Goal: Task Accomplishment & Management: Manage account settings

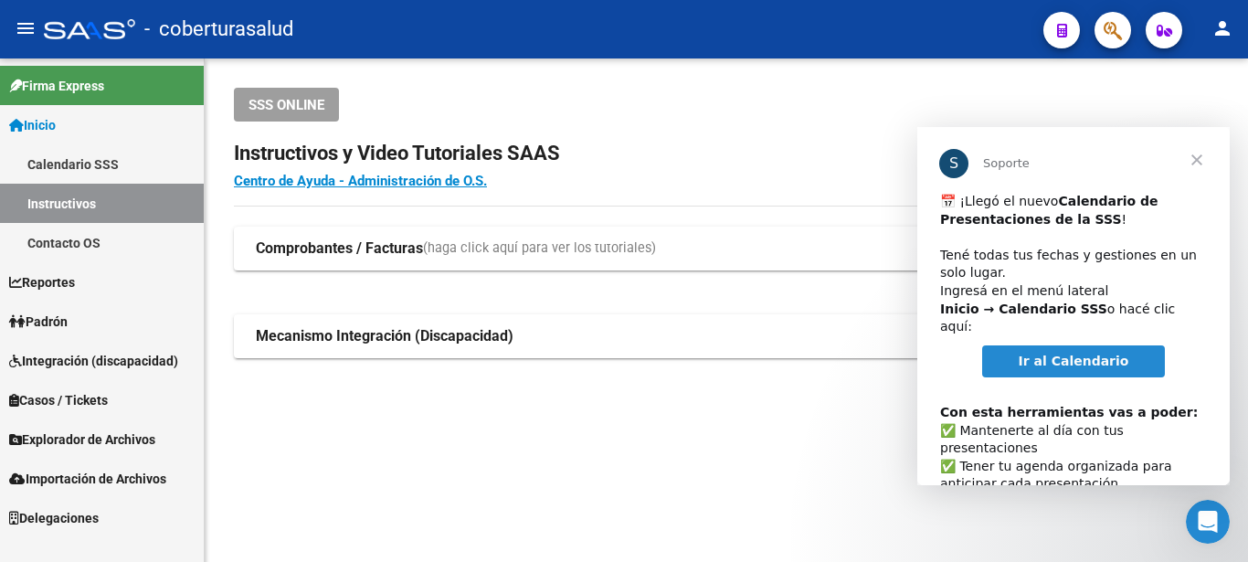
click at [1196, 161] on span "Cerrar" at bounding box center [1197, 160] width 66 height 66
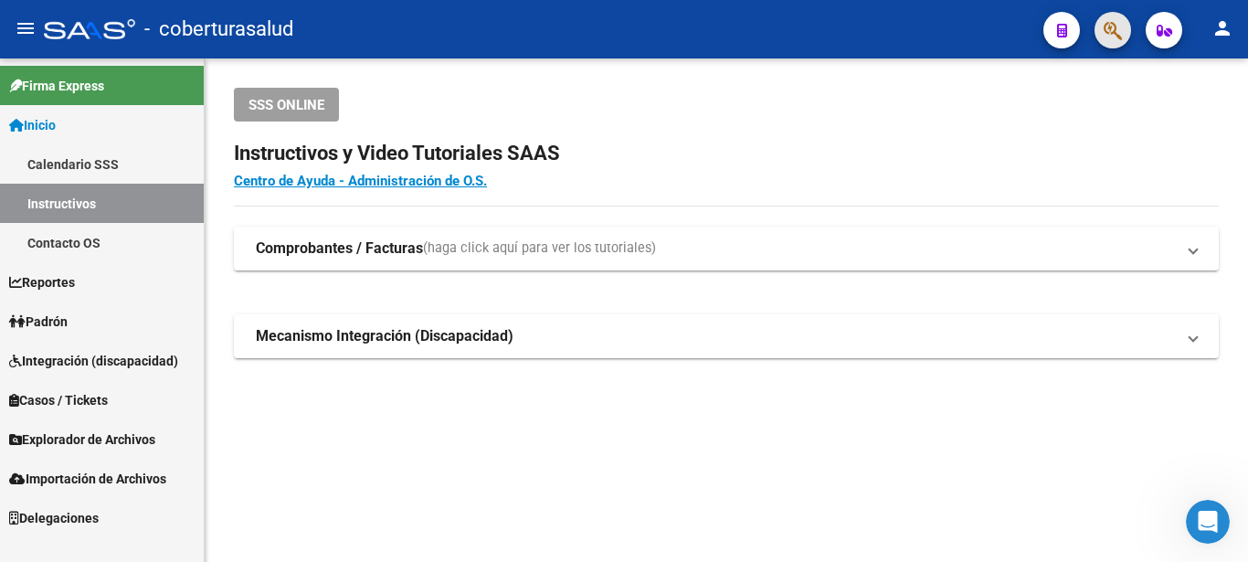
click at [1108, 20] on span "button" at bounding box center [1112, 30] width 18 height 37
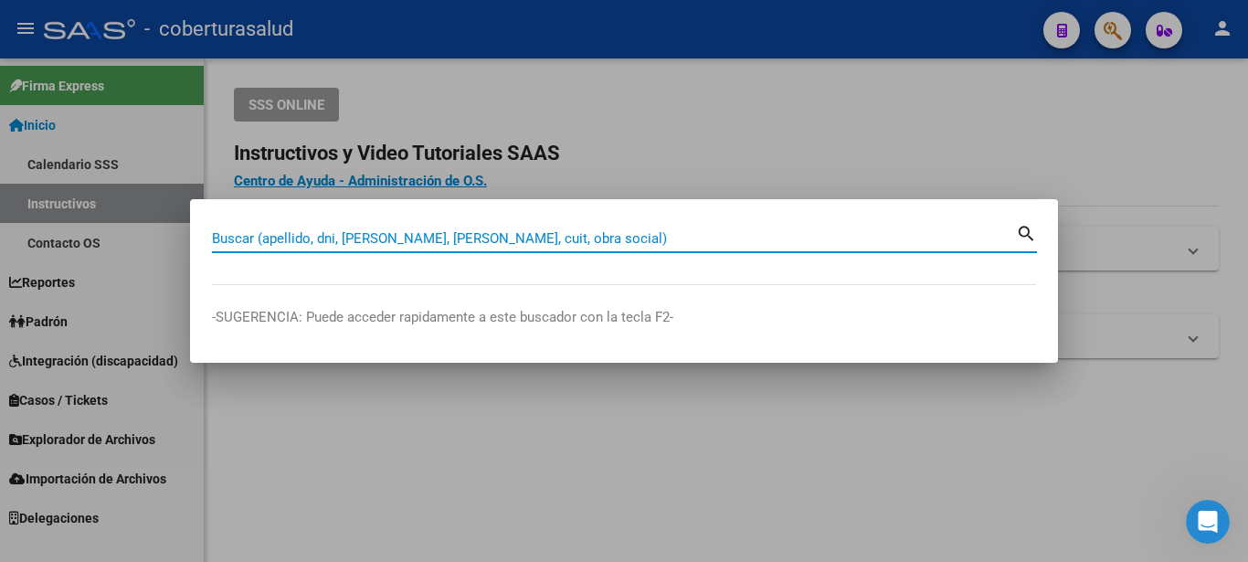
paste input "20424536246"
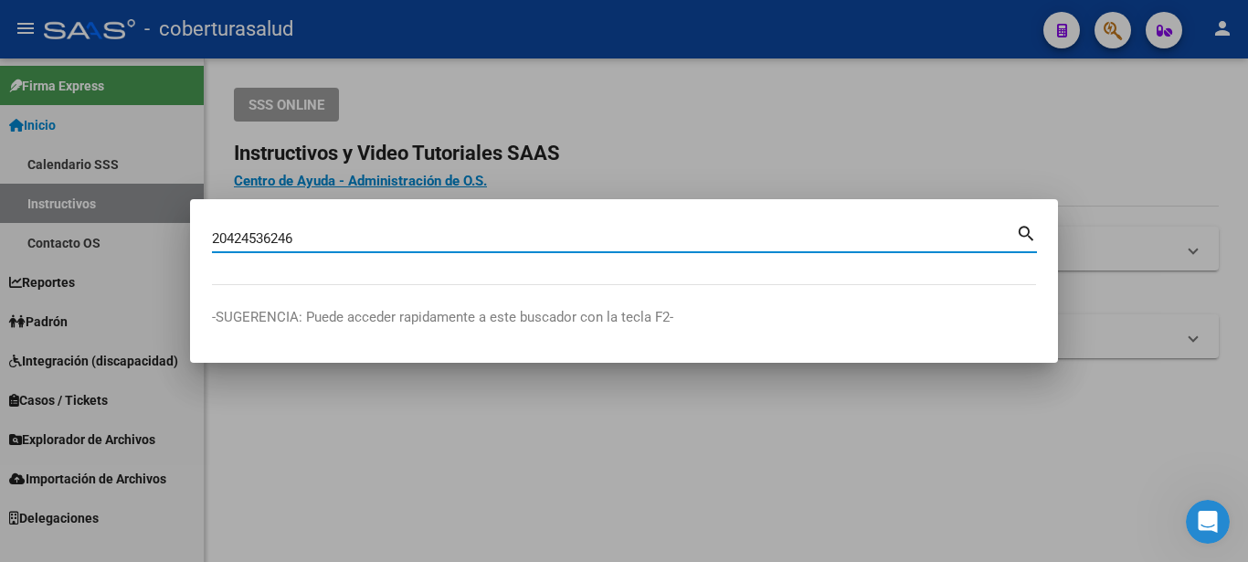
type input "20424536246"
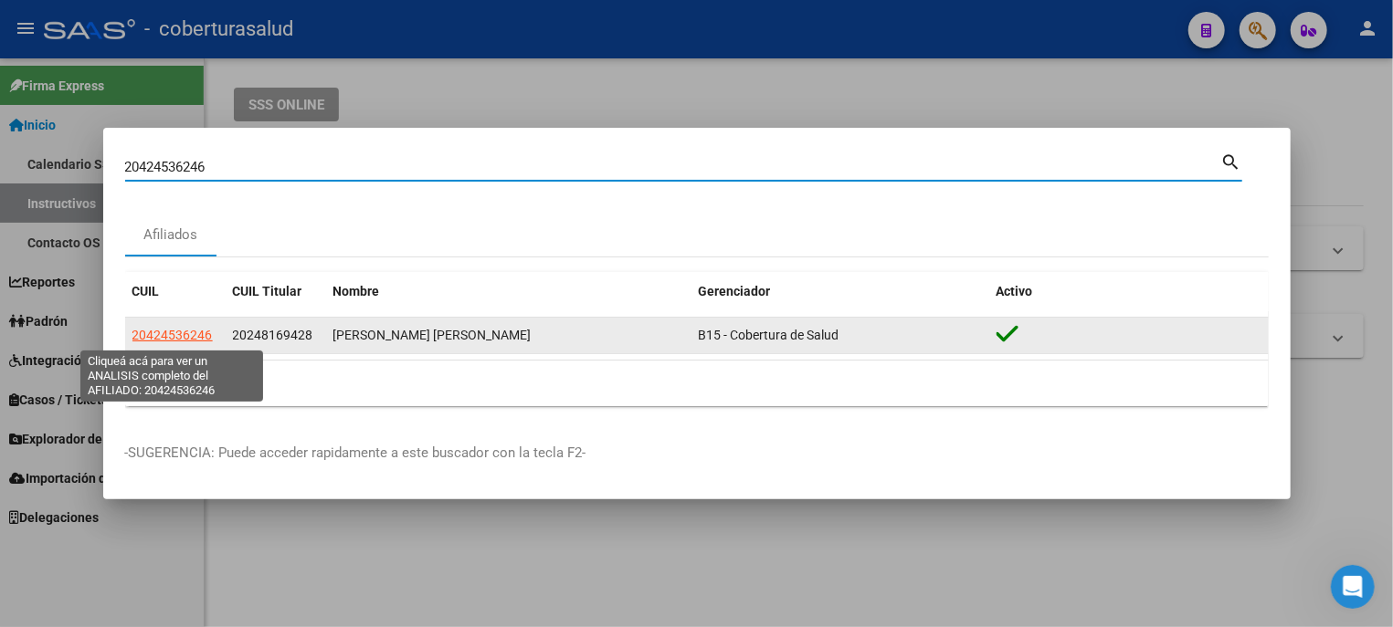
click at [172, 335] on span "20424536246" at bounding box center [172, 335] width 80 height 15
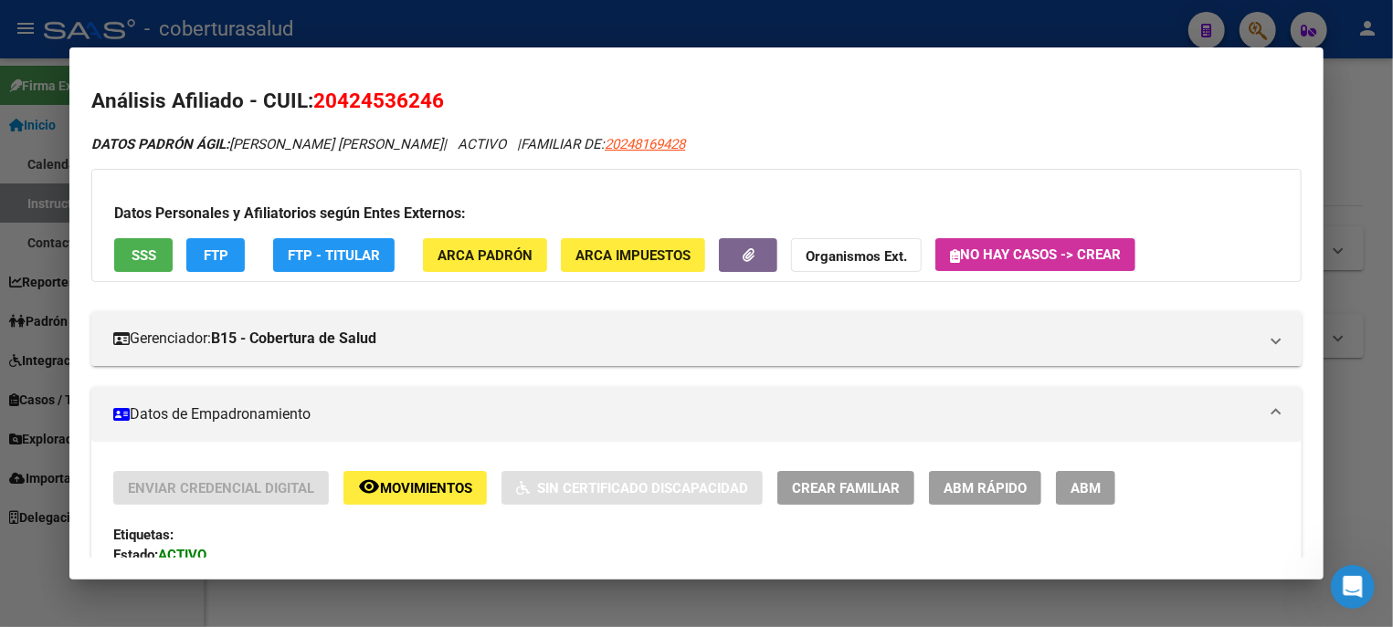
click at [1247, 88] on div at bounding box center [696, 313] width 1393 height 627
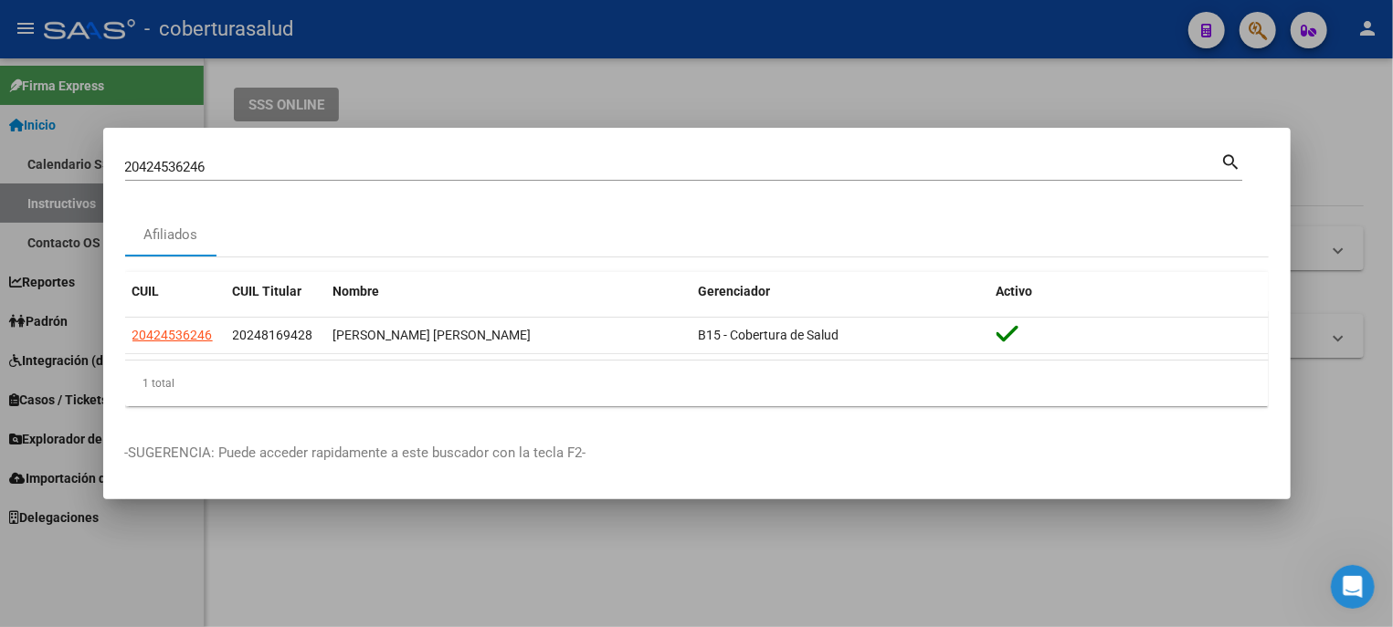
click at [1247, 80] on div at bounding box center [696, 313] width 1393 height 627
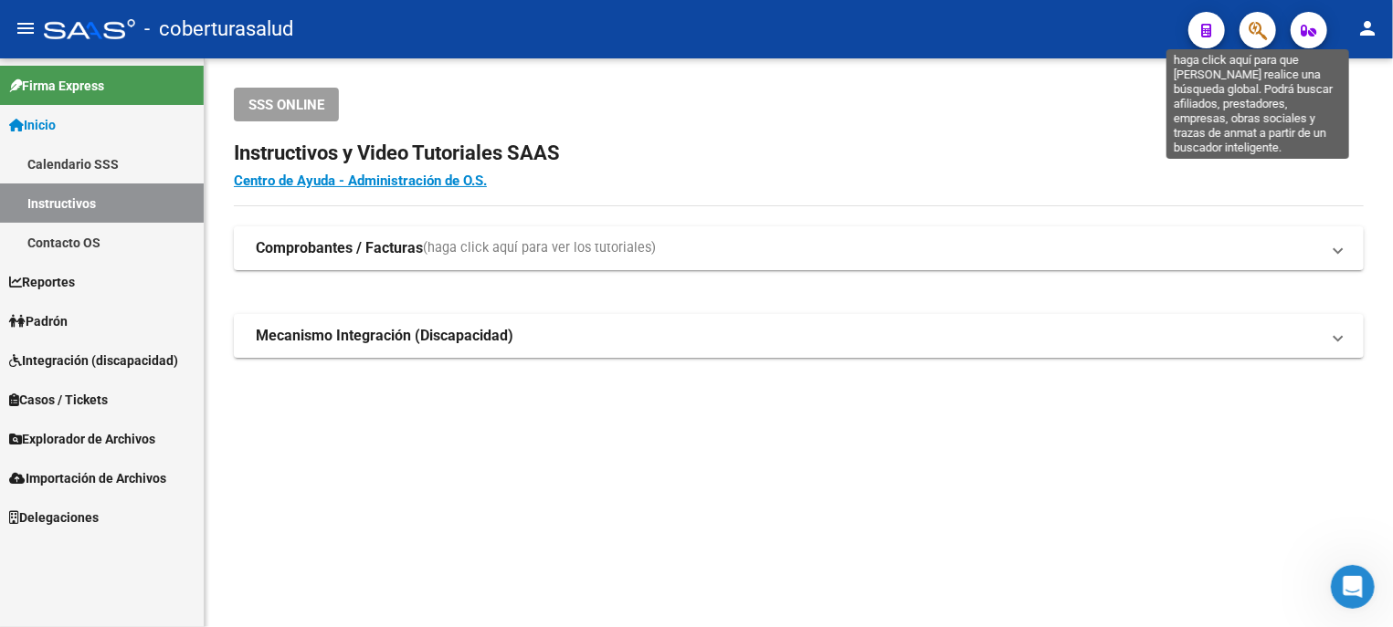
click at [1247, 38] on icon "button" at bounding box center [1257, 30] width 18 height 21
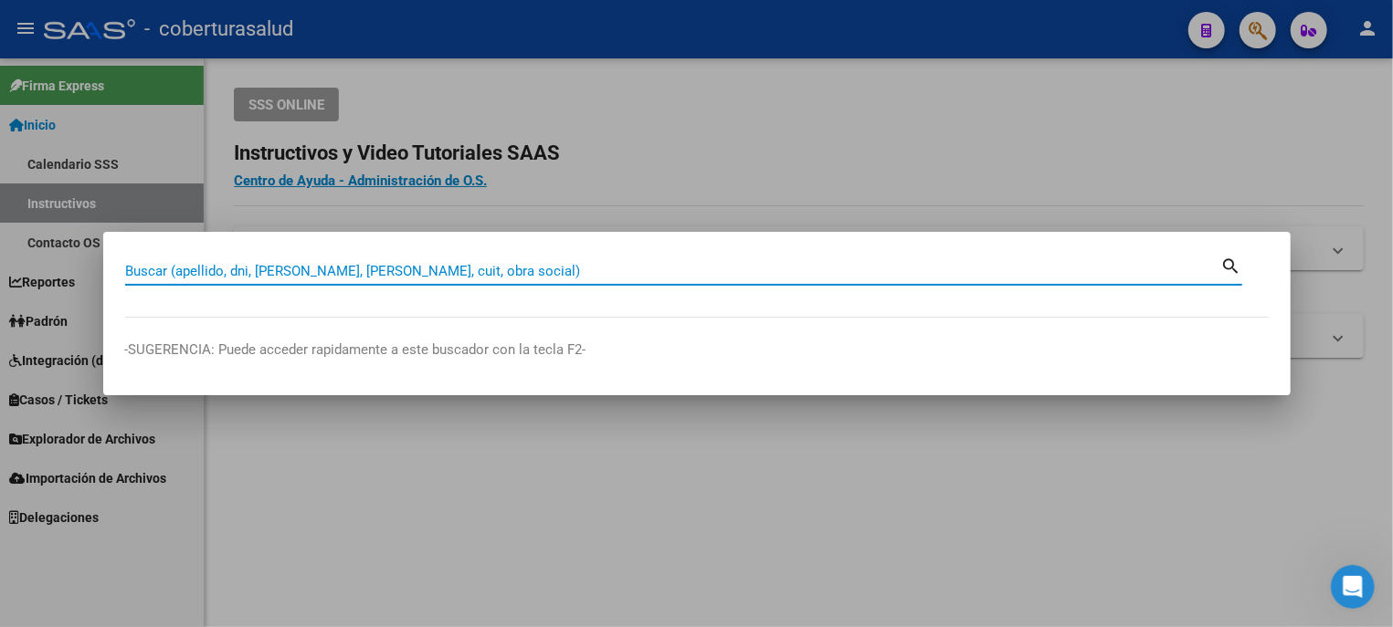
paste input "20425830210"
type input "20425830210"
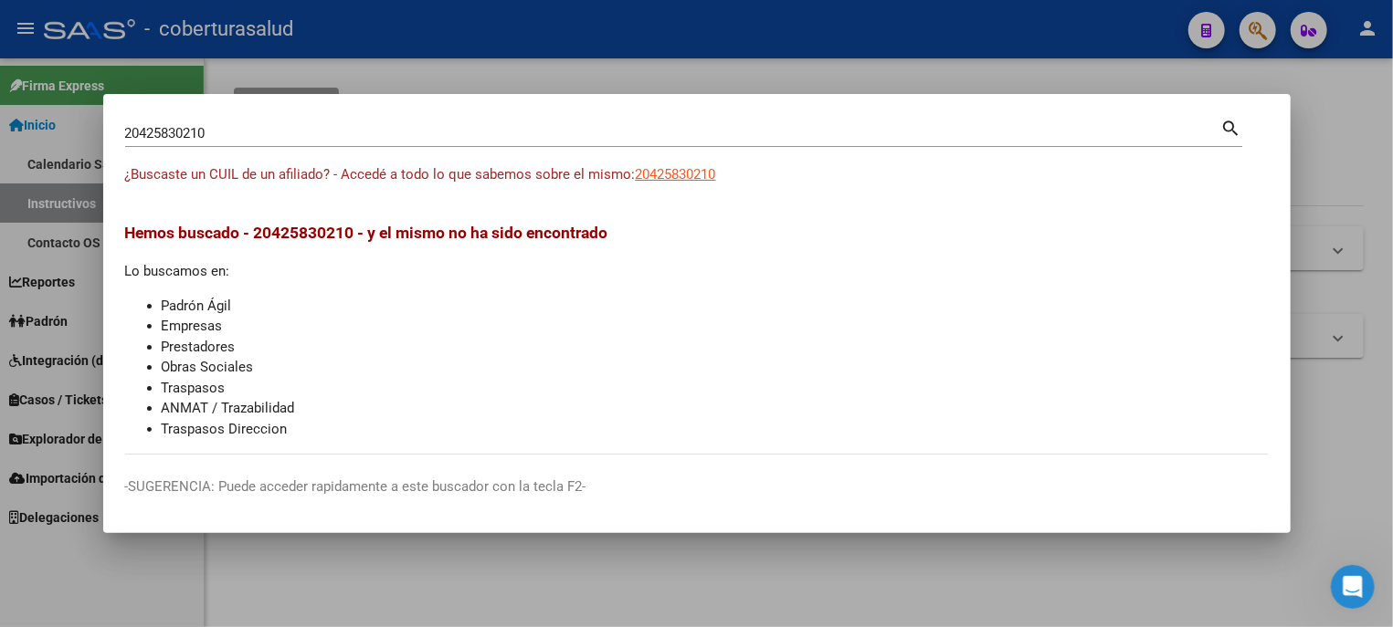
click at [1232, 130] on mat-icon "search" at bounding box center [1231, 127] width 21 height 22
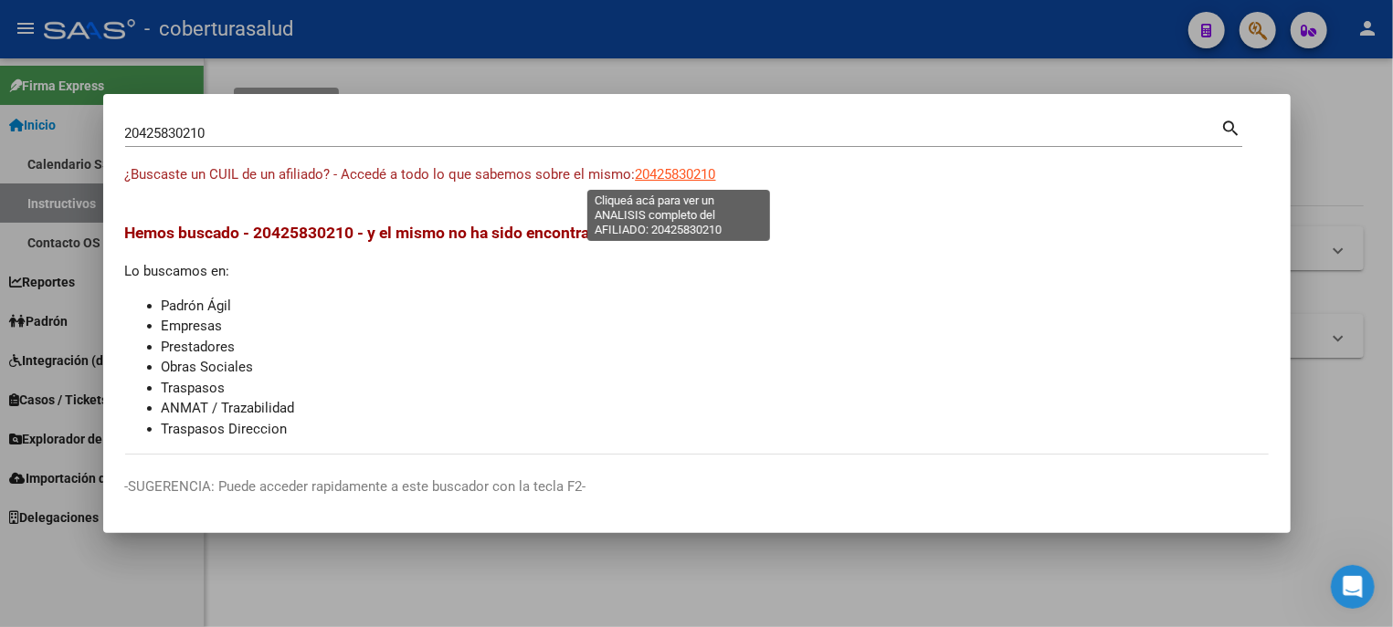
click at [690, 174] on span "20425830210" at bounding box center [676, 174] width 80 height 16
type textarea "20425830210"
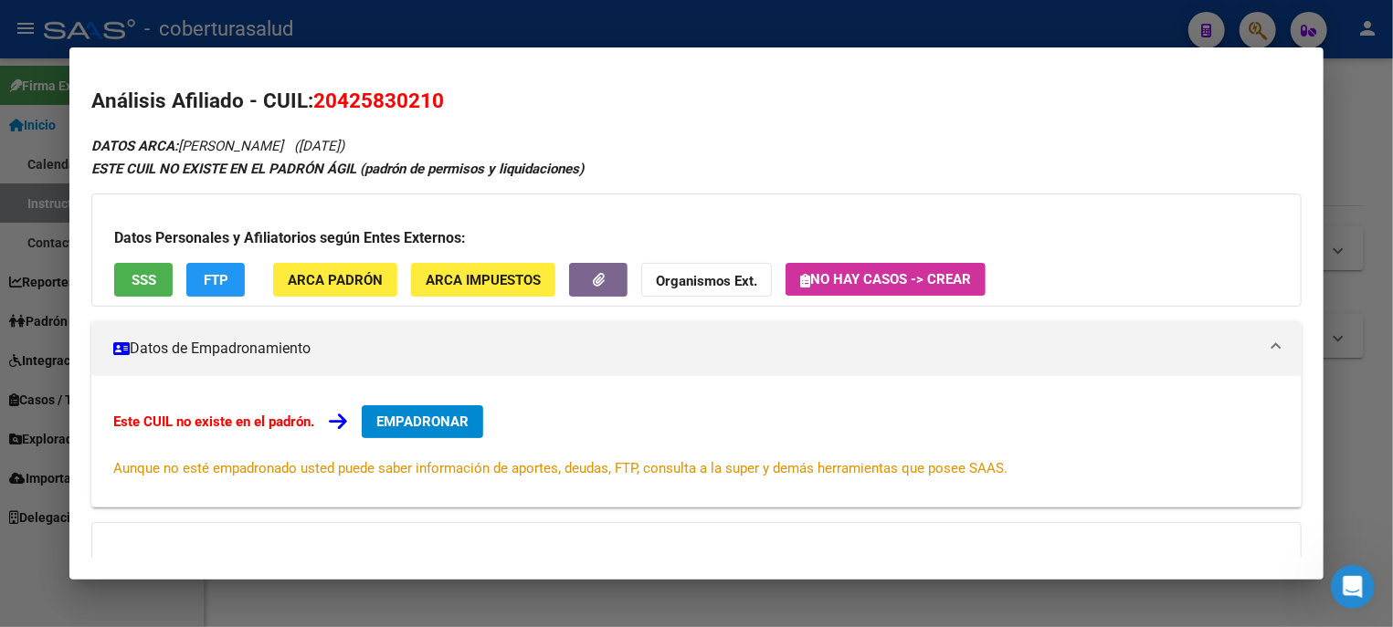
click at [1247, 85] on div at bounding box center [696, 313] width 1393 height 627
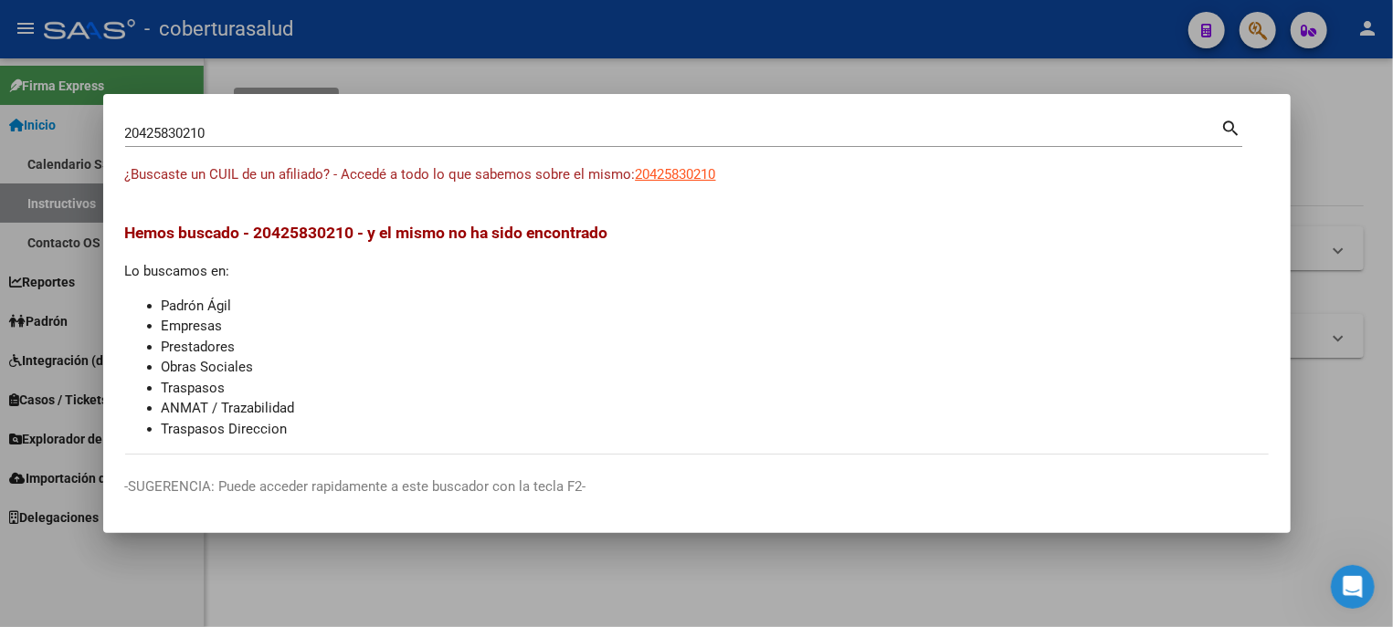
click at [1247, 107] on div at bounding box center [696, 313] width 1393 height 627
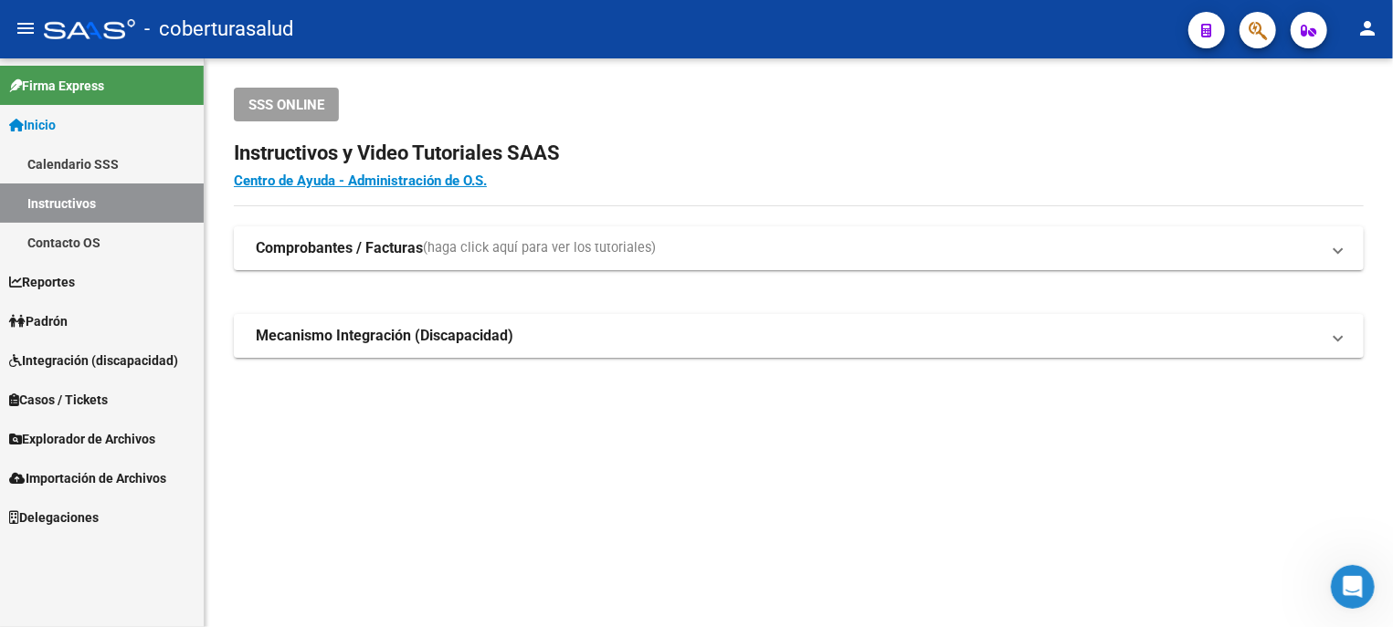
click at [1247, 26] on button "button" at bounding box center [1257, 30] width 37 height 37
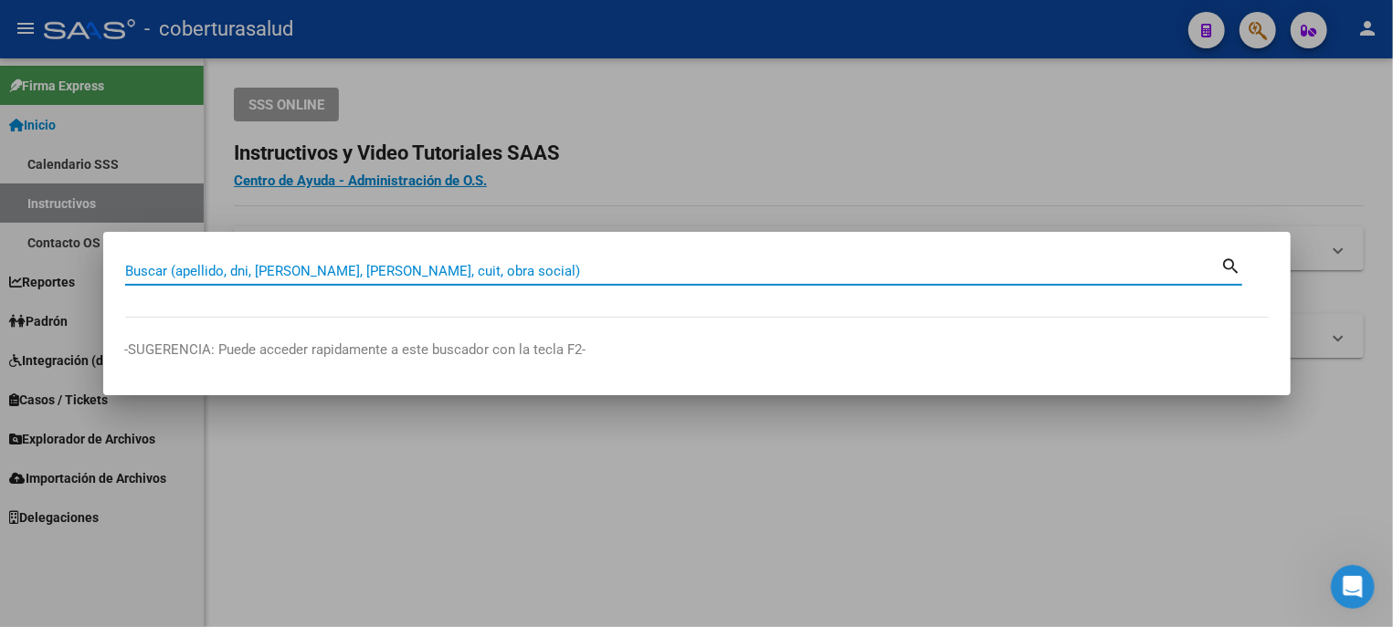
paste input "20425830210"
type input "20425830210"
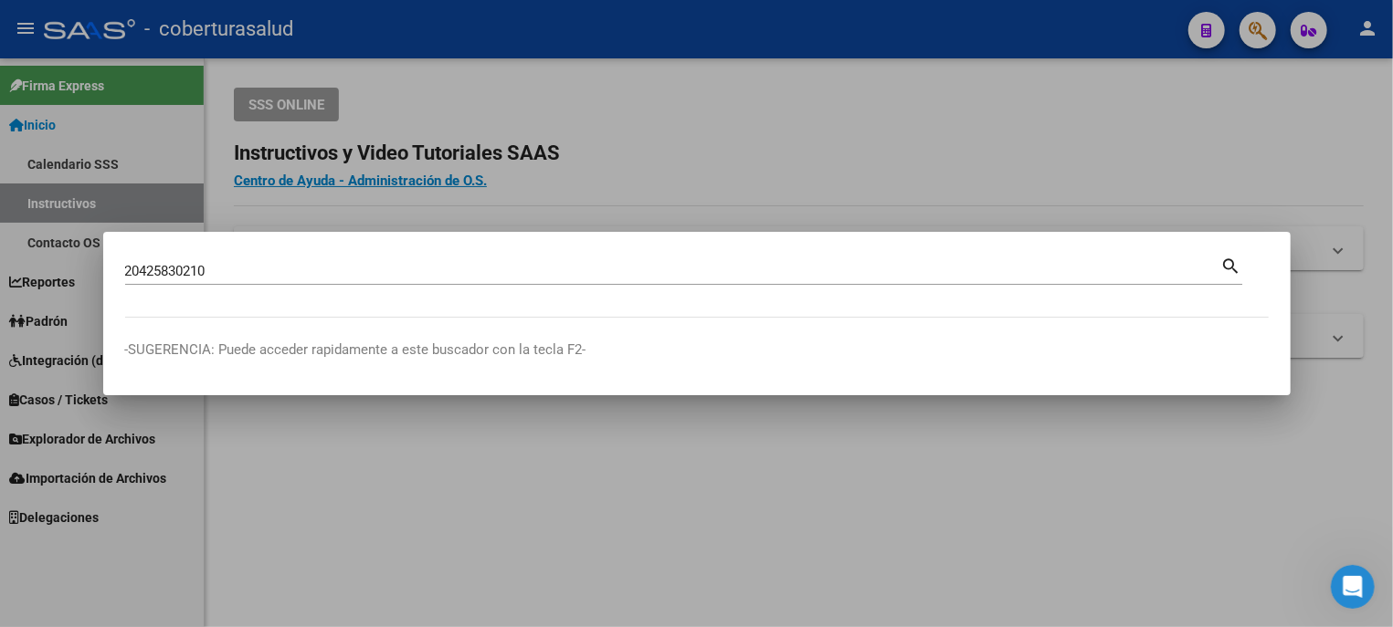
click at [1226, 268] on mat-icon "search" at bounding box center [1231, 265] width 21 height 22
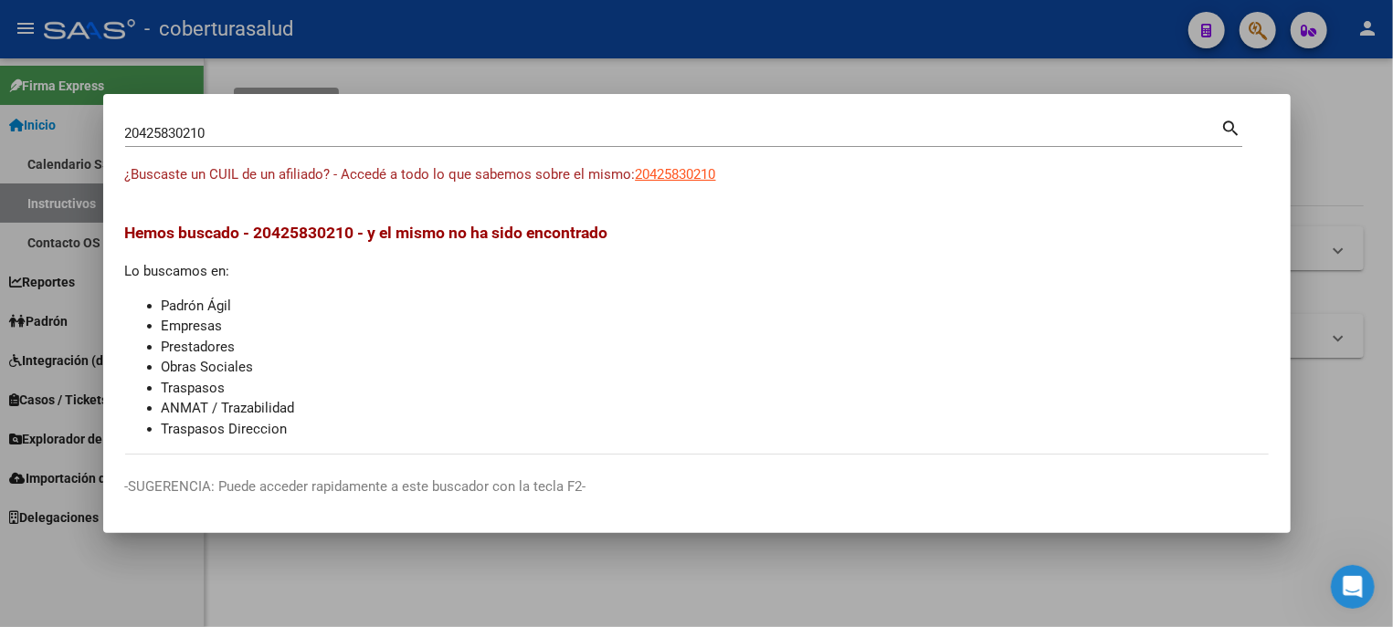
drag, startPoint x: 265, startPoint y: 234, endPoint x: 360, endPoint y: 237, distance: 95.0
click at [360, 237] on span "Hemos buscado - 20425830210 - y el mismo no ha sido encontrado" at bounding box center [366, 233] width 483 height 18
copy span "20425830210"
click at [1247, 119] on div at bounding box center [696, 313] width 1393 height 627
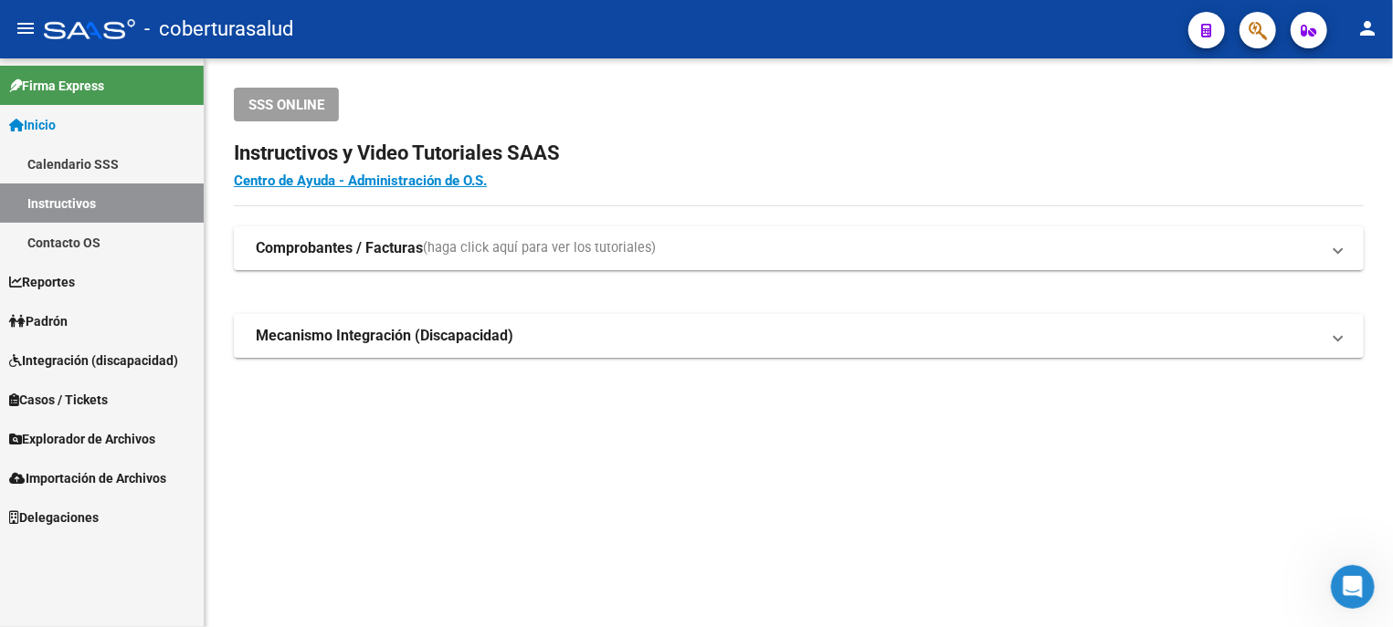
click at [1247, 17] on span "button" at bounding box center [1257, 30] width 18 height 37
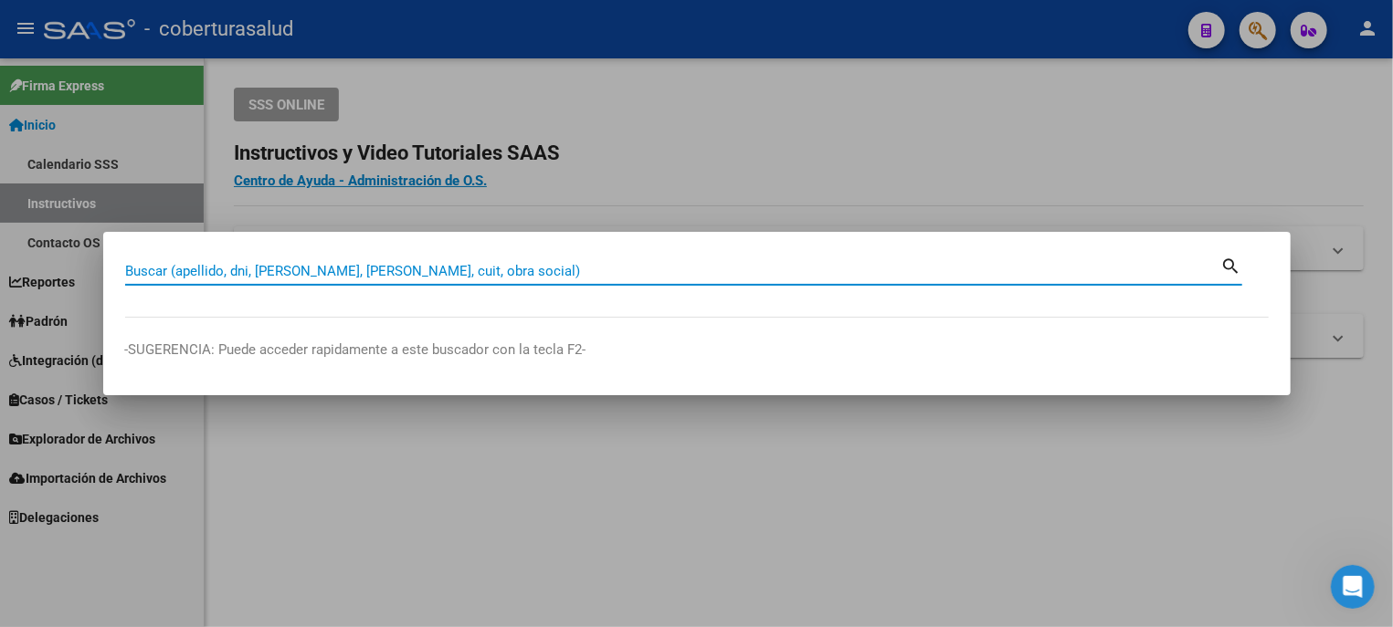
paste input "20429750726"
type input "20429750726"
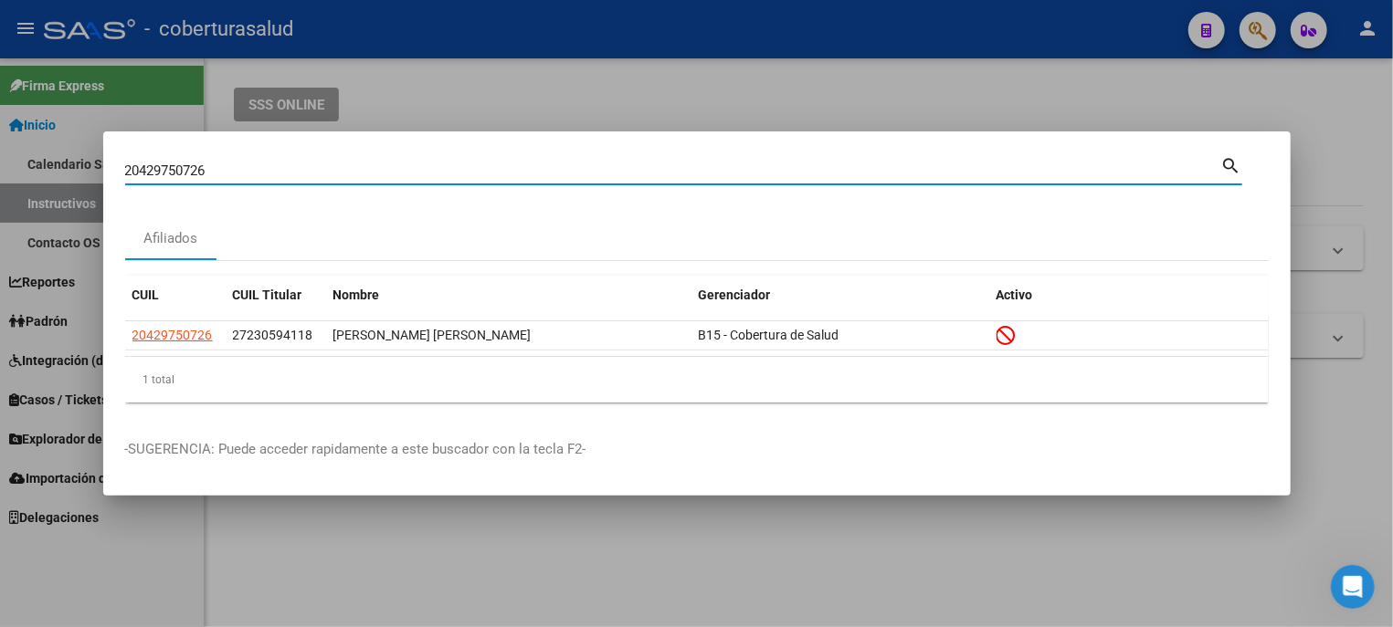
click at [1095, 50] on div at bounding box center [696, 313] width 1393 height 627
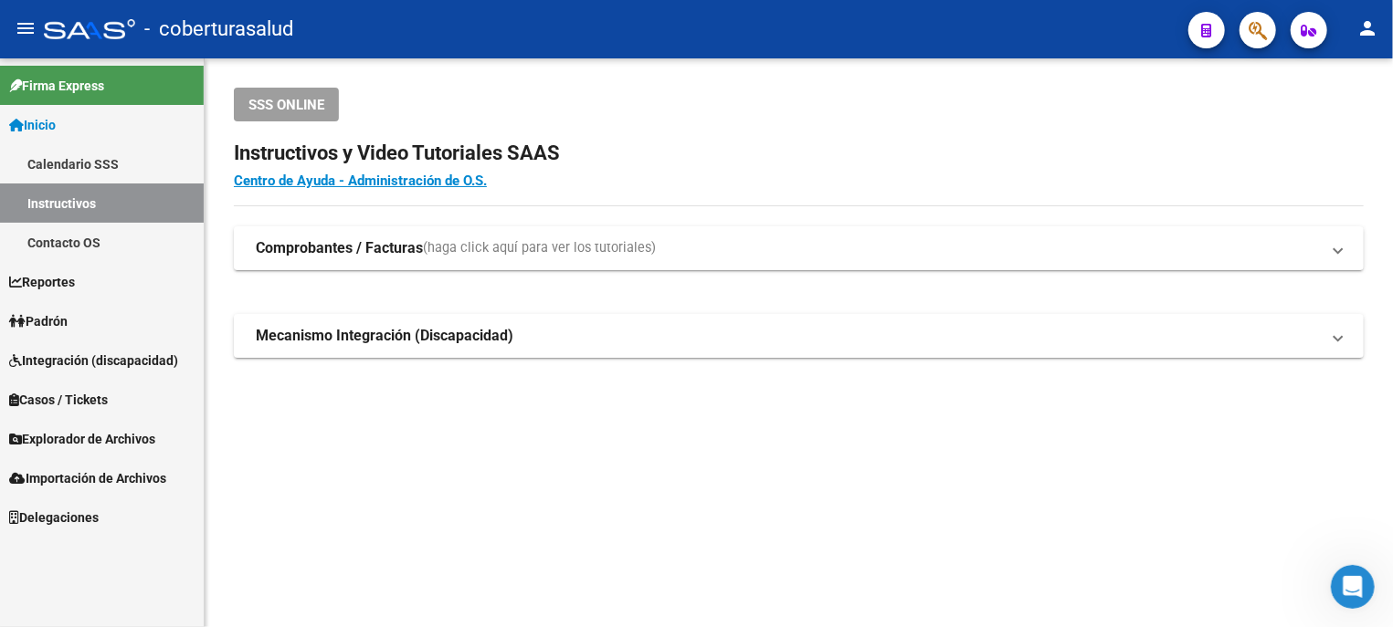
click at [1247, 26] on icon "button" at bounding box center [1257, 30] width 18 height 21
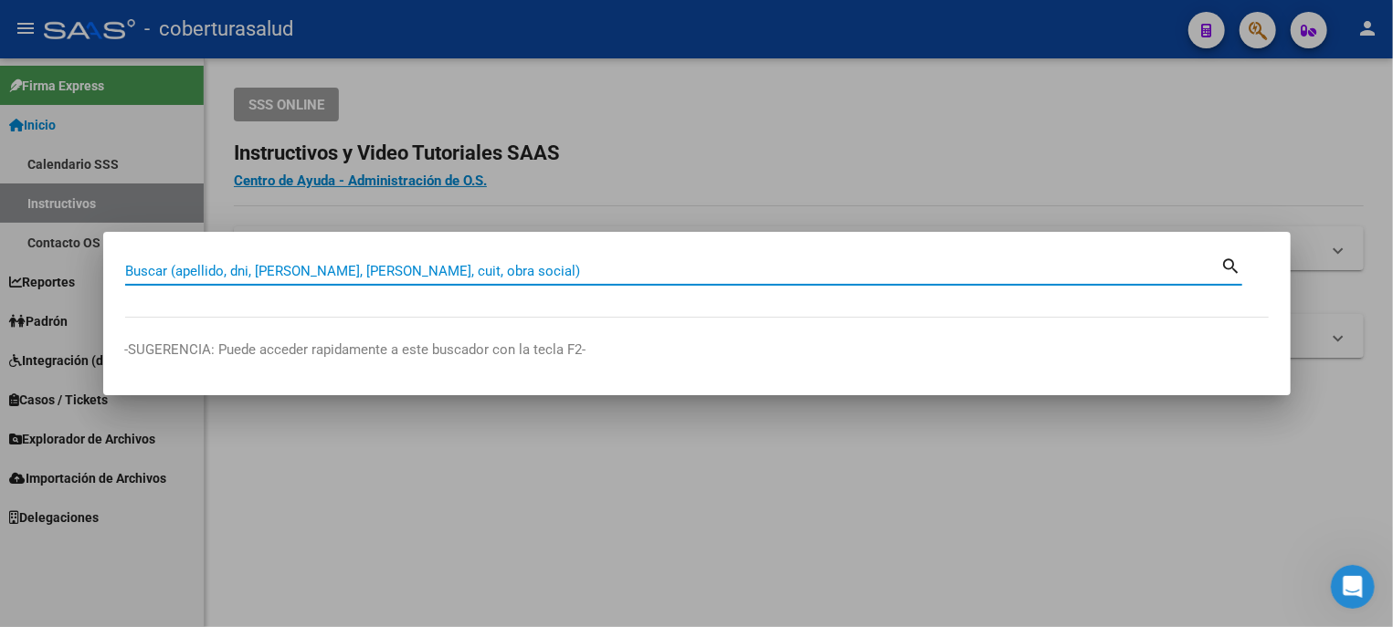
paste input "20425830210"
type input "20425830210"
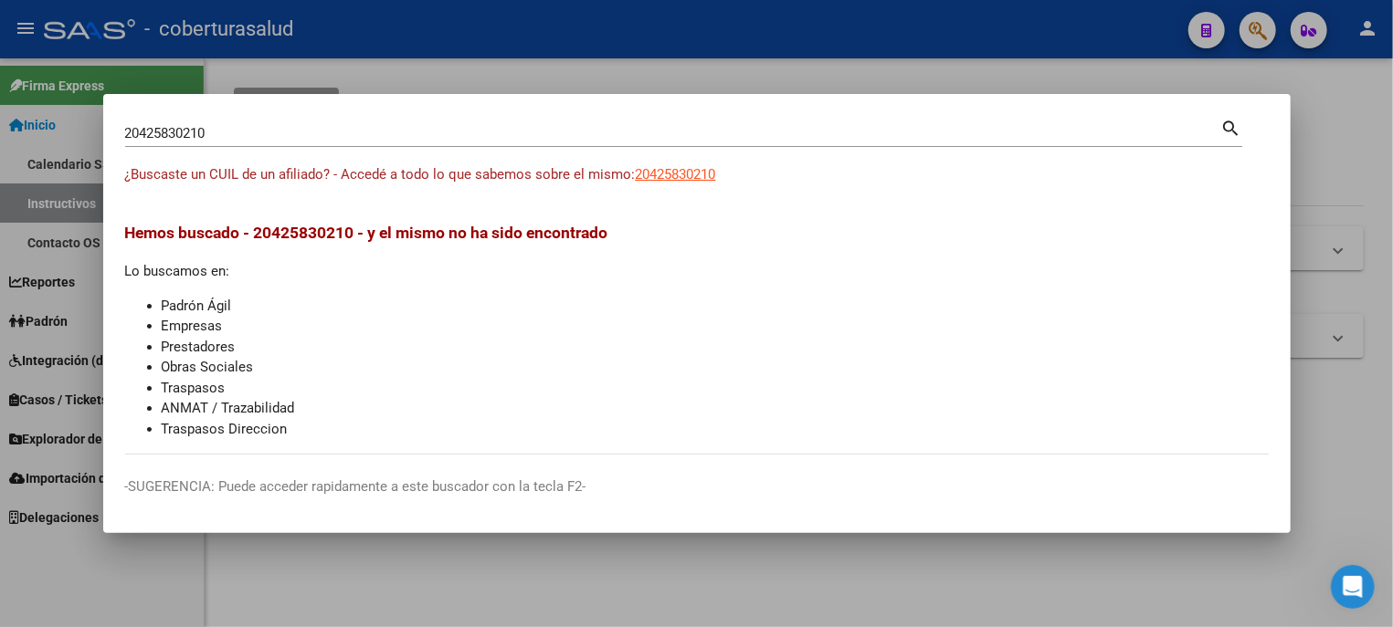
drag, startPoint x: 278, startPoint y: 227, endPoint x: 350, endPoint y: 230, distance: 72.2
click at [350, 230] on span "Hemos buscado - 20425830210 - y el mismo no ha sido encontrado" at bounding box center [366, 233] width 483 height 18
copy span "42583021"
click at [1069, 78] on div at bounding box center [696, 313] width 1393 height 627
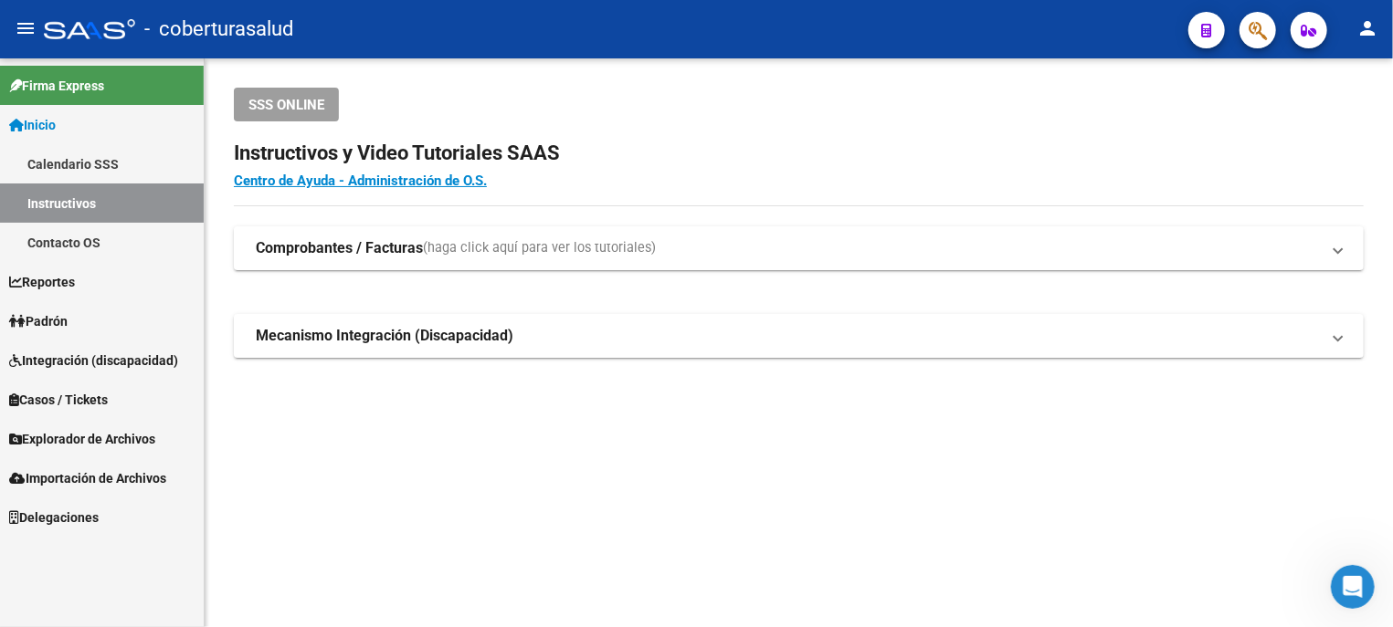
click at [76, 123] on link "Inicio" at bounding box center [102, 124] width 204 height 39
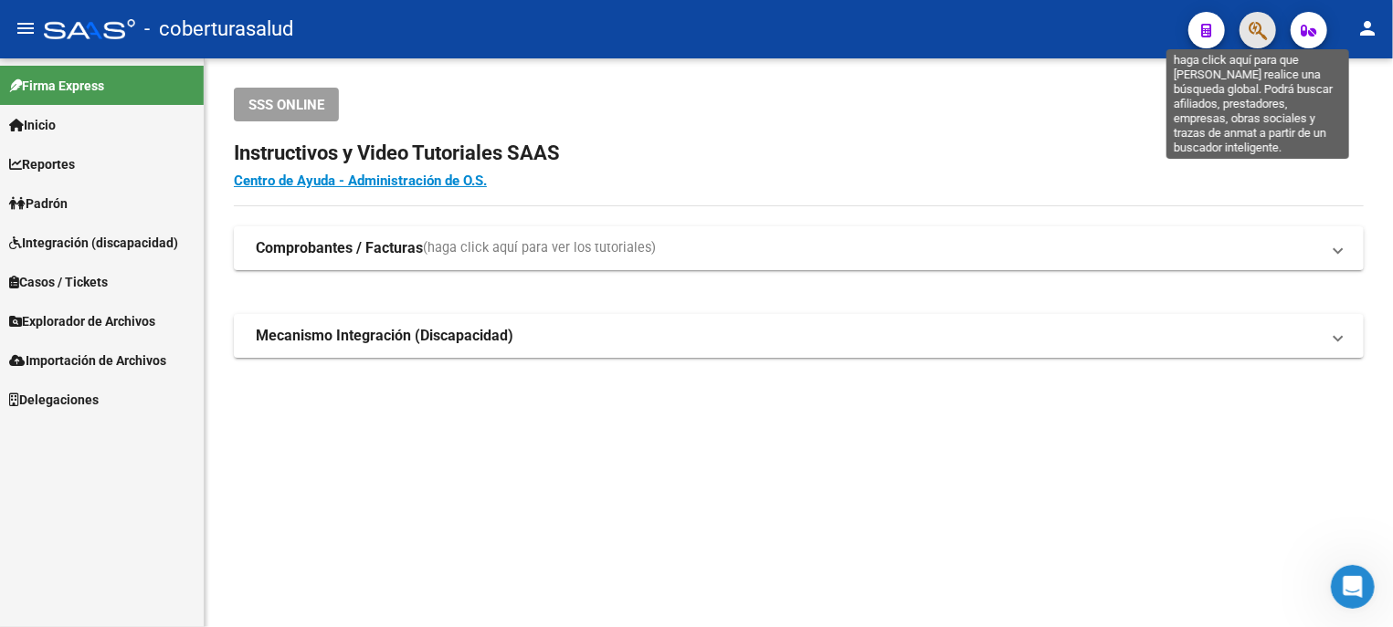
click at [1247, 27] on icon "button" at bounding box center [1257, 30] width 18 height 21
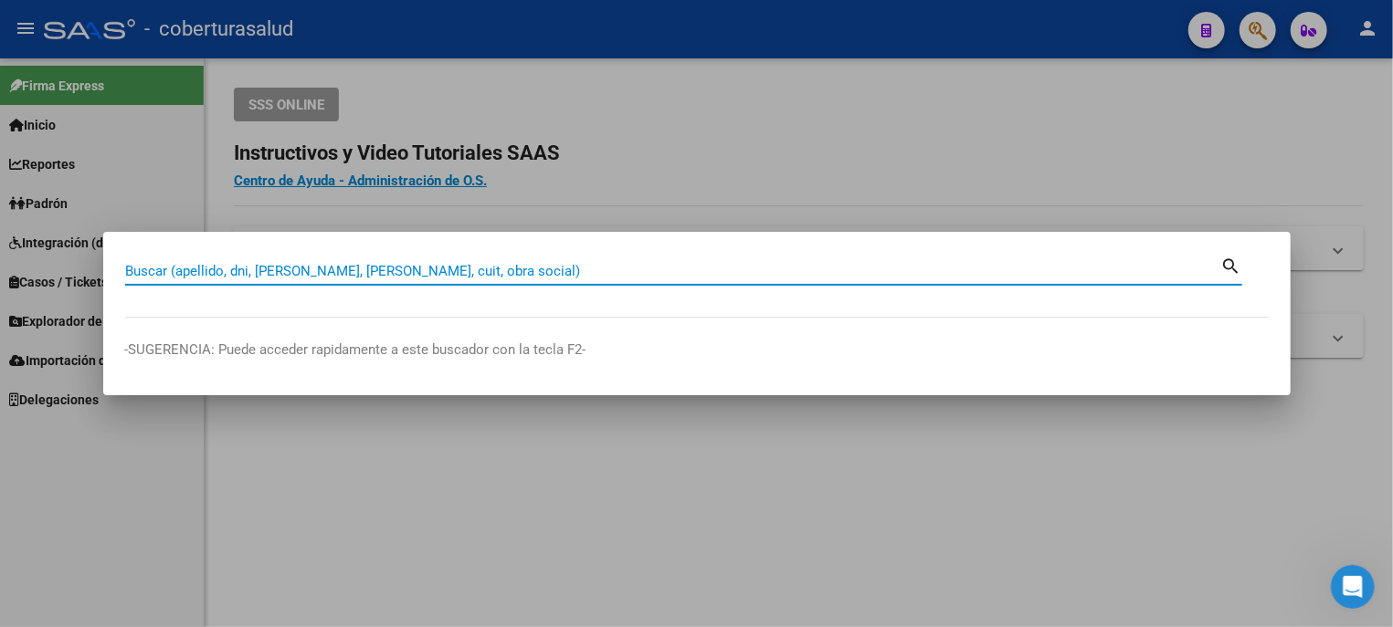
paste input "27422886724"
type input "27422886724"
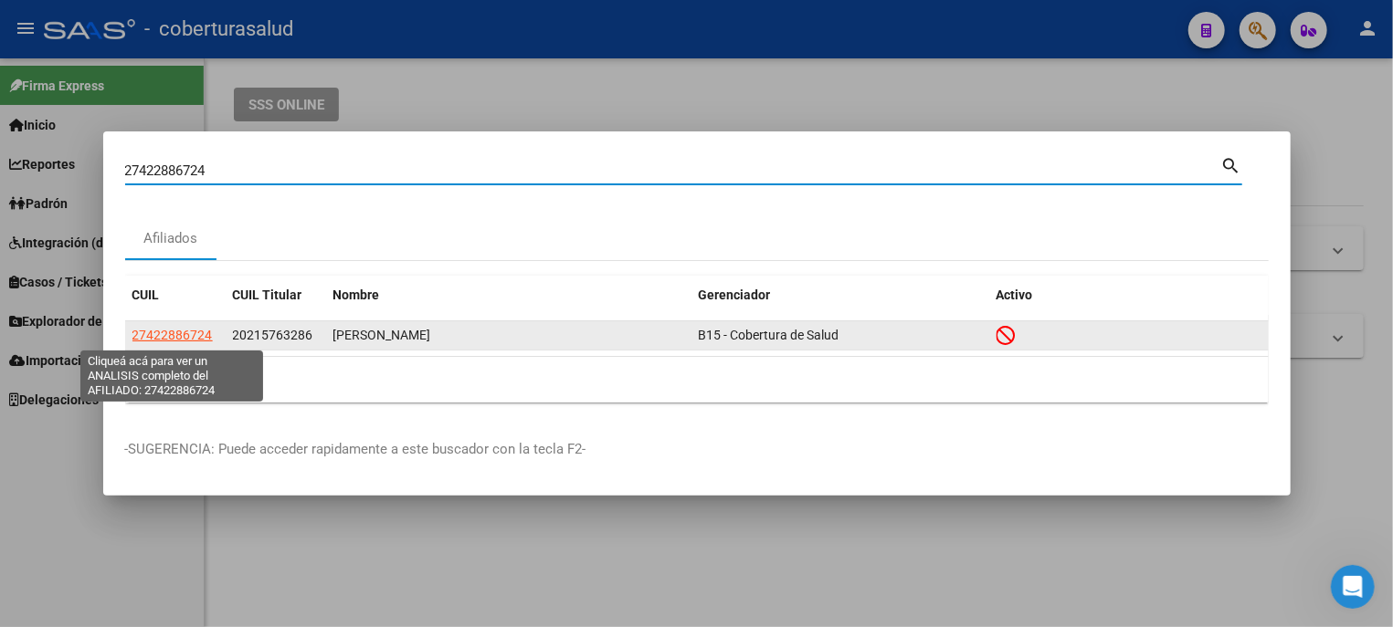
click at [172, 338] on span "27422886724" at bounding box center [172, 335] width 80 height 15
type textarea "27422886724"
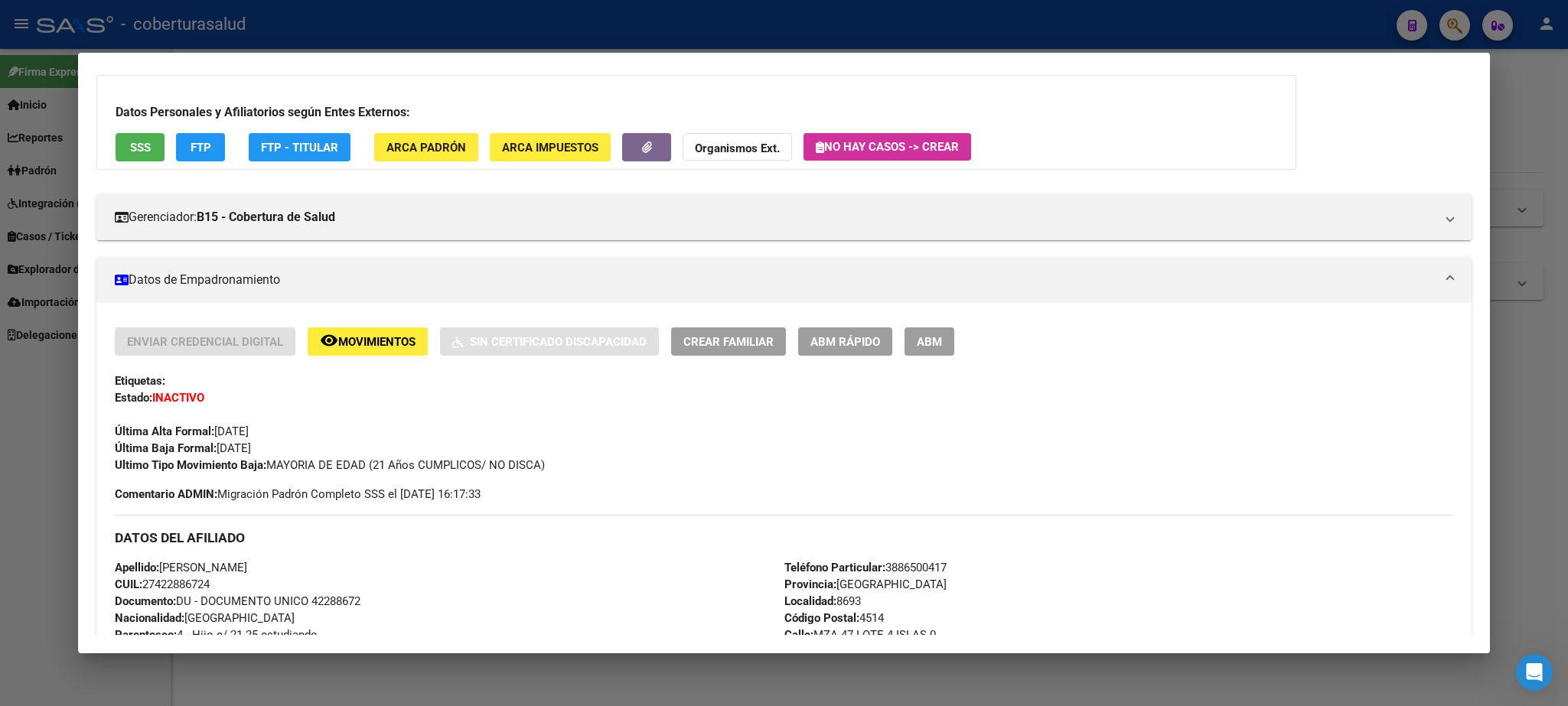
scroll to position [39, 0]
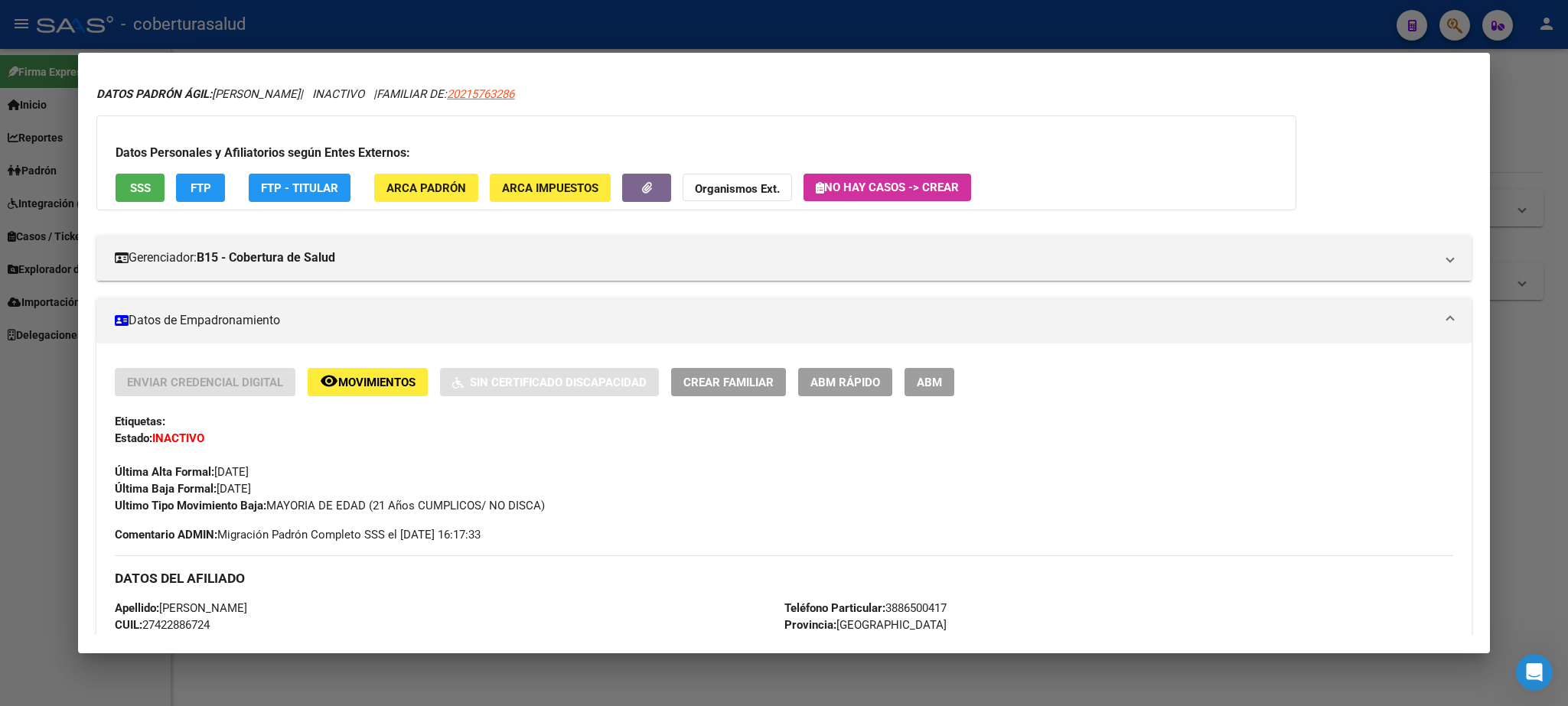
click at [923, 382] on span "ABM" at bounding box center [929, 382] width 25 height 13
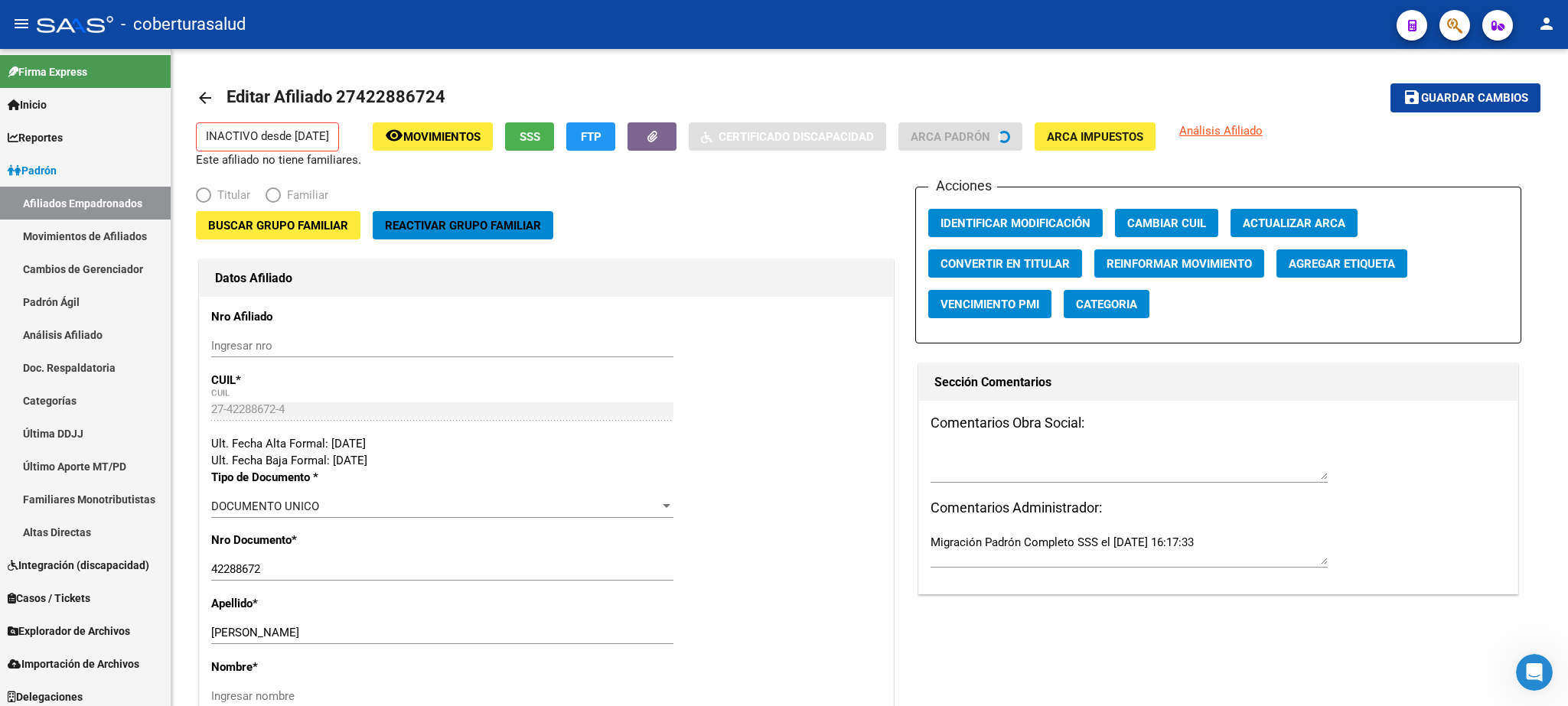
radio input "true"
drag, startPoint x: 790, startPoint y: 521, endPoint x: 828, endPoint y: 355, distance: 170.3
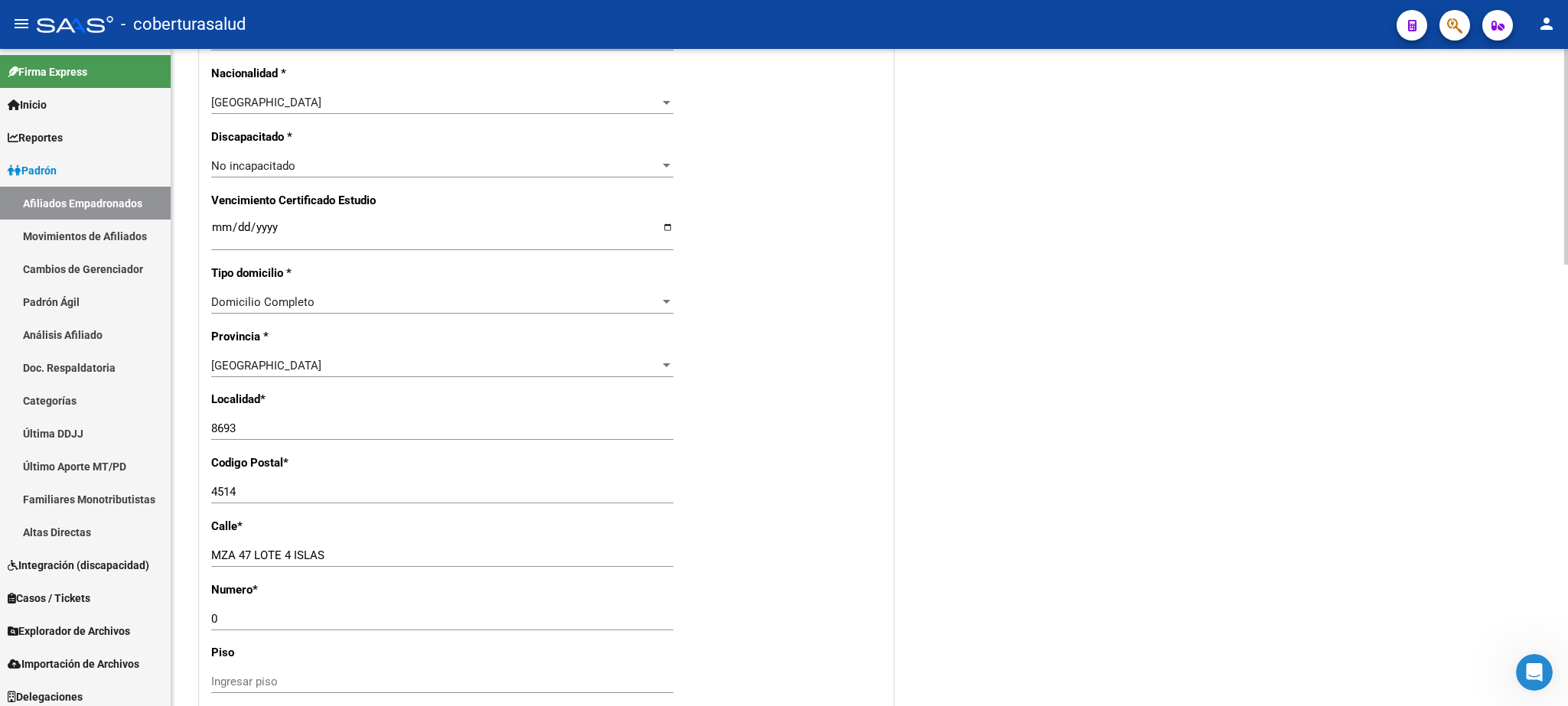
click at [1045, 470] on div "arrow_back Editar Afiliado 27422886724 save Guardar cambios INACTIVO desde [DAT…" at bounding box center [872, 140] width 1400 height 2020
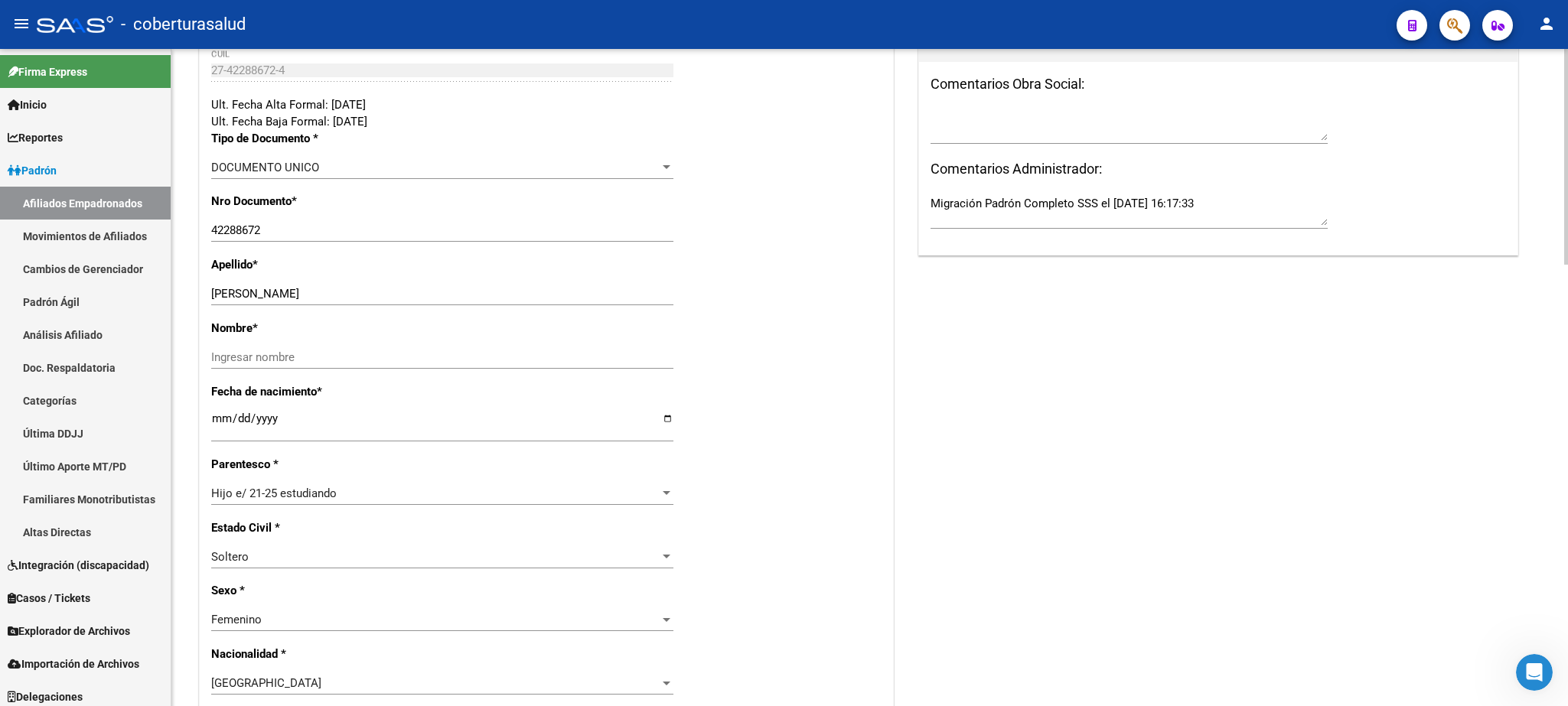
scroll to position [426, 0]
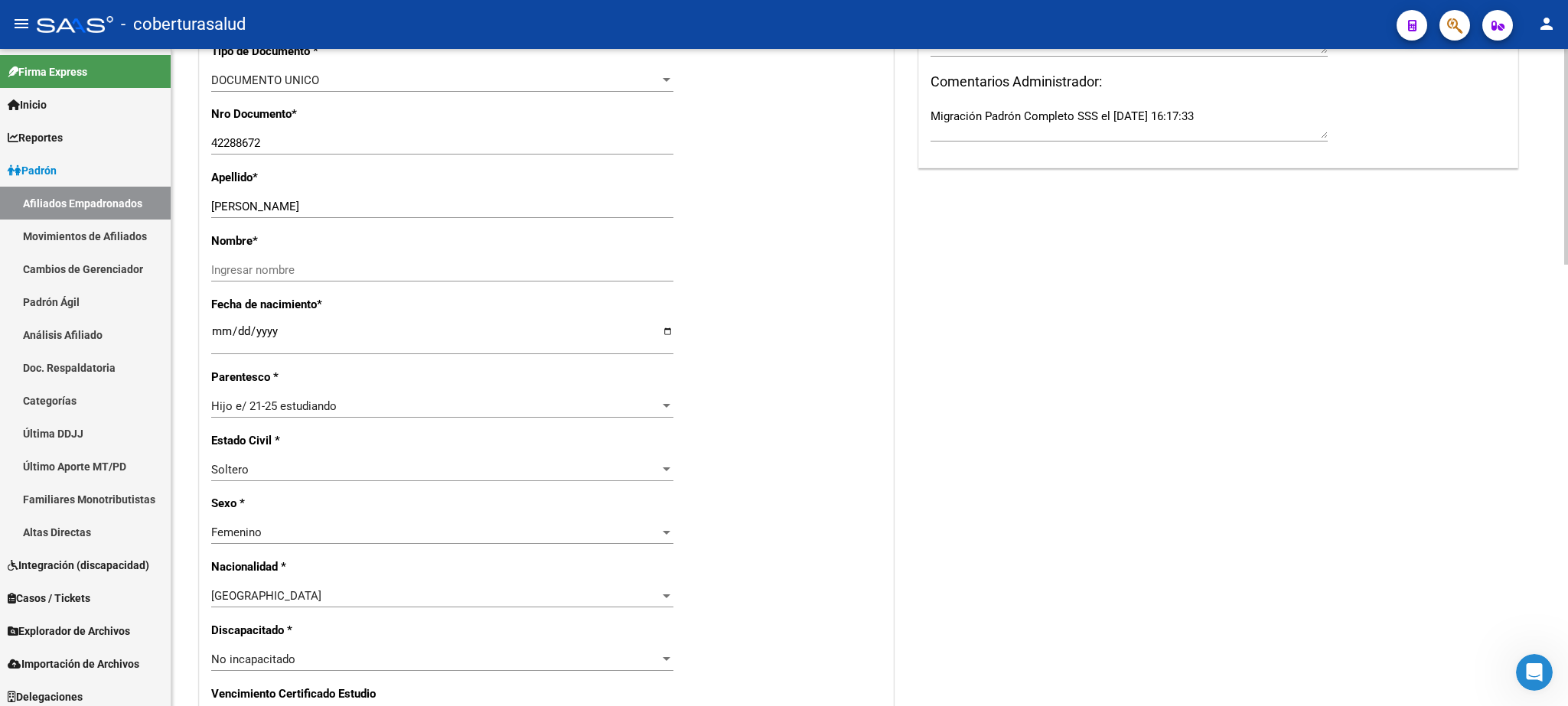
click at [1045, 265] on div at bounding box center [1566, 157] width 4 height 216
drag, startPoint x: 272, startPoint y: 206, endPoint x: 301, endPoint y: 207, distance: 29.0
click at [301, 206] on input "[PERSON_NAME]" at bounding box center [442, 206] width 463 height 13
drag, startPoint x: 267, startPoint y: 209, endPoint x: 314, endPoint y: 208, distance: 47.0
click at [314, 208] on input "[PERSON_NAME]" at bounding box center [442, 206] width 463 height 13
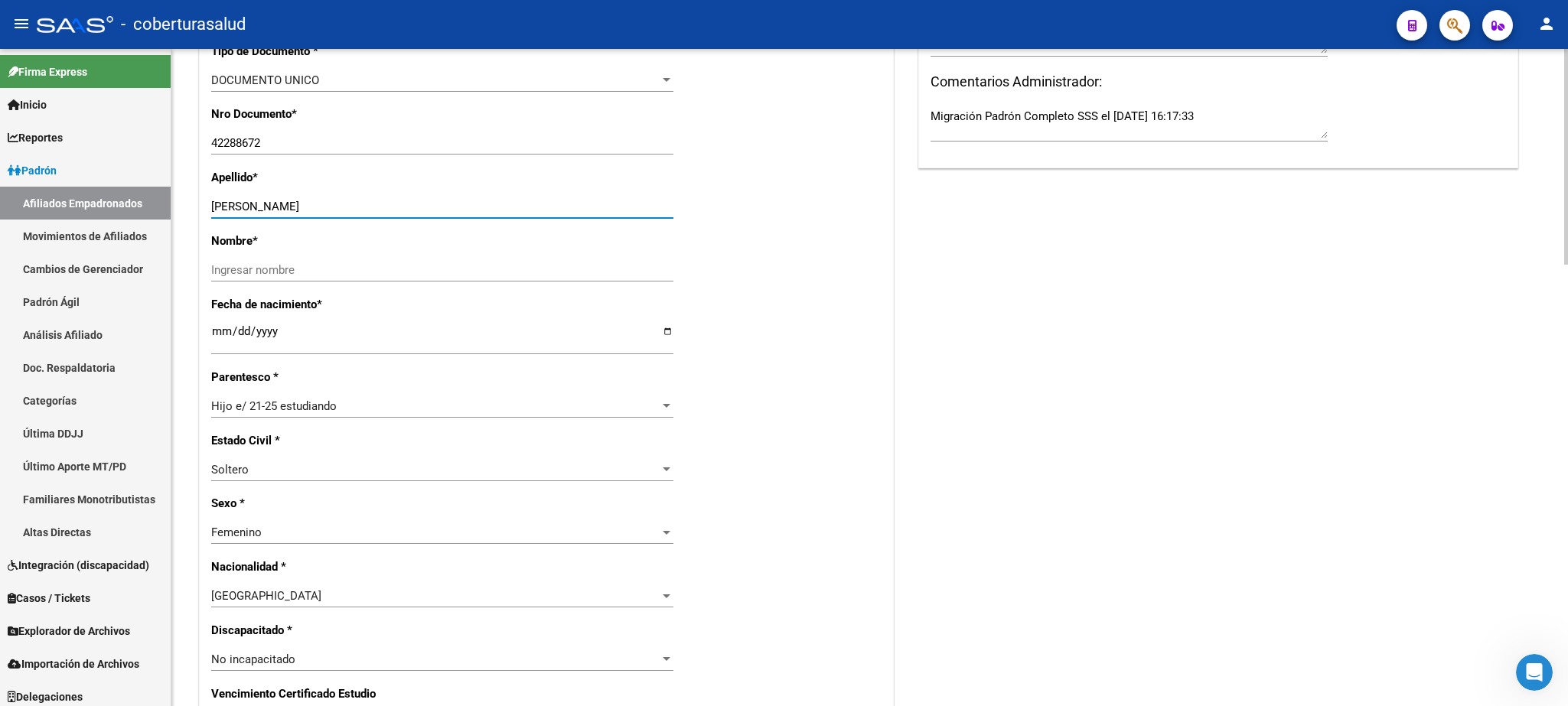
click at [330, 208] on input "[PERSON_NAME]" at bounding box center [442, 206] width 463 height 13
drag, startPoint x: 269, startPoint y: 204, endPoint x: 376, endPoint y: 209, distance: 107.1
click at [376, 209] on input "[PERSON_NAME]" at bounding box center [442, 206] width 463 height 13
type input "[PERSON_NAME]"
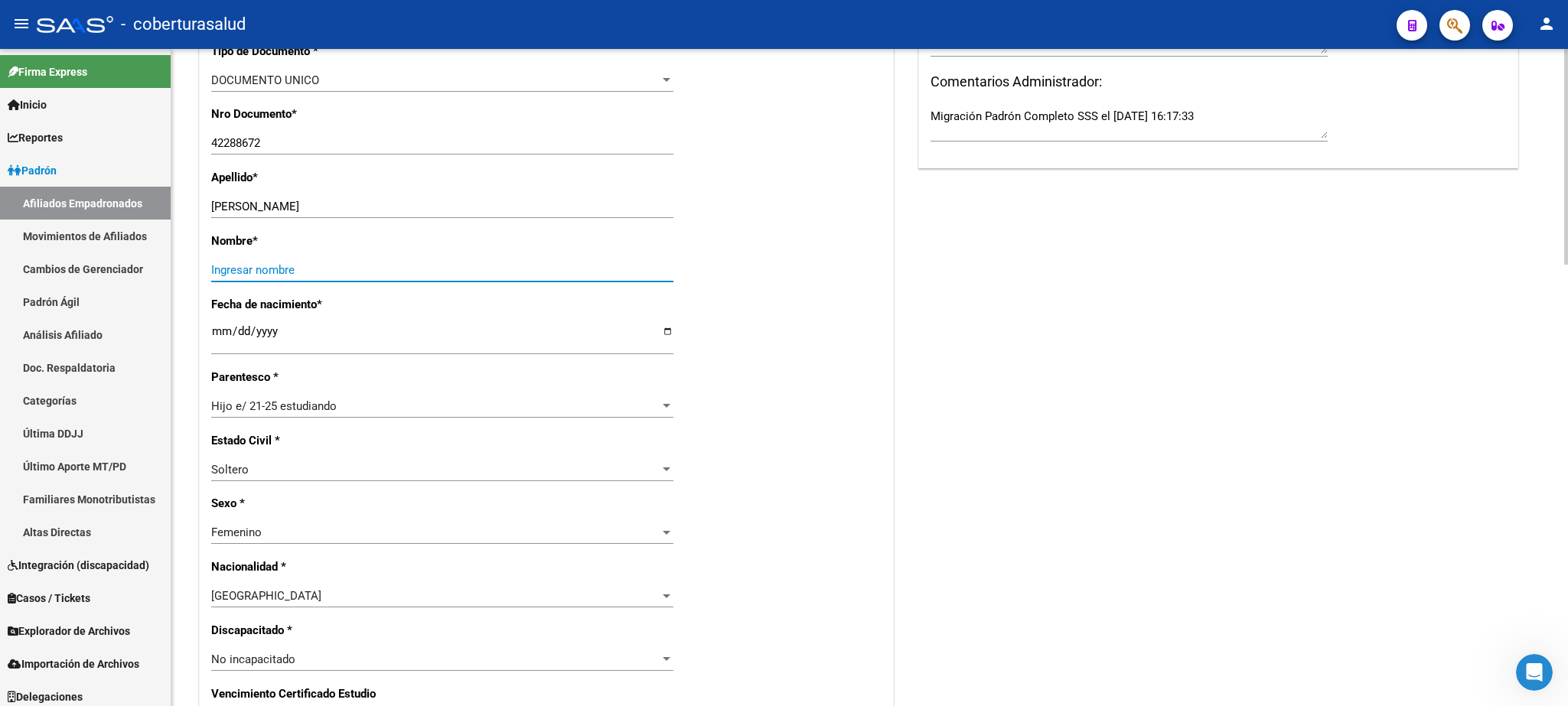
paste input "[PERSON_NAME]"
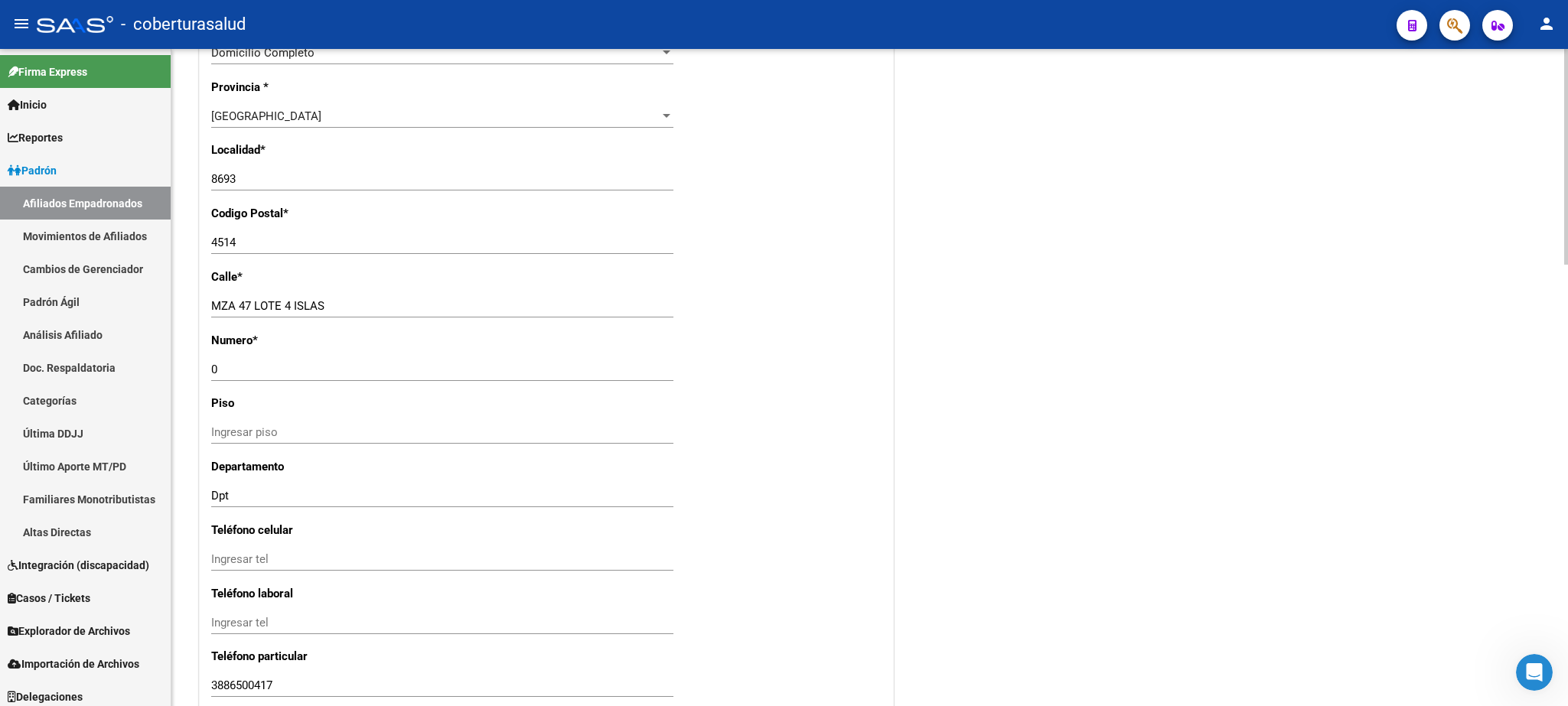
click at [1045, 265] on div at bounding box center [1566, 157] width 4 height 216
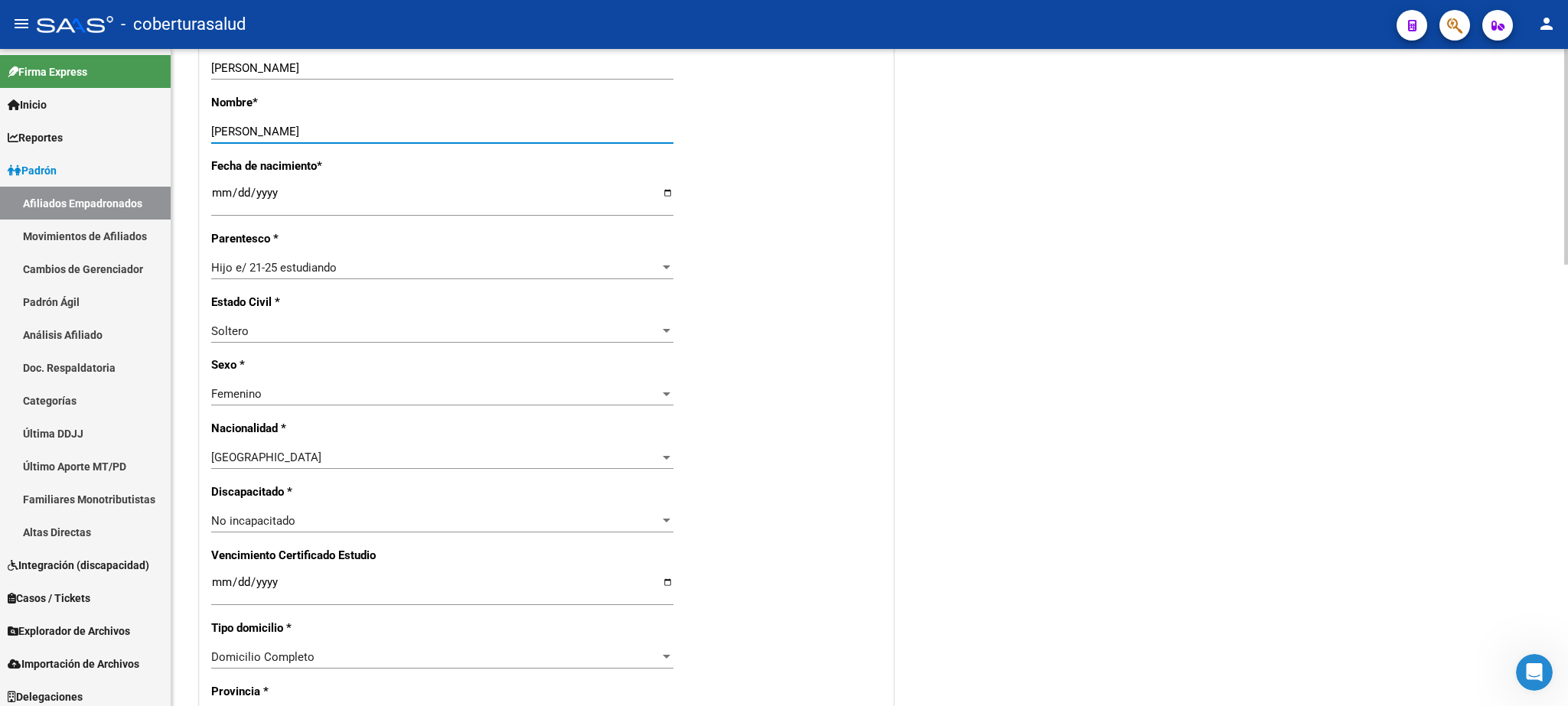
scroll to position [656, 0]
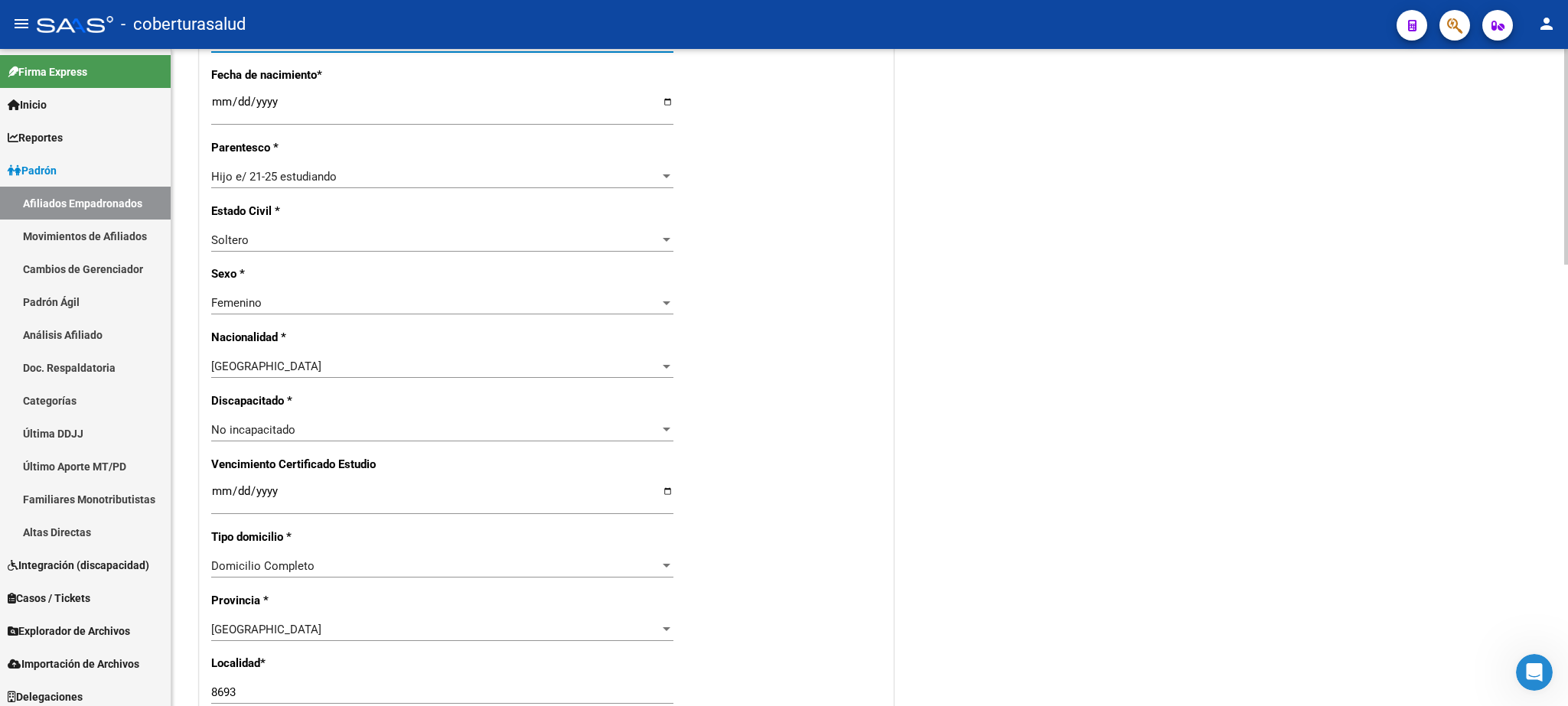
click at [1045, 265] on div at bounding box center [1566, 157] width 4 height 216
type input "[PERSON_NAME]"
click at [218, 470] on input "Ingresar fecha" at bounding box center [442, 497] width 463 height 24
type input "[DATE]"
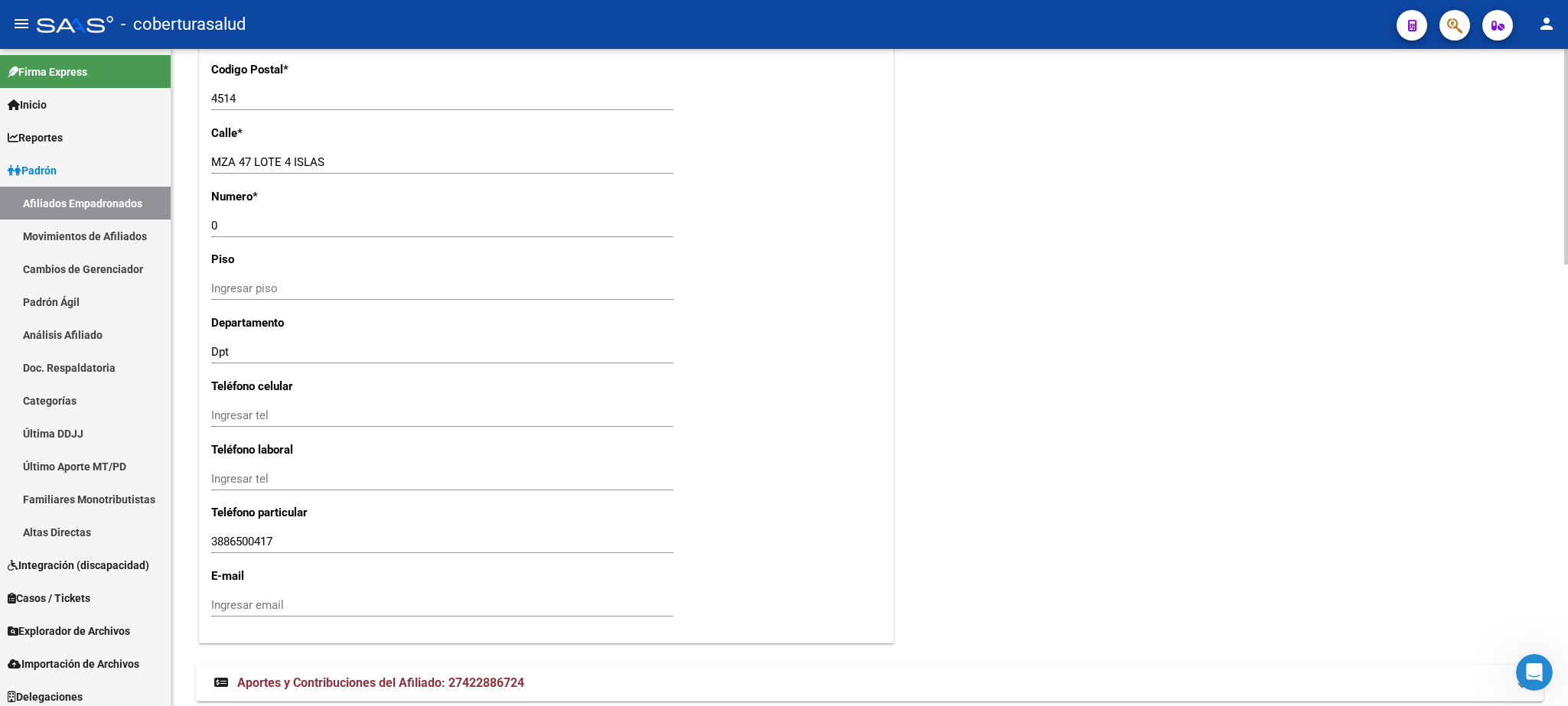
click at [1045, 470] on div at bounding box center [1566, 377] width 4 height 657
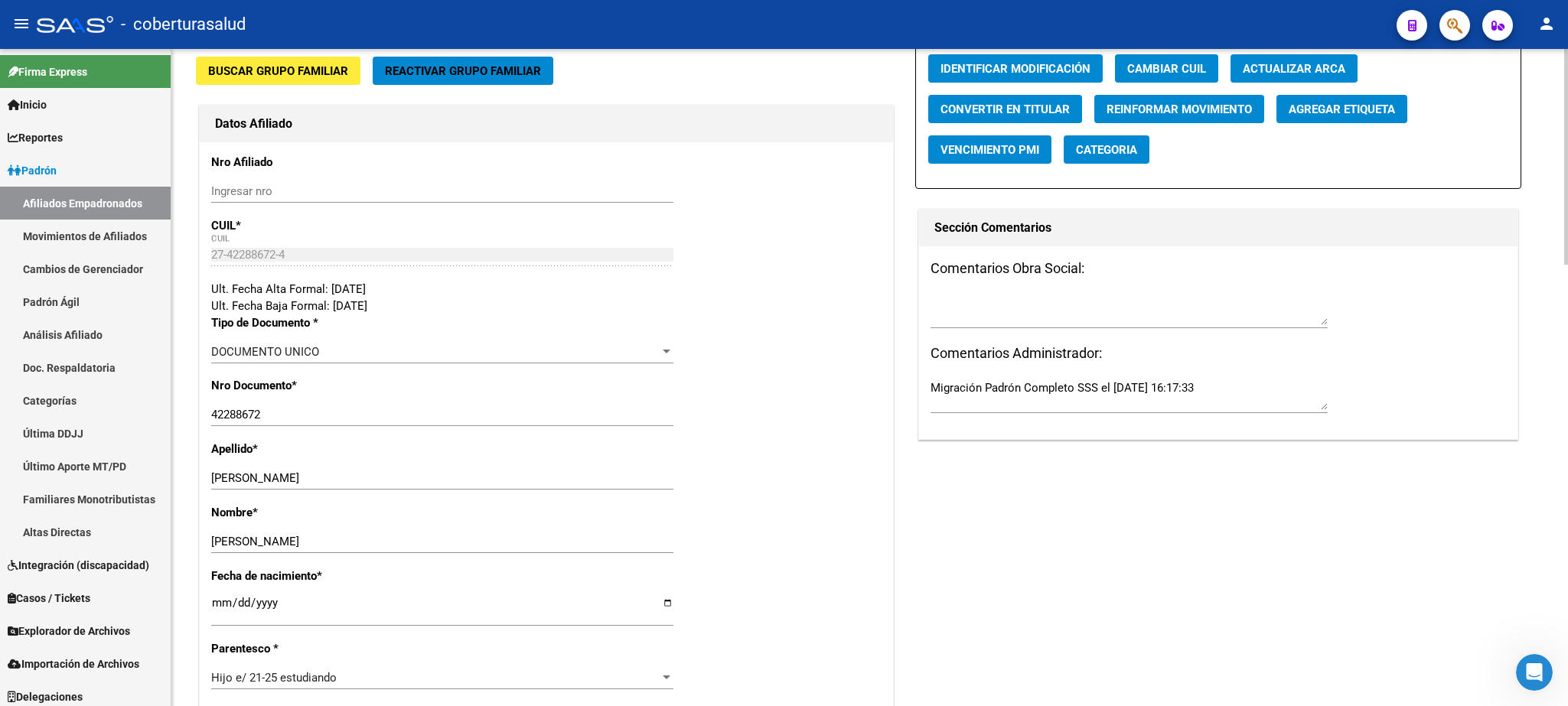
scroll to position [32, 0]
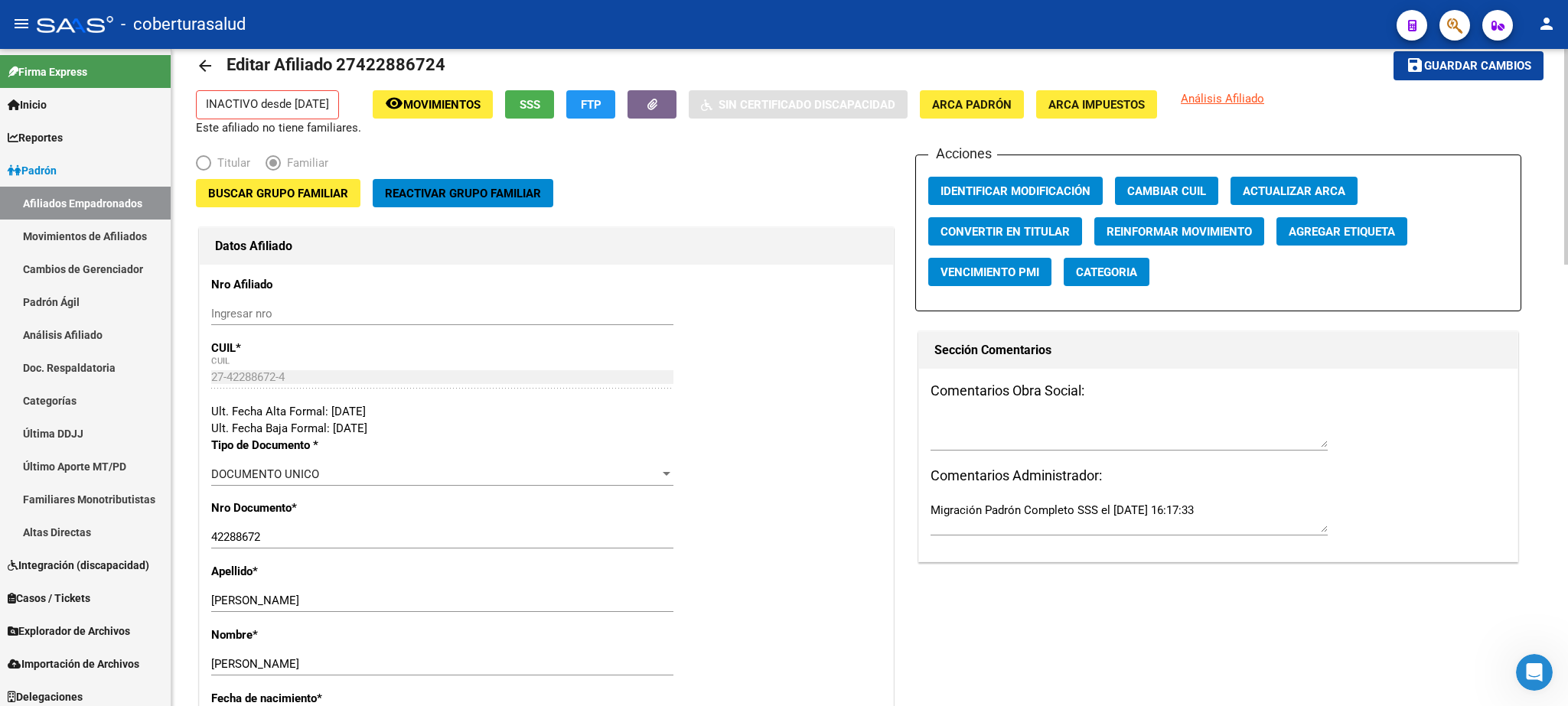
click at [1045, 188] on div at bounding box center [1566, 157] width 4 height 216
click at [282, 193] on span "Buscar Grupo Familiar" at bounding box center [277, 193] width 140 height 13
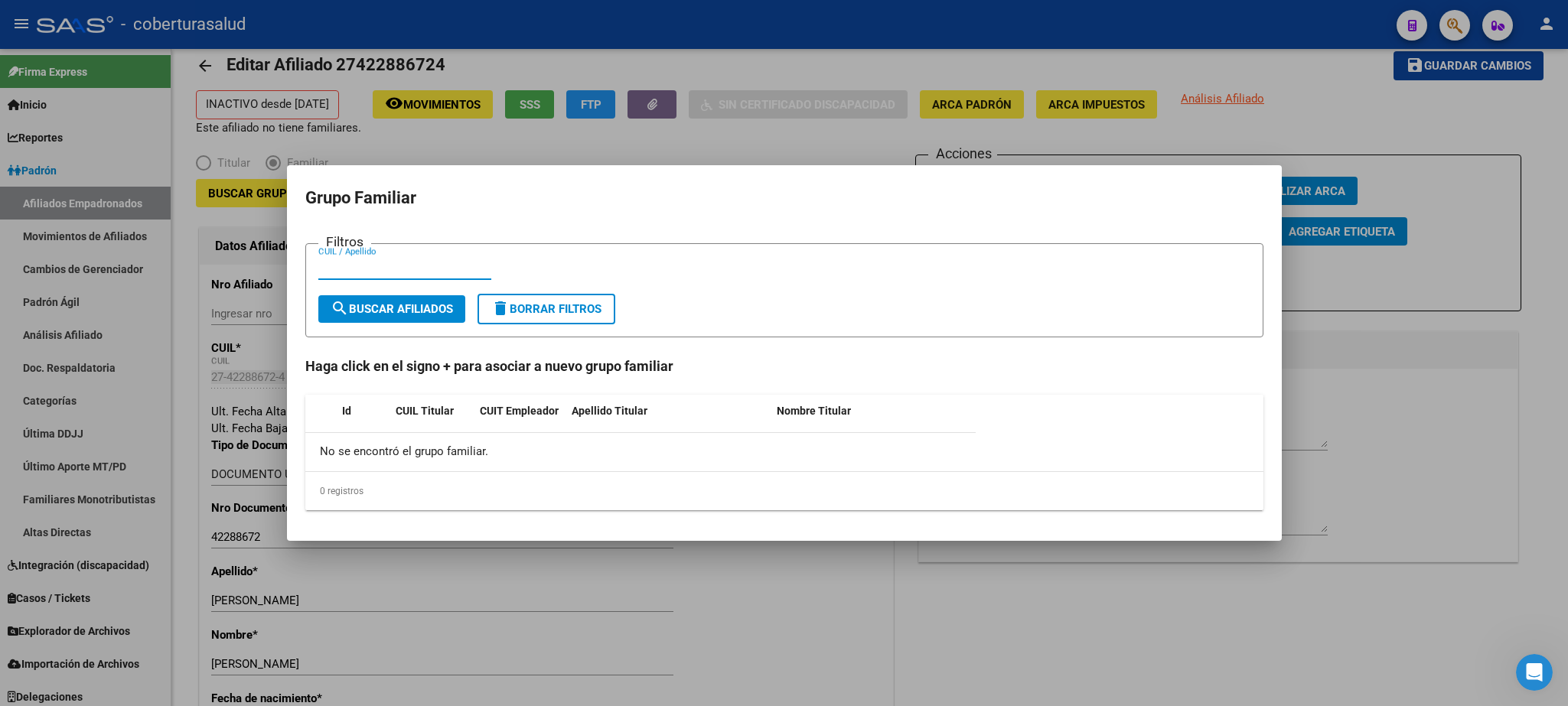
paste input "21576328"
type input "21576328"
click at [408, 316] on span "search Buscar Afiliados" at bounding box center [392, 309] width 122 height 13
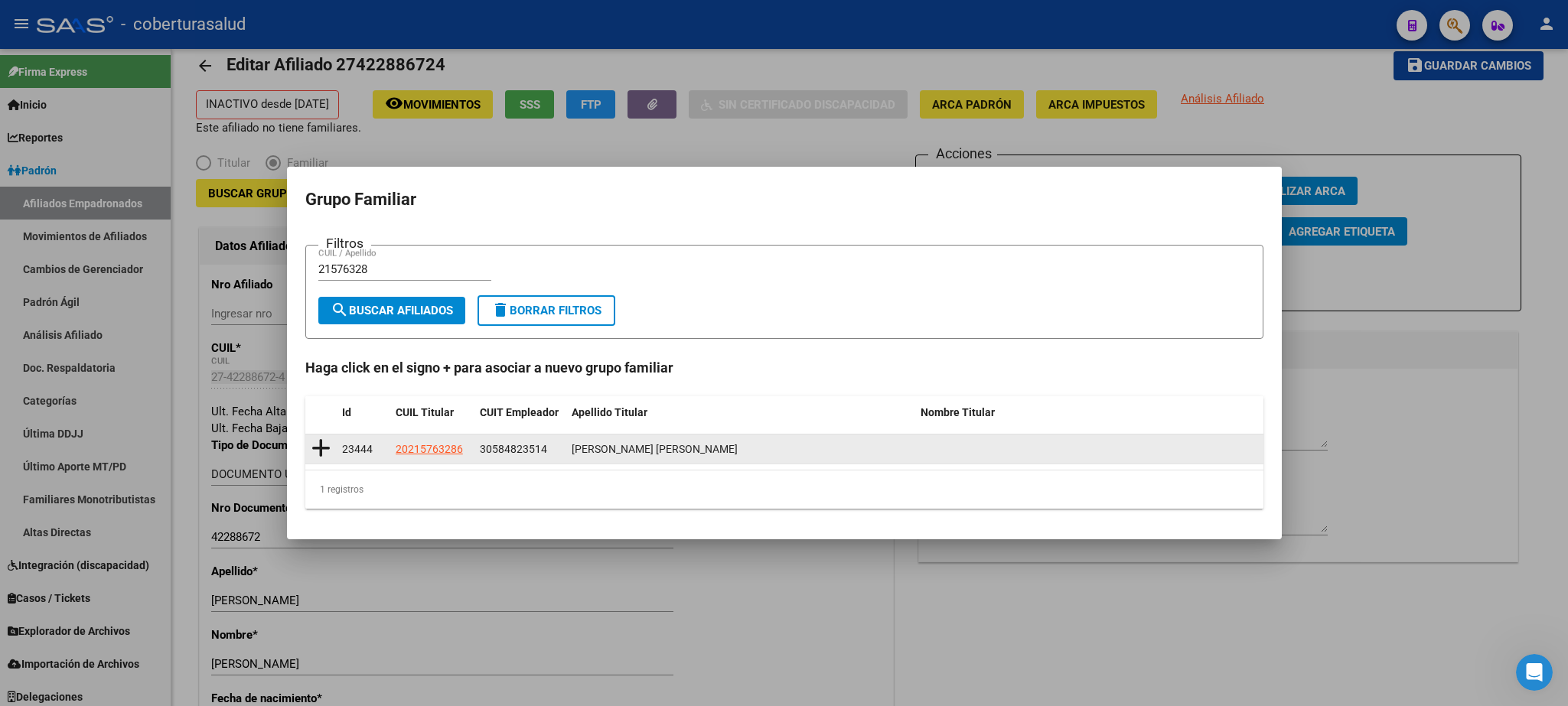
click at [322, 449] on icon at bounding box center [321, 448] width 19 height 22
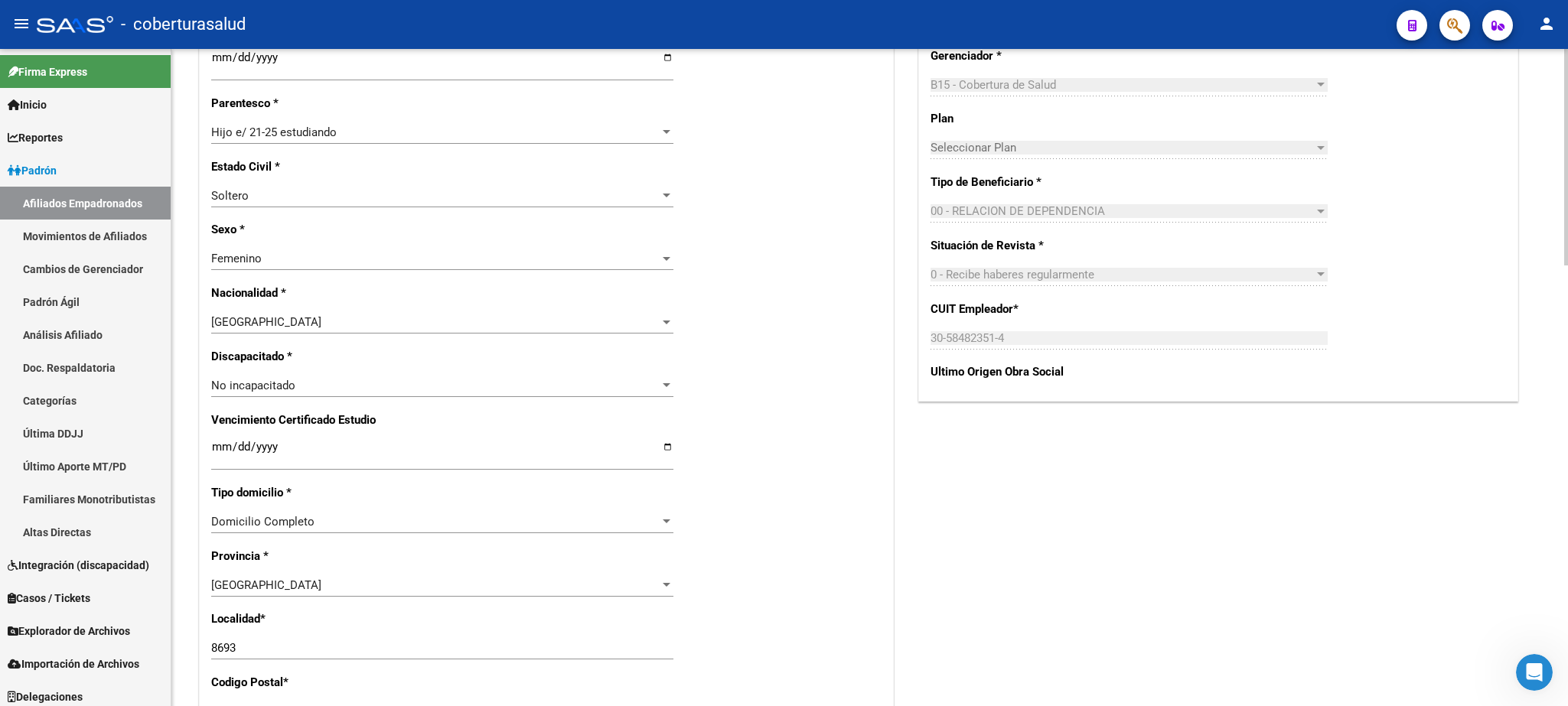
scroll to position [1334, 0]
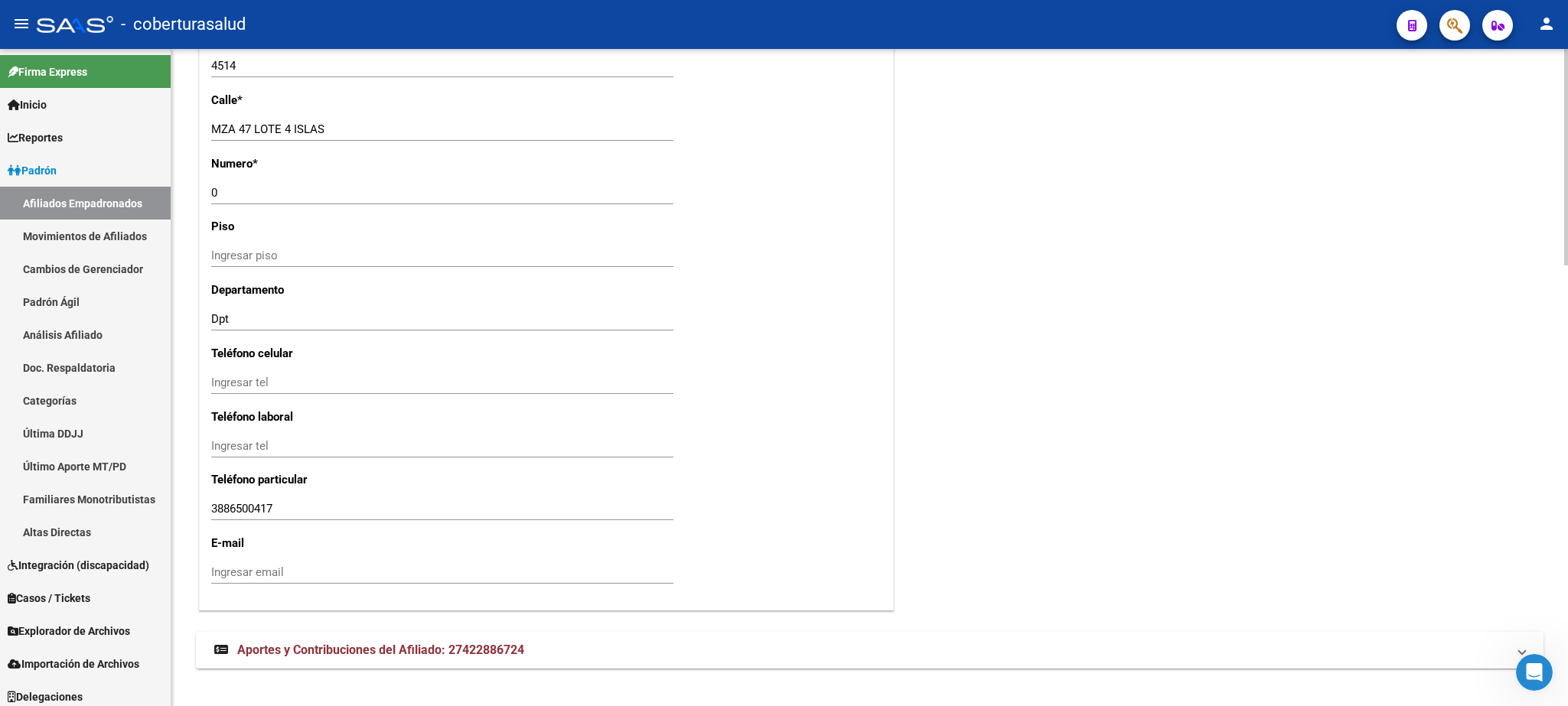
click at [1045, 470] on div at bounding box center [1566, 377] width 4 height 657
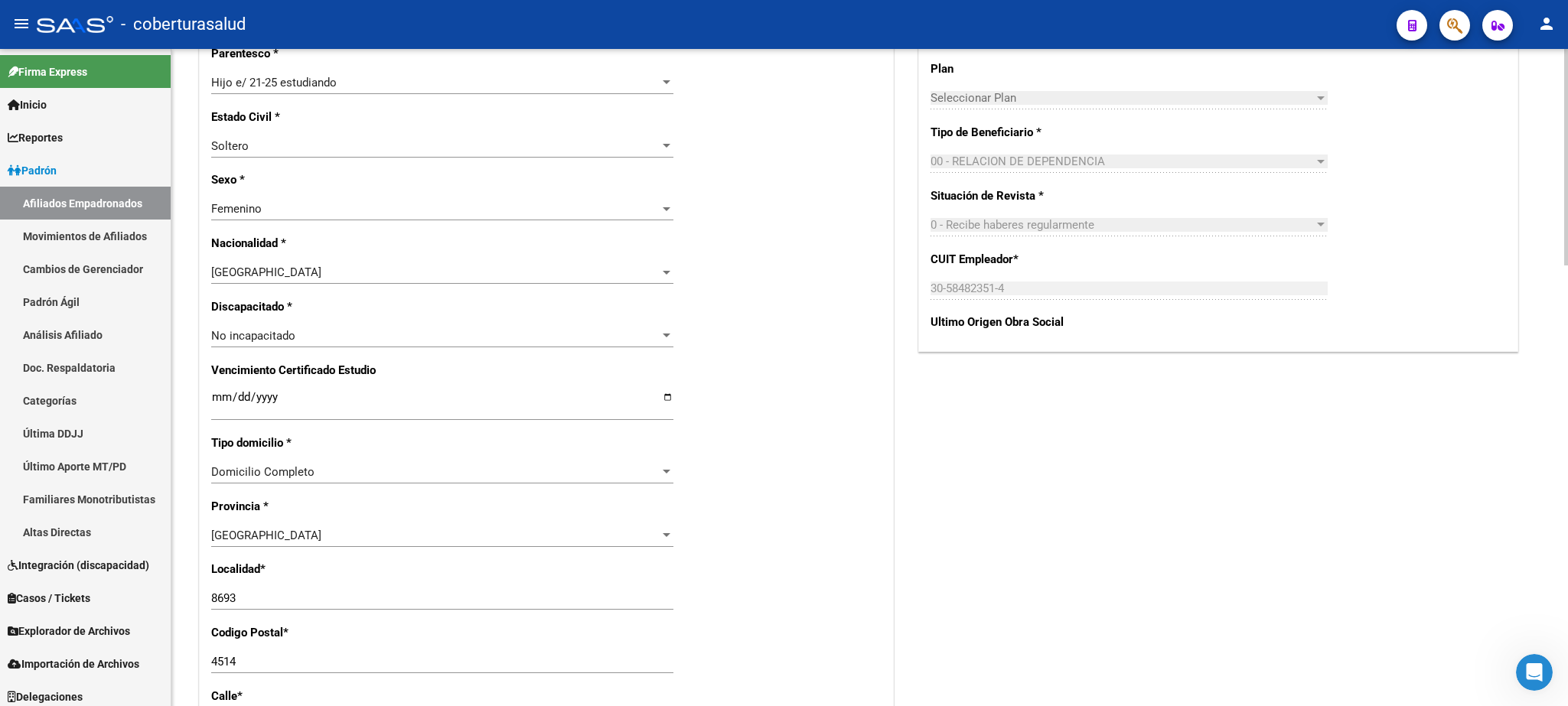
scroll to position [728, 0]
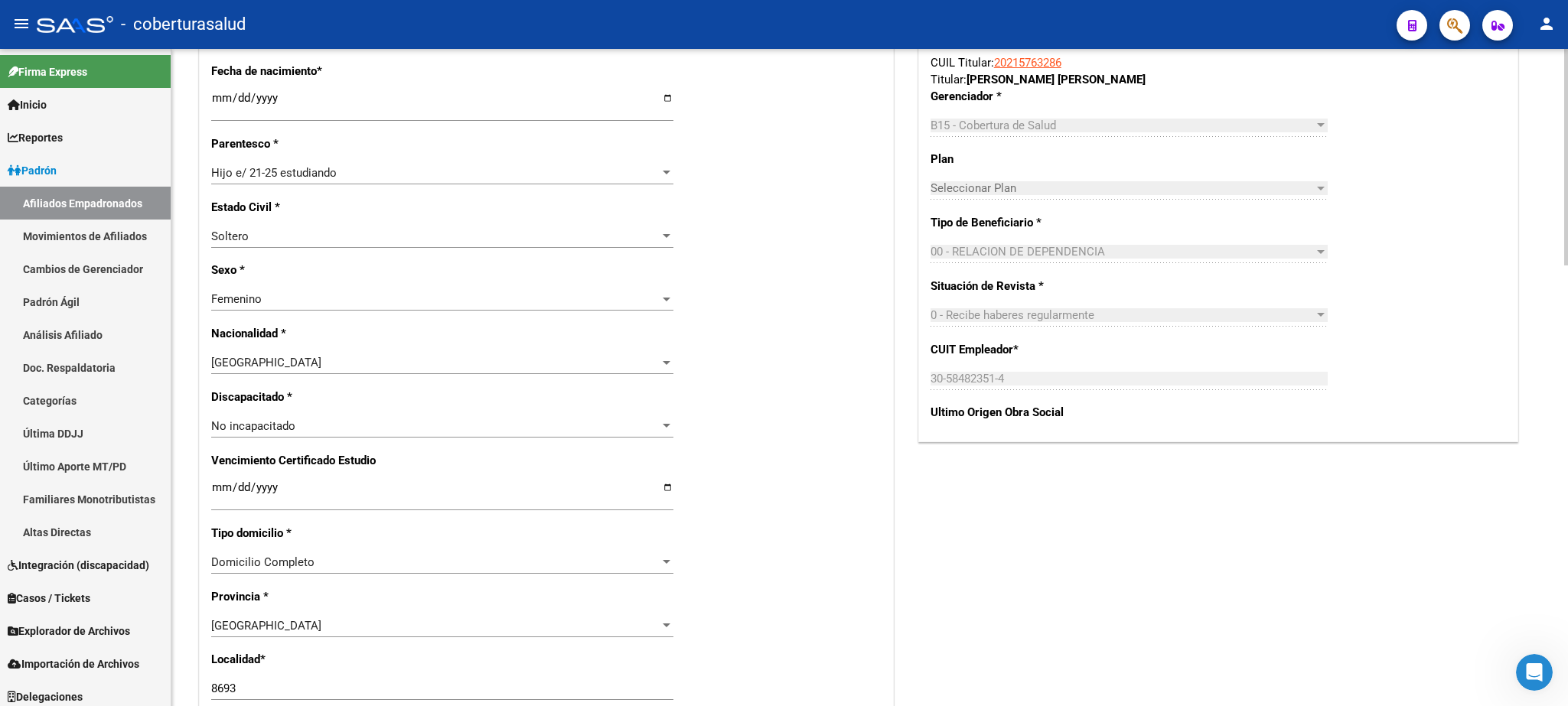
click at [1045, 265] on div at bounding box center [1566, 157] width 4 height 216
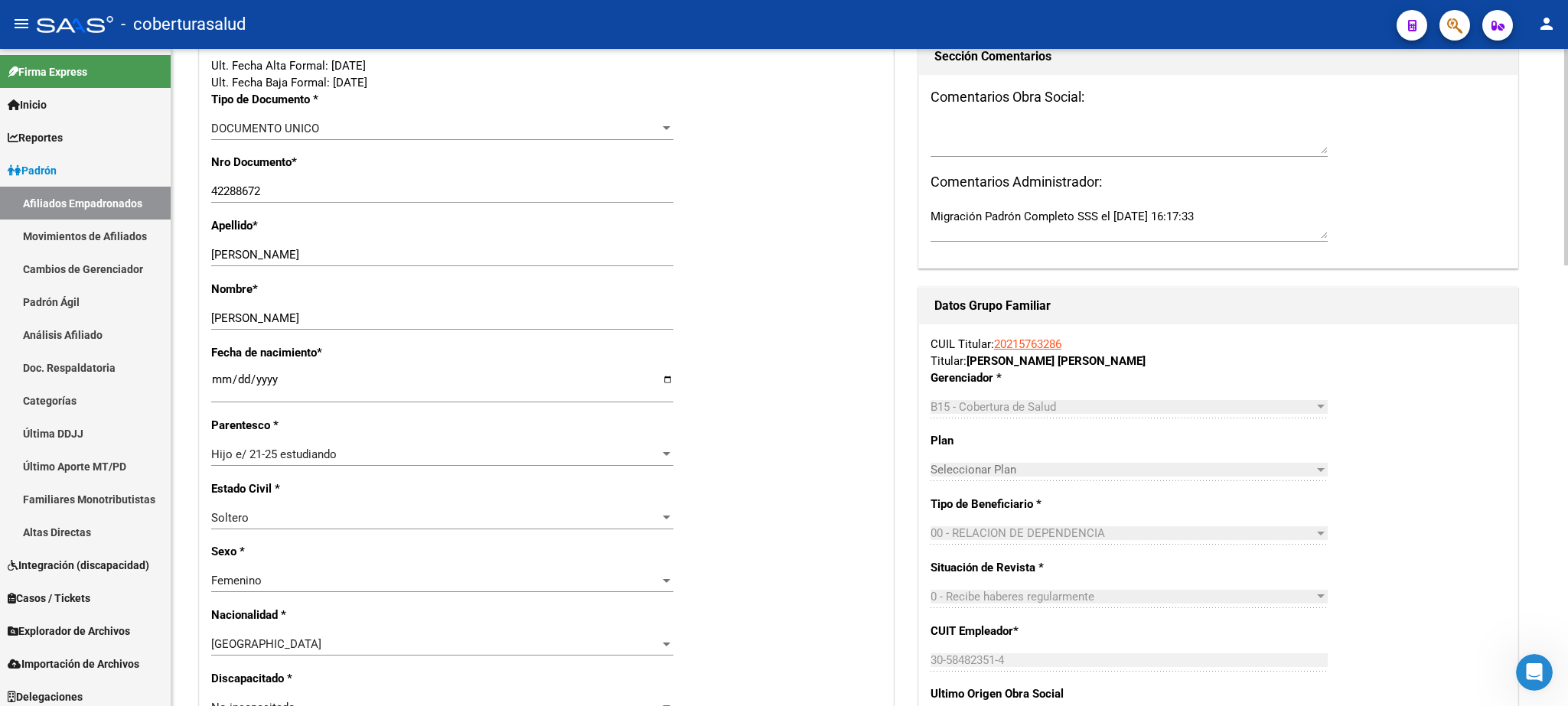
scroll to position [0, 0]
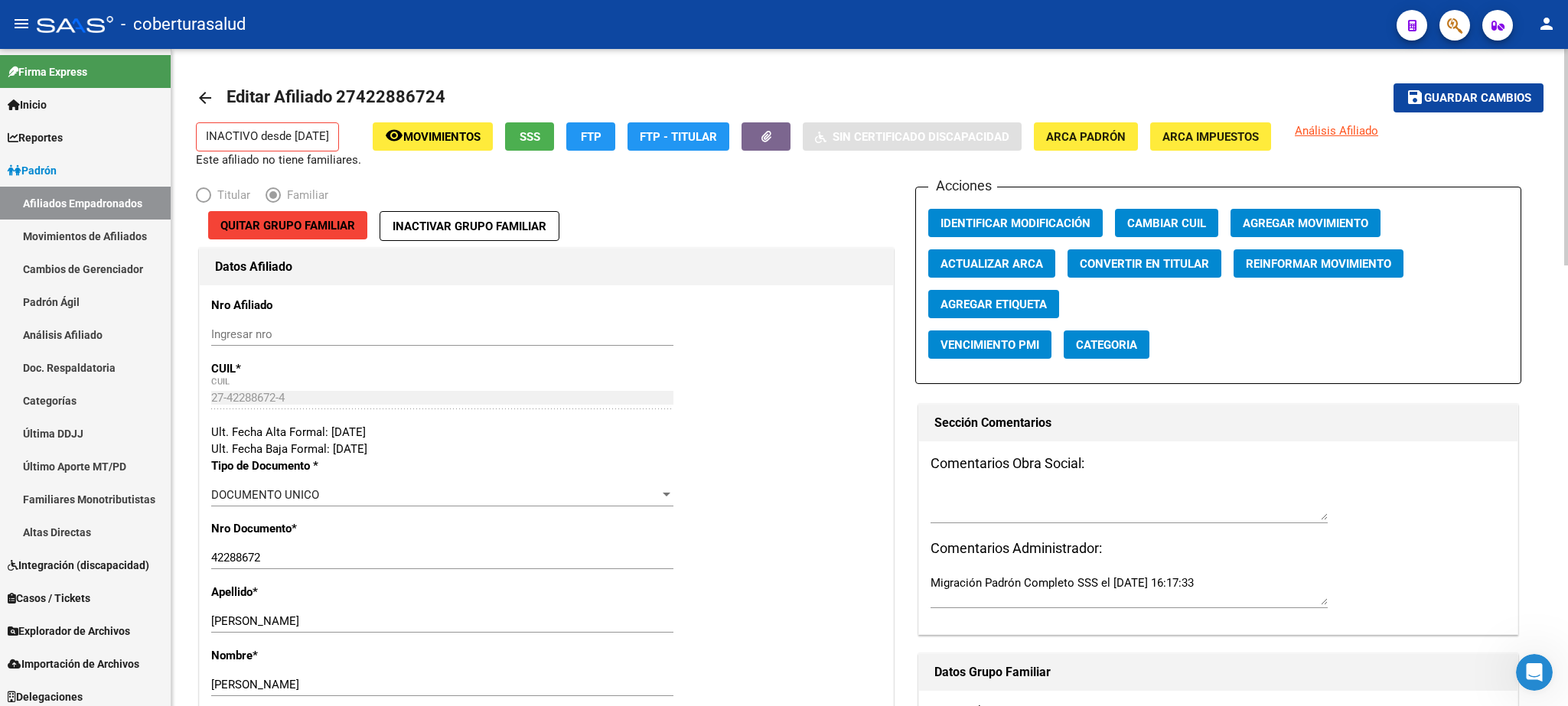
click at [1045, 147] on div at bounding box center [1566, 157] width 4 height 216
click at [1045, 100] on span "Guardar cambios" at bounding box center [1478, 99] width 107 height 13
click at [1045, 218] on span "Agregar Movimiento" at bounding box center [1306, 223] width 126 height 13
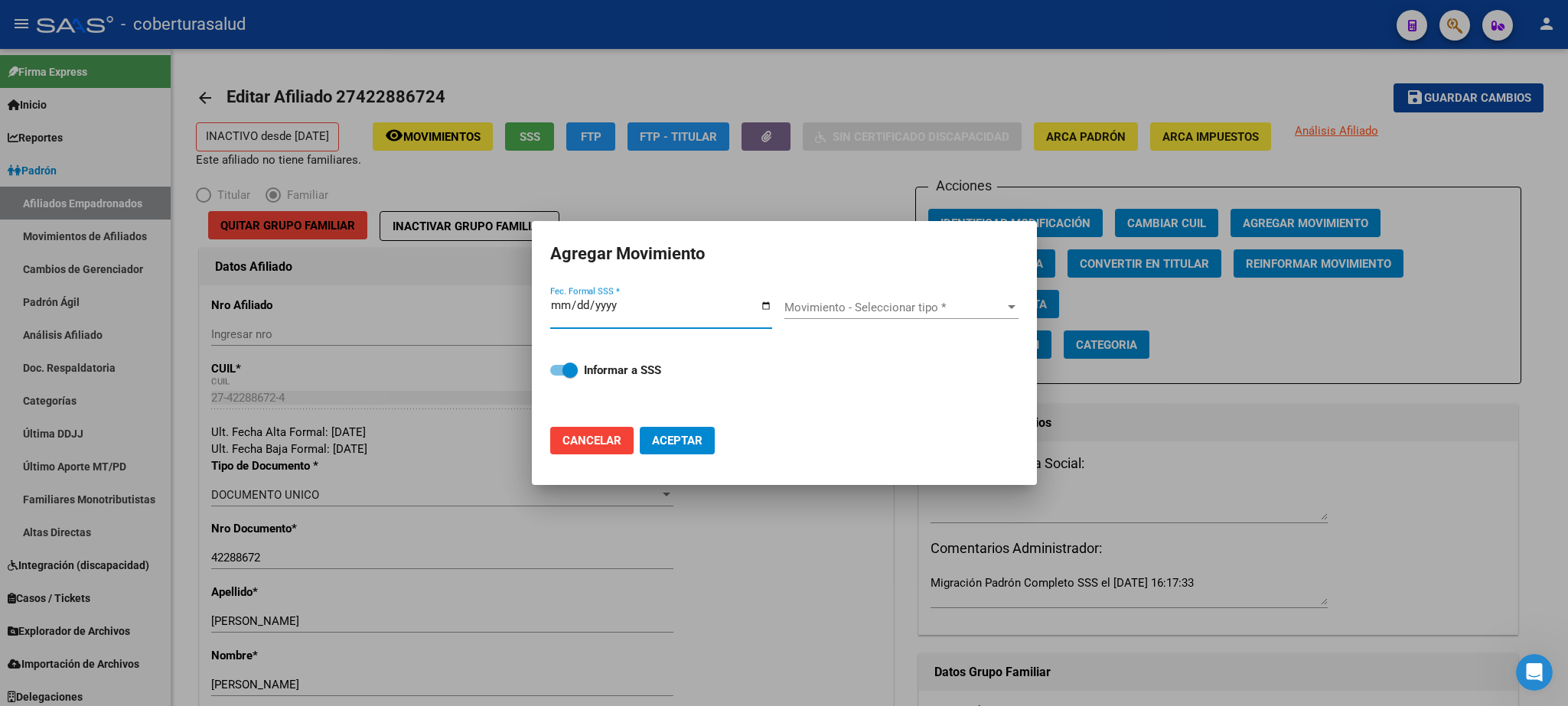
type input "[DATE]"
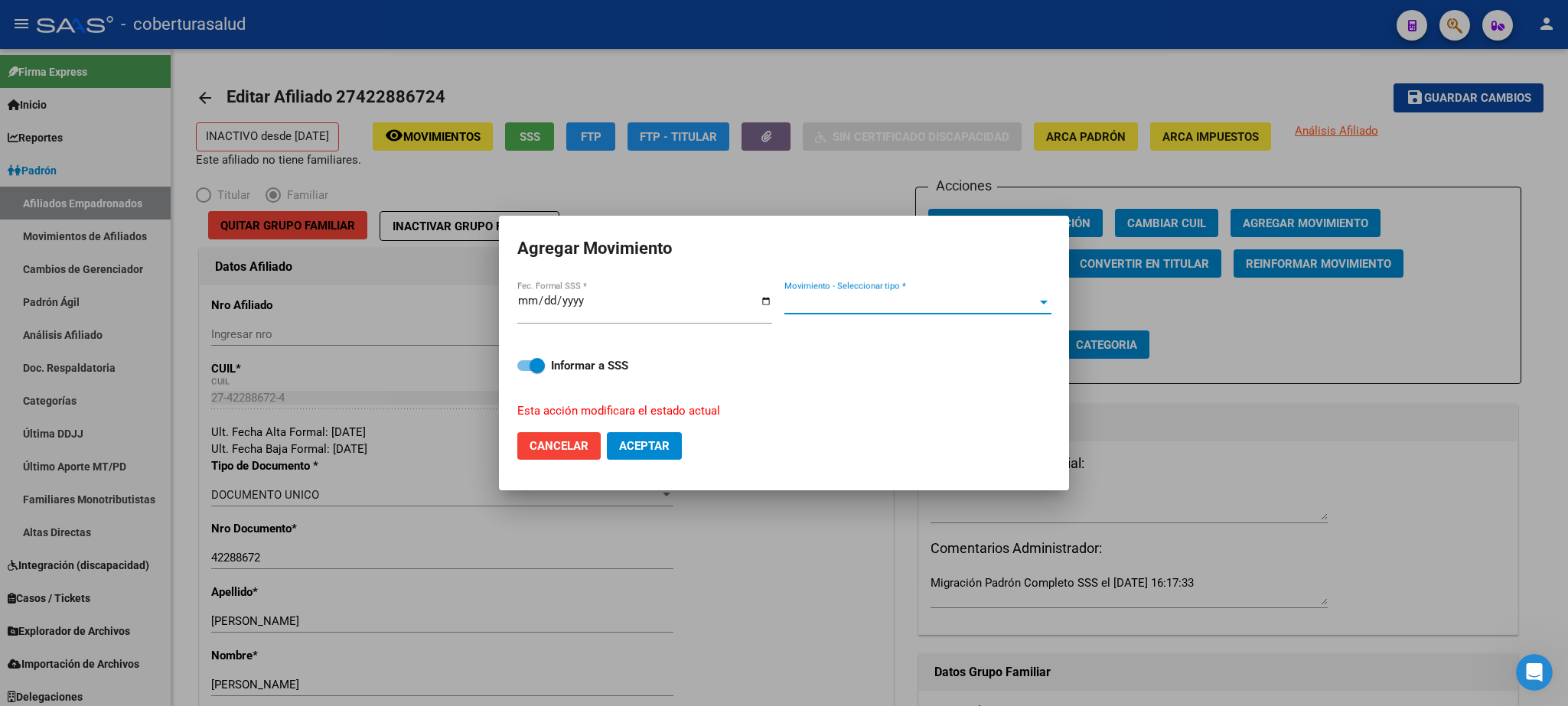
click at [828, 301] on span "Movimiento - Seleccionar tipo *" at bounding box center [911, 302] width 253 height 13
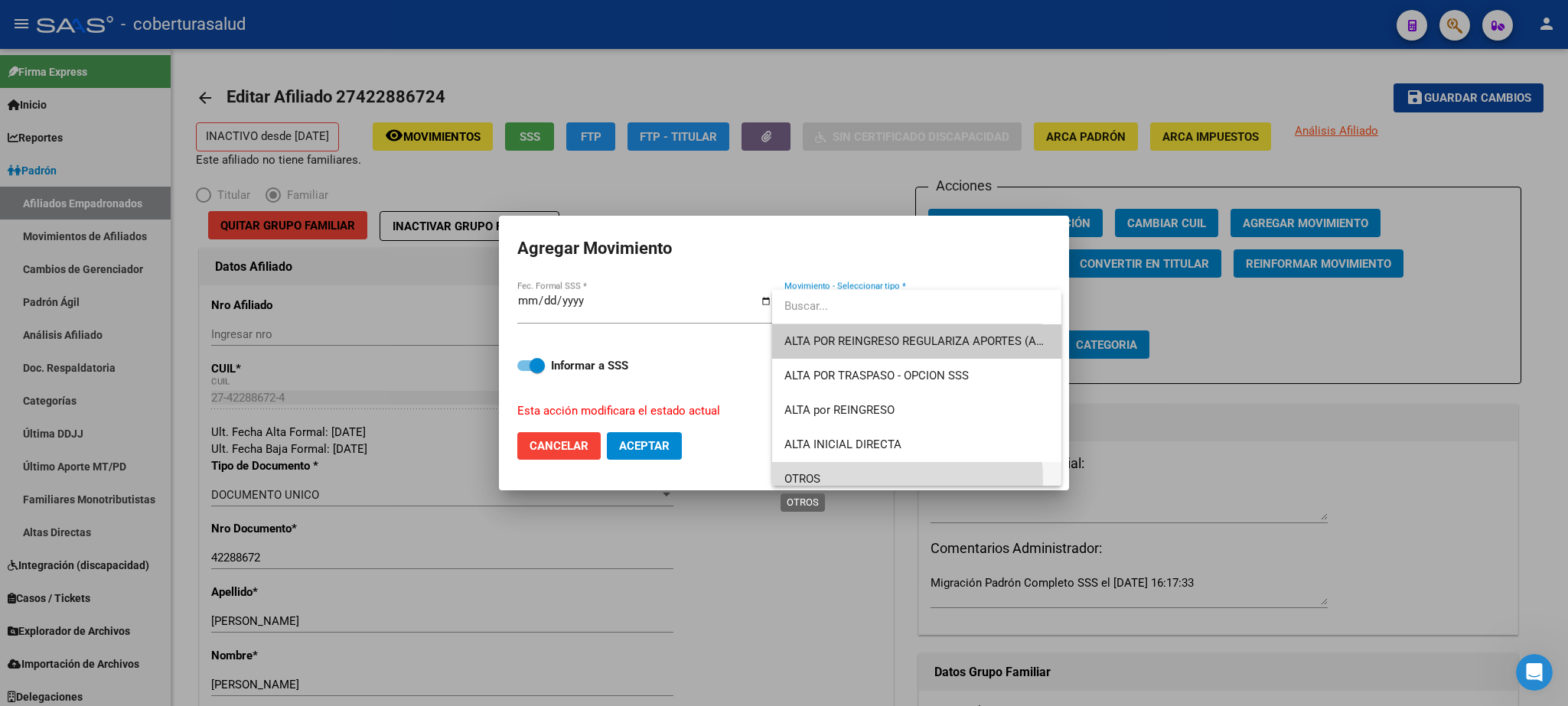
click at [815, 470] on span "OTROS" at bounding box center [802, 479] width 36 height 13
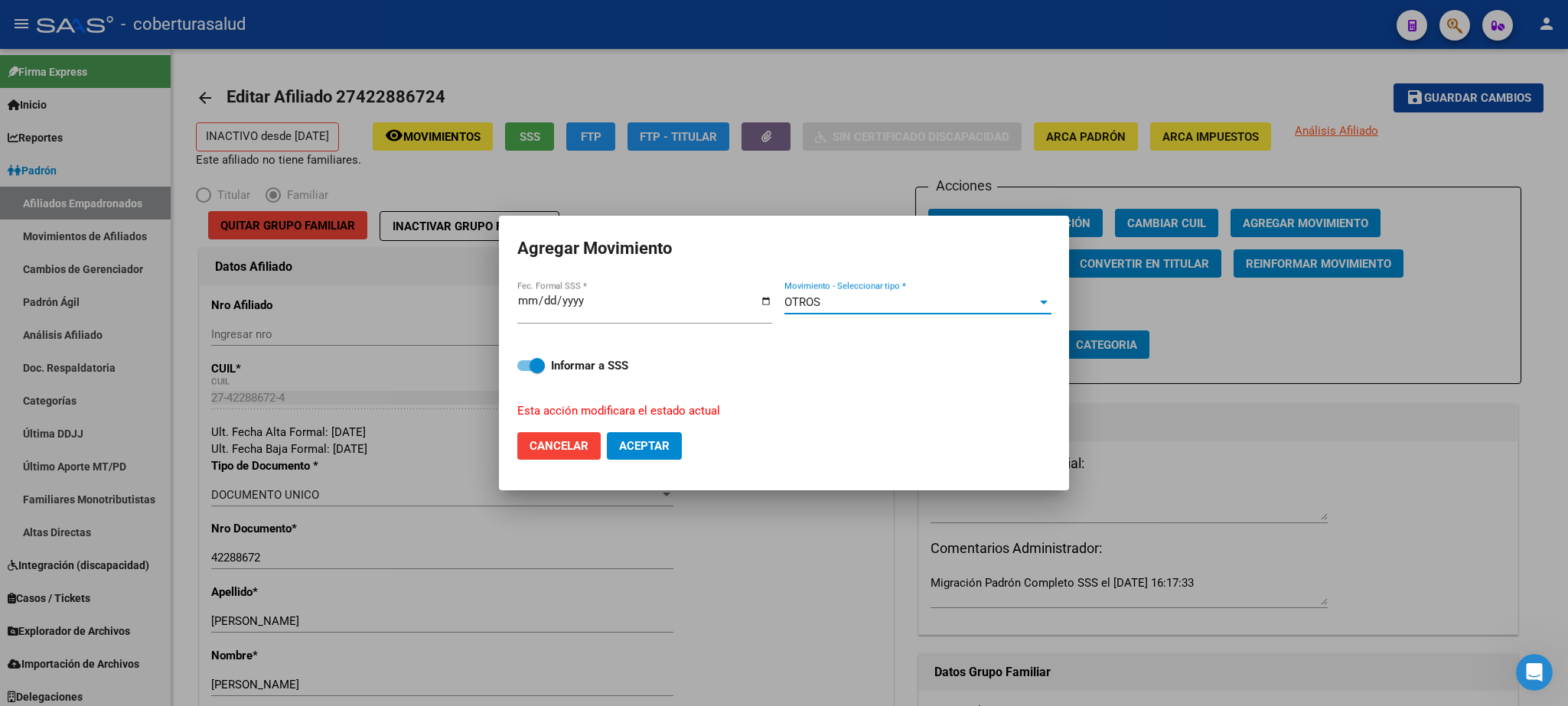
click at [631, 439] on span "Aceptar" at bounding box center [644, 446] width 50 height 13
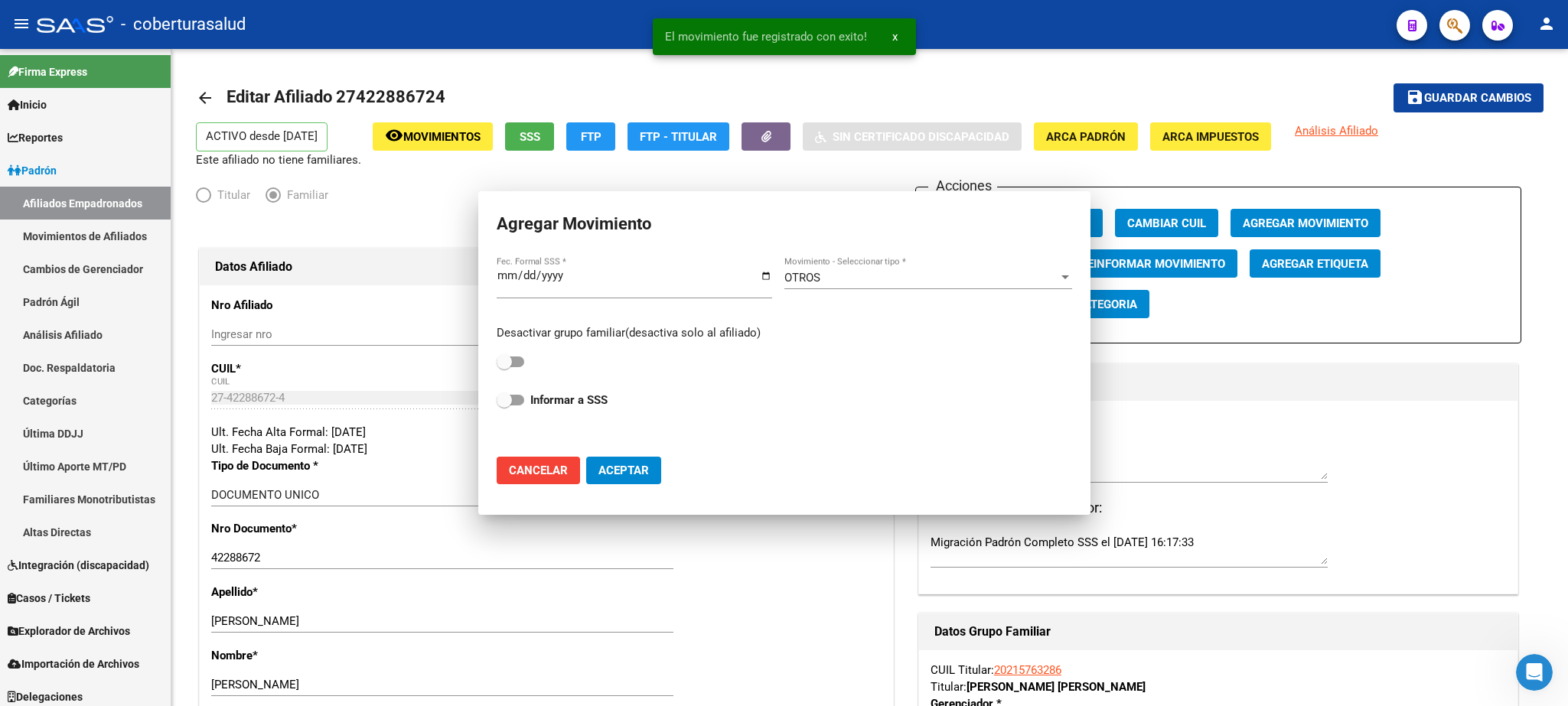
checkbox input "false"
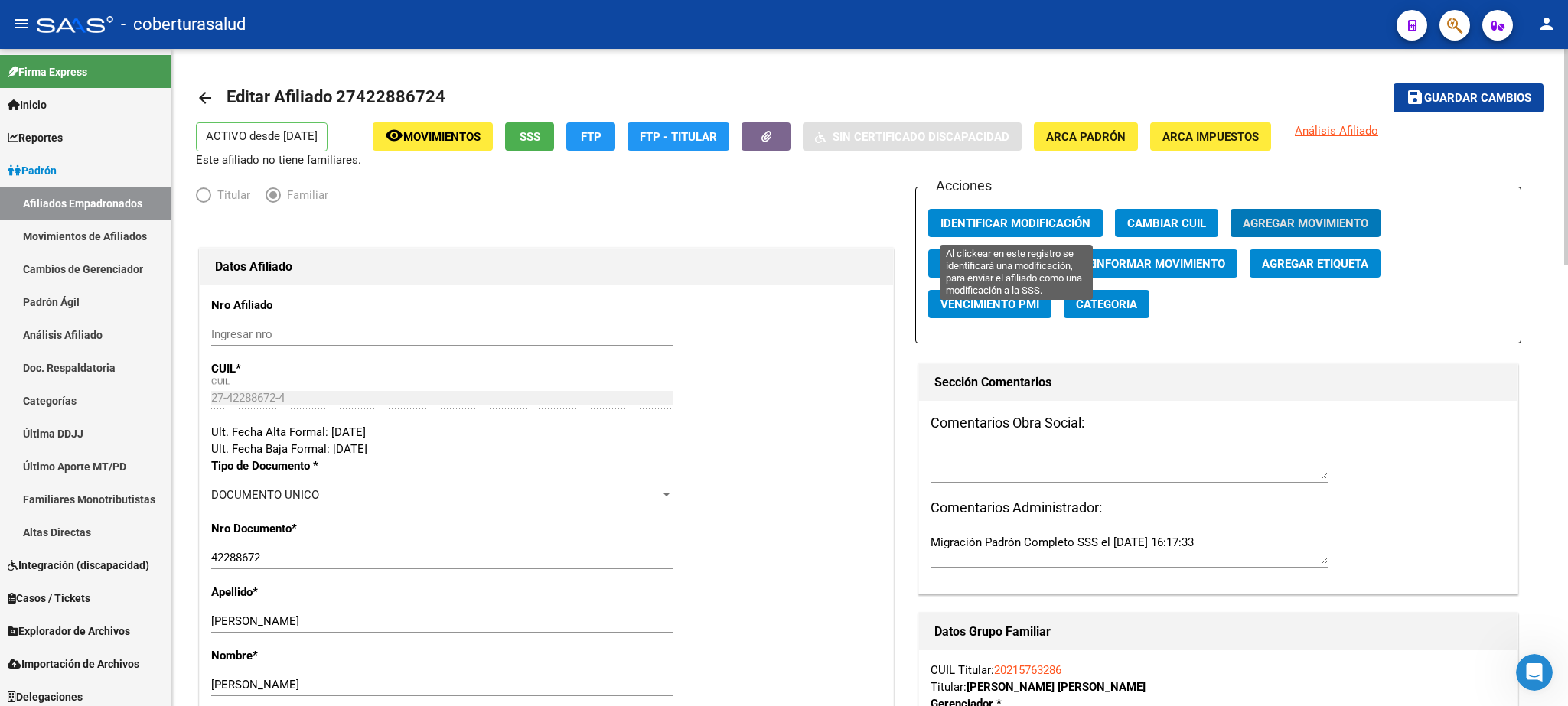
click at [1008, 219] on span "Identificar Modificación" at bounding box center [1015, 223] width 150 height 13
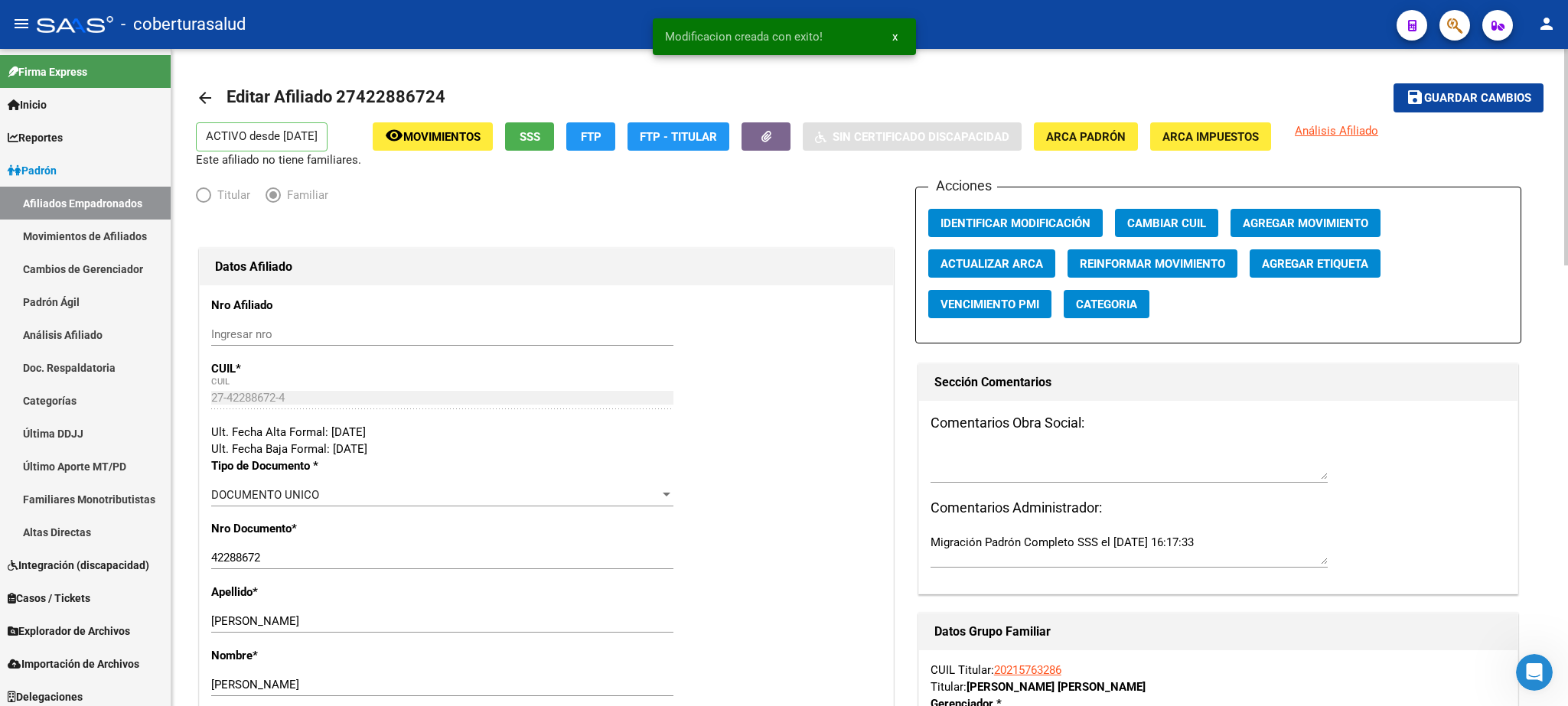
click at [820, 87] on mat-toolbar-row "arrow_back Editar Afiliado 27422886724" at bounding box center [722, 98] width 1052 height 49
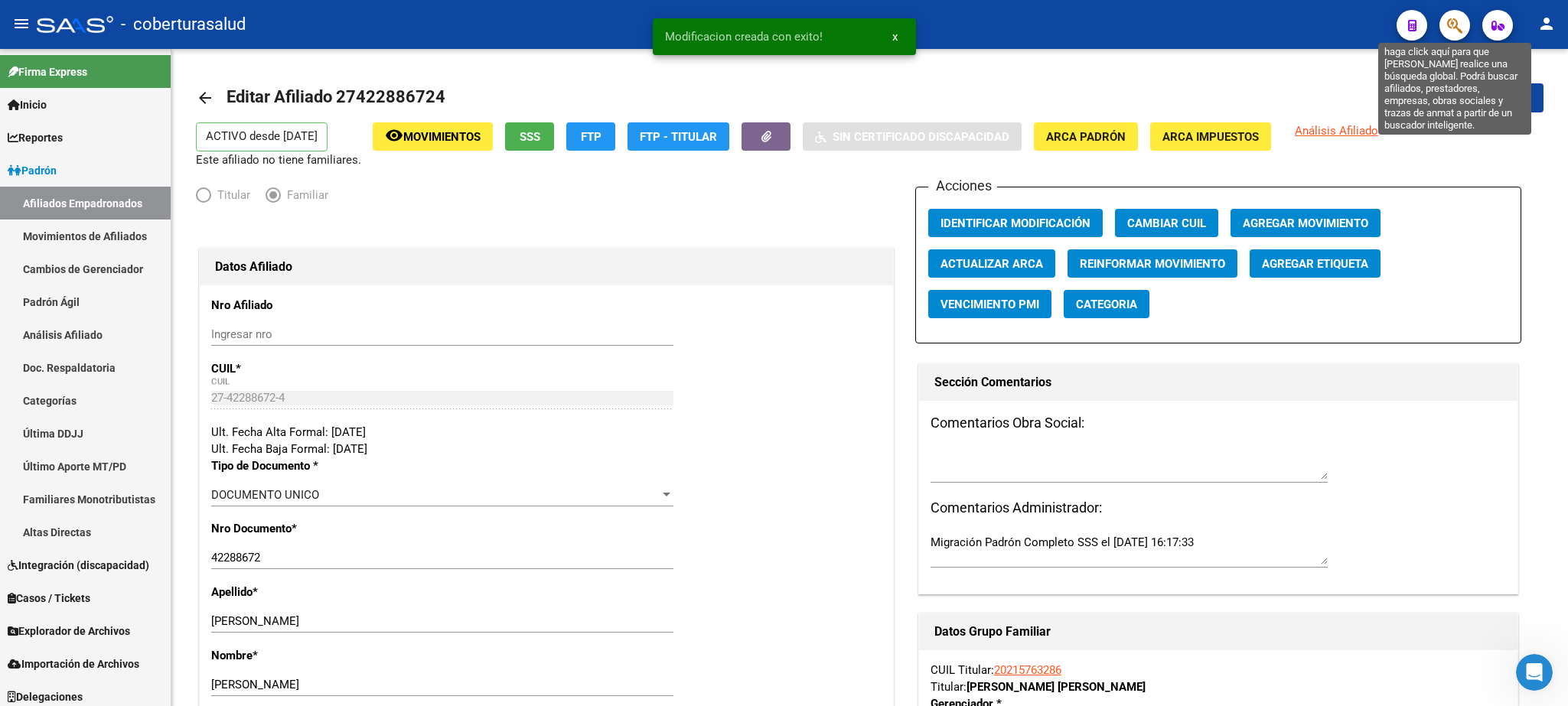
click at [1045, 20] on icon "button" at bounding box center [1455, 25] width 15 height 18
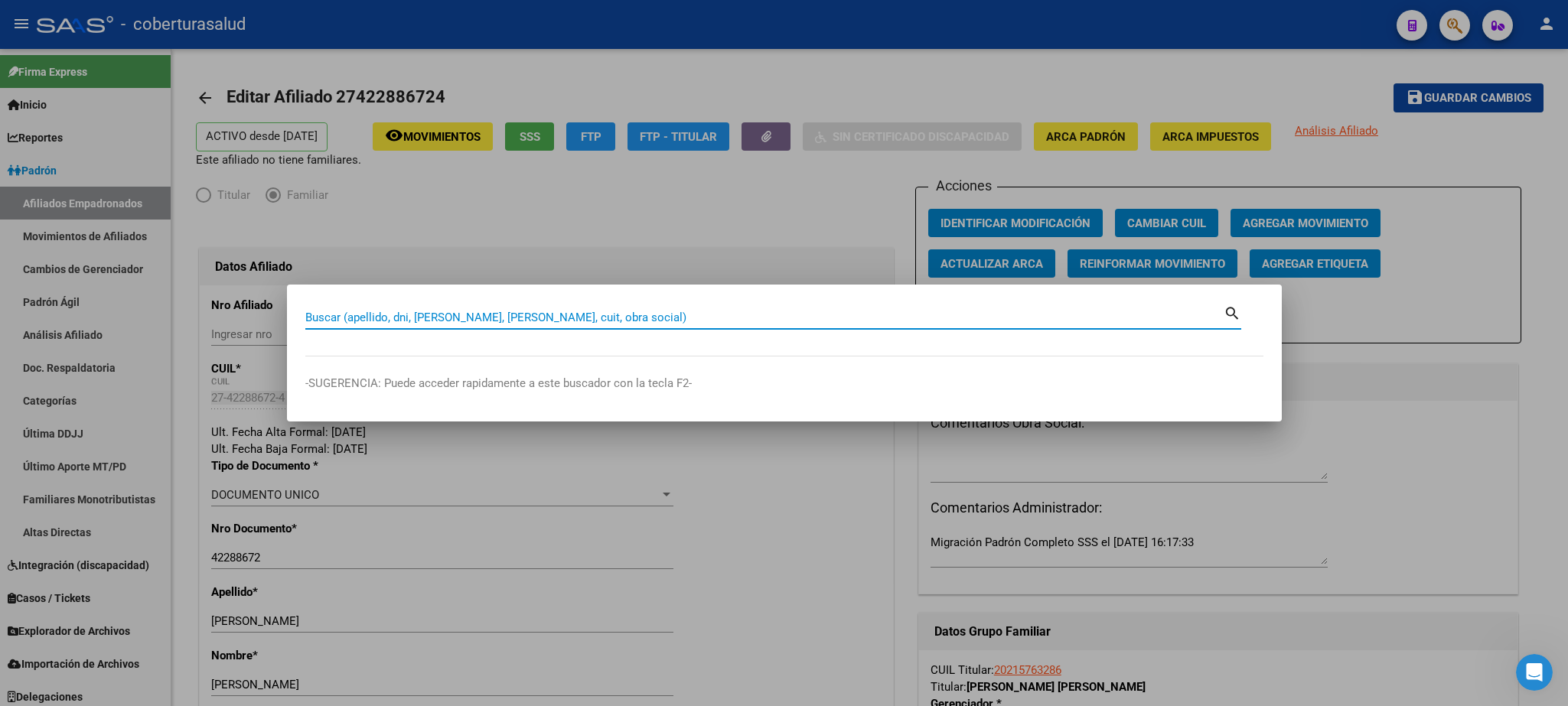
paste input "27422886724"
type input "27422886724"
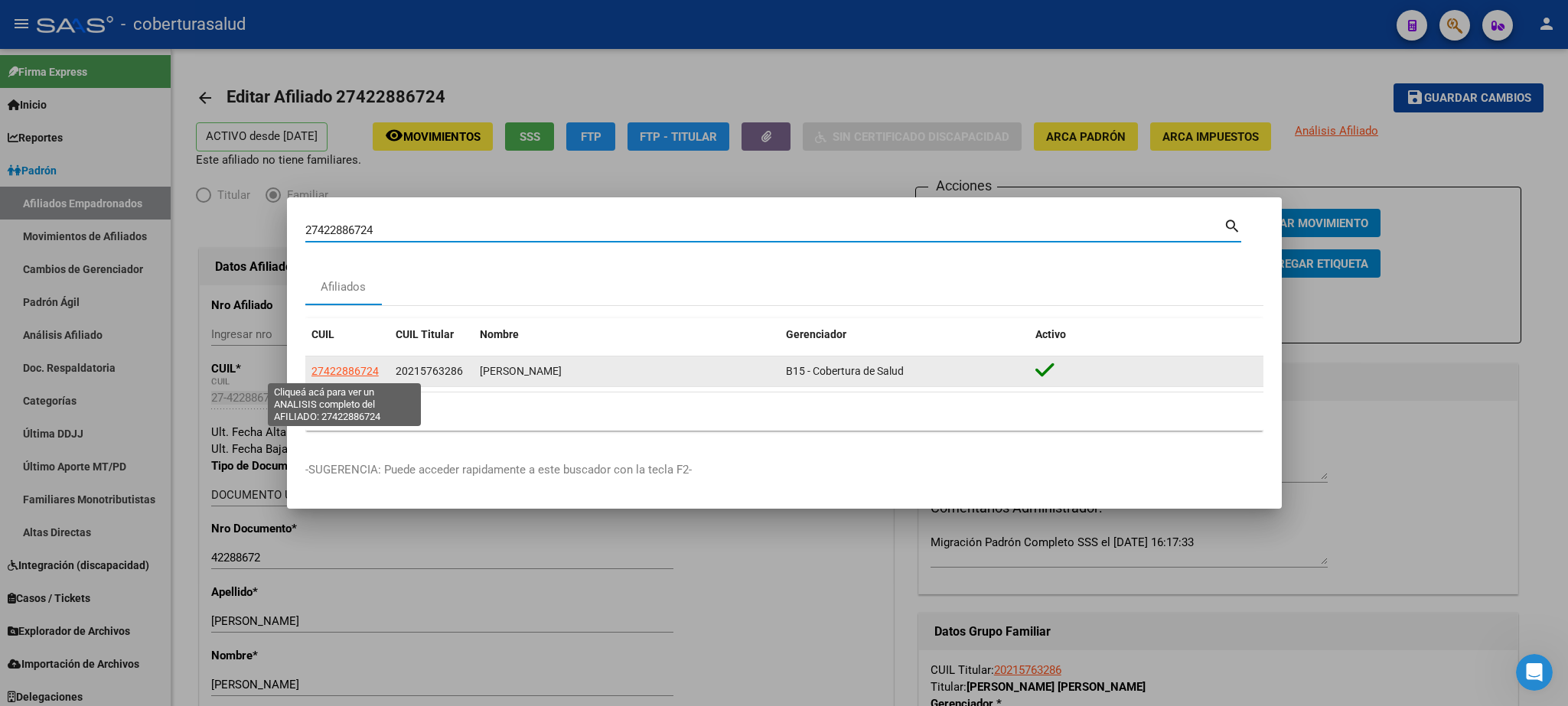
click at [349, 369] on span "27422886724" at bounding box center [345, 371] width 67 height 13
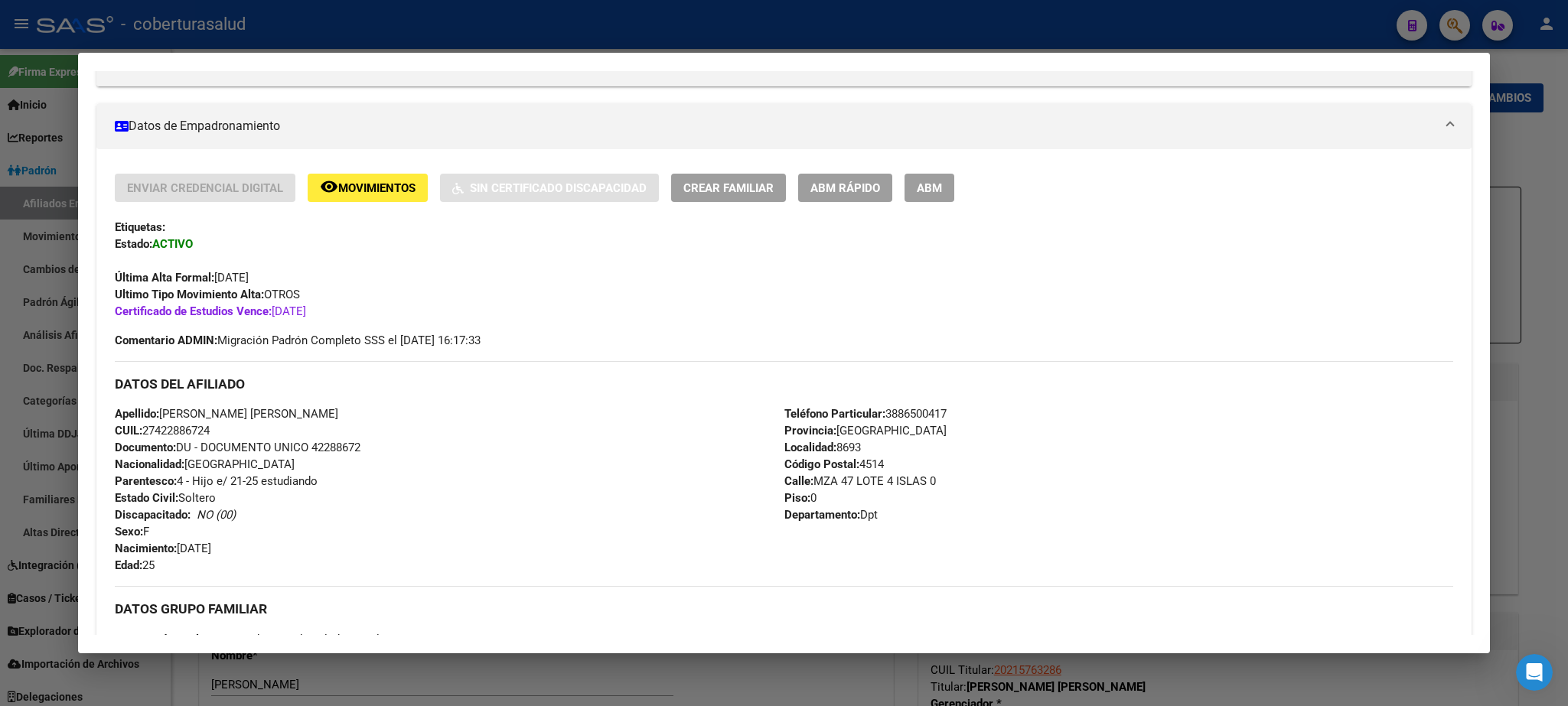
scroll to position [0, 0]
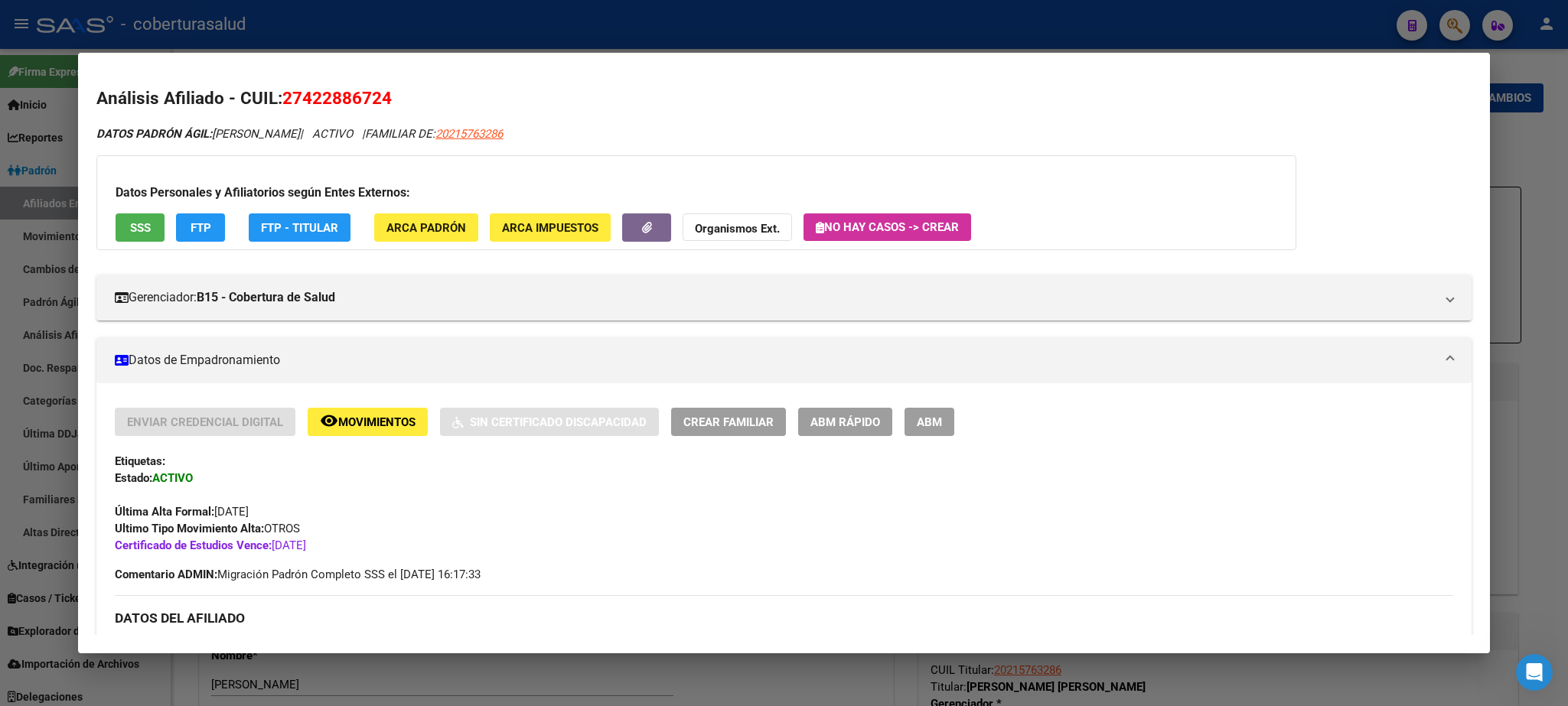
click at [1045, 190] on div at bounding box center [784, 353] width 1568 height 706
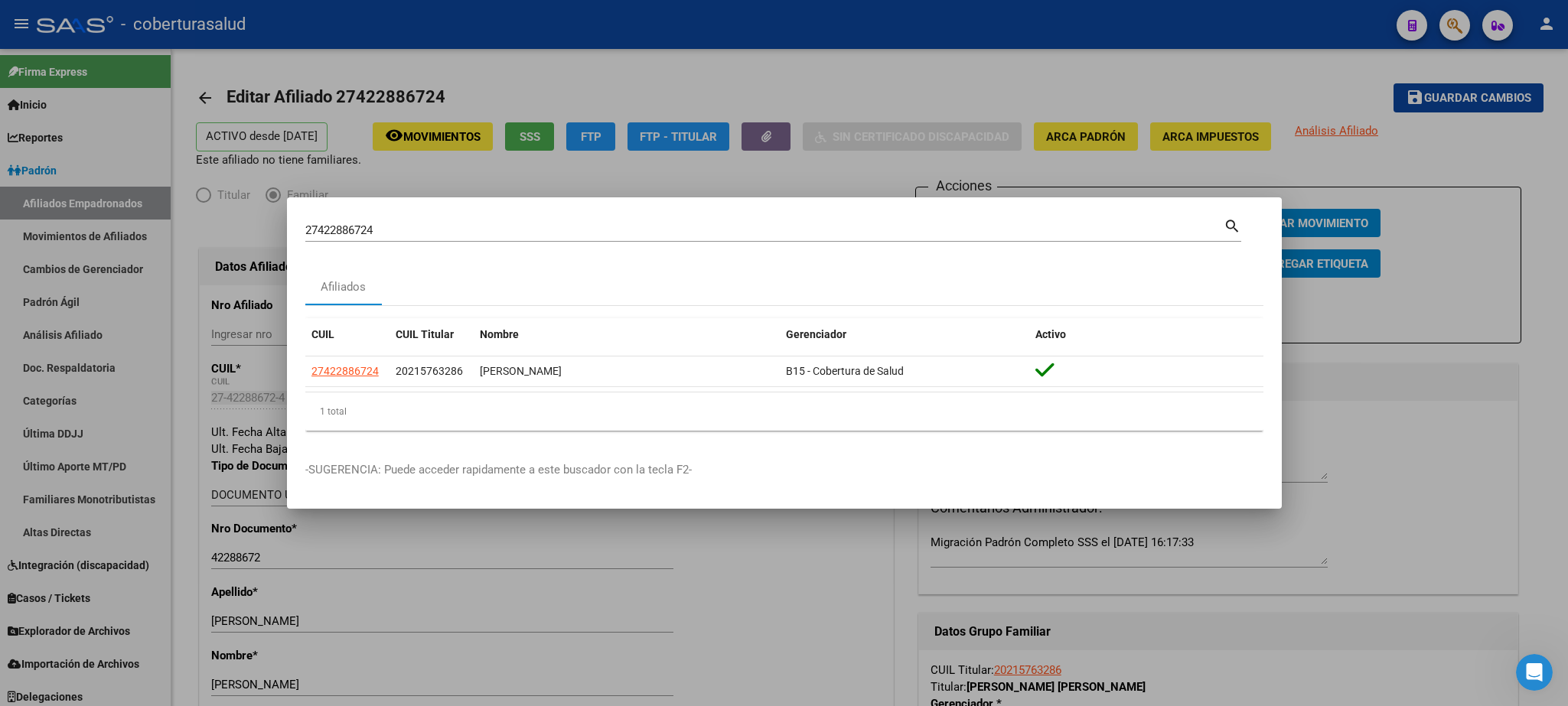
click at [1045, 174] on div at bounding box center [784, 353] width 1568 height 706
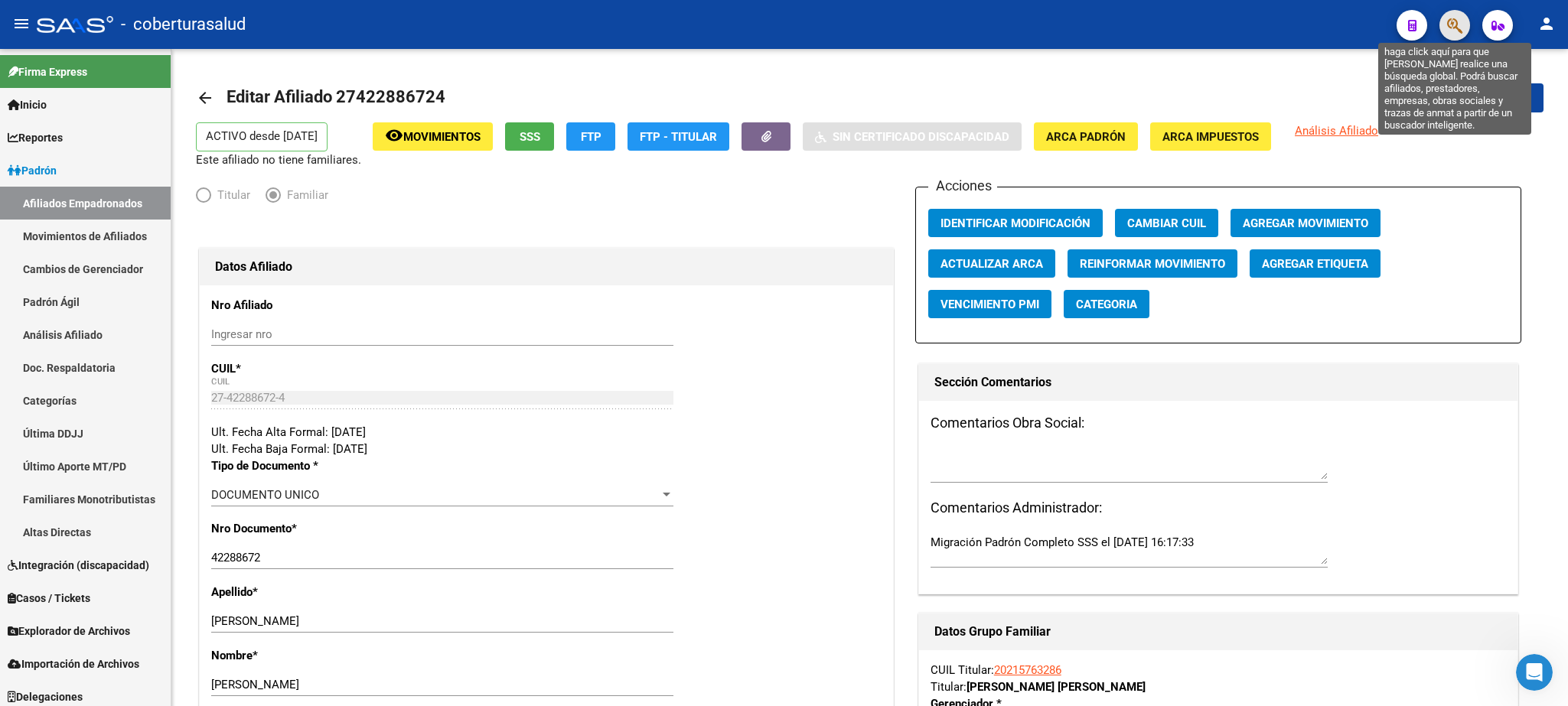
click at [1045, 23] on icon "button" at bounding box center [1455, 25] width 15 height 18
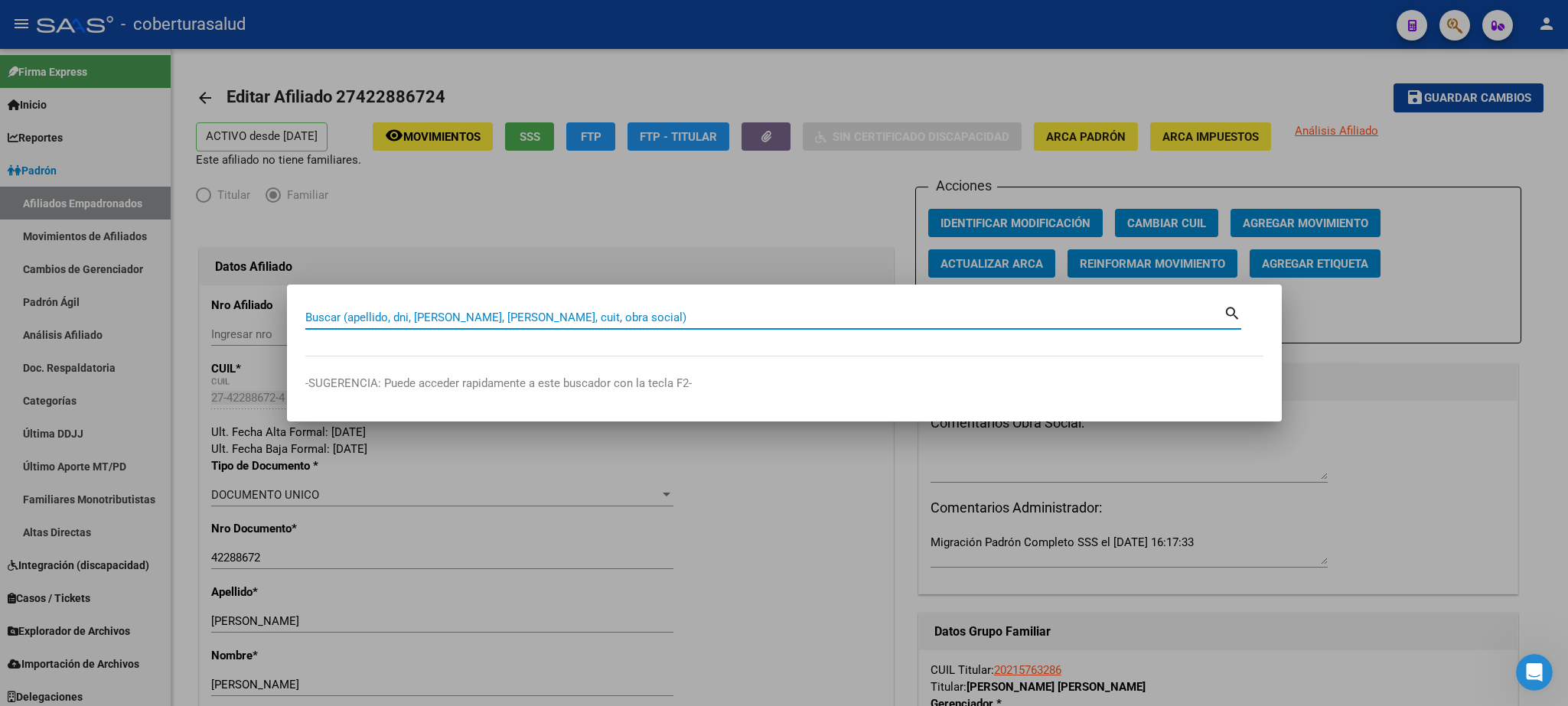
click at [395, 311] on input "Buscar (apellido, dni, [PERSON_NAME], [PERSON_NAME], cuit, obra social)" at bounding box center [764, 317] width 919 height 13
type input "20424536246"
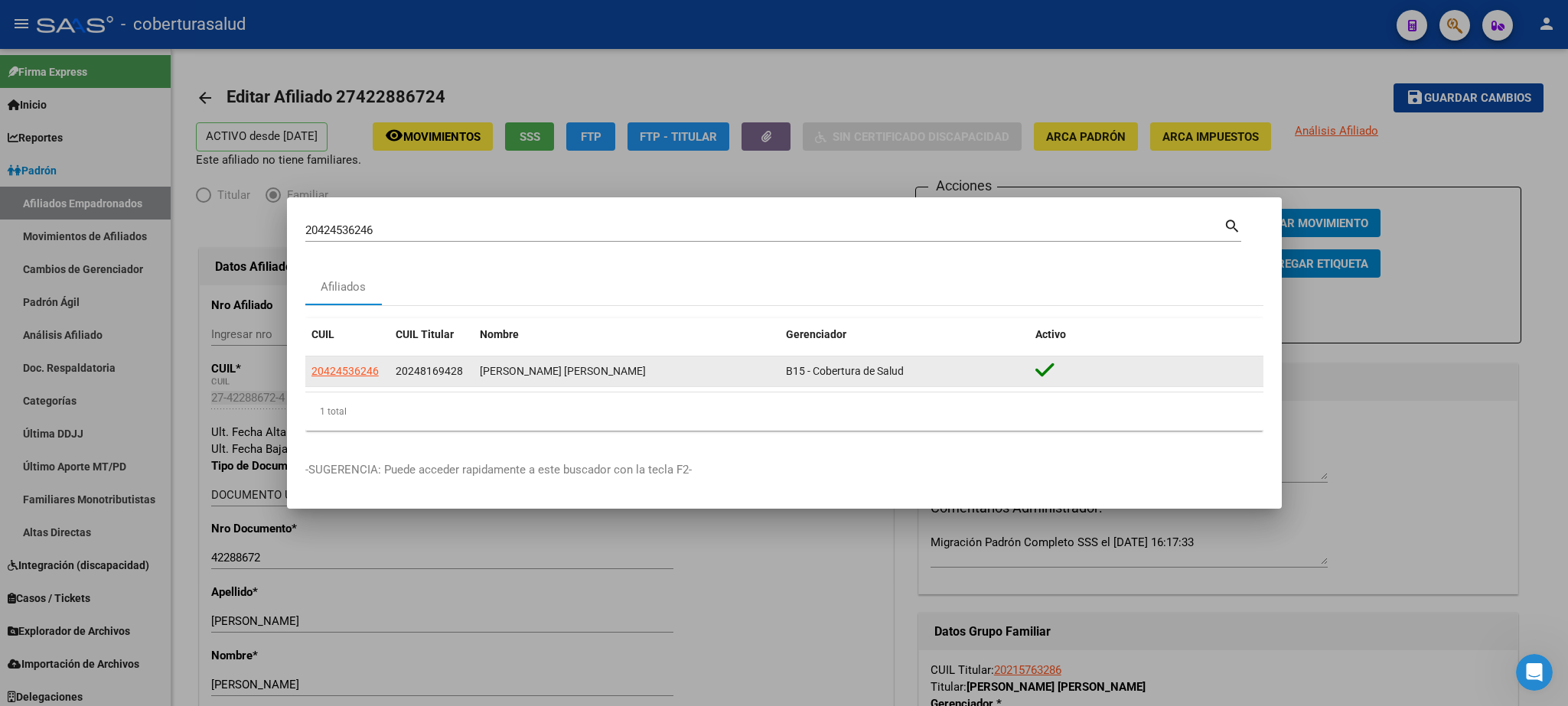
click at [358, 378] on app-link-go-to "20424536246" at bounding box center [345, 371] width 67 height 18
click at [355, 375] on span "20424536246" at bounding box center [345, 371] width 67 height 13
type textarea "20424536246"
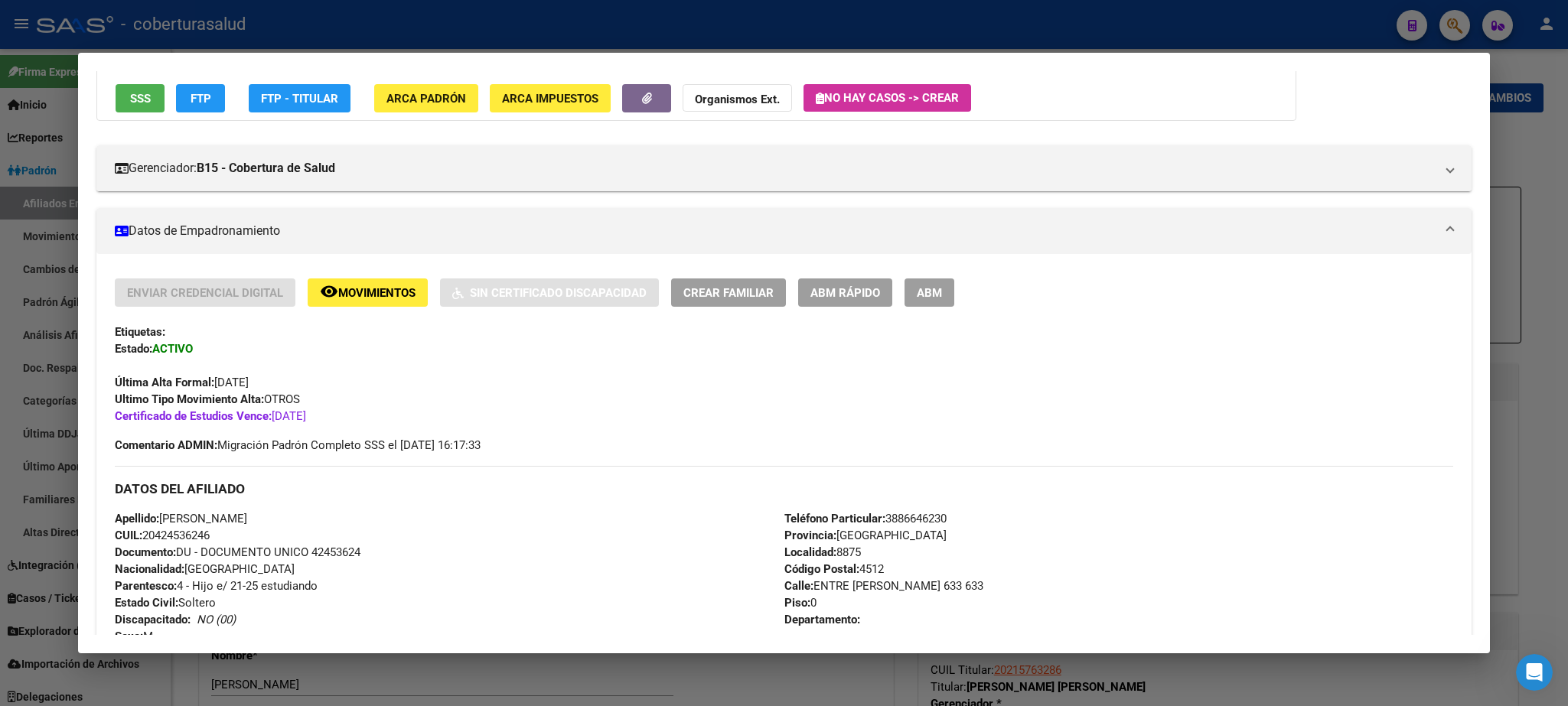
scroll to position [42, 0]
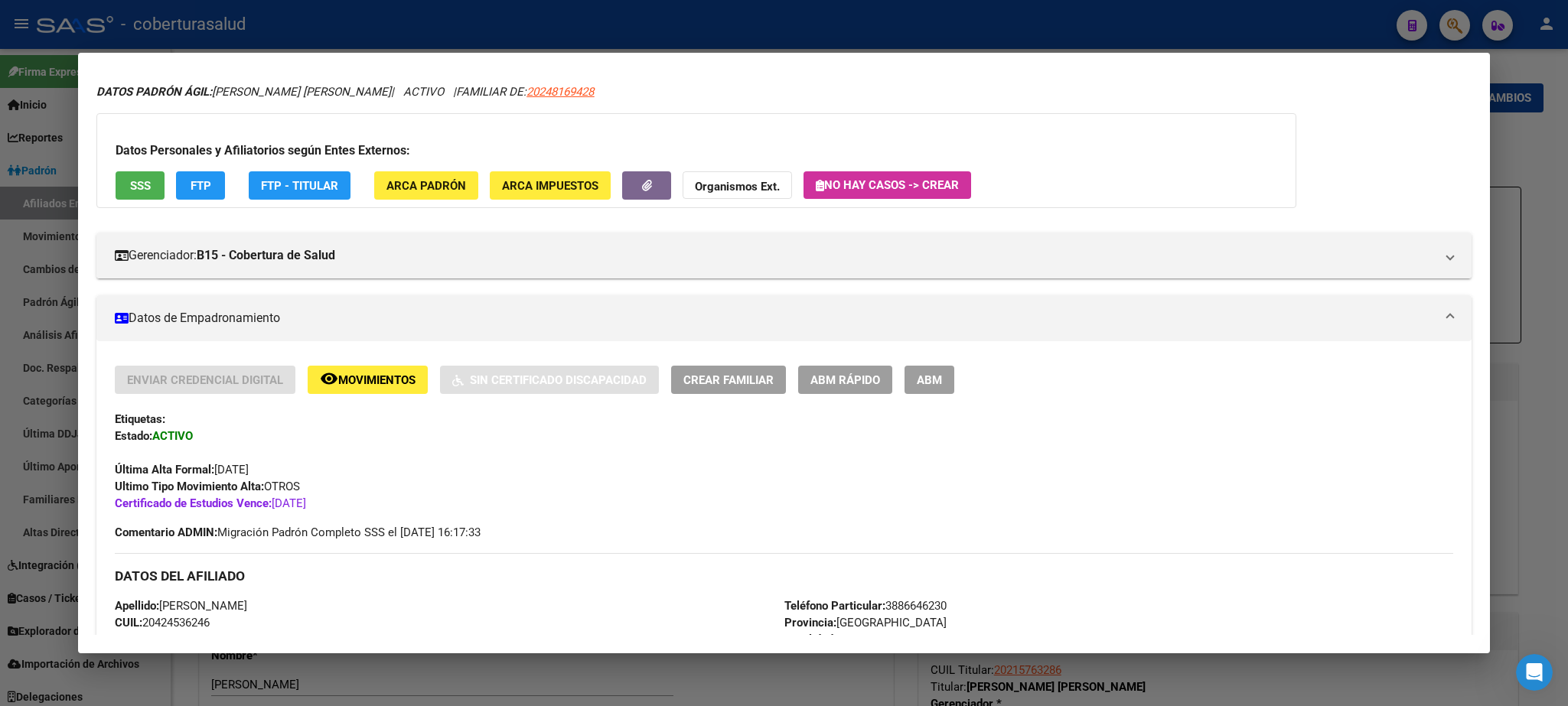
click at [1045, 146] on div at bounding box center [784, 353] width 1568 height 706
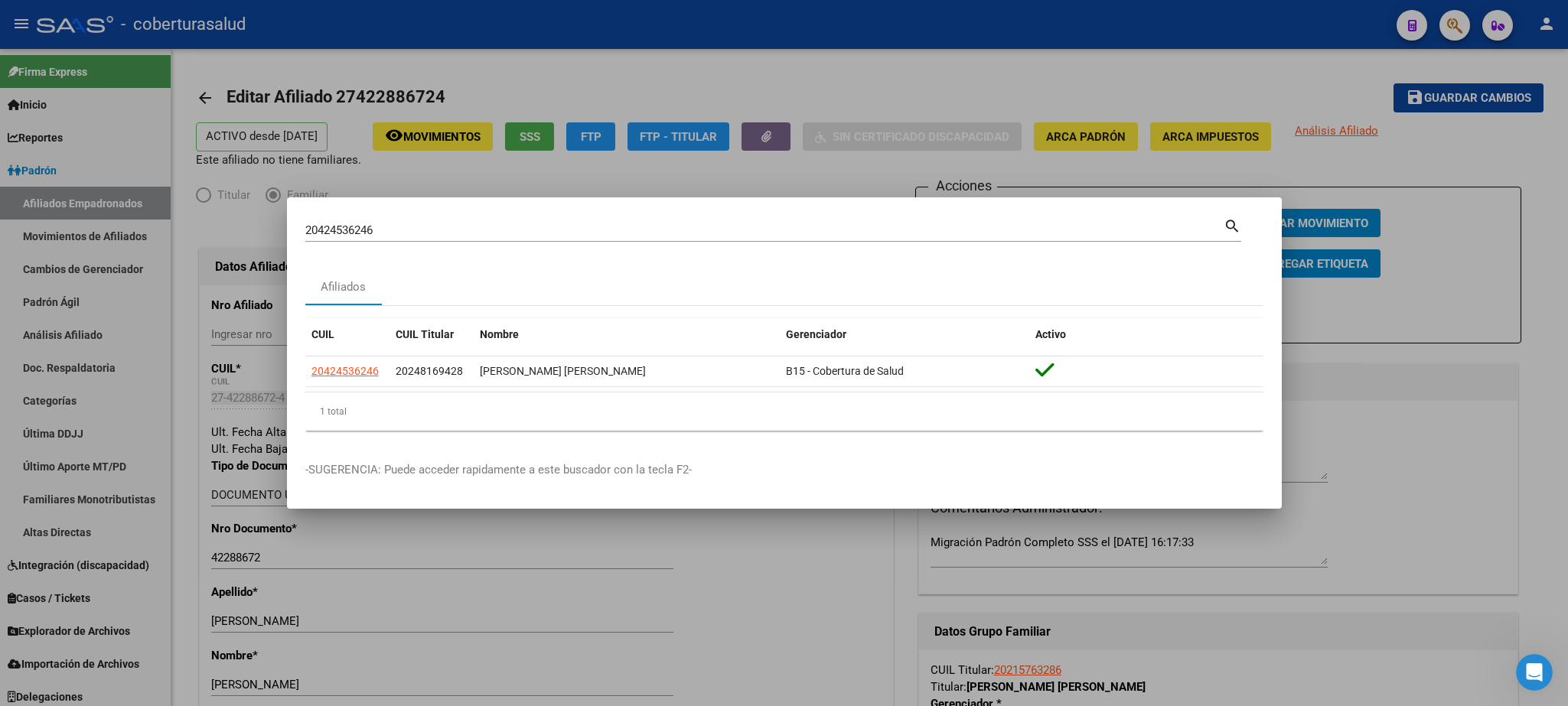
click at [1045, 152] on div at bounding box center [784, 353] width 1568 height 706
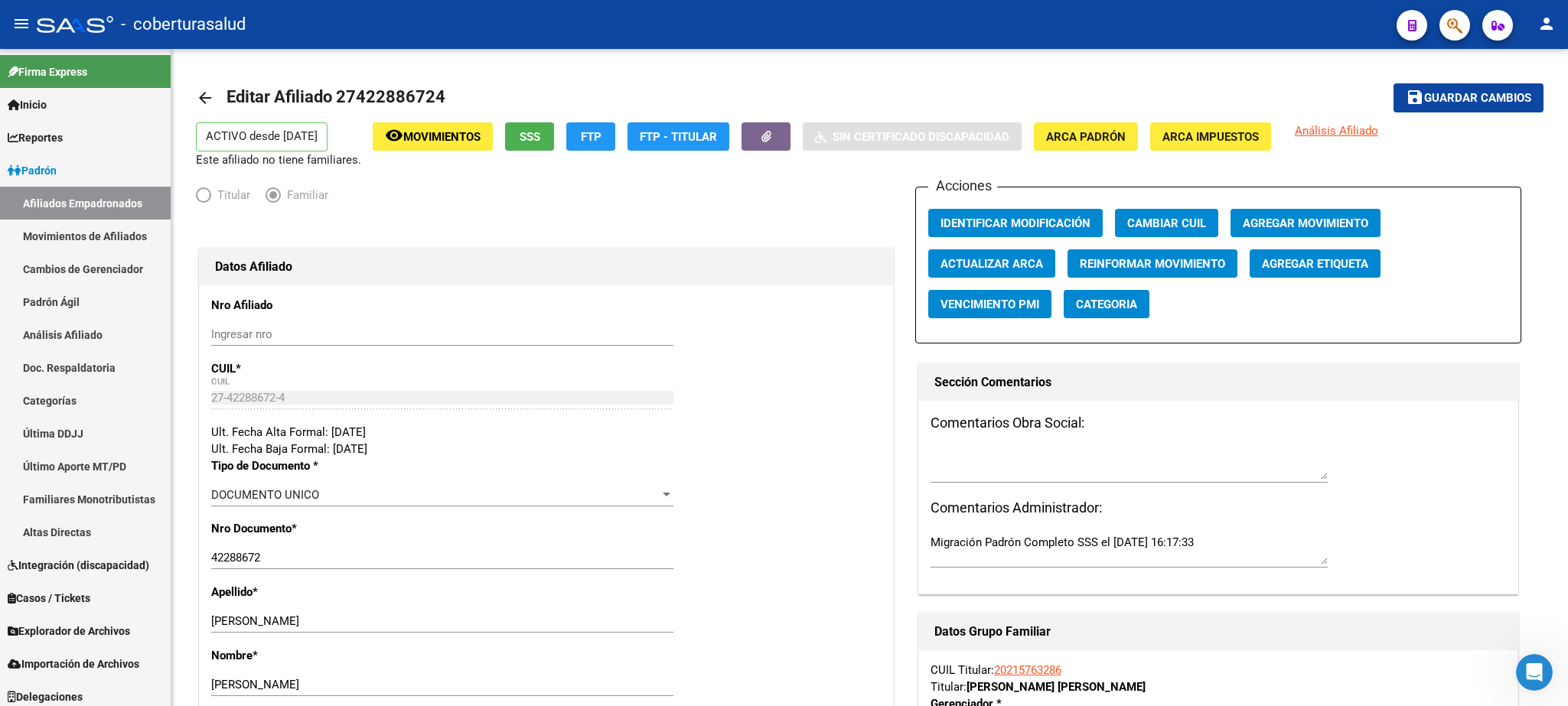
click at [1045, 29] on button "button" at bounding box center [1455, 25] width 31 height 31
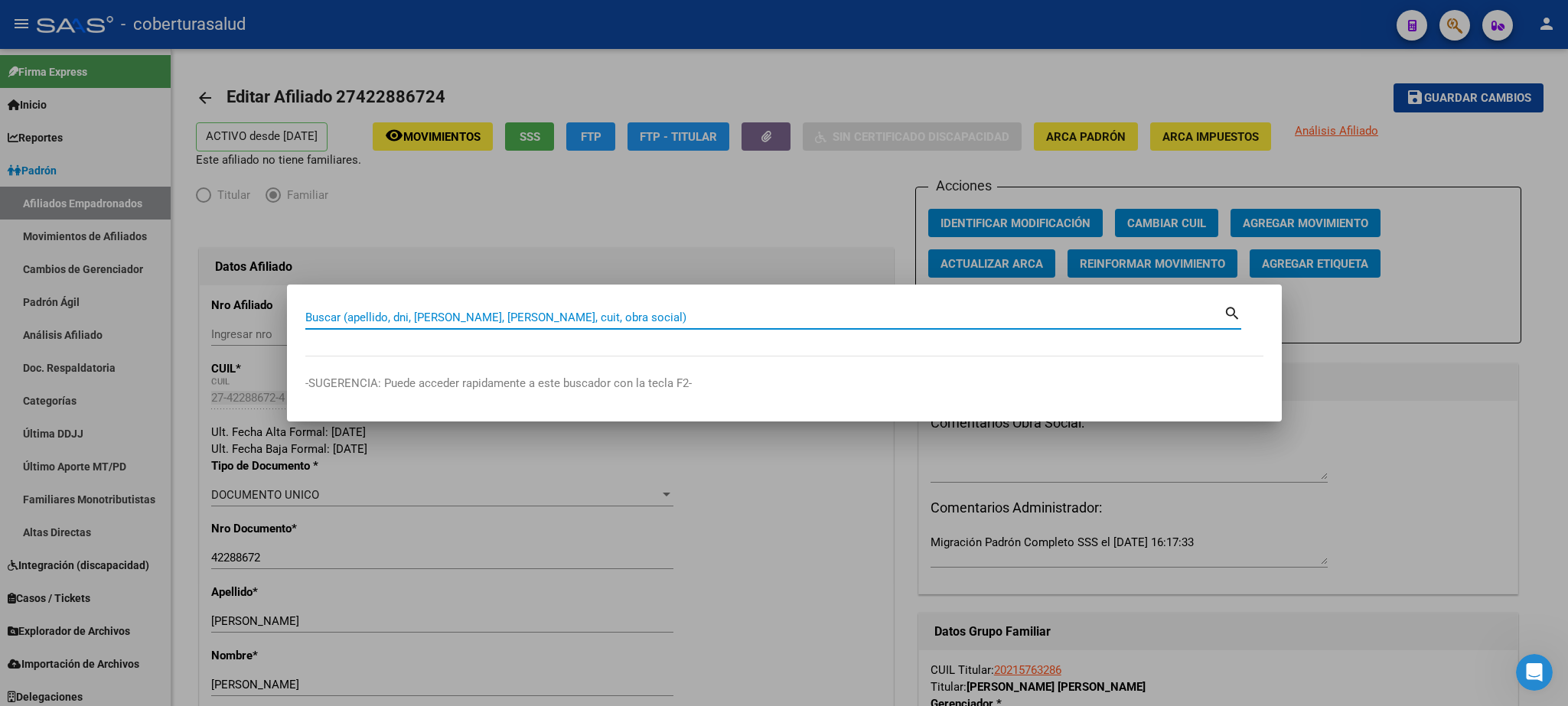
paste input "27422886724"
type input "27422886724"
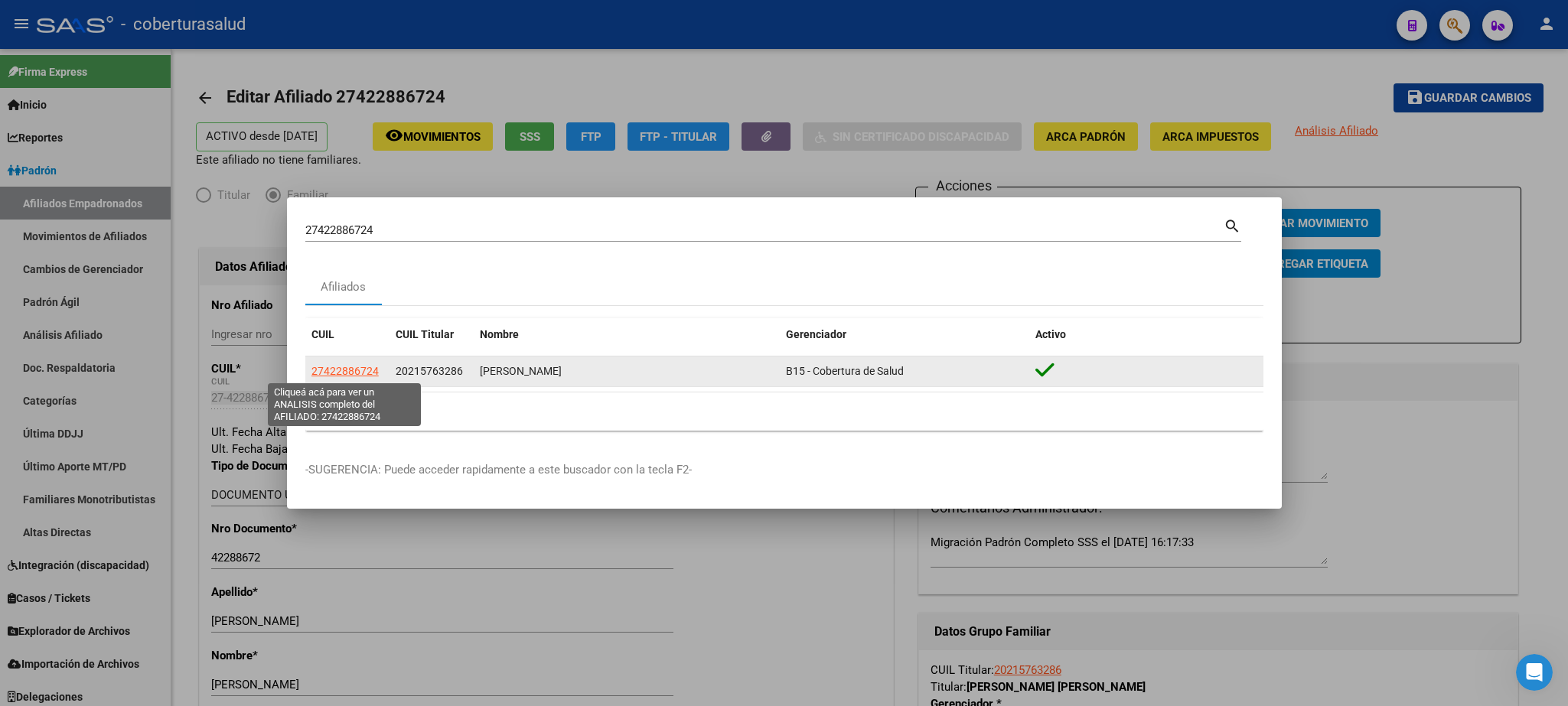
click at [350, 371] on span "27422886724" at bounding box center [345, 371] width 67 height 13
type textarea "27422886724"
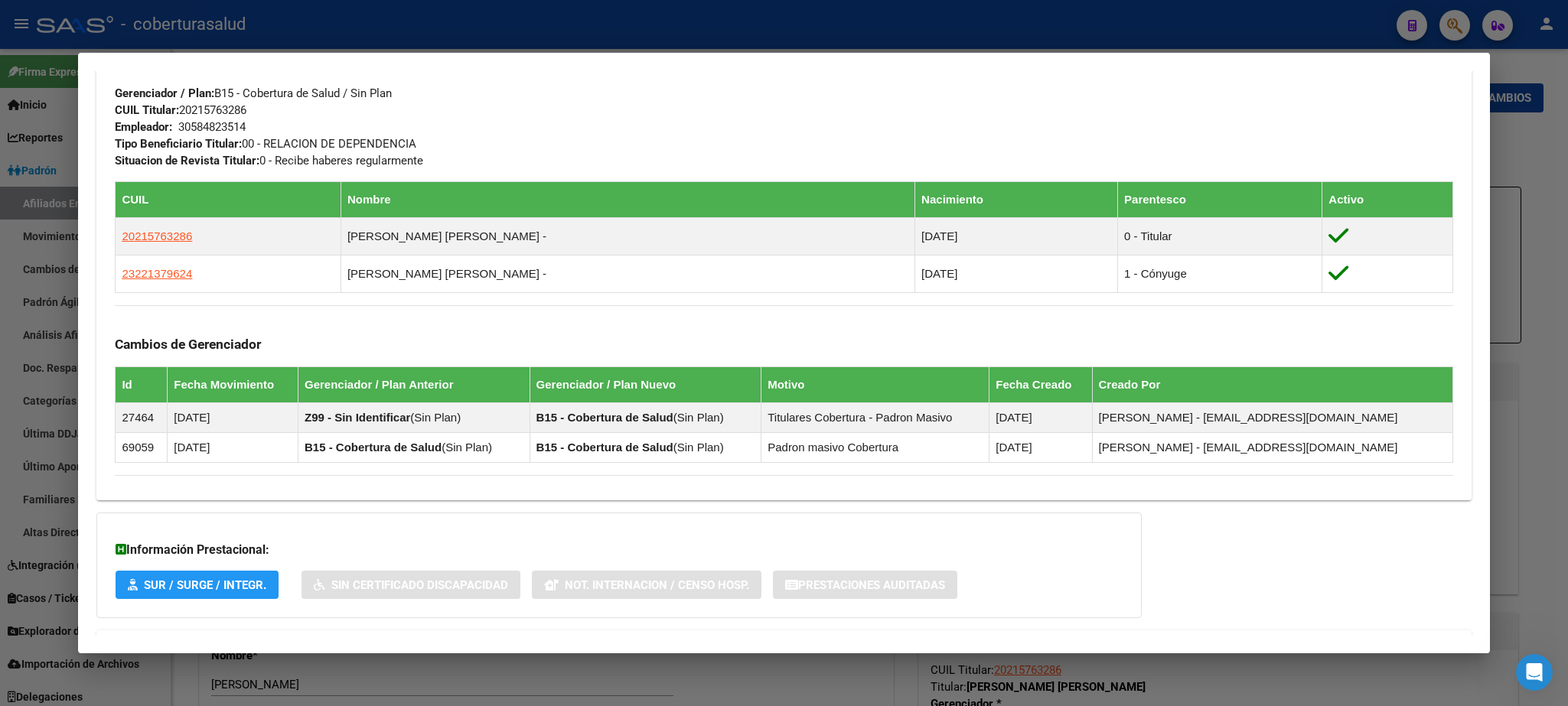
scroll to position [817, 0]
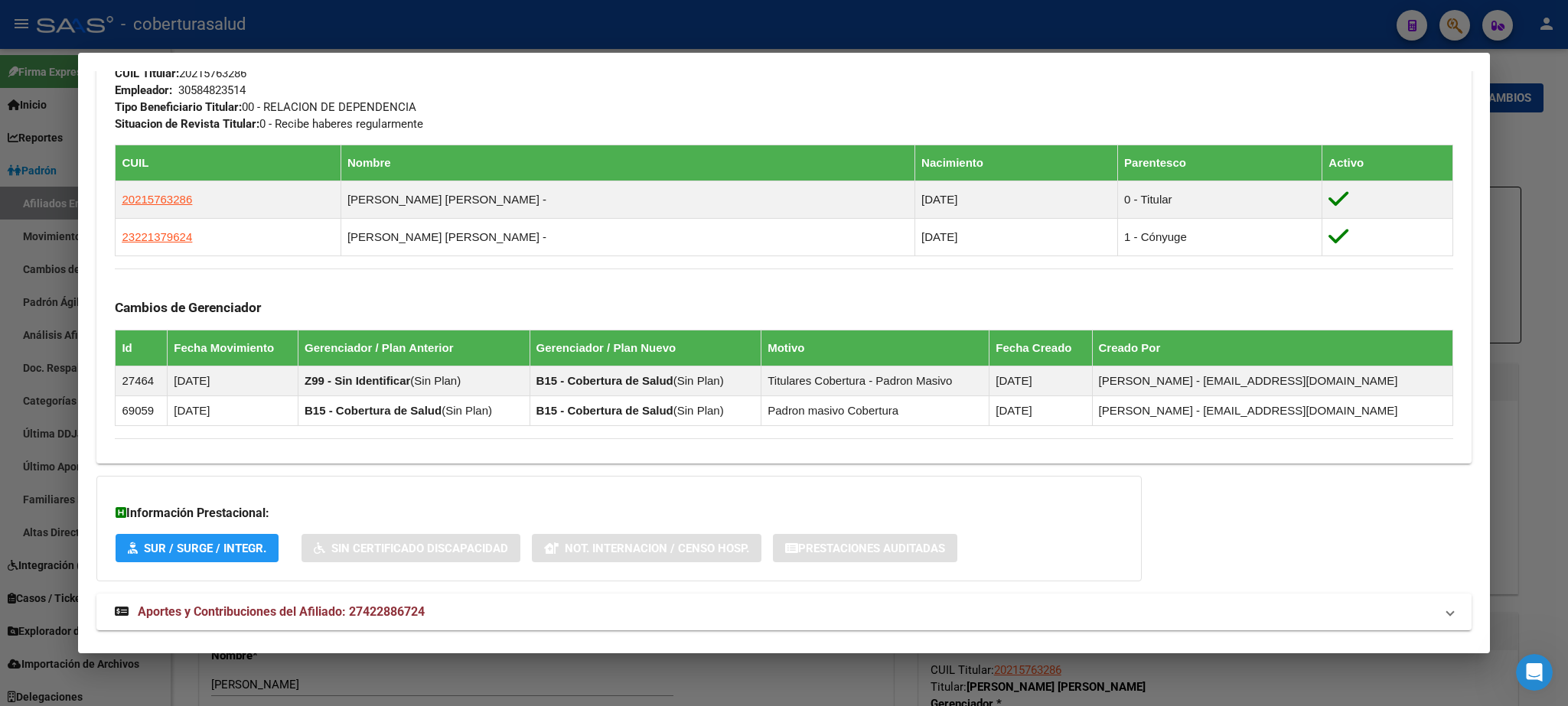
drag, startPoint x: 1492, startPoint y: 481, endPoint x: 1473, endPoint y: 408, distance: 75.4
click at [1045, 408] on div "27422886724 Buscar (apellido, dni, cuil, nro traspaso, cuit, obra social) searc…" at bounding box center [784, 353] width 1568 height 706
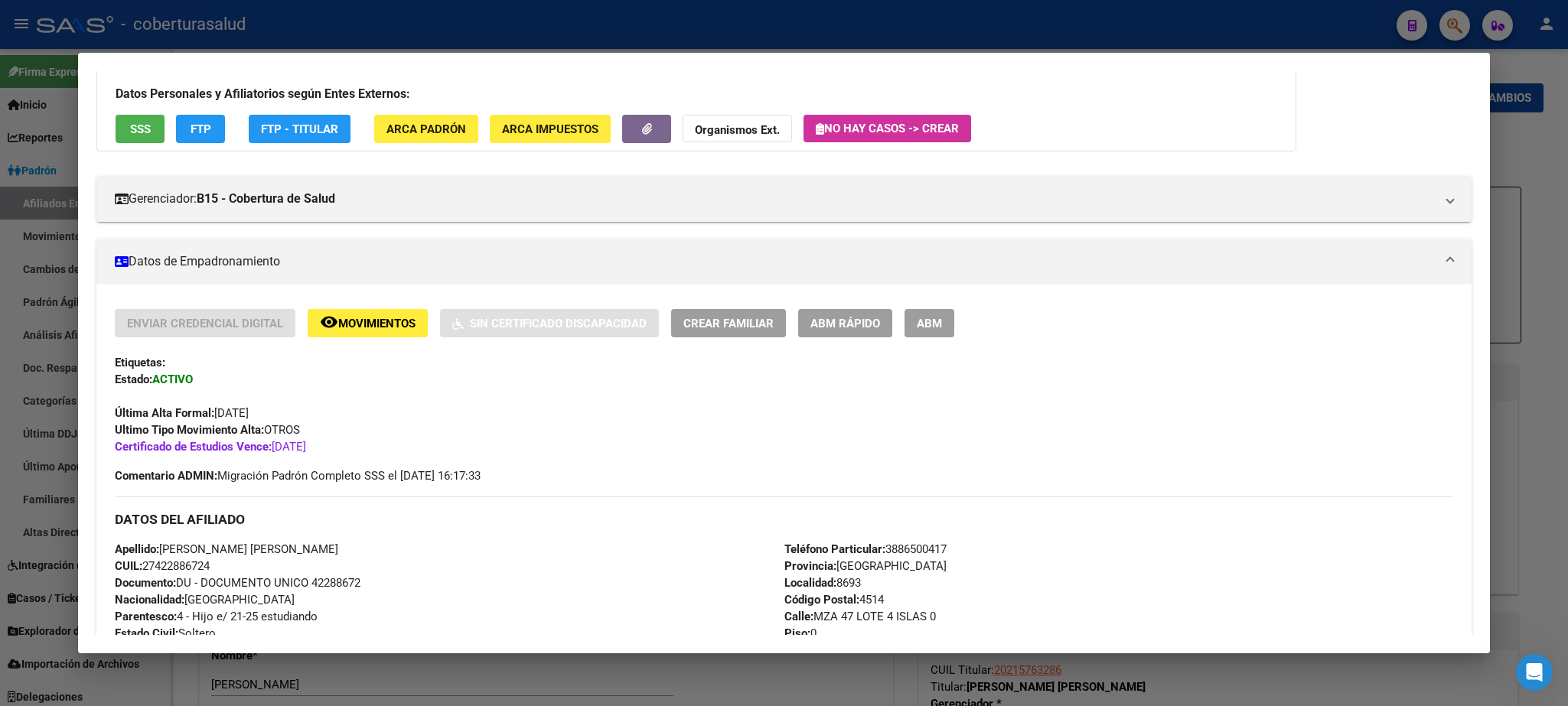
scroll to position [14, 0]
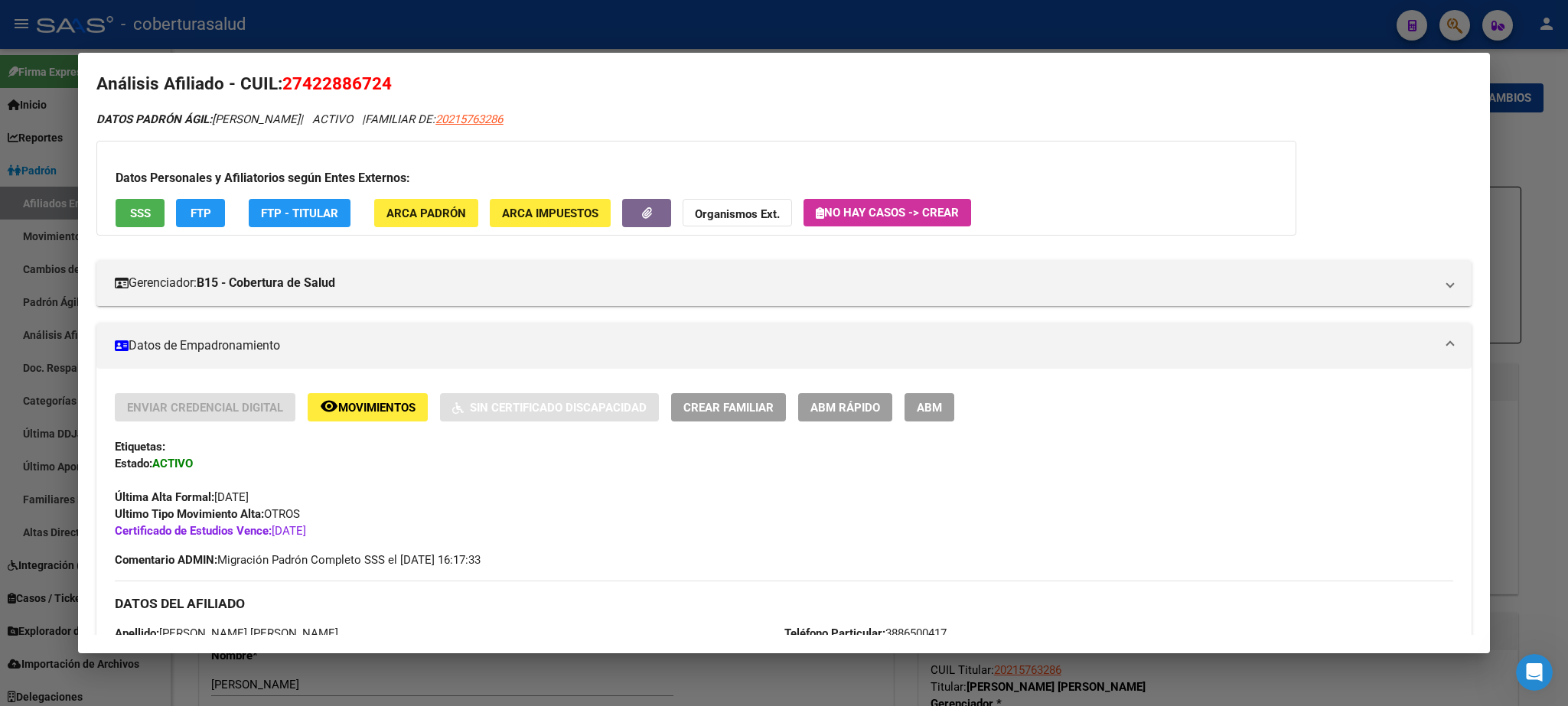
click at [1045, 148] on div at bounding box center [784, 353] width 1568 height 706
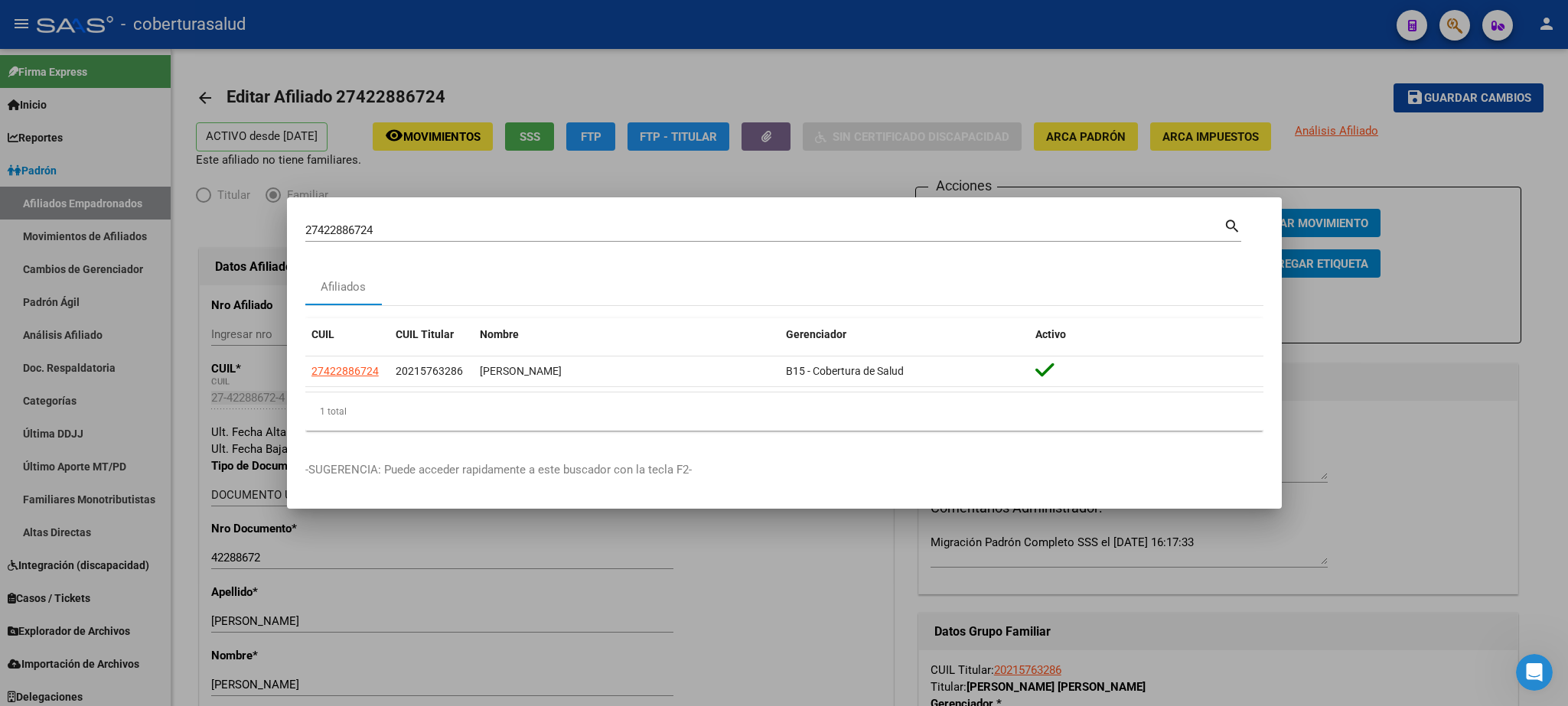
click at [1045, 294] on div at bounding box center [784, 353] width 1568 height 706
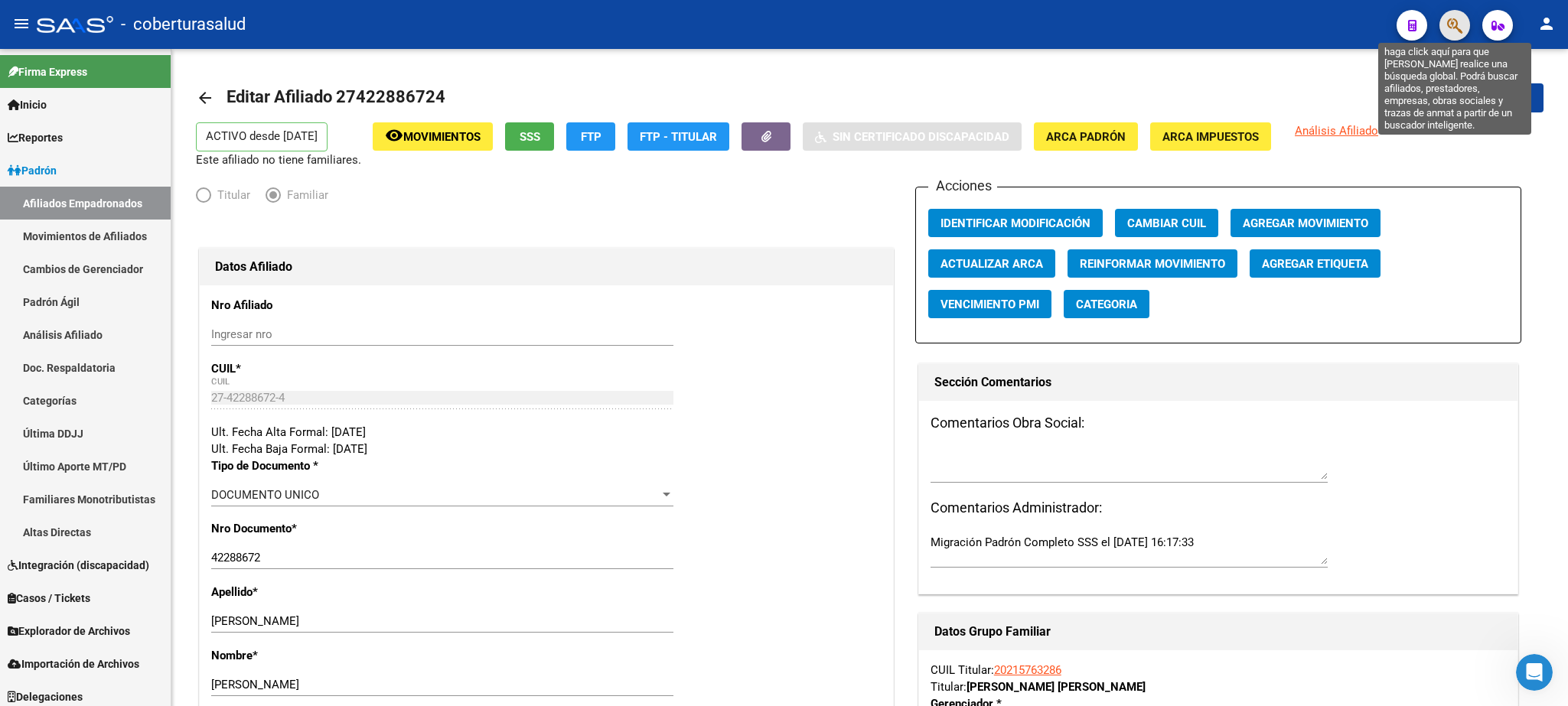
click at [1045, 22] on icon "button" at bounding box center [1455, 25] width 15 height 18
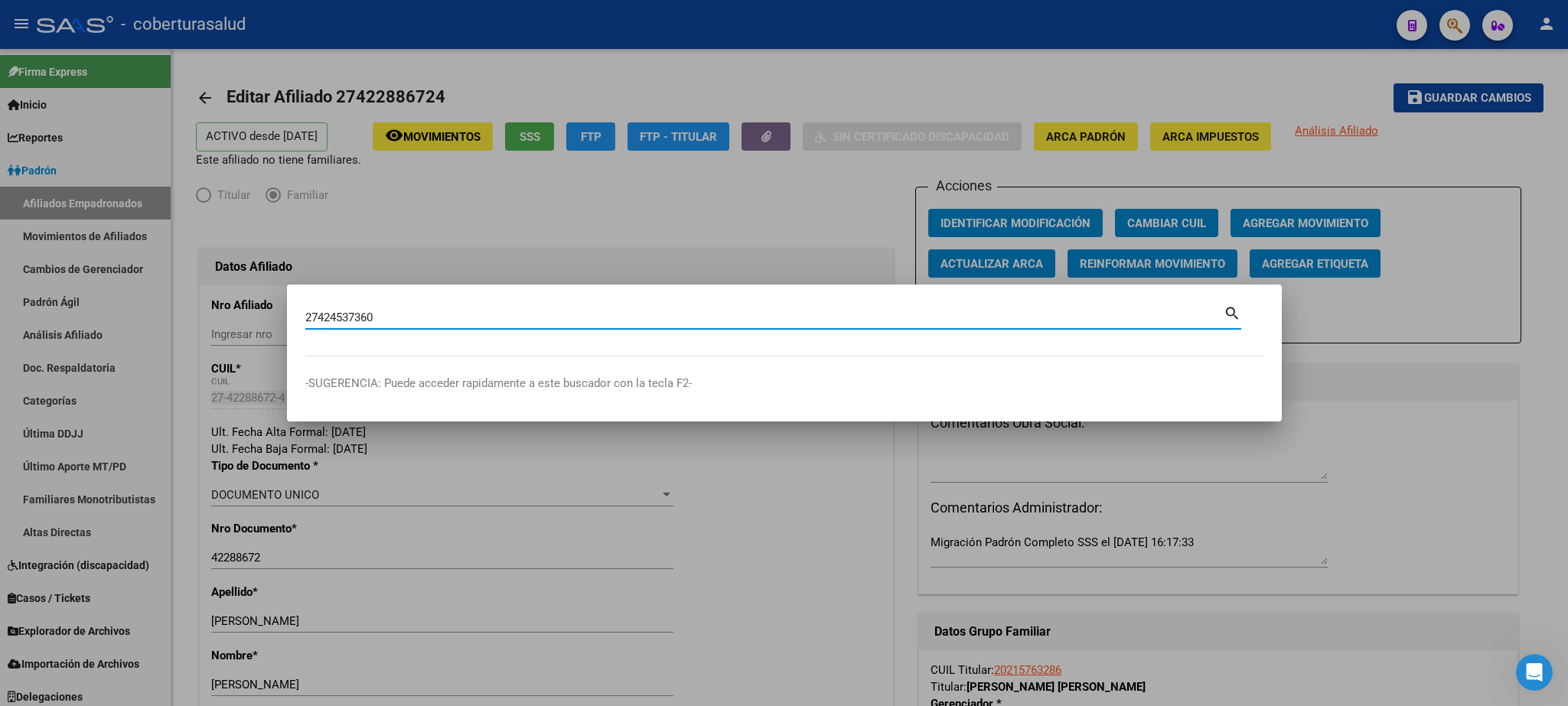
type input "27424537360"
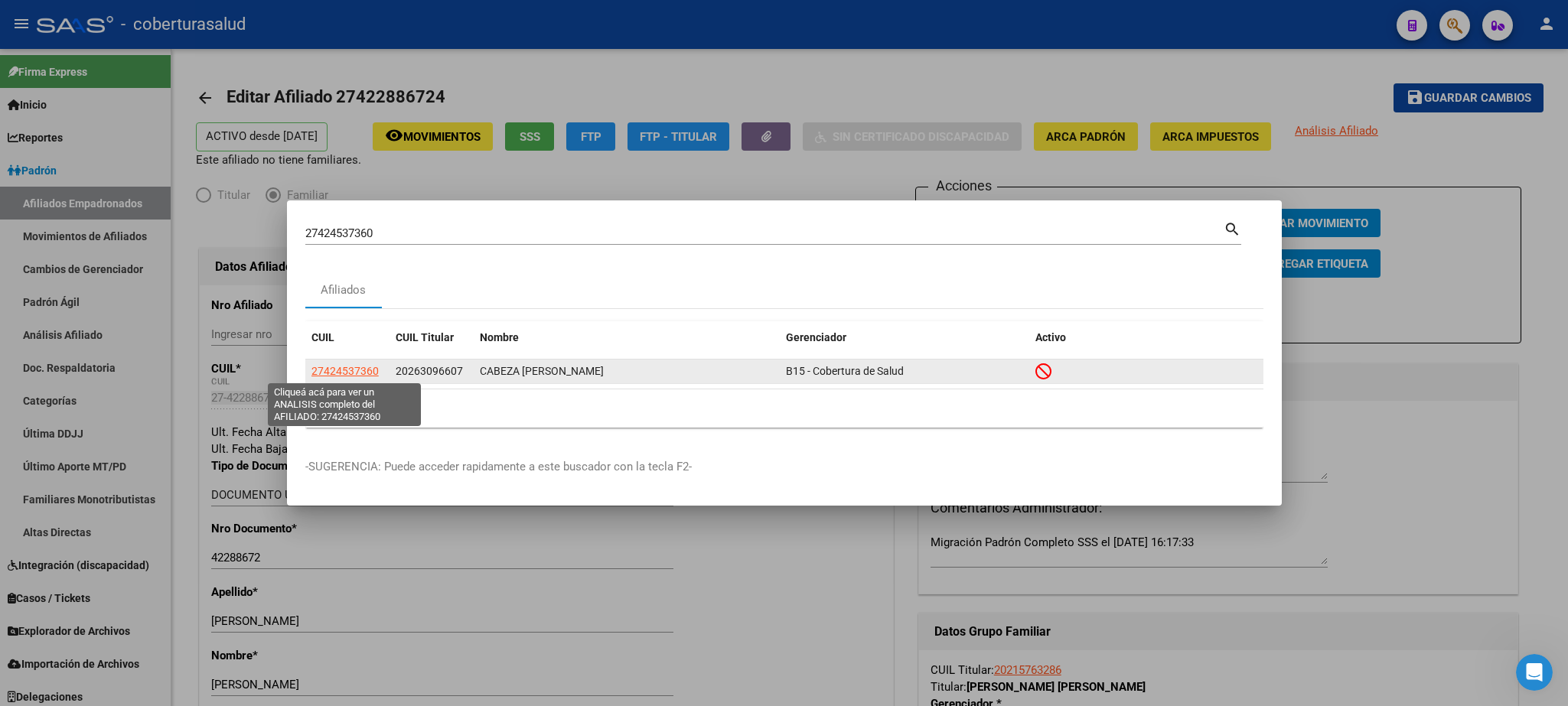
click at [331, 369] on span "27424537360" at bounding box center [345, 371] width 67 height 13
type textarea "27424537360"
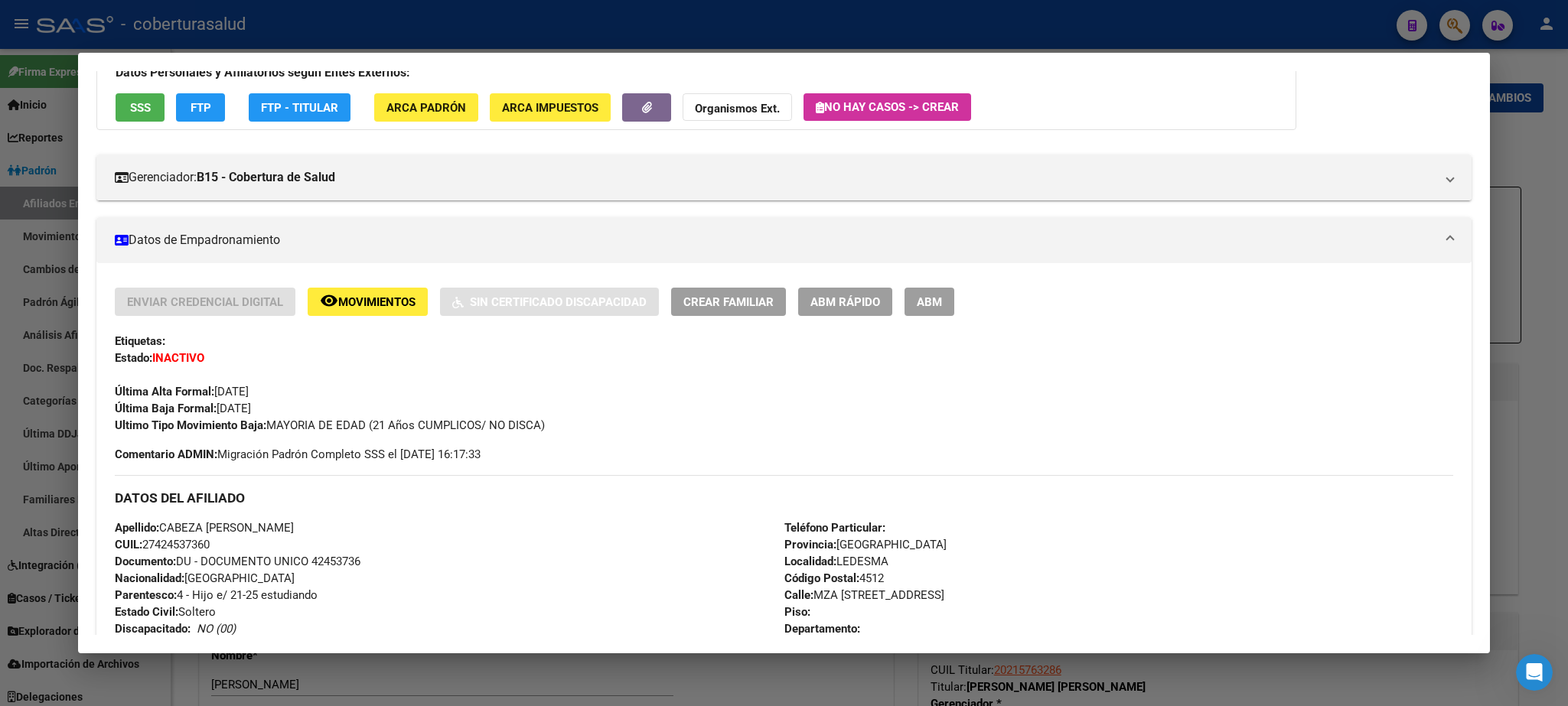
scroll to position [37, 0]
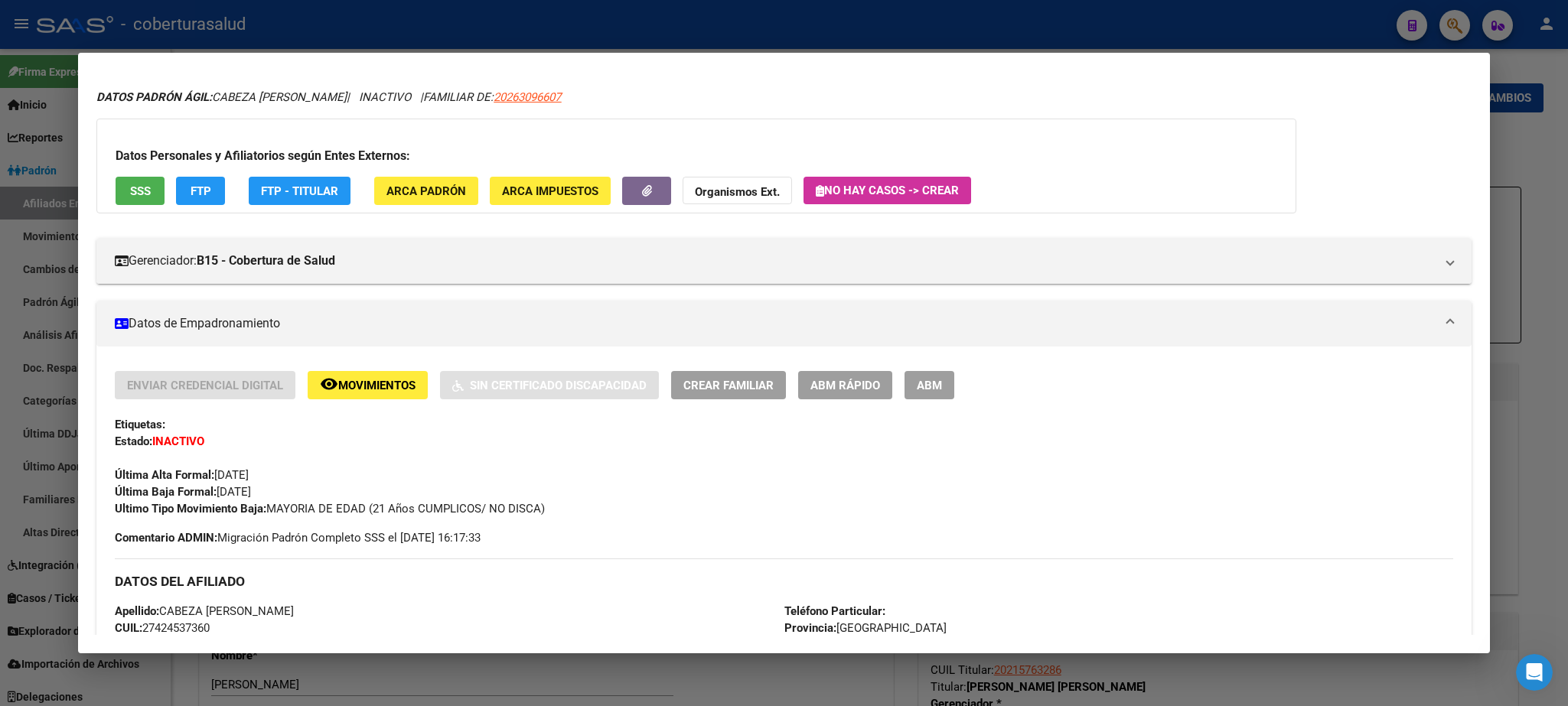
click at [934, 385] on span "ABM" at bounding box center [929, 385] width 25 height 13
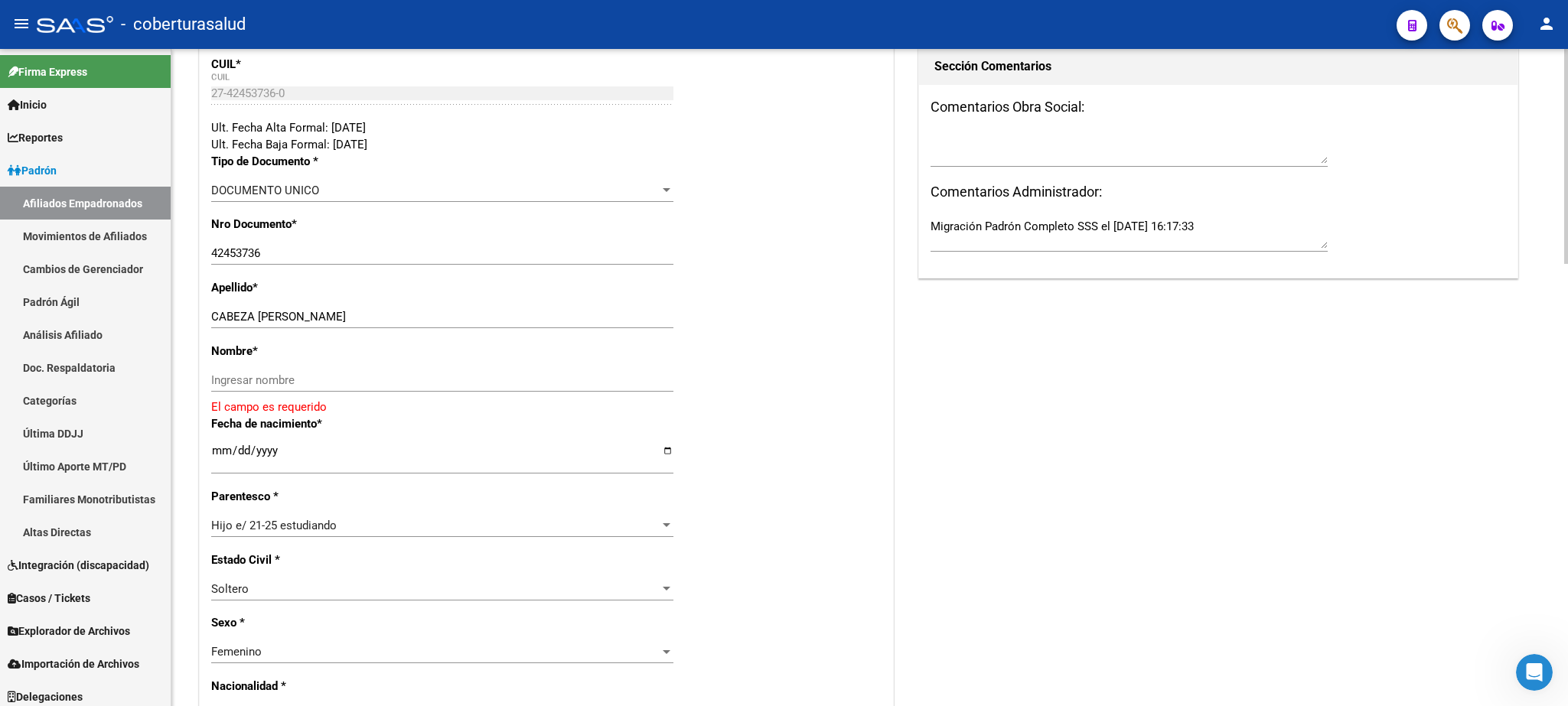
scroll to position [354, 0]
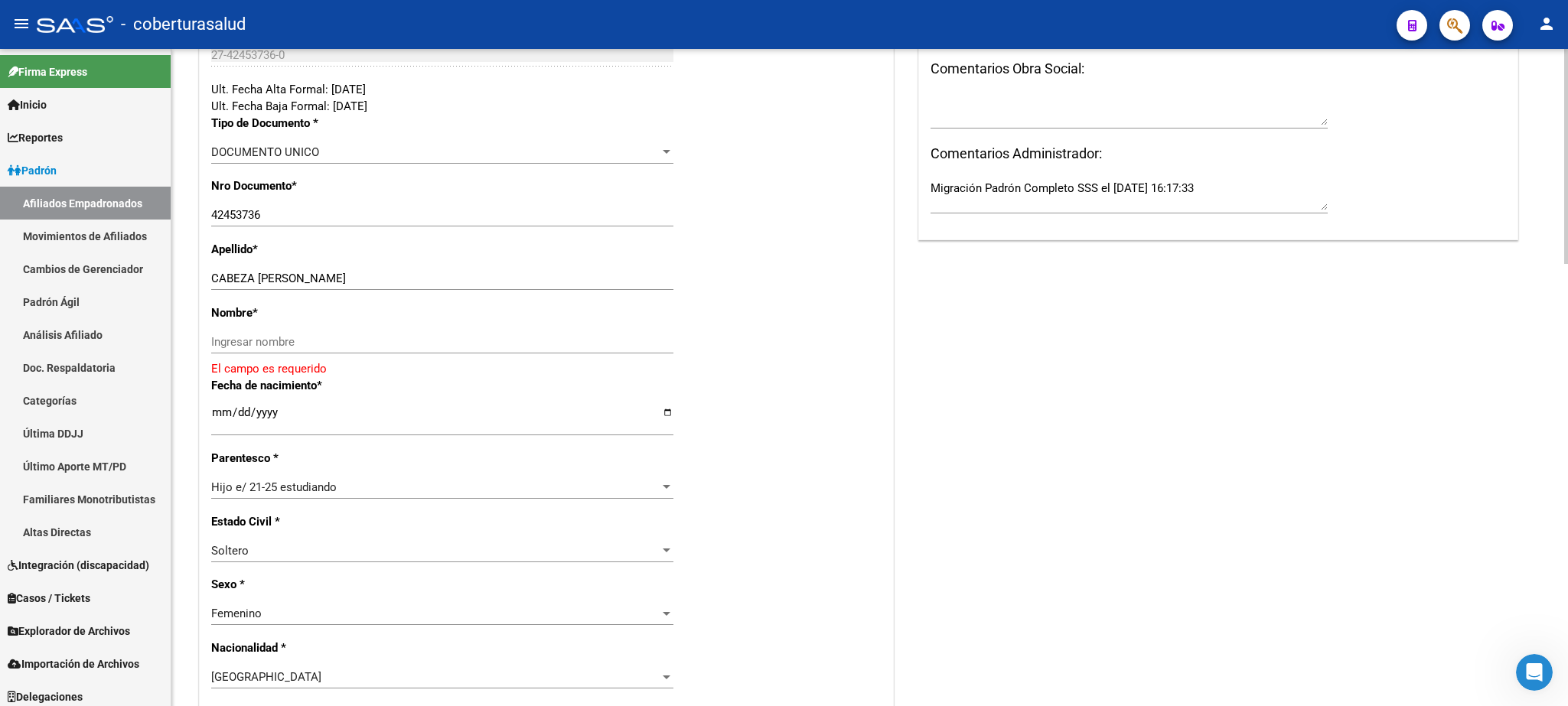
click at [1045, 264] on div at bounding box center [1566, 156] width 4 height 215
drag, startPoint x: 257, startPoint y: 275, endPoint x: 411, endPoint y: 286, distance: 154.4
click at [411, 286] on input "CABEZA [PERSON_NAME]" at bounding box center [442, 278] width 463 height 13
type input "CABEZA"
click at [282, 332] on div "Ingresar nombre" at bounding box center [442, 342] width 463 height 23
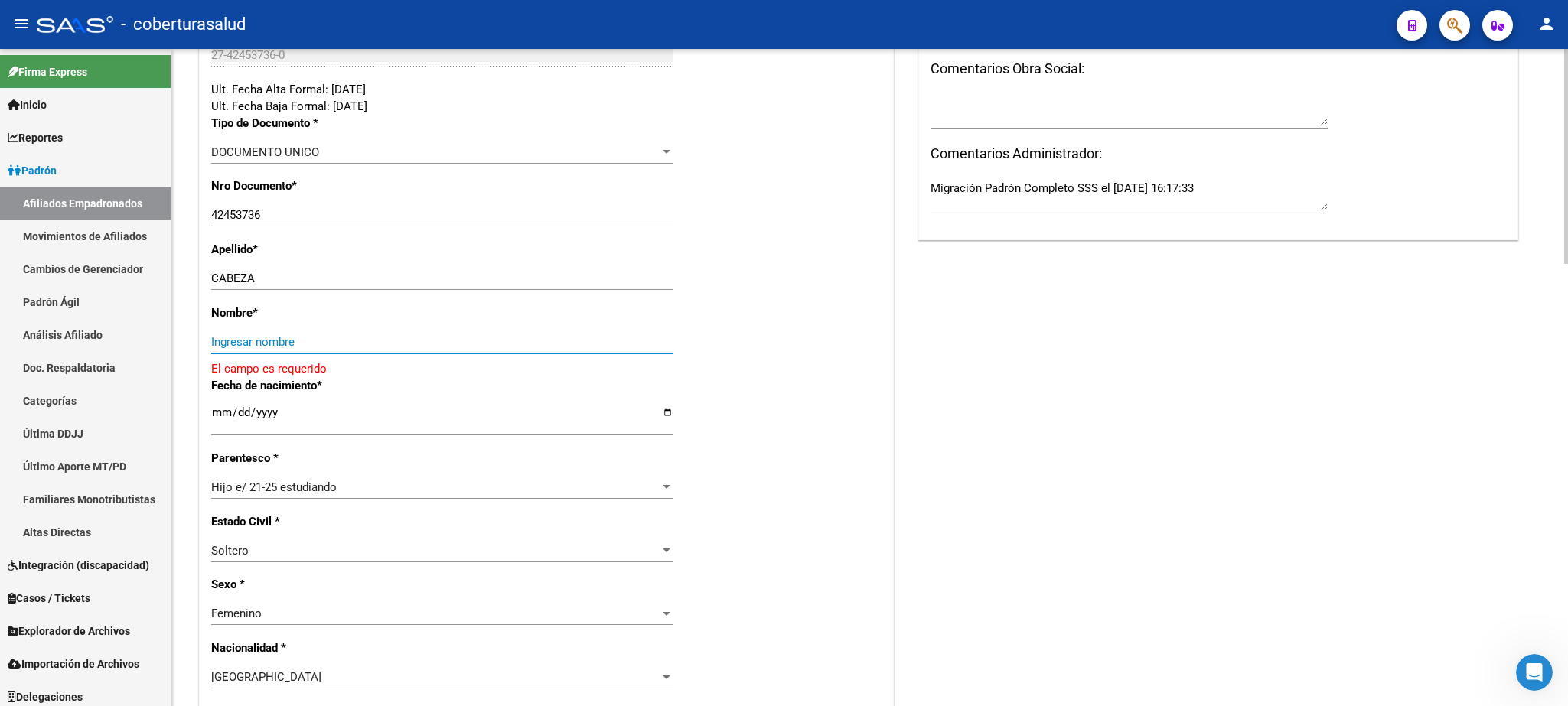
paste input "[PERSON_NAME]"
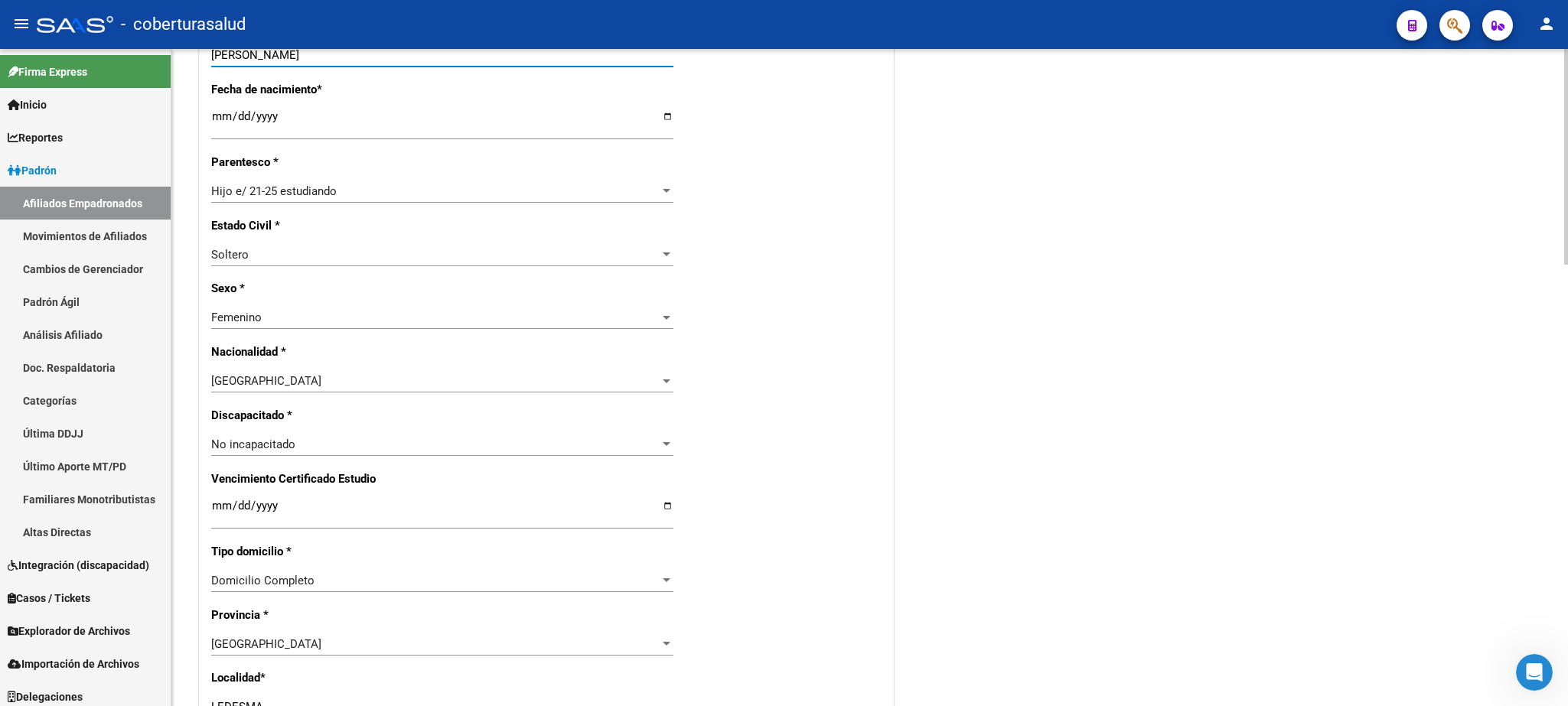
scroll to position [655, 0]
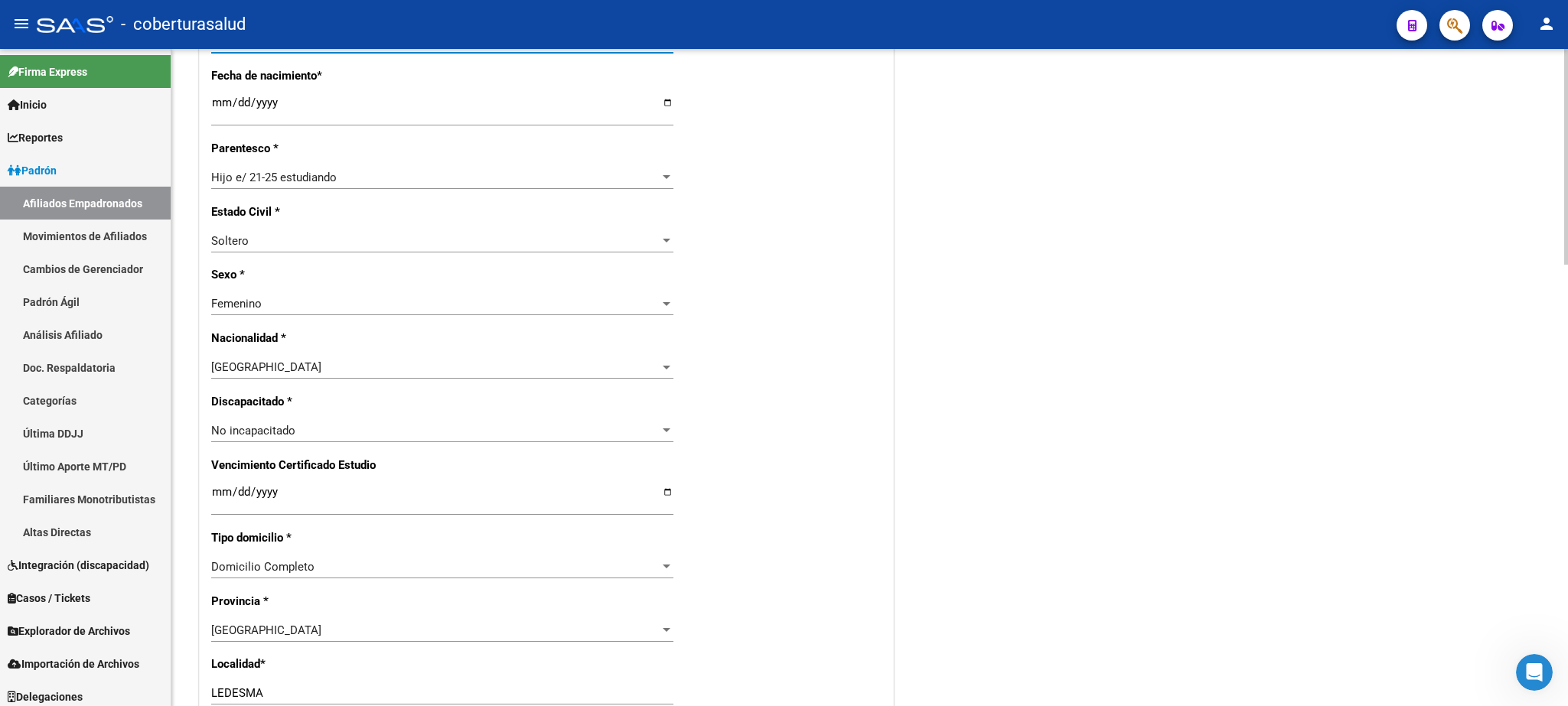
click at [1045, 265] on div at bounding box center [1566, 157] width 4 height 216
type input "[PERSON_NAME]"
click at [214, 470] on input "Ingresar fecha" at bounding box center [442, 497] width 463 height 24
type input "[DATE]"
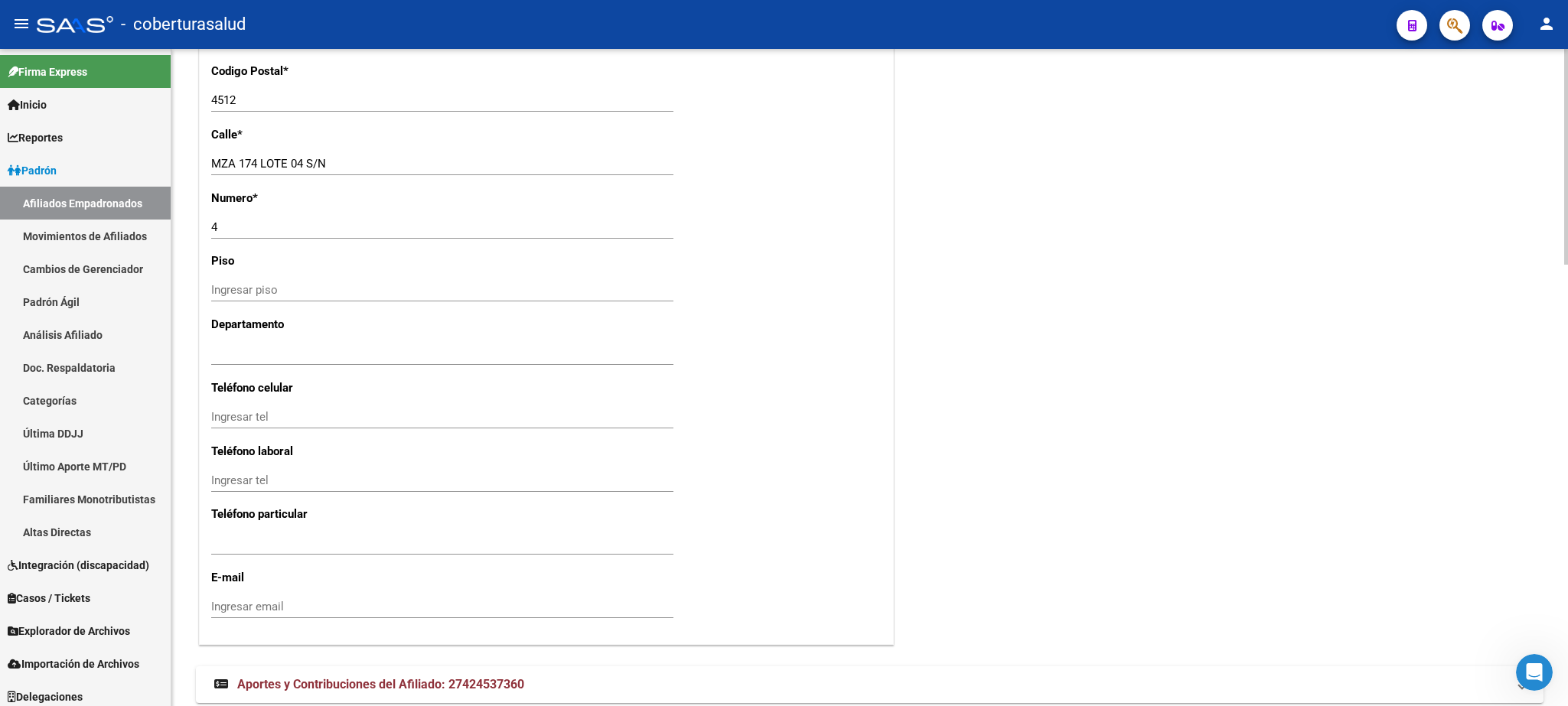
click at [1045, 470] on div at bounding box center [1566, 377] width 4 height 657
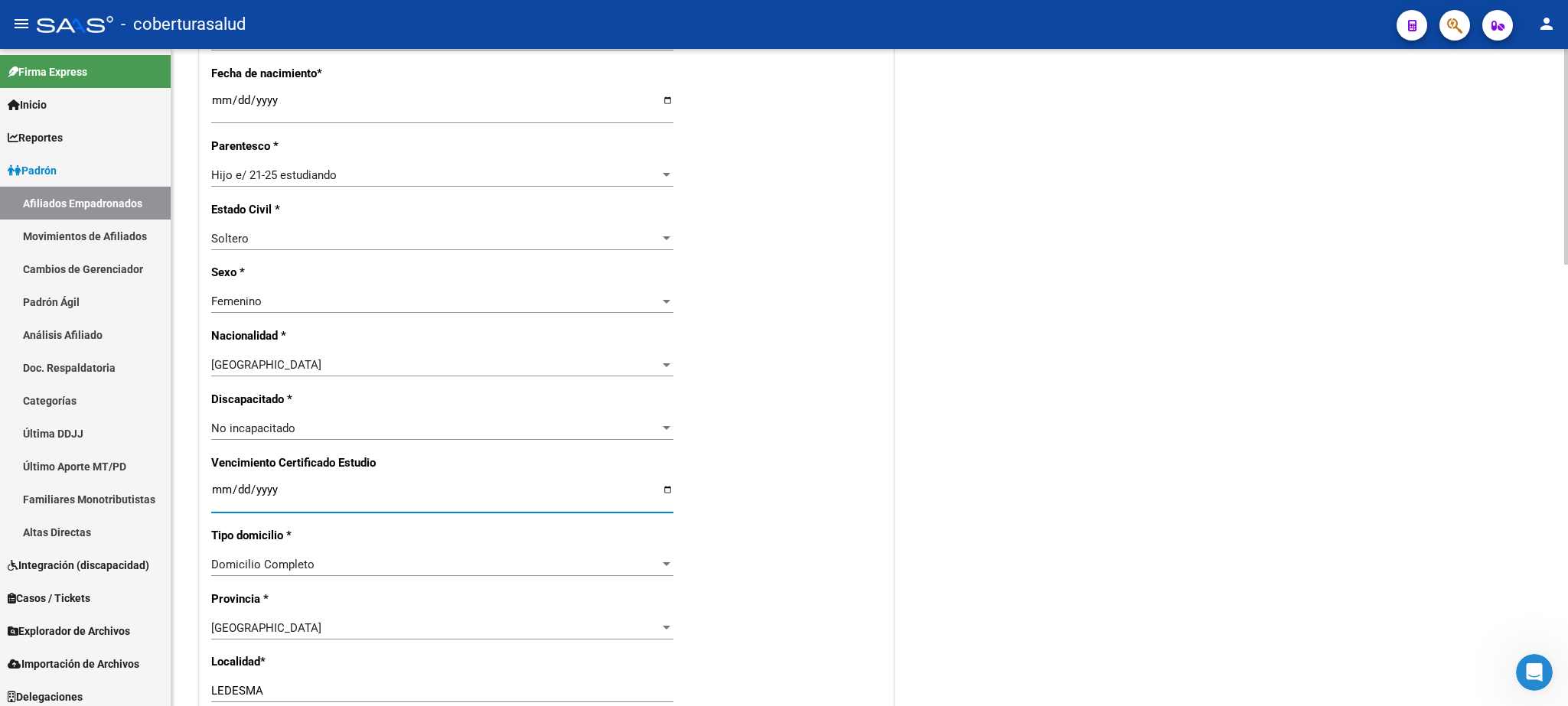
scroll to position [654, 0]
click at [1045, 332] on div "arrow_back Editar Afiliado 27424537360 save Guardar cambios INACTIVO desde [DAT…" at bounding box center [872, 405] width 1400 height 2020
drag, startPoint x: 1560, startPoint y: 393, endPoint x: 1566, endPoint y: 314, distance: 79.2
click at [1045, 314] on div "arrow_back Editar Afiliado 27424537360 save Guardar cambios INACTIVO desde [DAT…" at bounding box center [872, 405] width 1400 height 2020
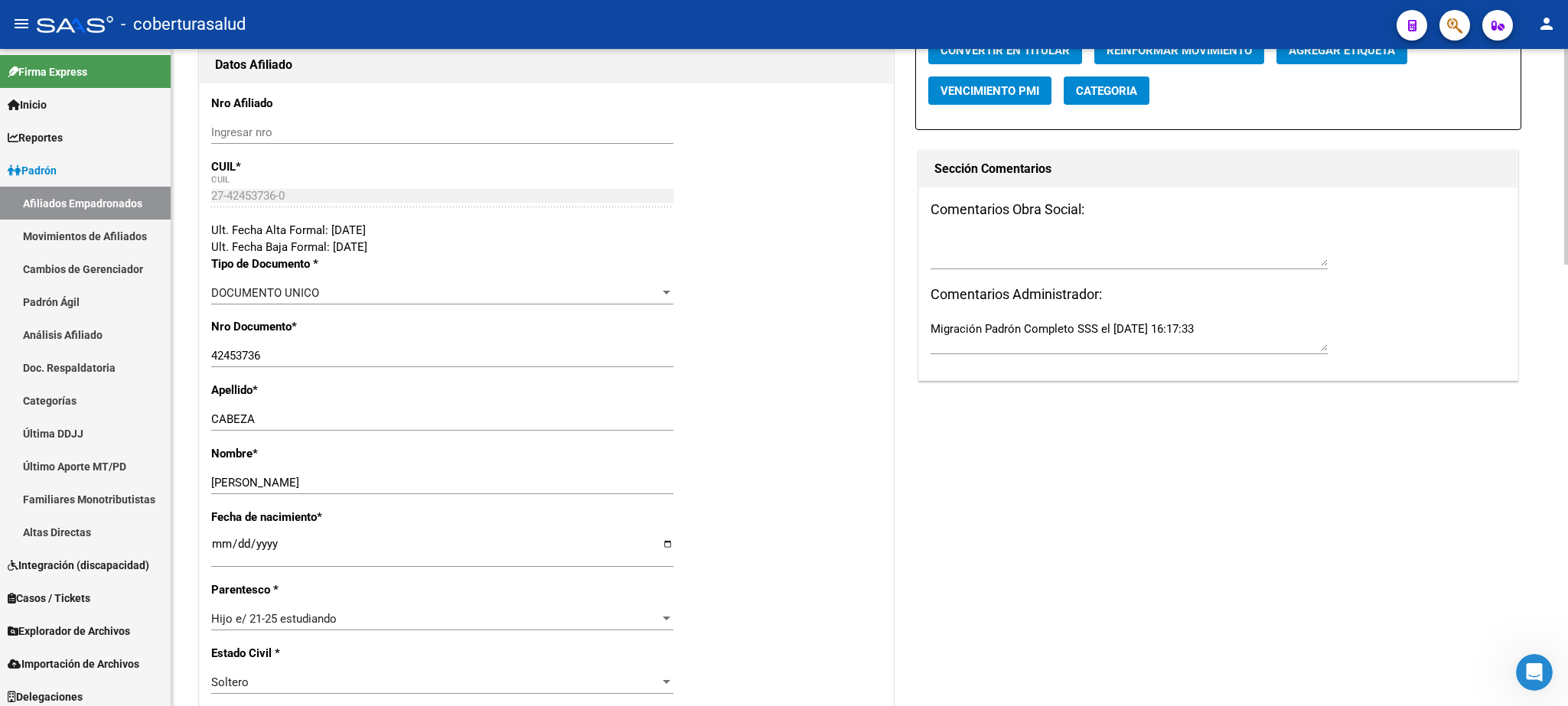
scroll to position [0, 0]
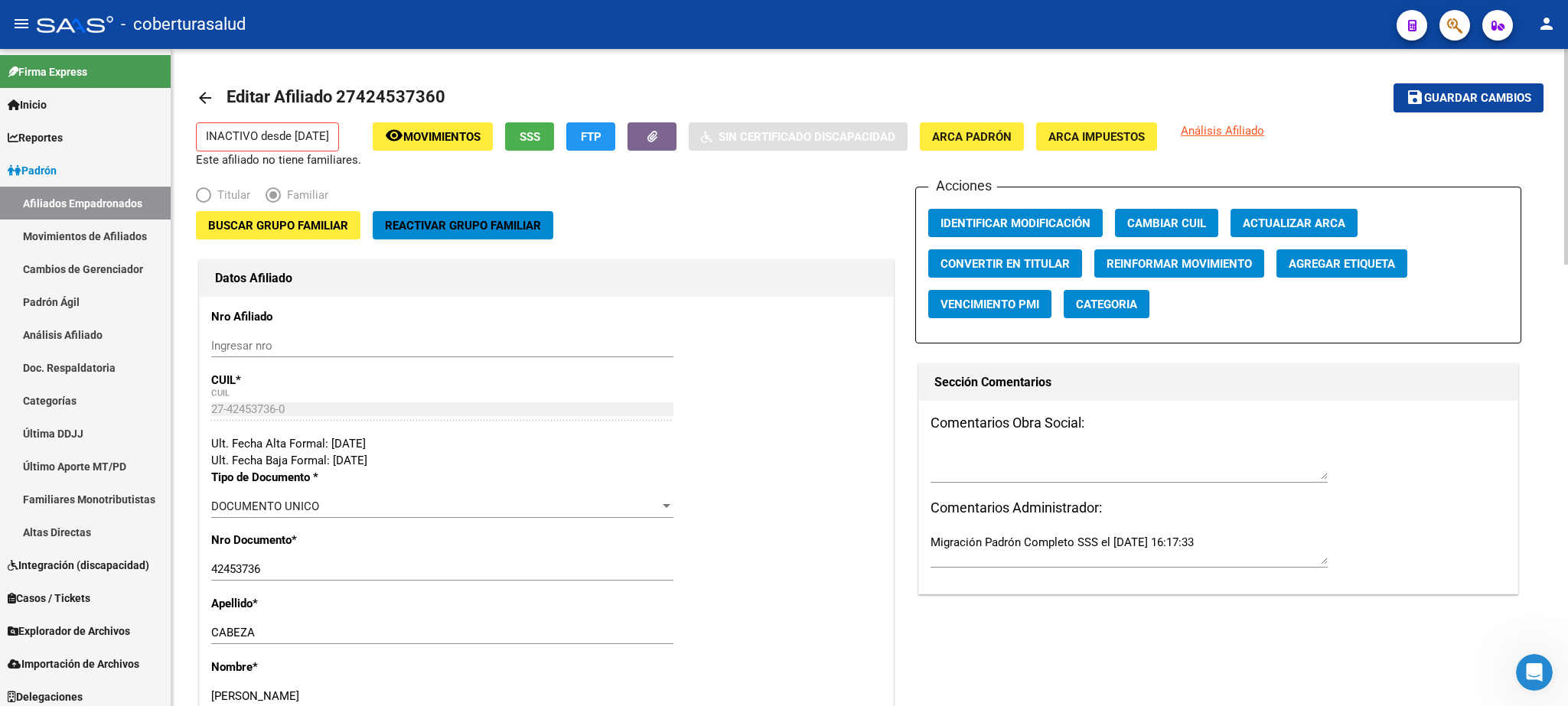
click at [1045, 107] on div at bounding box center [1566, 157] width 4 height 216
click at [1045, 119] on div at bounding box center [1566, 157] width 4 height 216
click at [267, 220] on span "Buscar Grupo Familiar" at bounding box center [277, 225] width 140 height 13
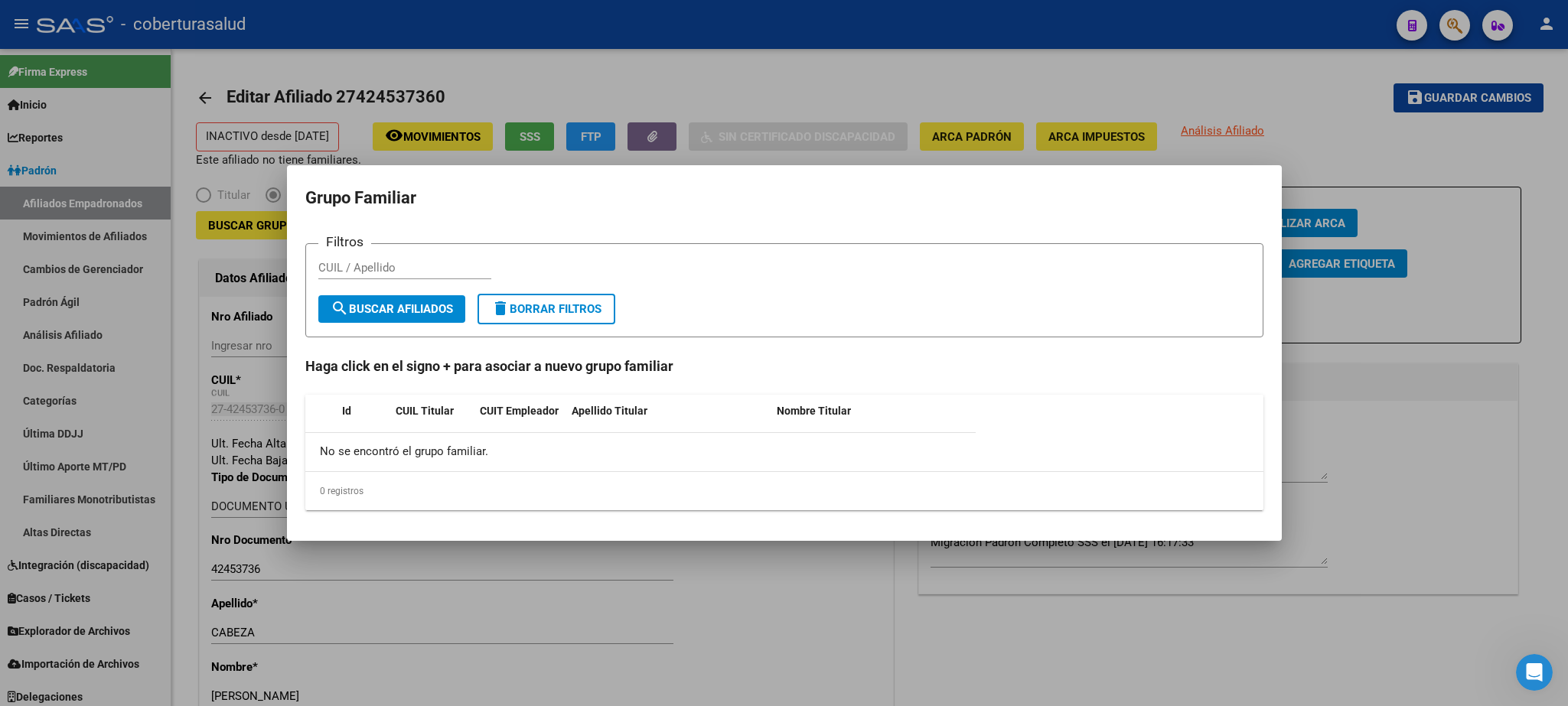
click at [1045, 435] on div at bounding box center [784, 353] width 1568 height 706
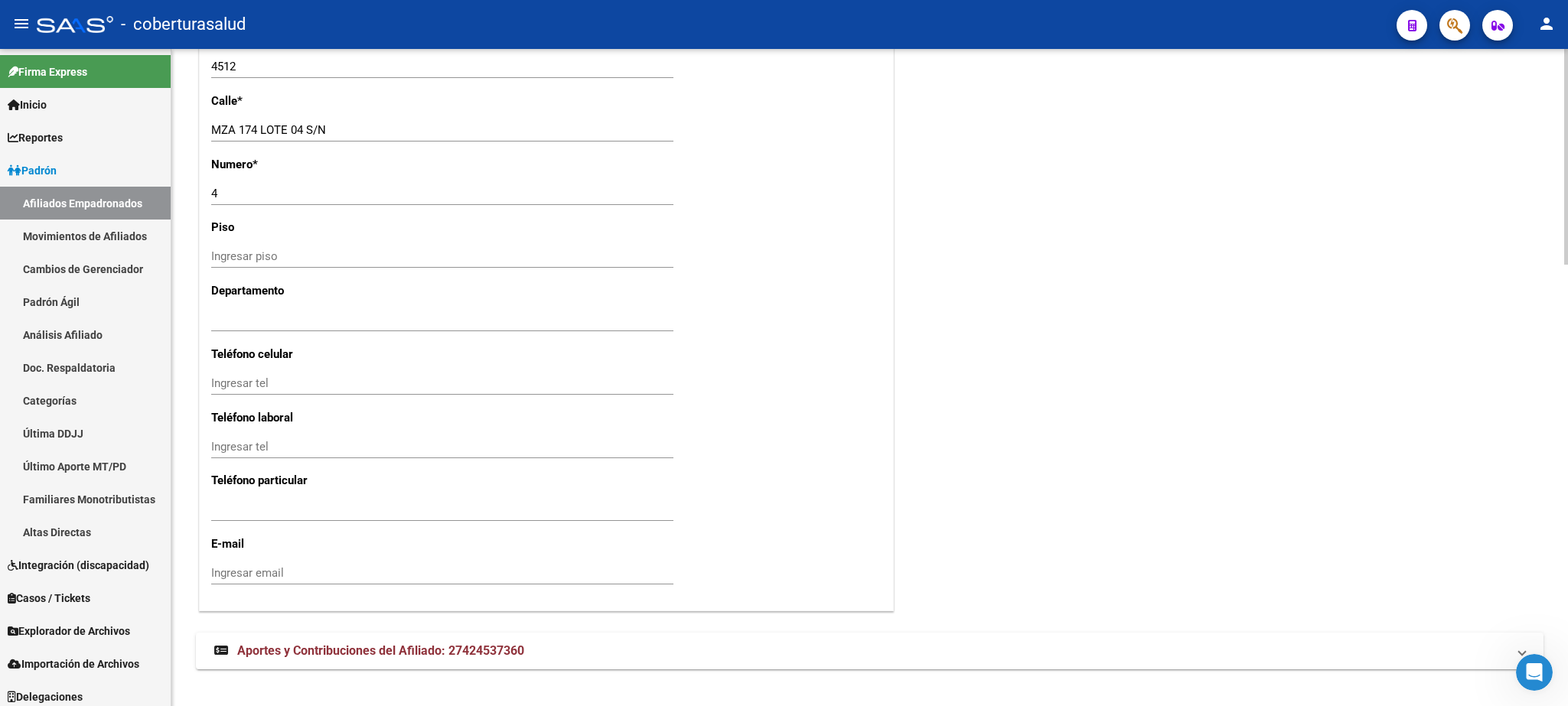
scroll to position [1345, 0]
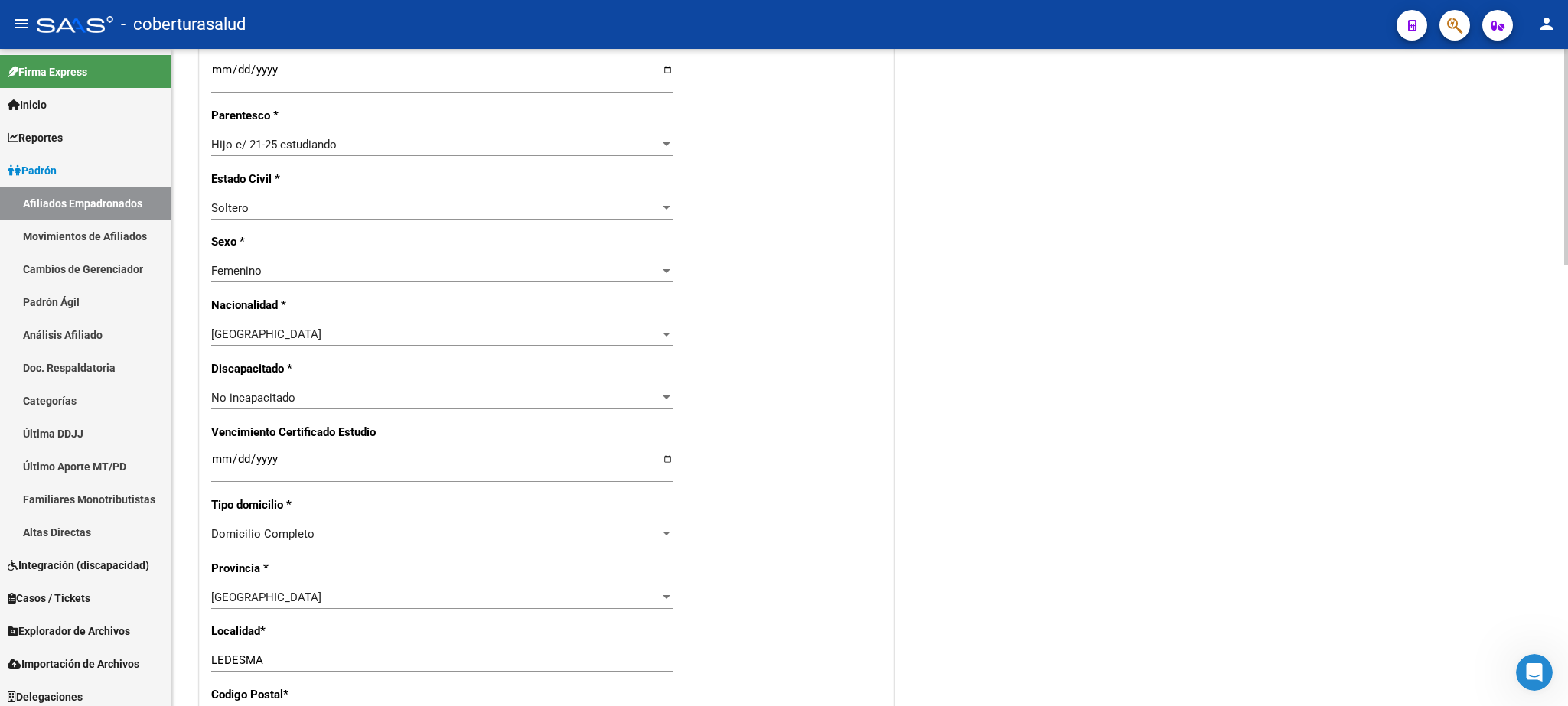
scroll to position [31, 0]
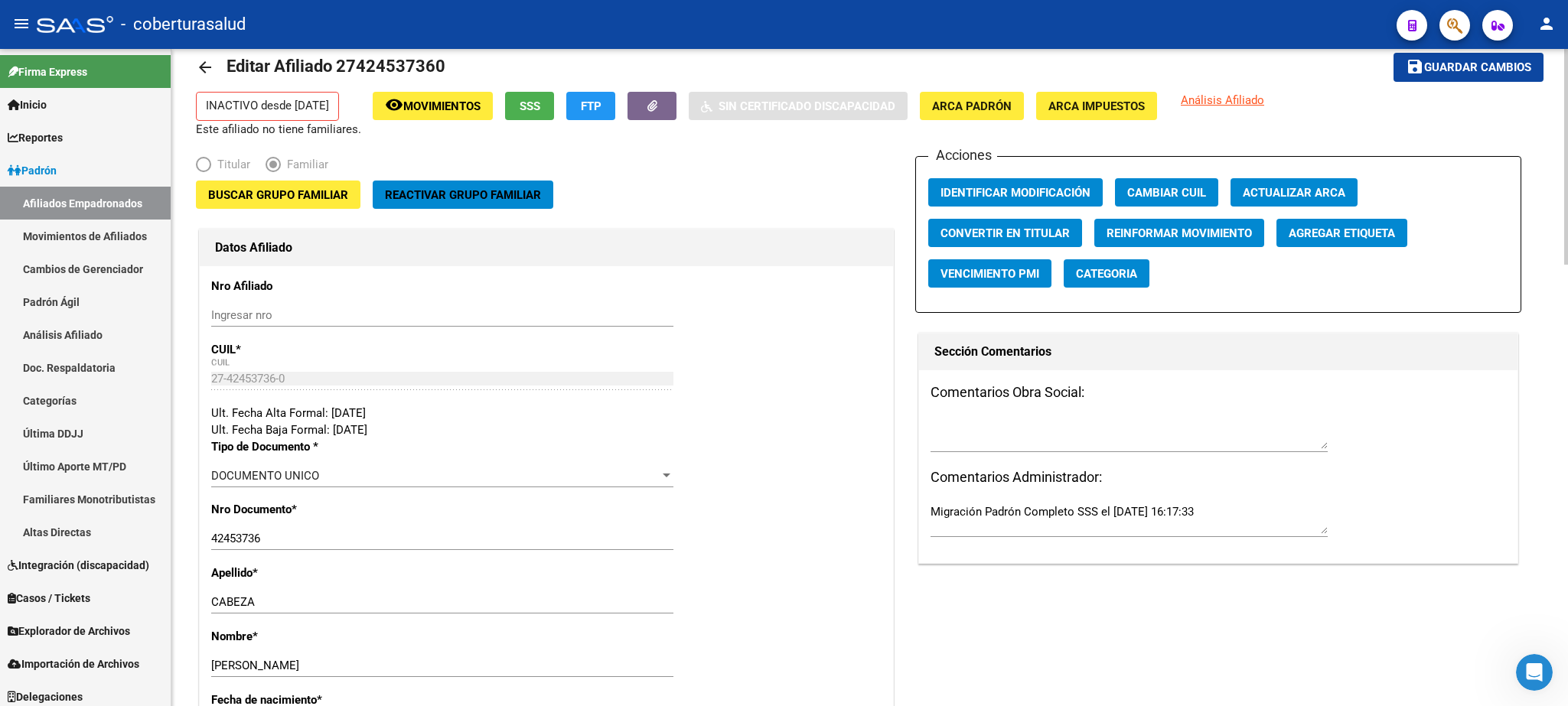
click at [288, 198] on span "Buscar Grupo Familiar" at bounding box center [277, 195] width 140 height 13
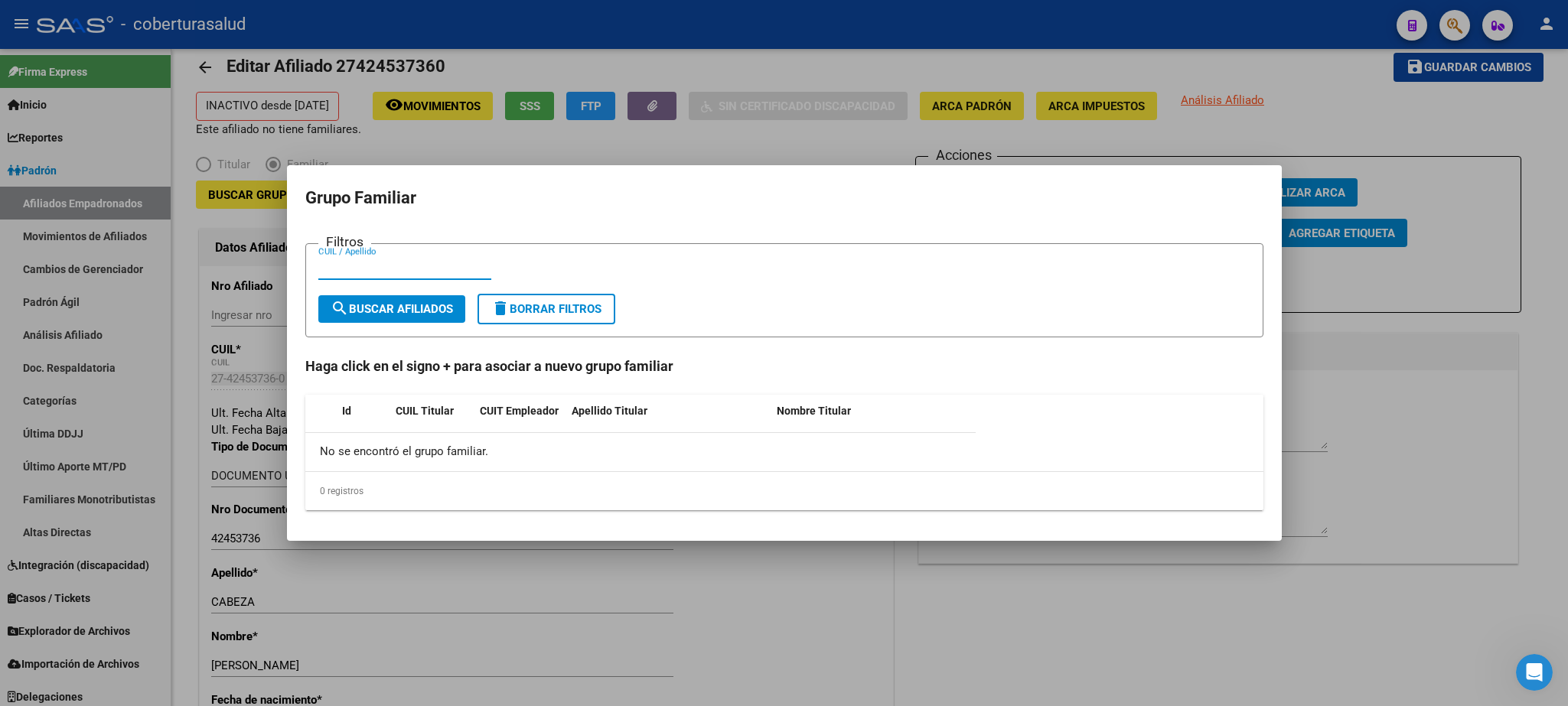
paste input "26309660"
type input "26309660"
click at [383, 305] on span "search Buscar Afiliados" at bounding box center [392, 309] width 122 height 13
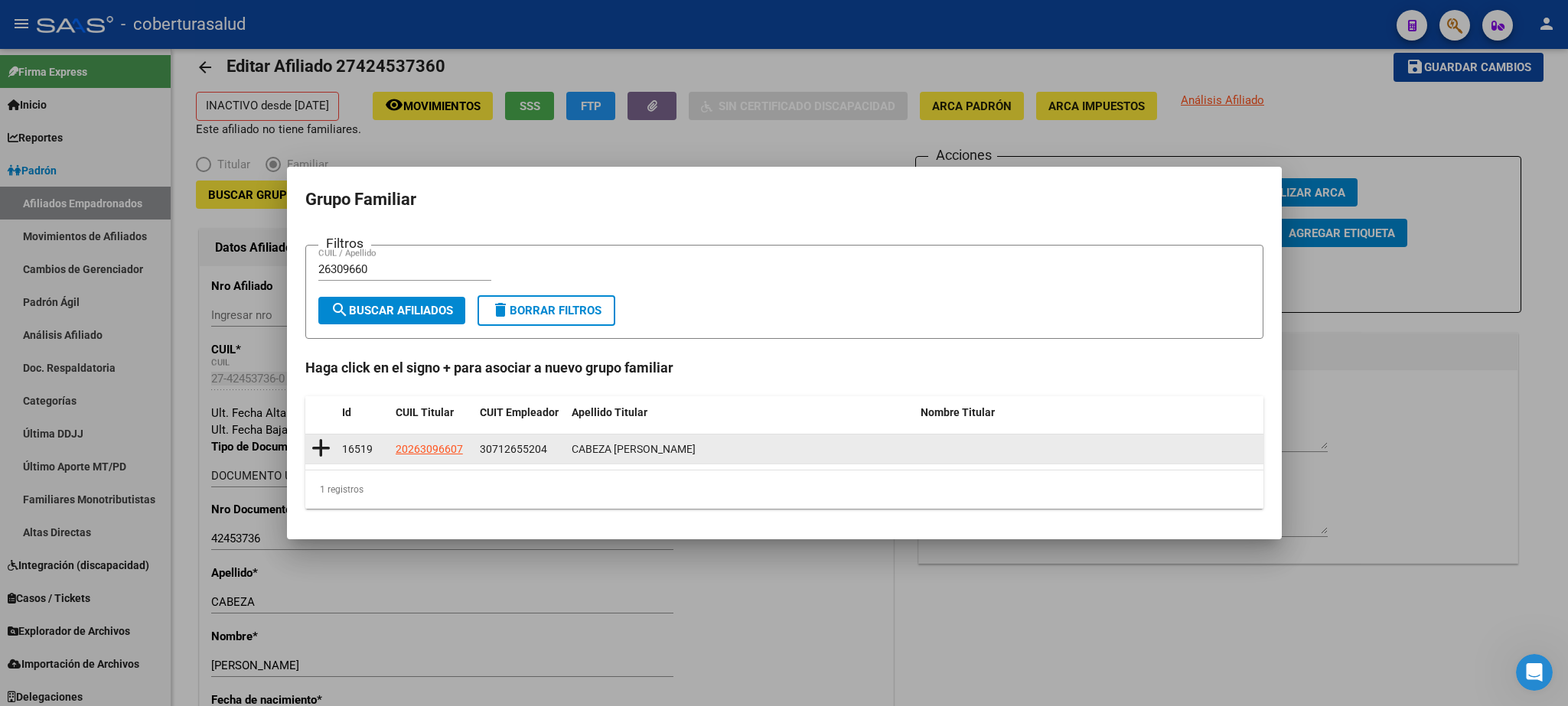
click at [323, 446] on icon at bounding box center [321, 448] width 19 height 22
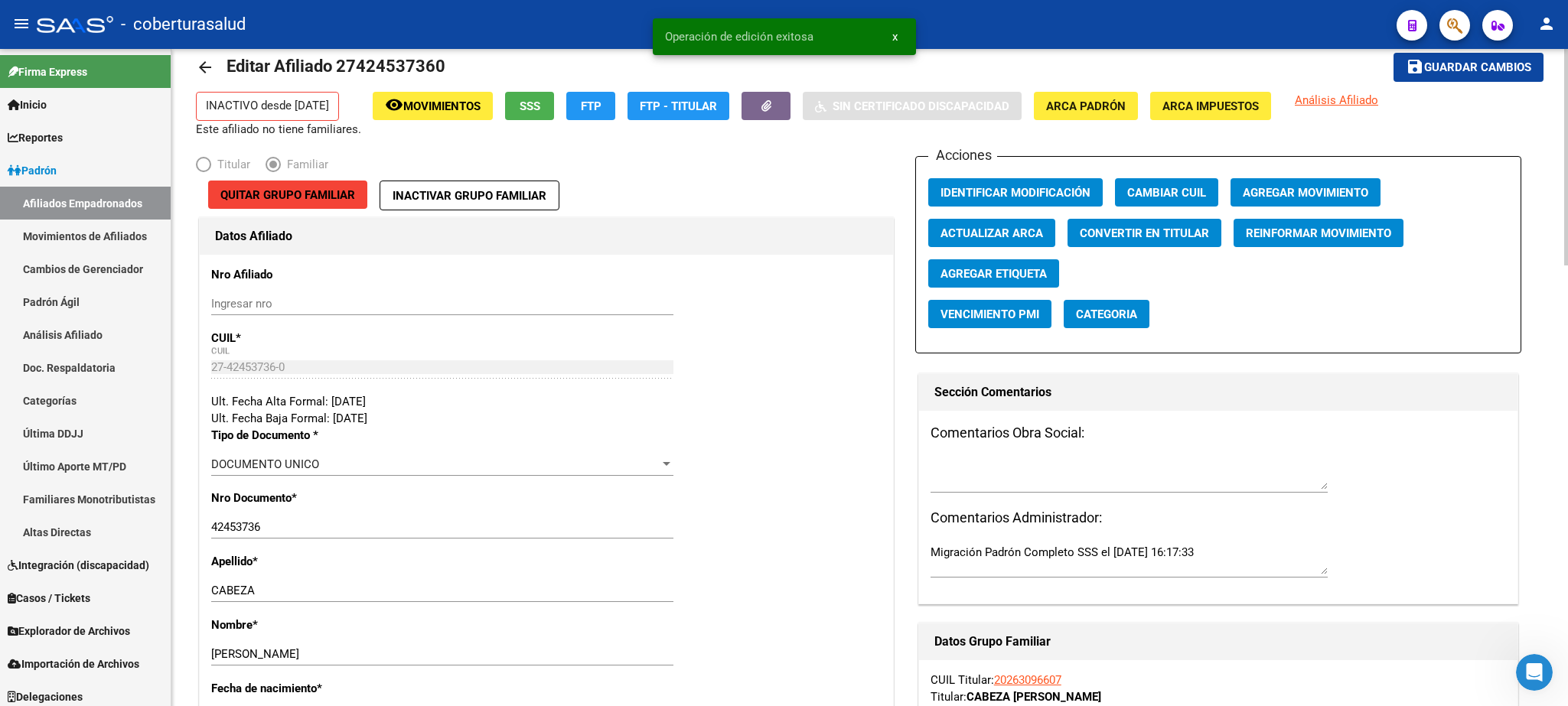
scroll to position [687, 0]
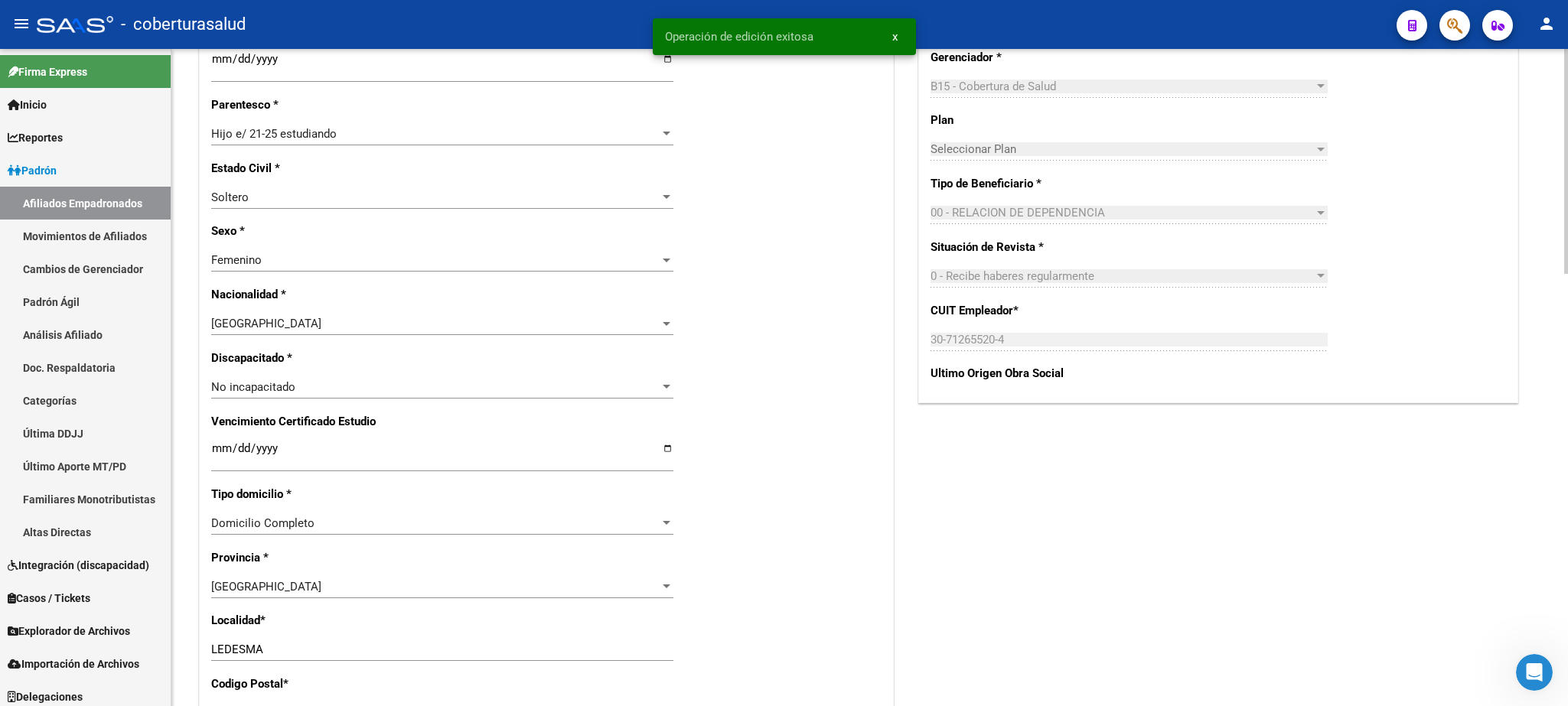
click at [1045, 470] on div at bounding box center [1566, 377] width 4 height 657
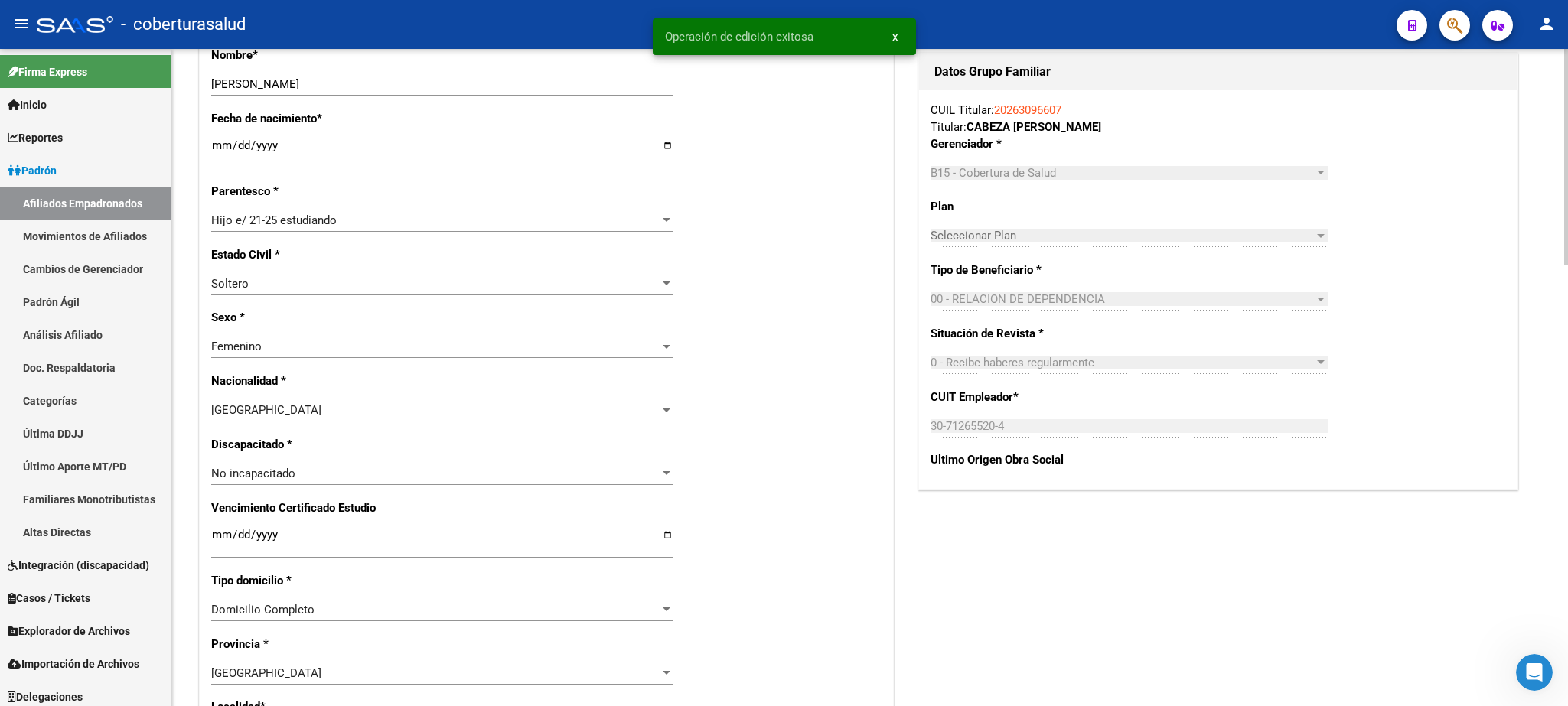
scroll to position [0, 0]
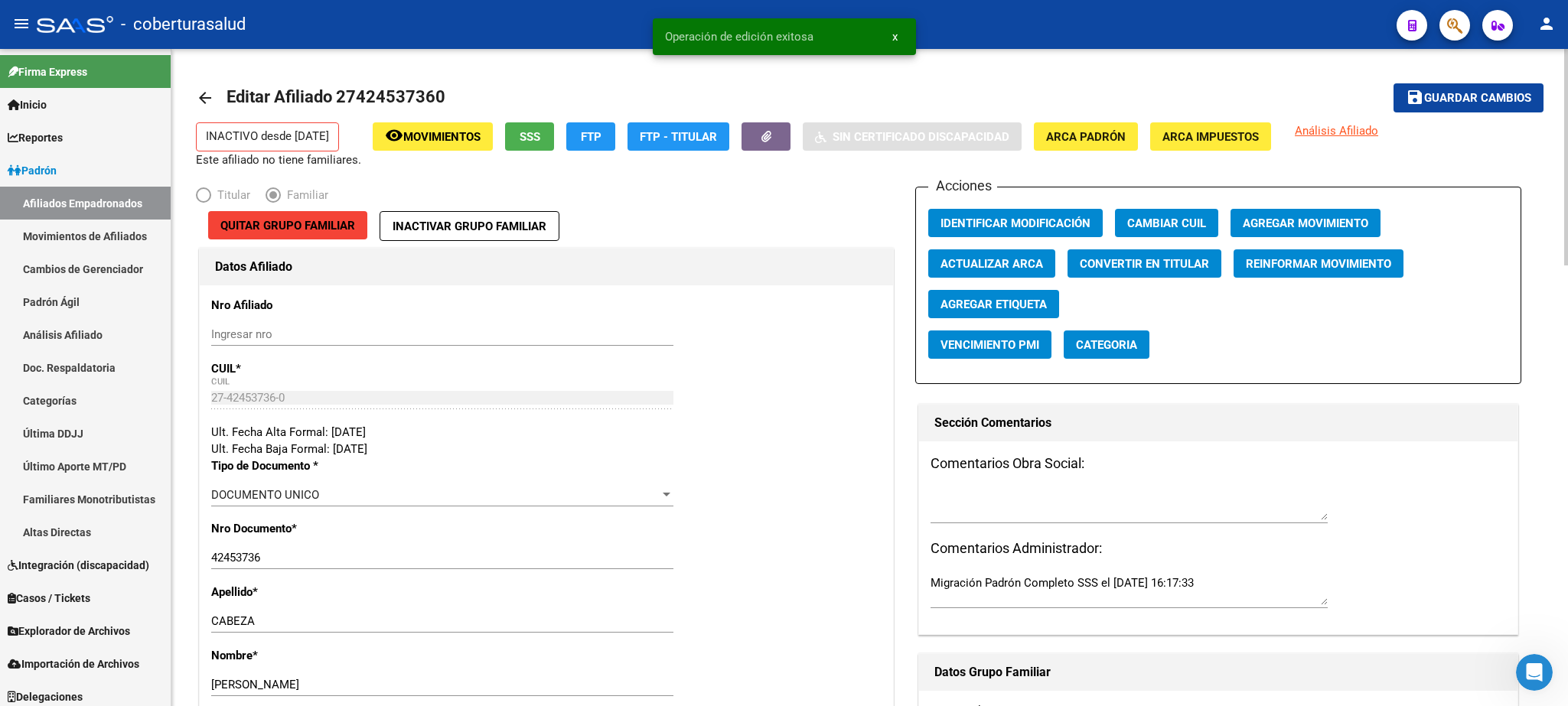
click at [1045, 130] on div at bounding box center [1566, 157] width 4 height 216
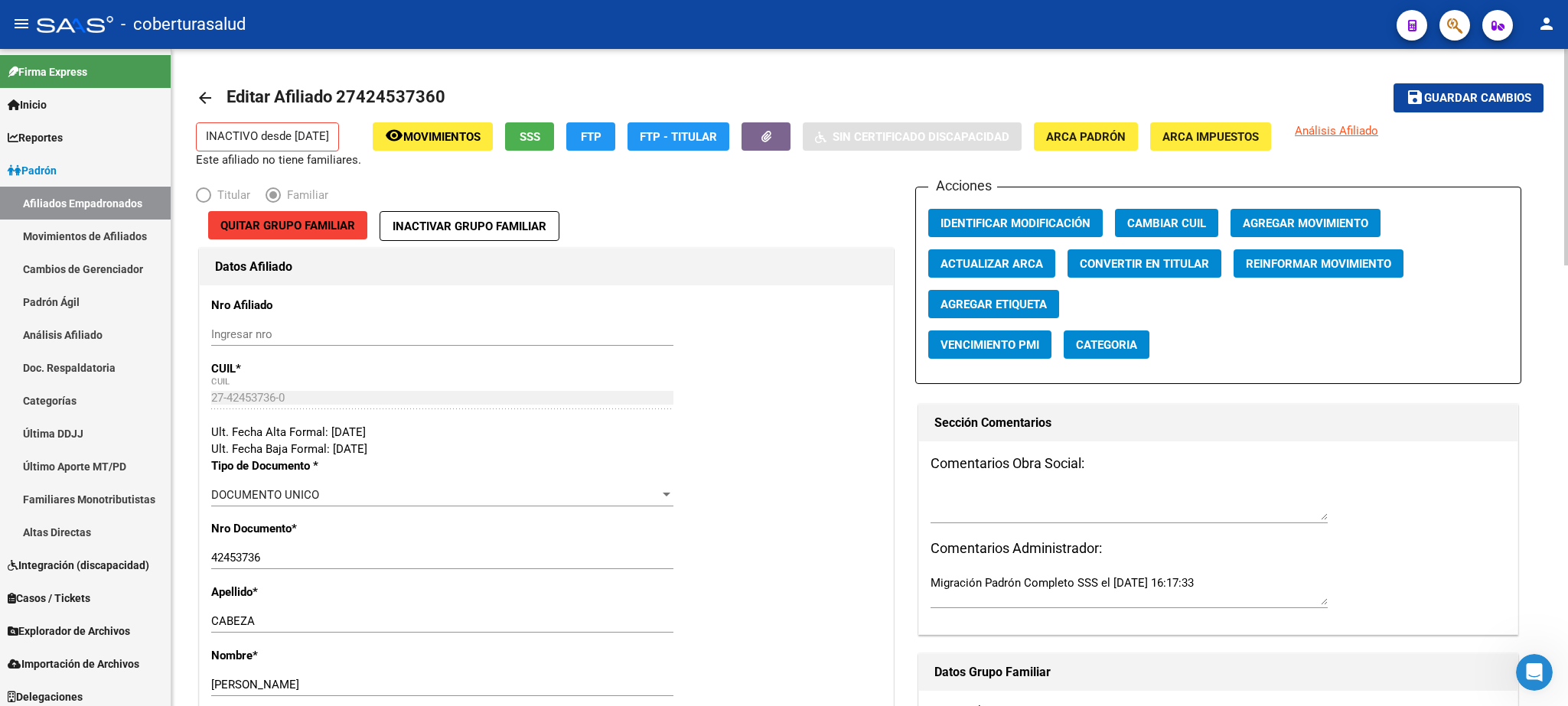
scroll to position [657, 0]
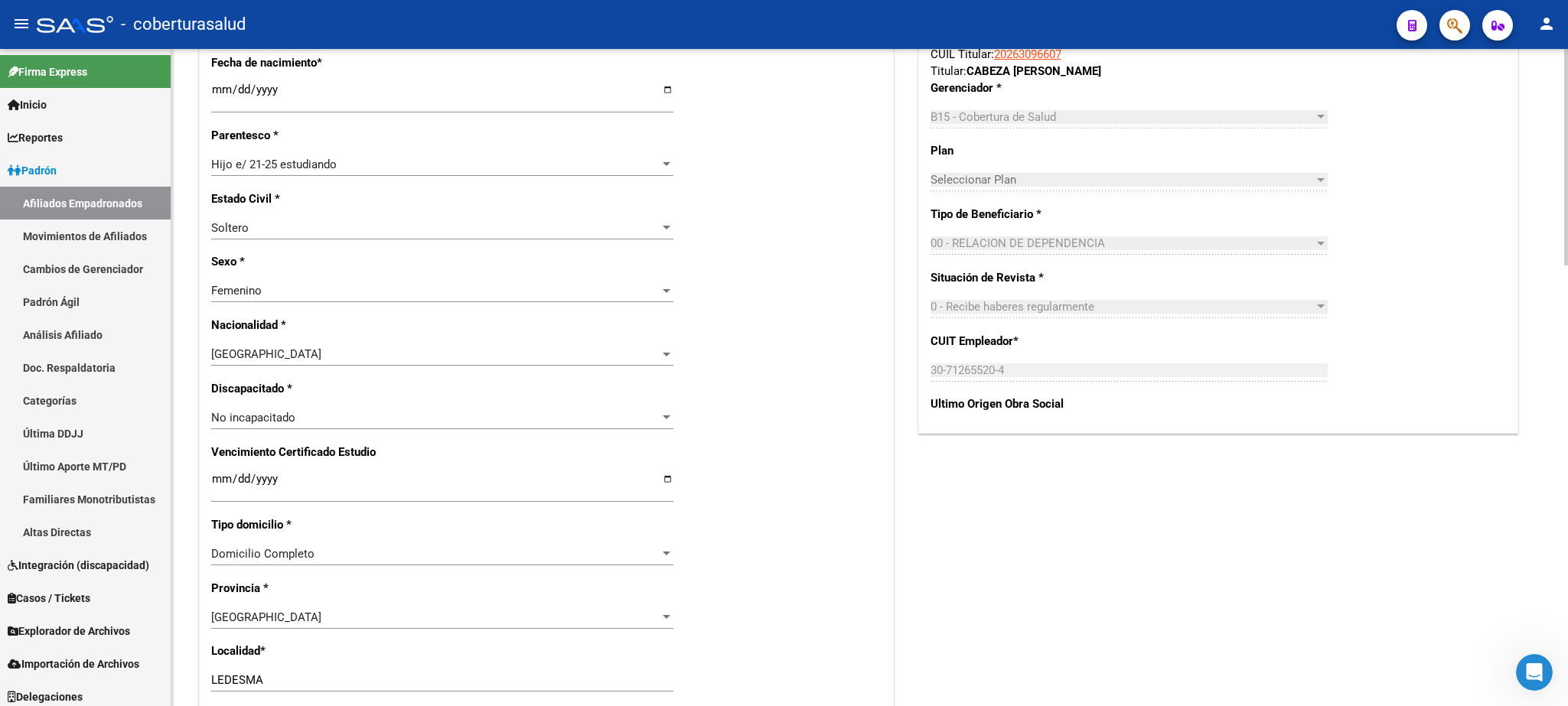
click at [1045, 427] on div at bounding box center [1566, 377] width 4 height 657
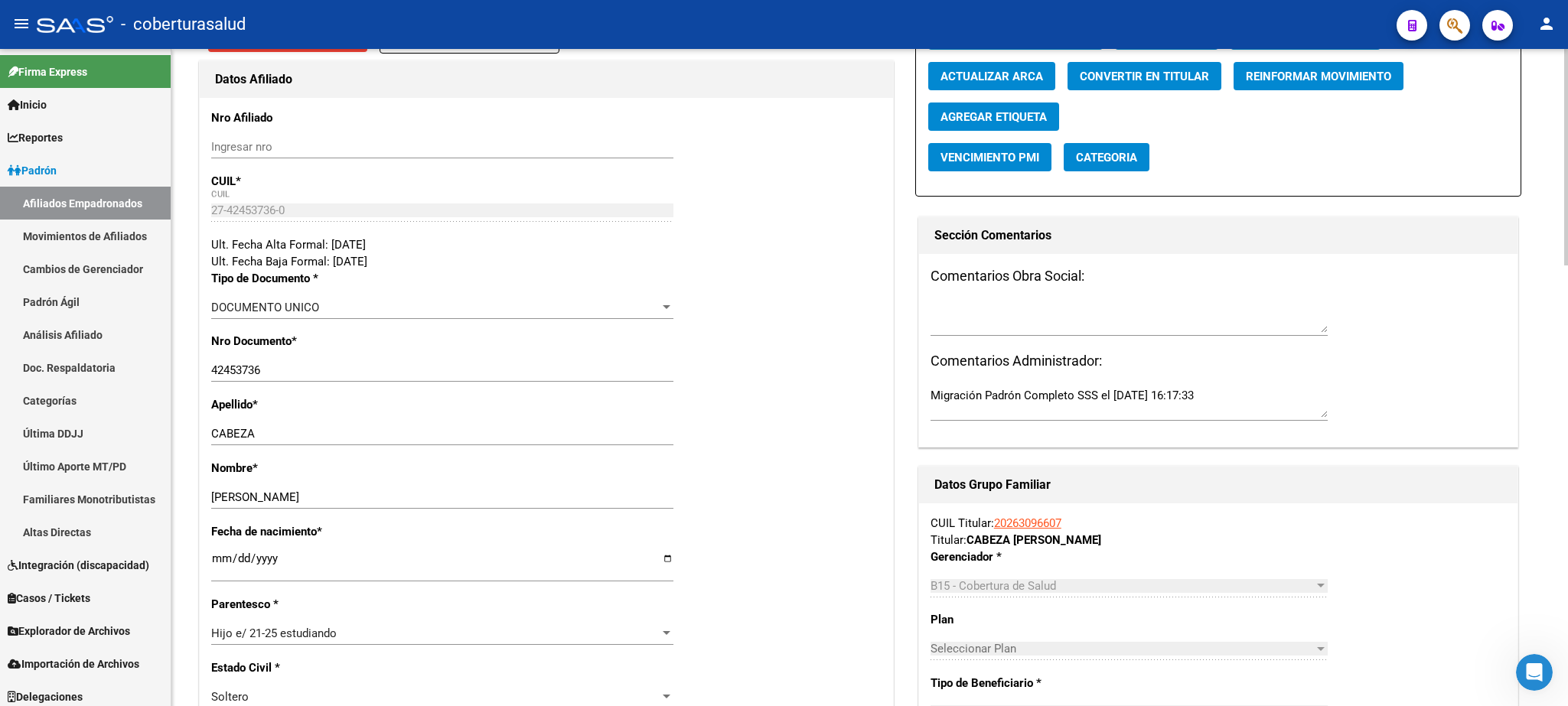
scroll to position [0, 0]
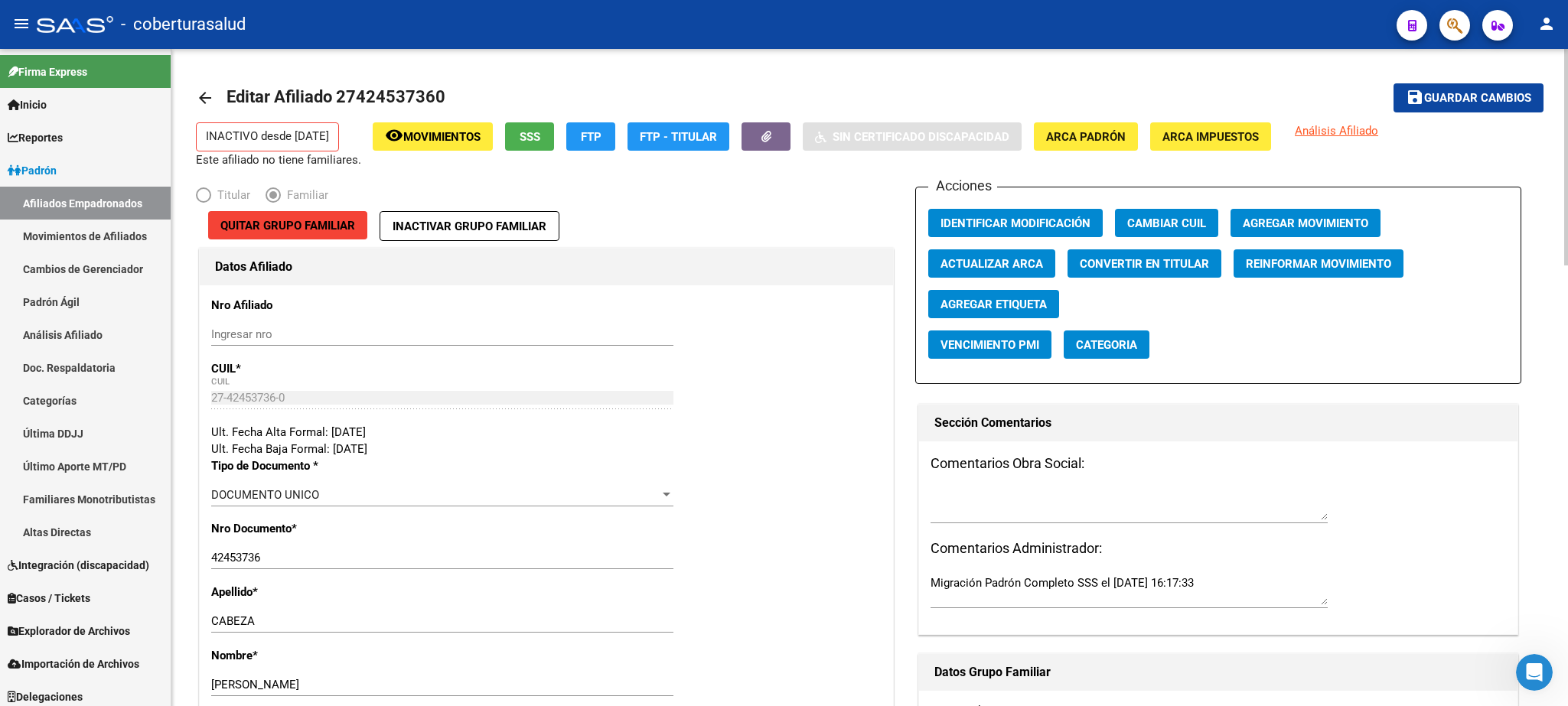
click at [1045, 155] on div at bounding box center [1566, 157] width 4 height 216
click at [1045, 92] on span "Guardar cambios" at bounding box center [1478, 99] width 107 height 13
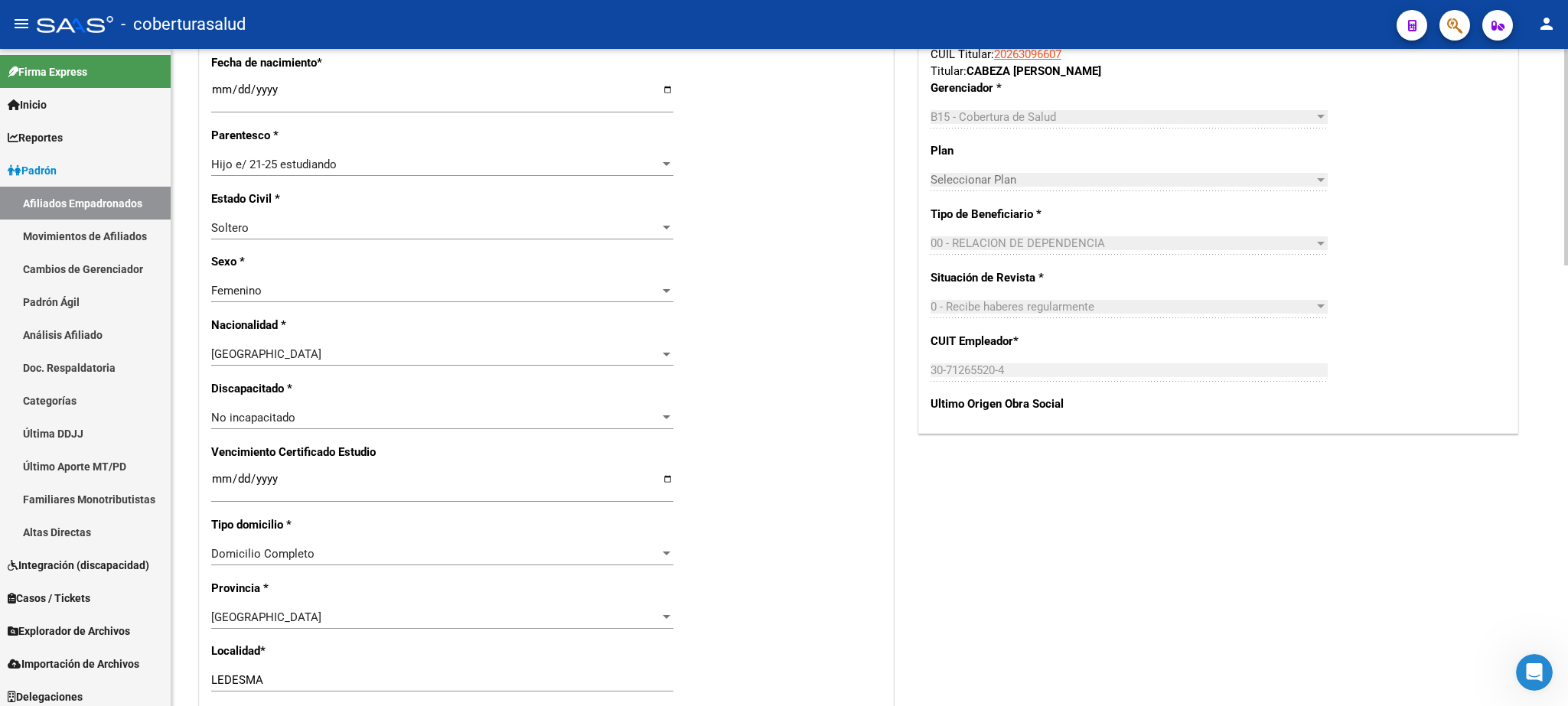
click at [1045, 430] on div at bounding box center [1566, 377] width 4 height 657
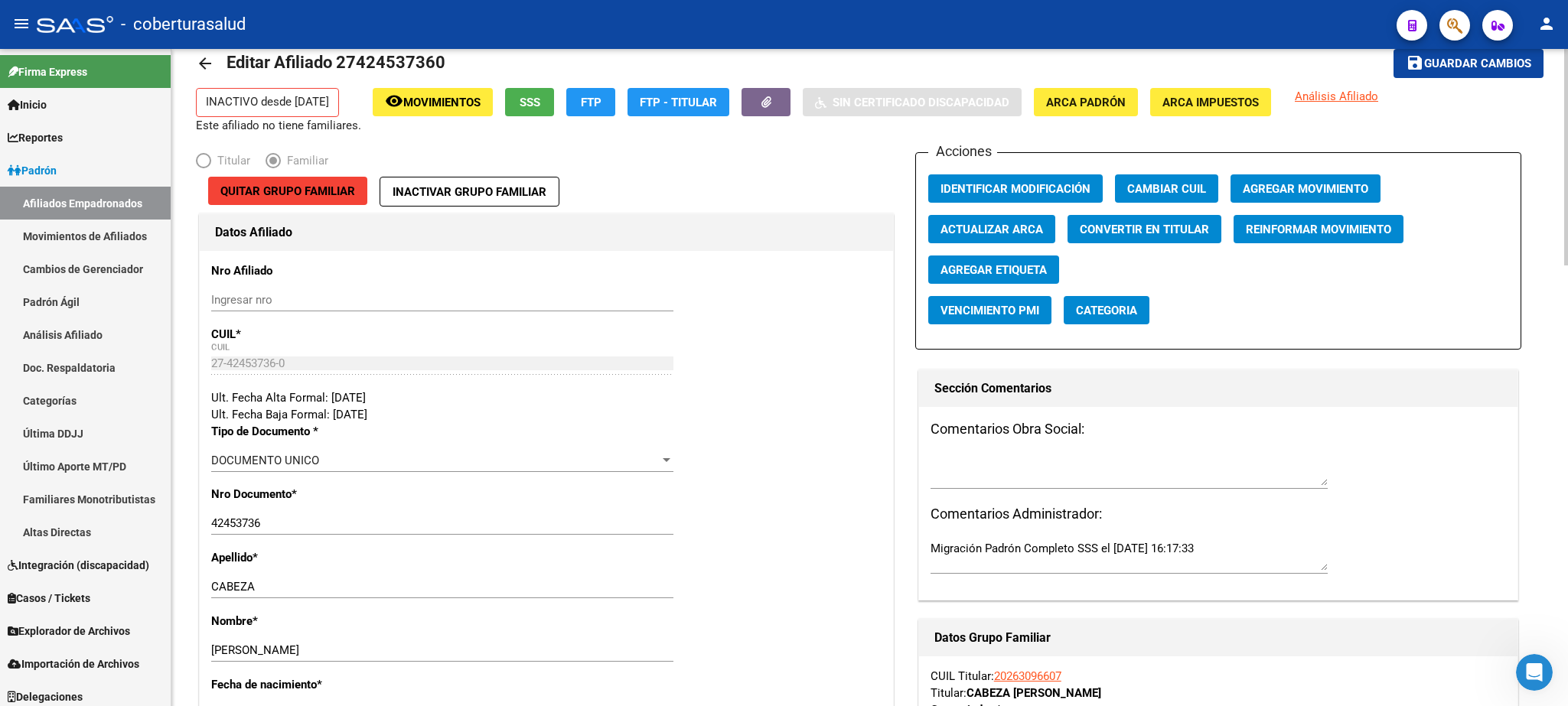
scroll to position [0, 0]
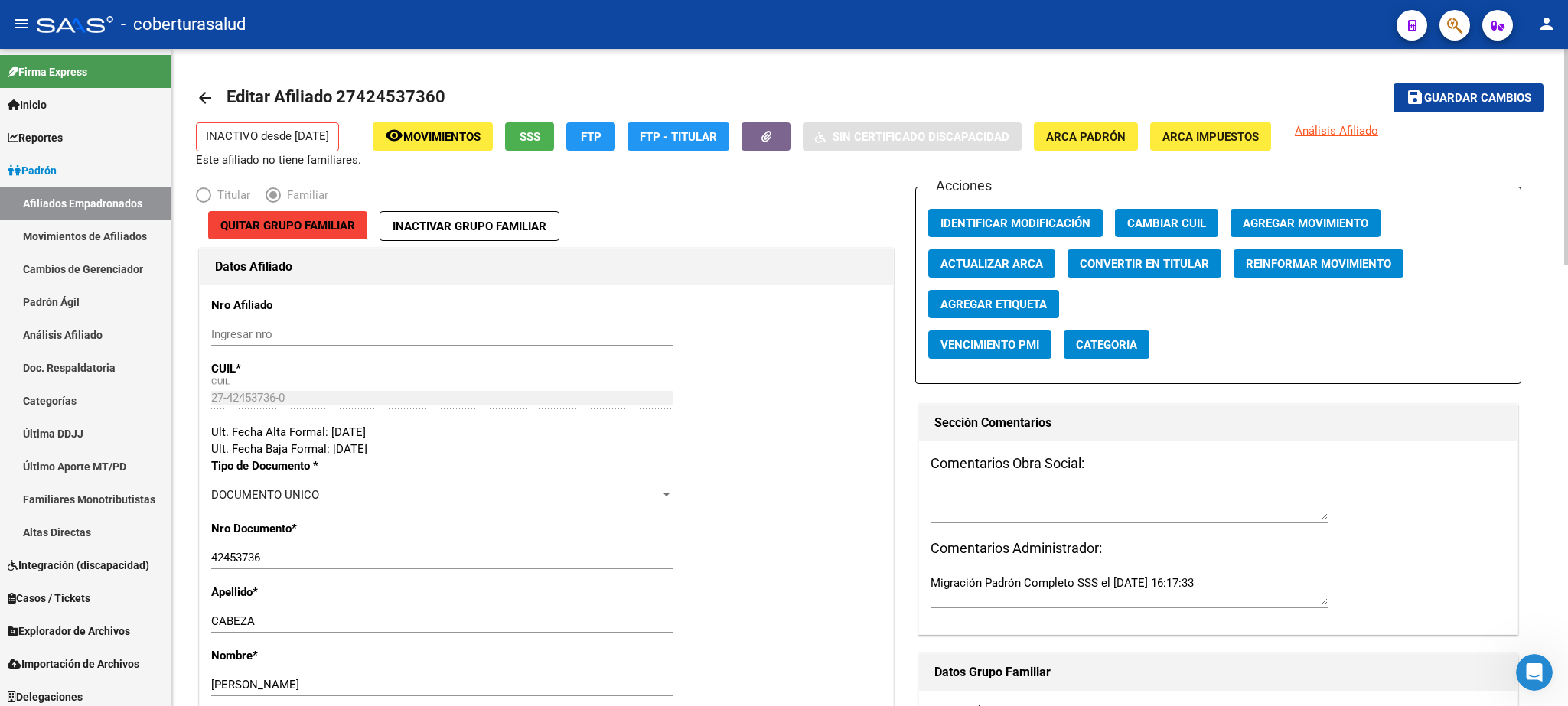
click at [1045, 218] on span "Agregar Movimiento" at bounding box center [1306, 223] width 126 height 13
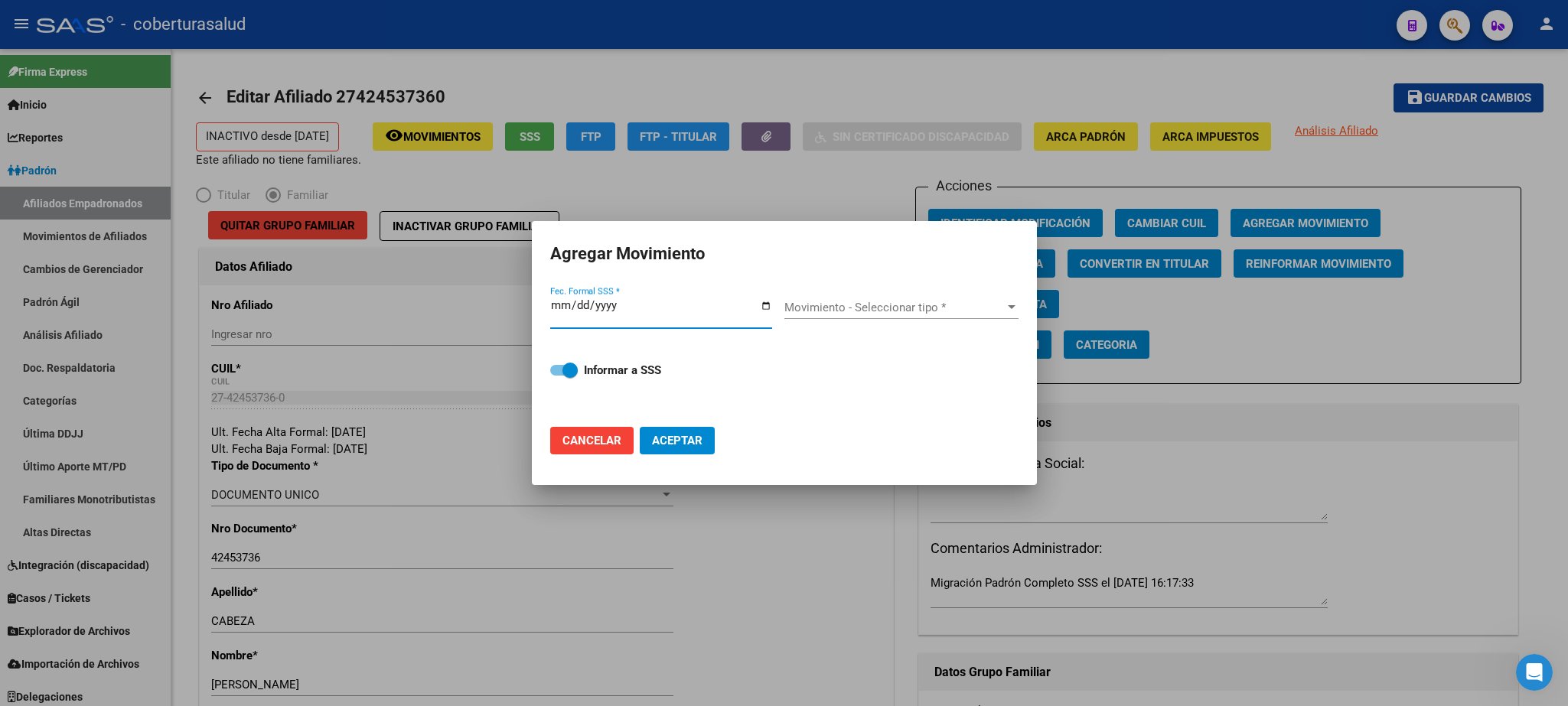
type input "[DATE]"
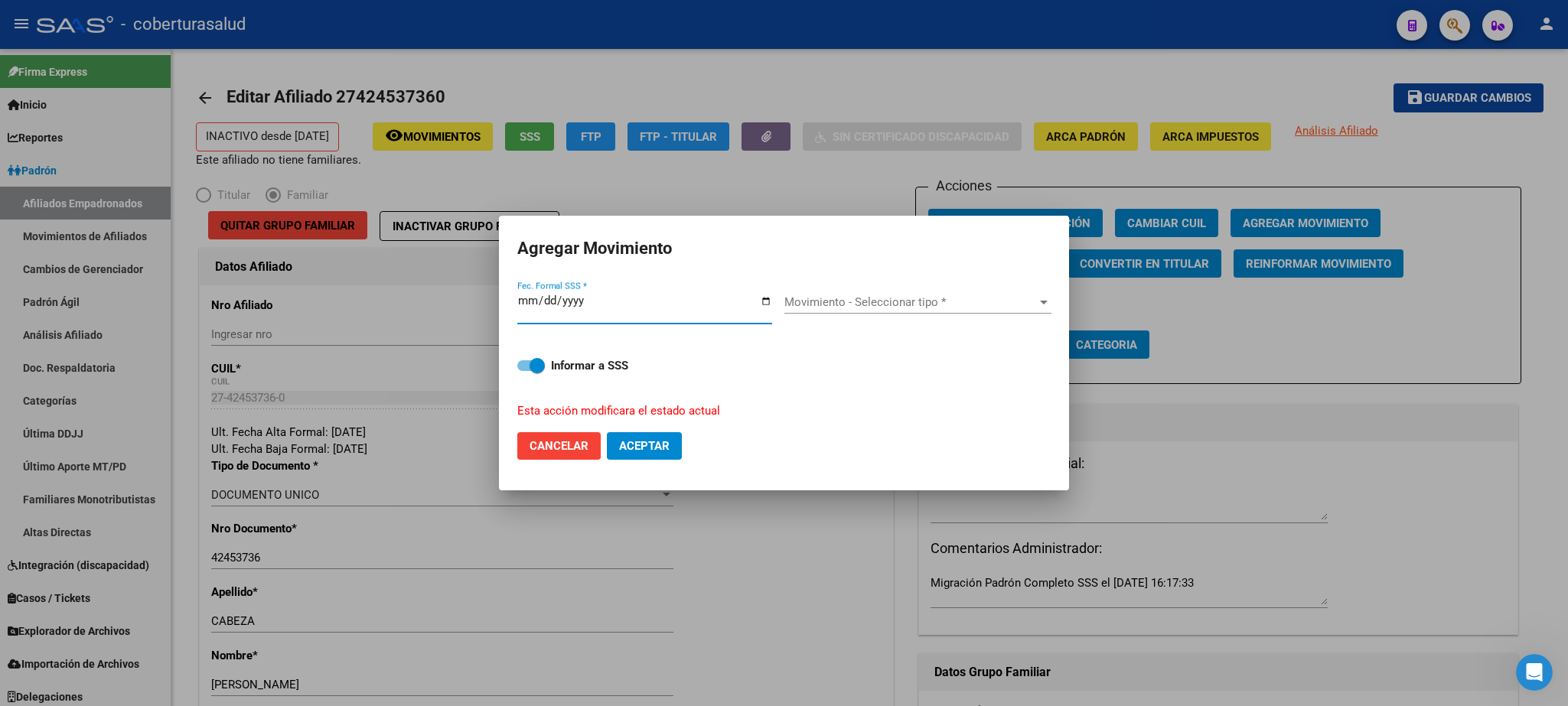
click at [849, 307] on span "Movimiento - Seleccionar tipo *" at bounding box center [911, 302] width 253 height 13
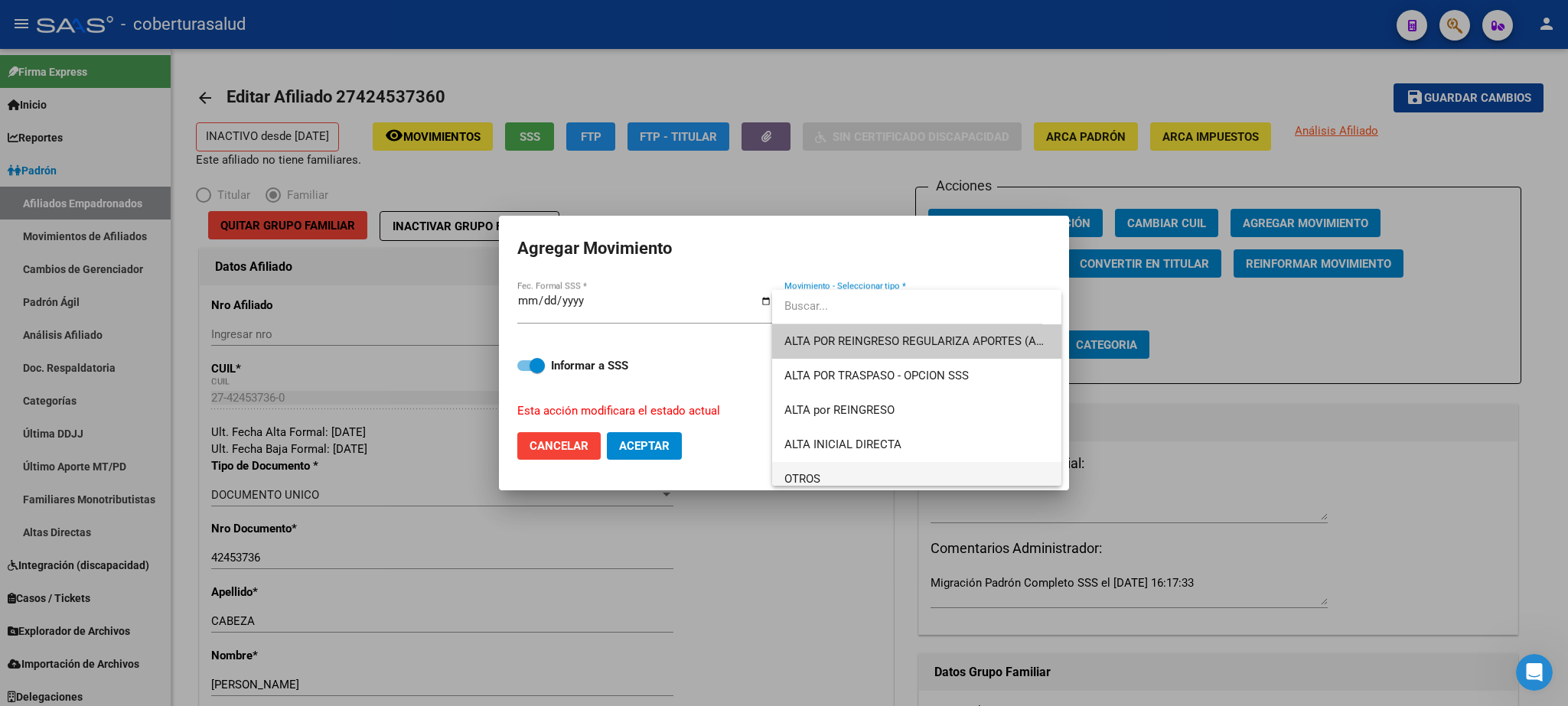
click at [842, 470] on span "OTROS" at bounding box center [917, 479] width 266 height 34
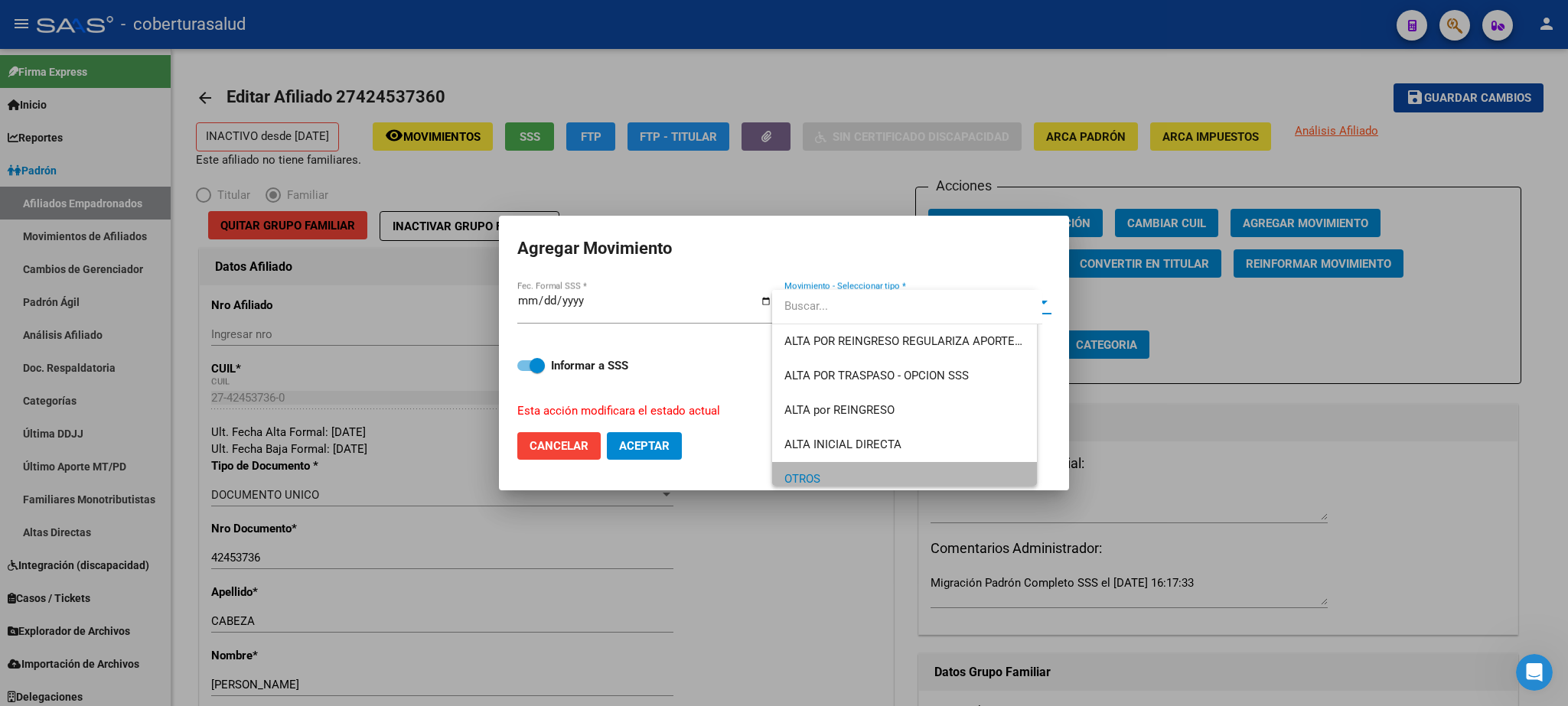
scroll to position [10, 0]
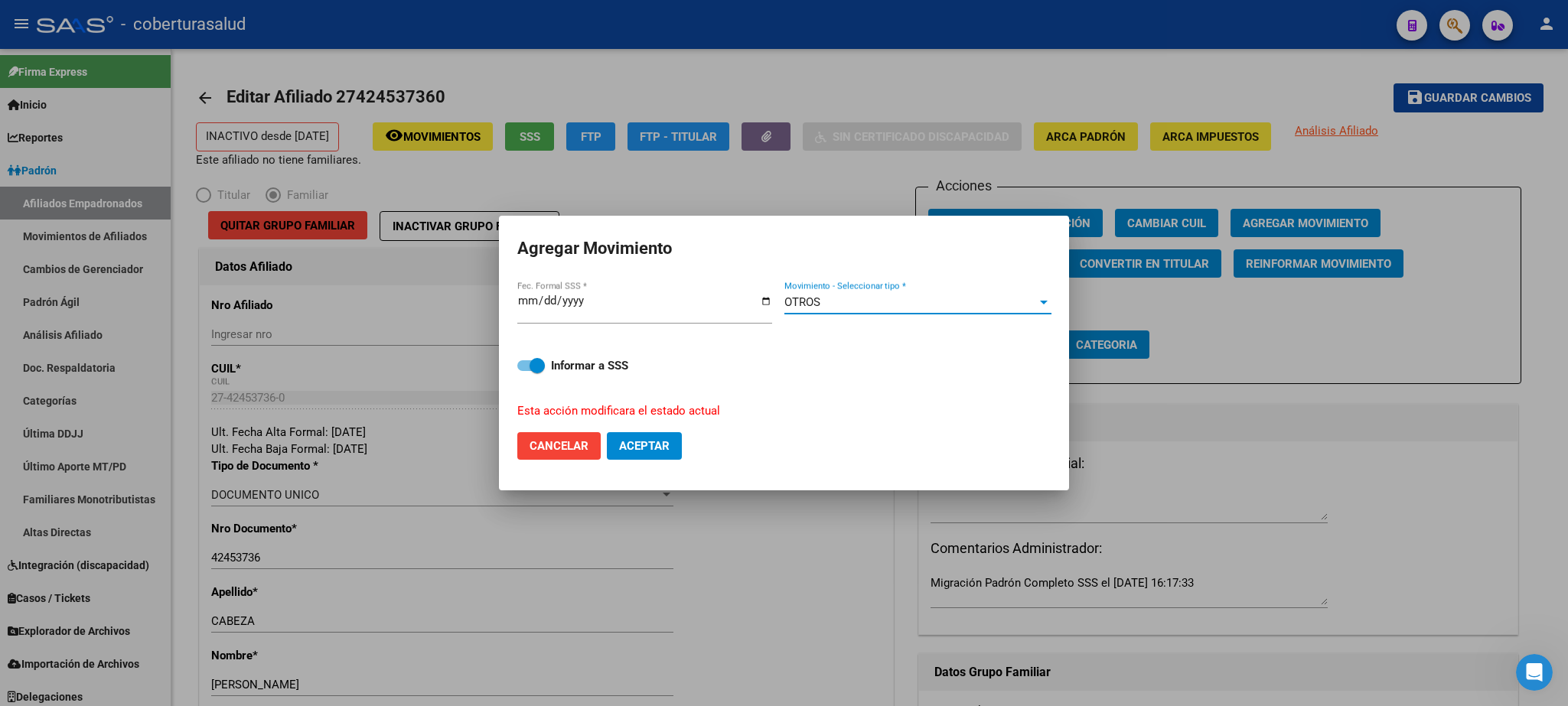
click at [661, 433] on button "Aceptar" at bounding box center [644, 446] width 75 height 28
checkbox input "false"
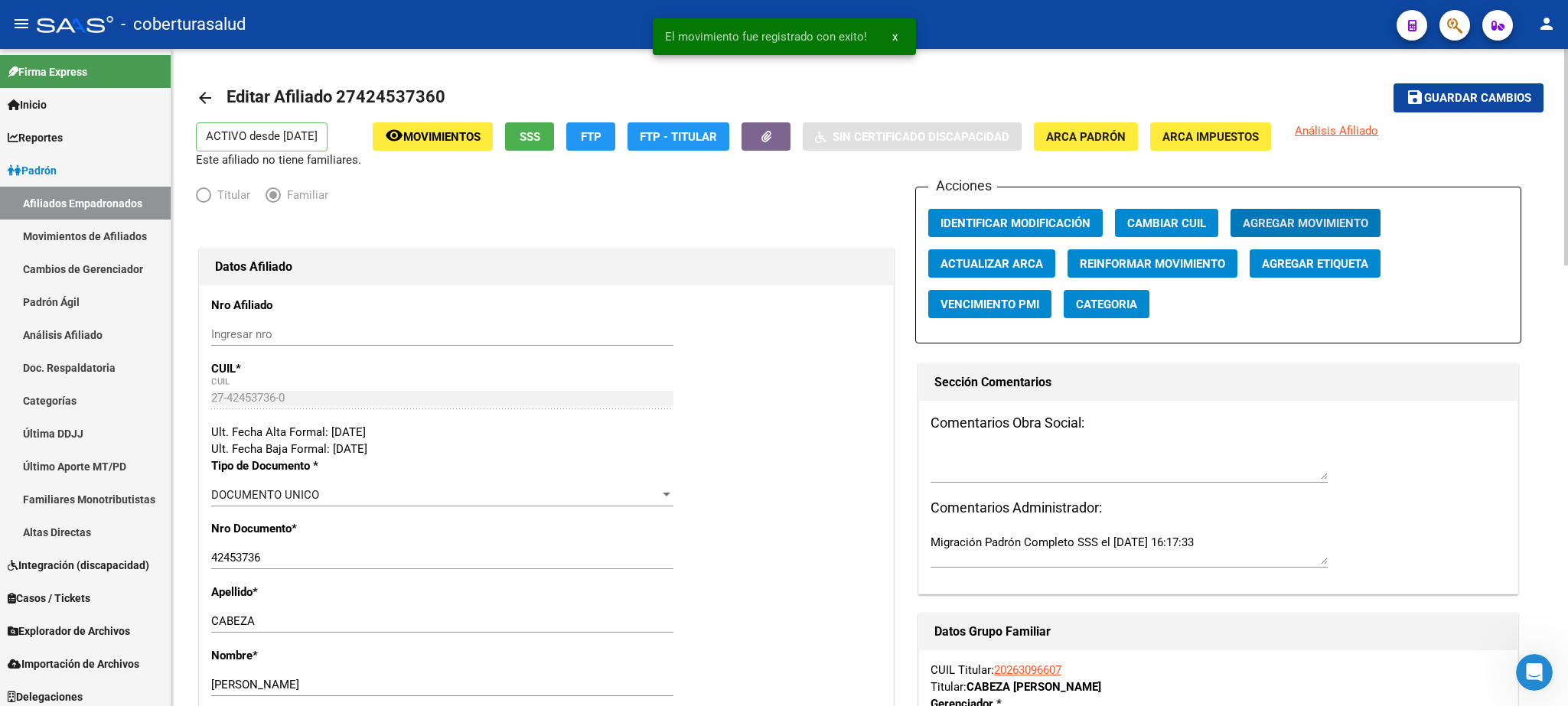
click at [998, 214] on button "Identificar Modificación" at bounding box center [1016, 223] width 174 height 28
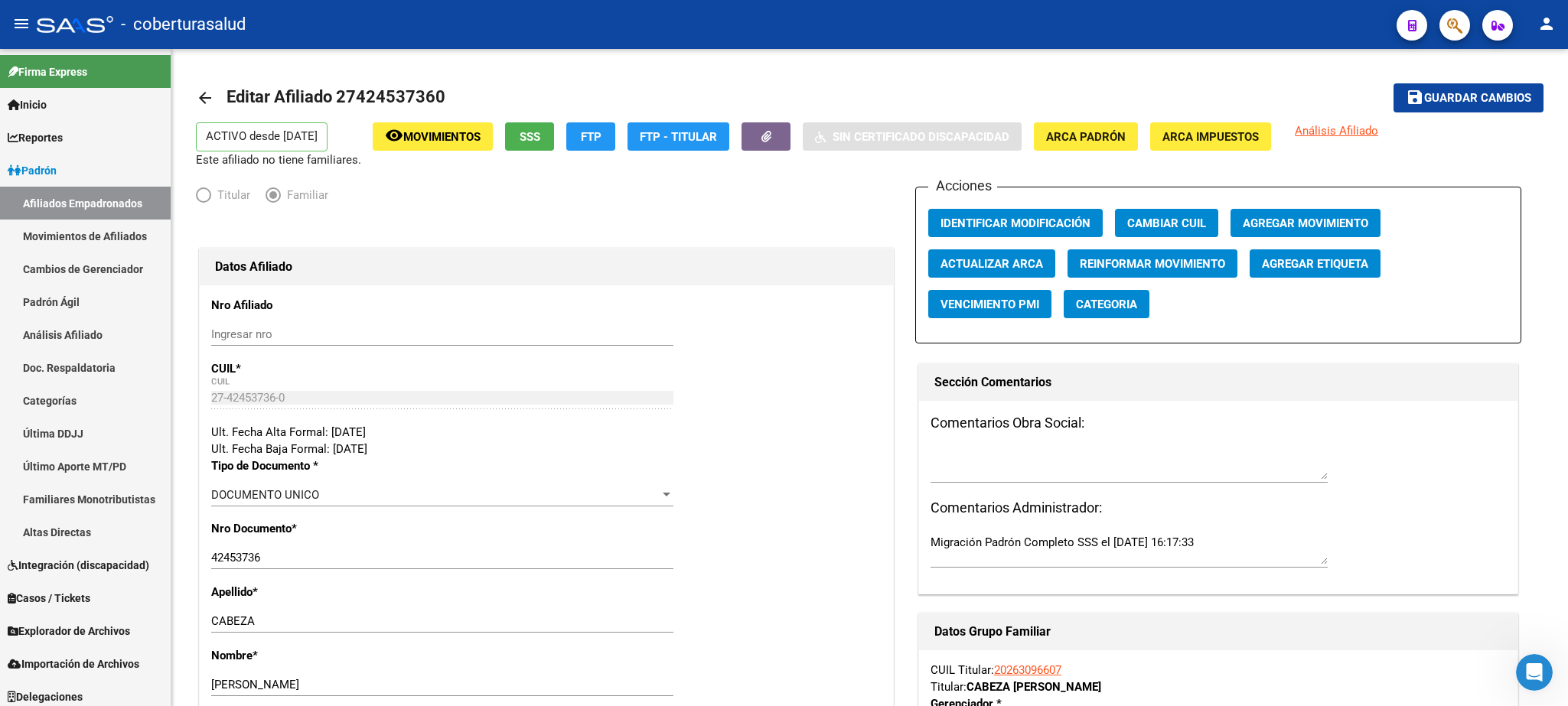
click at [1045, 30] on icon "button" at bounding box center [1455, 25] width 15 height 18
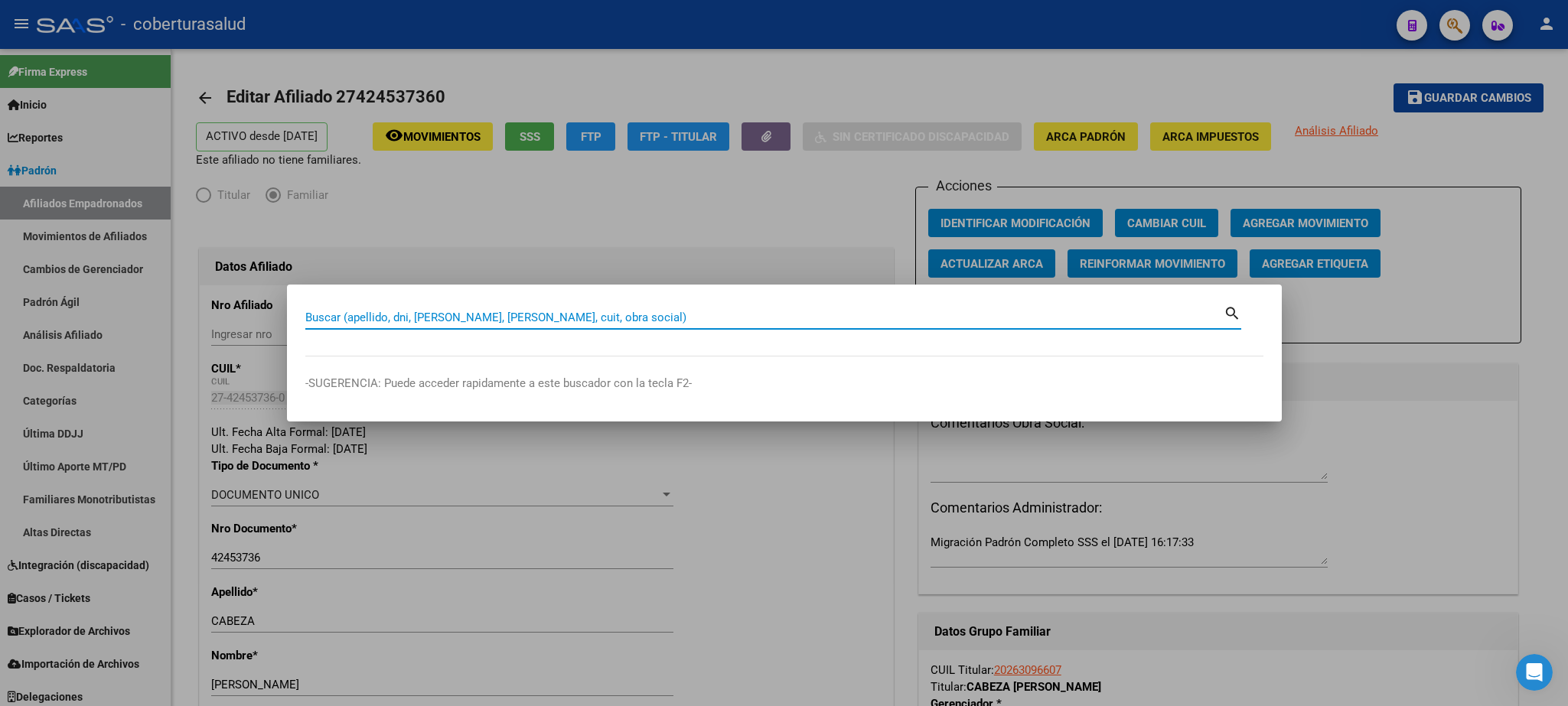
paste input "27424537360"
type input "27424537360"
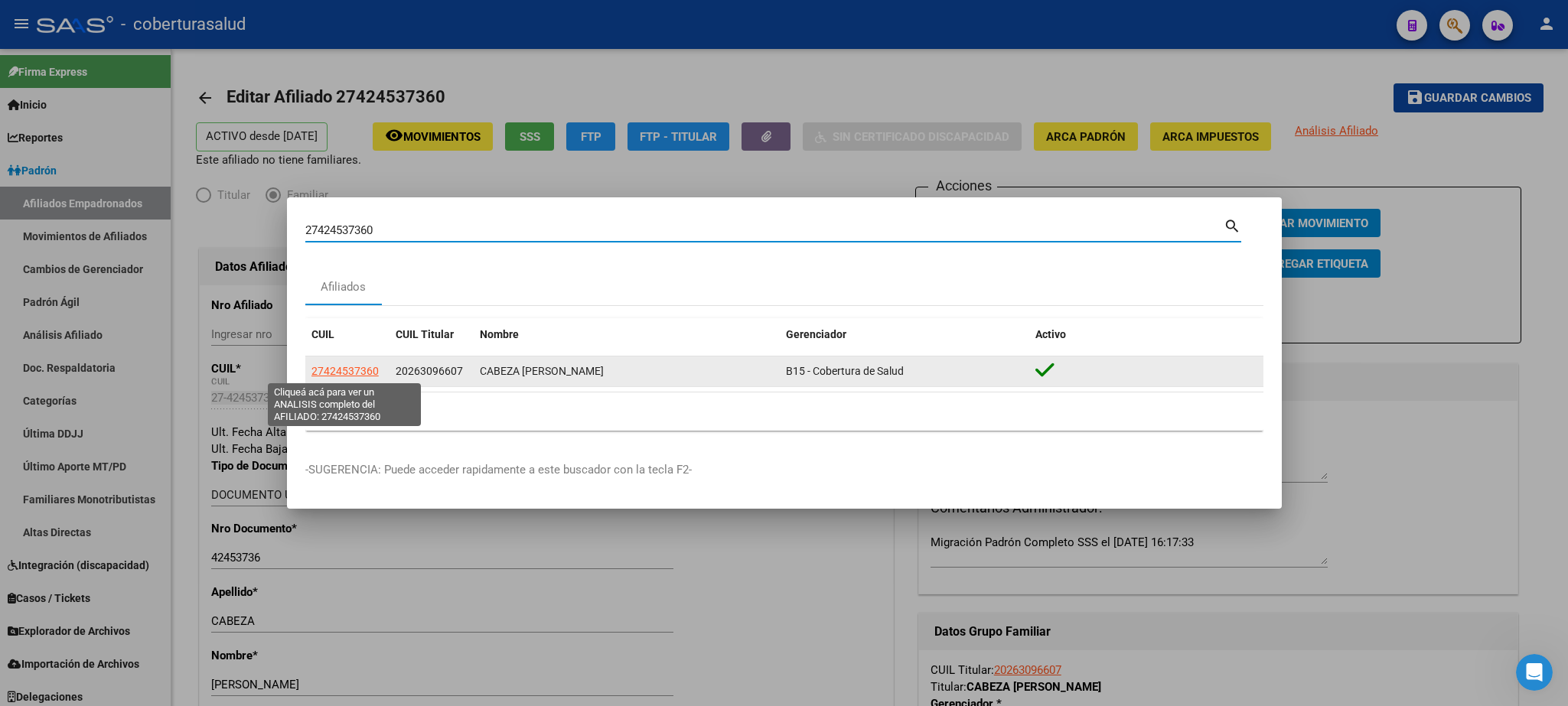
click at [344, 375] on span "27424537360" at bounding box center [345, 371] width 67 height 13
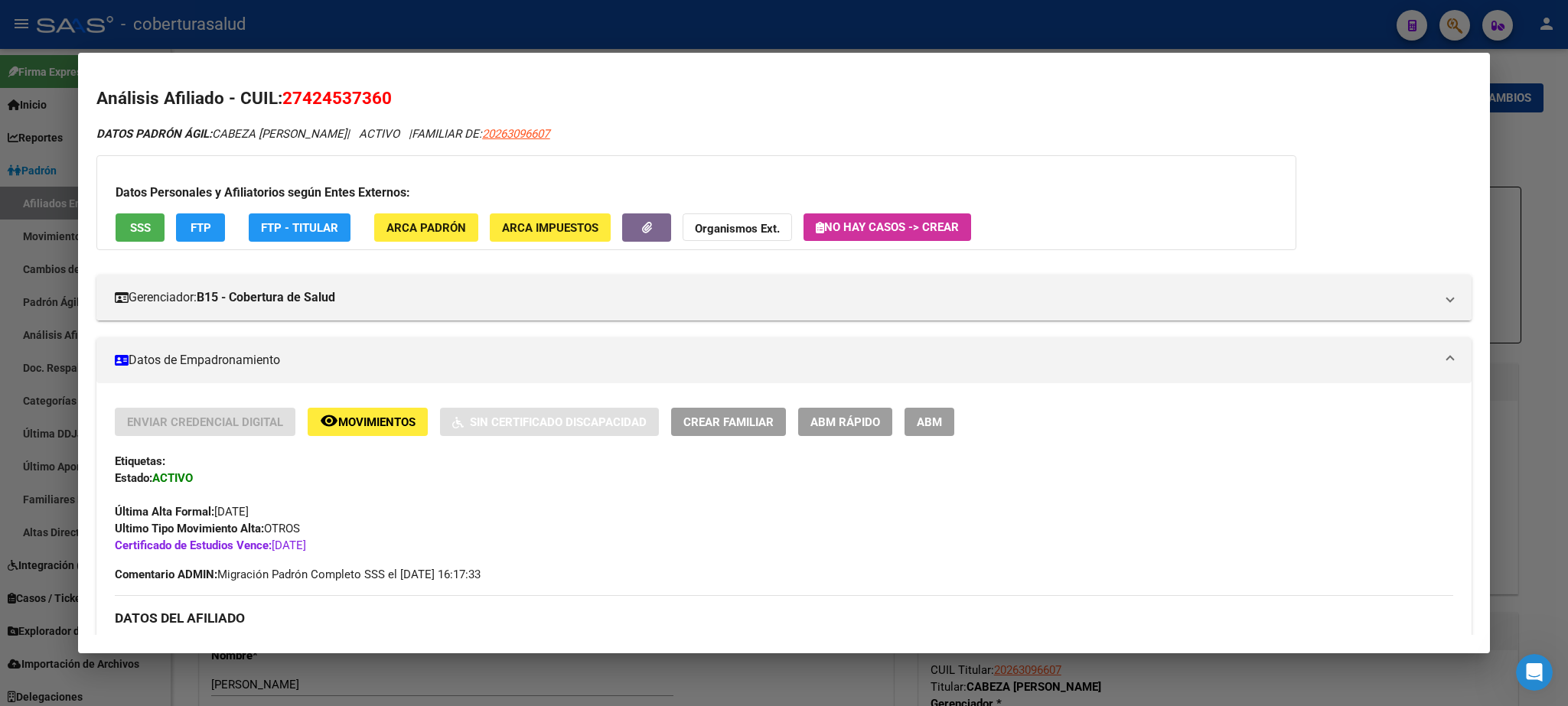
scroll to position [533, 0]
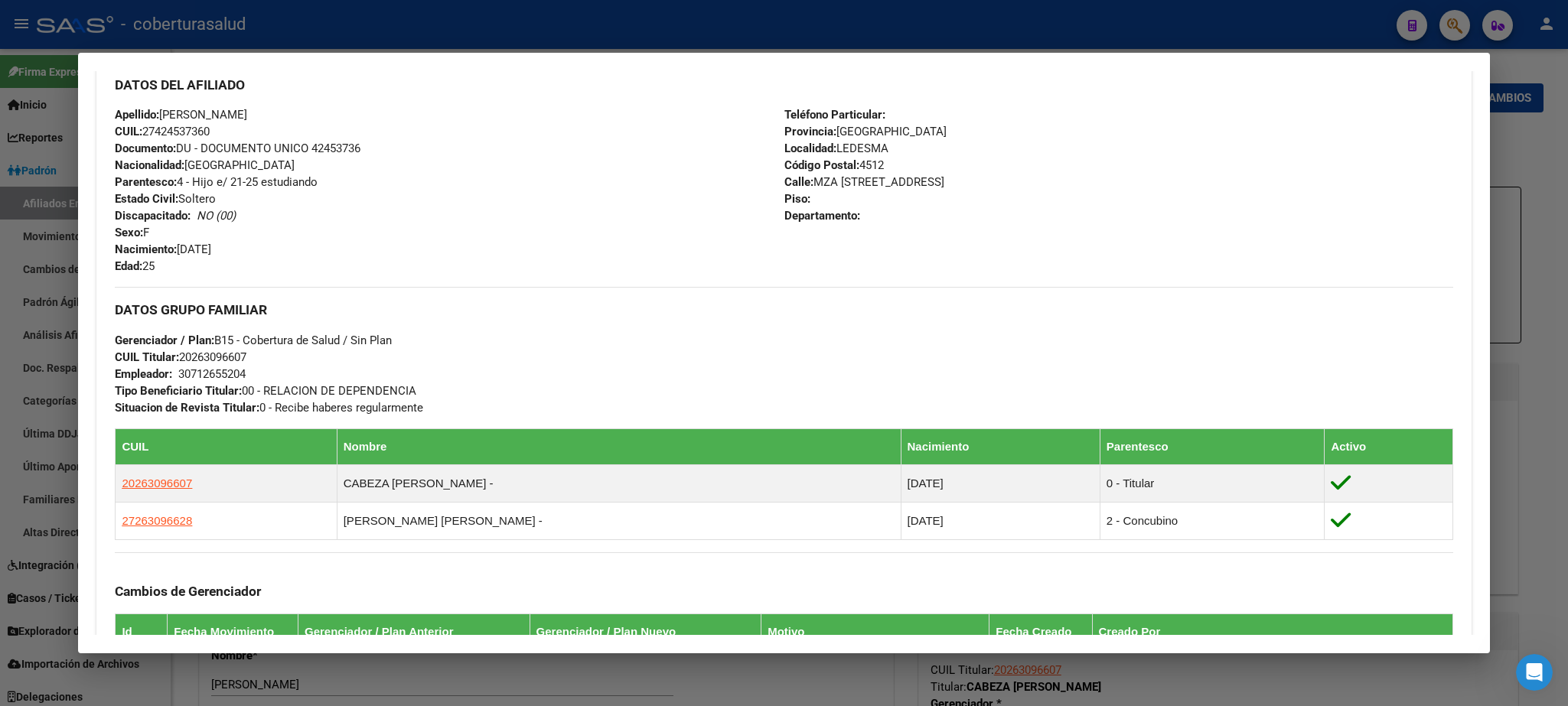
drag, startPoint x: 1486, startPoint y: 285, endPoint x: 1476, endPoint y: 213, distance: 72.7
click at [1045, 212] on div "27424537360 Buscar (apellido, dni, cuil, nro traspaso, cuit, obra social) searc…" at bounding box center [784, 353] width 1568 height 706
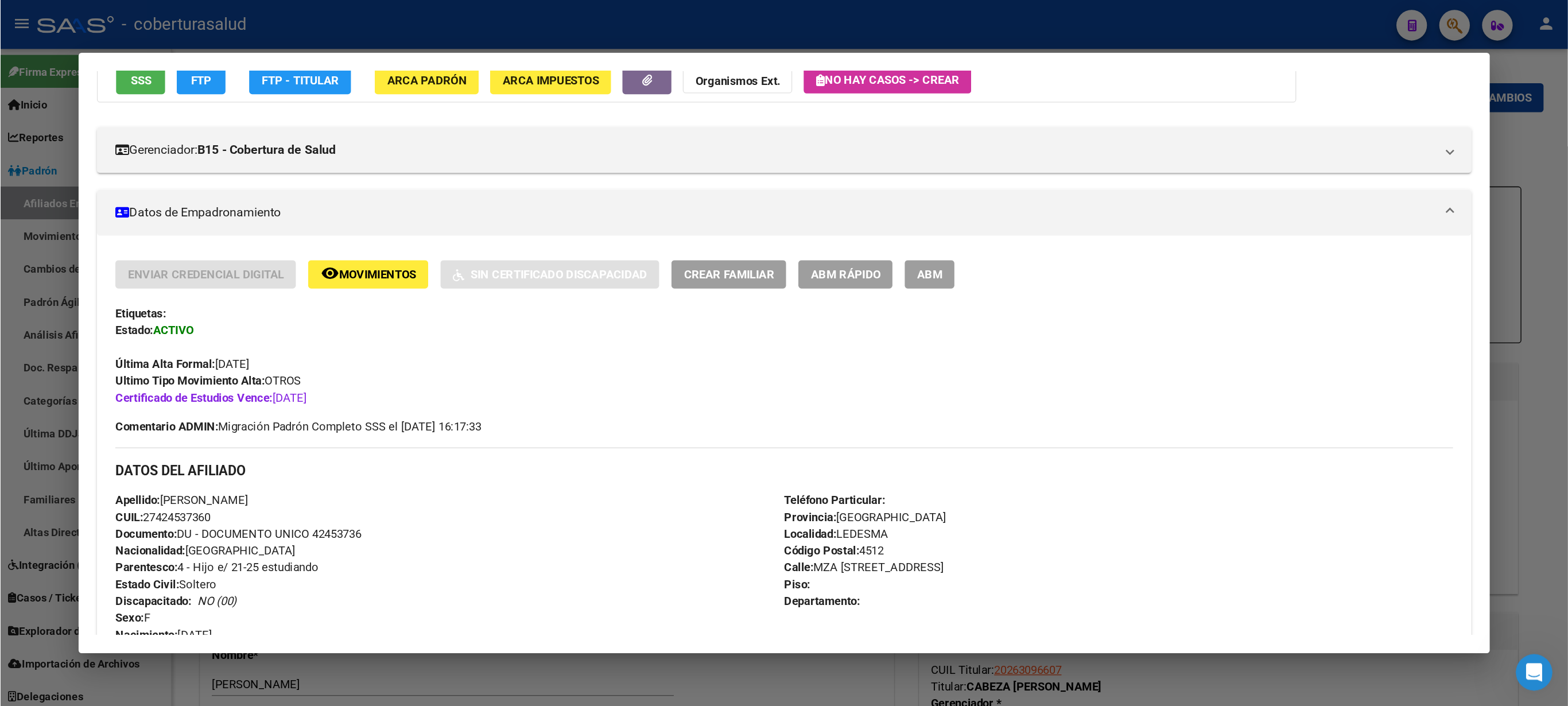
scroll to position [0, 0]
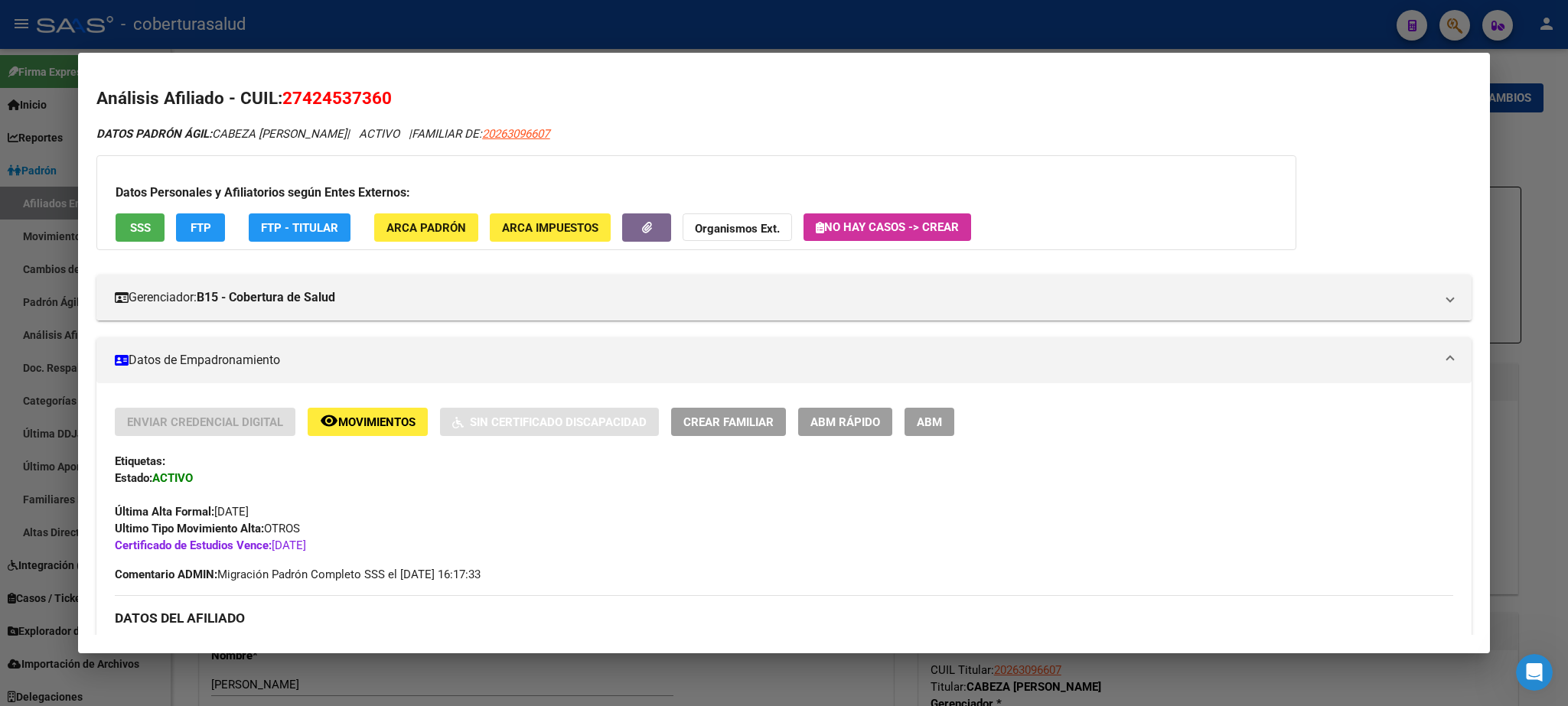
click at [1045, 64] on div at bounding box center [784, 353] width 1568 height 706
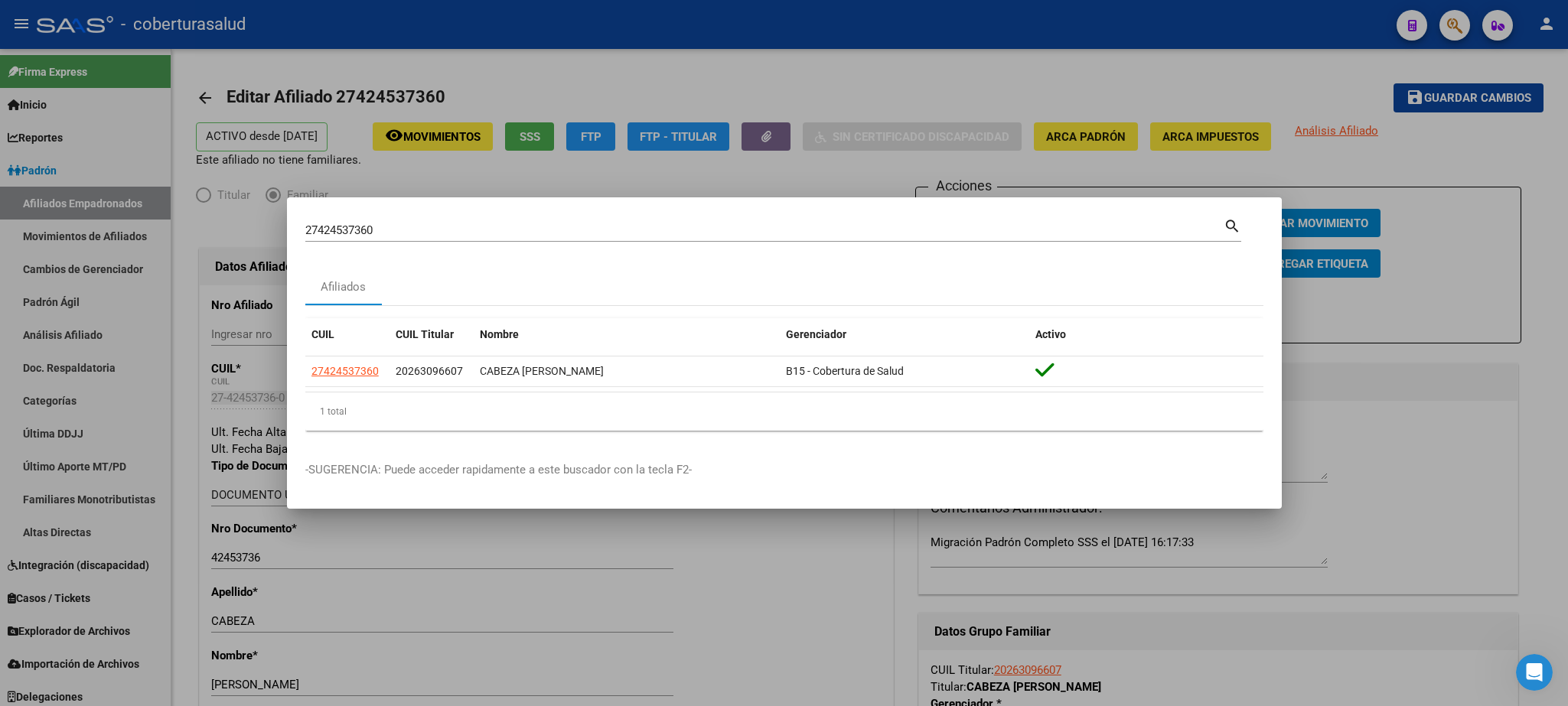
click at [1045, 157] on div at bounding box center [784, 353] width 1568 height 706
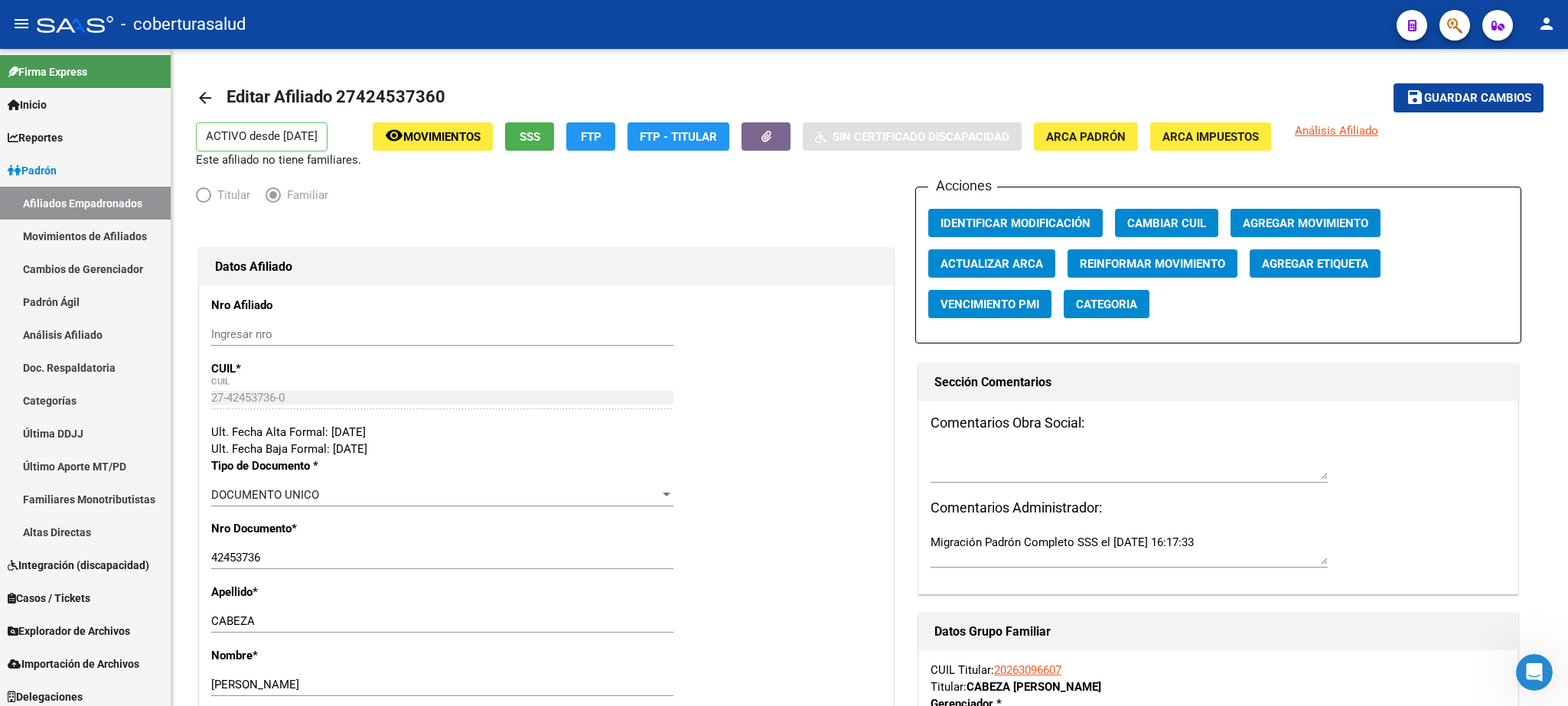
click at [1045, 31] on icon "button" at bounding box center [1455, 25] width 15 height 18
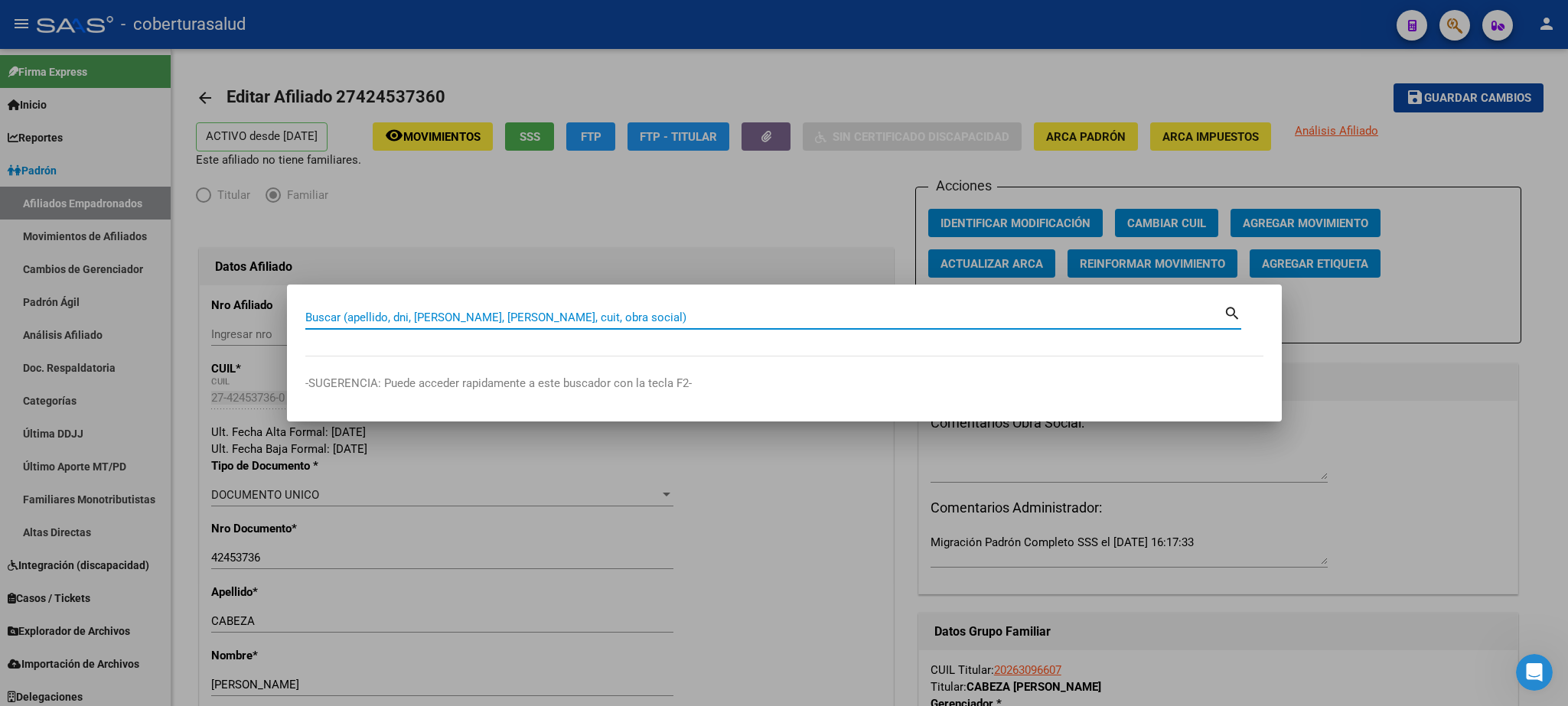
paste input "27427061642"
type input "27427061642"
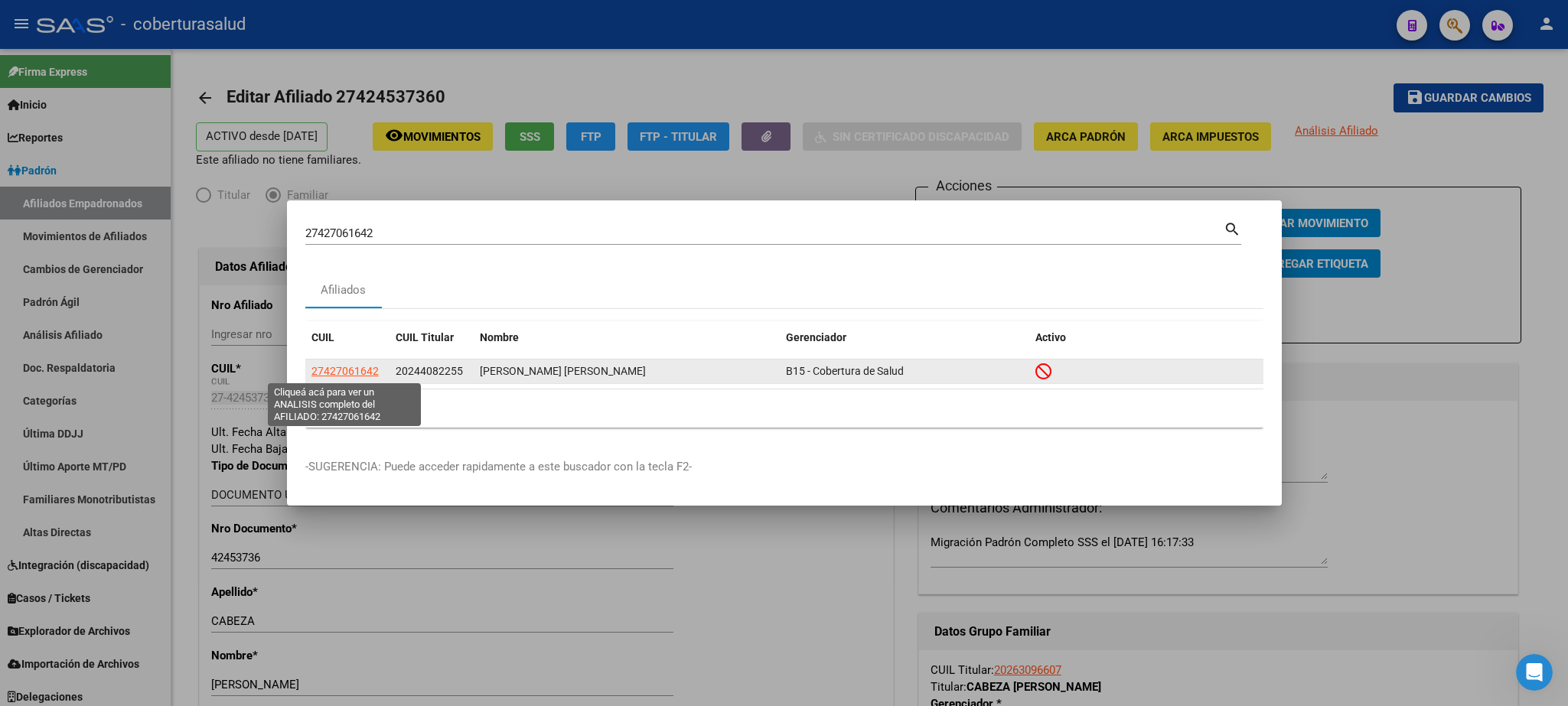
click at [362, 371] on span "27427061642" at bounding box center [345, 371] width 67 height 13
type textarea "27427061642"
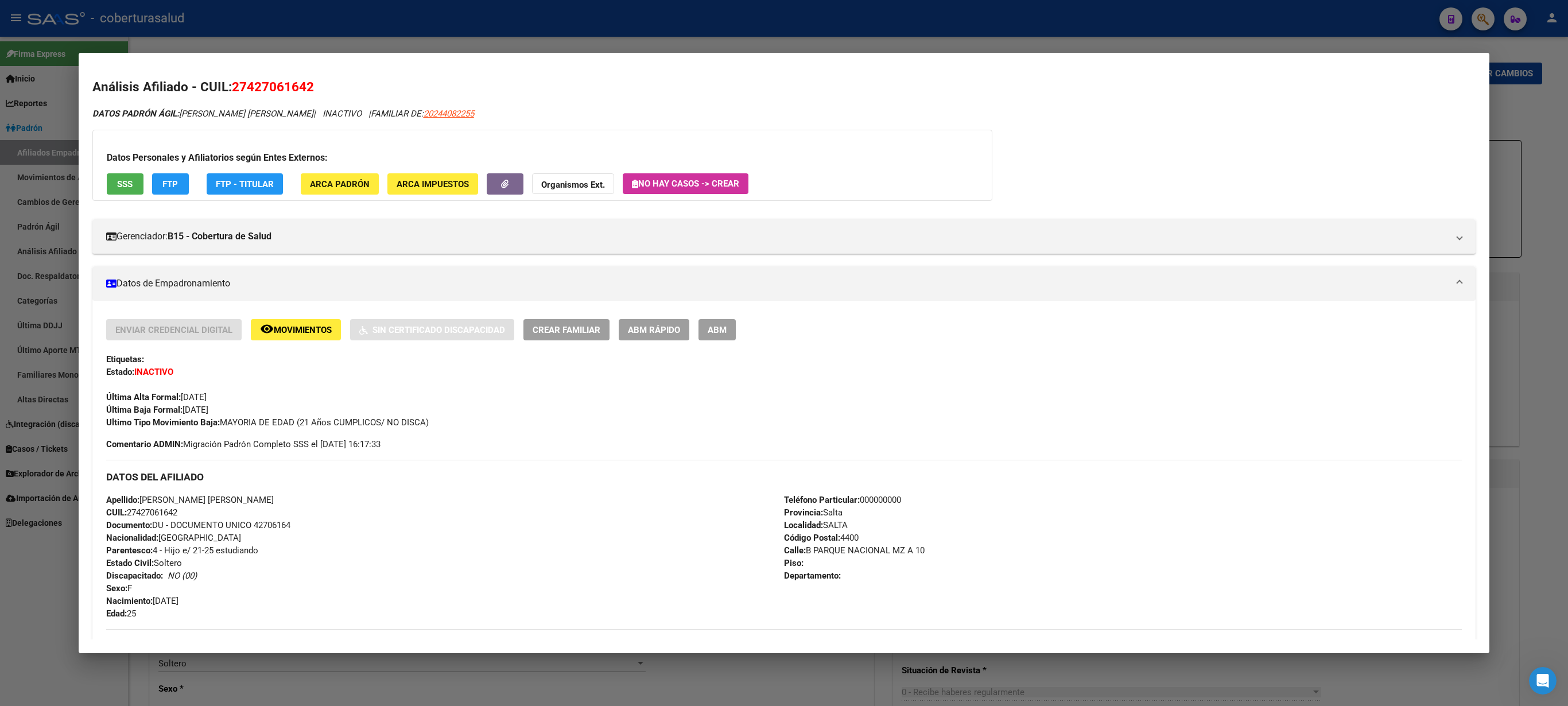
click at [718, 328] on span "ABM" at bounding box center [717, 330] width 19 height 10
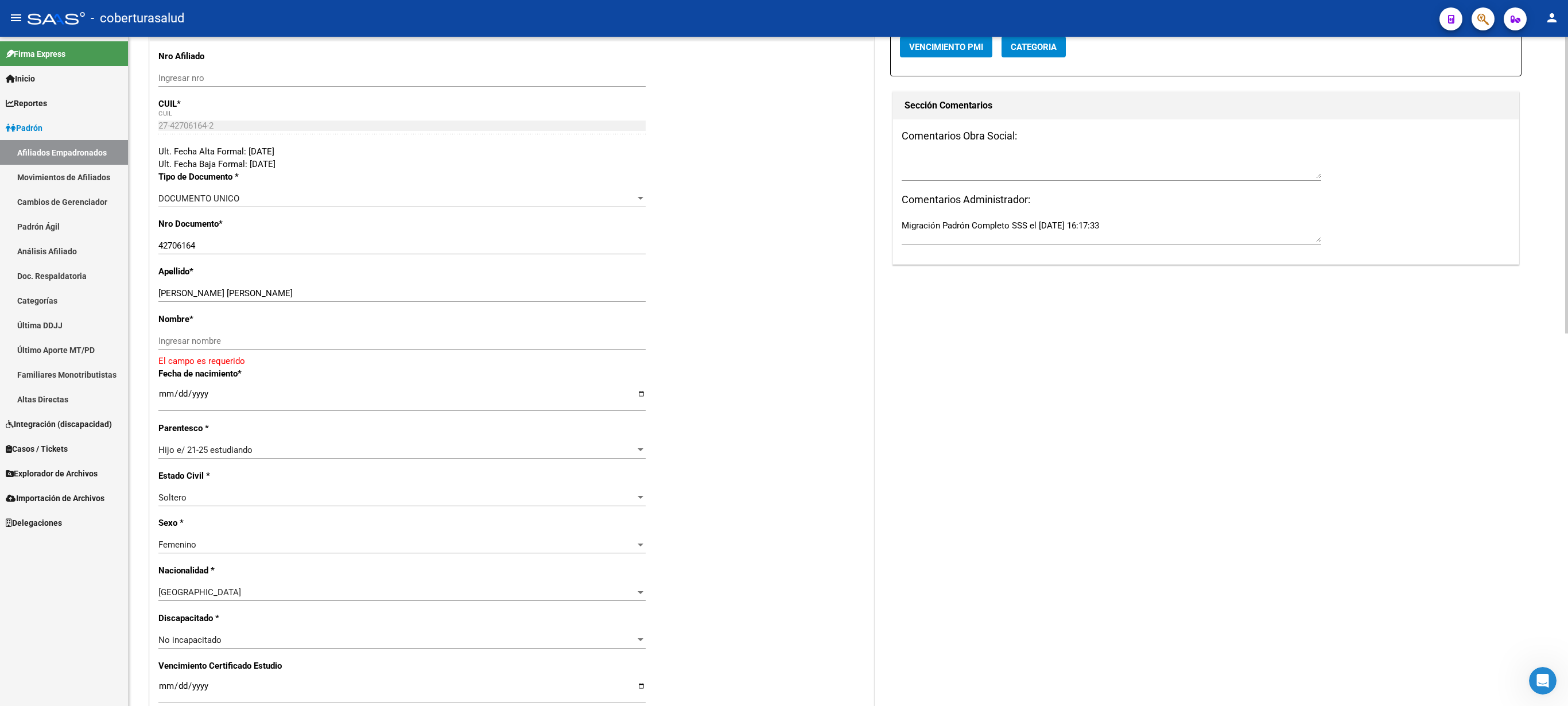
scroll to position [179, 0]
click at [784, 334] on div at bounding box center [1567, 185] width 3 height 297
drag, startPoint x: 196, startPoint y: 296, endPoint x: 263, endPoint y: 303, distance: 67.4
click at [263, 301] on input "[PERSON_NAME] [PERSON_NAME]" at bounding box center [402, 296] width 487 height 10
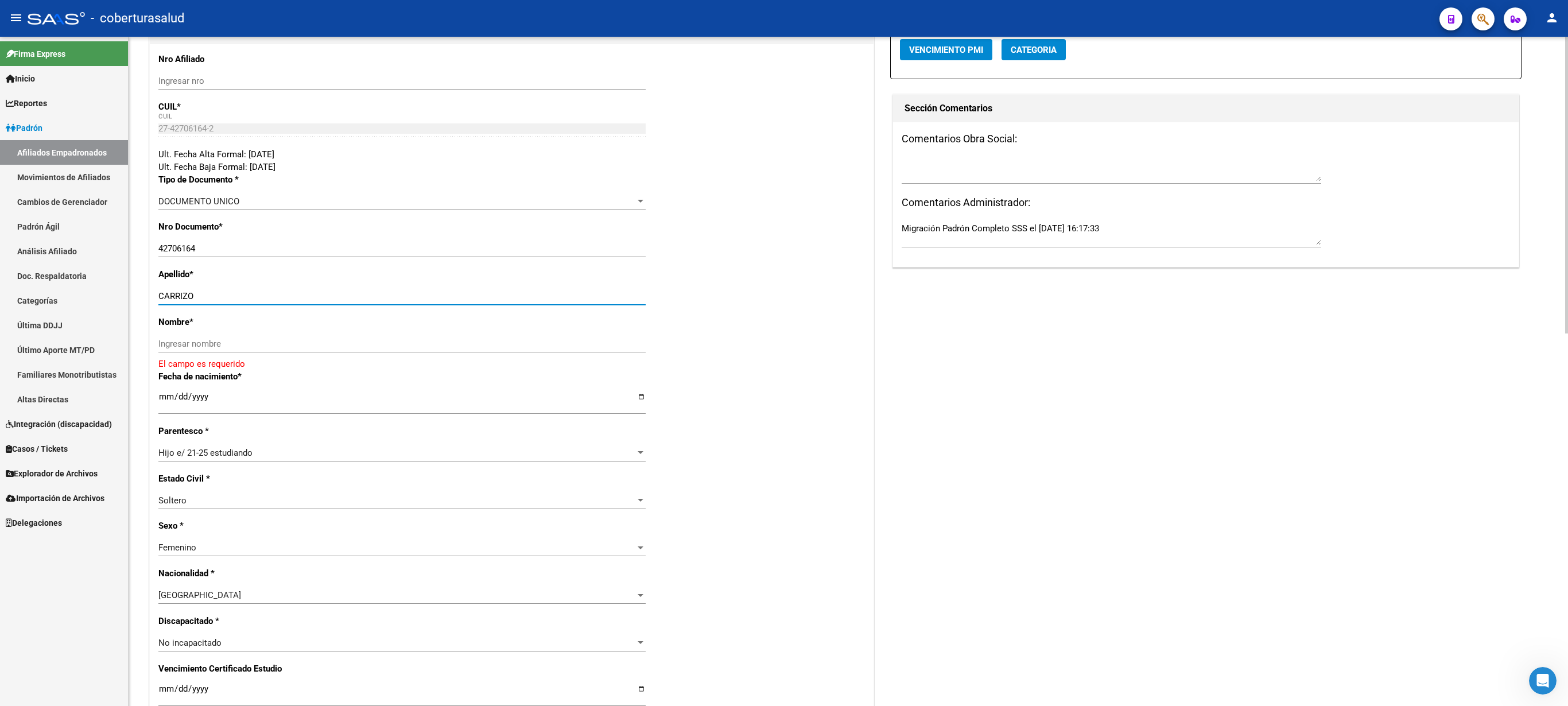
type input "CARRIZO"
click at [189, 340] on input "Ingresar nombre" at bounding box center [402, 344] width 487 height 10
paste input "SOL BETIANA"
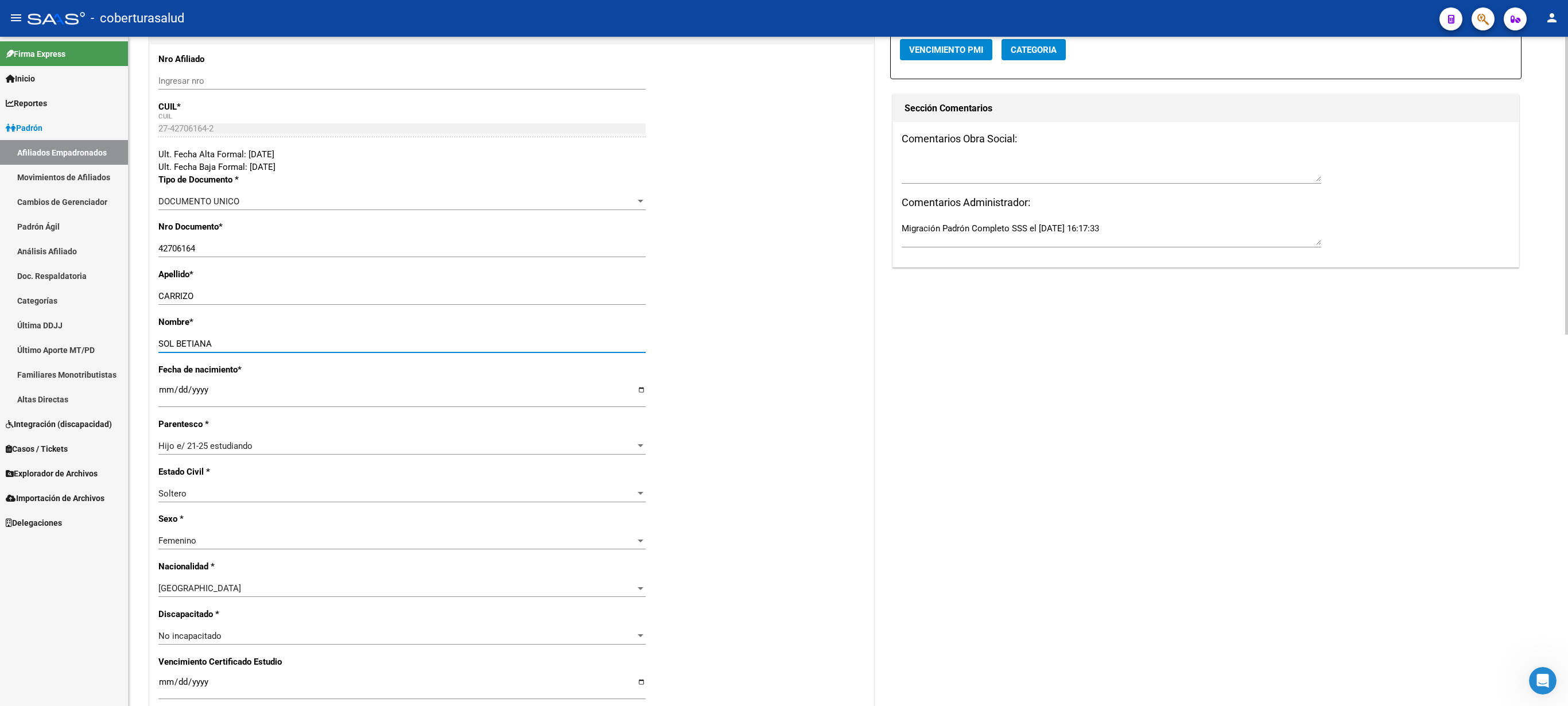
scroll to position [835, 0]
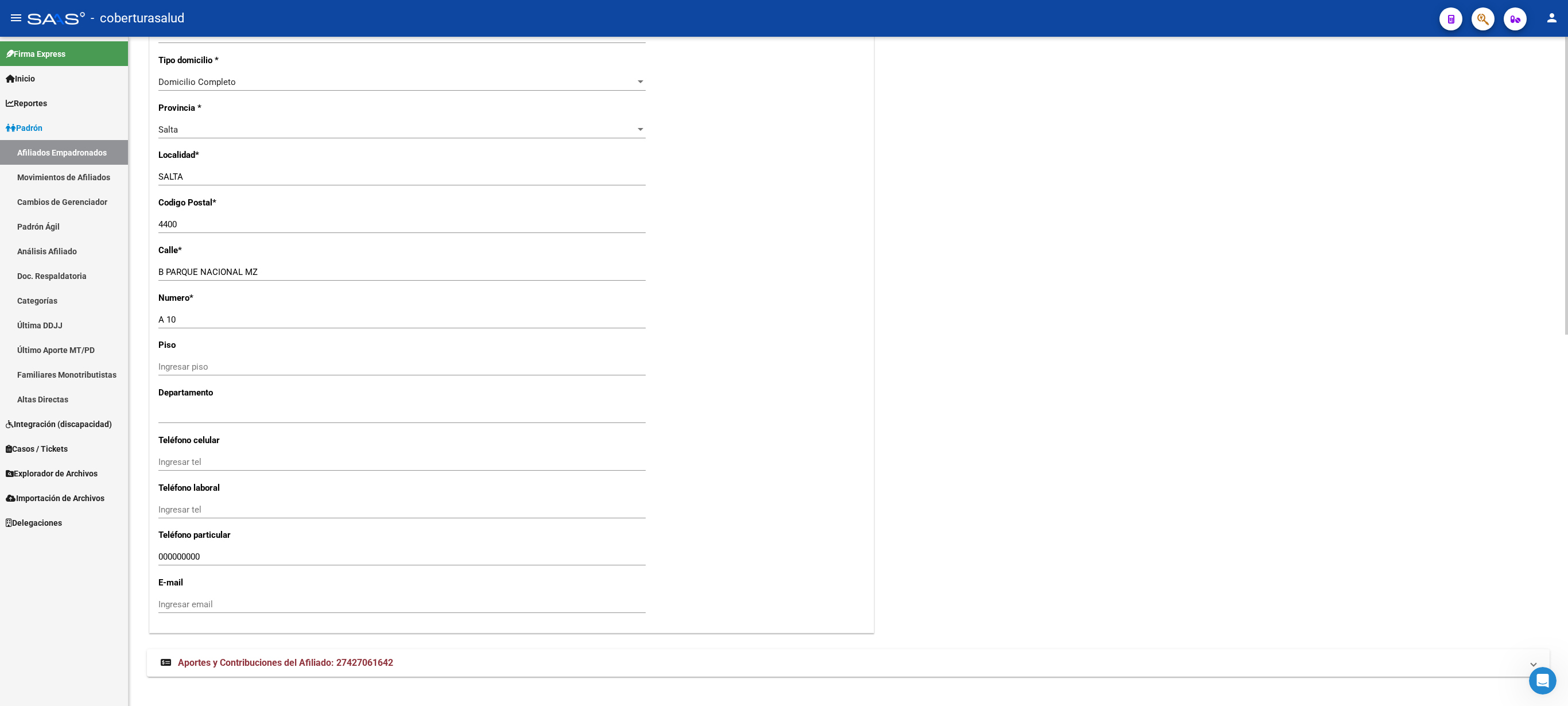
click at [784, 353] on div at bounding box center [1567, 371] width 3 height 670
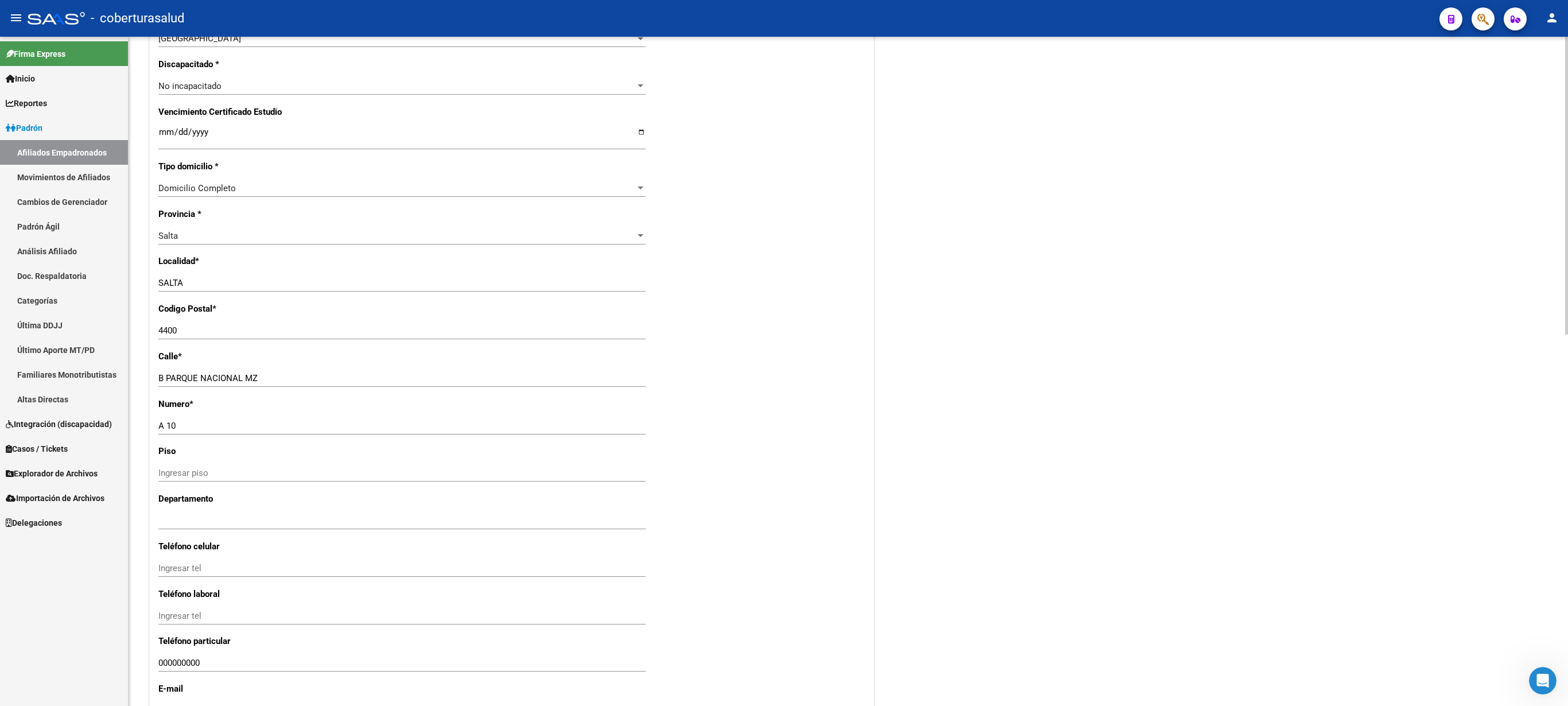
scroll to position [665, 0]
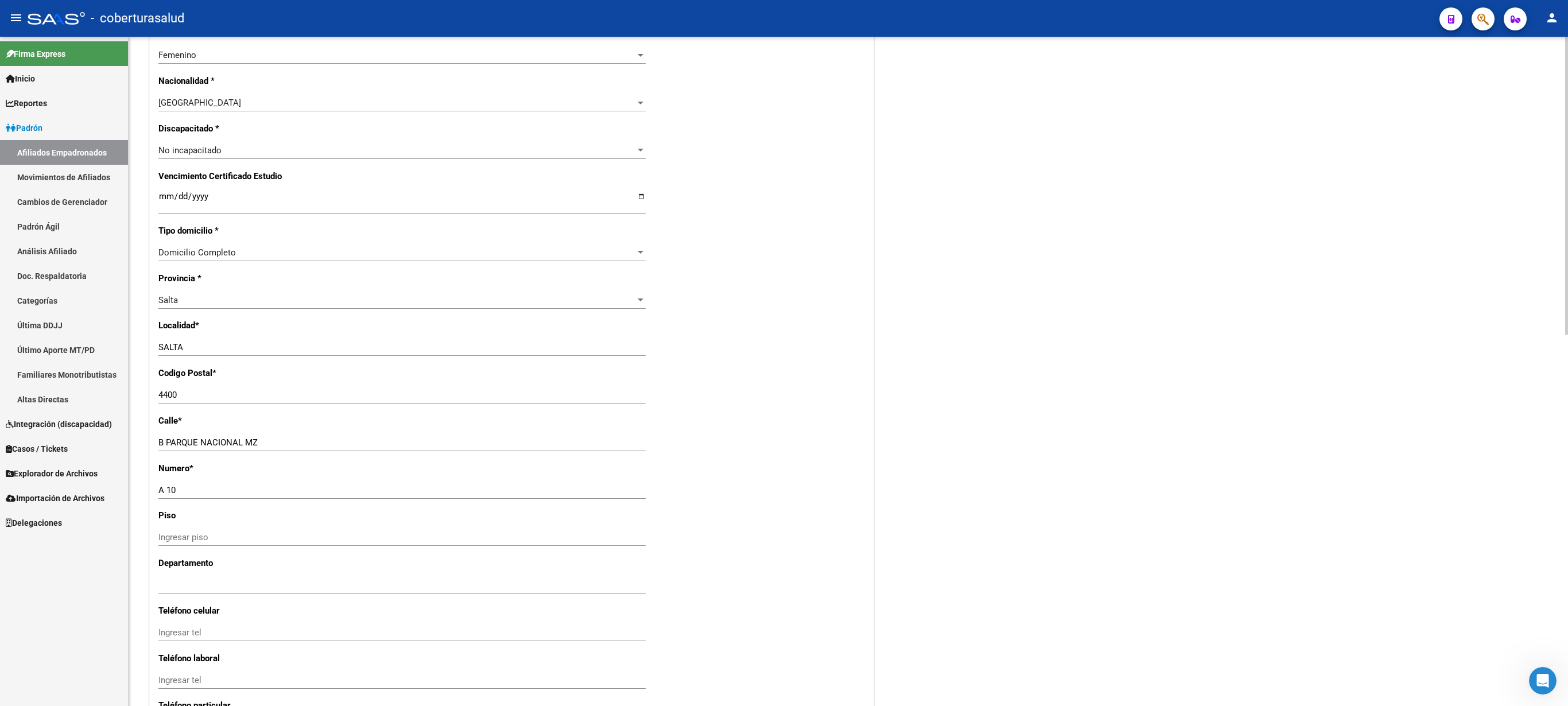
click at [784, 334] on div at bounding box center [1567, 185] width 3 height 298
type input "SOL BETIANA"
click at [160, 192] on input "Ingresar fecha" at bounding box center [402, 201] width 487 height 18
type input "[DATE]"
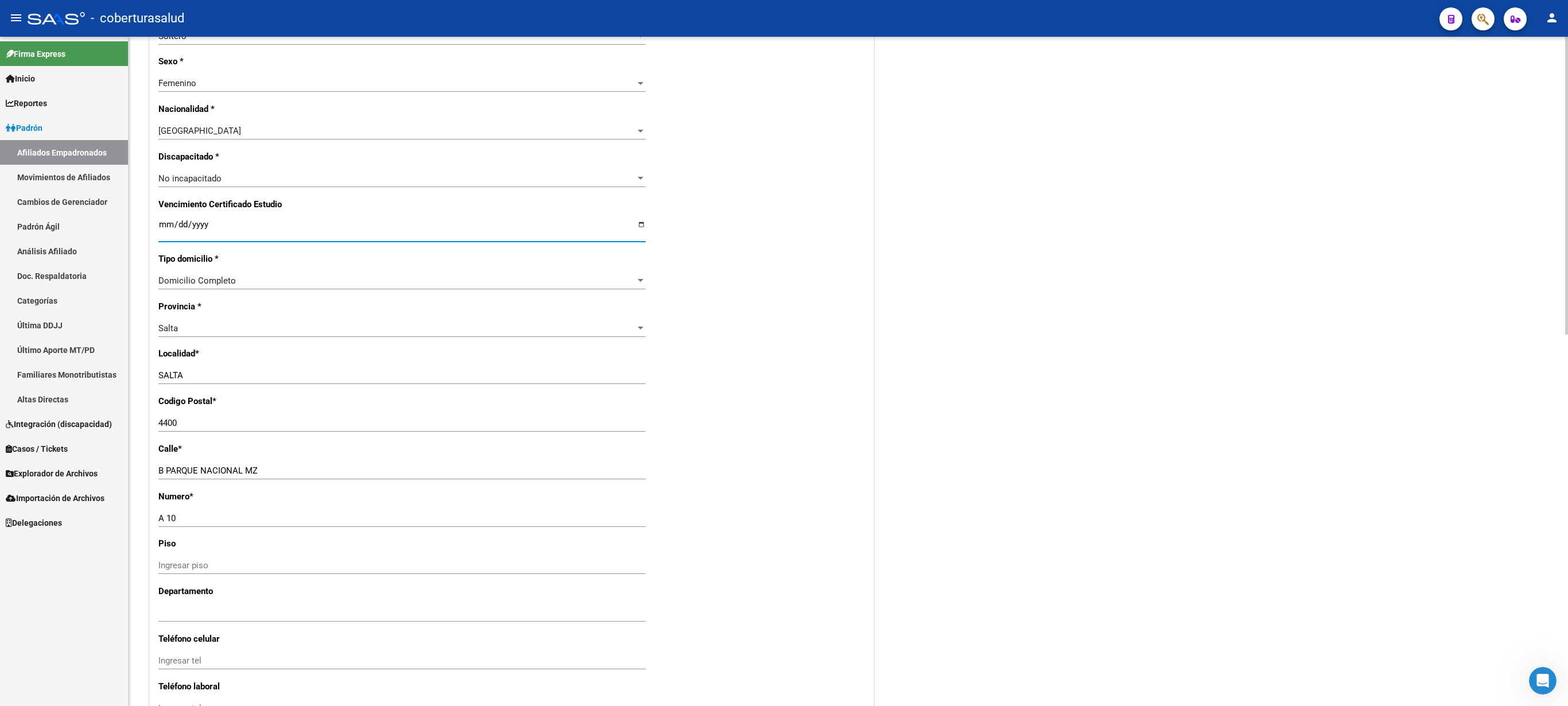
scroll to position [0, 0]
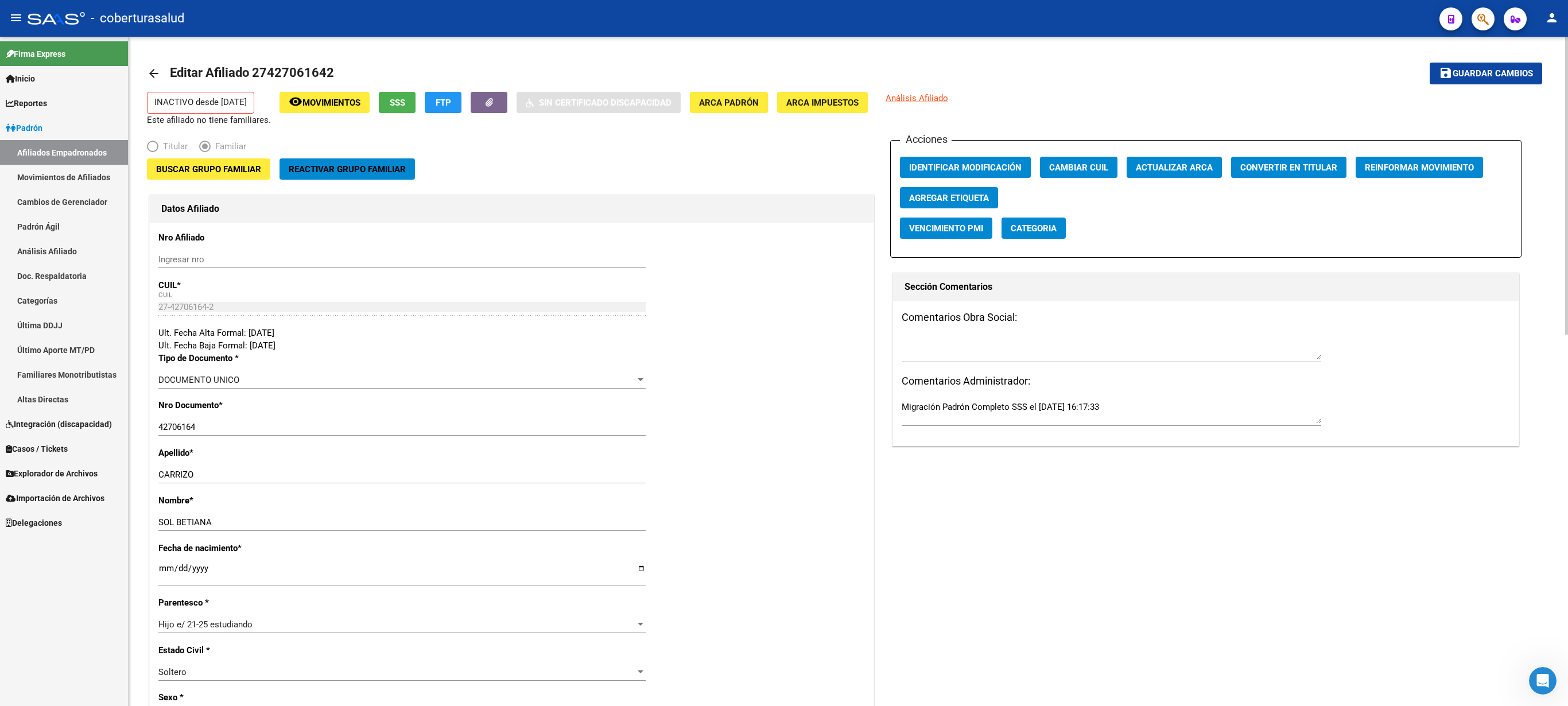
click at [784, 77] on div at bounding box center [1567, 185] width 3 height 298
click at [209, 174] on span "Buscar Grupo Familiar" at bounding box center [208, 169] width 105 height 10
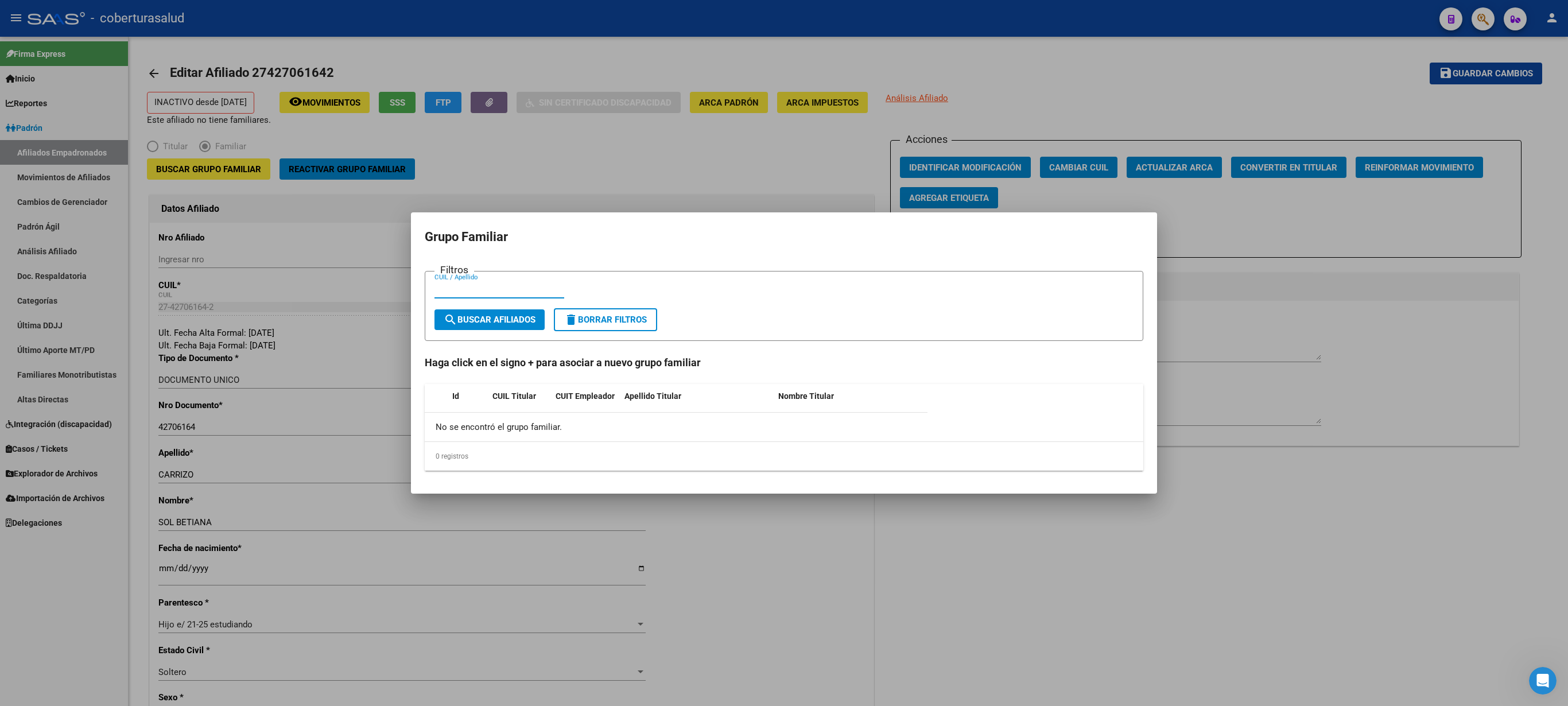
paste input "24408225"
type input "24408225"
click at [482, 324] on span "search Buscar Afiliados" at bounding box center [490, 319] width 92 height 10
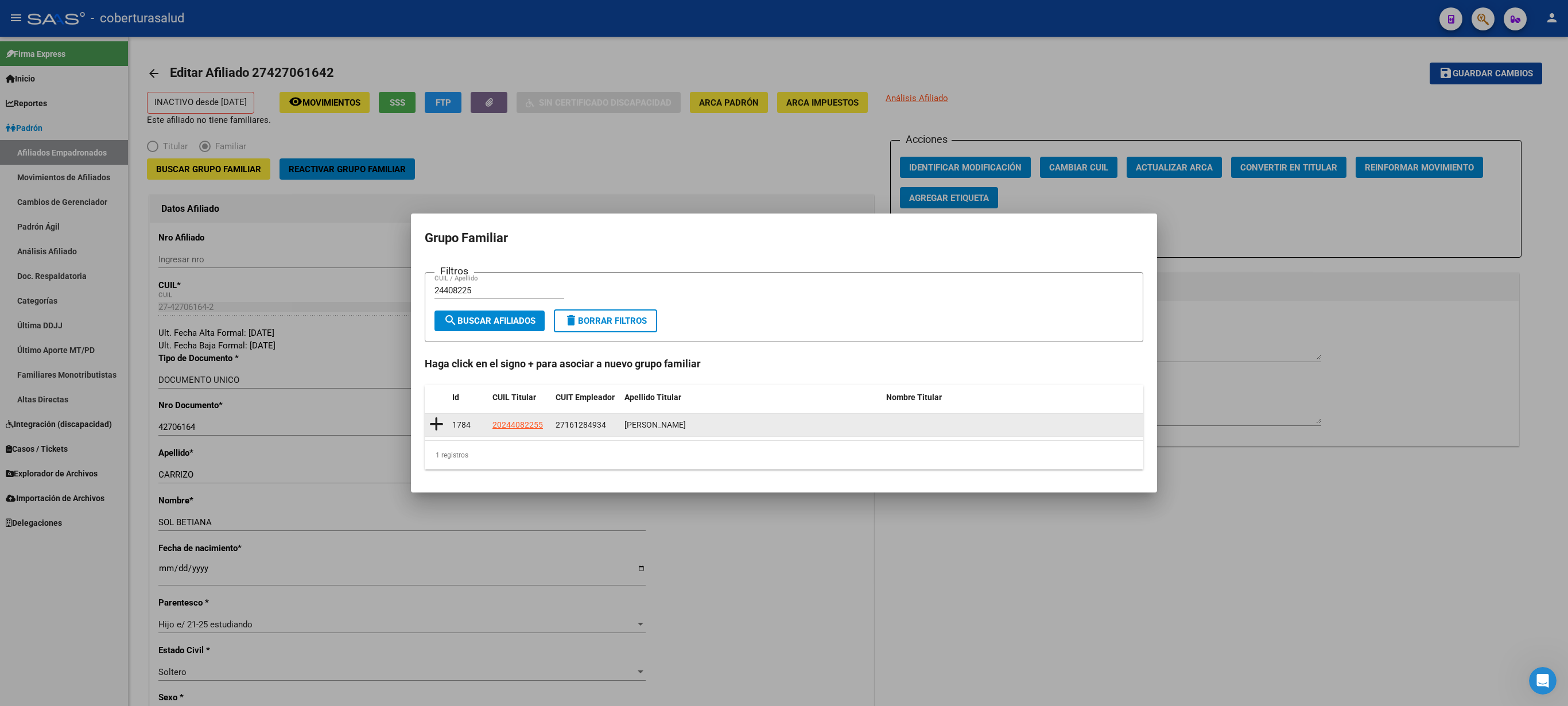
click at [435, 353] on icon at bounding box center [436, 424] width 14 height 16
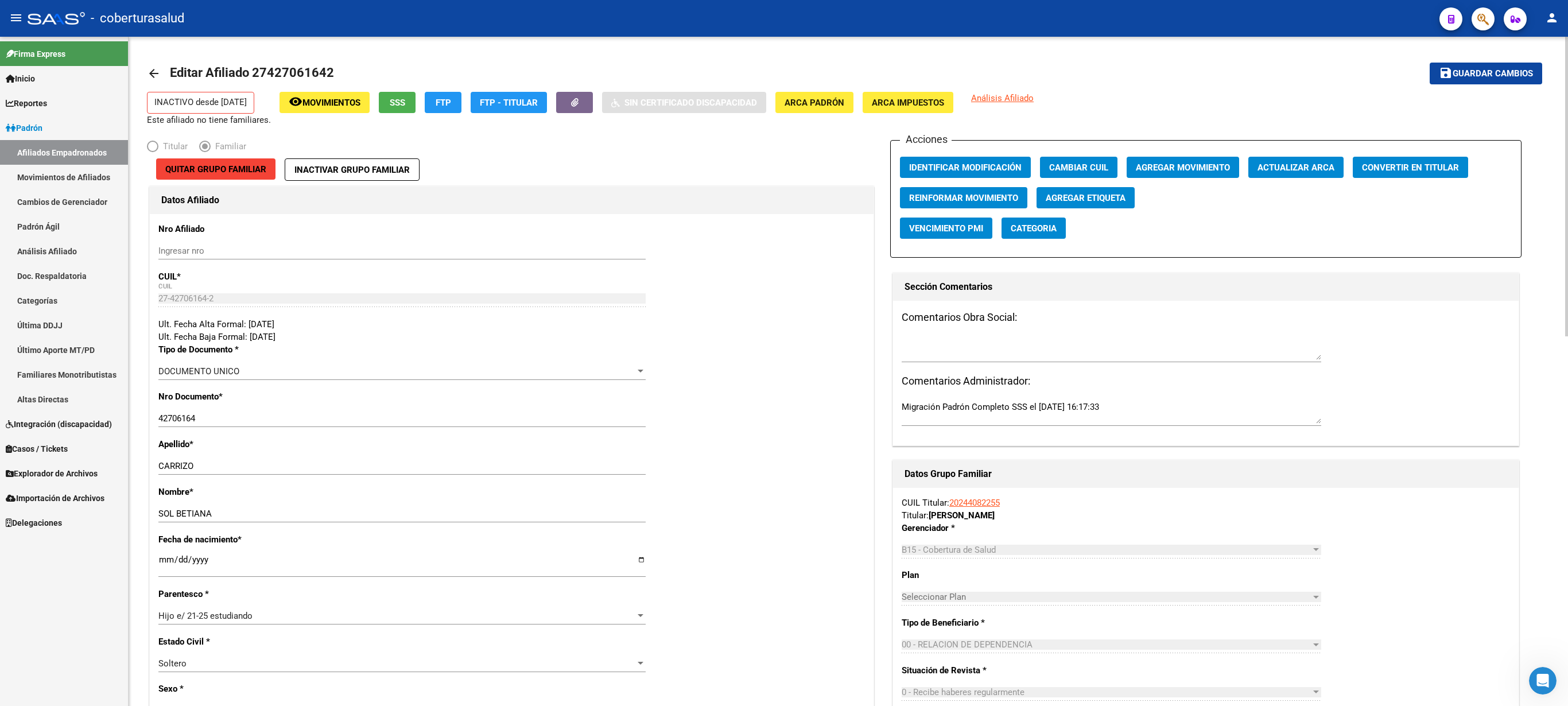
click at [784, 268] on div at bounding box center [1567, 186] width 3 height 300
click at [784, 71] on span "Guardar cambios" at bounding box center [1493, 74] width 80 height 10
click at [784, 167] on span "Agregar Movimiento" at bounding box center [1183, 167] width 94 height 10
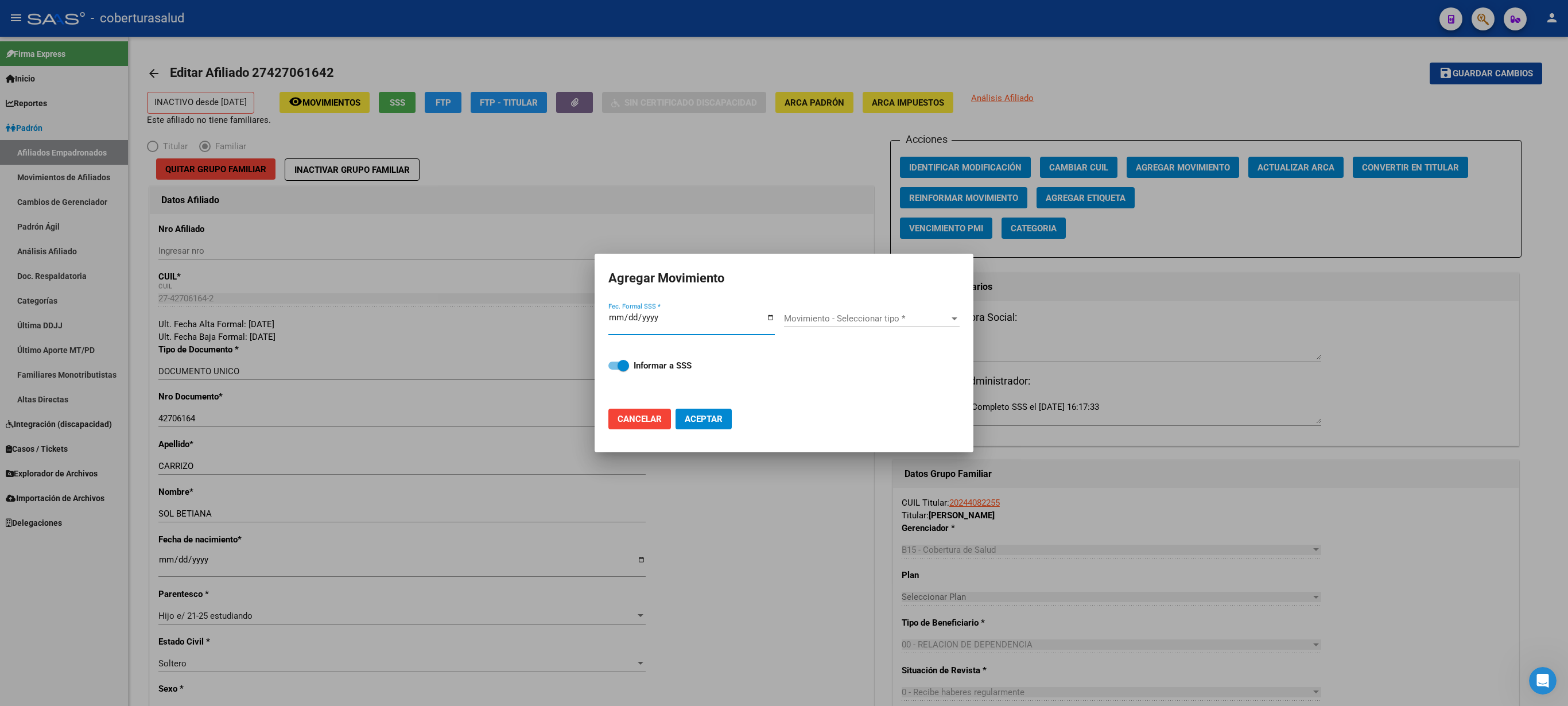
type input "[DATE]"
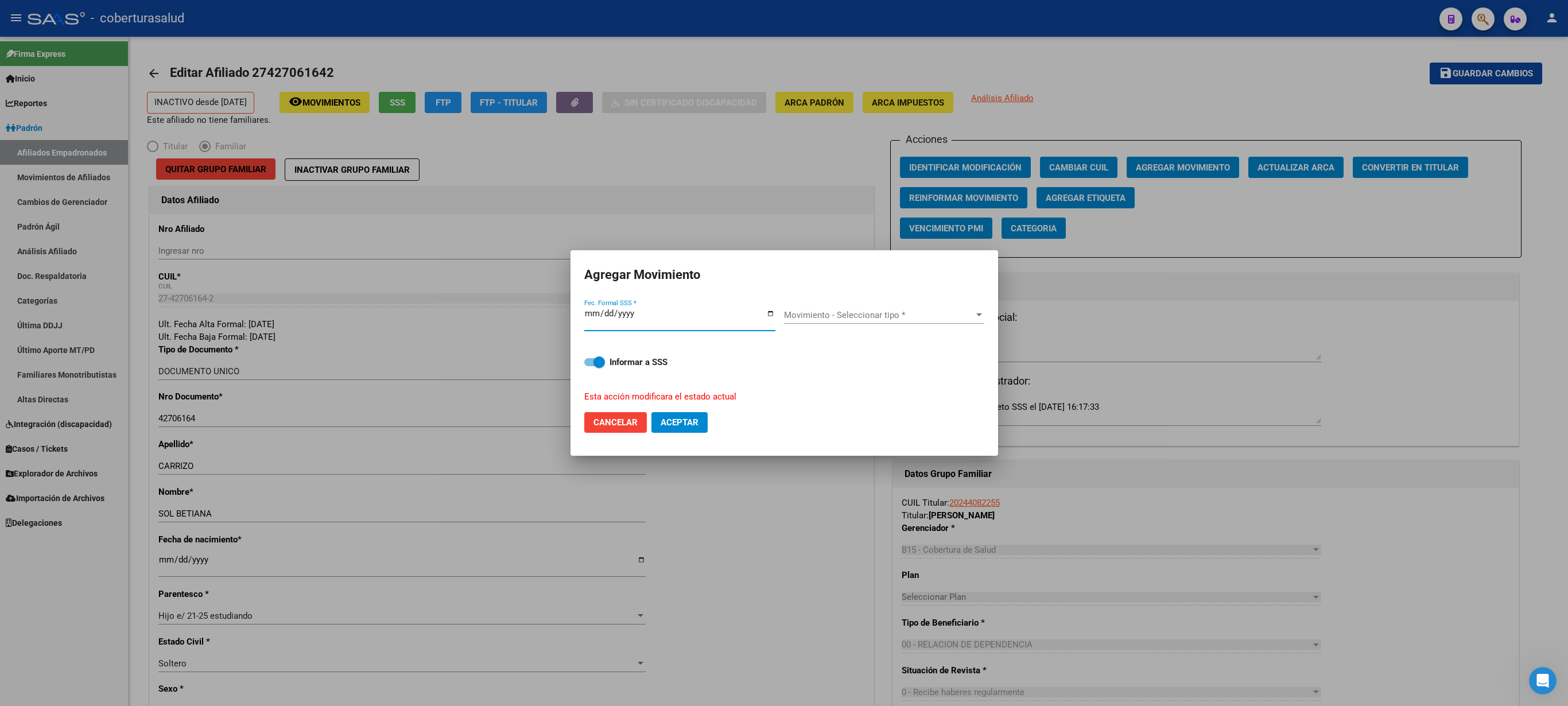
click at [784, 324] on div "Movimiento - Seleccionar tipo * Movimiento - Seleccionar tipo *" at bounding box center [884, 315] width 200 height 17
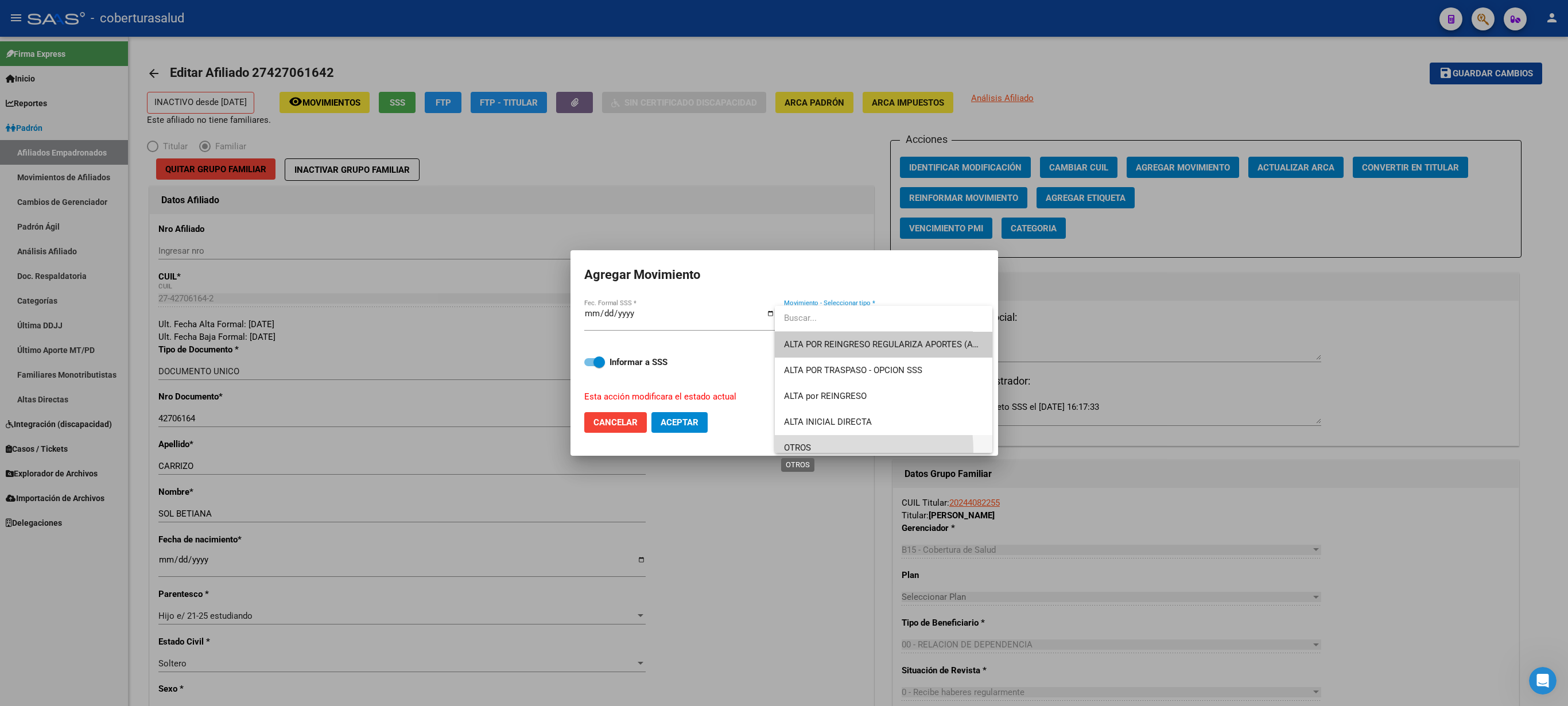
click at [784, 353] on span "OTROS" at bounding box center [798, 448] width 27 height 10
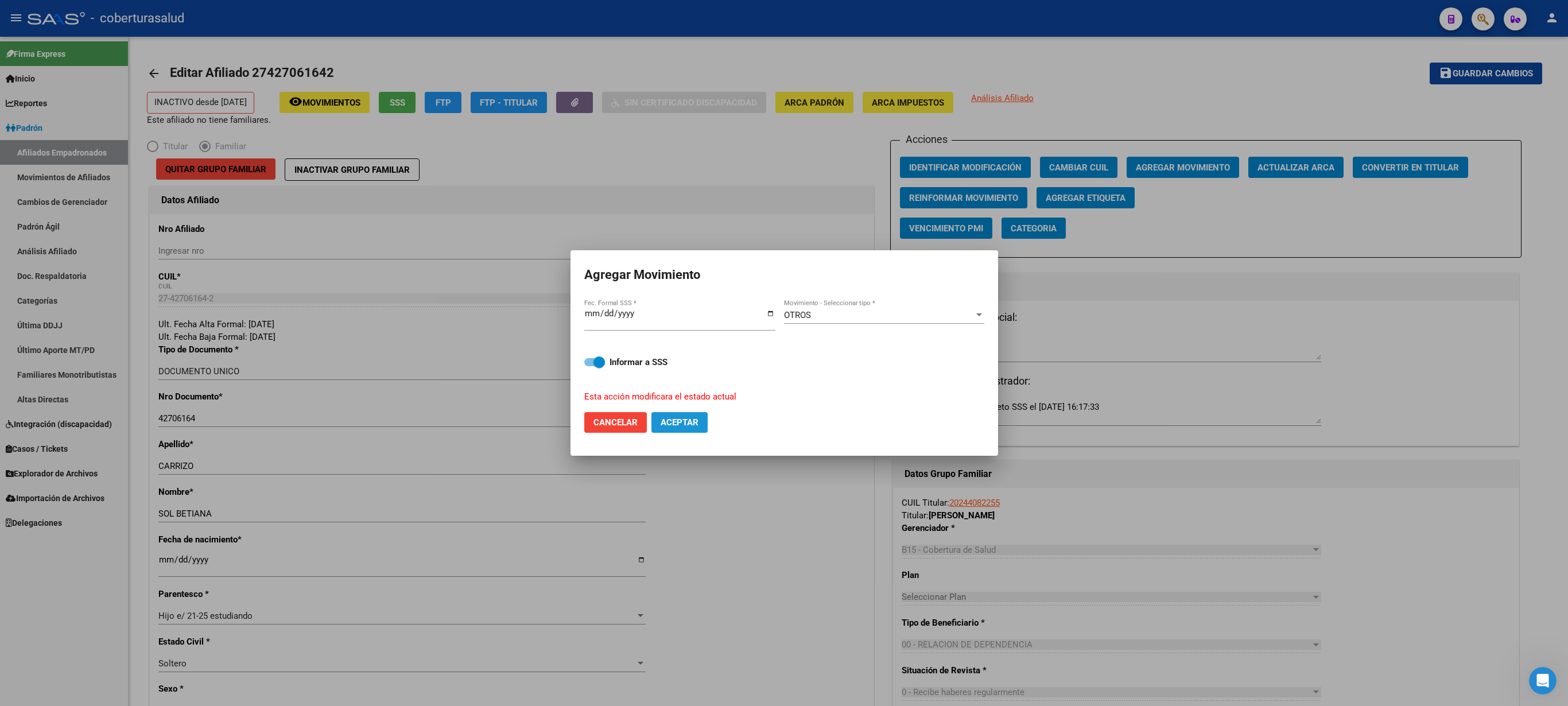
click at [679, 353] on span "Aceptar" at bounding box center [679, 422] width 38 height 10
checkbox input "false"
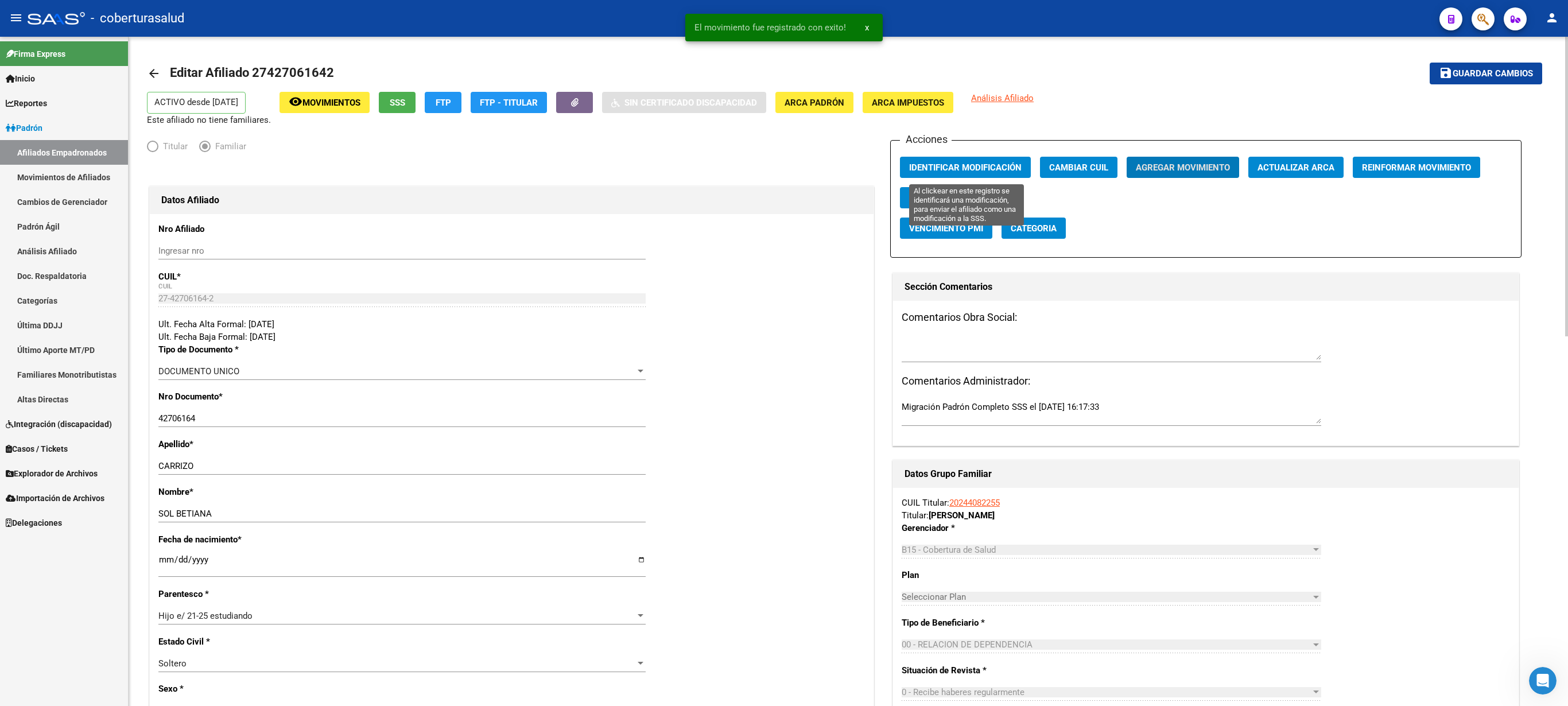
click at [784, 168] on span "Identificar Modificación" at bounding box center [965, 167] width 112 height 10
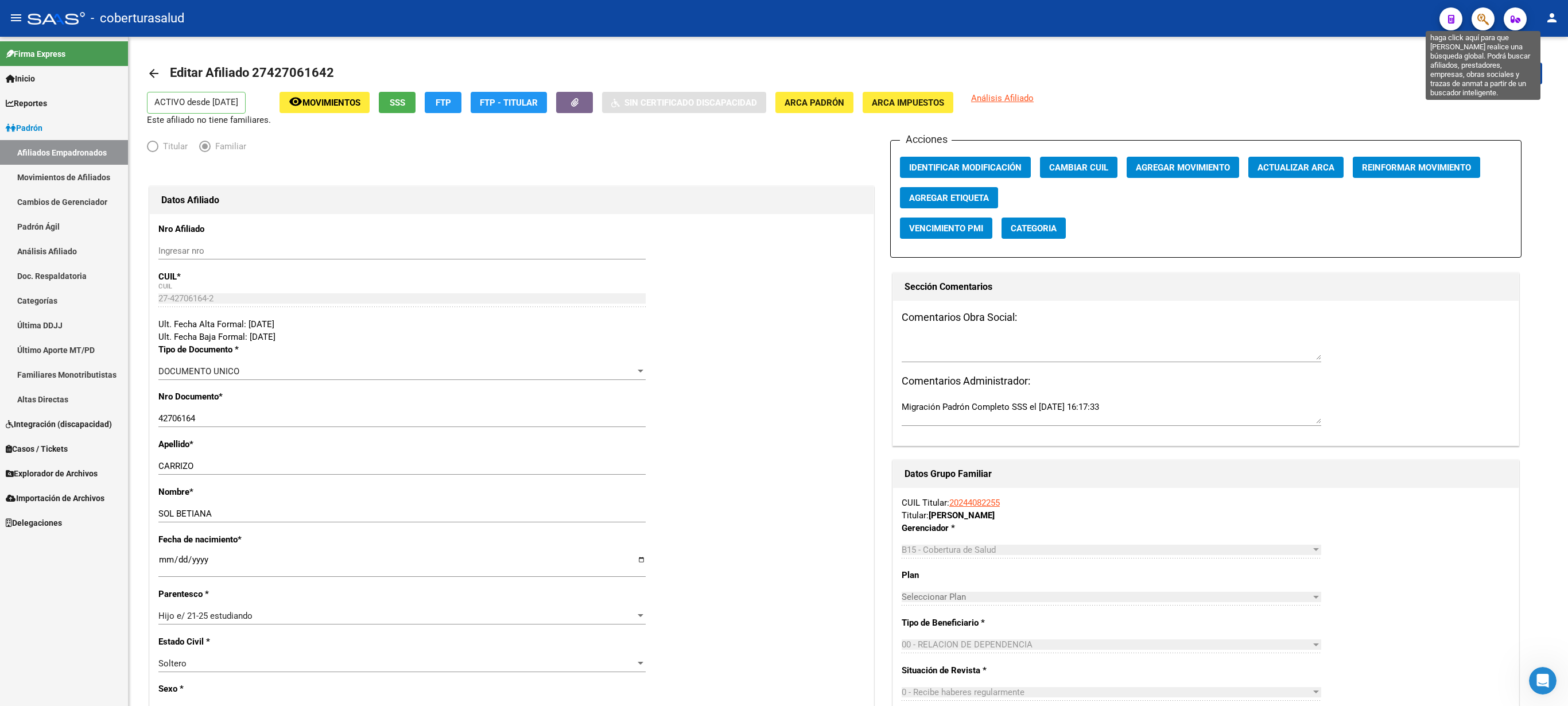
click at [784, 21] on icon "button" at bounding box center [1483, 19] width 11 height 13
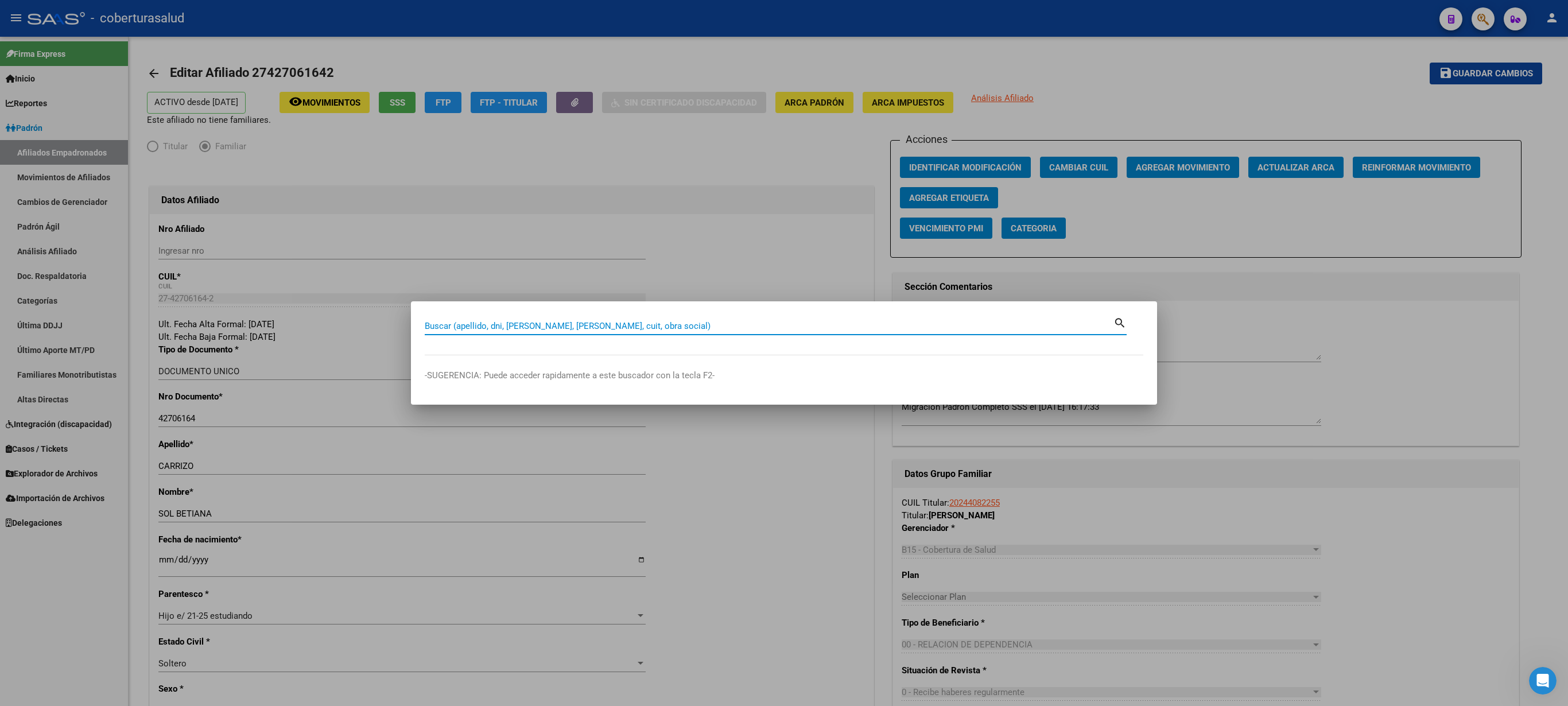
paste input "27427061642"
type input "27427061642"
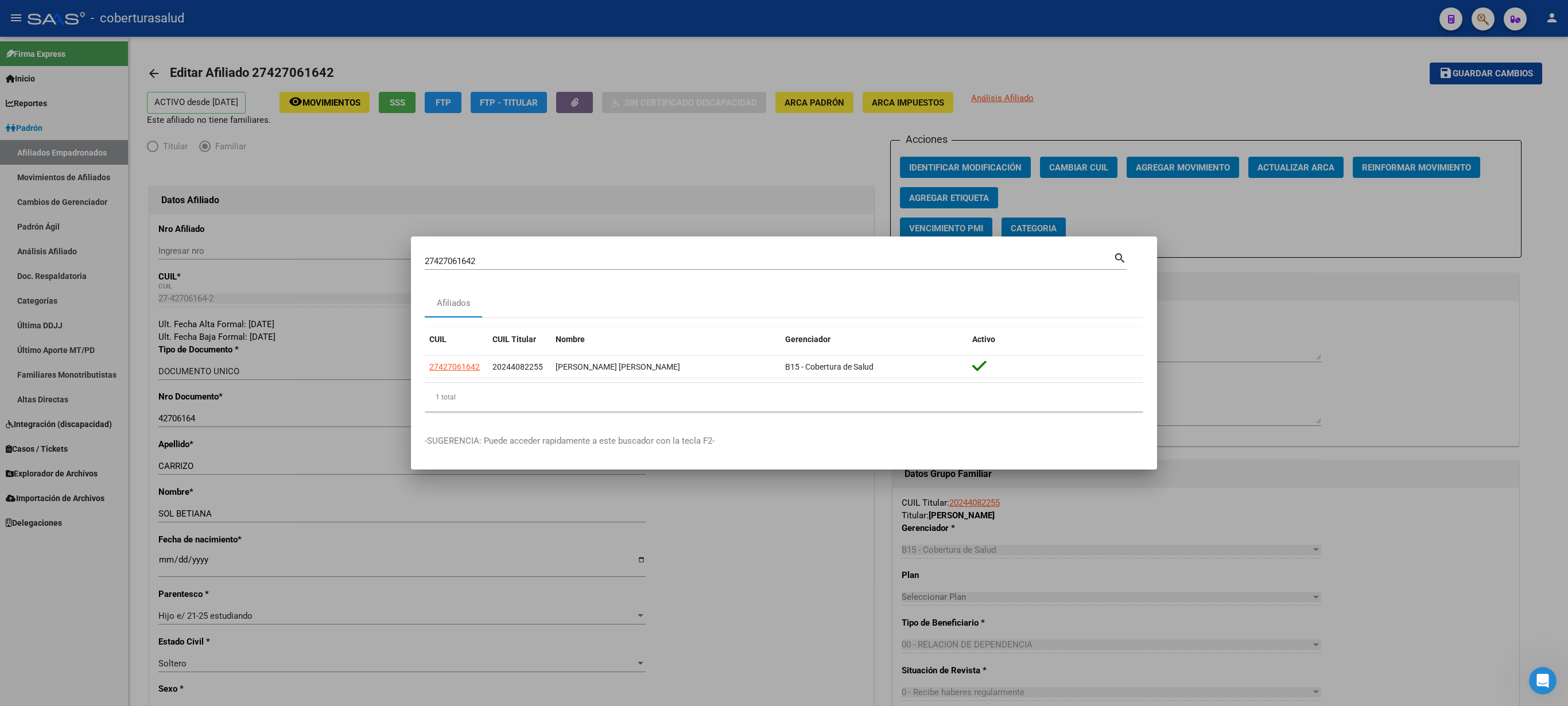
click at [784, 254] on div at bounding box center [784, 353] width 1568 height 706
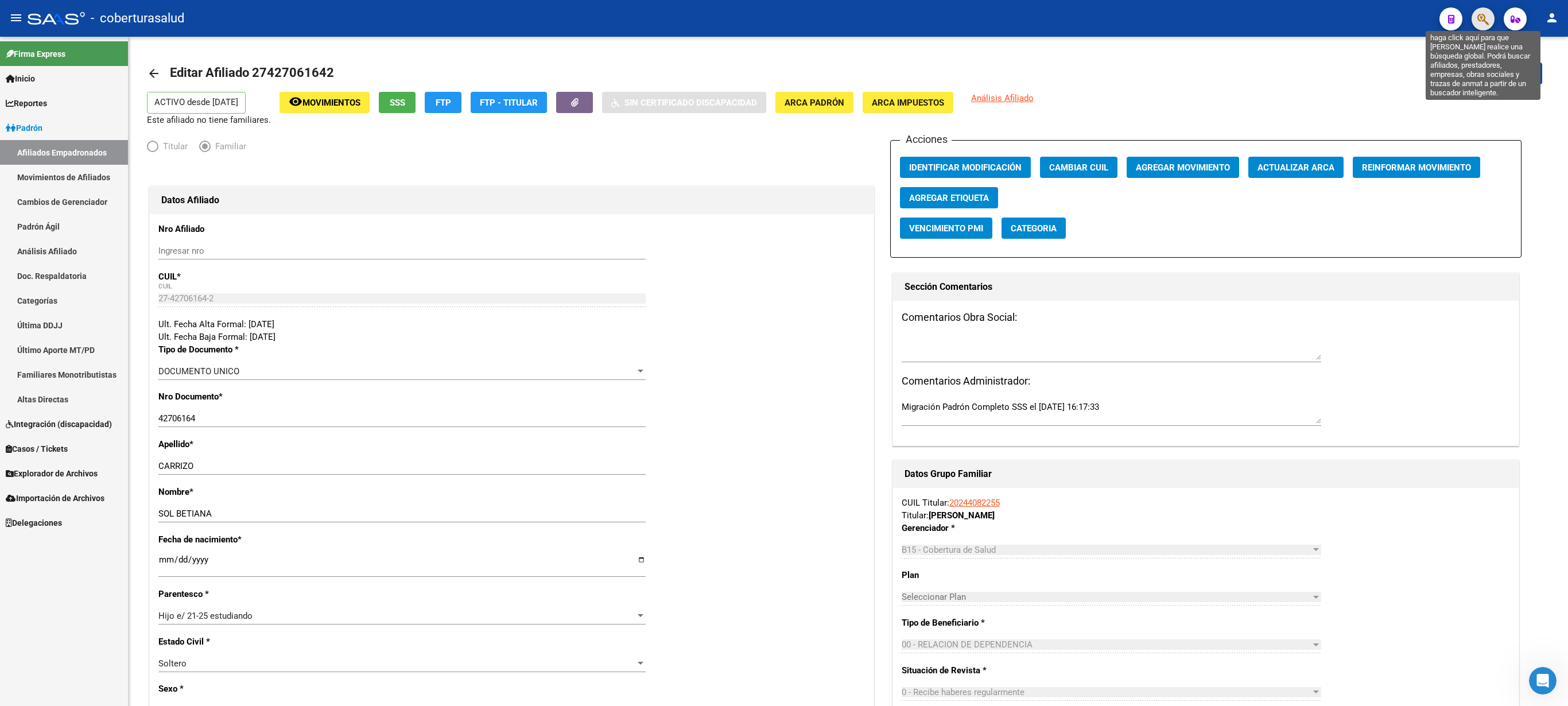
click at [784, 22] on icon "button" at bounding box center [1483, 19] width 11 height 13
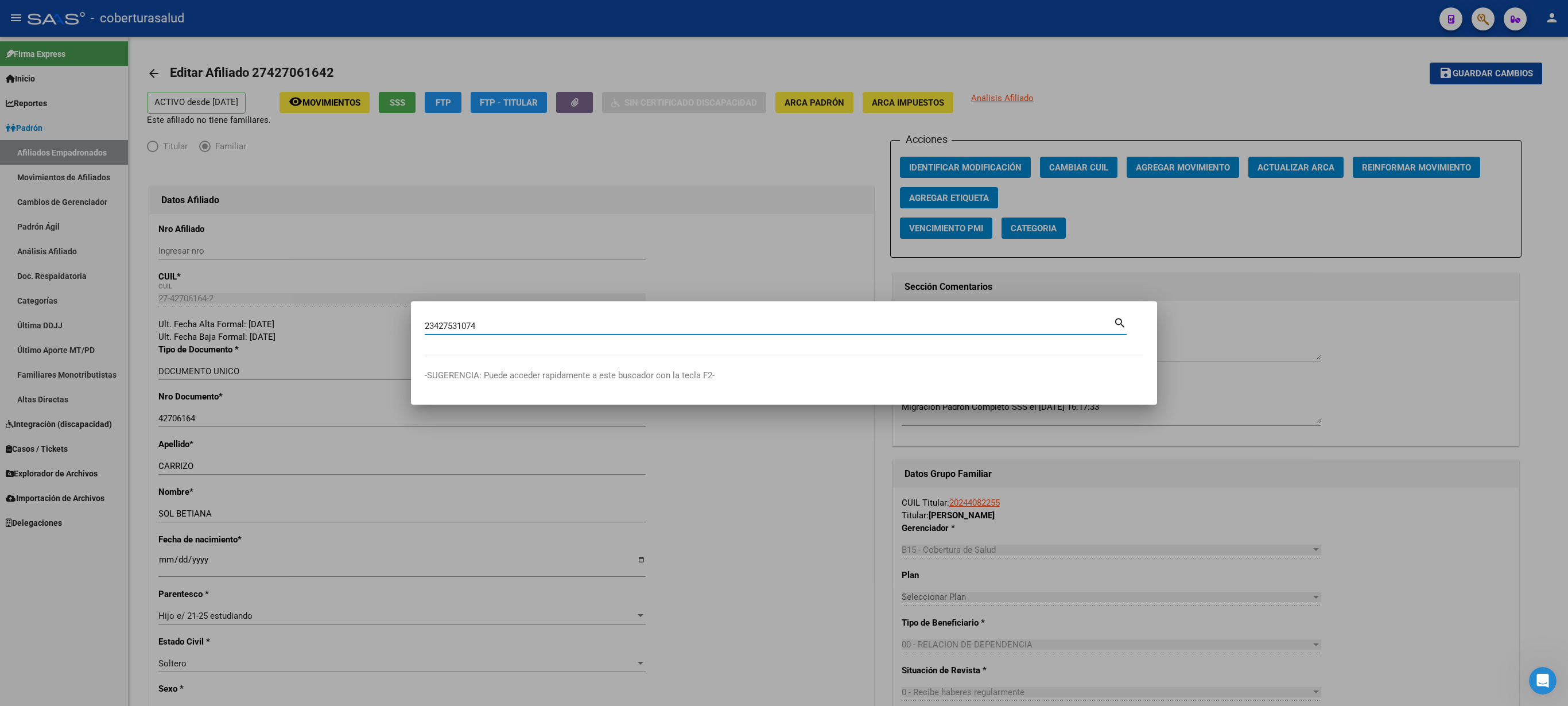
type input "23427531074"
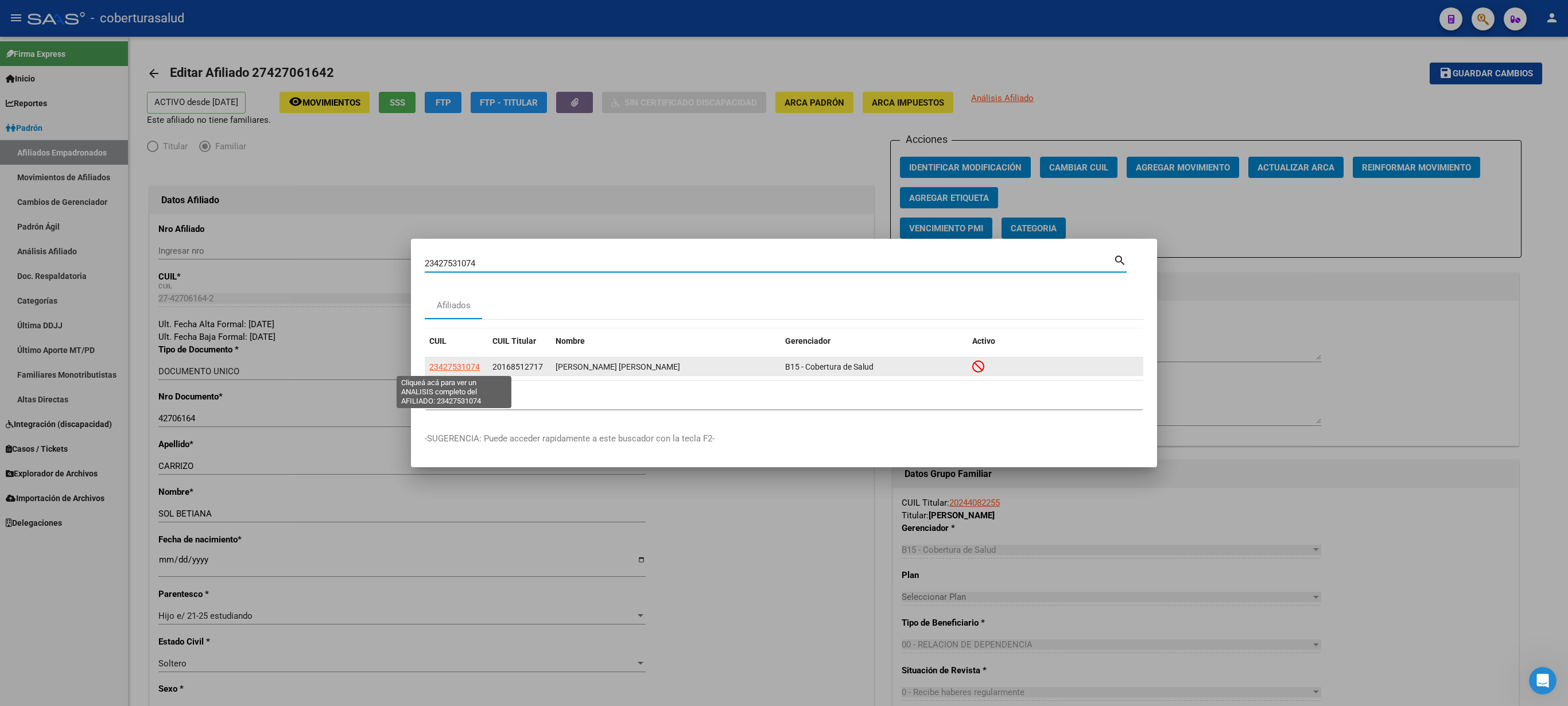
click at [456, 353] on span "23427531074" at bounding box center [454, 367] width 50 height 9
type textarea "23427531074"
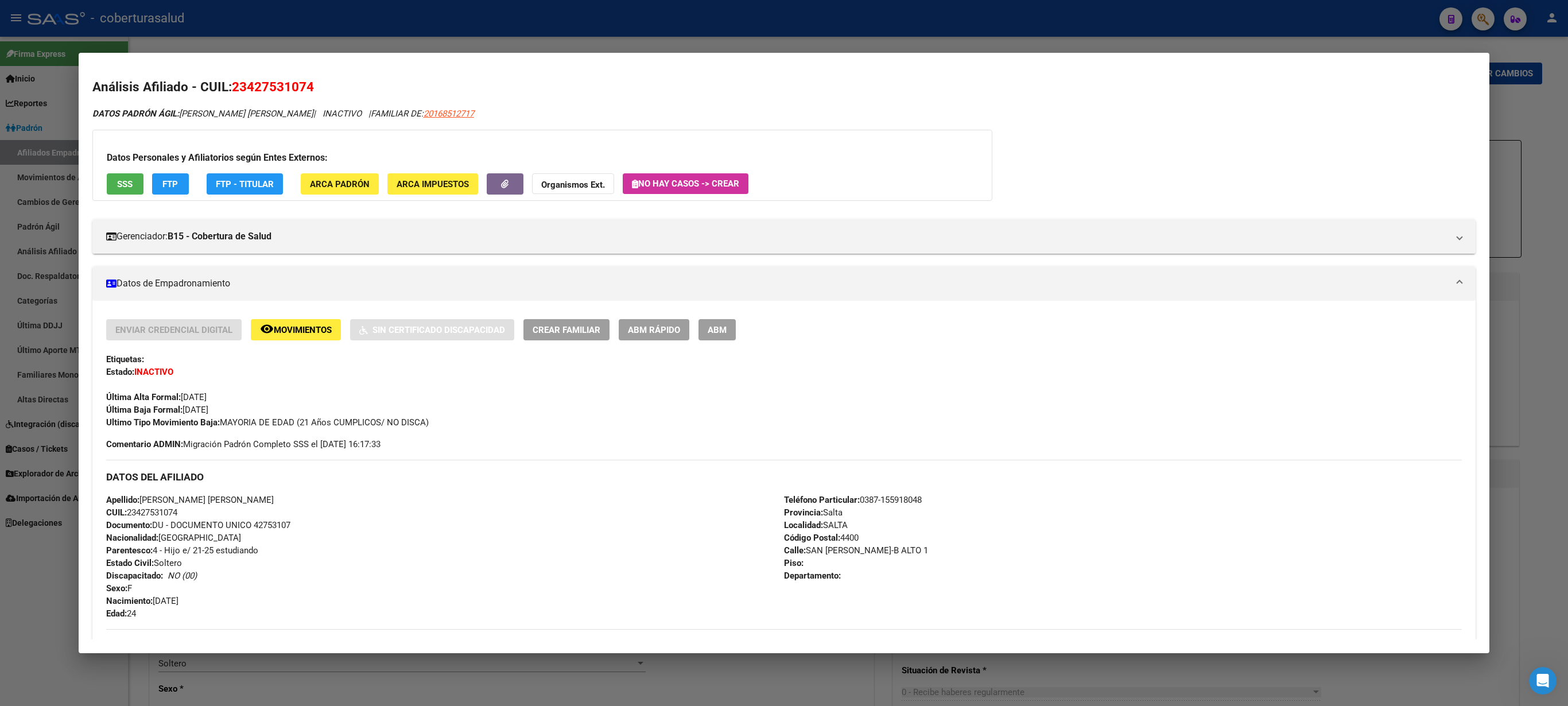
click at [711, 329] on span "ABM" at bounding box center [717, 330] width 19 height 10
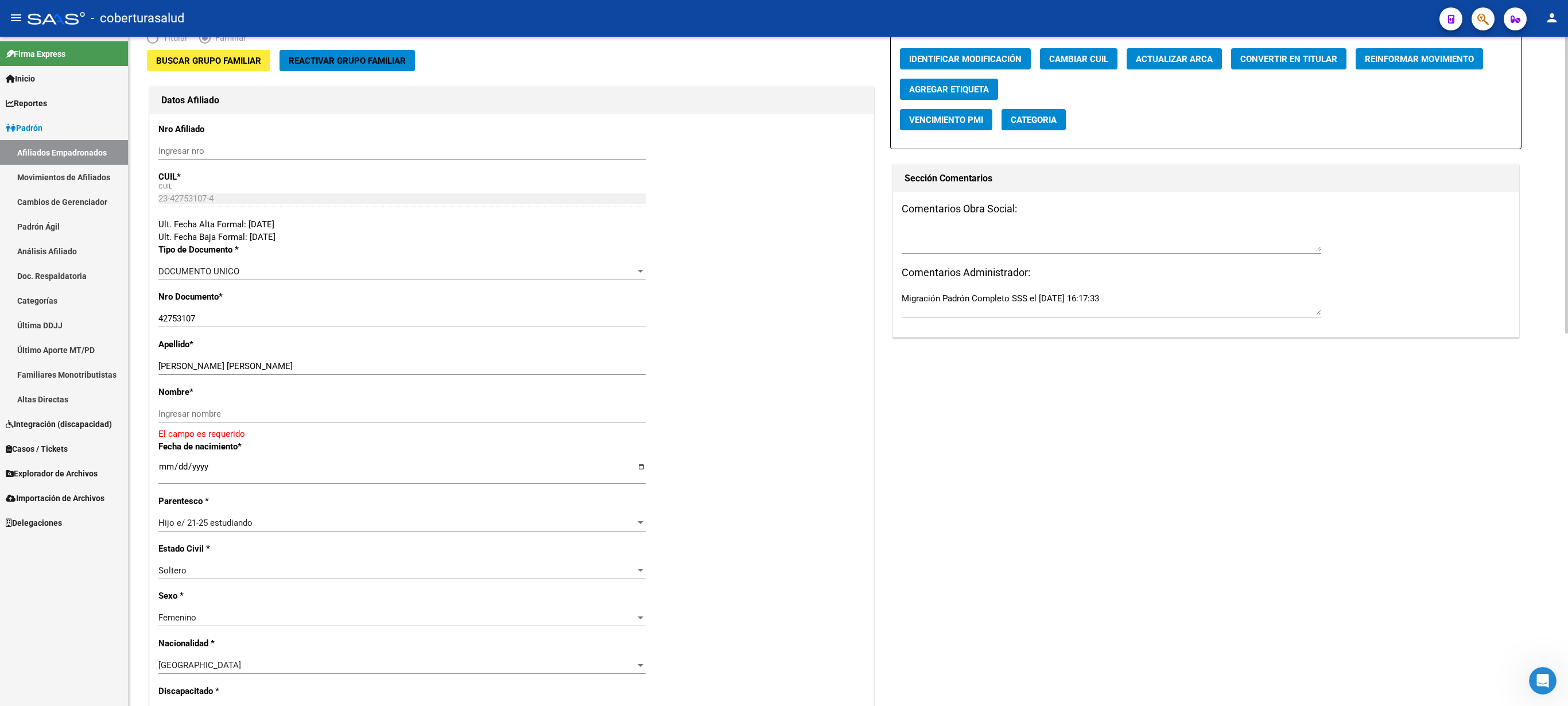
scroll to position [196, 0]
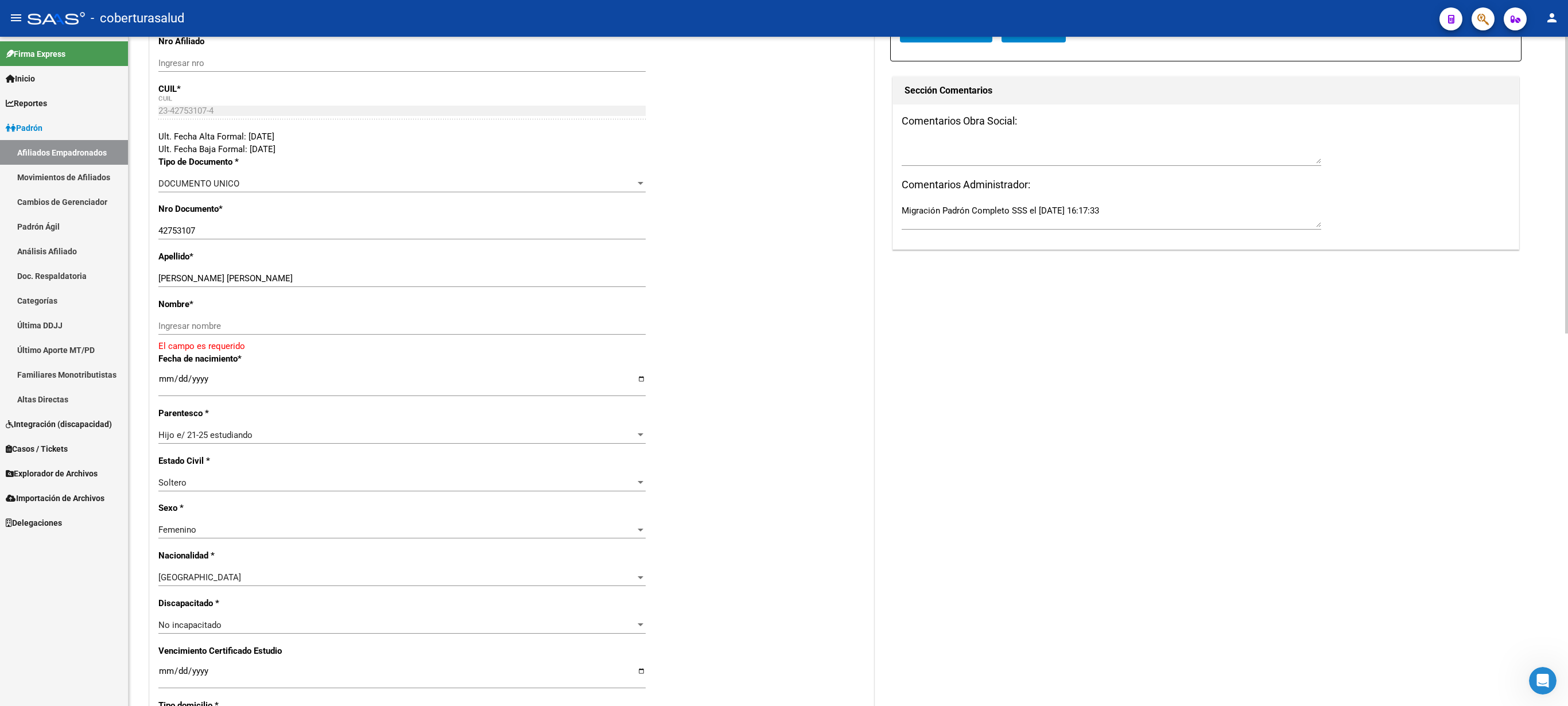
click at [784, 264] on div at bounding box center [1567, 185] width 3 height 297
drag, startPoint x: 197, startPoint y: 279, endPoint x: 268, endPoint y: 285, distance: 71.3
click at [268, 284] on input "[PERSON_NAME] [PERSON_NAME]" at bounding box center [402, 279] width 487 height 10
paste input "[PERSON_NAME]"
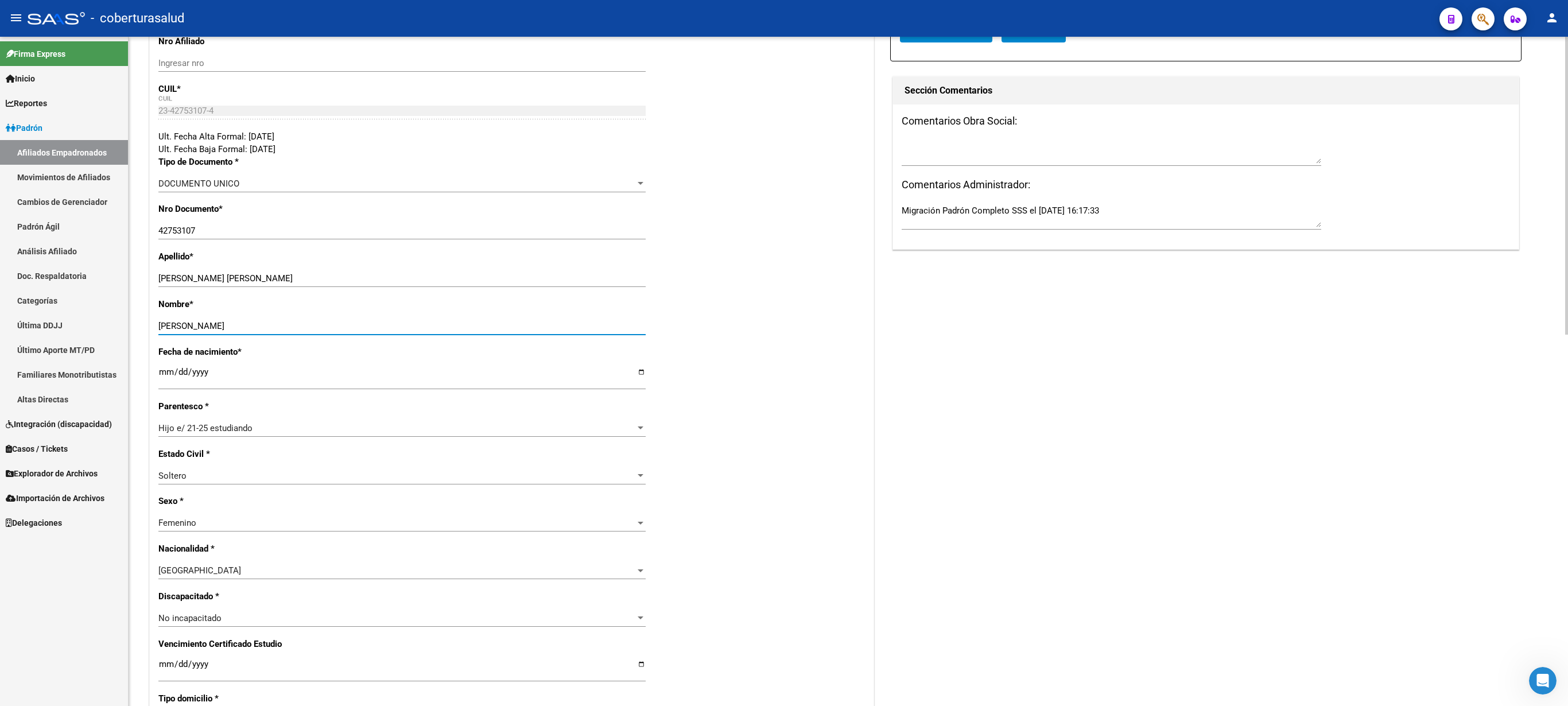
type input "[PERSON_NAME]"
click at [169, 353] on input "Ingresar fecha" at bounding box center [402, 668] width 487 height 18
type input "[DATE]"
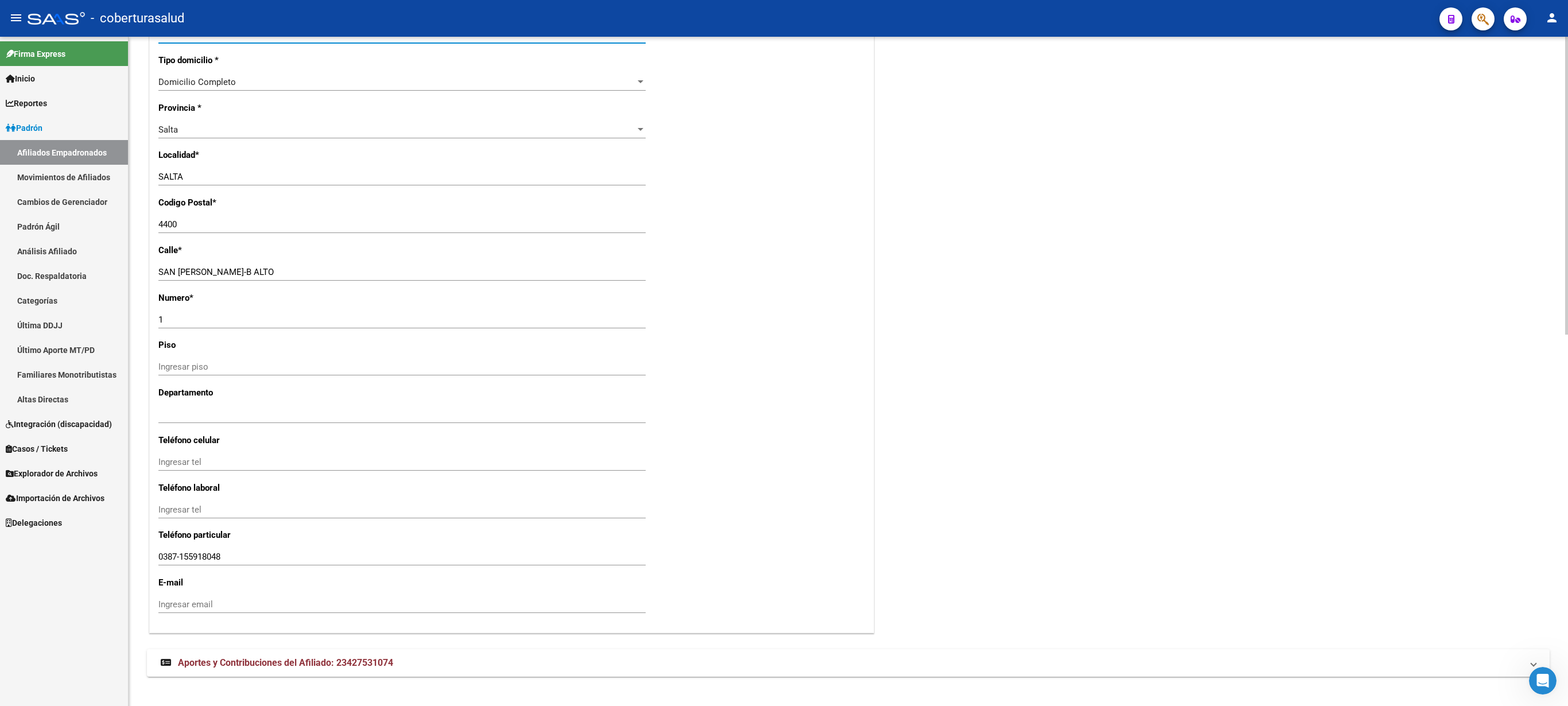
click at [784, 282] on div at bounding box center [1567, 371] width 3 height 670
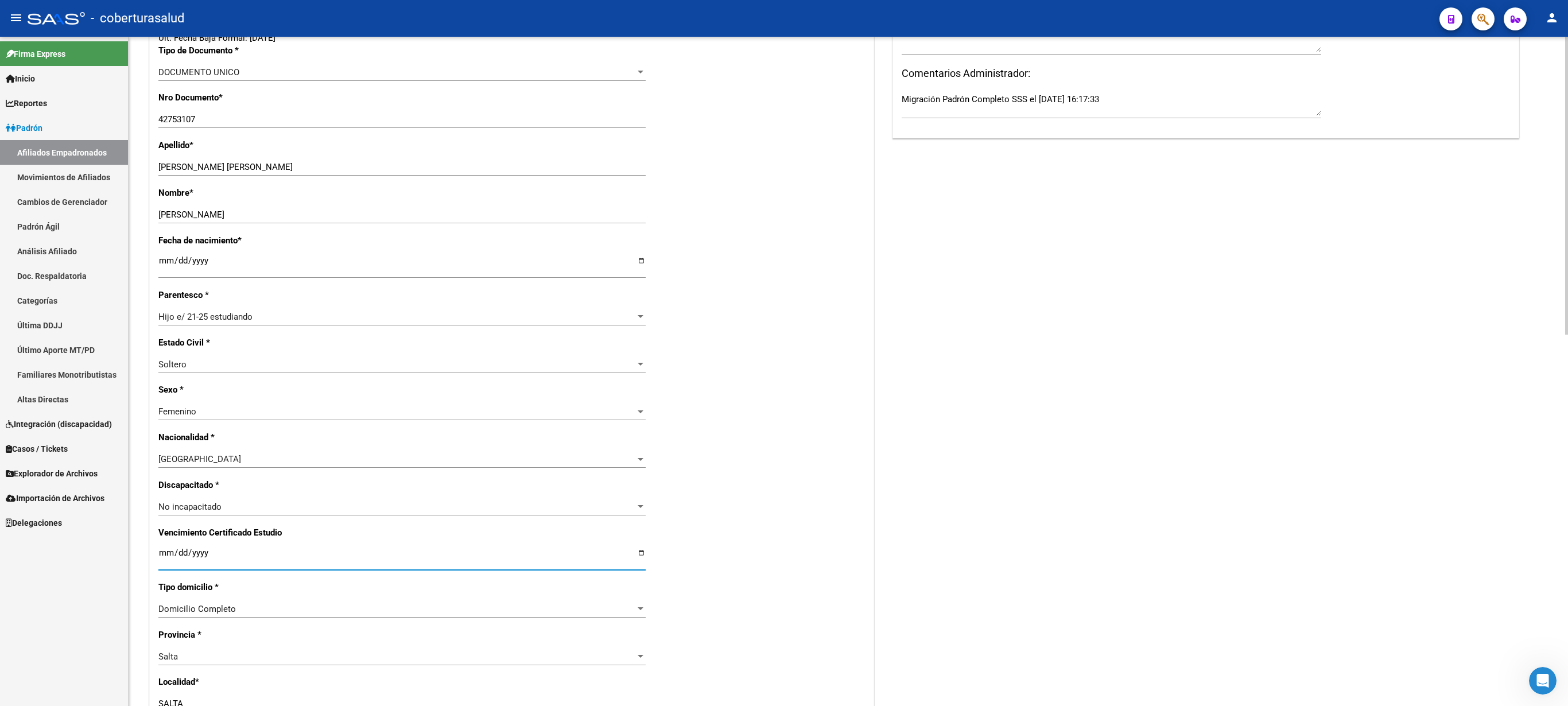
scroll to position [277, 0]
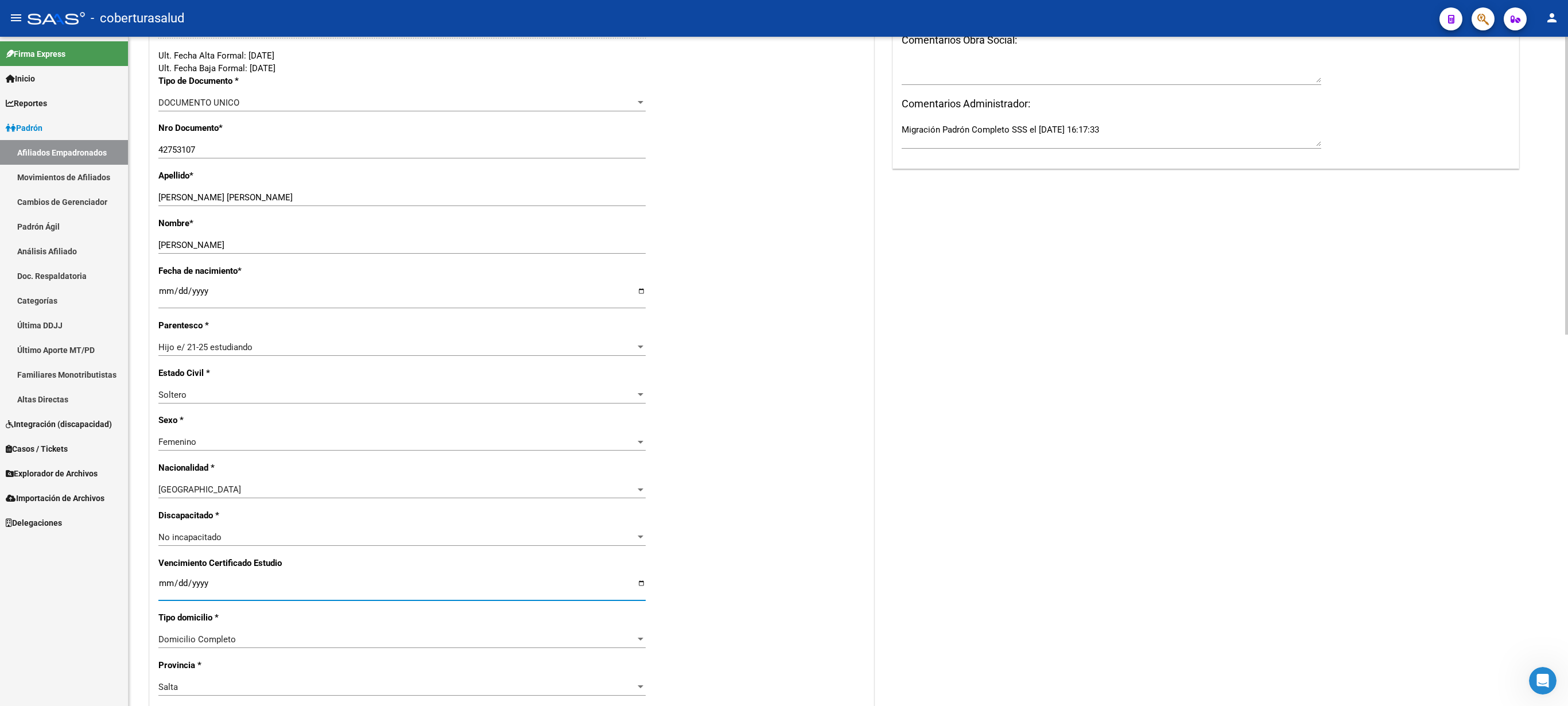
click at [784, 353] on div "arrow_back Editar Afiliado 23427531074 save Guardar cambios INACTIVO desde [DAT…" at bounding box center [850, 517] width 1442 height 1516
drag, startPoint x: 195, startPoint y: 196, endPoint x: 271, endPoint y: 204, distance: 76.4
click at [271, 202] on input "[PERSON_NAME] [PERSON_NAME]" at bounding box center [402, 197] width 487 height 10
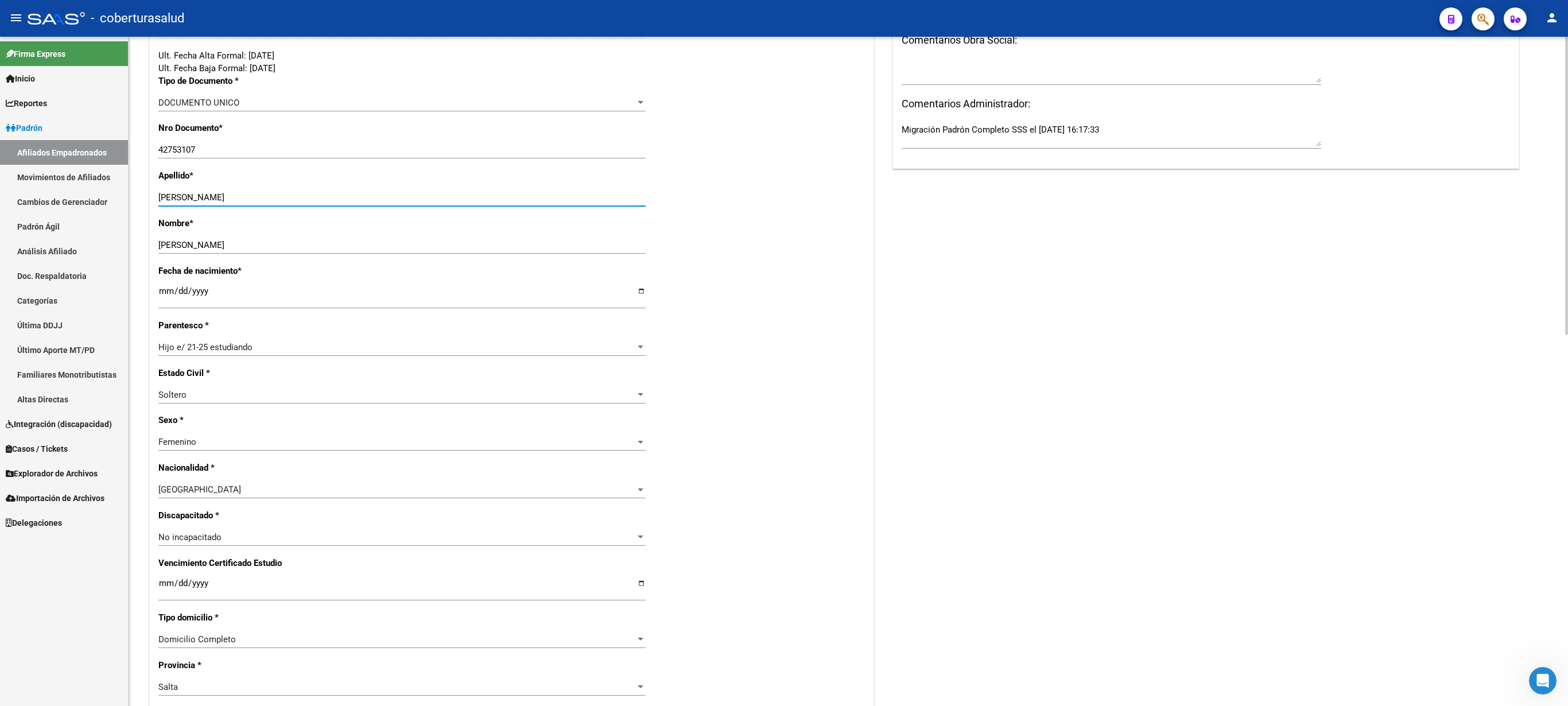
scroll to position [835, 0]
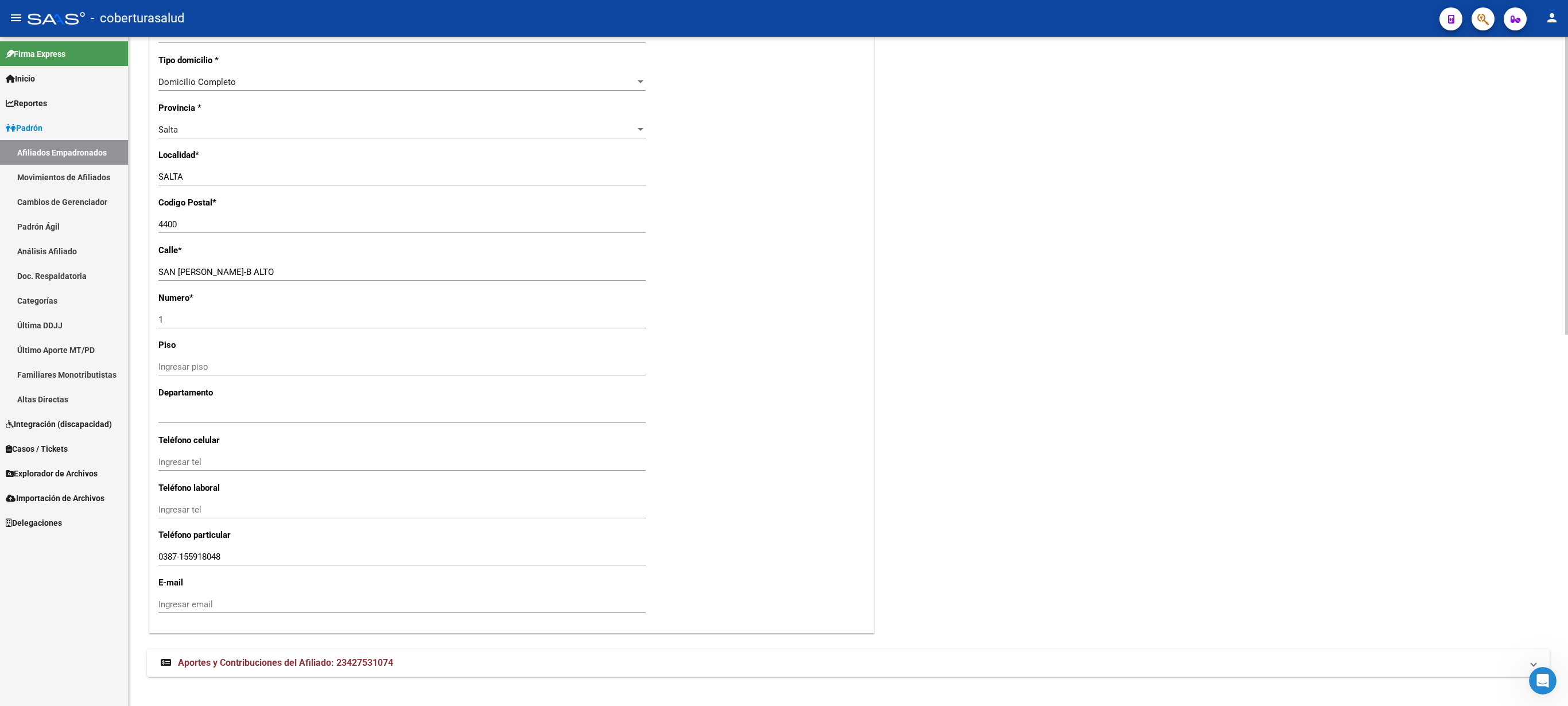
click at [784, 353] on div at bounding box center [1567, 371] width 3 height 670
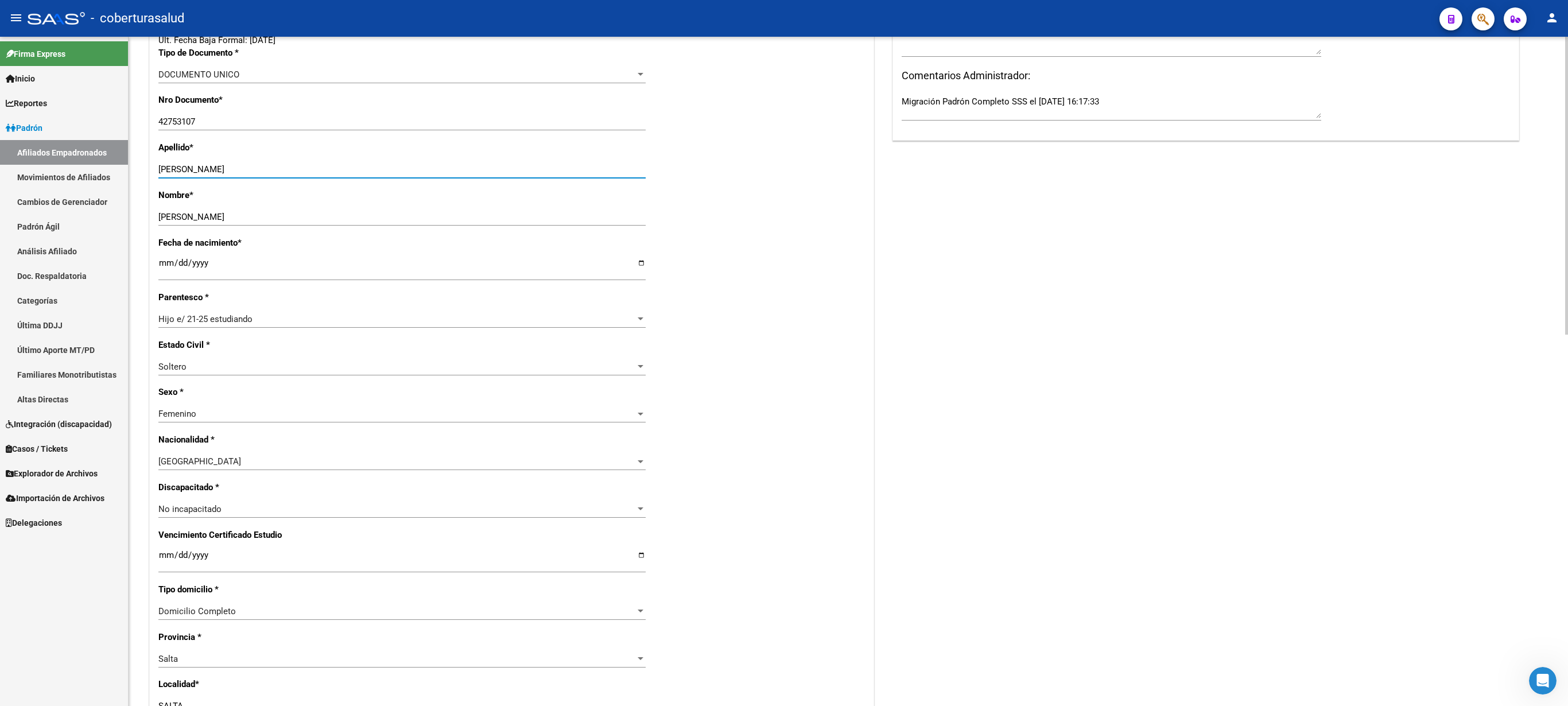
scroll to position [301, 0]
click at [784, 334] on div at bounding box center [1567, 185] width 3 height 298
type input "[PERSON_NAME]"
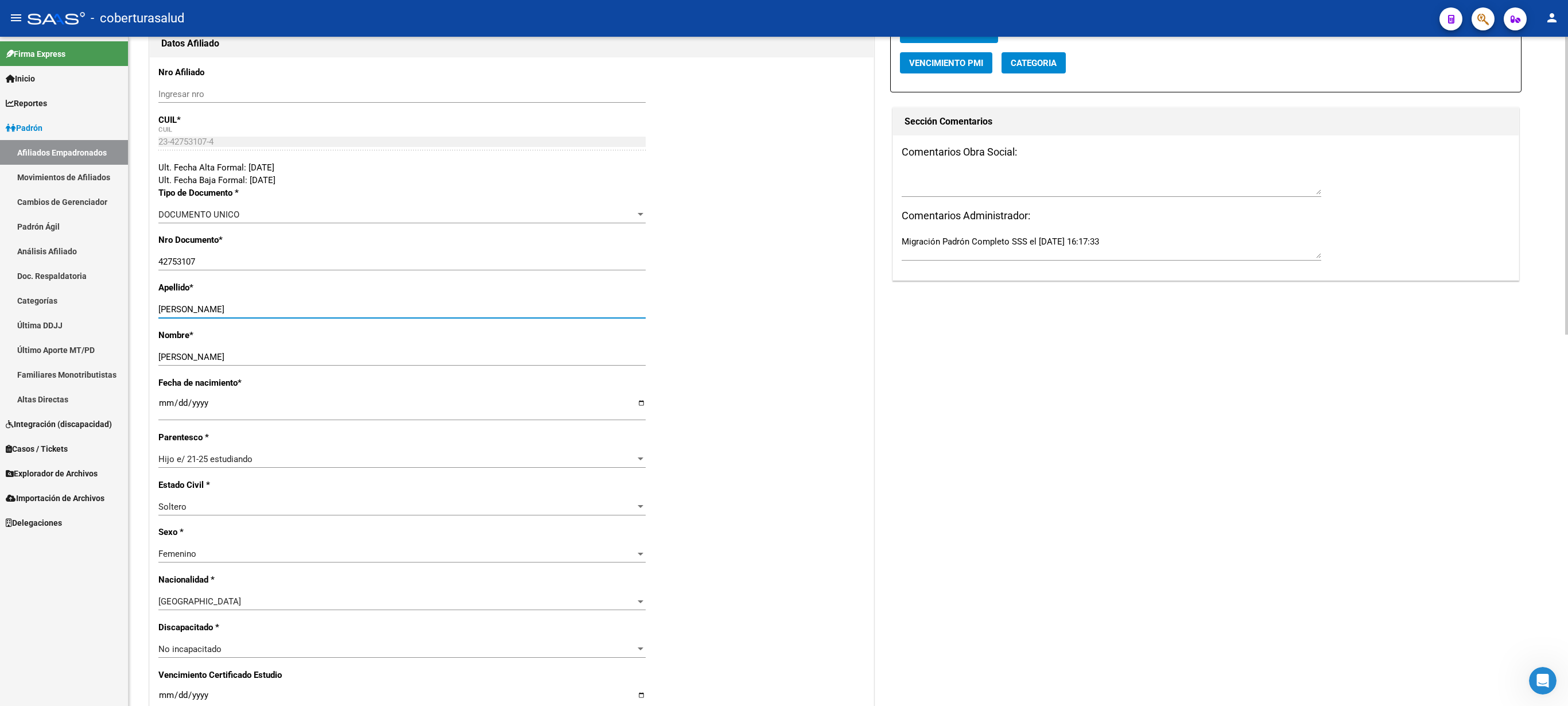
click at [784, 136] on div at bounding box center [1567, 371] width 3 height 670
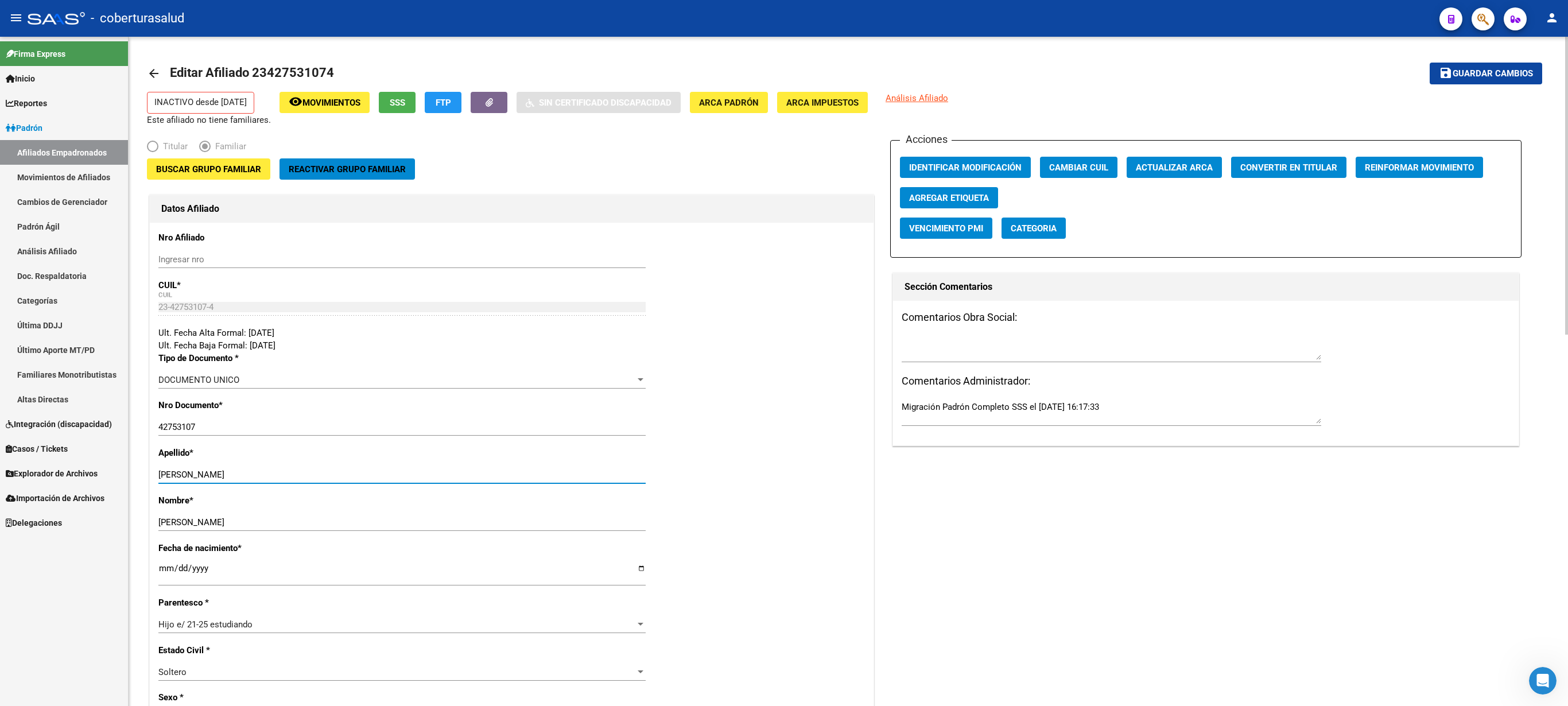
click at [196, 175] on span "Buscar Grupo Familiar" at bounding box center [208, 169] width 105 height 10
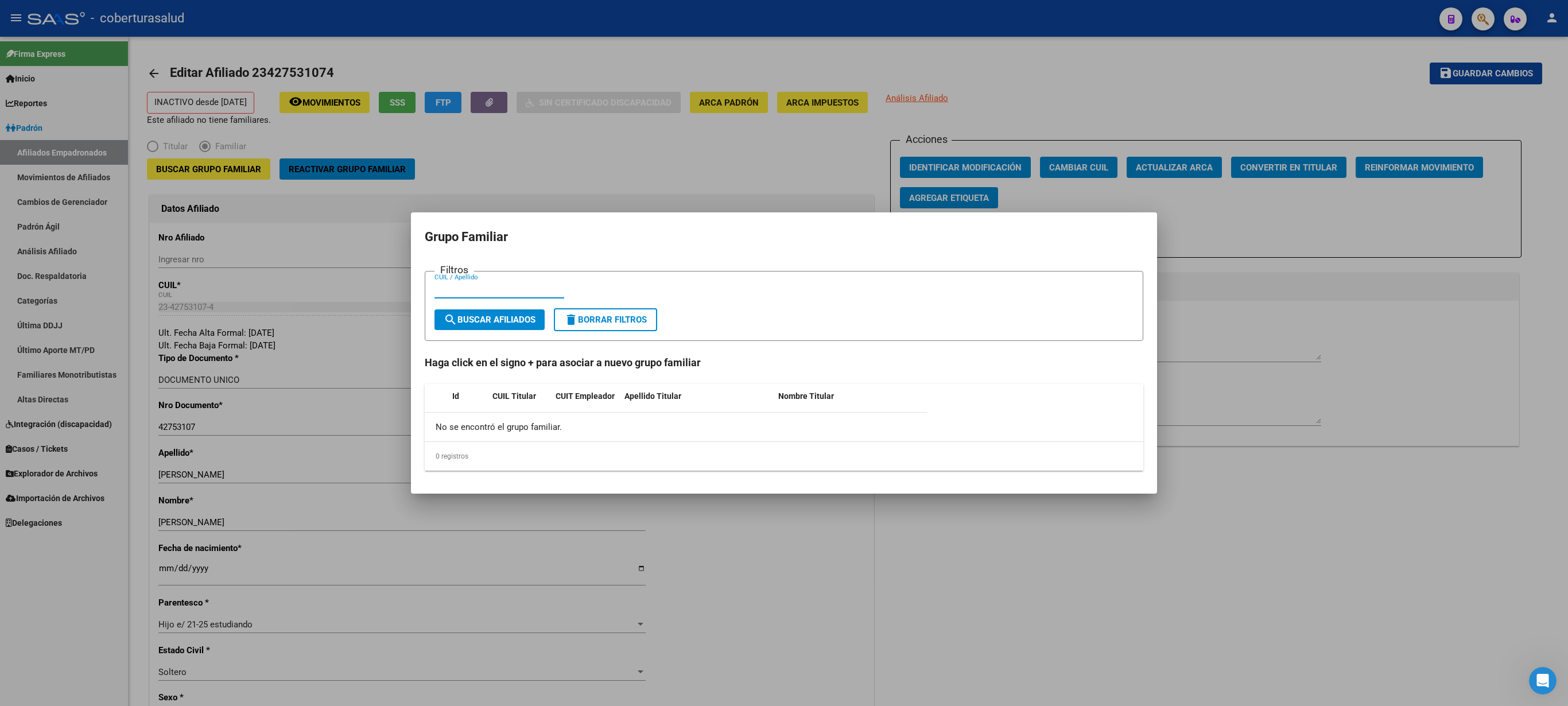
paste input "16851271"
type input "16851271"
click at [505, 319] on span "search Buscar Afiliados" at bounding box center [490, 319] width 92 height 10
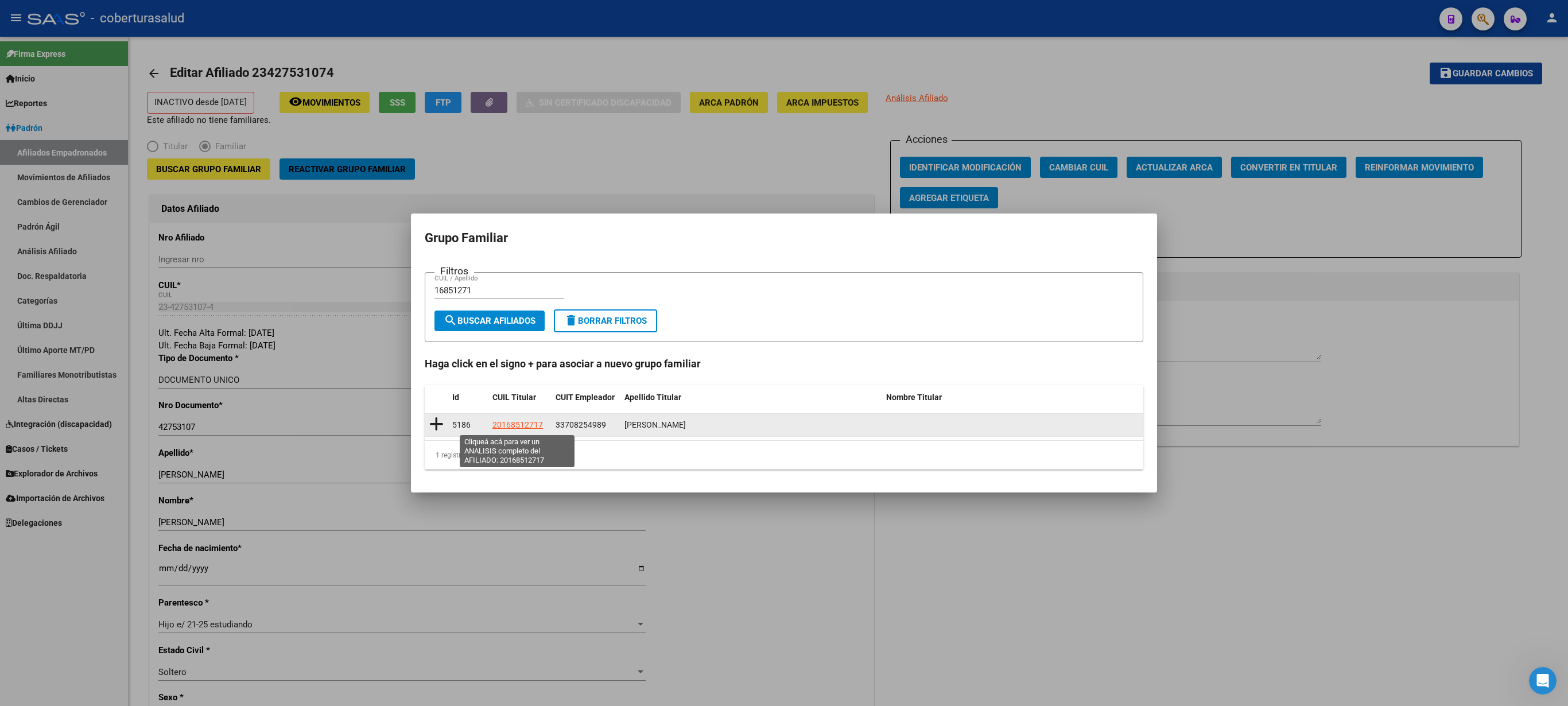
click at [517, 353] on span "20168512717" at bounding box center [518, 425] width 50 height 9
type textarea "20168512717"
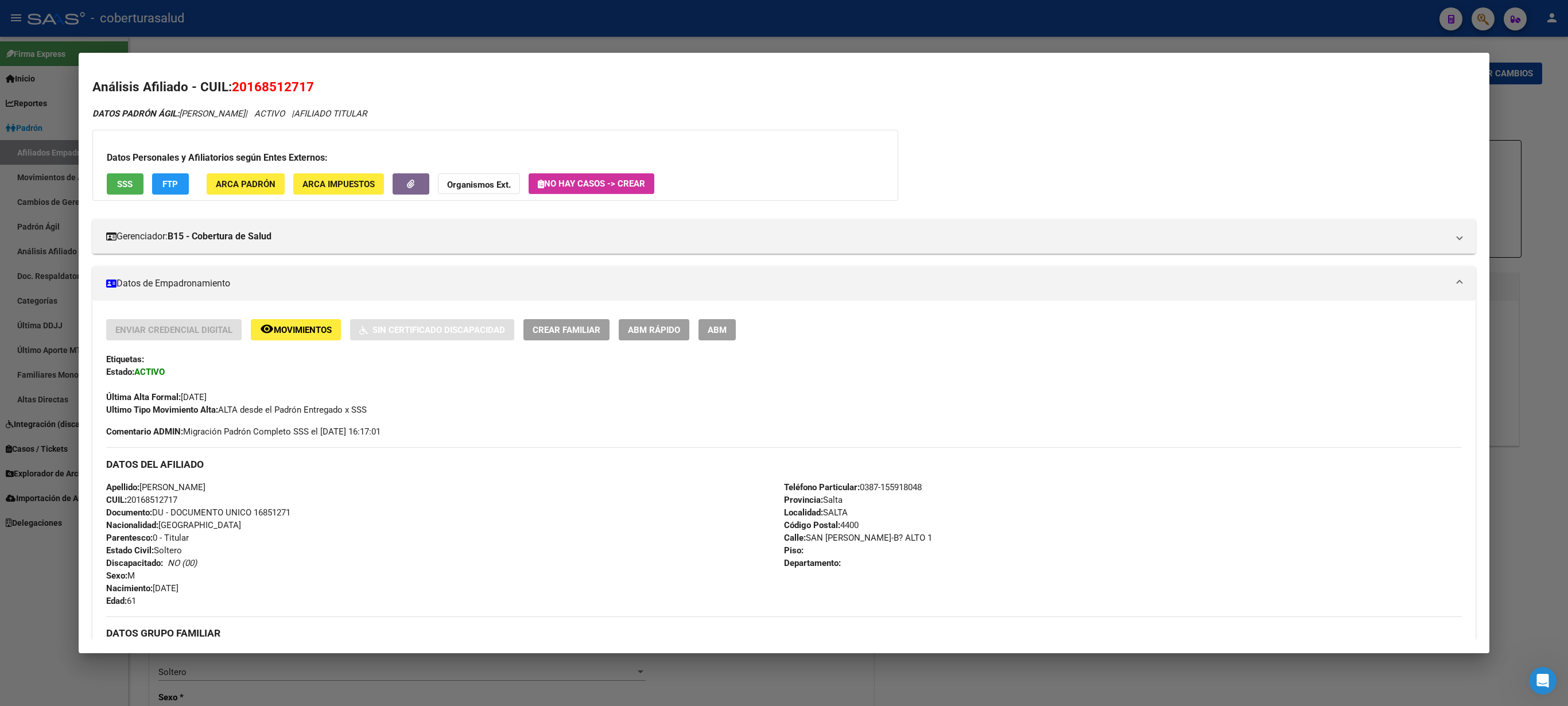
click at [714, 331] on span "ABM" at bounding box center [717, 330] width 19 height 10
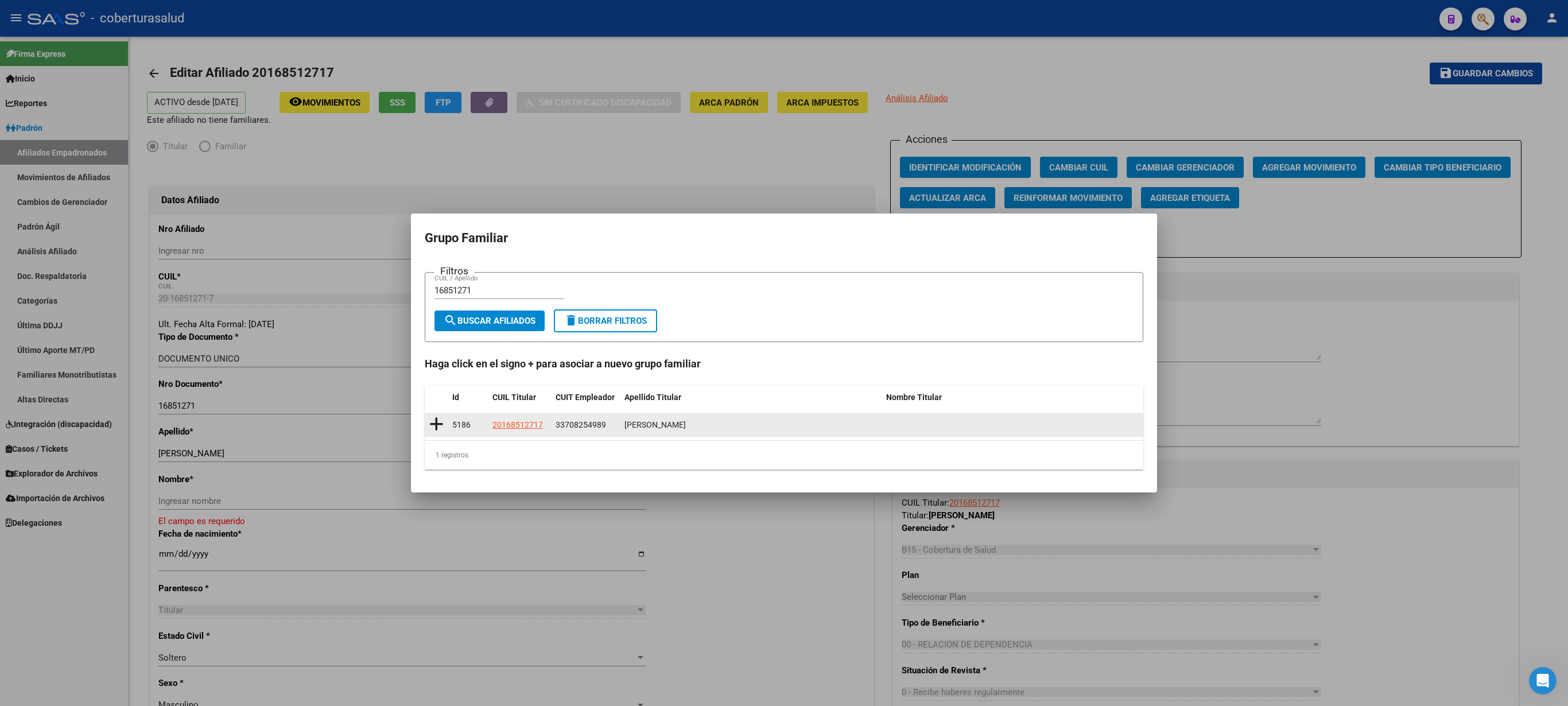
click at [435, 353] on icon at bounding box center [436, 424] width 14 height 16
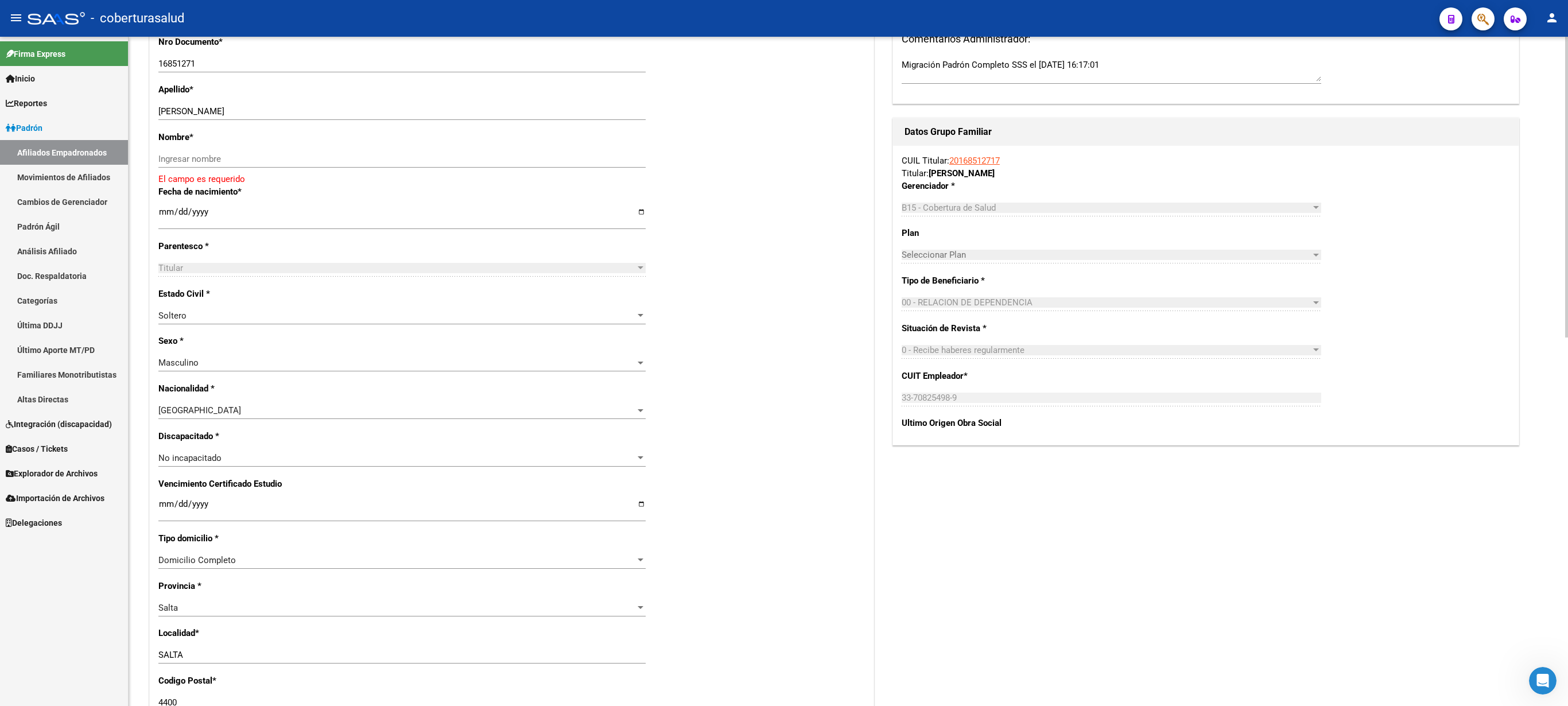
scroll to position [355, 0]
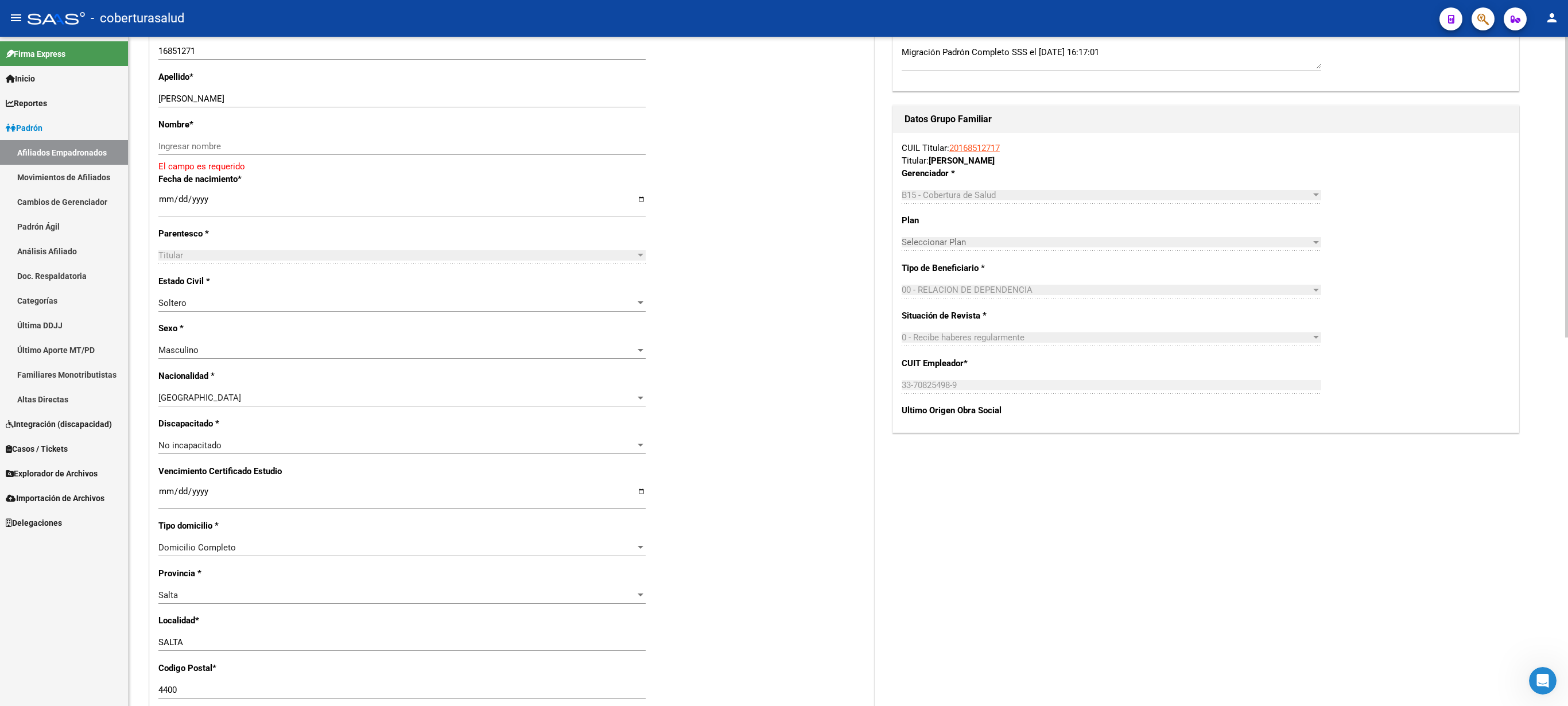
click at [784, 338] on div at bounding box center [1567, 187] width 3 height 301
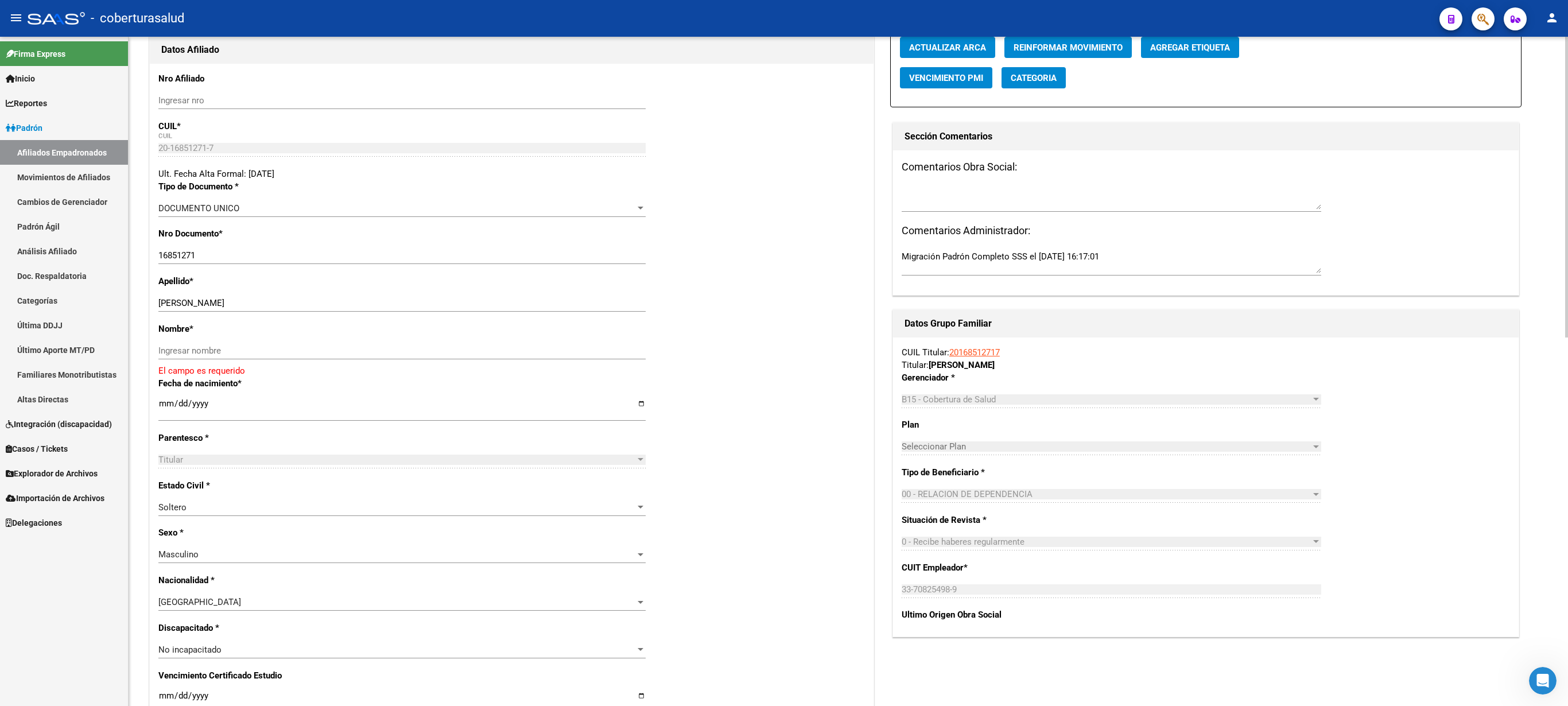
scroll to position [0, 0]
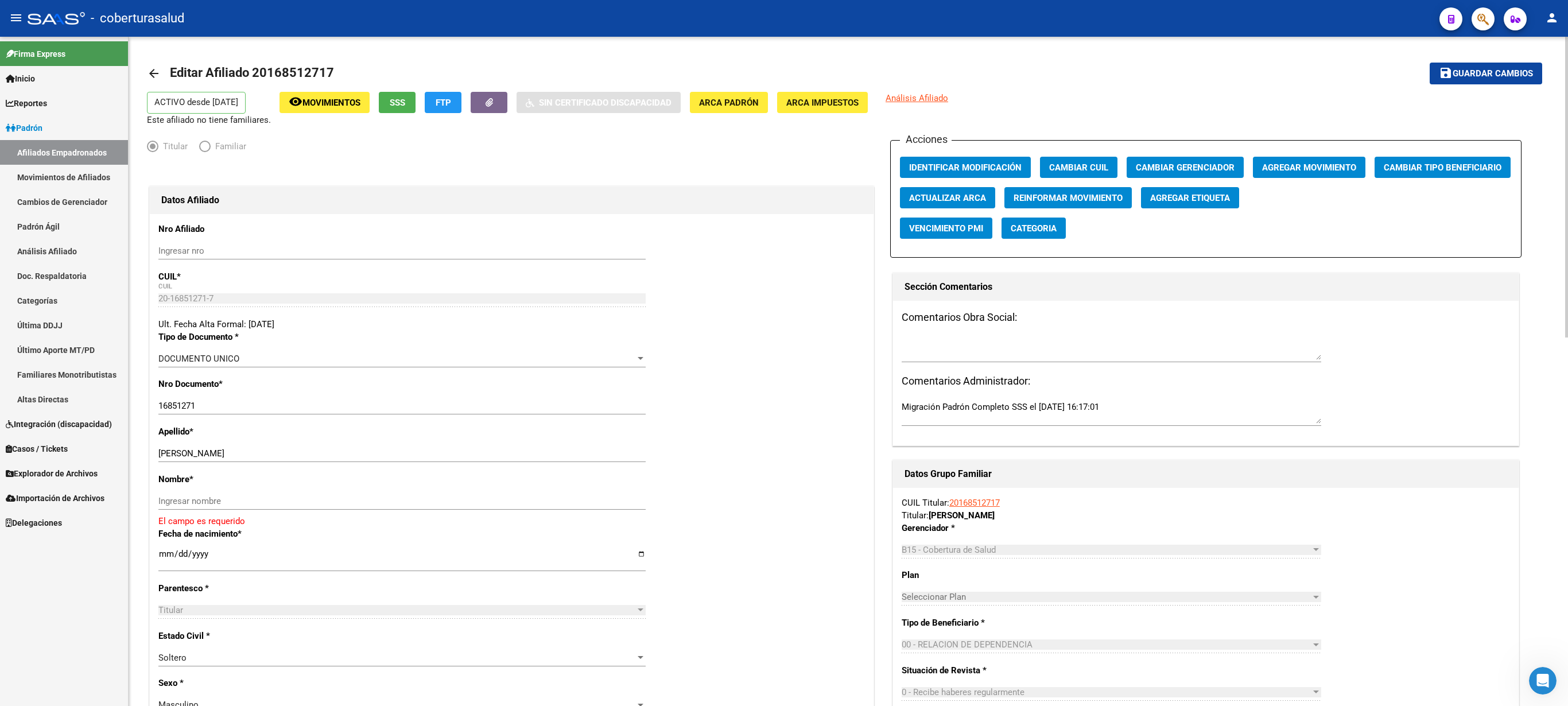
click at [784, 60] on mat-toolbar-row "arrow_back Editar Afiliado 20168512717" at bounding box center [694, 74] width 1094 height 36
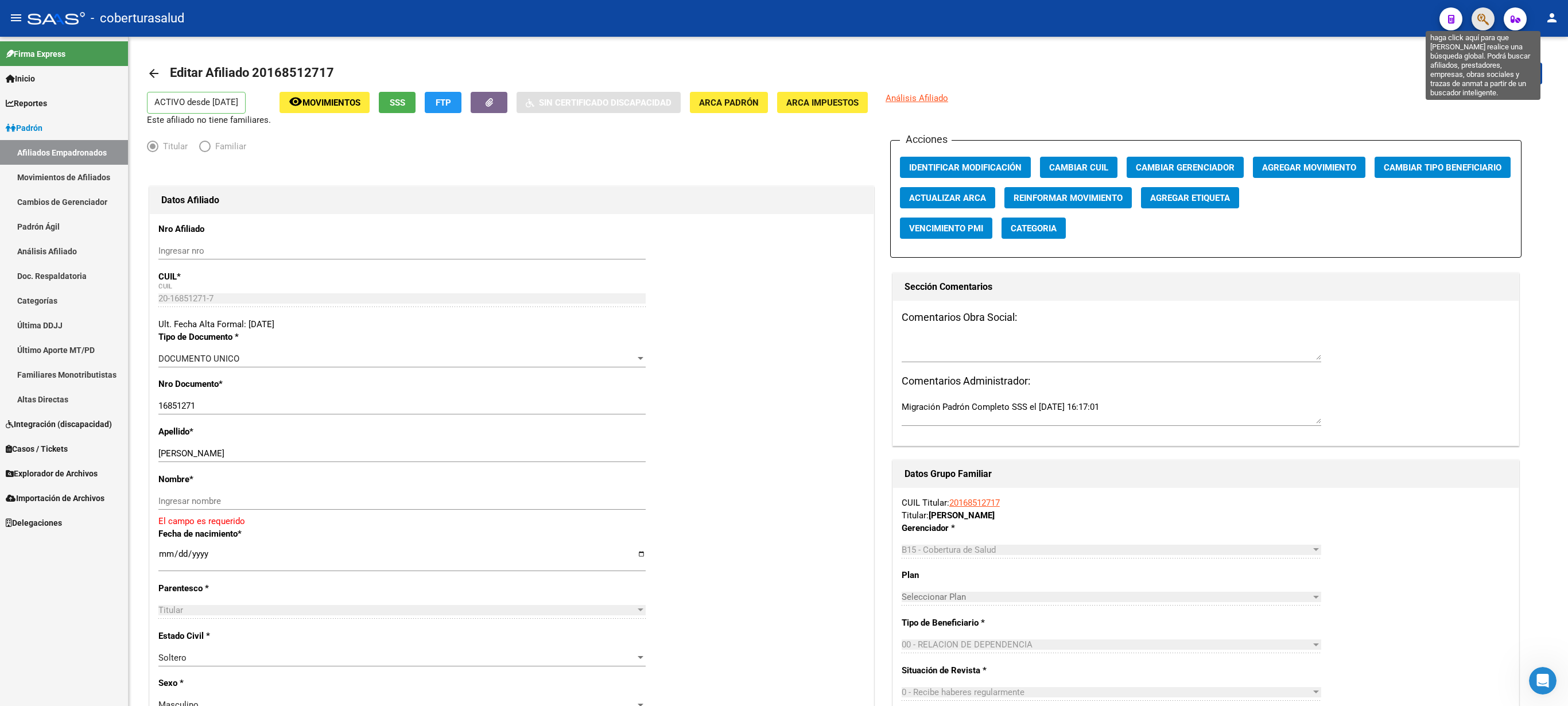
click at [784, 18] on icon "button" at bounding box center [1483, 19] width 11 height 13
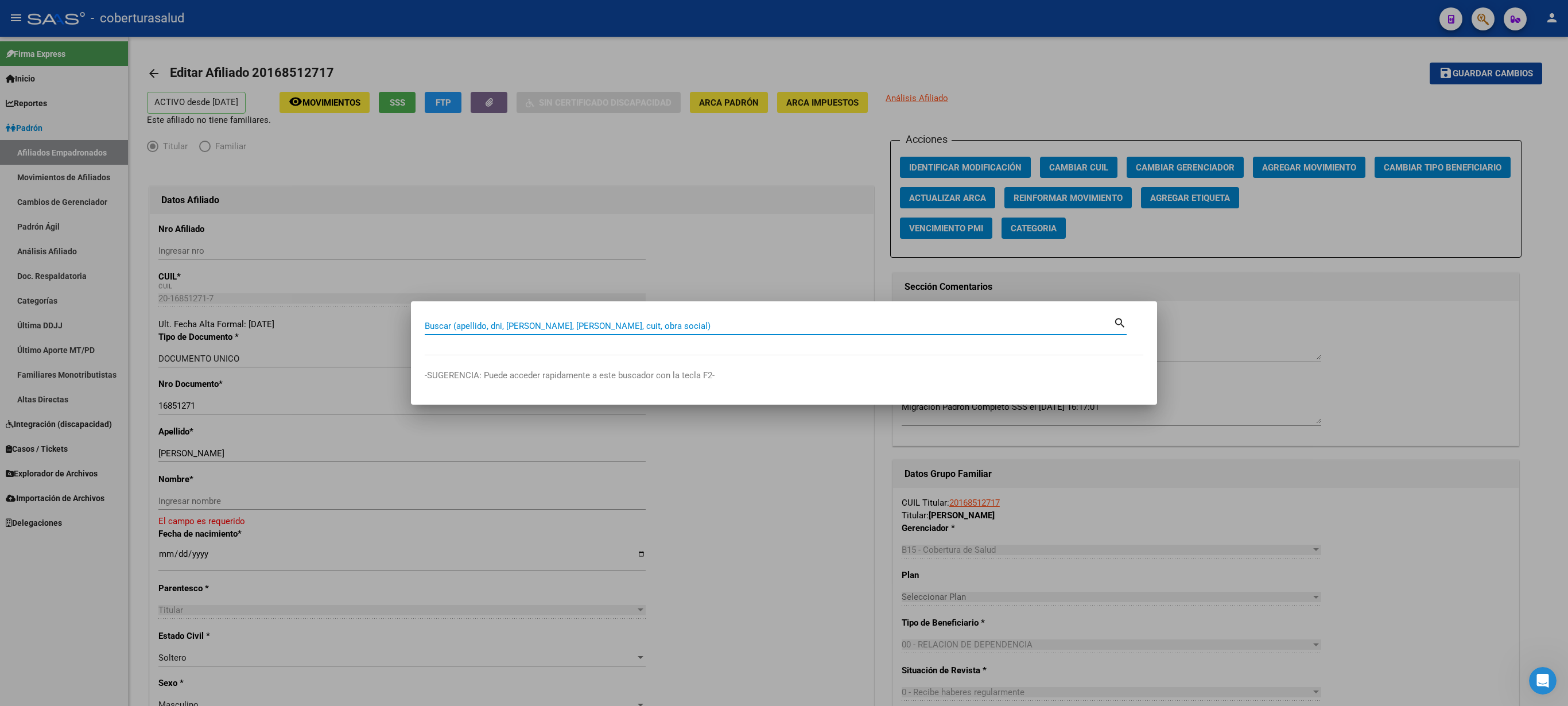
click at [451, 347] on mat-dialog-content "Buscar (apellido, dni, [PERSON_NAME], nro traspaso, cuit, obra social) search" at bounding box center [784, 335] width 746 height 40
click at [454, 343] on div "Buscar (apellido, dni, [PERSON_NAME], nro traspaso, cuit, obra social) search" at bounding box center [776, 330] width 702 height 30
click at [440, 318] on div "Buscar (apellido, dni, [PERSON_NAME], [PERSON_NAME], cuit, obra social)" at bounding box center [769, 326] width 689 height 17
click at [430, 326] on input "Buscar (apellido, dni, [PERSON_NAME], [PERSON_NAME], cuit, obra social)" at bounding box center [769, 326] width 689 height 10
paste input "23427531074"
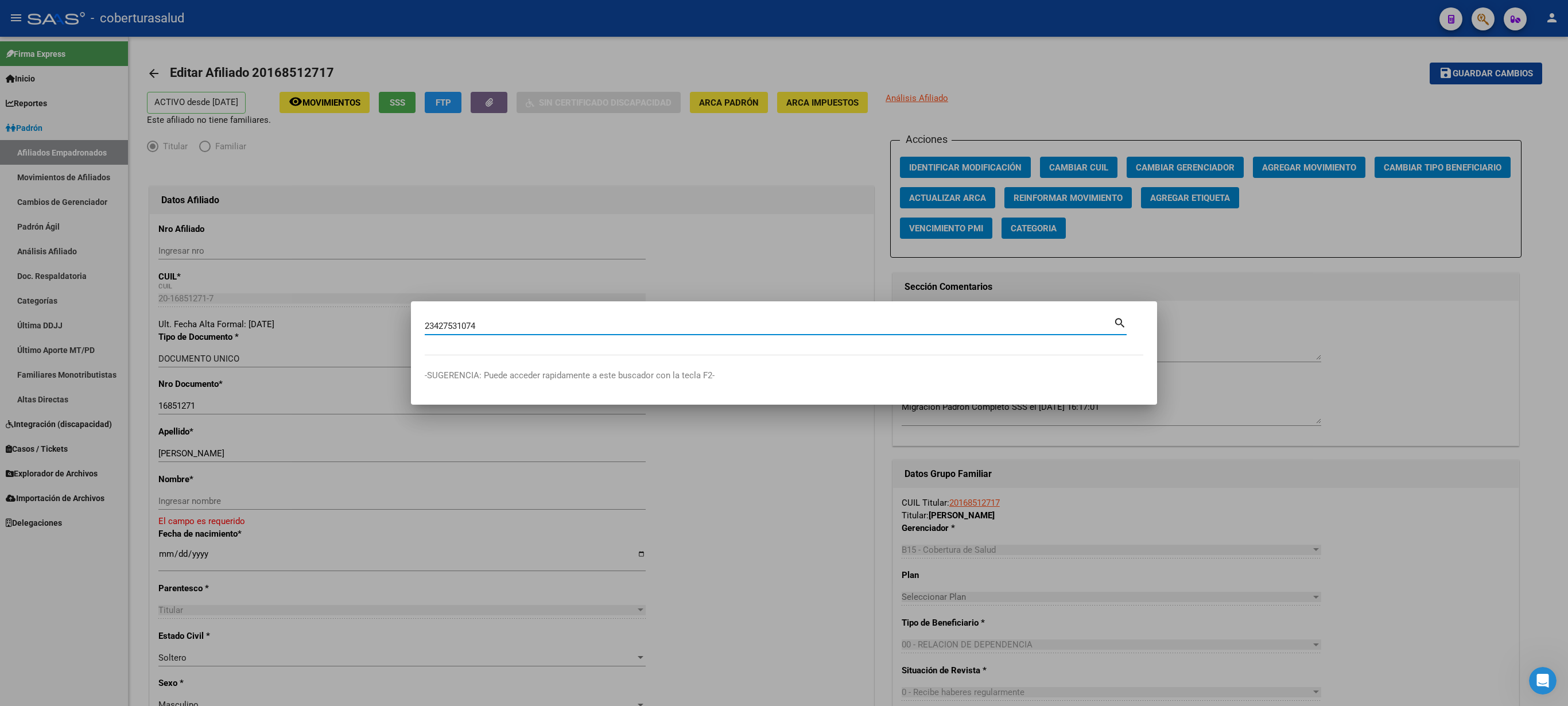
type input "23427531074"
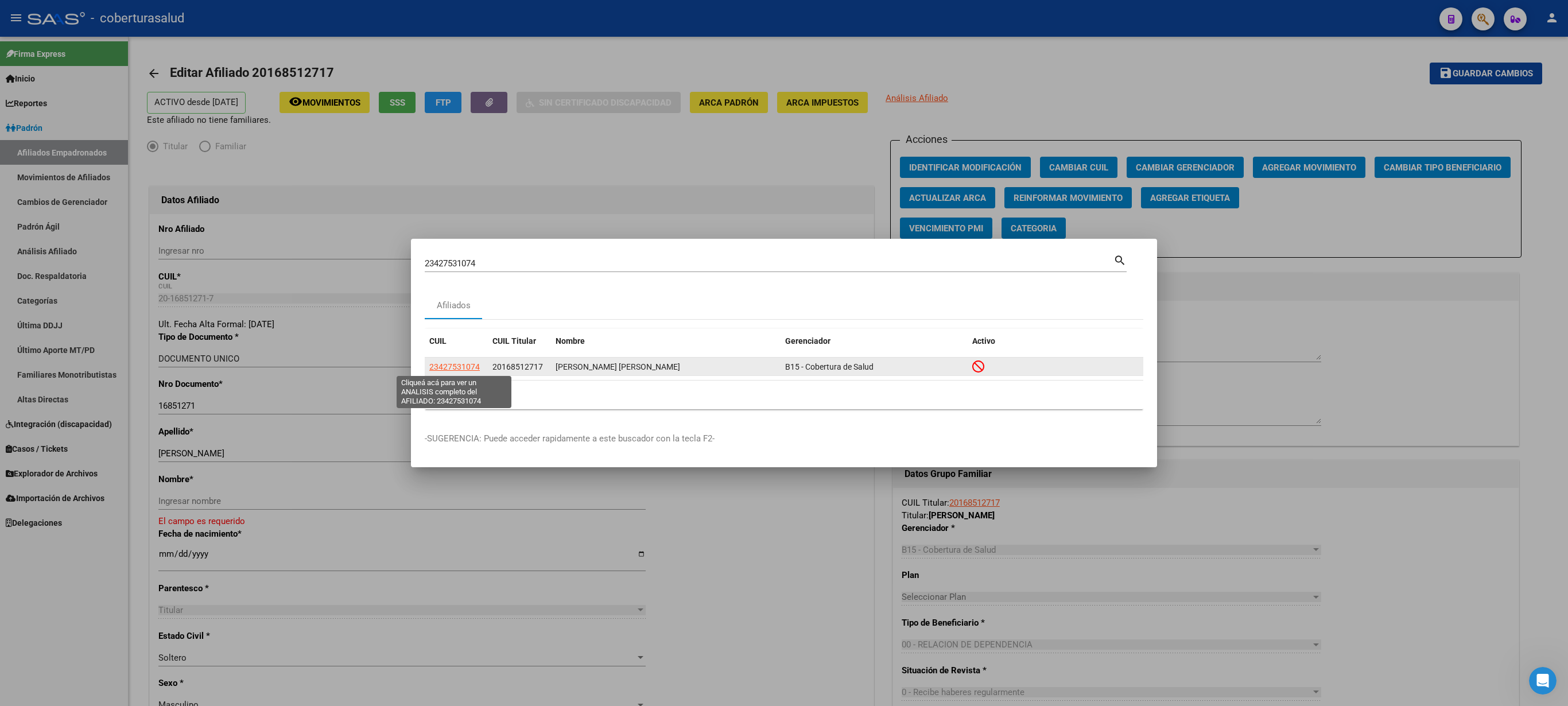
click at [446, 353] on span "23427531074" at bounding box center [454, 367] width 50 height 9
type textarea "23427531074"
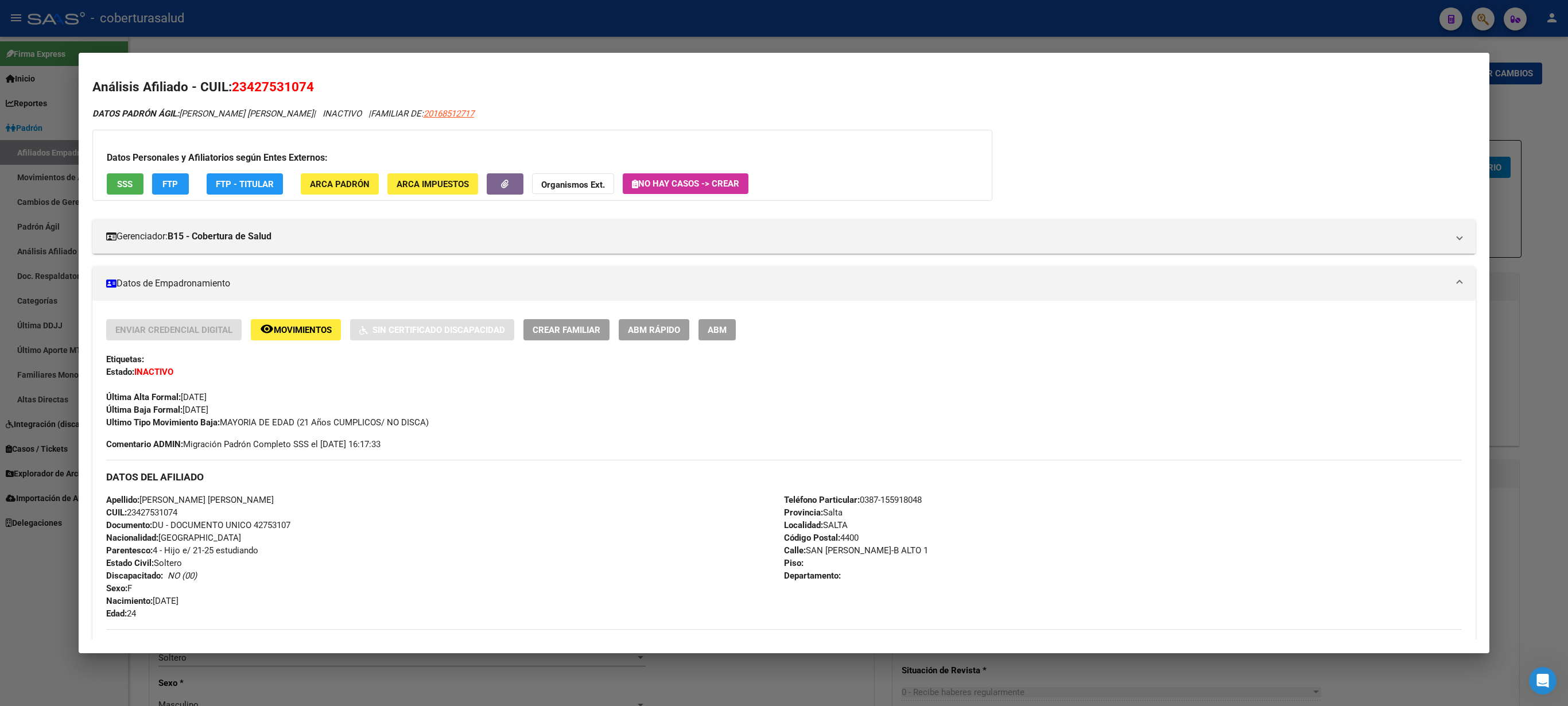
click at [720, 331] on span "ABM" at bounding box center [717, 330] width 19 height 10
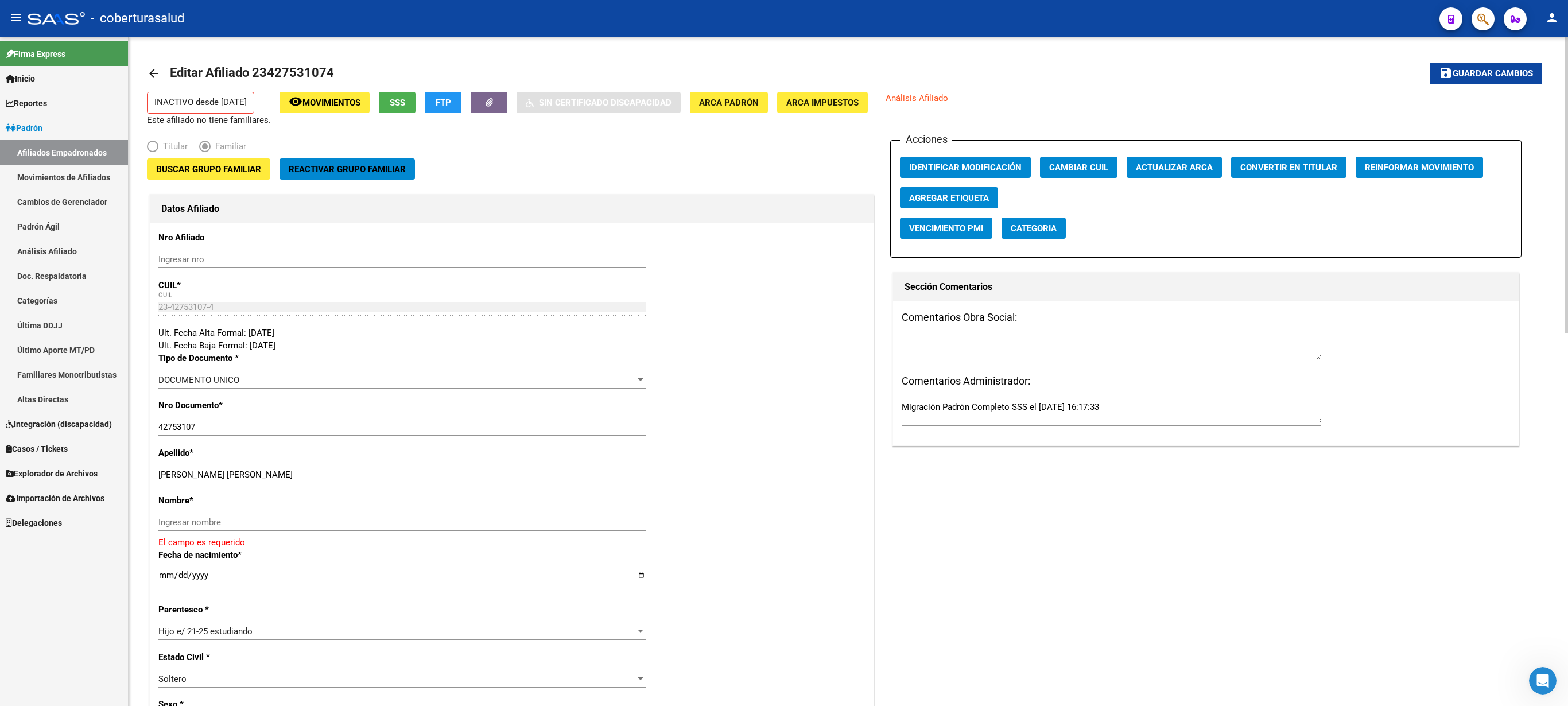
drag, startPoint x: 1565, startPoint y: 249, endPoint x: 1567, endPoint y: 365, distance: 116.0
click at [203, 171] on span "Buscar Grupo Familiar" at bounding box center [208, 169] width 105 height 10
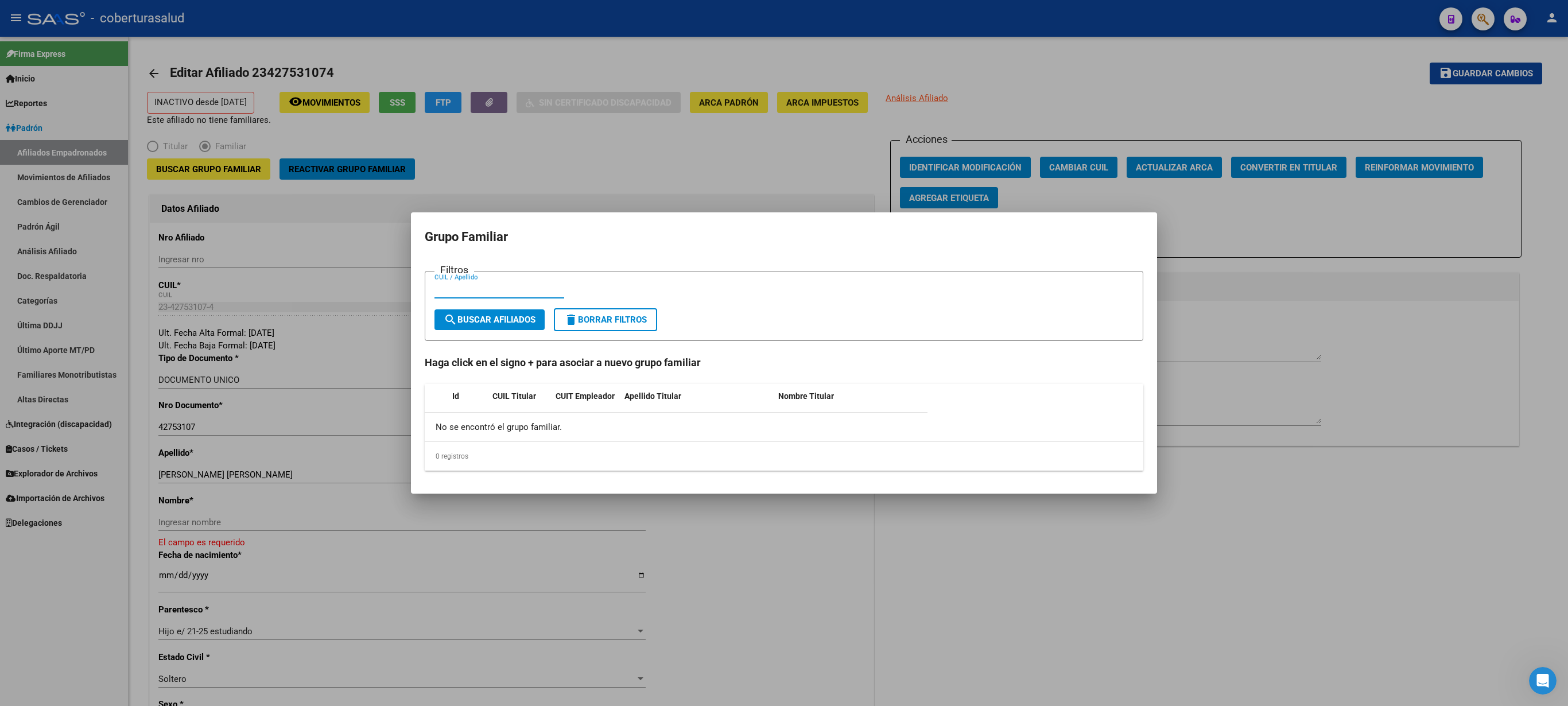
paste input "16851271"
type input "16851271"
click at [507, 314] on button "search Buscar Afiliados" at bounding box center [489, 319] width 110 height 21
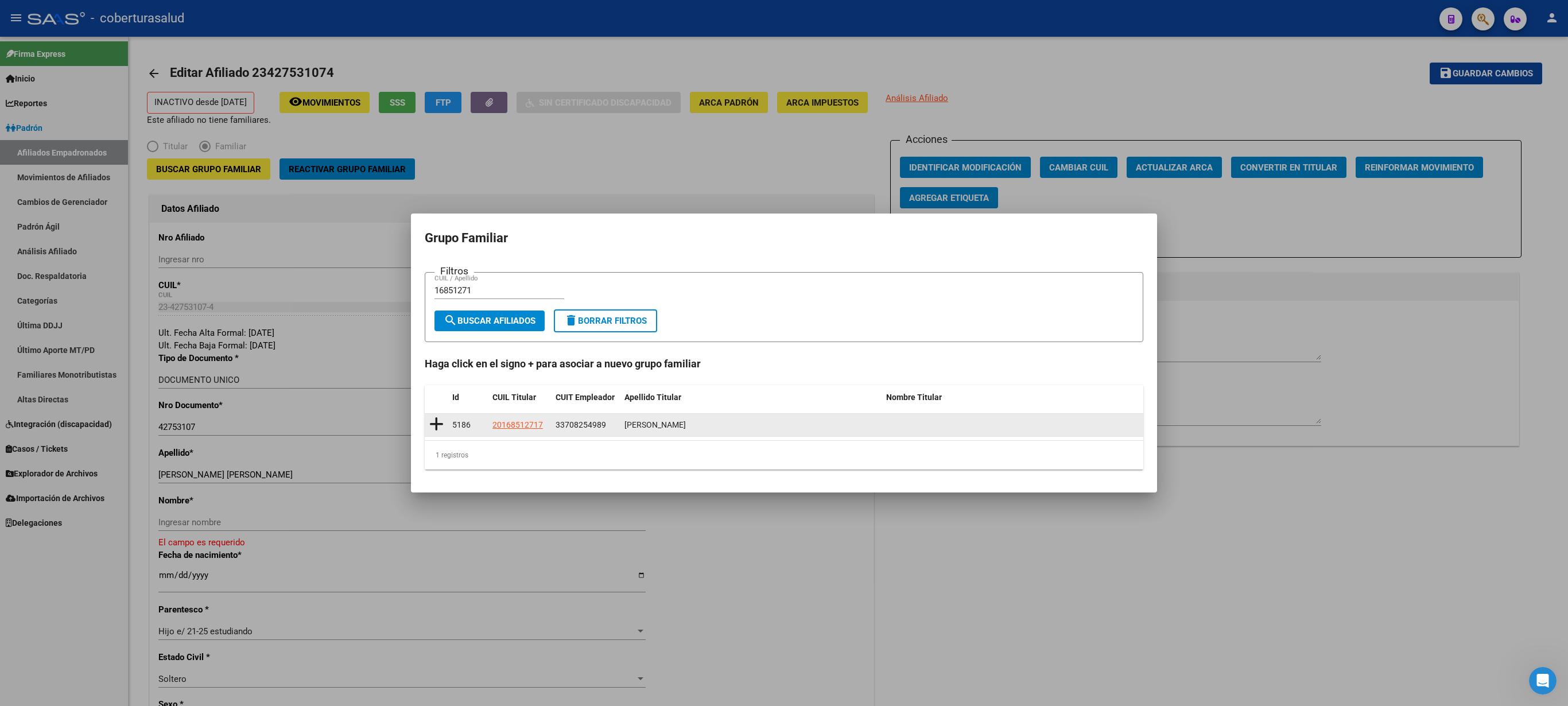
click at [435, 353] on icon at bounding box center [436, 424] width 14 height 16
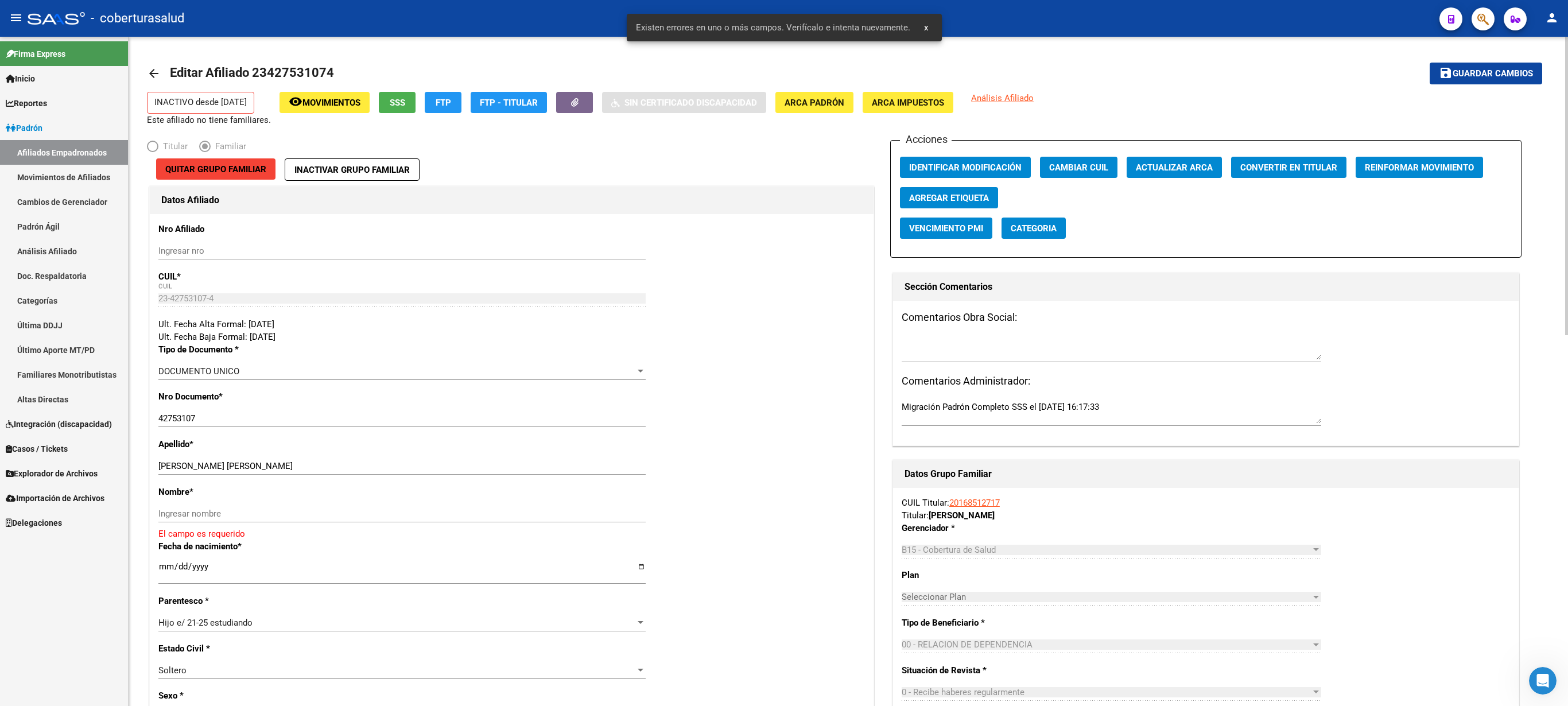
drag, startPoint x: 1562, startPoint y: 323, endPoint x: 1567, endPoint y: 440, distance: 117.1
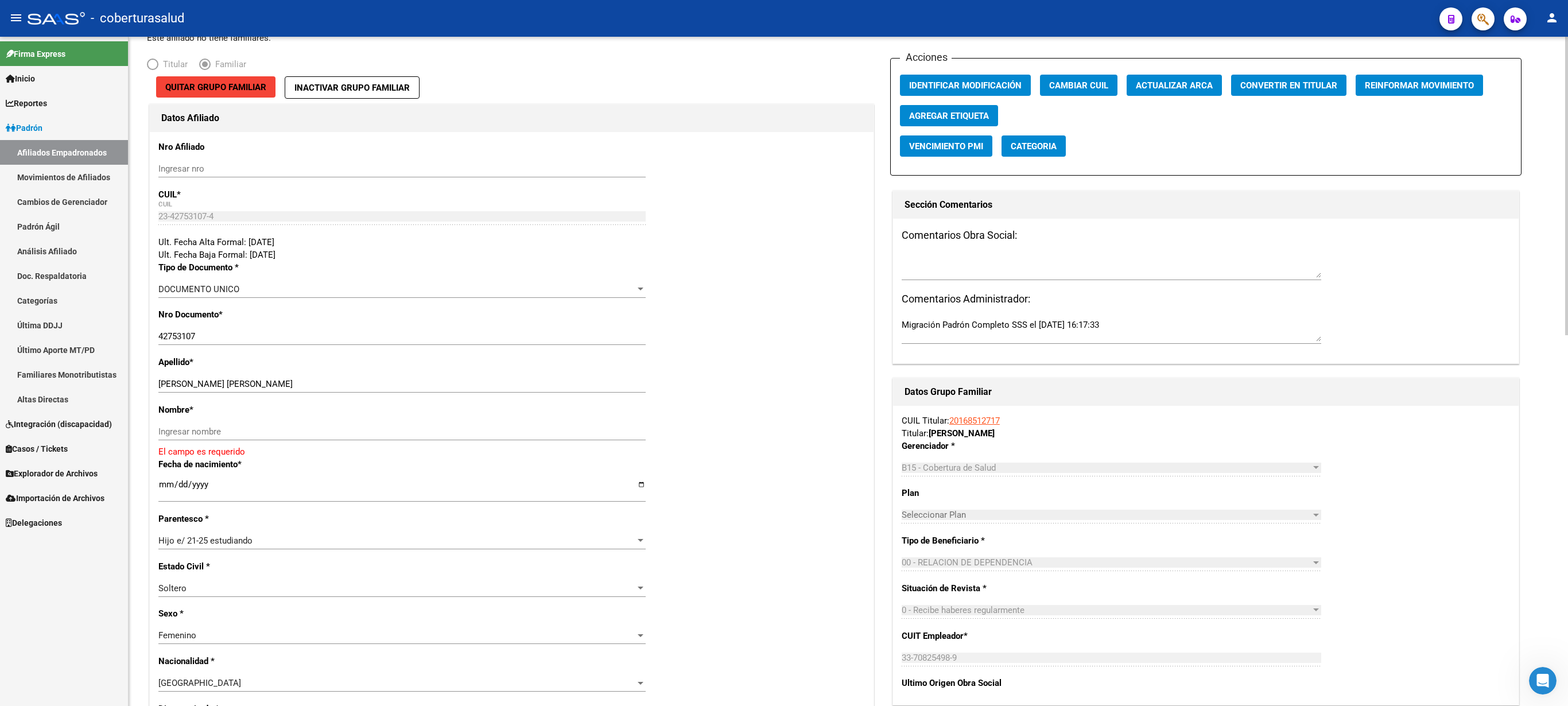
scroll to position [141, 0]
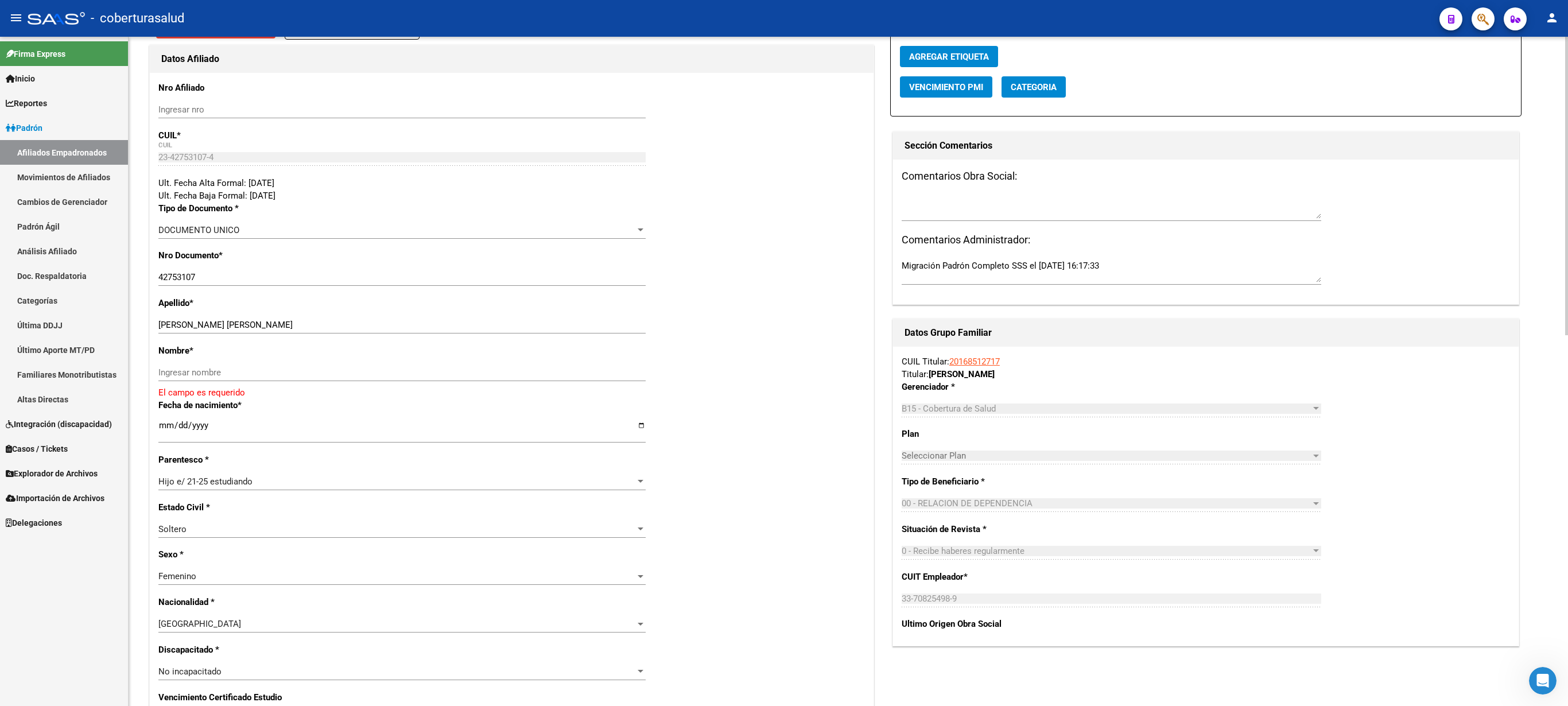
click at [784, 335] on div at bounding box center [1567, 185] width 3 height 299
drag, startPoint x: 197, startPoint y: 325, endPoint x: 282, endPoint y: 328, distance: 85.1
click at [282, 328] on input "[PERSON_NAME] [PERSON_NAME]" at bounding box center [402, 325] width 487 height 10
type input "[PERSON_NAME]"
paste input "[PERSON_NAME]"
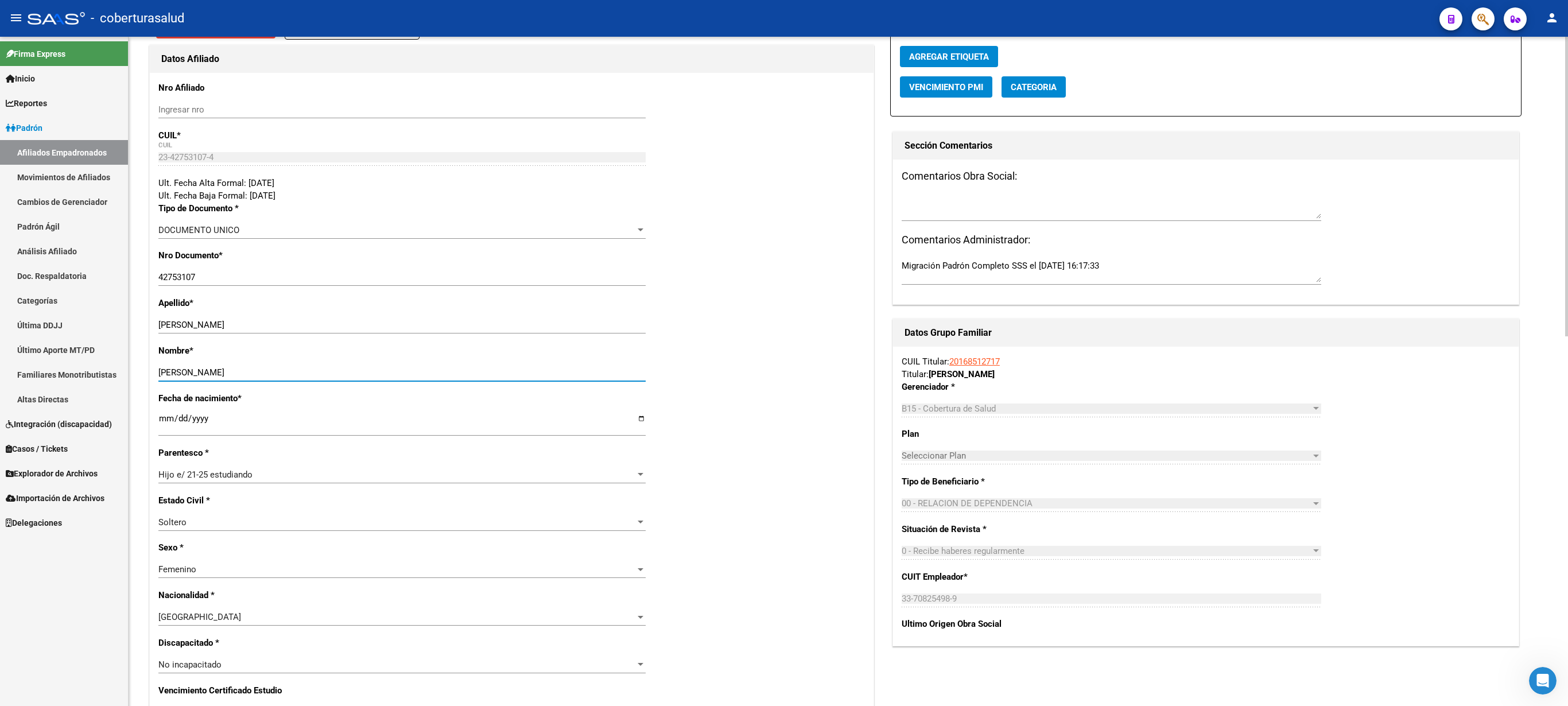
type input "[PERSON_NAME]"
click at [226, 353] on div "Nro Afiliado Ingresar nro CUIL * 23-42753107-4 CUIL ARCA Padrón Ult. Fecha Alta…" at bounding box center [512, 695] width 724 height 1245
click at [214, 353] on div "Nro Afiliado Ingresar nro CUIL * 23-42753107-4 CUIL ARCA Padrón Ult. Fecha Alta…" at bounding box center [512, 695] width 724 height 1245
drag, startPoint x: 1559, startPoint y: 453, endPoint x: 1567, endPoint y: 488, distance: 35.9
click at [784, 353] on div "arrow_back Editar Afiliado 23427531074 save Guardar cambios INACTIVO desde [DAT…" at bounding box center [850, 649] width 1442 height 1508
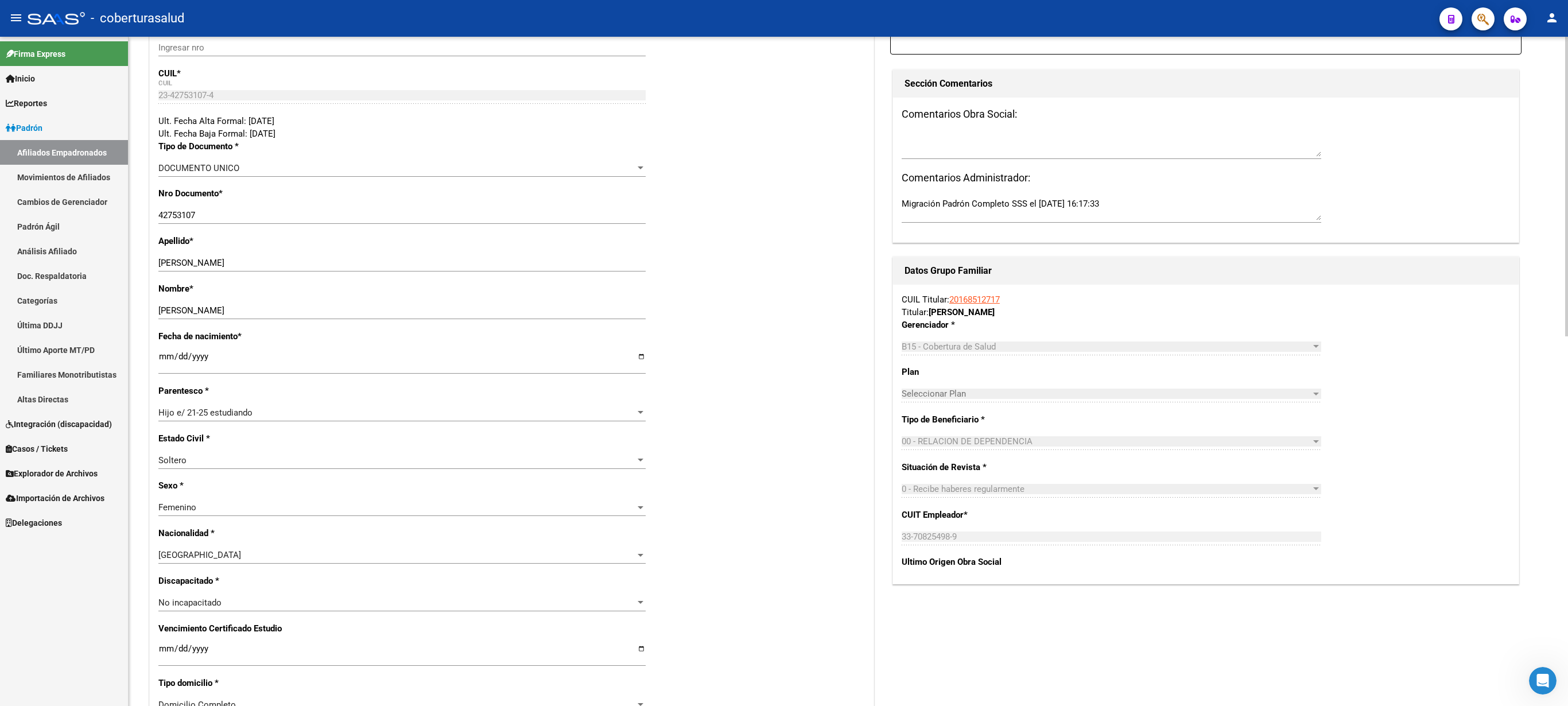
click at [784, 336] on div at bounding box center [1567, 186] width 3 height 300
click at [163, 353] on input "Ingresar fecha" at bounding box center [402, 651] width 487 height 18
type input "[DATE]"
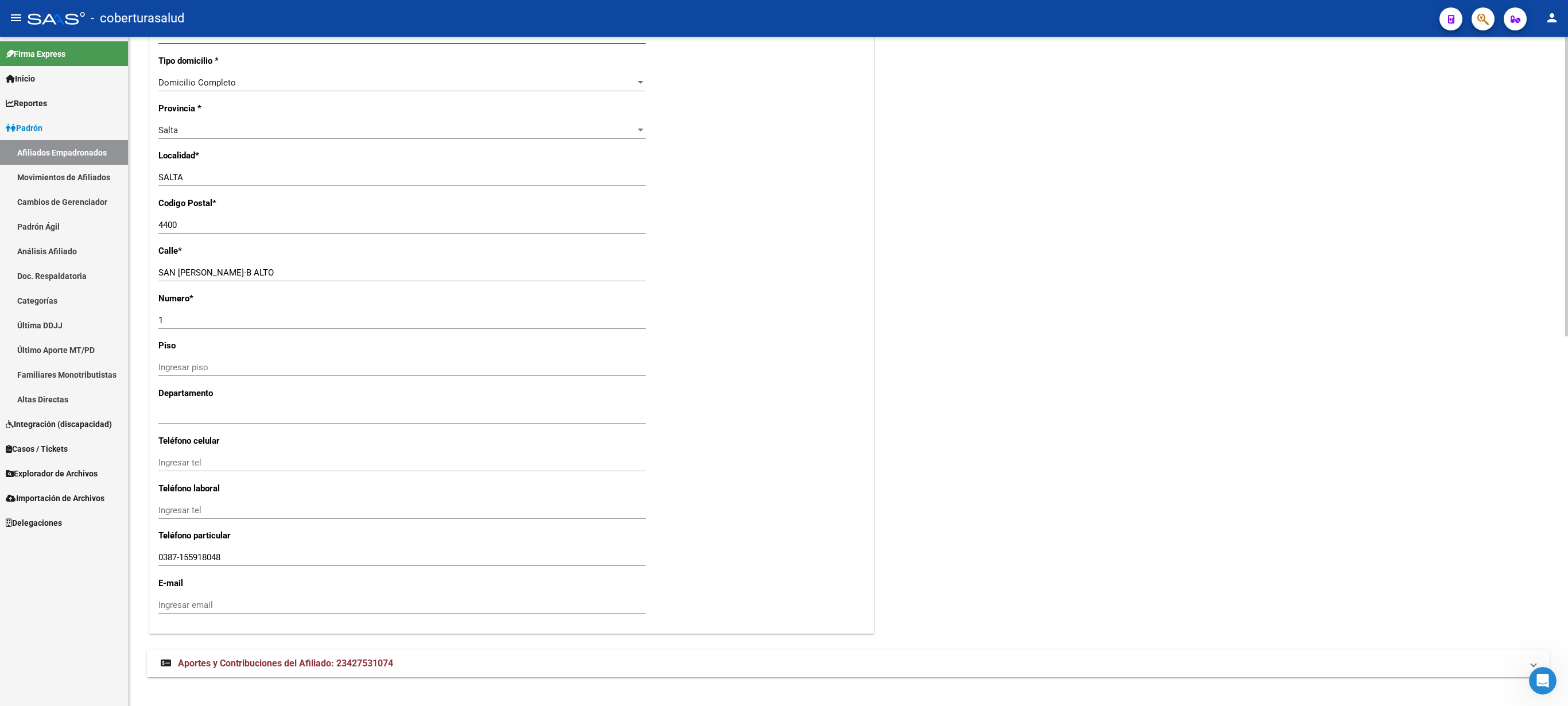
click at [784, 336] on div at bounding box center [1567, 186] width 3 height 300
drag, startPoint x: 1565, startPoint y: 579, endPoint x: 1567, endPoint y: 487, distance: 92.0
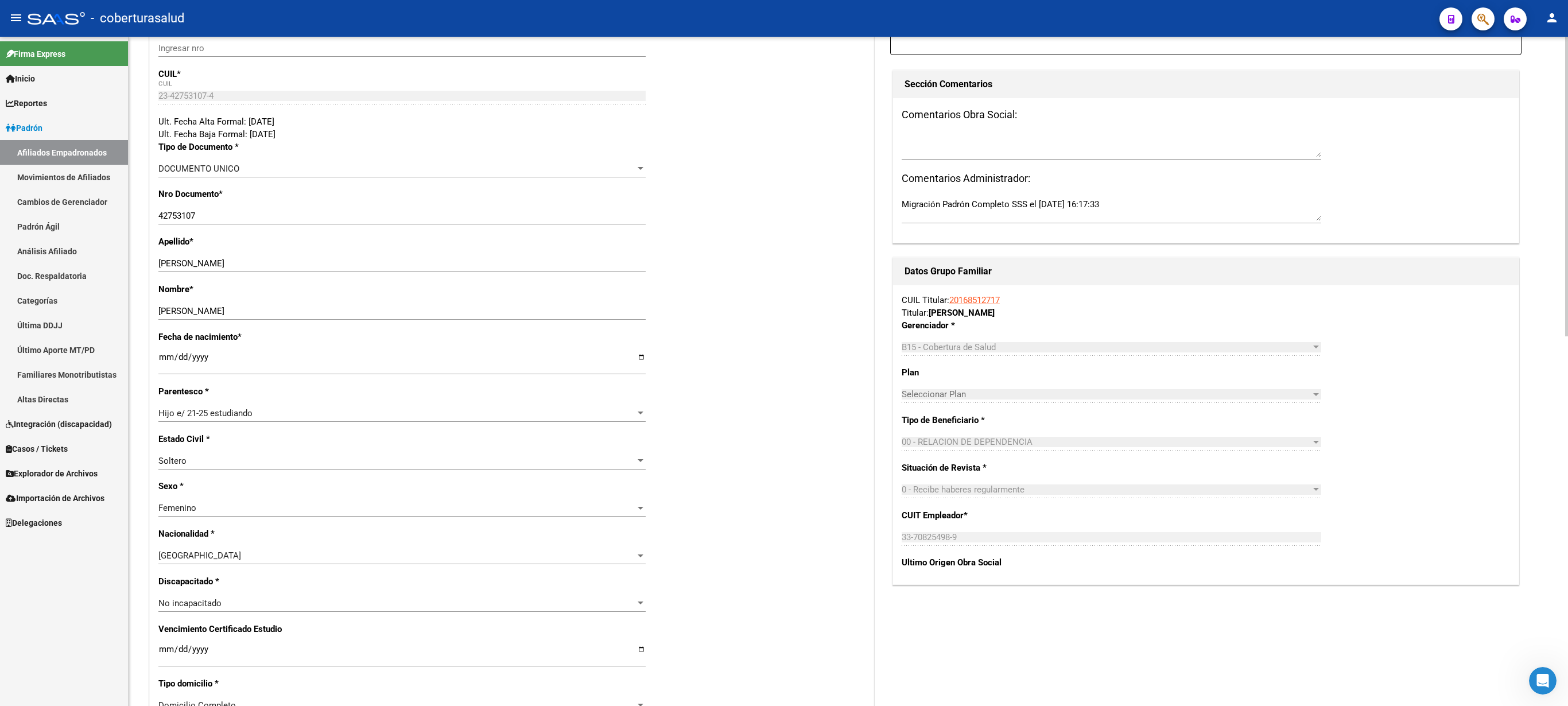
scroll to position [0, 0]
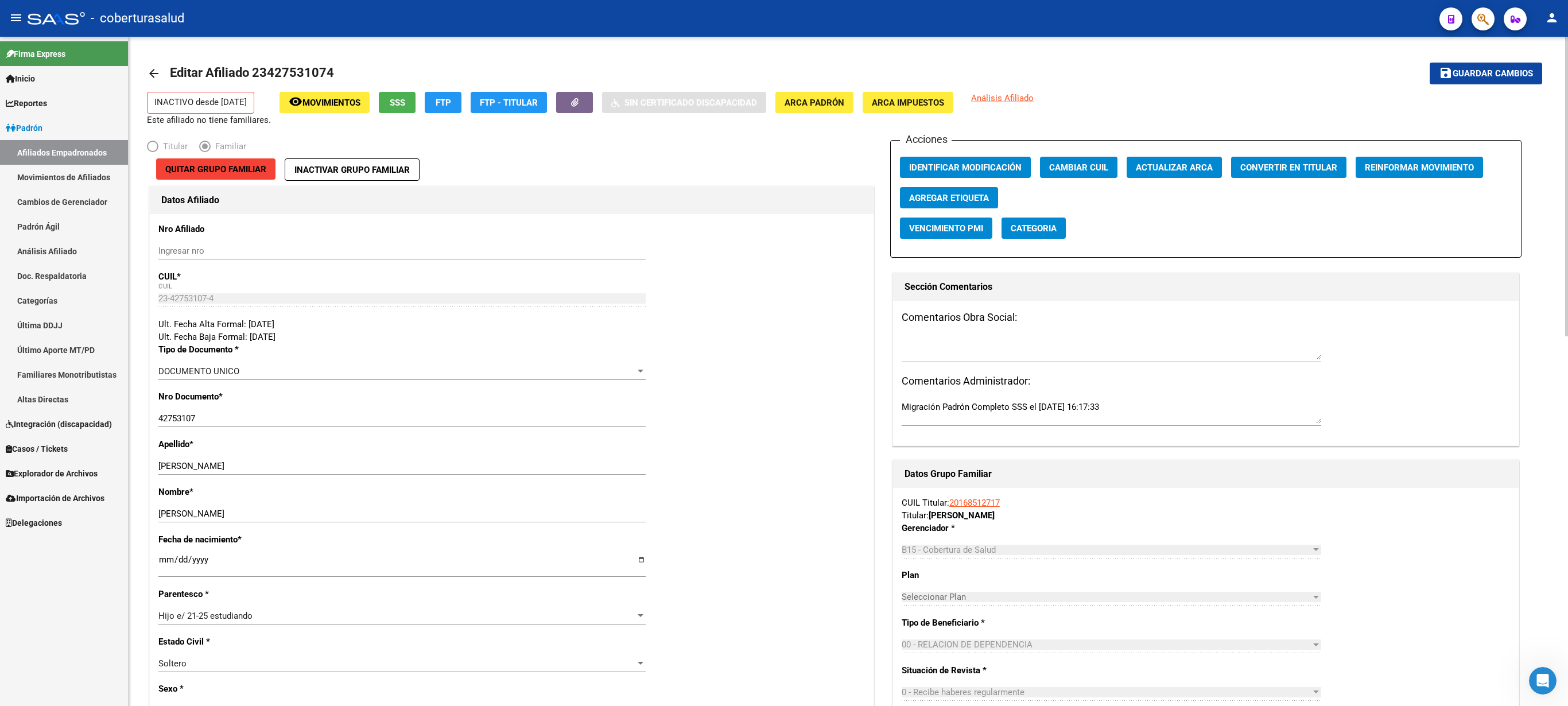
click at [784, 108] on div at bounding box center [1567, 186] width 3 height 300
click at [784, 65] on button "save Guardar cambios" at bounding box center [1486, 74] width 112 height 21
click at [784, 169] on span "Identificar Modificación" at bounding box center [965, 167] width 112 height 10
click at [784, 182] on div at bounding box center [1567, 186] width 3 height 300
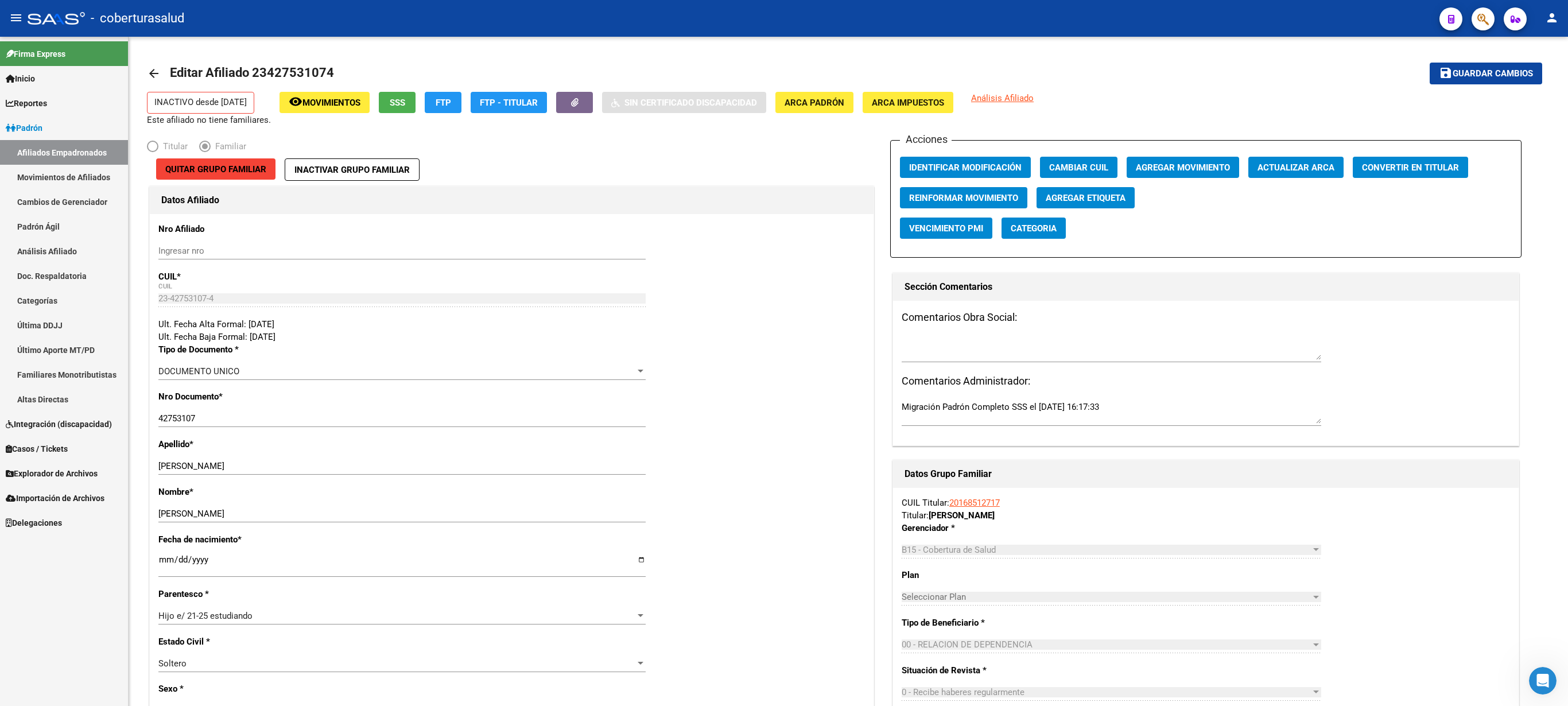
drag, startPoint x: 1479, startPoint y: 35, endPoint x: 1479, endPoint y: 24, distance: 11.0
click at [784, 32] on mat-toolbar "menu - coberturasalud person" at bounding box center [784, 18] width 1568 height 36
click at [784, 22] on icon "button" at bounding box center [1483, 19] width 11 height 13
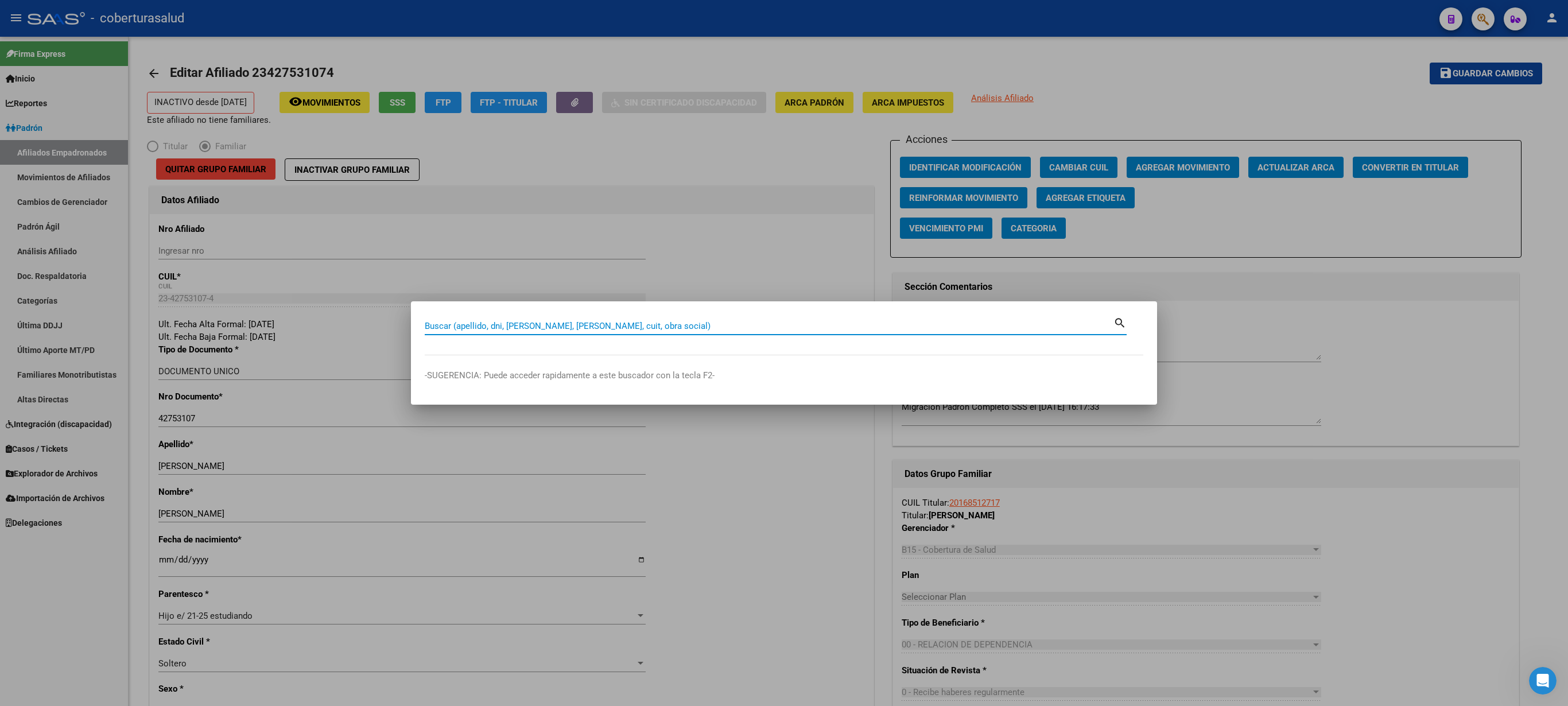
paste input "23427531074"
type input "23427531074"
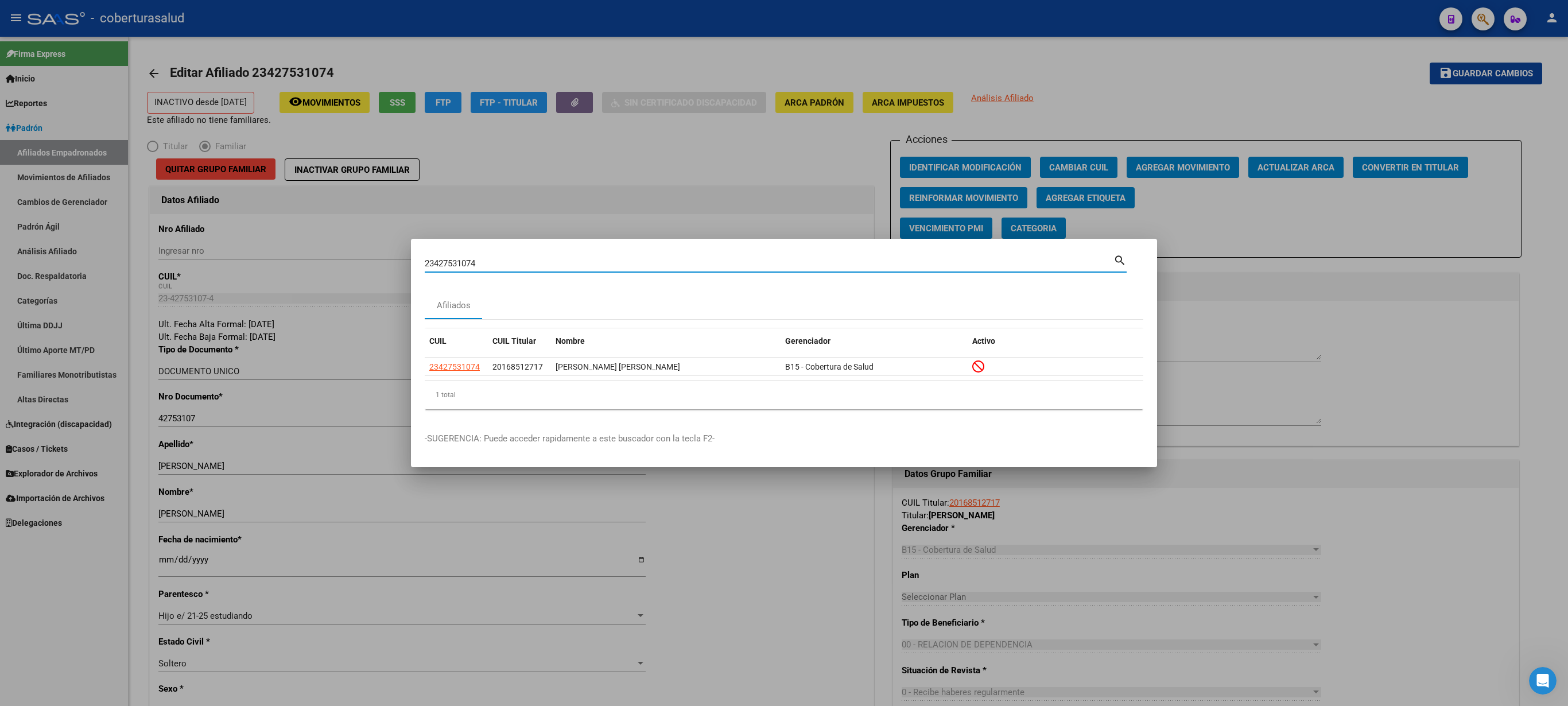
click at [696, 158] on div at bounding box center [784, 353] width 1568 height 706
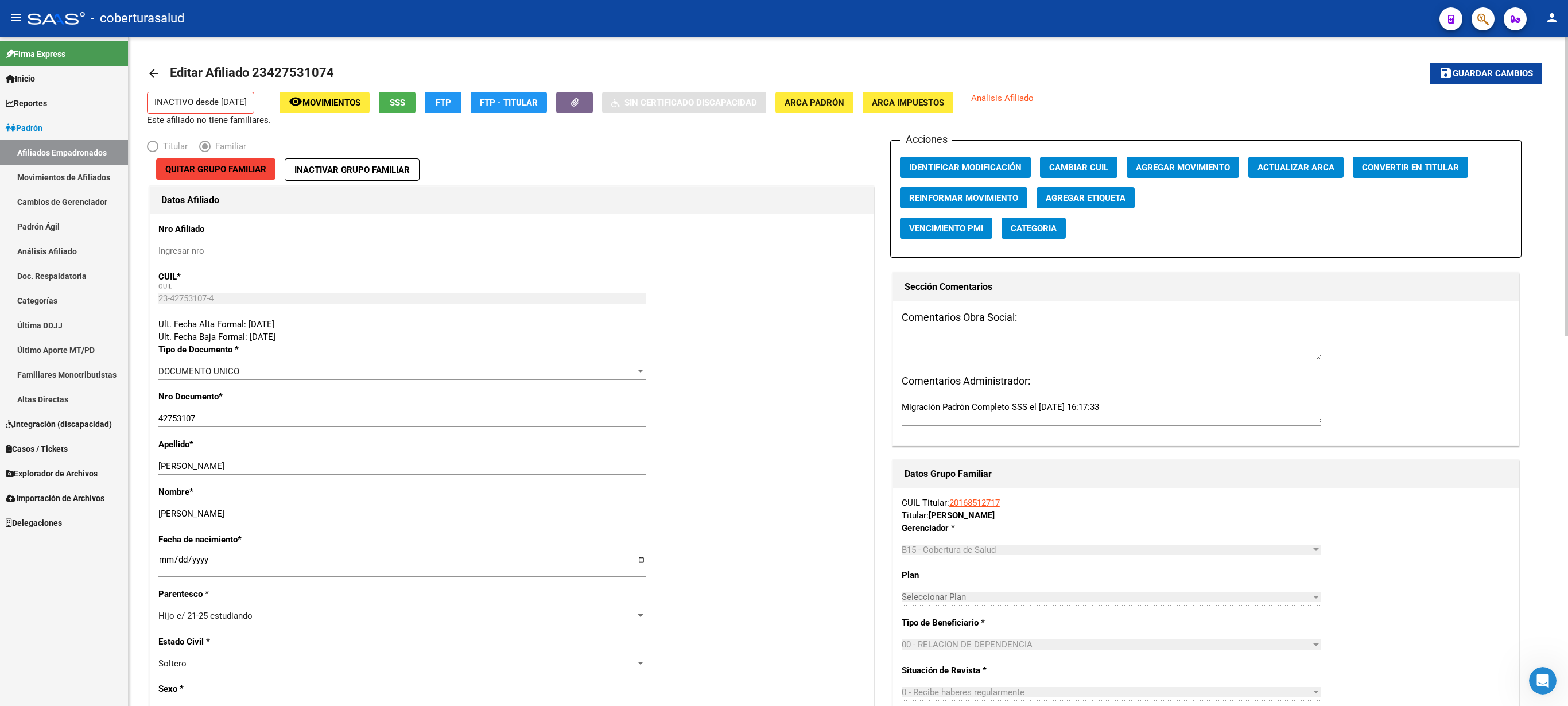
drag, startPoint x: 1562, startPoint y: 303, endPoint x: 1567, endPoint y: 557, distance: 254.0
click at [784, 169] on span "Agregar Movimiento" at bounding box center [1183, 167] width 94 height 10
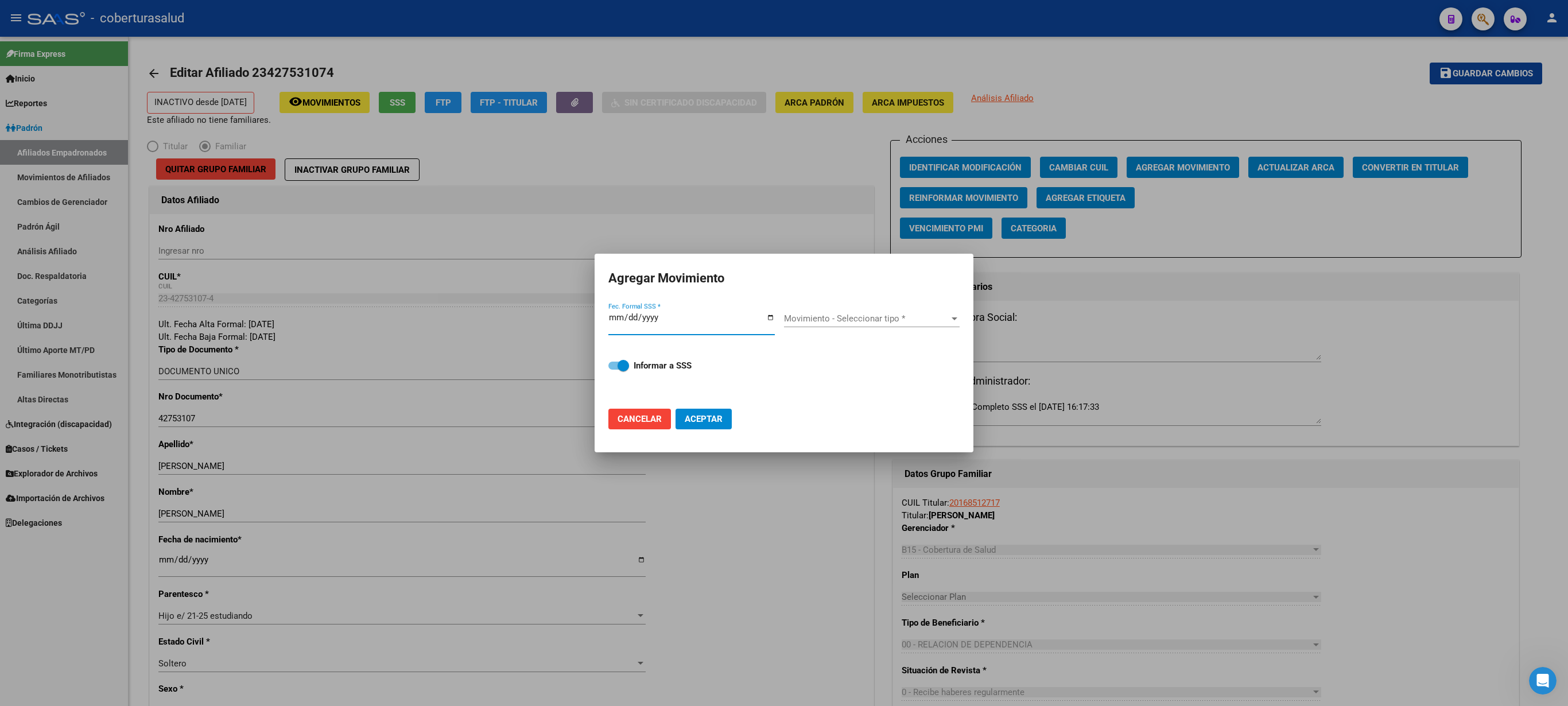
type input "[DATE]"
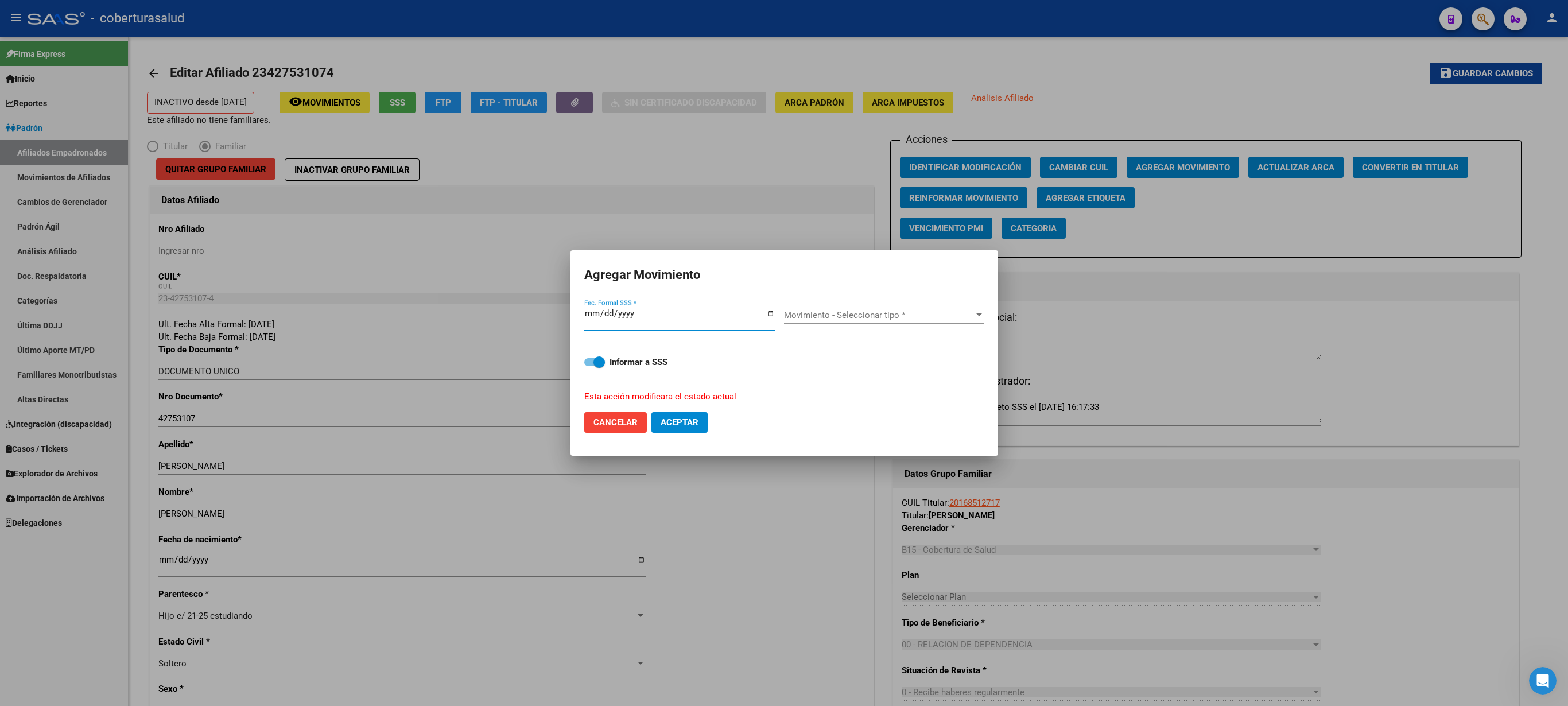
click at [784, 311] on div "Movimiento - Seleccionar tipo * Movimiento - Seleccionar tipo *" at bounding box center [884, 315] width 200 height 17
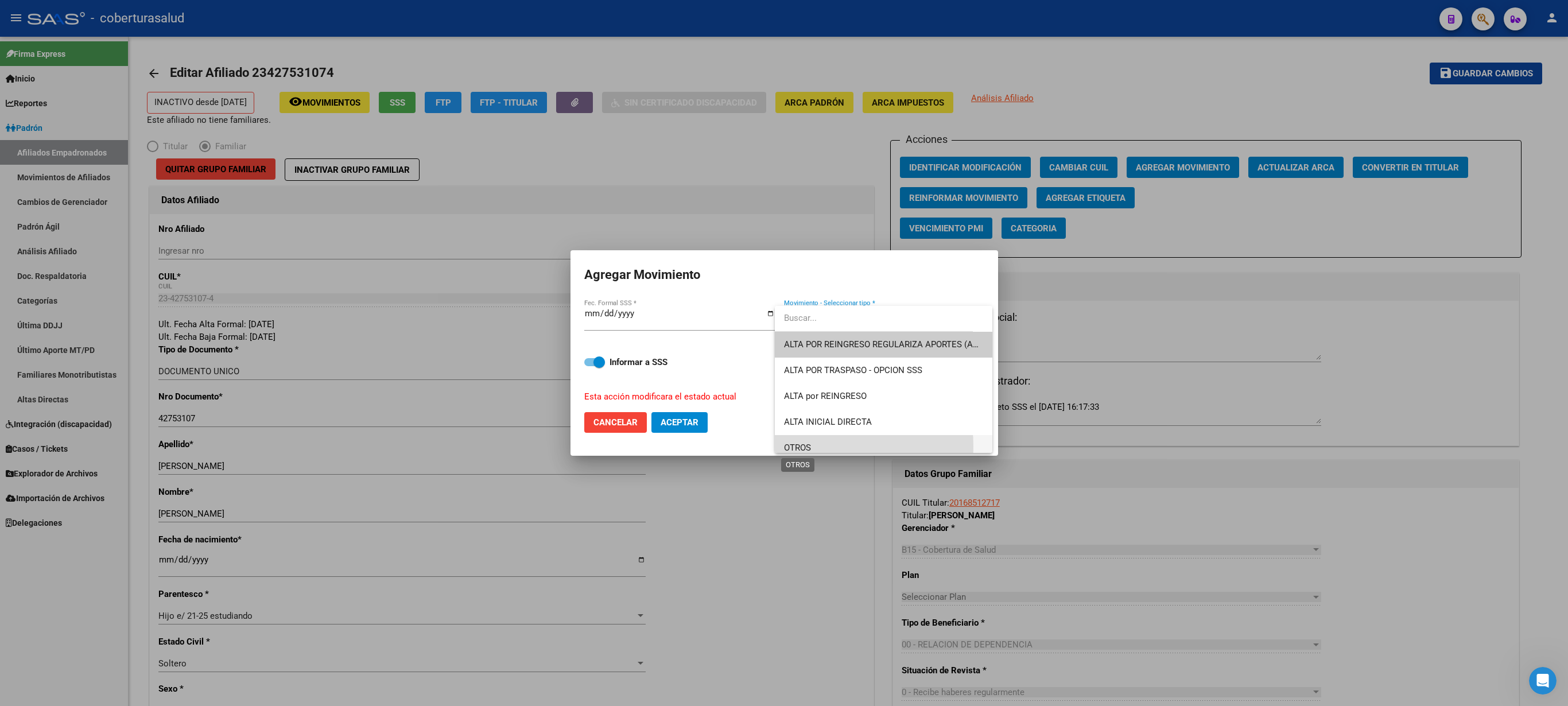
click at [784, 353] on span "OTROS" at bounding box center [798, 448] width 27 height 10
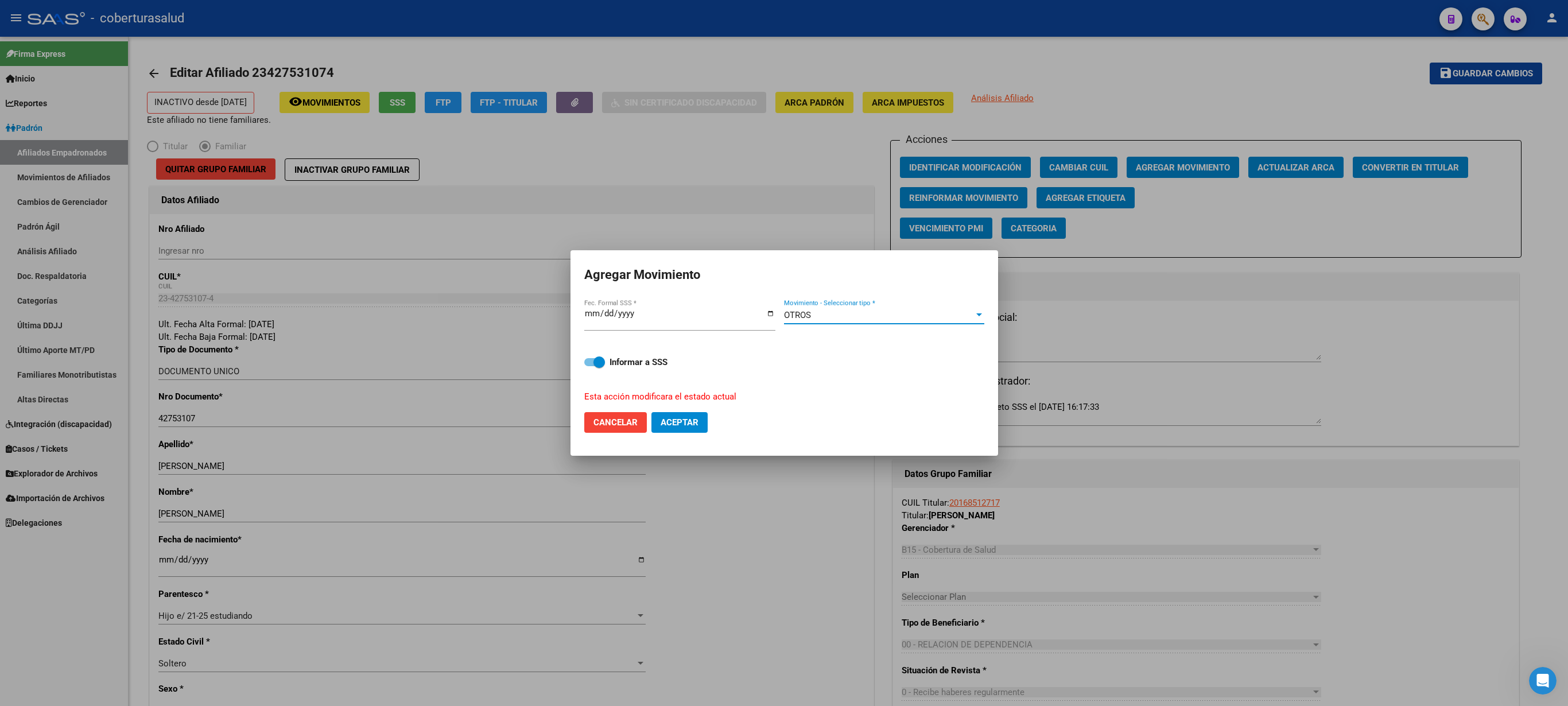
click at [679, 353] on button "Aceptar" at bounding box center [680, 422] width 57 height 21
checkbox input "false"
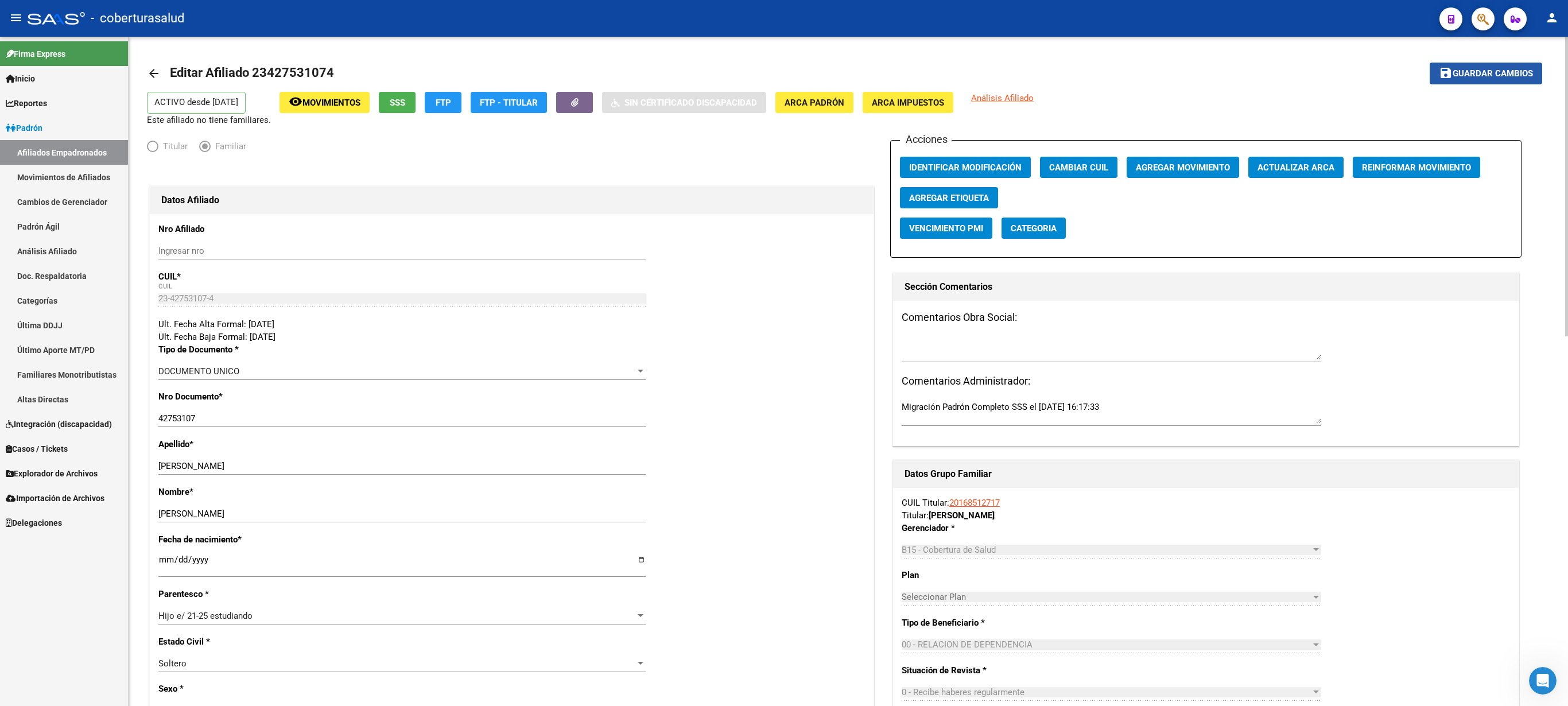
click at [784, 72] on span "Guardar cambios" at bounding box center [1493, 74] width 80 height 10
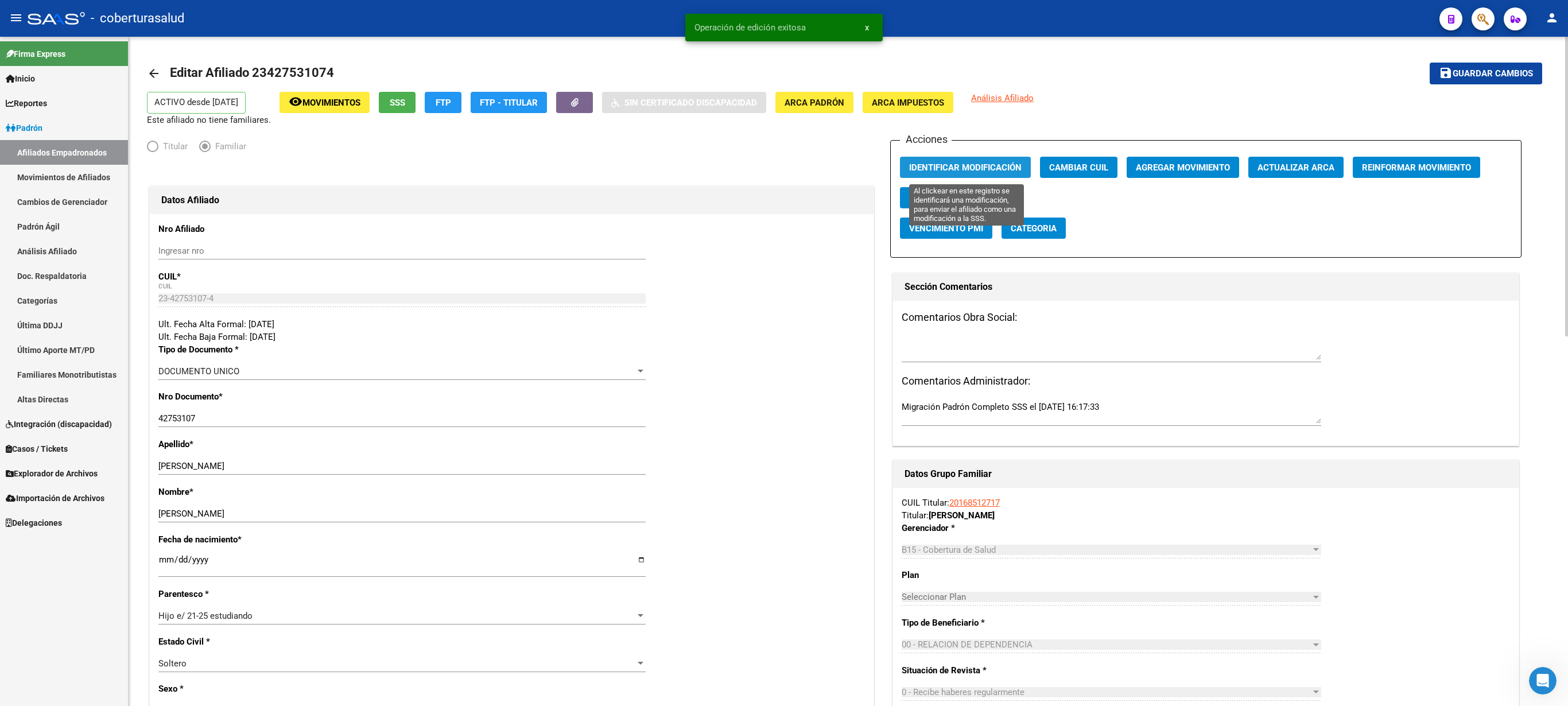
click at [784, 164] on span "Identificar Modificación" at bounding box center [965, 167] width 112 height 10
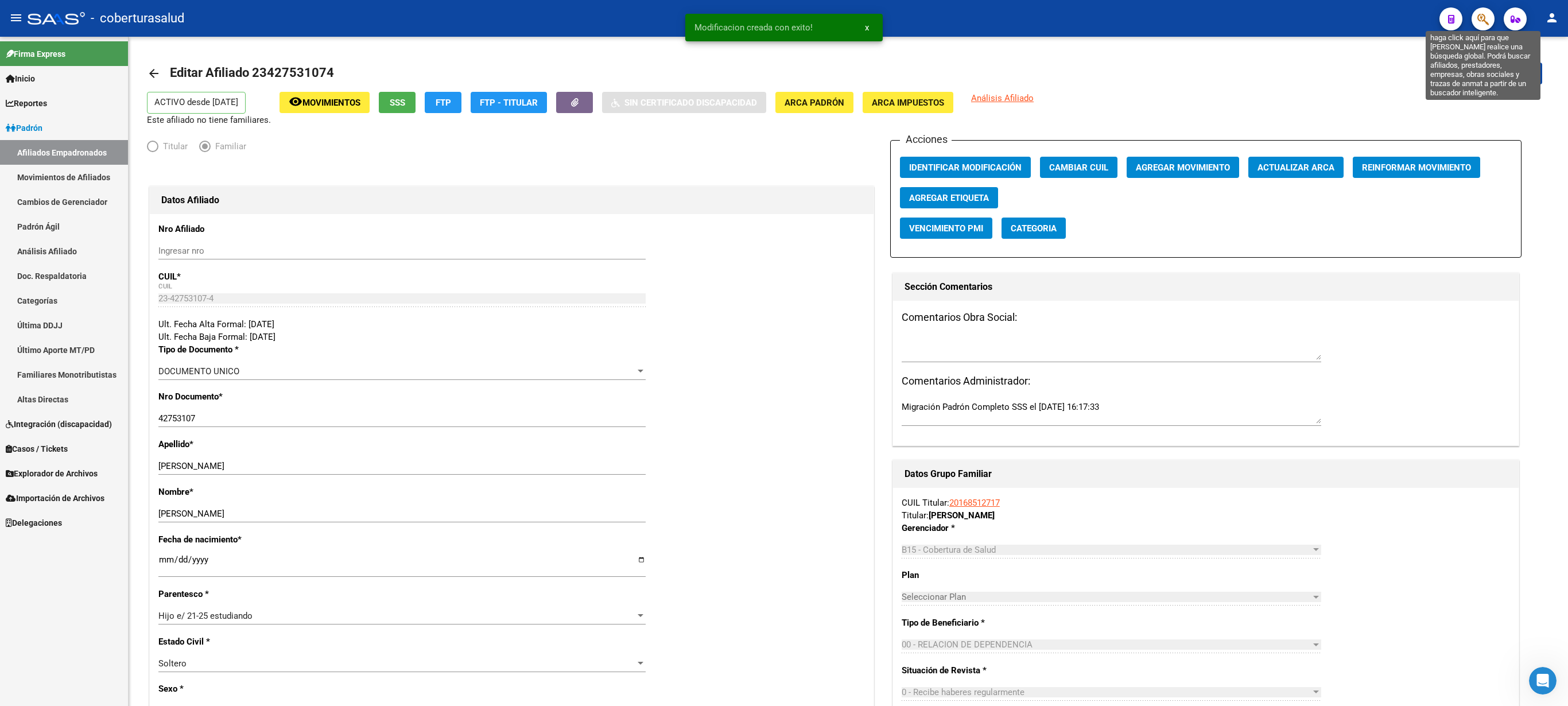
click at [784, 24] on button "button" at bounding box center [1483, 19] width 23 height 23
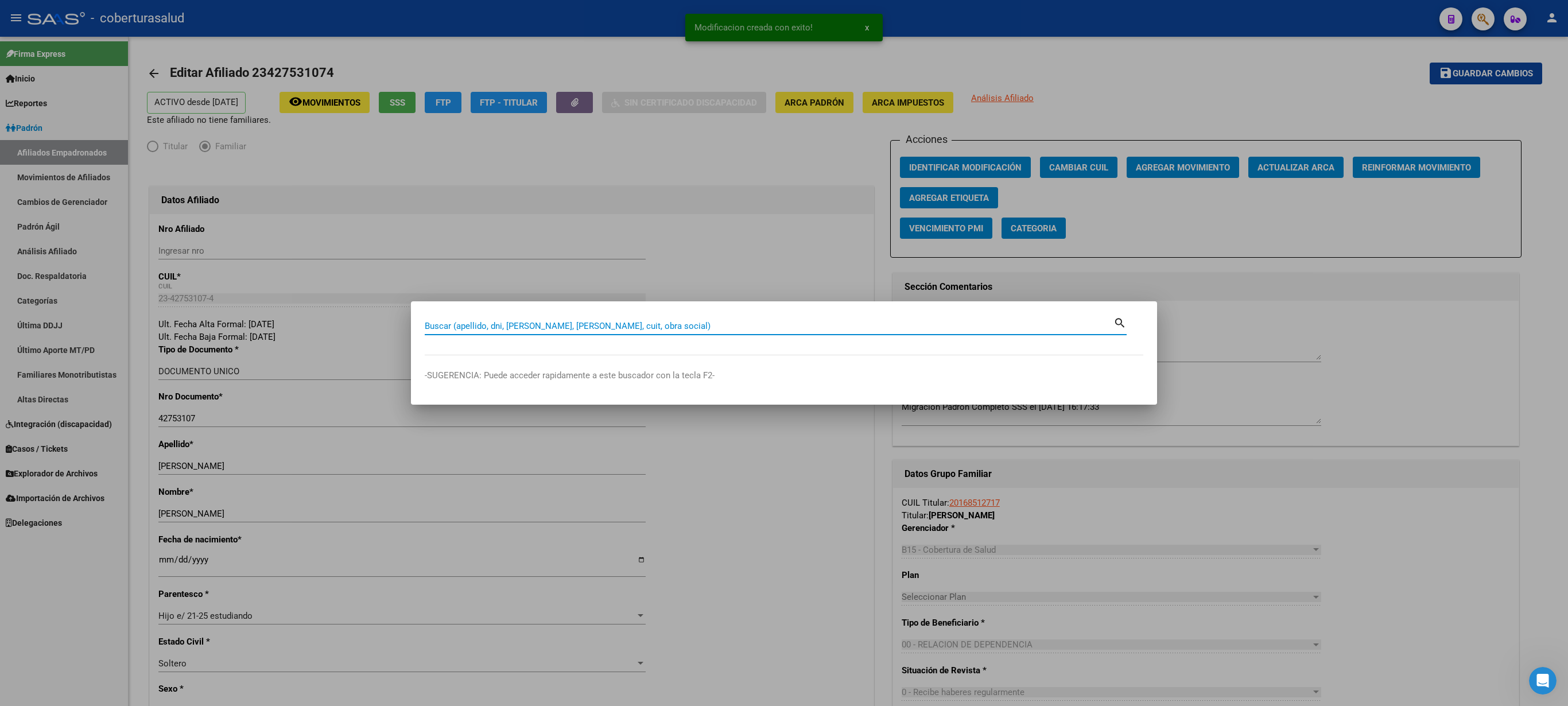
paste input "23427531074"
type input "23427531074"
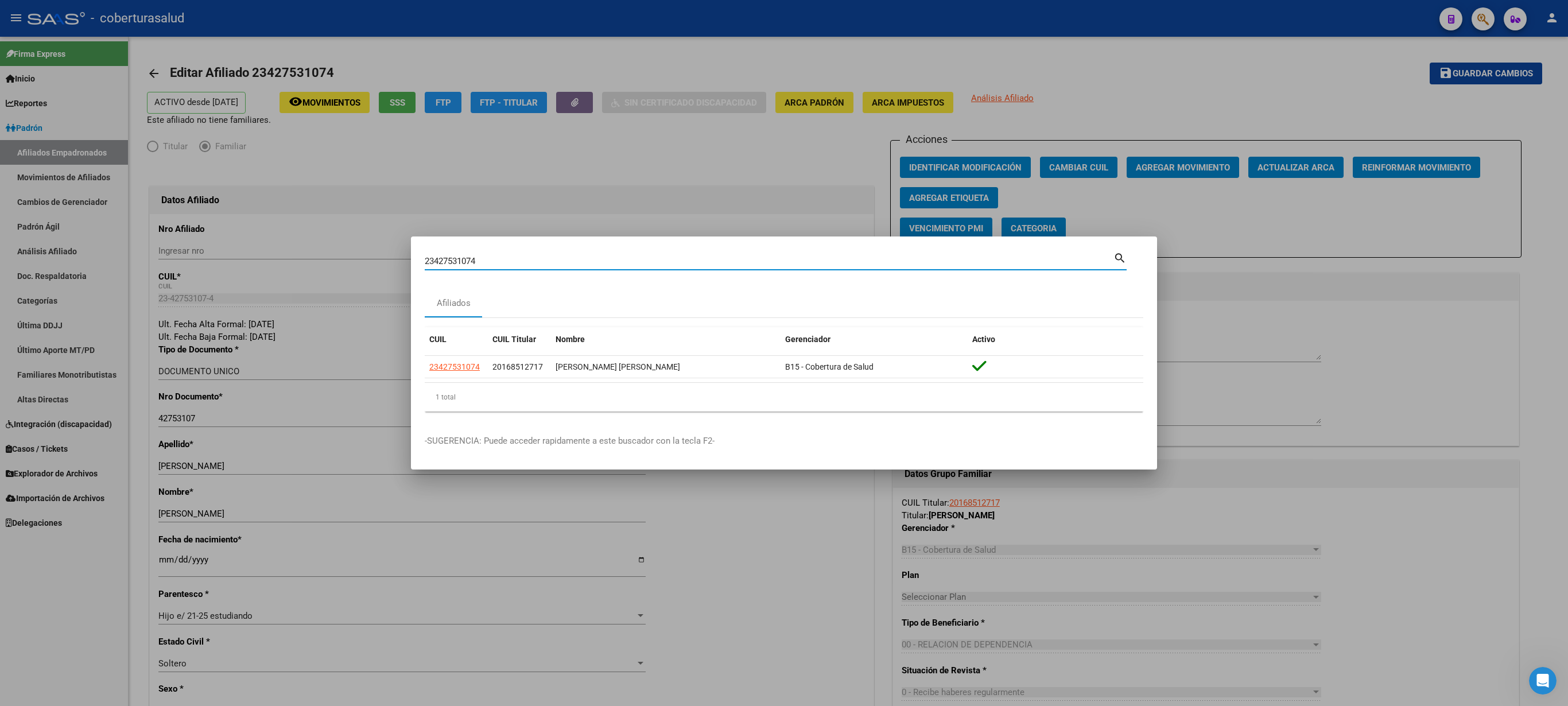
click at [784, 331] on div at bounding box center [784, 353] width 1568 height 706
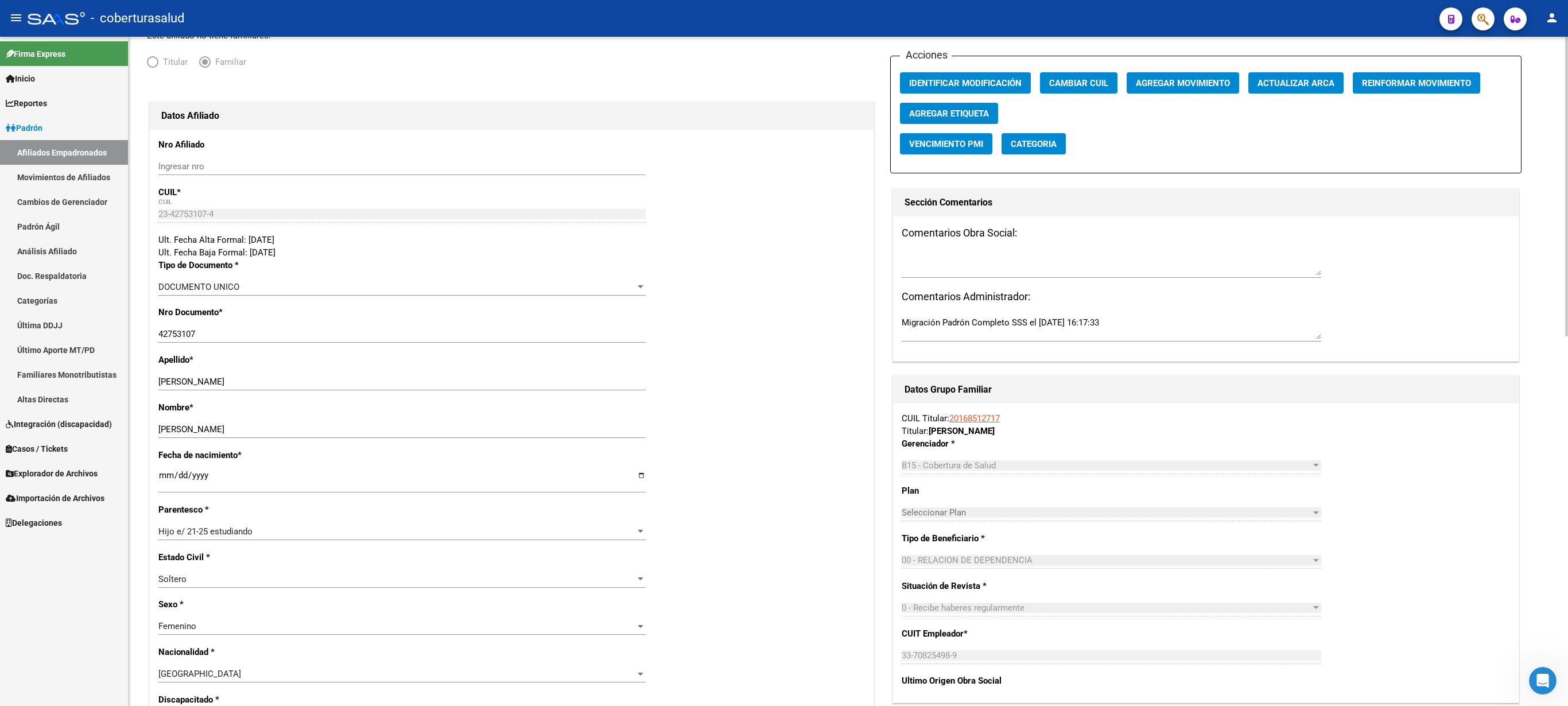
scroll to position [0, 0]
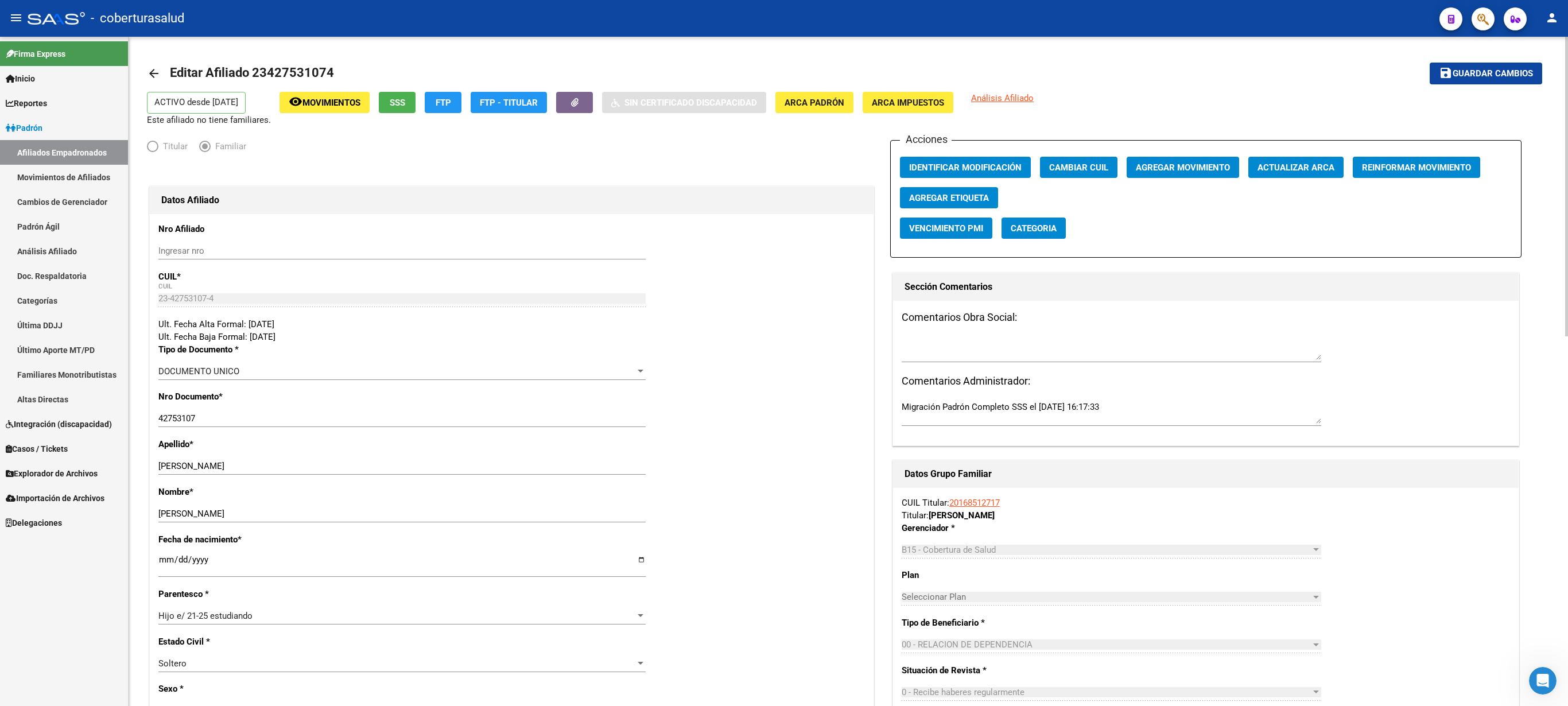
click at [784, 157] on div at bounding box center [1567, 186] width 3 height 300
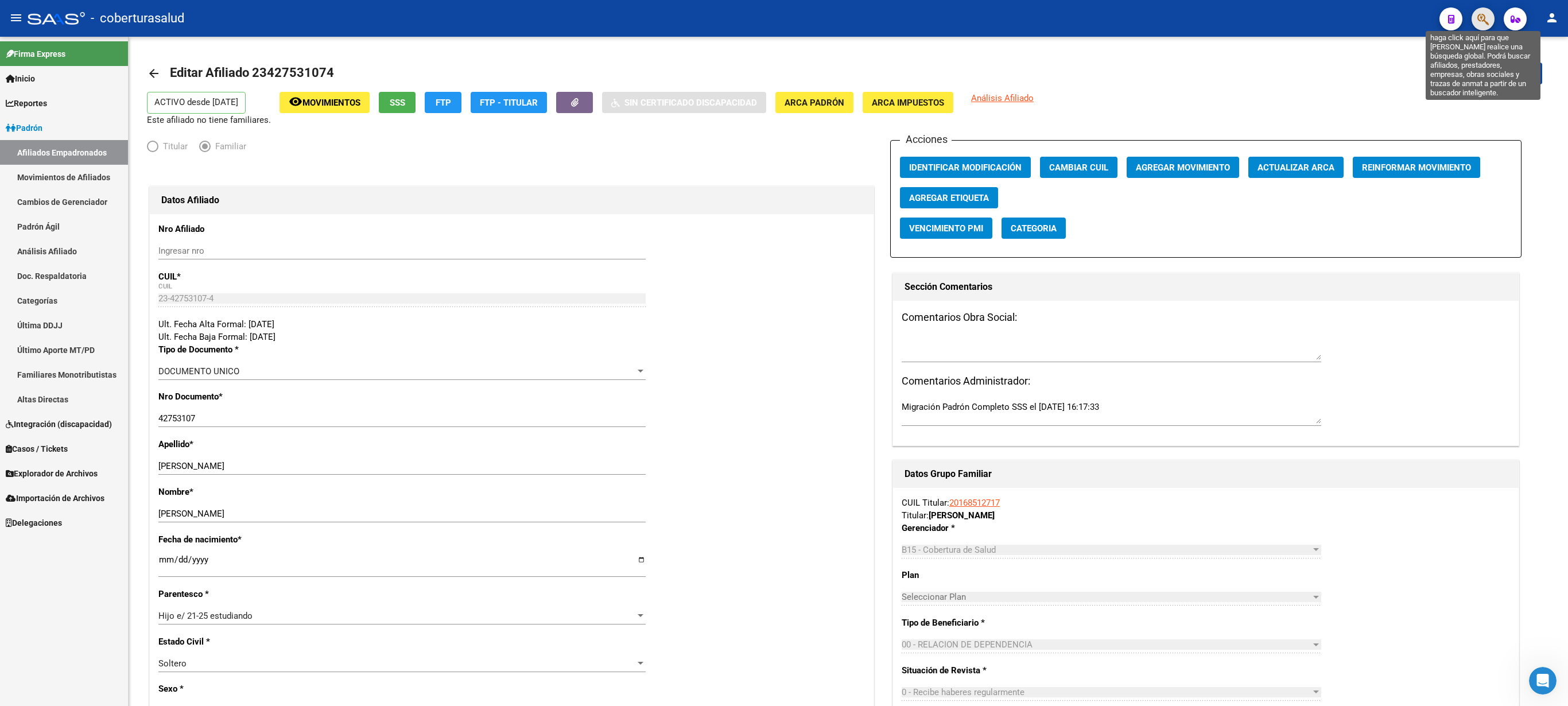
click at [784, 16] on icon "button" at bounding box center [1483, 19] width 11 height 13
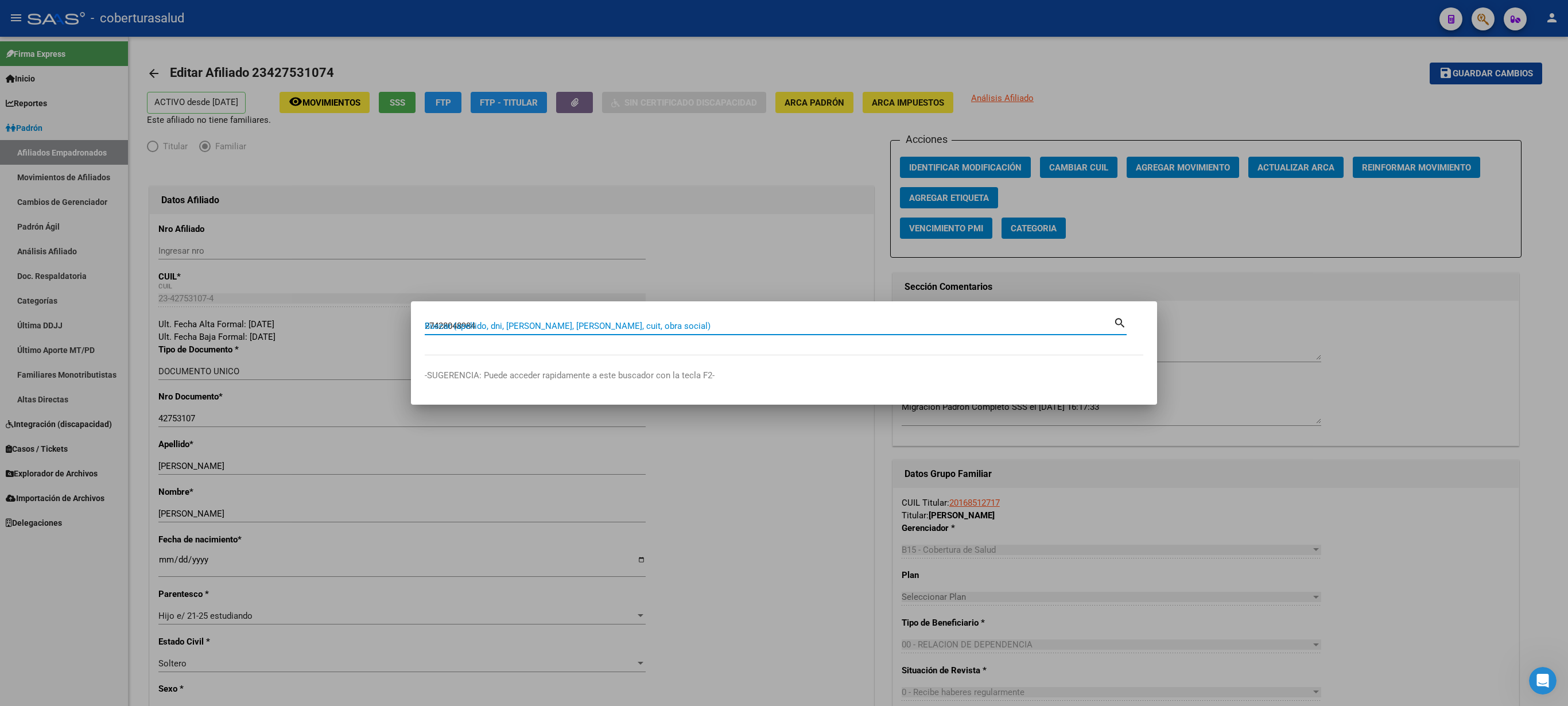
type input "27428048984"
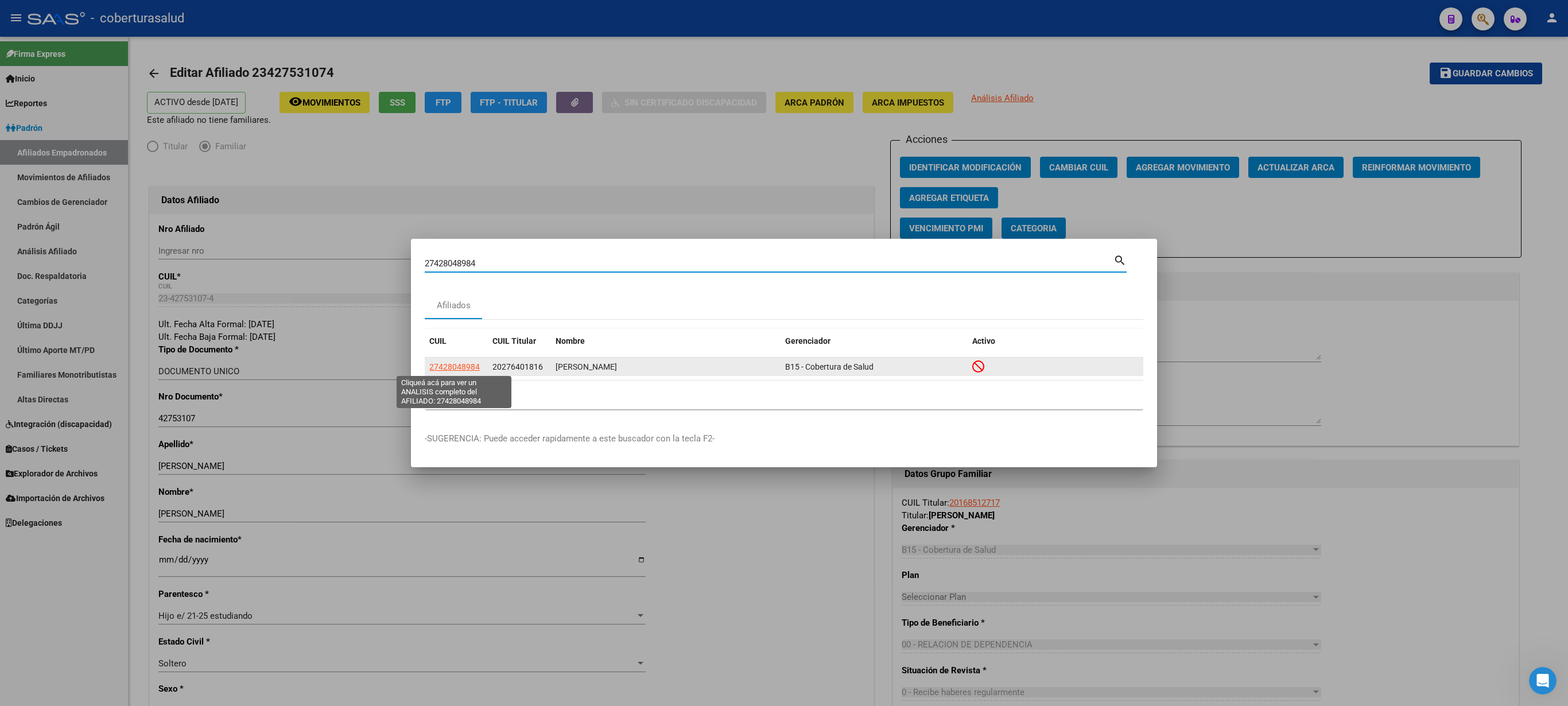
click at [452, 353] on span "27428048984" at bounding box center [454, 367] width 50 height 9
type textarea "27428048984"
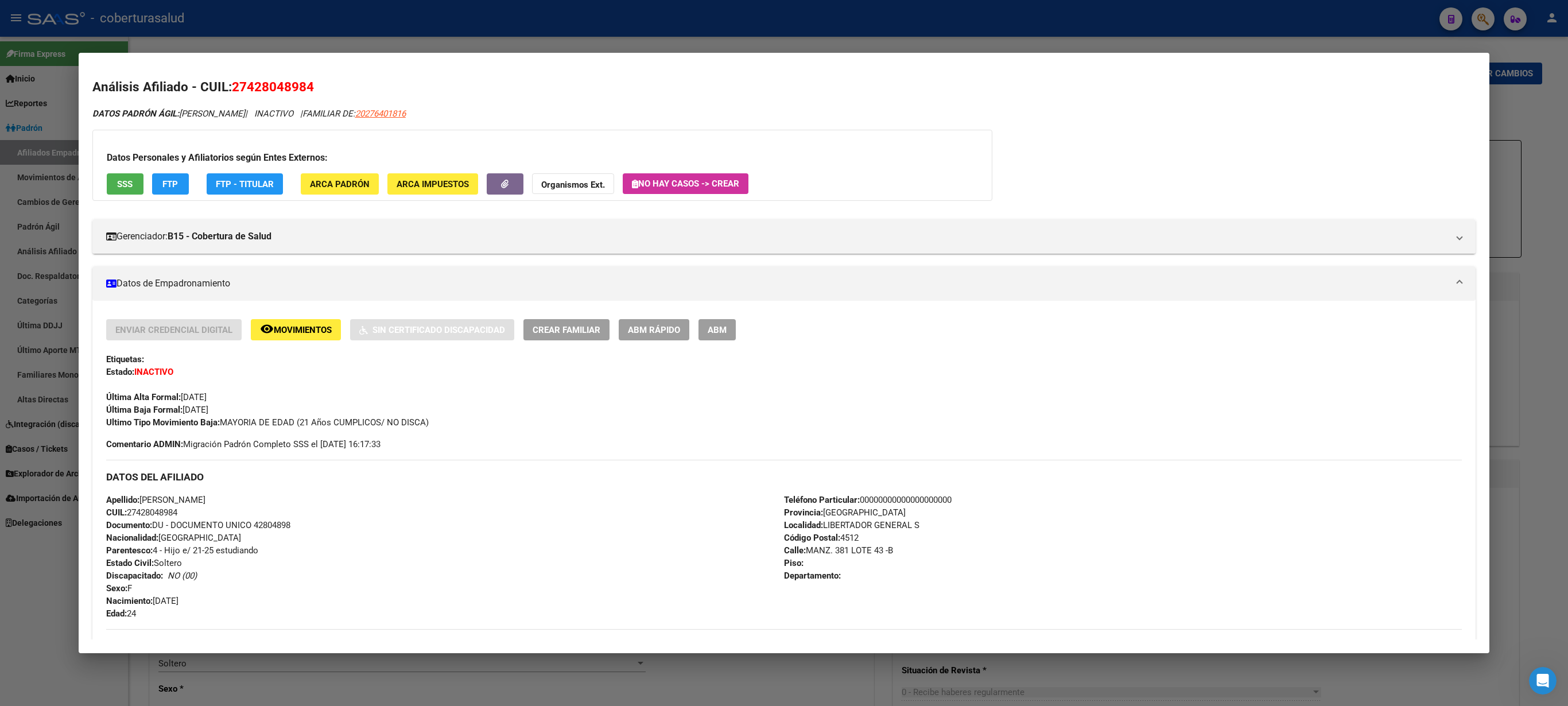
click at [706, 333] on button "ABM" at bounding box center [716, 330] width 37 height 21
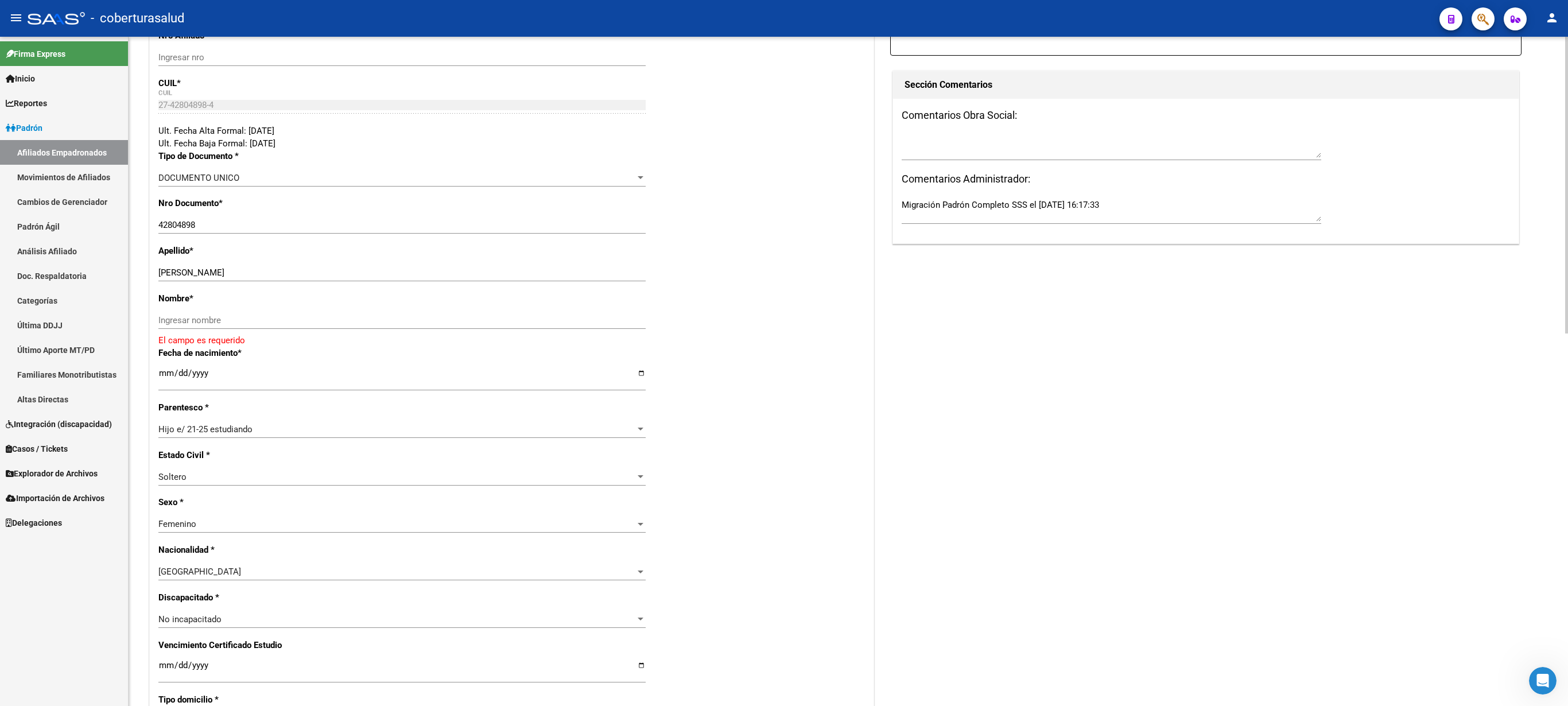
scroll to position [199, 0]
click at [784, 332] on div at bounding box center [1567, 185] width 3 height 297
drag, startPoint x: 186, startPoint y: 278, endPoint x: 275, endPoint y: 279, distance: 89.0
click at [275, 279] on input "[PERSON_NAME]" at bounding box center [402, 275] width 487 height 10
type input "CHARI"
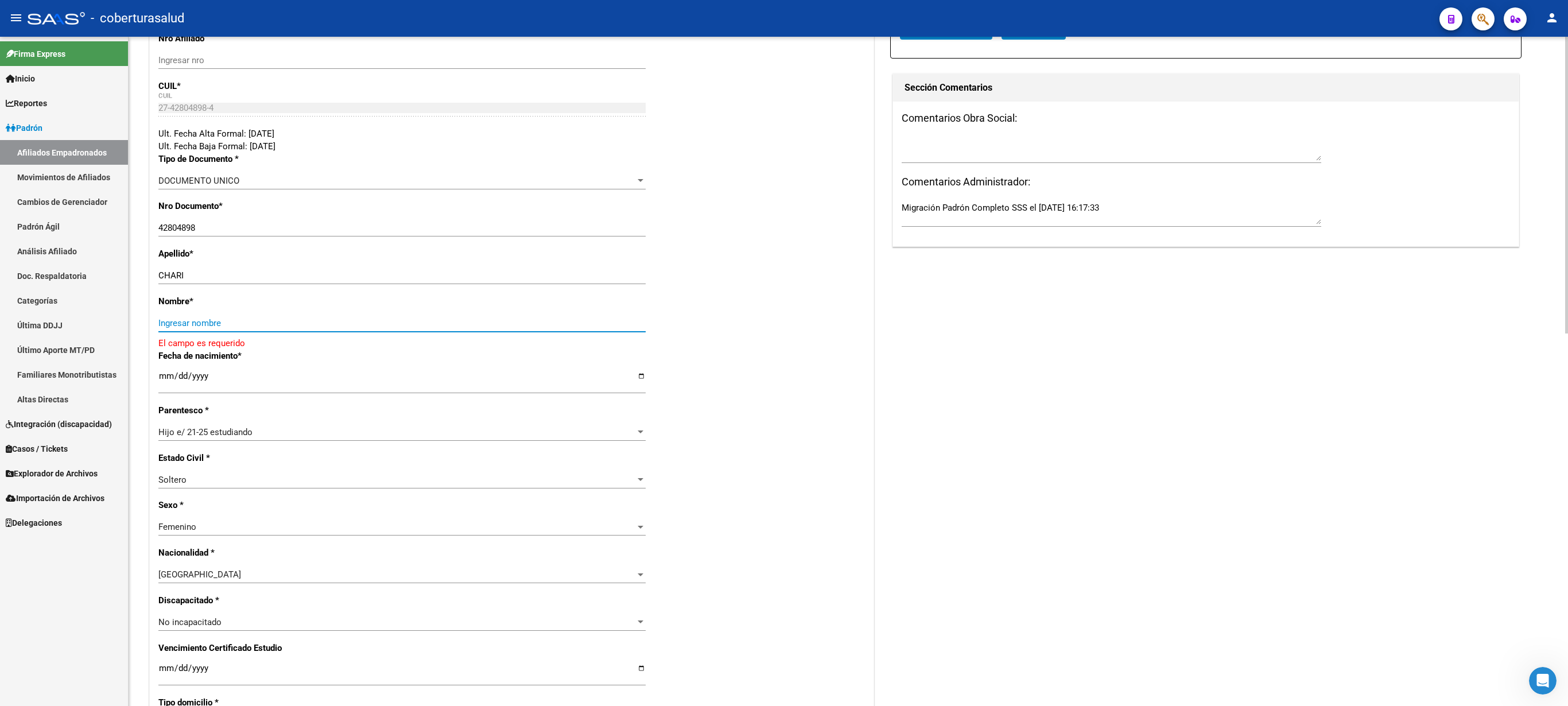
paste input "[PERSON_NAME]"
type input "[PERSON_NAME]"
click at [167, 353] on input "Ingresar fecha" at bounding box center [402, 666] width 487 height 18
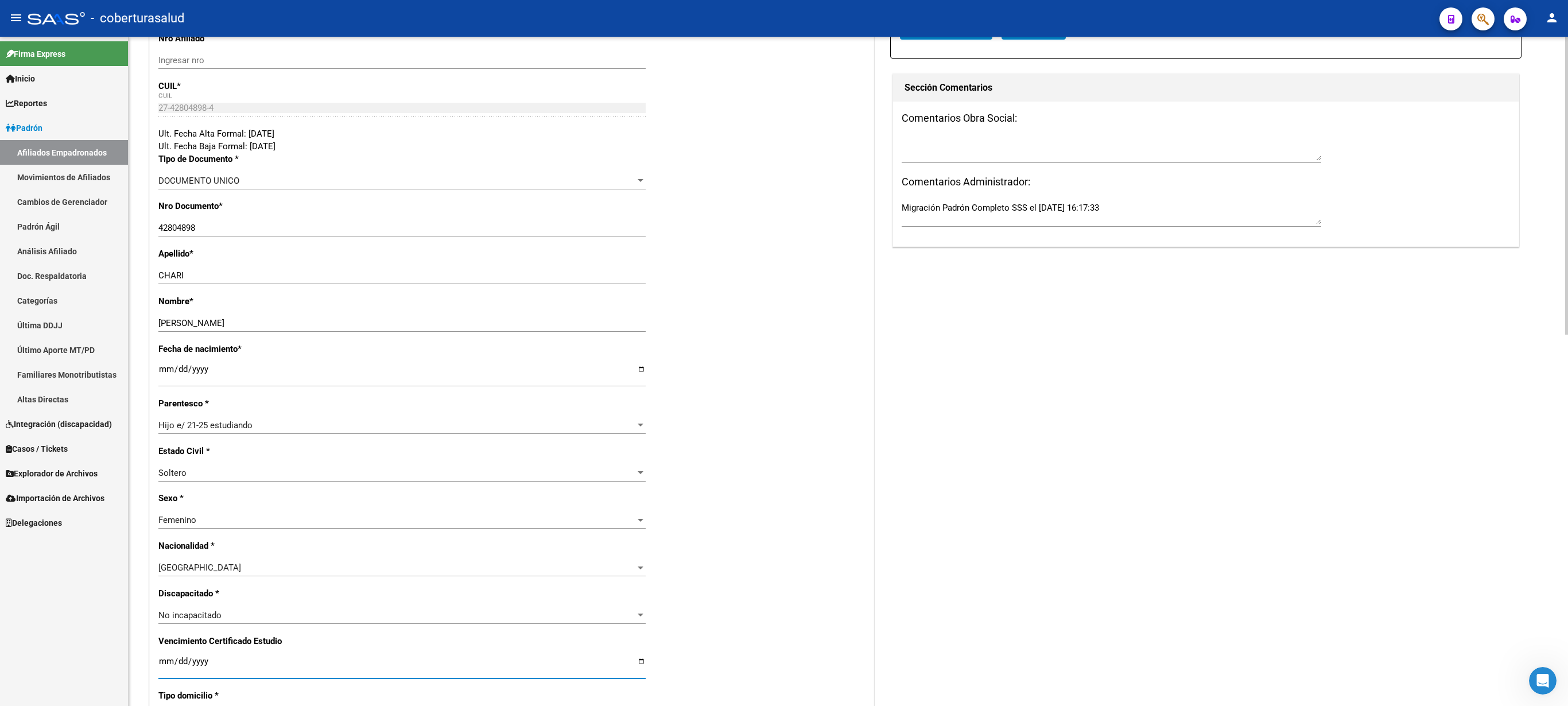
type input "[DATE]"
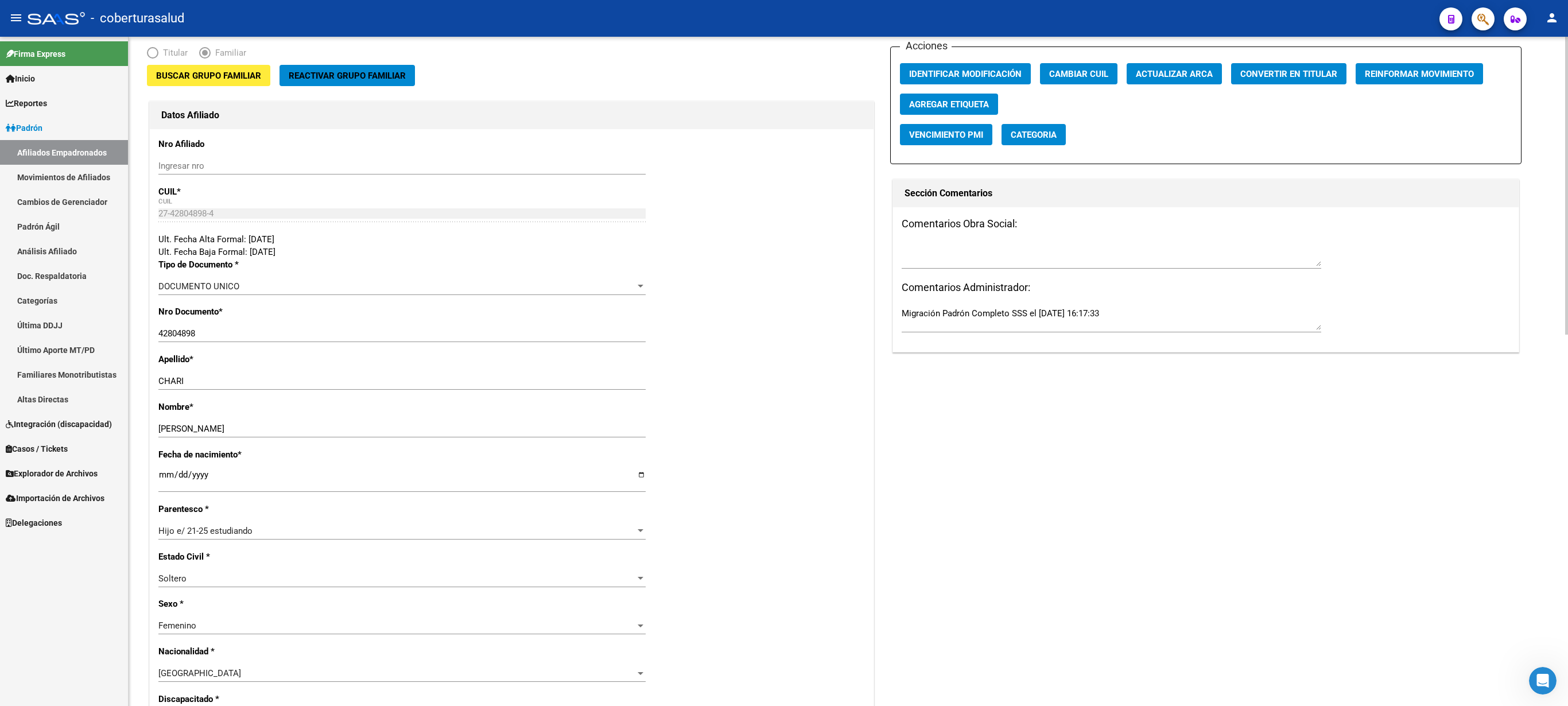
scroll to position [39, 0]
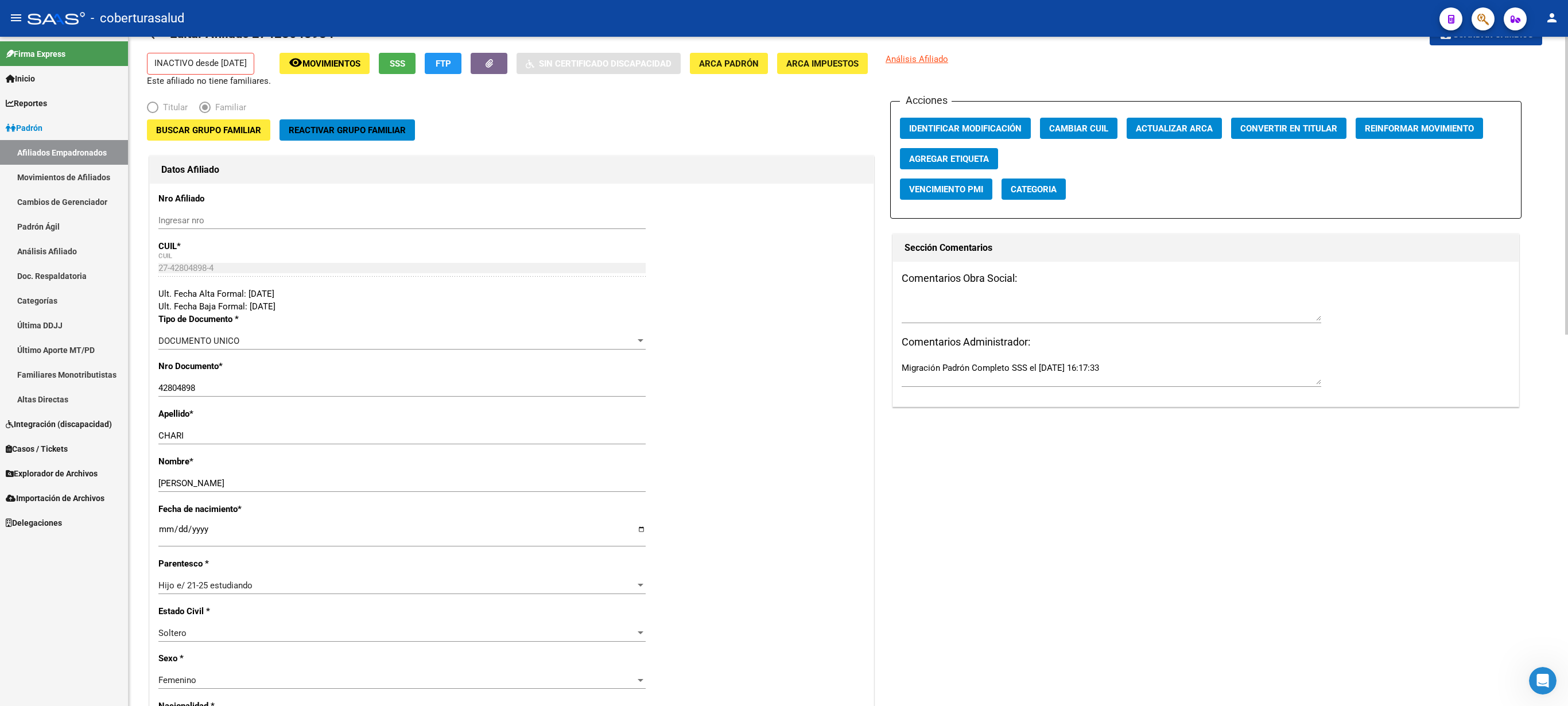
click at [784, 223] on div at bounding box center [1567, 185] width 3 height 298
click at [214, 135] on span "Buscar Grupo Familiar" at bounding box center [208, 130] width 105 height 10
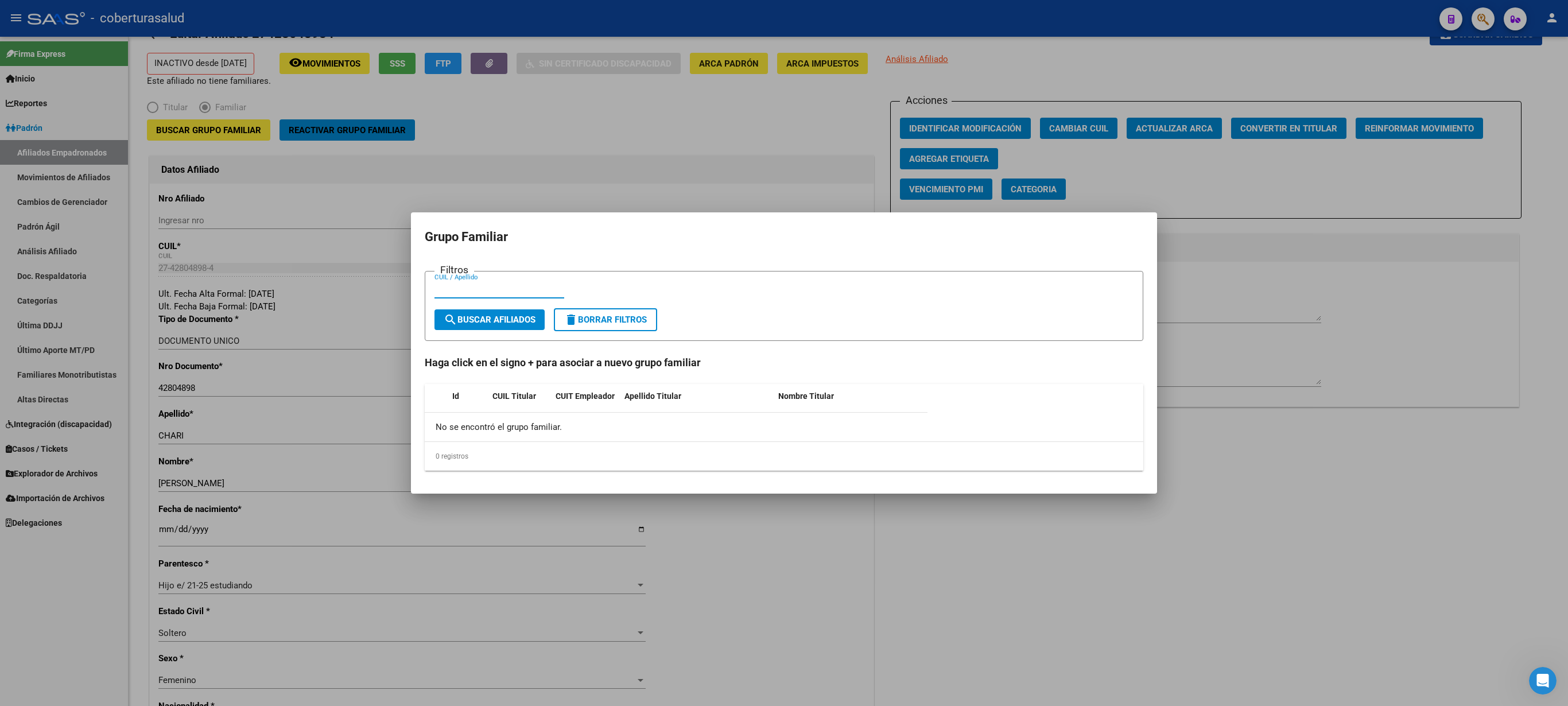
paste input "27640181"
type input "27640181"
click at [490, 321] on span "search Buscar Afiliados" at bounding box center [490, 319] width 92 height 10
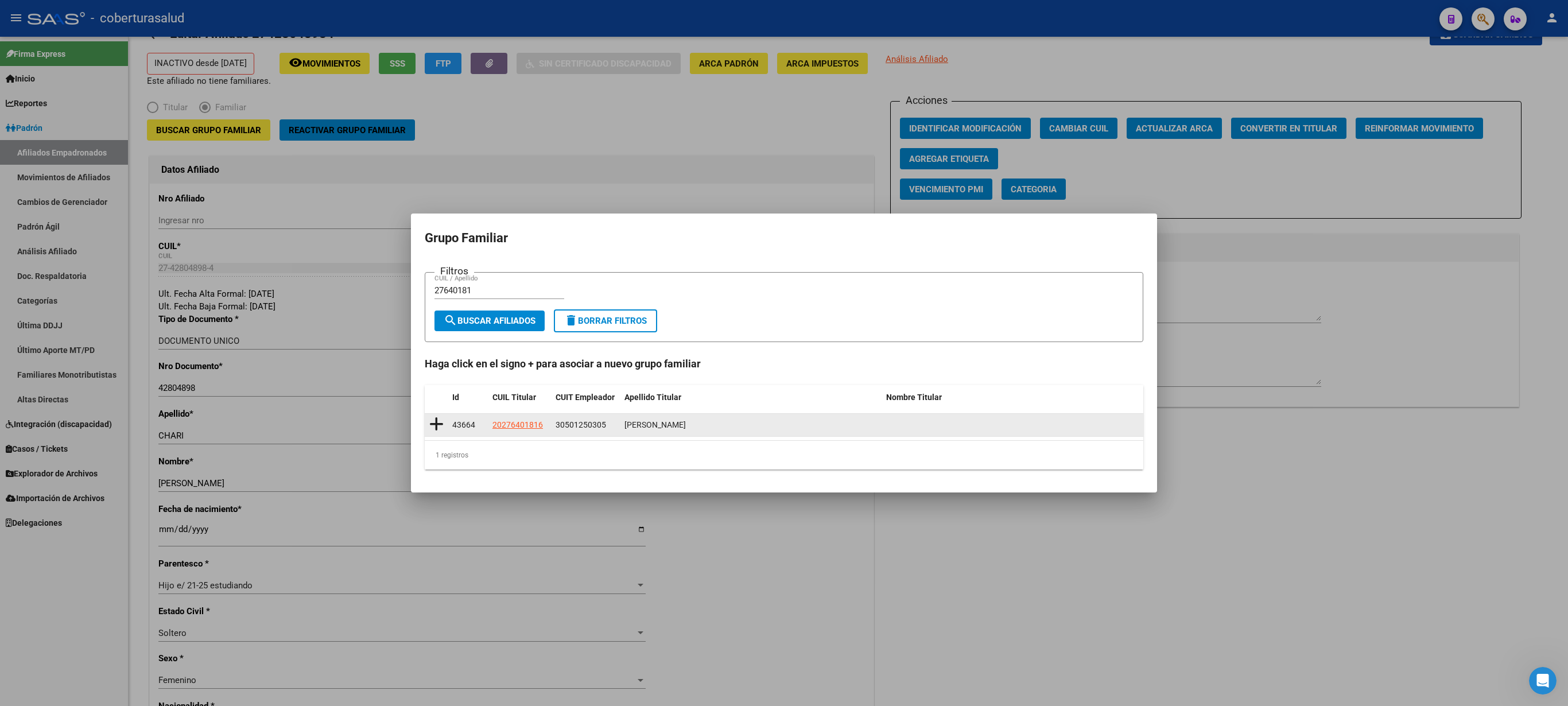
click at [433, 353] on icon at bounding box center [436, 424] width 14 height 16
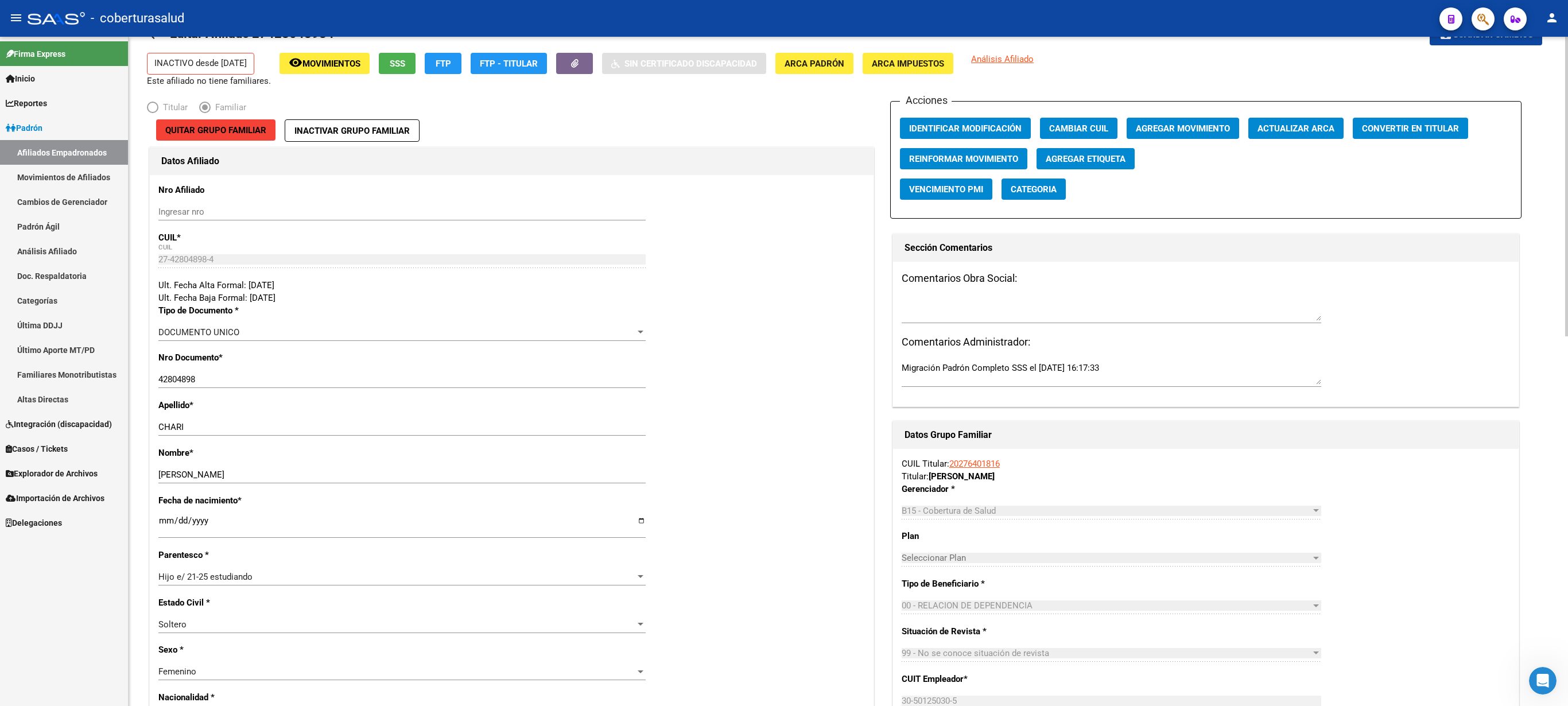
scroll to position [709, 0]
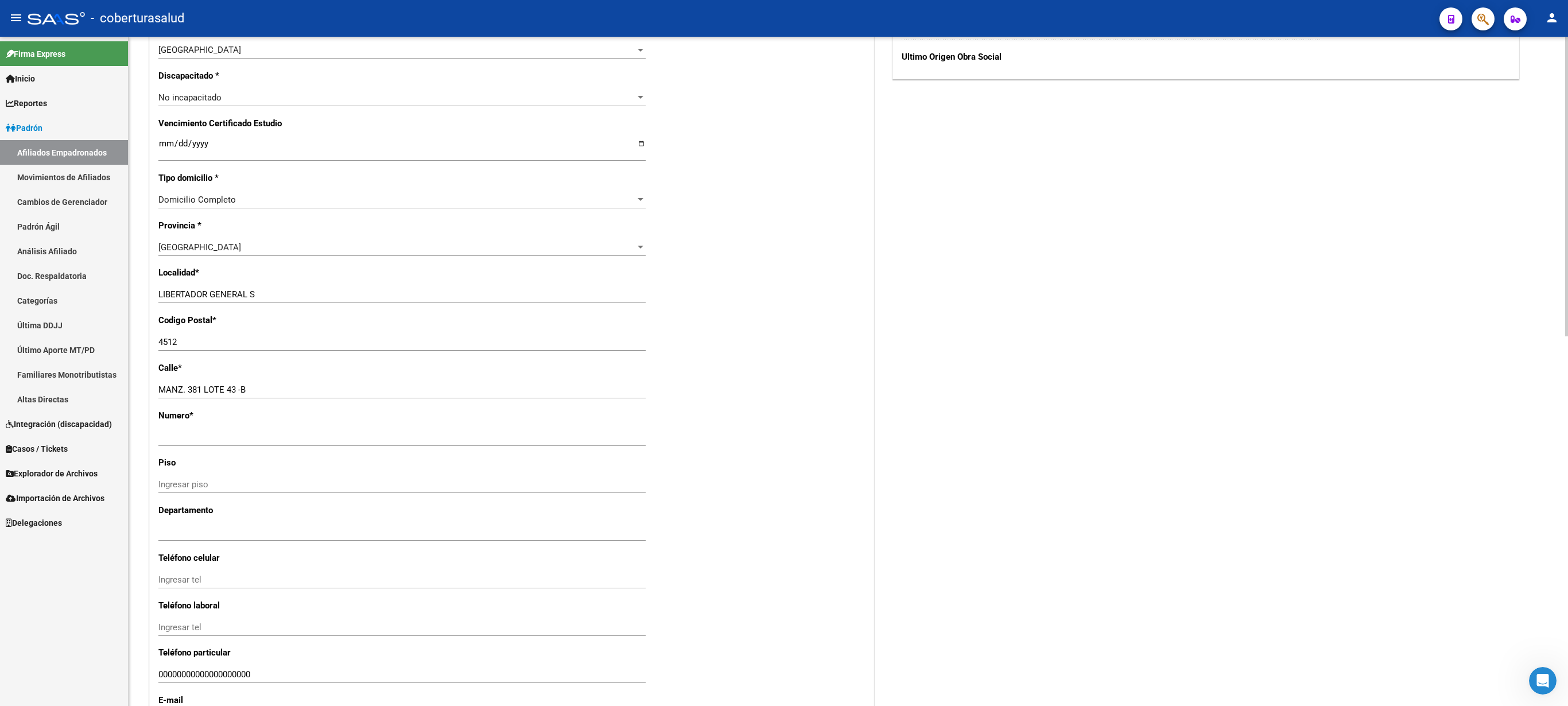
click at [784, 353] on div at bounding box center [1567, 371] width 3 height 670
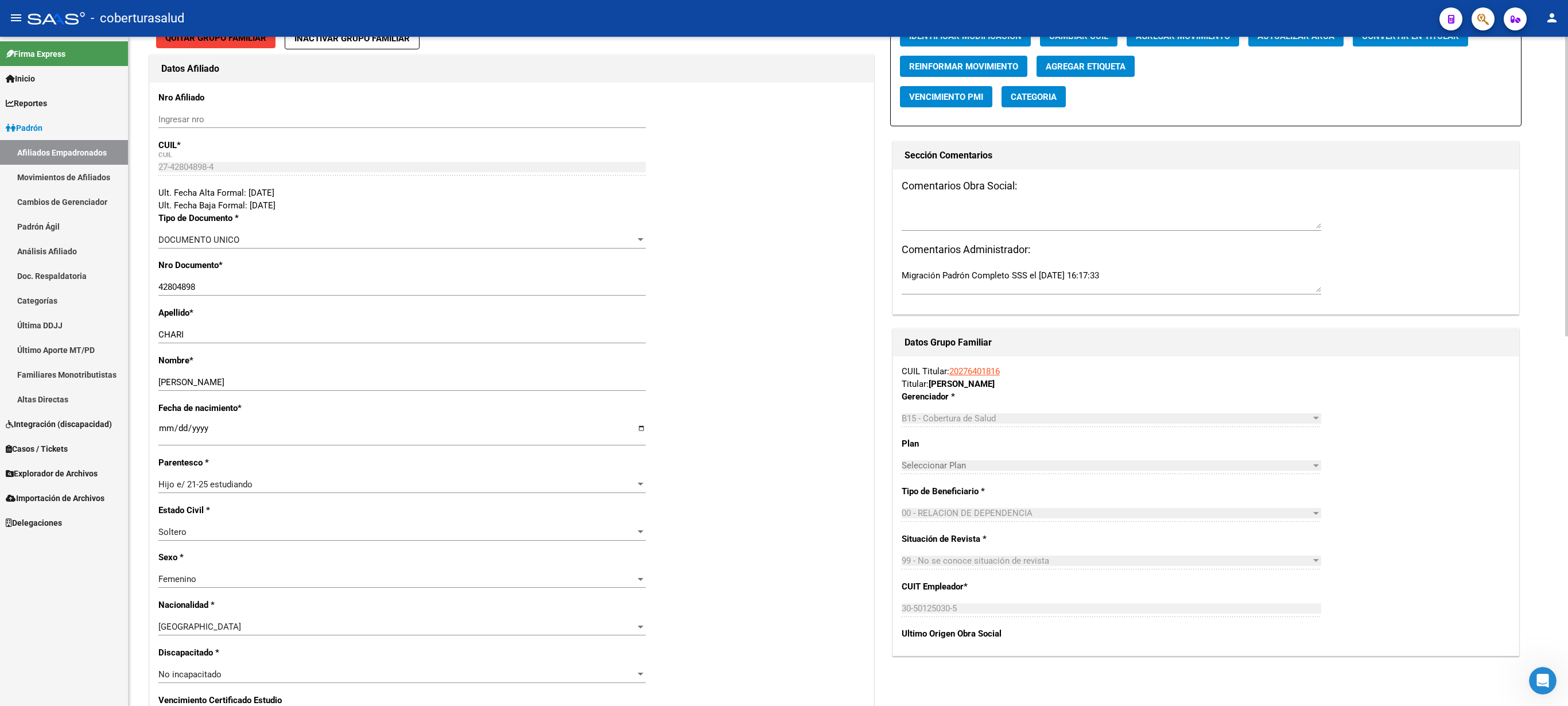
scroll to position [0, 0]
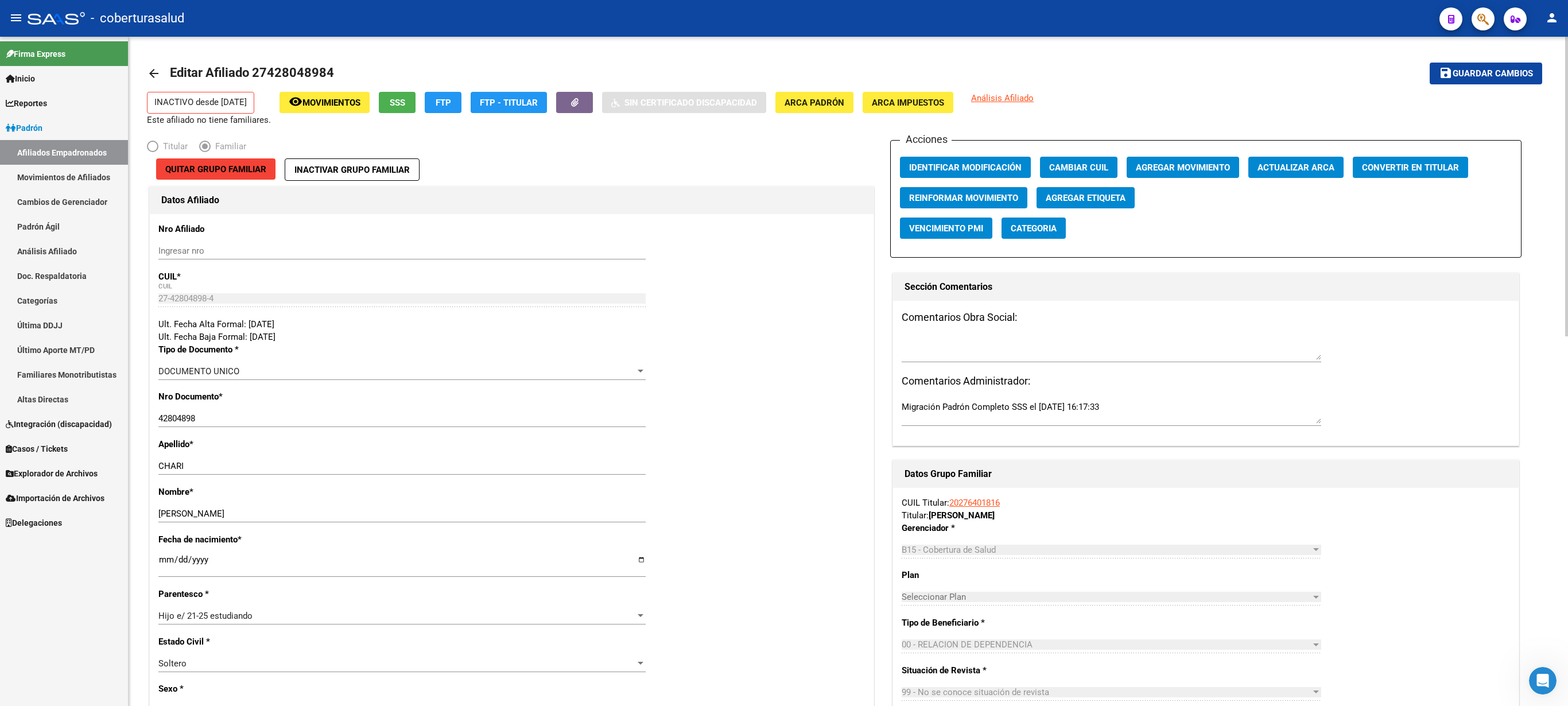
click at [784, 214] on div at bounding box center [1567, 186] width 3 height 300
click at [784, 160] on button "Agregar Movimiento" at bounding box center [1183, 167] width 112 height 21
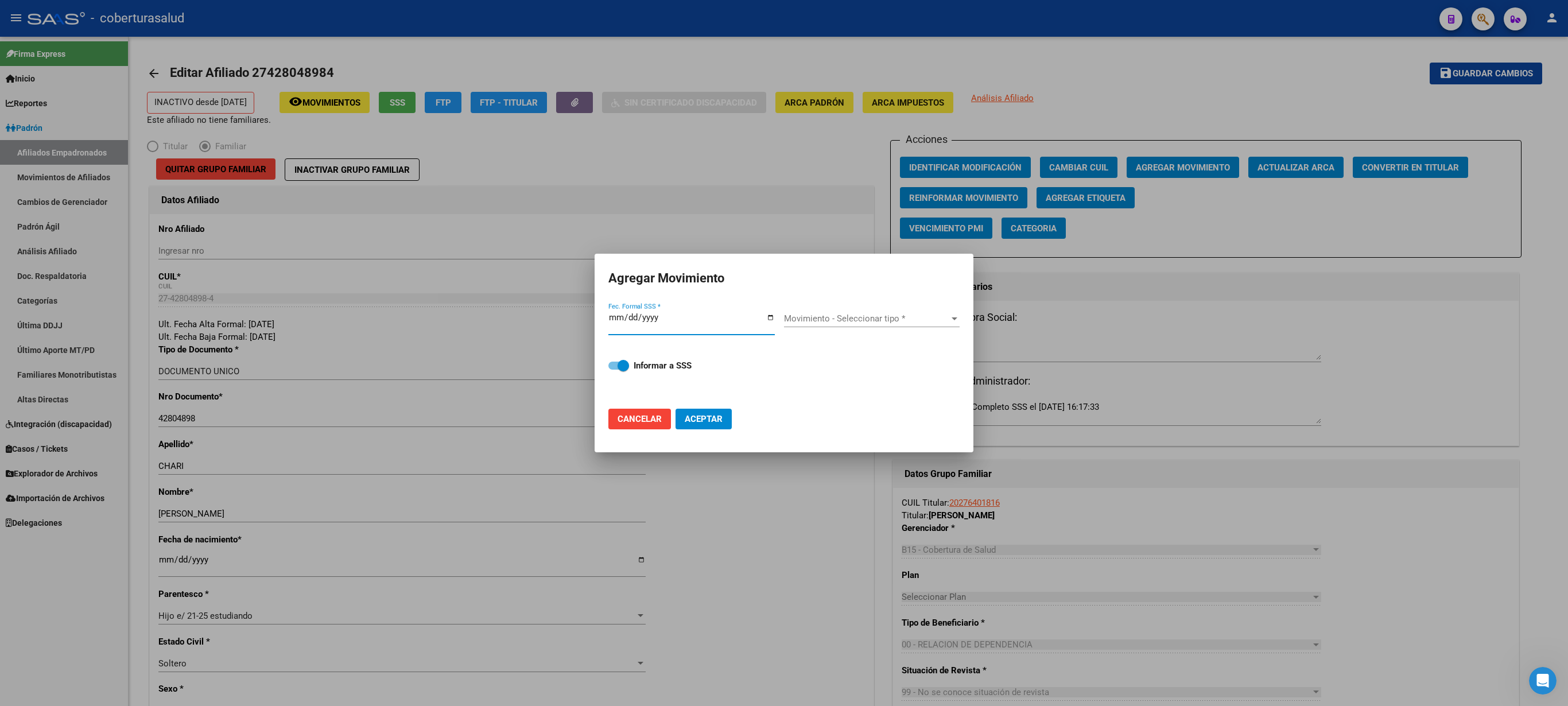
type input "[DATE]"
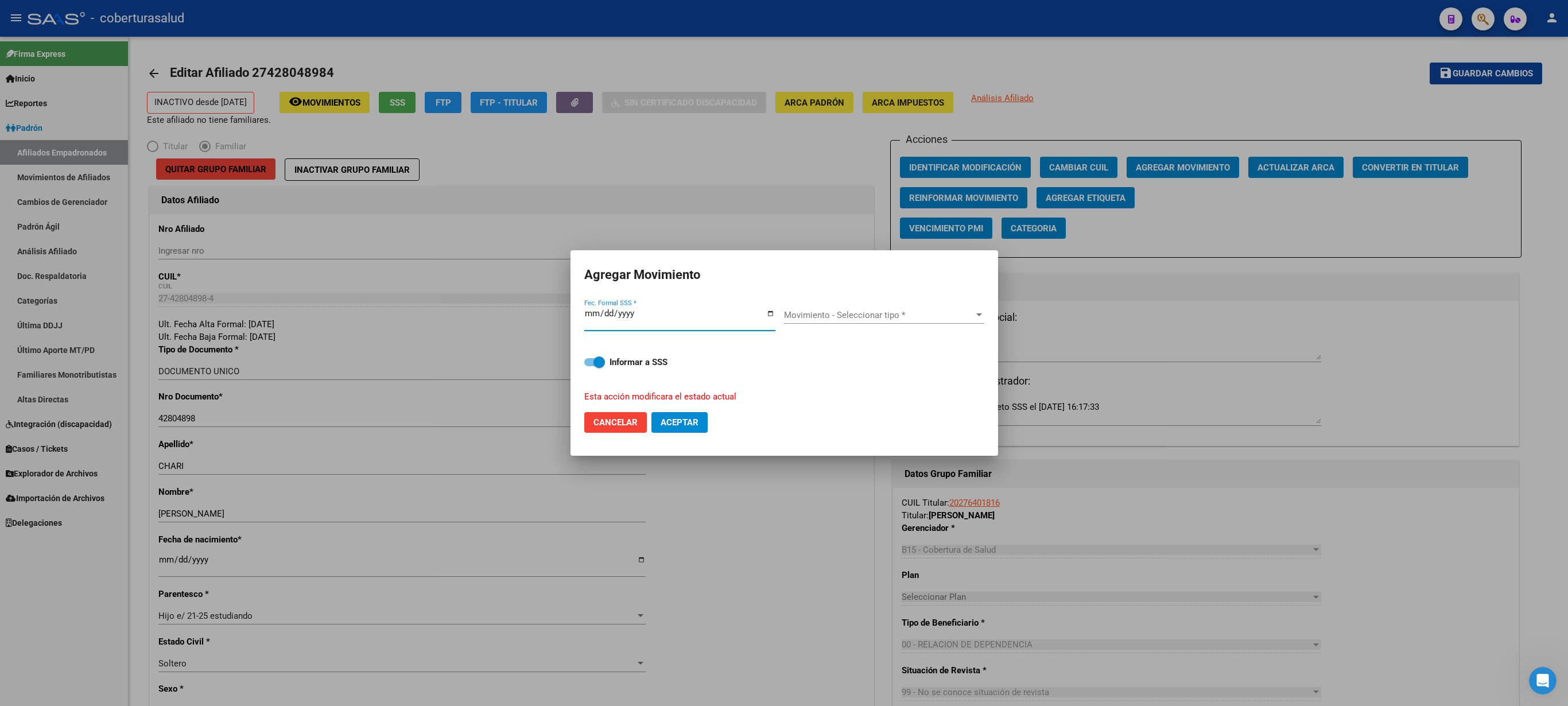
click at [784, 314] on div "Movimiento - Seleccionar tipo * Movimiento - Seleccionar tipo *" at bounding box center [884, 315] width 200 height 17
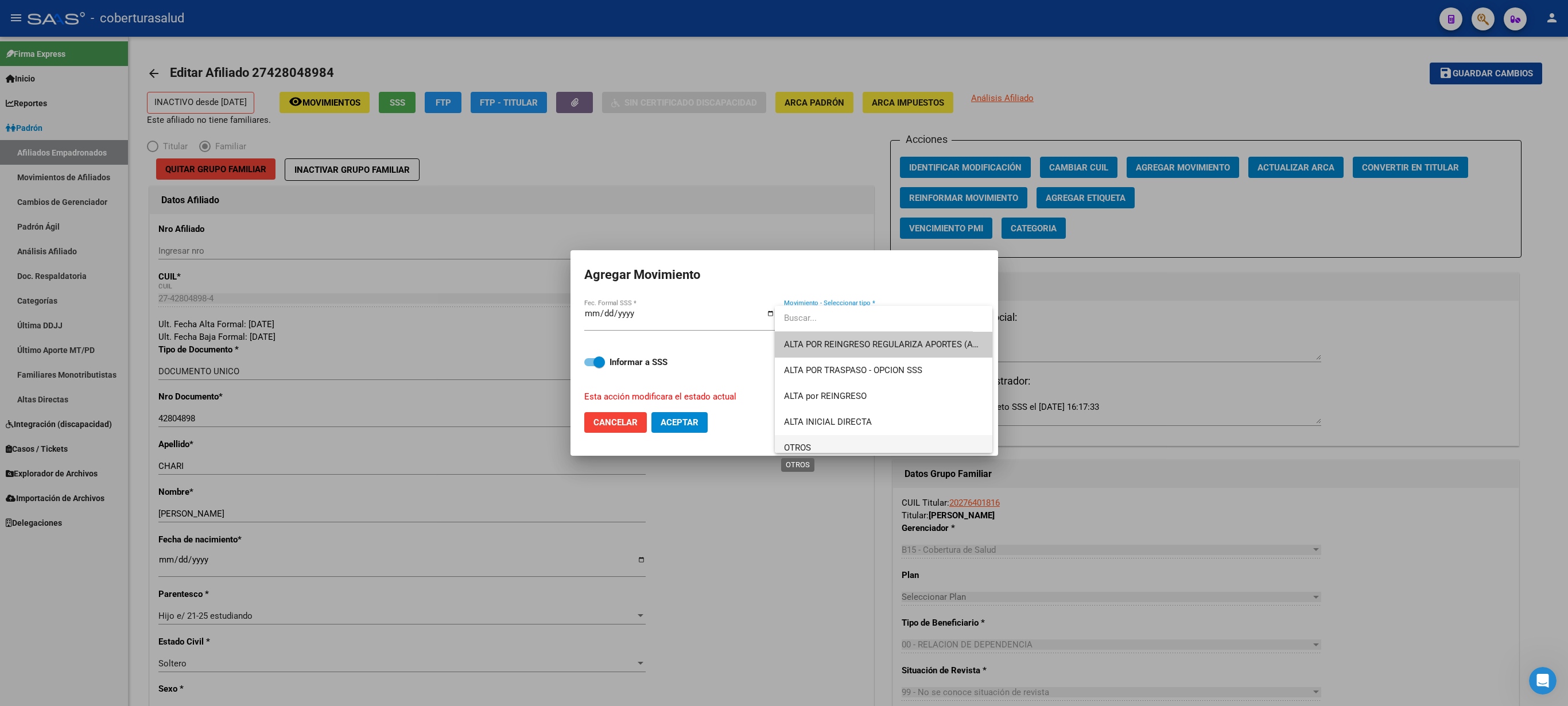
click at [784, 353] on span "OTROS" at bounding box center [798, 448] width 27 height 10
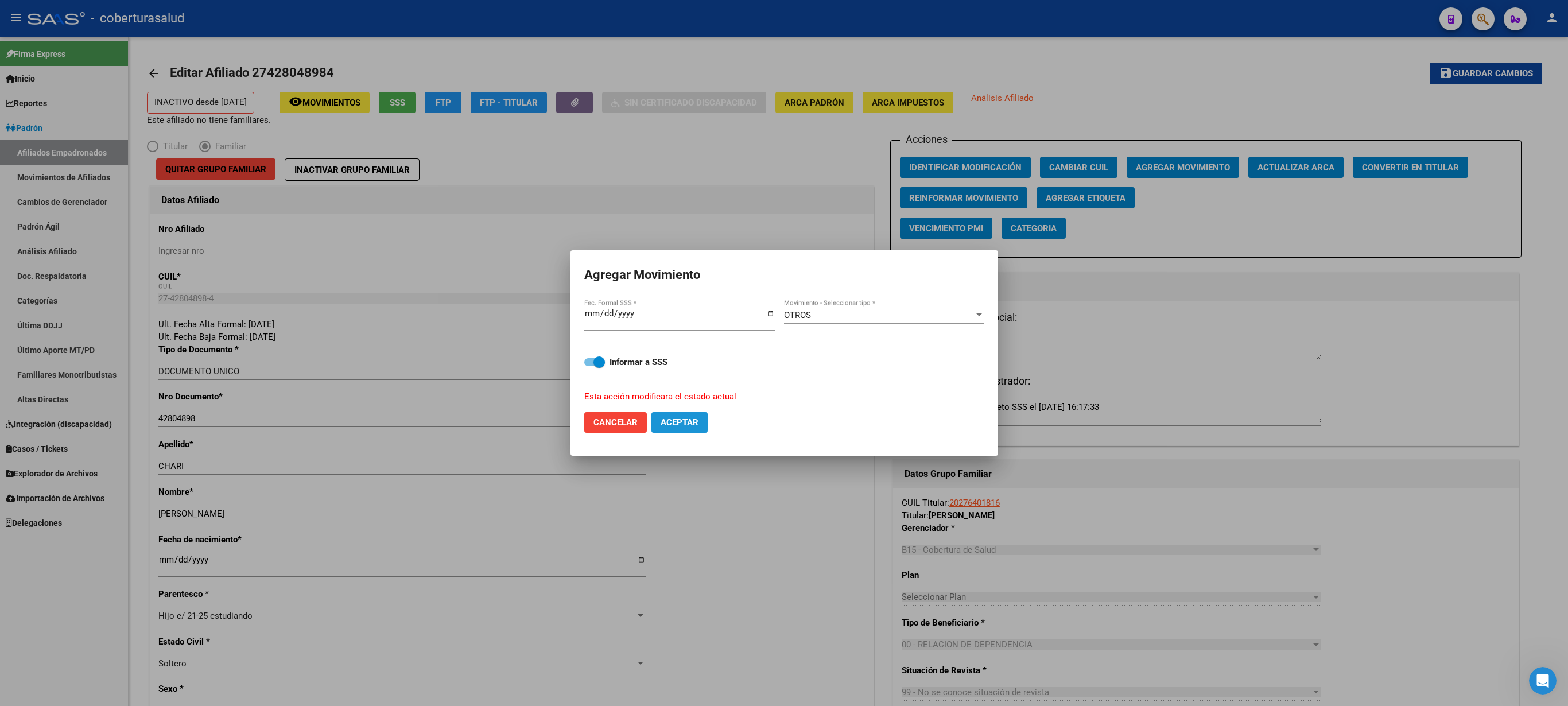
click at [672, 353] on button "Aceptar" at bounding box center [680, 422] width 57 height 21
checkbox input "false"
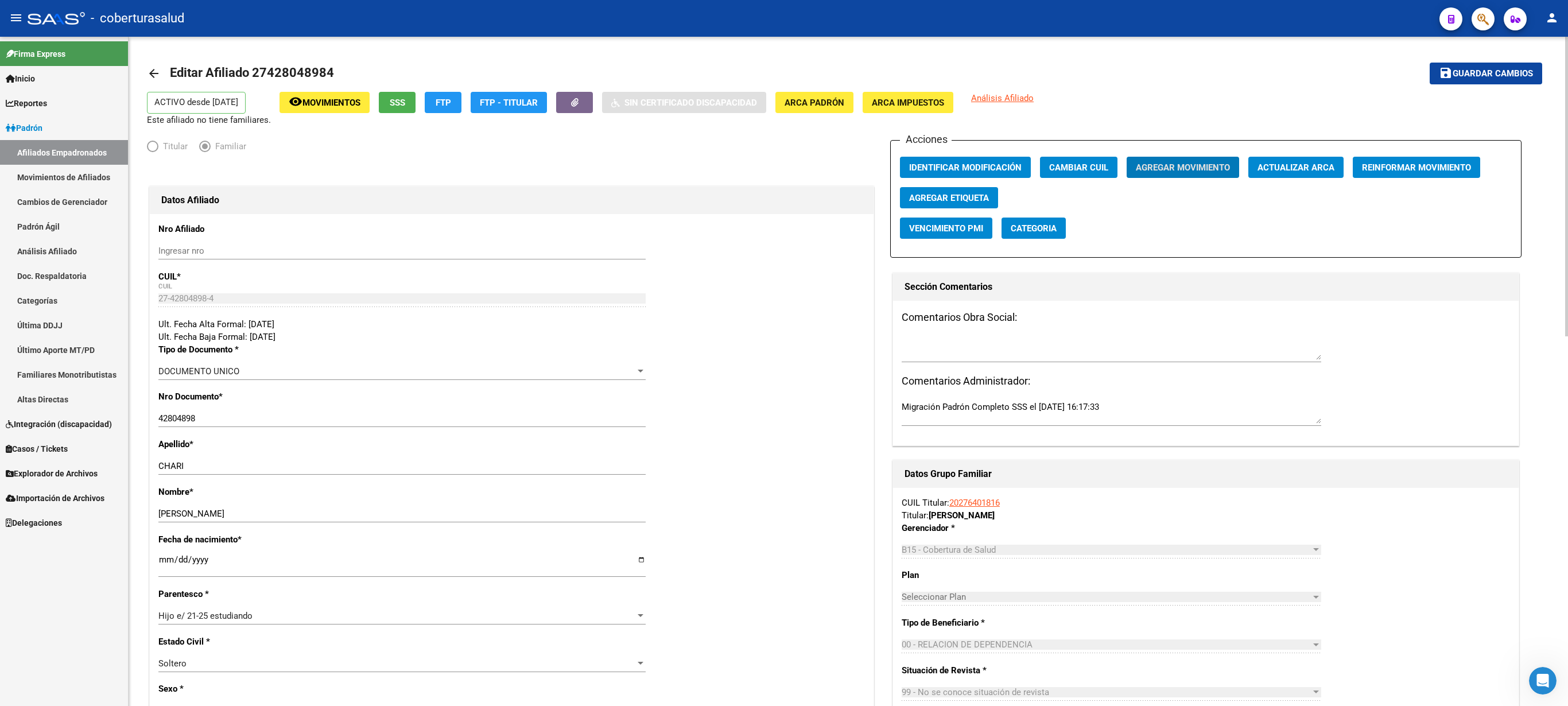
click at [784, 75] on span "Guardar cambios" at bounding box center [1493, 74] width 80 height 10
click at [784, 173] on span "Agregar Movimiento" at bounding box center [1183, 167] width 94 height 10
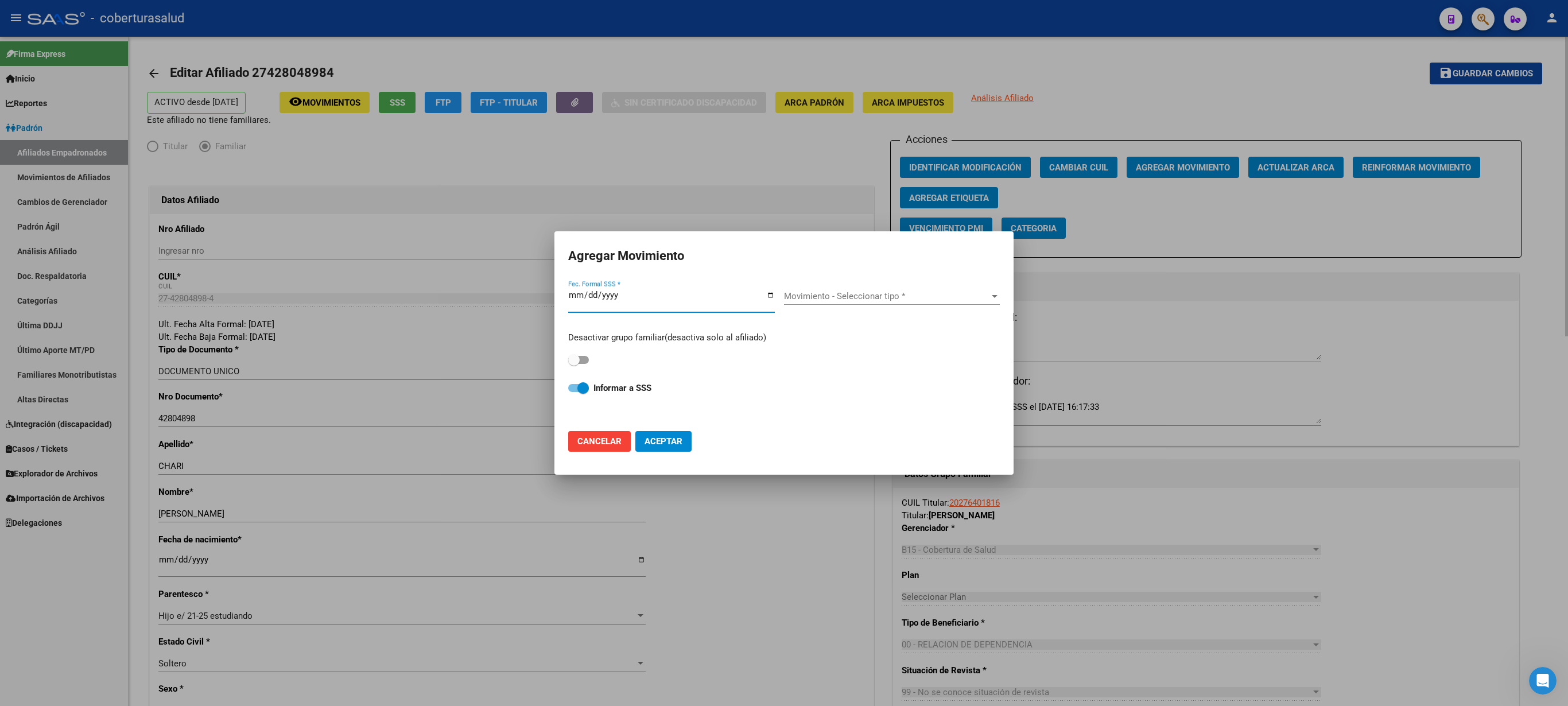
type input "[DATE]"
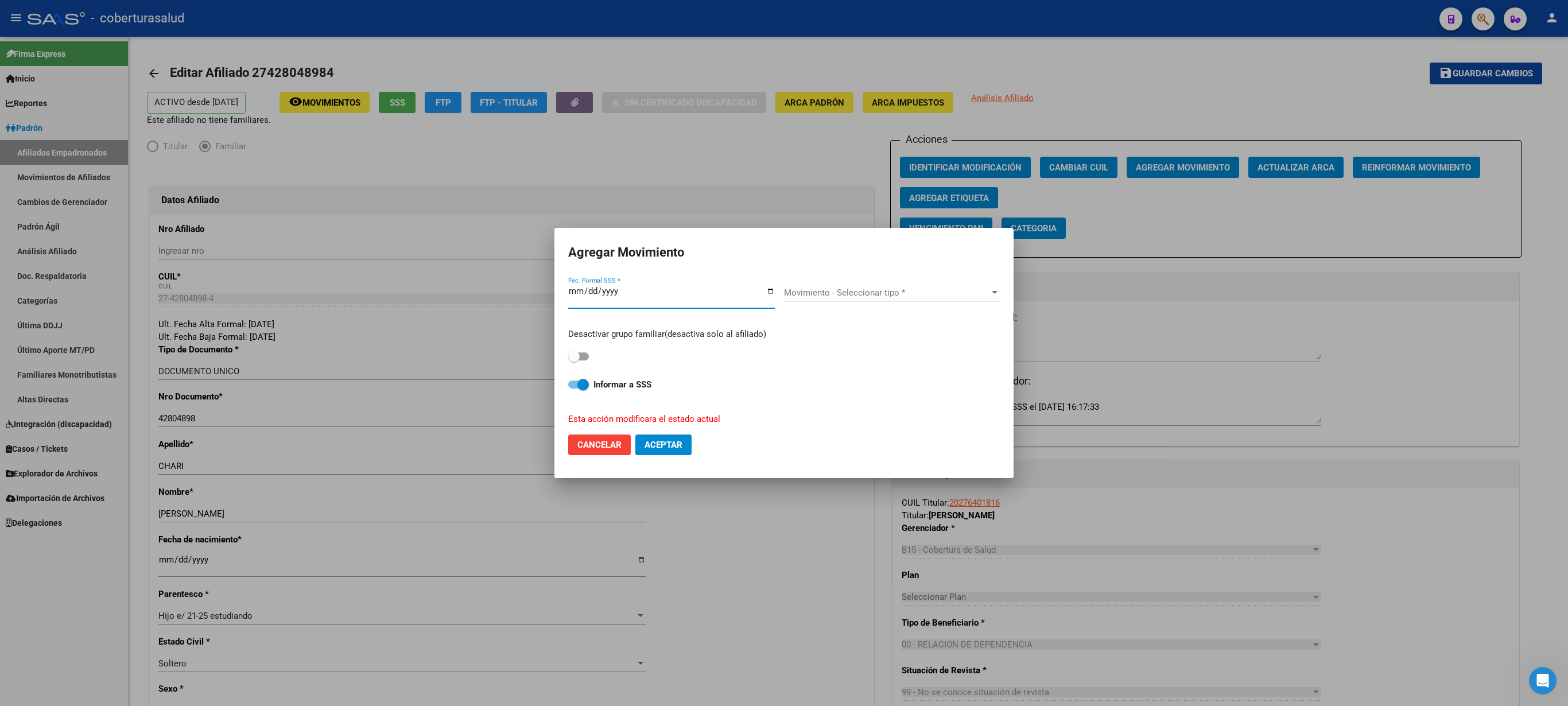
click at [784, 286] on div "Movimiento - Seleccionar tipo * Movimiento - Seleccionar tipo *" at bounding box center [892, 297] width 216 height 44
click at [784, 288] on div "Movimiento - Seleccionar tipo * Movimiento - Seleccionar tipo *" at bounding box center [892, 292] width 216 height 17
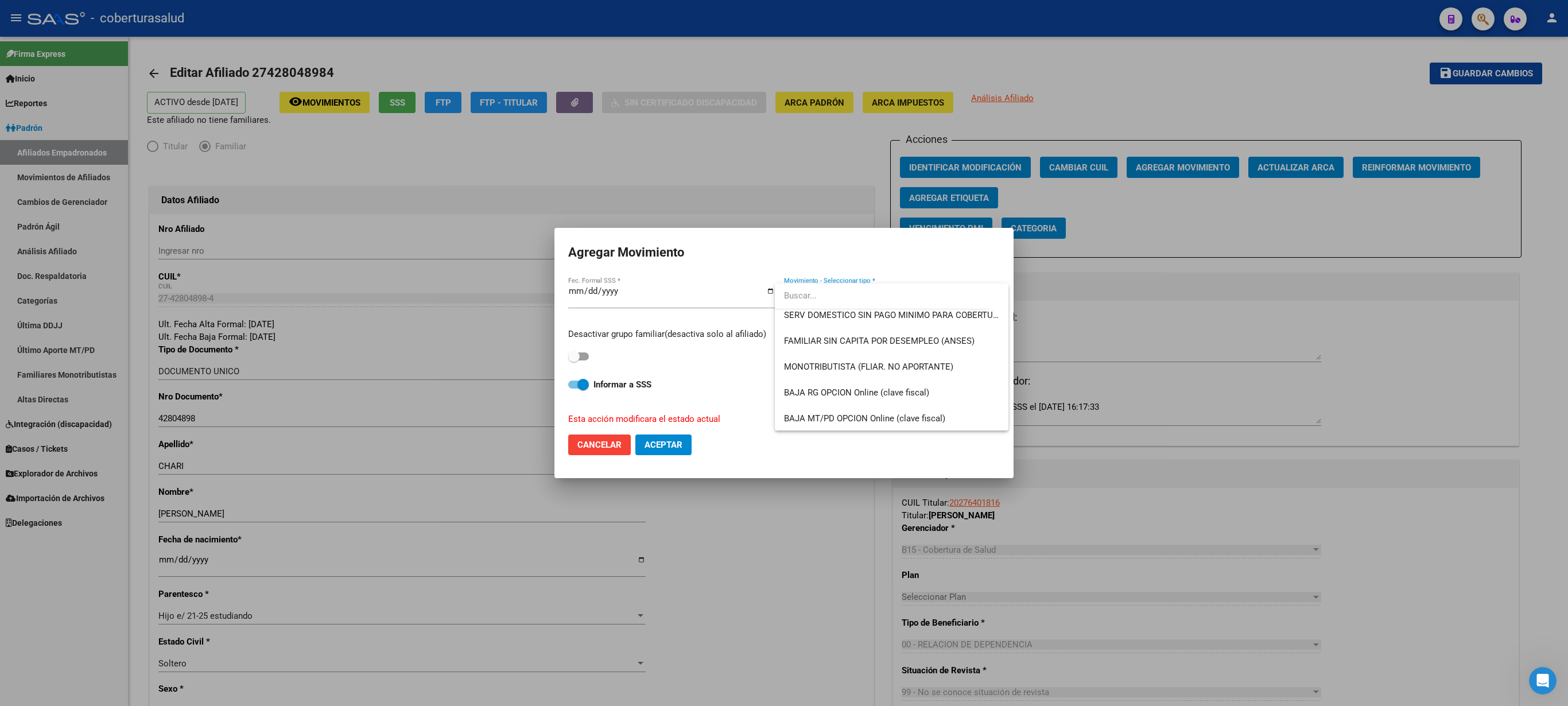
scroll to position [835, 0]
click at [784, 341] on span "OTROS" at bounding box center [892, 340] width 215 height 26
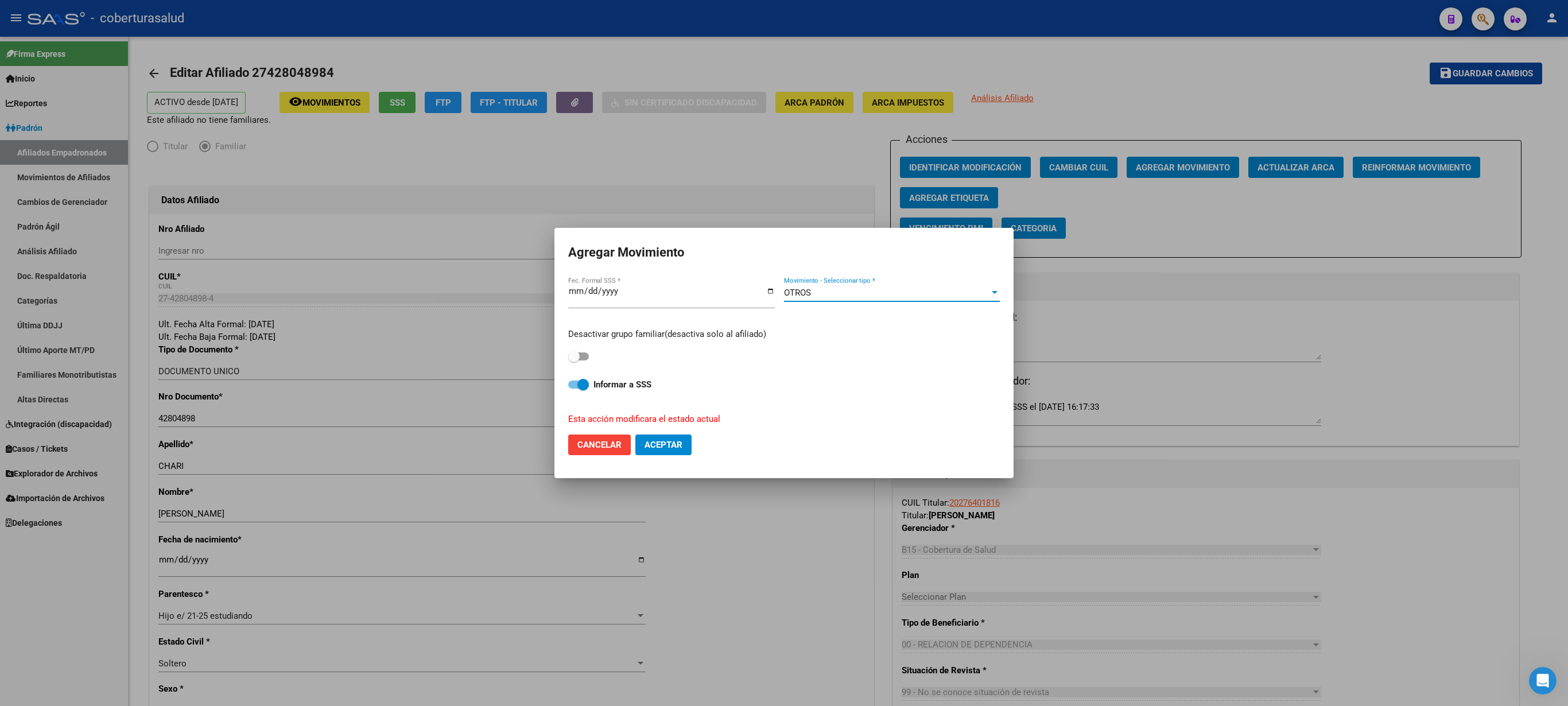
click at [677, 353] on span "Aceptar" at bounding box center [664, 445] width 38 height 10
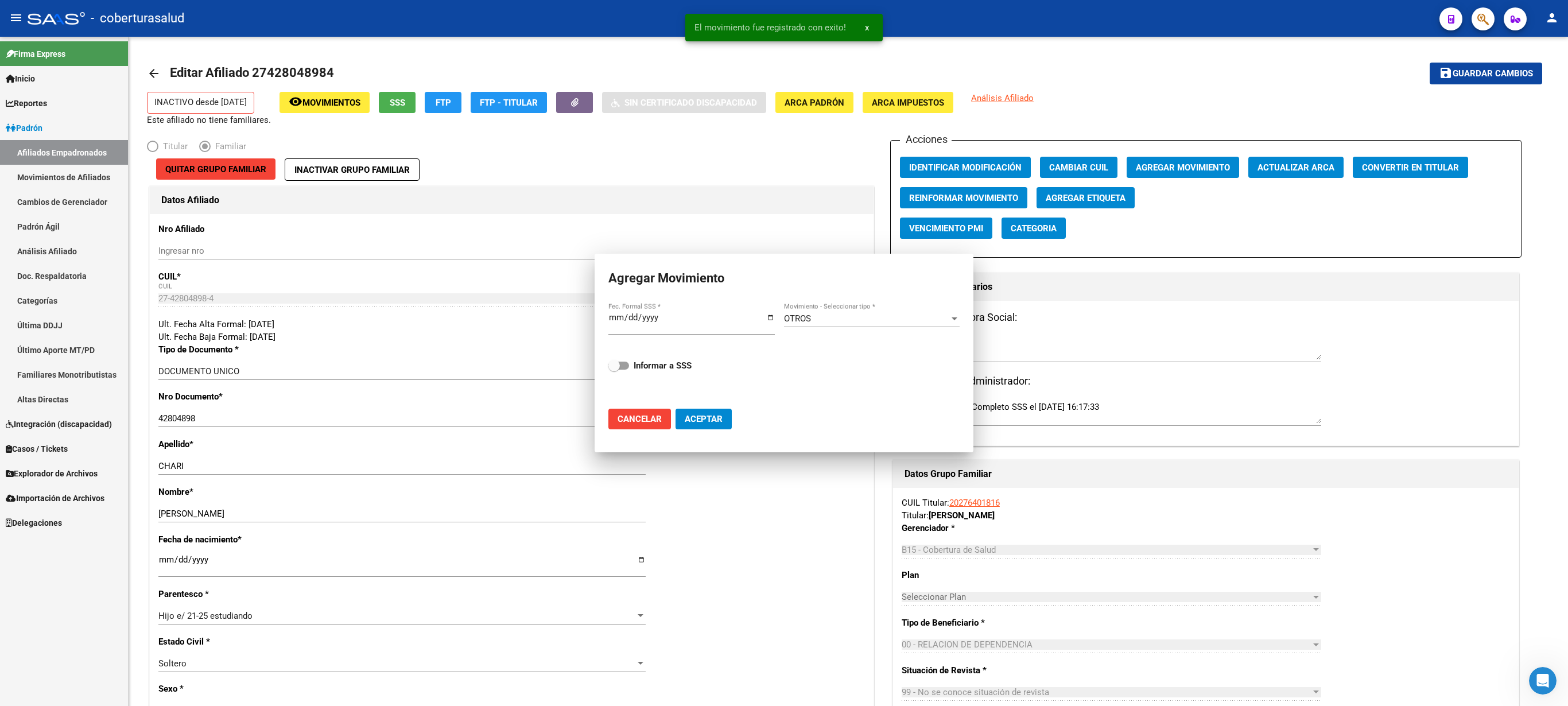
checkbox input "false"
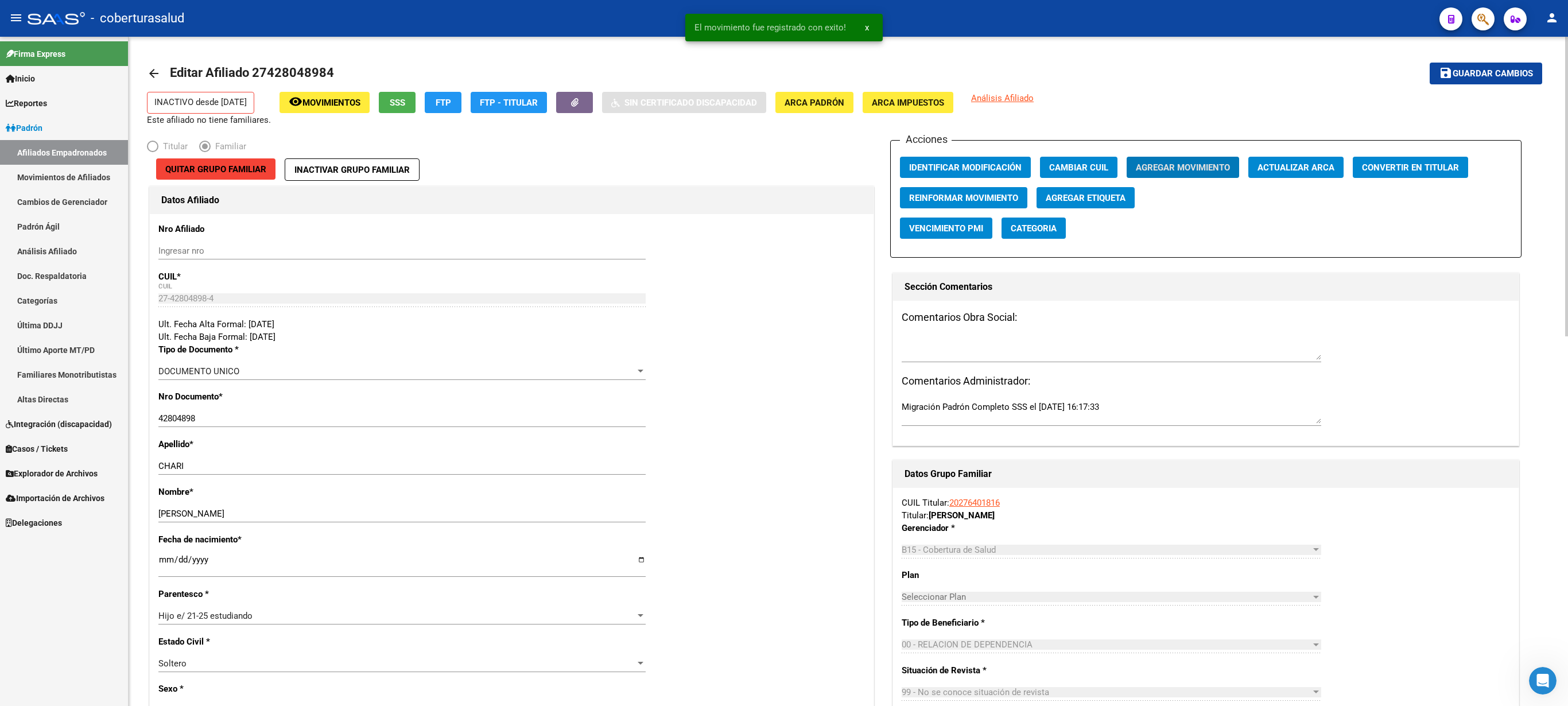
click at [784, 156] on div "Acciones Identificar Modificación Cambiar CUIL Agregar Movimiento Actualizar AR…" at bounding box center [1206, 199] width 632 height 118
click at [784, 170] on span "Identificar Modificación" at bounding box center [965, 167] width 112 height 10
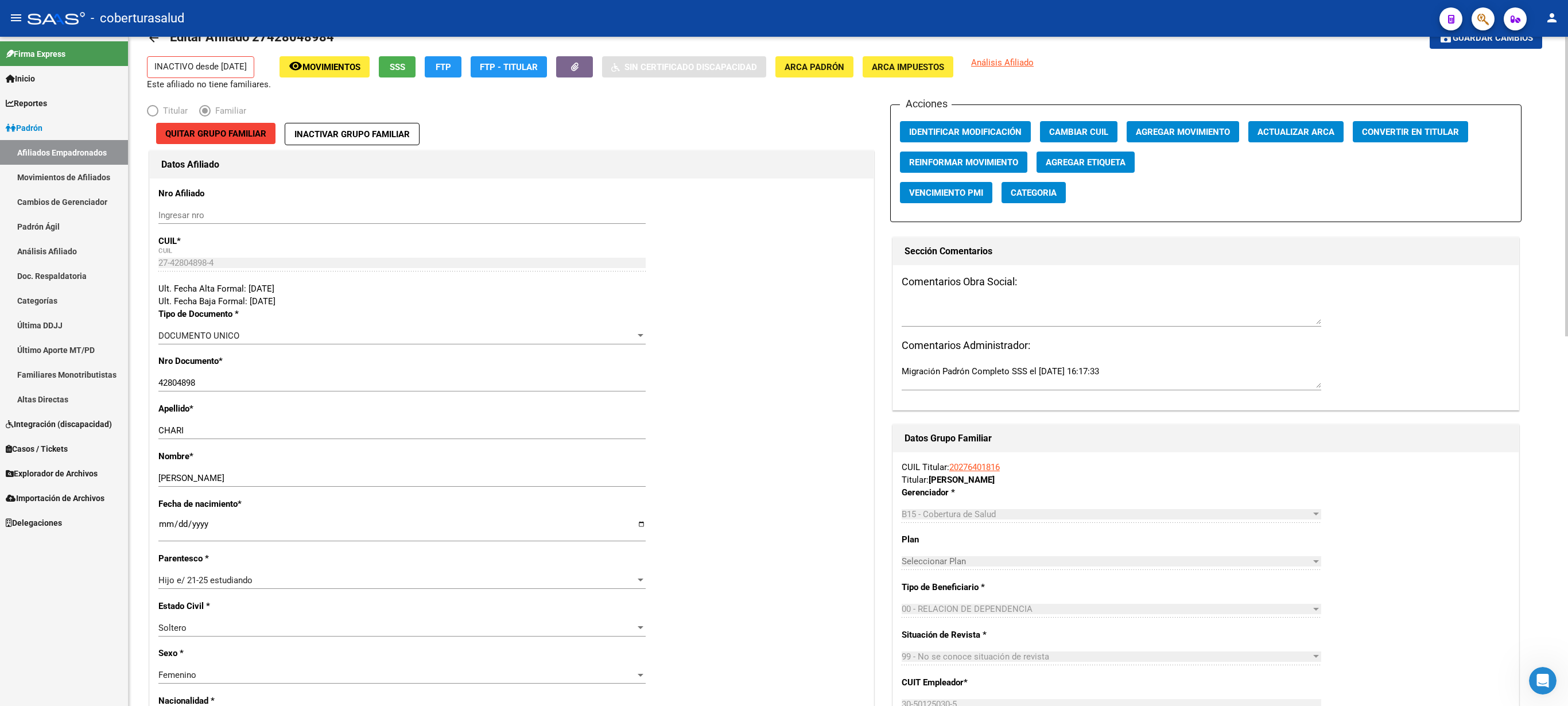
scroll to position [0, 0]
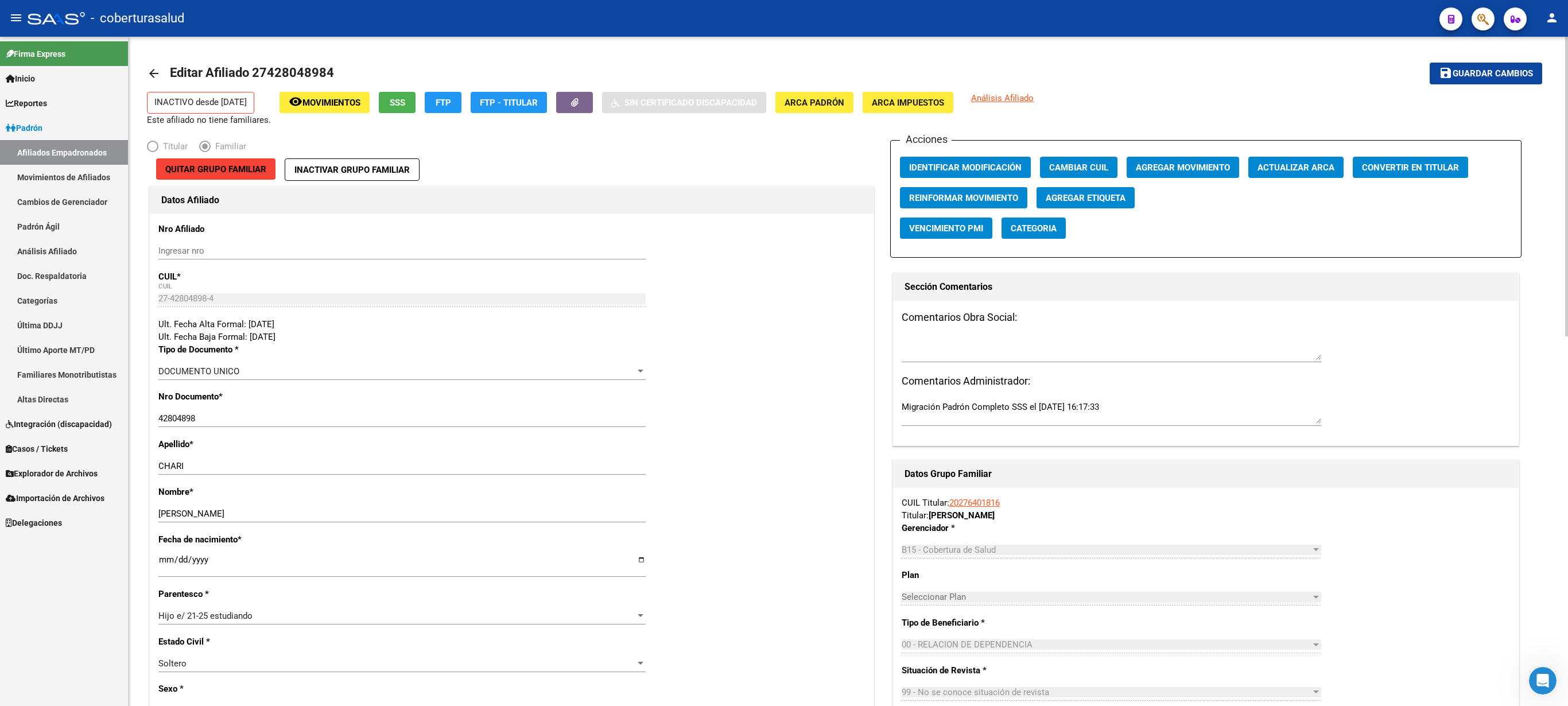
click at [784, 21] on button "button" at bounding box center [1483, 19] width 23 height 23
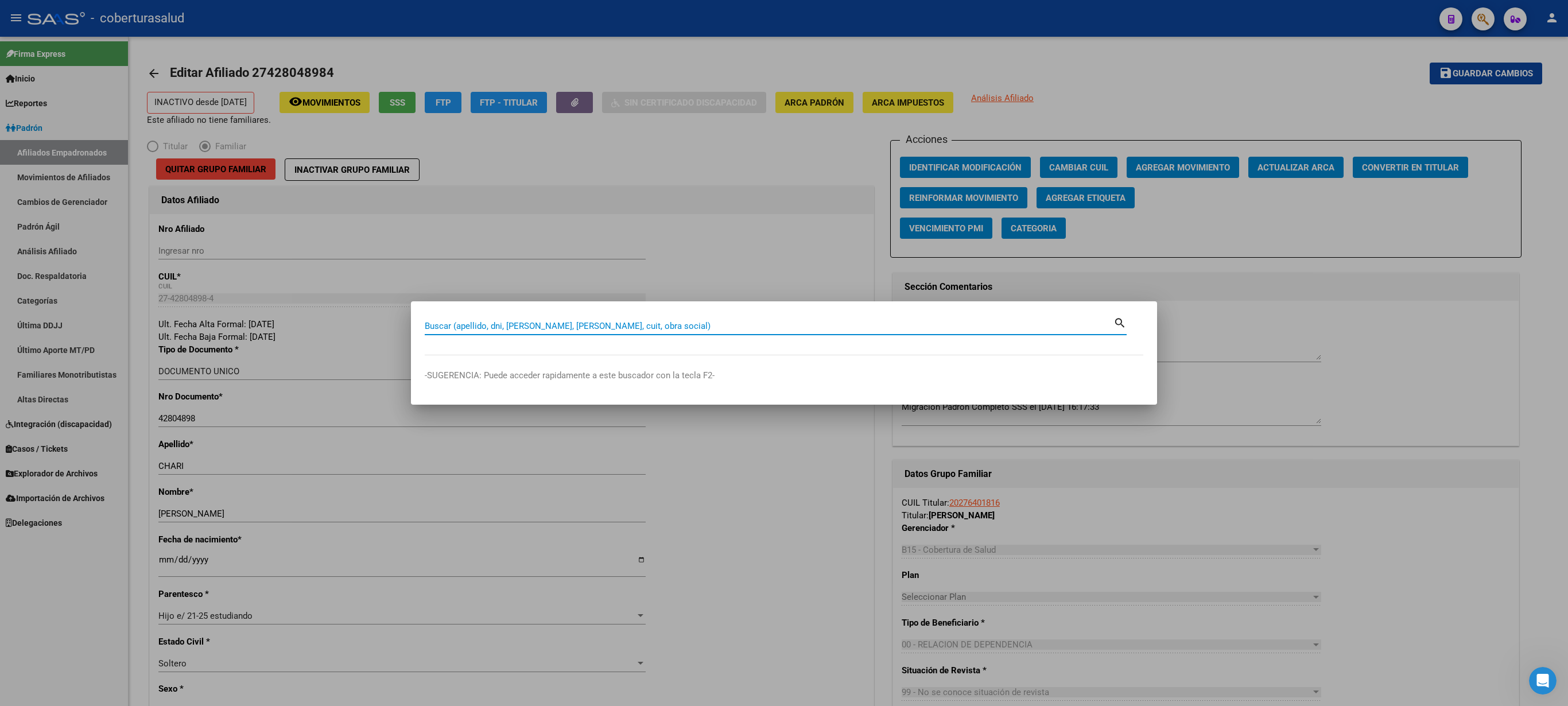
paste input "27428048984"
type input "27428048984"
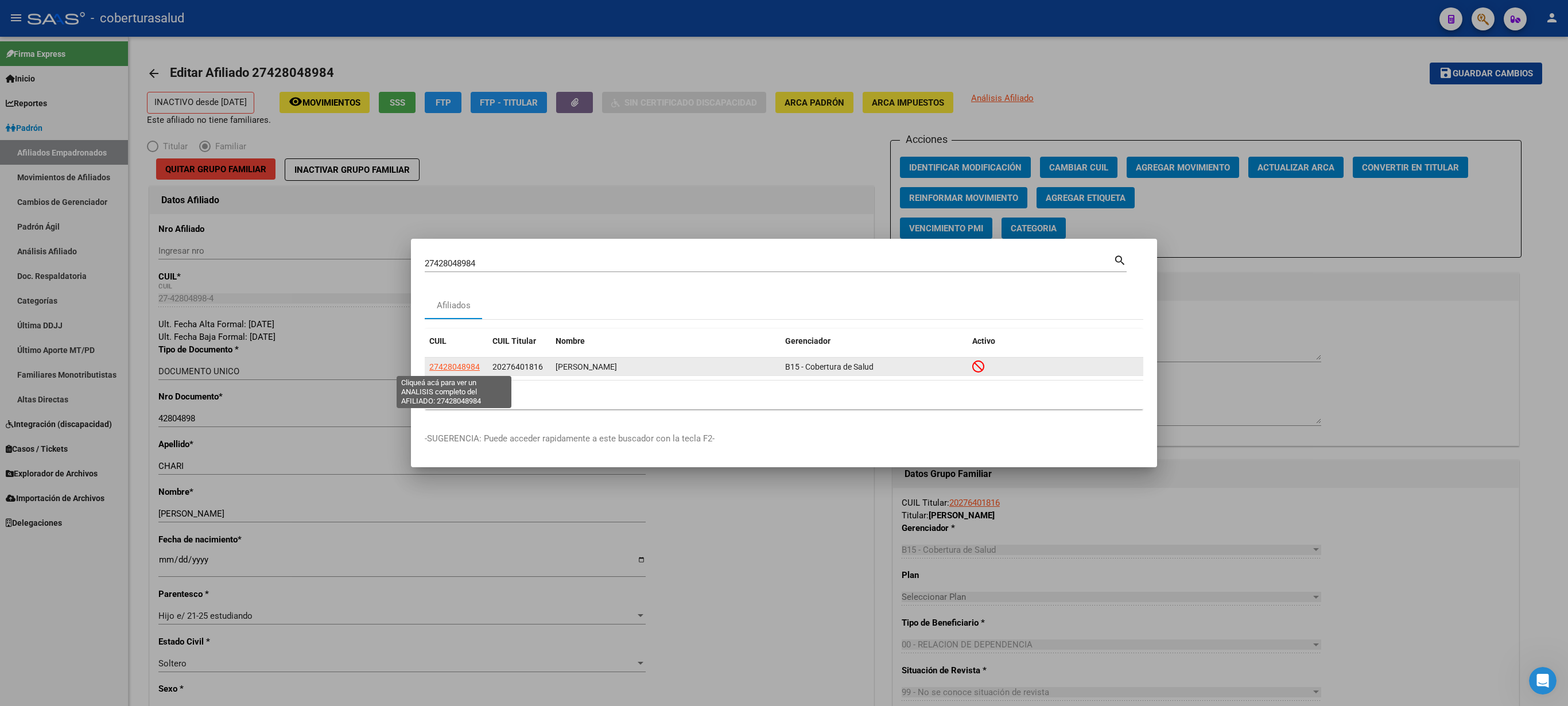
click at [457, 353] on span "27428048984" at bounding box center [454, 367] width 50 height 9
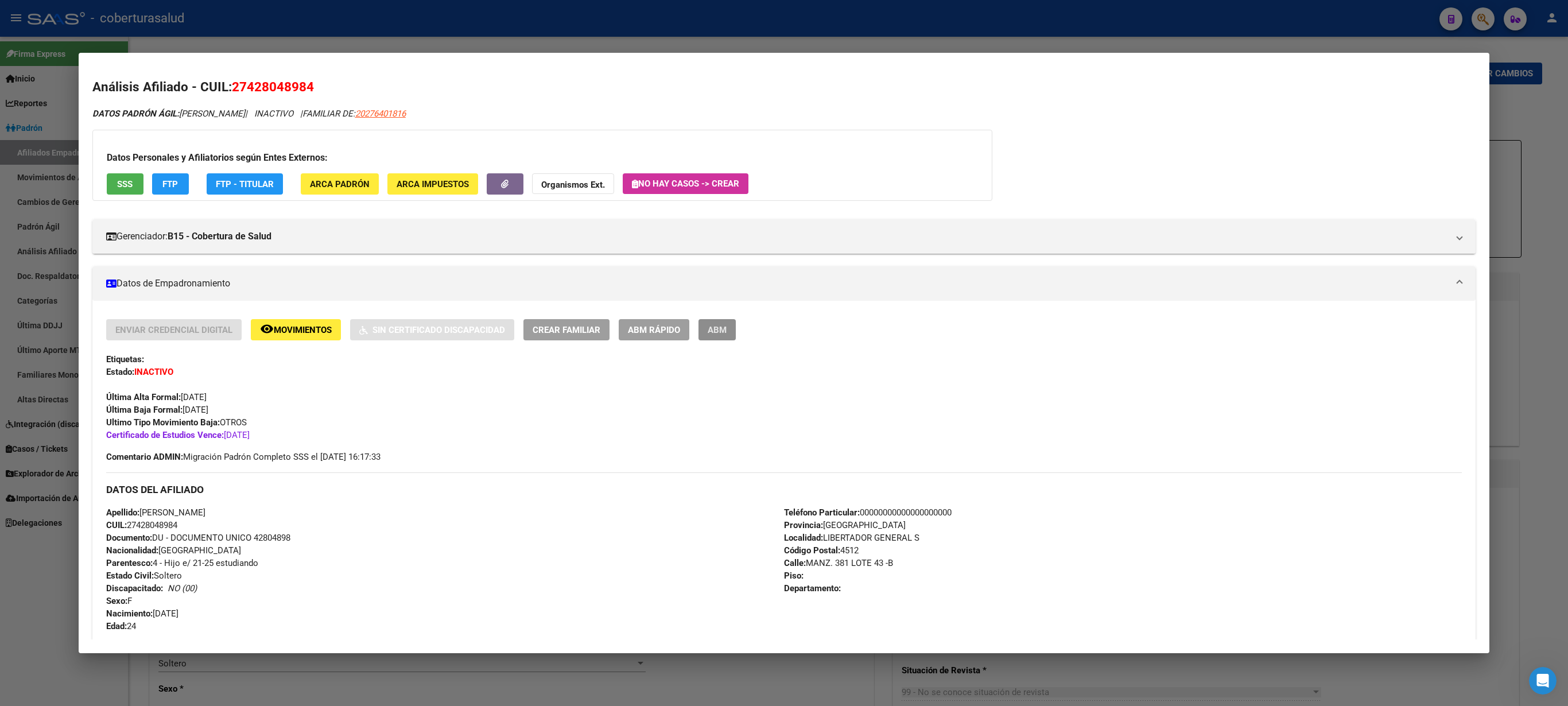
click at [725, 331] on span "ABM" at bounding box center [717, 330] width 19 height 10
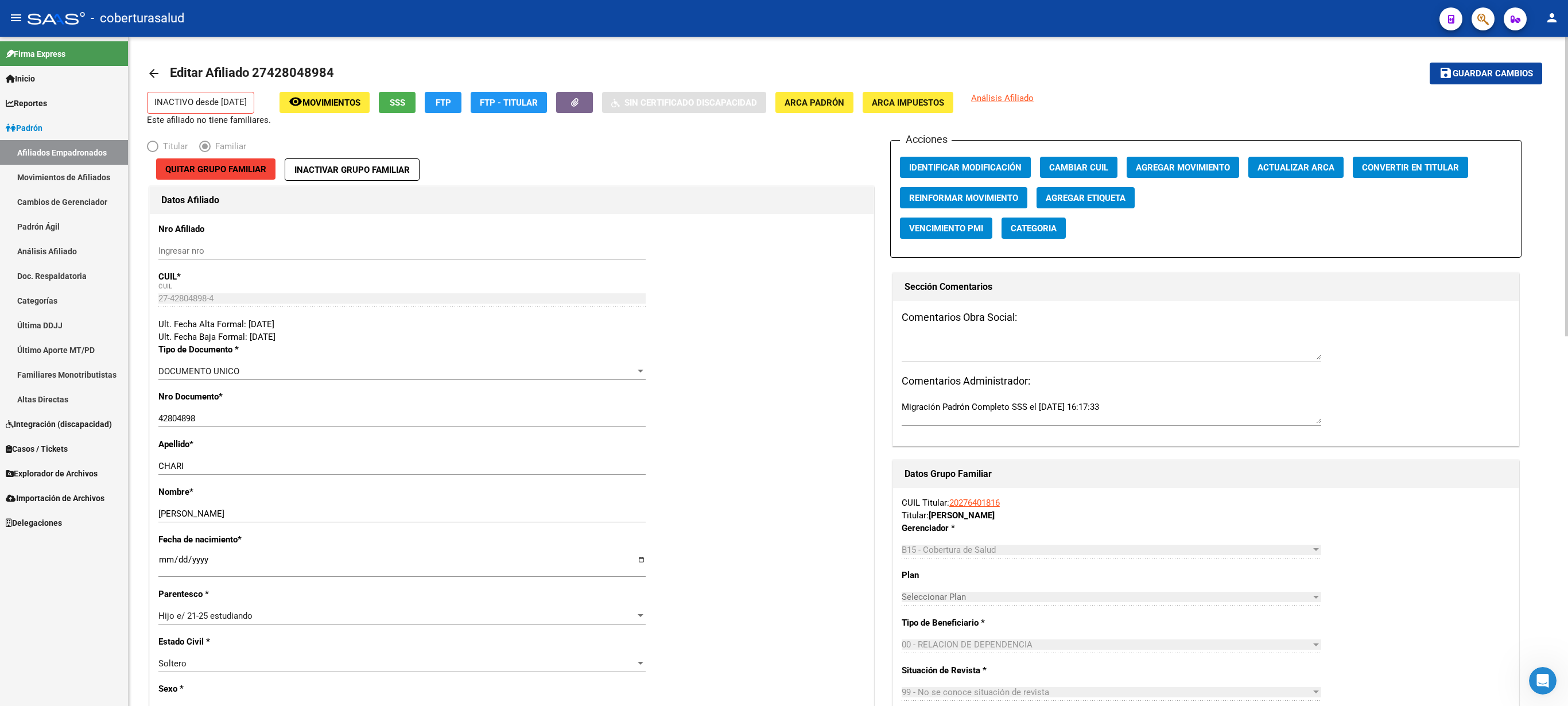
drag, startPoint x: 1486, startPoint y: 82, endPoint x: 1486, endPoint y: 74, distance: 8.0
click at [784, 75] on button "save Guardar cambios" at bounding box center [1486, 74] width 112 height 21
click at [784, 169] on span "Agregar Movimiento" at bounding box center [1183, 167] width 94 height 10
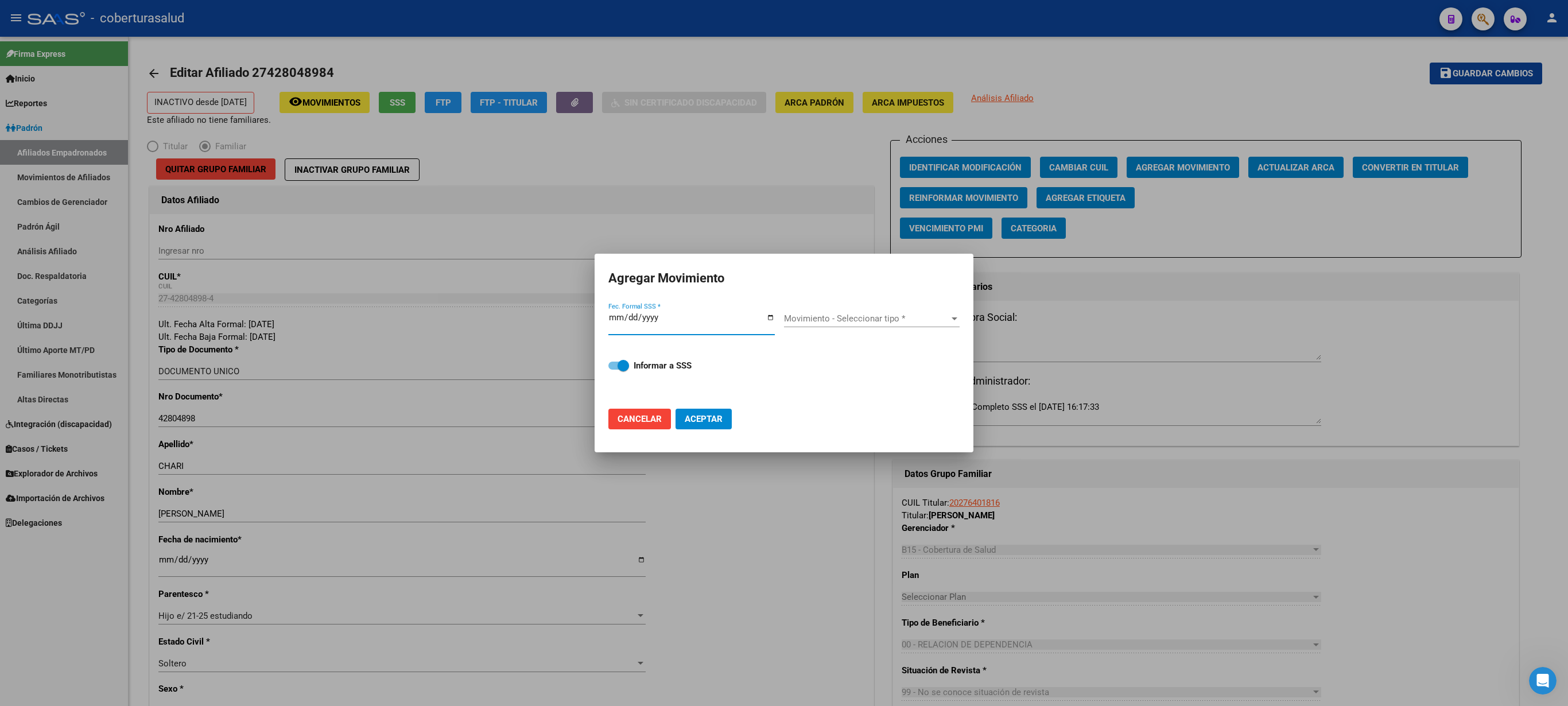
type input "[DATE]"
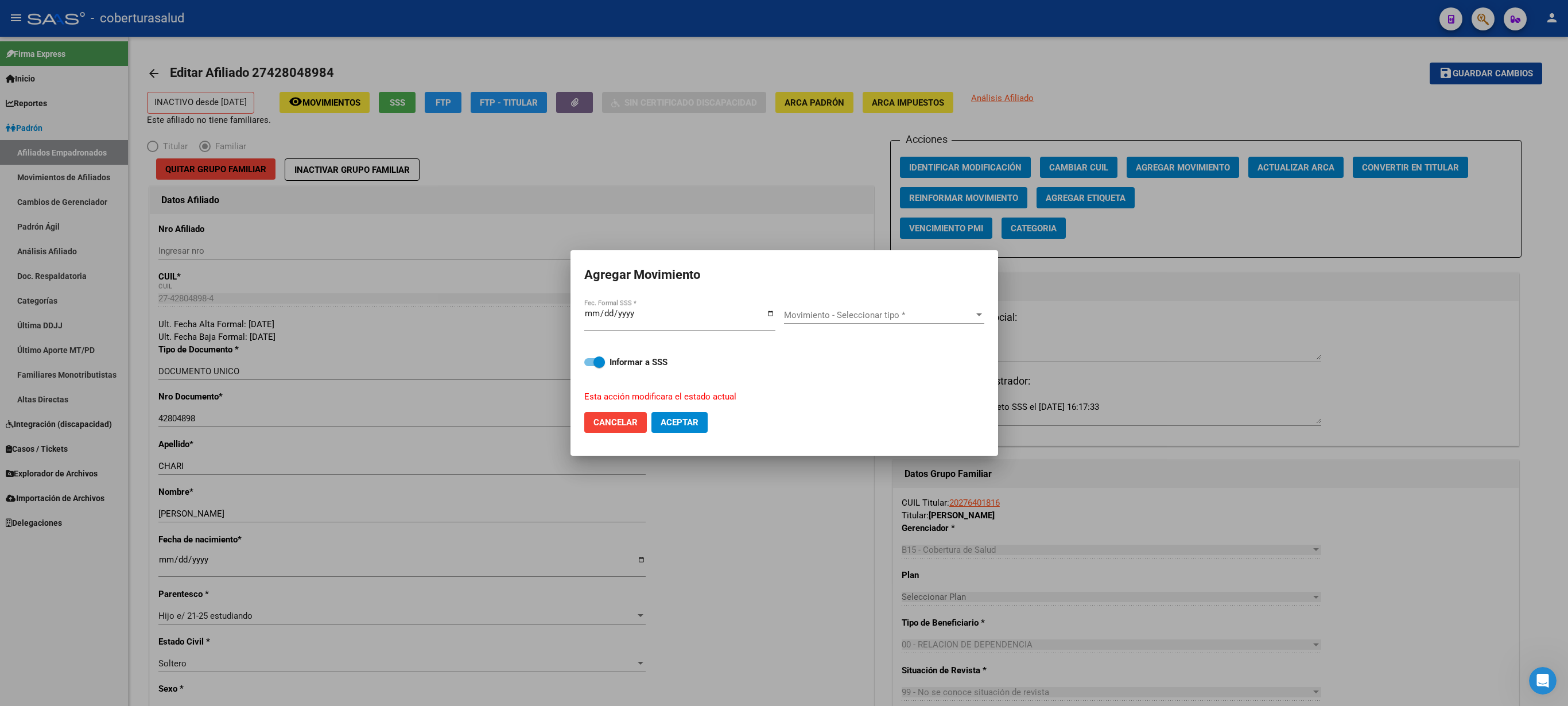
click at [784, 312] on div "Movimiento - Seleccionar tipo * Movimiento - Seleccionar tipo *" at bounding box center [884, 315] width 200 height 17
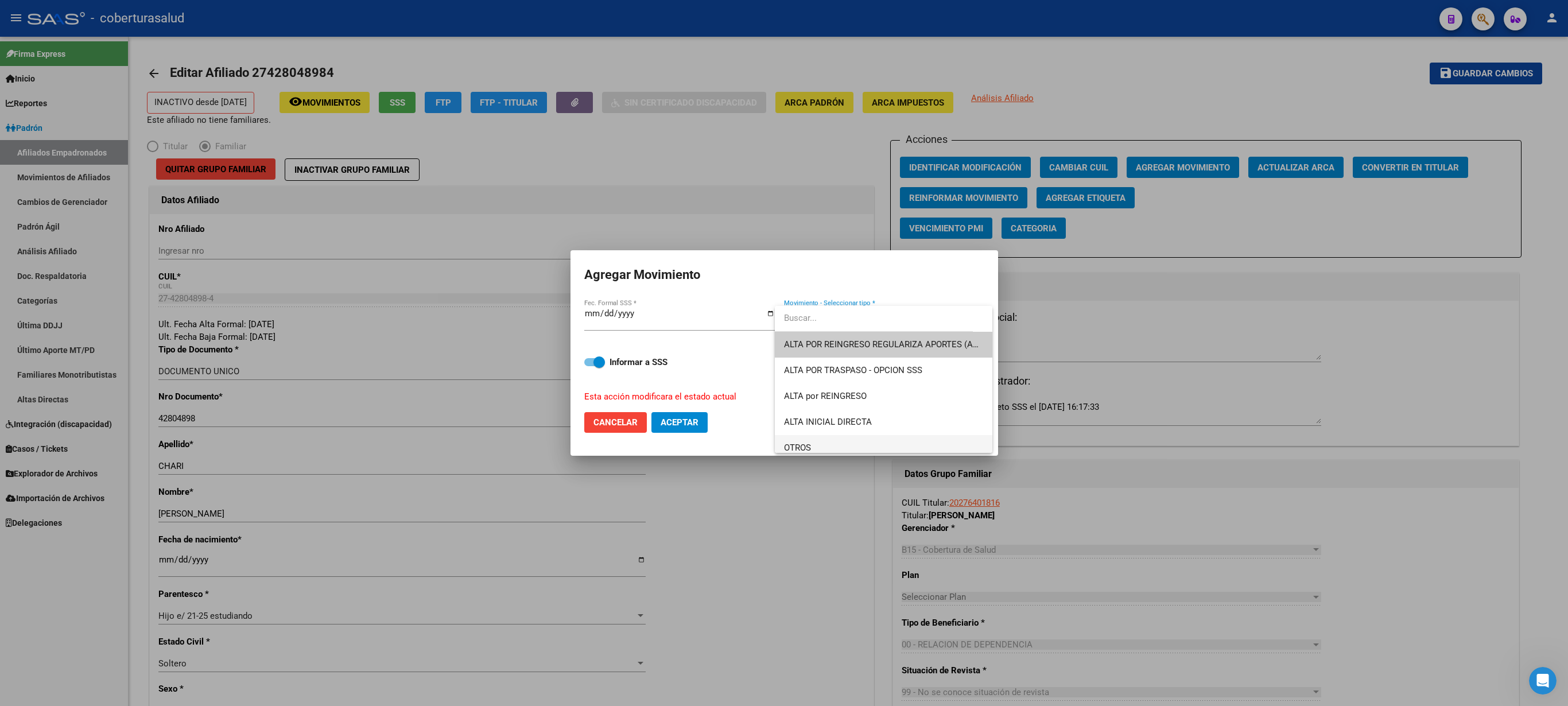
click at [784, 353] on span "OTROS" at bounding box center [884, 448] width 199 height 26
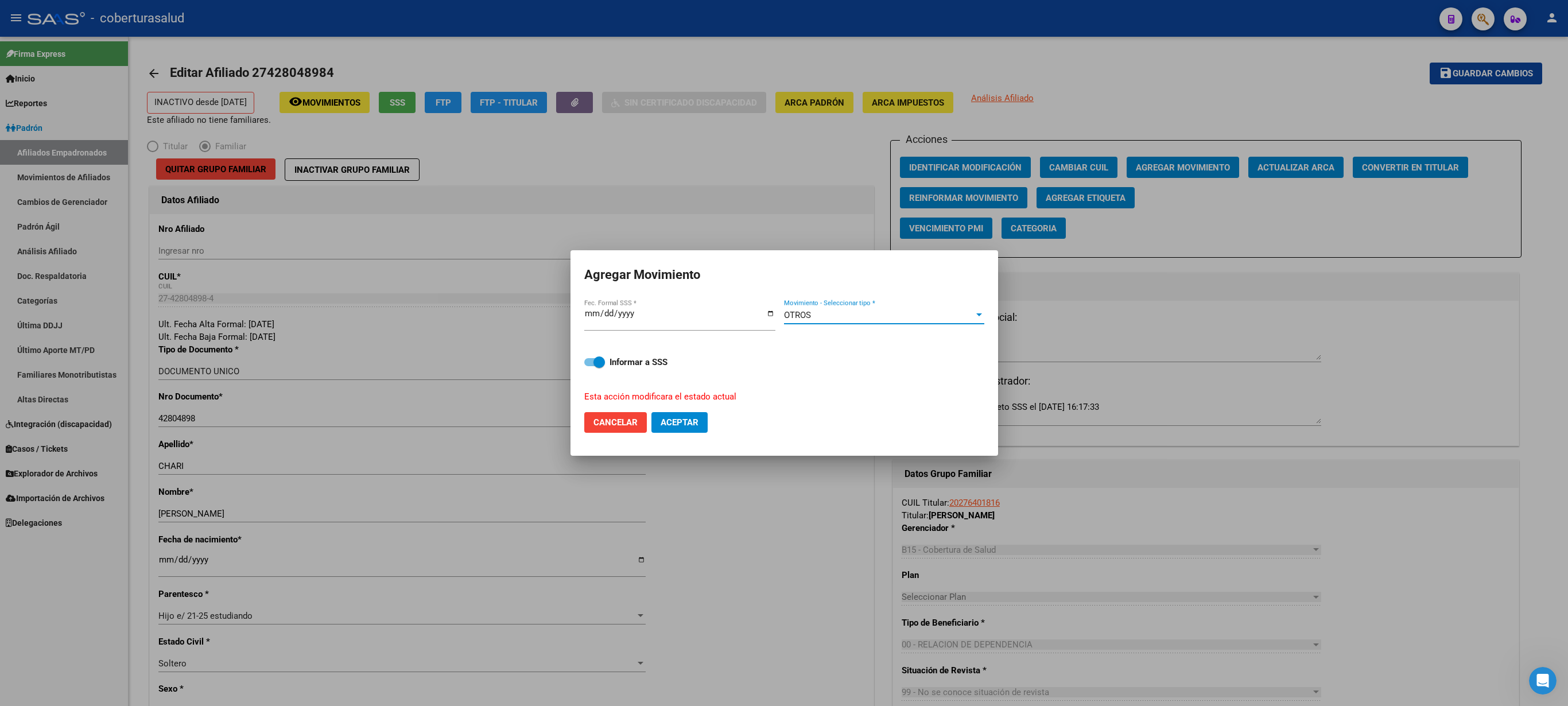
click at [681, 353] on span "Aceptar" at bounding box center [679, 422] width 38 height 10
click at [784, 328] on div at bounding box center [784, 353] width 1568 height 706
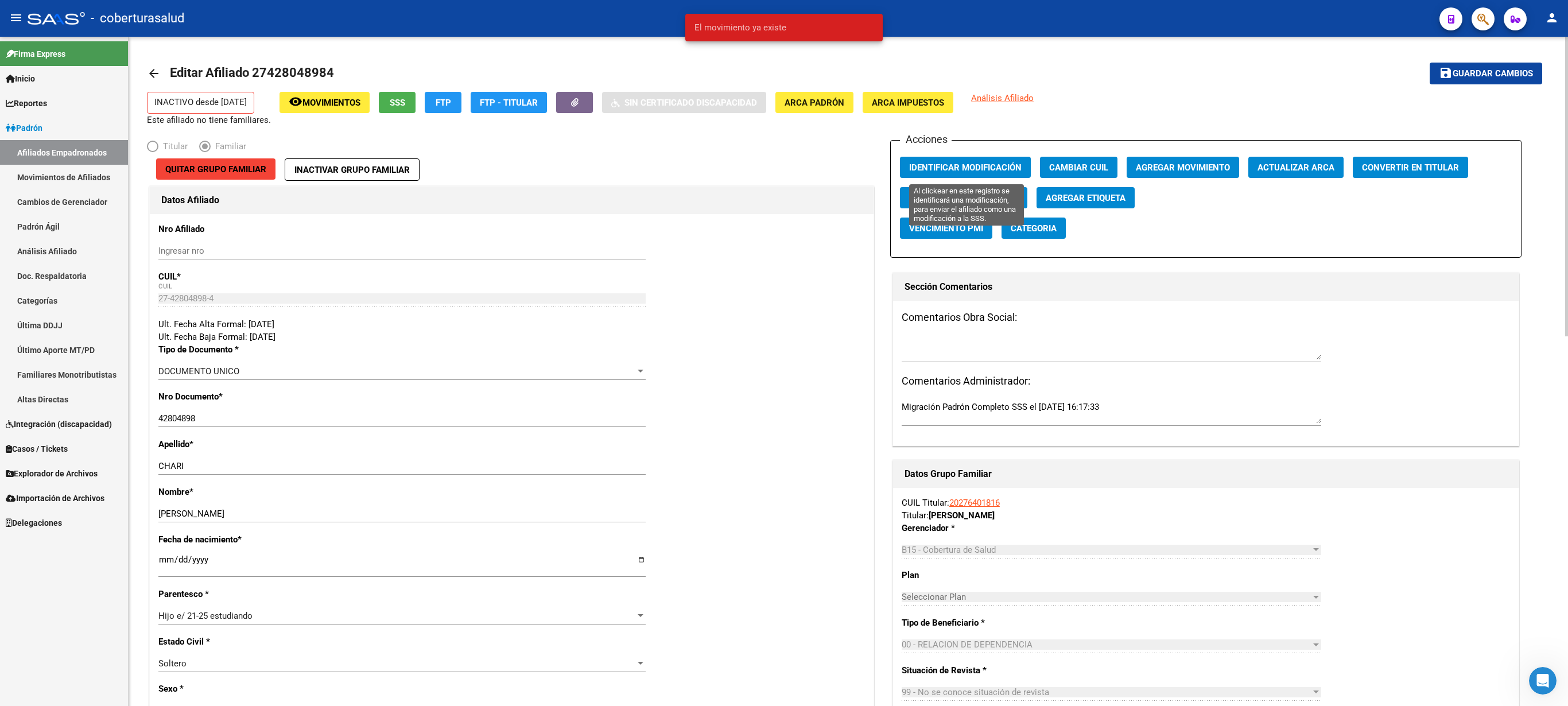
click at [784, 163] on button "Identificar Modificación" at bounding box center [965, 167] width 131 height 21
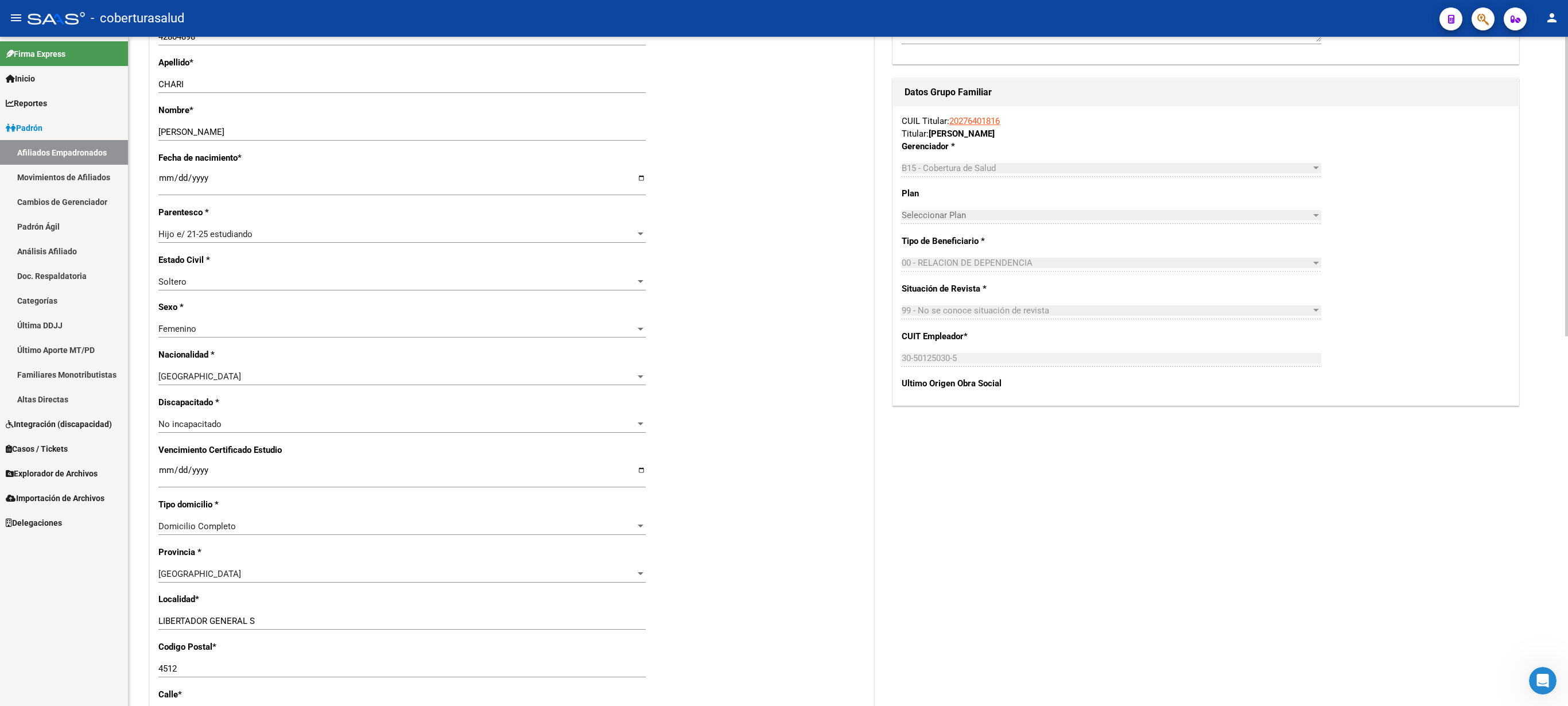
scroll to position [0, 0]
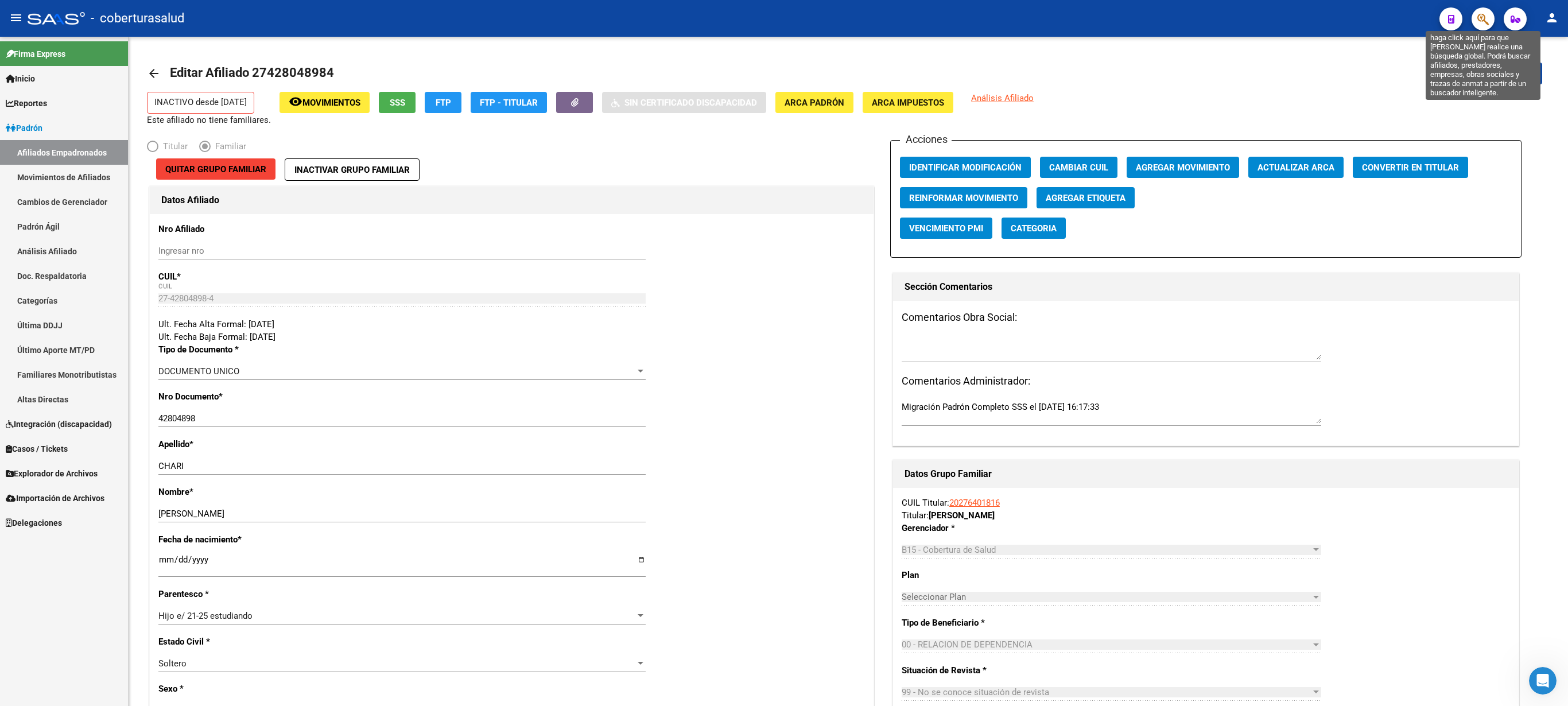
click at [784, 10] on span "button" at bounding box center [1483, 19] width 11 height 23
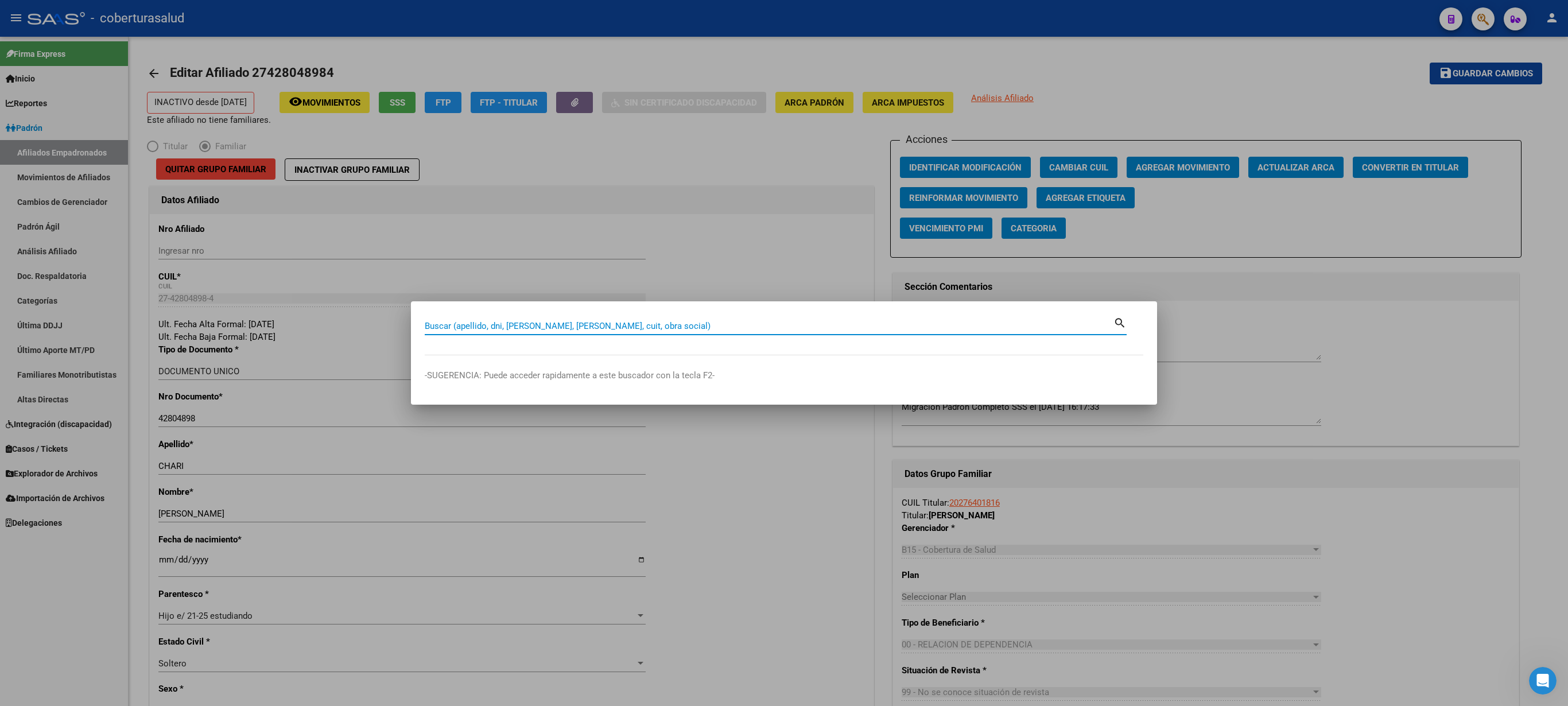
paste input "27428048984"
type input "27428048984"
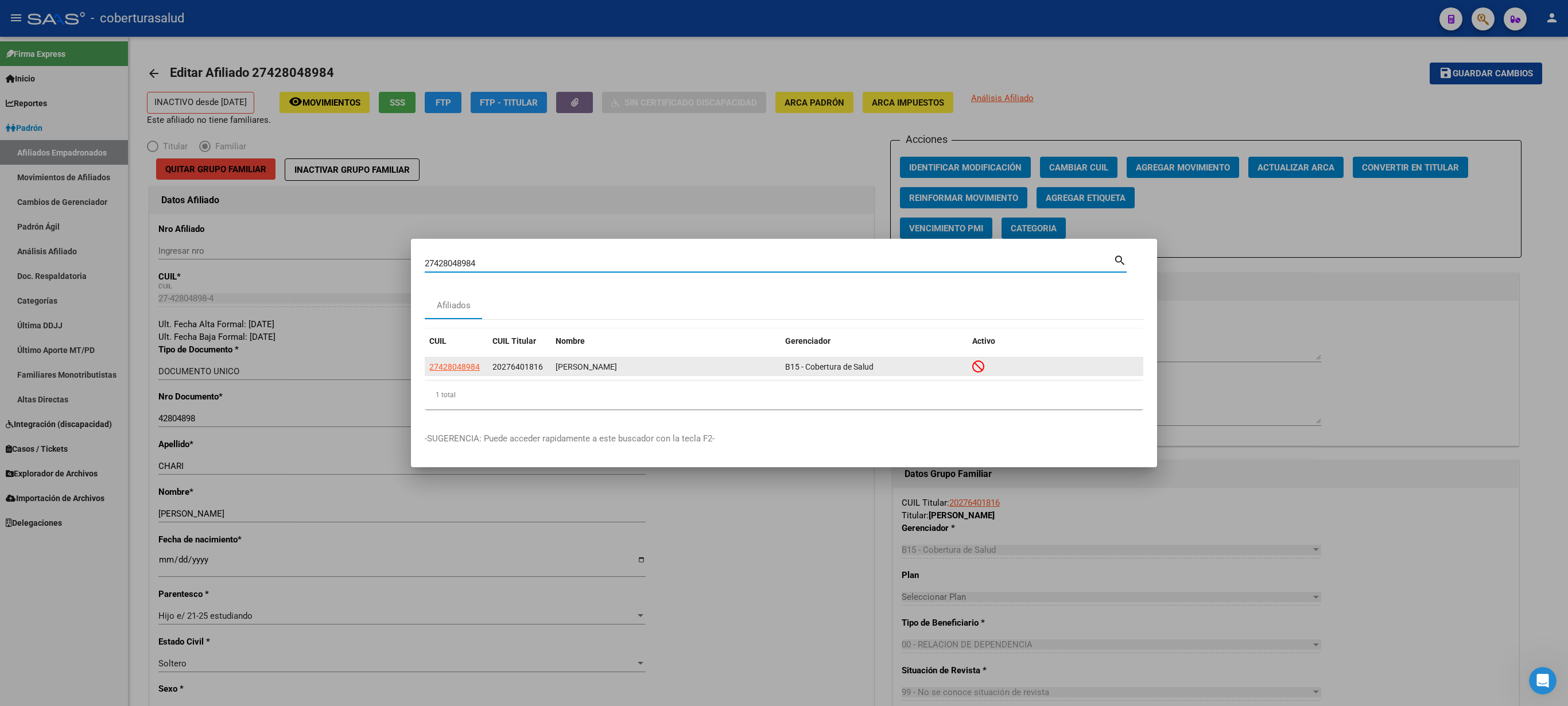
click at [784, 353] on icon at bounding box center [978, 367] width 12 height 13
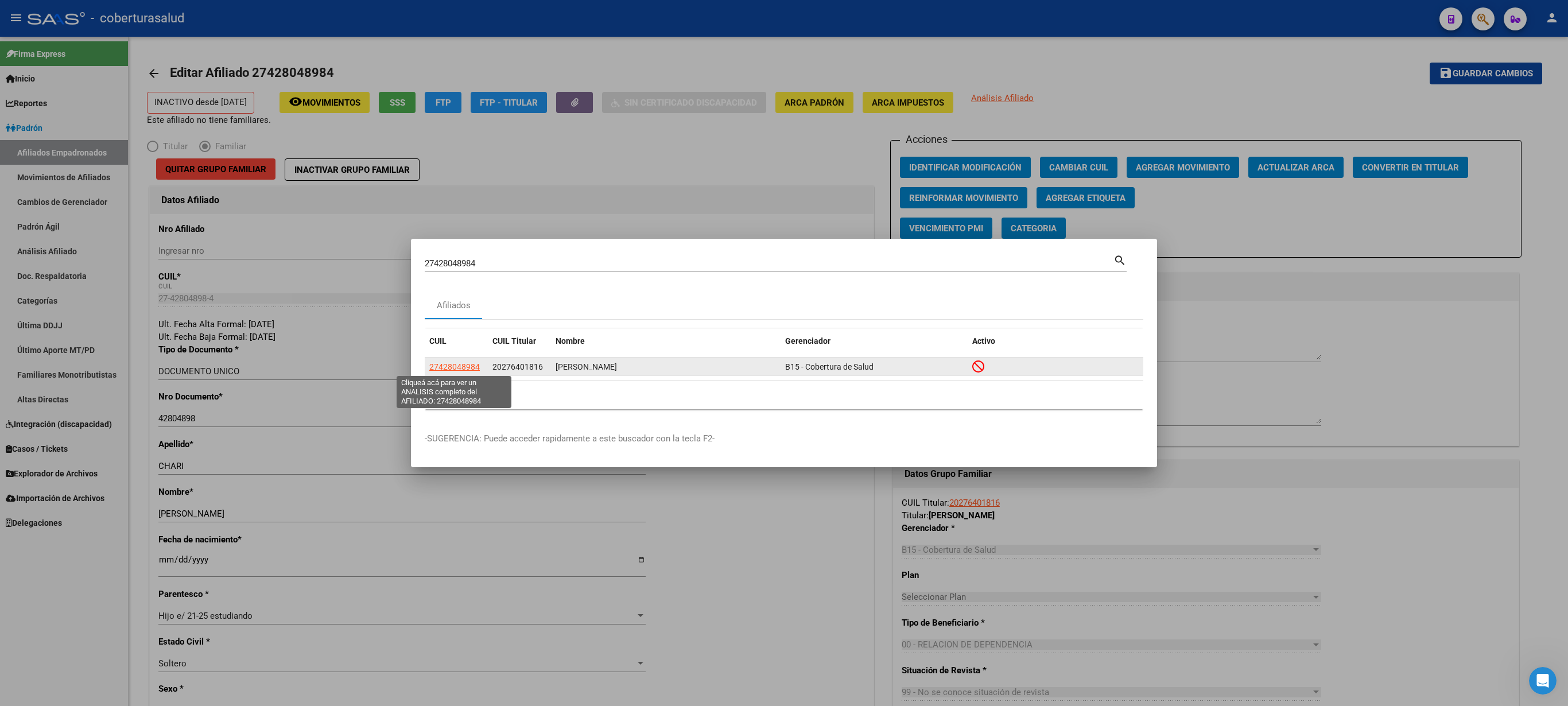
click at [450, 353] on span "27428048984" at bounding box center [454, 367] width 50 height 9
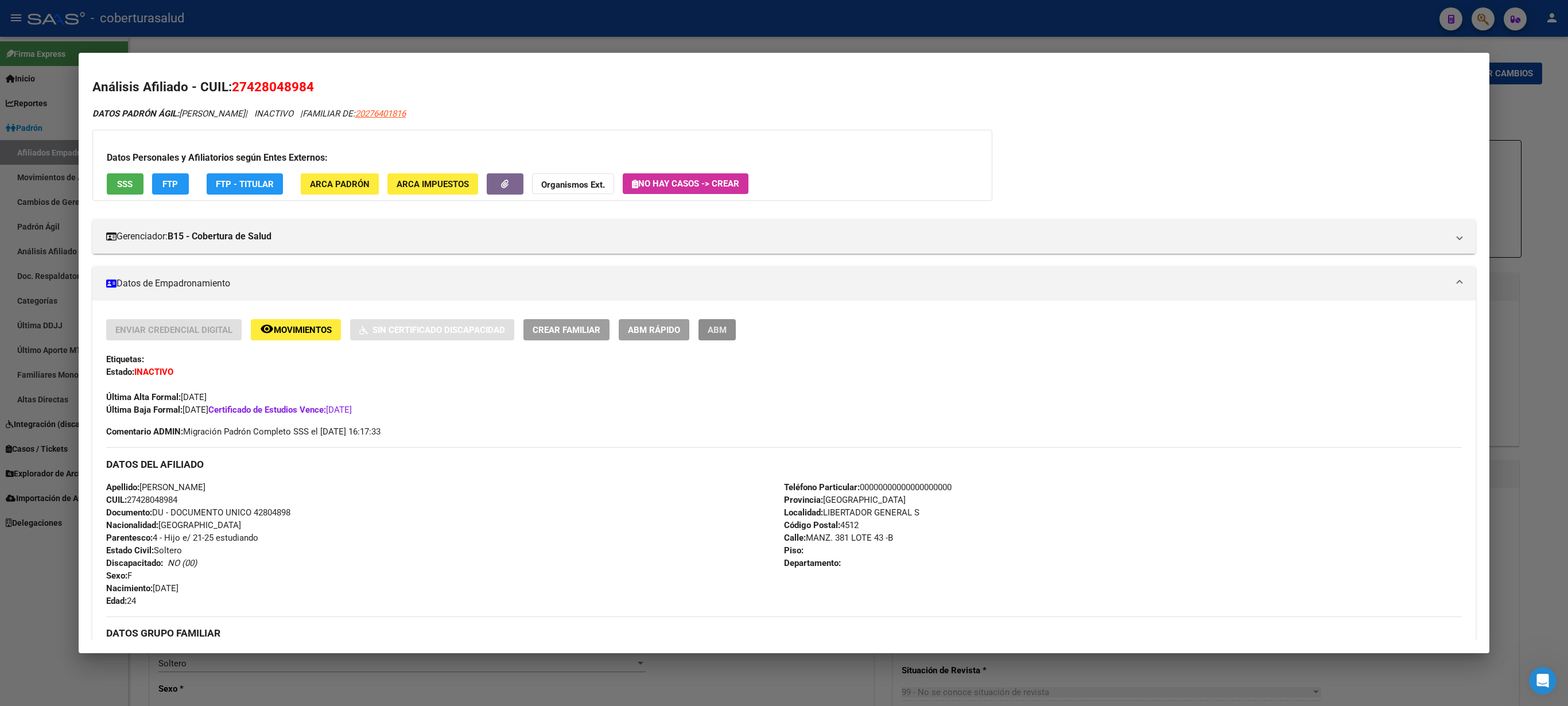
click at [716, 325] on button "ABM" at bounding box center [716, 330] width 37 height 21
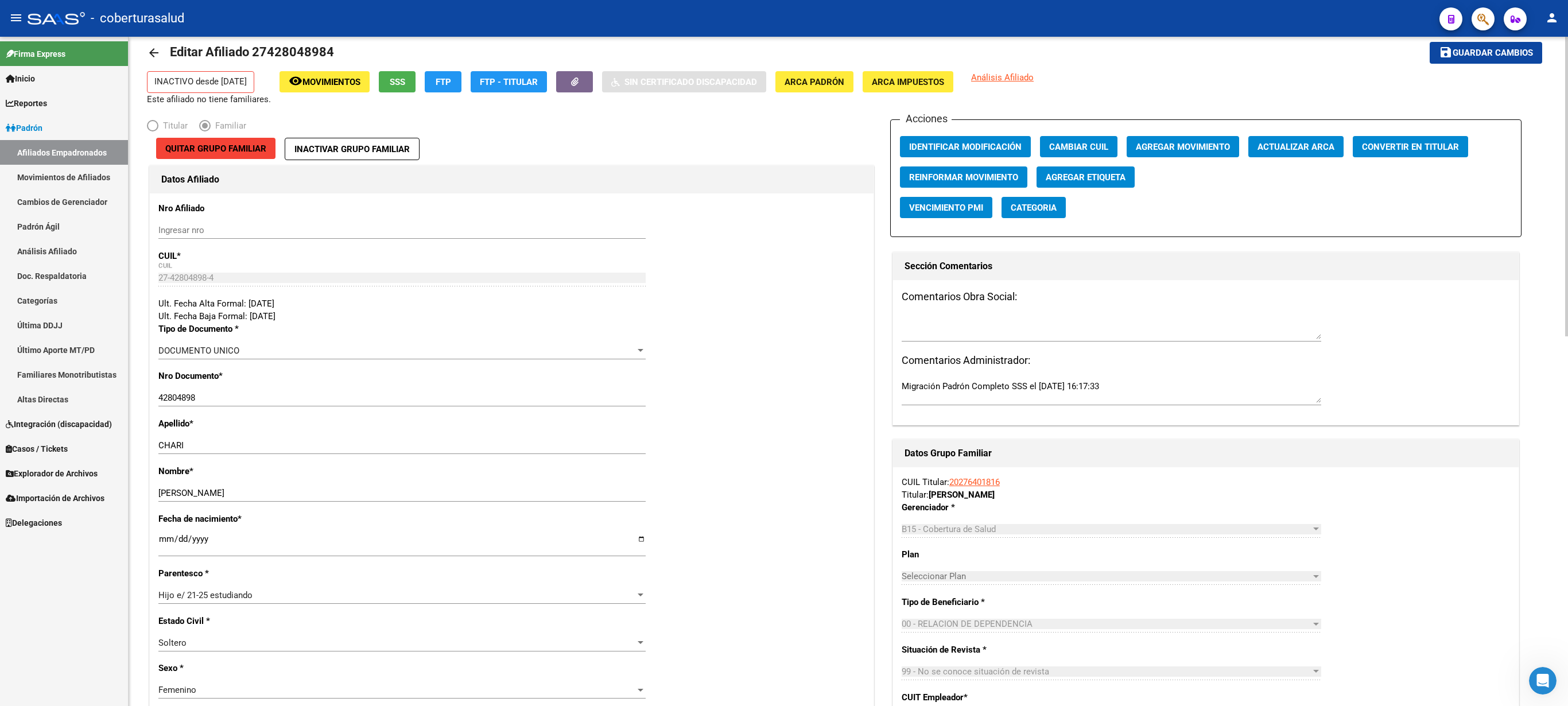
scroll to position [18, 0]
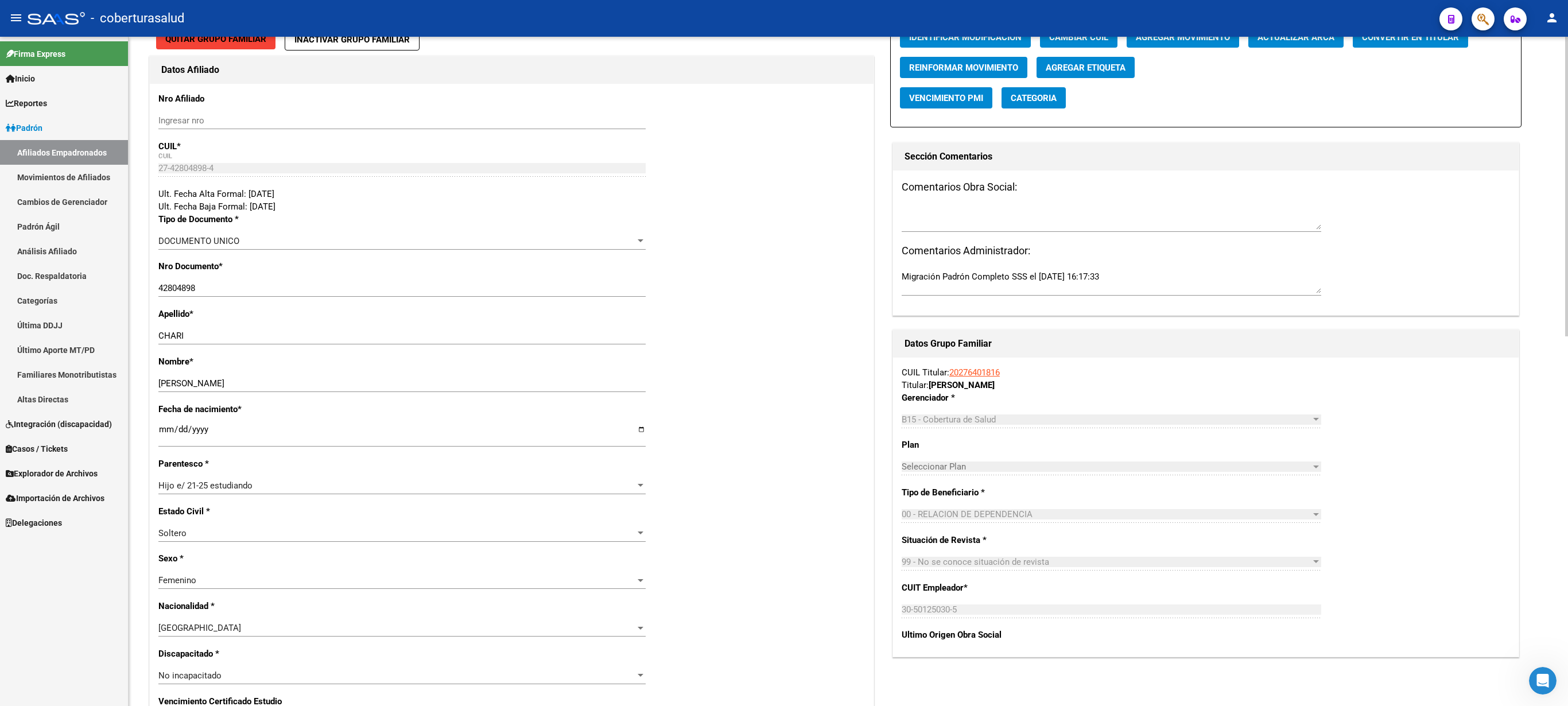
click at [784, 318] on div "arrow_back Editar Afiliado 27428048984 save Guardar cambios INACTIVO desde [DAT…" at bounding box center [850, 660] width 1442 height 1508
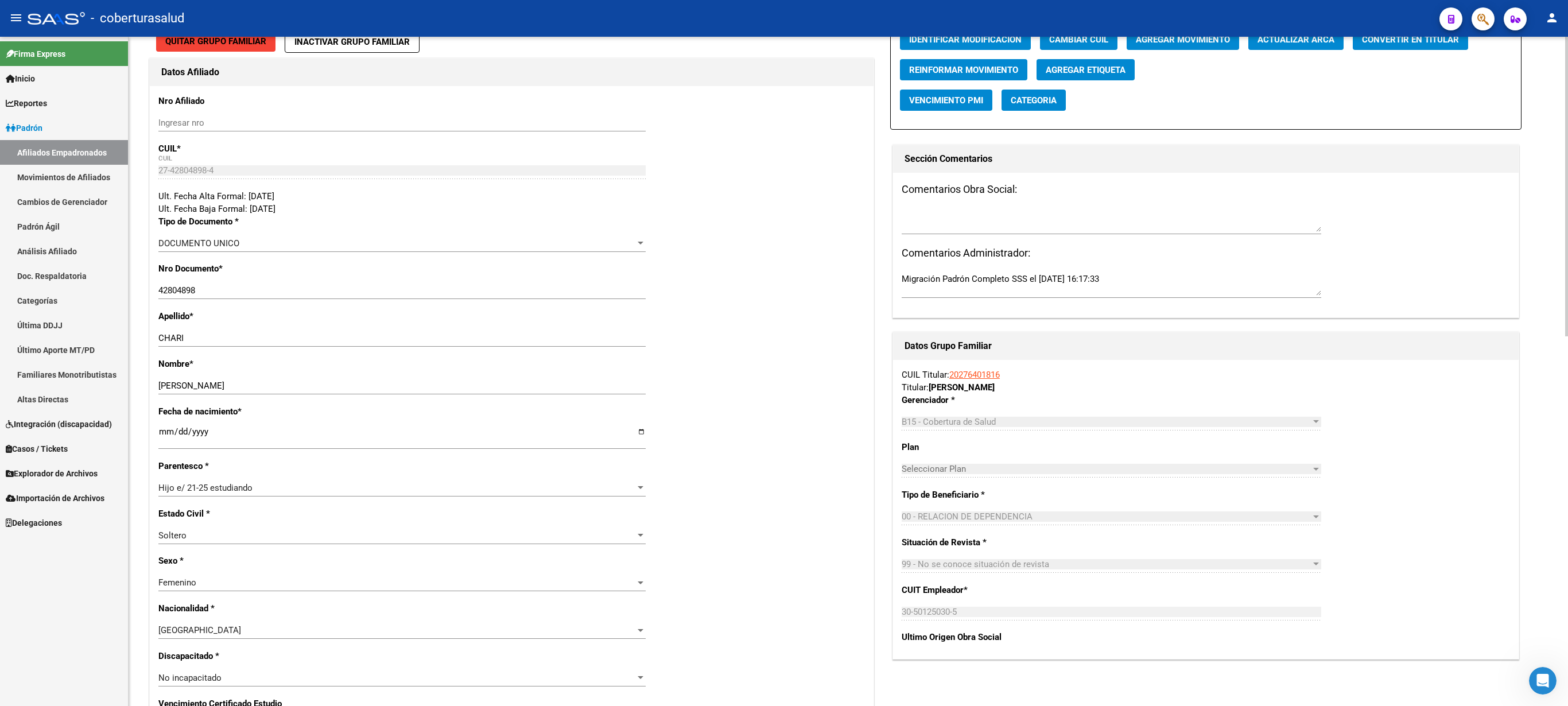
scroll to position [798, 0]
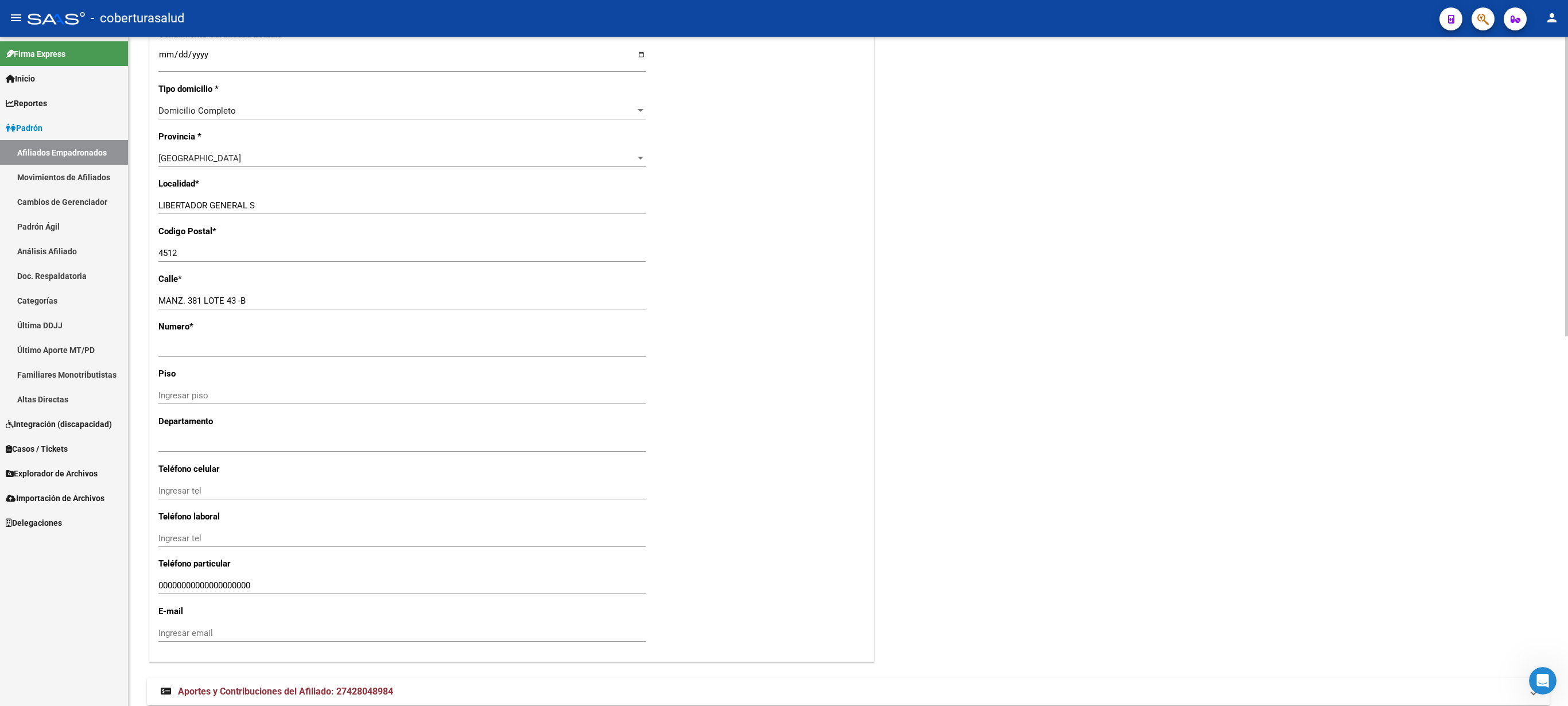
click at [784, 250] on div at bounding box center [1567, 371] width 3 height 670
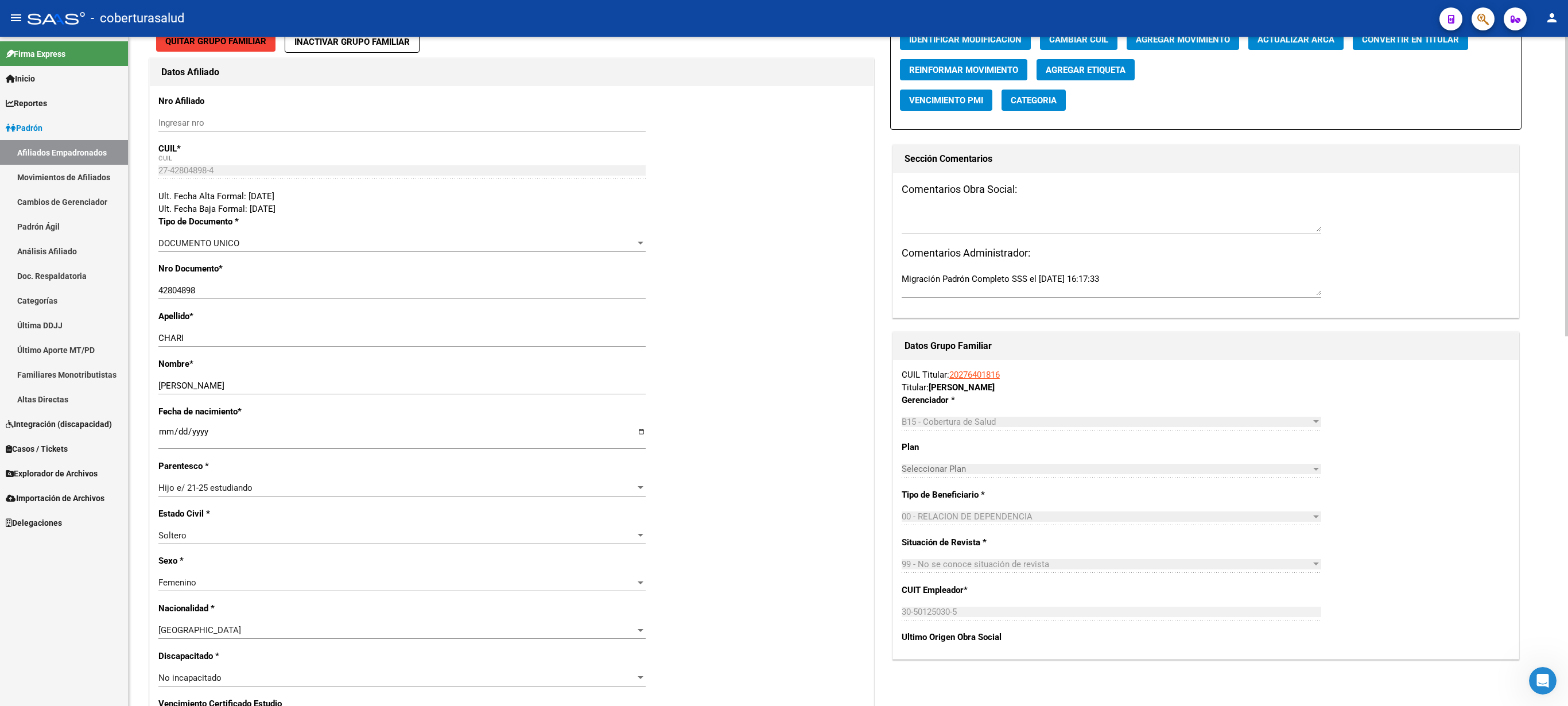
scroll to position [0, 0]
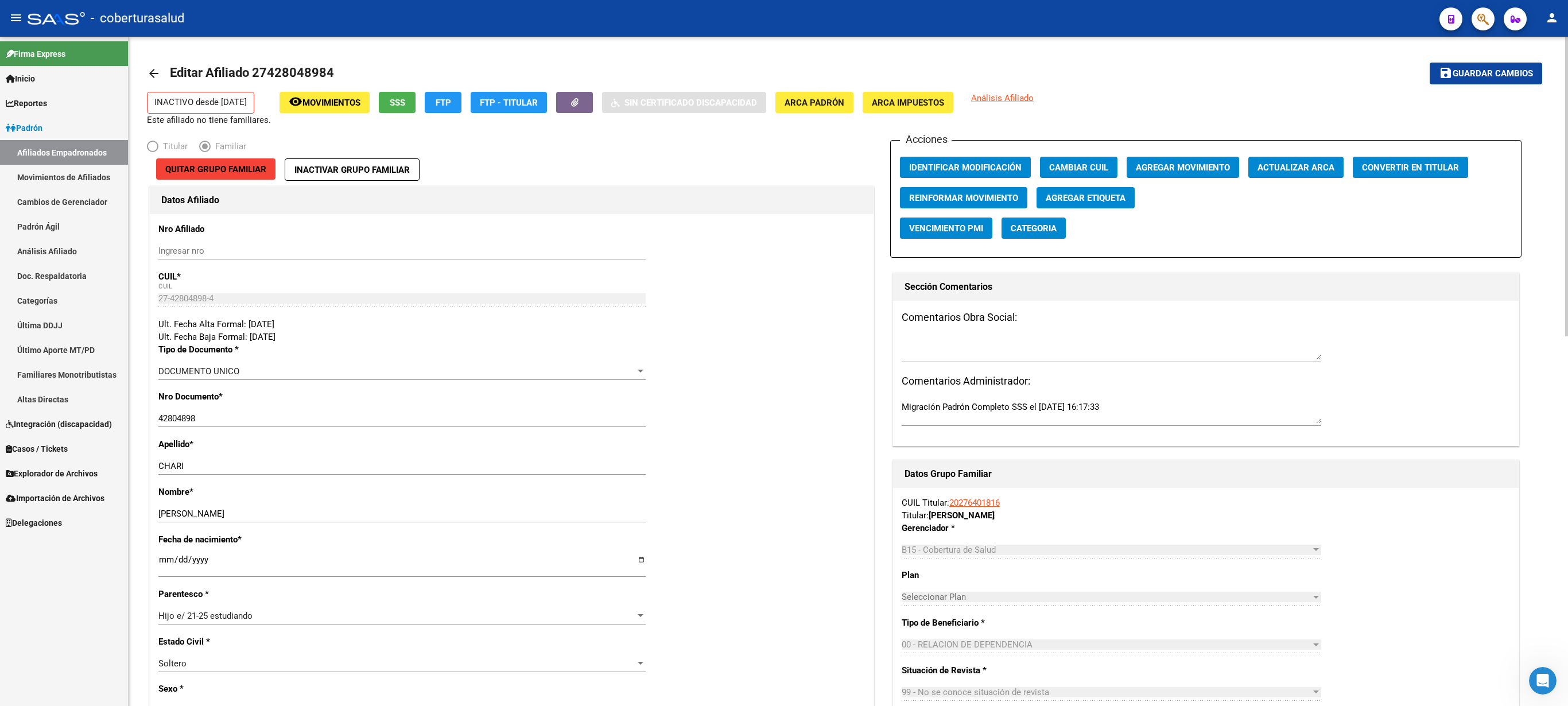
click at [784, 43] on div at bounding box center [1567, 371] width 3 height 670
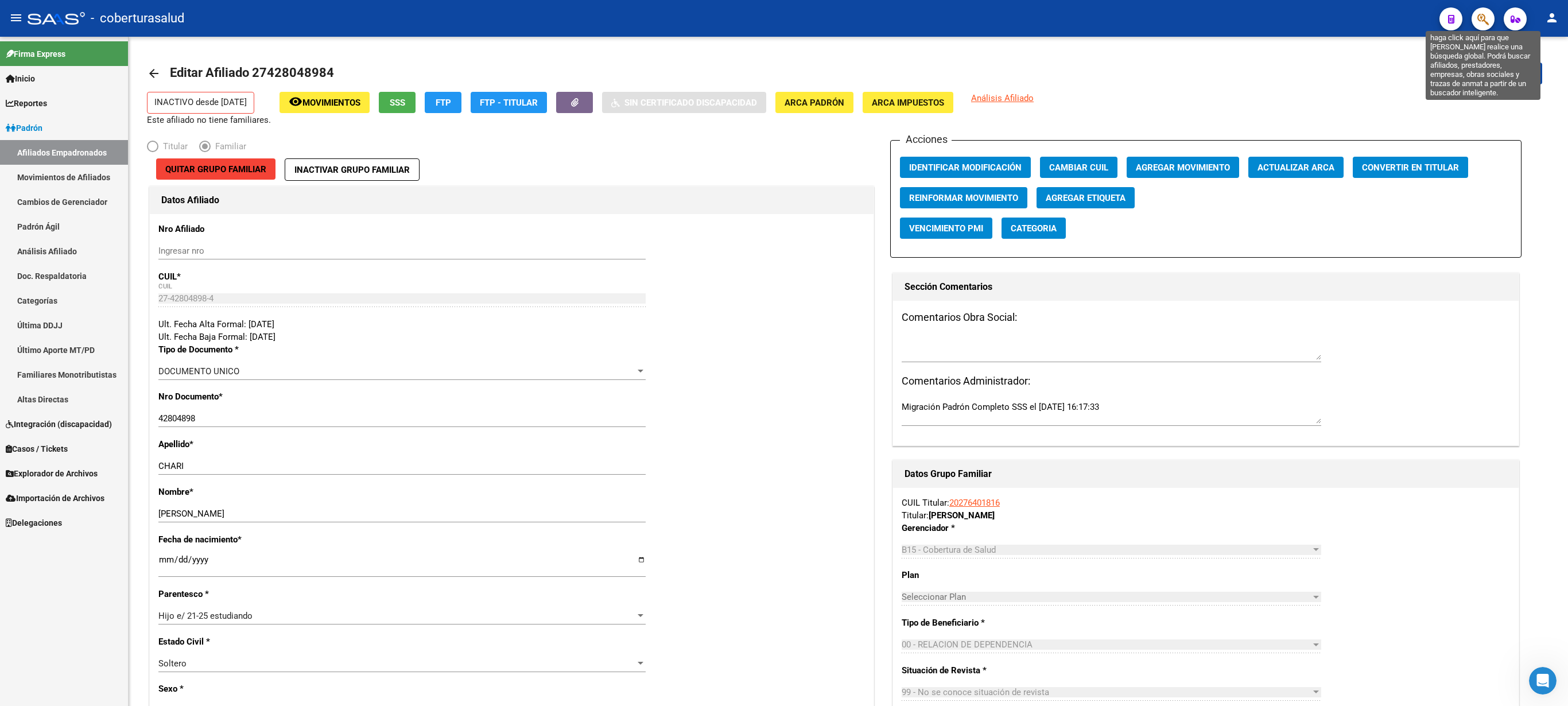
click at [784, 19] on icon "button" at bounding box center [1483, 19] width 11 height 13
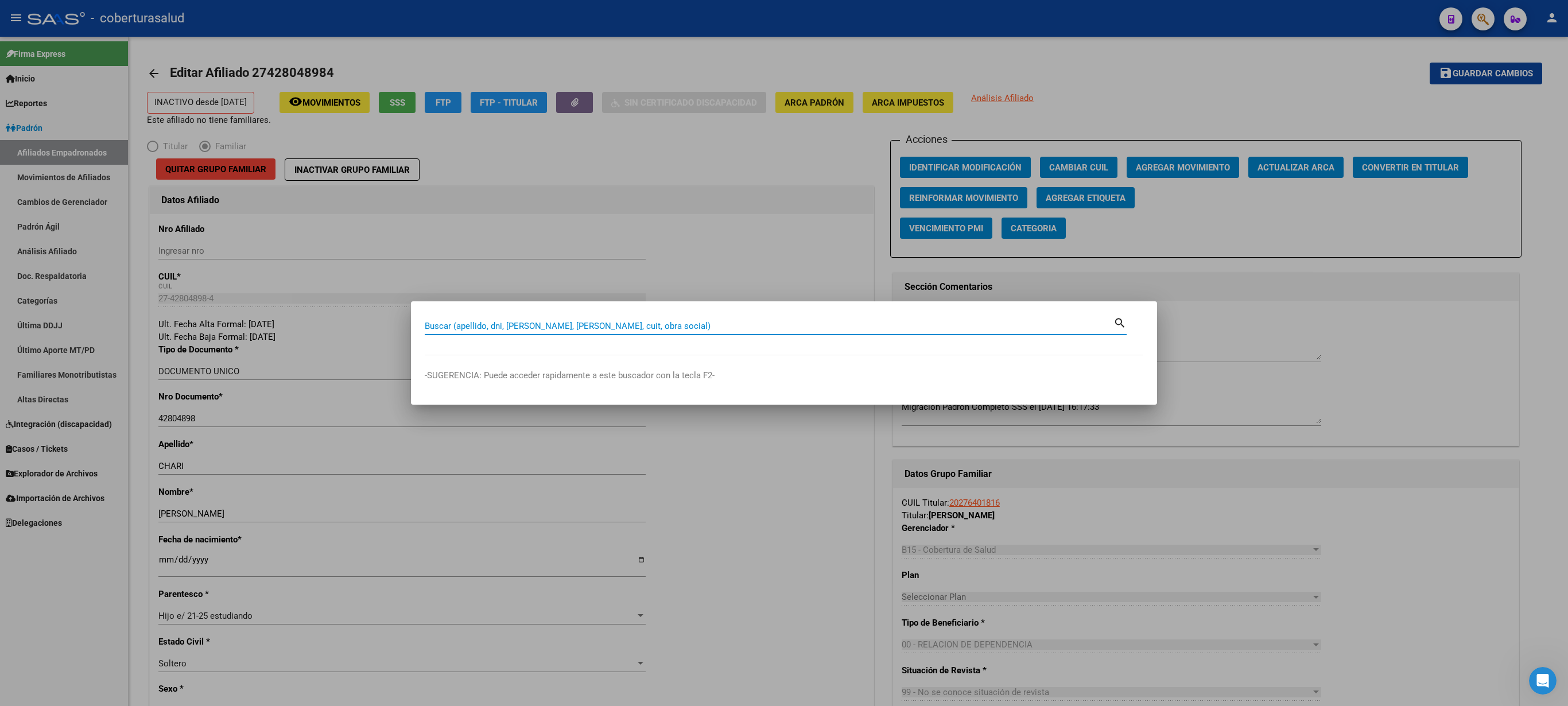
paste input "27429171879"
type input "27429171879"
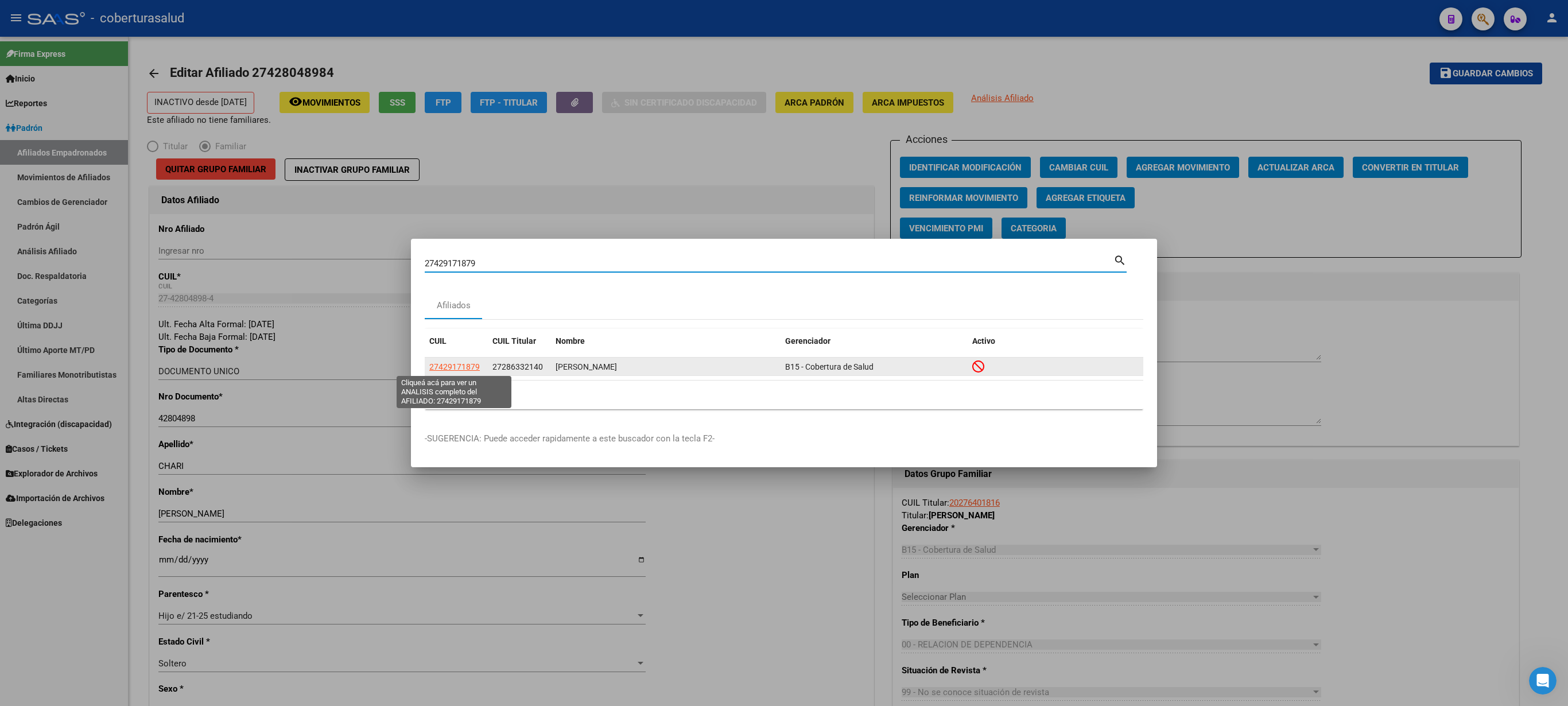
click at [457, 353] on span "27429171879" at bounding box center [454, 367] width 50 height 9
type textarea "27429171879"
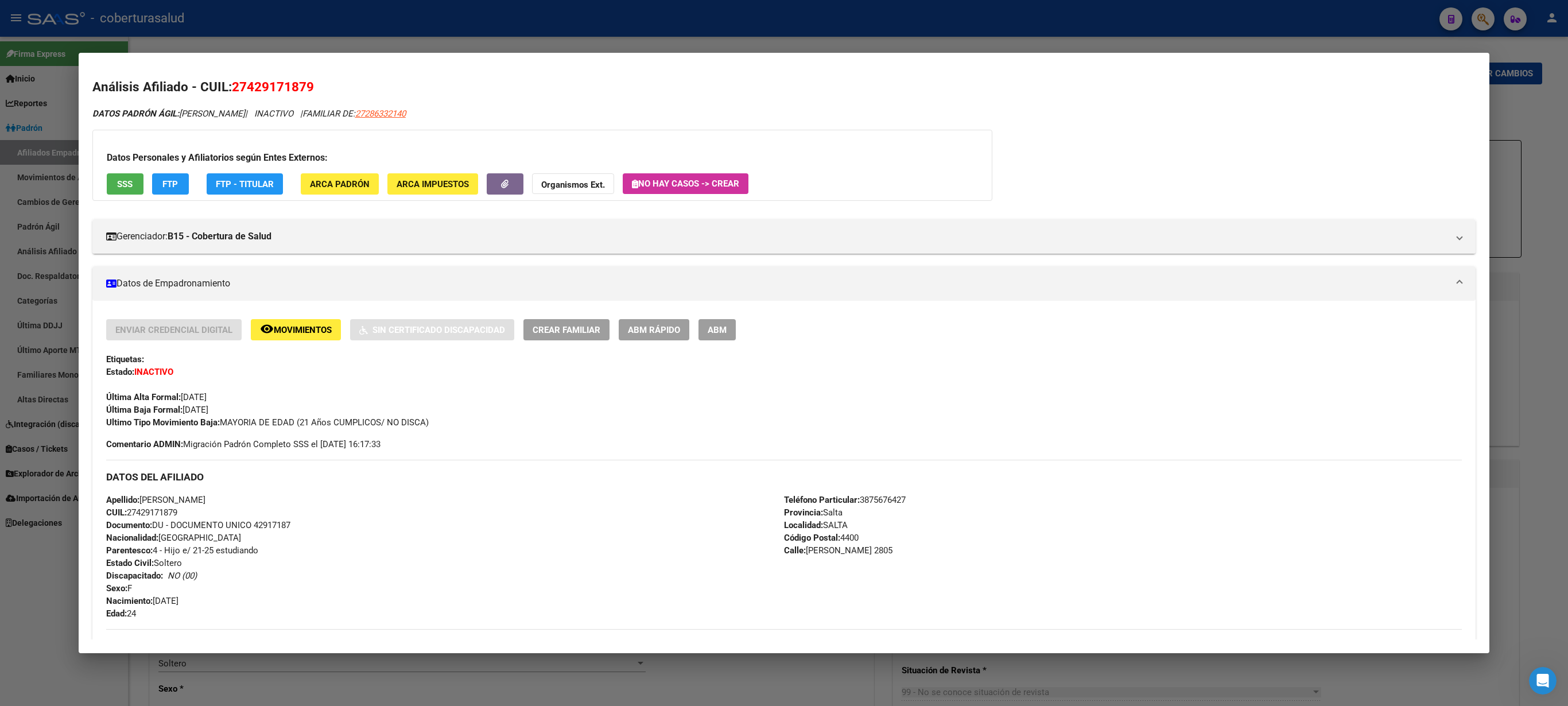
click at [713, 328] on span "ABM" at bounding box center [717, 330] width 19 height 10
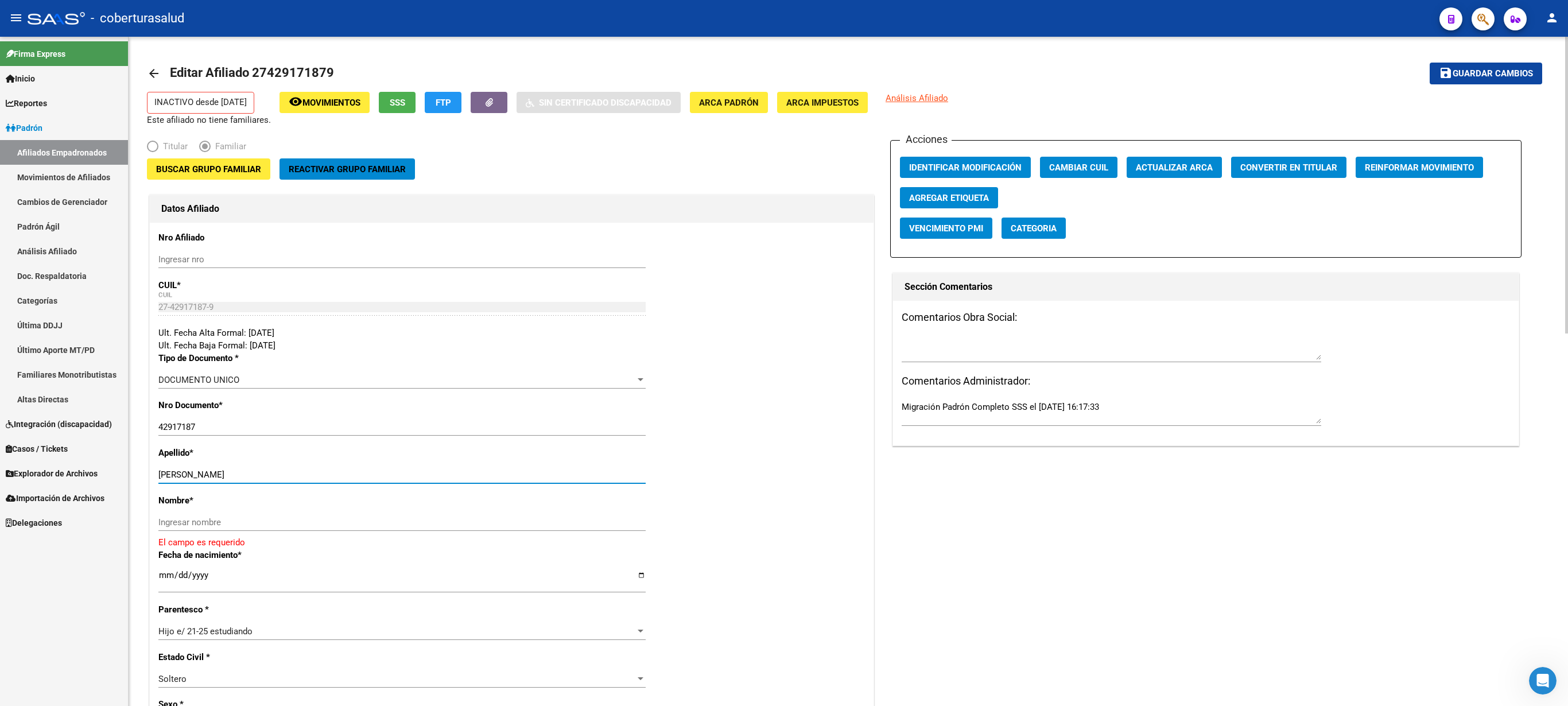
drag, startPoint x: 246, startPoint y: 474, endPoint x: 322, endPoint y: 478, distance: 76.1
click at [322, 353] on input "[PERSON_NAME]" at bounding box center [402, 475] width 487 height 10
type input "[PERSON_NAME]"
click at [204, 353] on div "Ingresar nombre" at bounding box center [402, 522] width 487 height 17
click at [203, 353] on div "Ingresar nombre" at bounding box center [402, 522] width 487 height 17
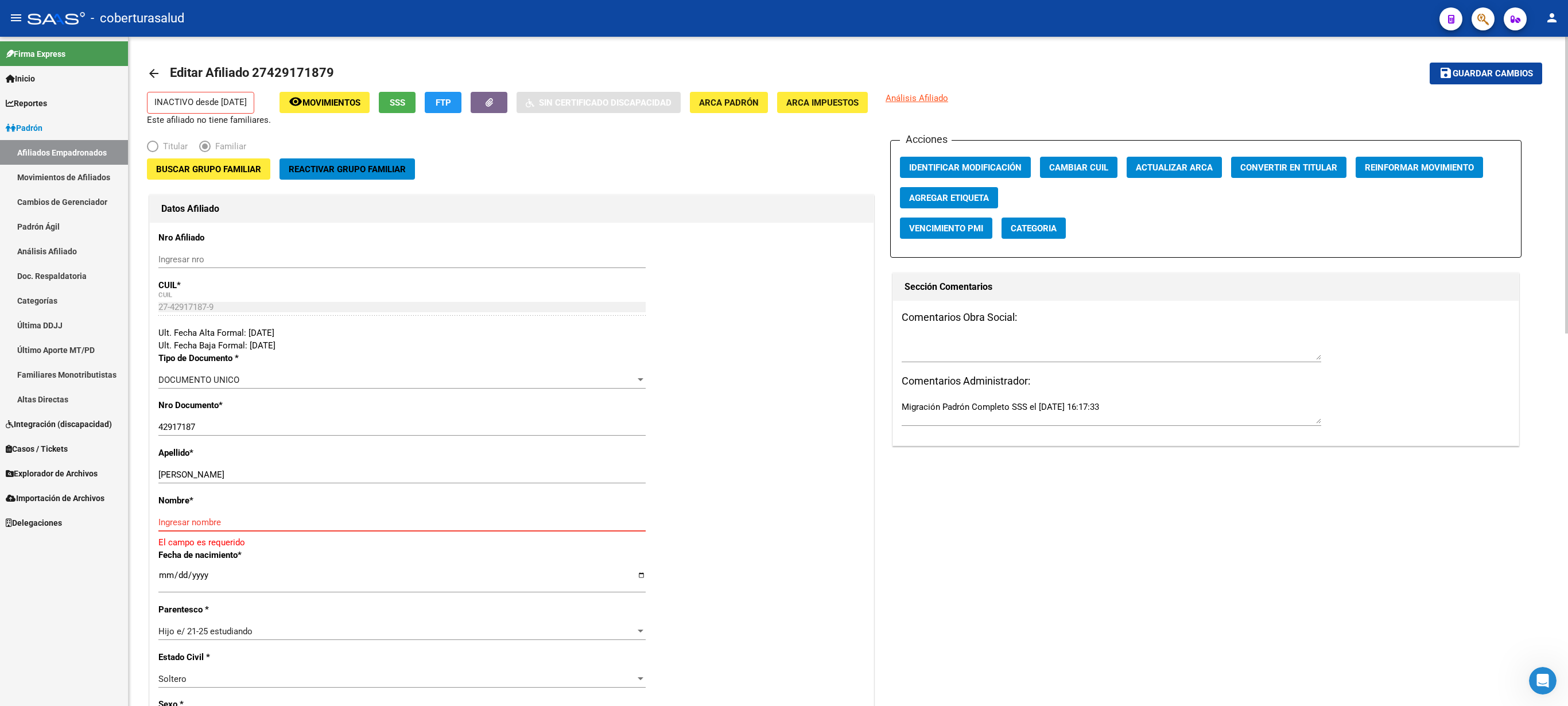
paste input "[PERSON_NAME]"
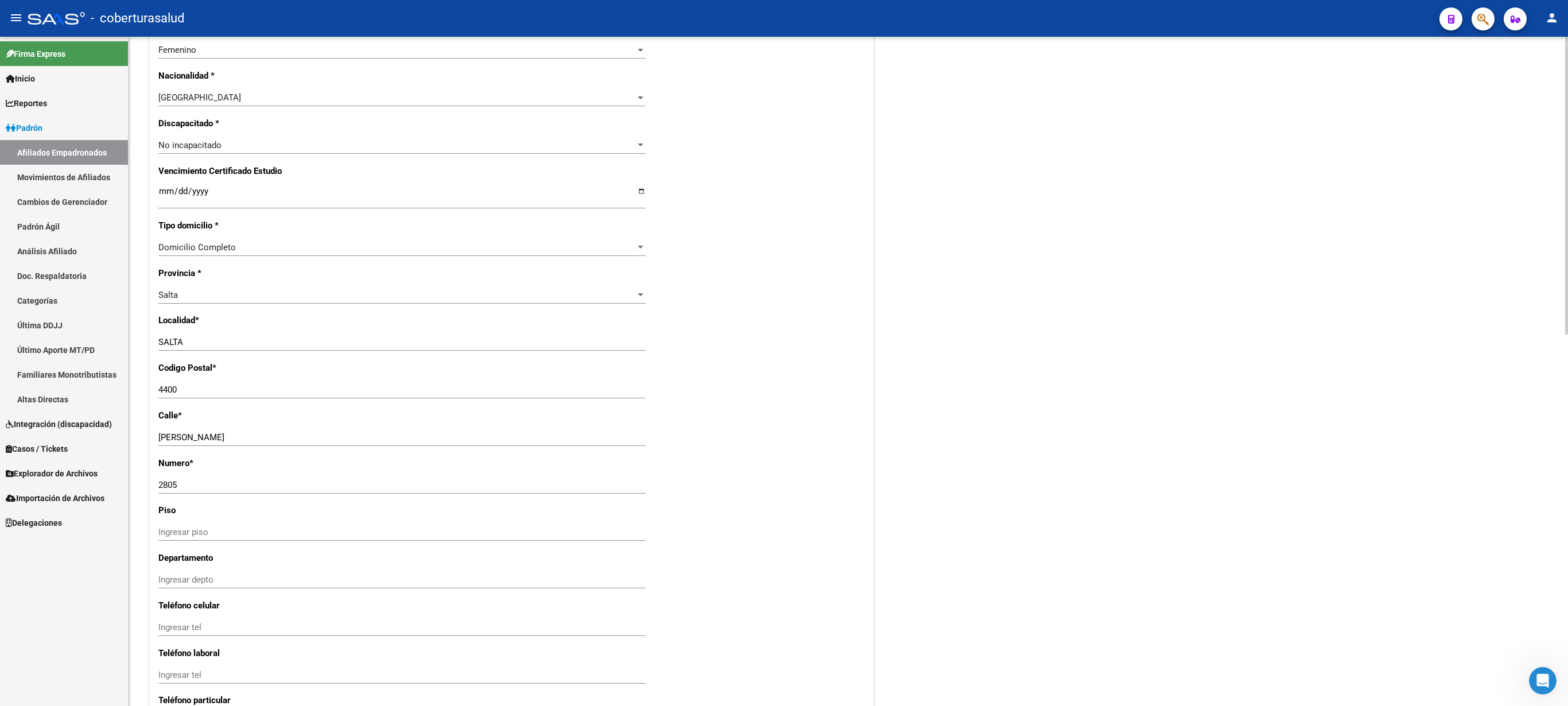
click at [784, 353] on div at bounding box center [1567, 371] width 3 height 670
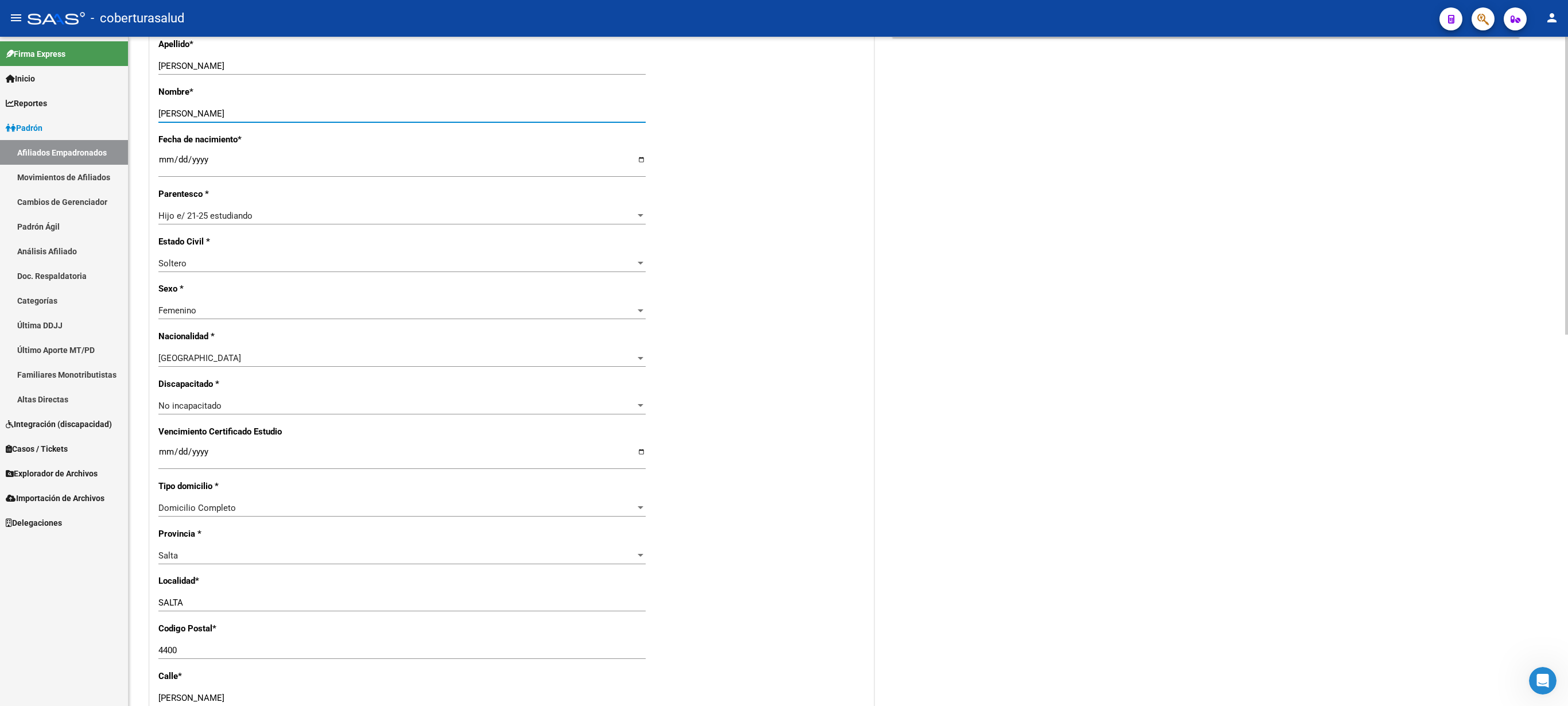
scroll to position [411, 0]
click at [784, 353] on div "arrow_back Editar Afiliado 27429171879 save Guardar cambios INACTIVO desde [DAT…" at bounding box center [850, 384] width 1442 height 1516
type input "[PERSON_NAME]"
click at [165, 353] on input "Ingresar fecha" at bounding box center [402, 454] width 487 height 18
type input "[DATE]"
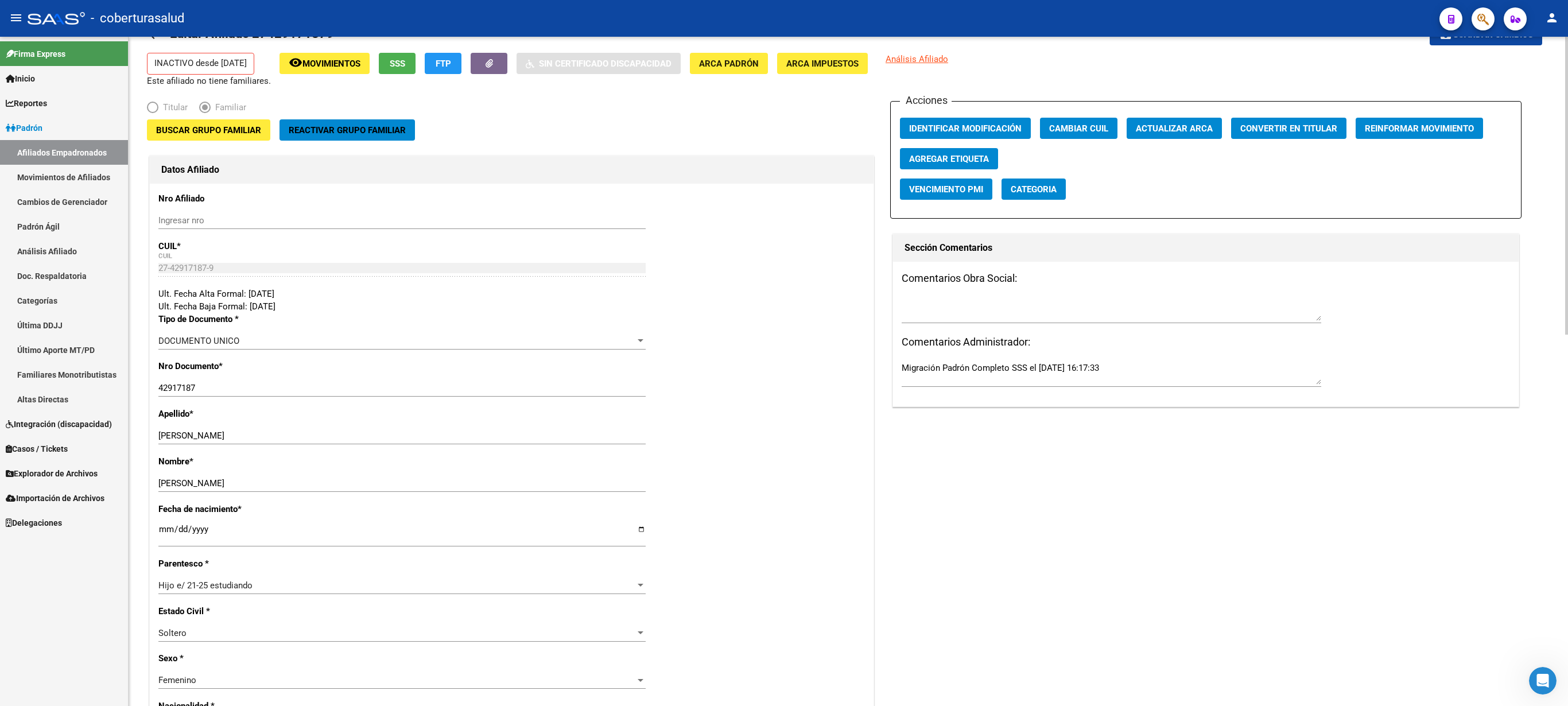
scroll to position [0, 0]
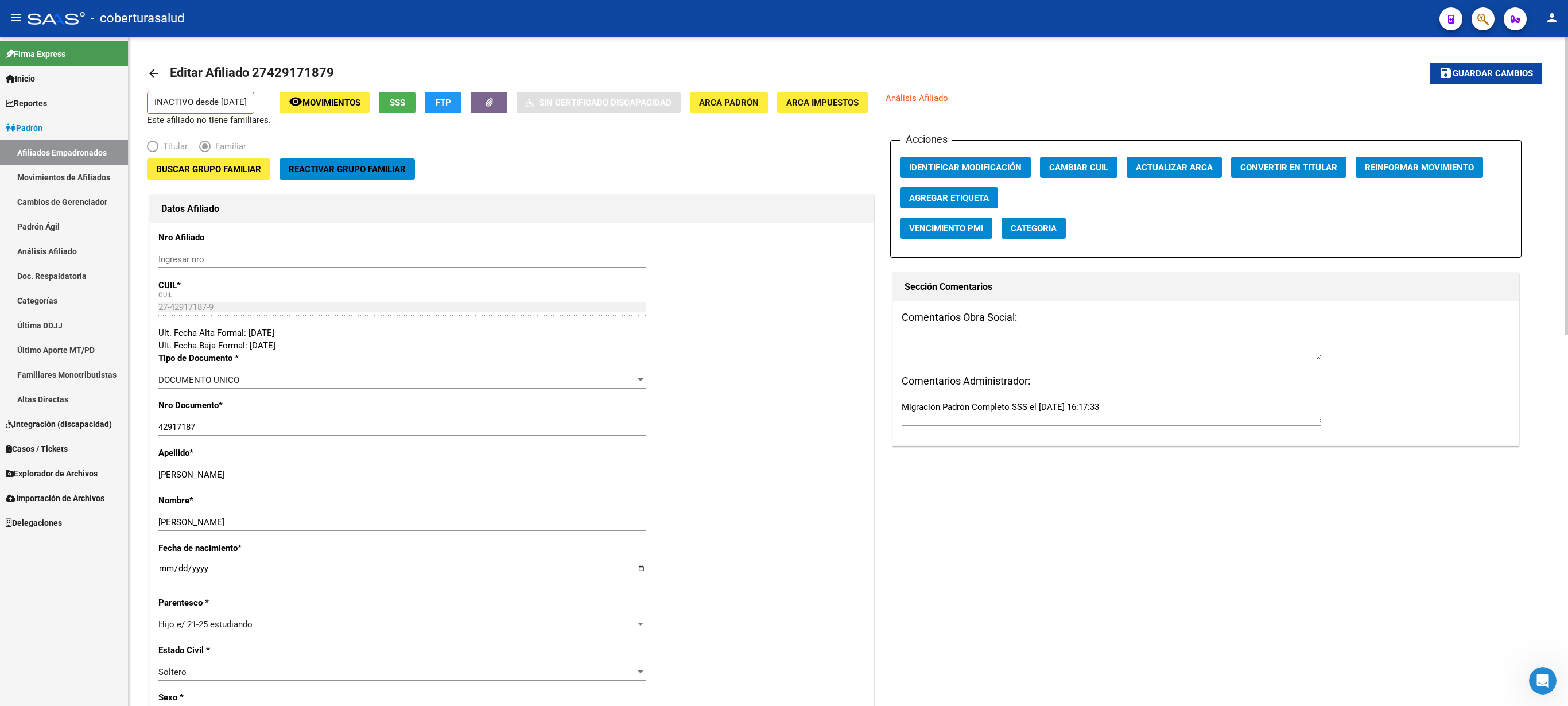
click at [784, 239] on div at bounding box center [1567, 185] width 3 height 298
click at [226, 175] on span "Buscar Grupo Familiar" at bounding box center [208, 169] width 105 height 10
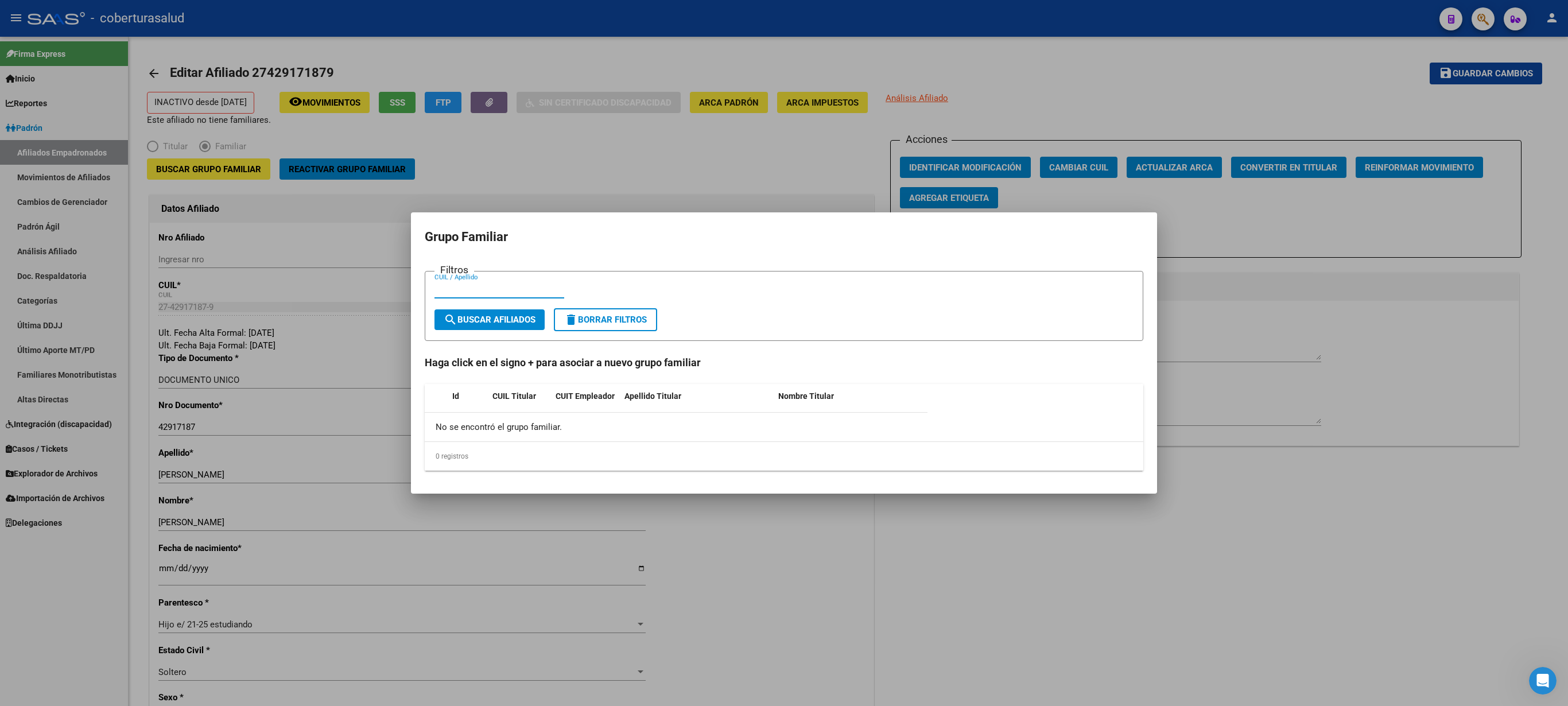
paste input "28633214"
type input "28633214"
click at [493, 319] on span "search Buscar Afiliados" at bounding box center [490, 319] width 92 height 10
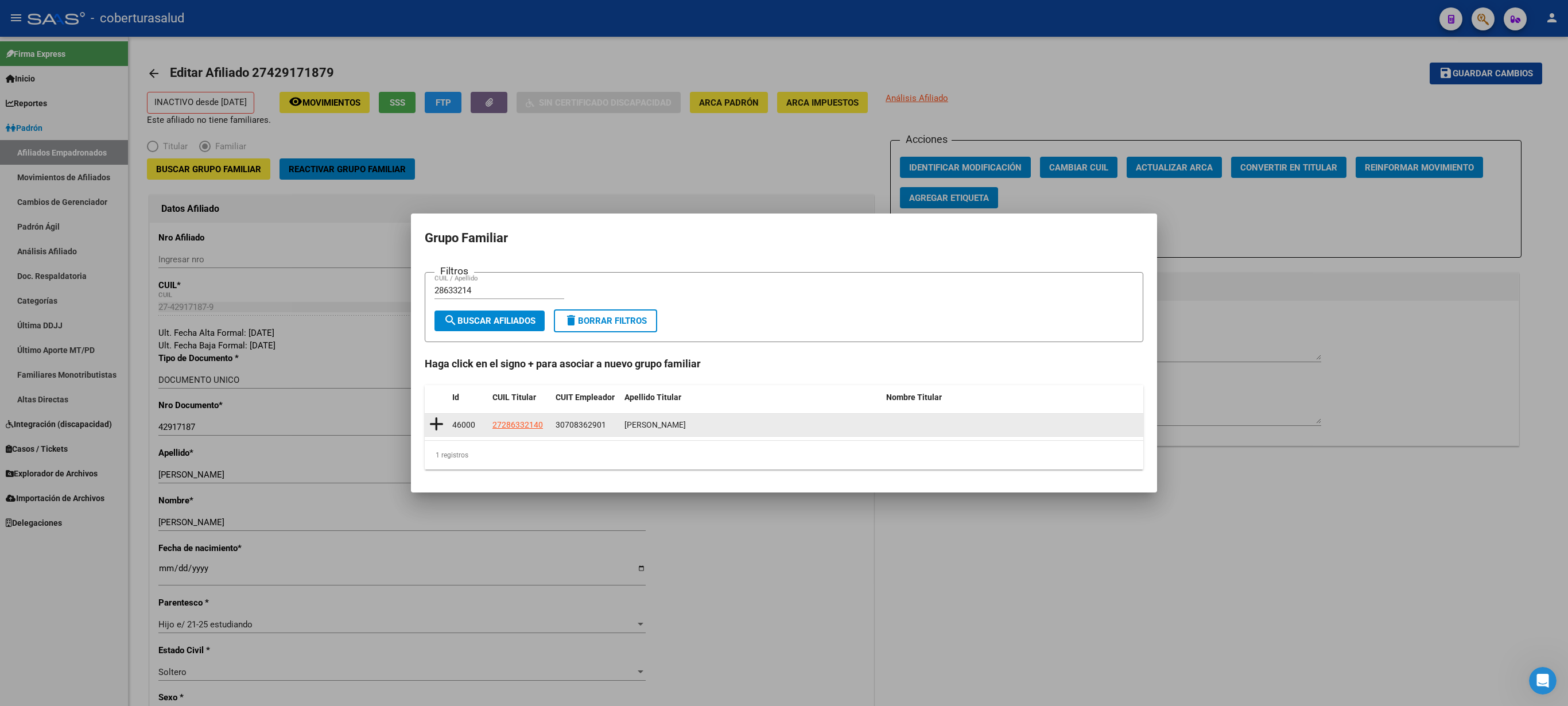
click at [434, 353] on icon at bounding box center [436, 424] width 14 height 16
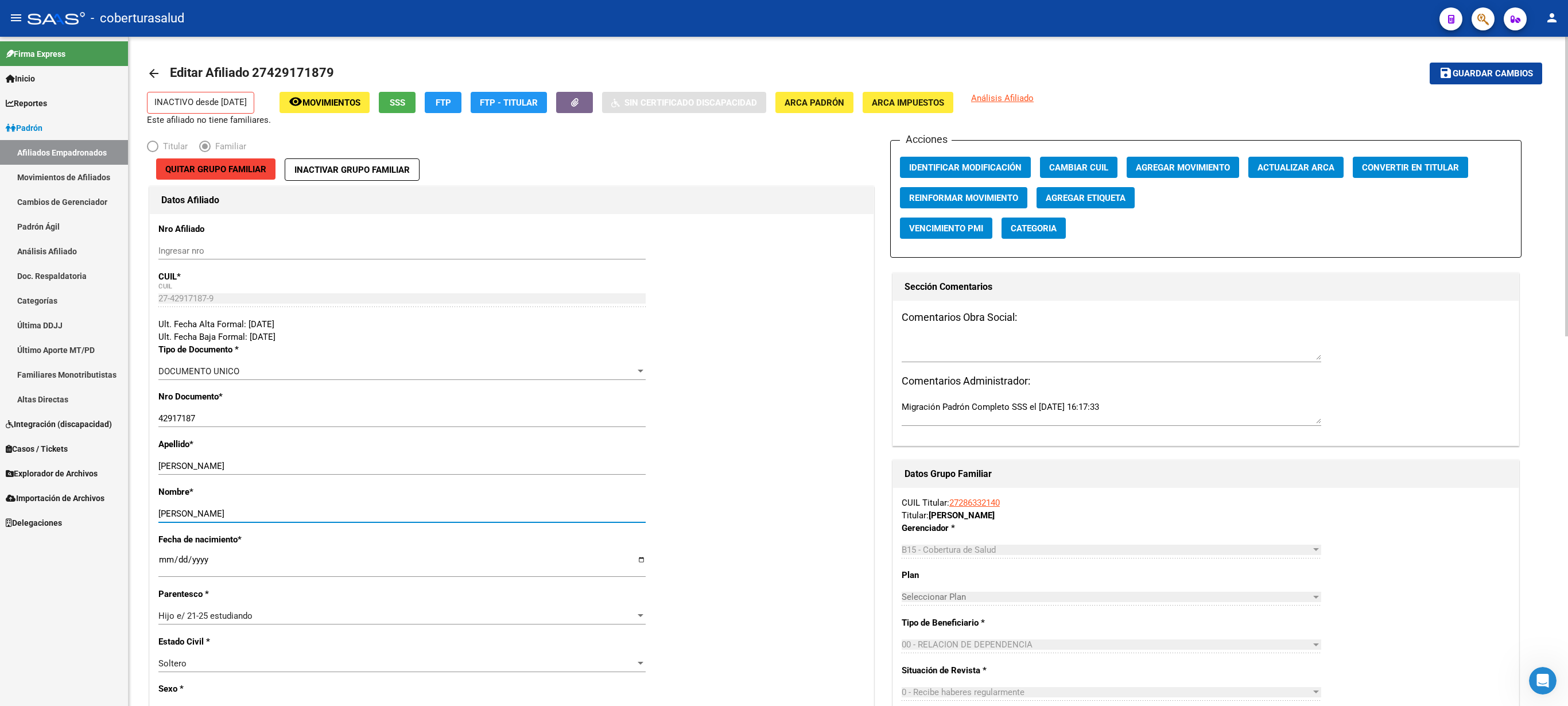
click at [235, 353] on input "[PERSON_NAME]" at bounding box center [402, 514] width 487 height 10
type input "[PERSON_NAME]"
click at [784, 72] on span "Guardar cambios" at bounding box center [1493, 74] width 80 height 10
click at [784, 164] on span "Agregar Movimiento" at bounding box center [1183, 167] width 94 height 10
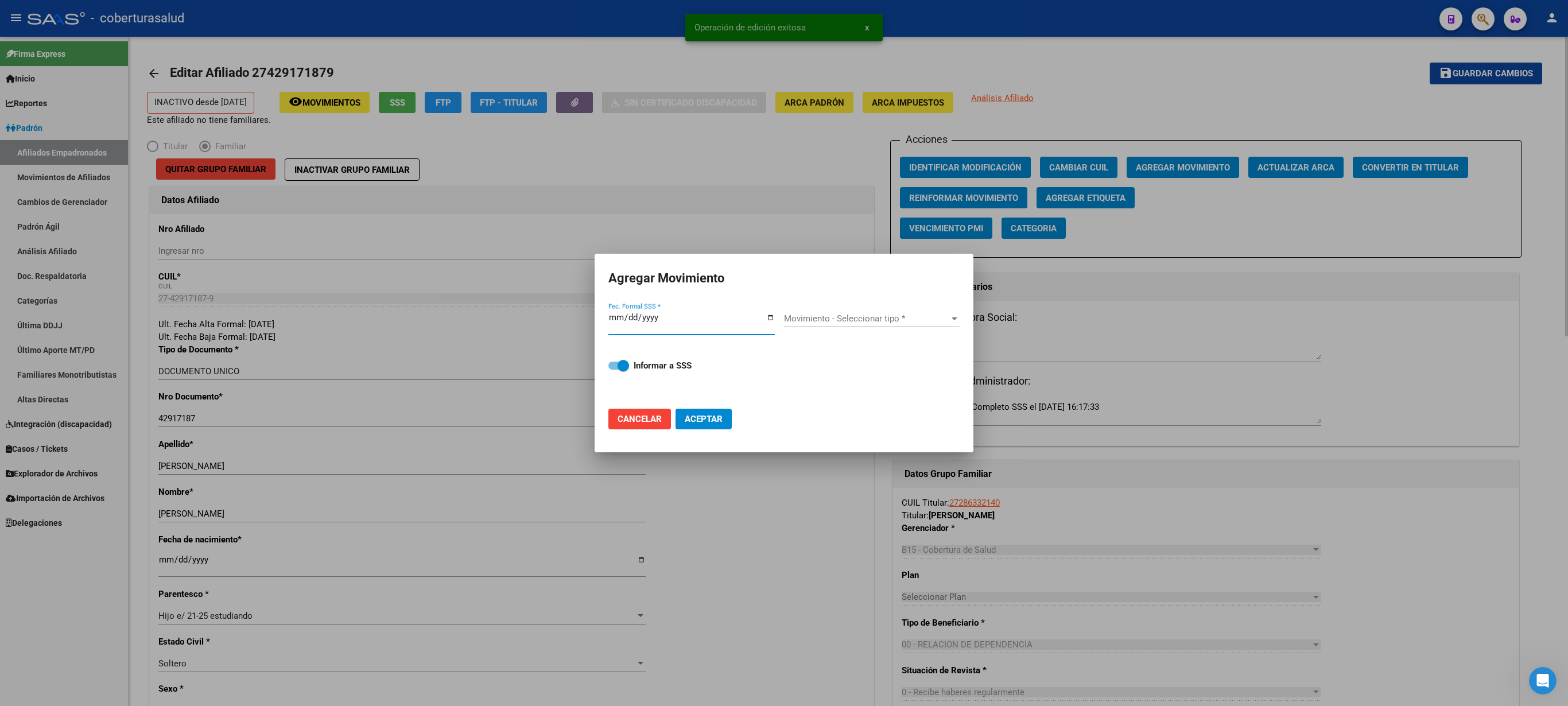
type input "[DATE]"
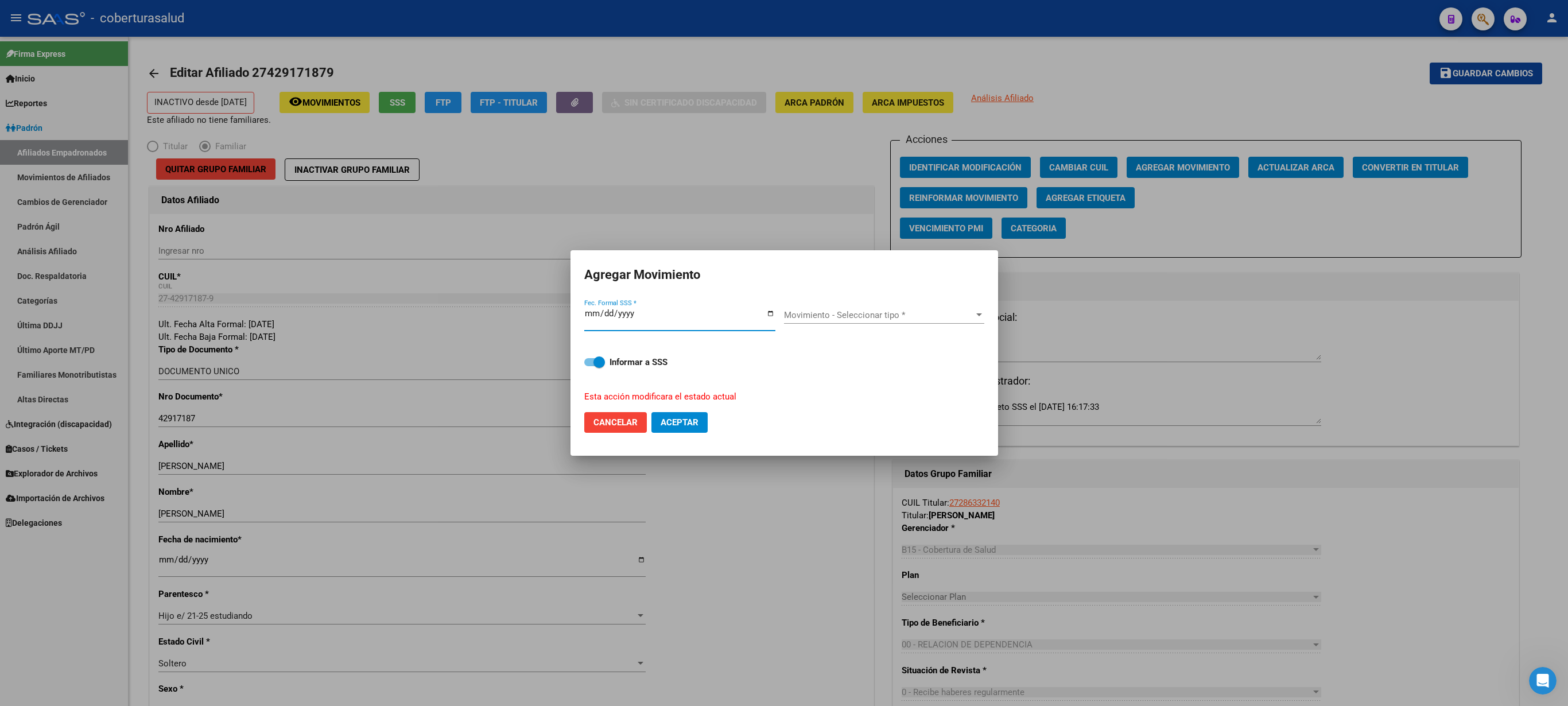
click at [784, 319] on span "Movimiento - Seleccionar tipo *" at bounding box center [879, 315] width 190 height 10
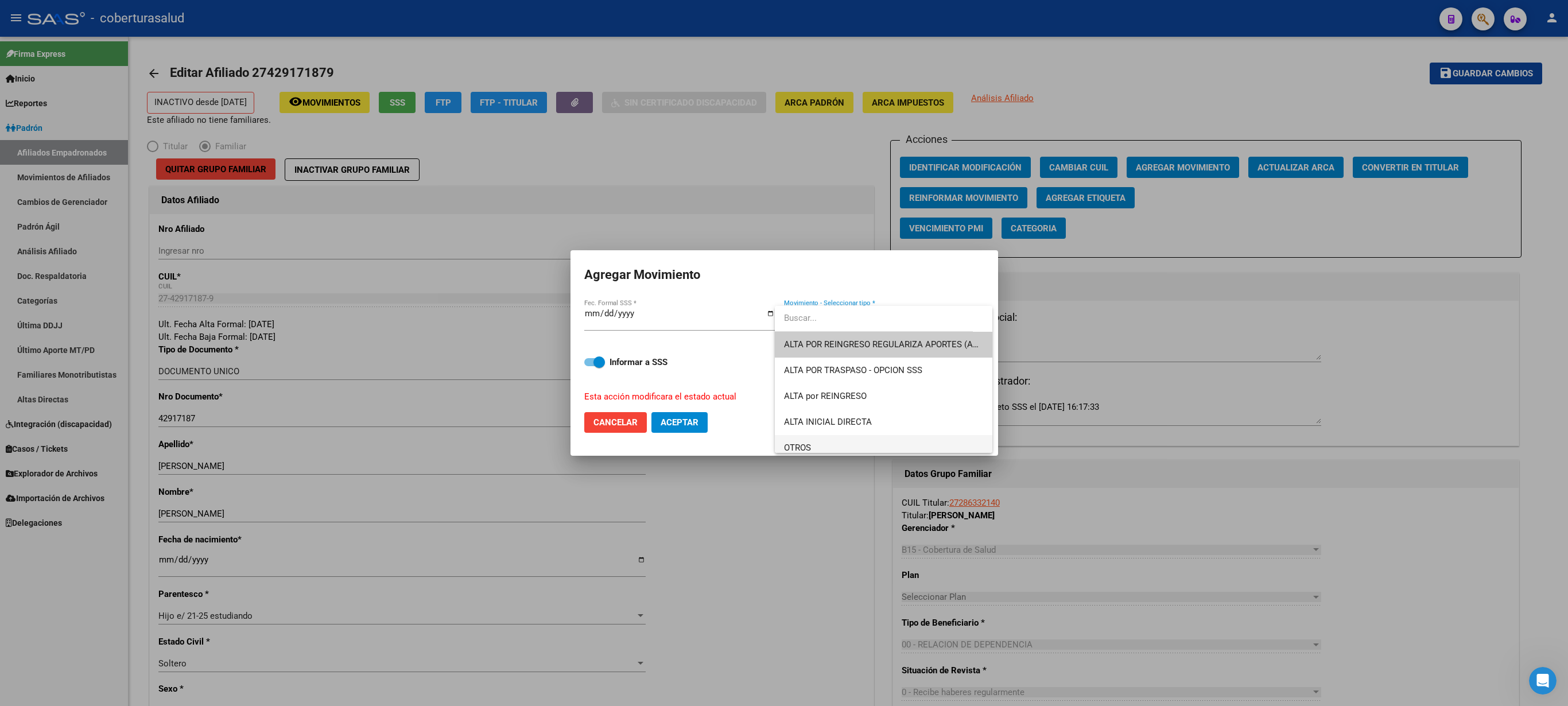
click at [784, 353] on span "OTROS" at bounding box center [884, 448] width 199 height 26
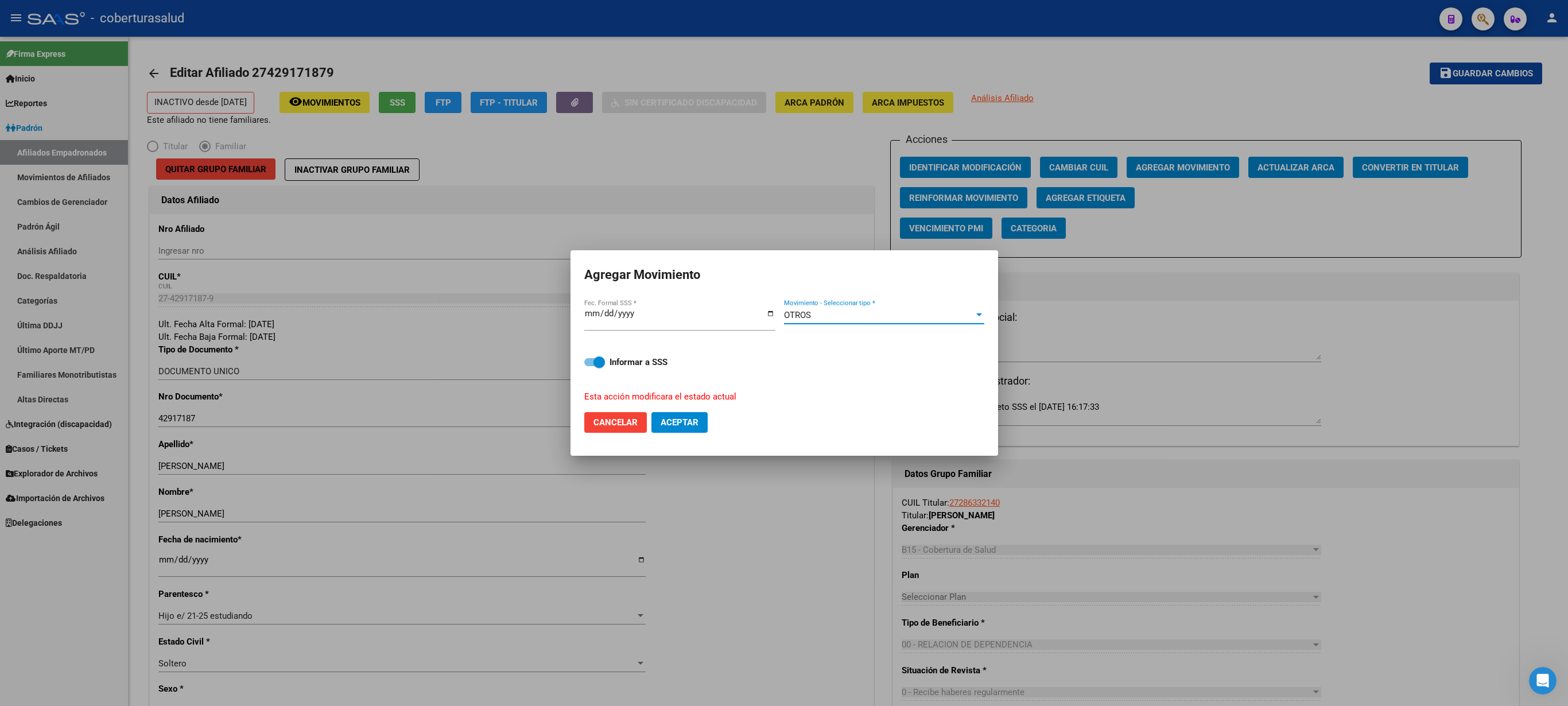
click at [683, 353] on span "Aceptar" at bounding box center [679, 422] width 38 height 10
checkbox input "false"
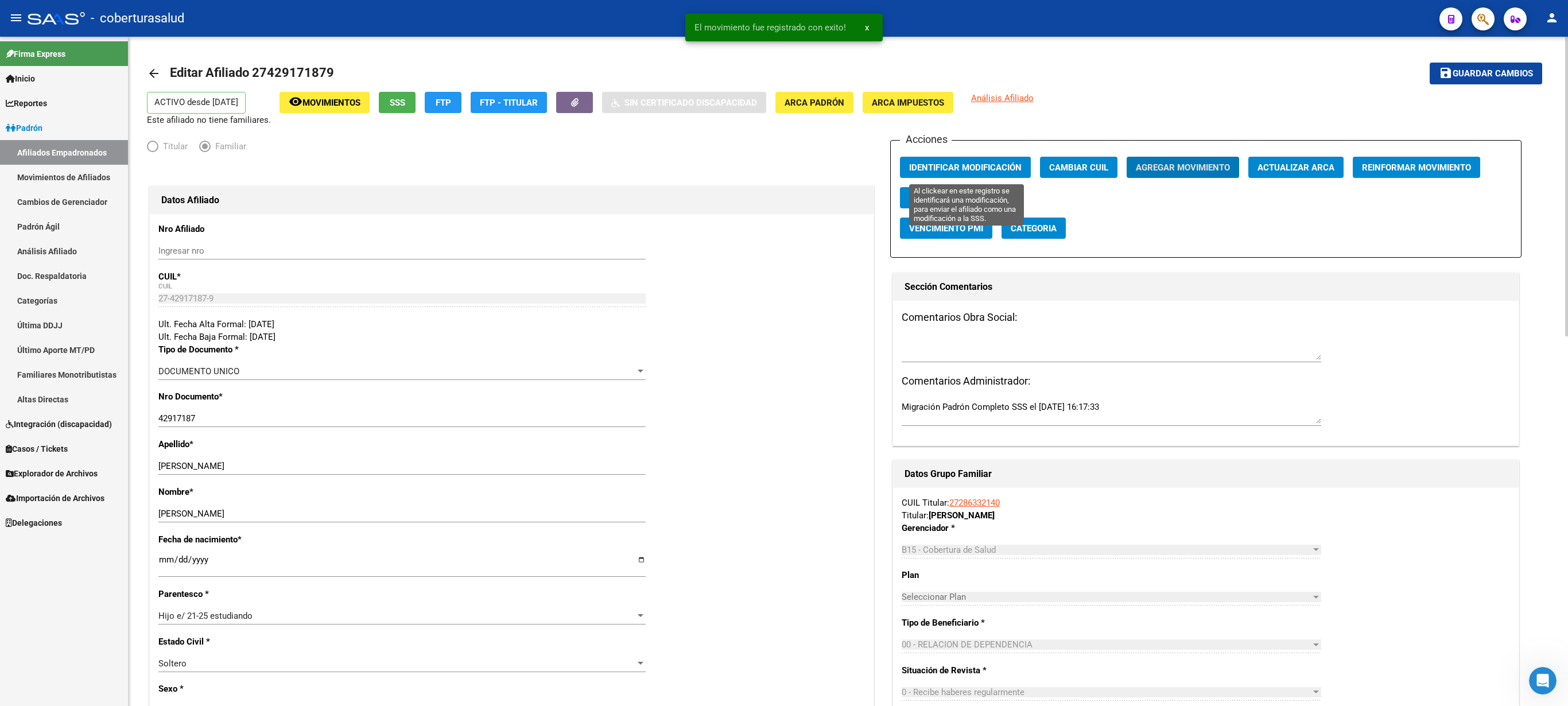
click at [784, 164] on span "Identificar Modificación" at bounding box center [965, 167] width 112 height 10
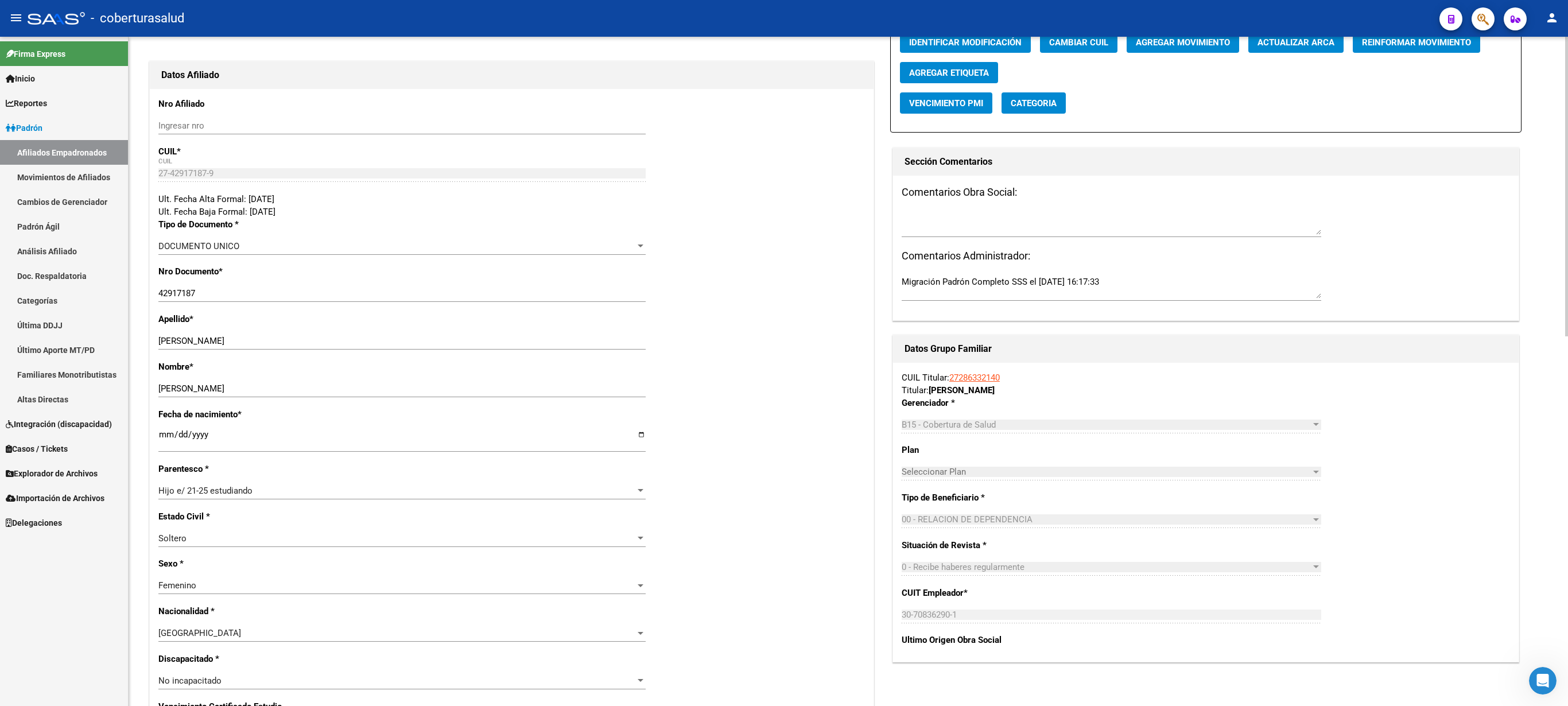
scroll to position [0, 0]
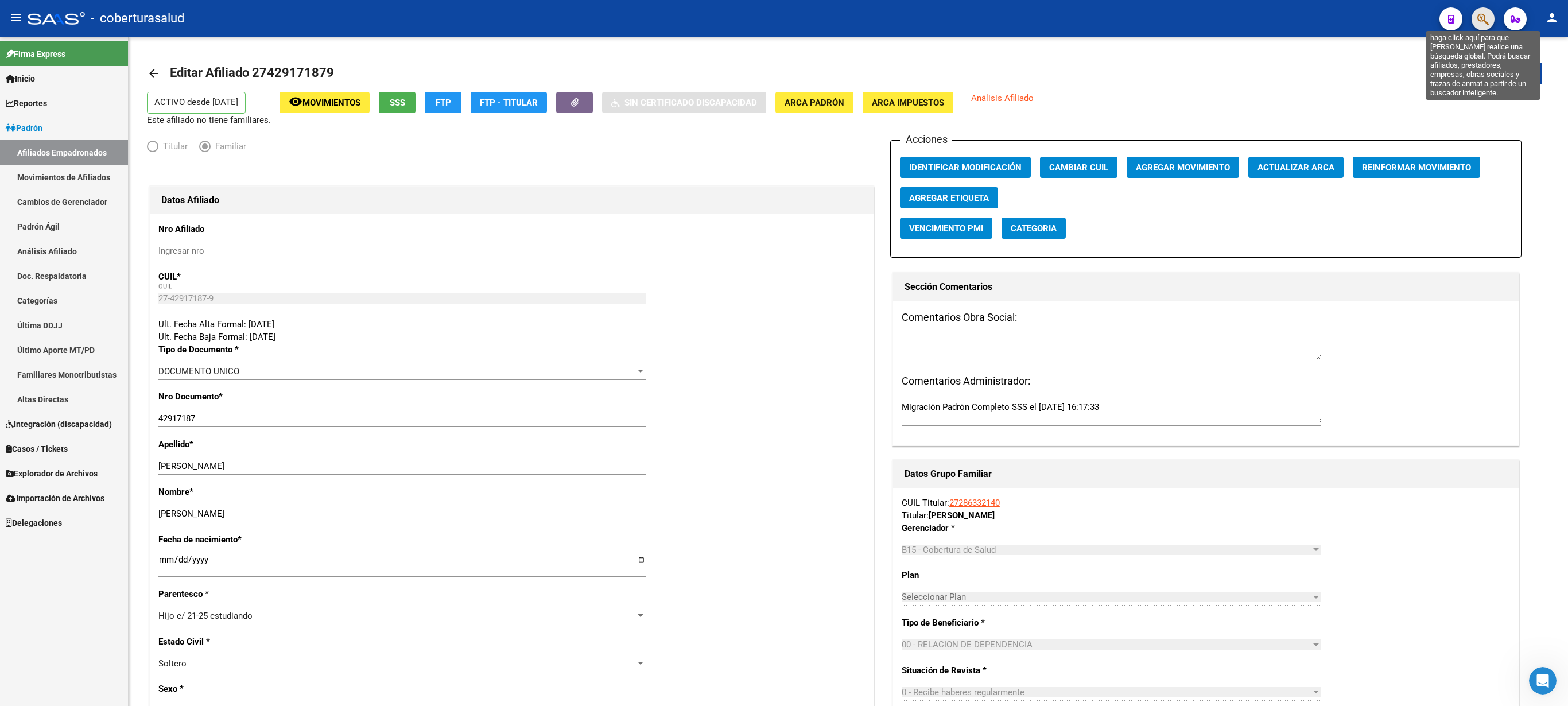
click at [784, 22] on icon "button" at bounding box center [1483, 19] width 11 height 13
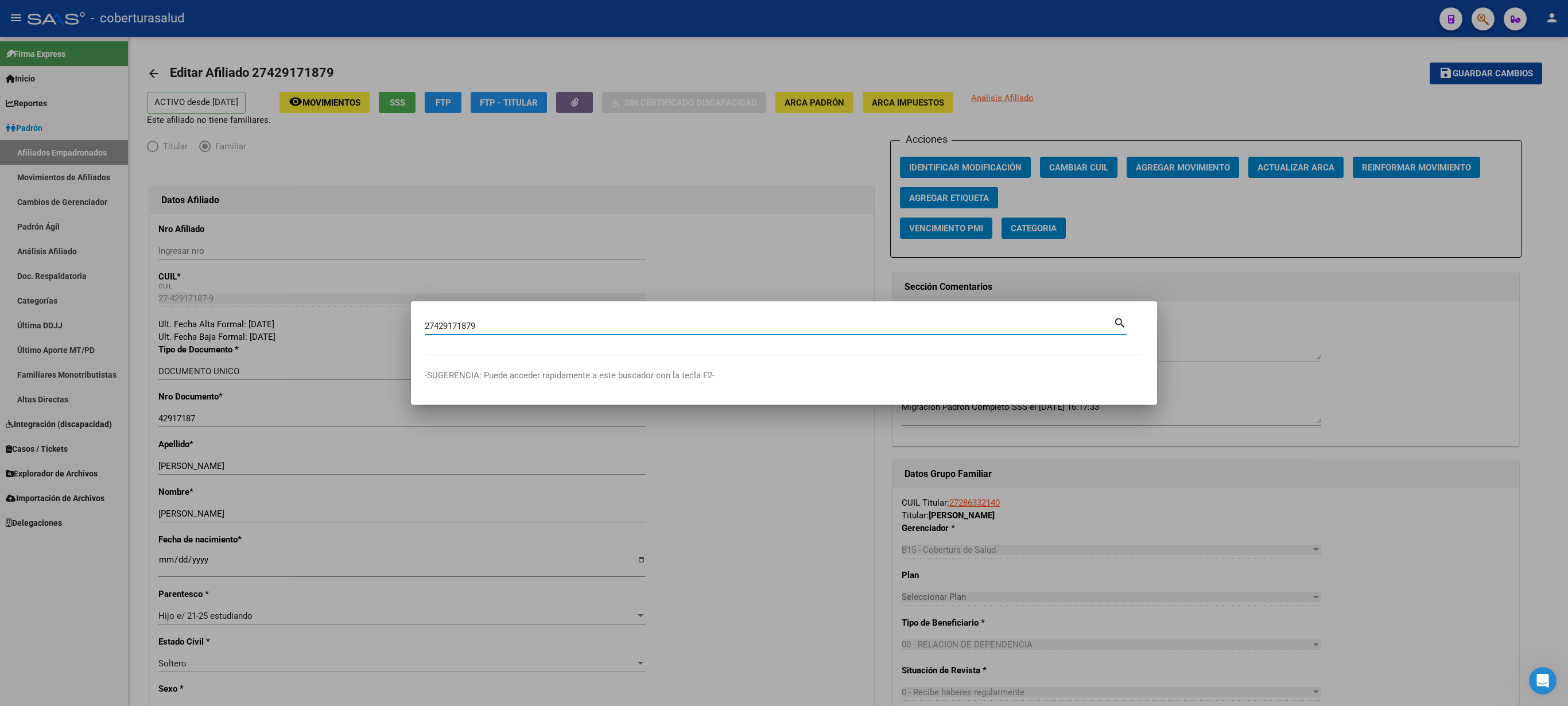
type input "27429171879"
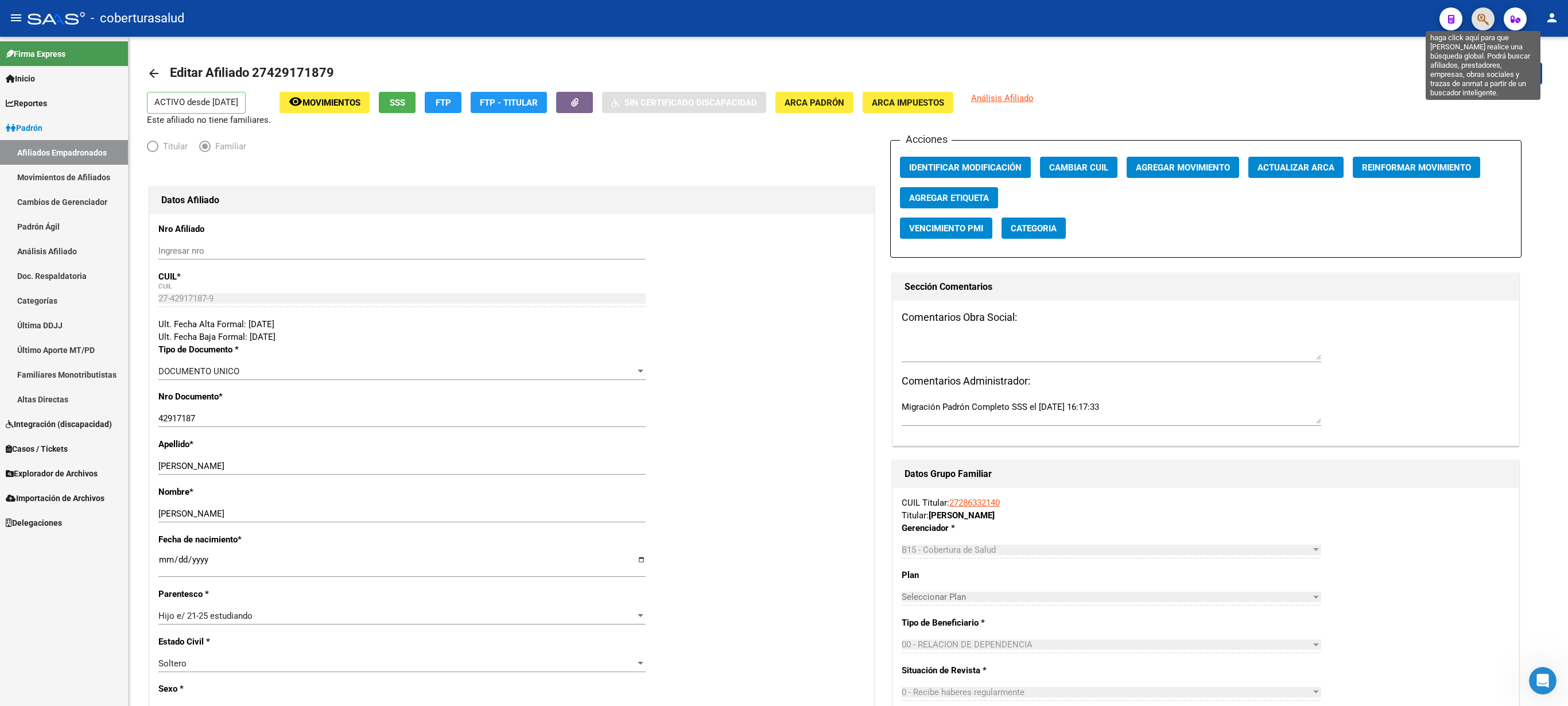
click at [784, 17] on icon "button" at bounding box center [1483, 19] width 11 height 13
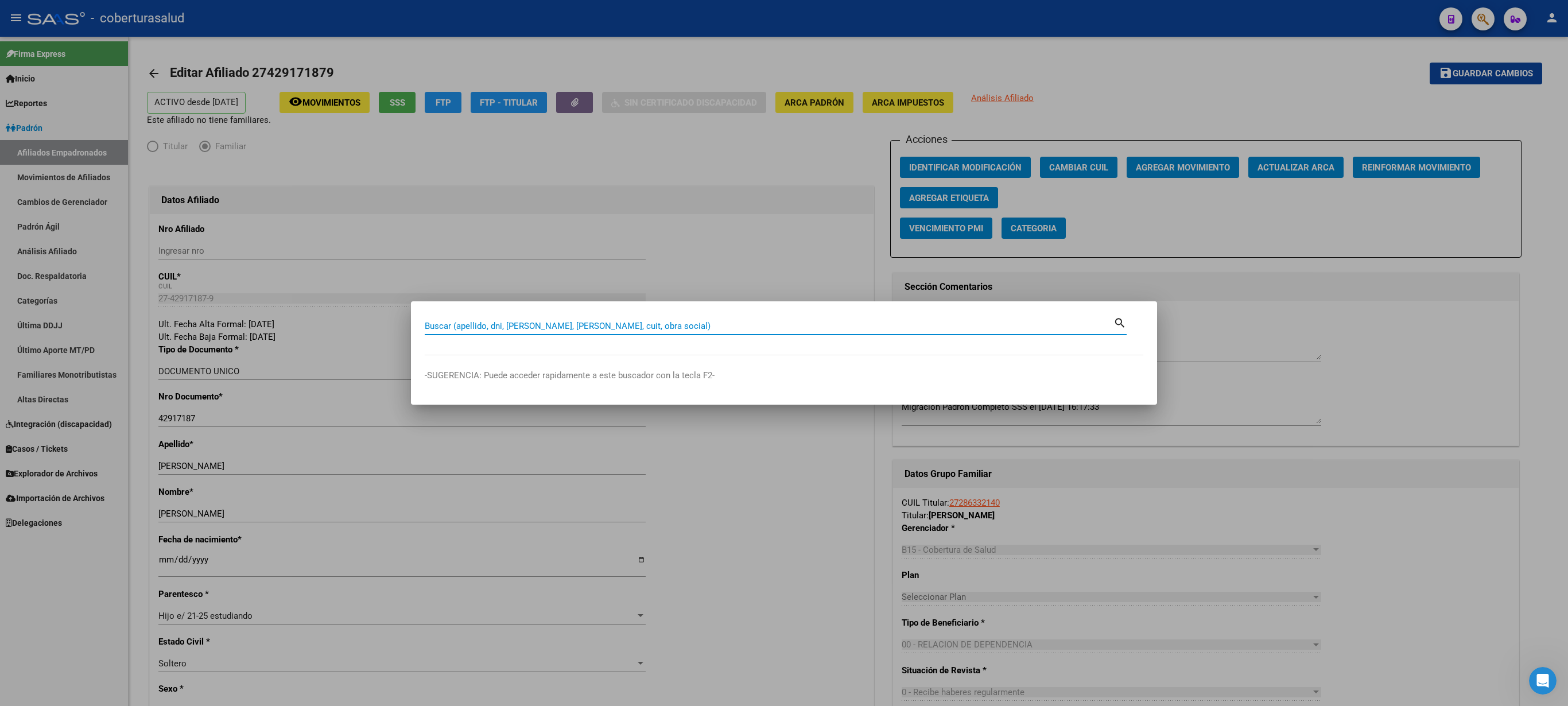
paste input "27429298925"
type input "27429298925"
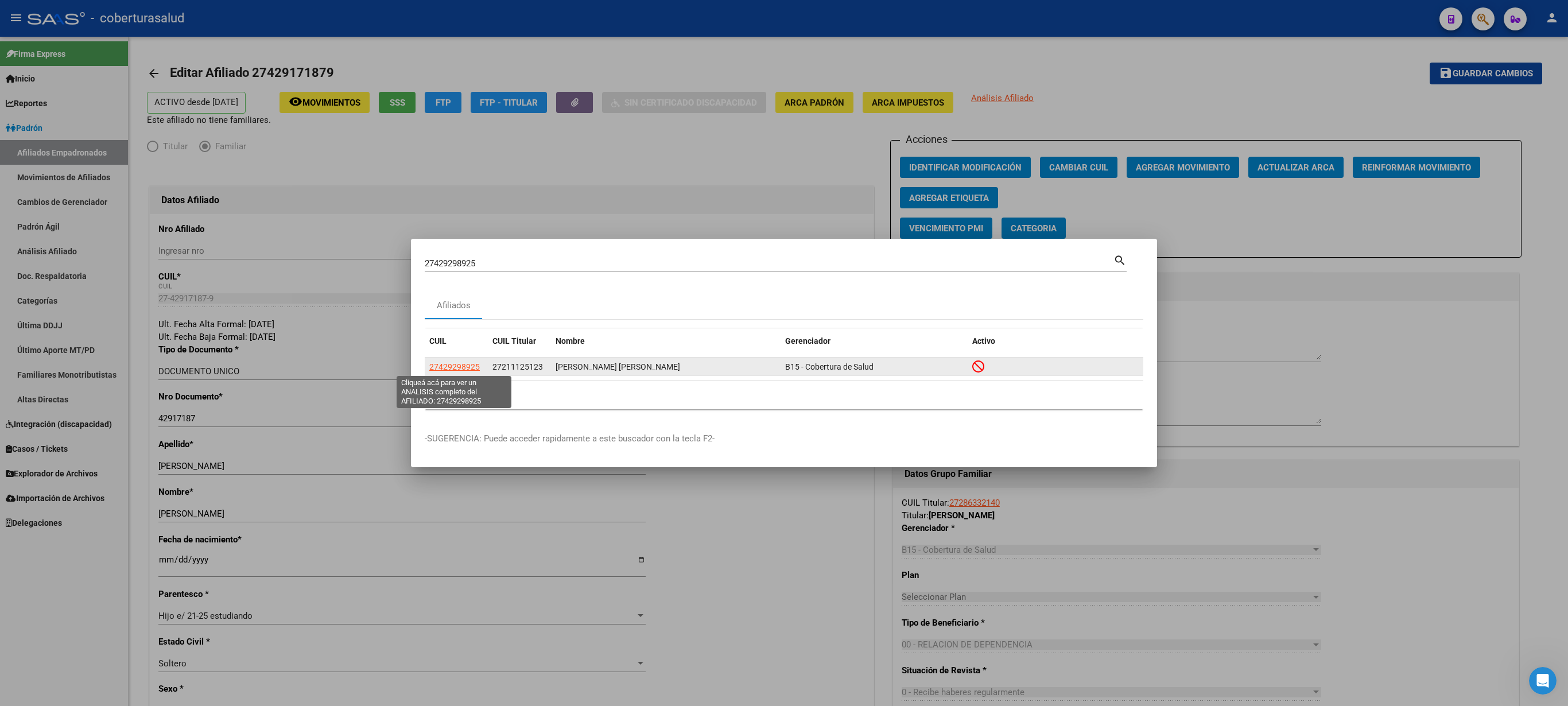
click at [457, 353] on span "27429298925" at bounding box center [454, 367] width 50 height 9
type textarea "27429298925"
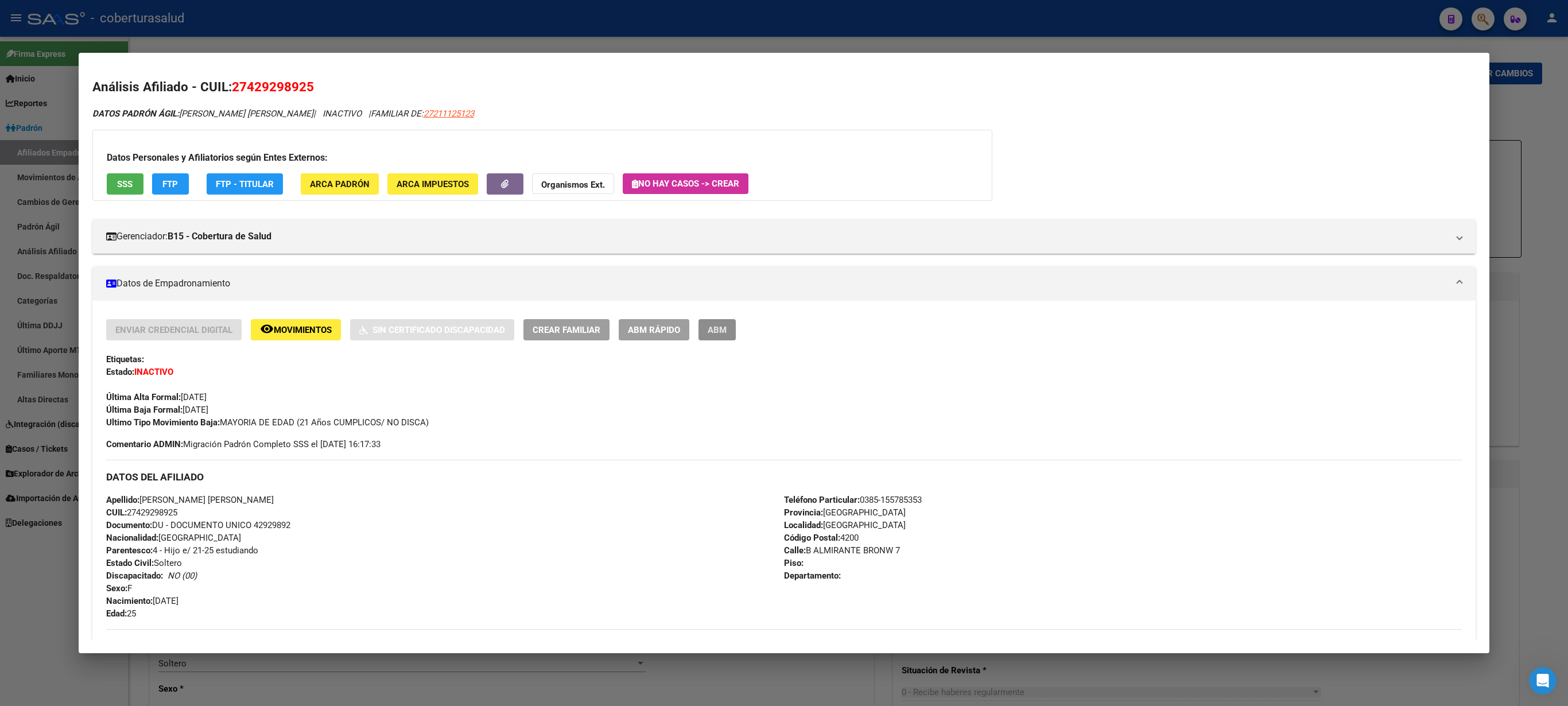
click at [718, 328] on span "ABM" at bounding box center [717, 330] width 19 height 10
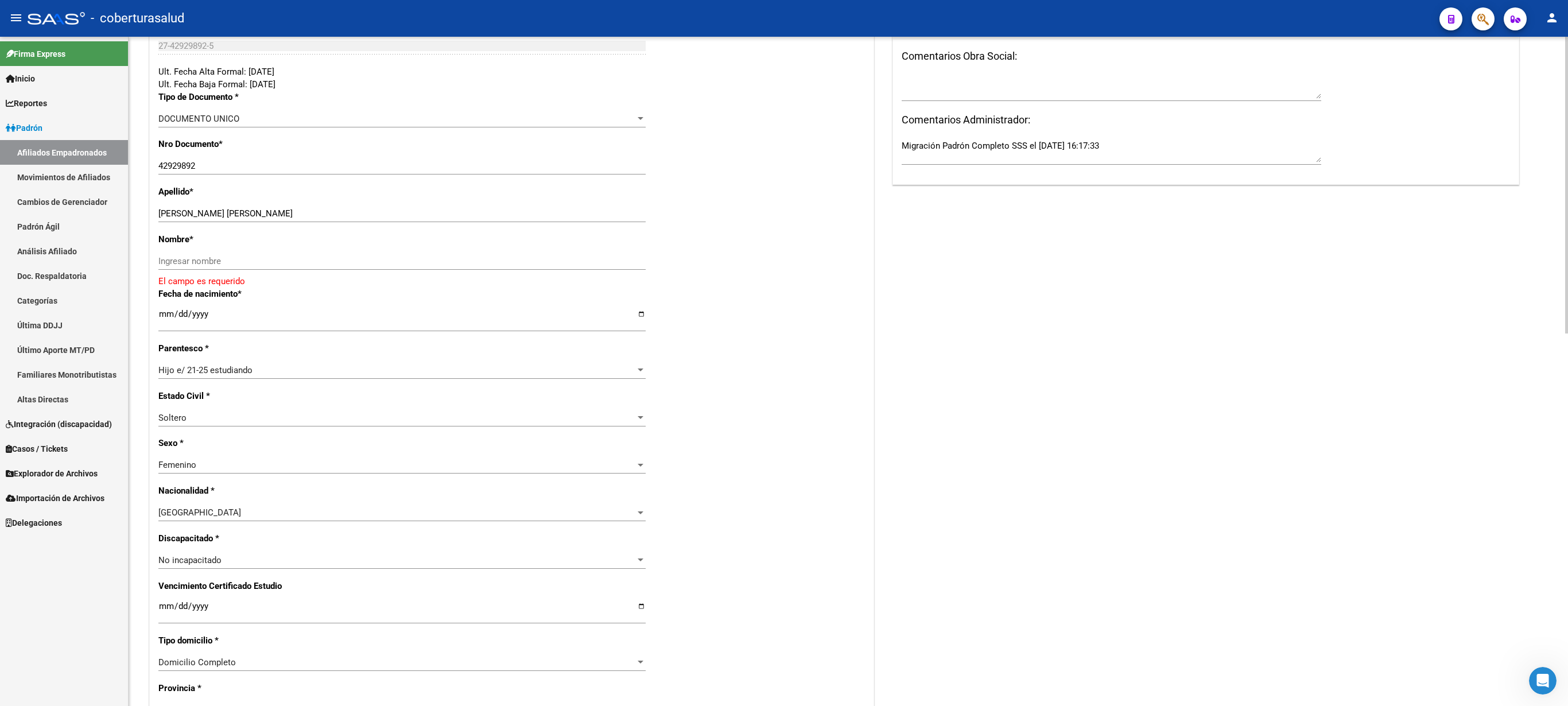
scroll to position [251, 0]
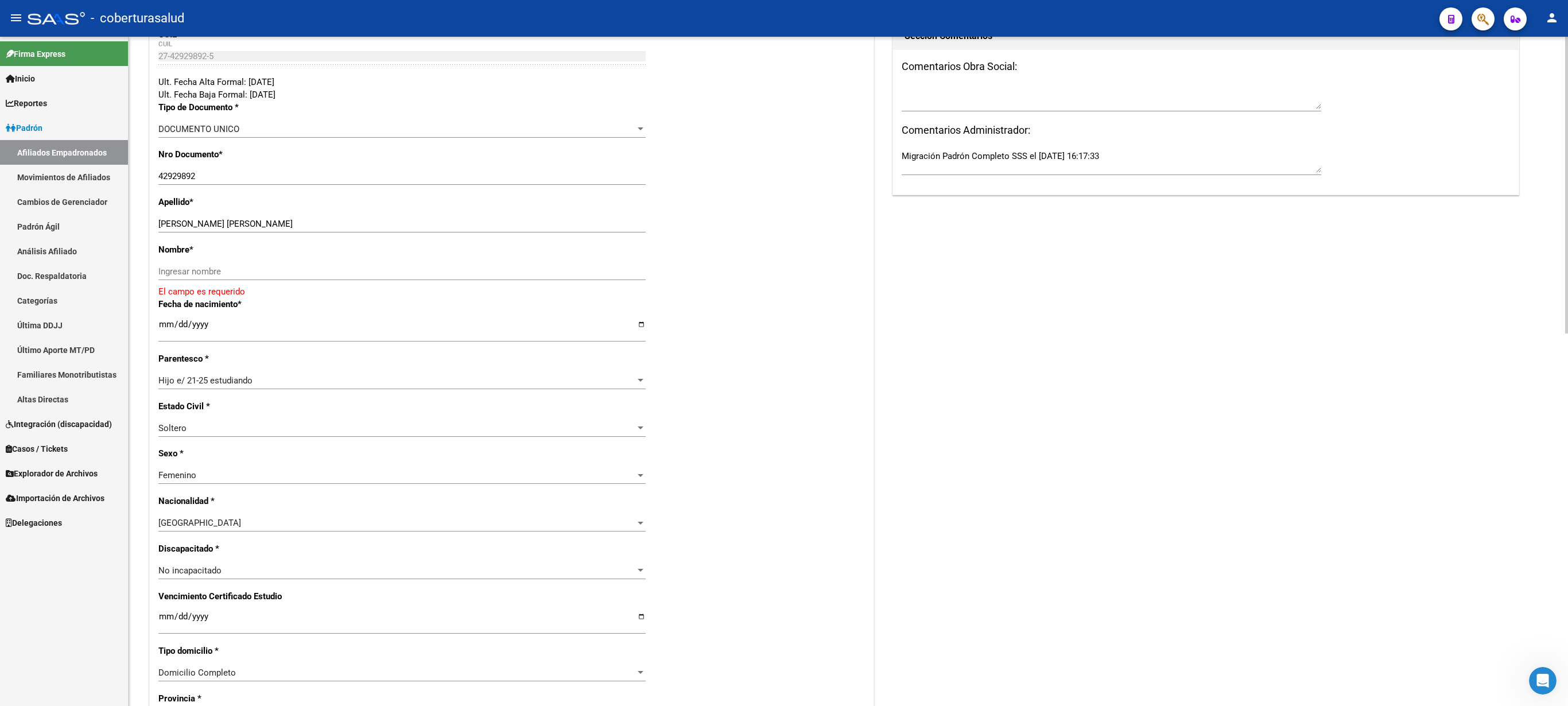
click at [784, 334] on div at bounding box center [1567, 185] width 3 height 297
drag, startPoint x: 189, startPoint y: 222, endPoint x: 241, endPoint y: 224, distance: 52.0
click at [241, 224] on input "[PERSON_NAME] [PERSON_NAME]" at bounding box center [402, 224] width 487 height 10
type input "COSTA"
paste input "[PERSON_NAME]"
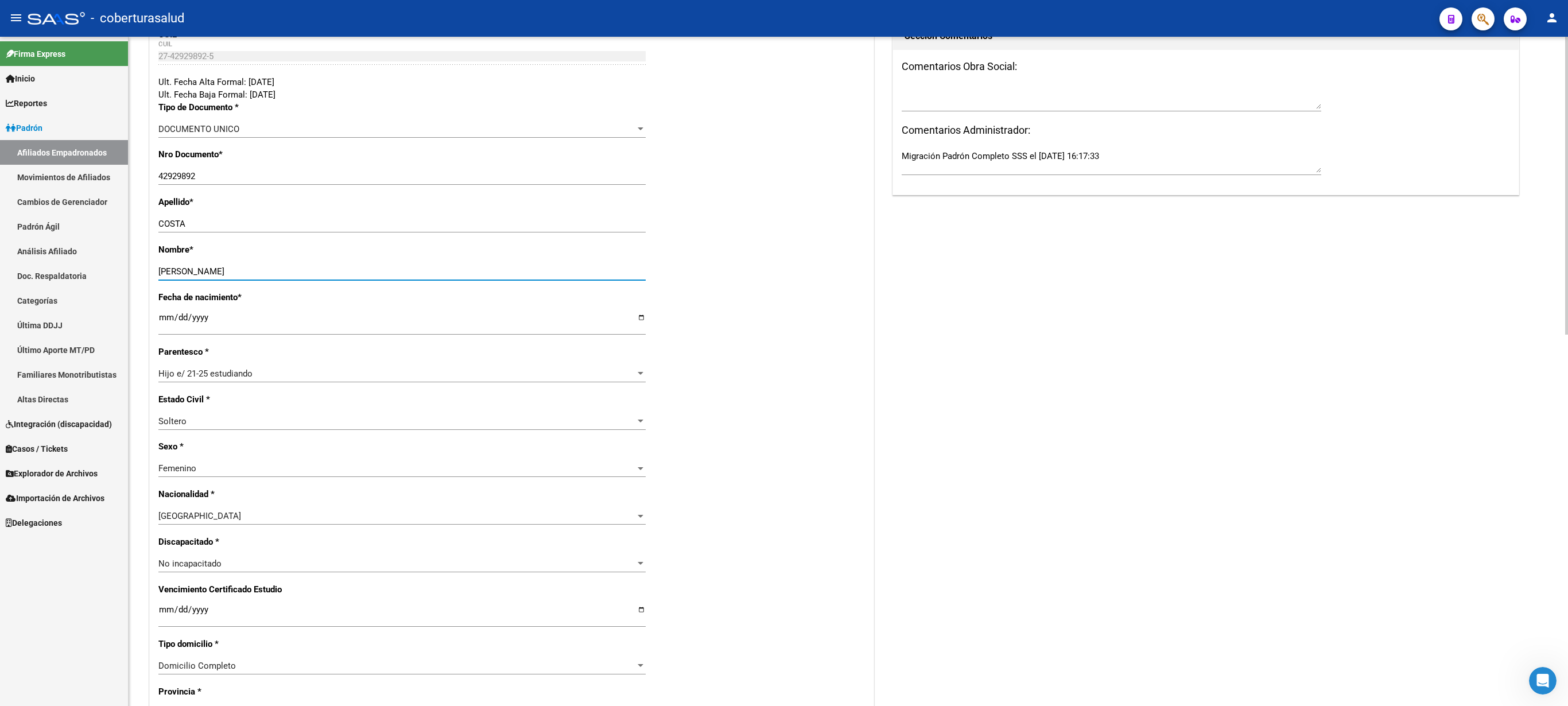
type input "[PERSON_NAME]"
click at [163, 353] on input "Ingresar fecha" at bounding box center [402, 614] width 487 height 18
type input "[DATE]"
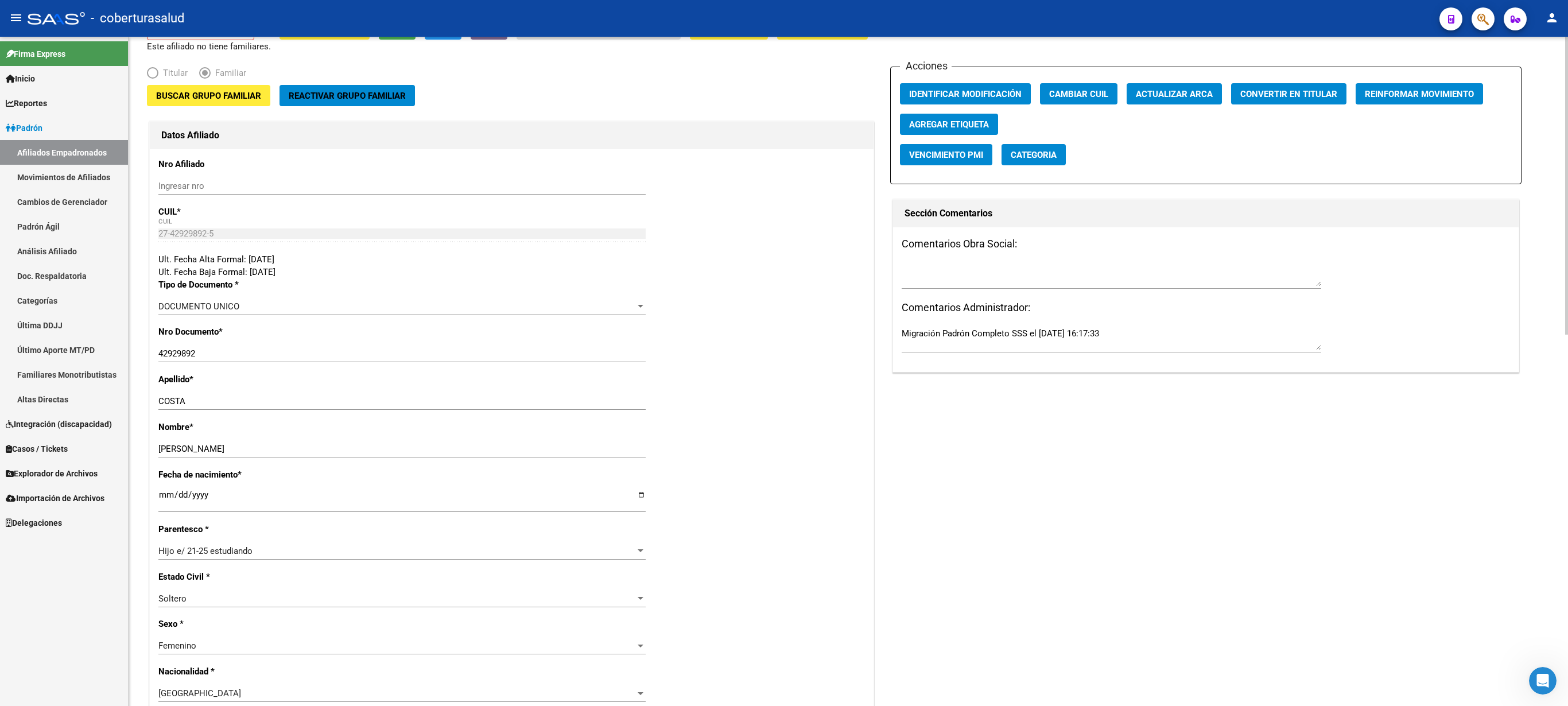
scroll to position [0, 0]
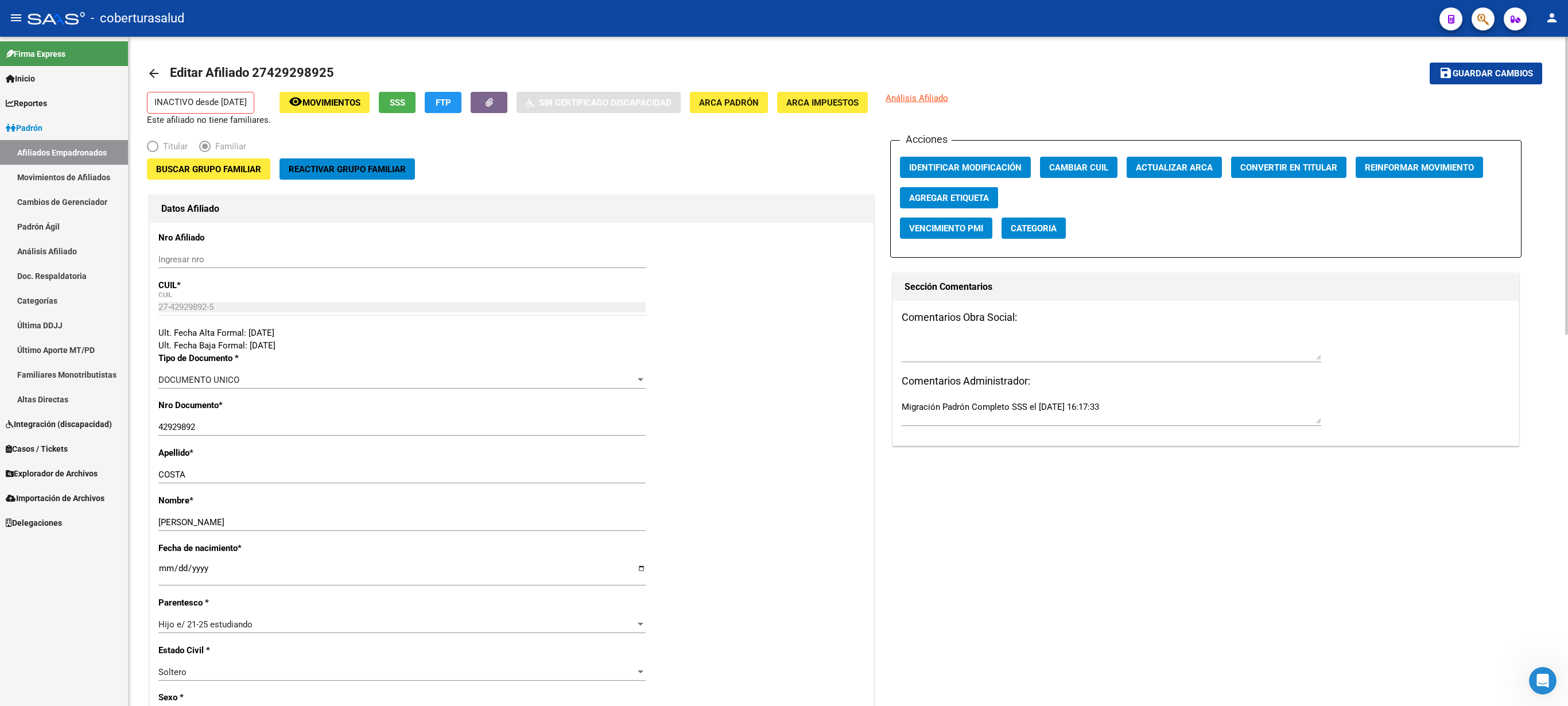
click at [215, 167] on span "Buscar Grupo Familiar" at bounding box center [208, 169] width 105 height 10
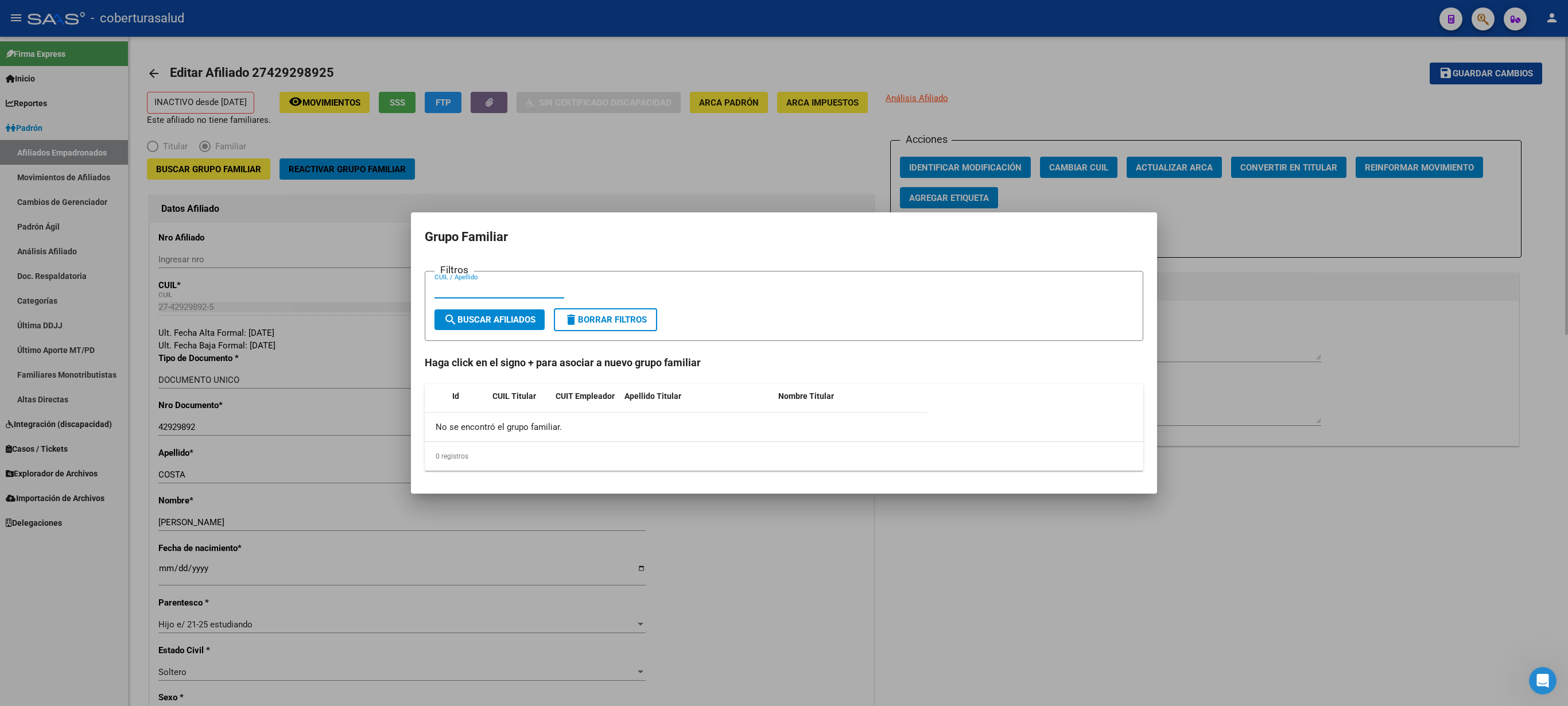
paste input "21112512"
type input "21112512"
click at [502, 328] on button "search Buscar Afiliados" at bounding box center [489, 319] width 110 height 21
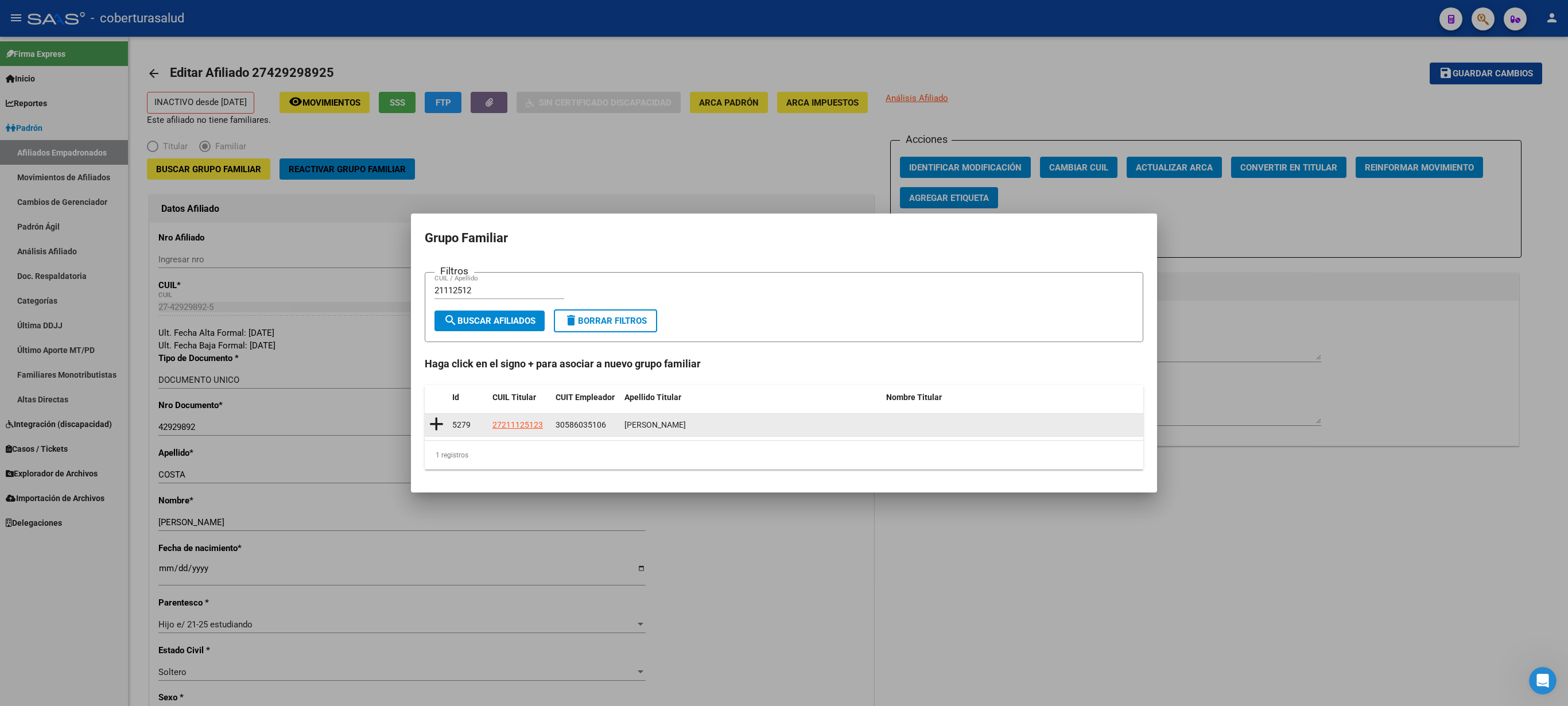
click at [436, 353] on icon at bounding box center [436, 424] width 14 height 16
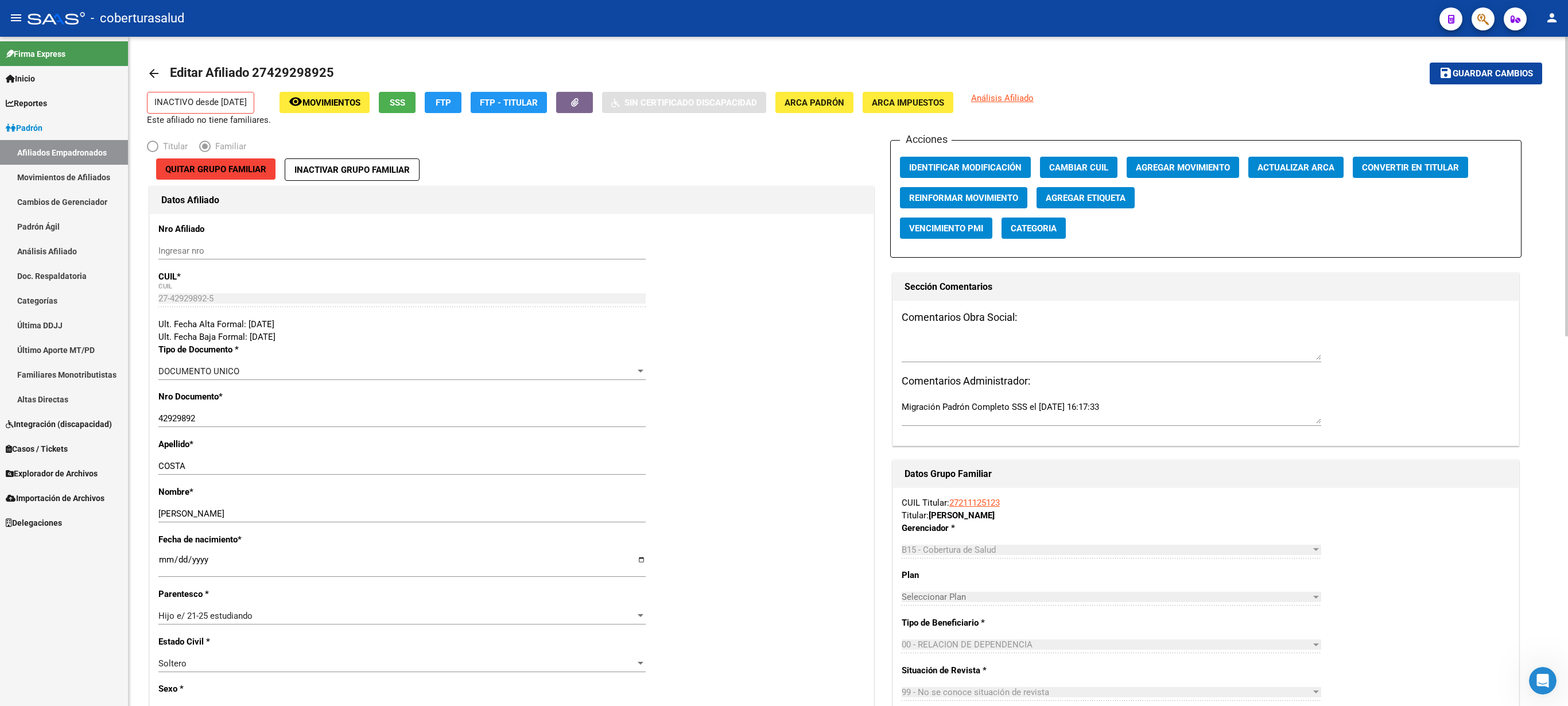
click at [784, 76] on span "Guardar cambios" at bounding box center [1493, 74] width 80 height 10
click at [784, 163] on button "Agregar Movimiento" at bounding box center [1183, 167] width 112 height 21
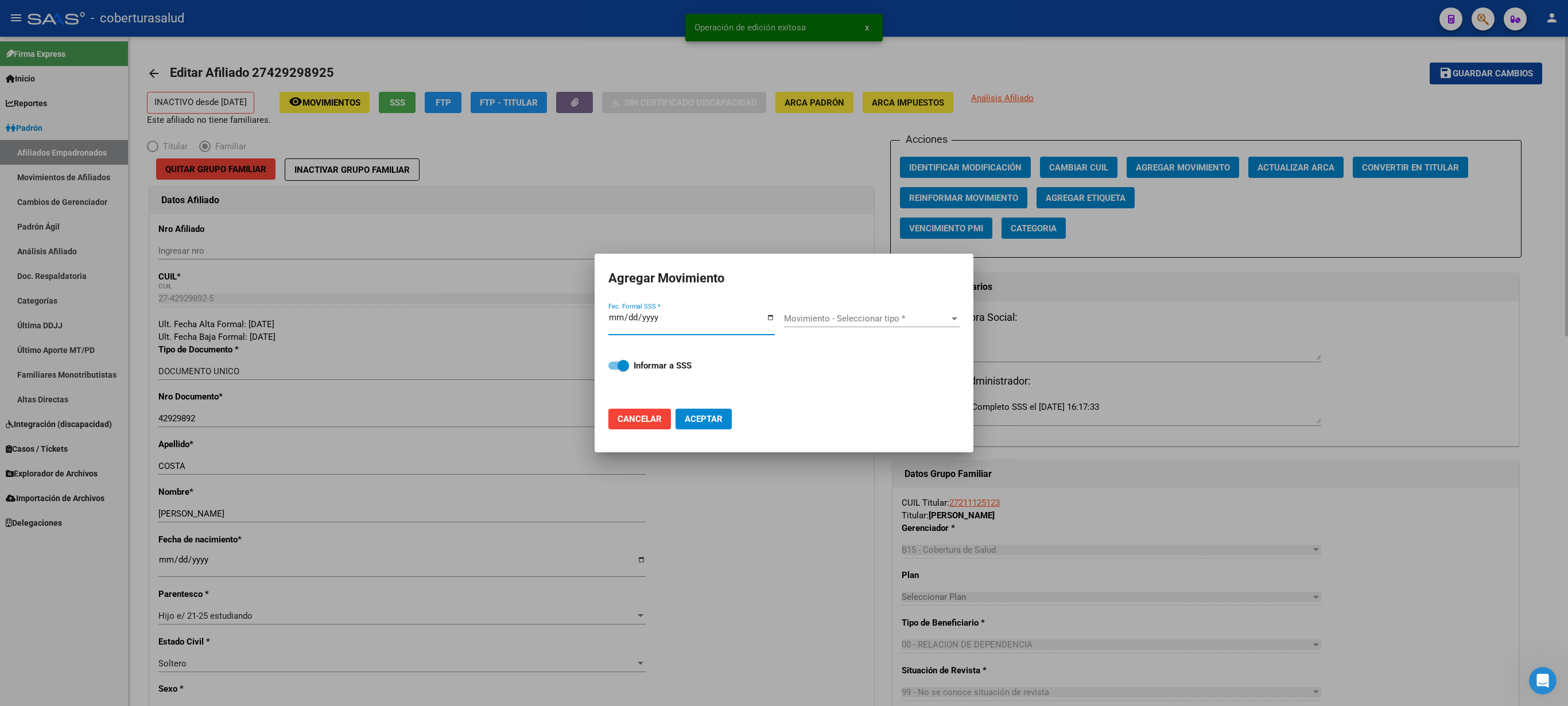
type input "[DATE]"
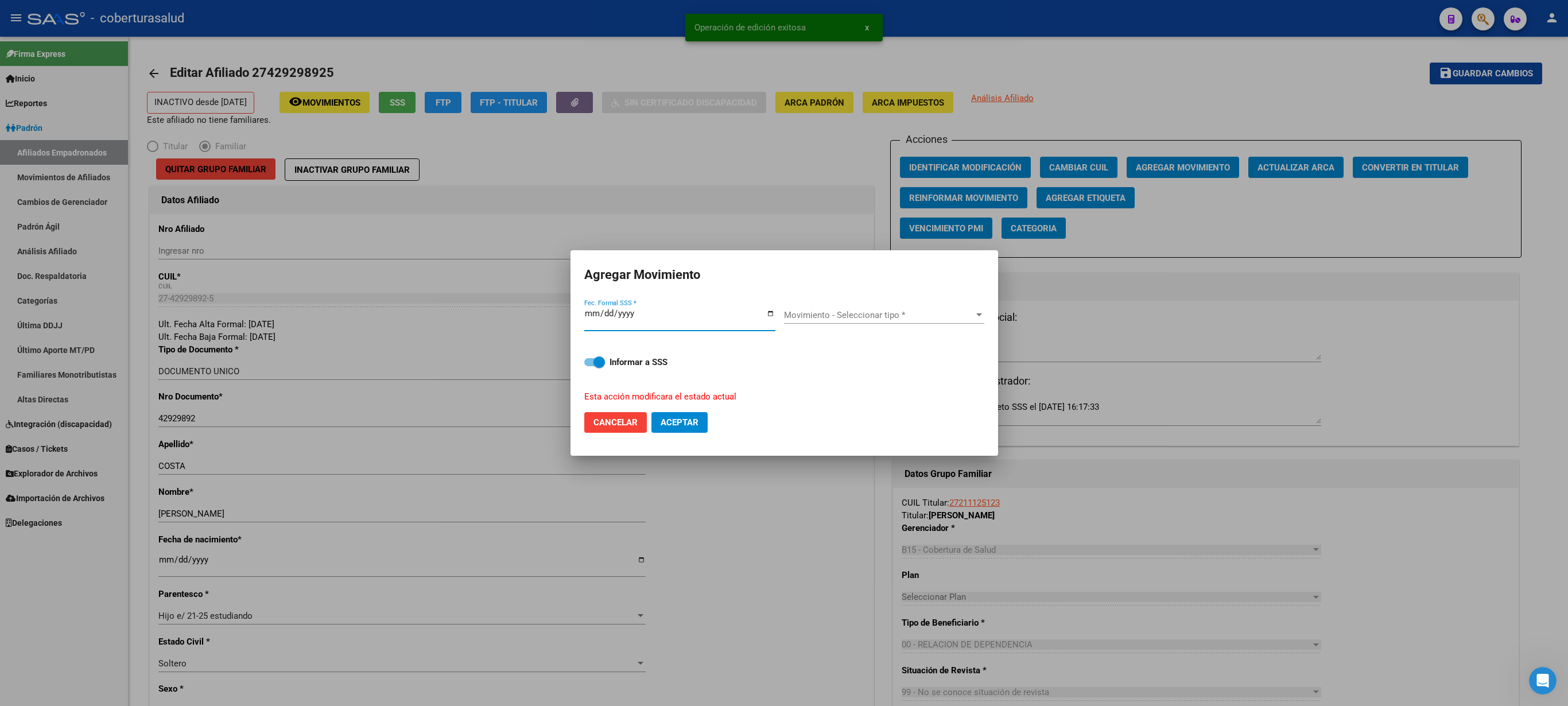
click at [784, 317] on span "Movimiento - Seleccionar tipo *" at bounding box center [879, 315] width 190 height 10
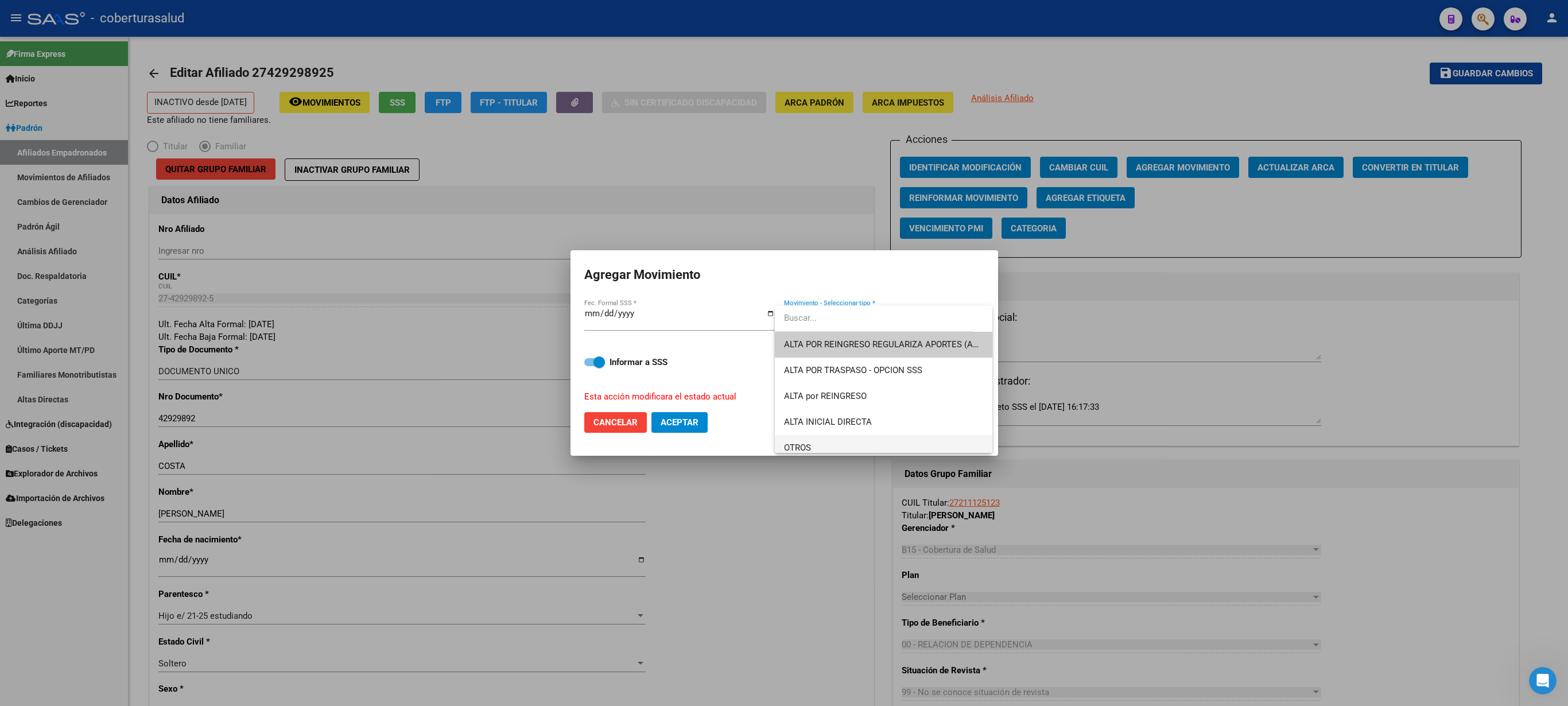
click at [784, 353] on span "OTROS" at bounding box center [884, 448] width 199 height 26
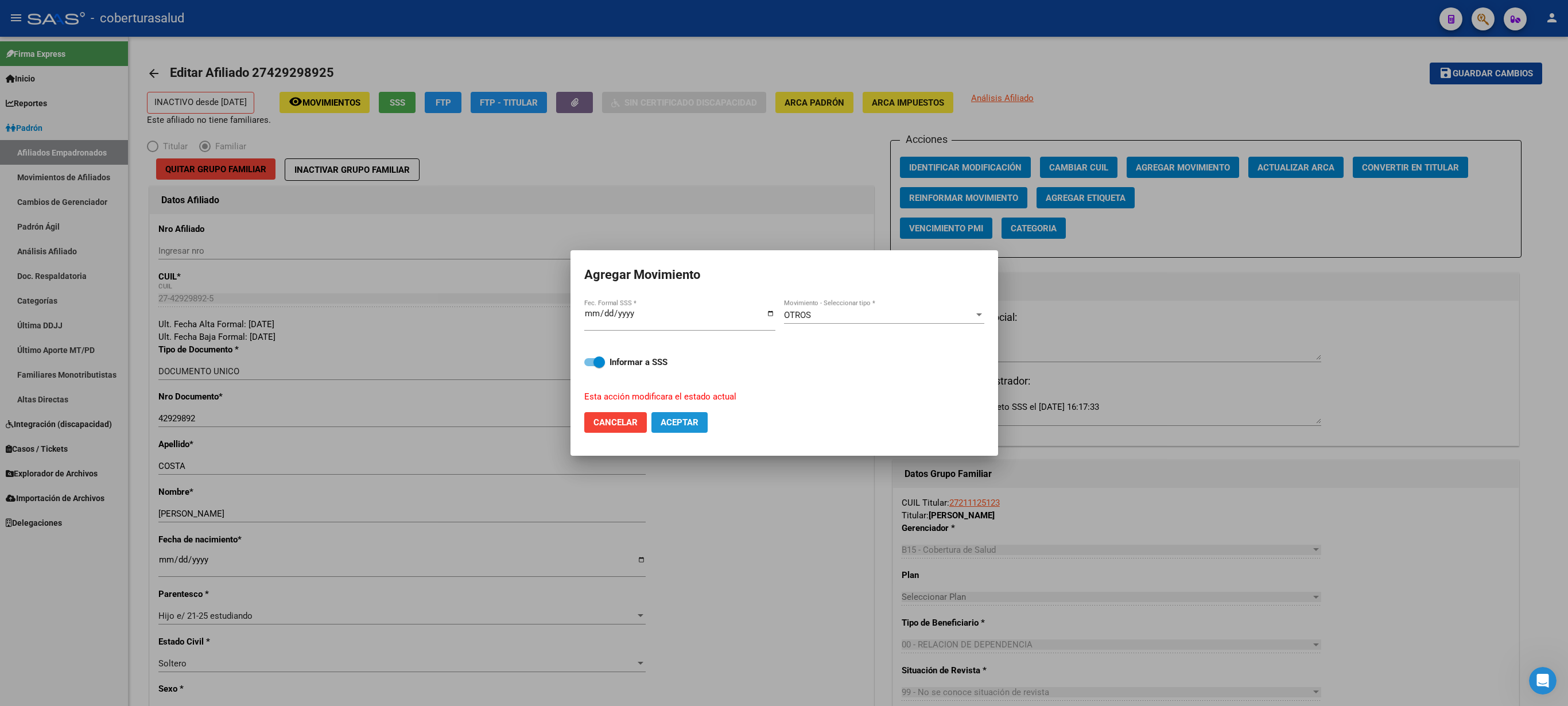
click at [671, 353] on span "Aceptar" at bounding box center [679, 422] width 38 height 10
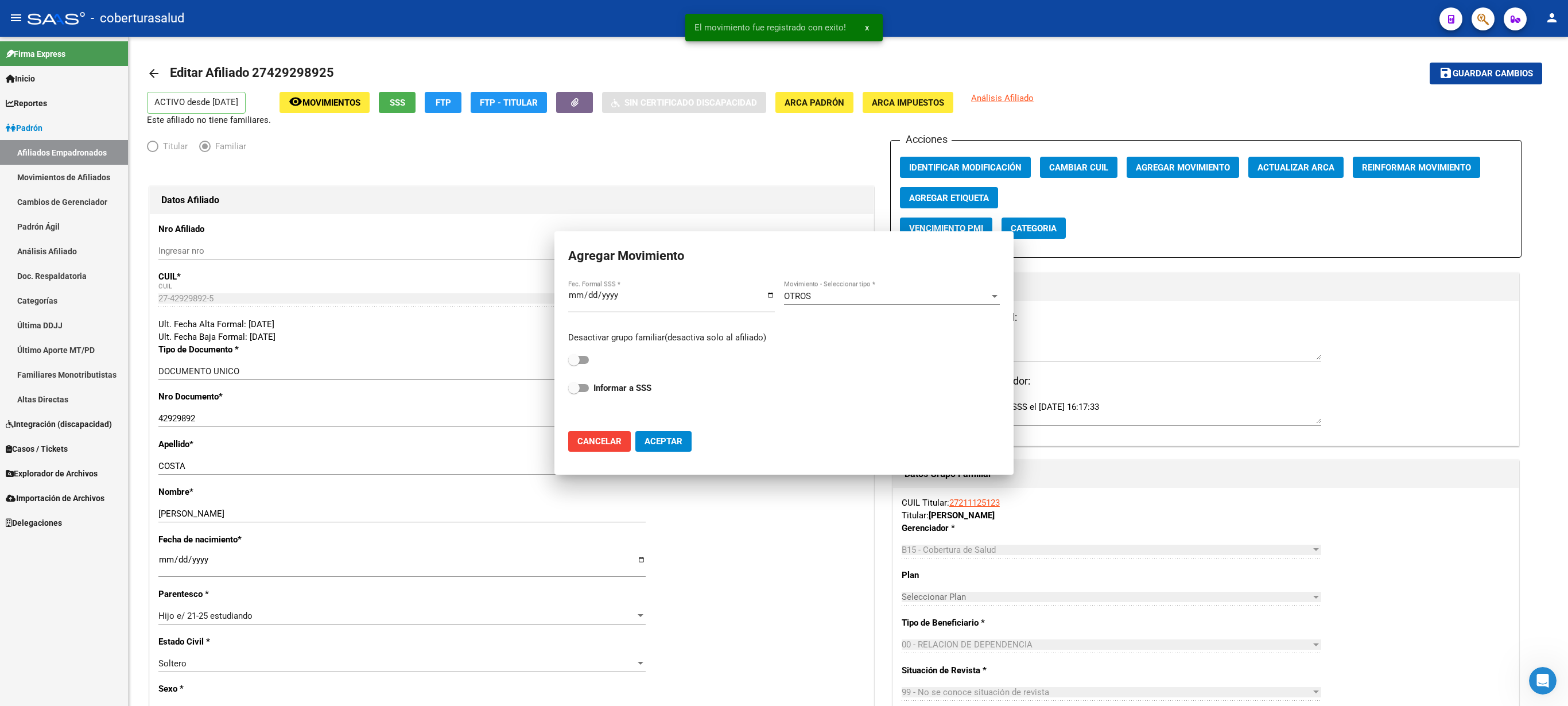
checkbox input "false"
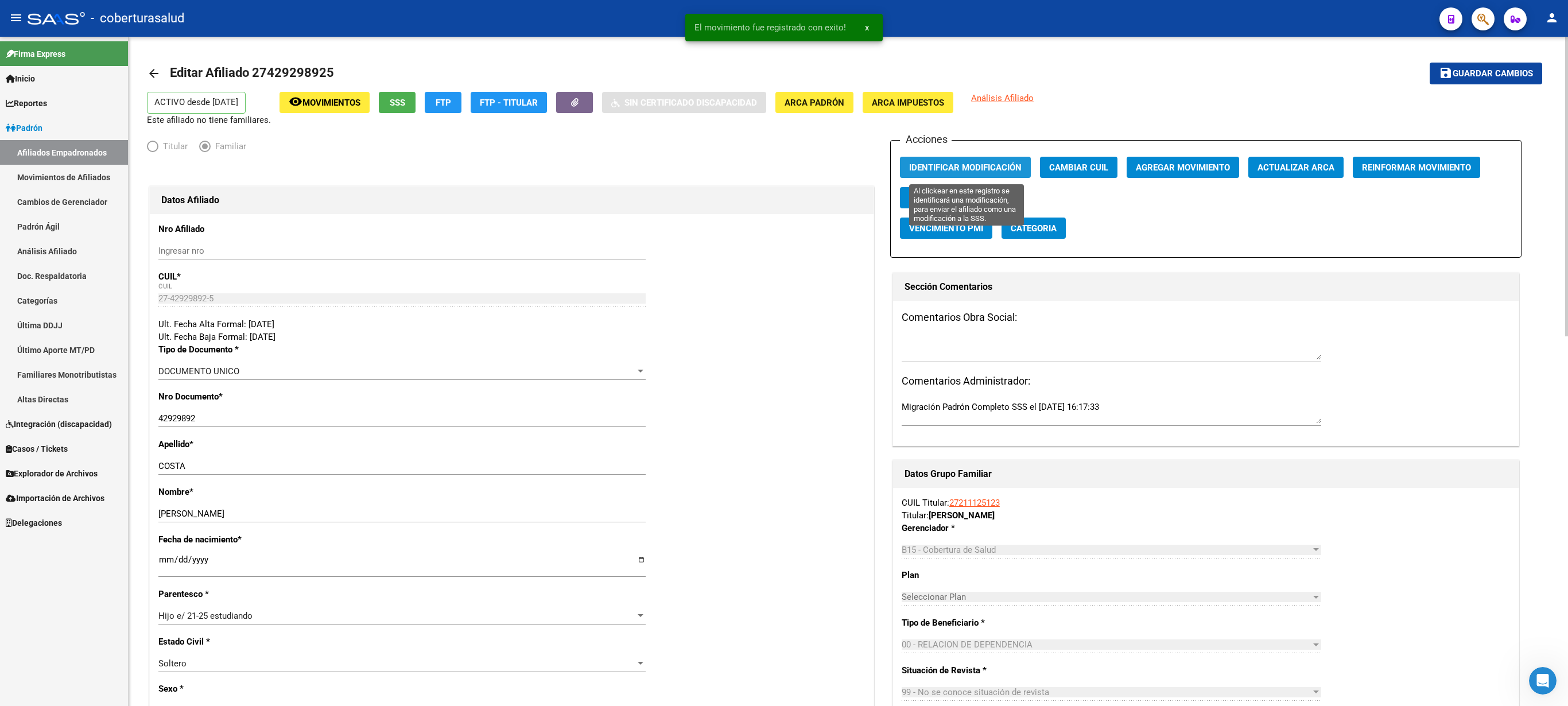
click at [784, 165] on span "Identificar Modificación" at bounding box center [965, 167] width 112 height 10
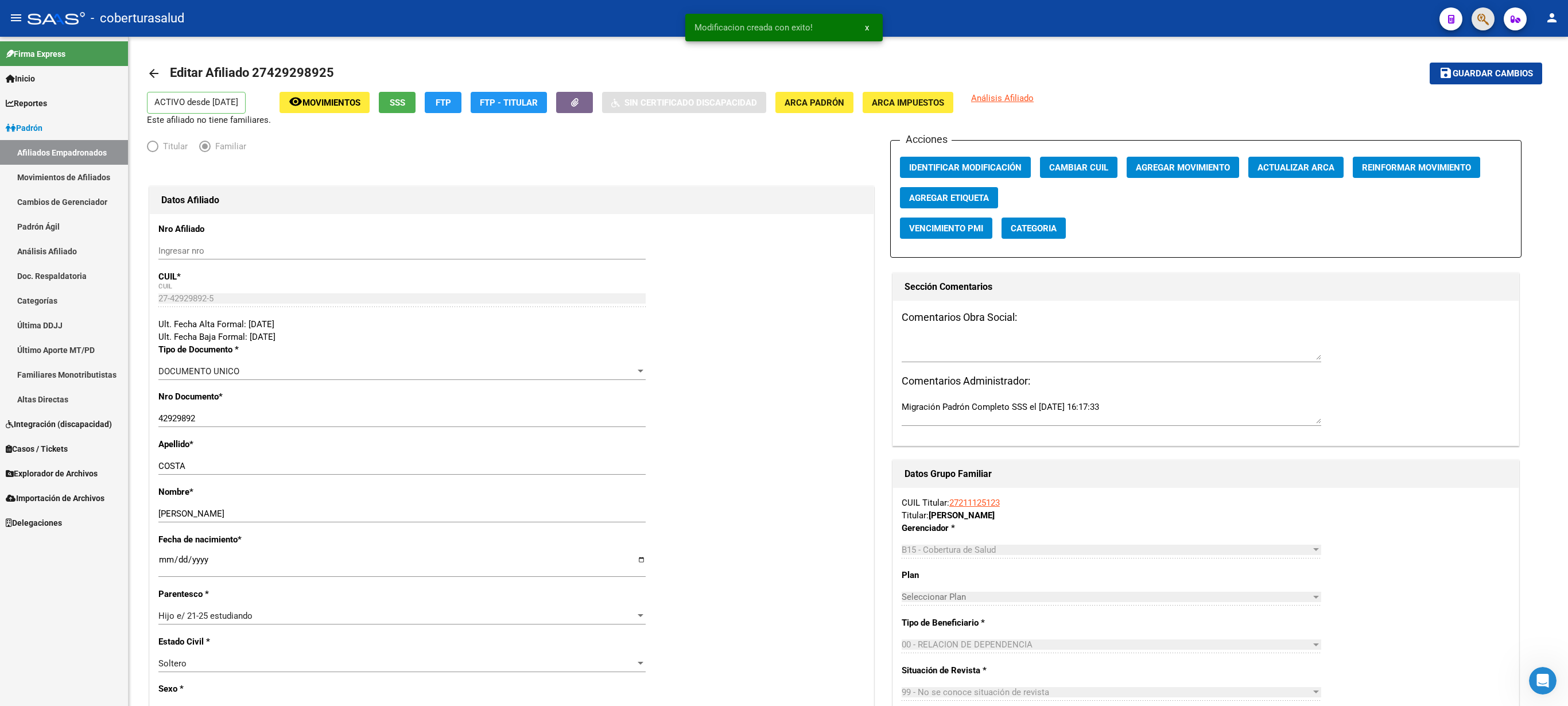
click at [784, 16] on button "button" at bounding box center [1483, 19] width 23 height 23
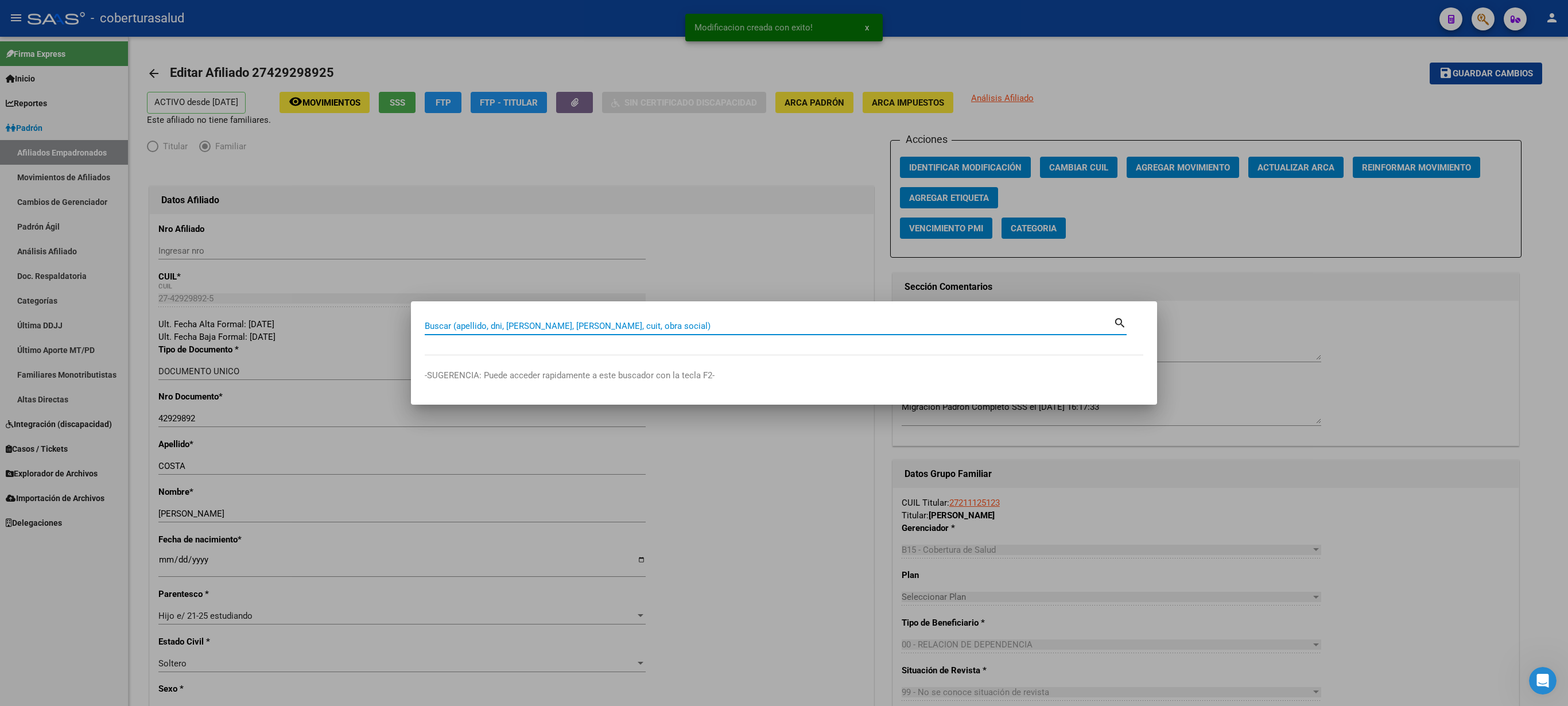
paste input "21112512"
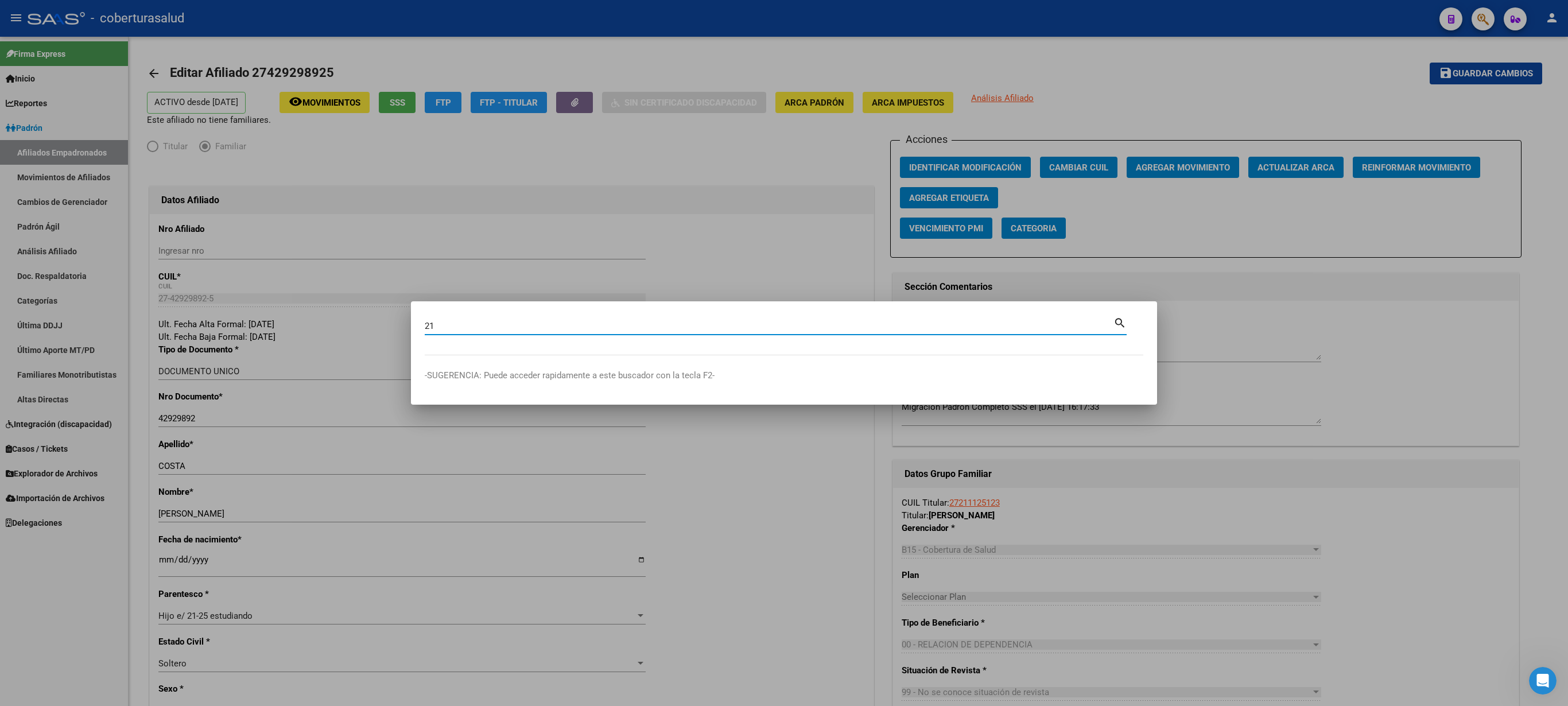
type input "2"
paste input "42929892"
type input "42929892"
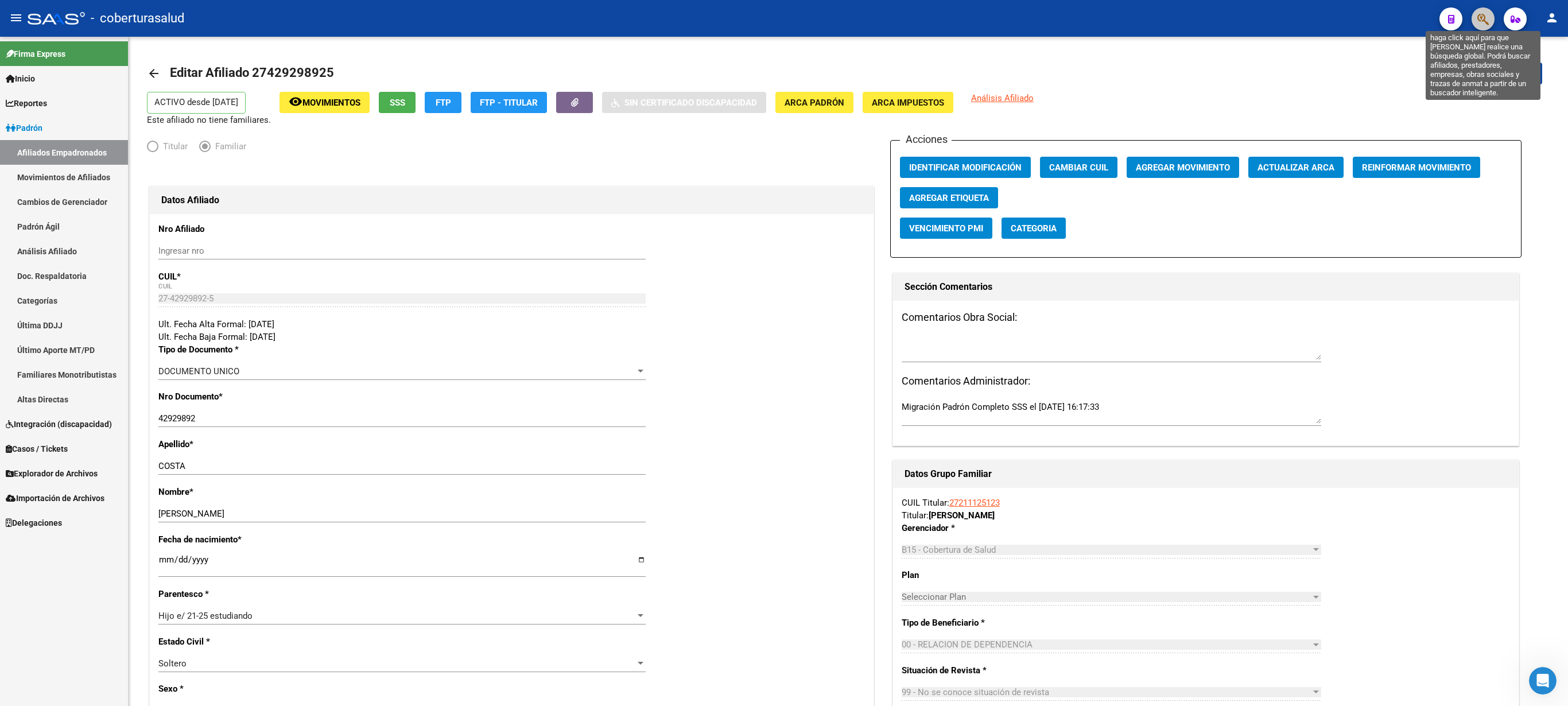
click at [784, 17] on icon "button" at bounding box center [1483, 19] width 11 height 13
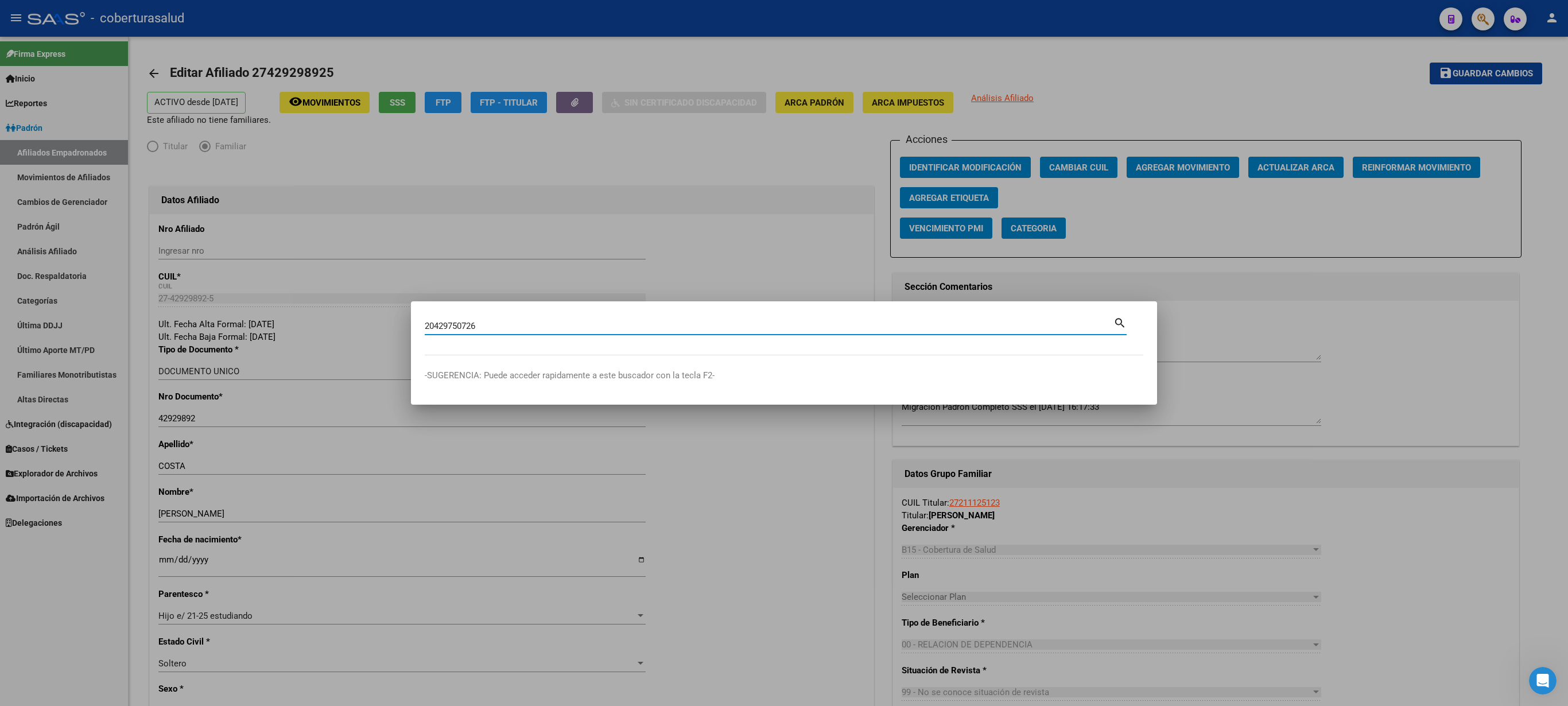
type input "20429750726"
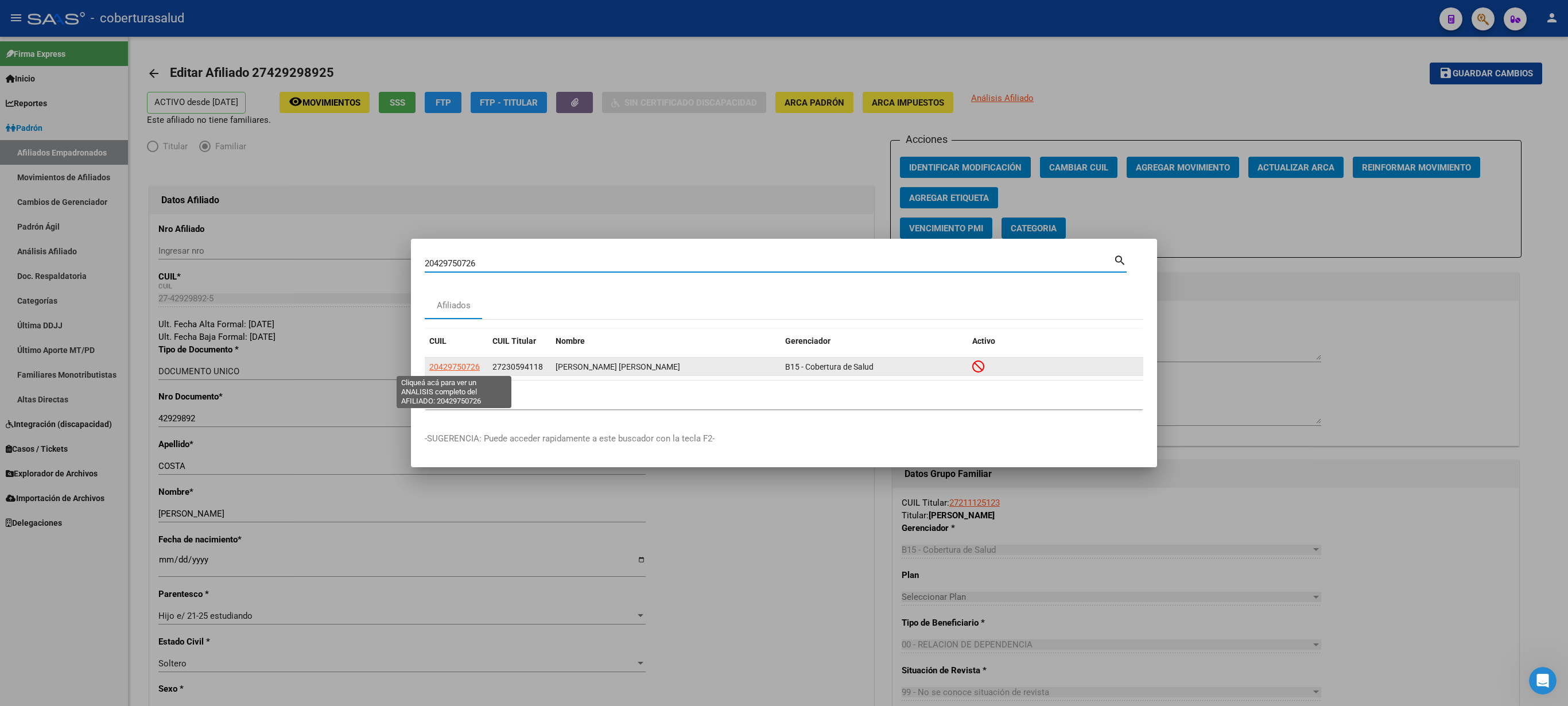
click at [451, 353] on span "20429750726" at bounding box center [454, 367] width 50 height 9
type textarea "20429750726"
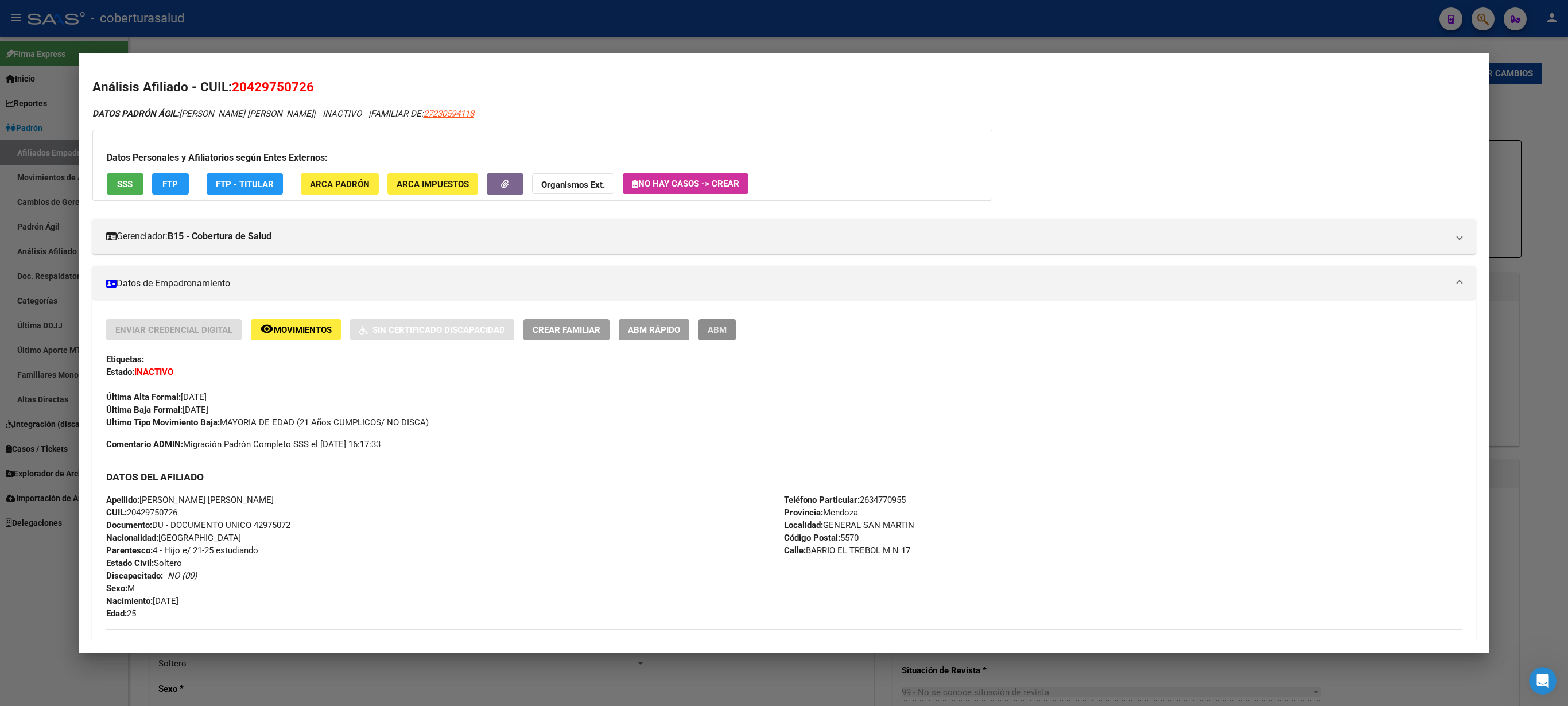
click at [720, 332] on span "ABM" at bounding box center [717, 330] width 19 height 10
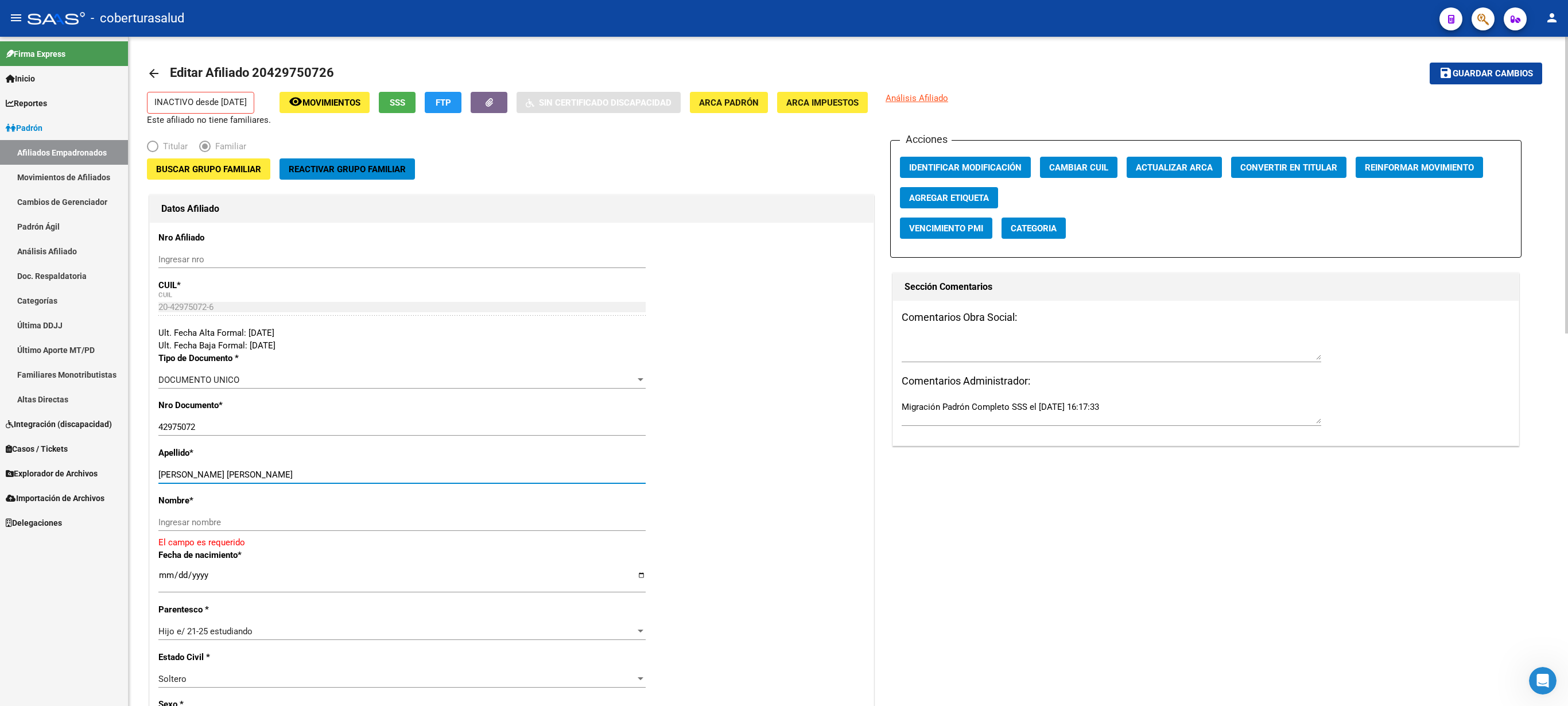
drag, startPoint x: 244, startPoint y: 478, endPoint x: 303, endPoint y: 481, distance: 59.1
click at [303, 353] on input "[PERSON_NAME] [PERSON_NAME]" at bounding box center [402, 475] width 487 height 10
type input "[PERSON_NAME] MAUFFRED"
paste input "[PERSON_NAME]"
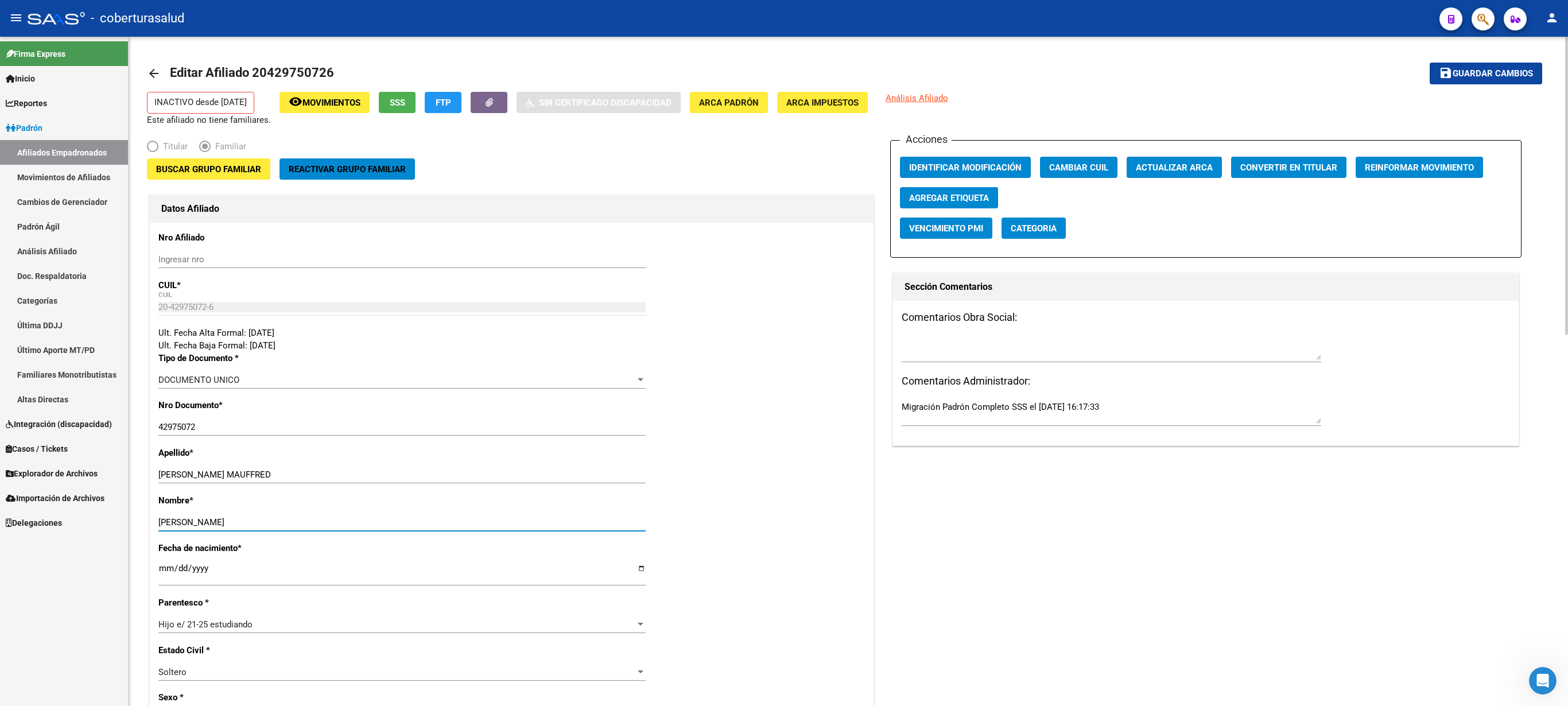
scroll to position [670, 0]
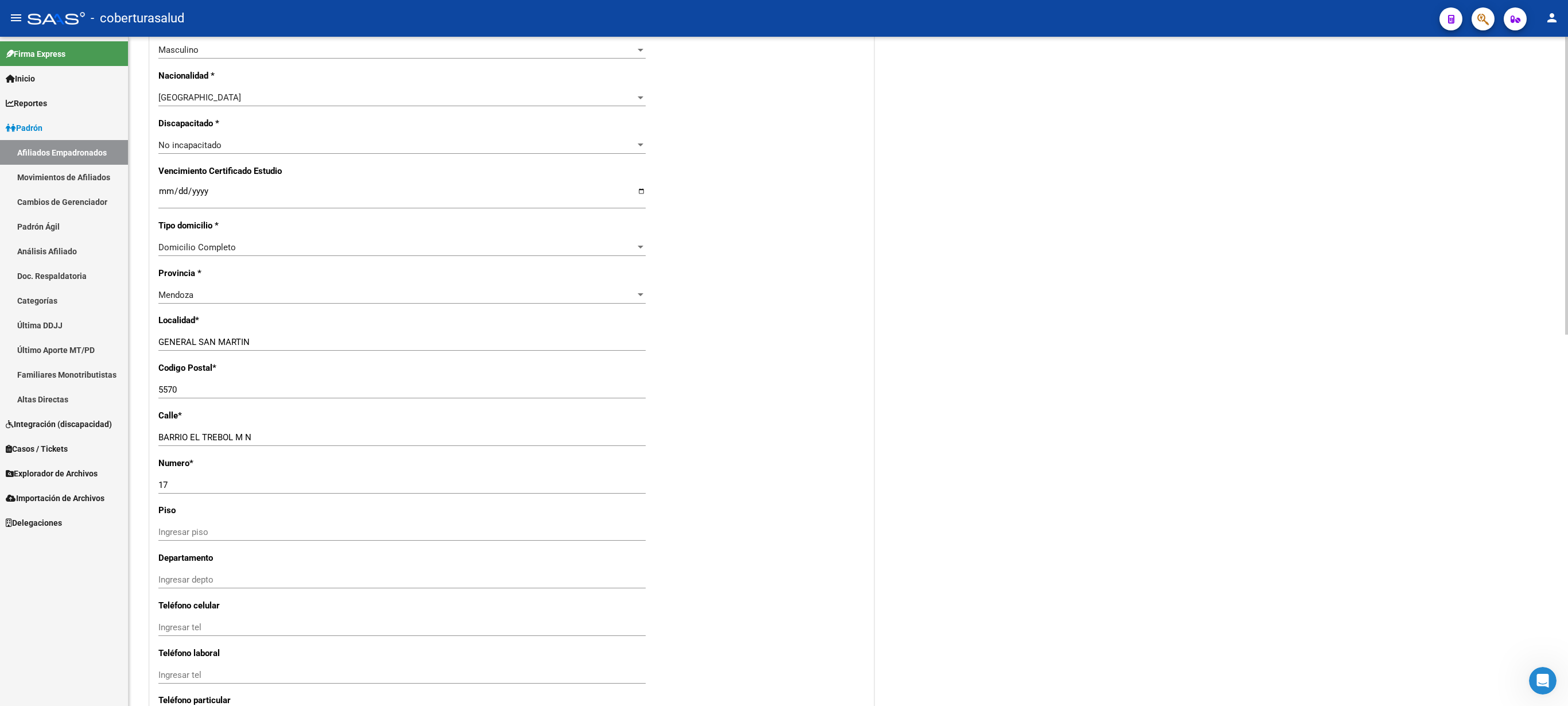
click at [784, 353] on div at bounding box center [1567, 371] width 3 height 670
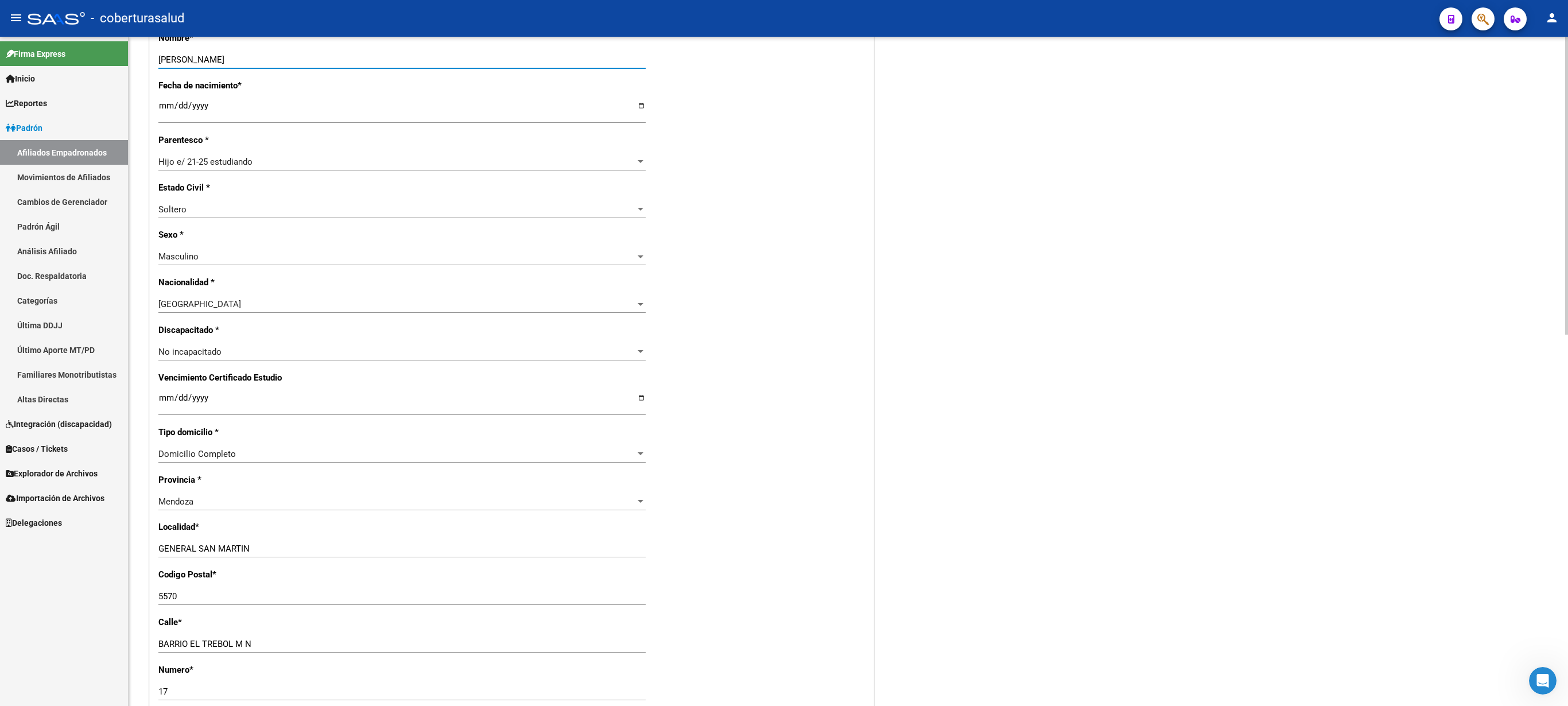
scroll to position [488, 0]
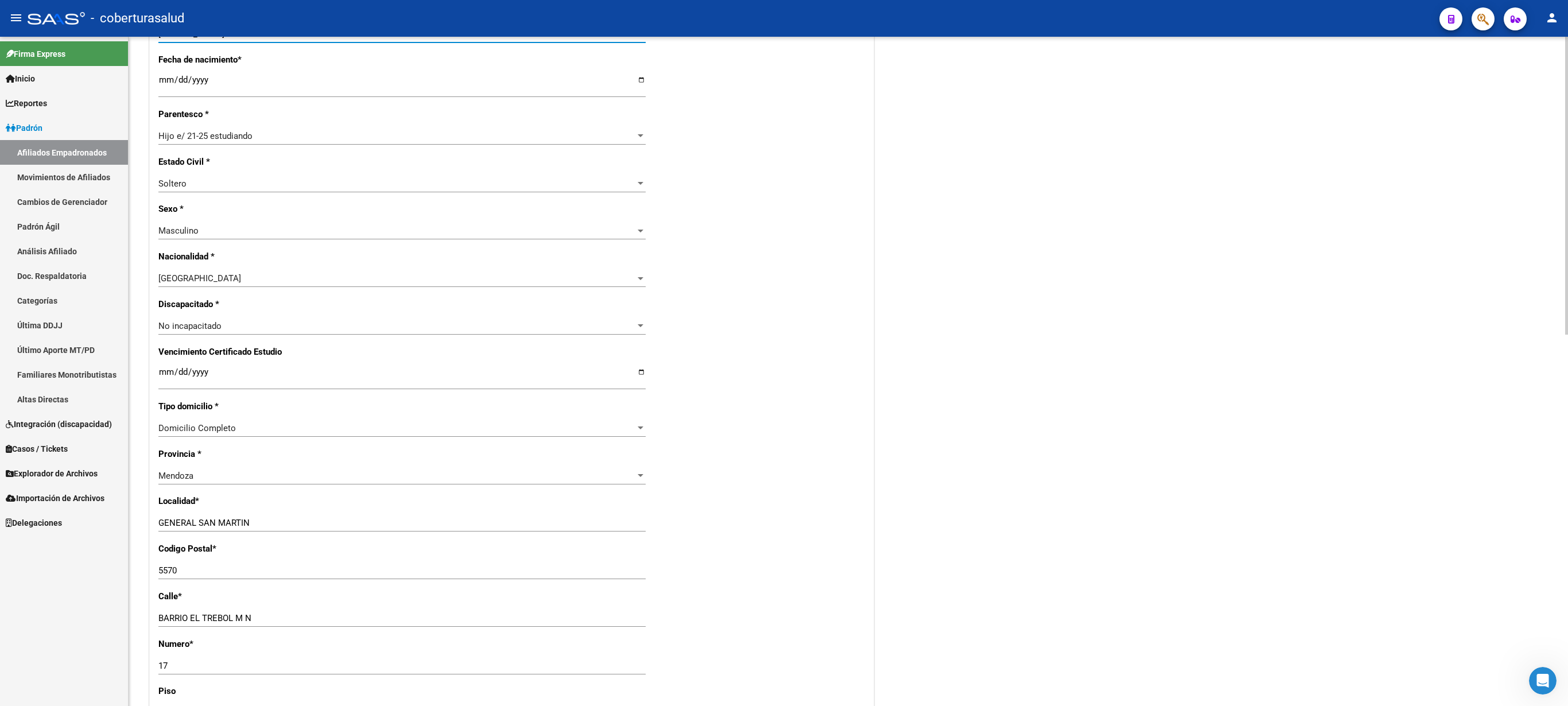
click at [784, 353] on div "arrow_back Editar Afiliado 20429750726 save Guardar cambios INACTIVO desde [DAT…" at bounding box center [850, 306] width 1442 height 1516
type input "[PERSON_NAME]"
click at [167, 353] on input "Ingresar fecha" at bounding box center [402, 377] width 487 height 18
click at [168, 353] on input "Ingresar fecha" at bounding box center [402, 377] width 487 height 18
type input "[DATE]"
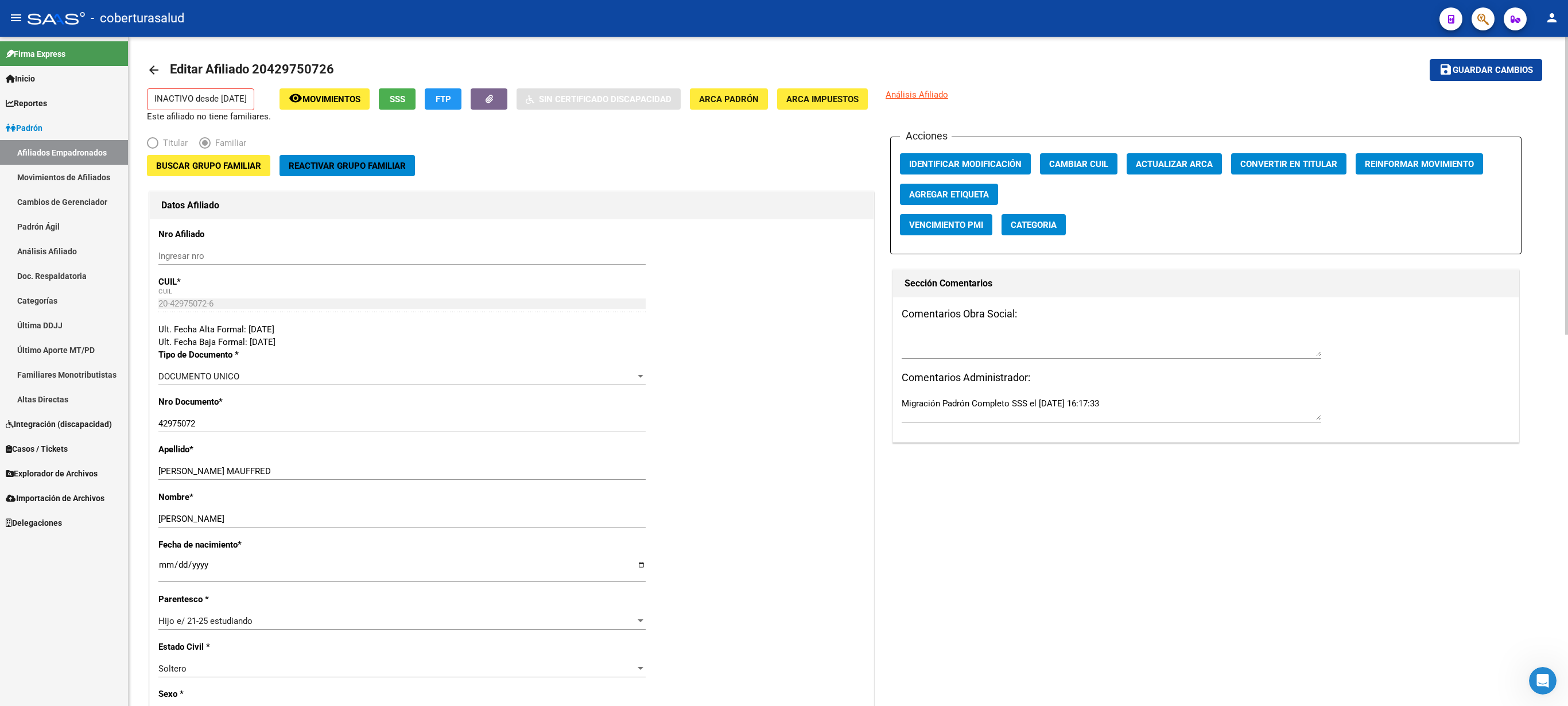
scroll to position [0, 0]
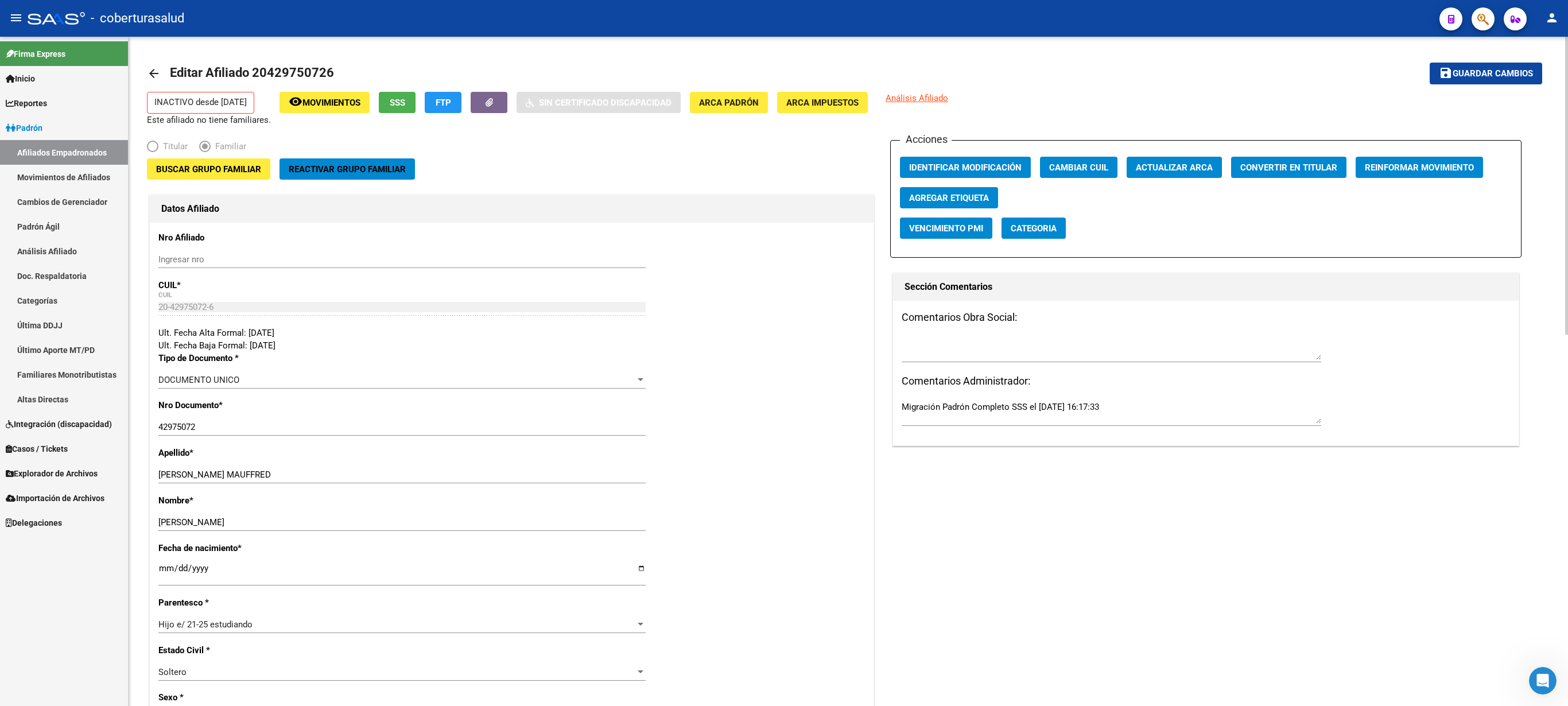
click at [784, 265] on div at bounding box center [1567, 185] width 3 height 298
click at [254, 169] on span "Buscar Grupo Familiar" at bounding box center [208, 169] width 105 height 10
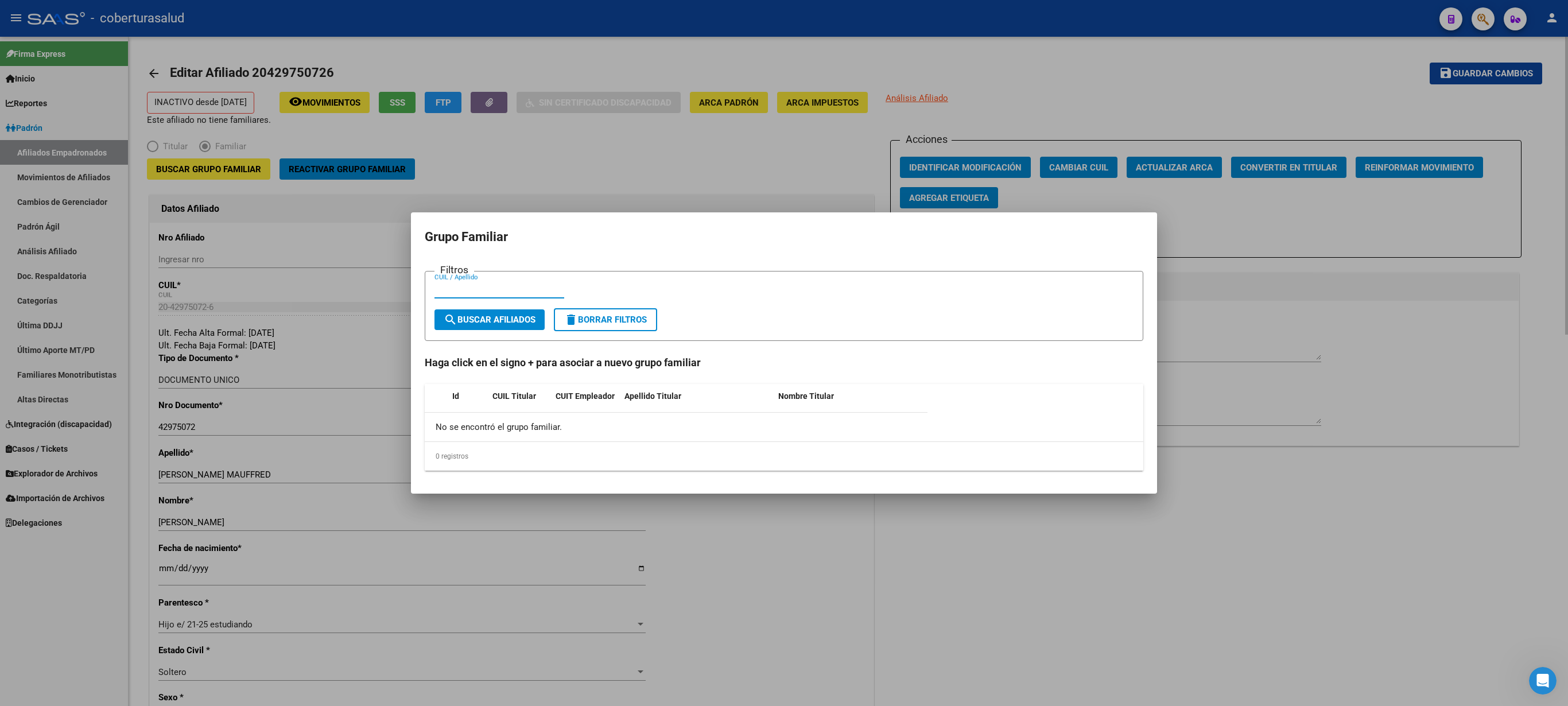
paste input "23059411"
type input "23059411"
click at [472, 316] on span "search Buscar Afiliados" at bounding box center [490, 319] width 92 height 10
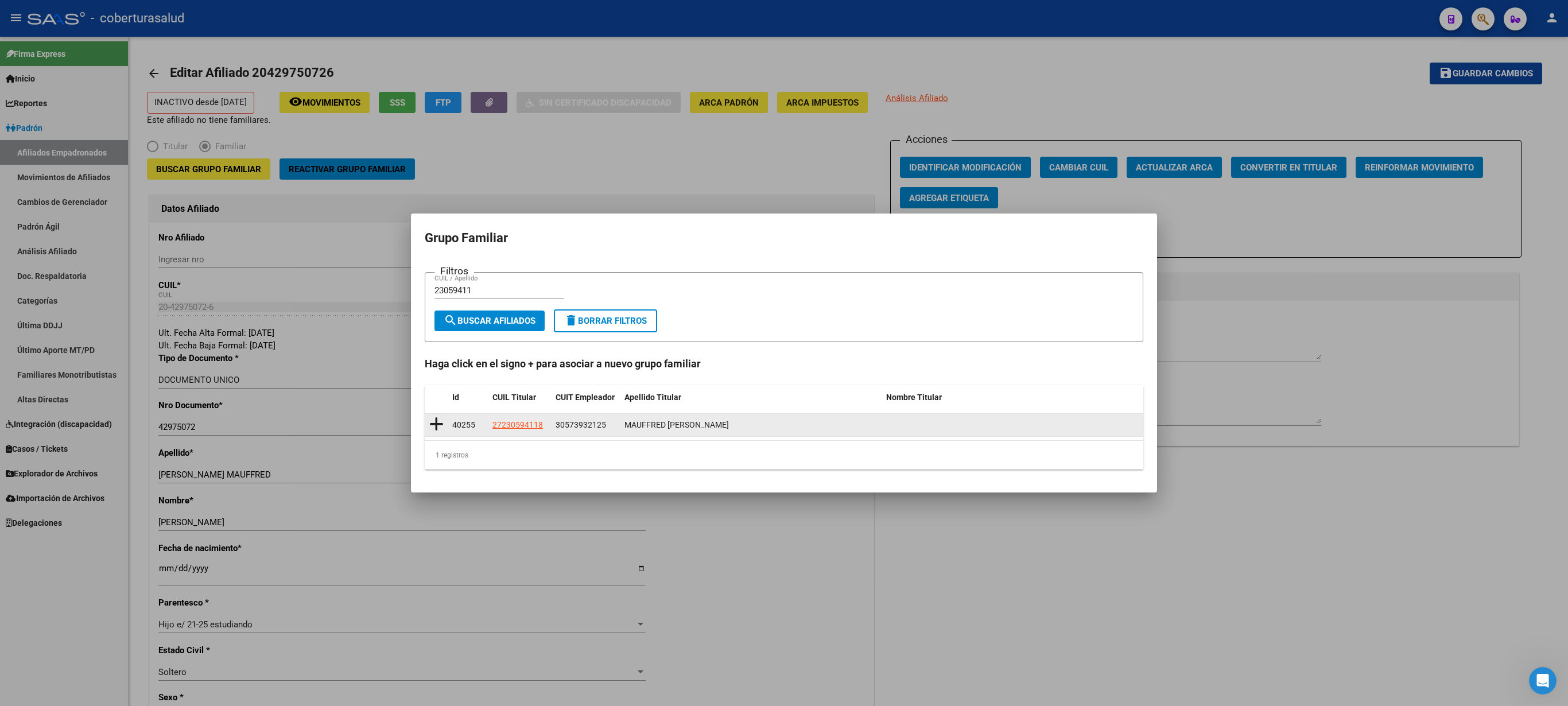
click at [436, 353] on icon at bounding box center [436, 424] width 14 height 16
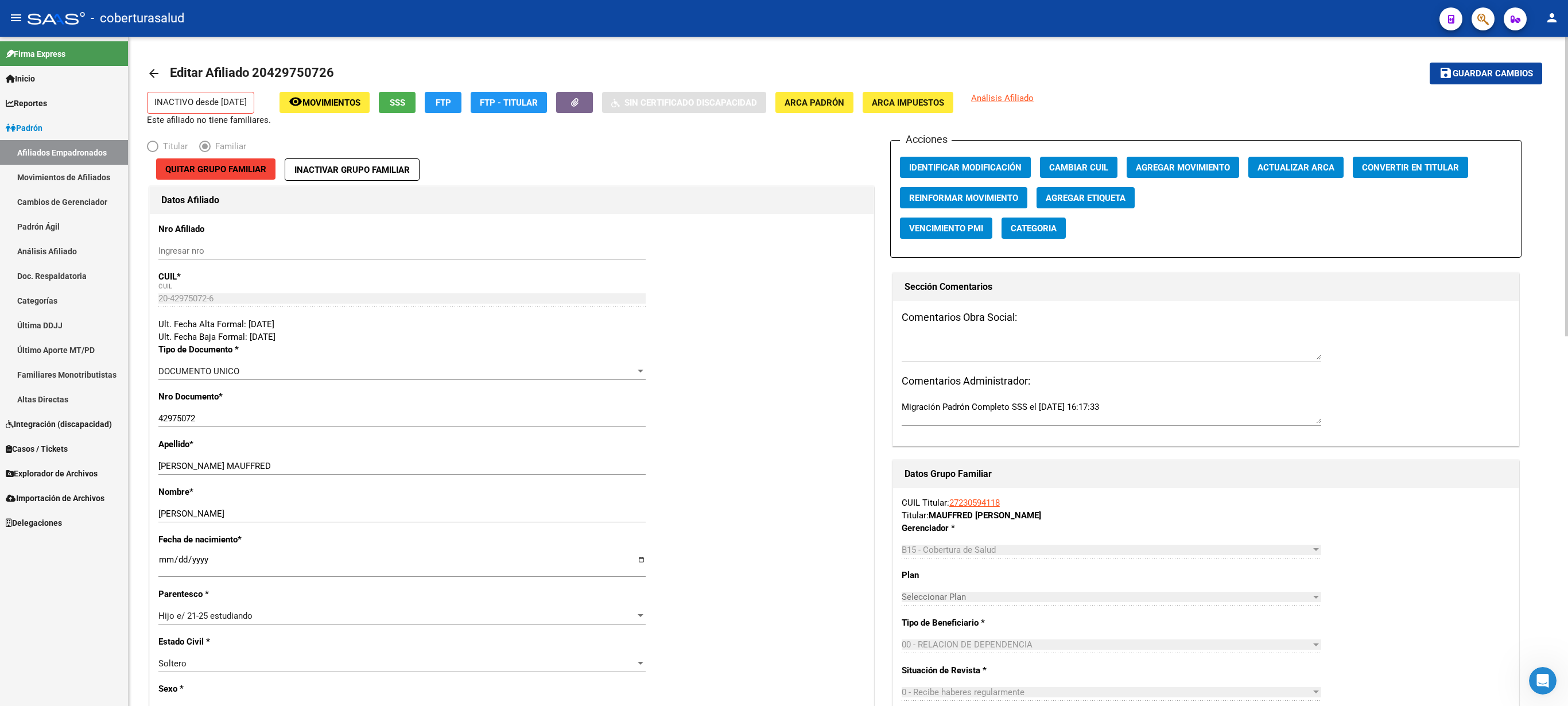
click at [784, 76] on span "Guardar cambios" at bounding box center [1493, 74] width 80 height 10
click at [784, 163] on button "Agregar Movimiento" at bounding box center [1183, 167] width 112 height 21
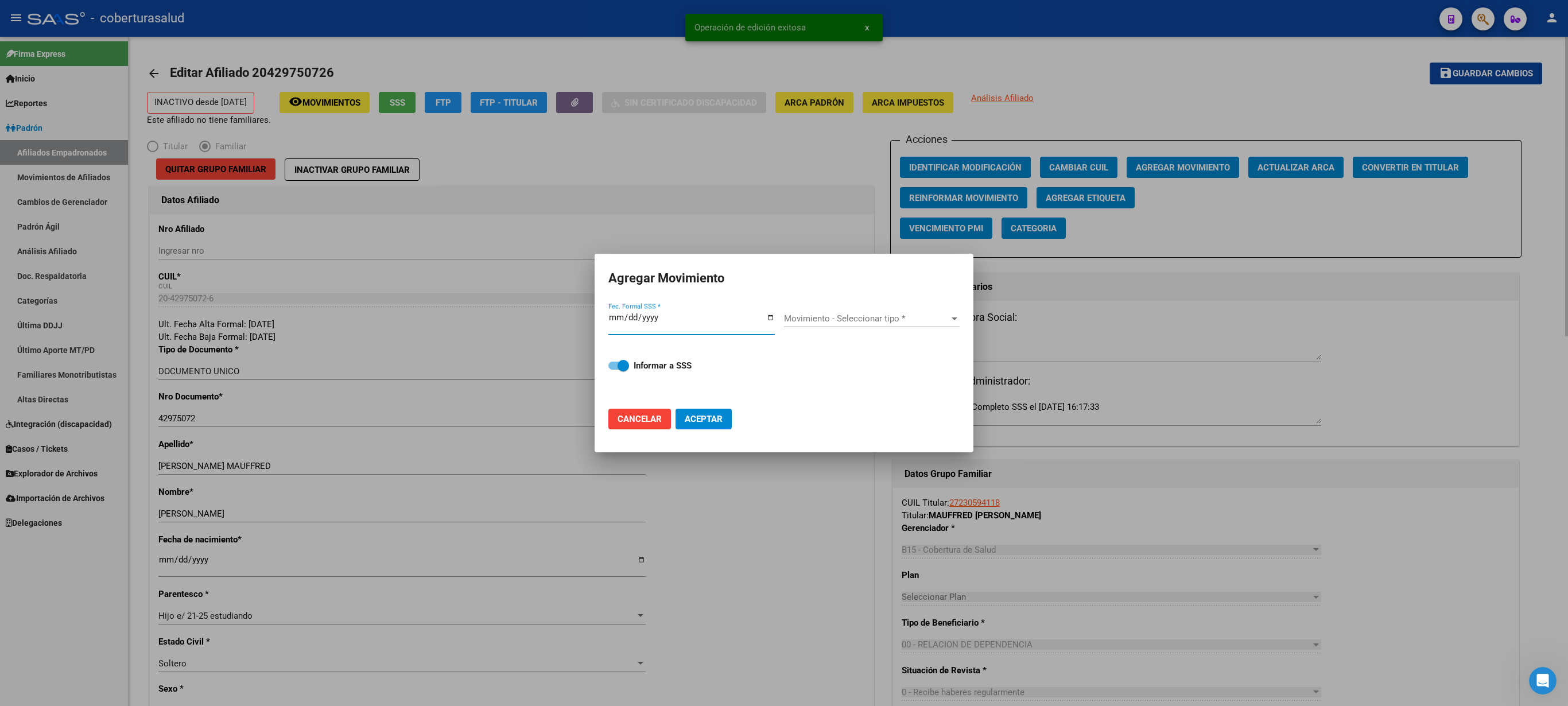
type input "[DATE]"
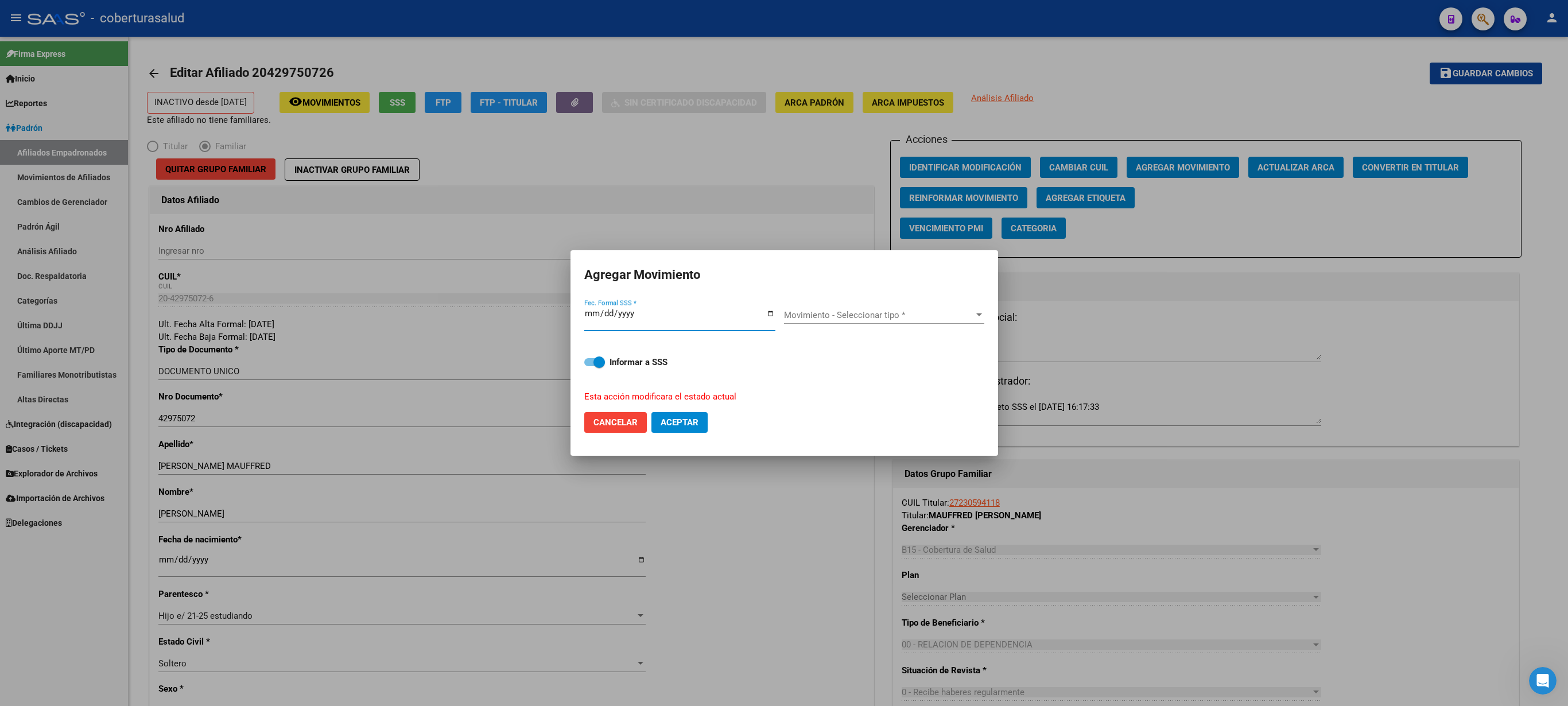
click at [784, 321] on span "Movimiento - Seleccionar tipo *" at bounding box center [879, 315] width 190 height 10
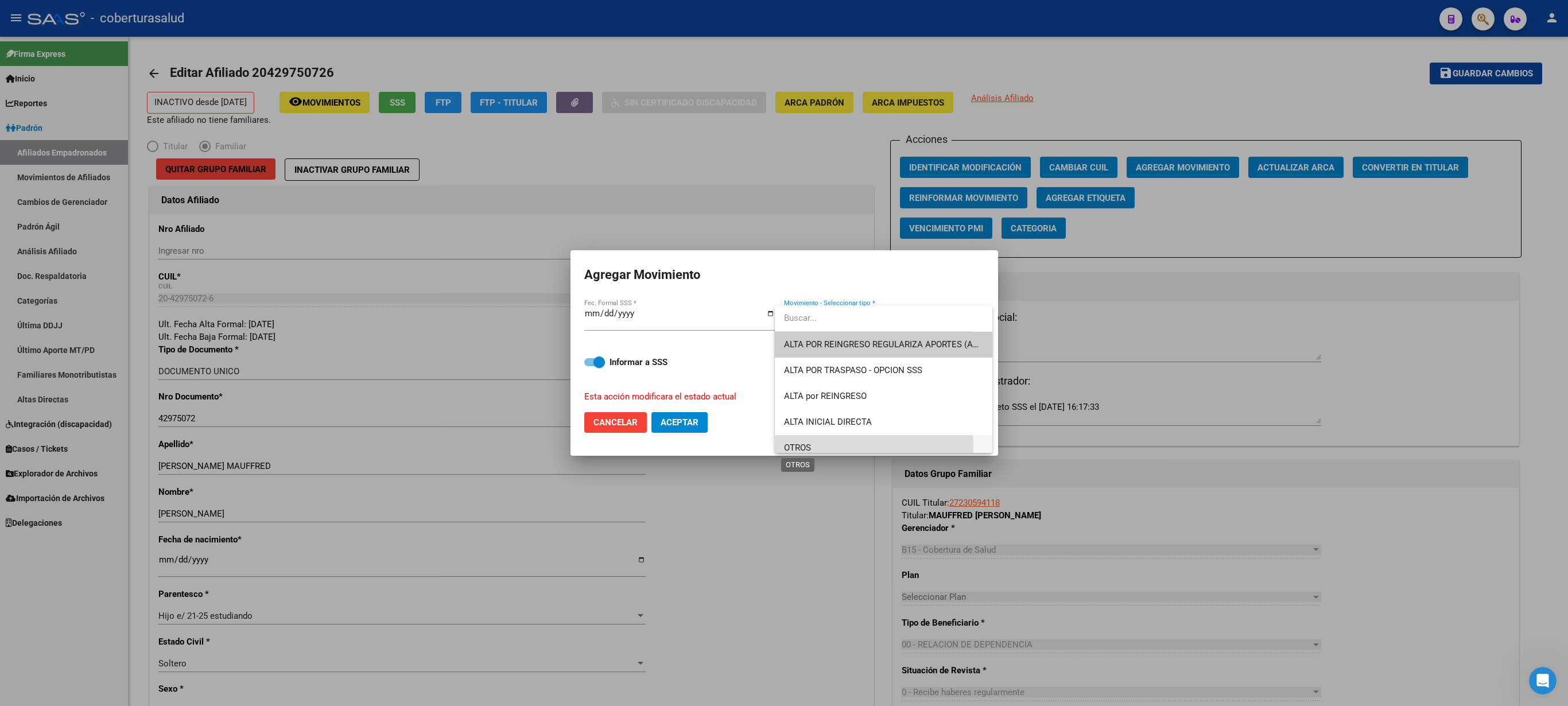
click at [784, 353] on span "OTROS" at bounding box center [798, 448] width 27 height 10
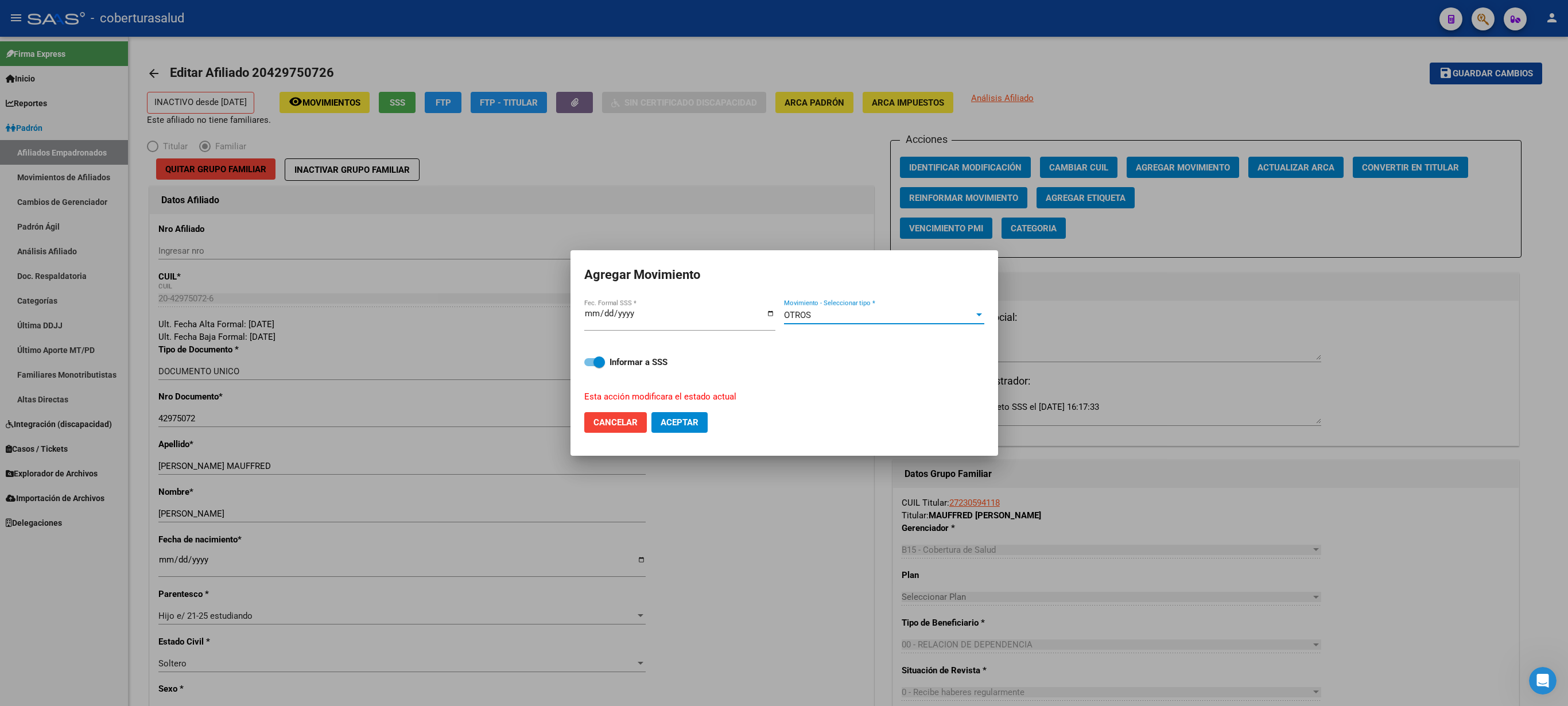
click at [685, 353] on button "Aceptar" at bounding box center [680, 422] width 57 height 21
checkbox input "false"
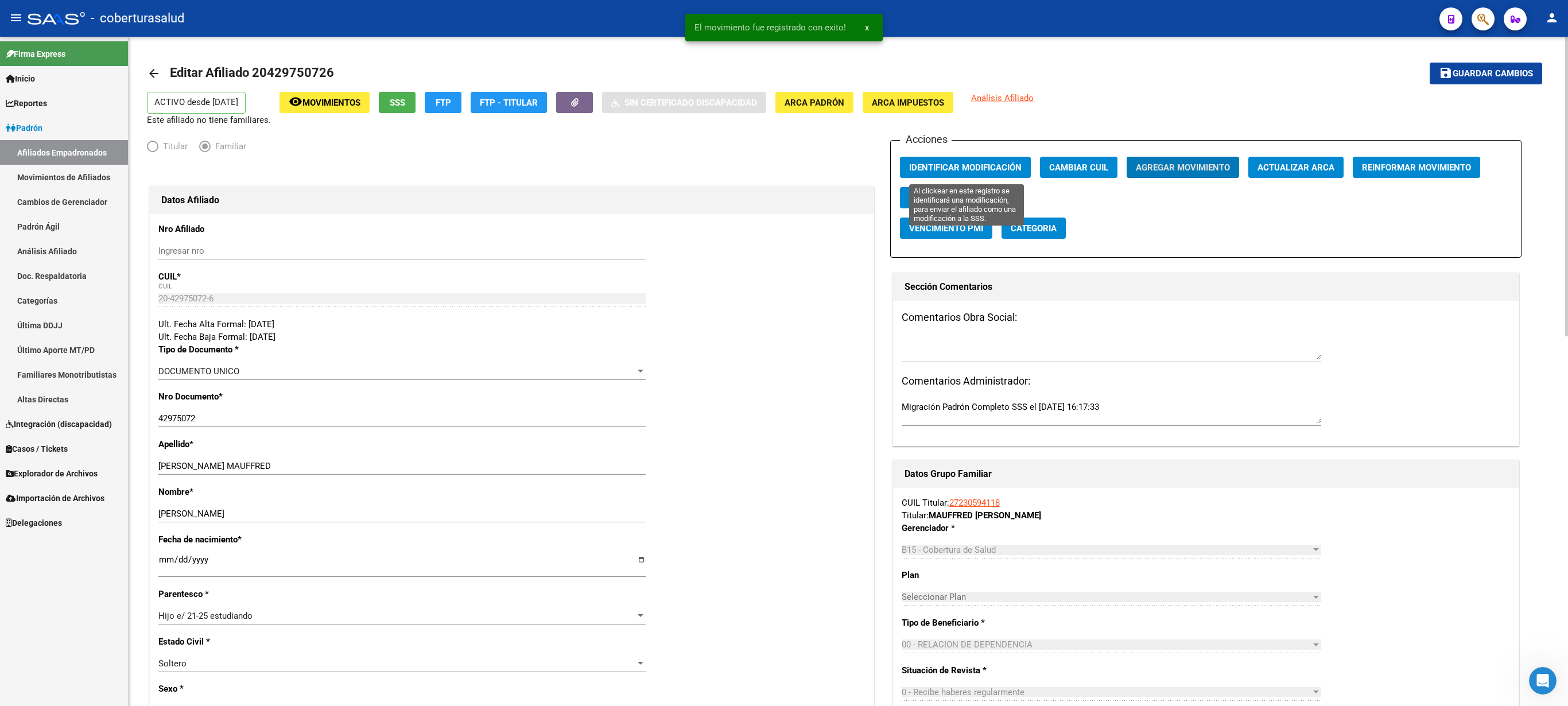
click at [784, 169] on span "Identificar Modificación" at bounding box center [965, 167] width 112 height 10
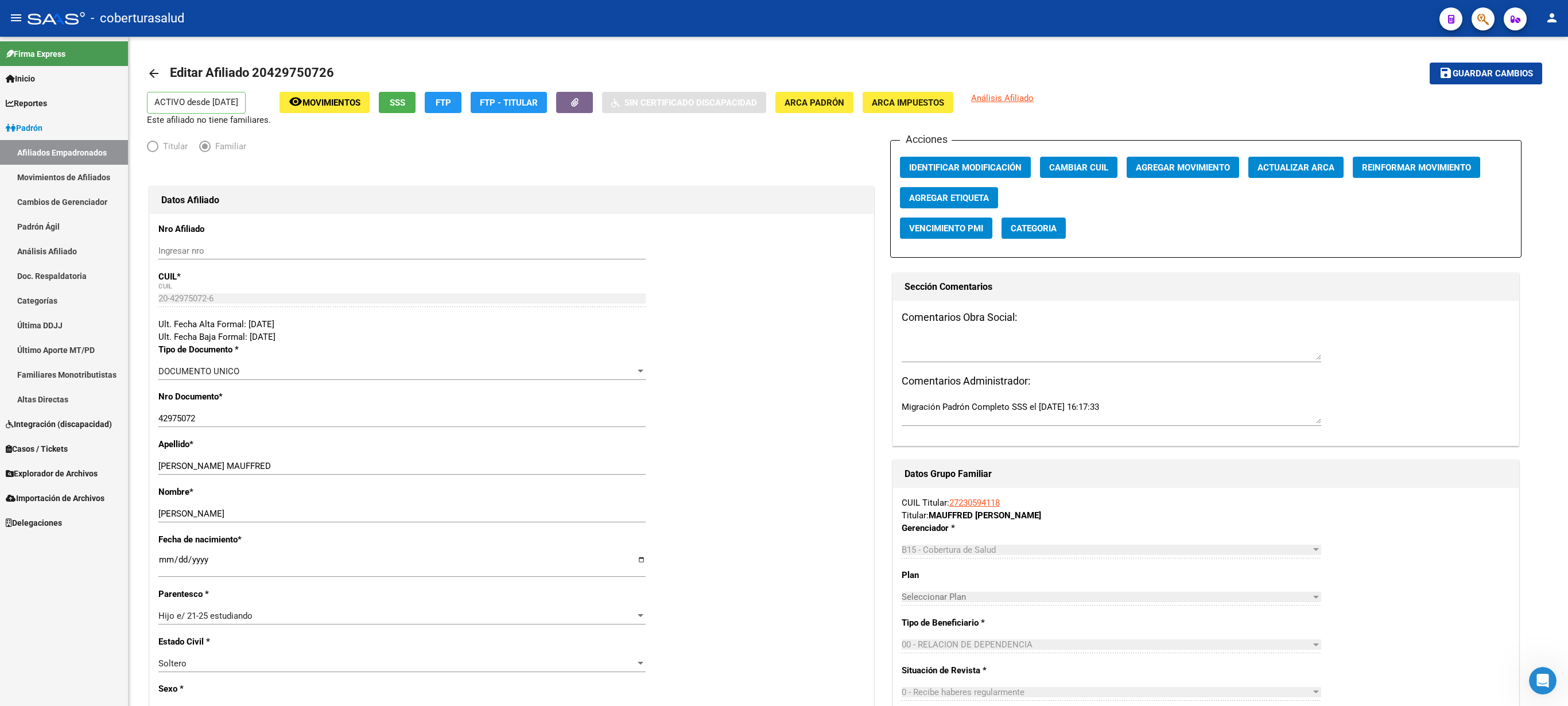
click at [784, 13] on icon "button" at bounding box center [1483, 19] width 11 height 13
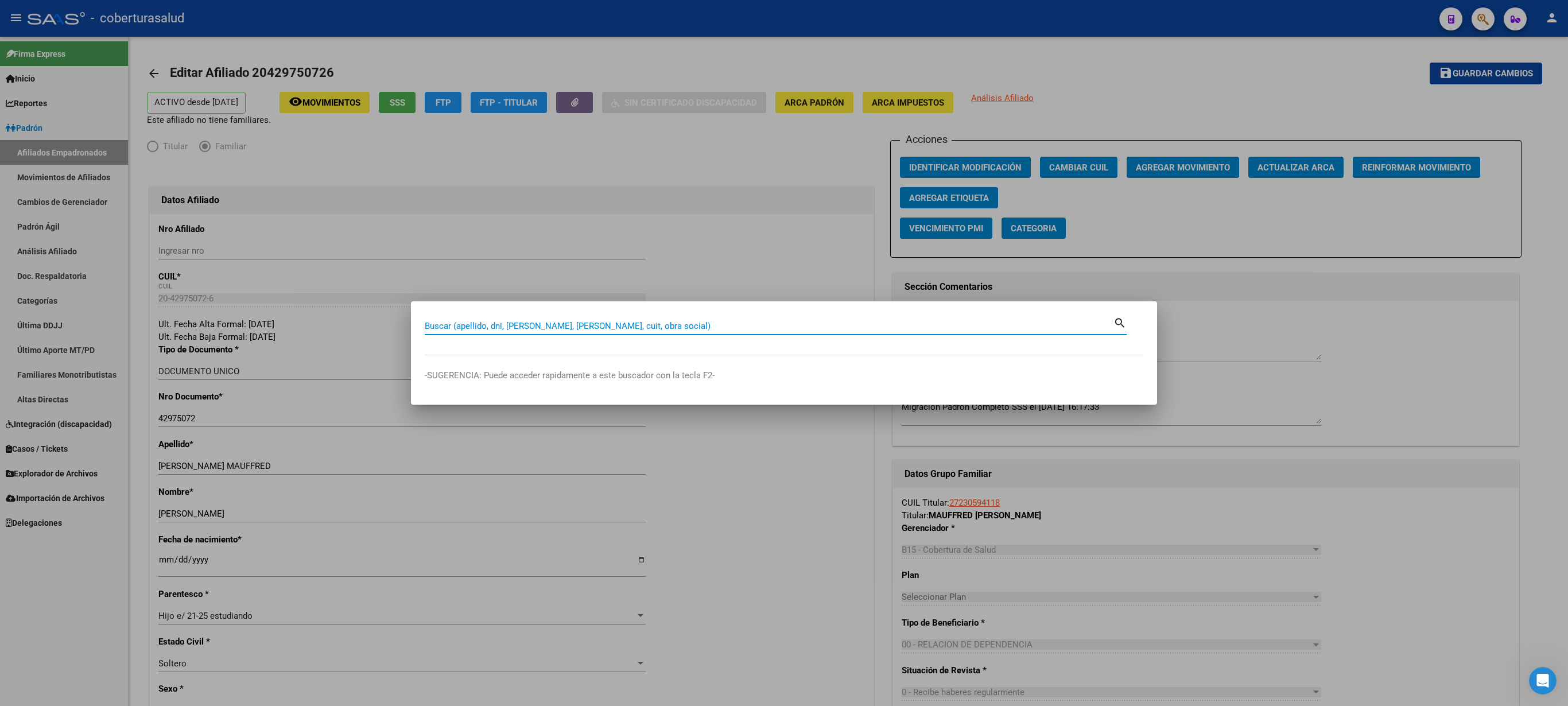
paste input "20429750726"
type input "20429750726"
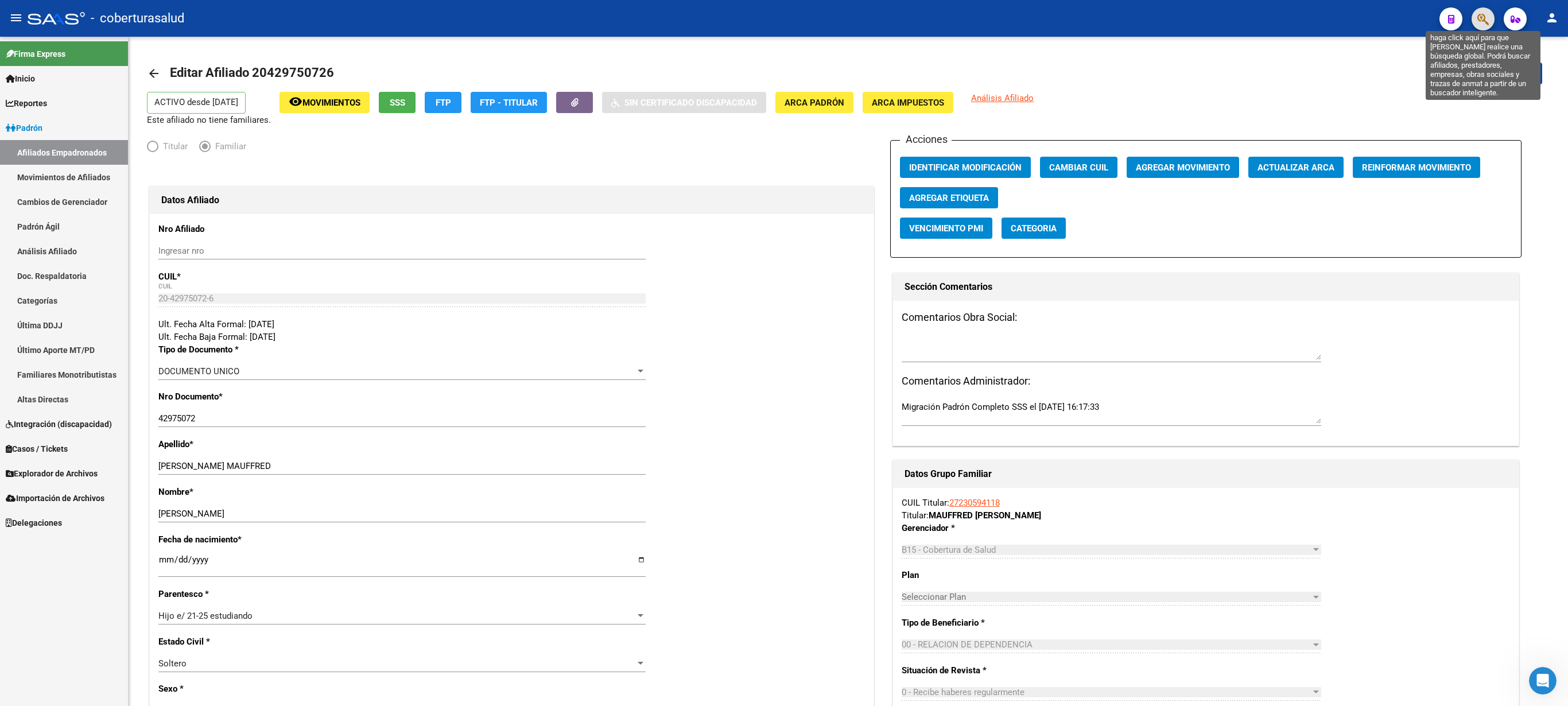
click at [784, 16] on icon "button" at bounding box center [1483, 19] width 11 height 13
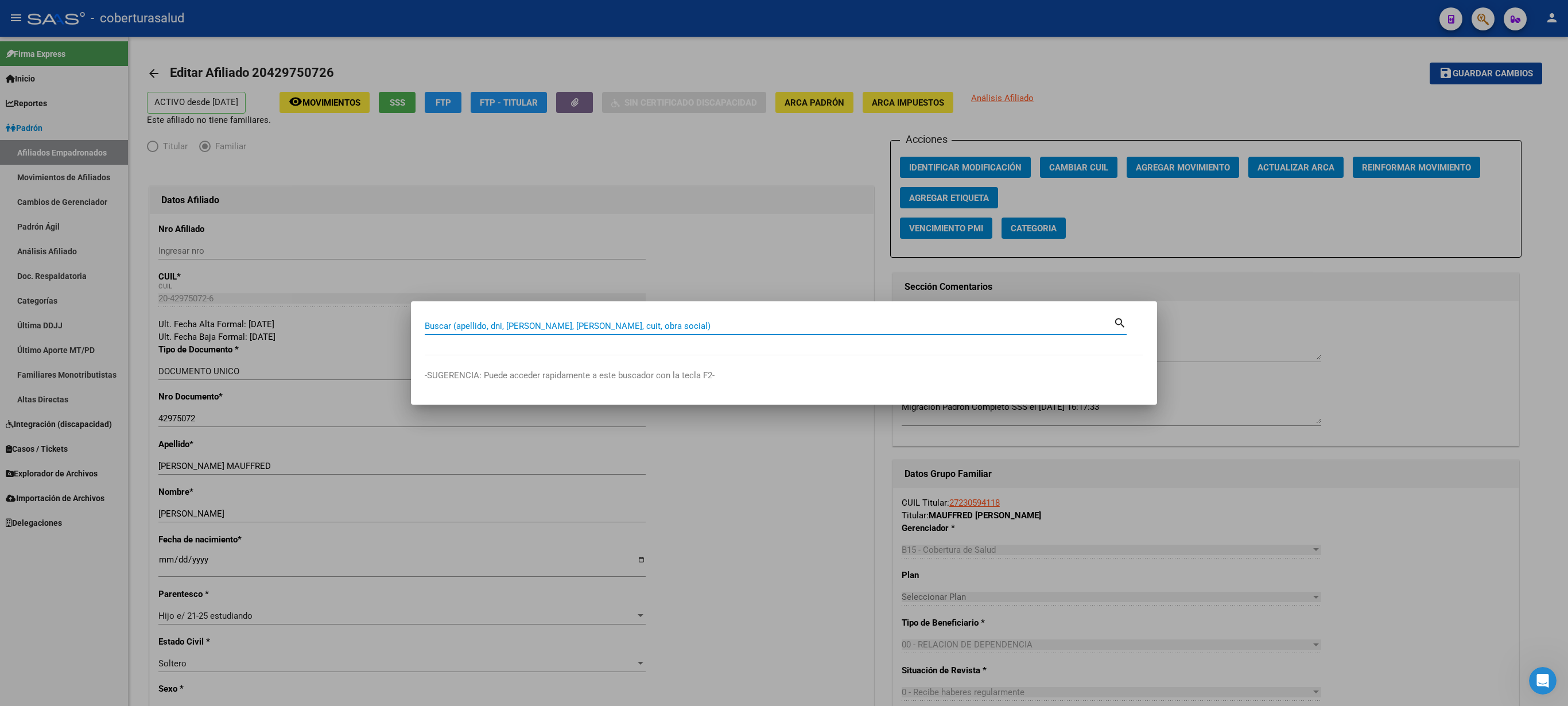
paste input "20431529700"
type input "20431529700"
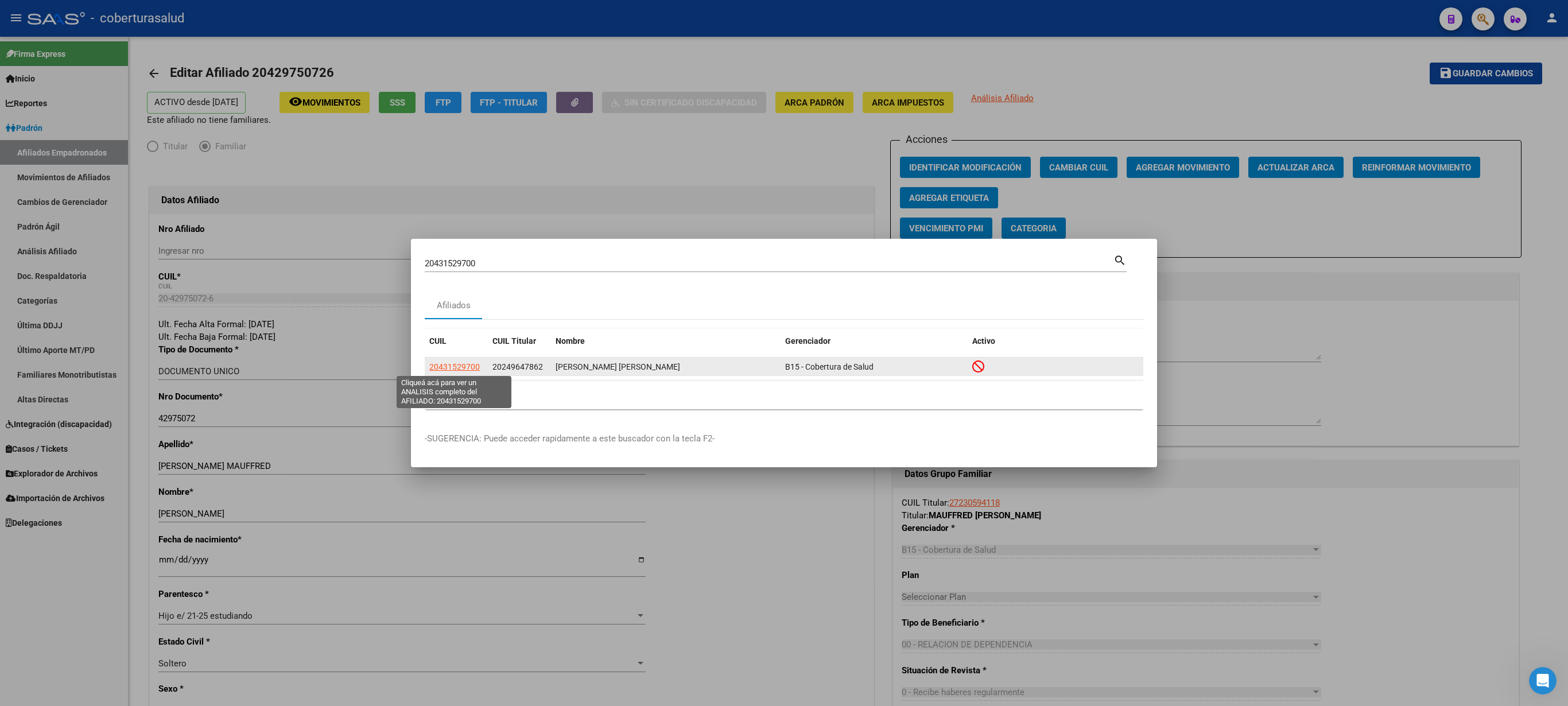
click at [461, 353] on span "20431529700" at bounding box center [454, 367] width 50 height 9
type textarea "20431529700"
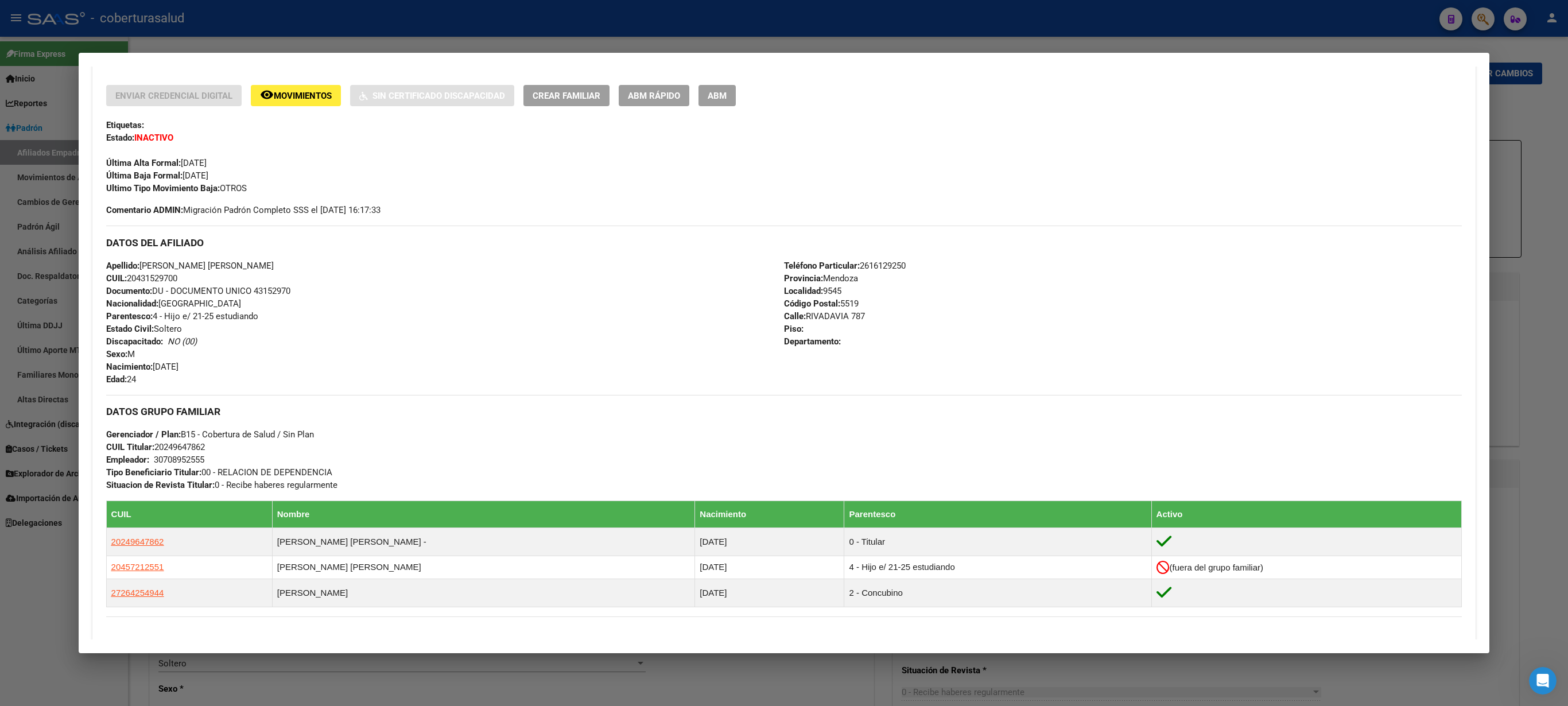
scroll to position [0, 0]
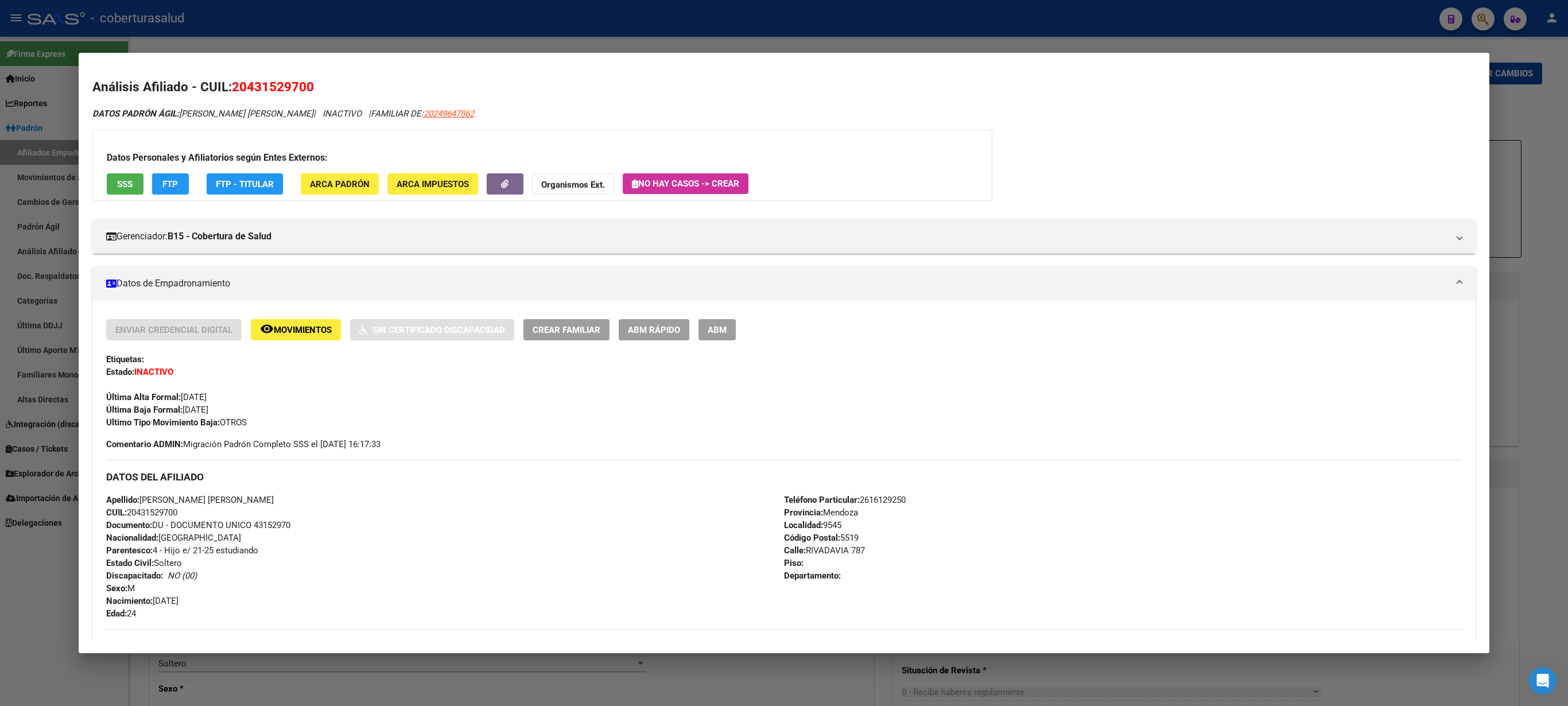
click at [725, 335] on span "ABM" at bounding box center [717, 330] width 19 height 10
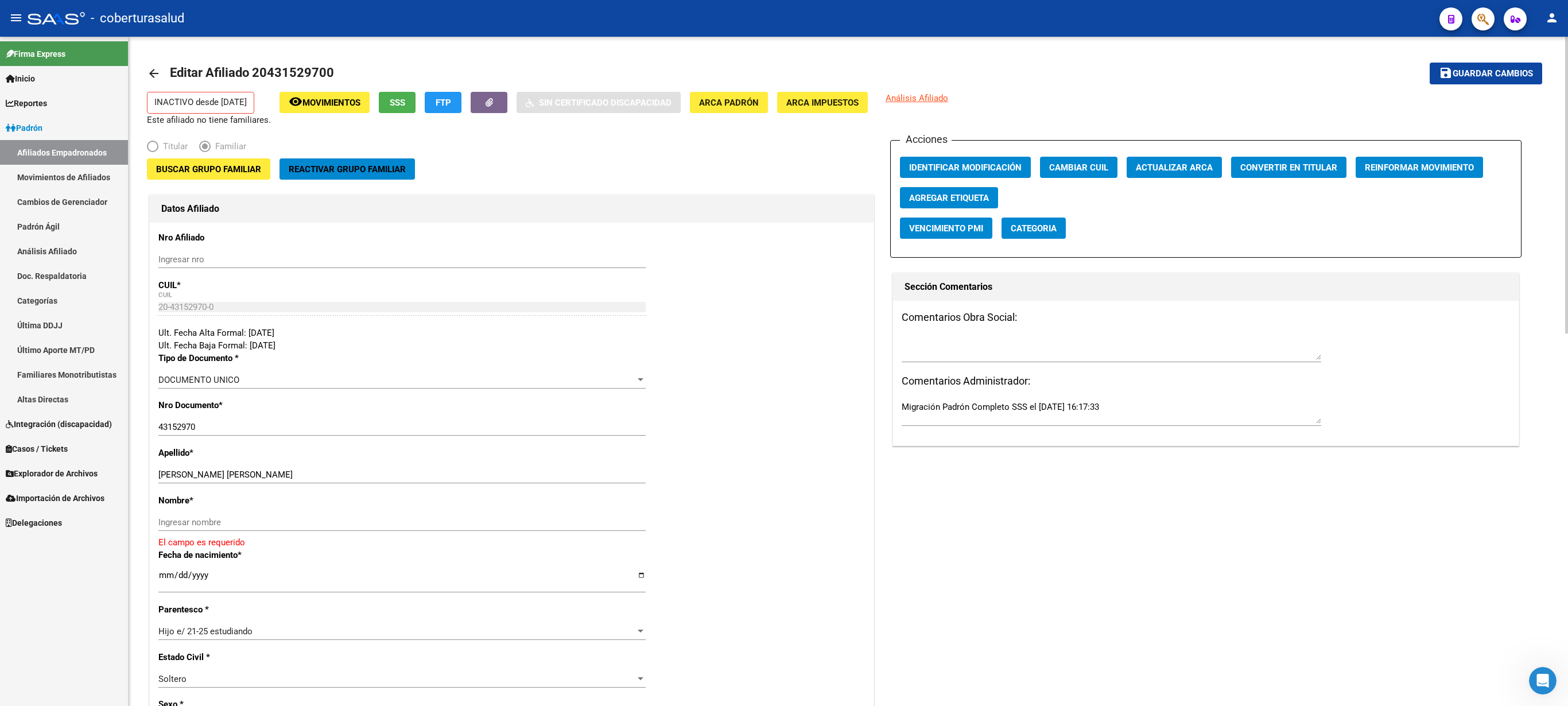
click at [202, 169] on span "Buscar Grupo Familiar" at bounding box center [208, 169] width 105 height 10
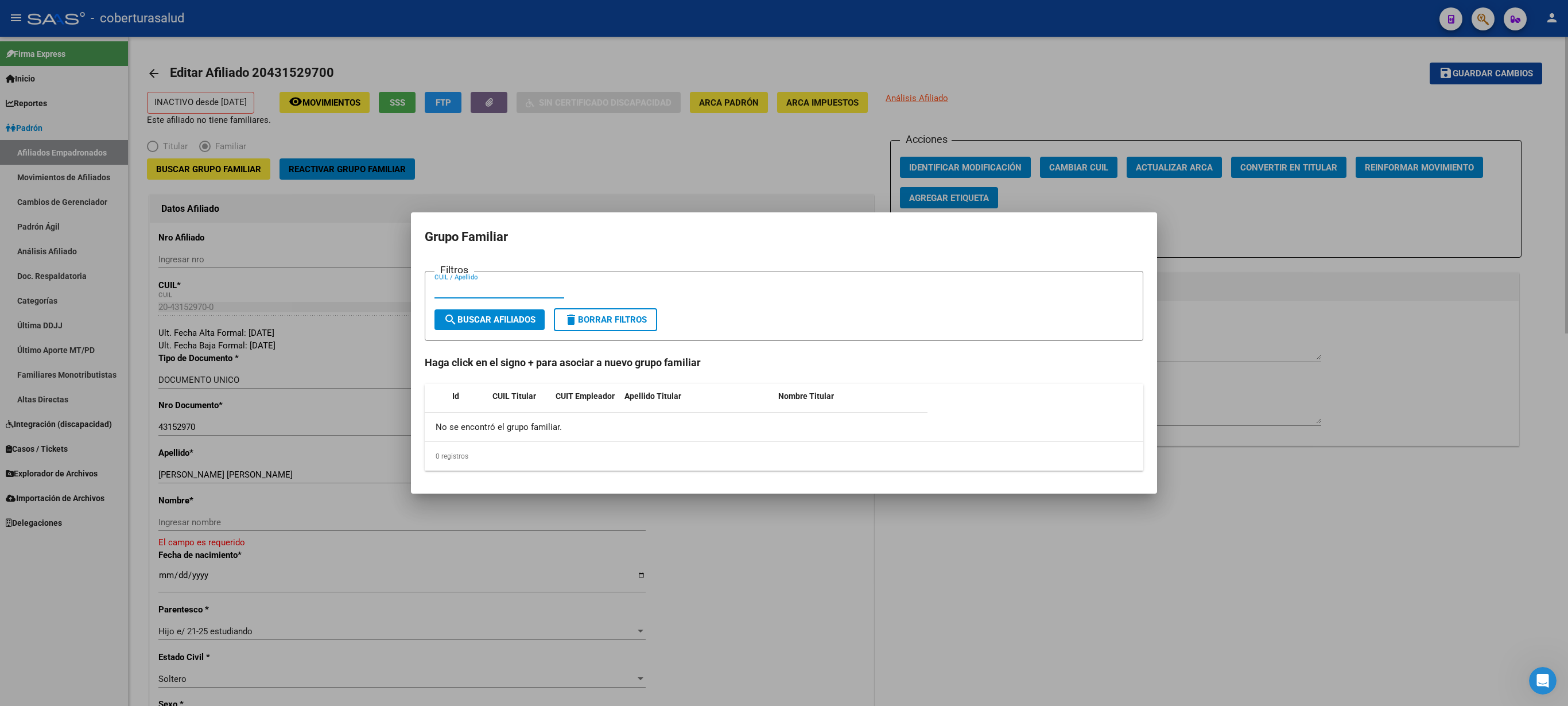
paste input "24964786"
type input "24964786"
click at [491, 317] on span "search Buscar Afiliados" at bounding box center [490, 319] width 92 height 10
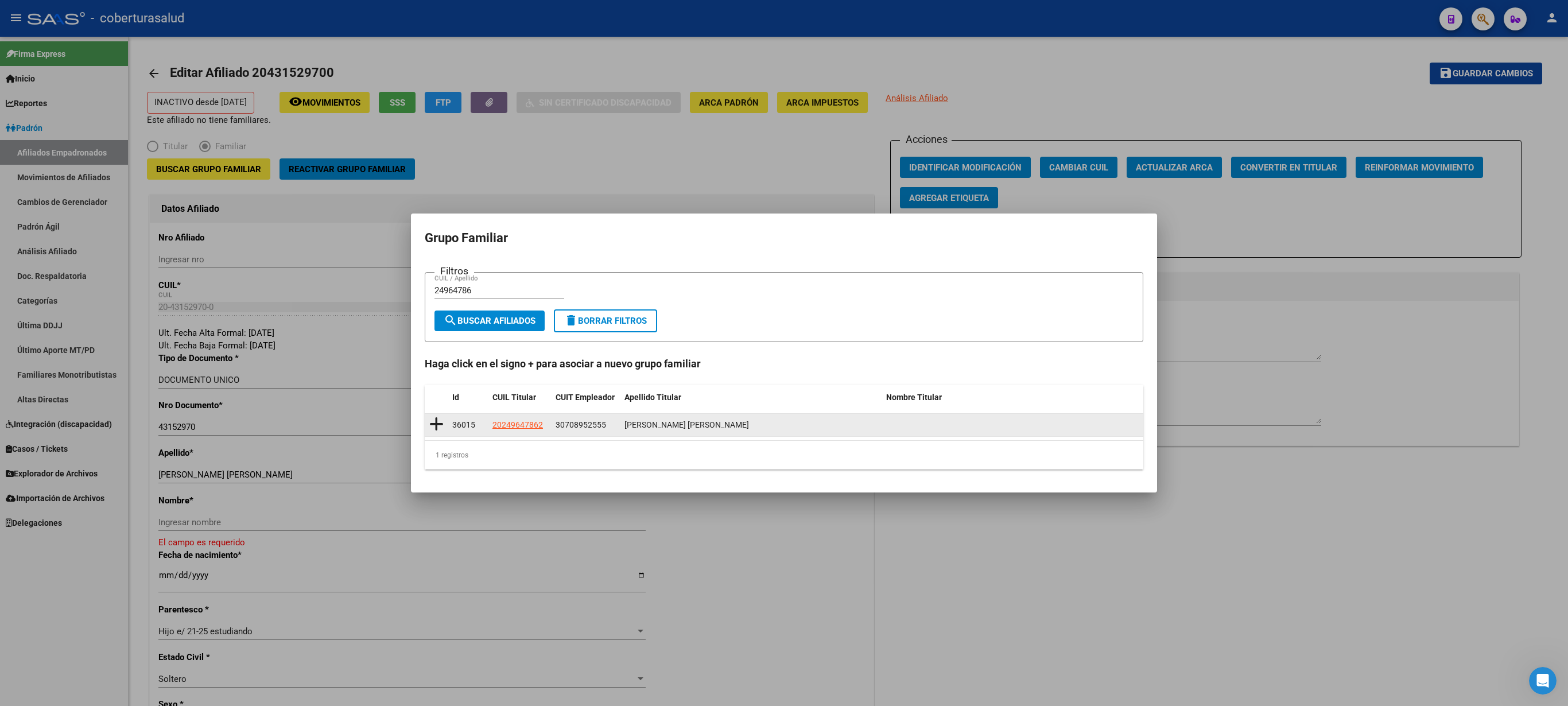
click at [434, 353] on icon at bounding box center [436, 424] width 14 height 16
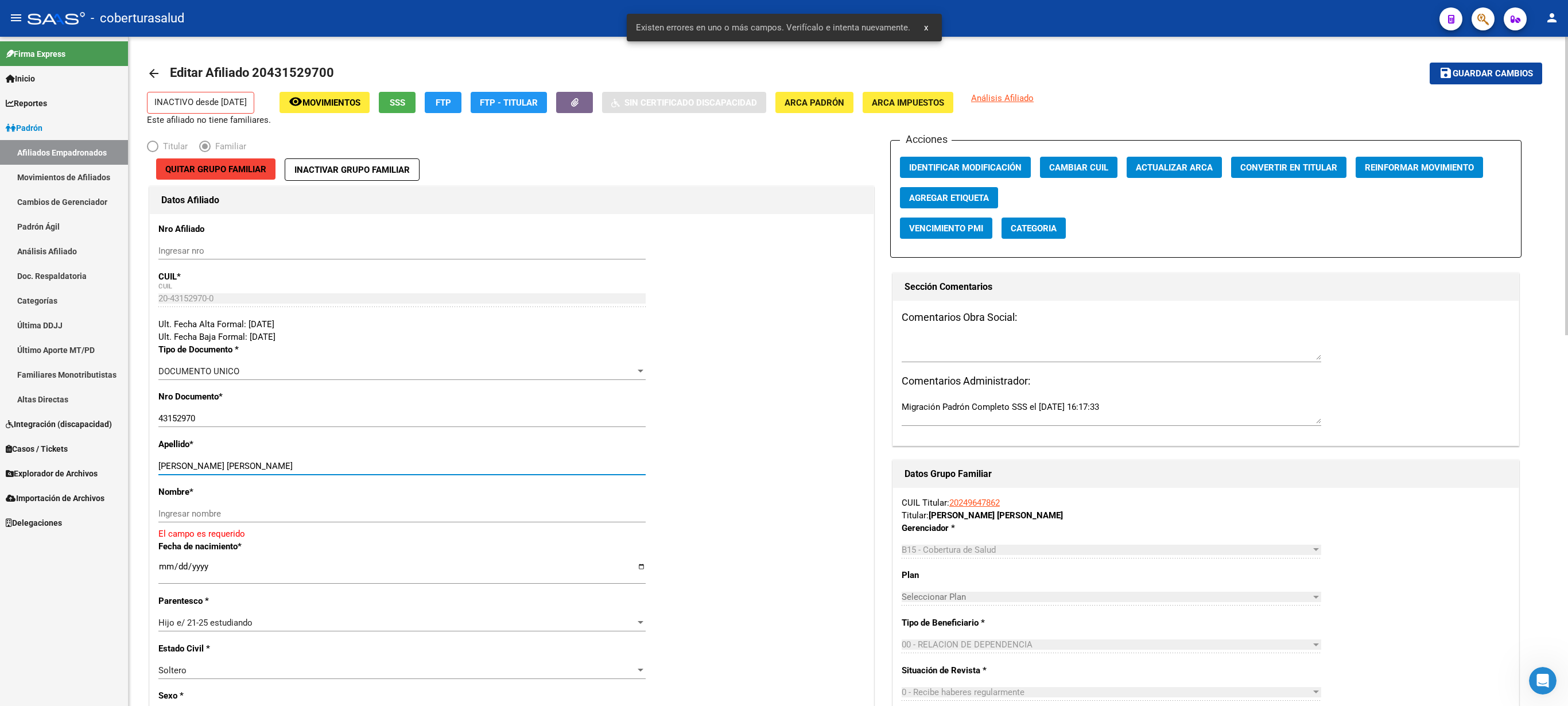
drag, startPoint x: 236, startPoint y: 465, endPoint x: 328, endPoint y: 467, distance: 92.0
click at [328, 353] on input "[PERSON_NAME] [PERSON_NAME]" at bounding box center [402, 466] width 487 height 10
type input "[PERSON_NAME] [PERSON_NAME]"
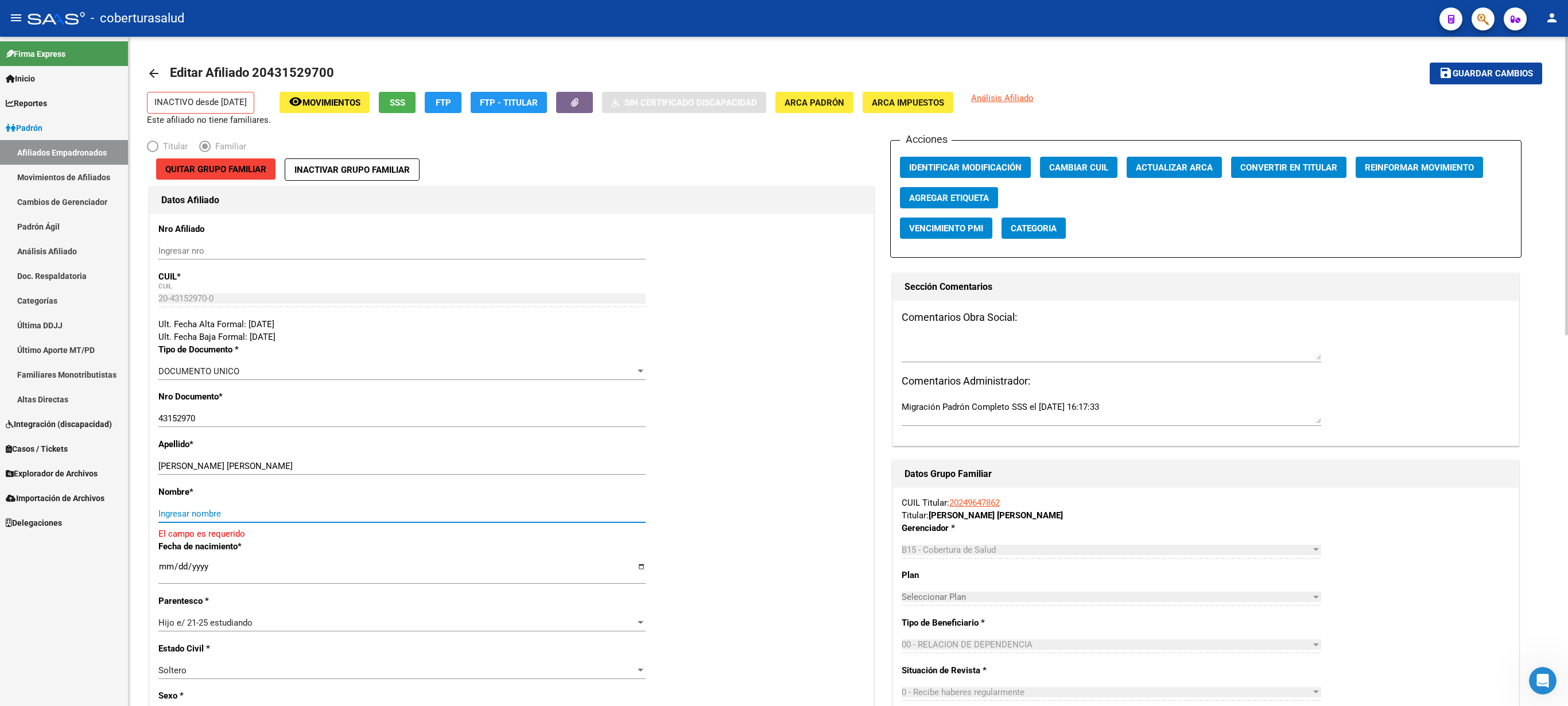
paste input "[PERSON_NAME]"
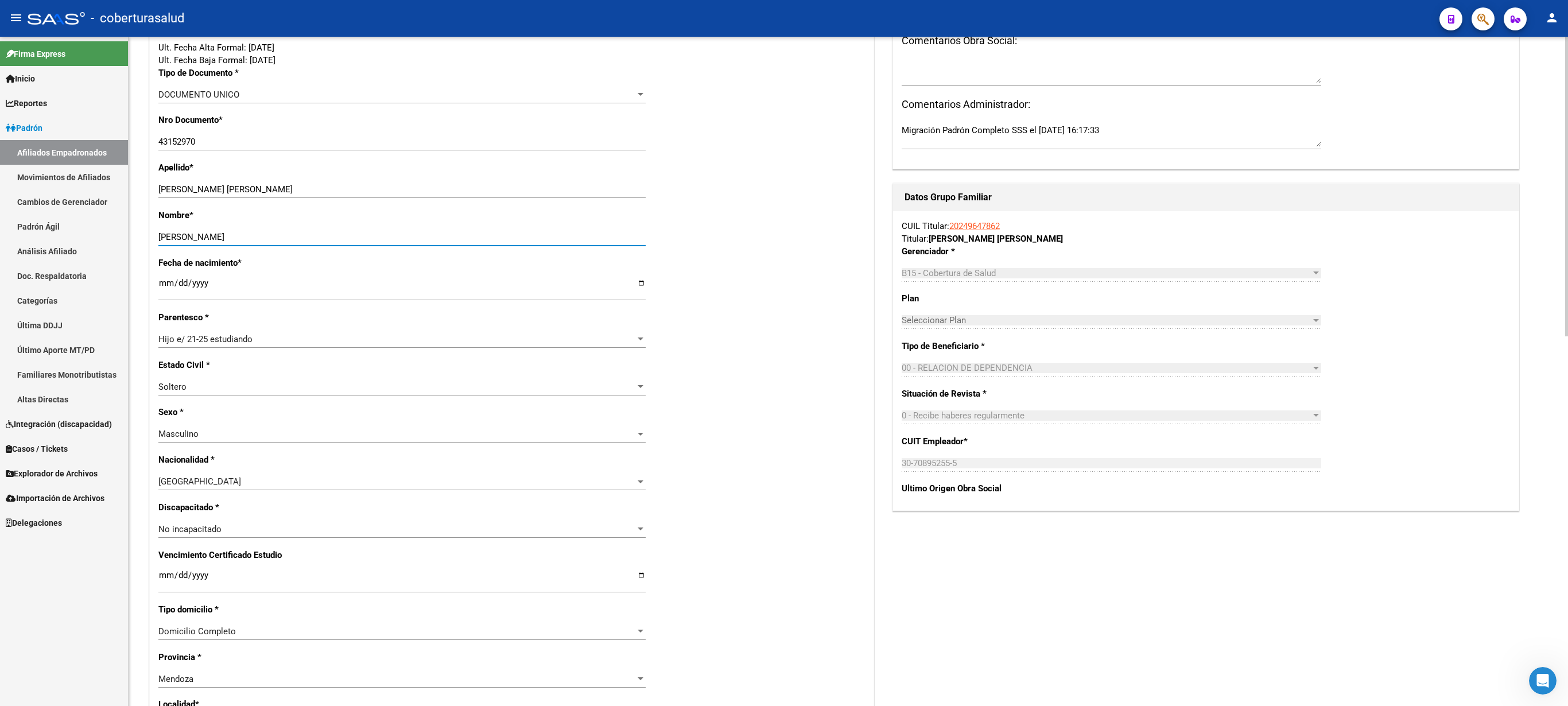
scroll to position [297, 0]
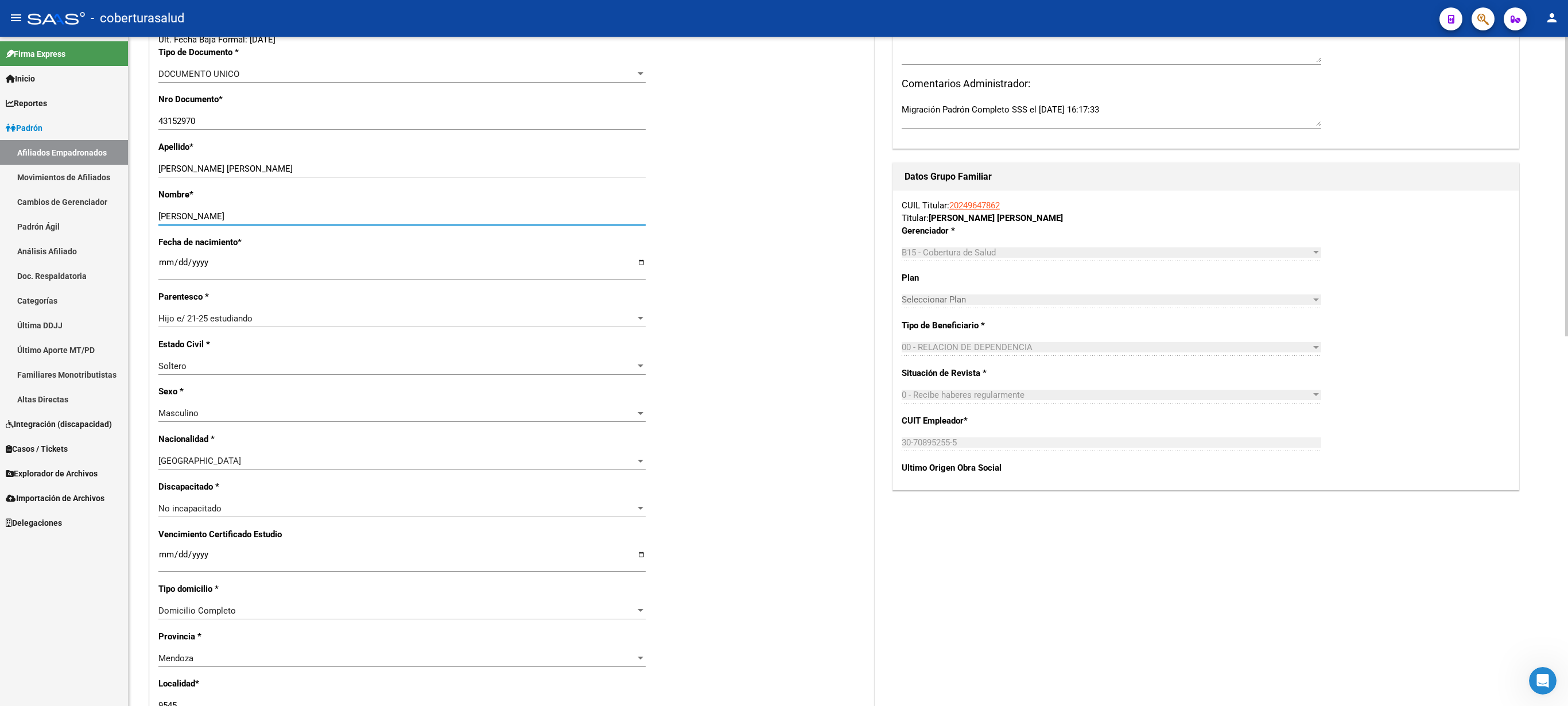
click at [784, 336] on div at bounding box center [1567, 186] width 3 height 300
type input "[PERSON_NAME]"
click at [162, 353] on input "Ingresar fecha" at bounding box center [402, 559] width 487 height 18
type input "[DATE]"
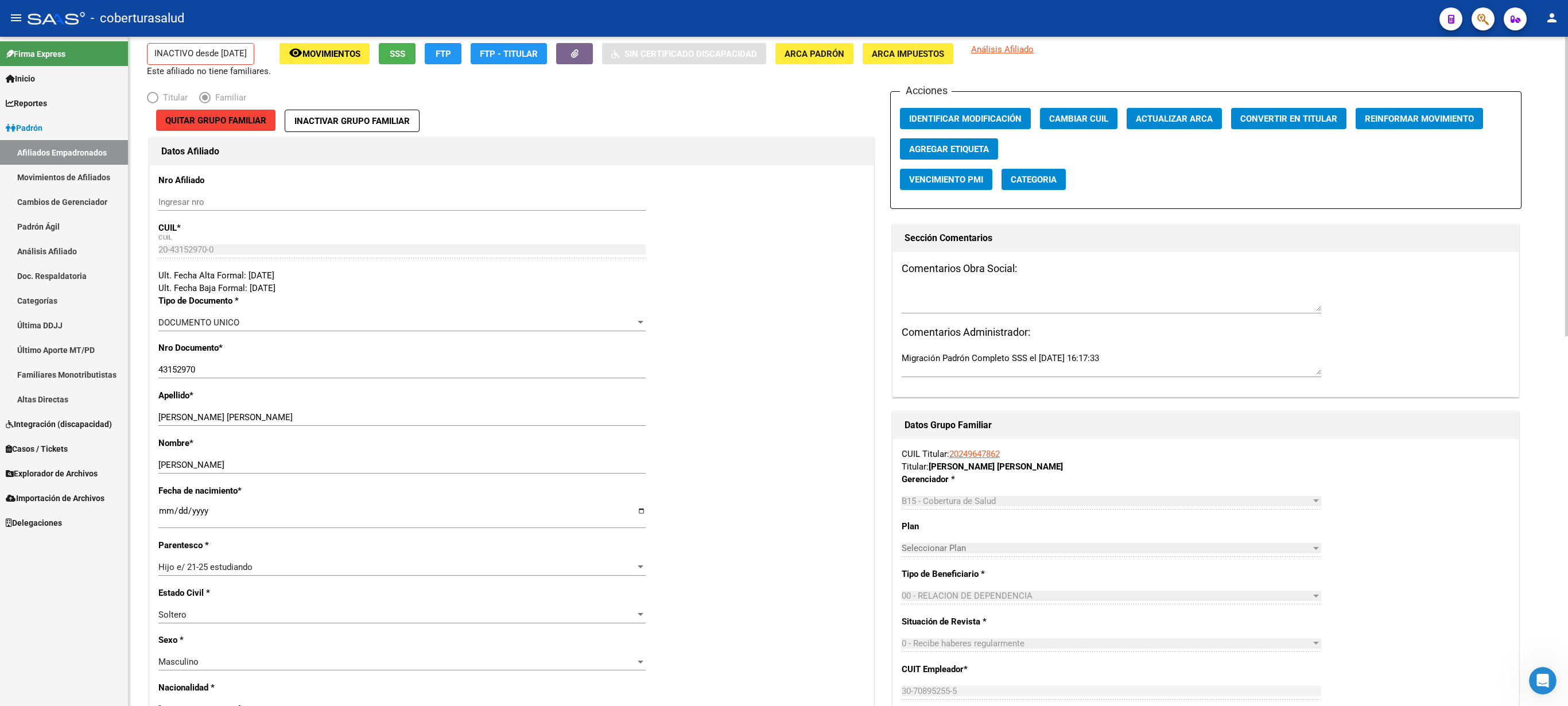
scroll to position [0, 0]
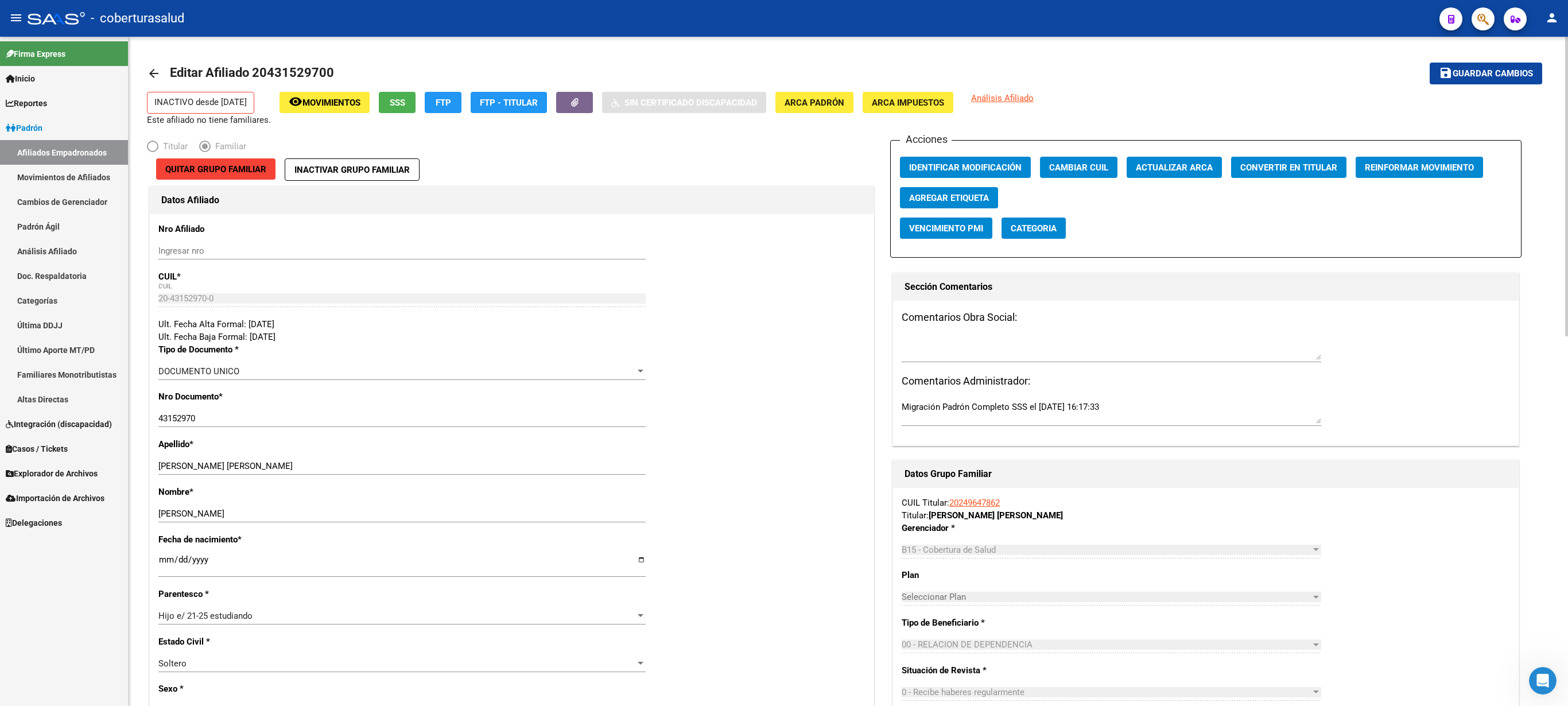
click at [784, 167] on div at bounding box center [1567, 186] width 3 height 300
click at [784, 74] on span "Guardar cambios" at bounding box center [1493, 74] width 80 height 10
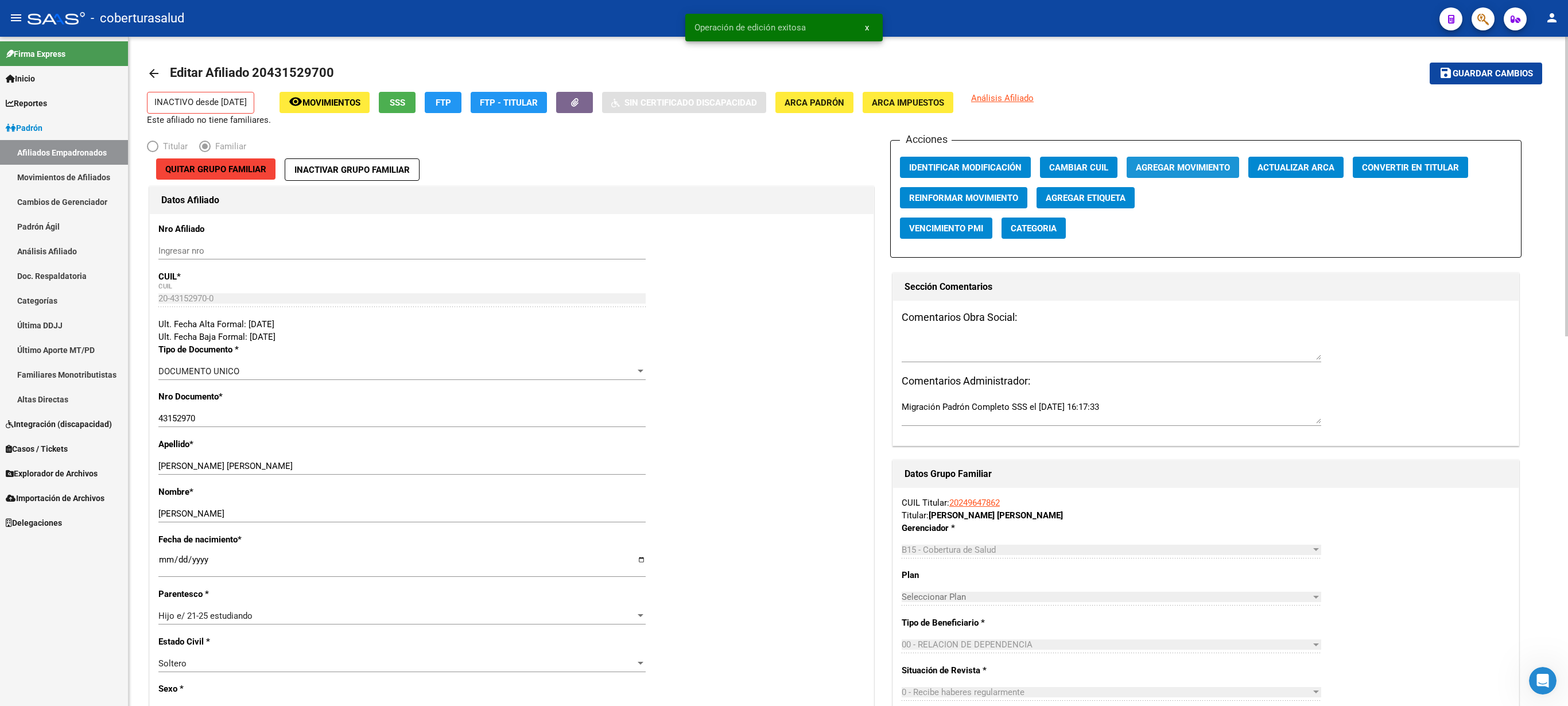
click at [784, 167] on span "Agregar Movimiento" at bounding box center [1183, 167] width 94 height 10
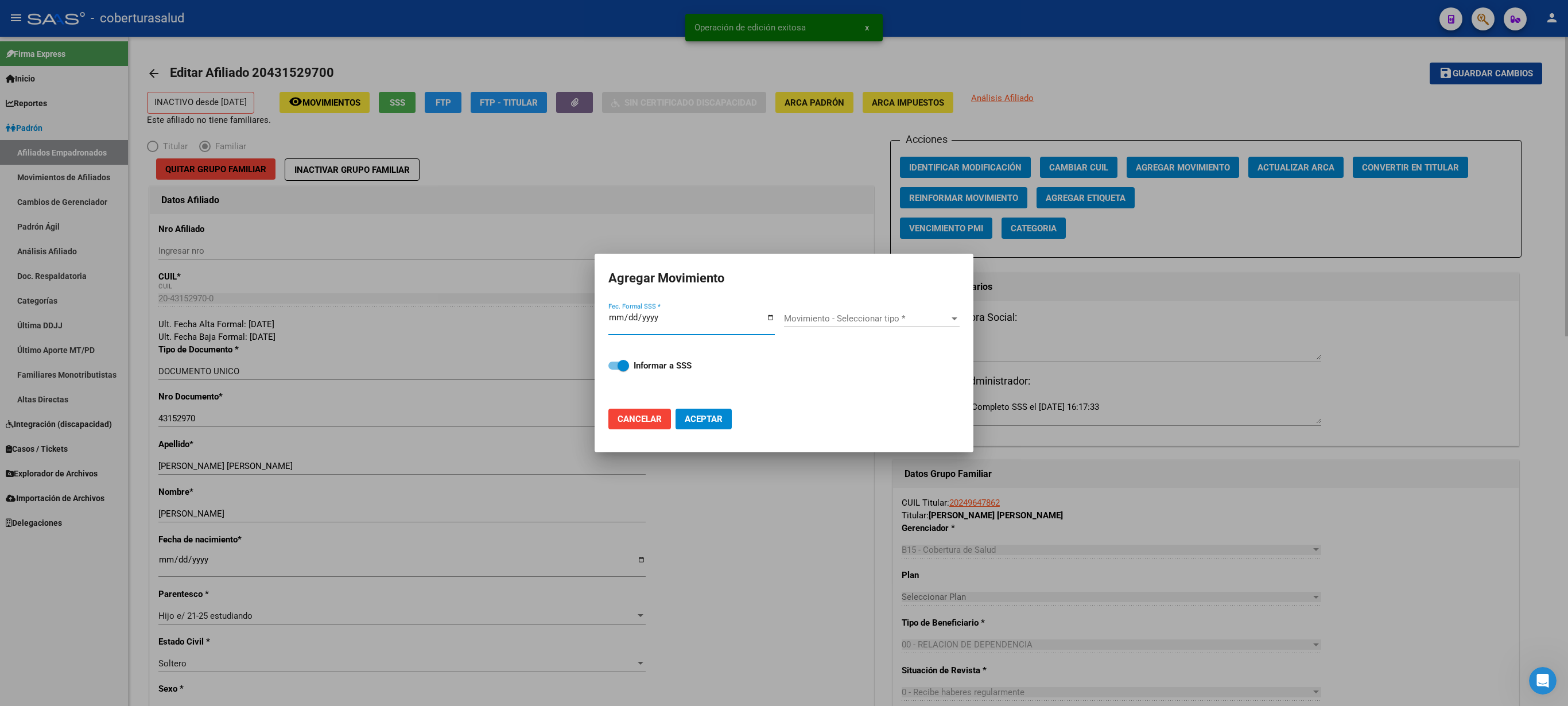
type input "[DATE]"
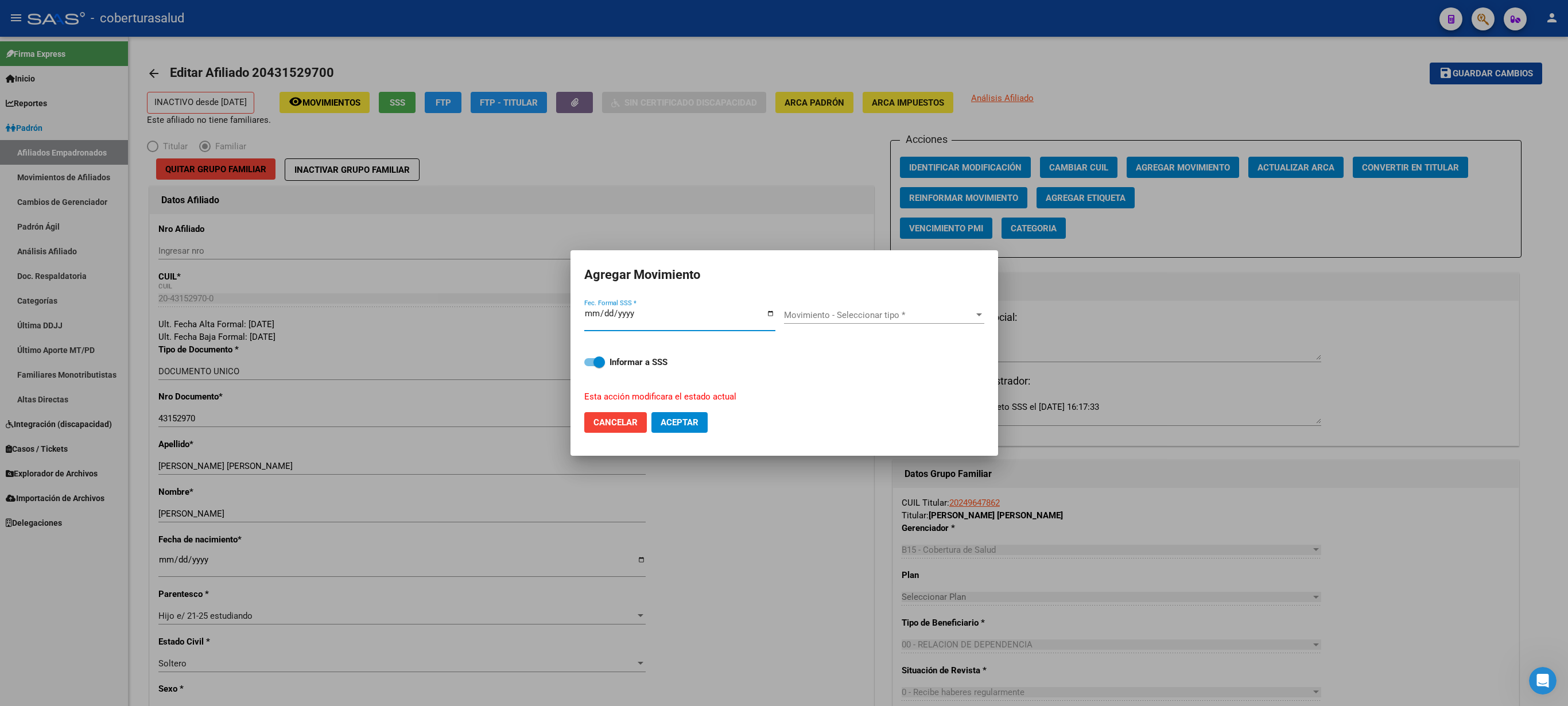
click at [784, 321] on span "Movimiento - Seleccionar tipo *" at bounding box center [879, 315] width 190 height 10
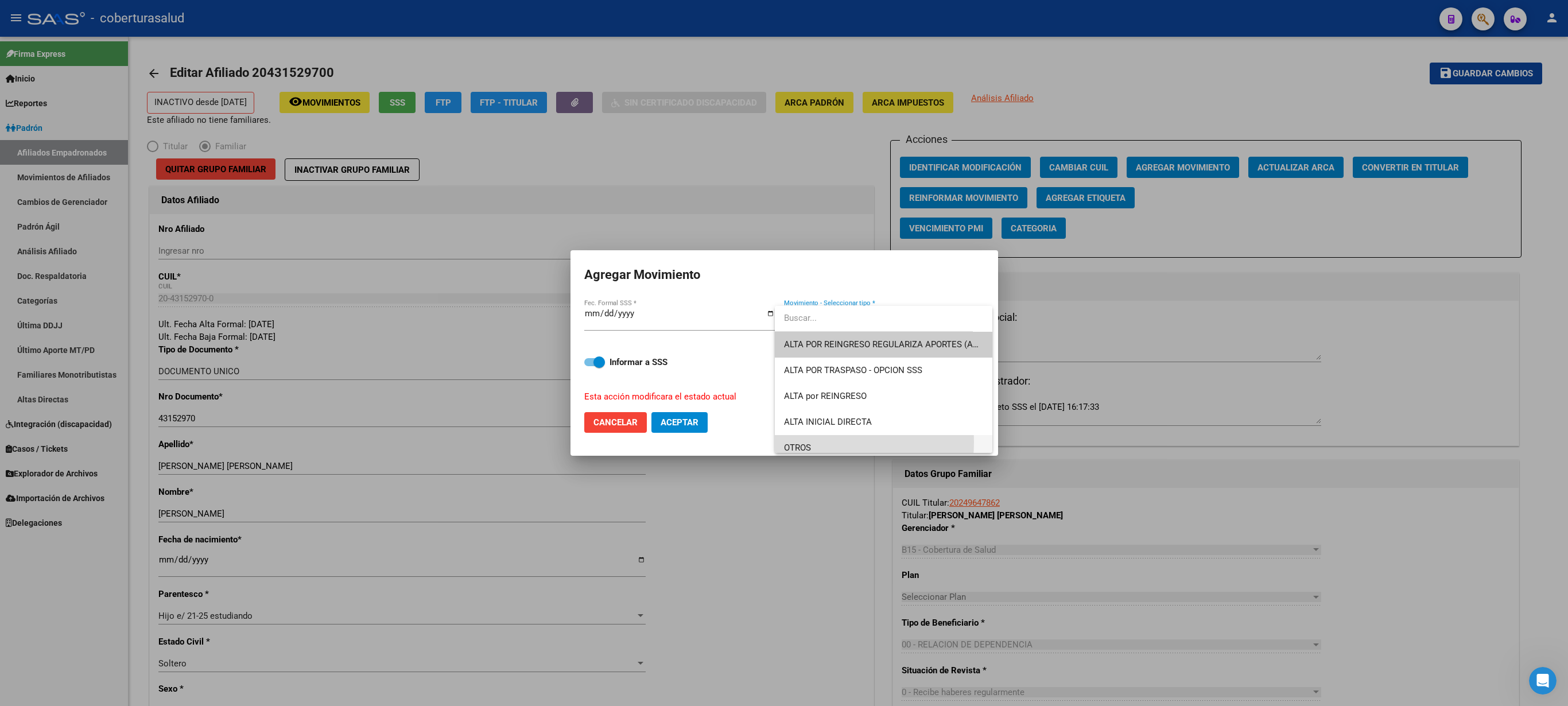
click at [784, 353] on span "OTROS" at bounding box center [884, 448] width 199 height 26
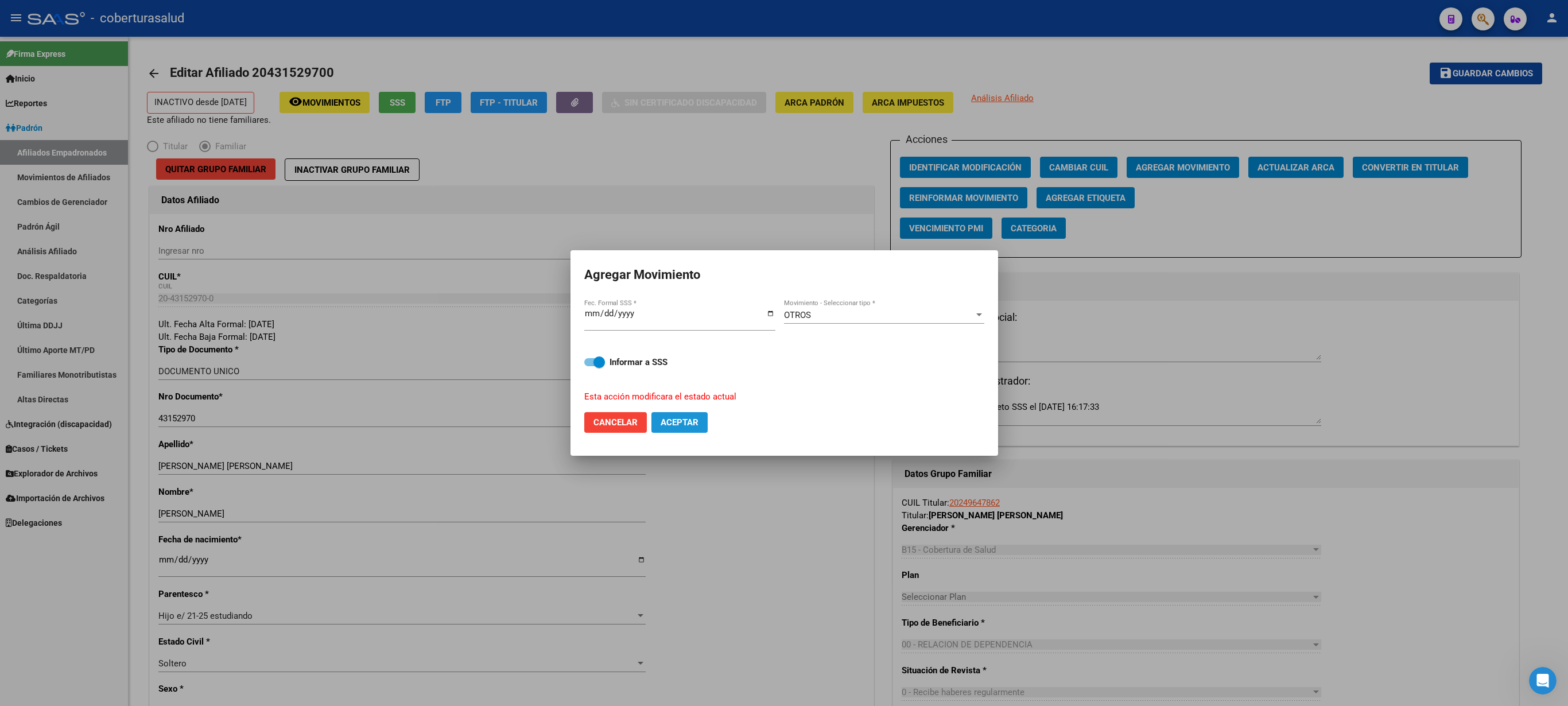
click at [674, 353] on span "Aceptar" at bounding box center [679, 422] width 38 height 10
checkbox input "false"
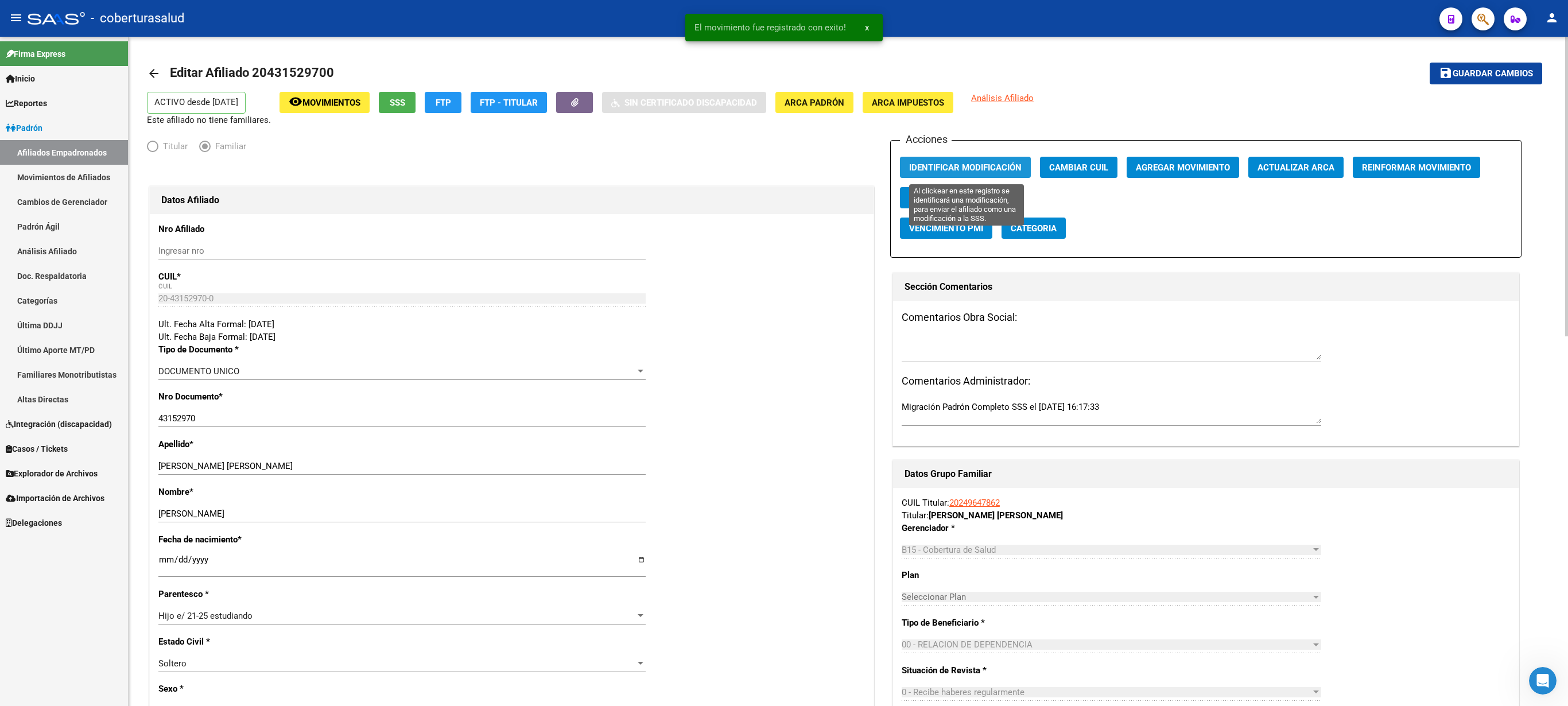
click at [784, 171] on span "Identificar Modificación" at bounding box center [965, 167] width 112 height 10
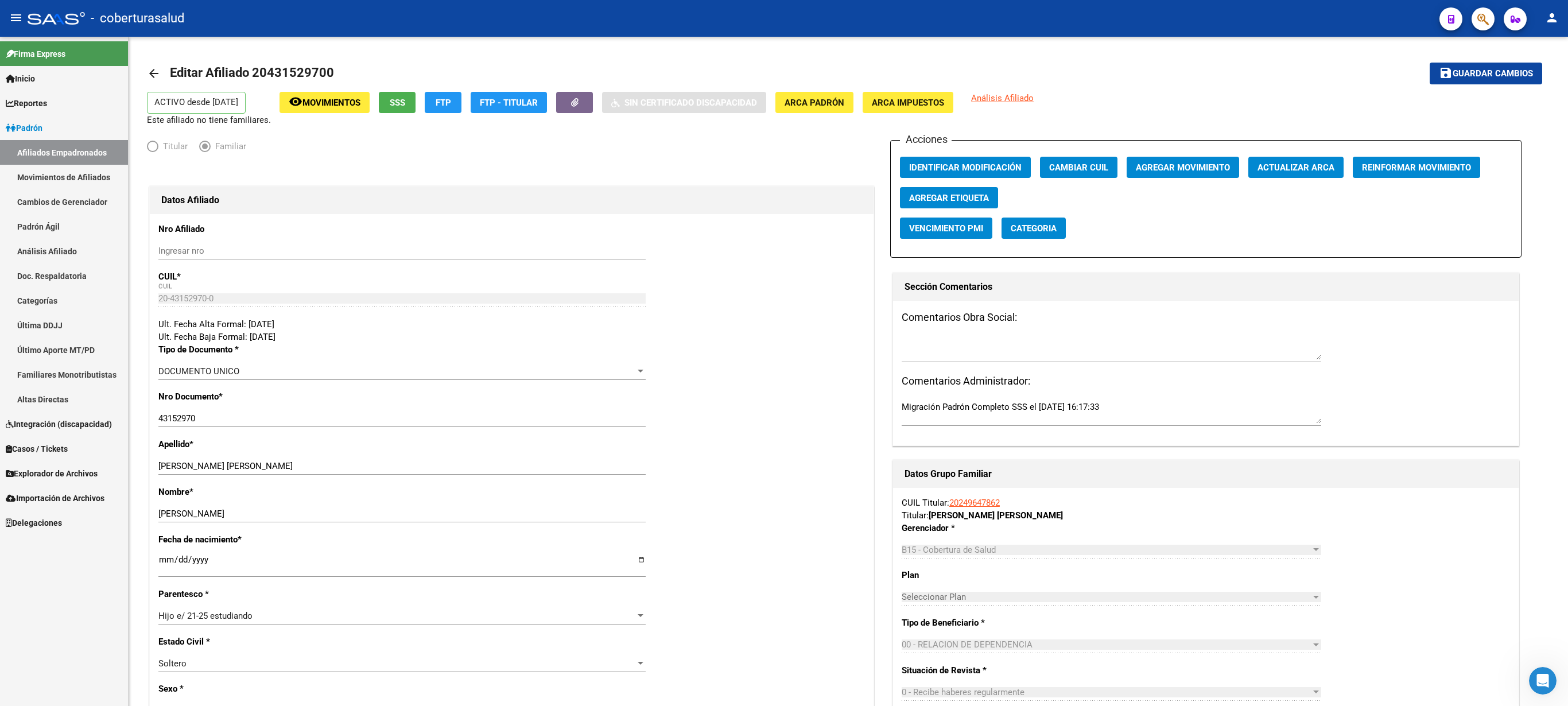
click at [784, 16] on div at bounding box center [1478, 18] width 32 height 23
click at [784, 19] on icon "button" at bounding box center [1483, 19] width 11 height 13
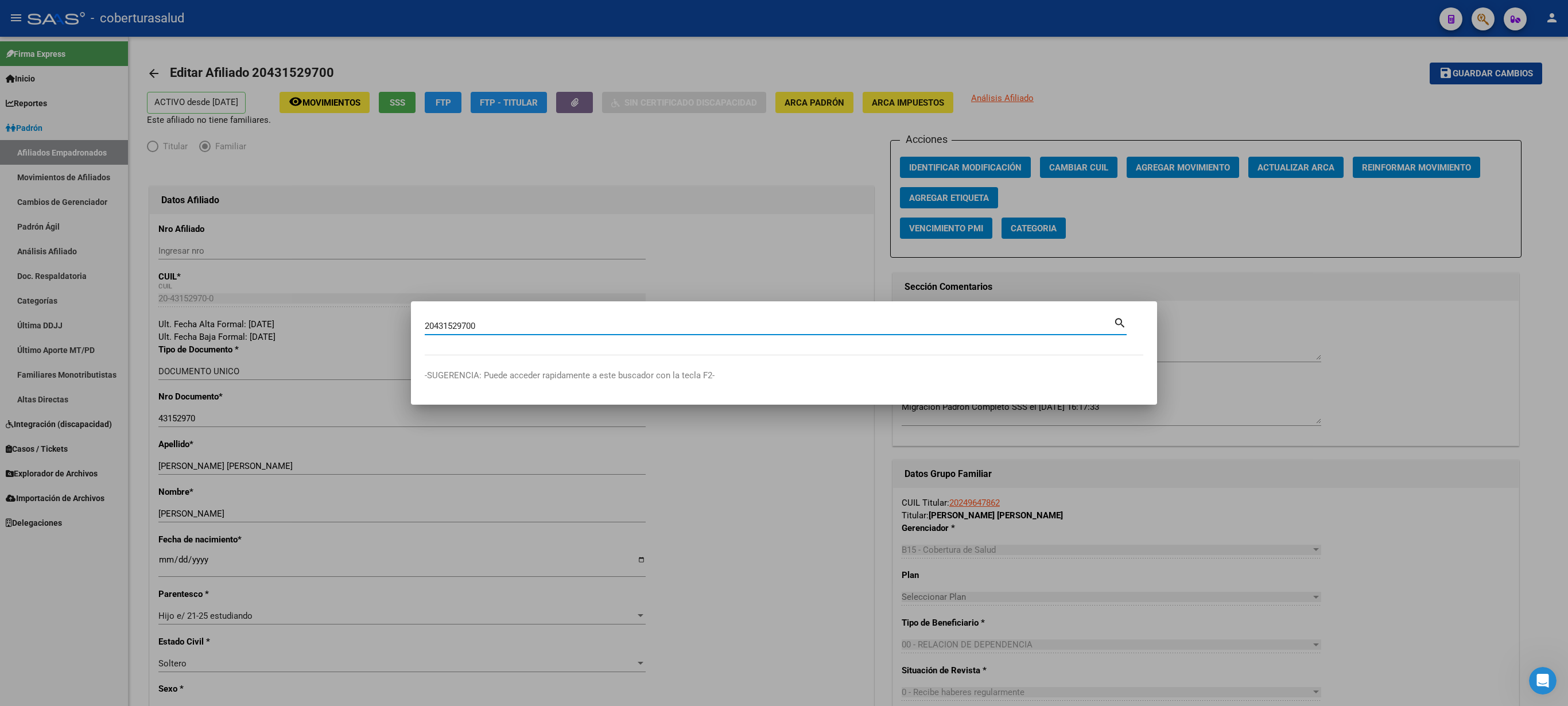
type input "20431529700"
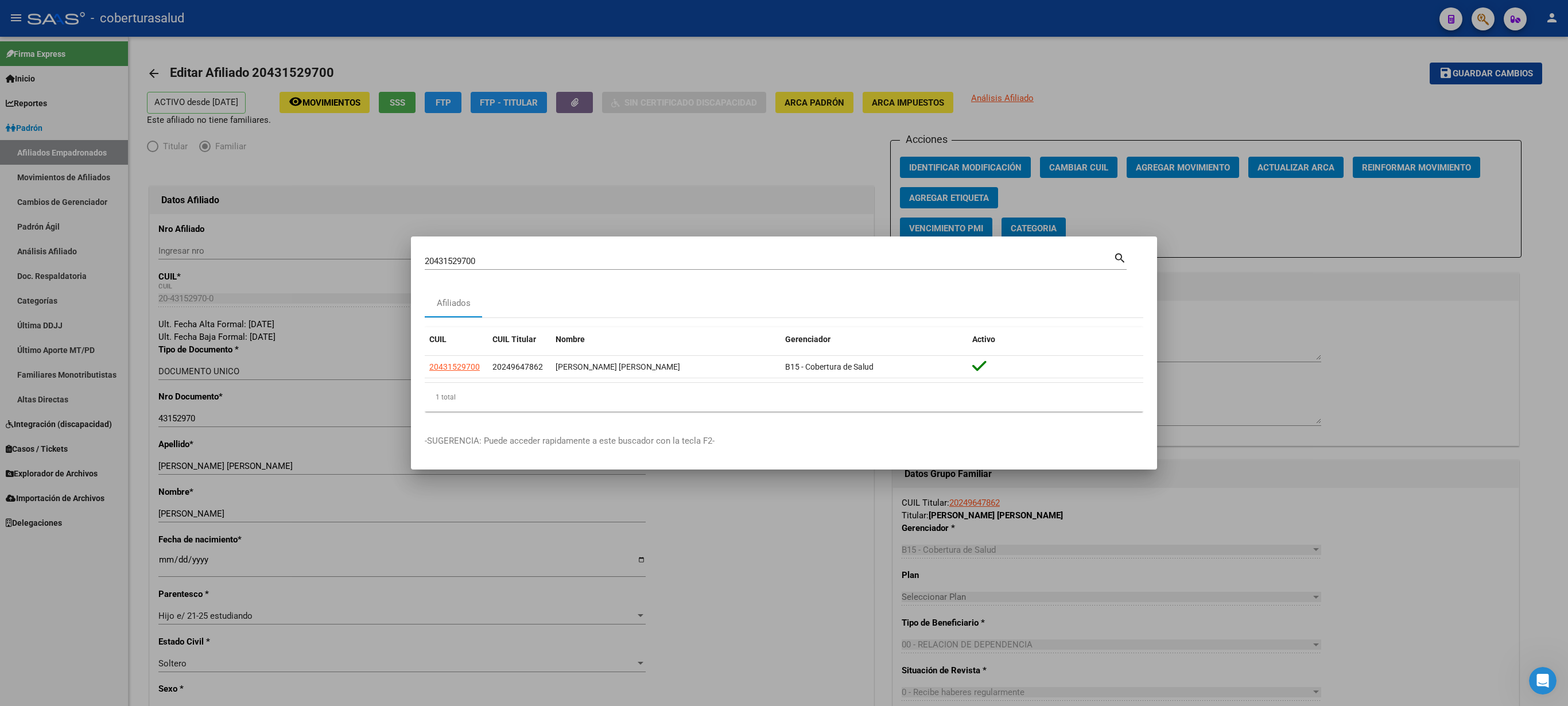
click at [784, 261] on div at bounding box center [784, 353] width 1568 height 706
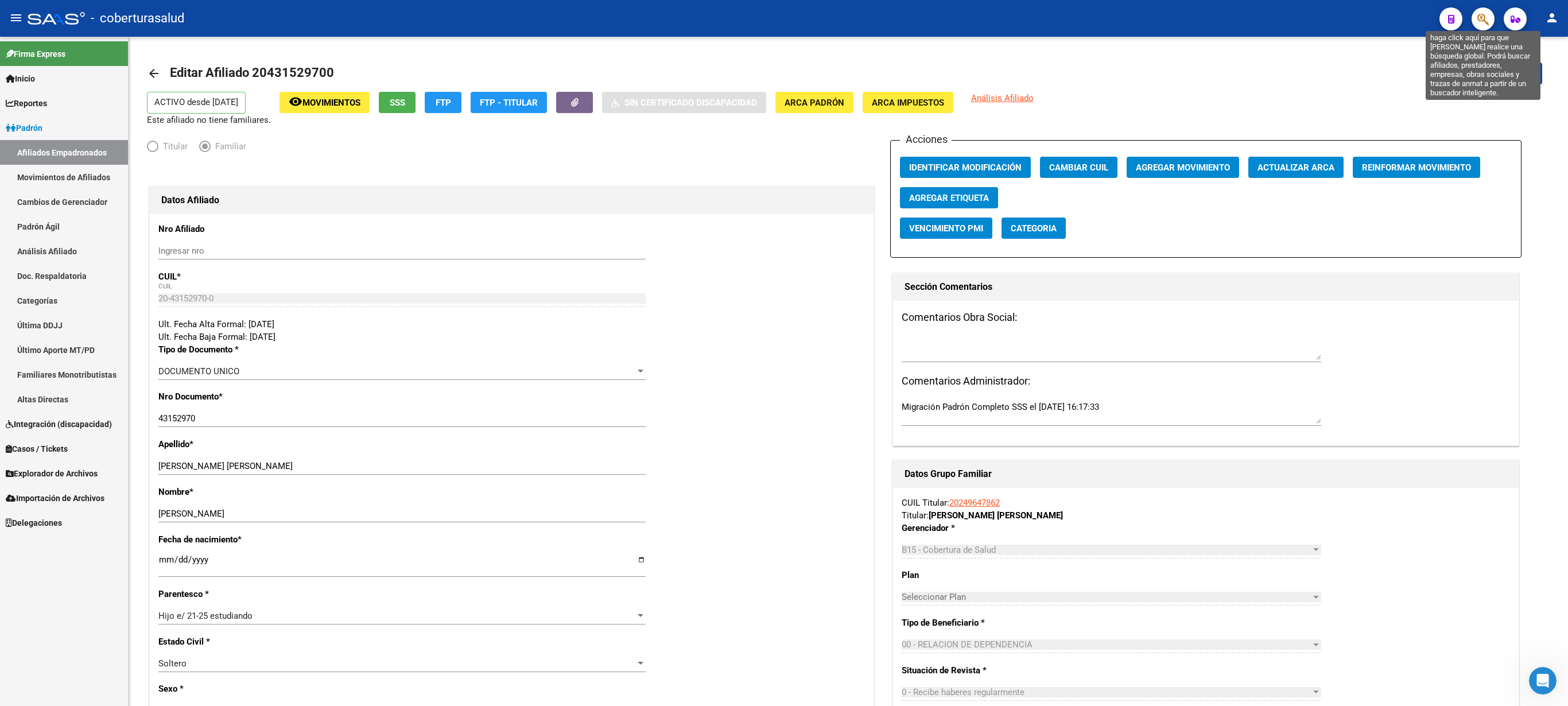
click at [784, 18] on icon "button" at bounding box center [1483, 19] width 11 height 13
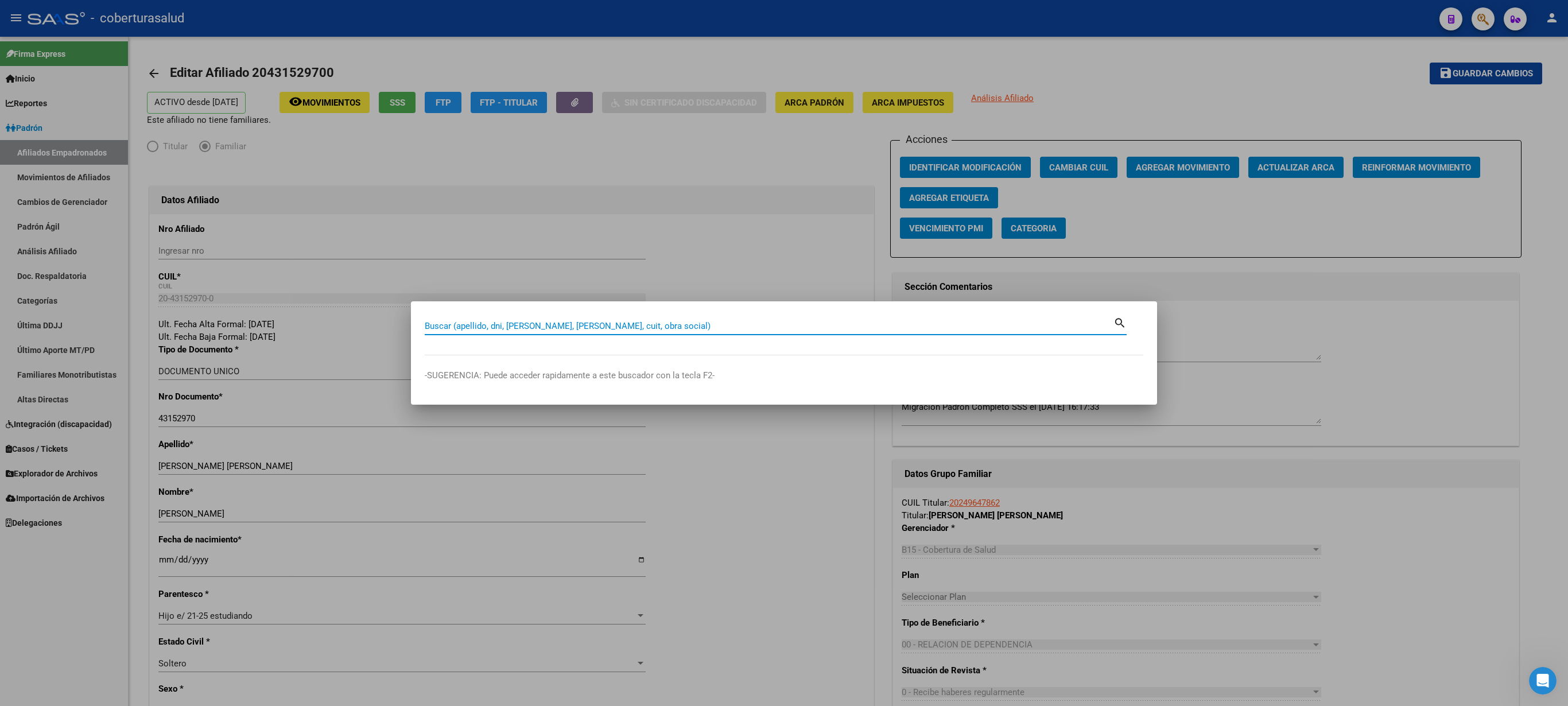
paste input "27432200278"
type input "27432200278"
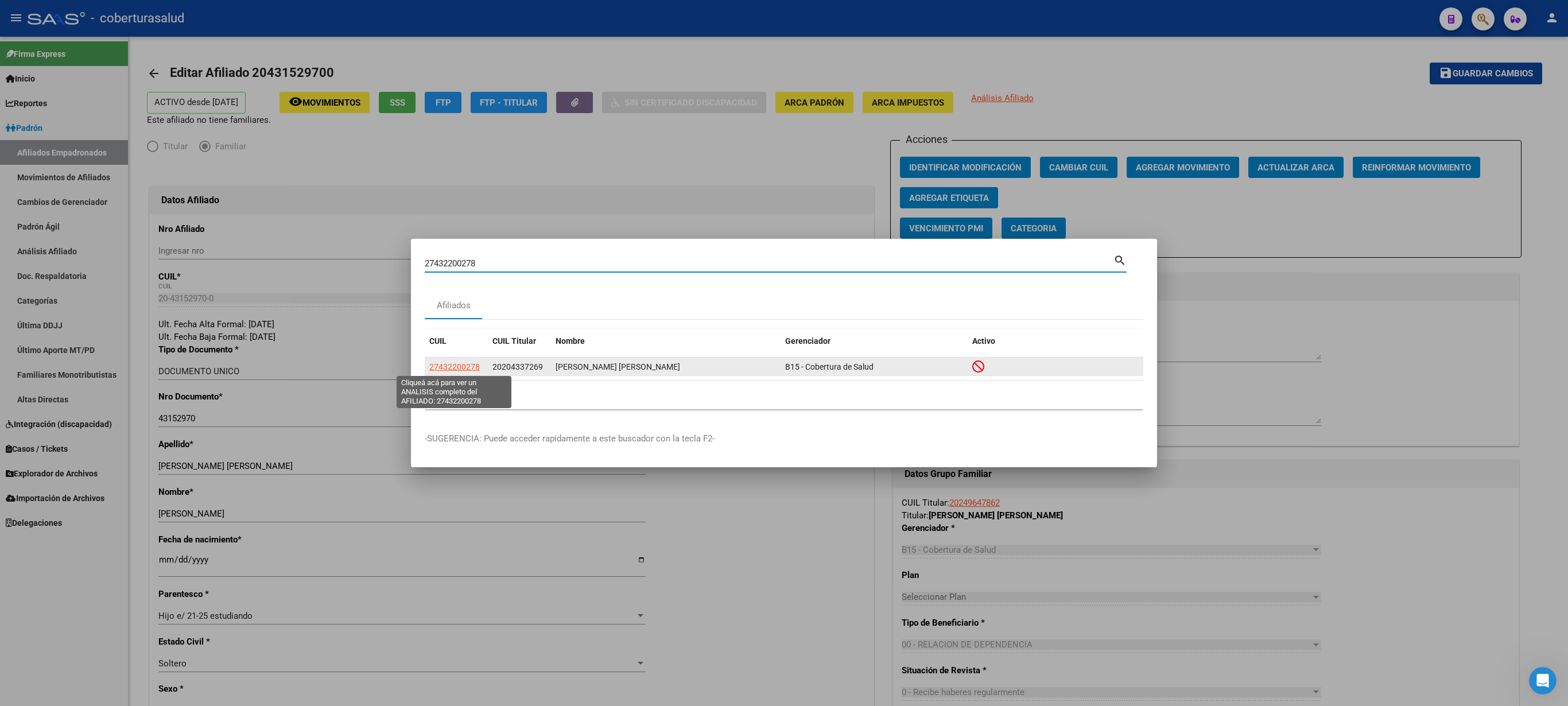
click at [456, 353] on span "27432200278" at bounding box center [454, 367] width 50 height 9
type textarea "27432200278"
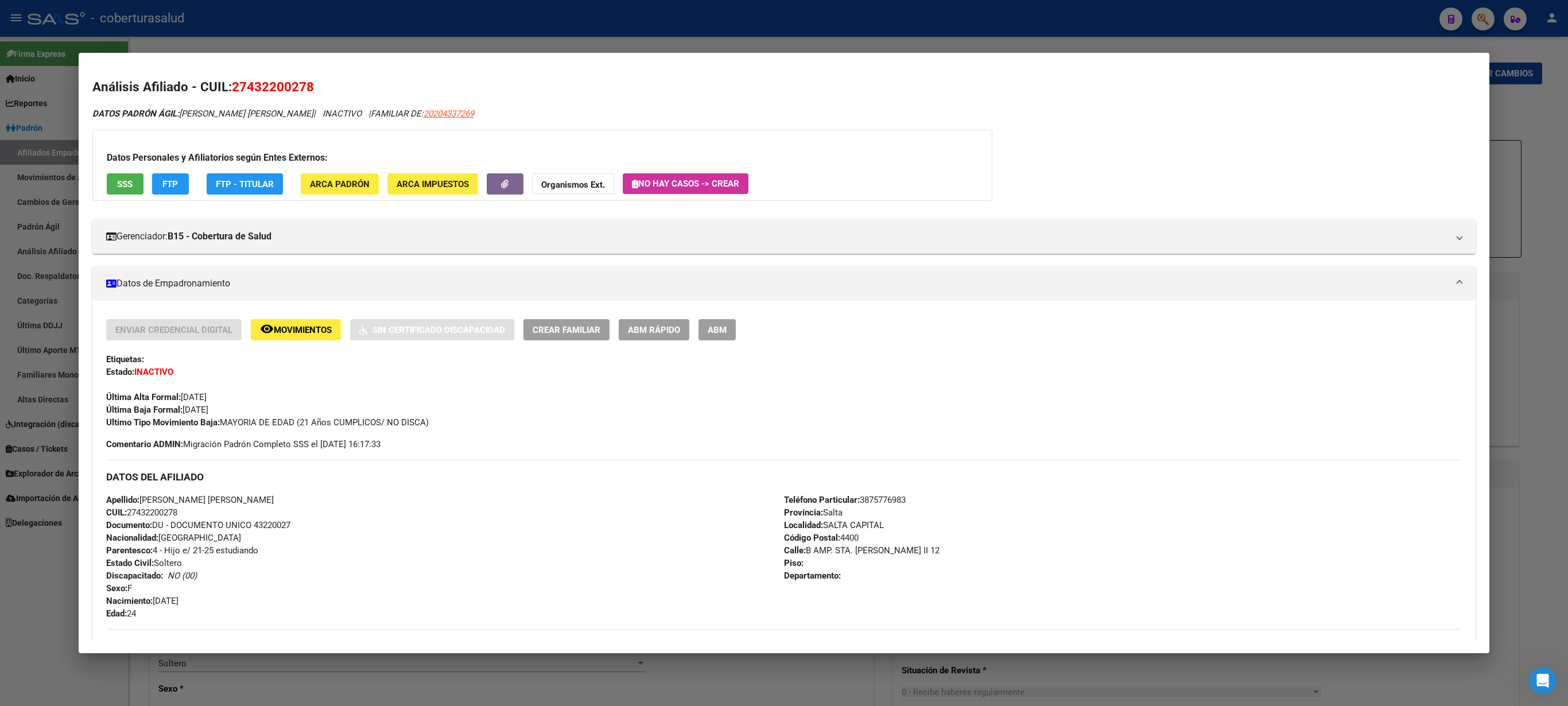
click at [718, 332] on span "ABM" at bounding box center [717, 330] width 19 height 10
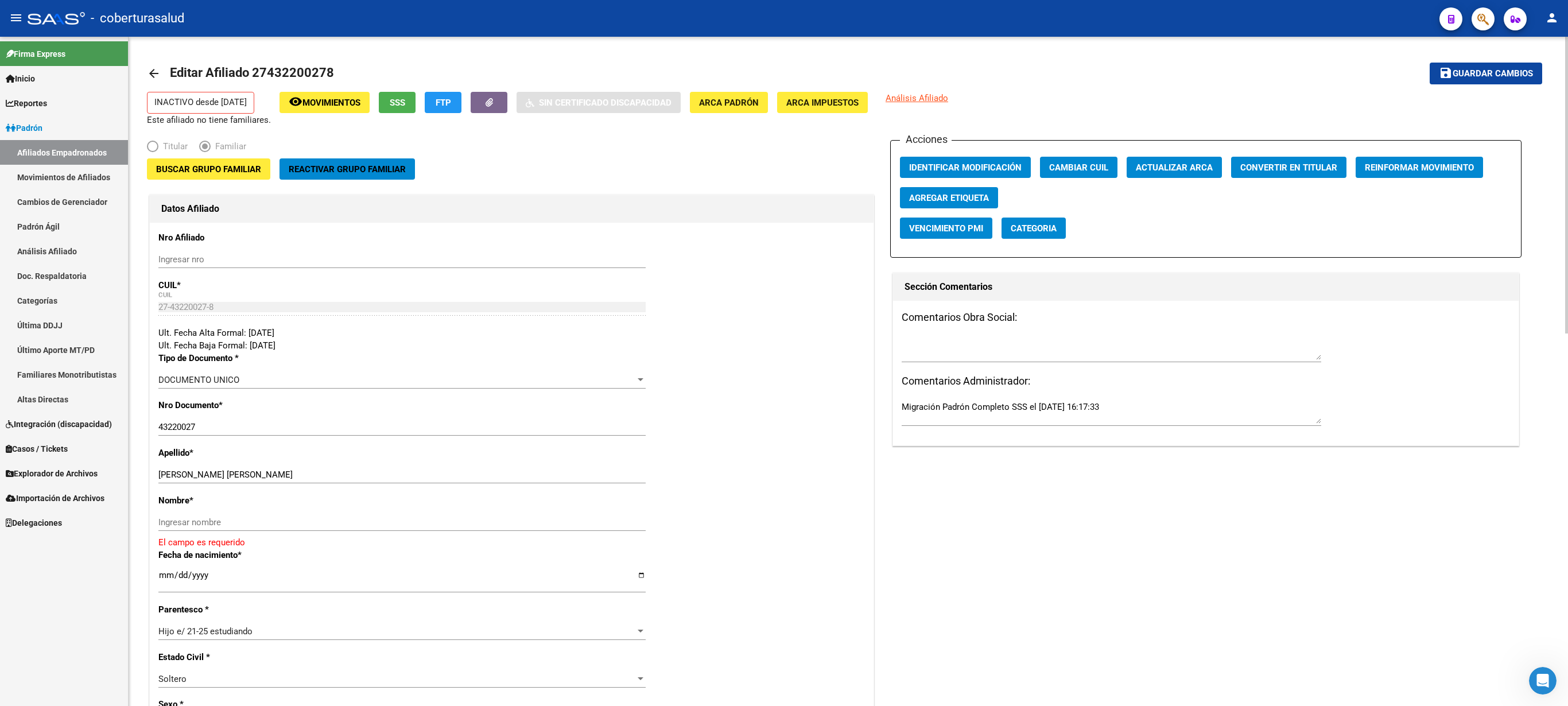
click at [210, 171] on span "Buscar Grupo Familiar" at bounding box center [208, 169] width 105 height 10
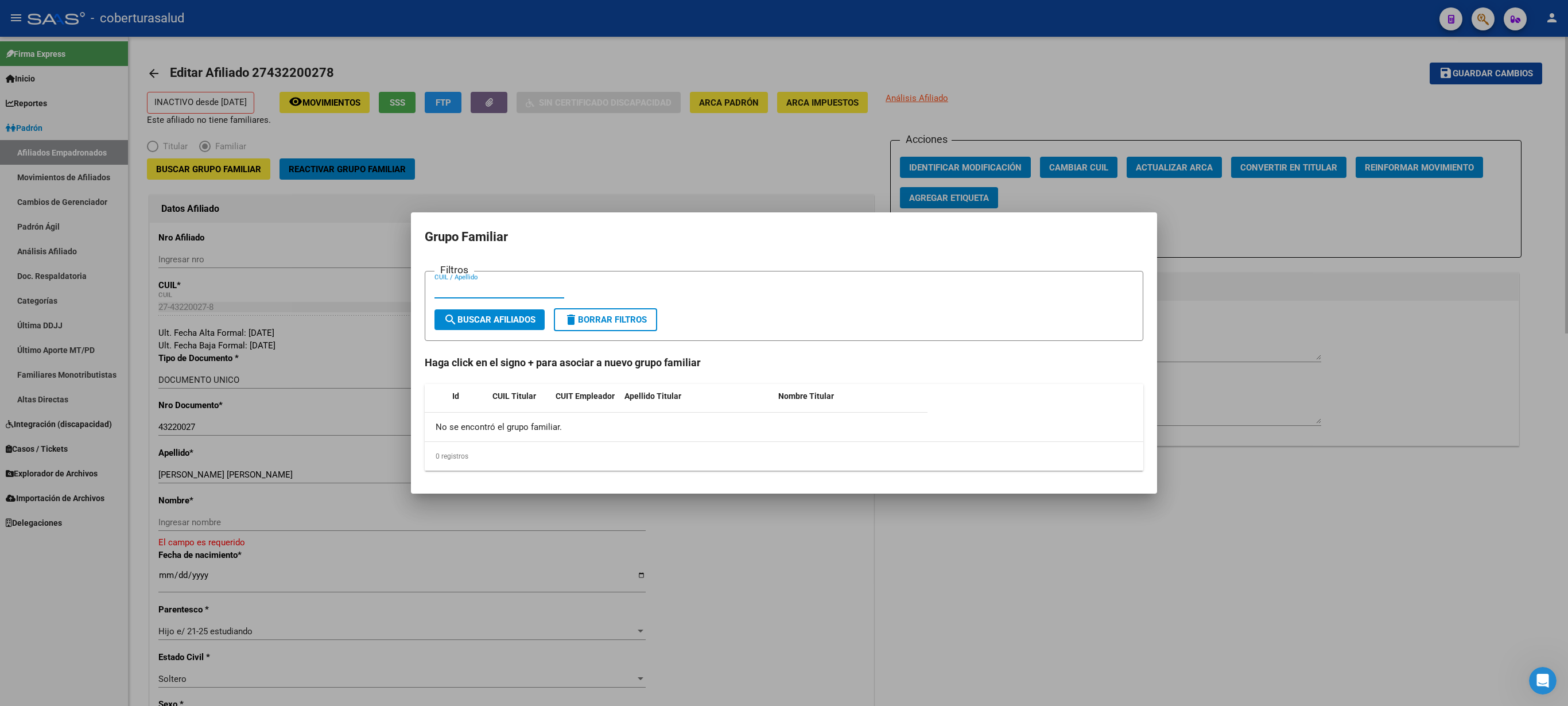
paste input "20433726"
type input "20433726"
click at [485, 321] on span "search Buscar Afiliados" at bounding box center [490, 319] width 92 height 10
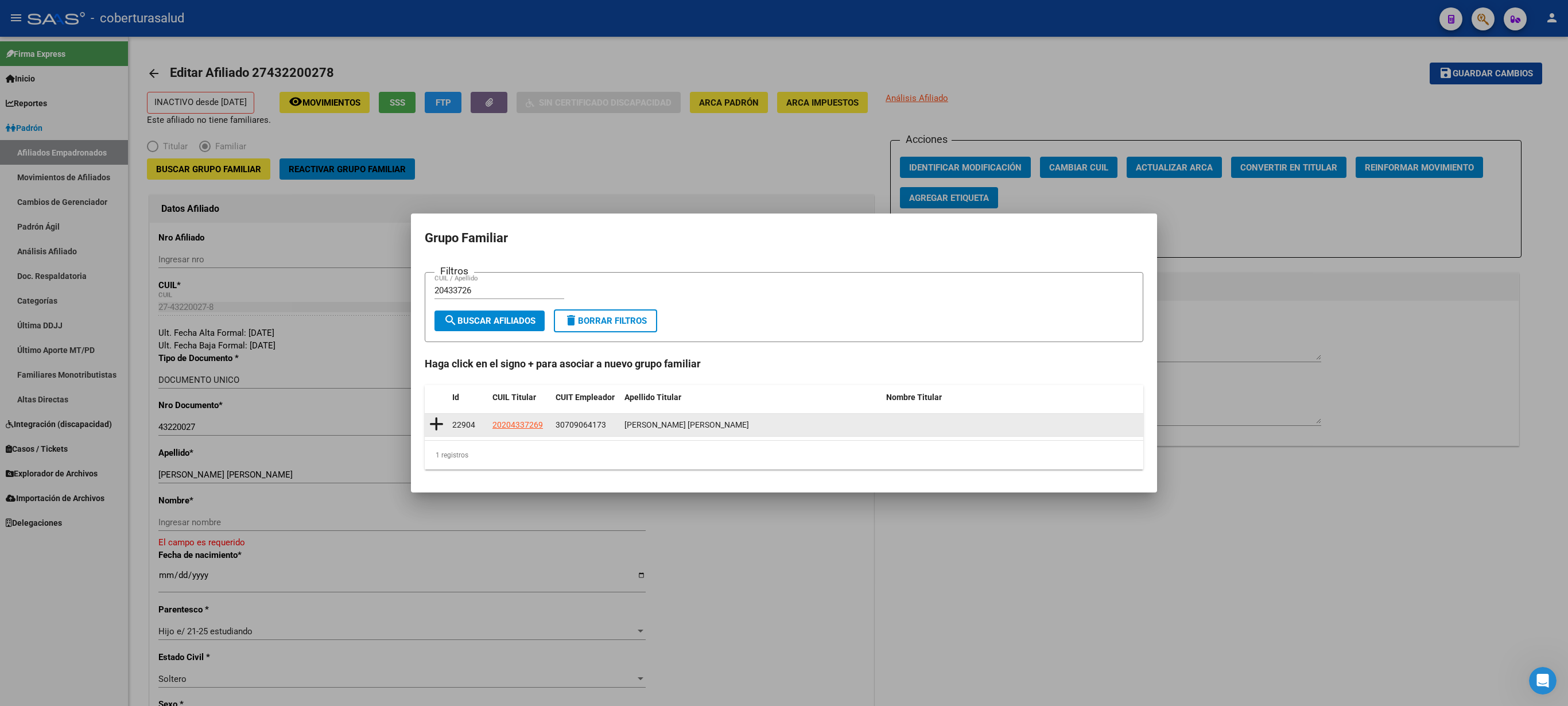
click at [435, 353] on icon at bounding box center [436, 424] width 14 height 16
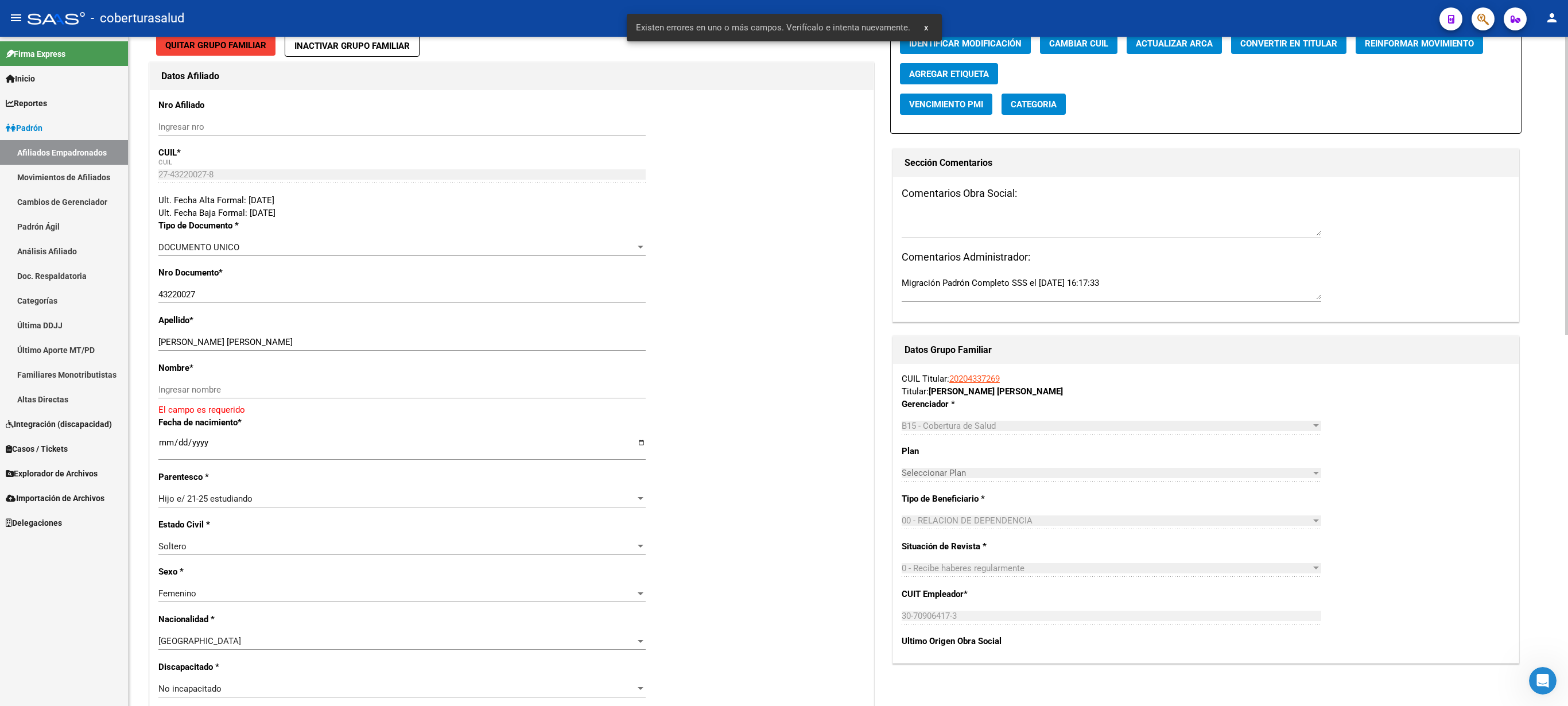
scroll to position [153, 0]
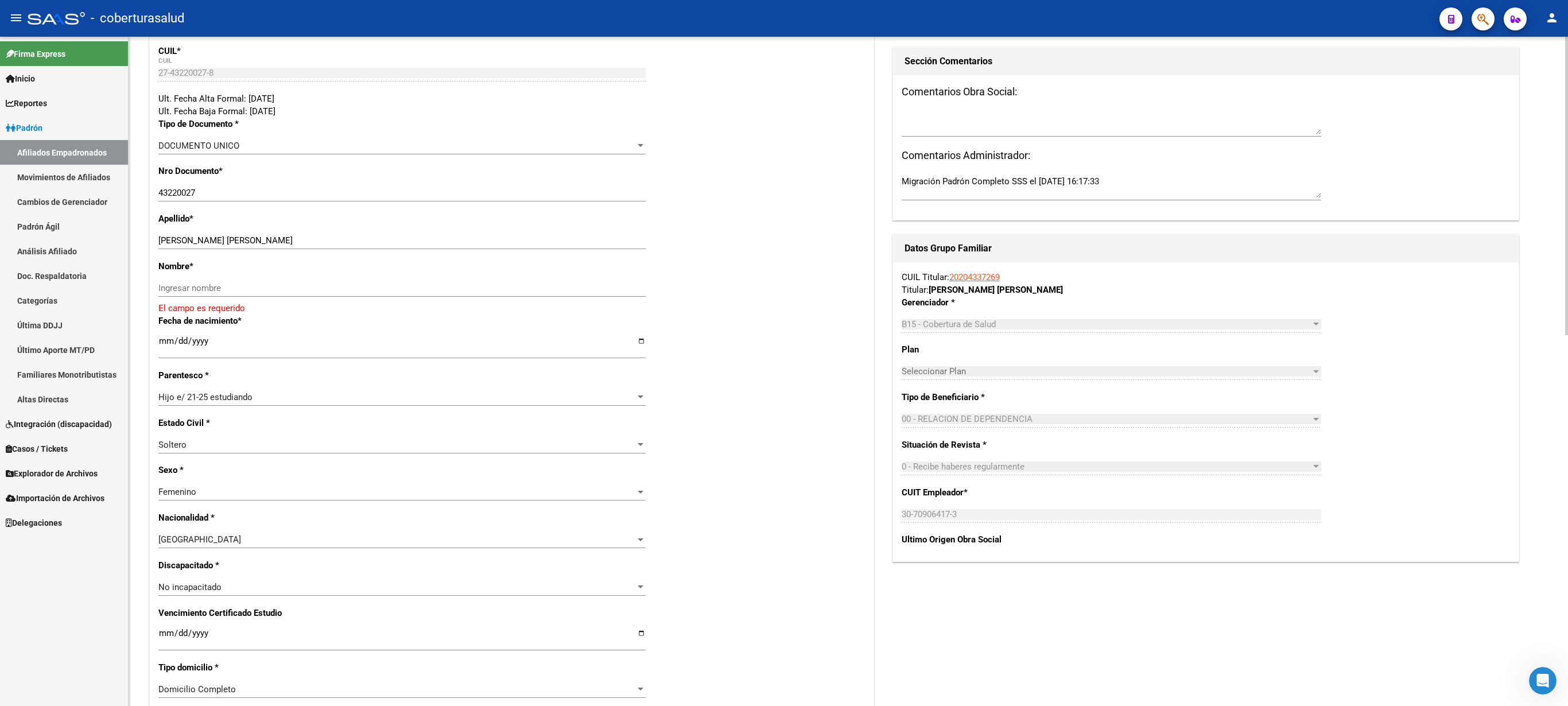
click at [784, 335] on div at bounding box center [1567, 185] width 3 height 299
drag, startPoint x: 187, startPoint y: 241, endPoint x: 257, endPoint y: 245, distance: 70.1
click at [257, 245] on input "[PERSON_NAME] [PERSON_NAME]" at bounding box center [402, 243] width 487 height 10
type input "[PERSON_NAME]"
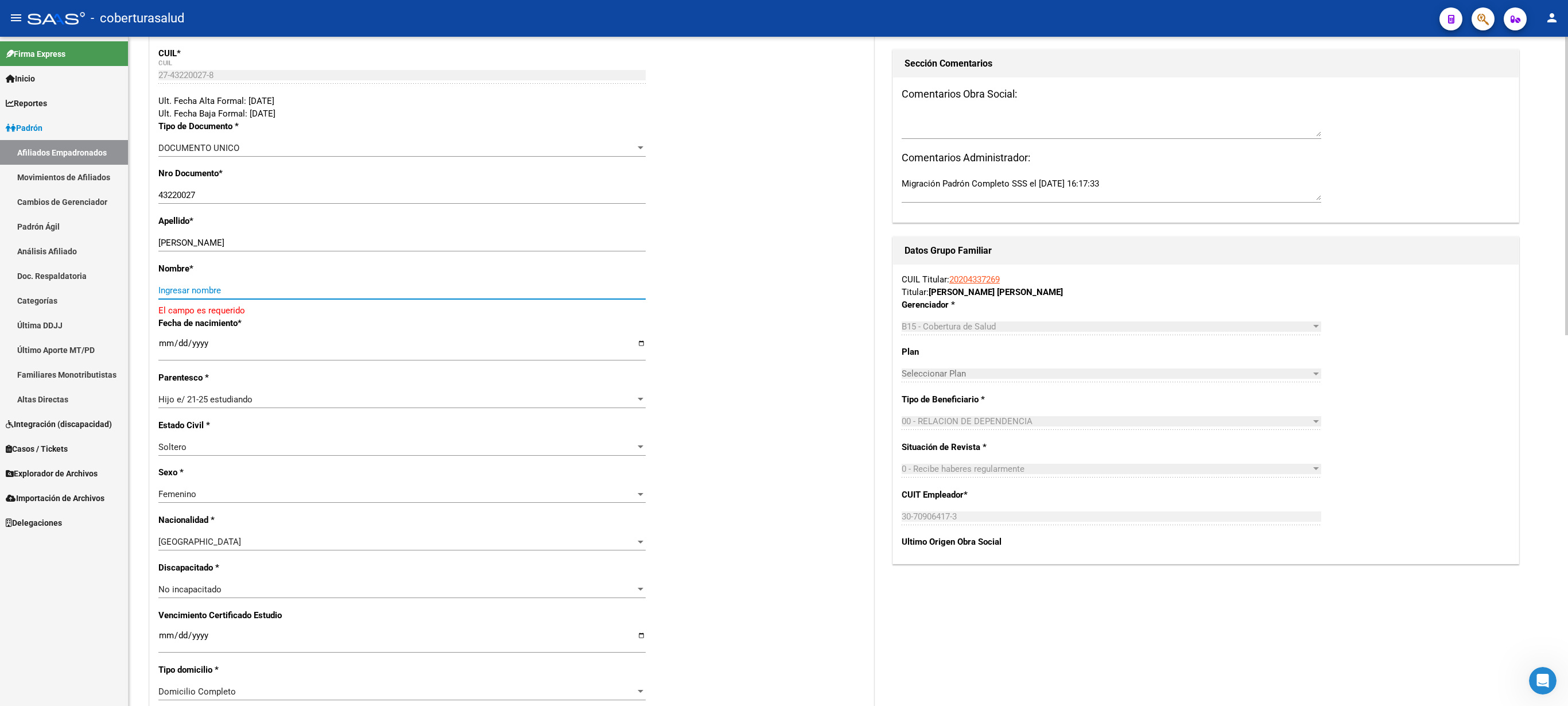
paste input "[PERSON_NAME]"
type input "[PERSON_NAME]"
click at [165, 353] on input "Ingresar fecha" at bounding box center [402, 633] width 487 height 18
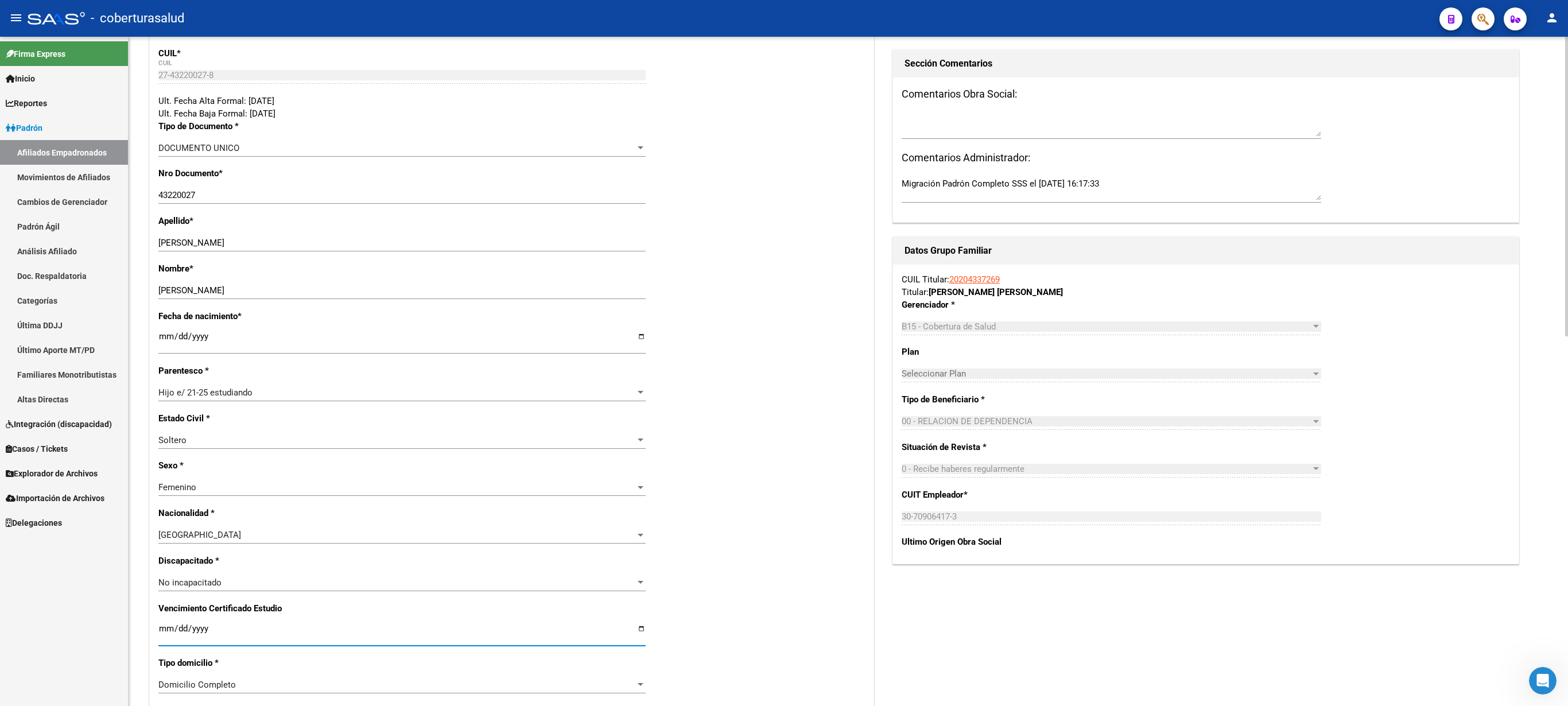
type input "[DATE]"
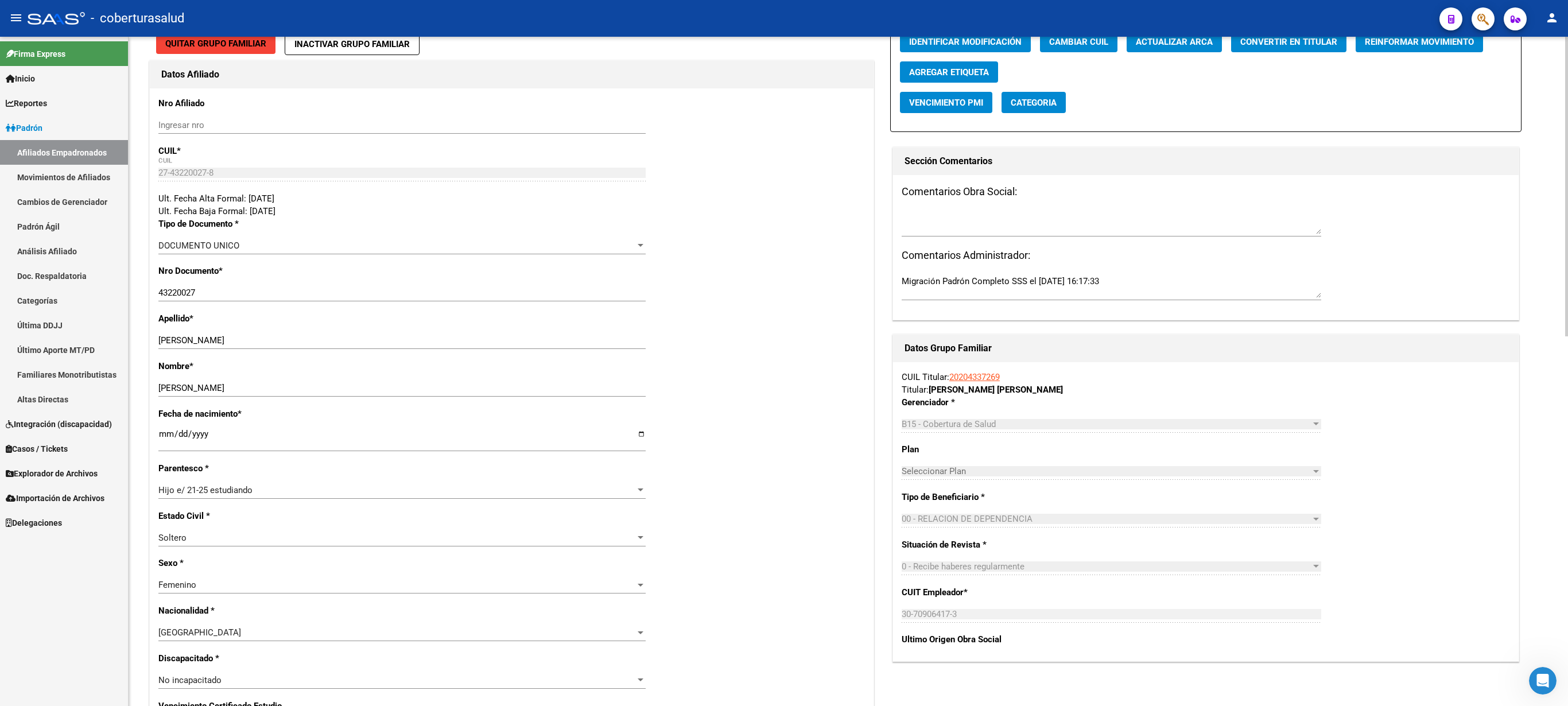
scroll to position [0, 0]
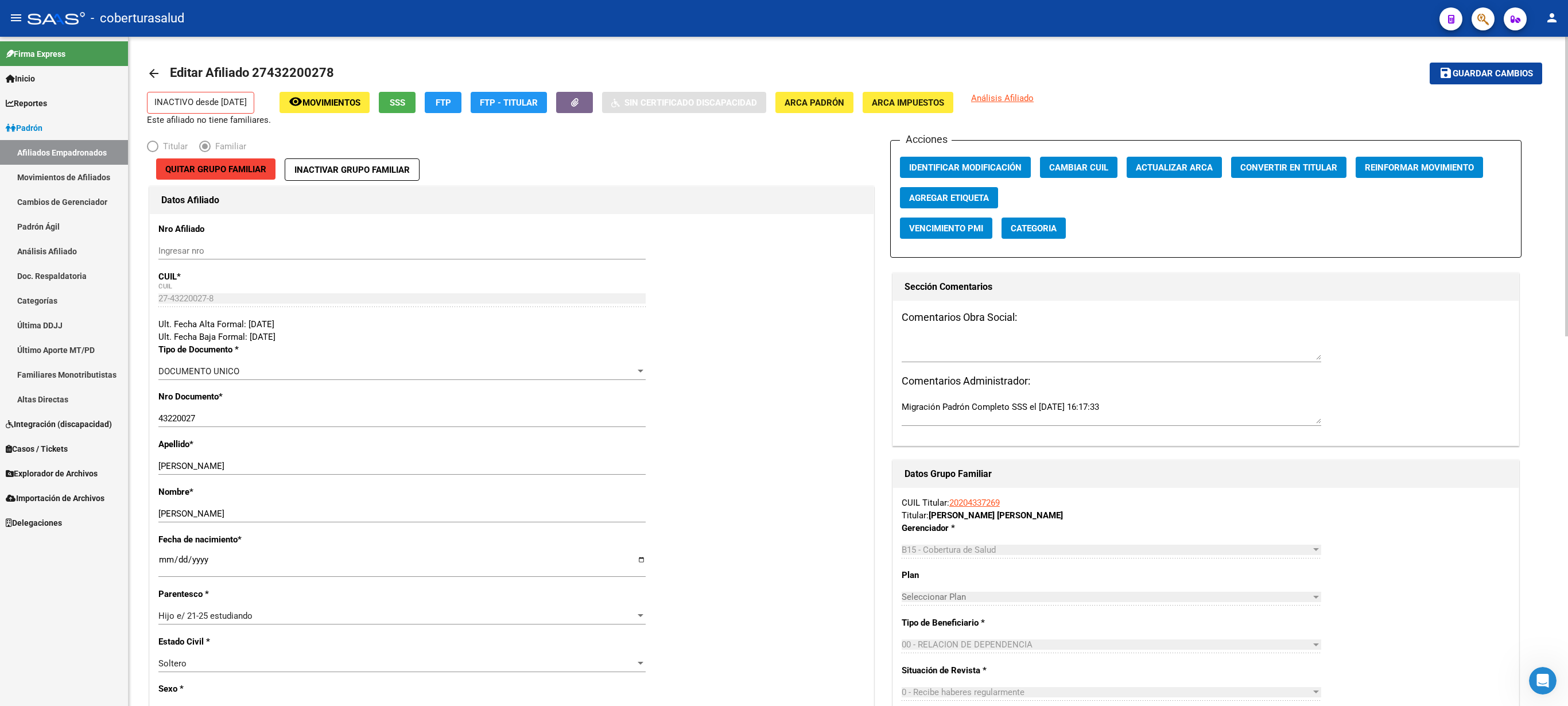
click at [784, 63] on button "save Guardar cambios" at bounding box center [1486, 74] width 112 height 21
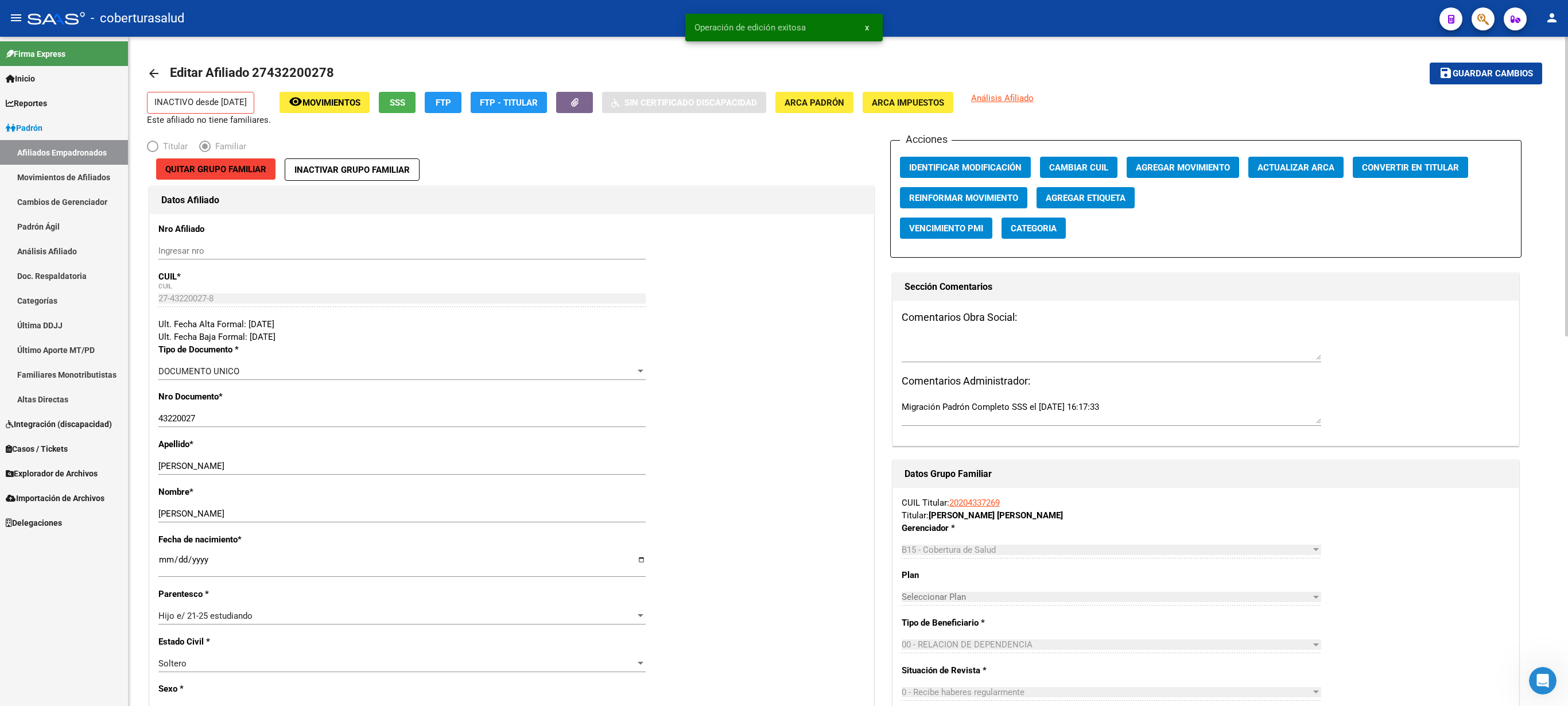
click at [784, 162] on button "Agregar Movimiento" at bounding box center [1183, 167] width 112 height 21
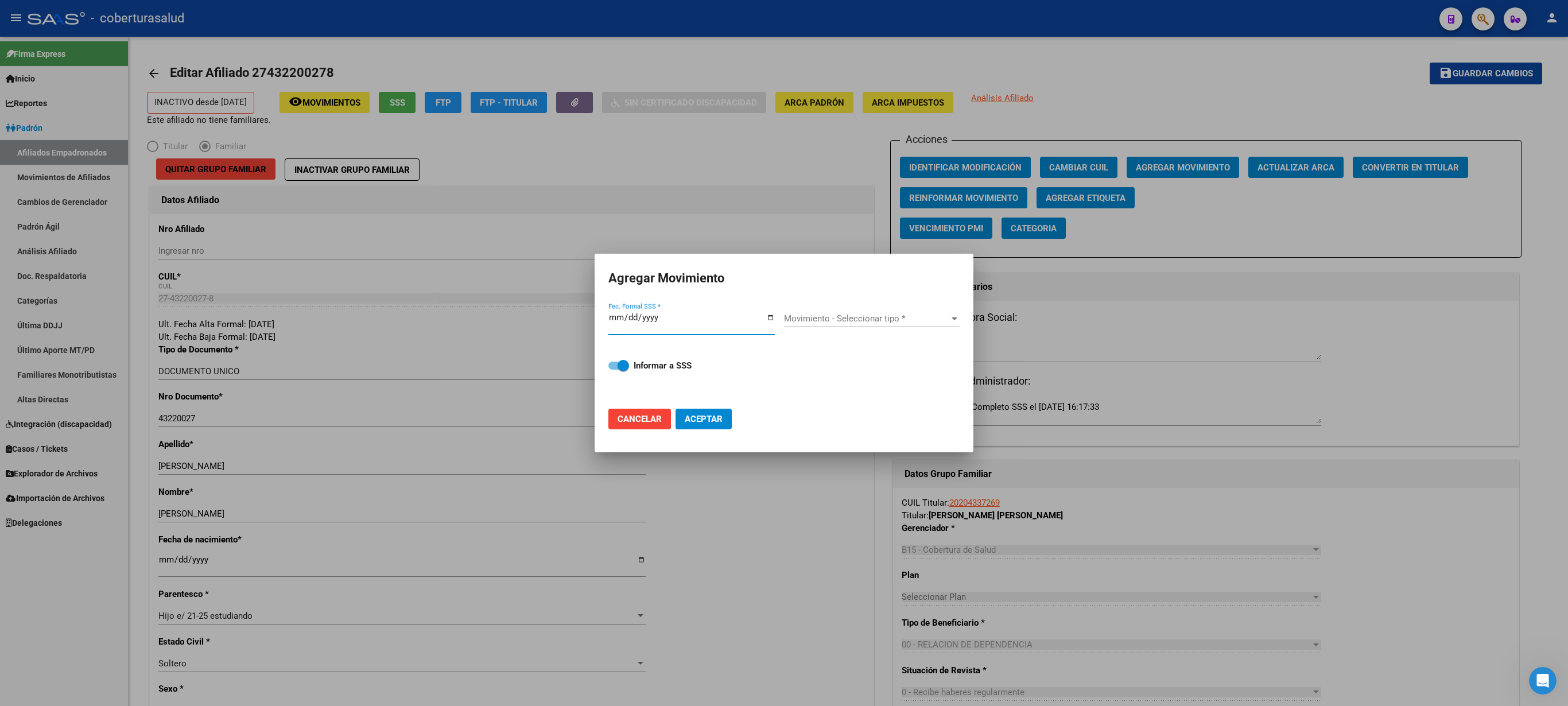
type input "[DATE]"
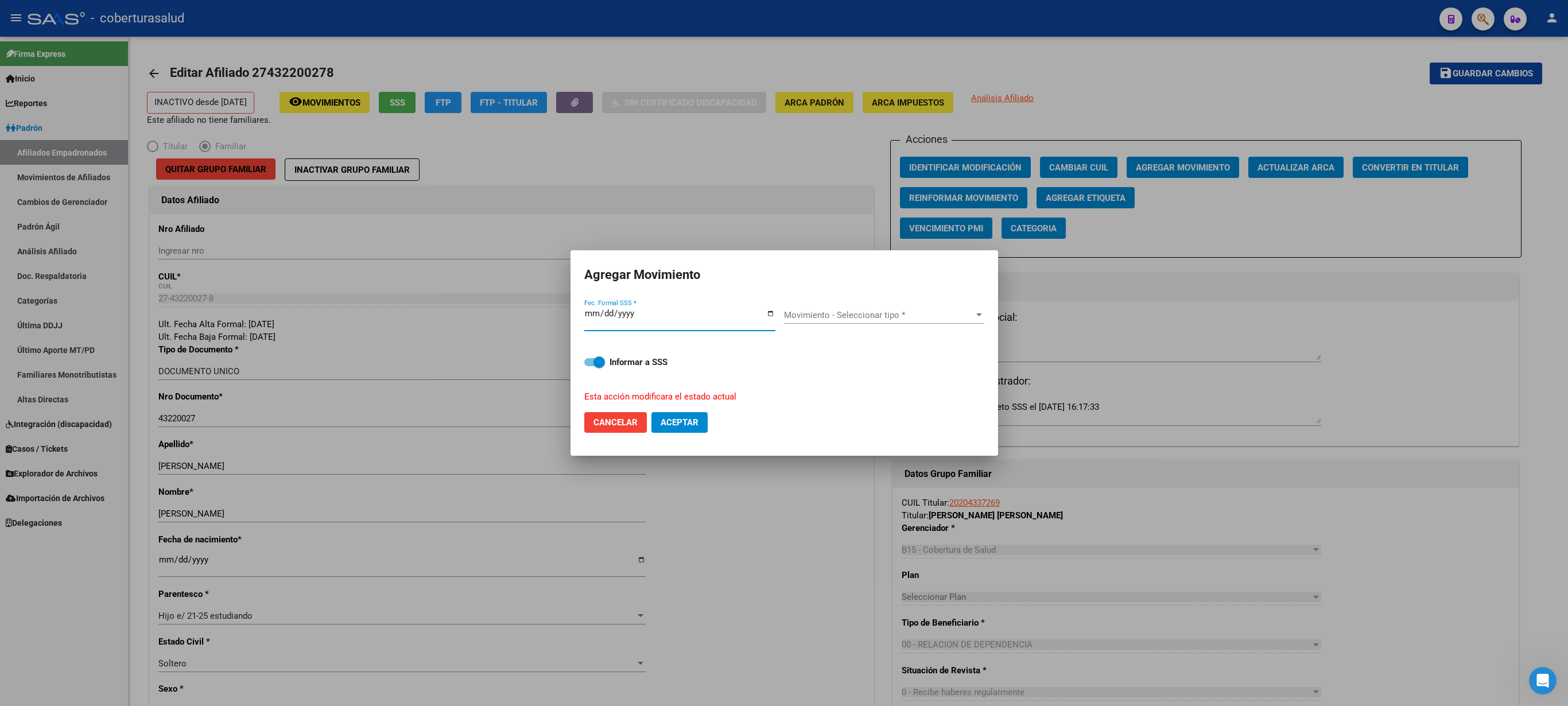
click at [784, 317] on span "Movimiento - Seleccionar tipo *" at bounding box center [879, 315] width 190 height 10
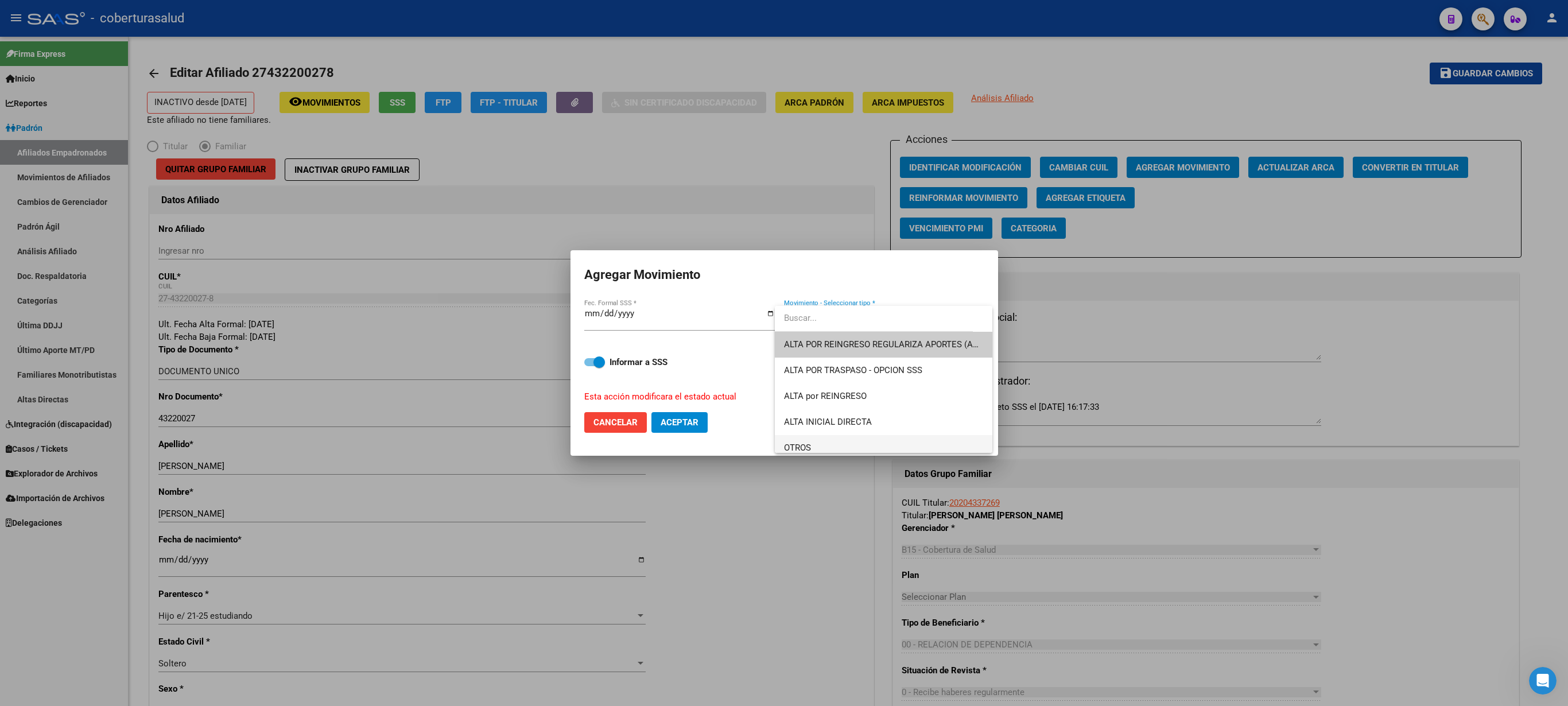
click at [784, 353] on span "OTROS" at bounding box center [884, 448] width 199 height 26
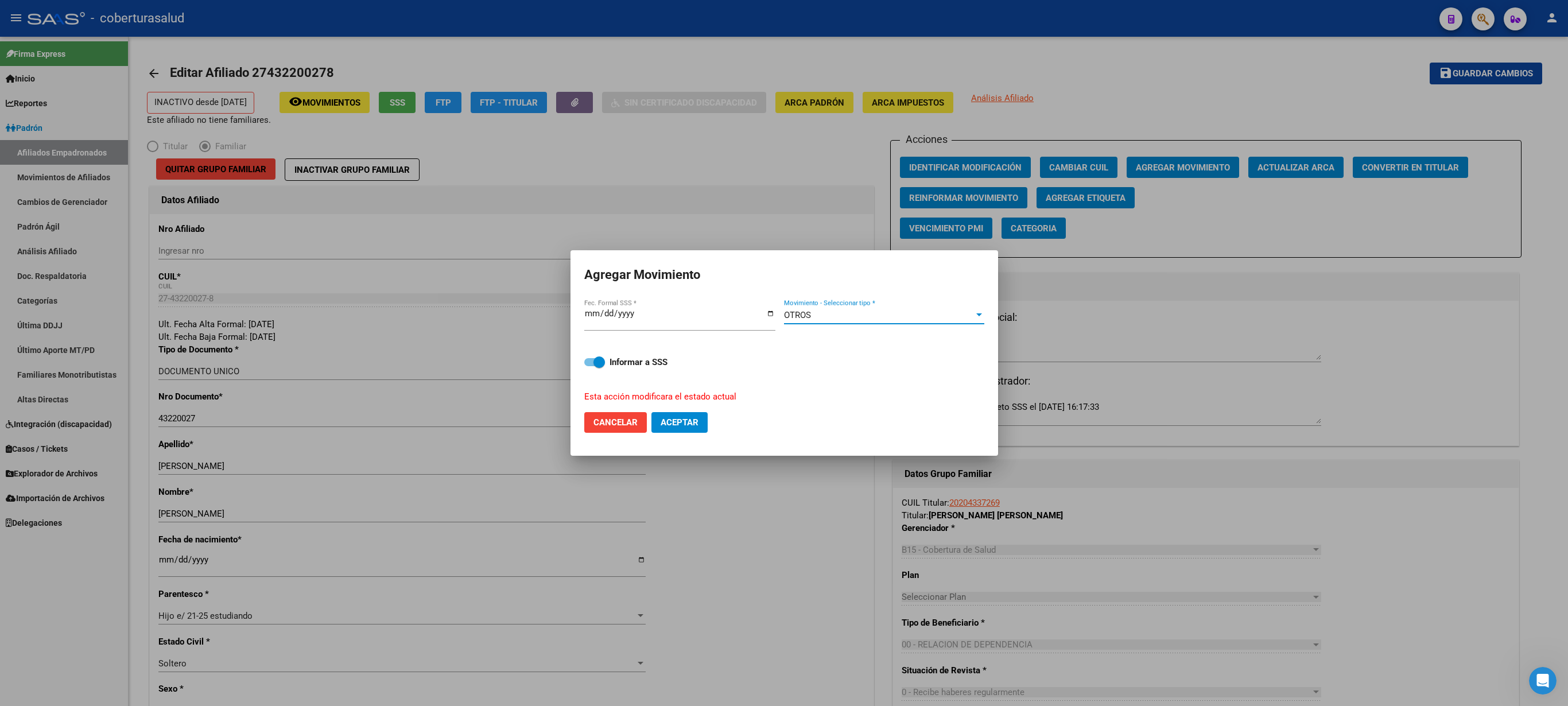
click at [672, 353] on span "Aceptar" at bounding box center [679, 422] width 38 height 10
checkbox input "false"
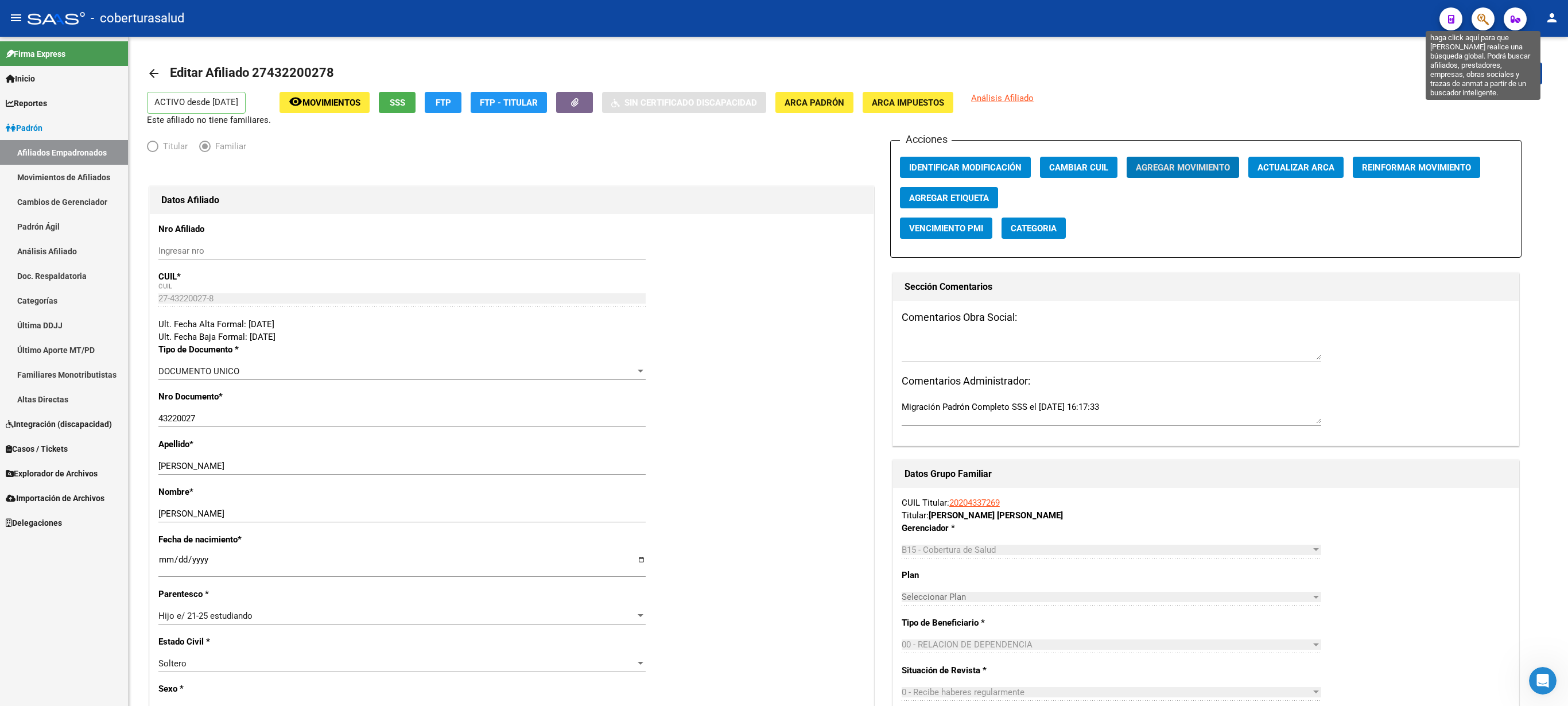
click at [784, 16] on button "button" at bounding box center [1483, 19] width 23 height 23
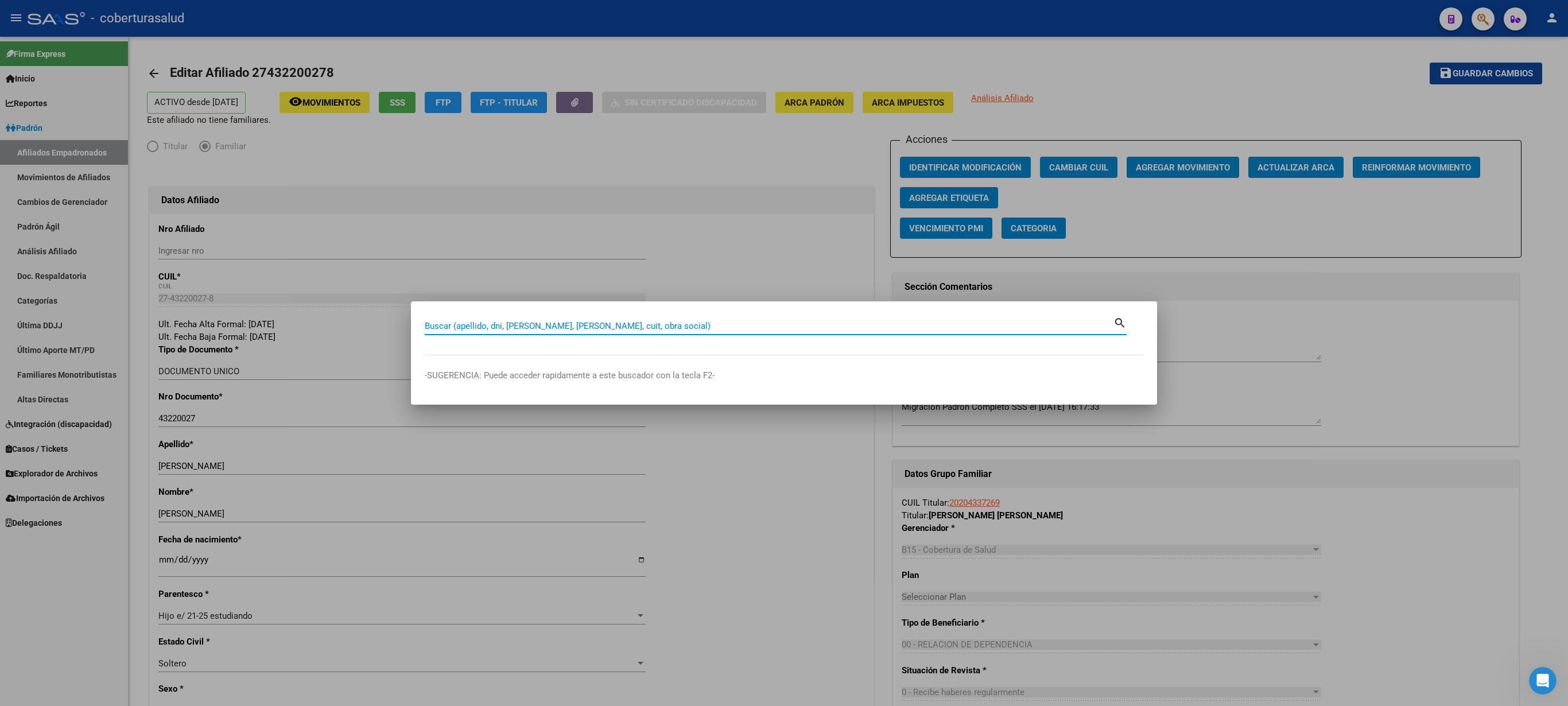
paste input "27432200278"
type input "27432200278"
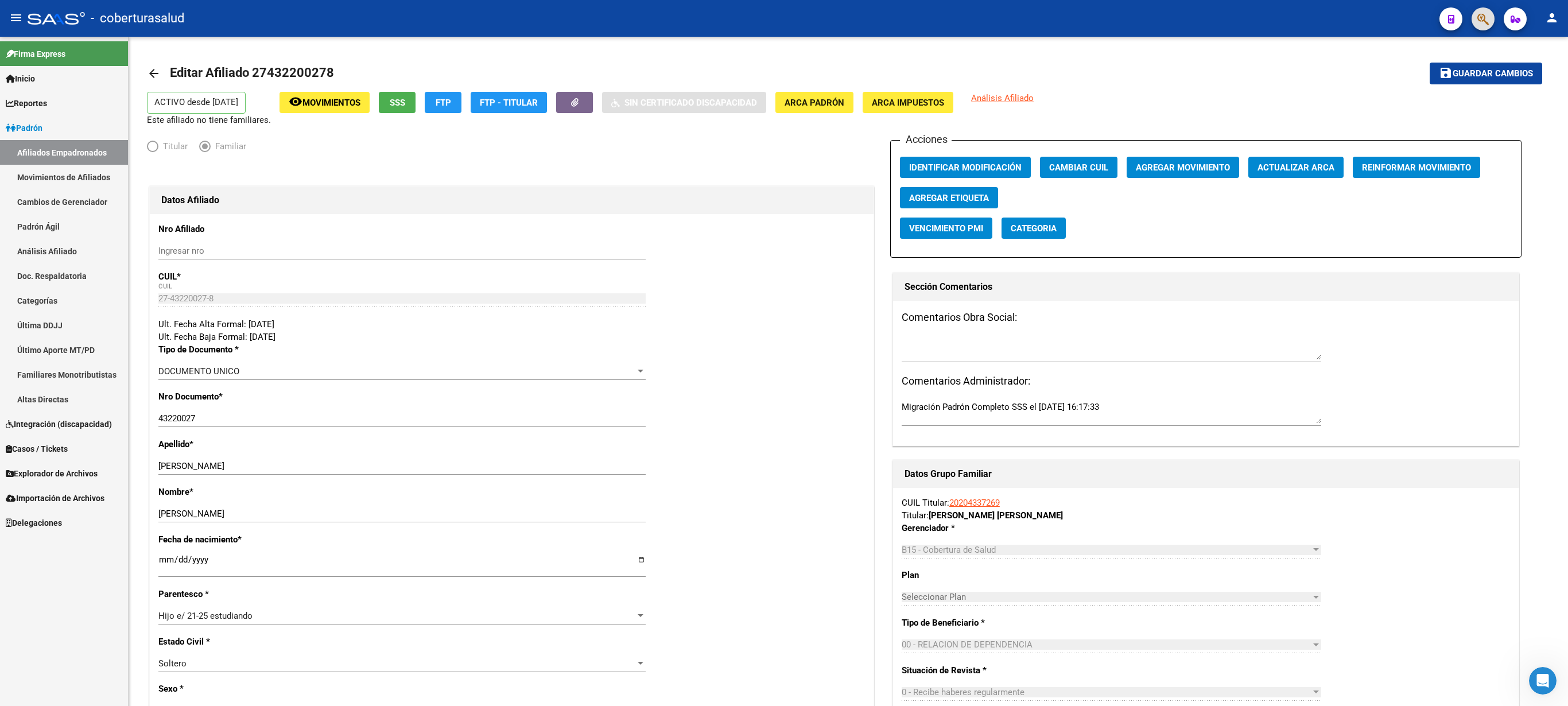
click at [784, 26] on span "button" at bounding box center [1483, 19] width 11 height 23
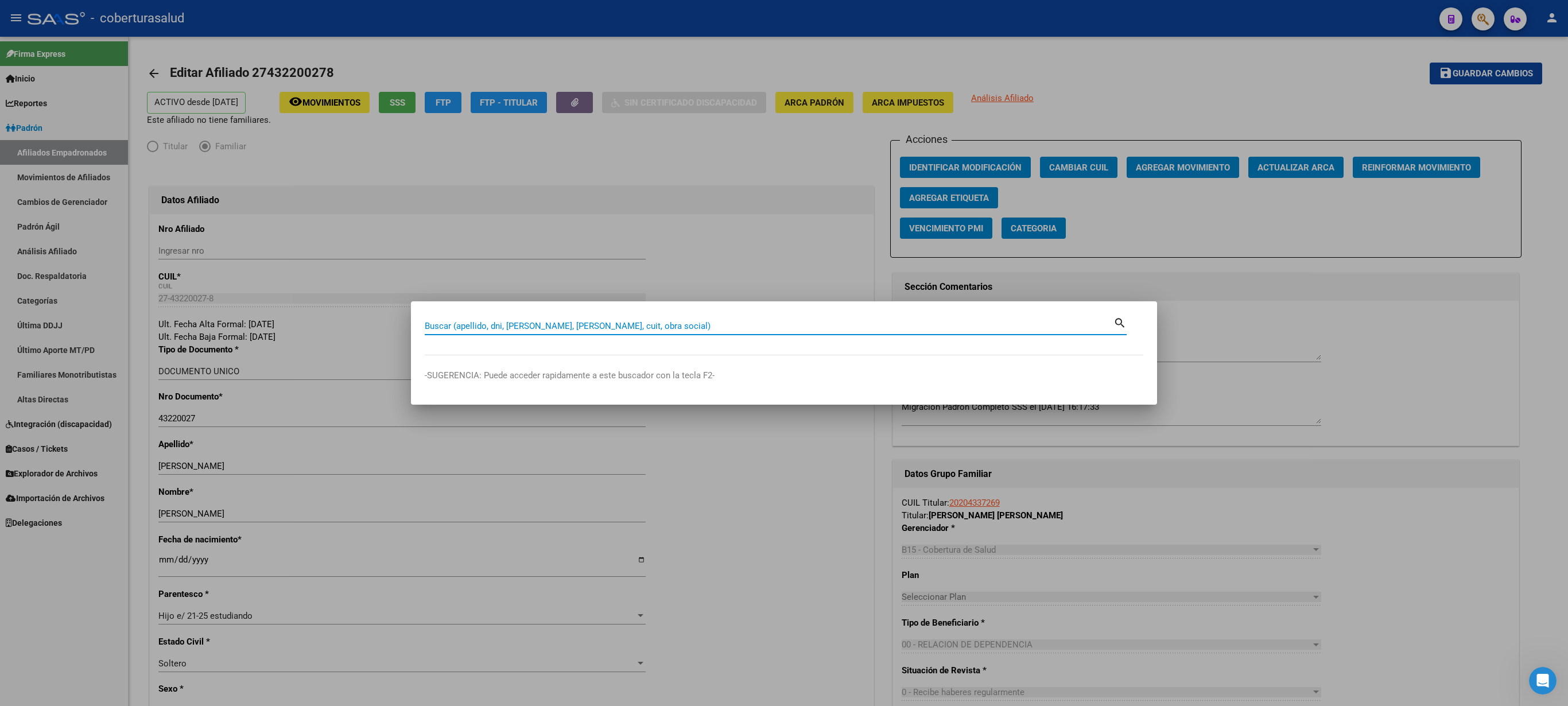
paste input "27432256982"
type input "27432256982"
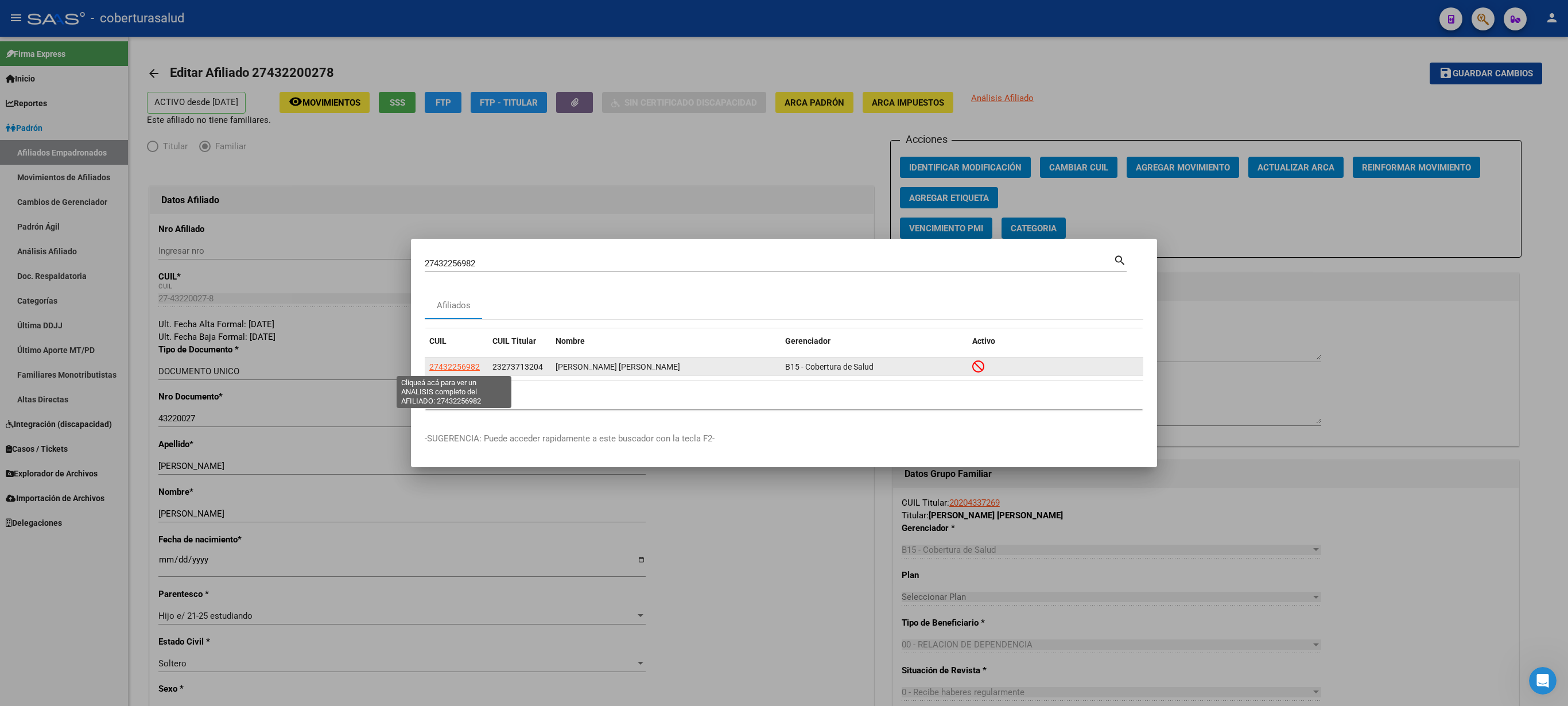
click at [459, 353] on span "27432256982" at bounding box center [454, 367] width 50 height 9
type textarea "27432256982"
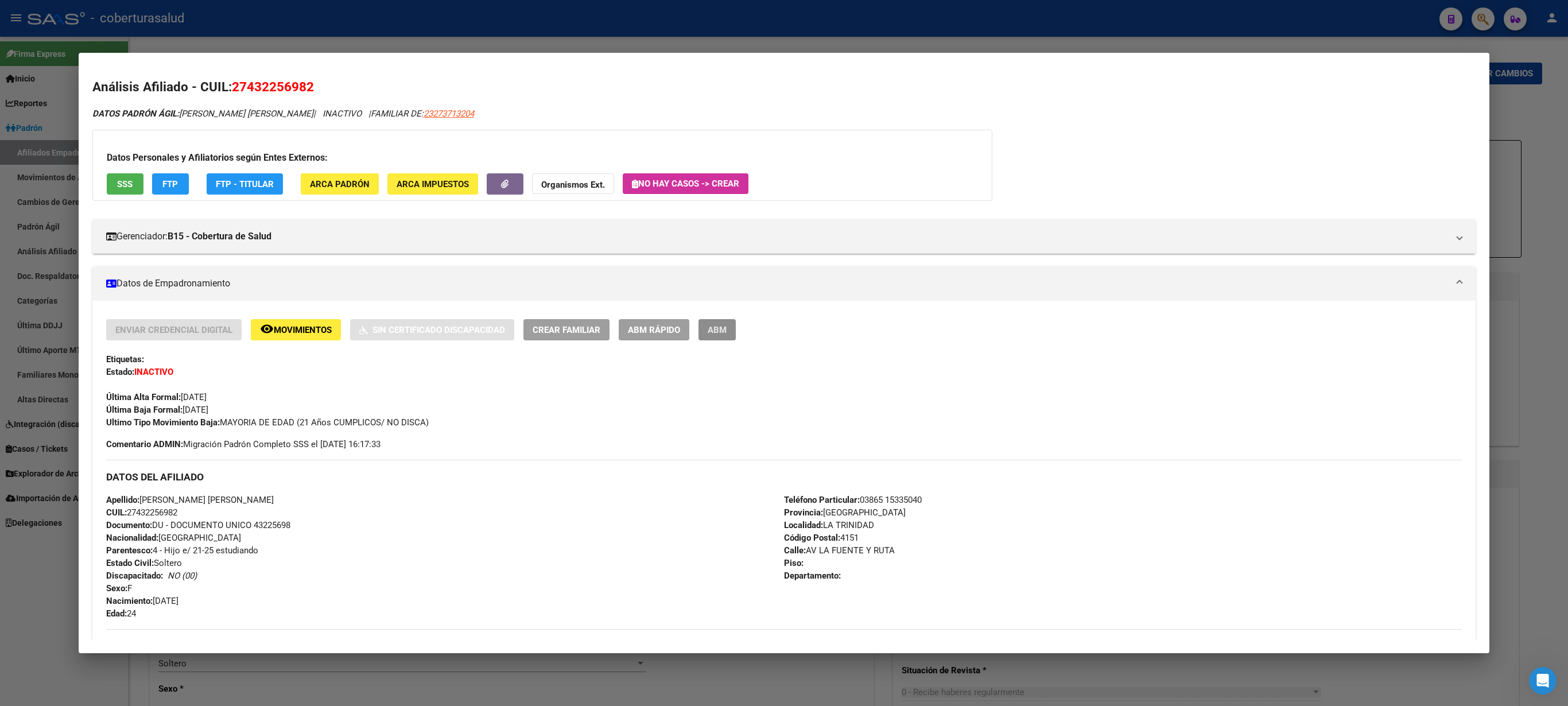
click at [716, 334] on span "ABM" at bounding box center [717, 330] width 19 height 10
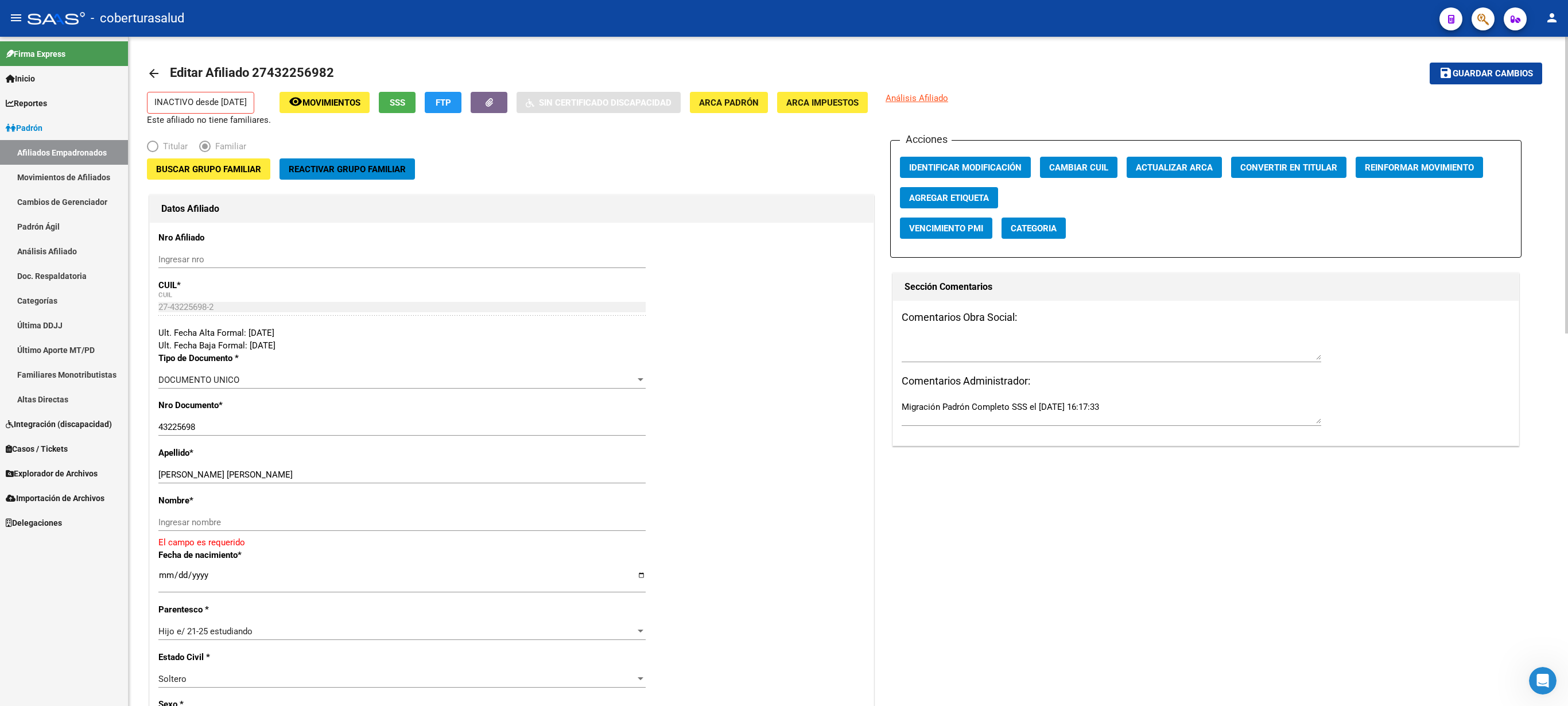
click at [204, 172] on span "Buscar Grupo Familiar" at bounding box center [208, 169] width 105 height 10
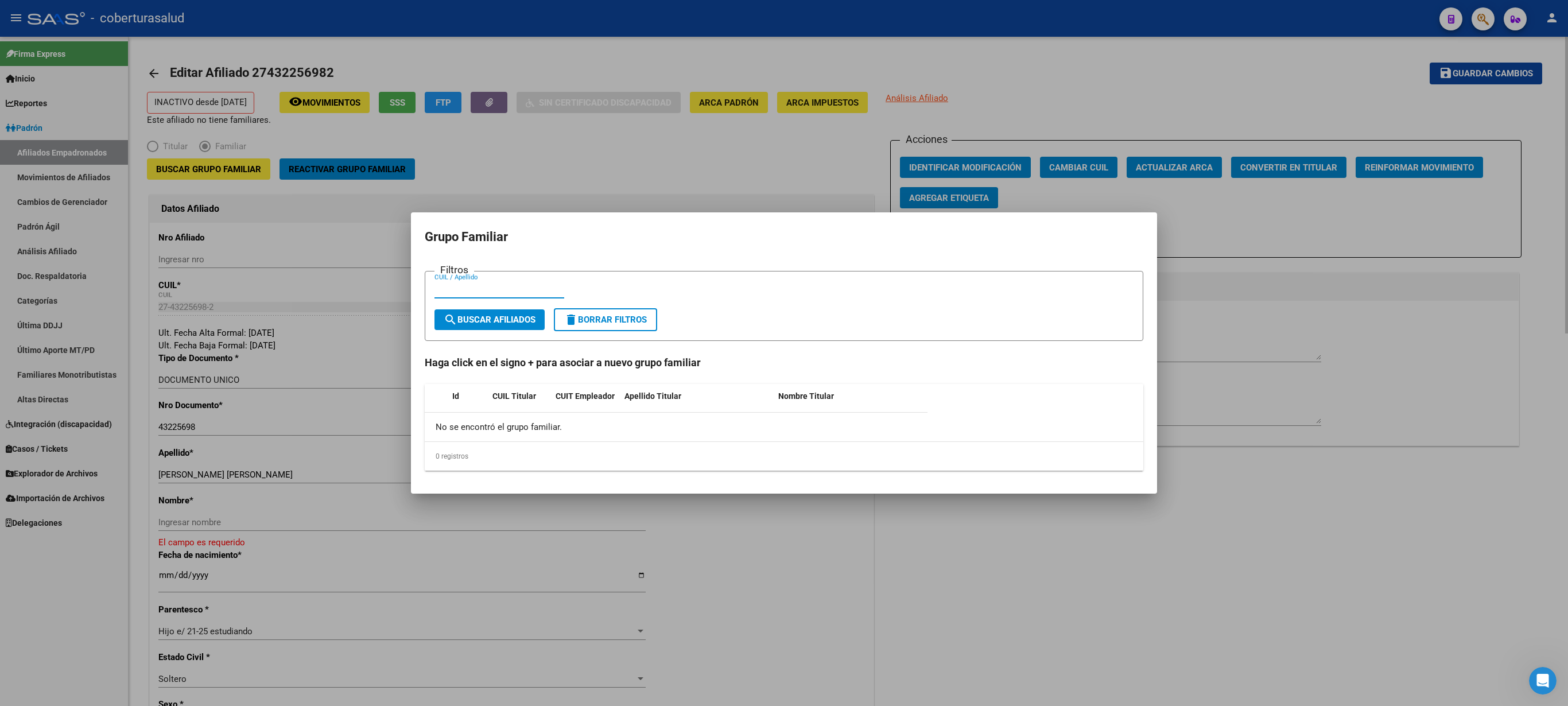
paste input "27371320"
type input "27371320"
click at [490, 321] on span "search Buscar Afiliados" at bounding box center [490, 319] width 92 height 10
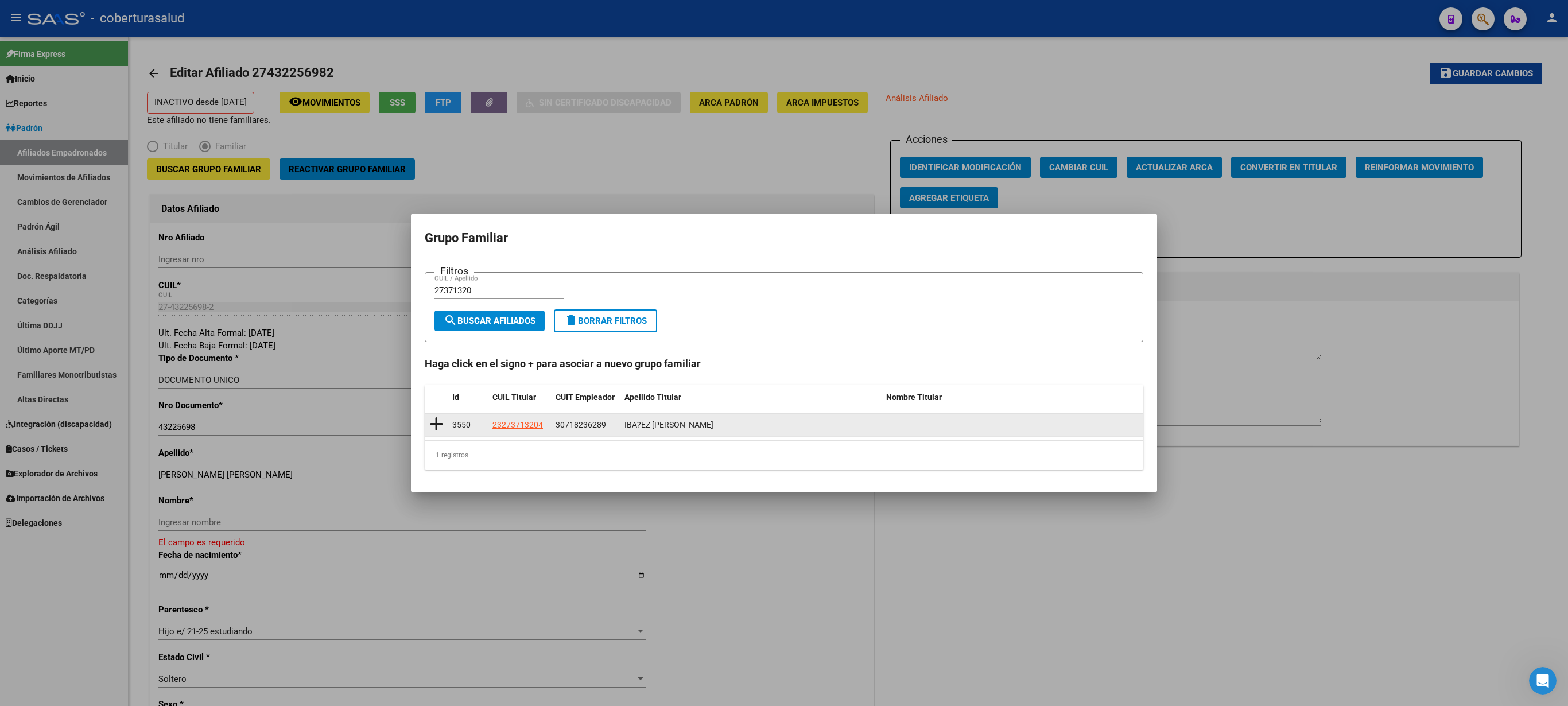
click at [437, 353] on icon at bounding box center [436, 424] width 14 height 16
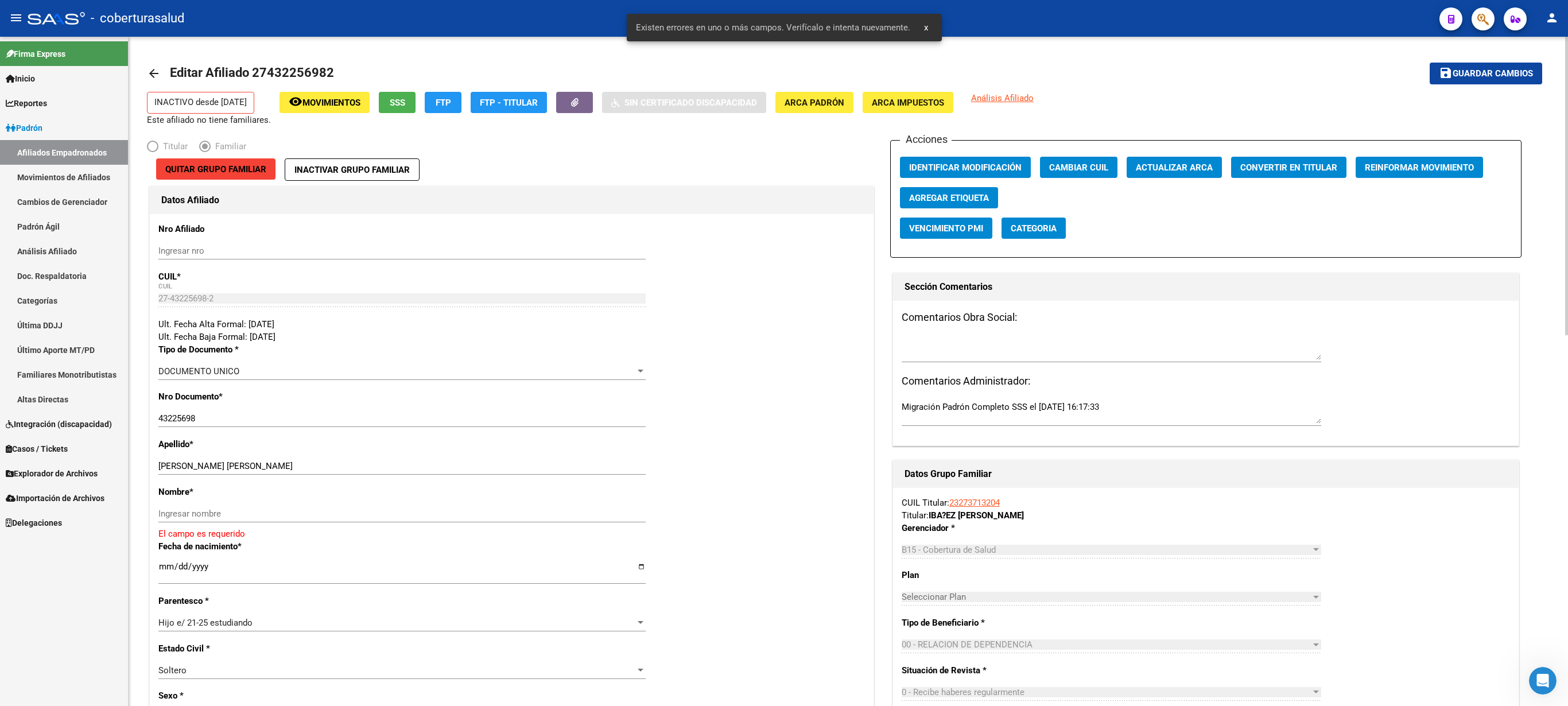
drag, startPoint x: 1564, startPoint y: 328, endPoint x: 1567, endPoint y: 371, distance: 43.1
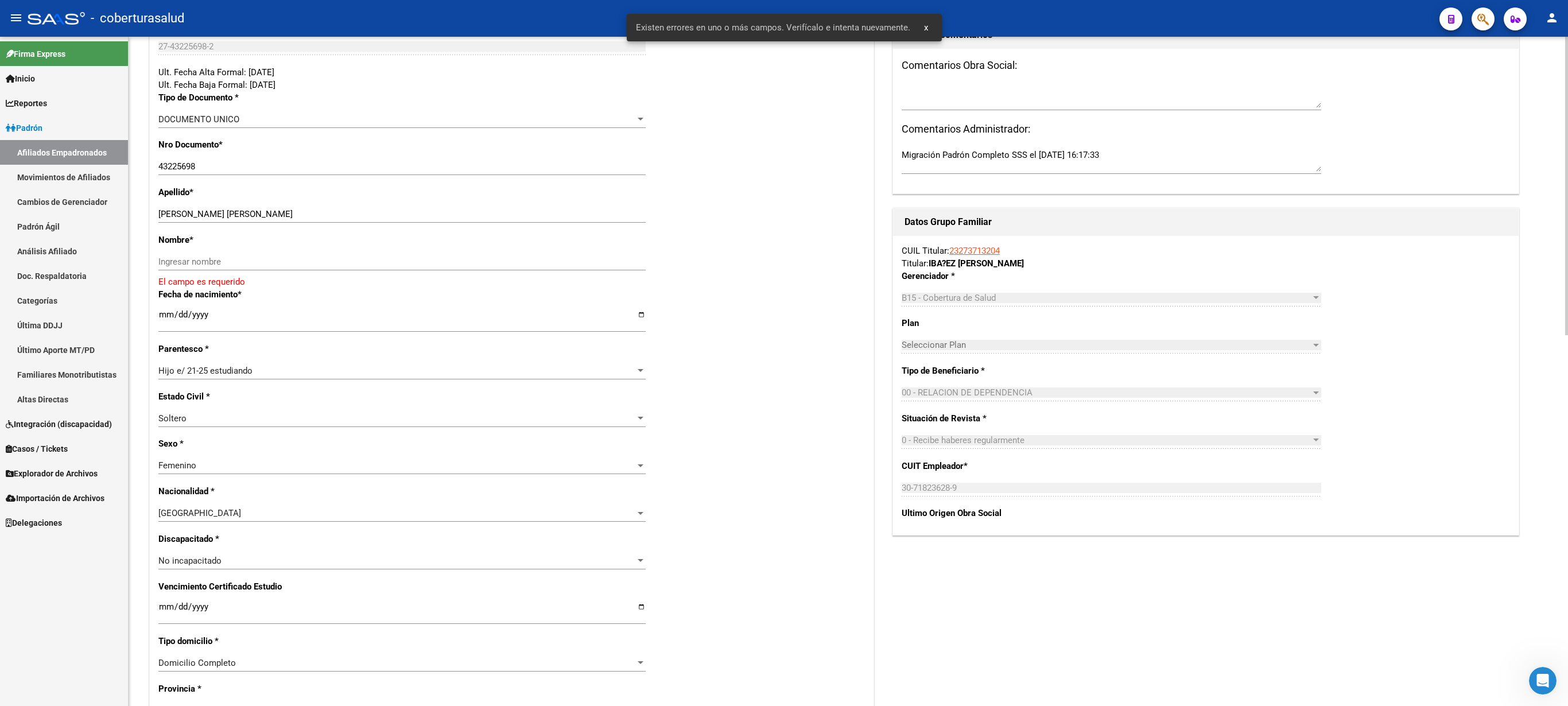
scroll to position [286, 0]
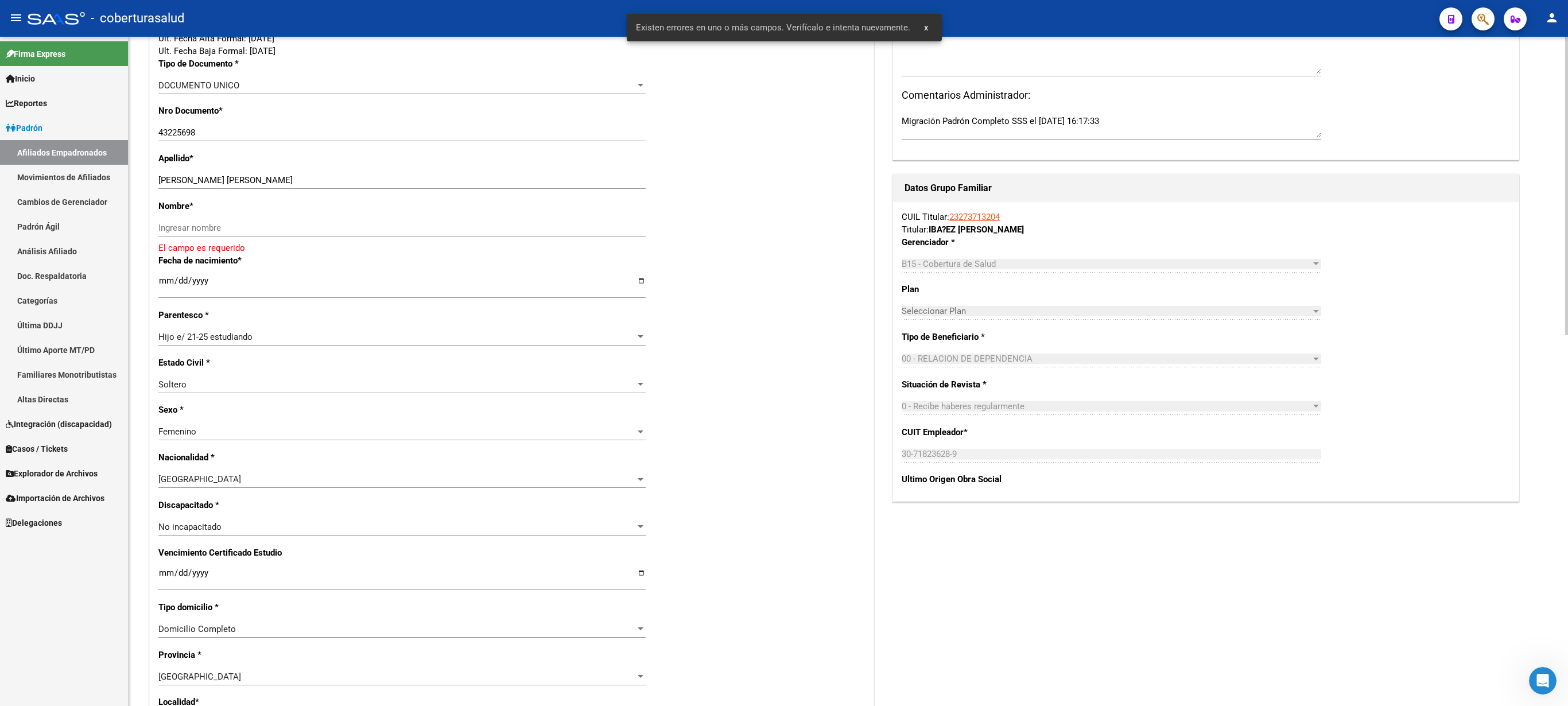
click at [784, 288] on div at bounding box center [1567, 185] width 3 height 299
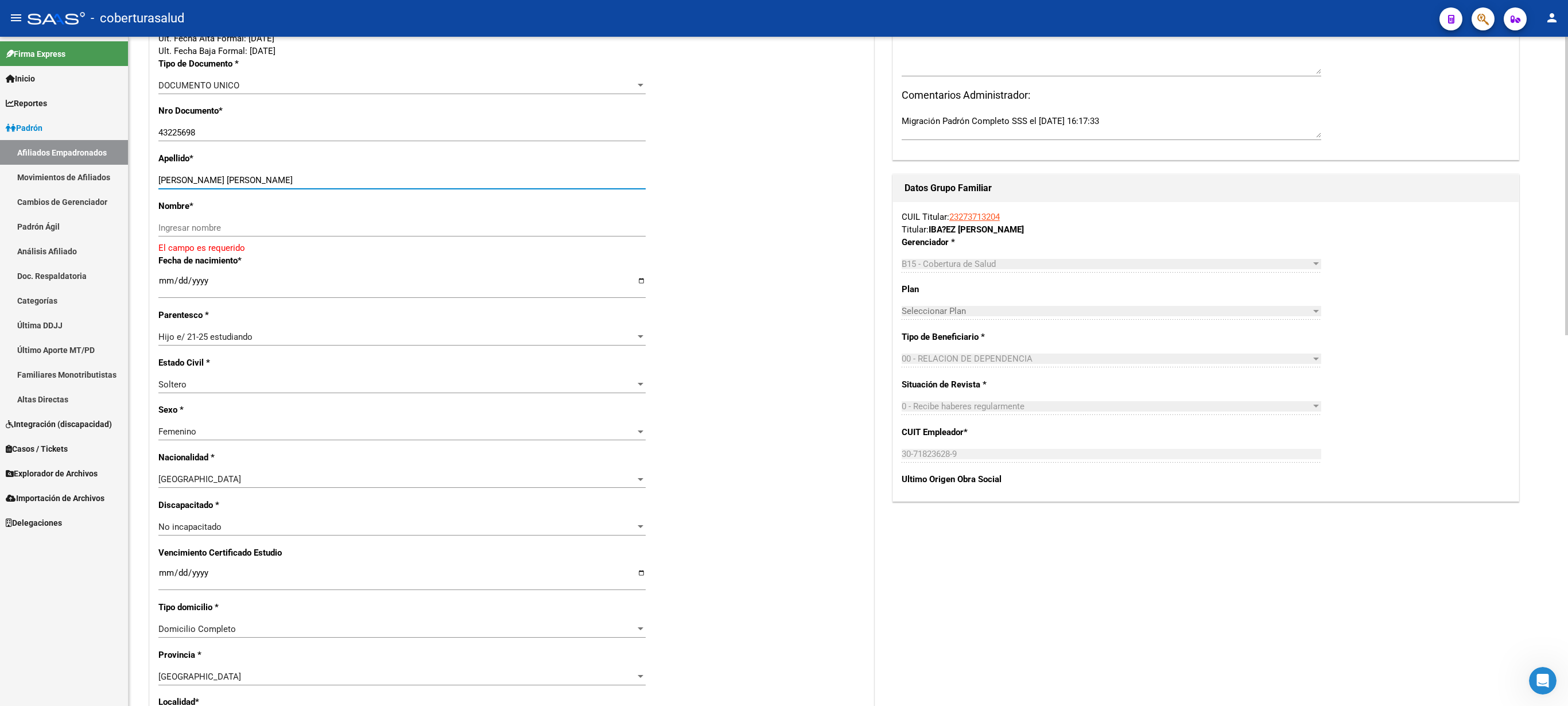
drag, startPoint x: 201, startPoint y: 177, endPoint x: 305, endPoint y: 187, distance: 104.5
click at [305, 185] on input "[PERSON_NAME] [PERSON_NAME]" at bounding box center [402, 180] width 487 height 10
type input "[PERSON_NAME]"
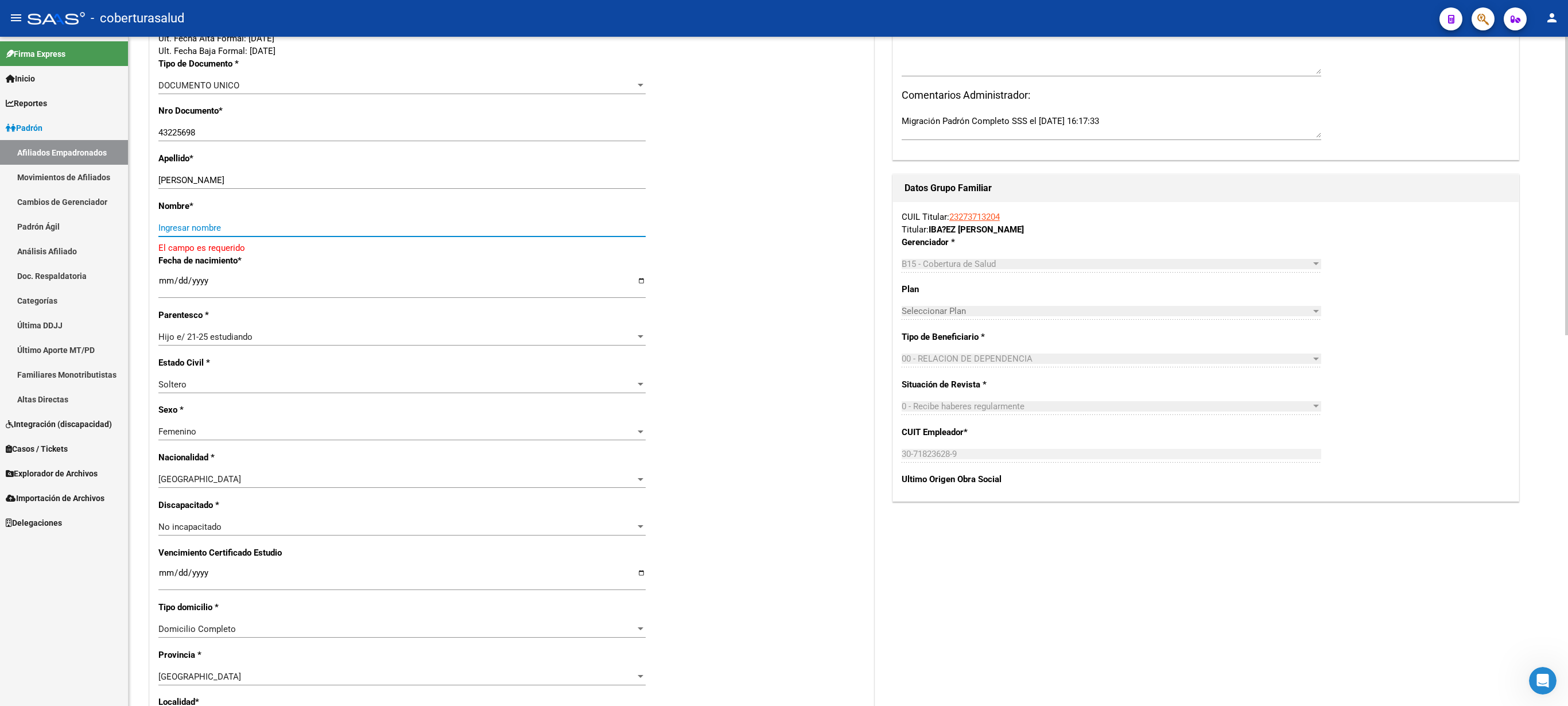
paste input "[PERSON_NAME]"
type input "[PERSON_NAME]"
click at [158, 353] on div "Nro Afiliado Ingresar nro CUIL * 27-43225698-2 CUIL ARCA Padrón Ult. Fecha Alta…" at bounding box center [512, 551] width 724 height 1245
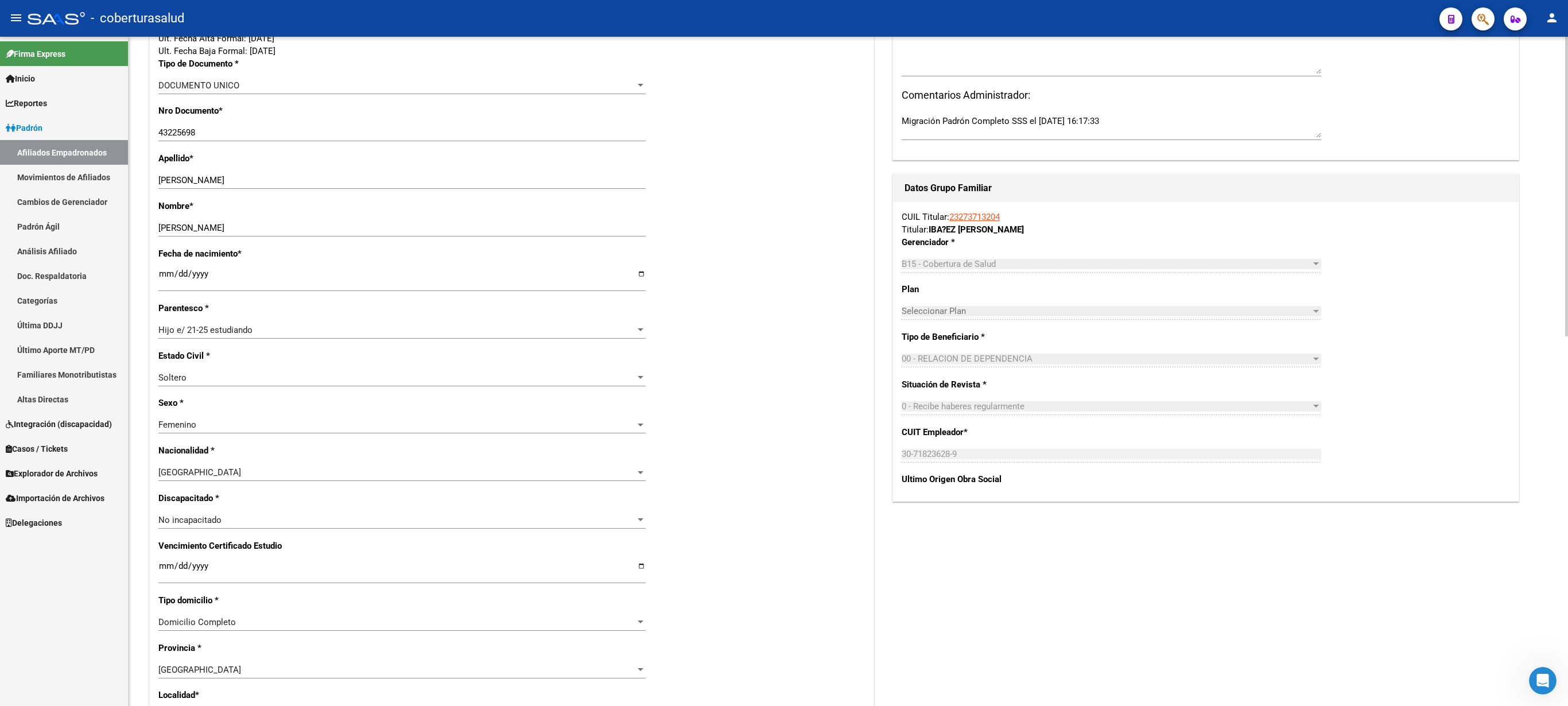
drag, startPoint x: 163, startPoint y: 565, endPoint x: 177, endPoint y: 560, distance: 14.9
click at [164, 353] on input "Ingresar fecha" at bounding box center [402, 570] width 487 height 18
type input "[DATE]"
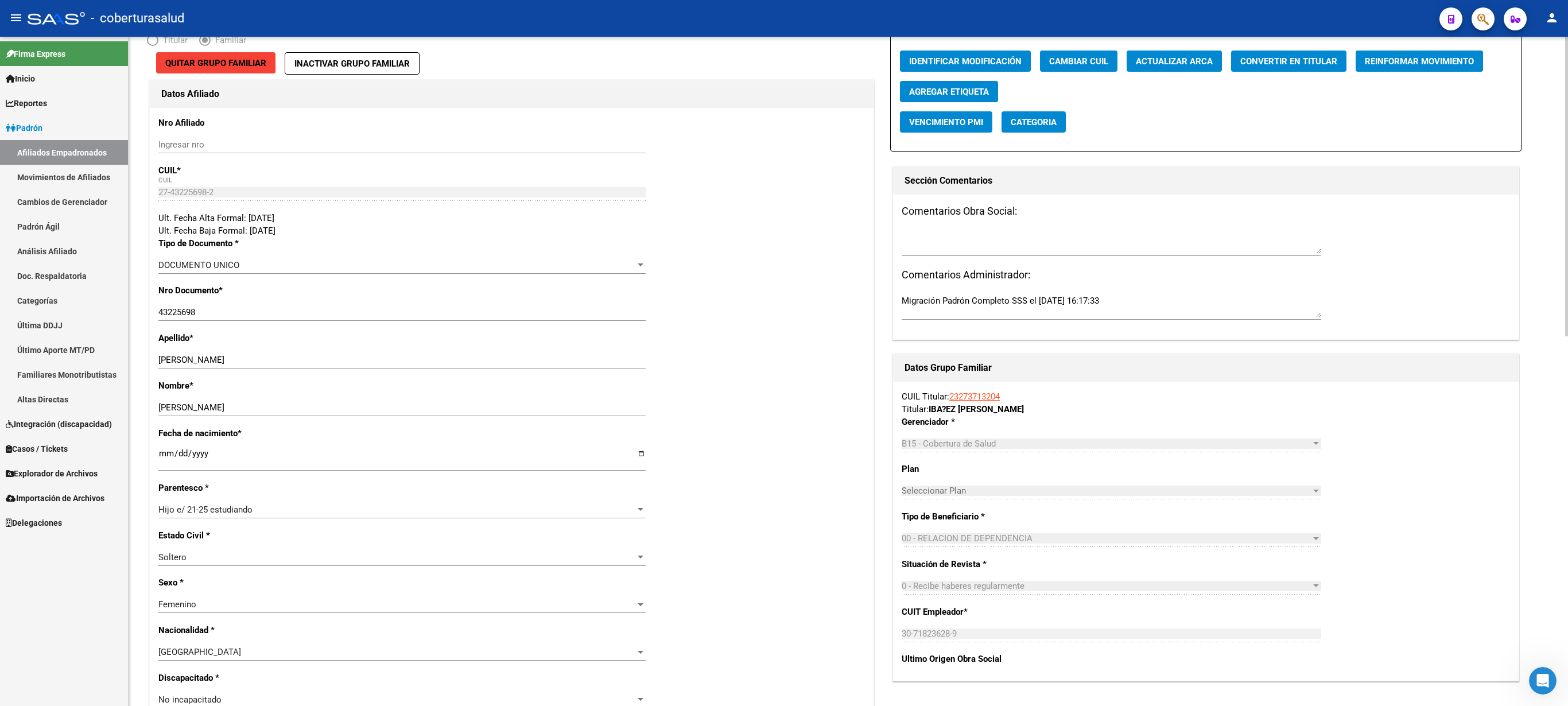
scroll to position [0, 0]
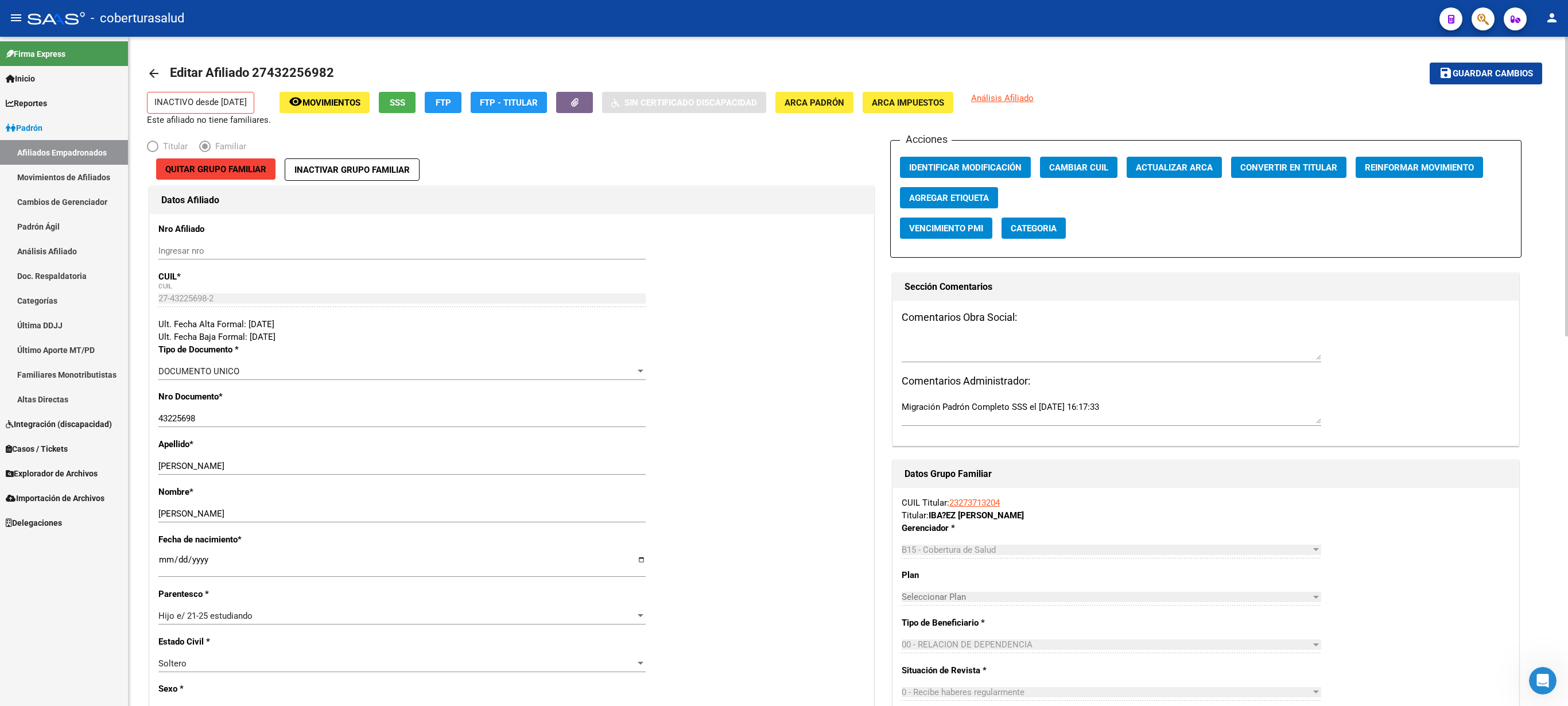
click at [784, 135] on div at bounding box center [1567, 186] width 3 height 300
click at [784, 72] on span "Guardar cambios" at bounding box center [1493, 74] width 80 height 10
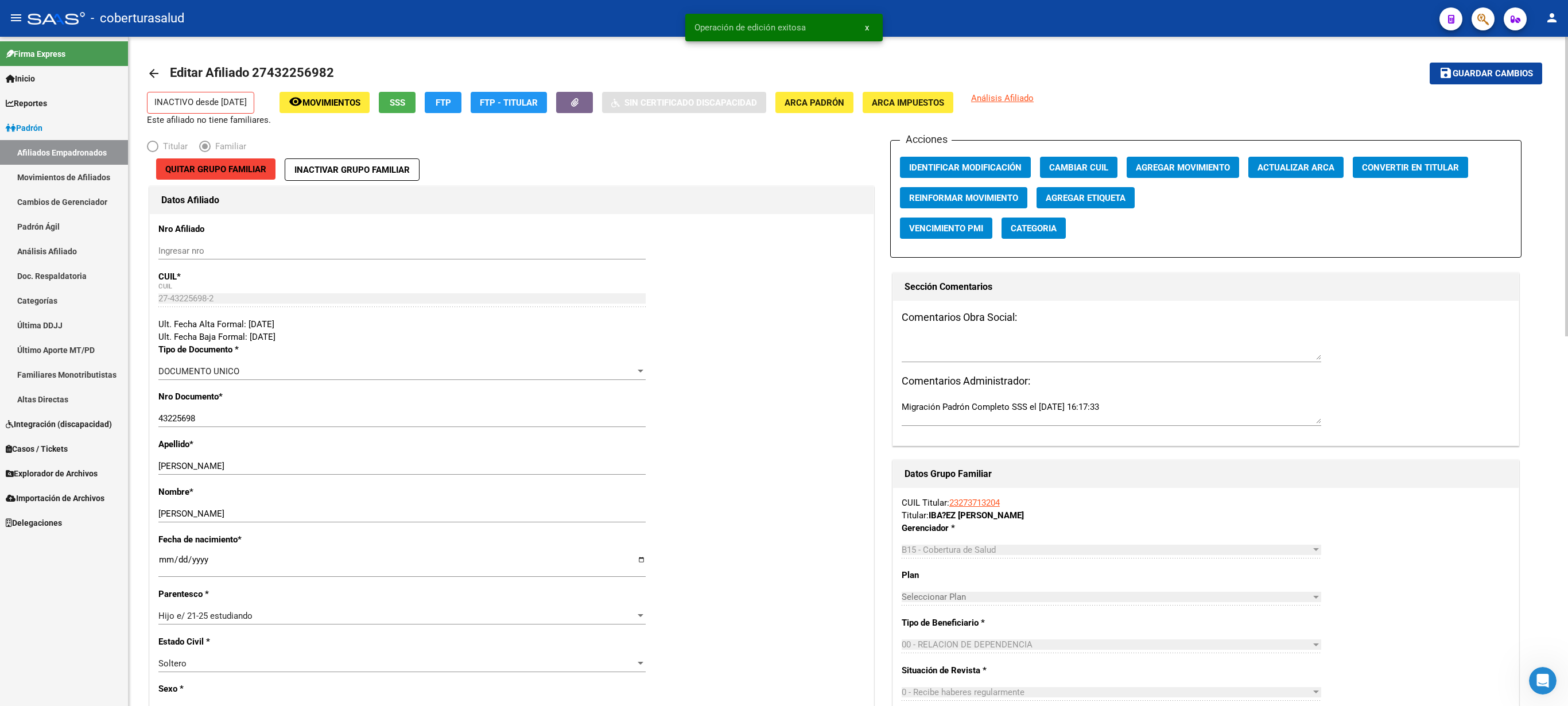
click at [784, 160] on button "Agregar Movimiento" at bounding box center [1183, 167] width 112 height 21
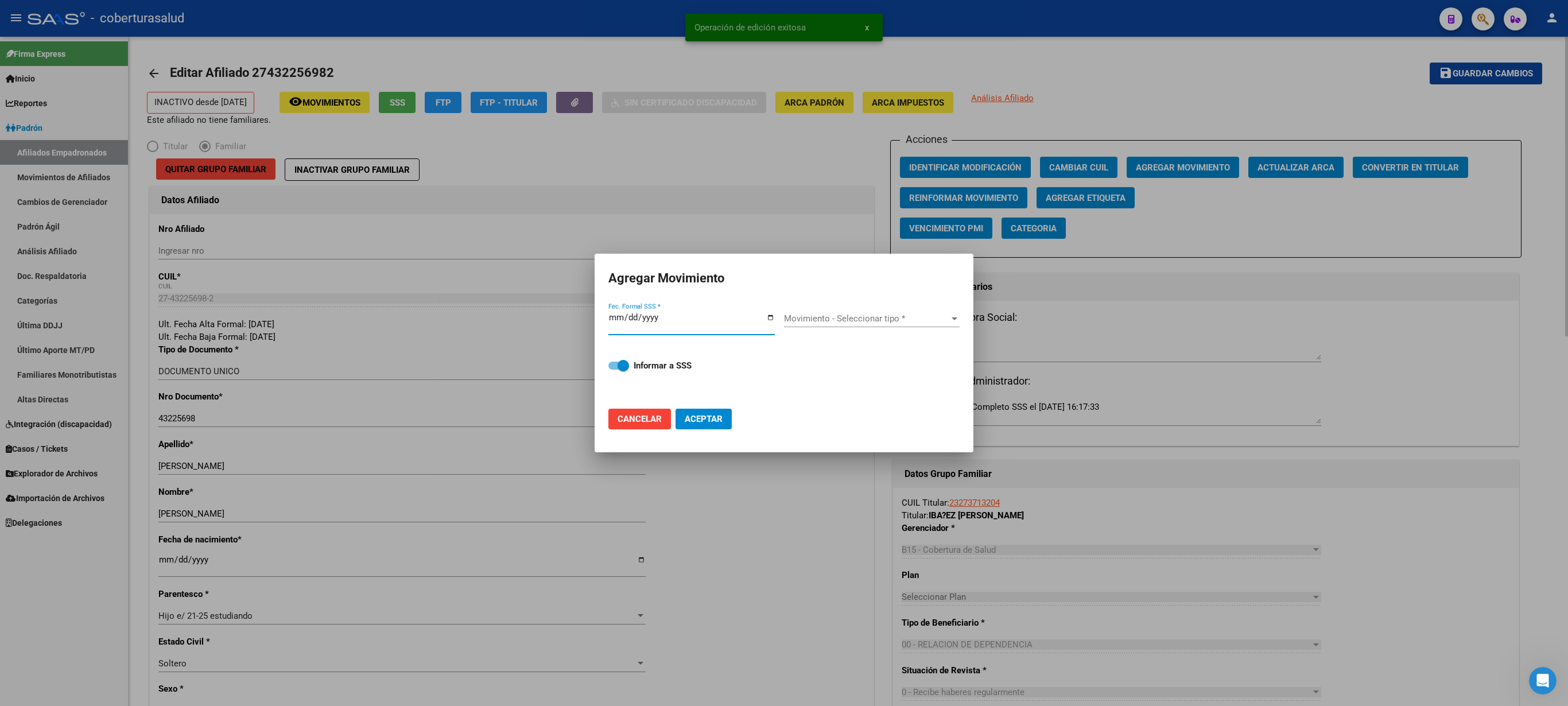
type input "[DATE]"
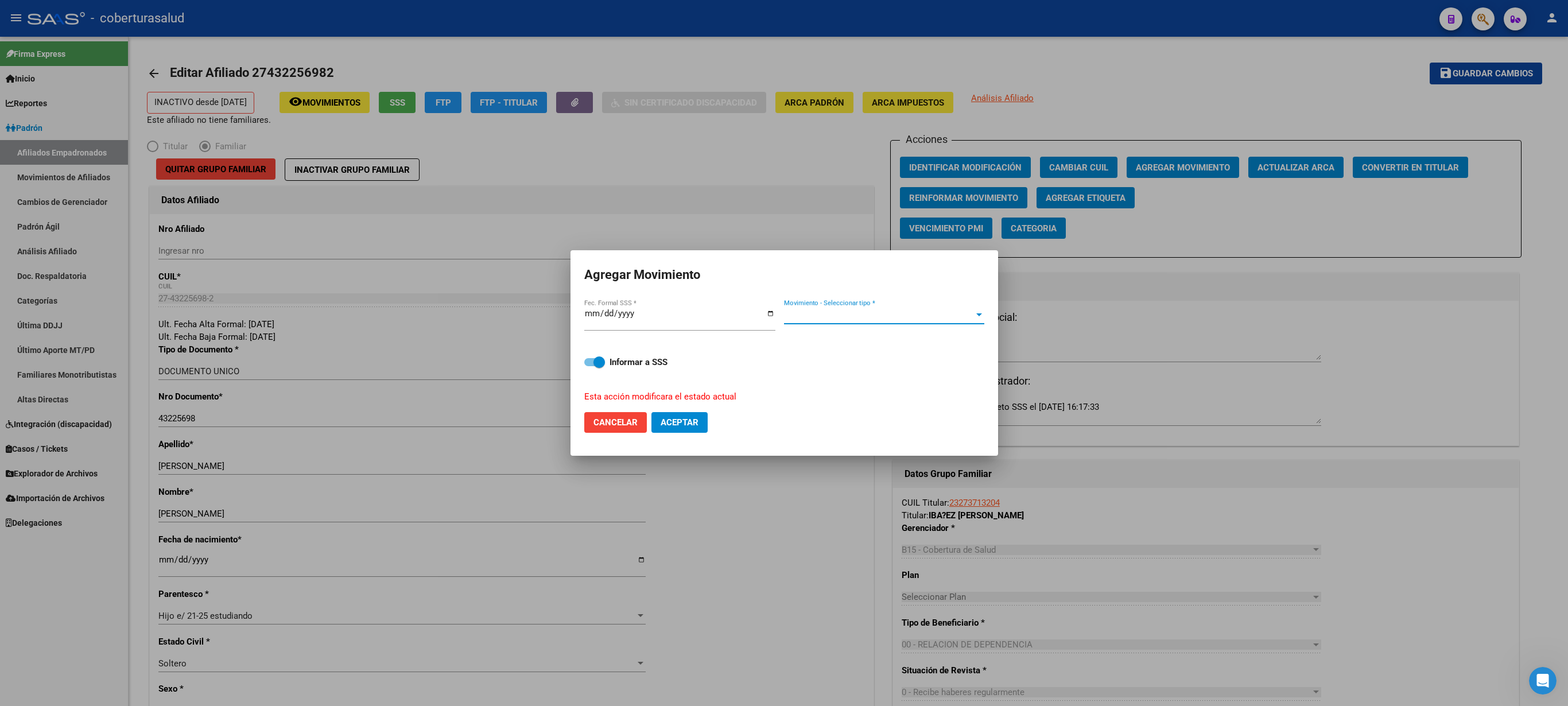
click at [784, 314] on span "Movimiento - Seleccionar tipo *" at bounding box center [879, 315] width 190 height 10
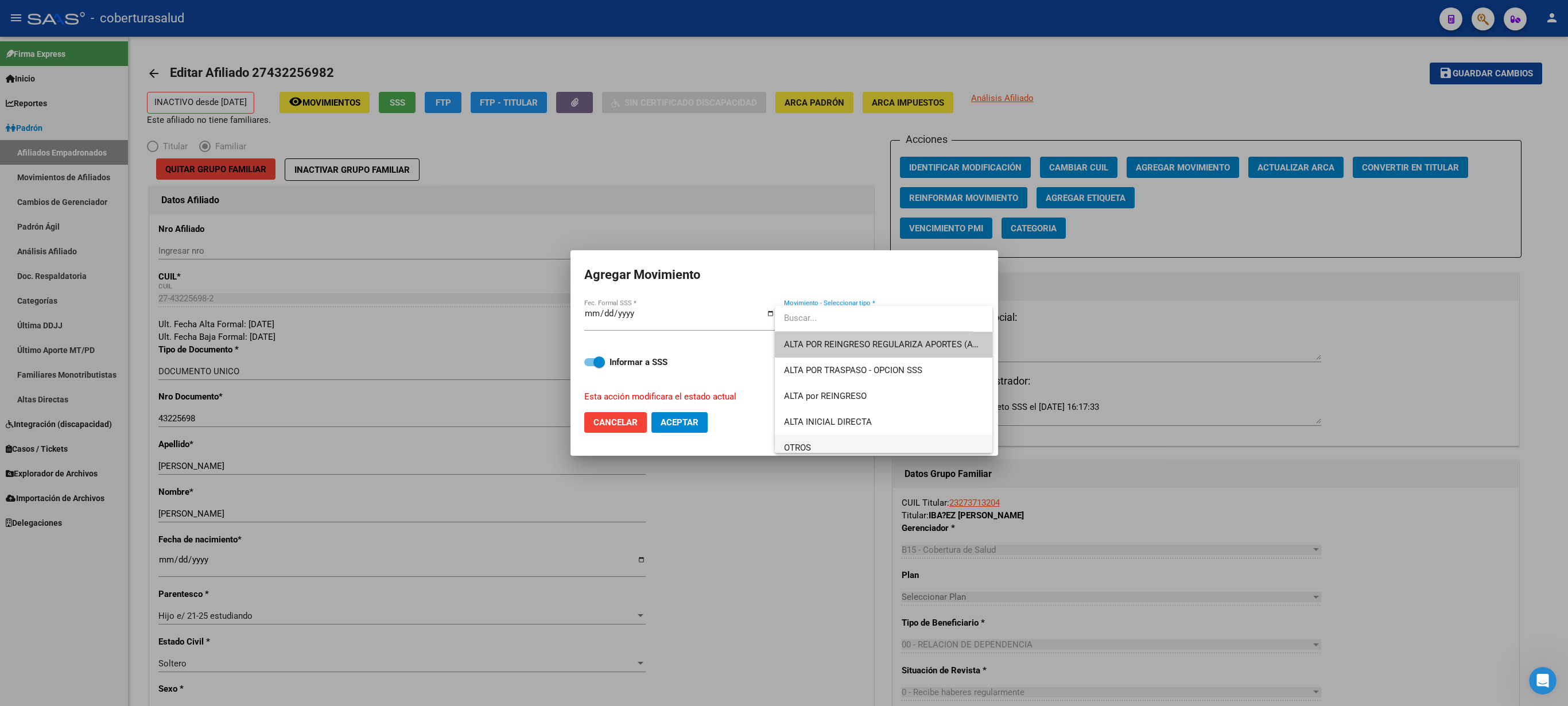
click at [784, 353] on span "OTROS" at bounding box center [884, 448] width 199 height 26
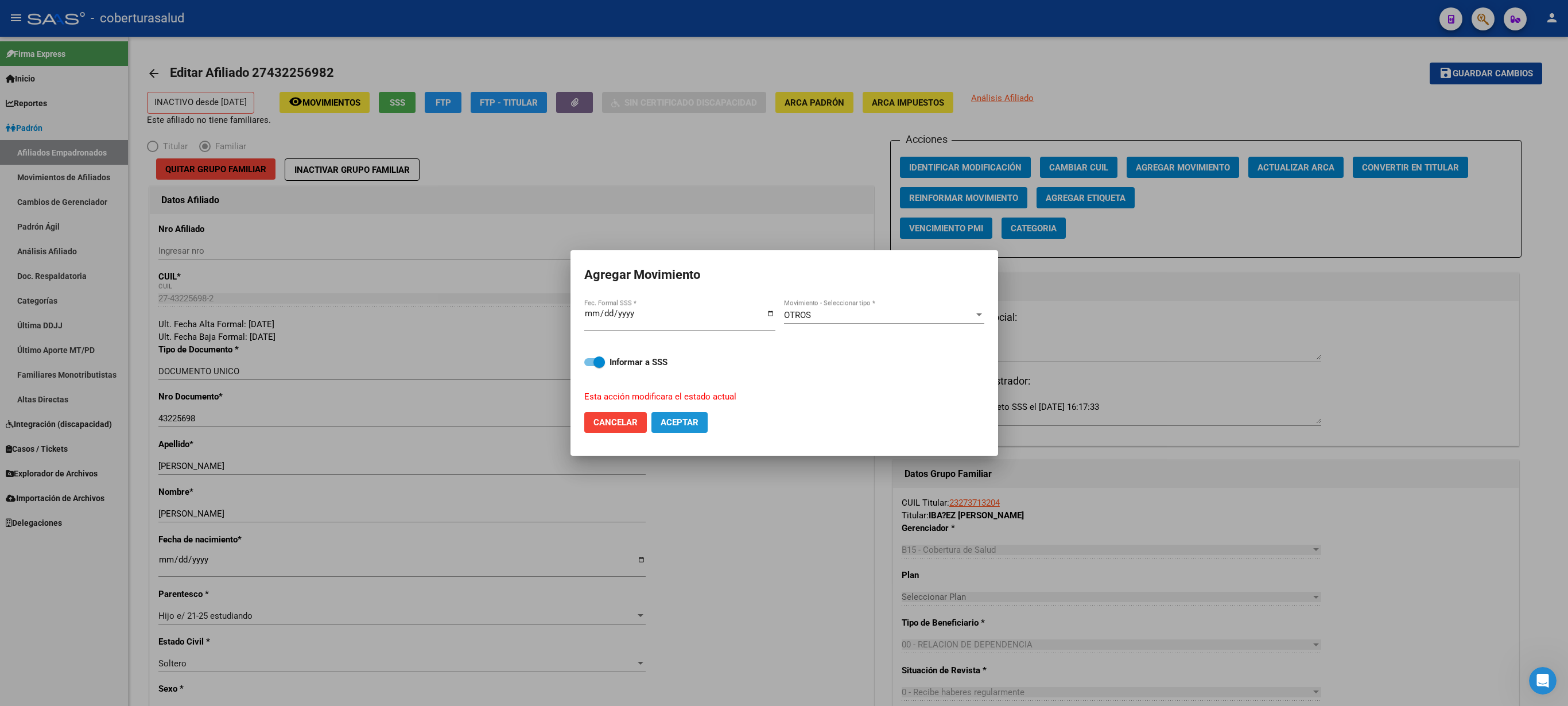
click at [676, 353] on span "Aceptar" at bounding box center [679, 422] width 38 height 10
checkbox input "false"
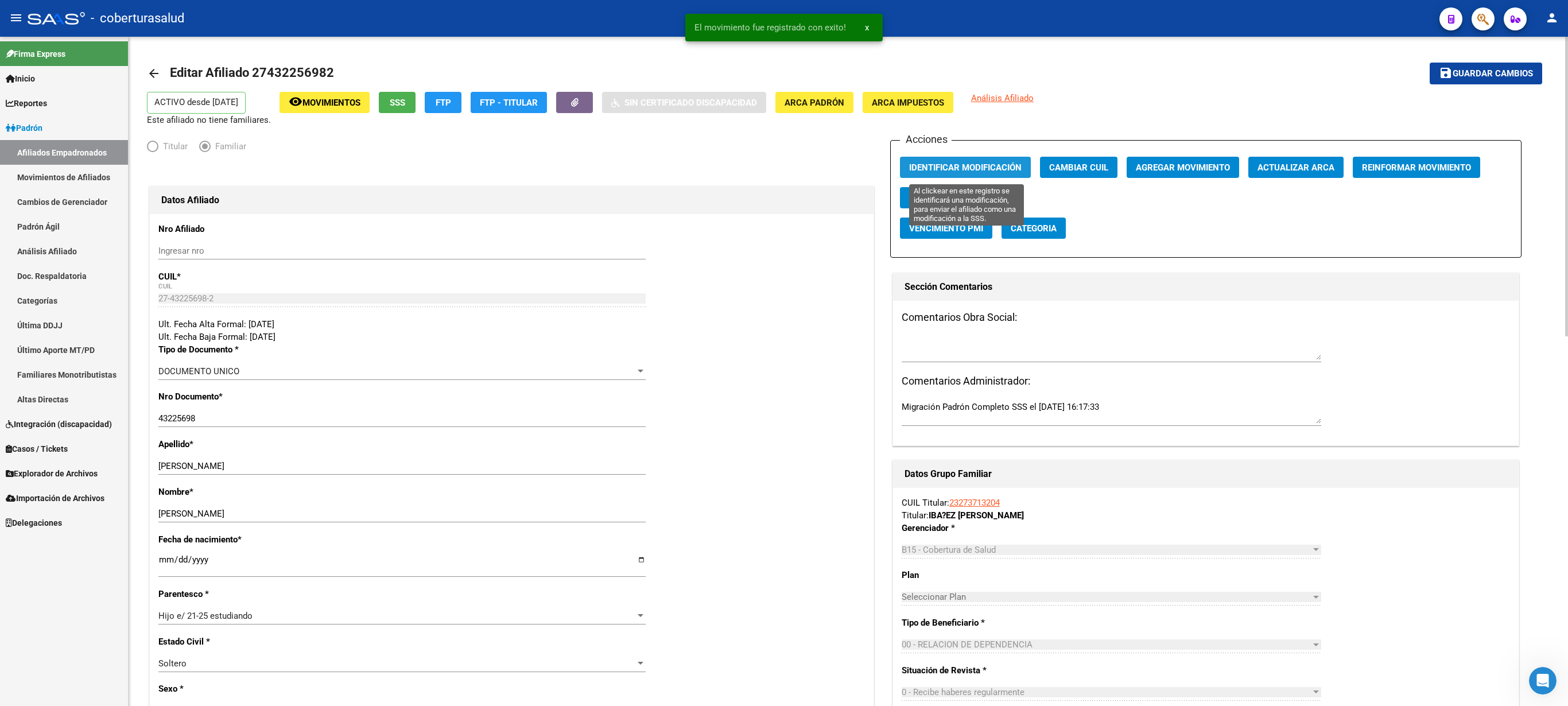
click at [784, 168] on span "Identificar Modificación" at bounding box center [965, 167] width 112 height 10
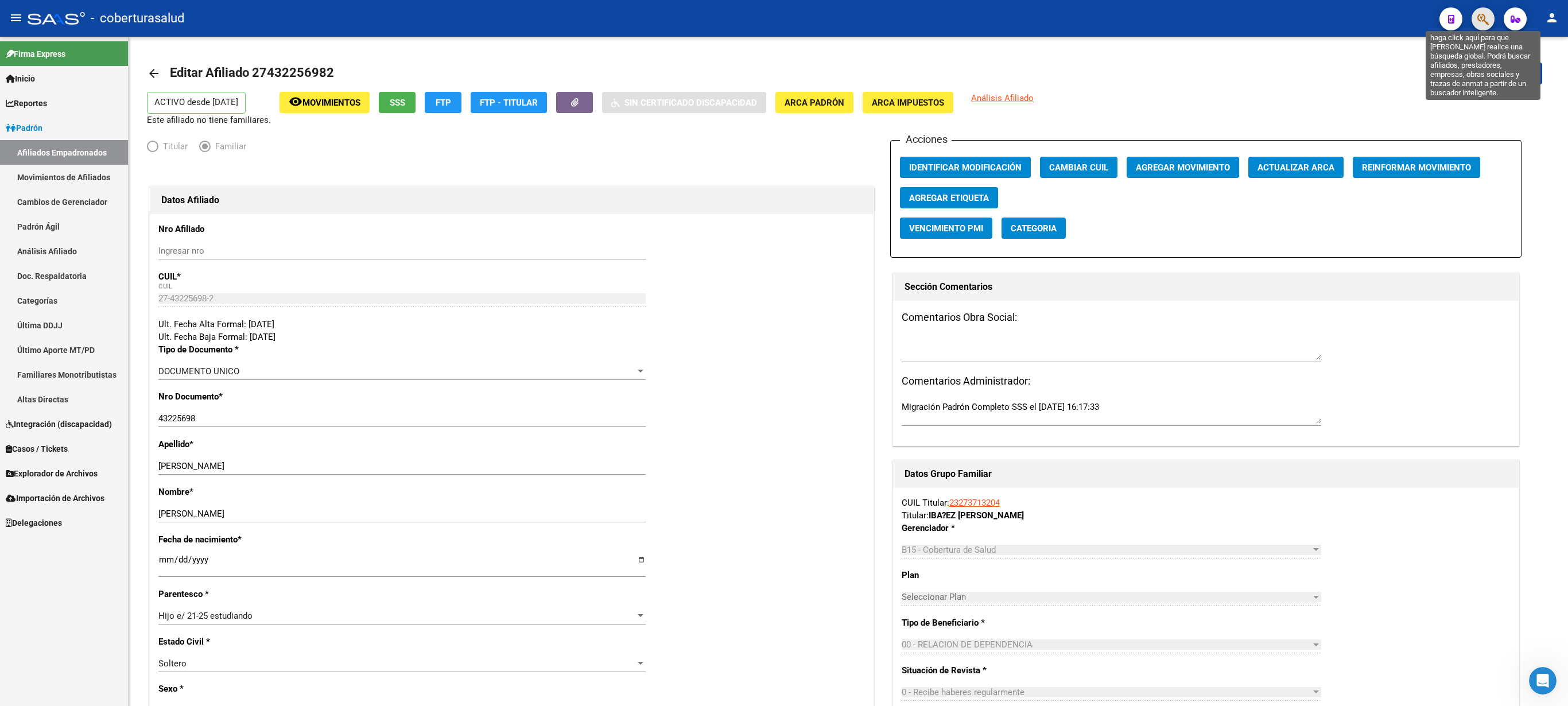
click at [784, 15] on icon "button" at bounding box center [1483, 19] width 11 height 13
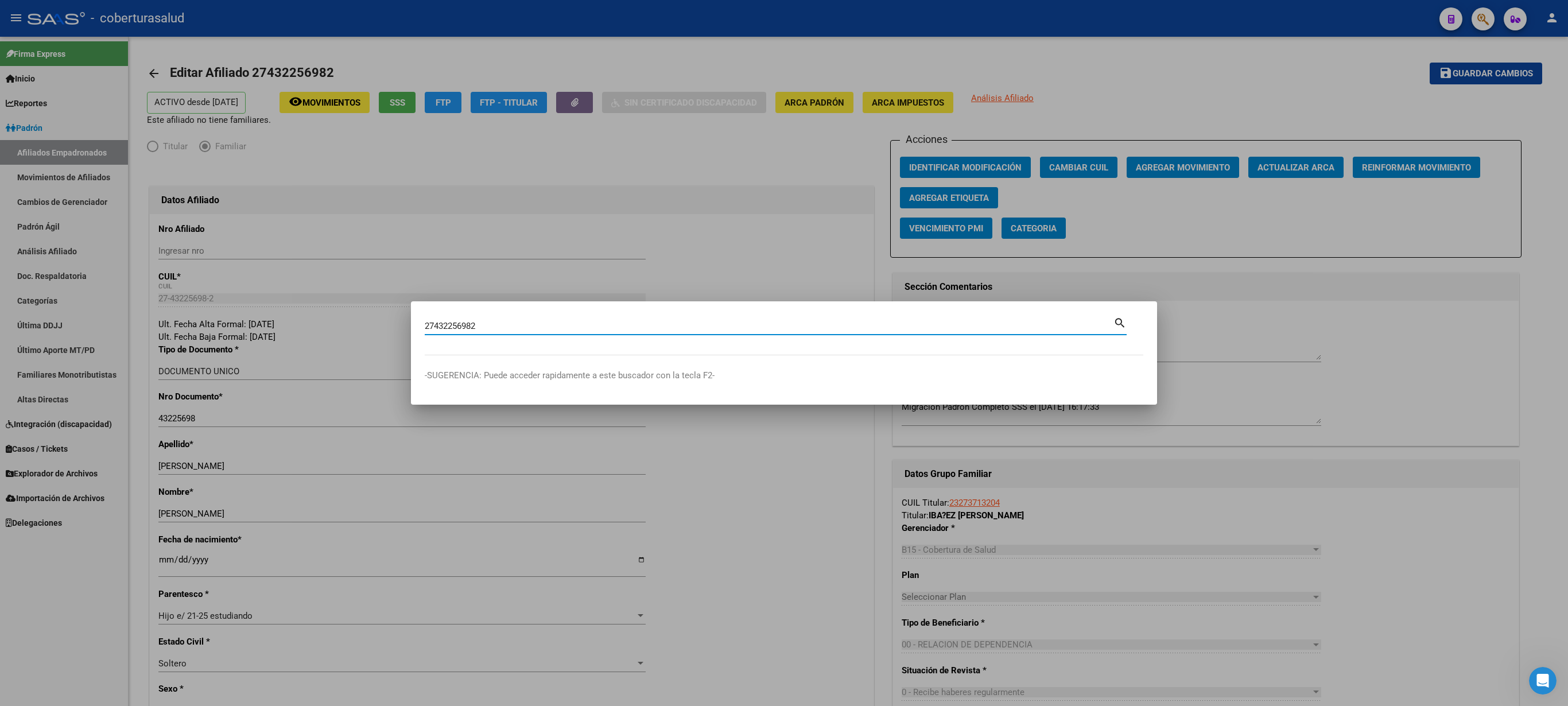
type input "27432256982"
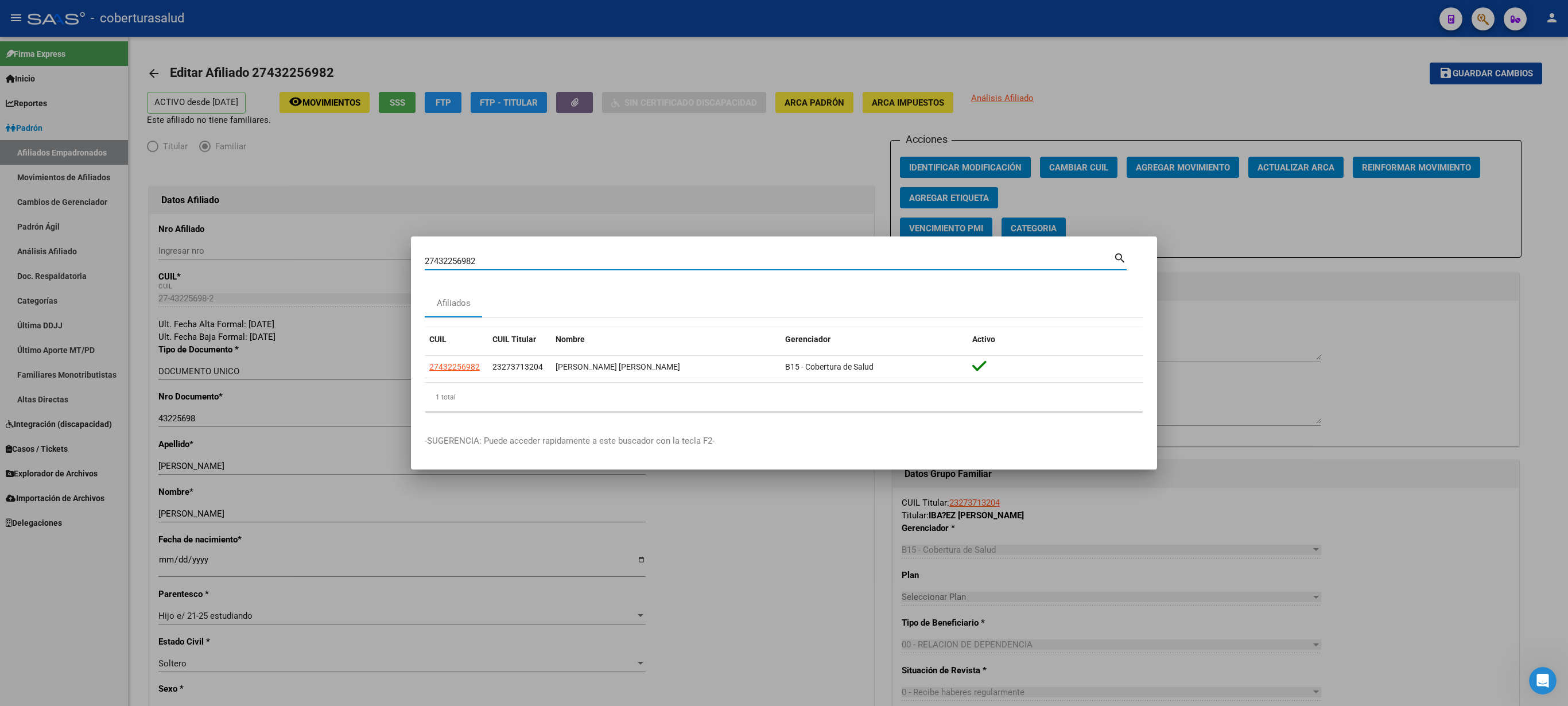
click at [784, 211] on div at bounding box center [784, 353] width 1568 height 706
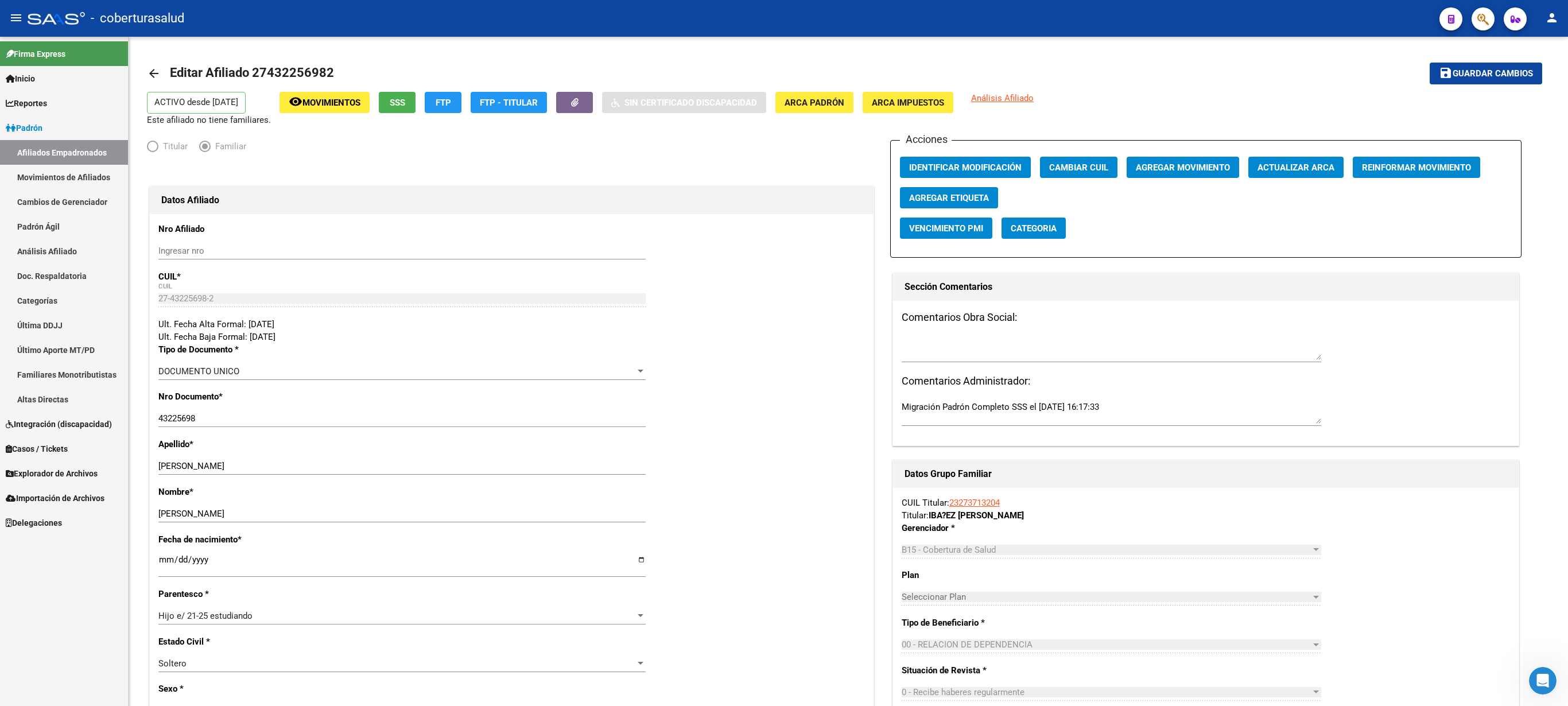
click at [784, 18] on icon "button" at bounding box center [1483, 19] width 11 height 13
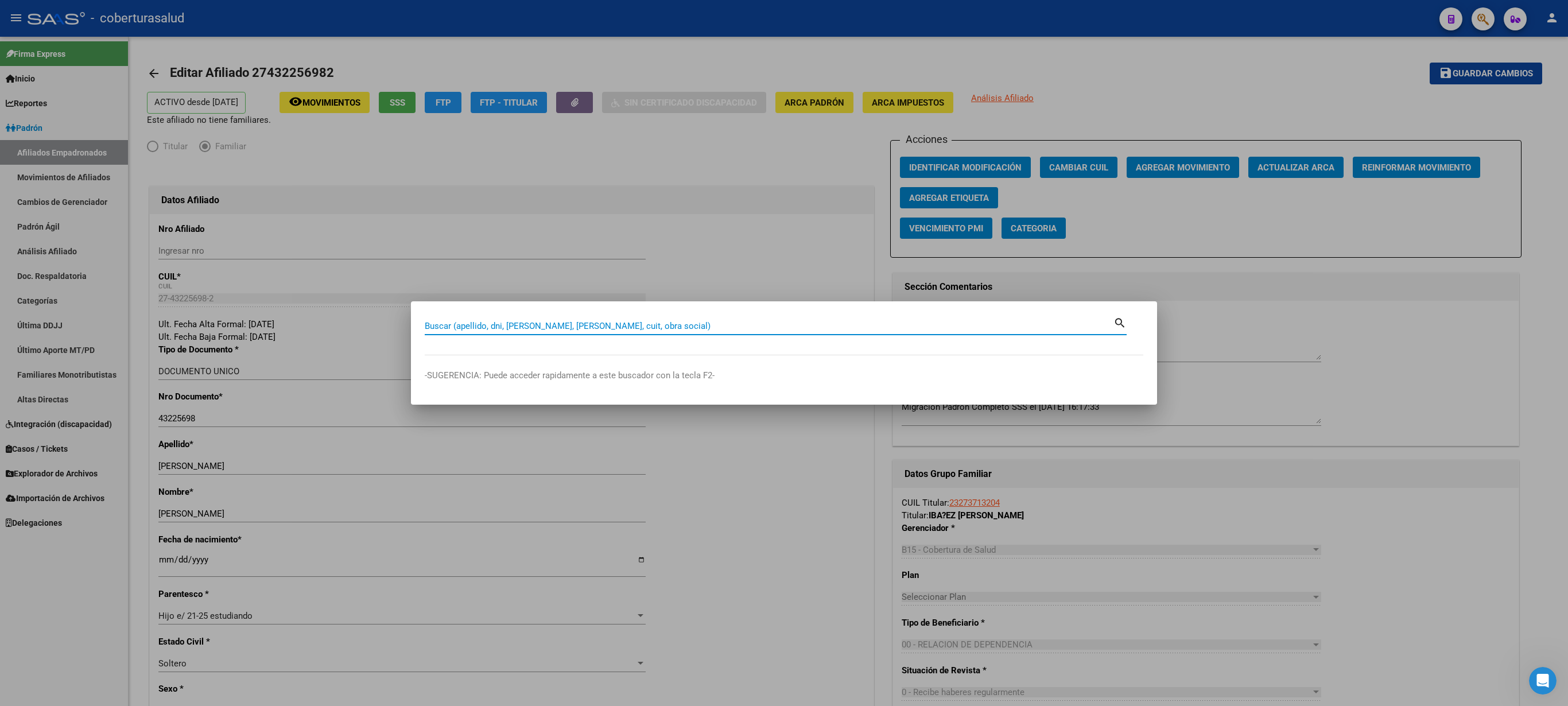
paste input "27432782218"
type input "27432782218"
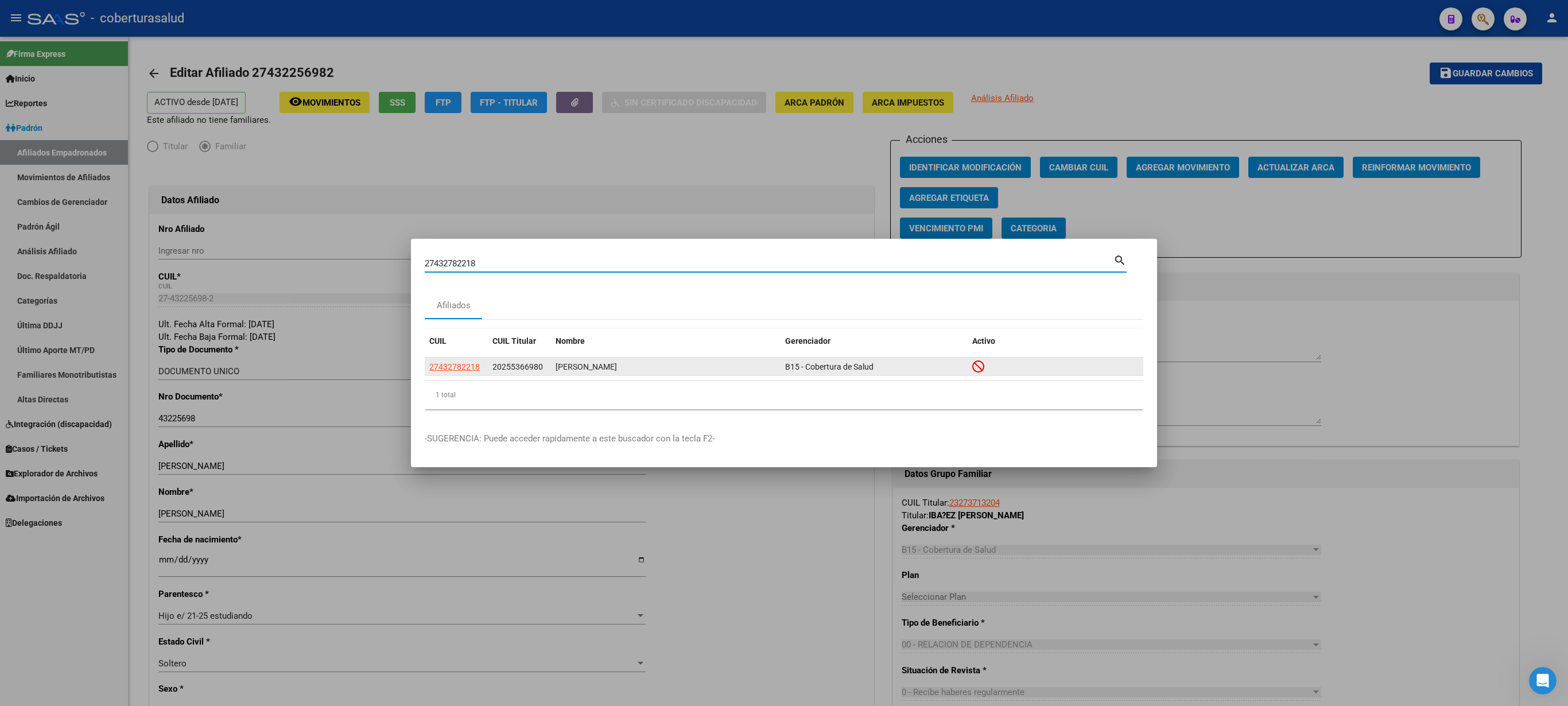
click at [447, 353] on span "27432782218" at bounding box center [454, 367] width 50 height 9
type textarea "27432782218"
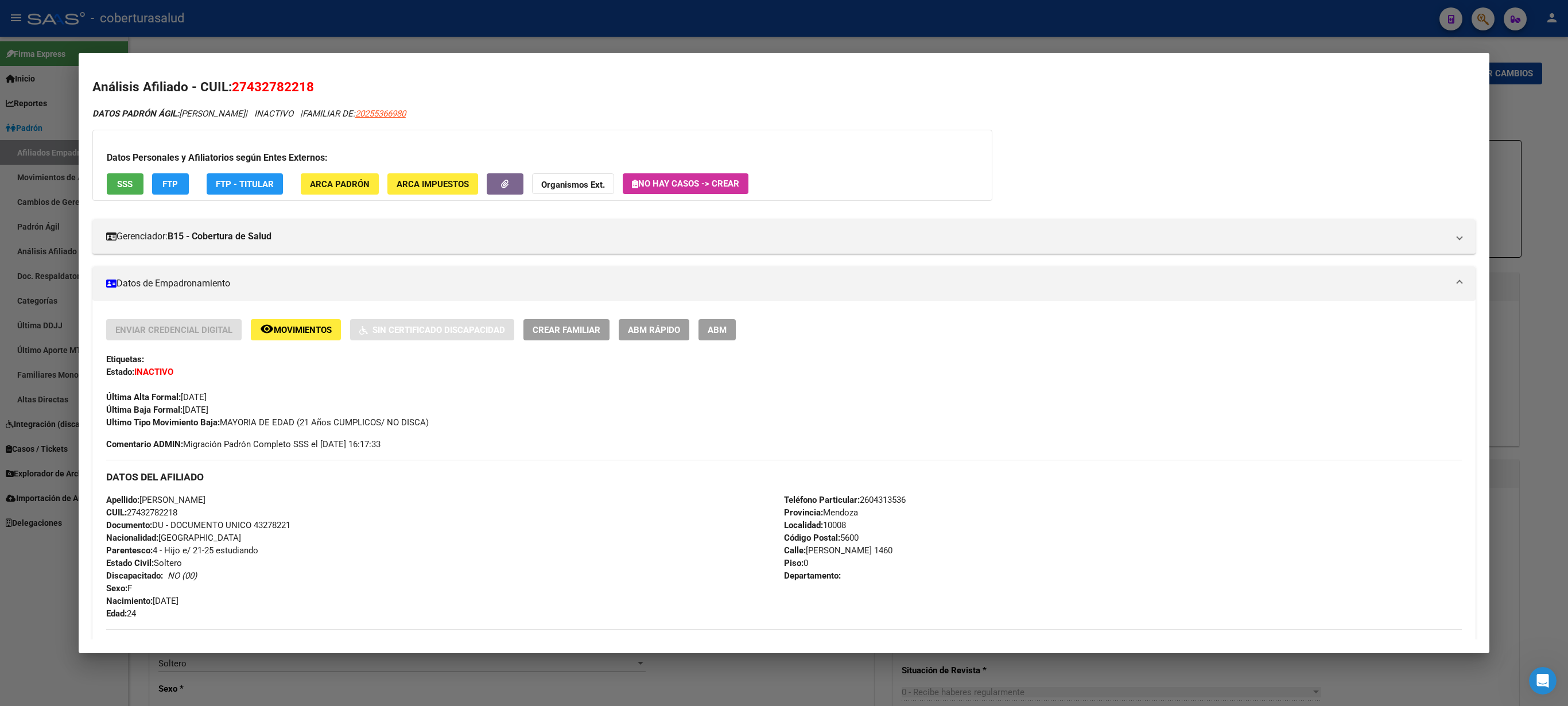
click at [715, 329] on span "ABM" at bounding box center [717, 330] width 19 height 10
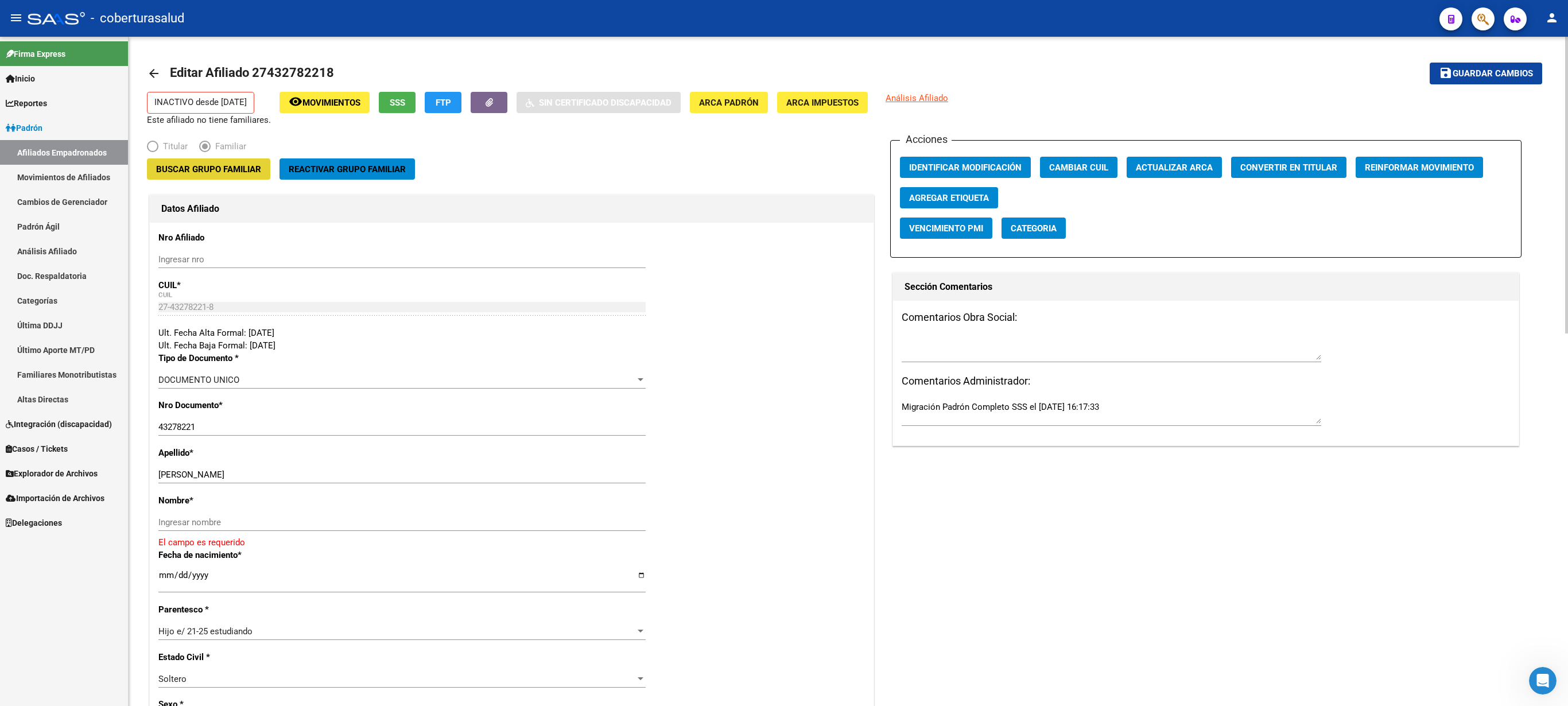
click at [203, 171] on span "Buscar Grupo Familiar" at bounding box center [208, 169] width 105 height 10
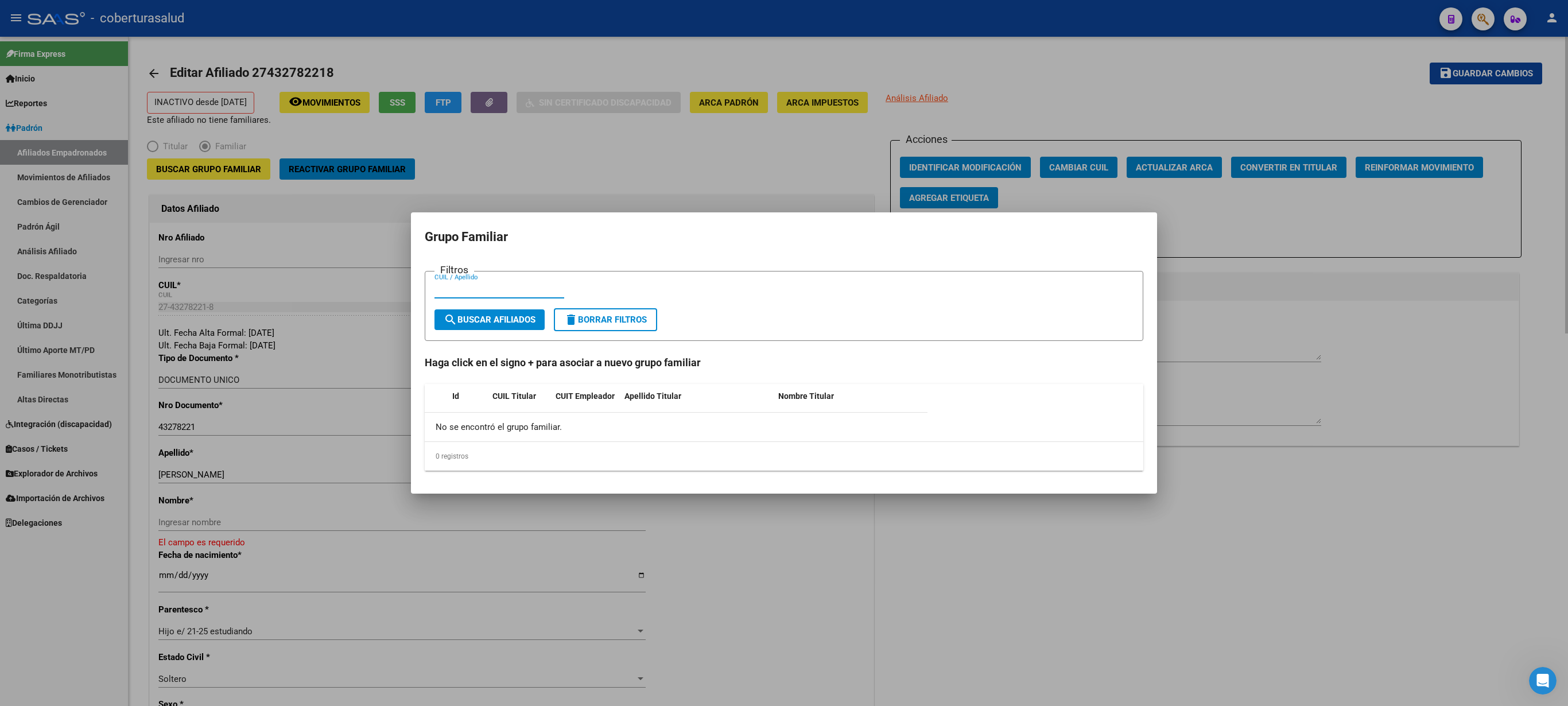
paste input "25536698"
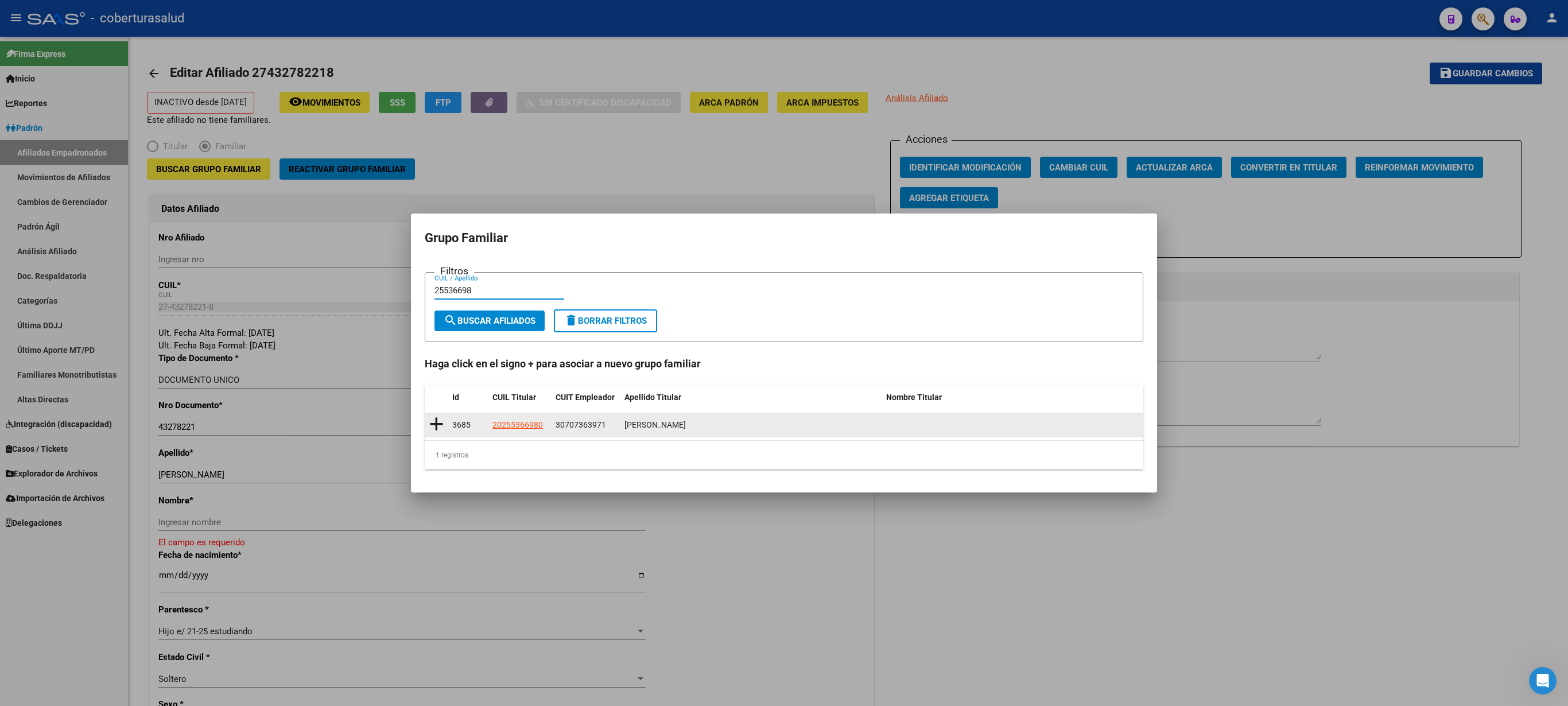
type input "25536698"
click at [439, 353] on icon at bounding box center [436, 424] width 14 height 16
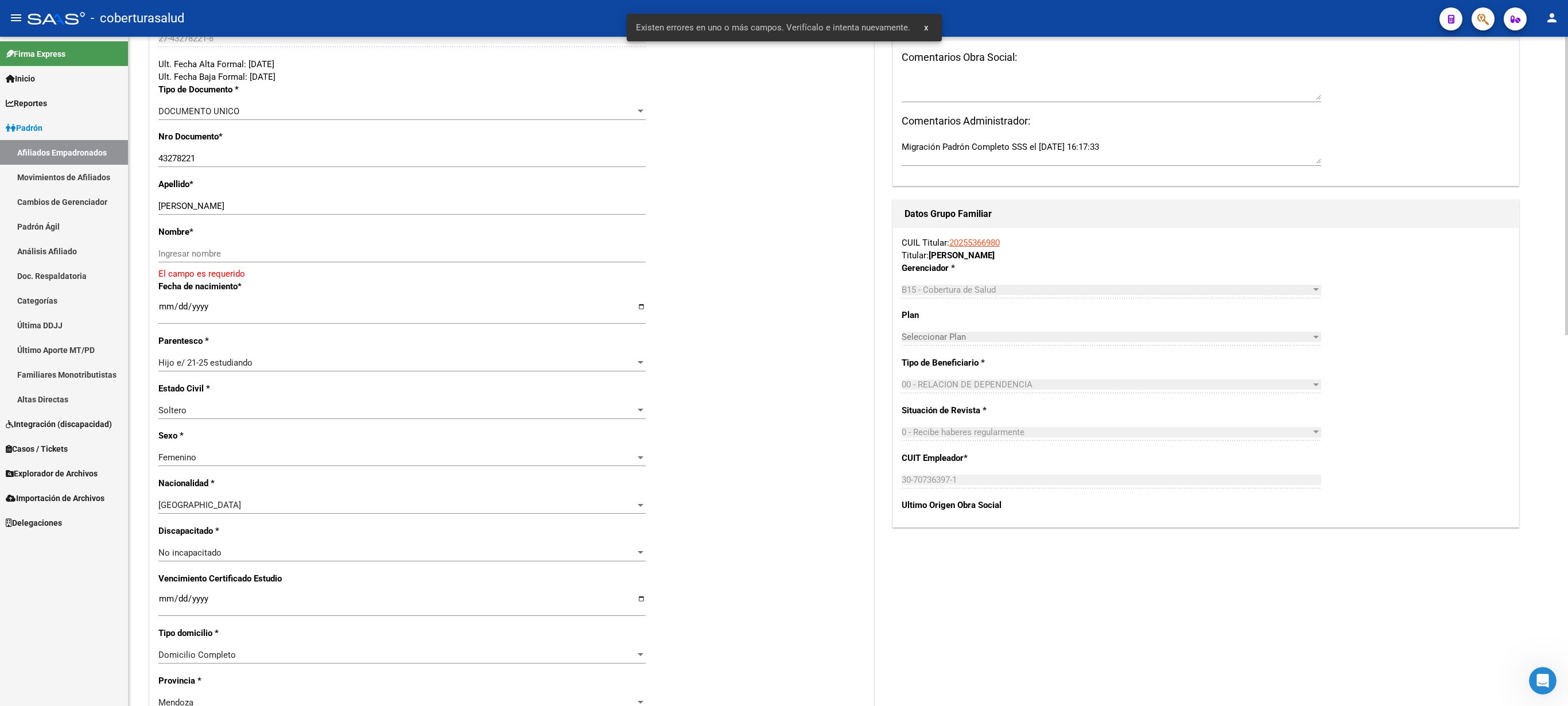
scroll to position [309, 0]
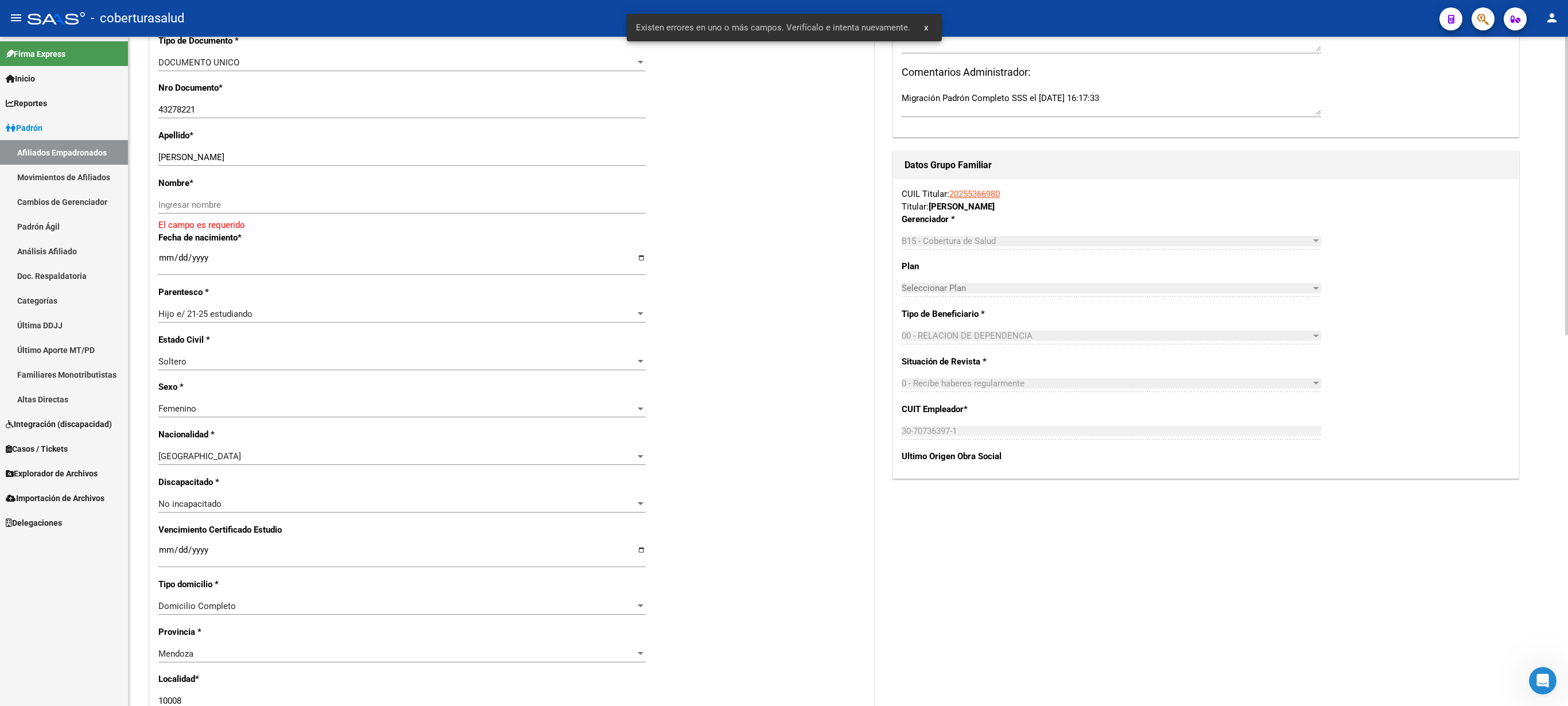
click at [784, 335] on div at bounding box center [1567, 185] width 3 height 299
drag, startPoint x: 190, startPoint y: 157, endPoint x: 261, endPoint y: 157, distance: 71.0
click at [261, 157] on input "[PERSON_NAME]" at bounding box center [402, 157] width 487 height 10
type input "[PERSON_NAME]"
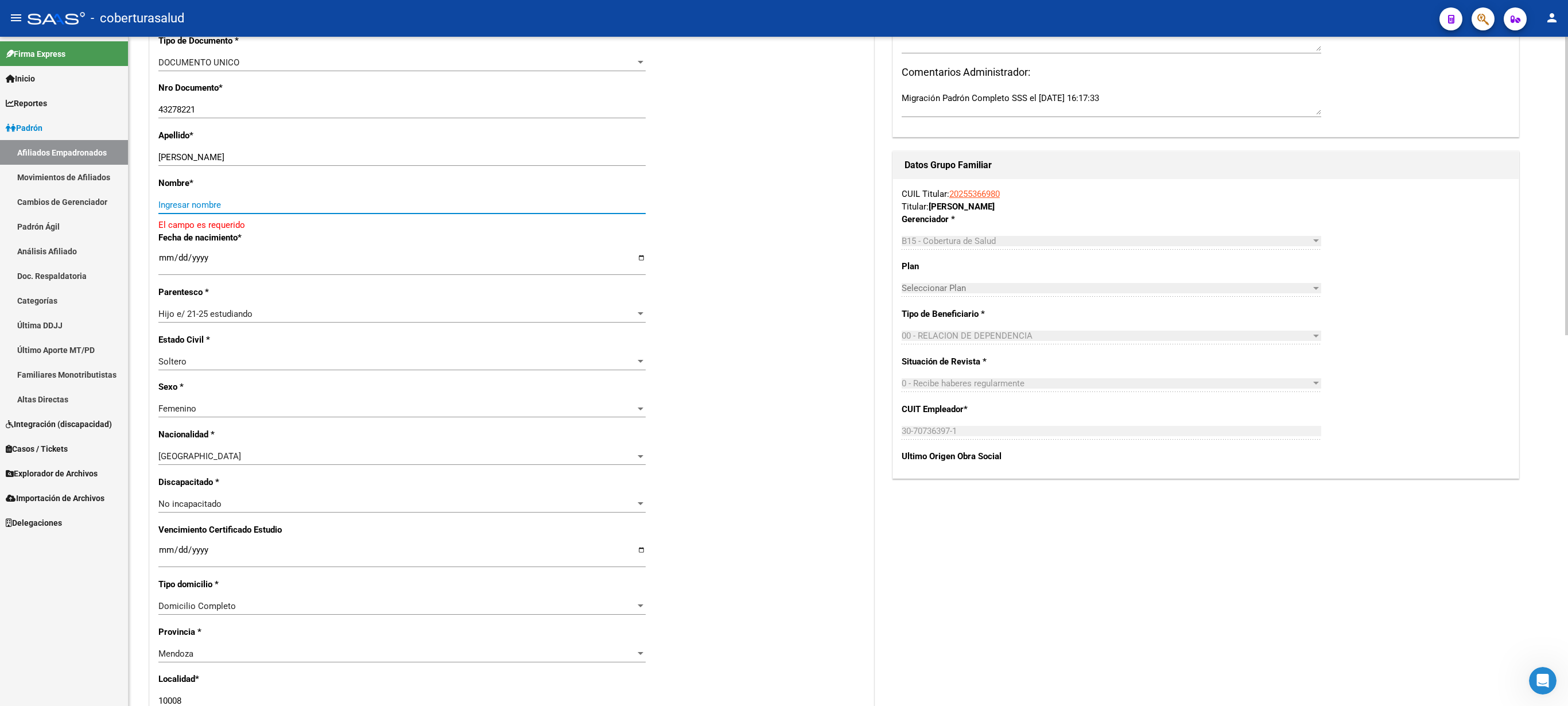
paste input "[PERSON_NAME]"
type input "[PERSON_NAME]"
click at [164, 353] on input "Ingresar fecha" at bounding box center [402, 548] width 487 height 18
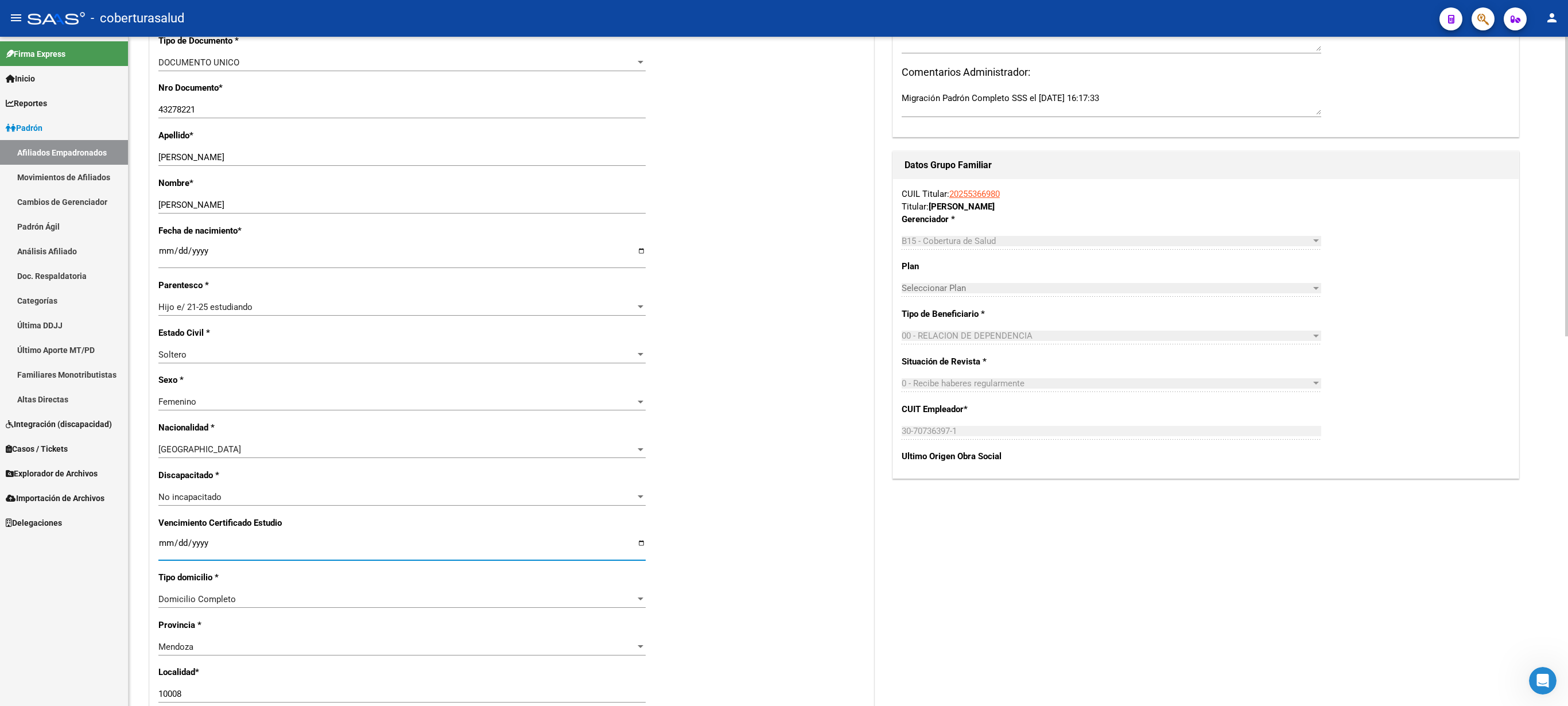
type input "[DATE]"
click at [500, 353] on div "Nro Afiliado Ingresar nro CUIL * 27-43278221-8 CUIL ARCA Padrón Ult. Fecha Alta…" at bounding box center [512, 527] width 724 height 1245
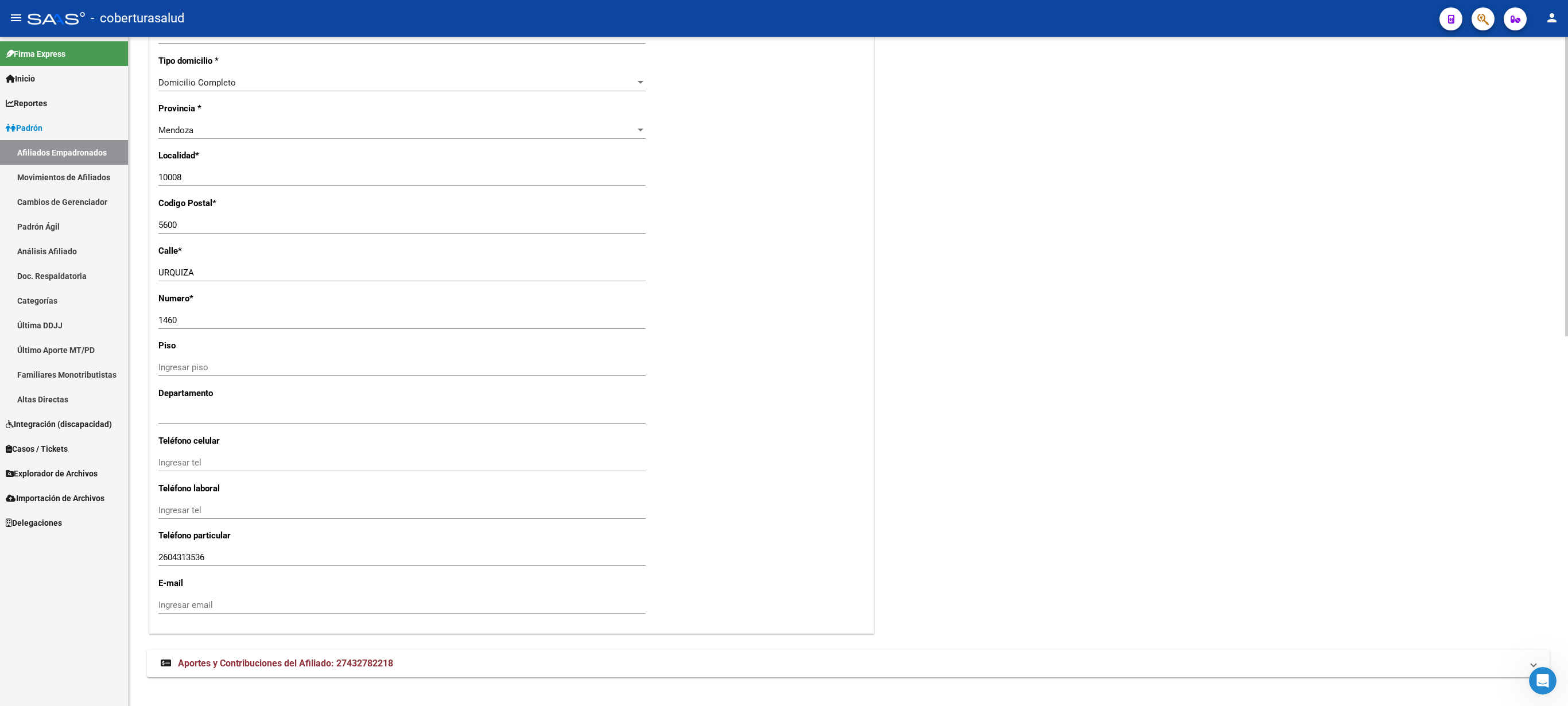
click at [784, 84] on div at bounding box center [1567, 371] width 3 height 670
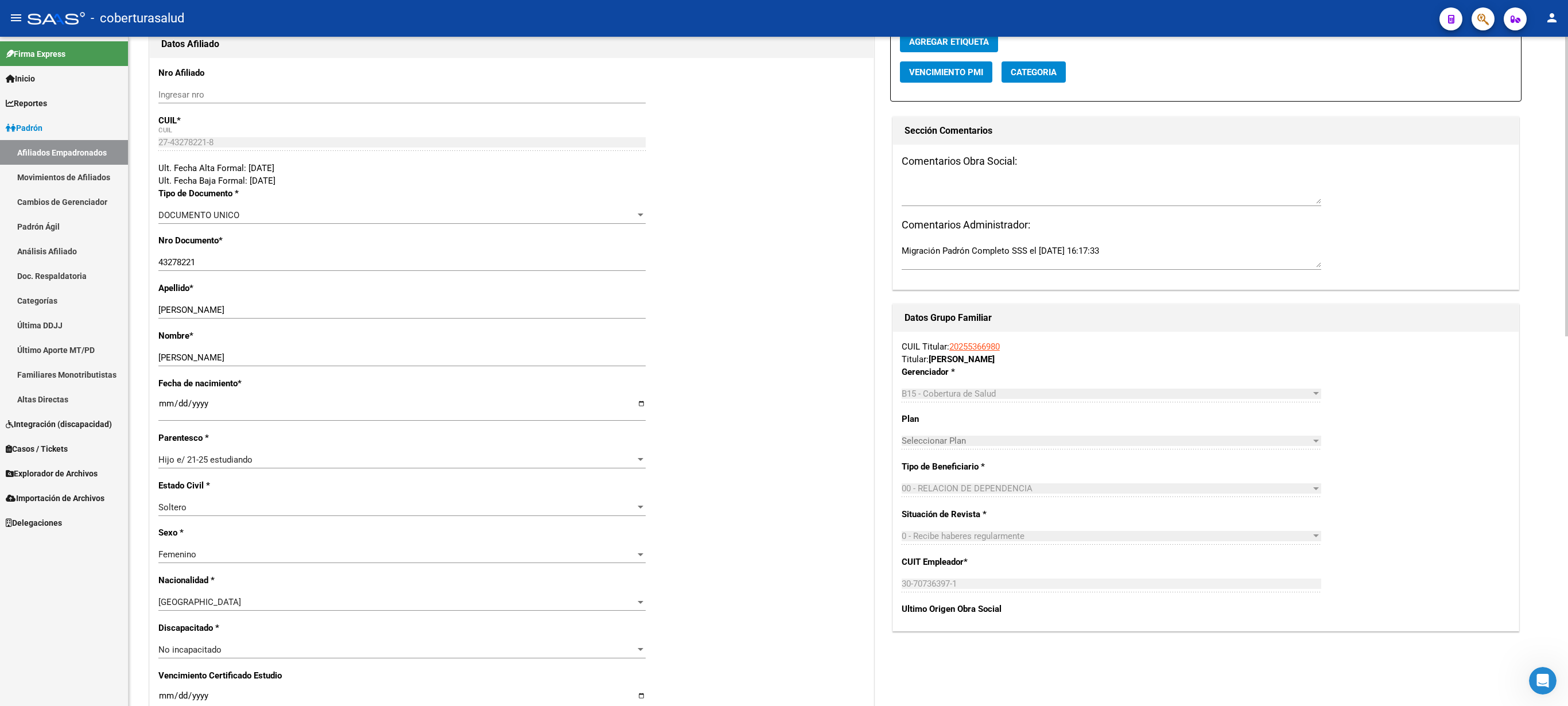
click at [784, 55] on div "arrow_back Editar Afiliado 27432782218 save Guardar cambios INACTIVO desde [DAT…" at bounding box center [850, 634] width 1442 height 1508
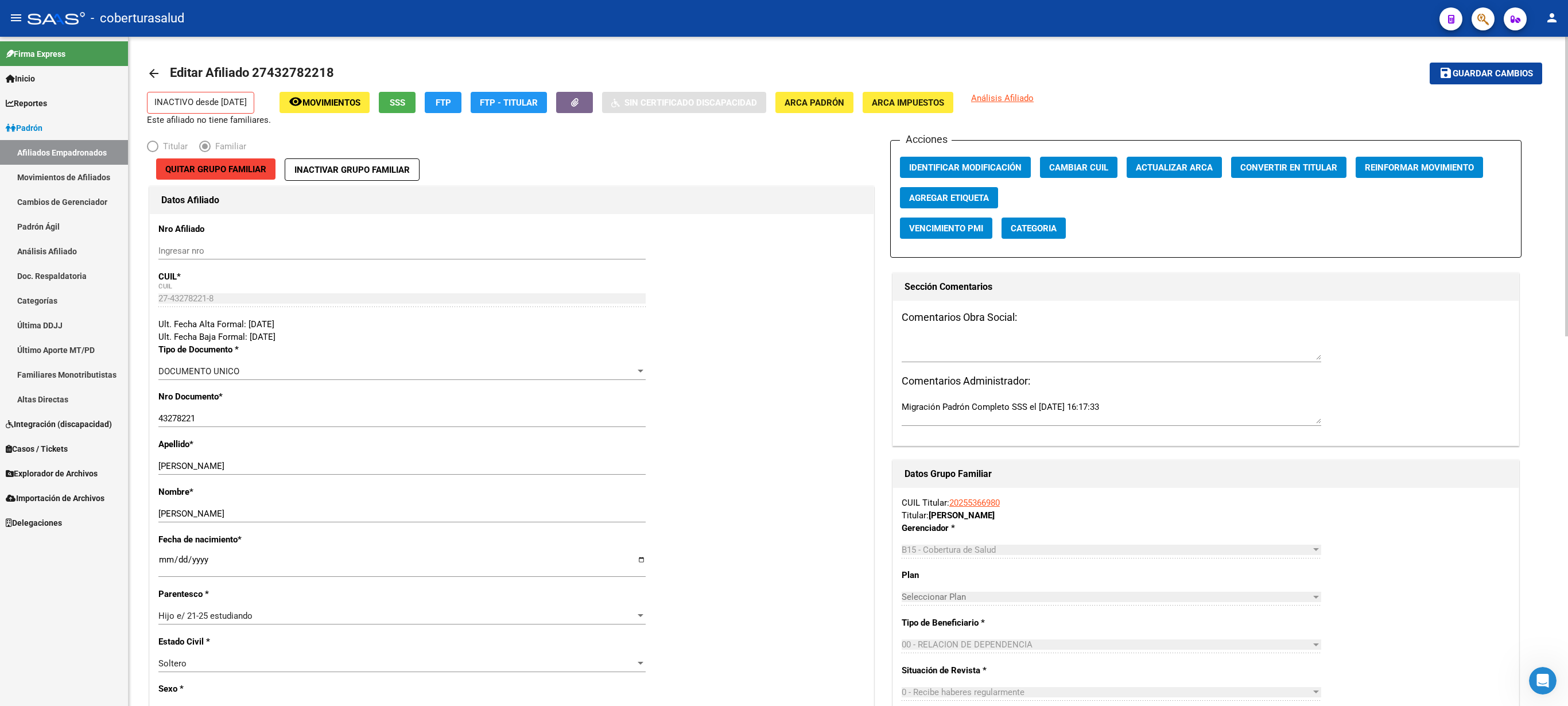
click at [784, 76] on span "Guardar cambios" at bounding box center [1493, 74] width 80 height 10
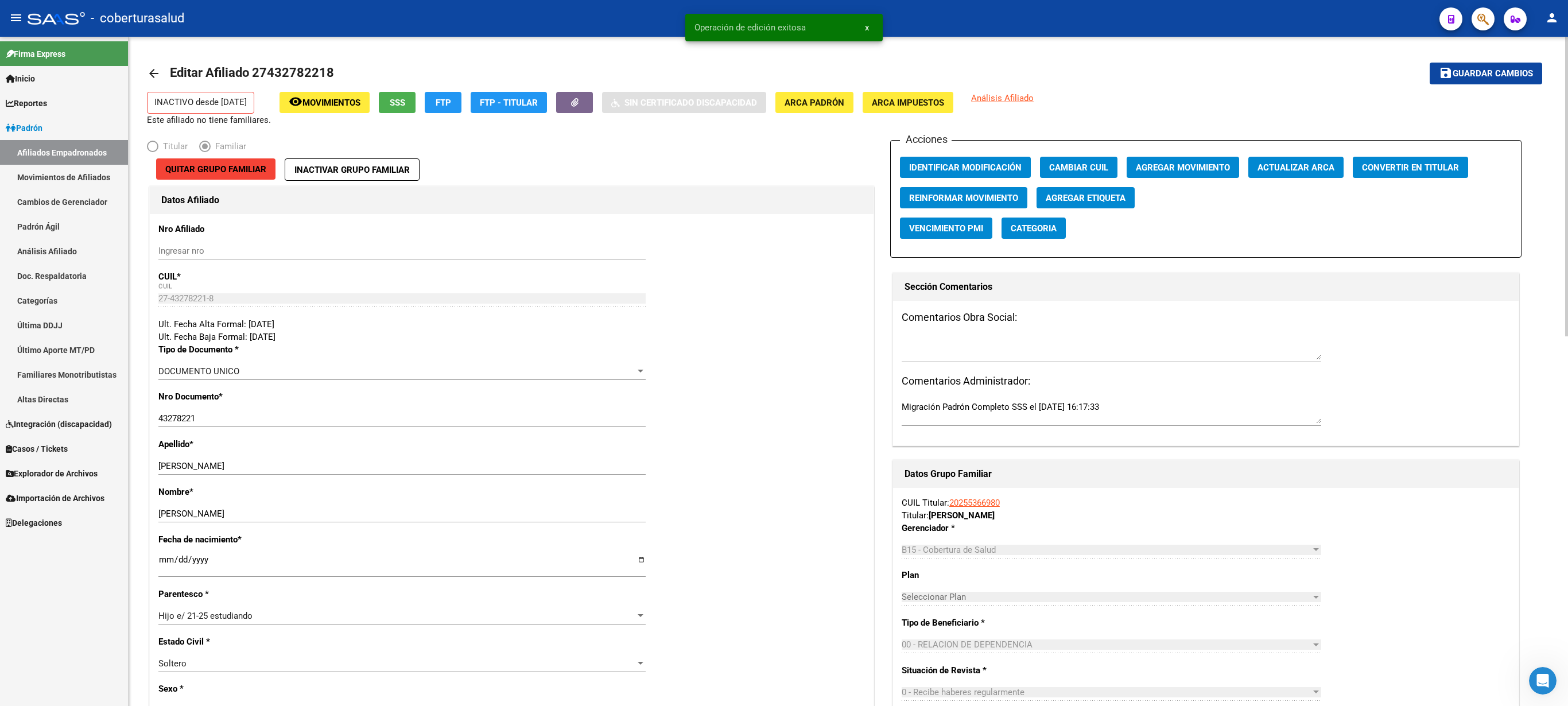
click at [784, 171] on span "Agregar Movimiento" at bounding box center [1183, 167] width 94 height 10
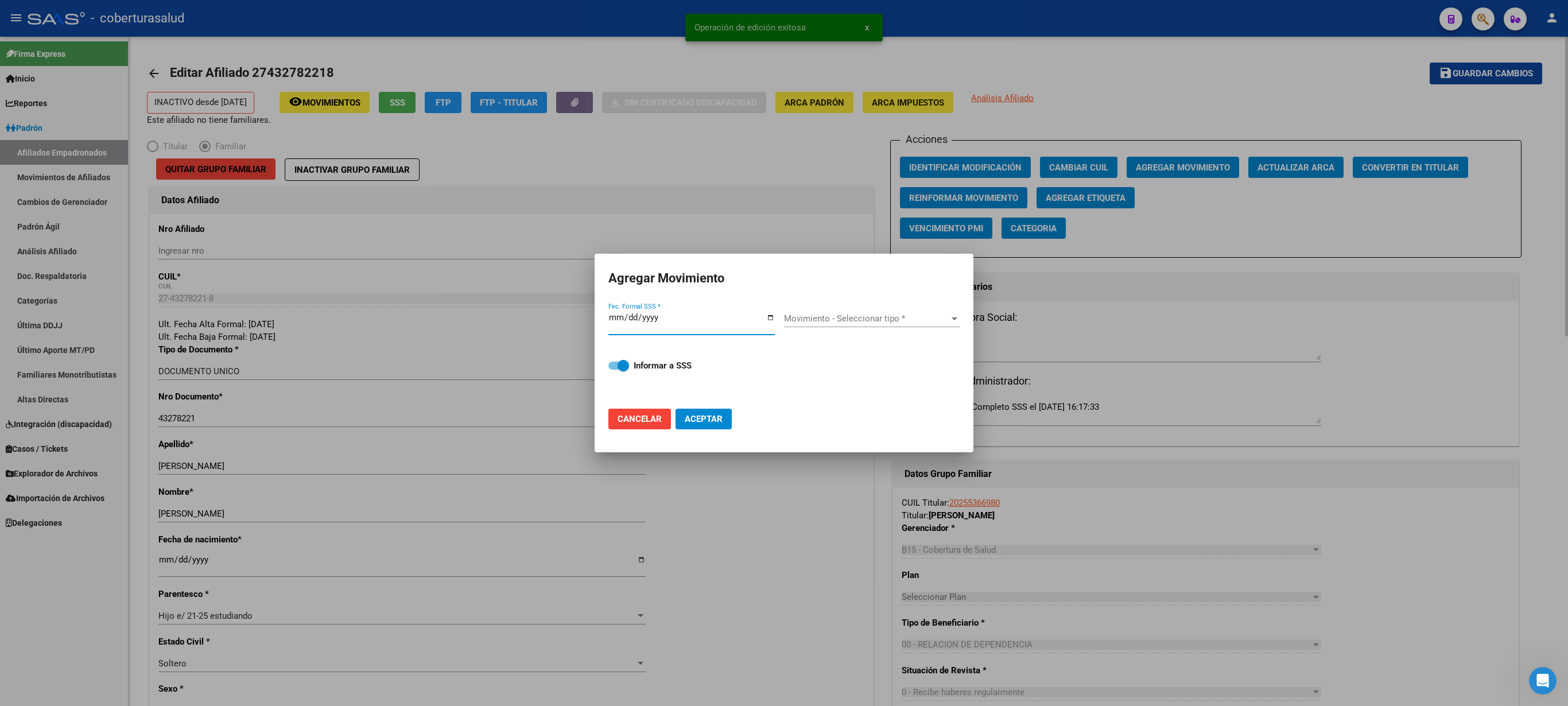
type input "[DATE]"
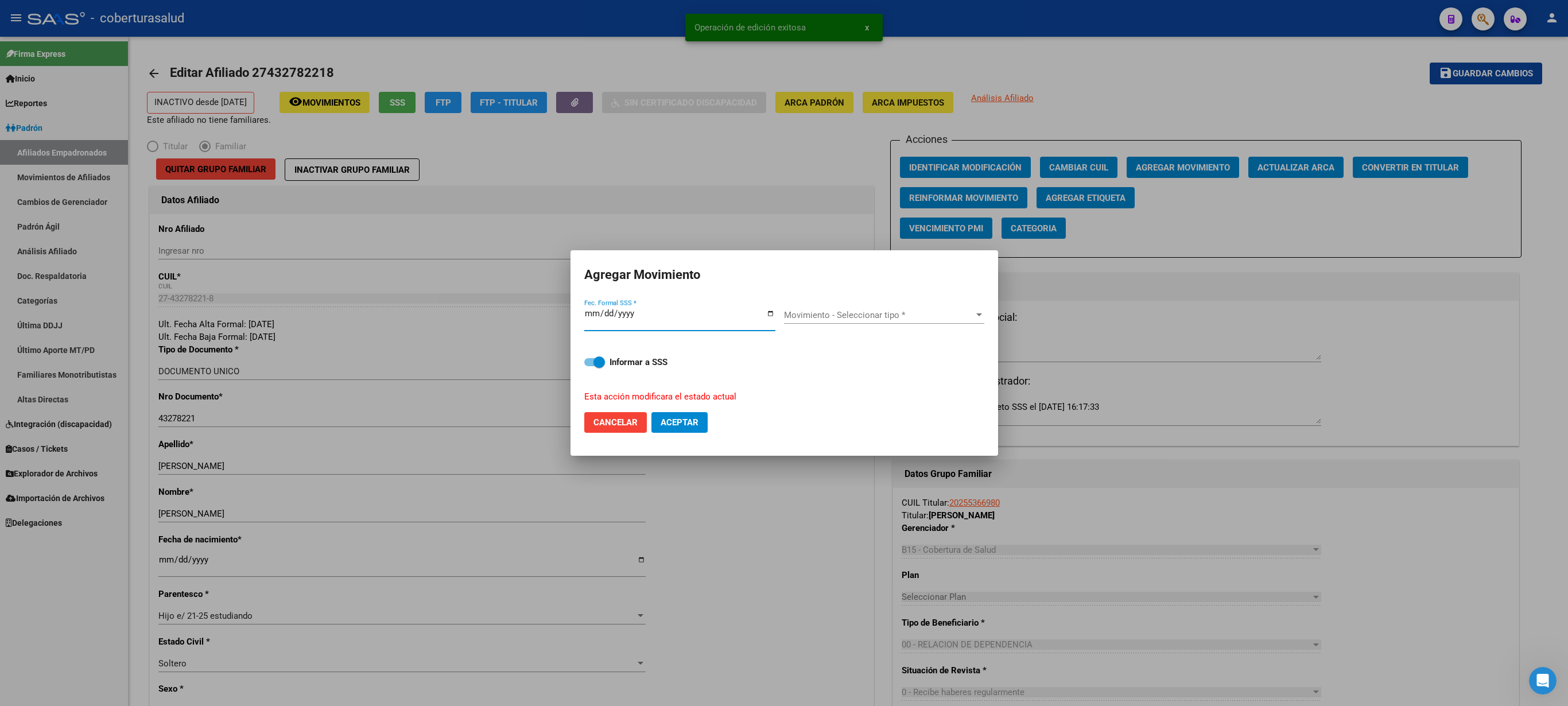
click at [784, 321] on span "Movimiento - Seleccionar tipo *" at bounding box center [879, 315] width 190 height 10
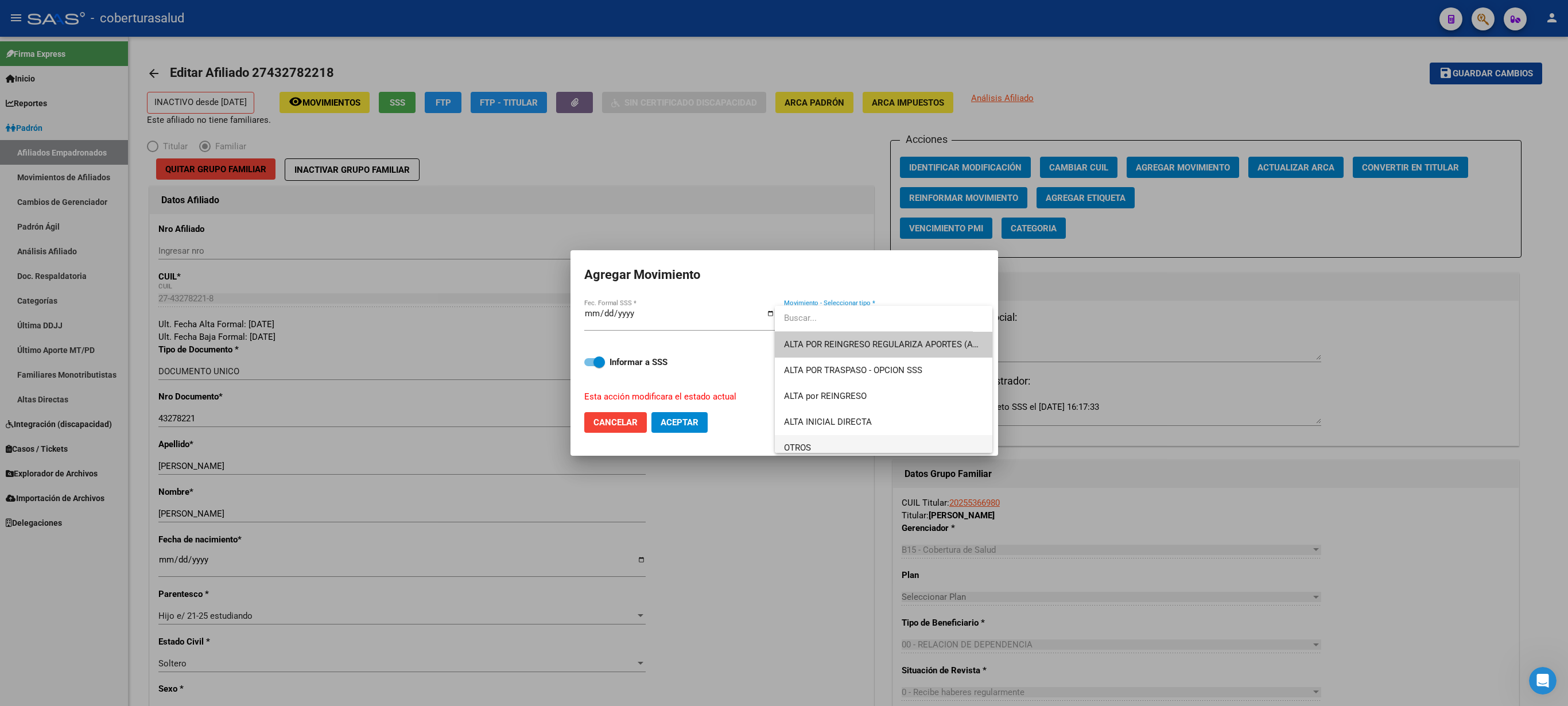
click at [784, 353] on span "OTROS" at bounding box center [884, 448] width 199 height 26
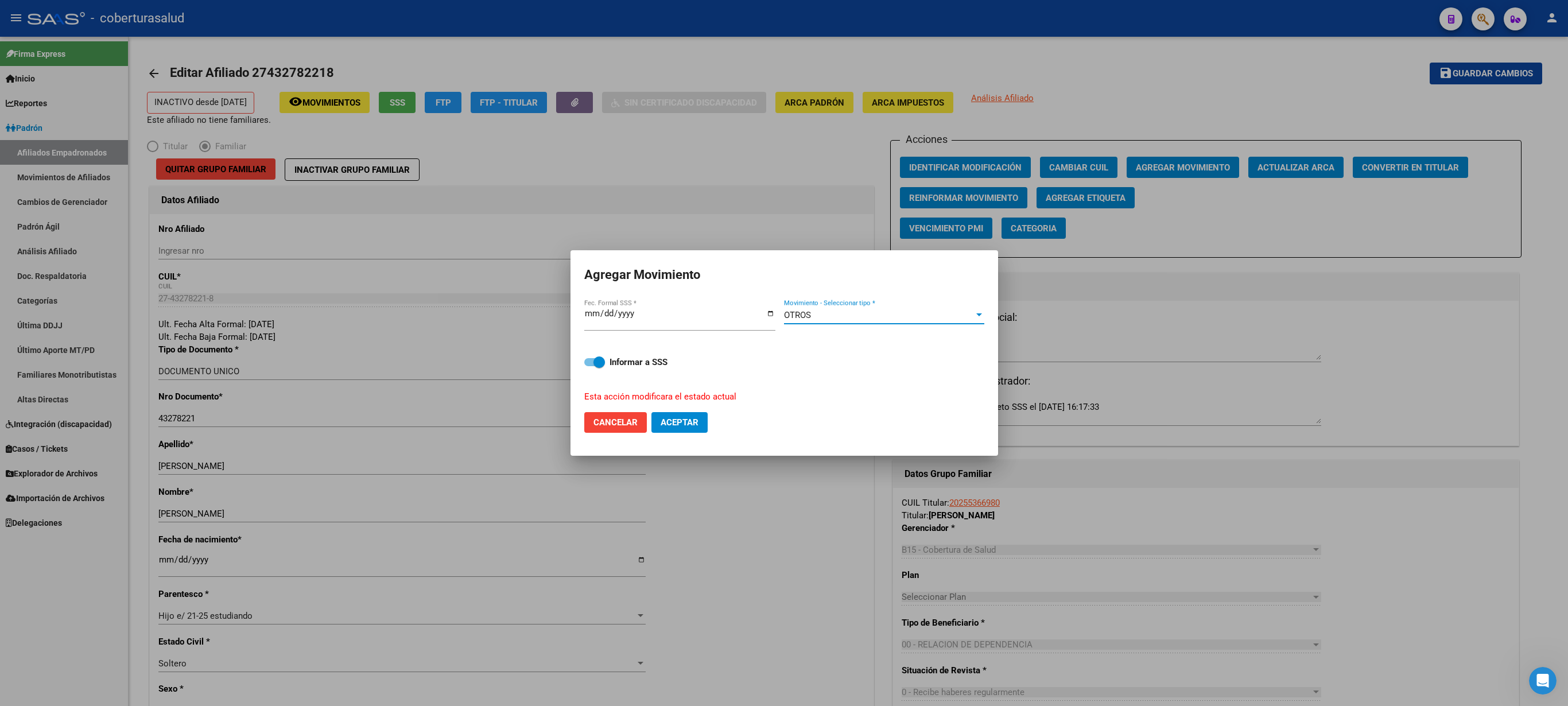
click at [675, 353] on span "Aceptar" at bounding box center [679, 422] width 38 height 10
checkbox input "false"
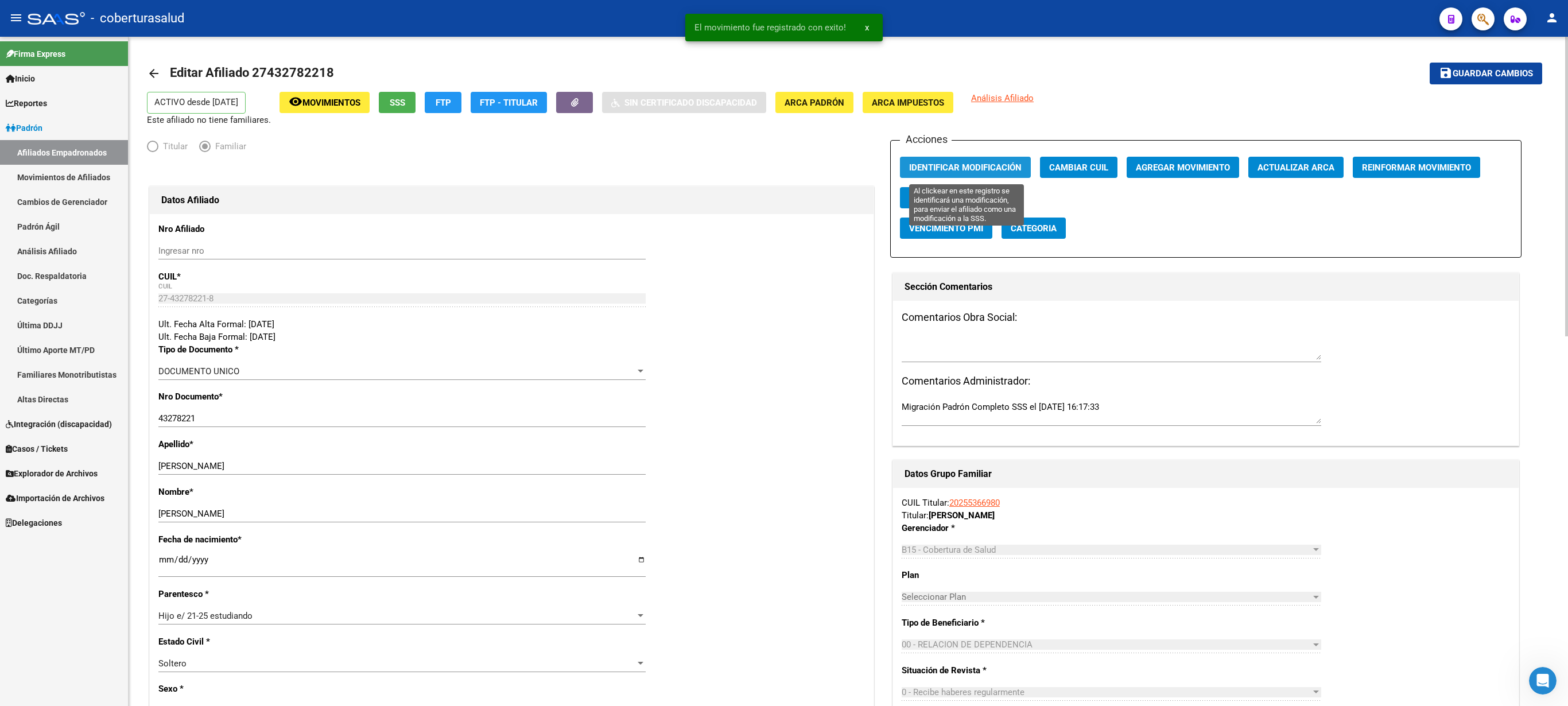
click at [784, 173] on span "Identificar Modificación" at bounding box center [965, 167] width 112 height 10
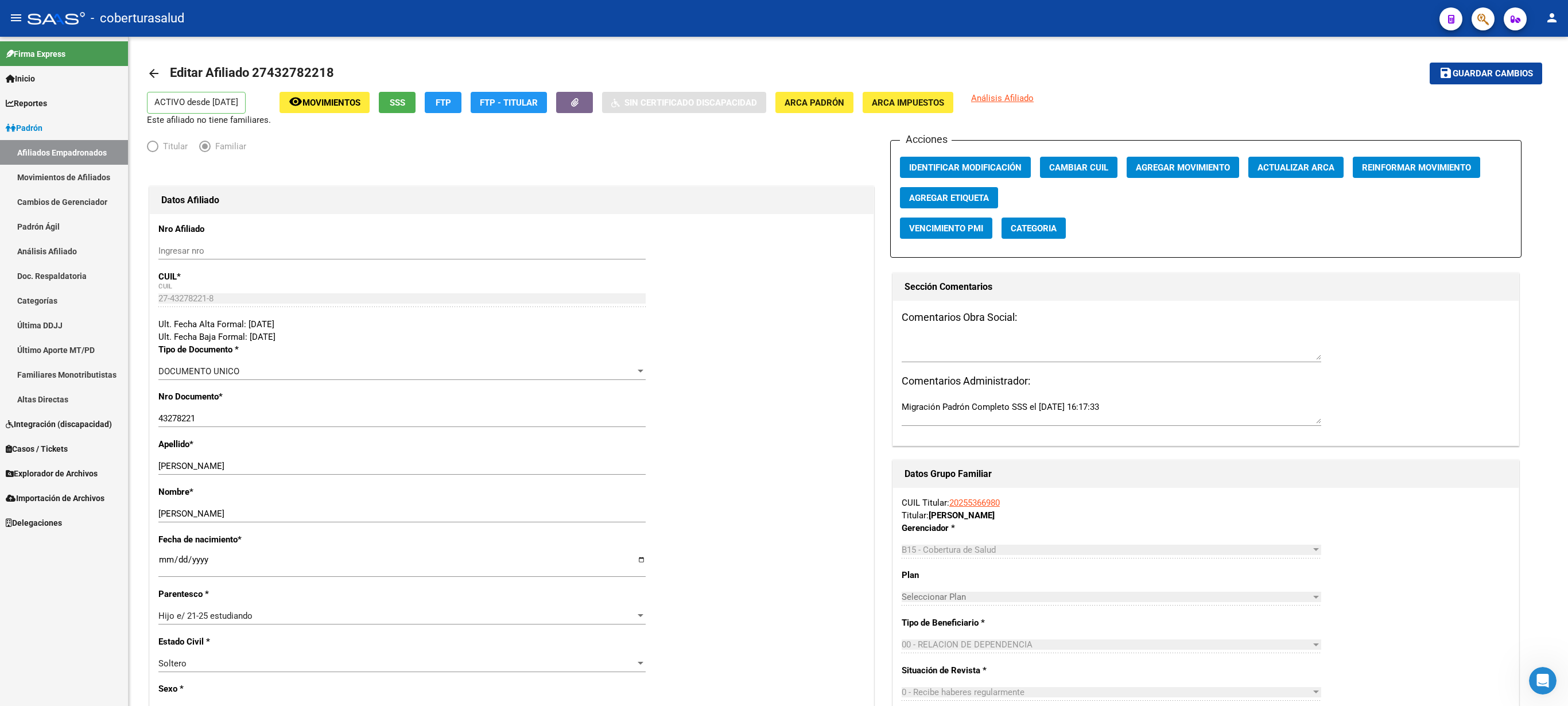
click at [784, 18] on button "button" at bounding box center [1483, 19] width 23 height 23
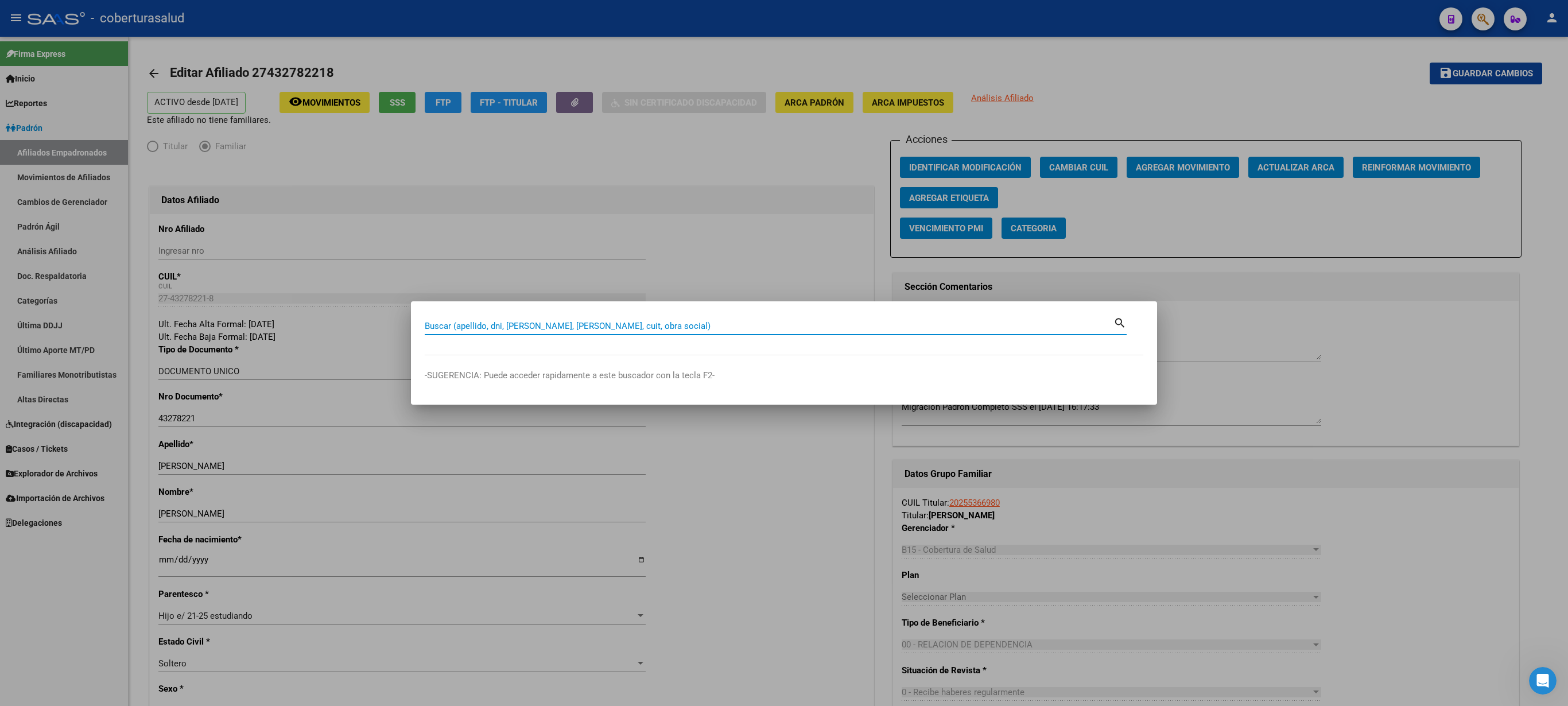
paste input "27432782218"
type input "27432782218"
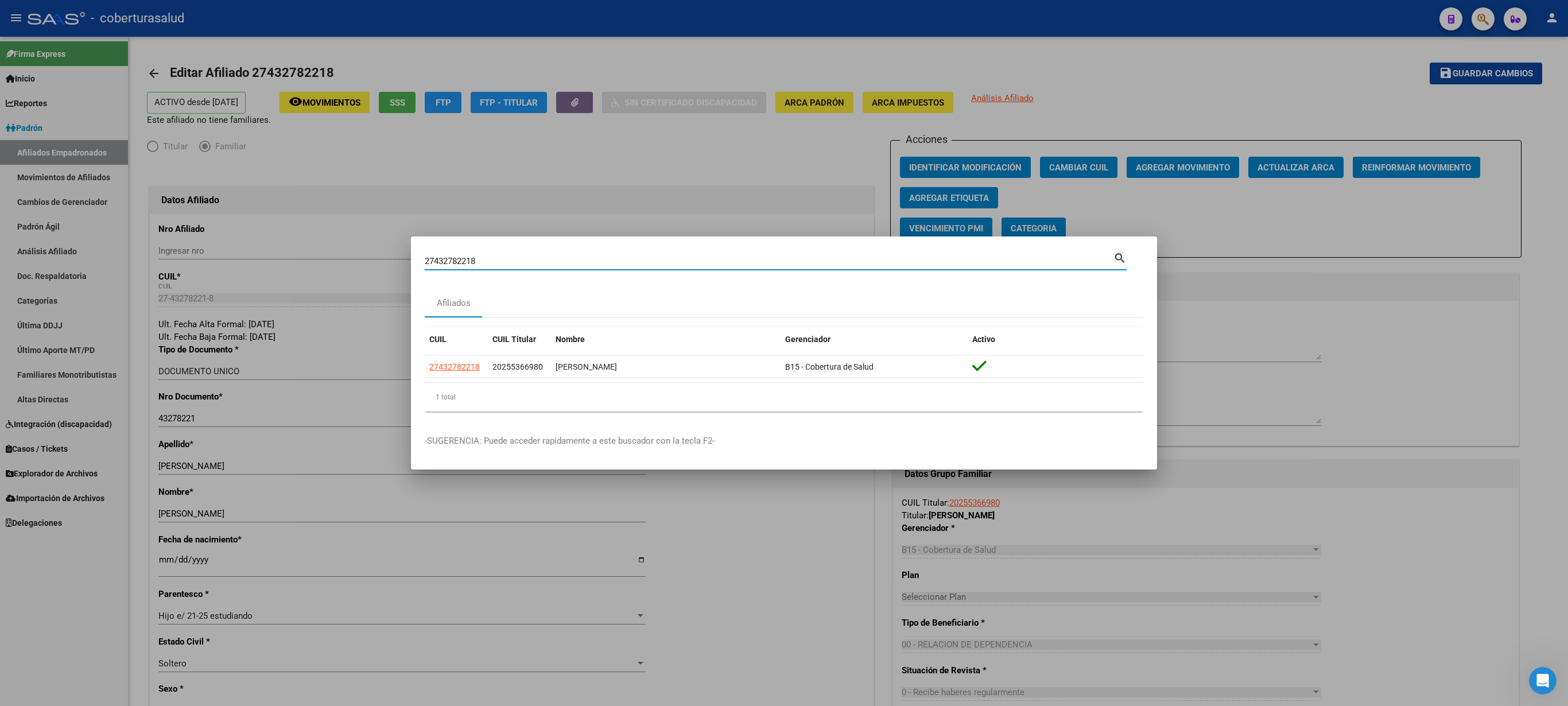
click at [784, 300] on div at bounding box center [784, 353] width 1568 height 706
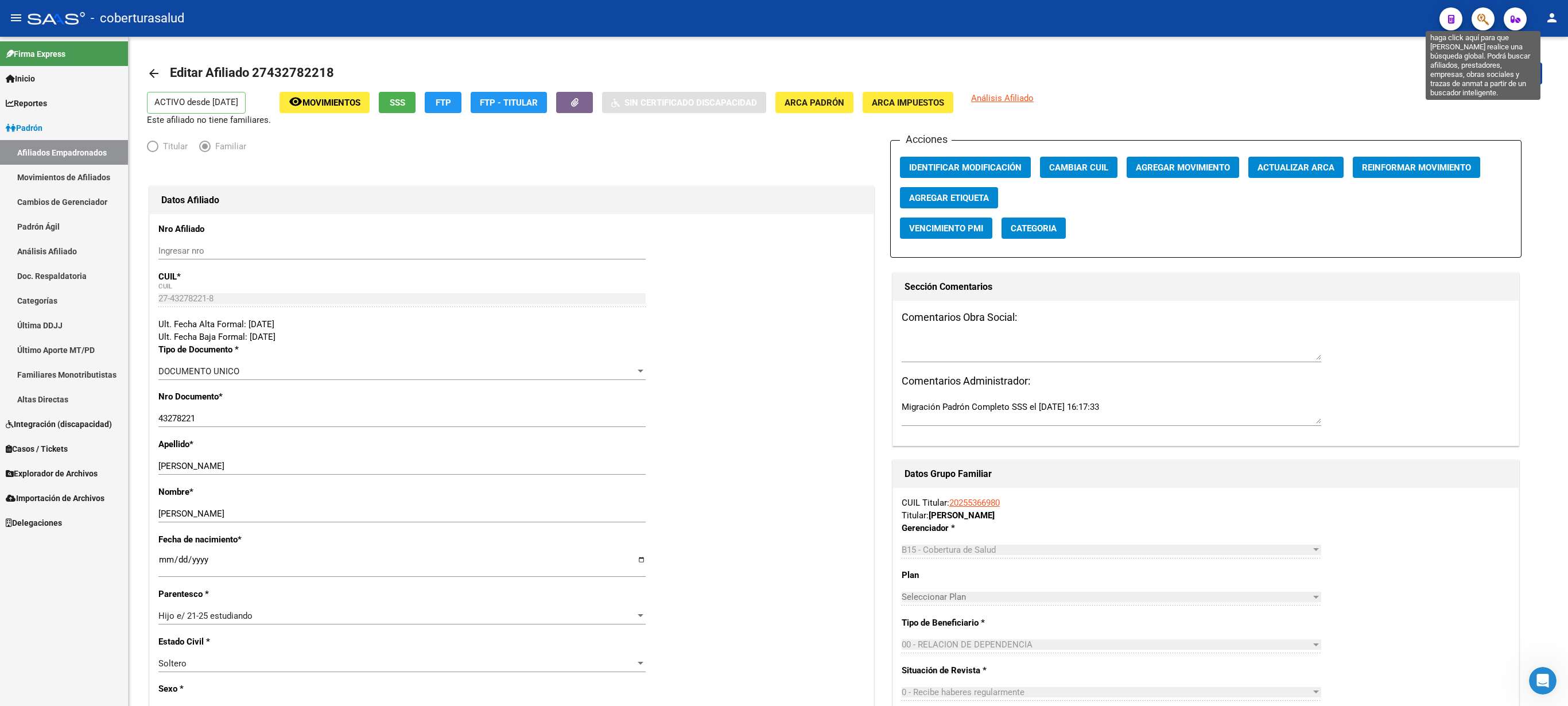
click at [784, 23] on icon "button" at bounding box center [1483, 19] width 11 height 13
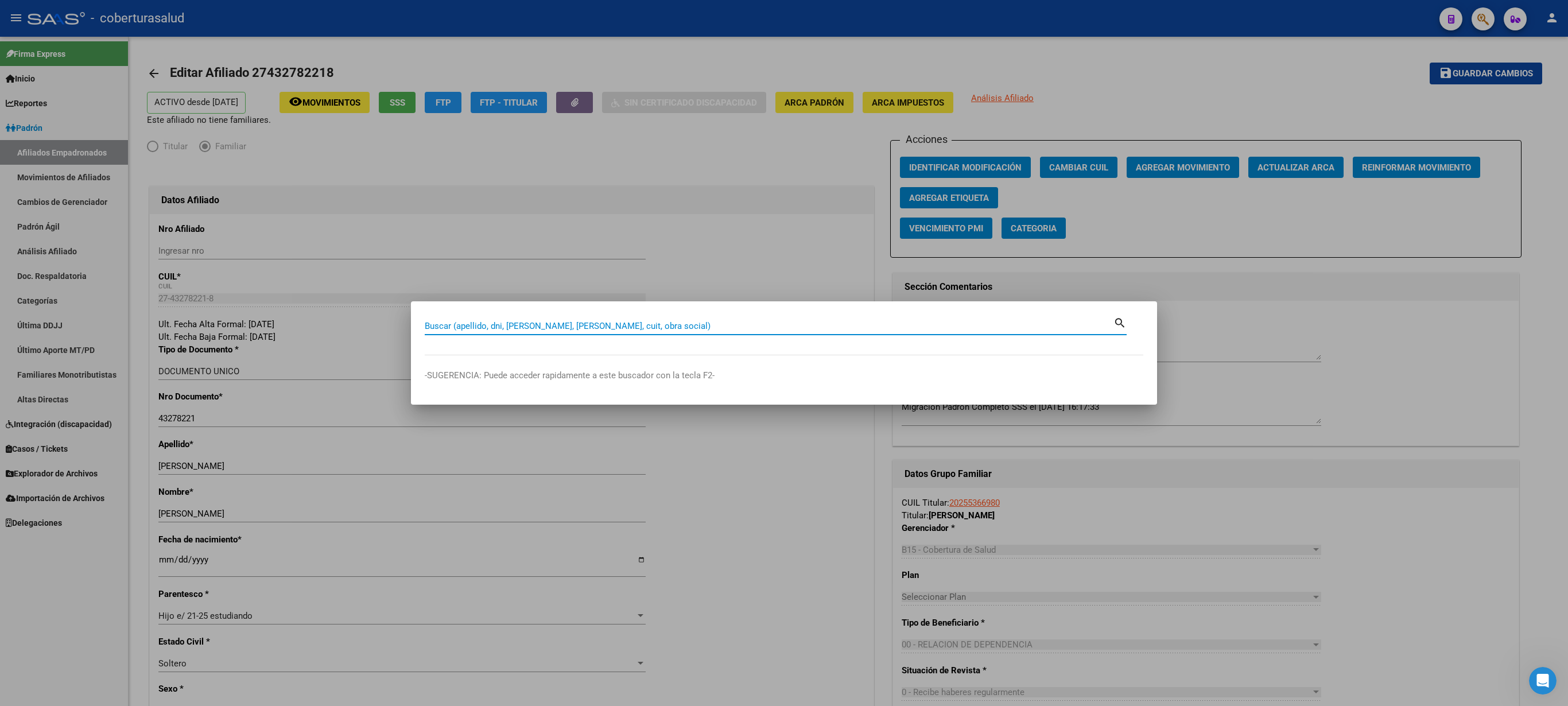
paste input "27435583526"
type input "27435583526"
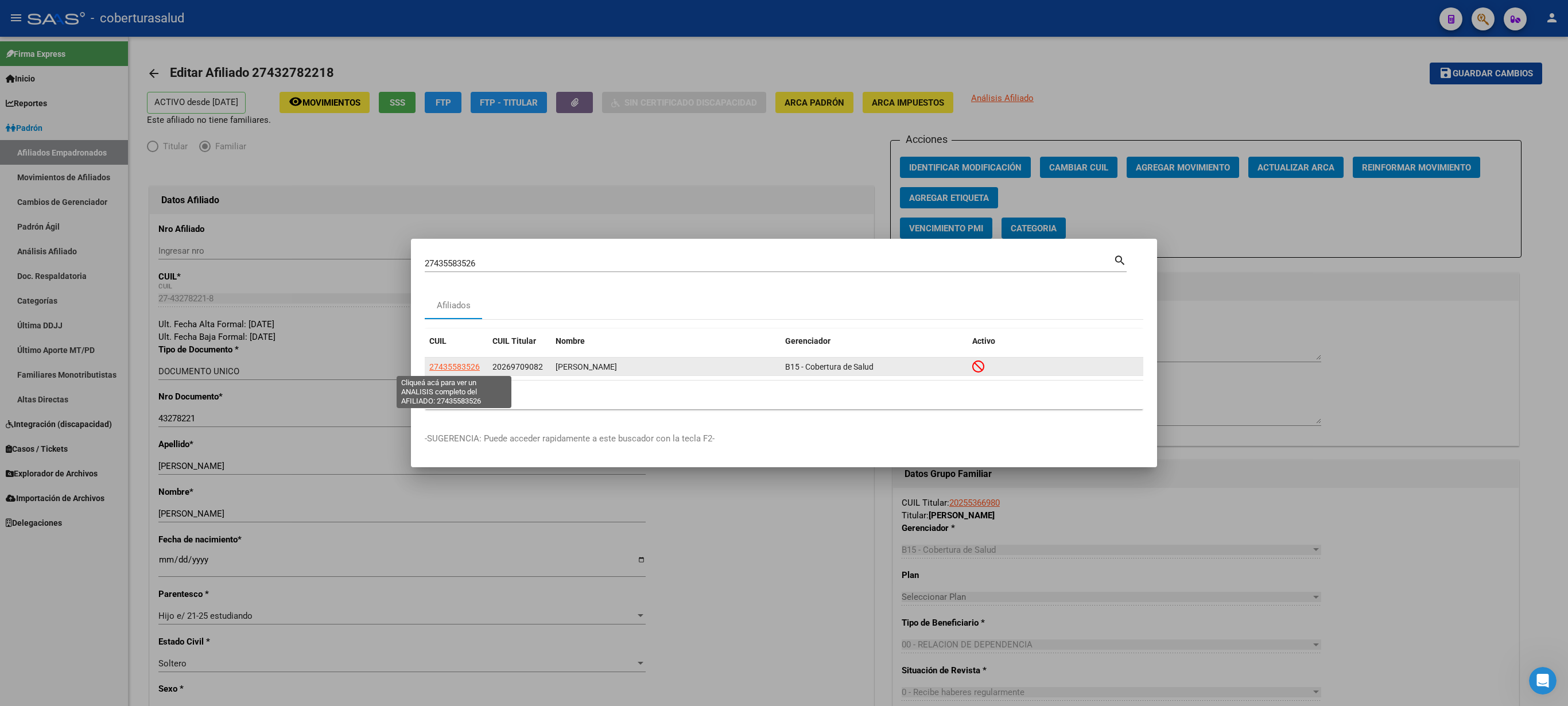
click at [447, 353] on span "27435583526" at bounding box center [454, 367] width 50 height 9
type textarea "27435583526"
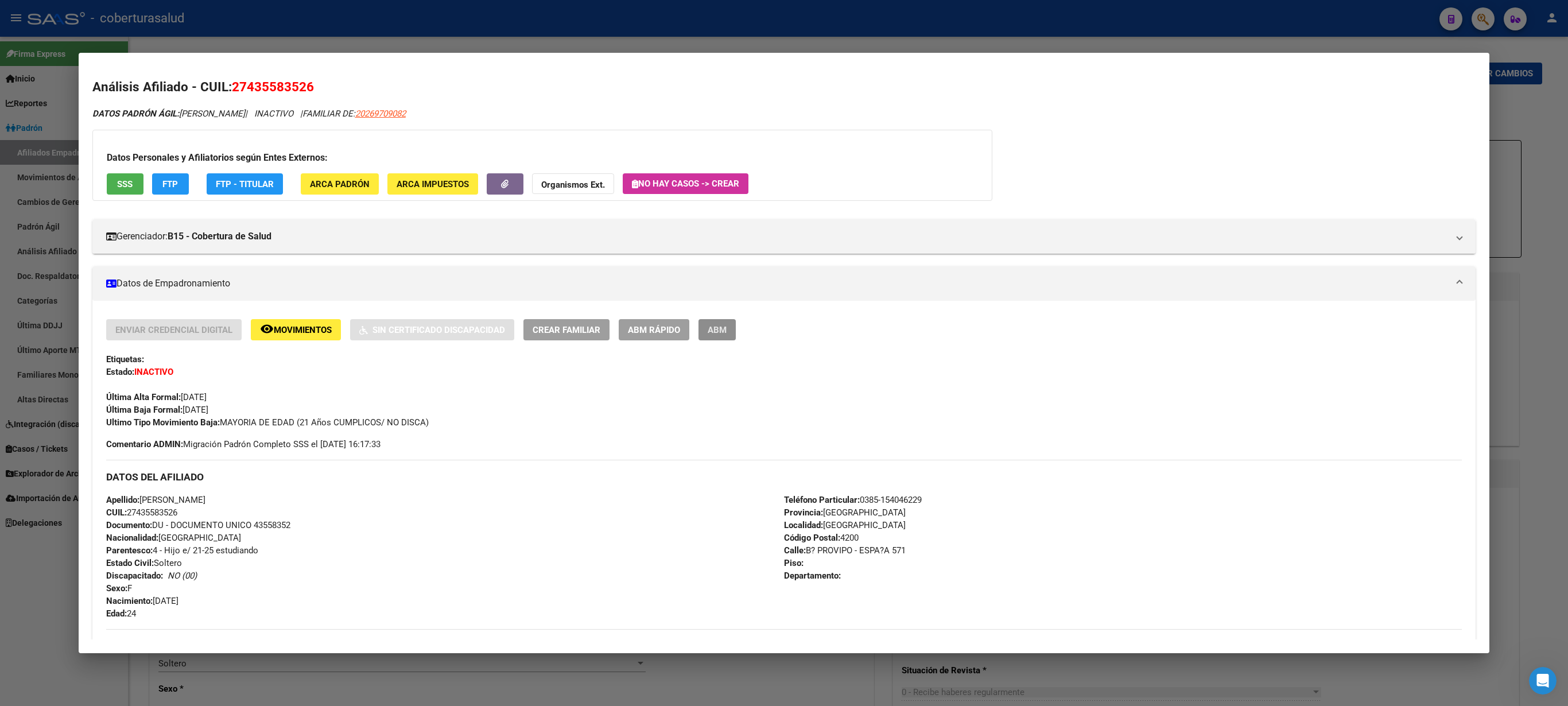
click at [718, 335] on span "ABM" at bounding box center [717, 330] width 19 height 10
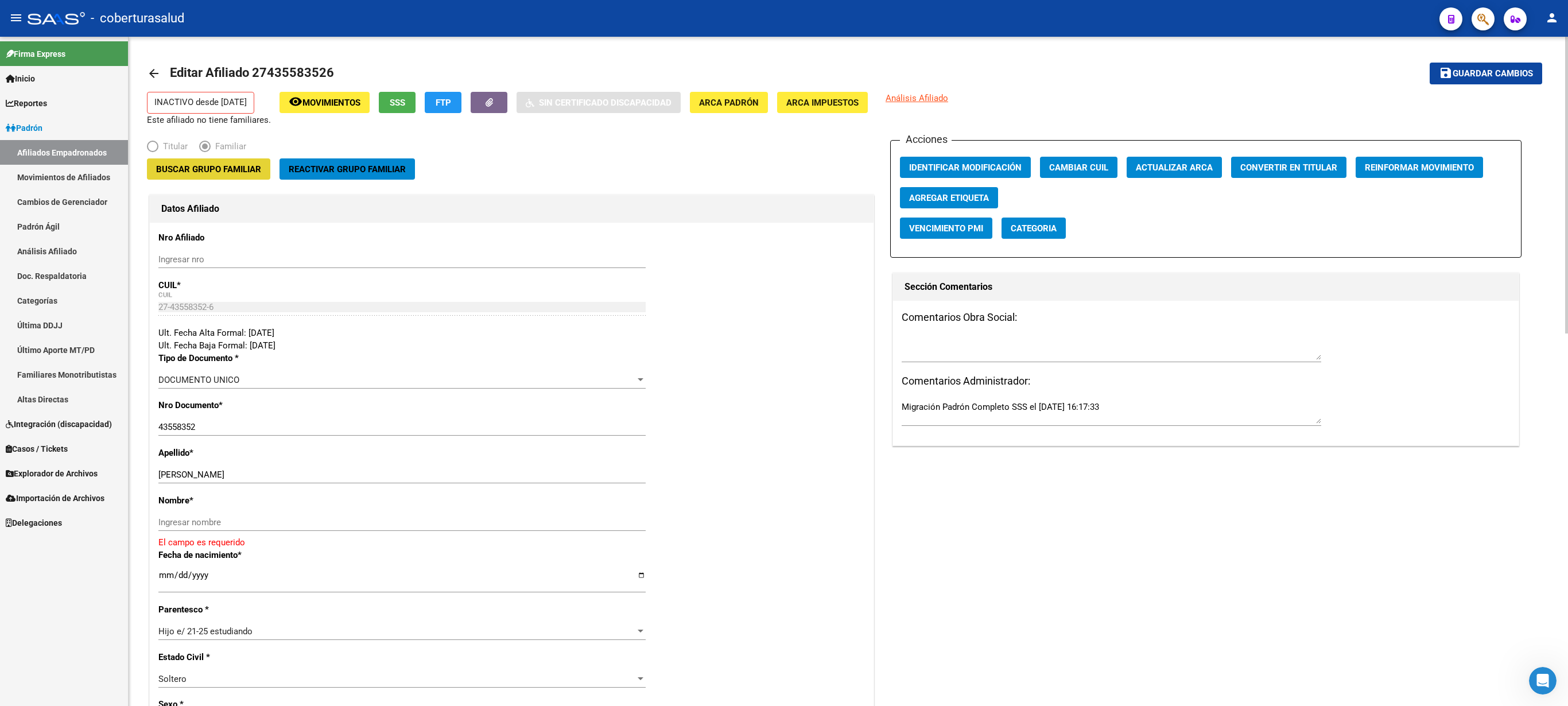
click at [212, 165] on span "Buscar Grupo Familiar" at bounding box center [208, 168] width 105 height 10
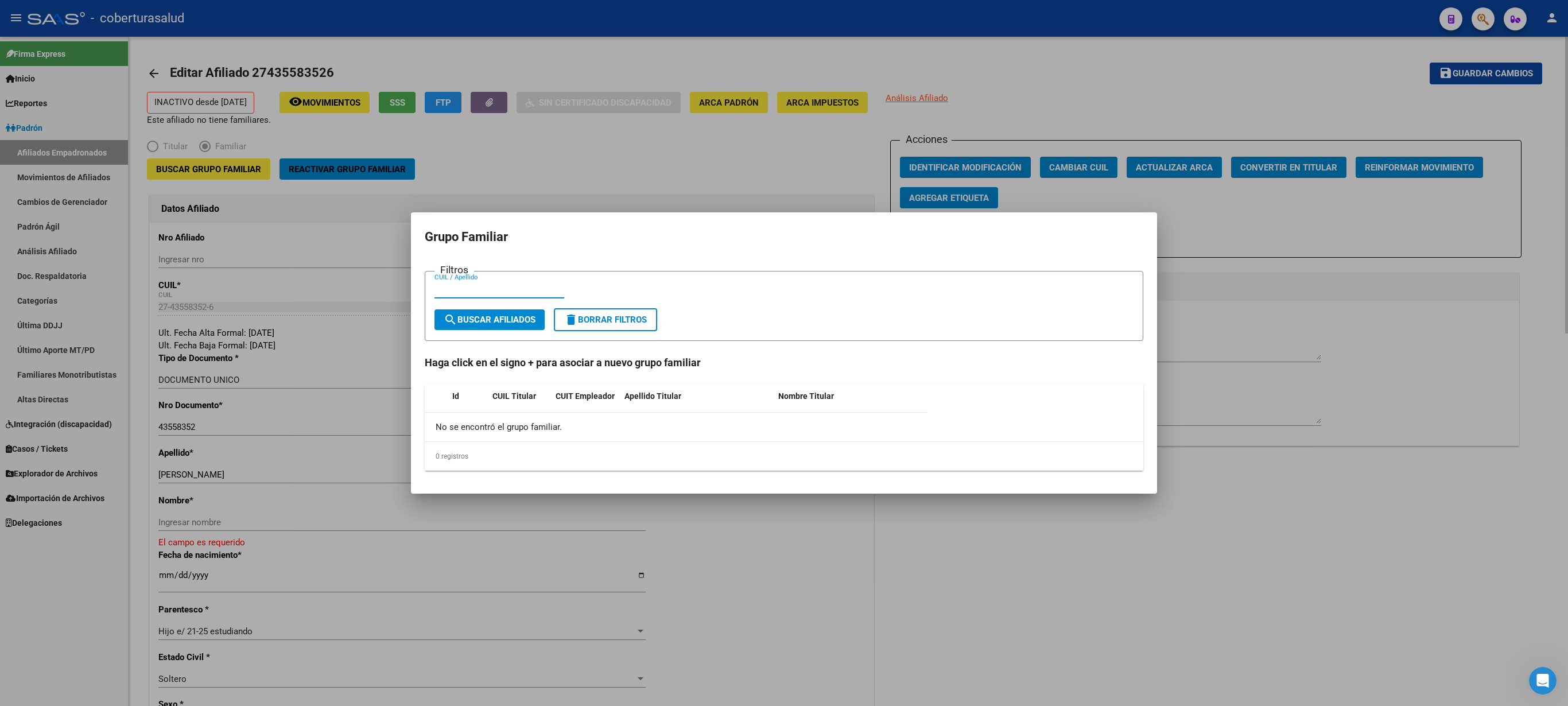
paste input "26970908"
type input "26970908"
click at [495, 324] on button "search Buscar Afiliados" at bounding box center [489, 319] width 110 height 21
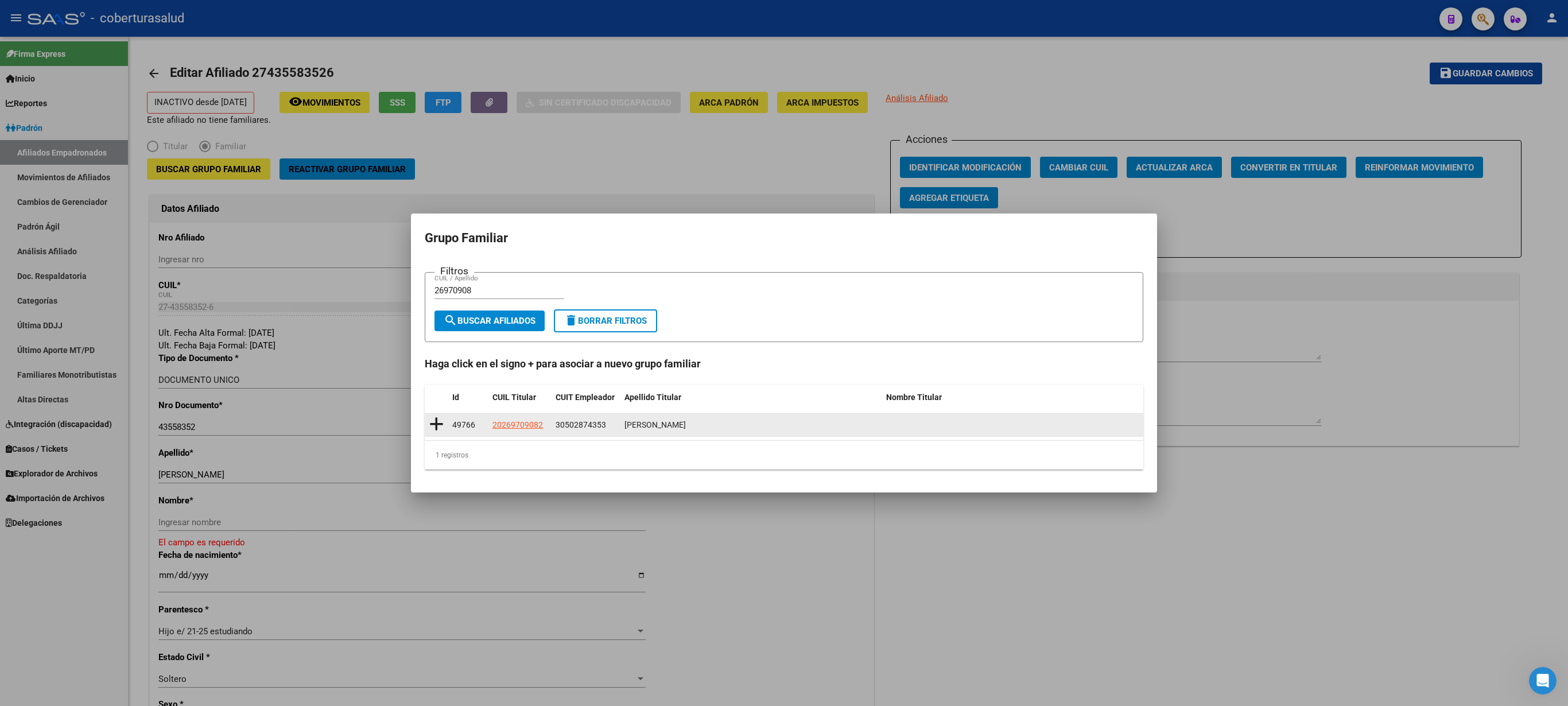
click at [437, 353] on icon at bounding box center [436, 424] width 14 height 16
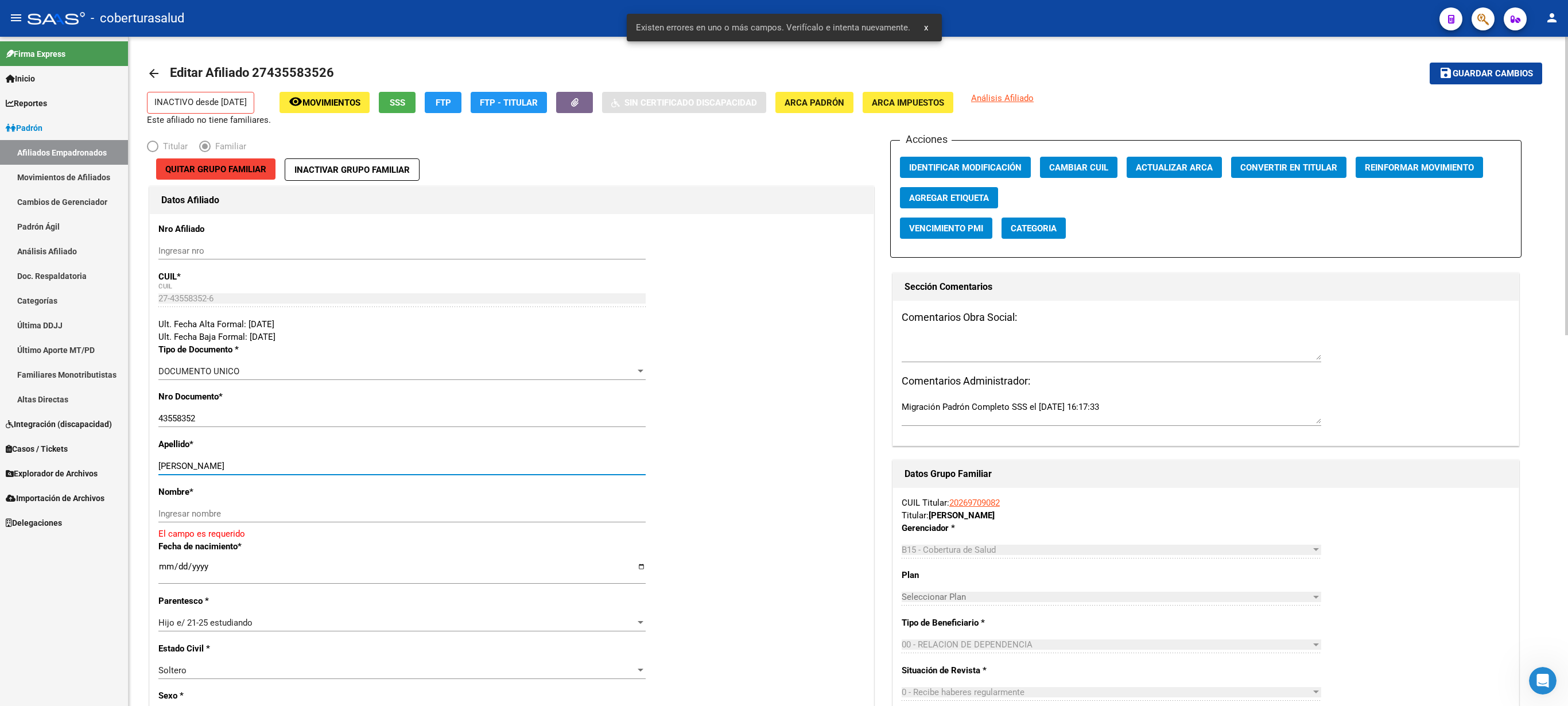
drag, startPoint x: 216, startPoint y: 465, endPoint x: 296, endPoint y: 468, distance: 80.1
click at [296, 353] on input "[PERSON_NAME]" at bounding box center [402, 466] width 487 height 10
type input "[PERSON_NAME]"
paste input "[PERSON_NAME]"
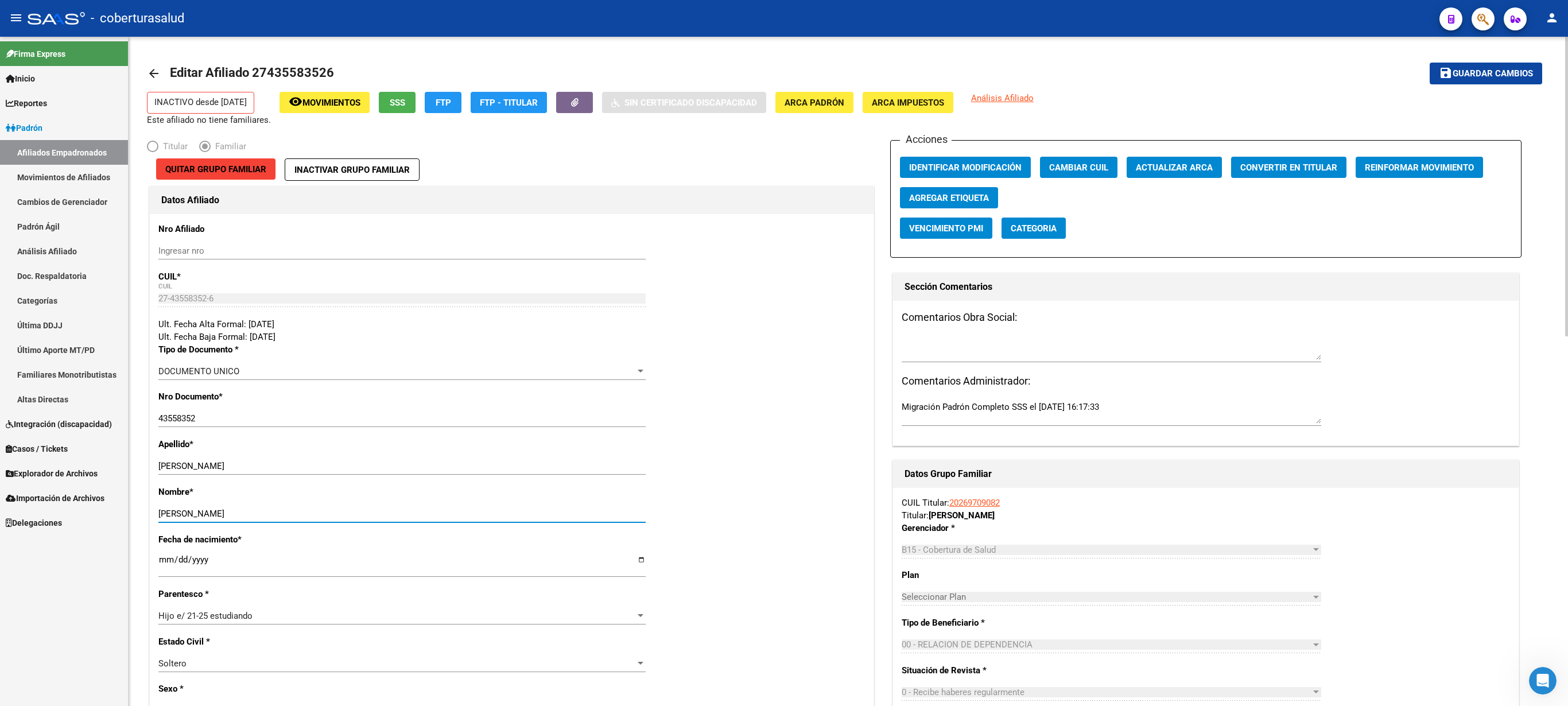
scroll to position [669, 0]
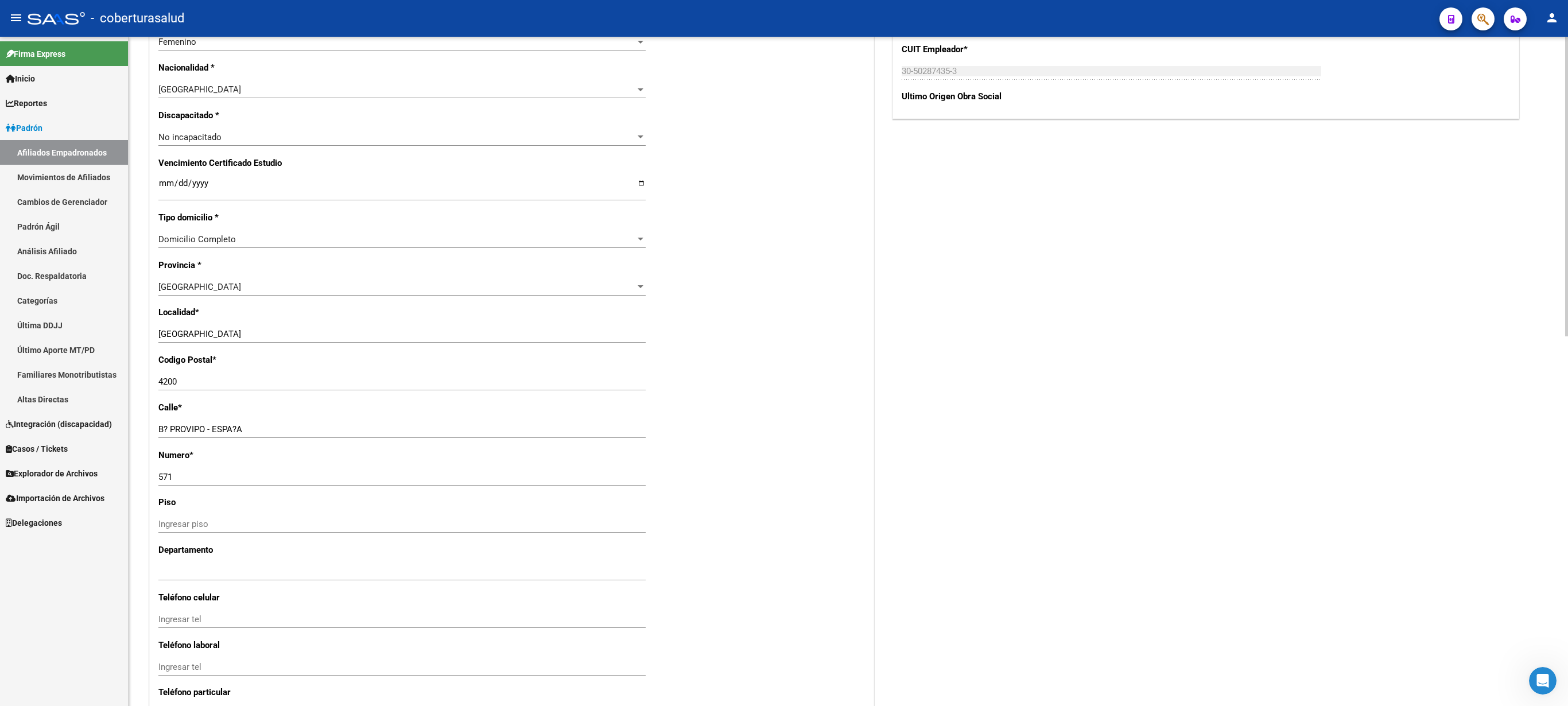
click at [784, 353] on div at bounding box center [1567, 371] width 3 height 670
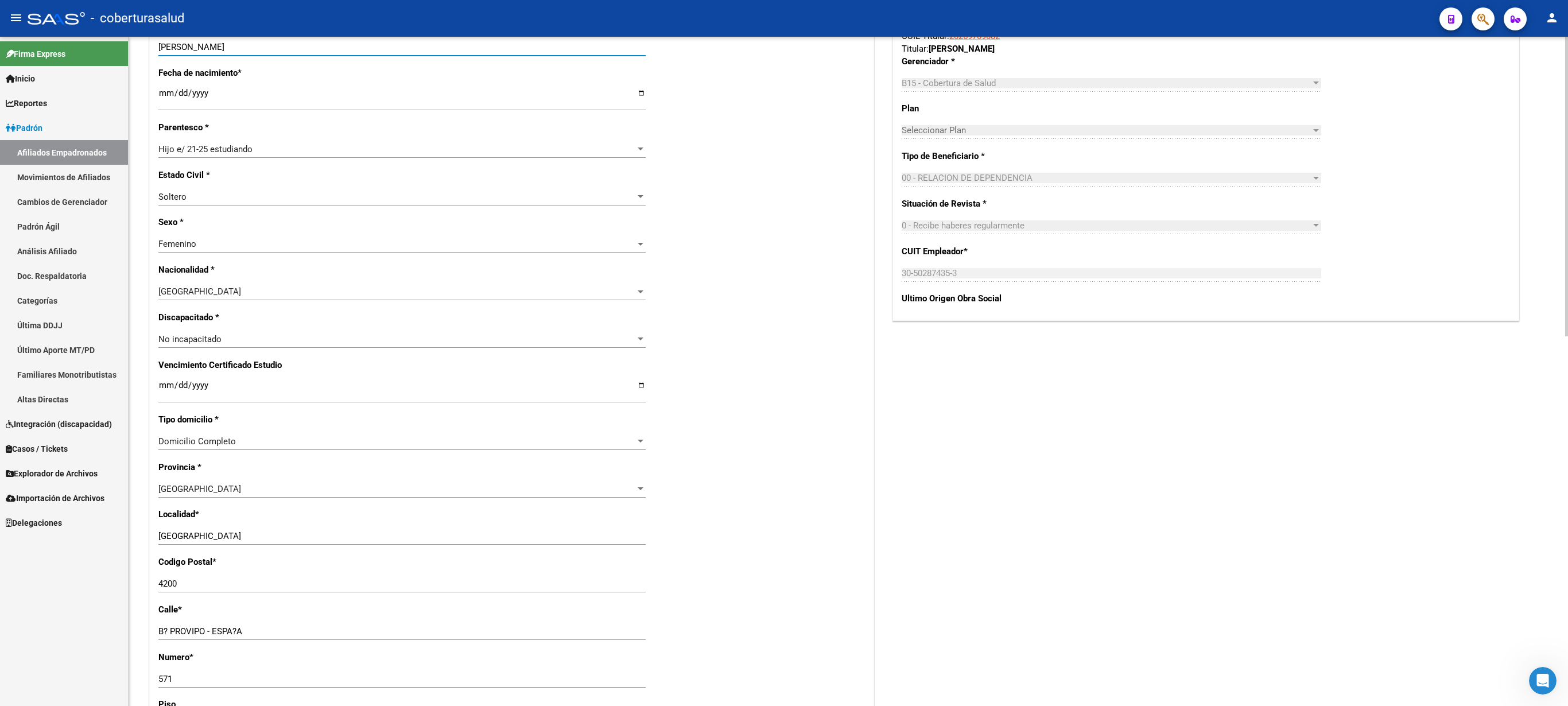
click at [784, 336] on div at bounding box center [1567, 186] width 3 height 300
type input "[PERSON_NAME]"
click at [160, 353] on input "Ingresar fecha" at bounding box center [402, 392] width 487 height 18
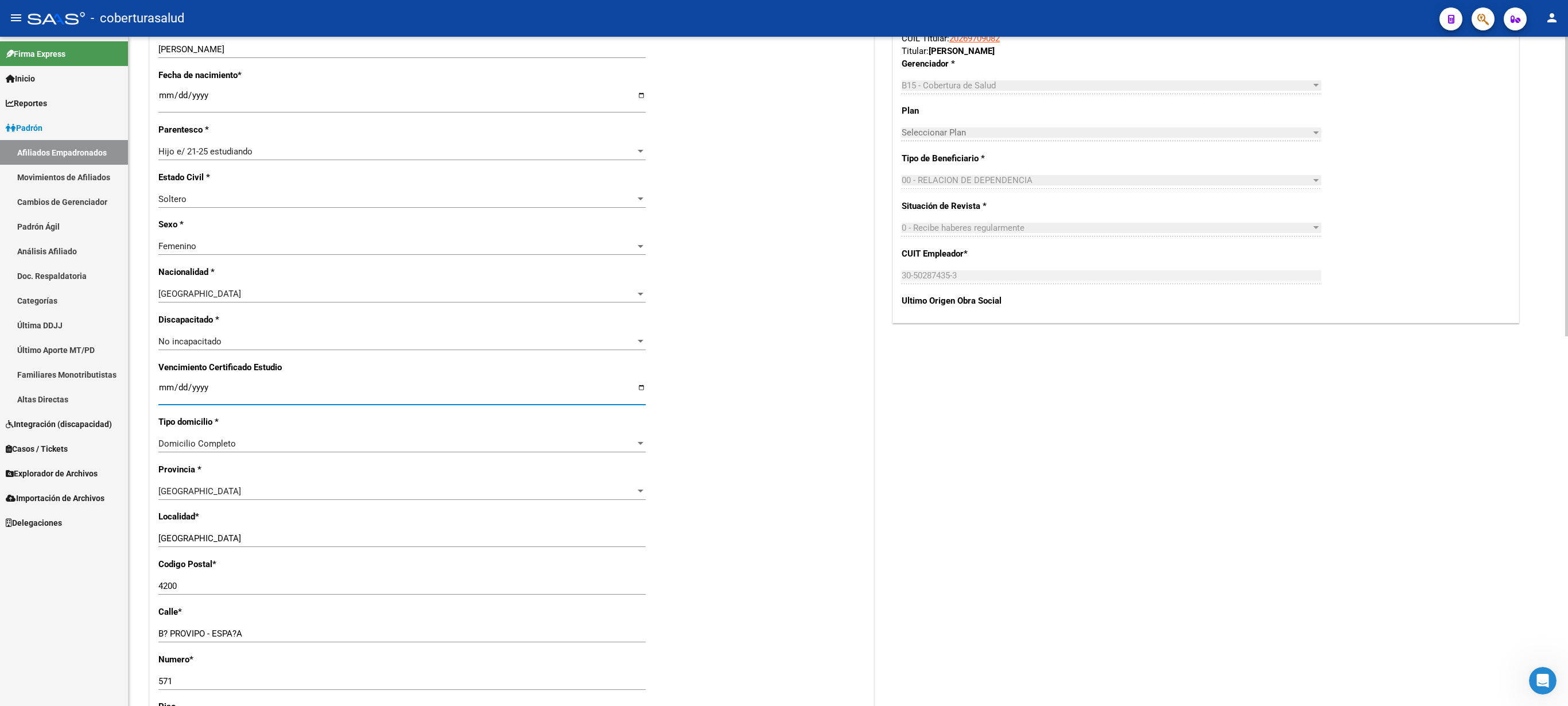
type input "[DATE]"
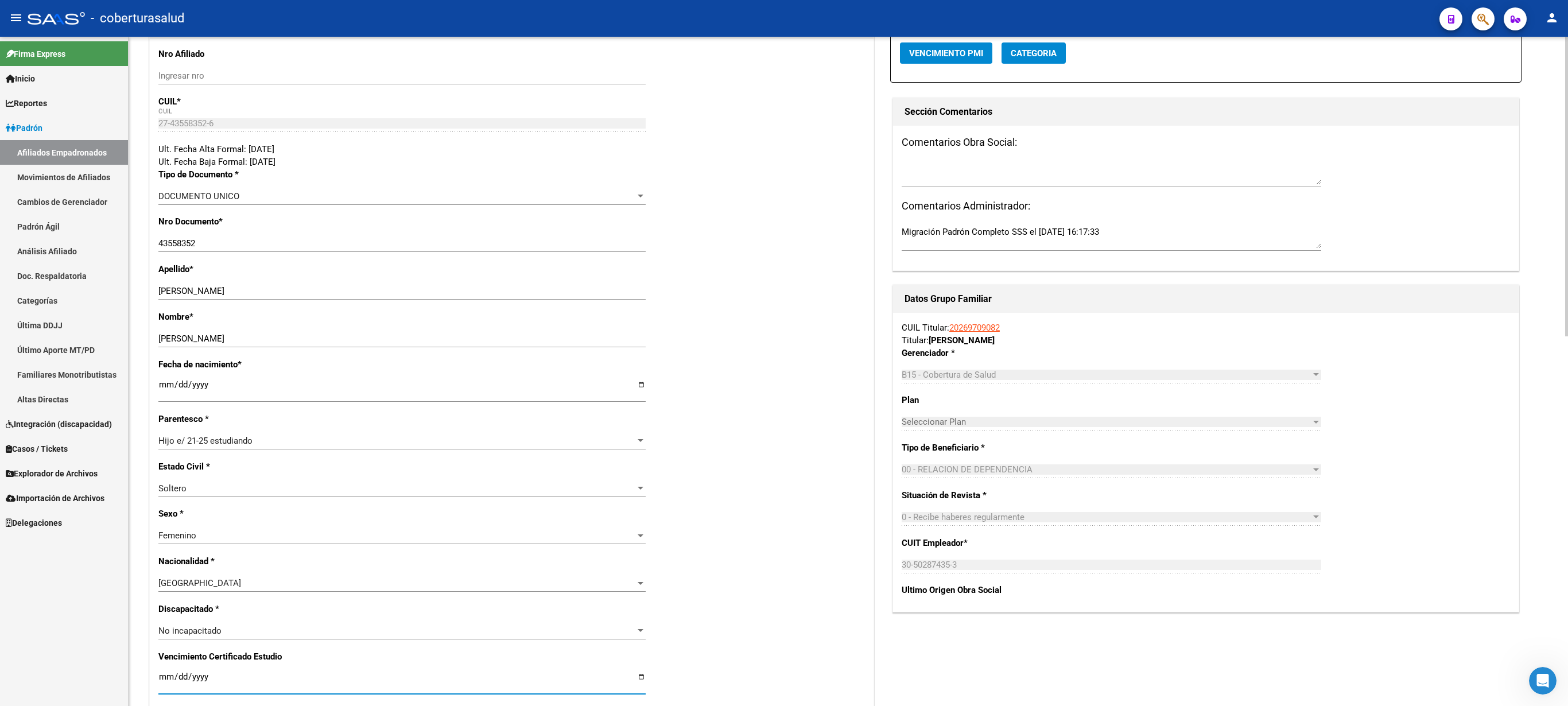
scroll to position [0, 0]
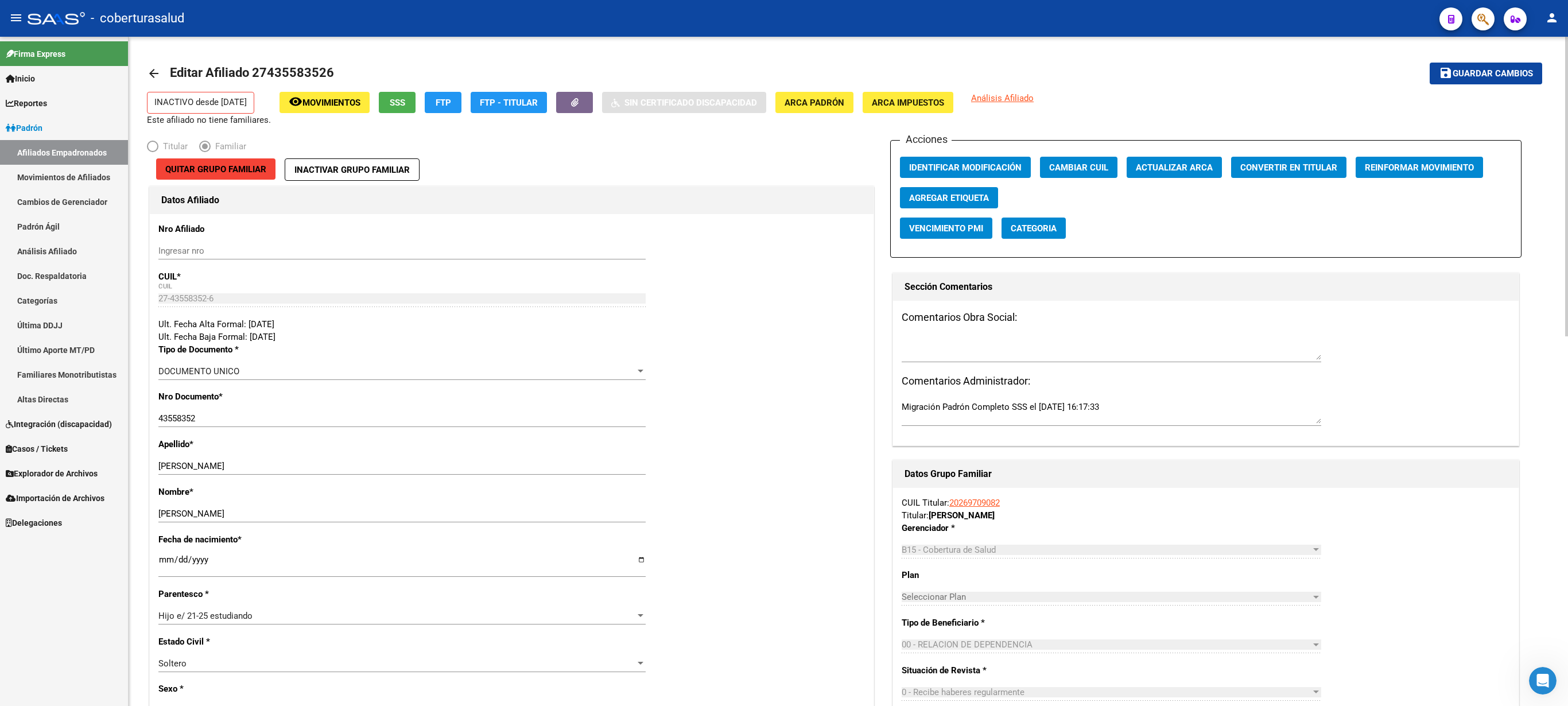
click at [784, 116] on div at bounding box center [1567, 186] width 3 height 300
click at [784, 65] on button "save Guardar cambios" at bounding box center [1486, 74] width 112 height 21
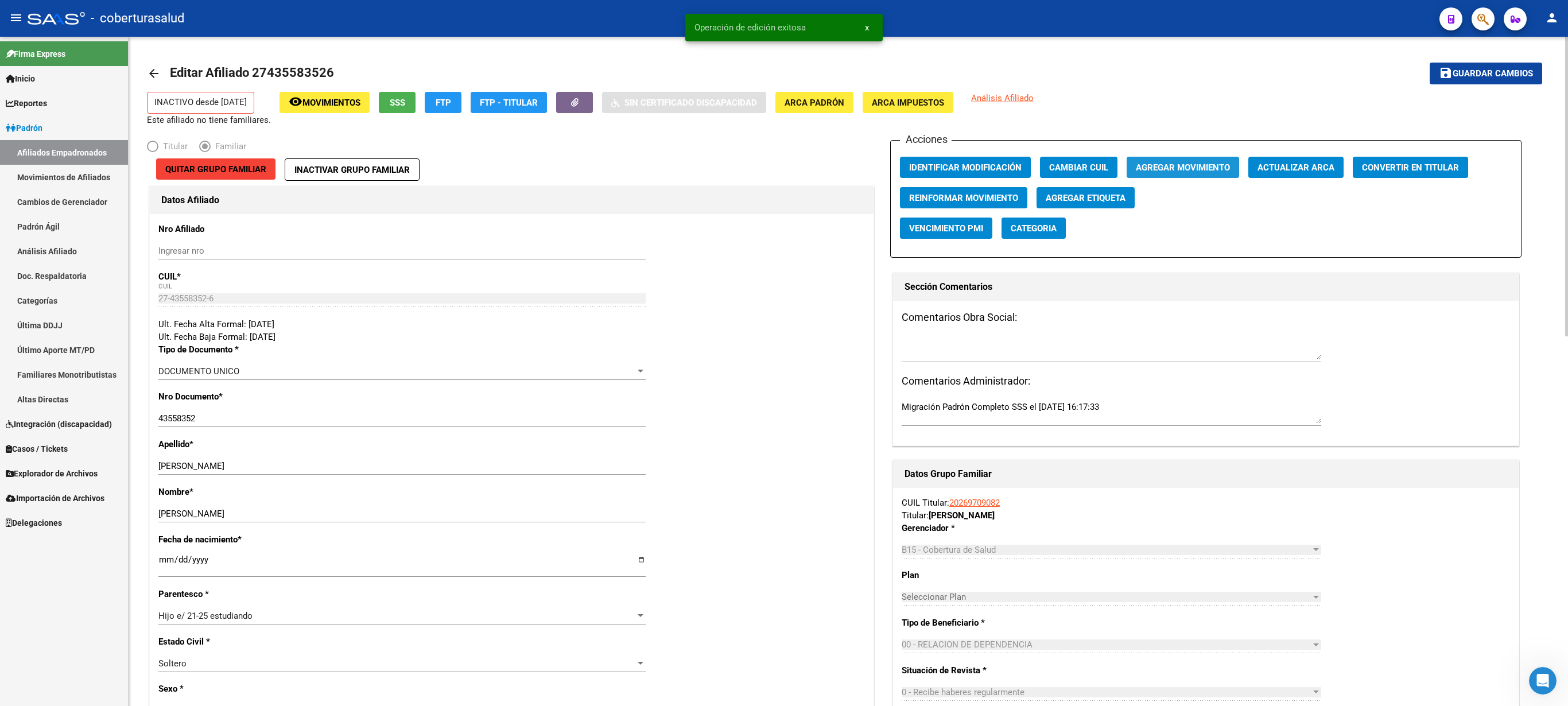
click at [784, 161] on button "Agregar Movimiento" at bounding box center [1183, 167] width 112 height 21
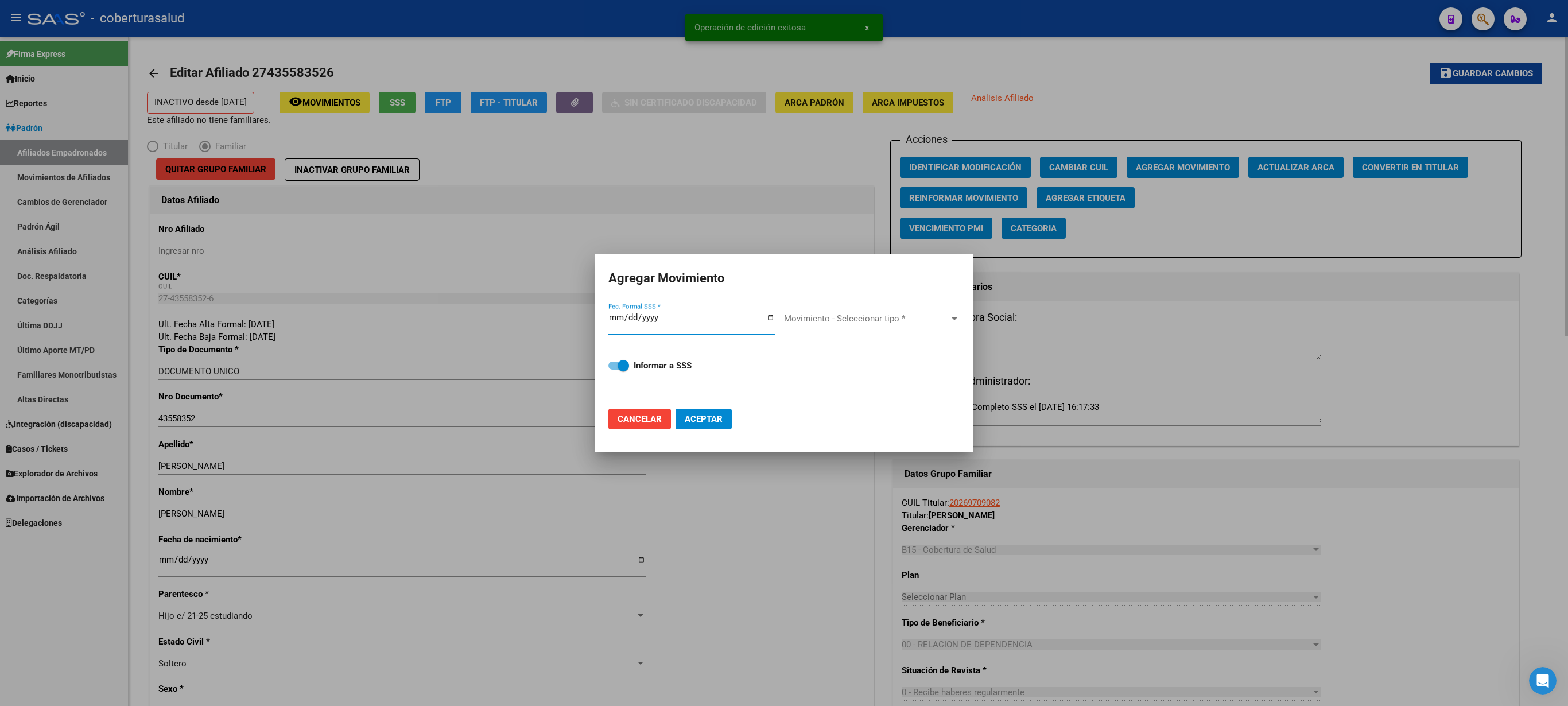
type input "[DATE]"
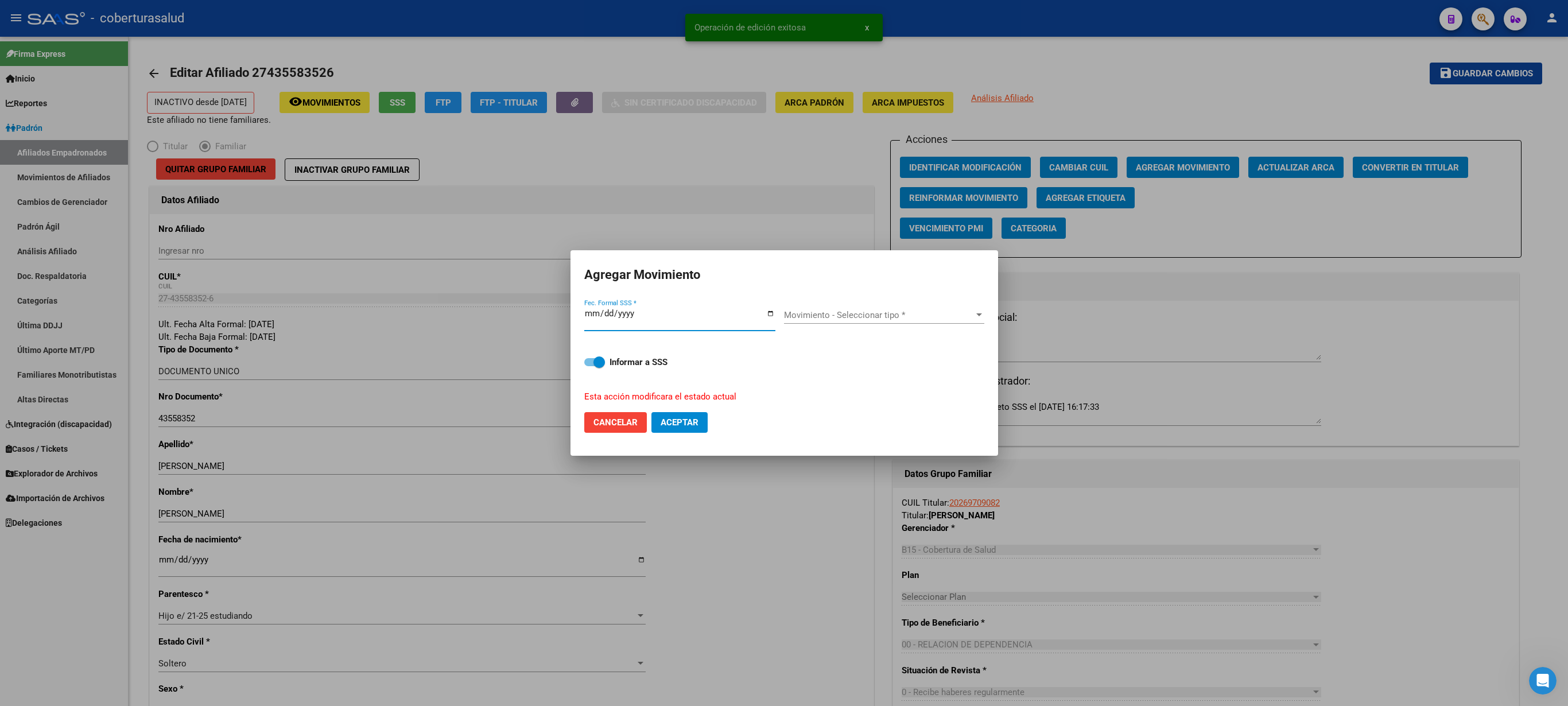
click at [784, 318] on span "Movimiento - Seleccionar tipo *" at bounding box center [879, 315] width 190 height 10
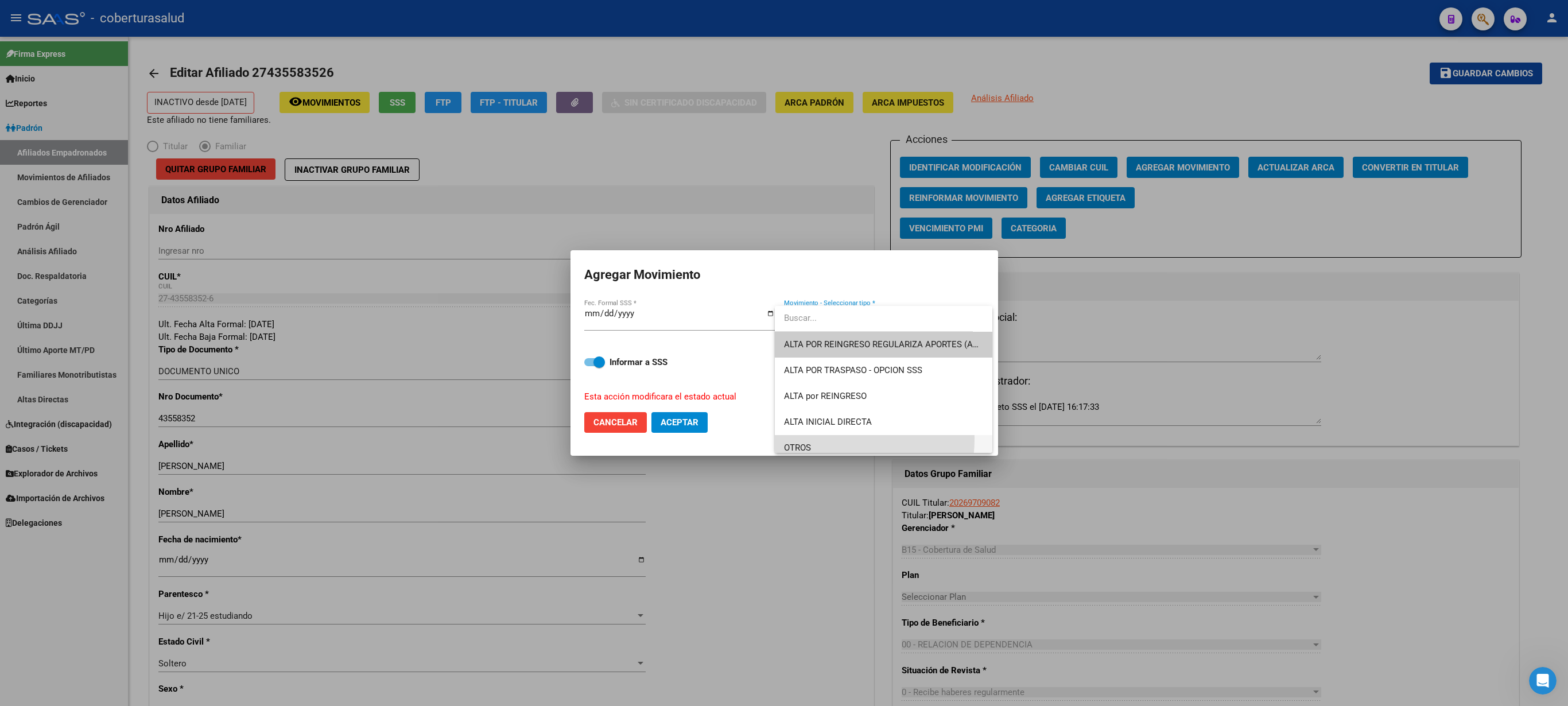
click at [784, 353] on span "OTROS" at bounding box center [884, 448] width 199 height 26
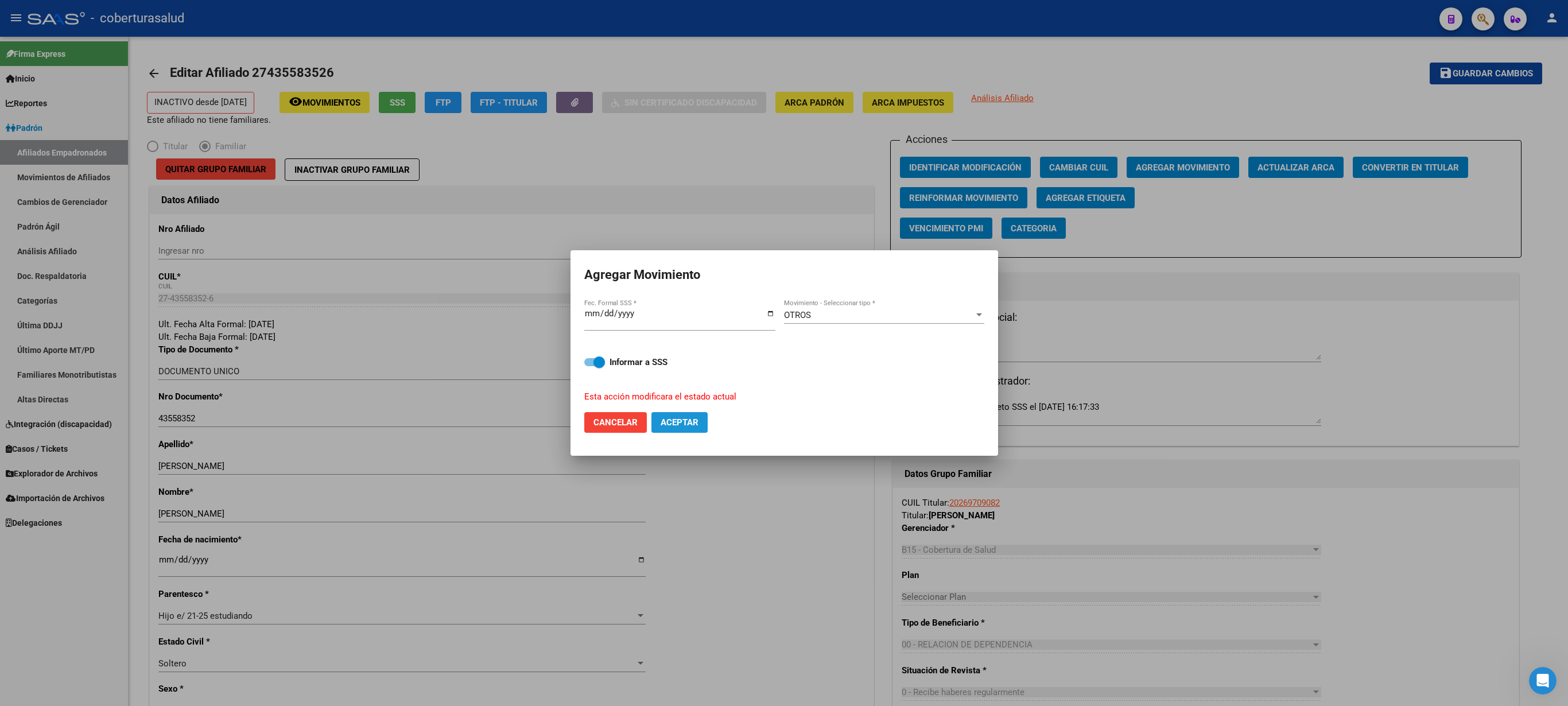
click at [676, 353] on span "Aceptar" at bounding box center [679, 422] width 38 height 10
checkbox input "false"
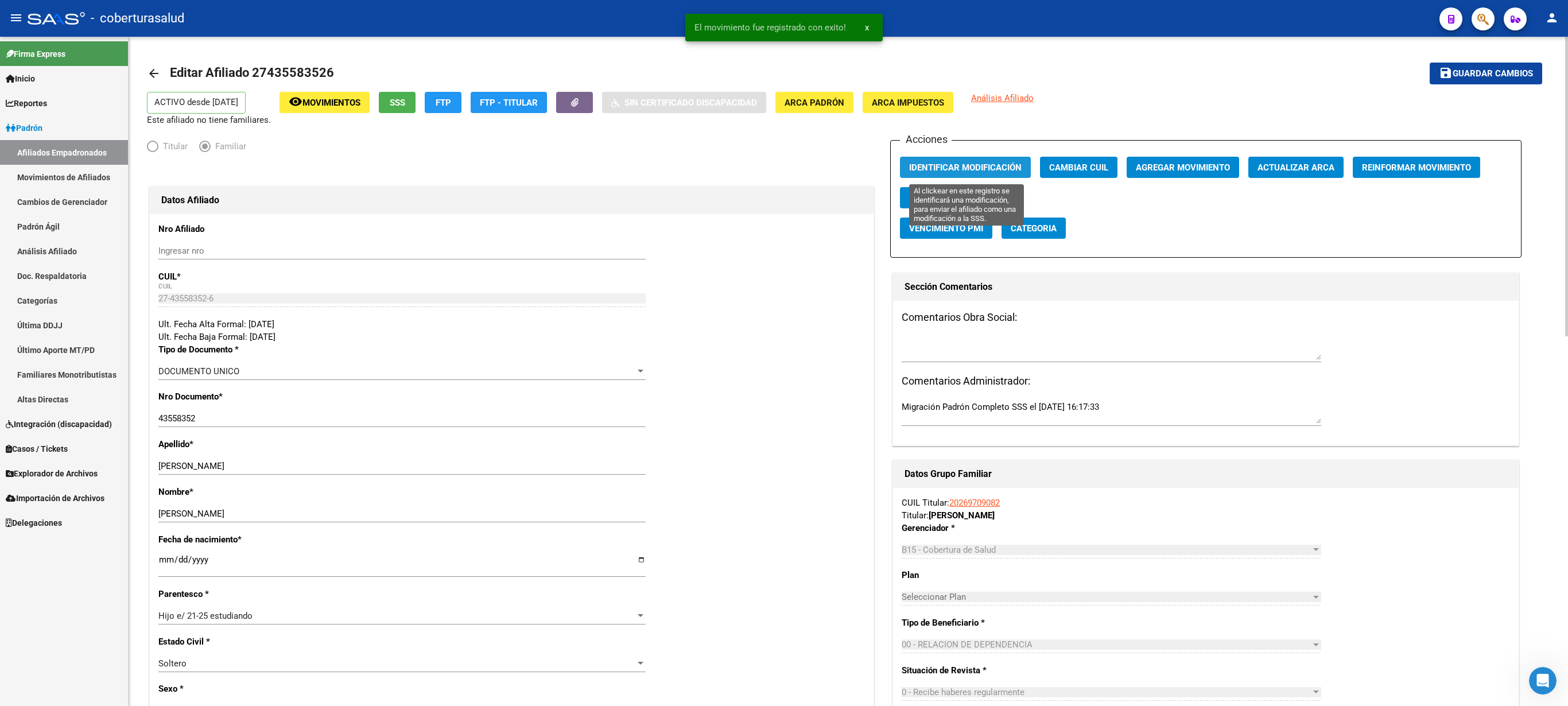
click at [784, 165] on span "Identificar Modificación" at bounding box center [965, 167] width 112 height 10
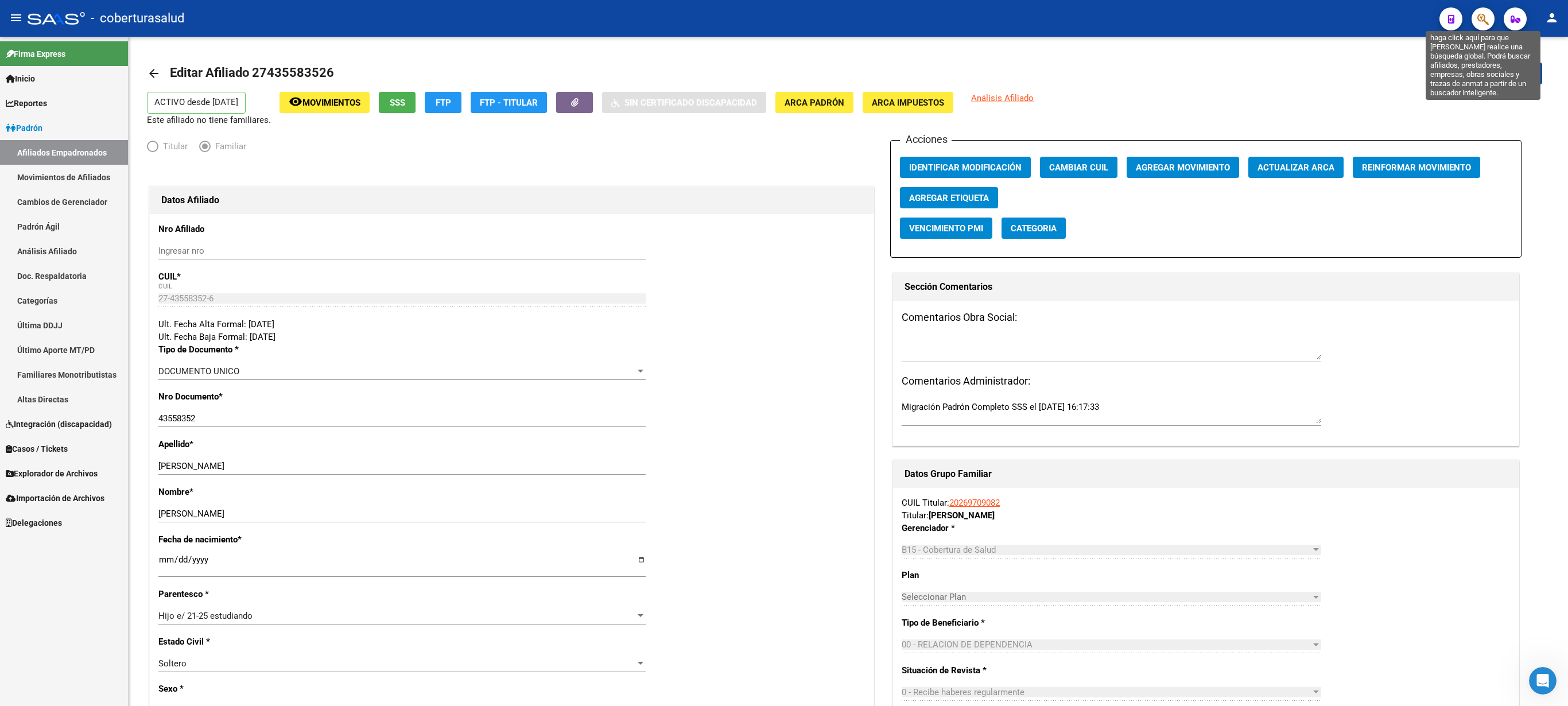
click at [784, 16] on icon "button" at bounding box center [1483, 19] width 11 height 13
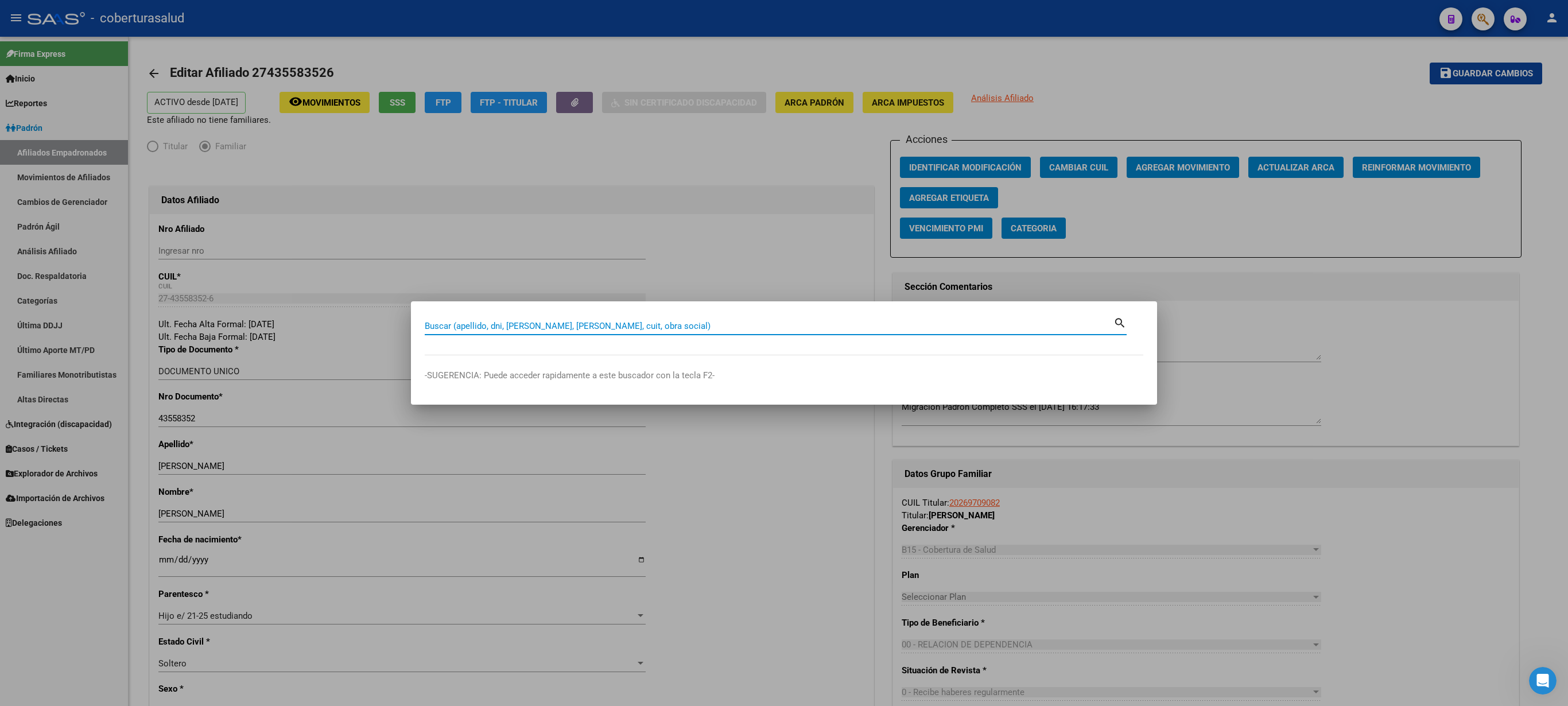
paste input "27436123057"
type input "27436123057"
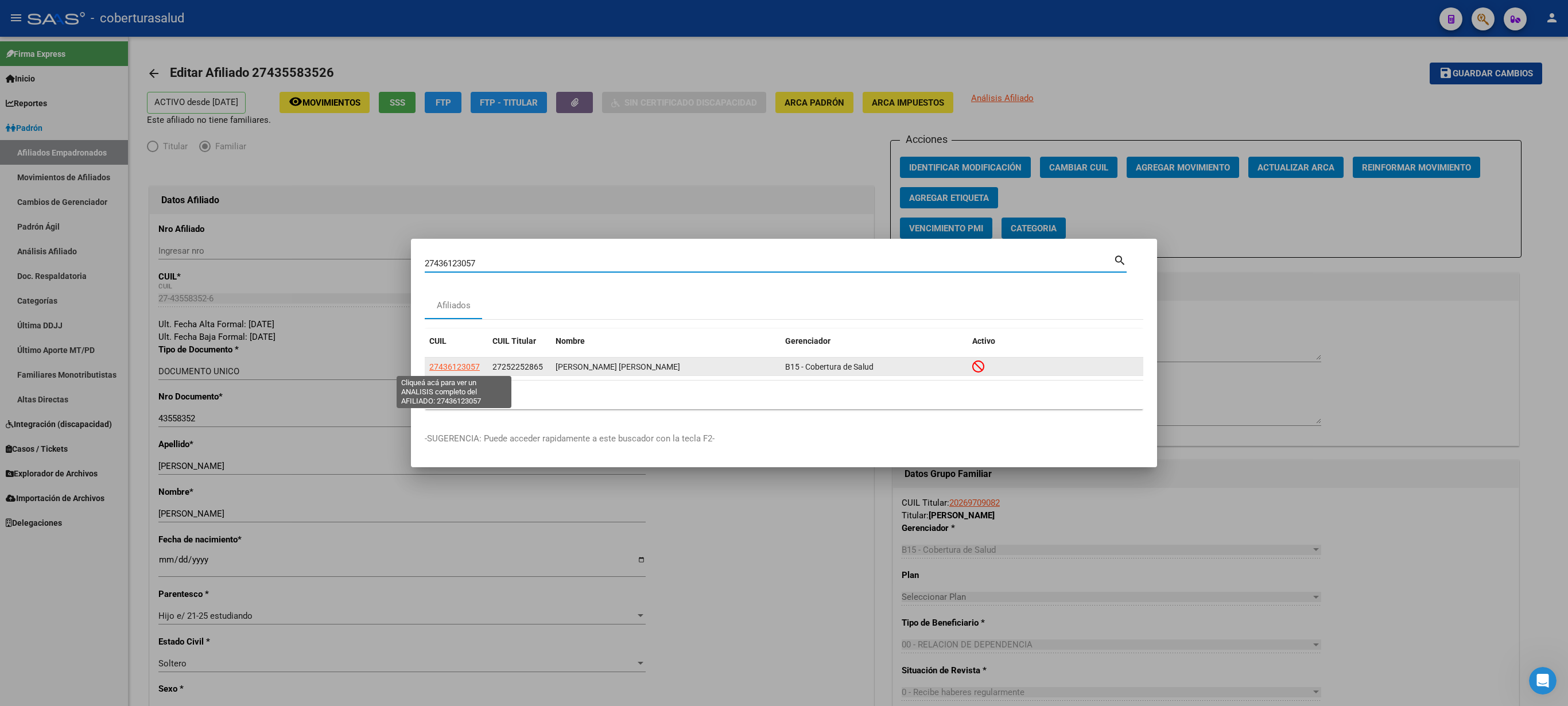
click at [450, 353] on span "27436123057" at bounding box center [454, 367] width 50 height 9
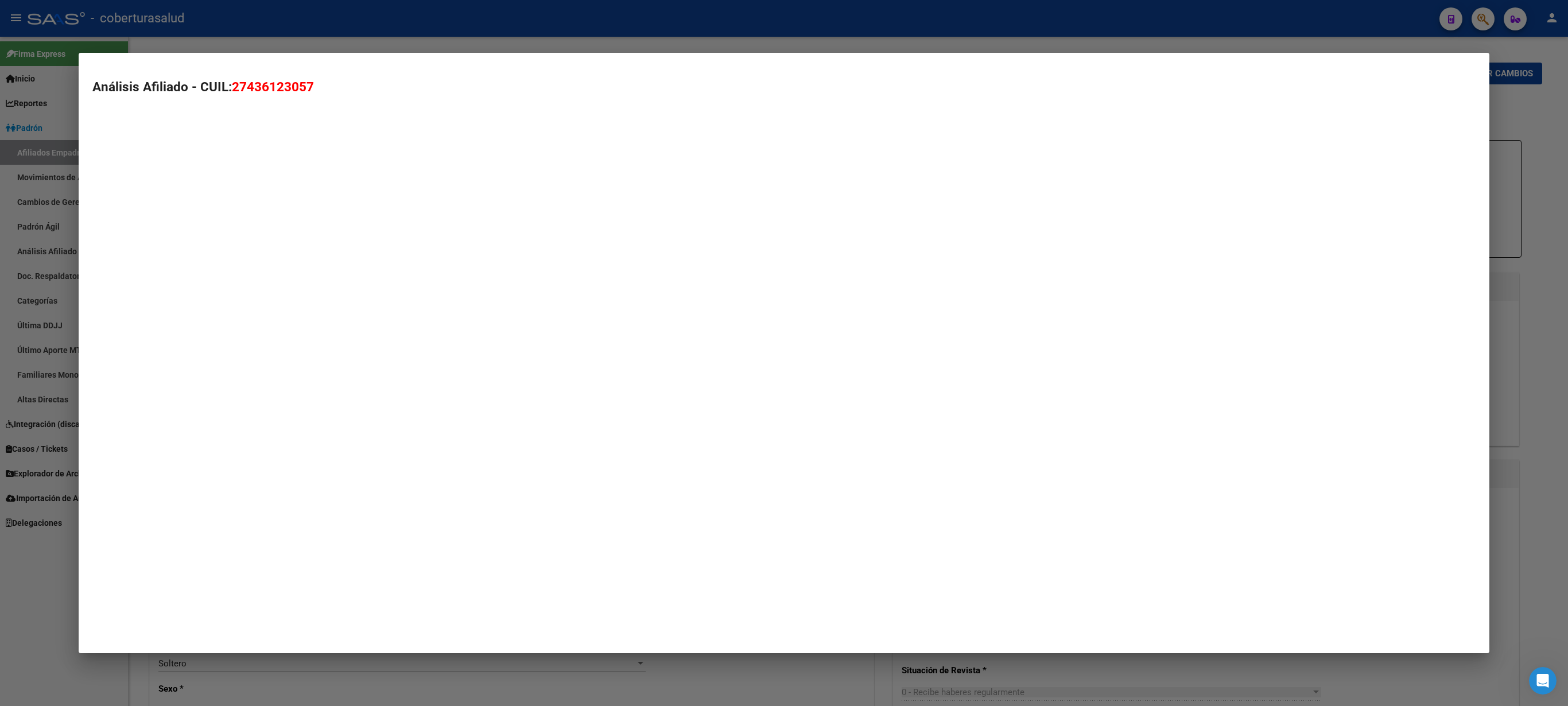
type textarea "27436123057"
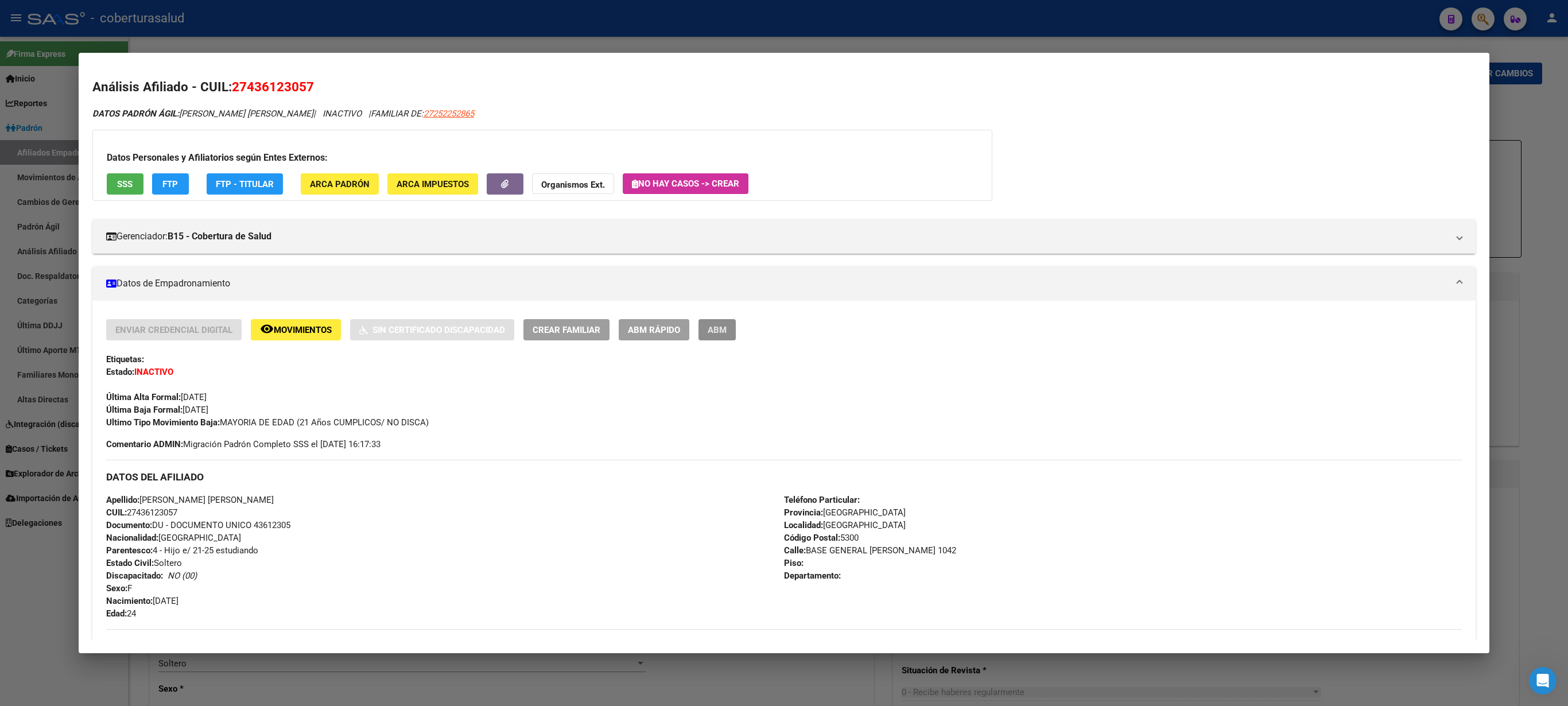
click at [718, 334] on span "ABM" at bounding box center [717, 330] width 19 height 10
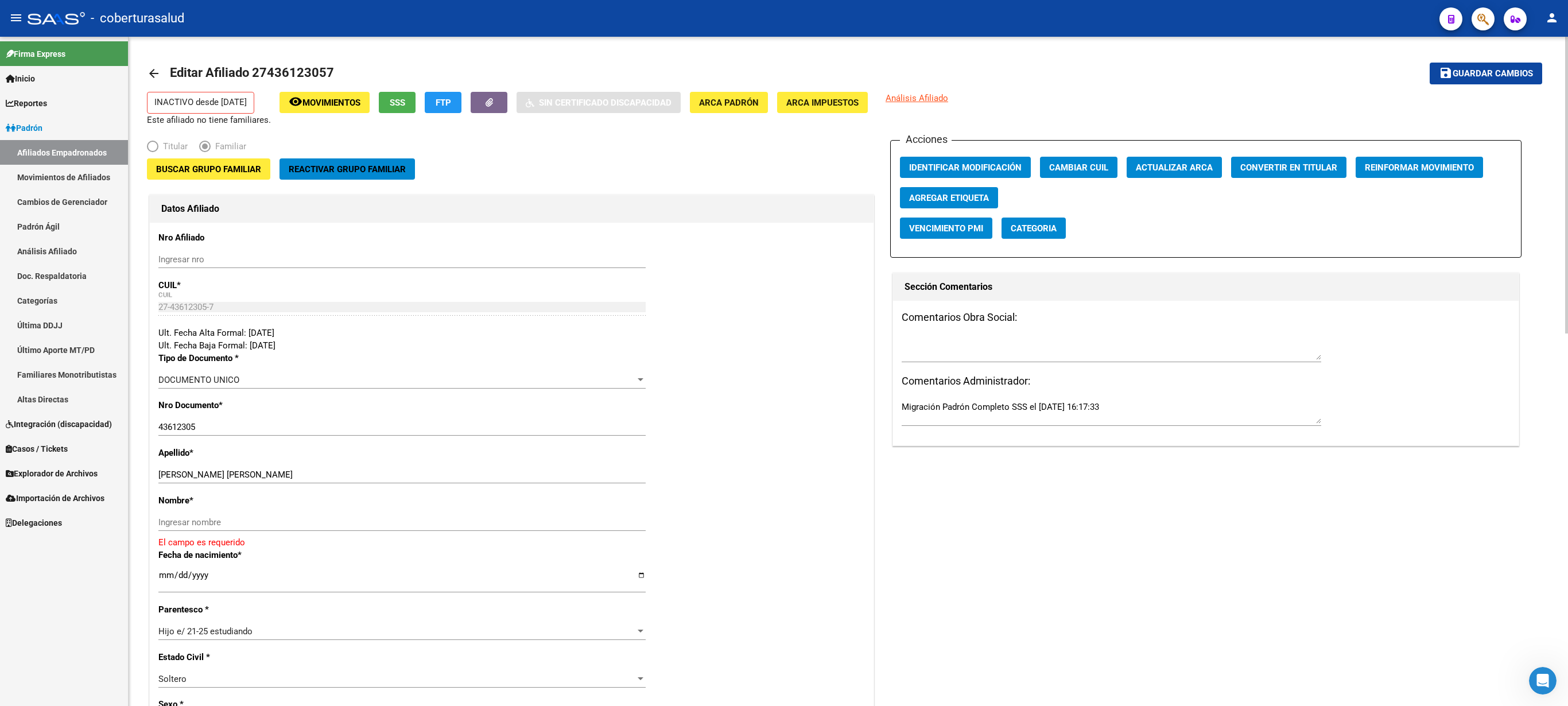
click at [209, 172] on span "Buscar Grupo Familiar" at bounding box center [208, 169] width 105 height 10
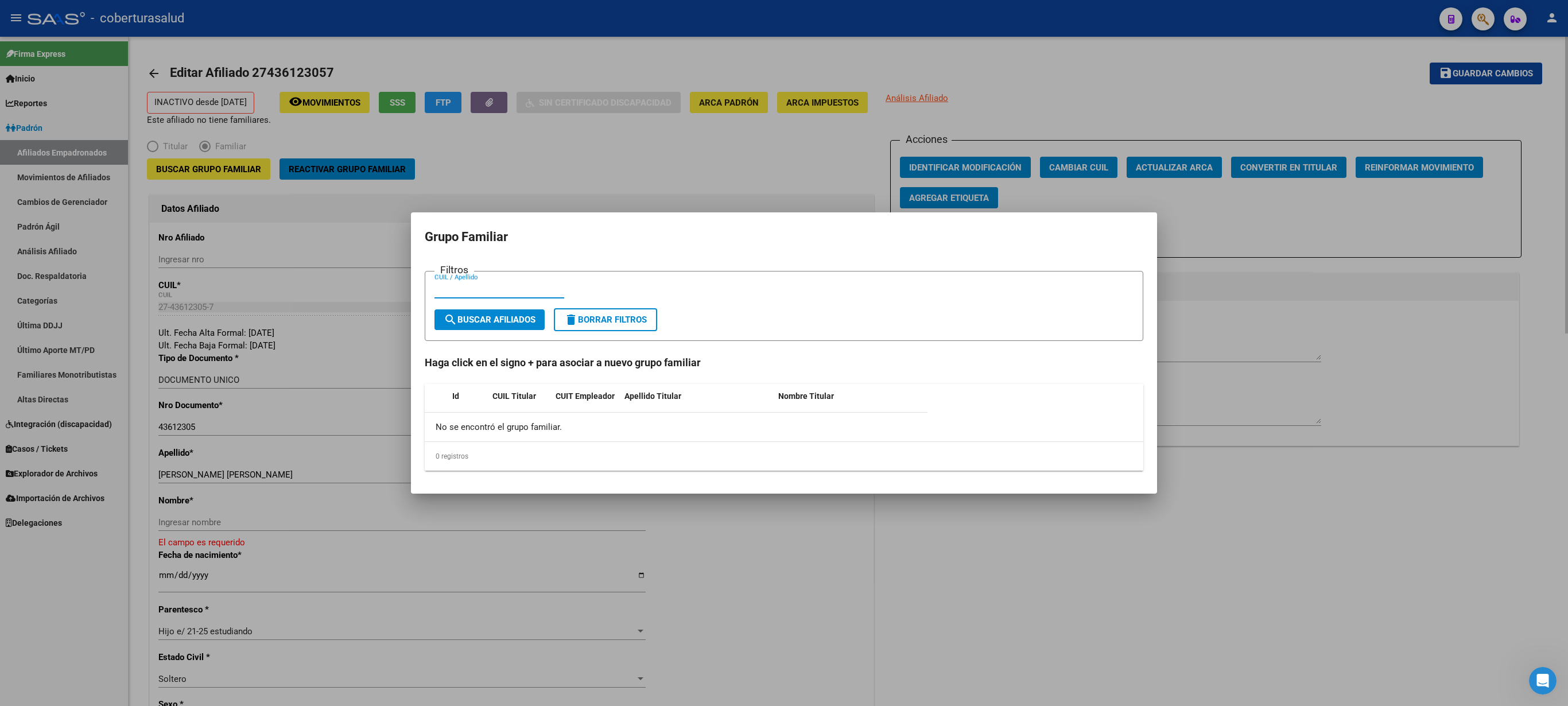
paste input "25225286"
type input "25225286"
click at [493, 321] on span "search Buscar Afiliados" at bounding box center [490, 319] width 92 height 10
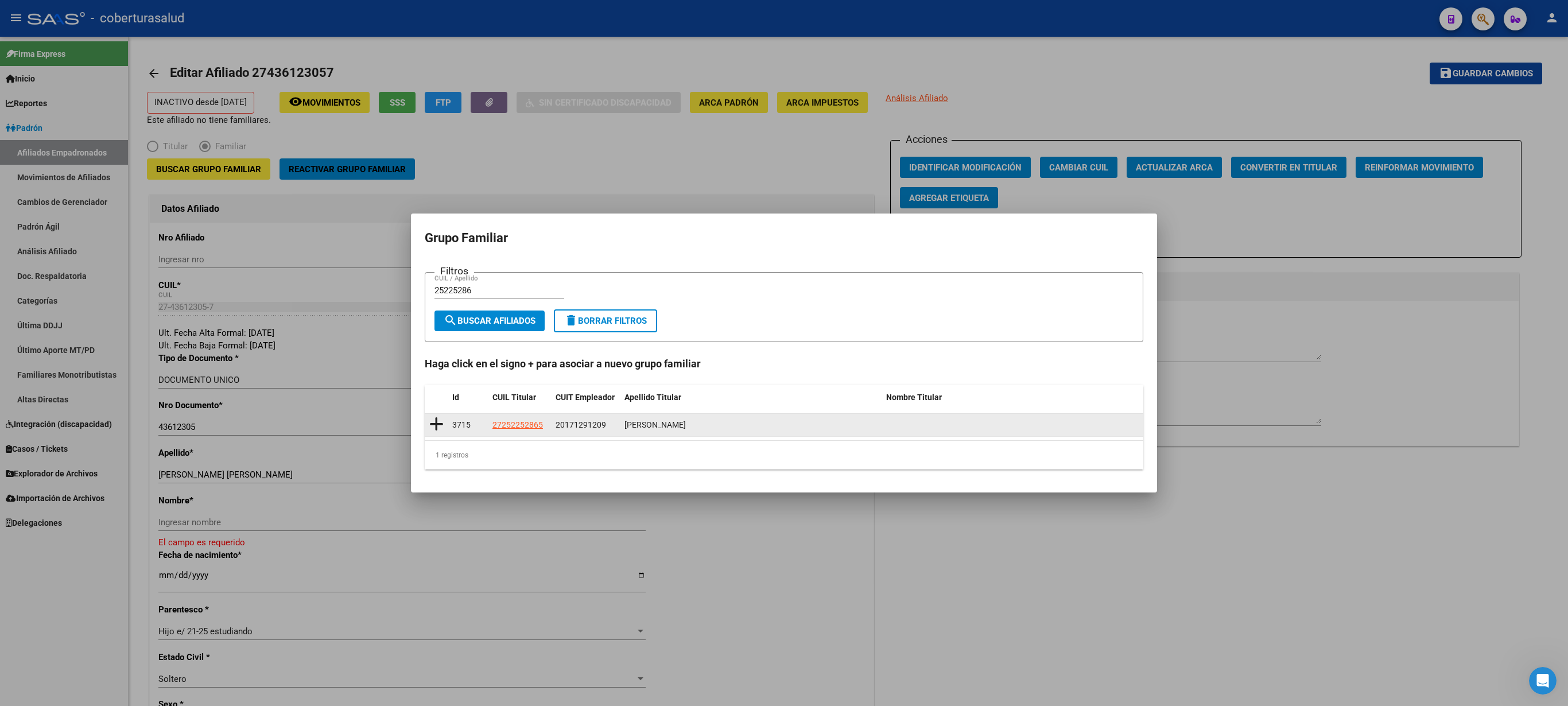
click at [436, 353] on icon at bounding box center [436, 424] width 14 height 16
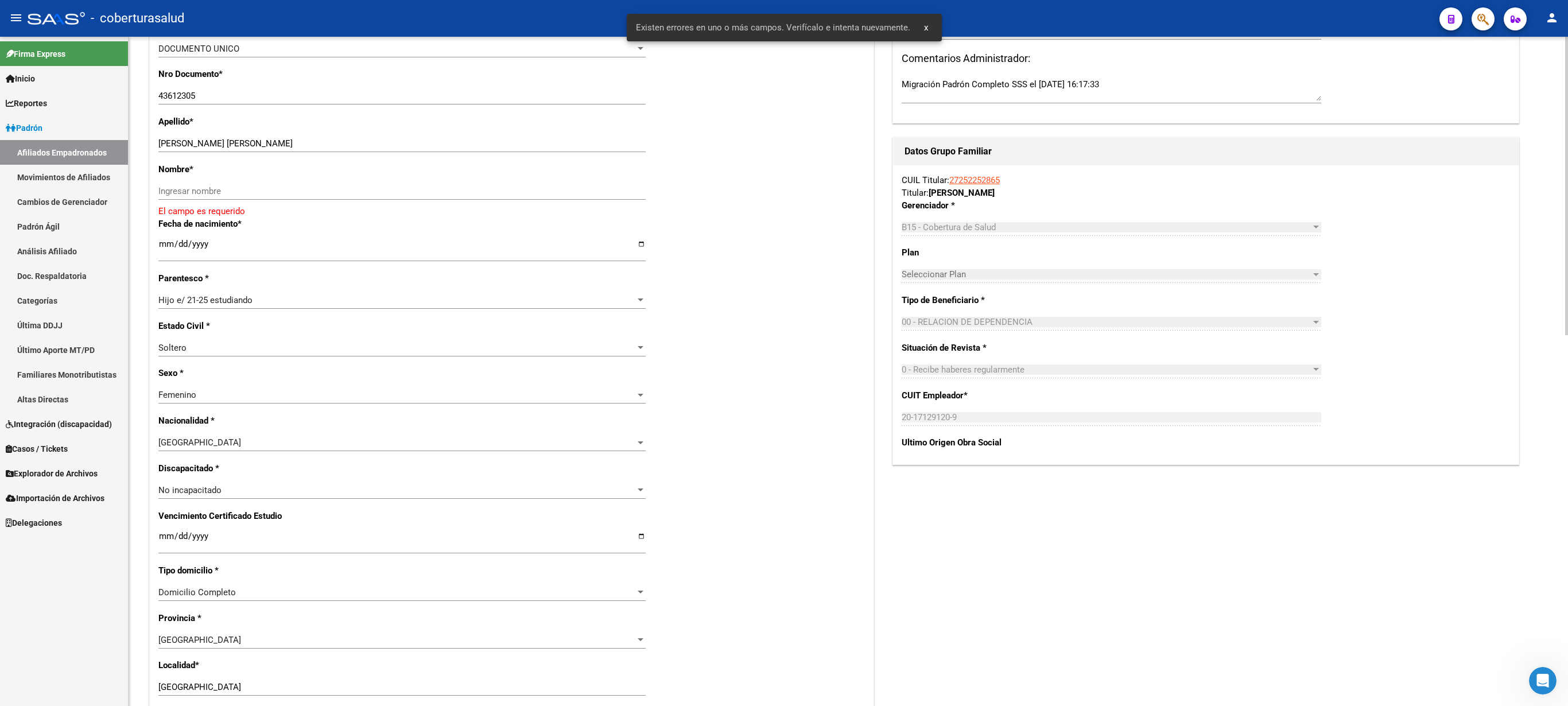
scroll to position [325, 0]
click at [784, 335] on div at bounding box center [1567, 185] width 3 height 299
drag, startPoint x: 194, startPoint y: 143, endPoint x: 301, endPoint y: 146, distance: 107.0
click at [301, 146] on input "[PERSON_NAME] [PERSON_NAME]" at bounding box center [402, 141] width 487 height 10
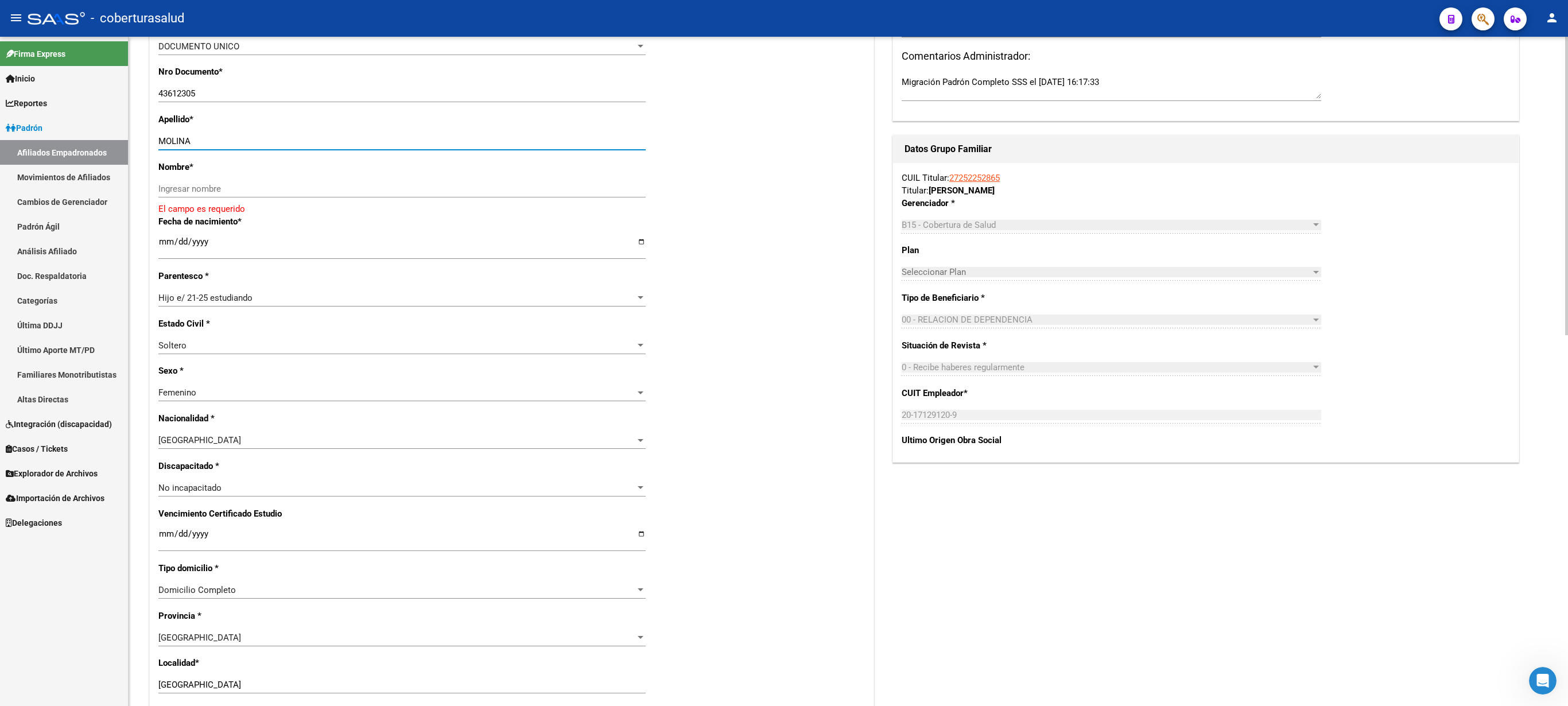
type input "MOLINA"
paste input "[PERSON_NAME]"
type input "[PERSON_NAME]"
click at [161, 353] on input "Ingresar fecha" at bounding box center [402, 531] width 487 height 18
type input "[DATE]"
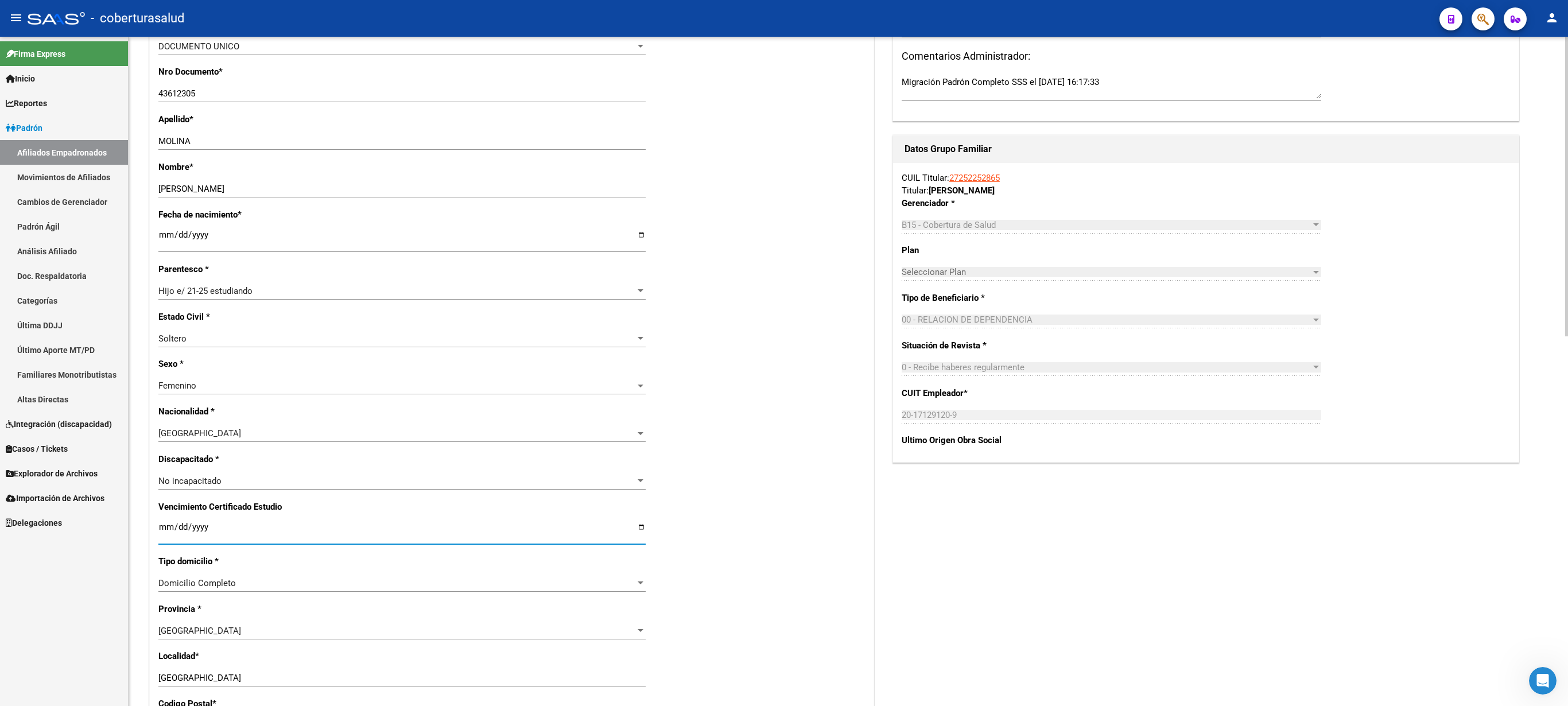
scroll to position [825, 0]
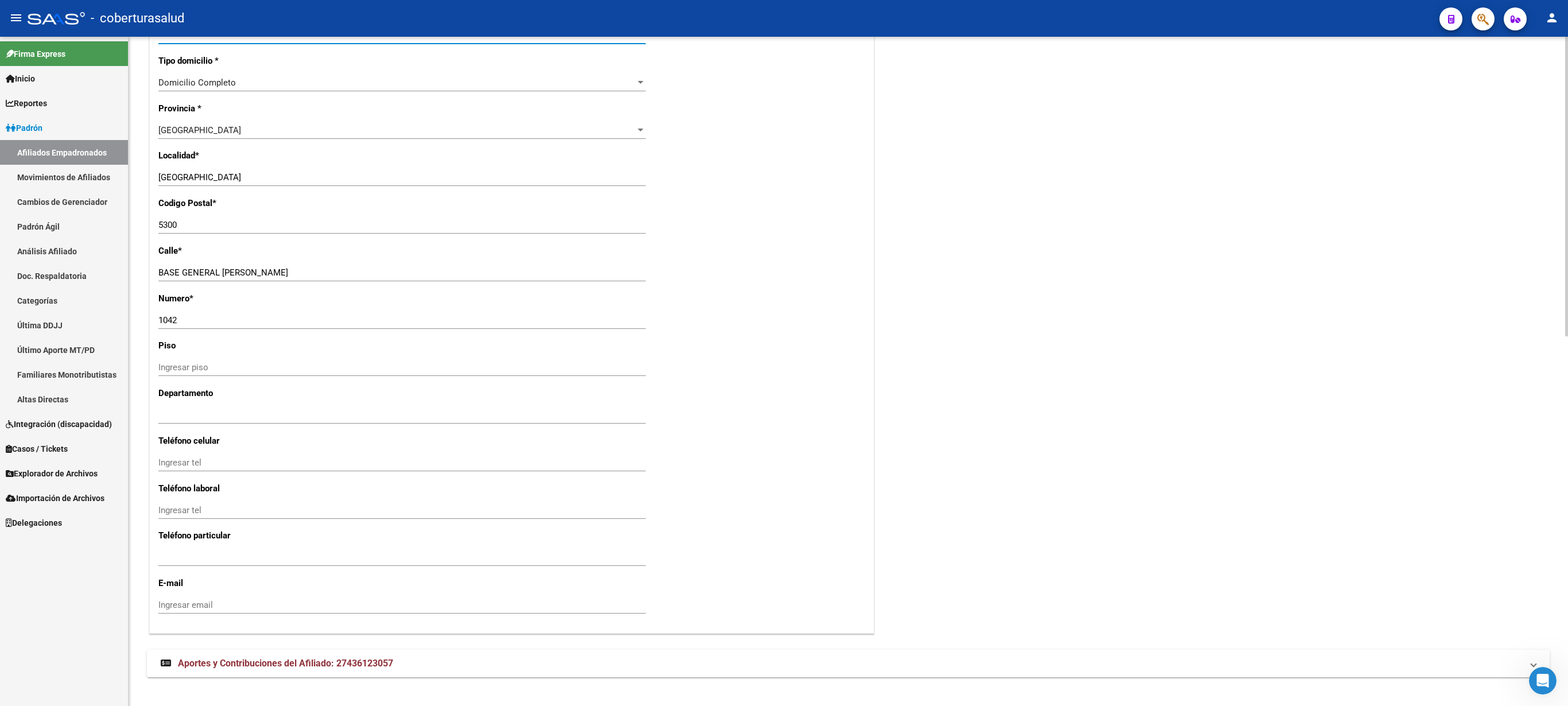
click at [784, 353] on div at bounding box center [1567, 371] width 3 height 670
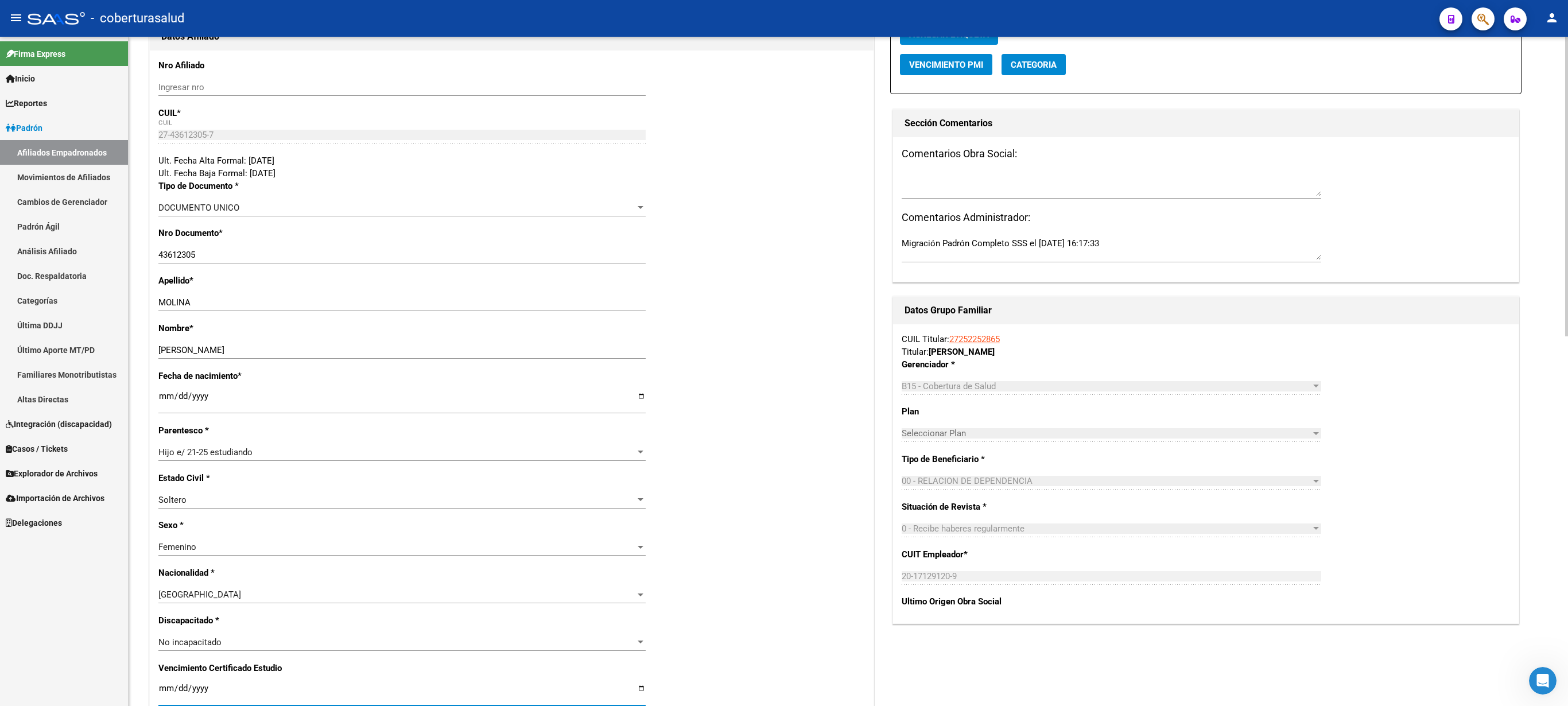
scroll to position [0, 0]
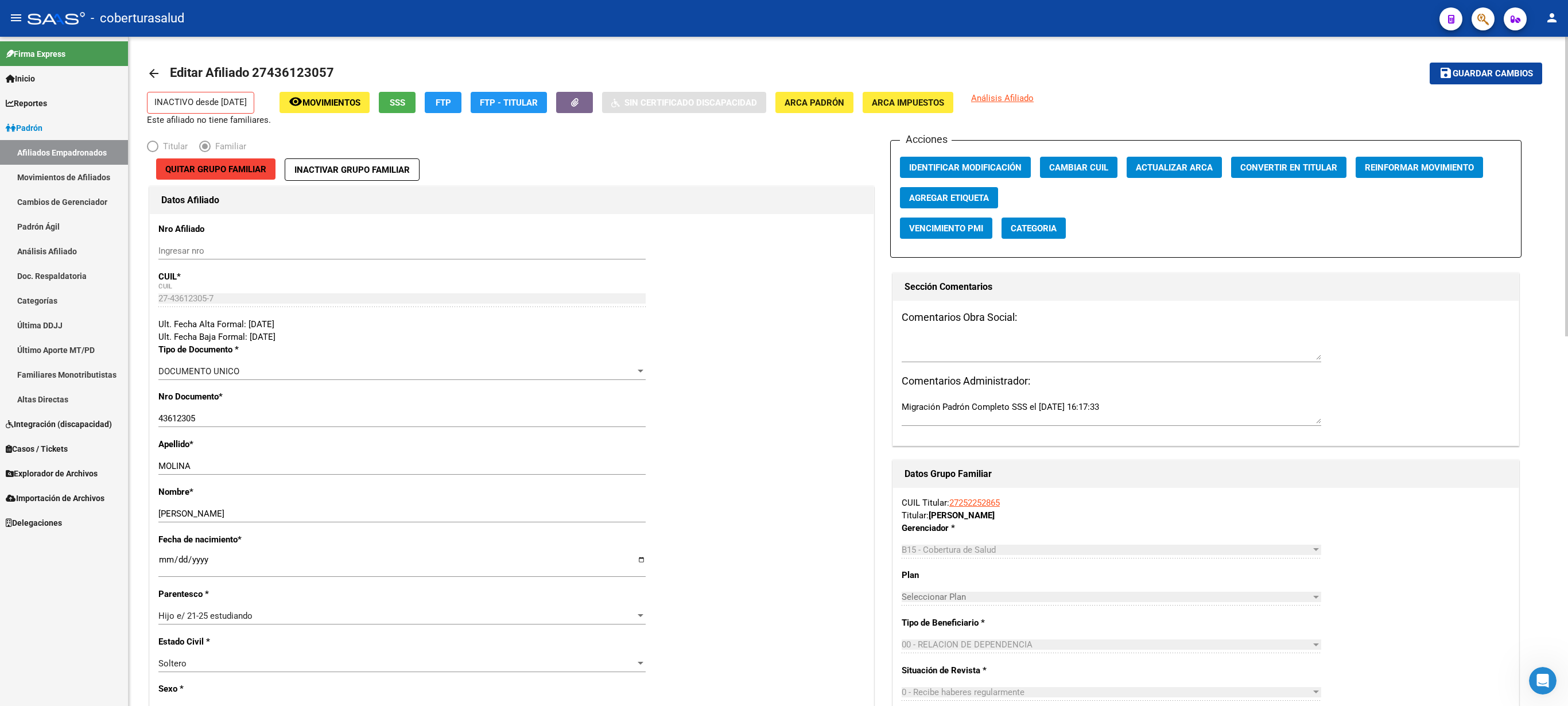
click at [784, 100] on div at bounding box center [1567, 186] width 3 height 300
drag, startPoint x: 1479, startPoint y: 58, endPoint x: 1480, endPoint y: 69, distance: 11.0
click at [784, 58] on mat-toolbar-row "save Guardar cambios" at bounding box center [1398, 74] width 288 height 36
click at [784, 69] on span "save Guardar cambios" at bounding box center [1486, 73] width 94 height 10
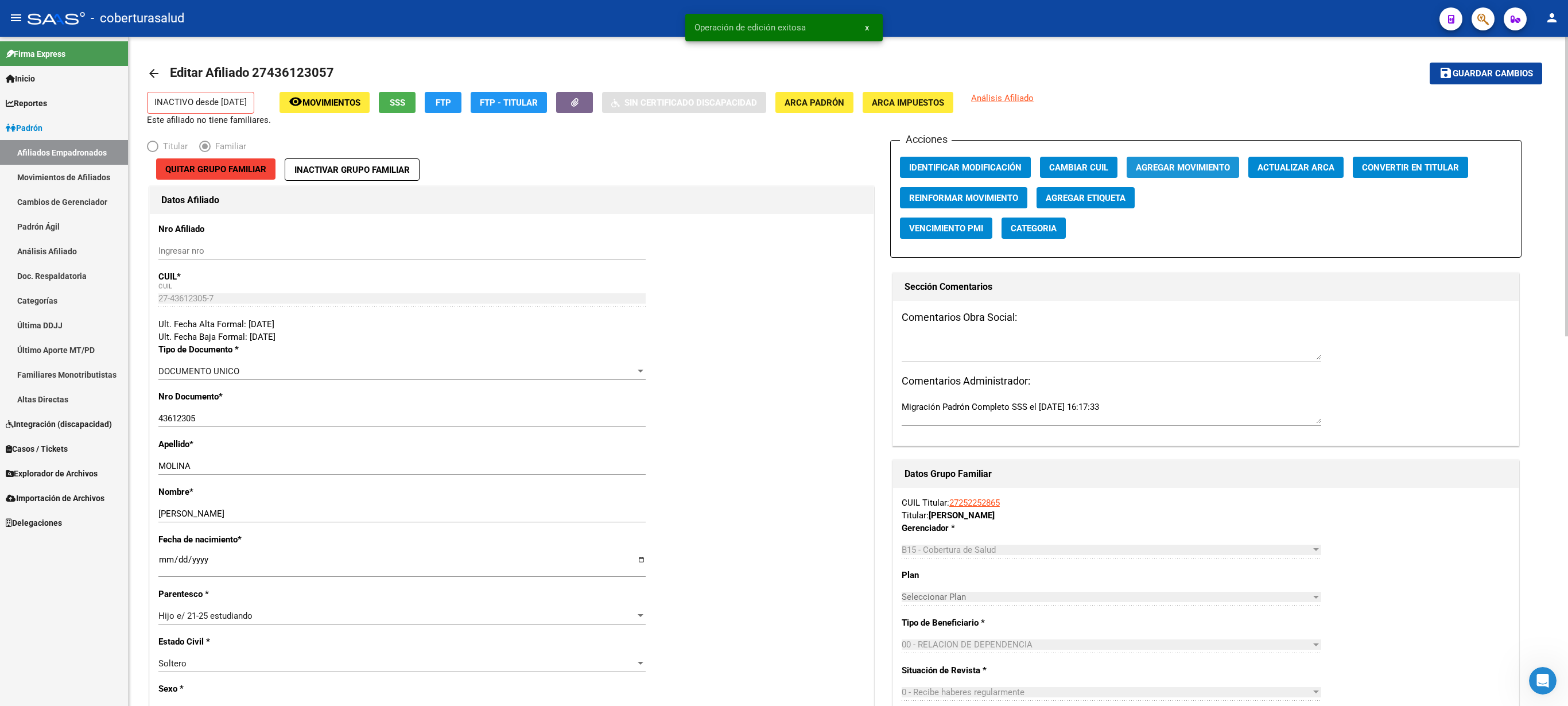
click at [784, 172] on span "Agregar Movimiento" at bounding box center [1183, 167] width 94 height 10
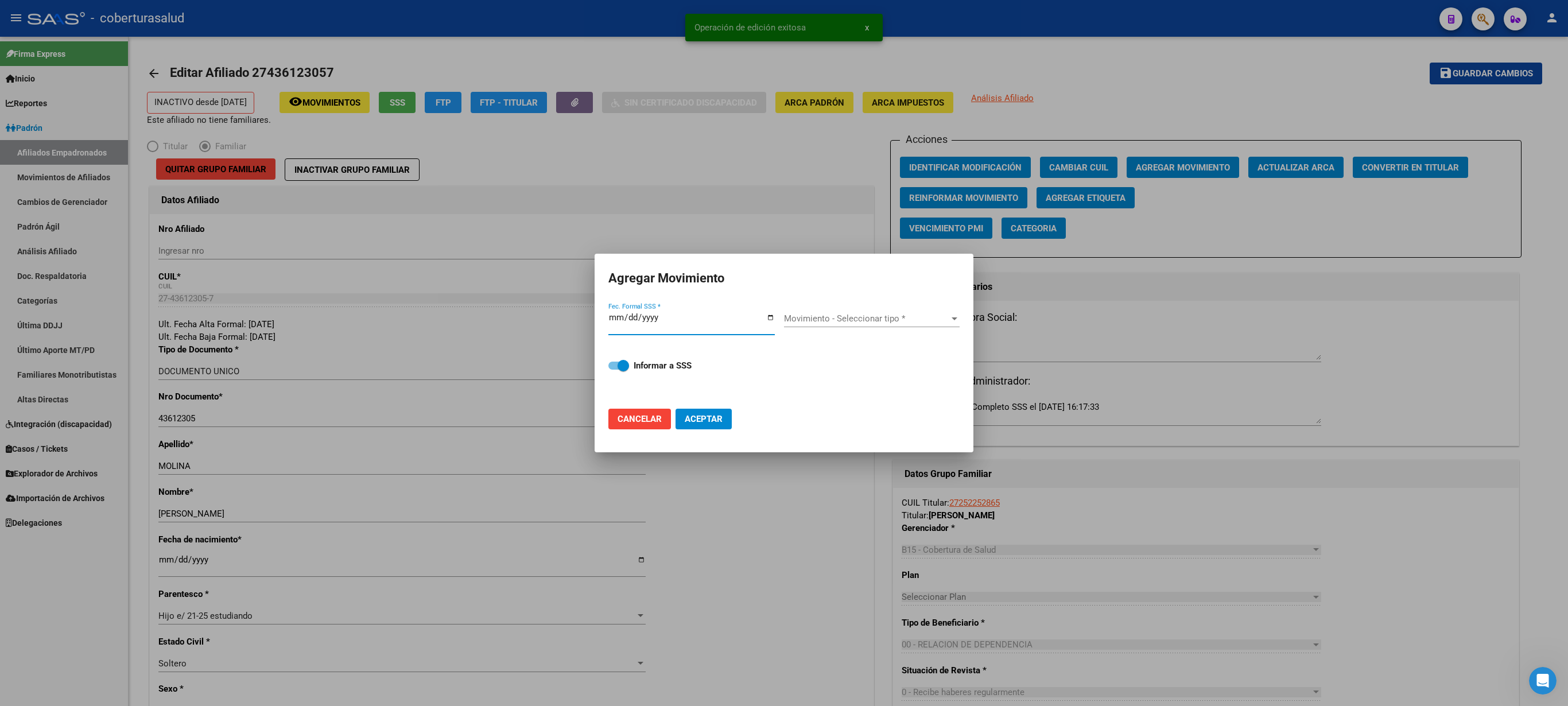
type input "[DATE]"
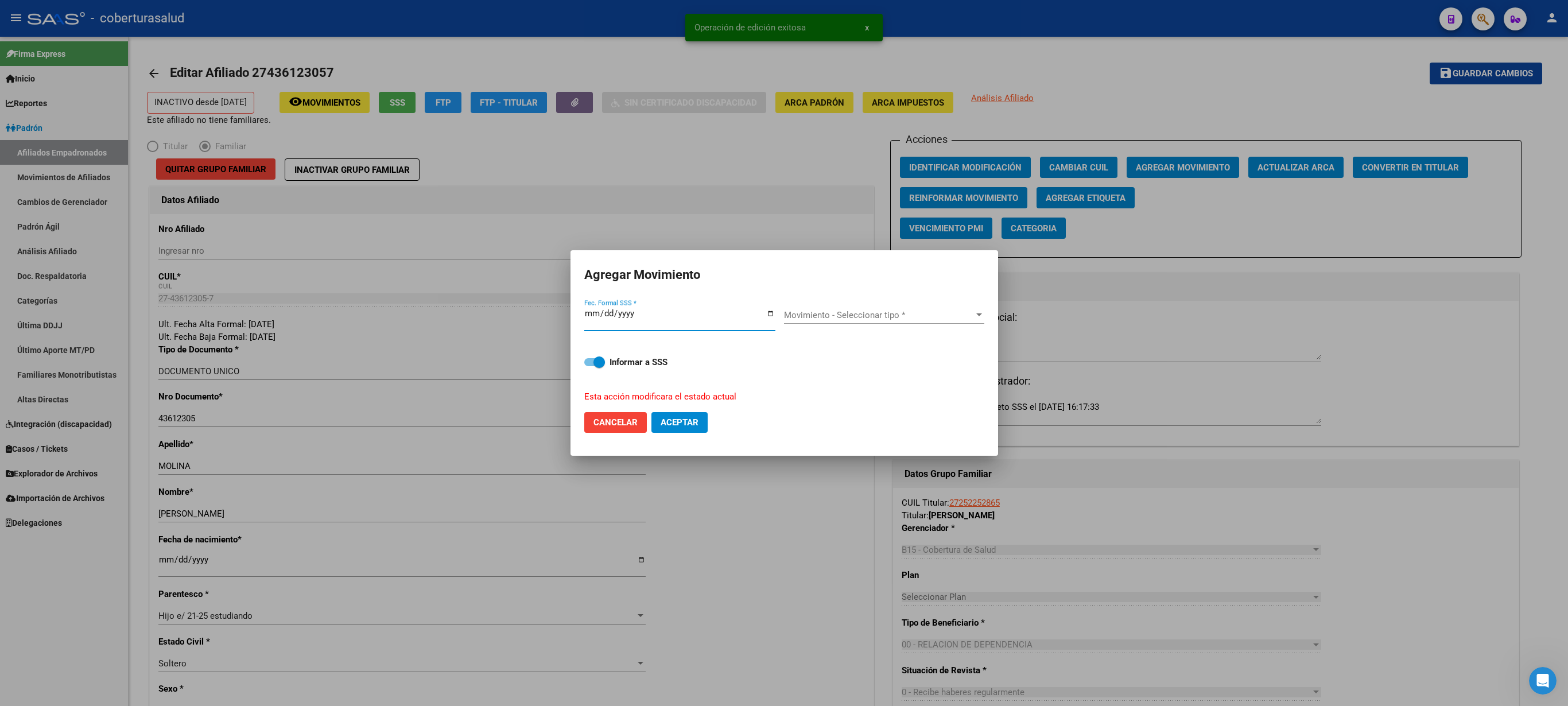
click at [784, 314] on div "Movimiento - Seleccionar tipo * Movimiento - Seleccionar tipo *" at bounding box center [884, 315] width 200 height 17
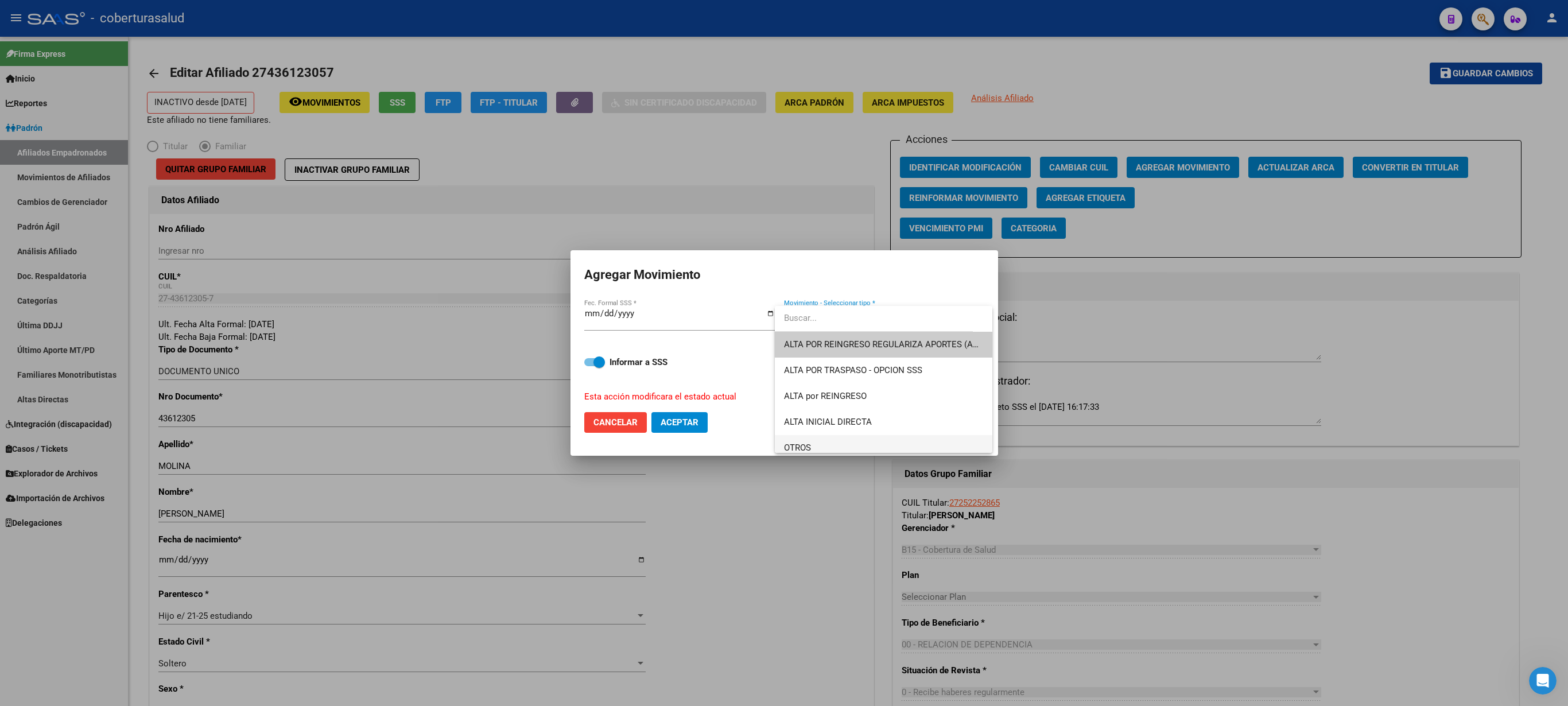
click at [784, 353] on span "OTROS" at bounding box center [884, 448] width 199 height 26
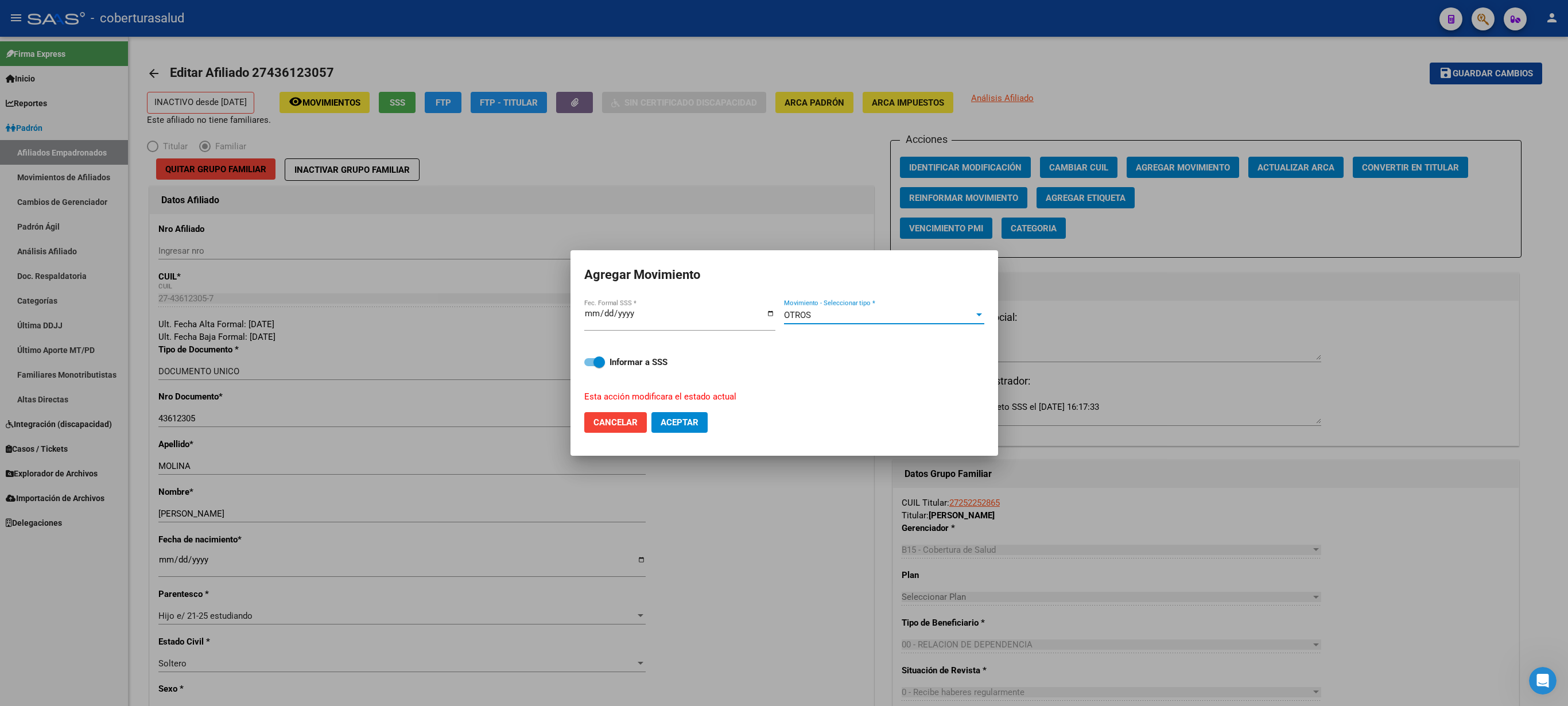
click at [682, 353] on span "Aceptar" at bounding box center [679, 422] width 38 height 10
checkbox input "false"
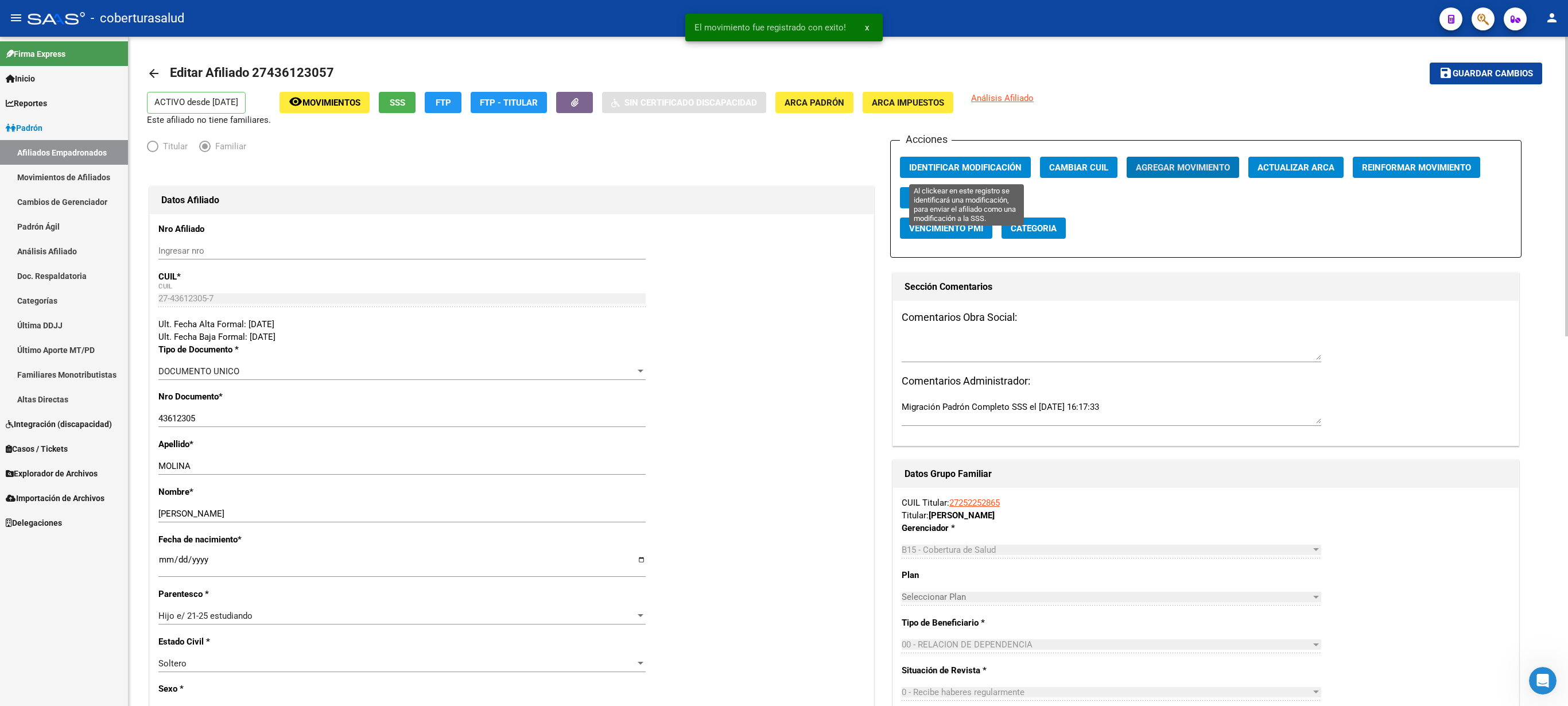
click at [784, 162] on button "Identificar Modificación" at bounding box center [965, 167] width 131 height 21
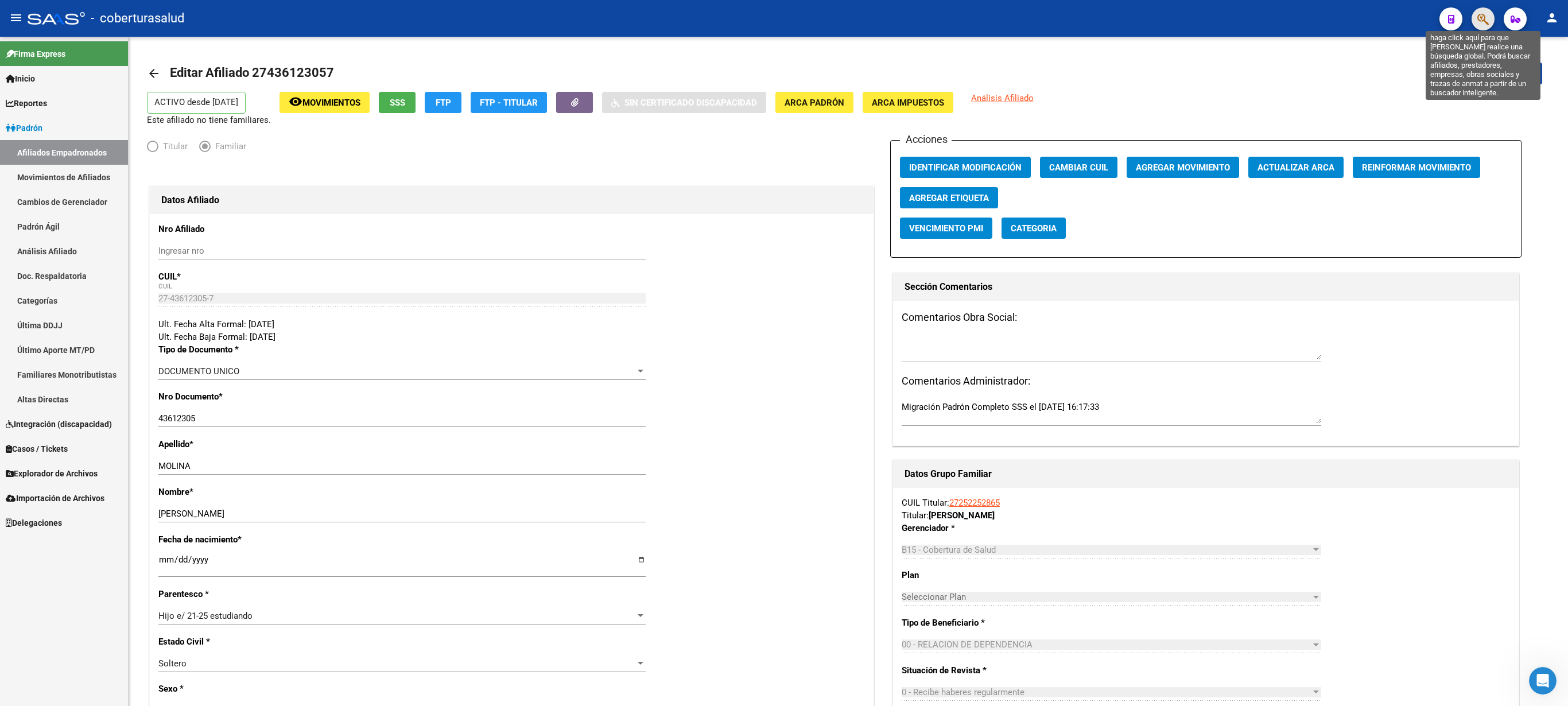
drag, startPoint x: 1486, startPoint y: 16, endPoint x: 1474, endPoint y: 14, distance: 12.2
click at [784, 14] on button "button" at bounding box center [1483, 19] width 23 height 23
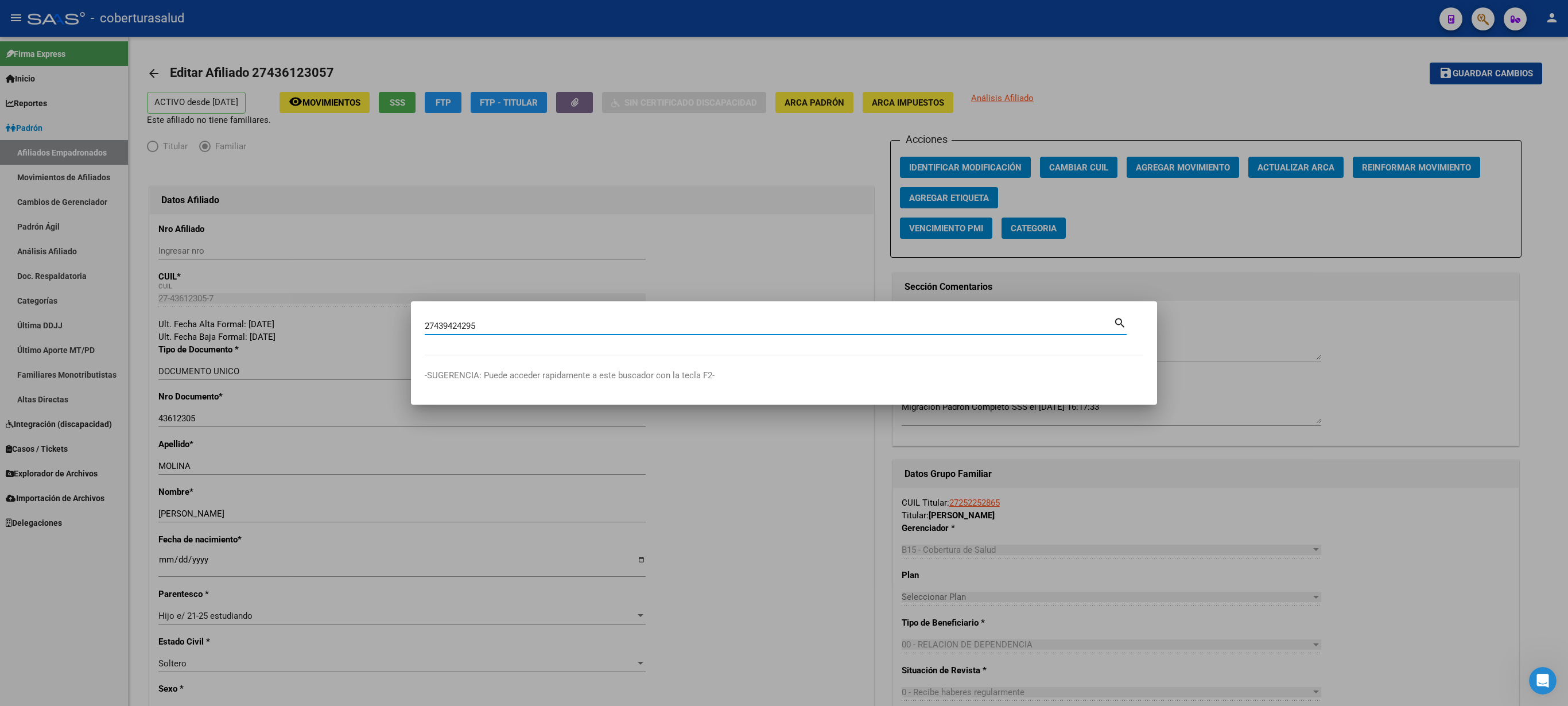
type input "27439424295"
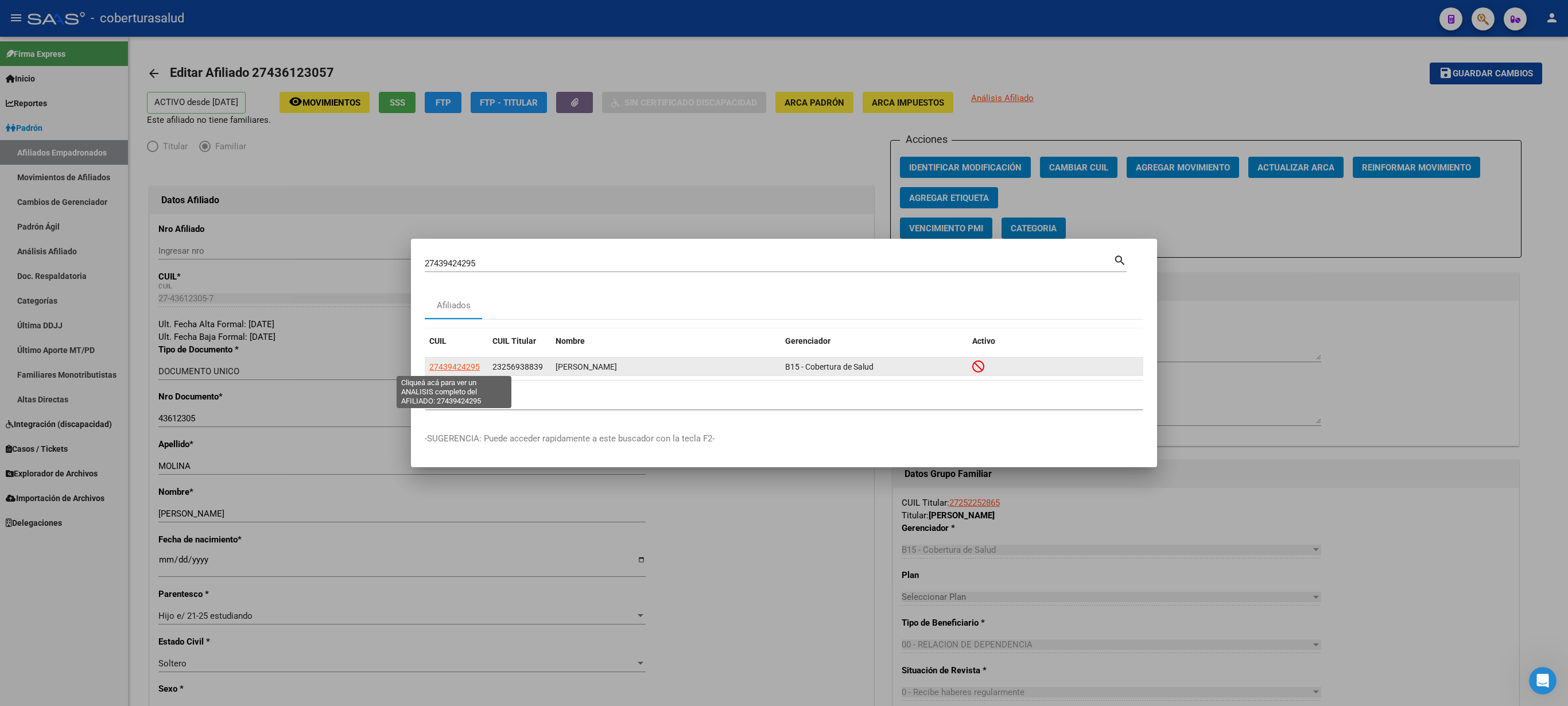
click at [469, 353] on span "27439424295" at bounding box center [454, 367] width 50 height 9
type textarea "27439424295"
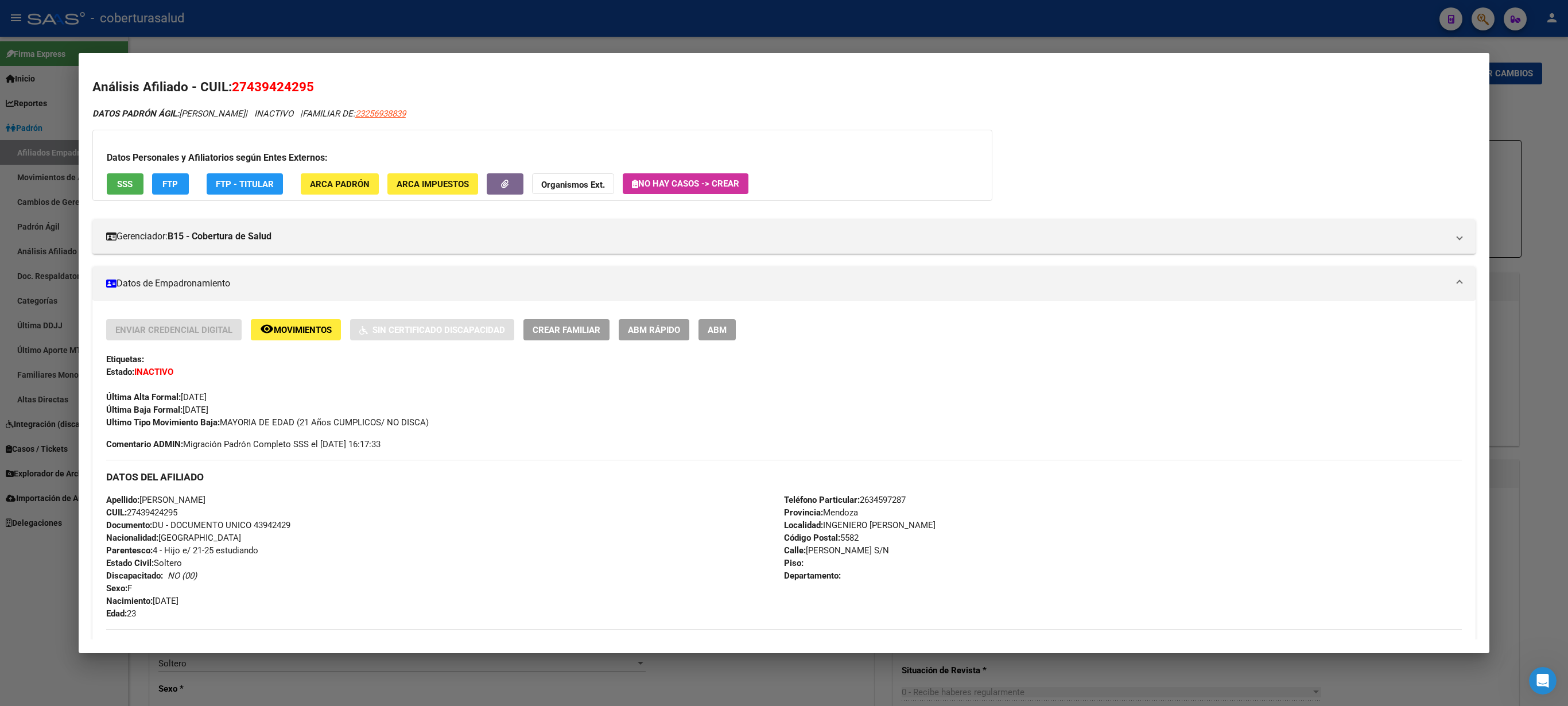
click at [726, 331] on span "ABM" at bounding box center [717, 330] width 19 height 10
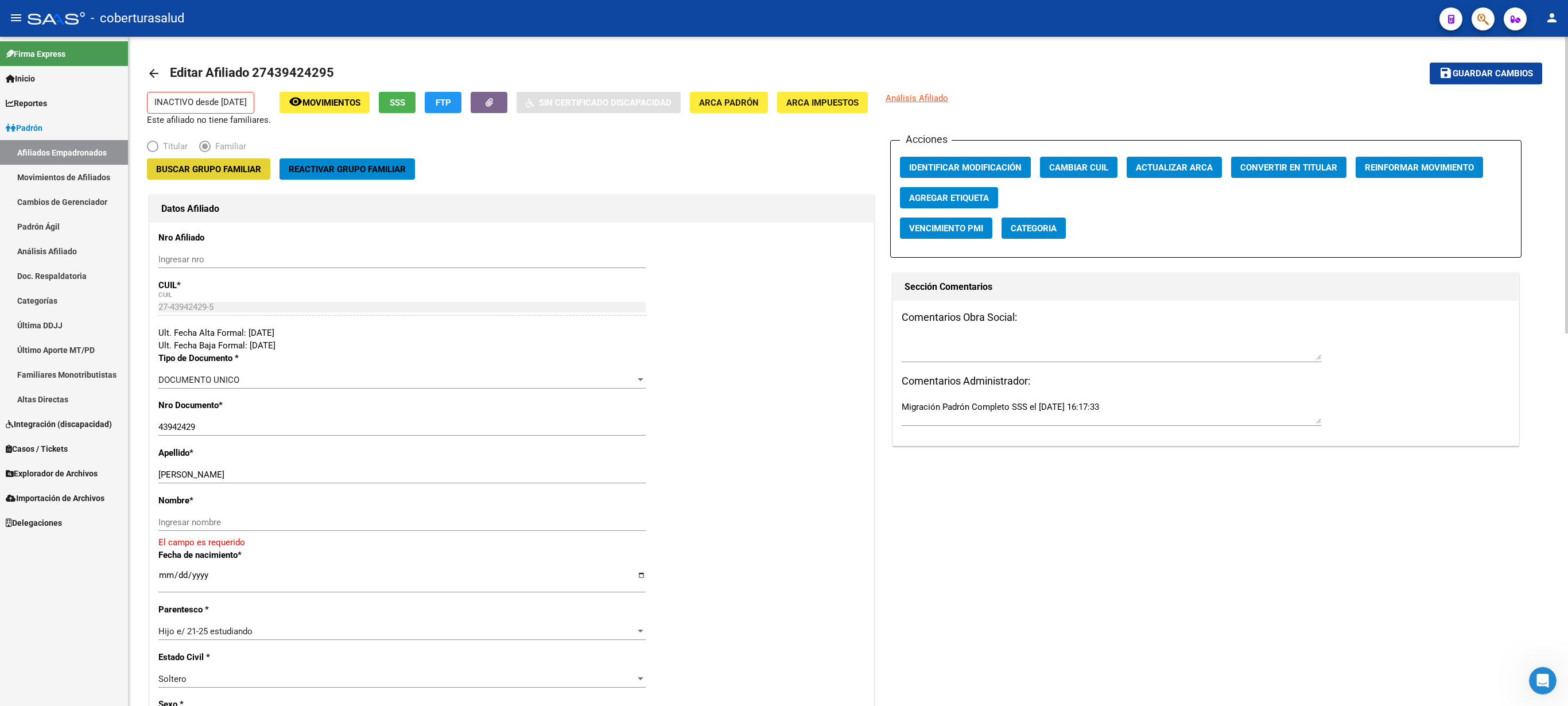
click at [217, 172] on span "Buscar Grupo Familiar" at bounding box center [208, 169] width 105 height 10
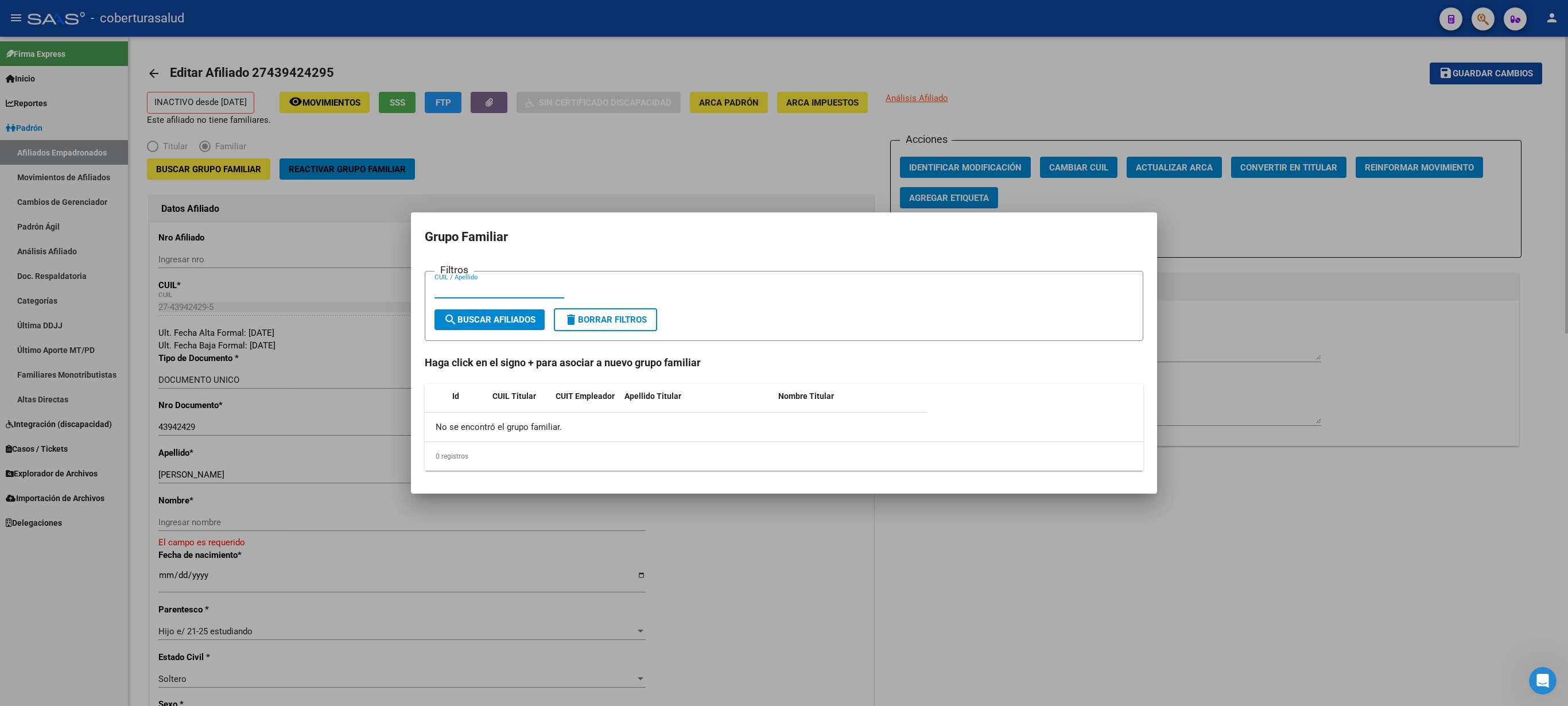
paste input "25693883"
type input "25693883"
click at [508, 323] on span "search Buscar Afiliados" at bounding box center [490, 319] width 92 height 10
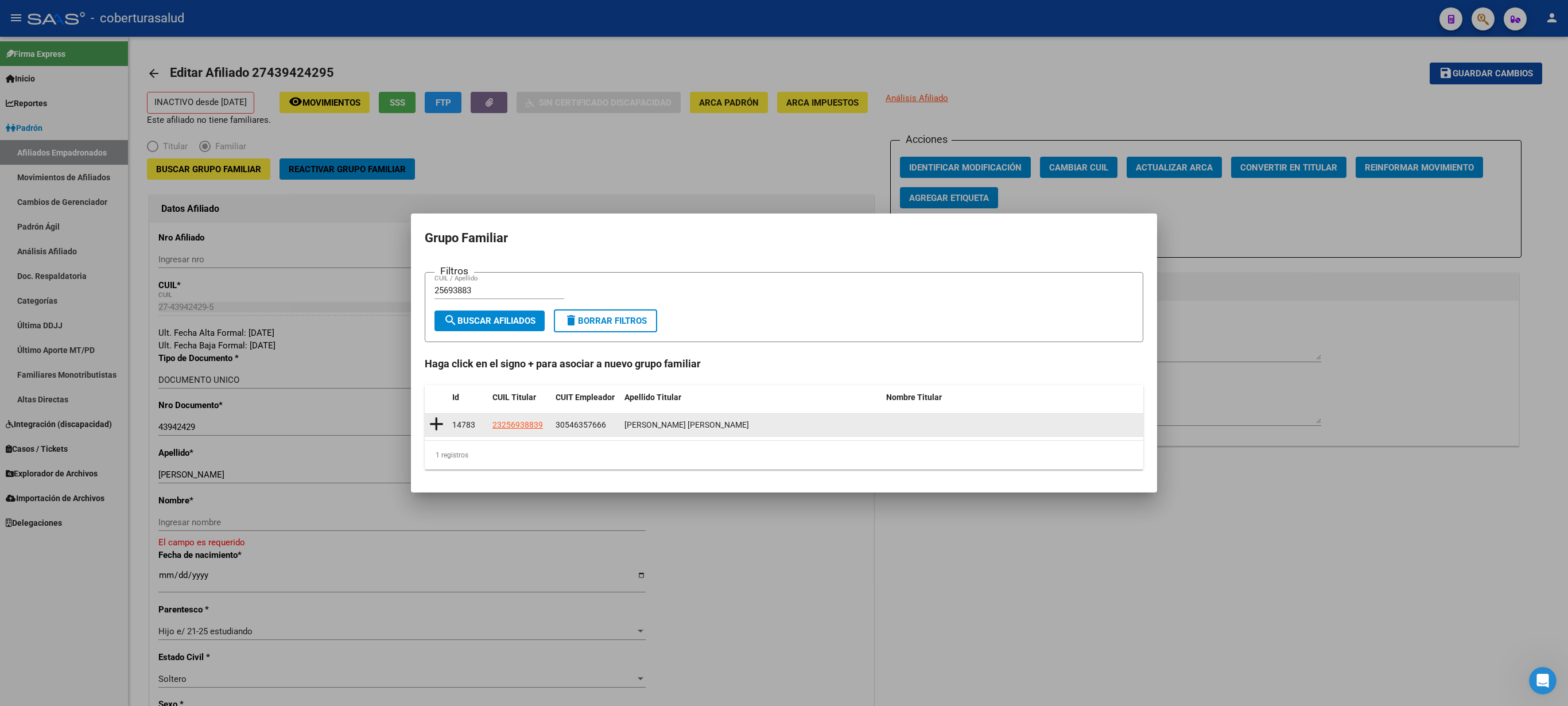
click at [437, 353] on icon at bounding box center [436, 424] width 14 height 16
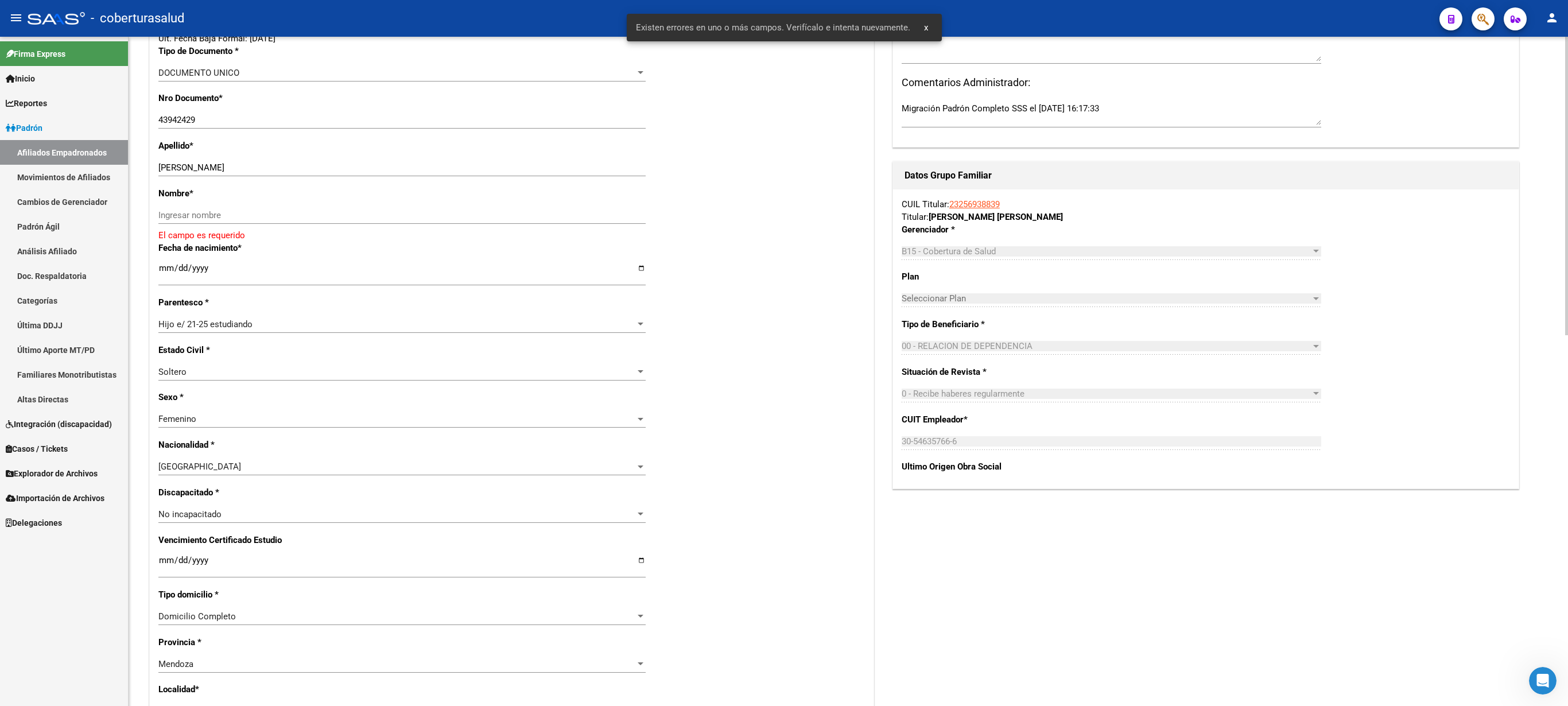
scroll to position [317, 0]
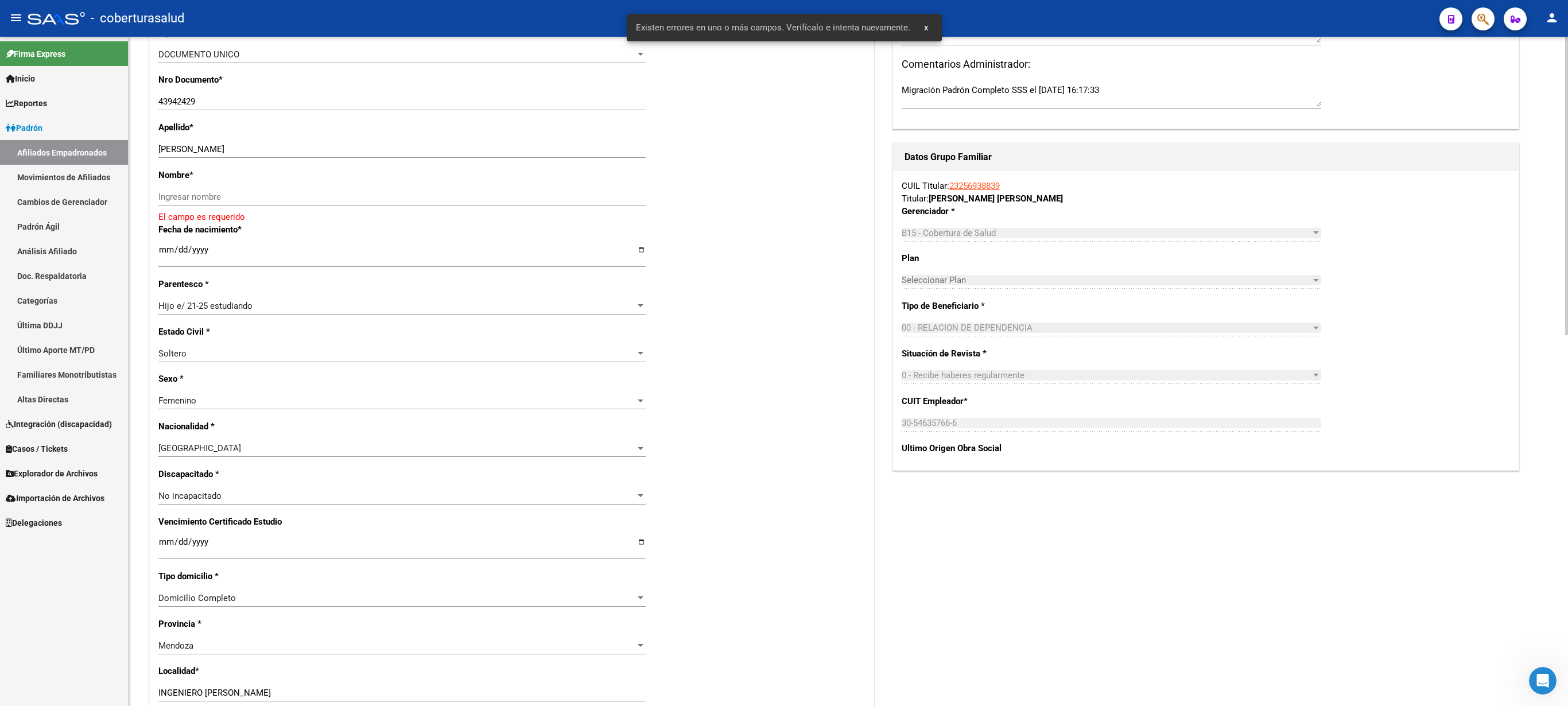
click at [784, 335] on div at bounding box center [1567, 185] width 3 height 299
drag, startPoint x: 203, startPoint y: 149, endPoint x: 296, endPoint y: 158, distance: 93.4
click at [296, 155] on input "[PERSON_NAME]" at bounding box center [402, 149] width 487 height 10
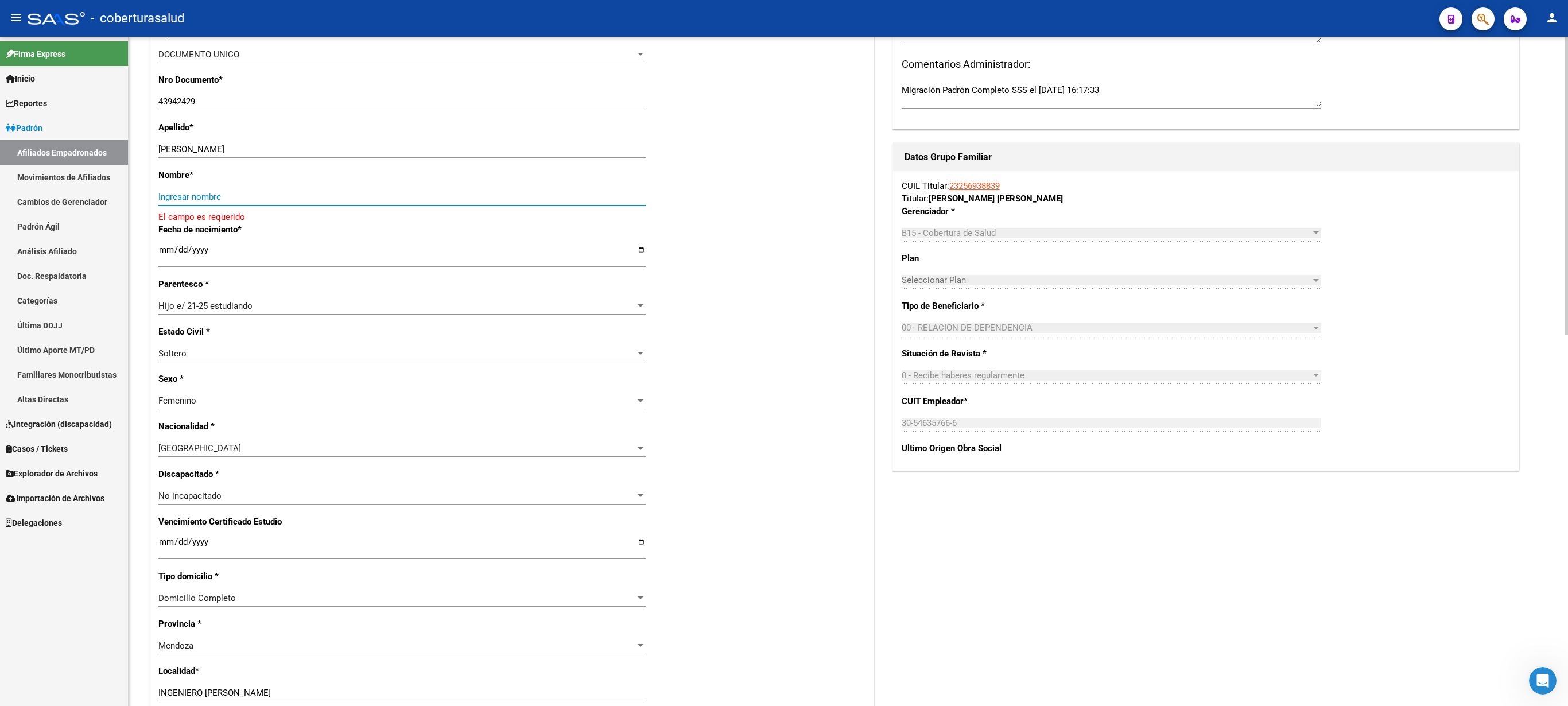
paste input "[PERSON_NAME] ARIADN"
click at [164, 196] on input "[PERSON_NAME] ARIADN" at bounding box center [402, 197] width 487 height 10
click at [251, 197] on input "[PERSON_NAME] ARIADN" at bounding box center [402, 197] width 487 height 10
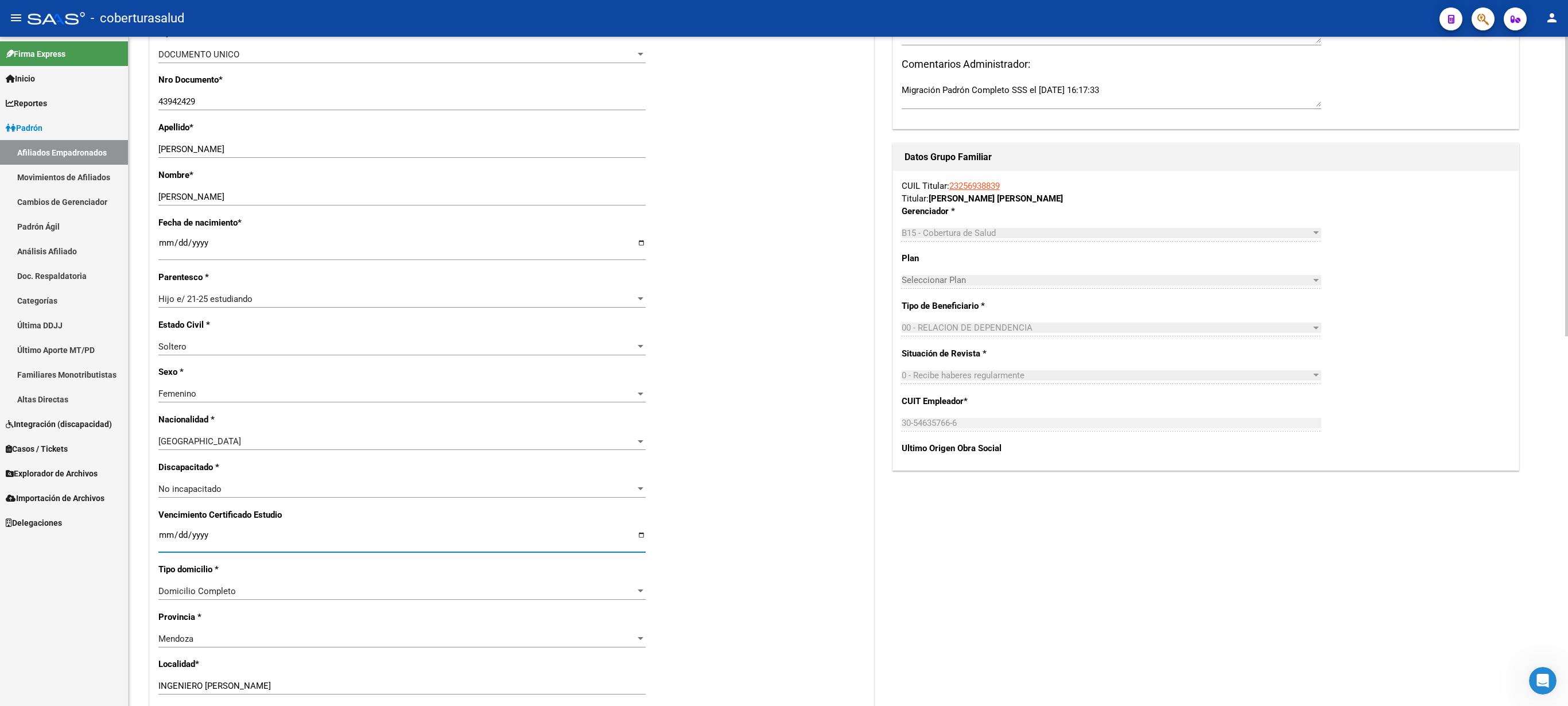
click at [164, 353] on input "Ingresar fecha" at bounding box center [402, 539] width 487 height 18
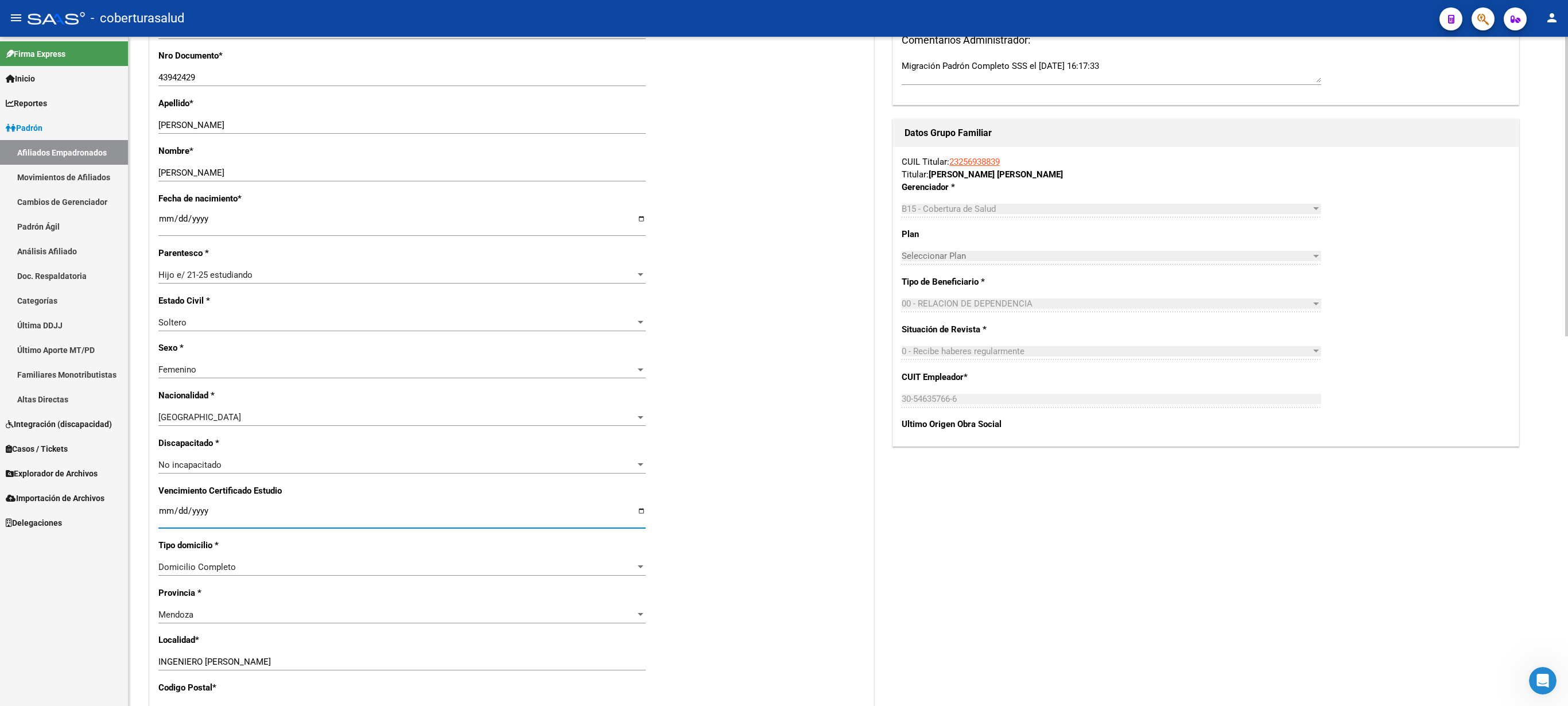
scroll to position [301, 0]
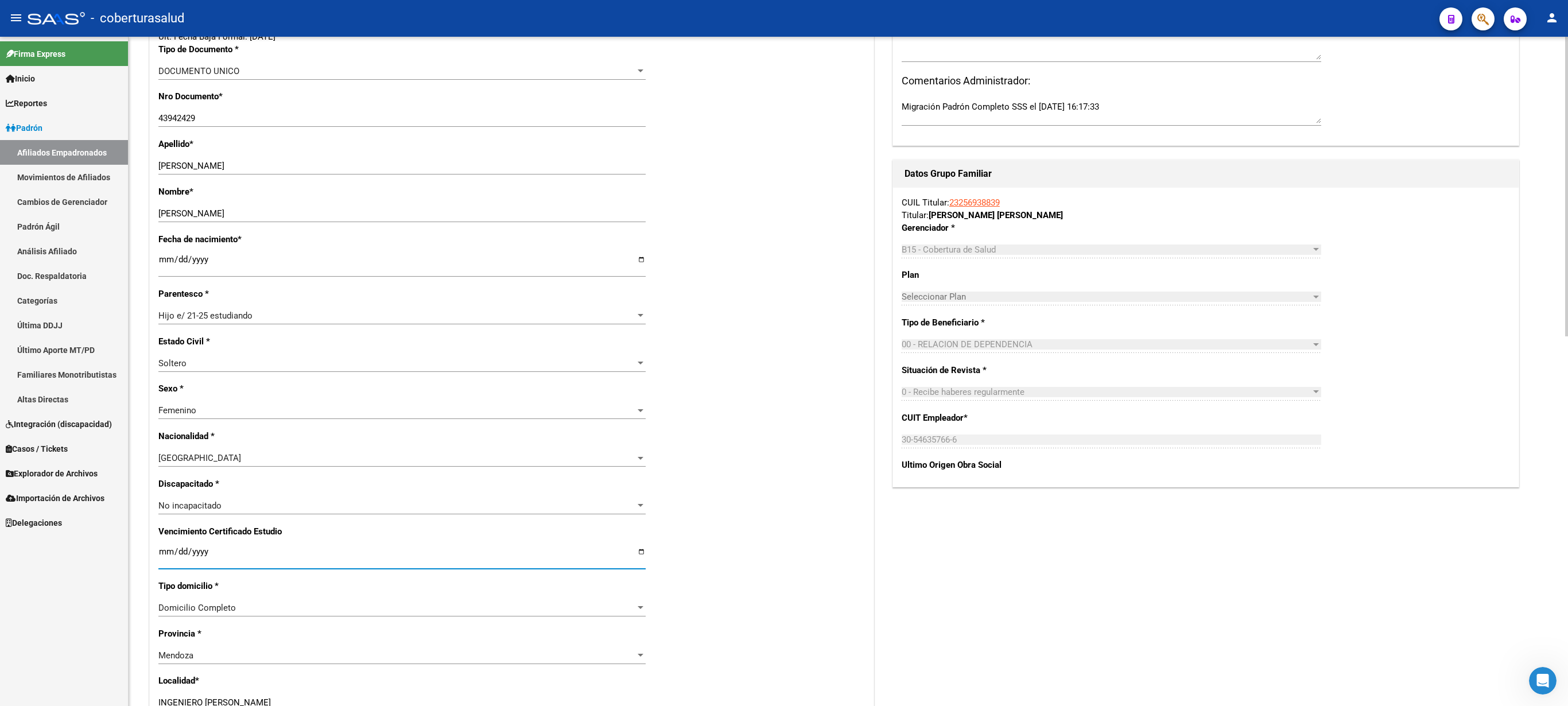
click at [784, 294] on div "arrow_back Editar Afiliado 27439424295 save Guardar cambios INACTIVO desde [DAT…" at bounding box center [850, 490] width 1442 height 1508
click at [173, 118] on input "43942429" at bounding box center [402, 118] width 487 height 10
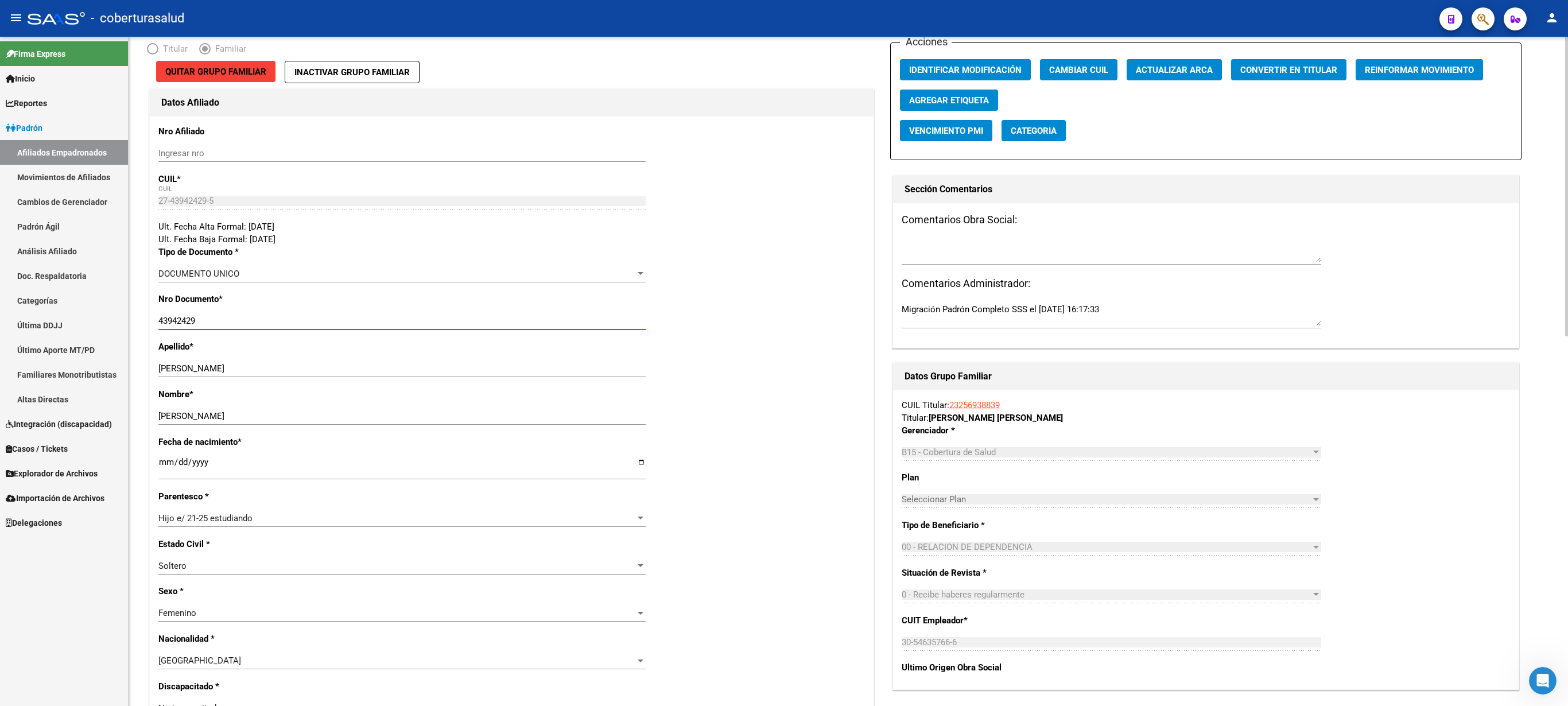
scroll to position [0, 0]
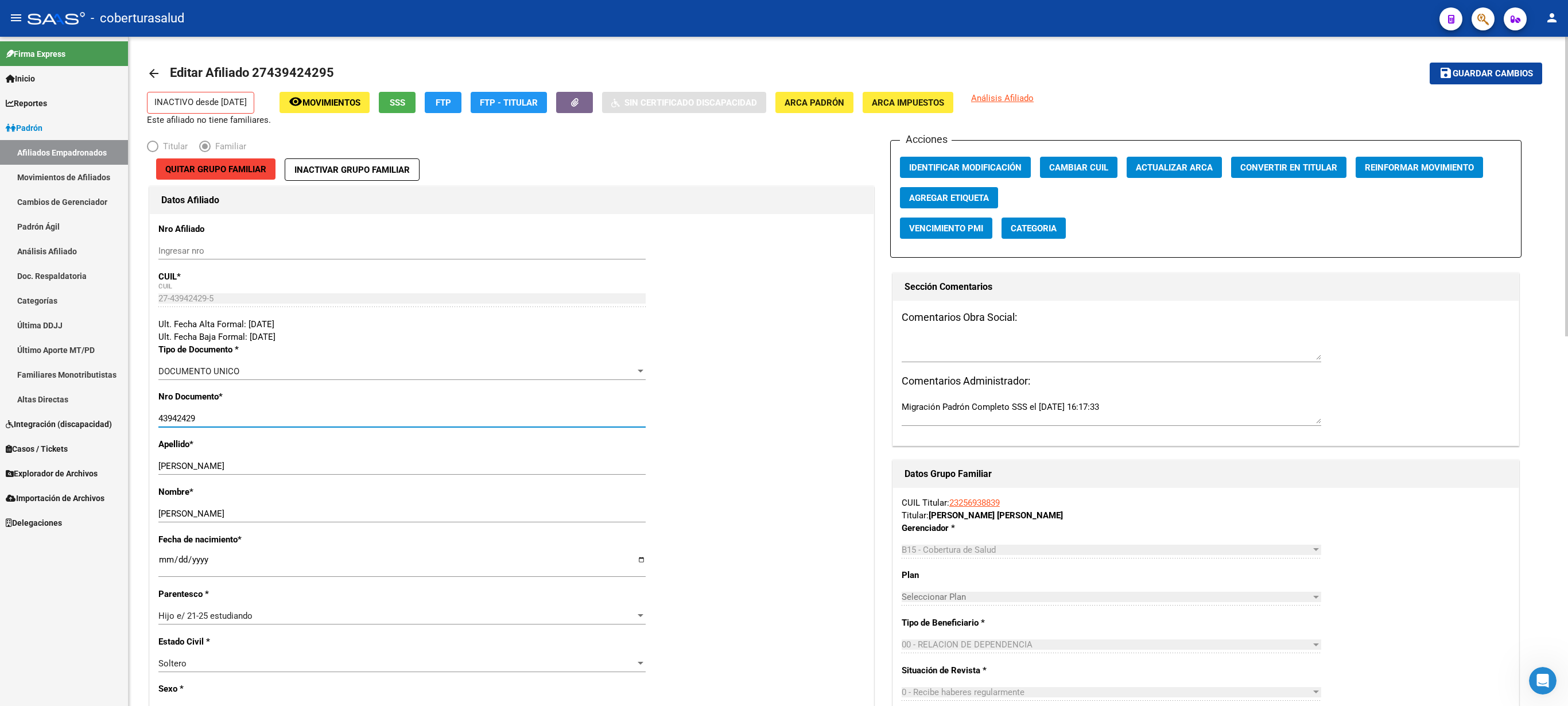
click at [784, 211] on div at bounding box center [1567, 186] width 3 height 300
click at [784, 76] on span "Guardar cambios" at bounding box center [1493, 74] width 80 height 10
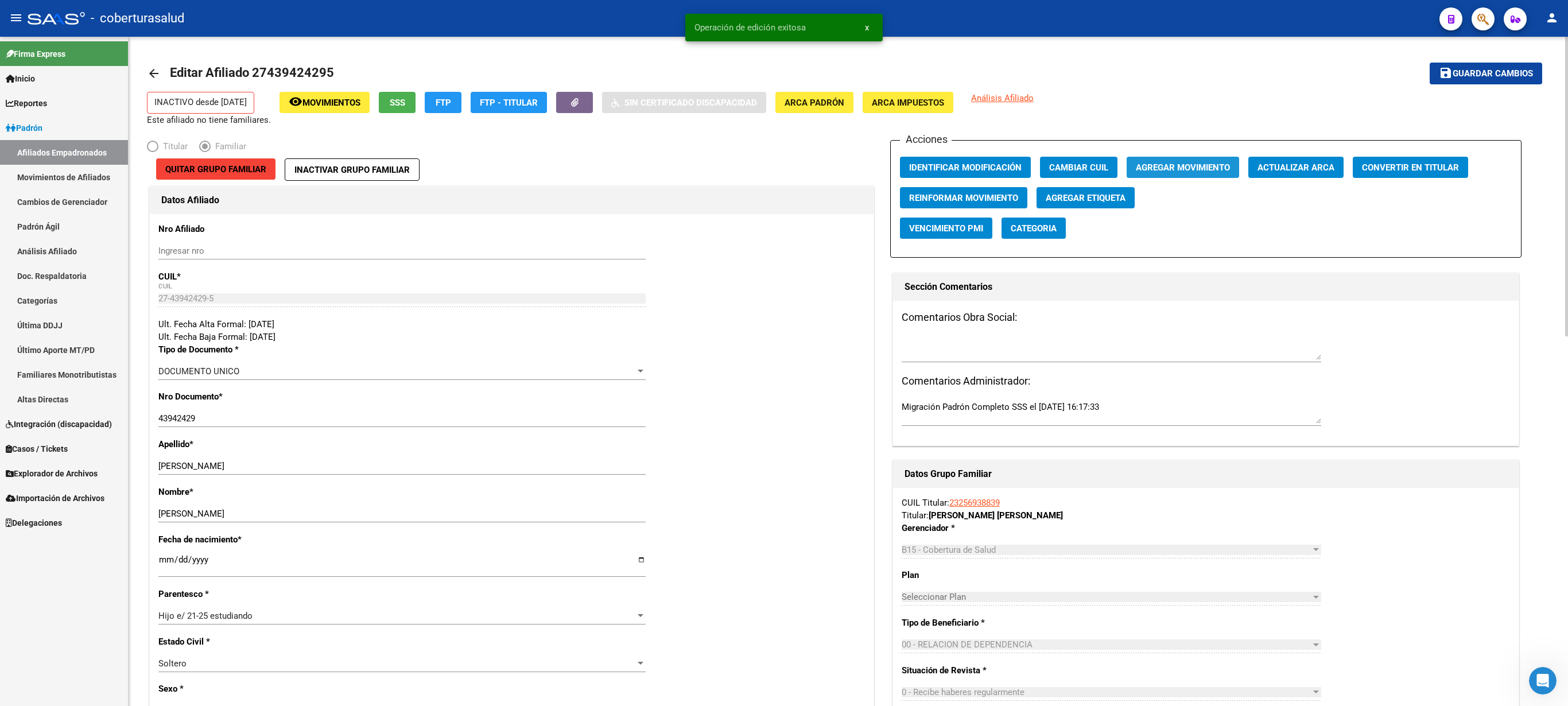
click at [784, 162] on button "Agregar Movimiento" at bounding box center [1183, 167] width 112 height 21
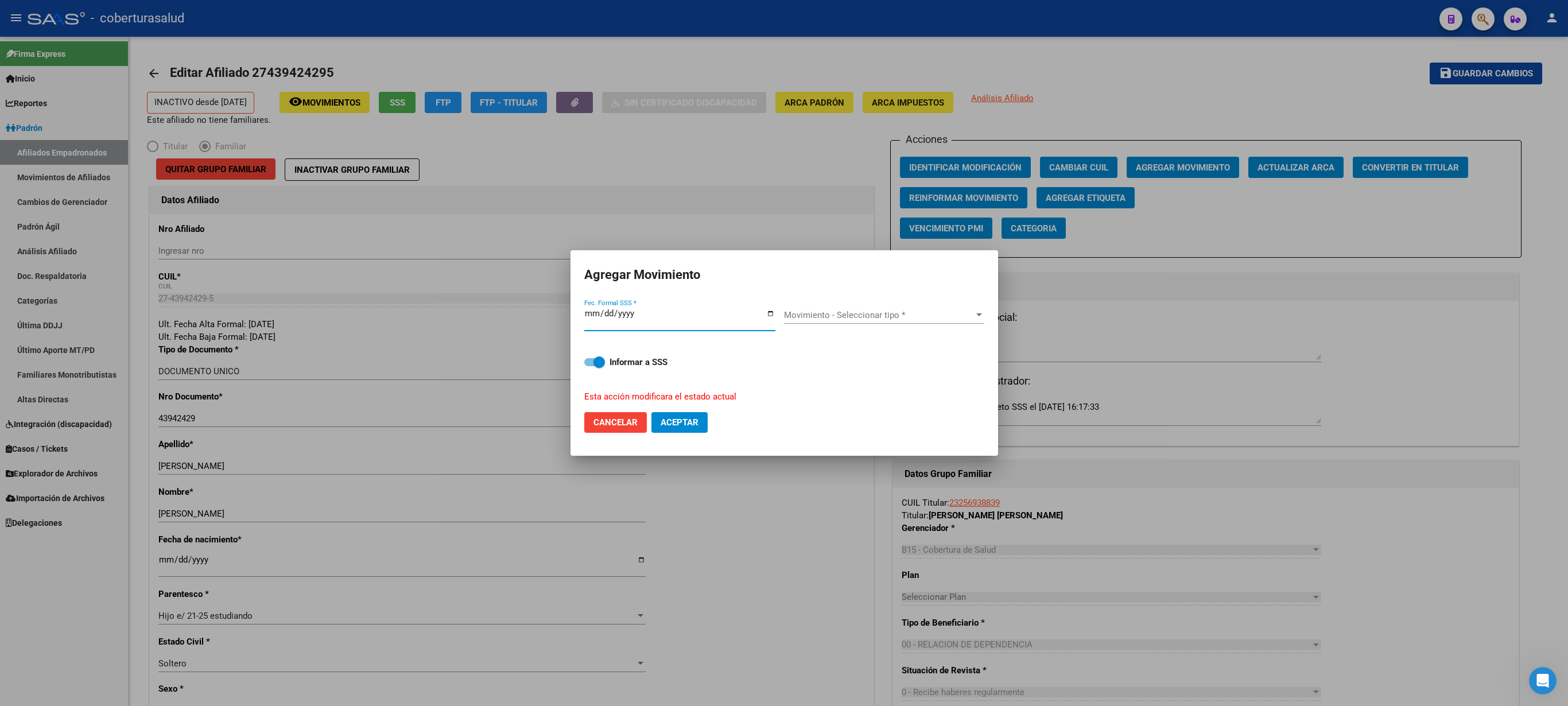
click at [784, 310] on div "Movimiento - Seleccionar tipo * Movimiento - Seleccionar tipo *" at bounding box center [884, 319] width 200 height 44
click at [784, 316] on span "Movimiento - Seleccionar tipo *" at bounding box center [879, 315] width 190 height 10
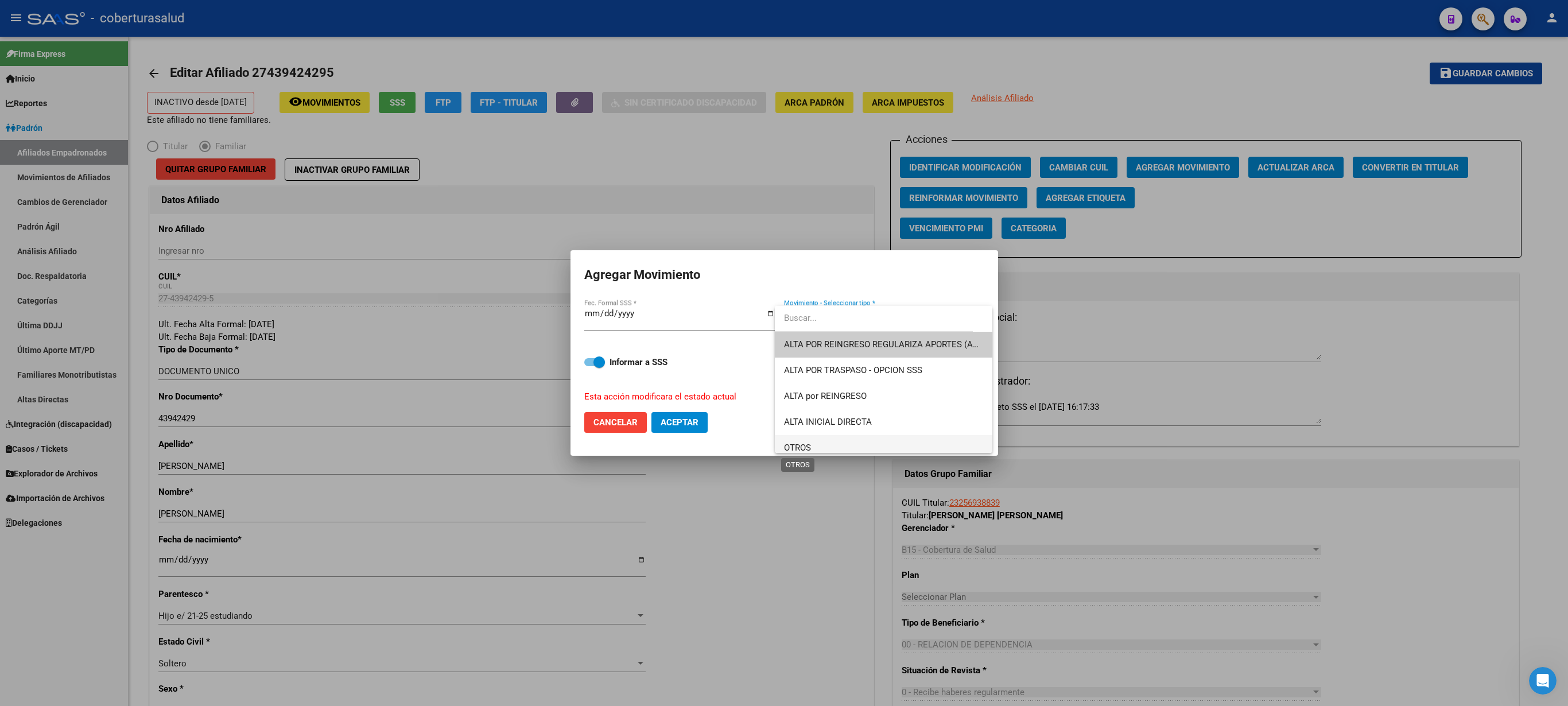
click at [784, 353] on span "OTROS" at bounding box center [798, 448] width 27 height 10
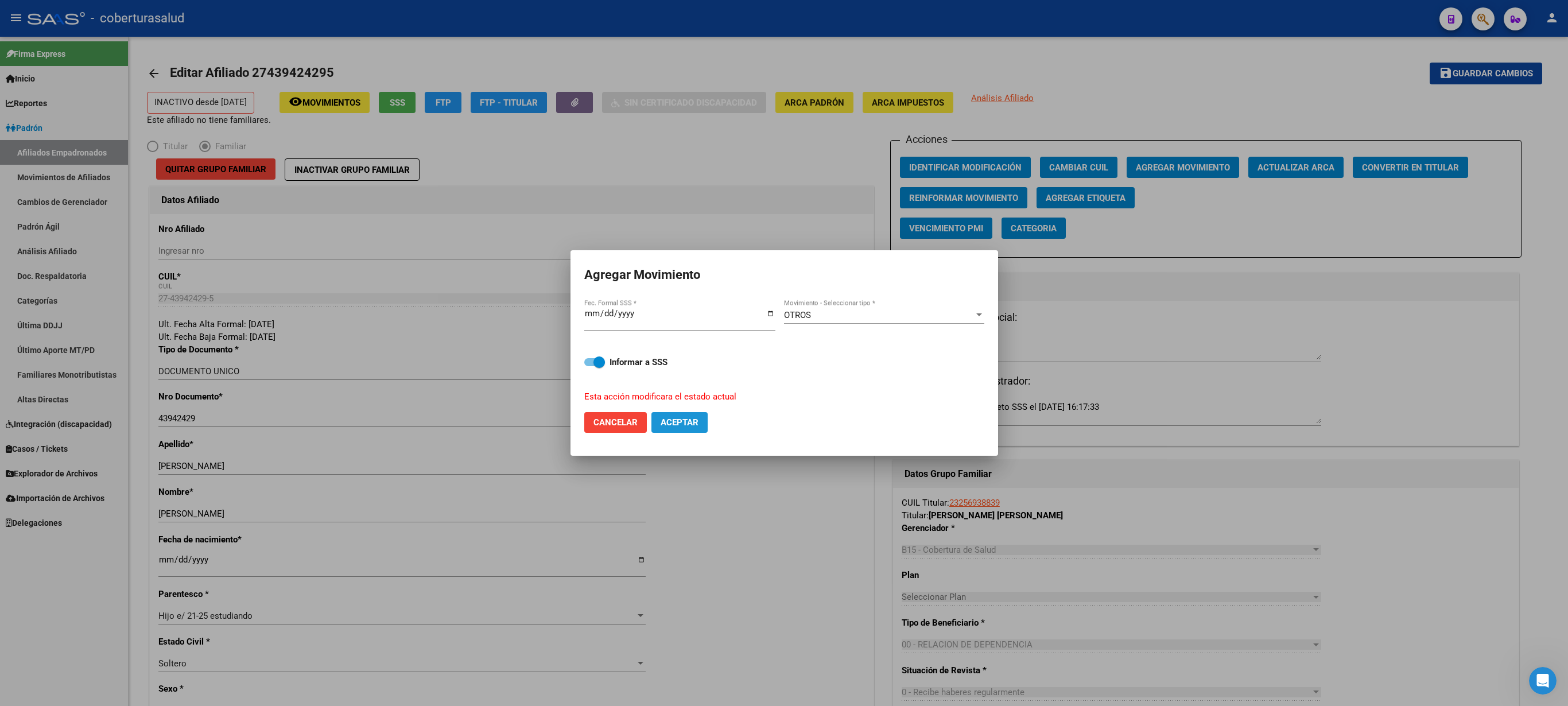
click at [669, 353] on button "Aceptar" at bounding box center [680, 422] width 57 height 21
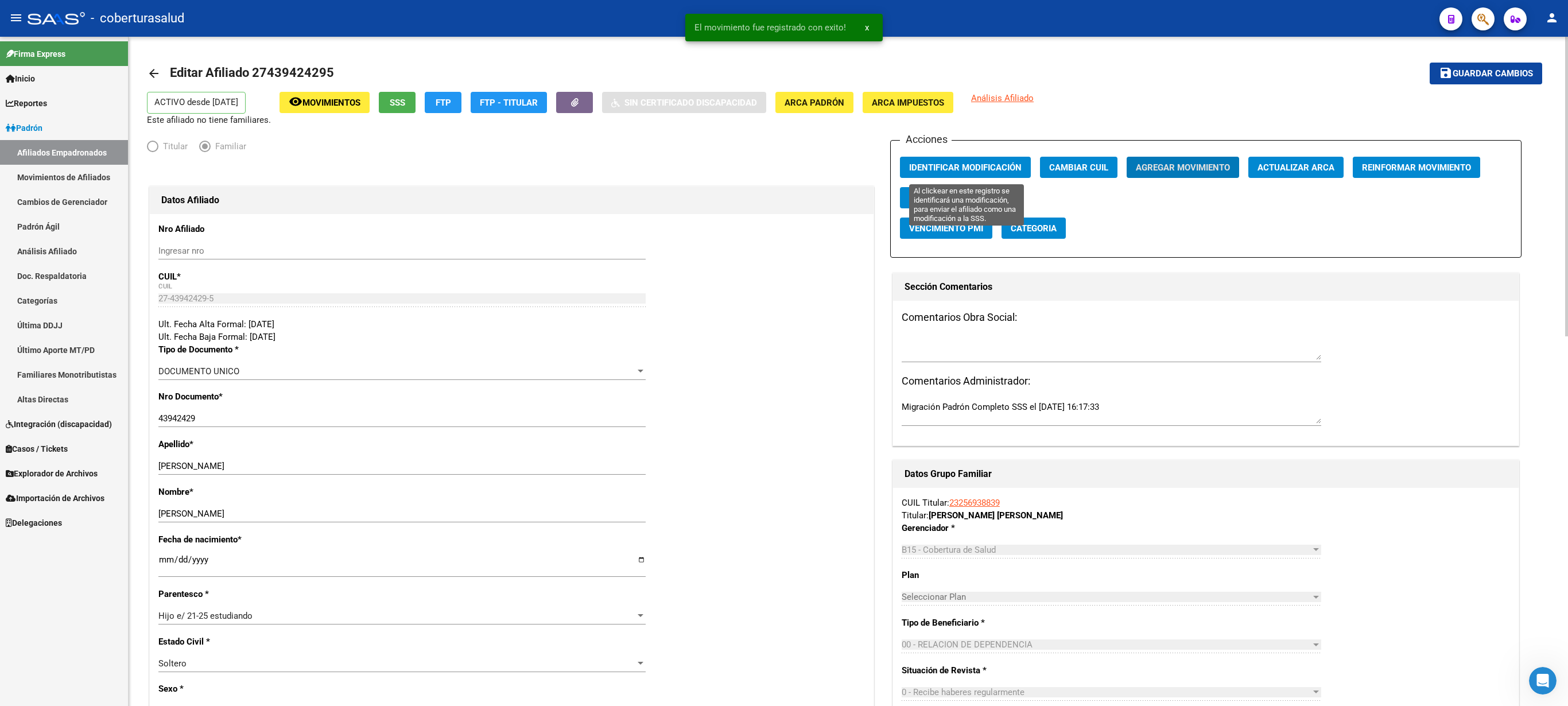
click at [784, 167] on span "Identificar Modificación" at bounding box center [965, 167] width 112 height 10
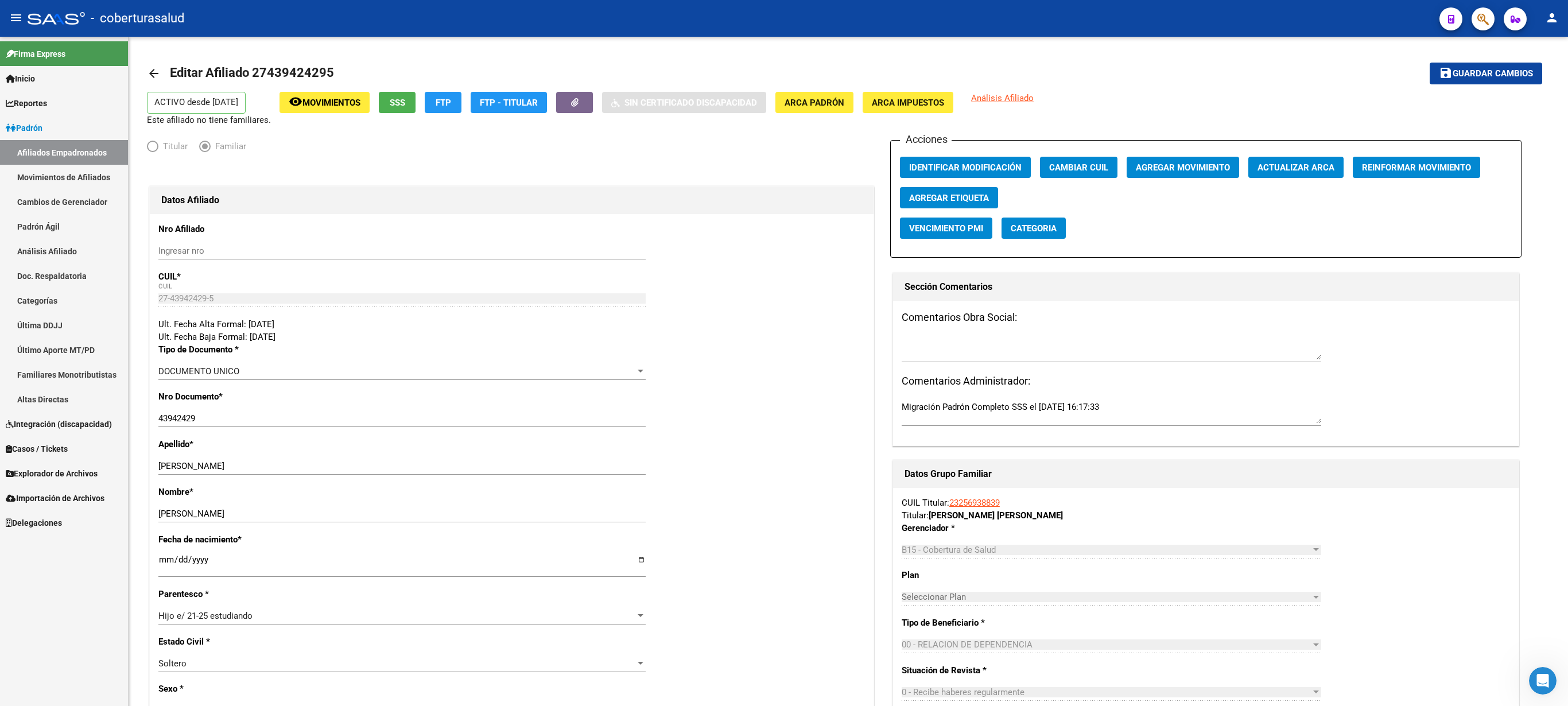
click at [784, 24] on icon "button" at bounding box center [1483, 19] width 11 height 13
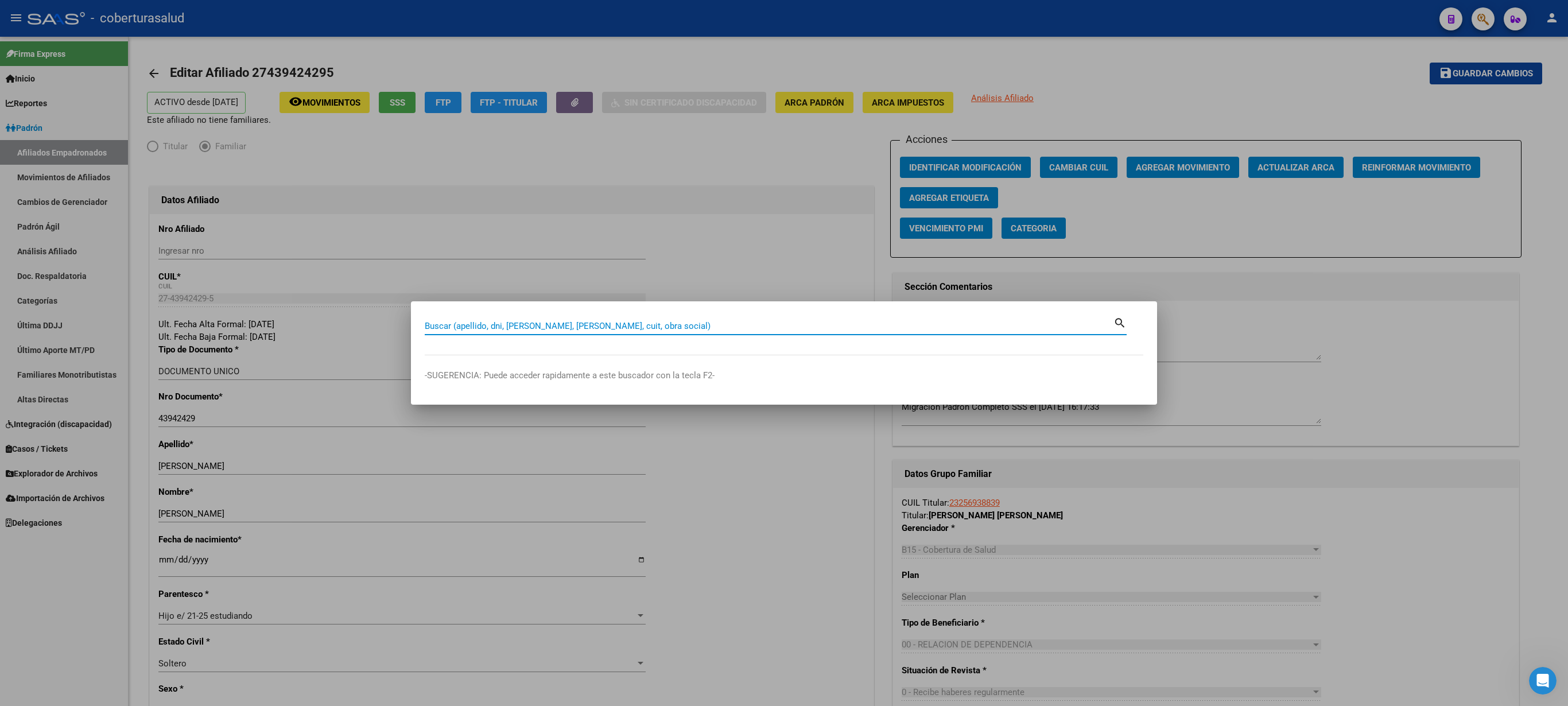
click at [429, 323] on input "Buscar (apellido, dni, [PERSON_NAME], [PERSON_NAME], cuit, obra social)" at bounding box center [769, 326] width 689 height 10
paste input "27440090821"
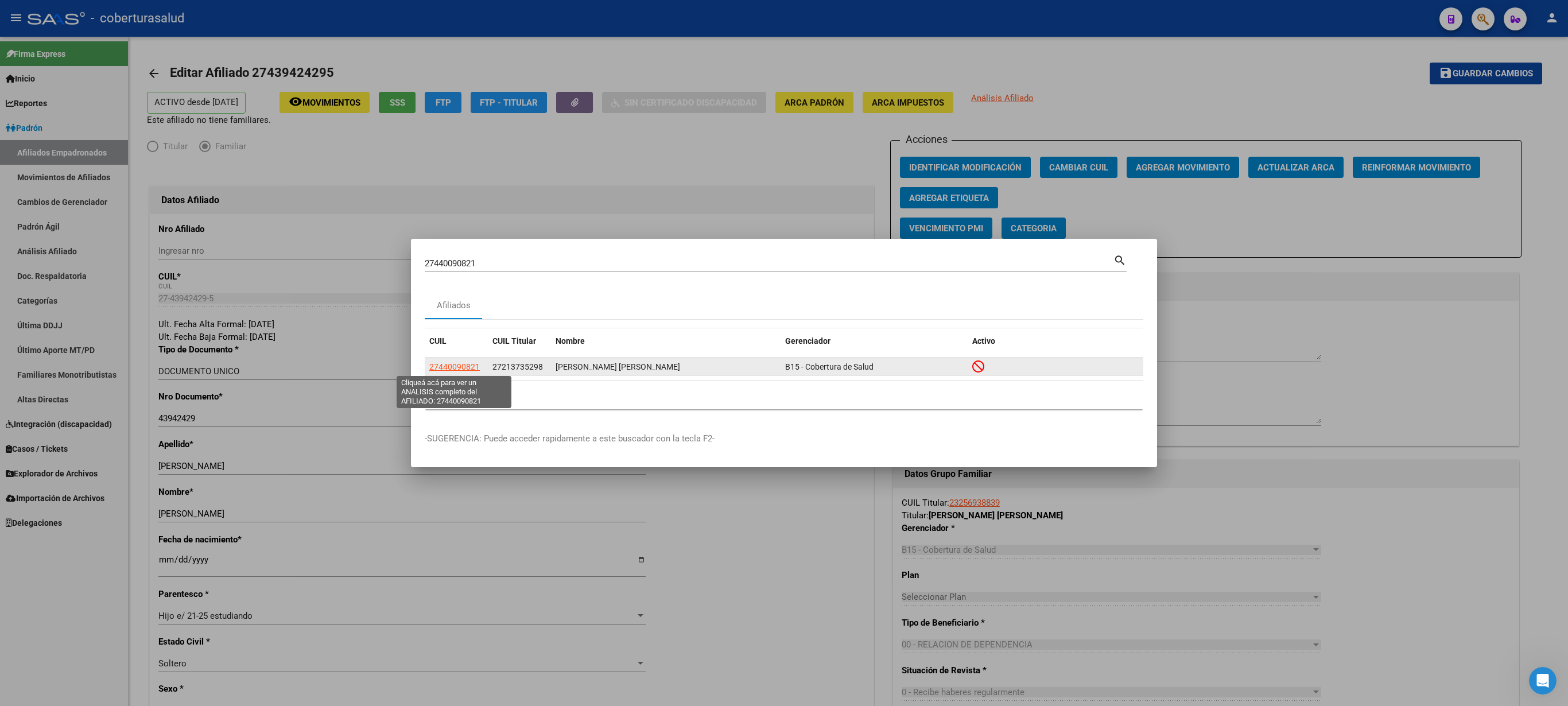
click at [447, 353] on span "27440090821" at bounding box center [454, 367] width 50 height 9
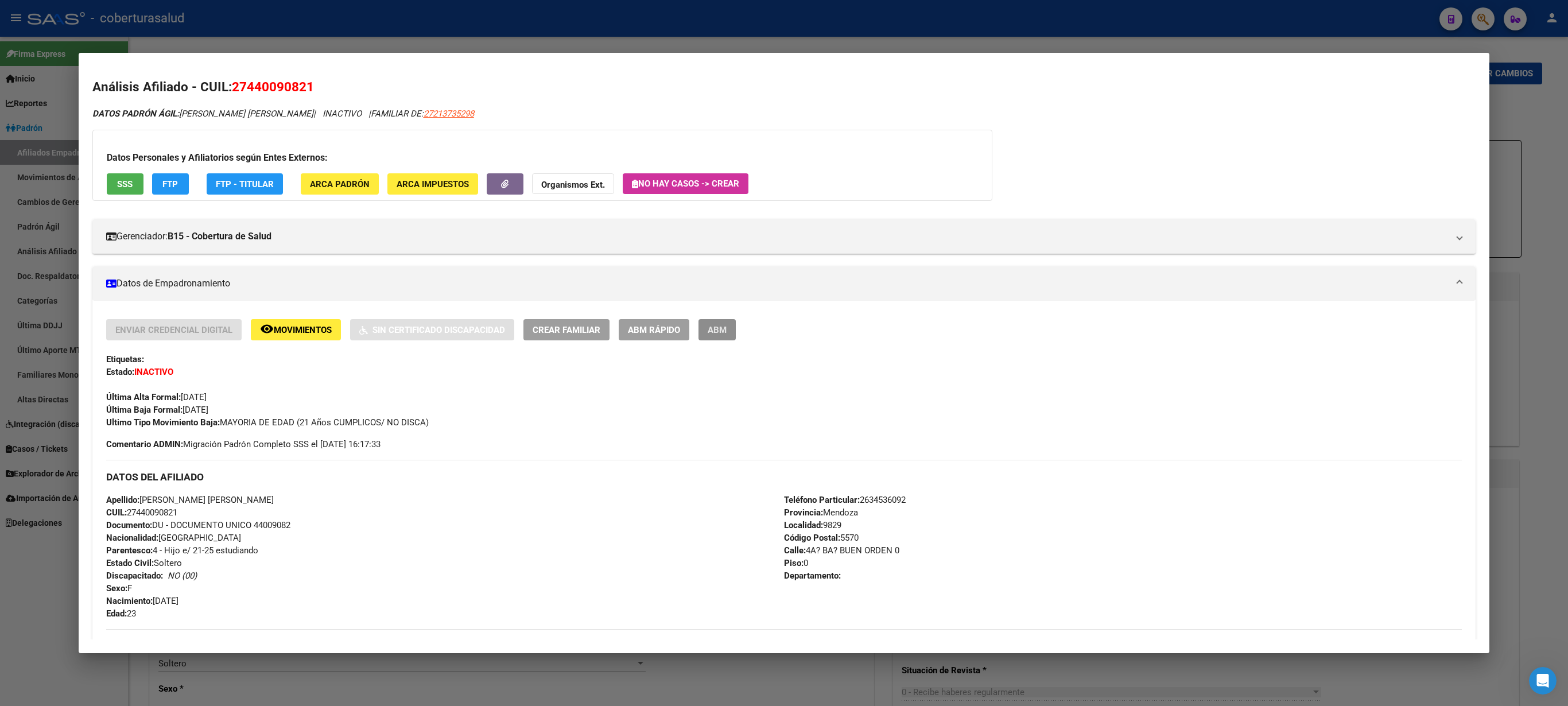
click at [726, 335] on span "ABM" at bounding box center [717, 330] width 19 height 10
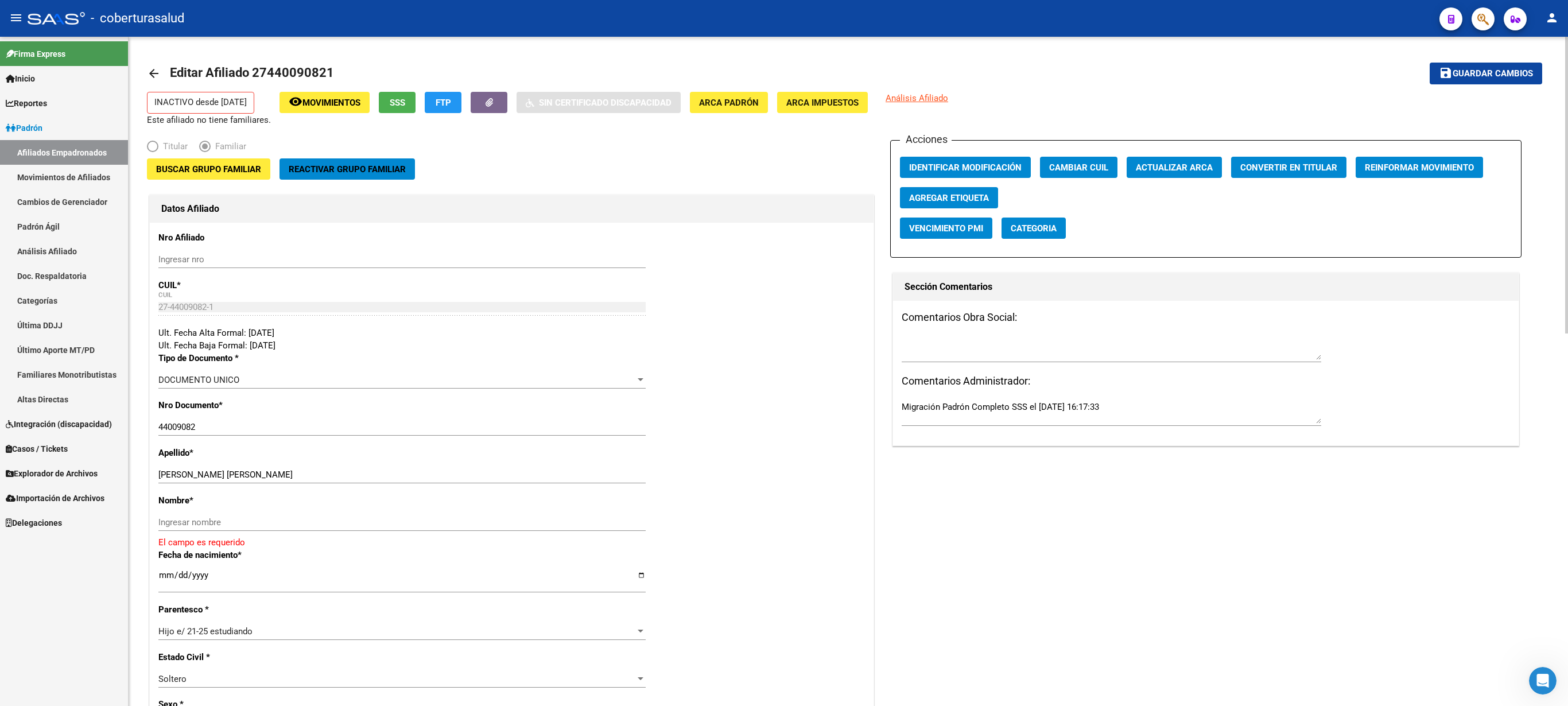
click at [170, 164] on button "Buscar Grupo Familiar" at bounding box center [209, 169] width 123 height 21
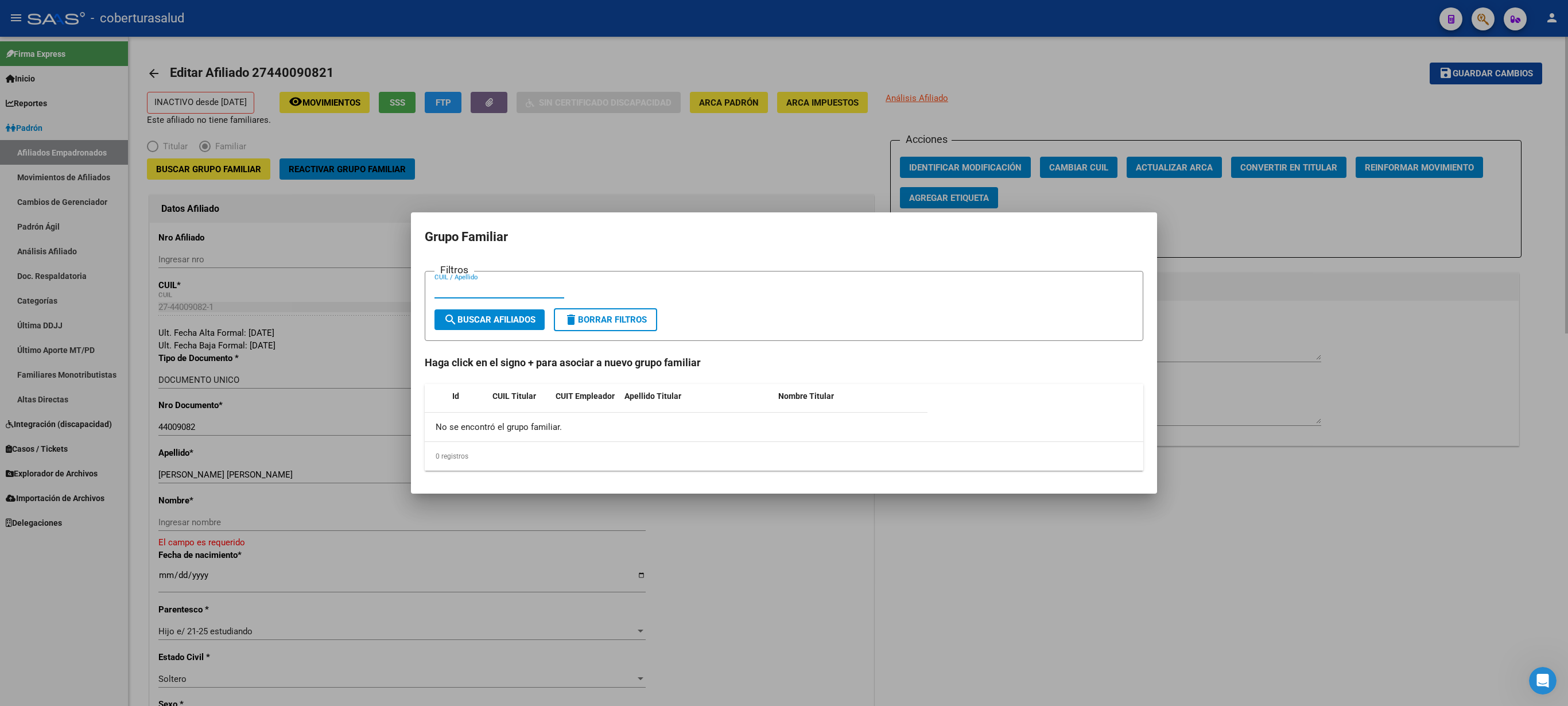
paste input "21373529"
click at [473, 321] on span "search Buscar Afiliados" at bounding box center [490, 319] width 92 height 10
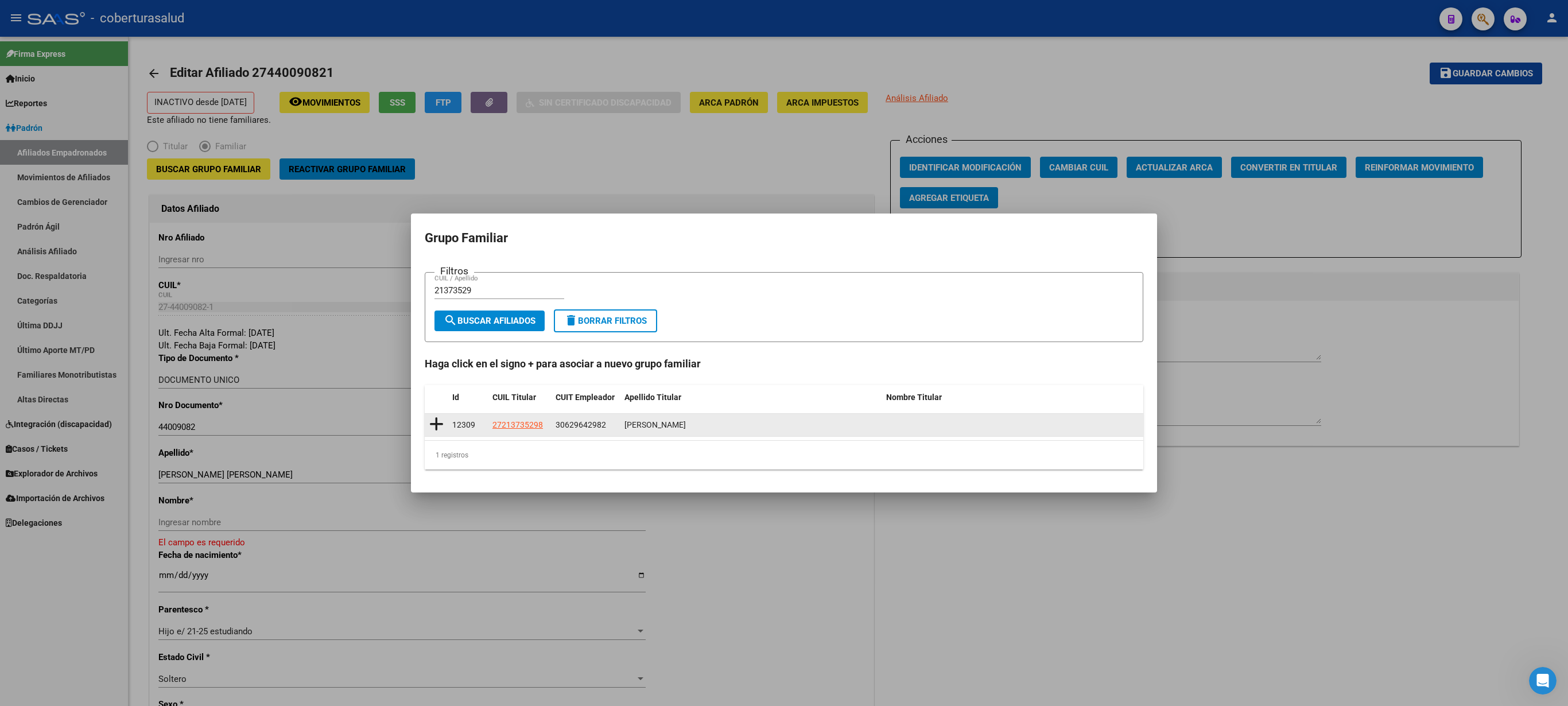
click at [434, 353] on icon at bounding box center [436, 424] width 14 height 16
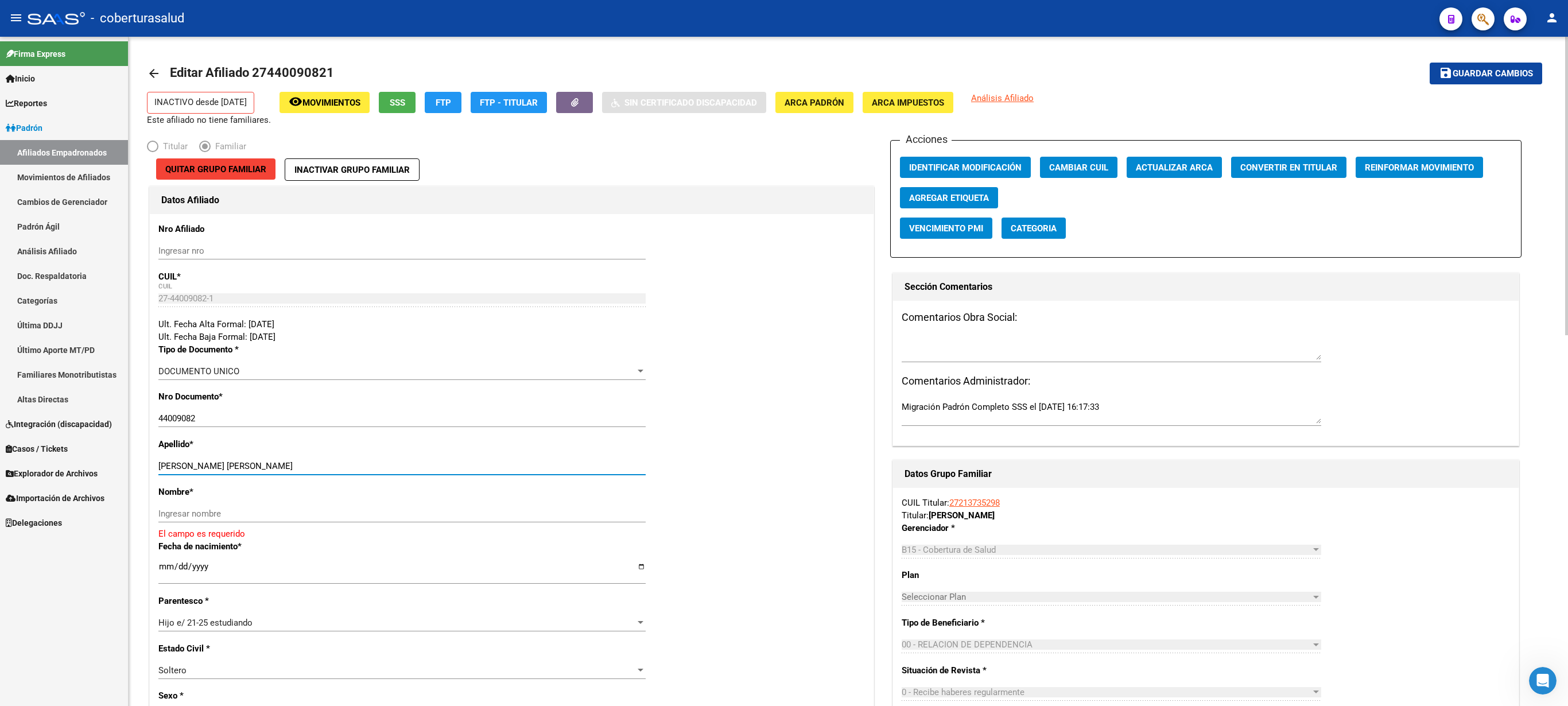
drag, startPoint x: 196, startPoint y: 468, endPoint x: 248, endPoint y: 470, distance: 52.0
click at [248, 353] on input "[PERSON_NAME] [PERSON_NAME]" at bounding box center [402, 466] width 487 height 10
paste input "[PERSON_NAME]"
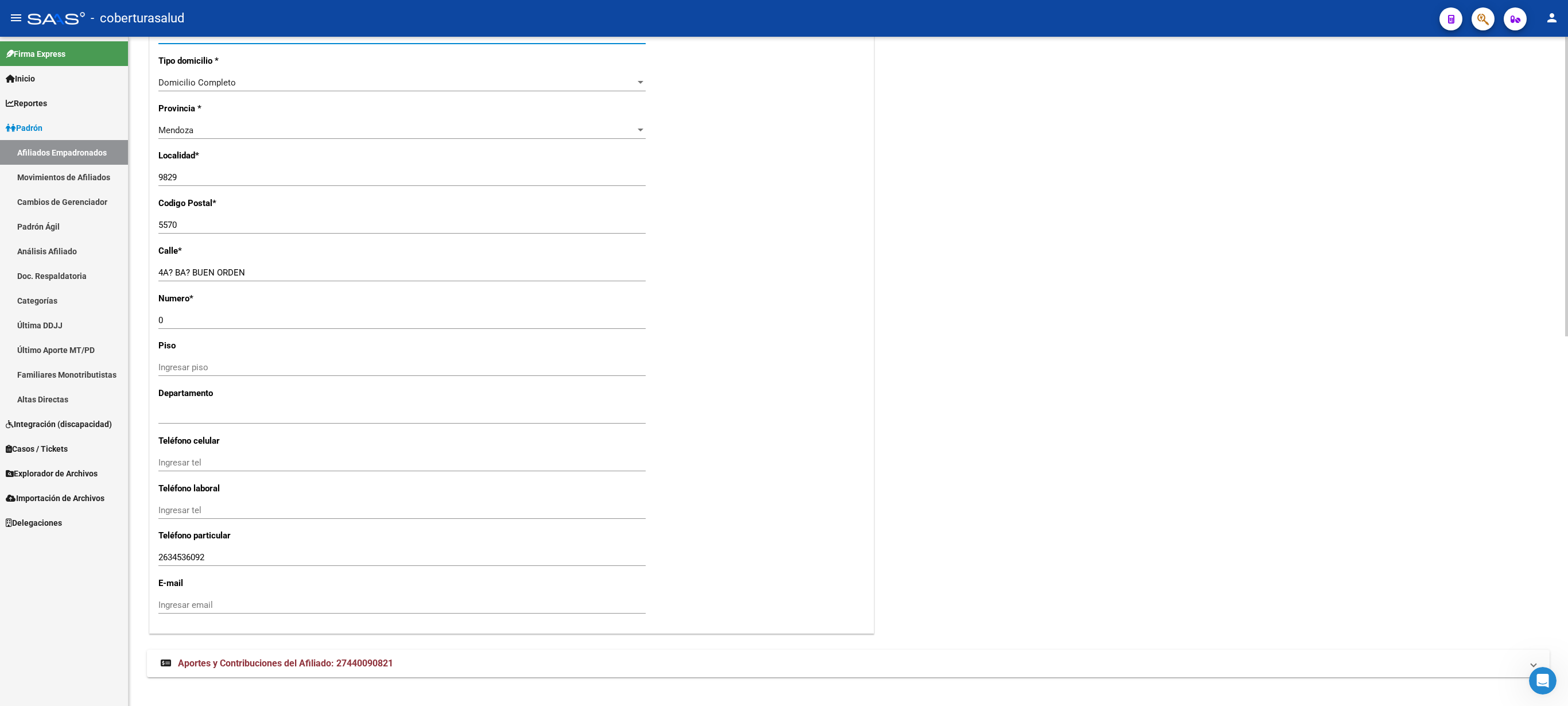
click at [784, 301] on div at bounding box center [1567, 371] width 3 height 670
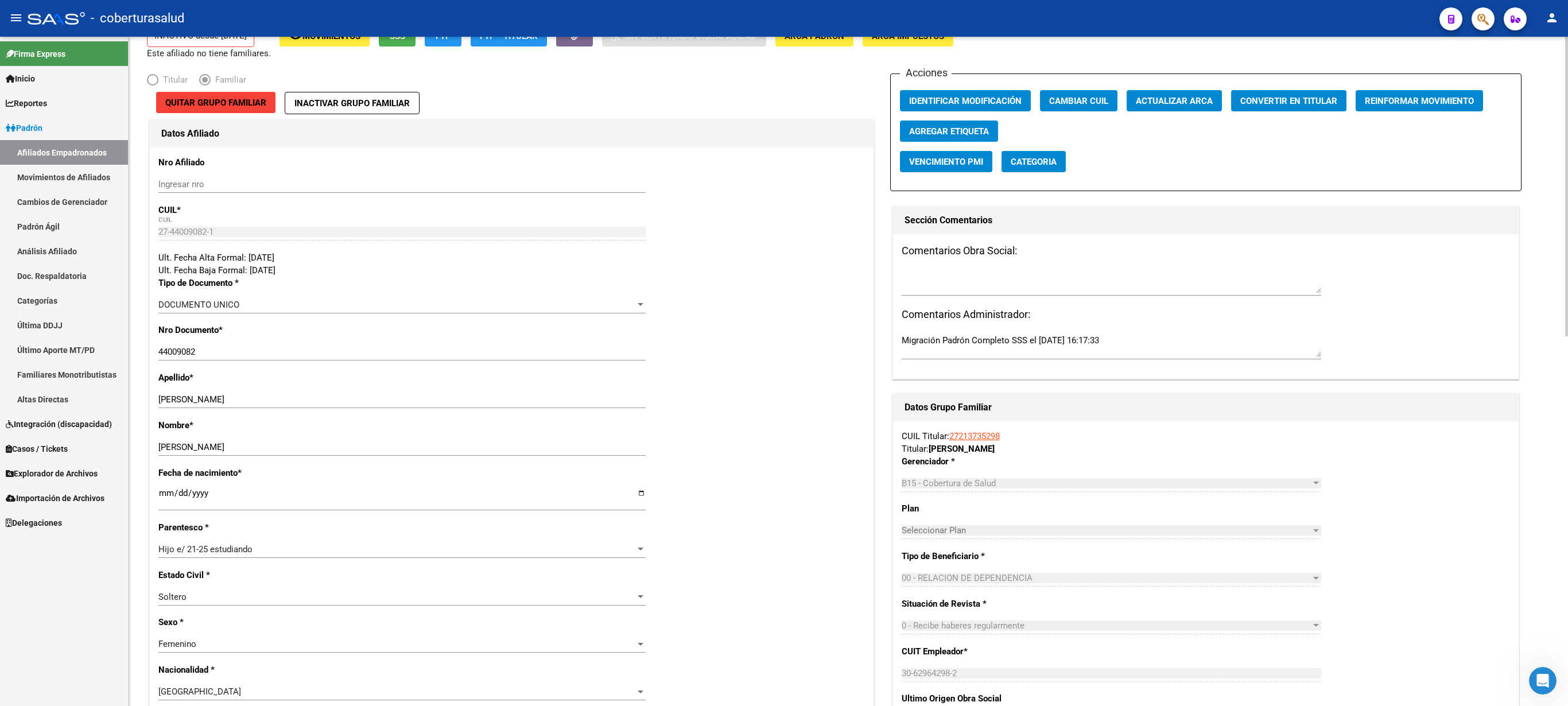
scroll to position [30, 0]
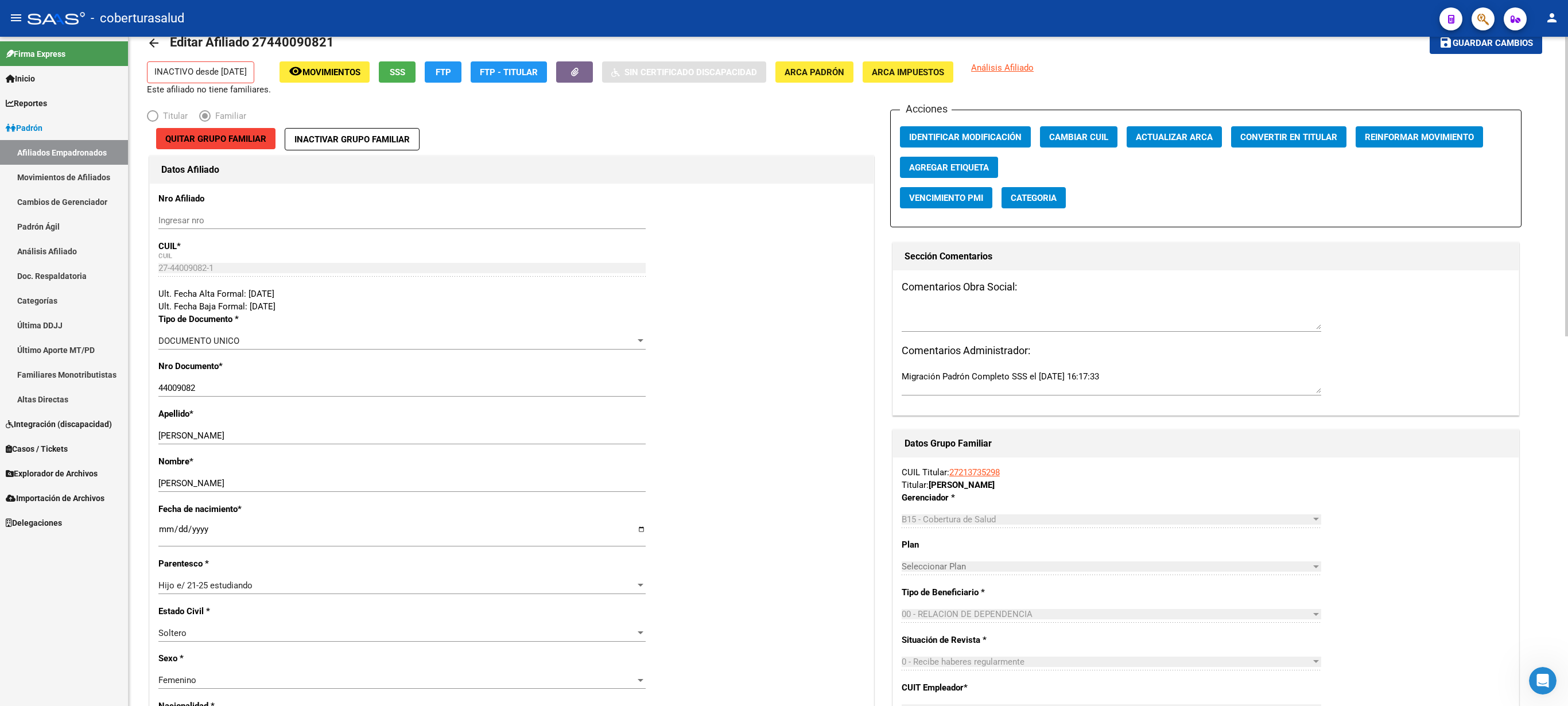
click at [784, 69] on div at bounding box center [1567, 186] width 3 height 300
click at [784, 41] on span "Guardar cambios" at bounding box center [1493, 43] width 80 height 10
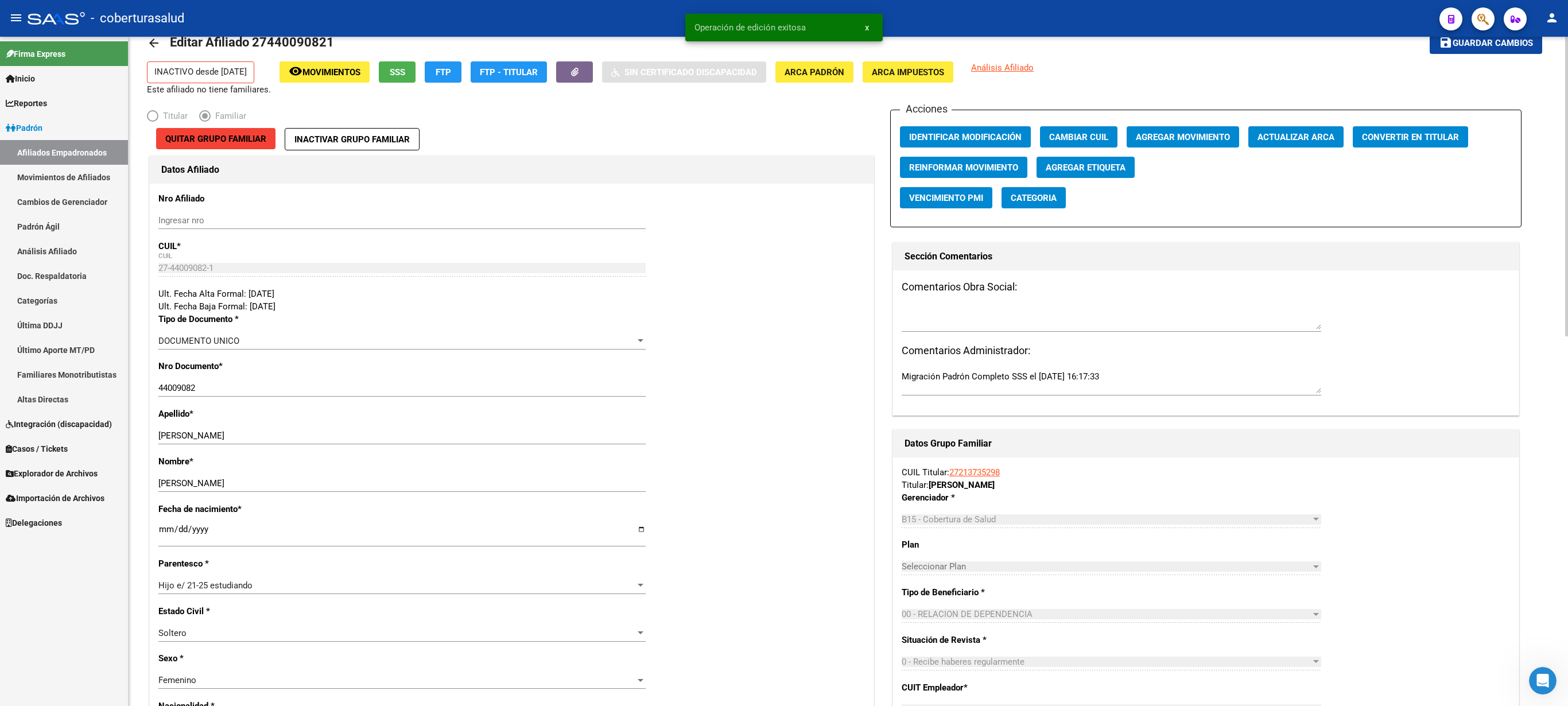
click at [784, 141] on span "Agregar Movimiento" at bounding box center [1183, 137] width 94 height 10
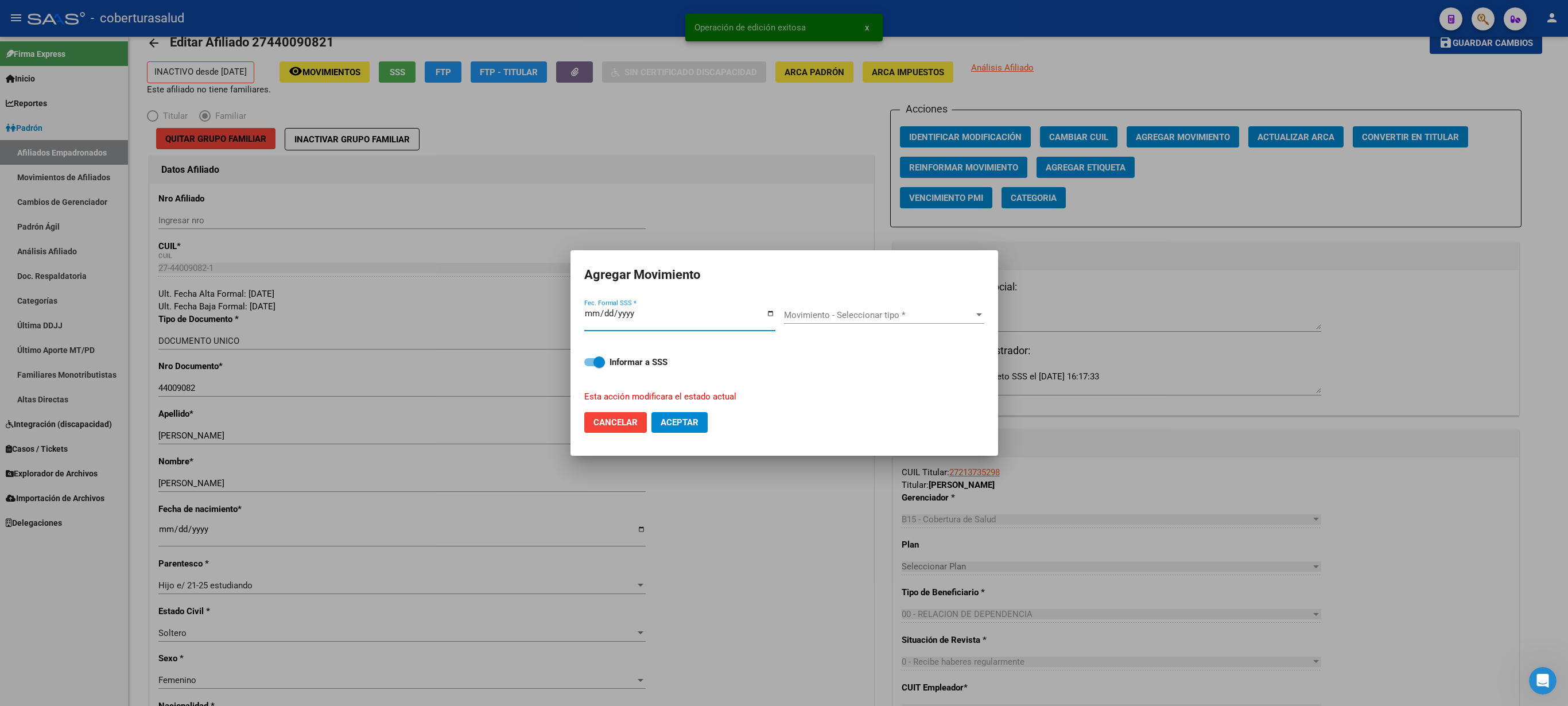
click at [784, 321] on span "Movimiento - Seleccionar tipo *" at bounding box center [879, 315] width 190 height 10
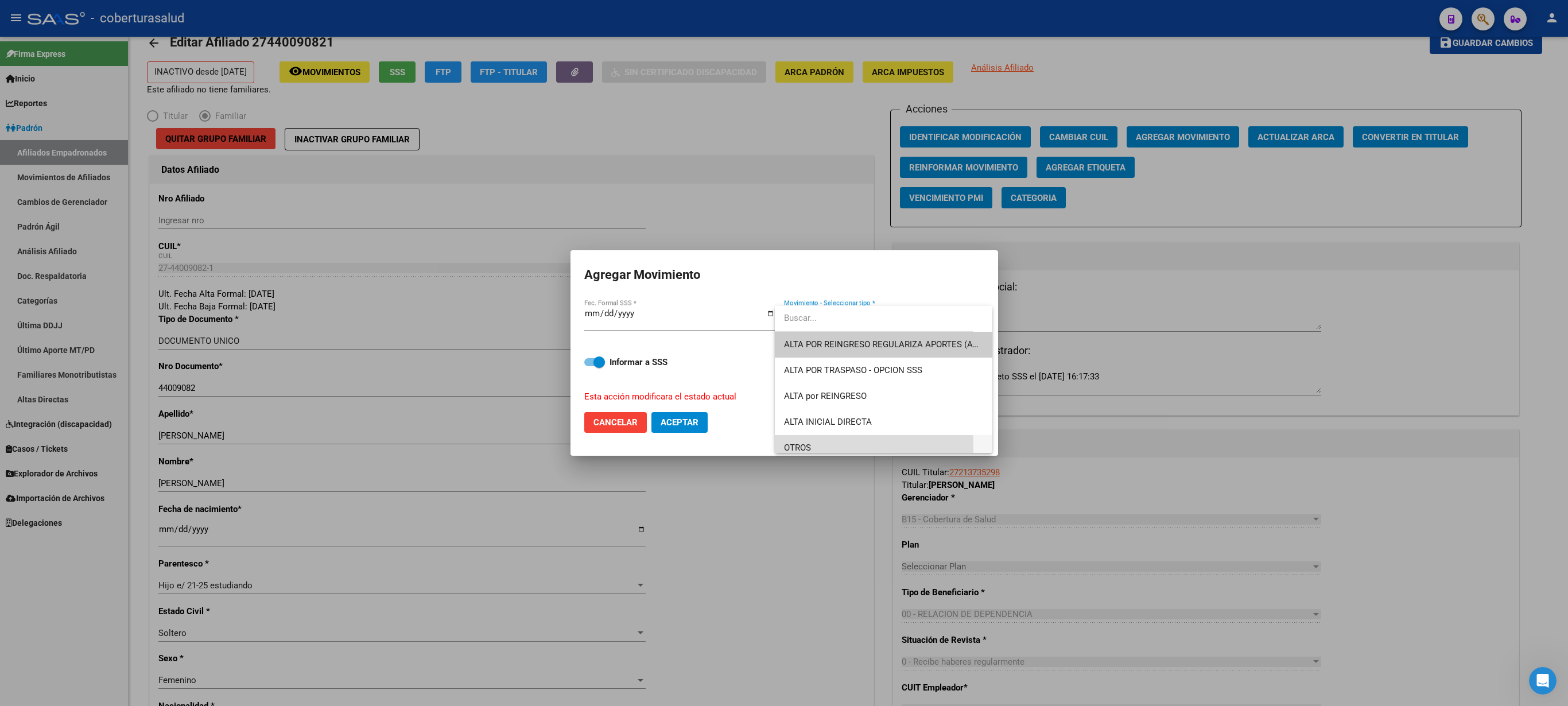
click at [784, 353] on span "OTROS" at bounding box center [884, 448] width 199 height 26
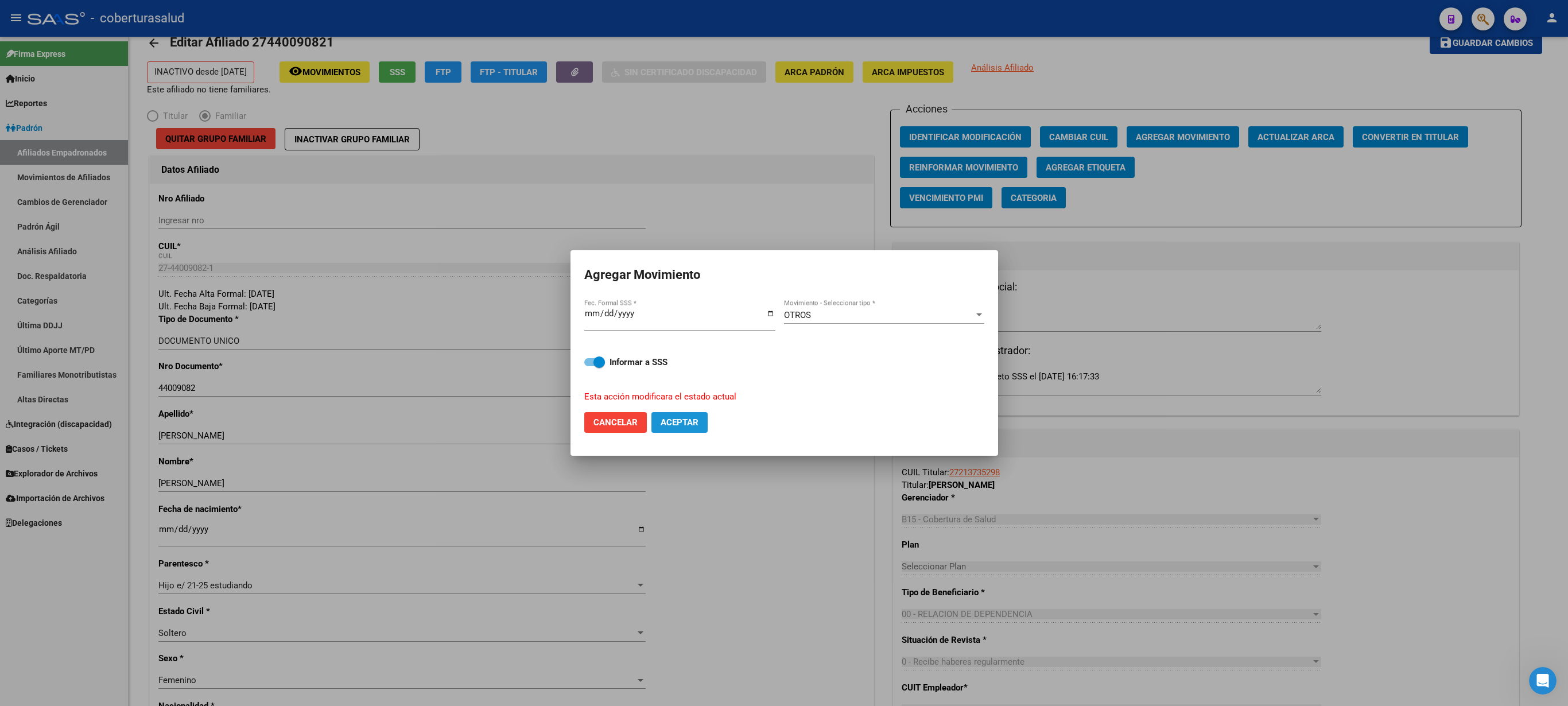
click at [679, 353] on span "Aceptar" at bounding box center [679, 422] width 38 height 10
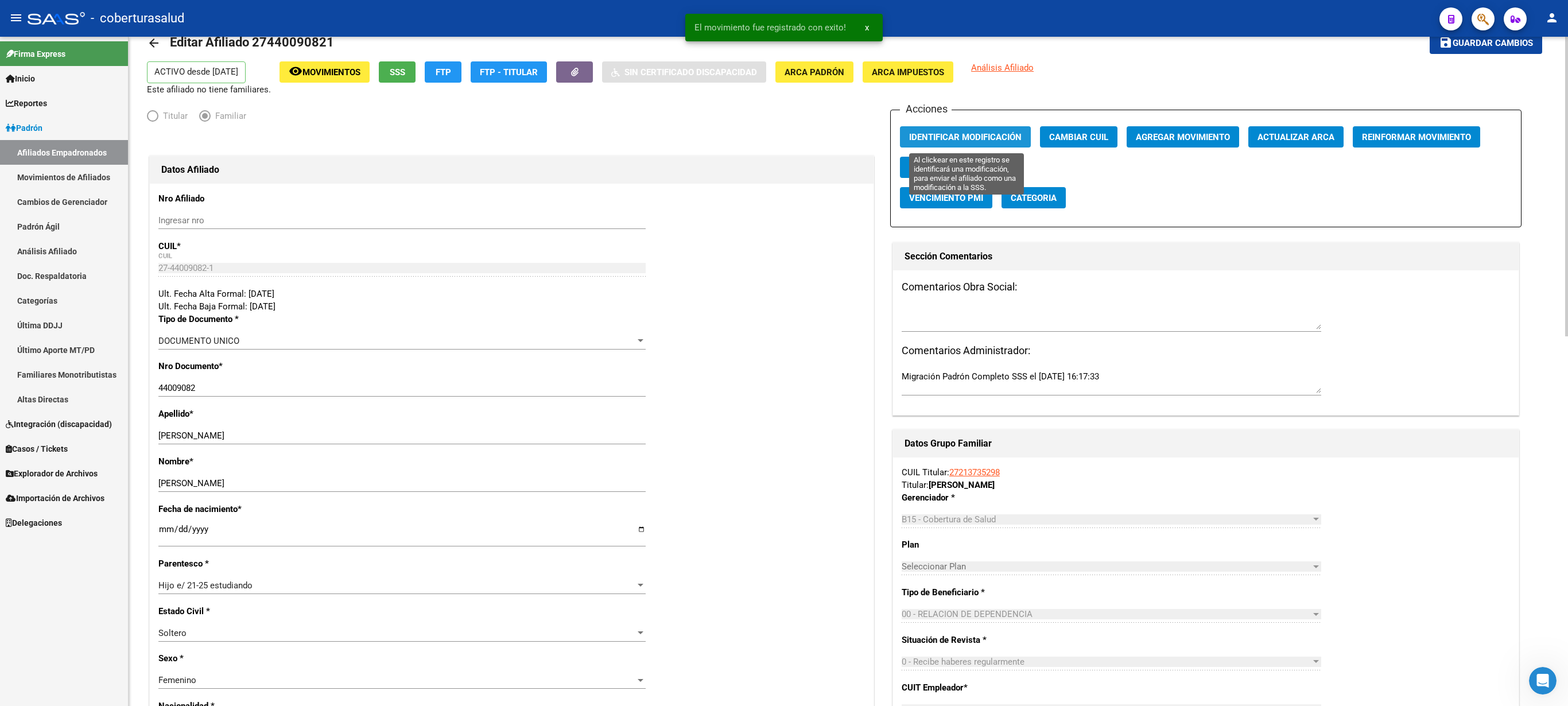
click at [784, 140] on span "Identificar Modificación" at bounding box center [965, 137] width 112 height 10
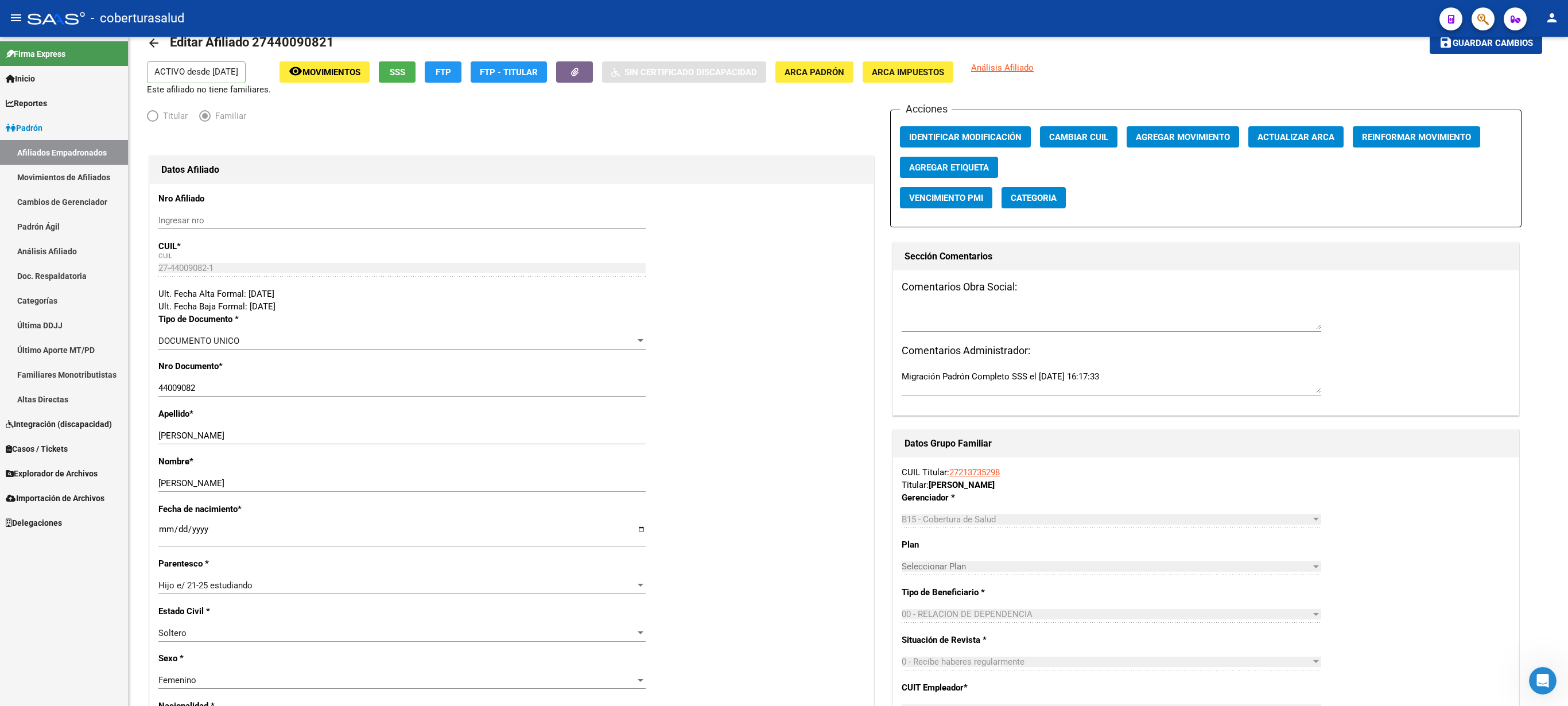
click at [784, 25] on button "button" at bounding box center [1483, 19] width 23 height 23
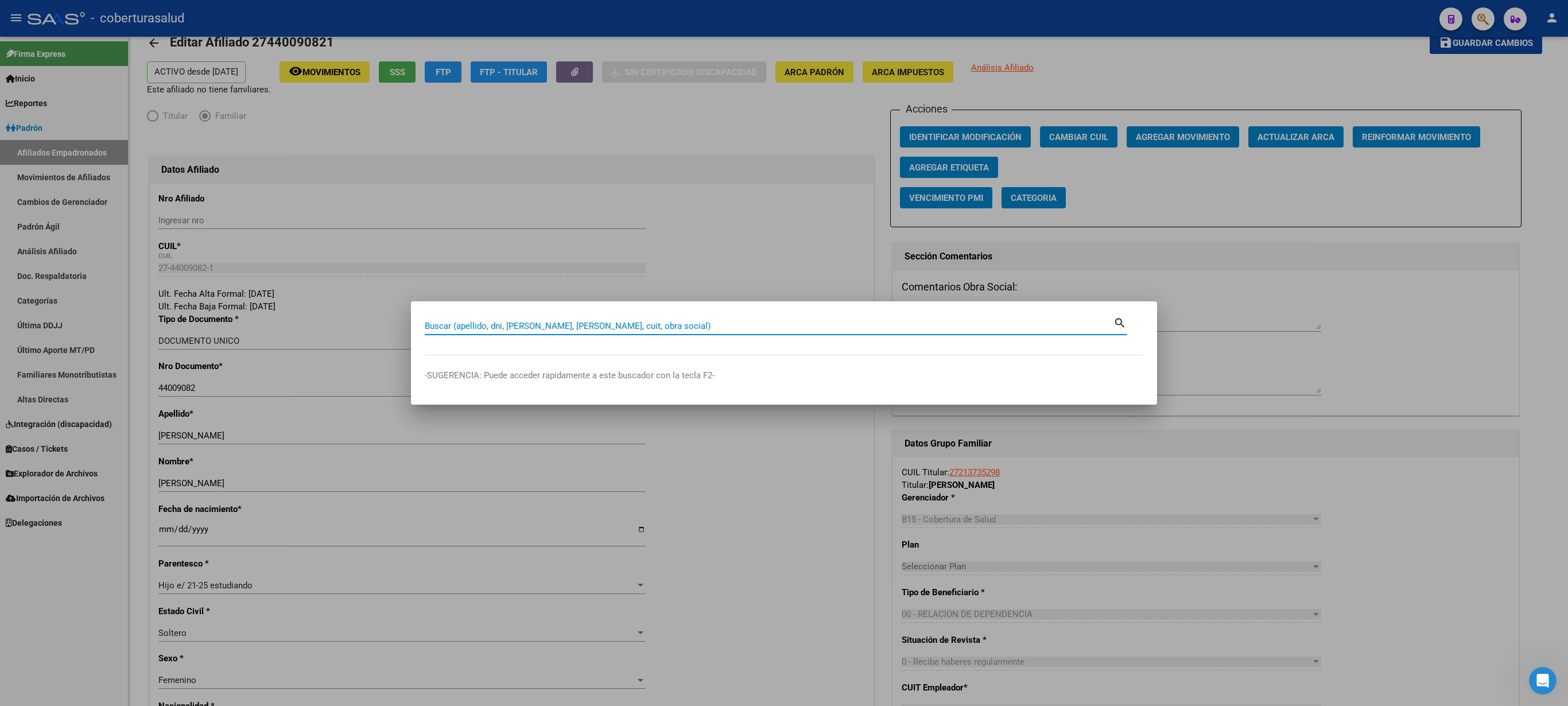
paste input "27440090821"
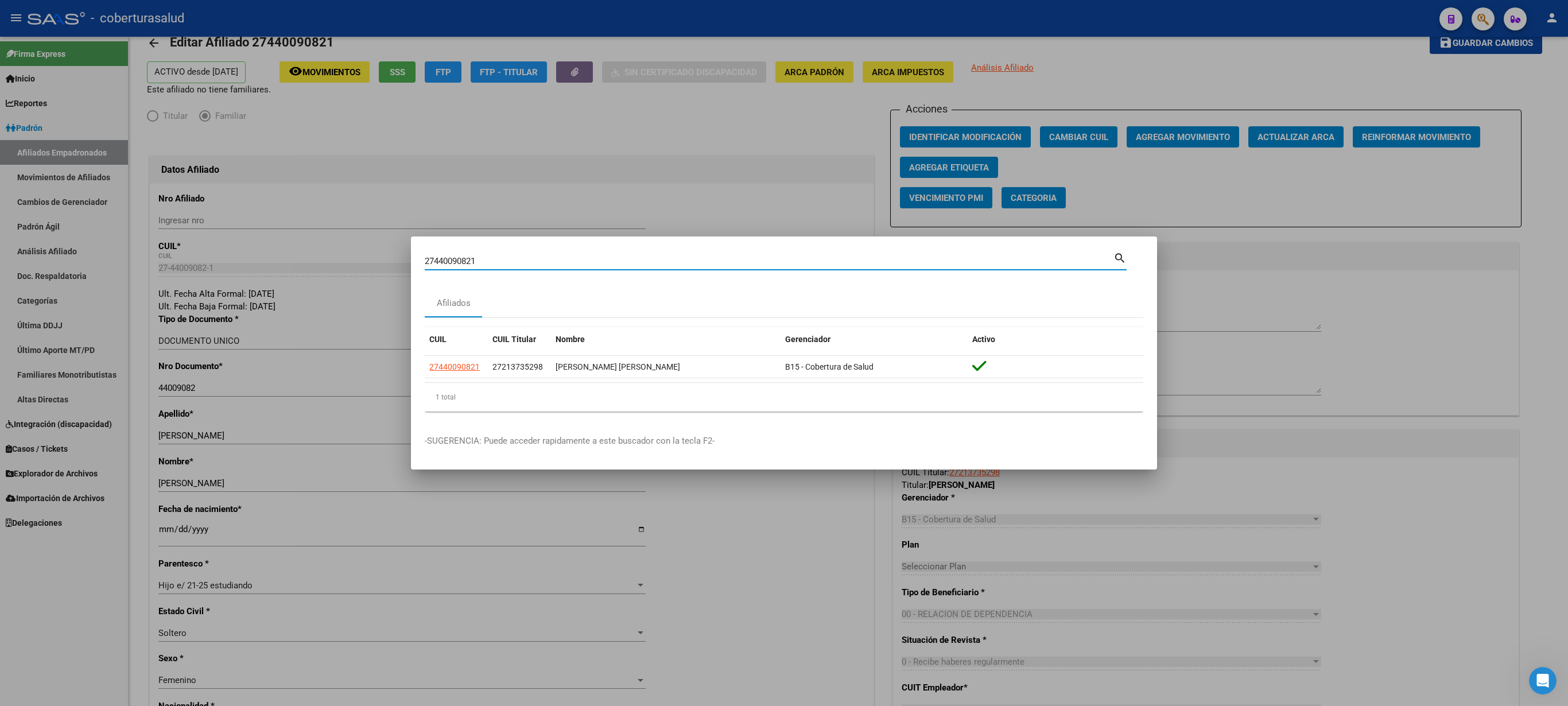
click at [784, 293] on div at bounding box center [784, 353] width 1568 height 706
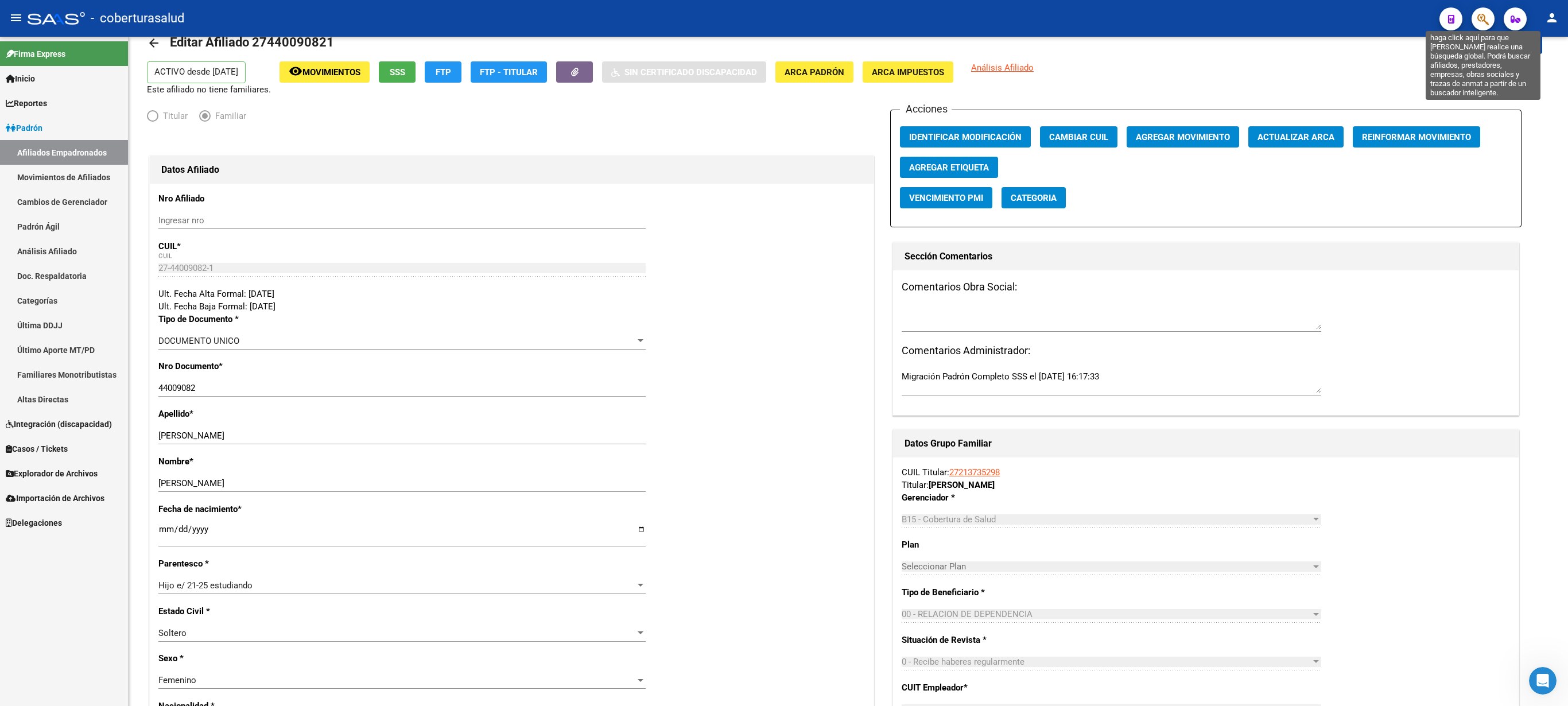
click at [784, 23] on icon "button" at bounding box center [1483, 19] width 11 height 13
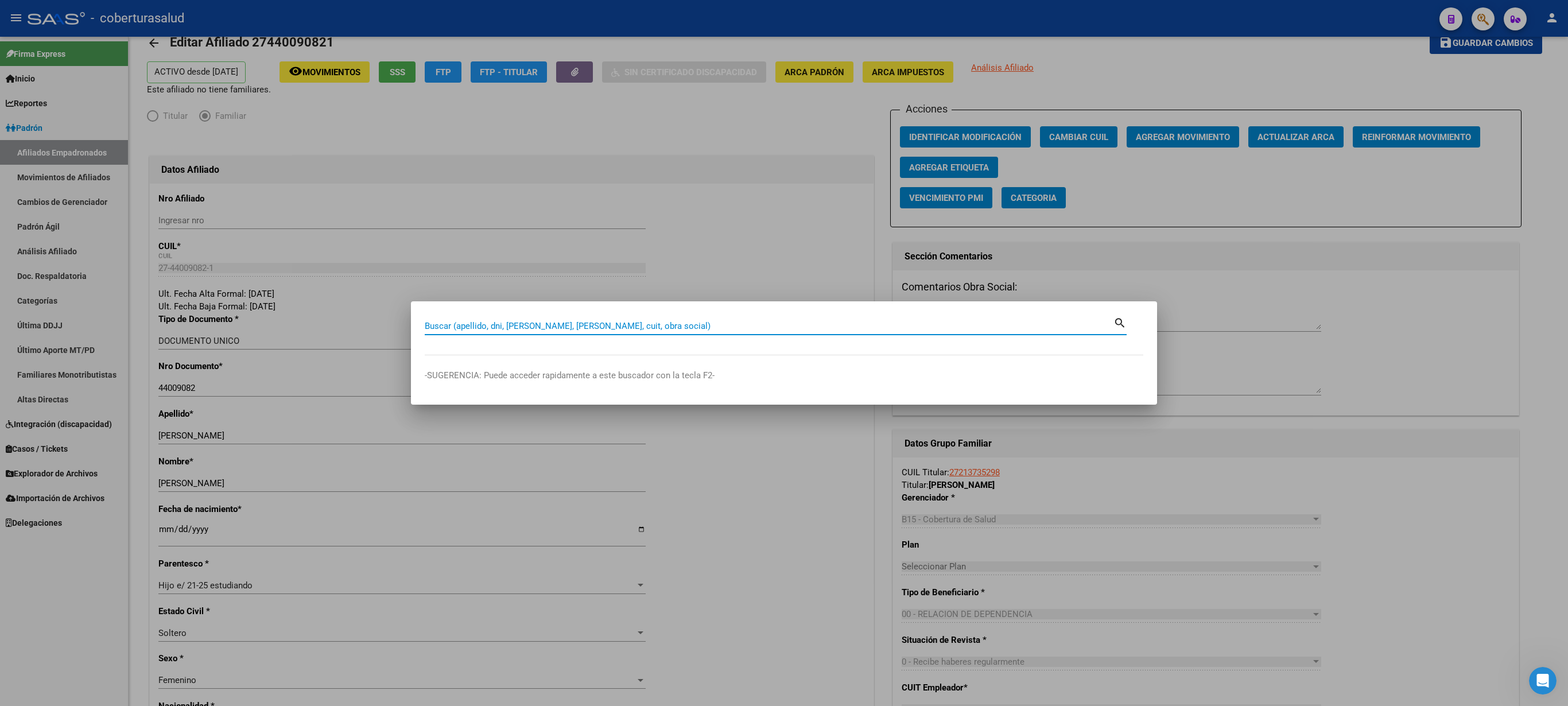
paste input "27443148529"
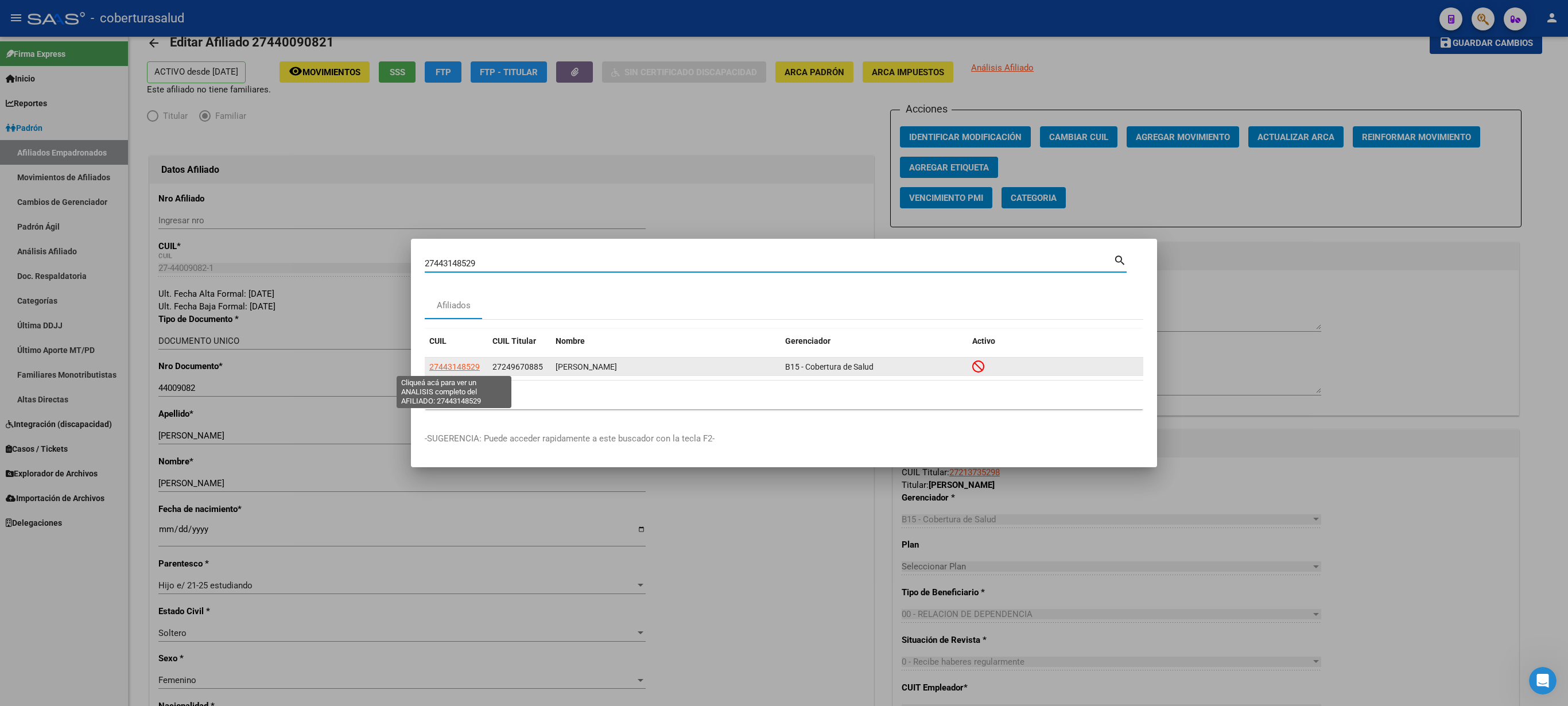
click at [467, 353] on span "27443148529" at bounding box center [454, 367] width 50 height 9
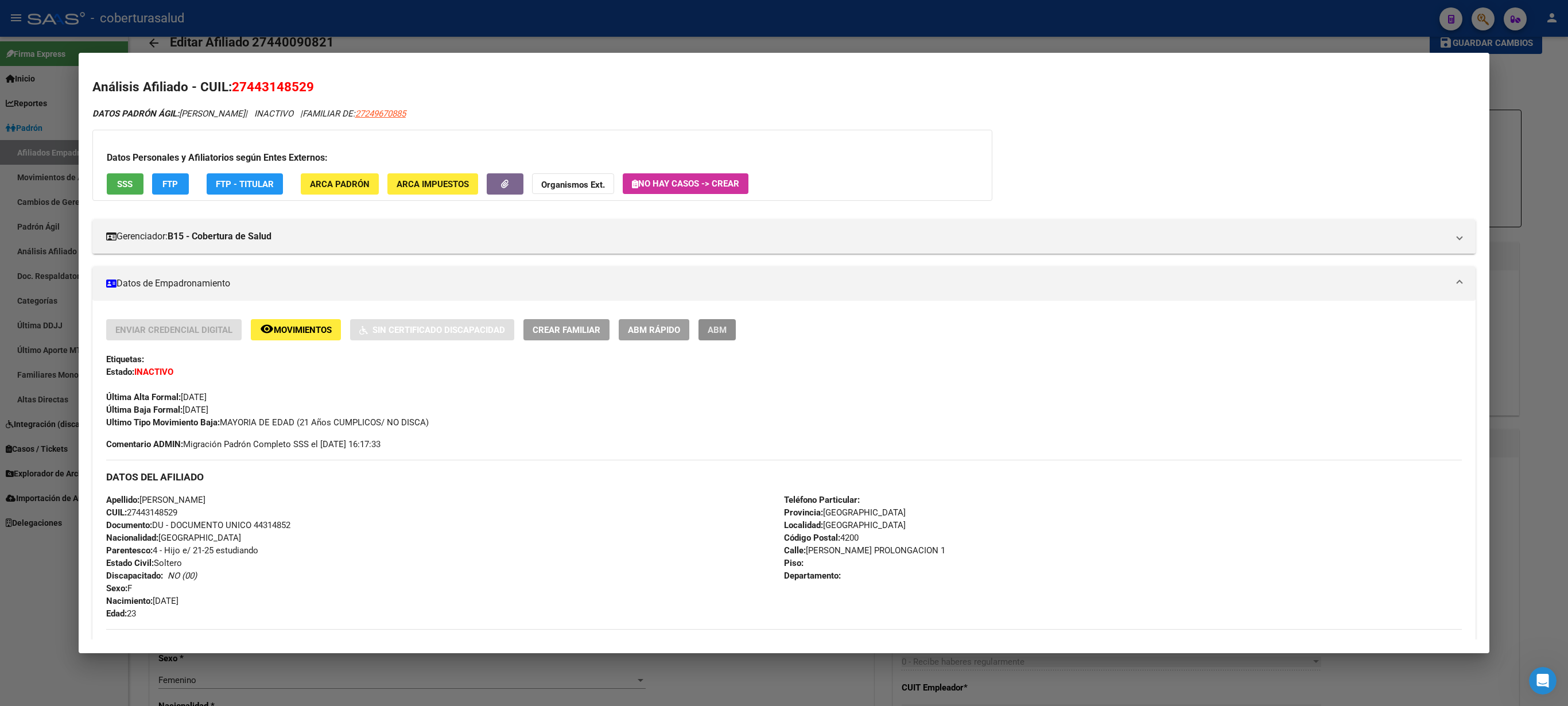
click at [714, 328] on span "ABM" at bounding box center [717, 330] width 19 height 10
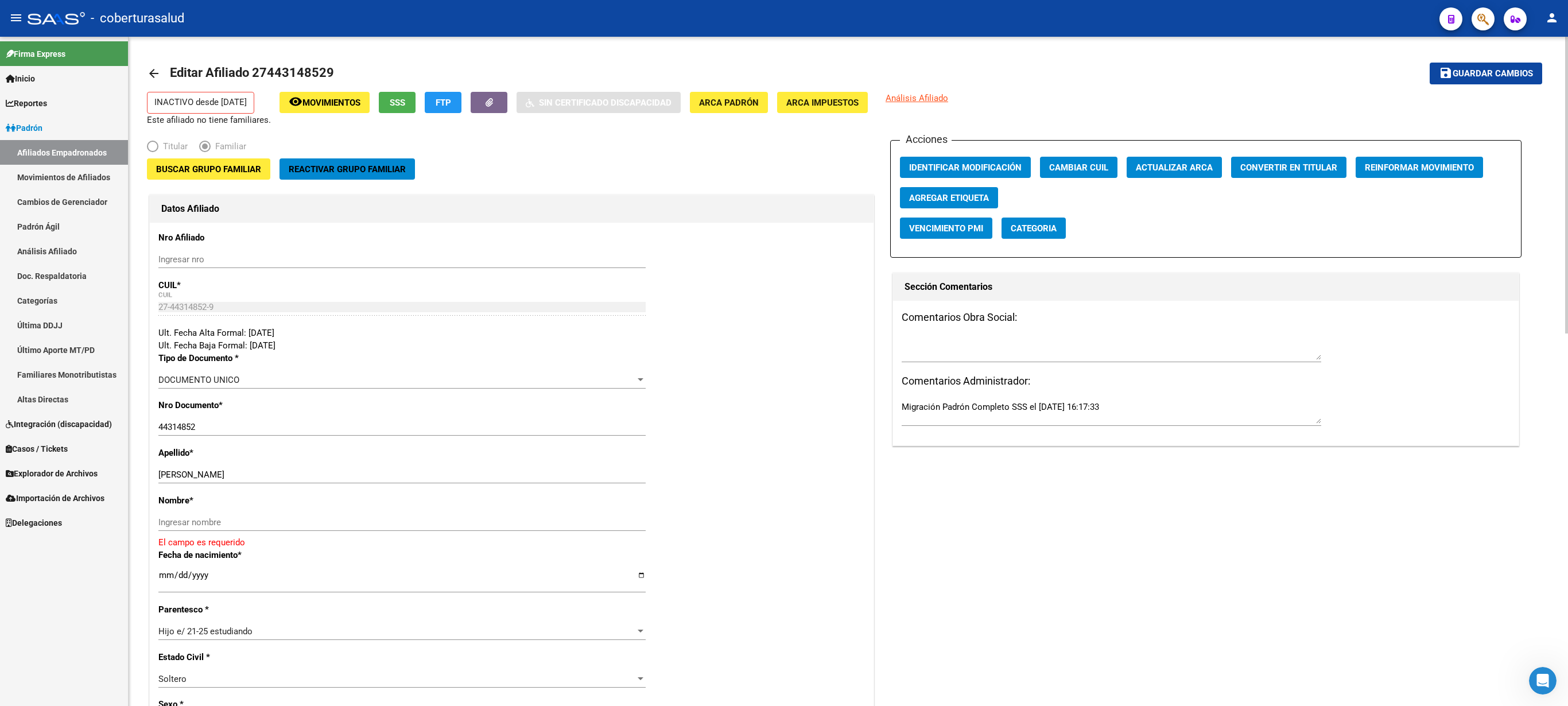
click at [256, 175] on span "Buscar Grupo Familiar" at bounding box center [208, 169] width 105 height 10
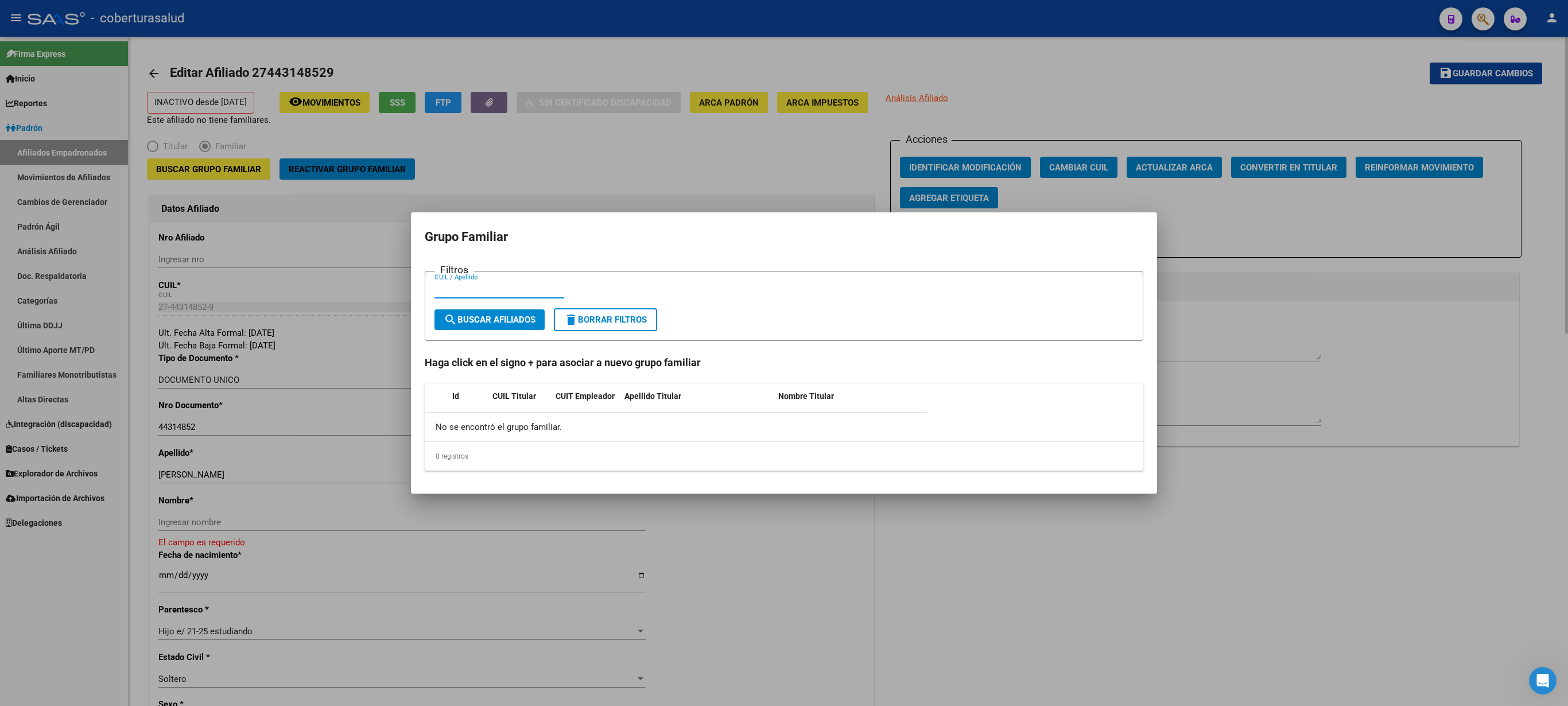
paste input "24967088"
click at [482, 323] on span "search Buscar Afiliados" at bounding box center [490, 319] width 92 height 10
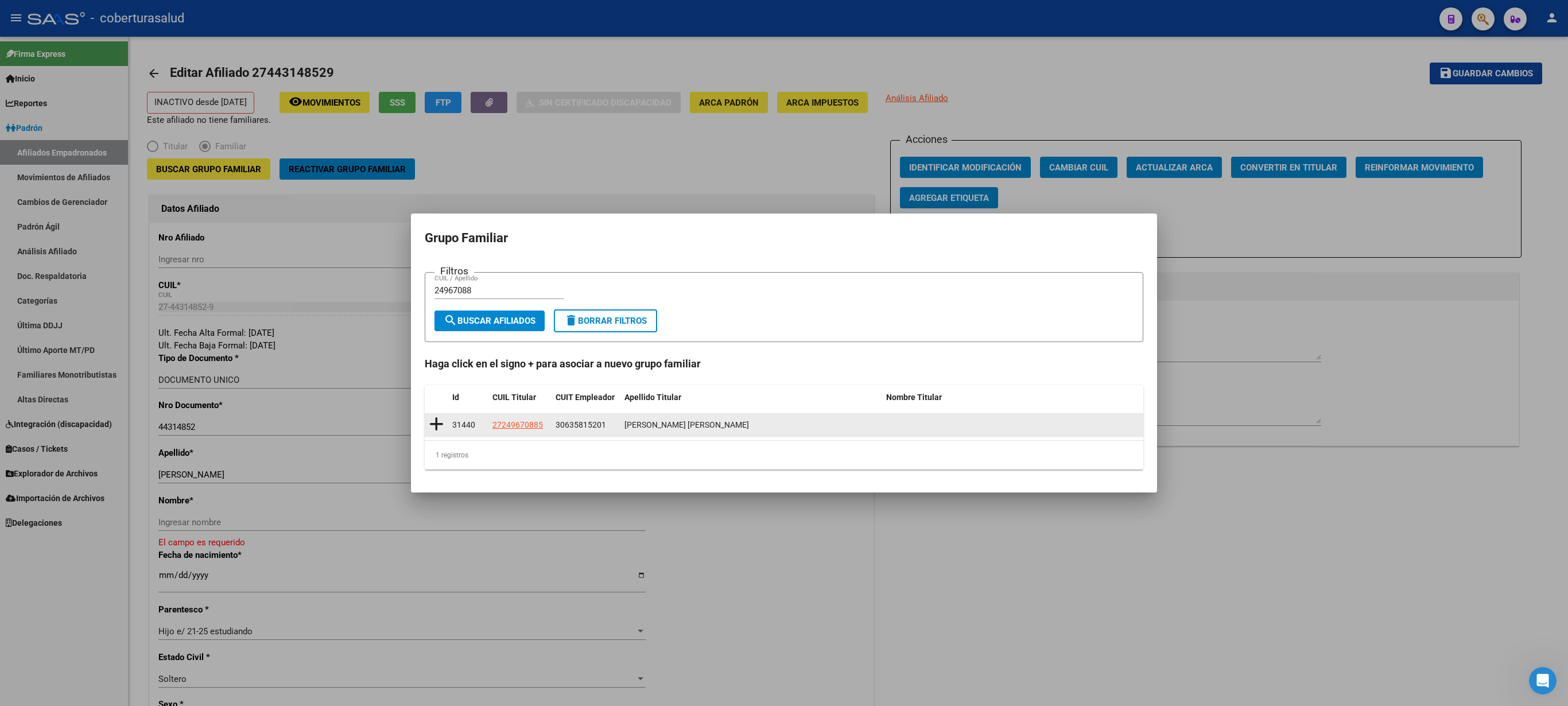
click at [435, 353] on icon at bounding box center [436, 424] width 14 height 16
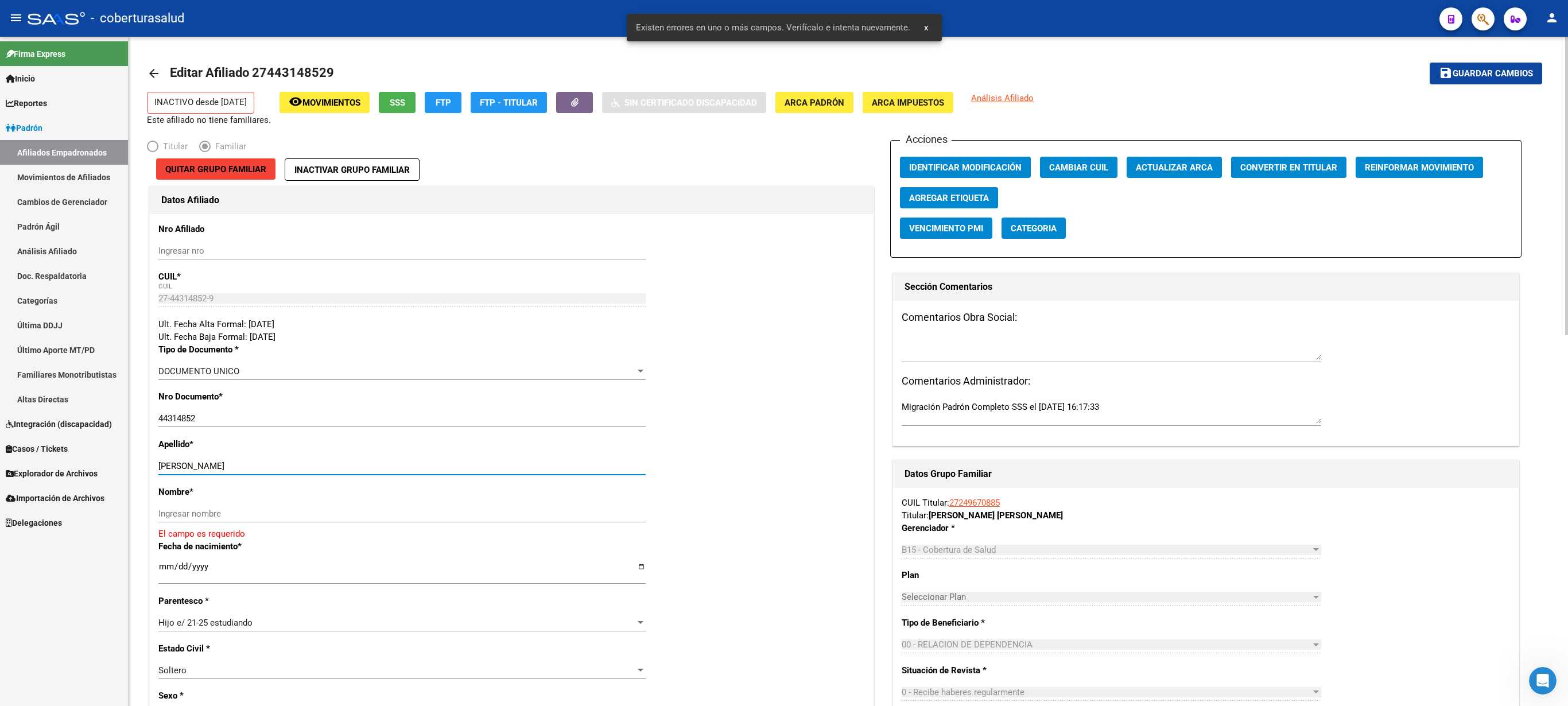
drag, startPoint x: 204, startPoint y: 464, endPoint x: 312, endPoint y: 468, distance: 108.1
click at [312, 353] on input "[PERSON_NAME]" at bounding box center [402, 466] width 487 height 10
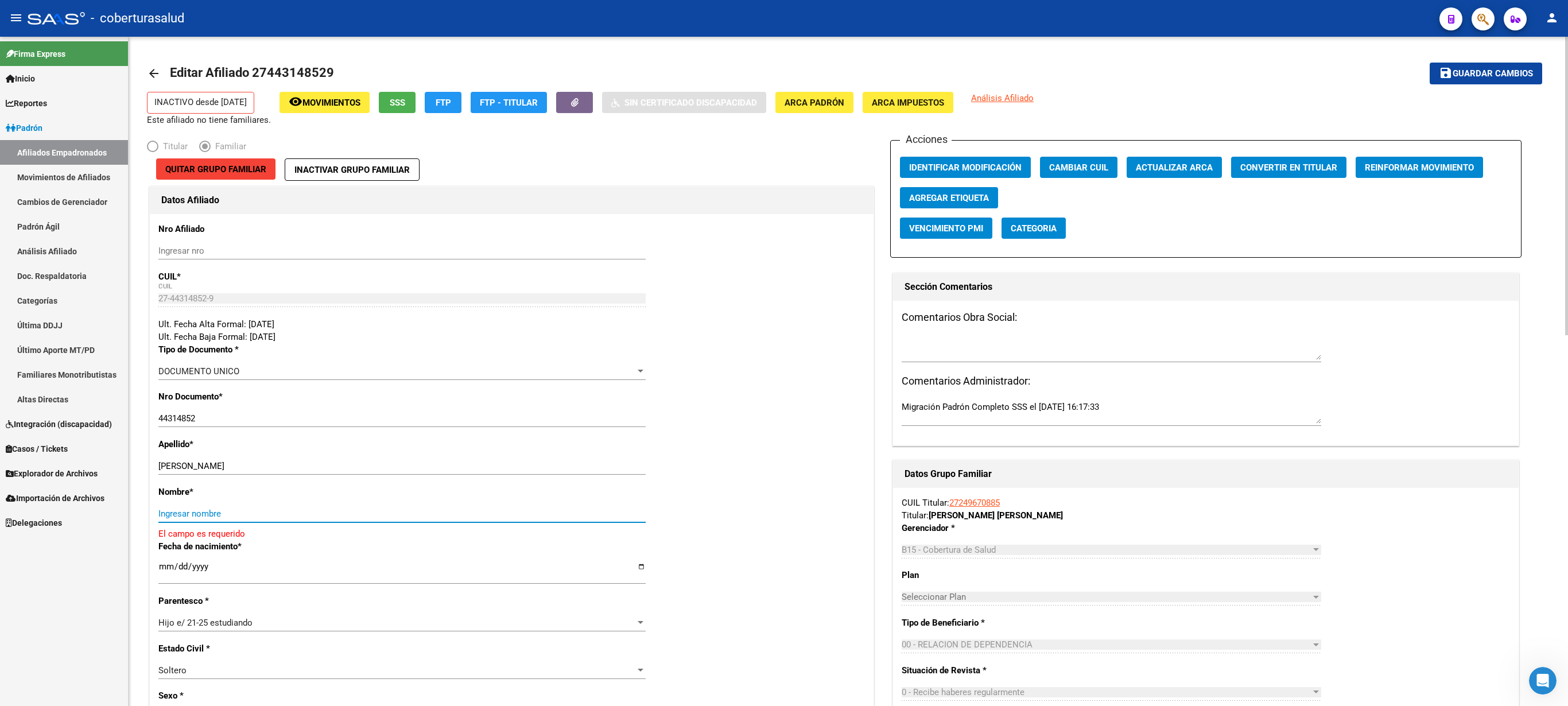
paste input "[PERSON_NAME]"
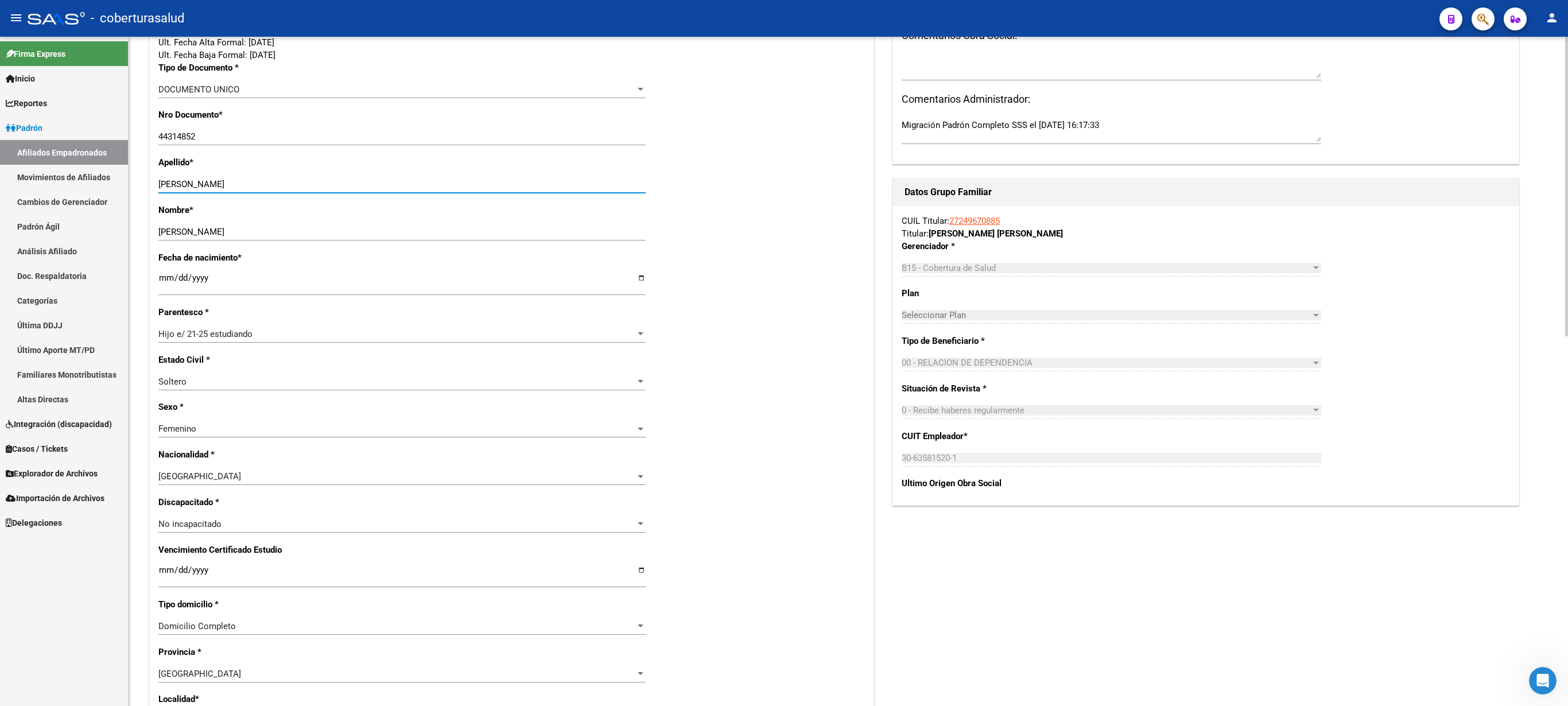
scroll to position [302, 0]
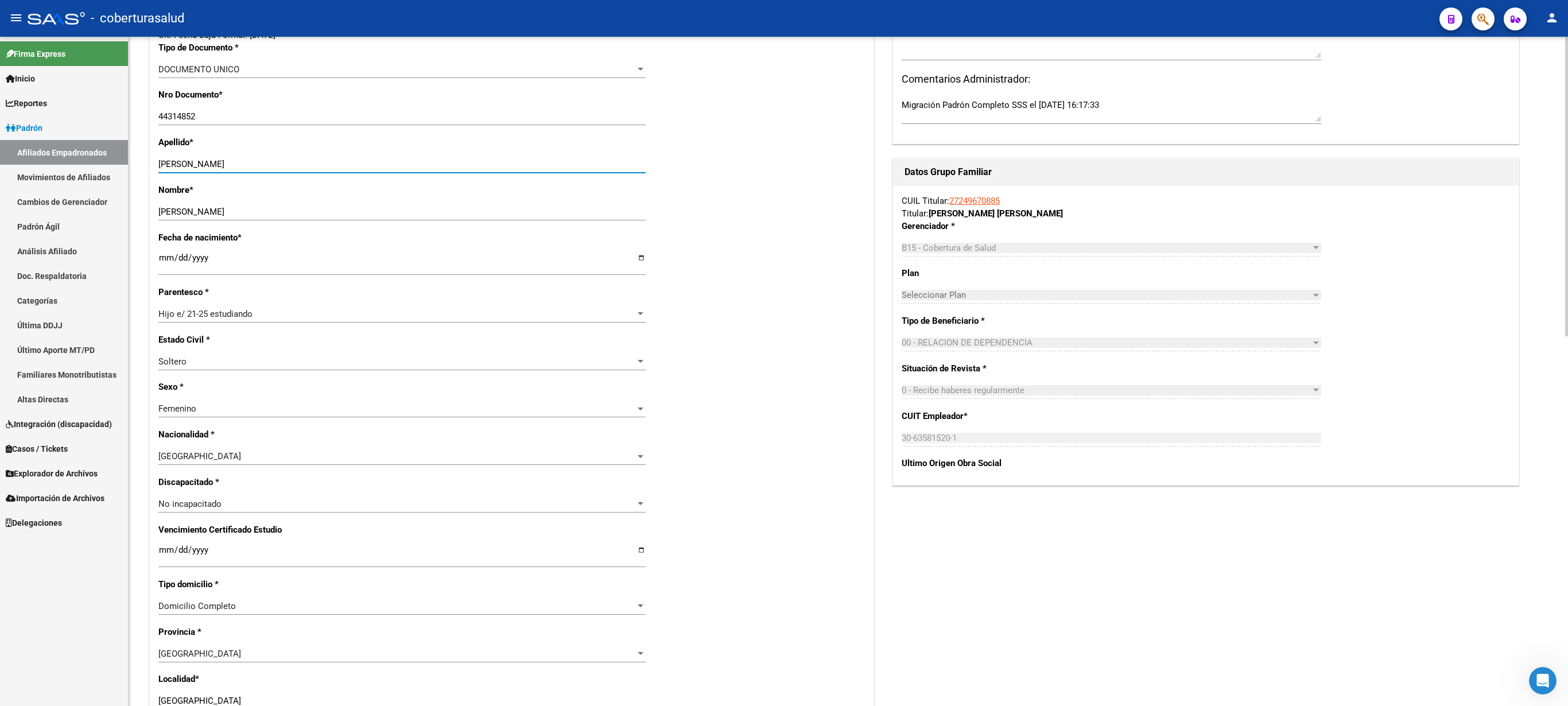
click at [784, 336] on div at bounding box center [1567, 186] width 3 height 300
click at [164, 353] on input "Ingresar fecha" at bounding box center [402, 554] width 487 height 18
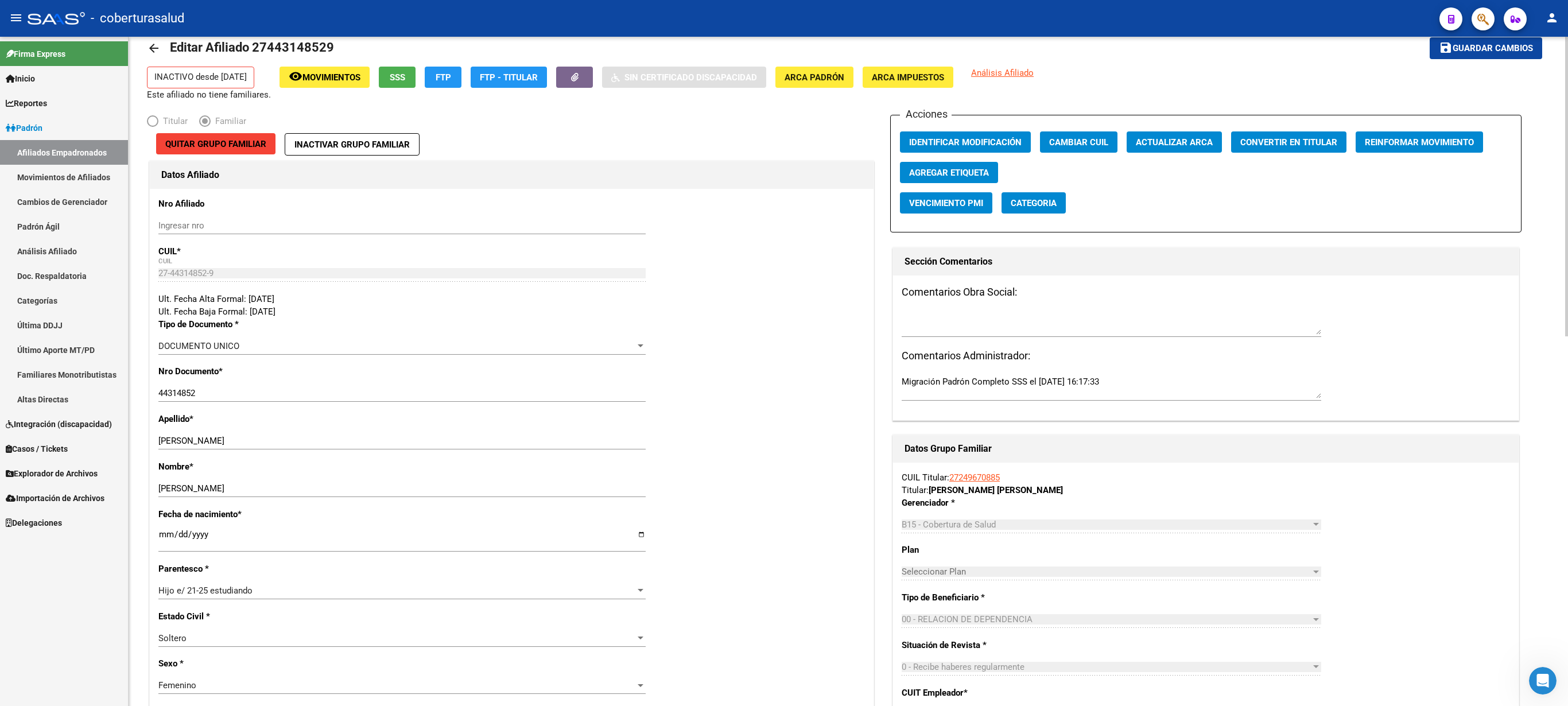
scroll to position [0, 0]
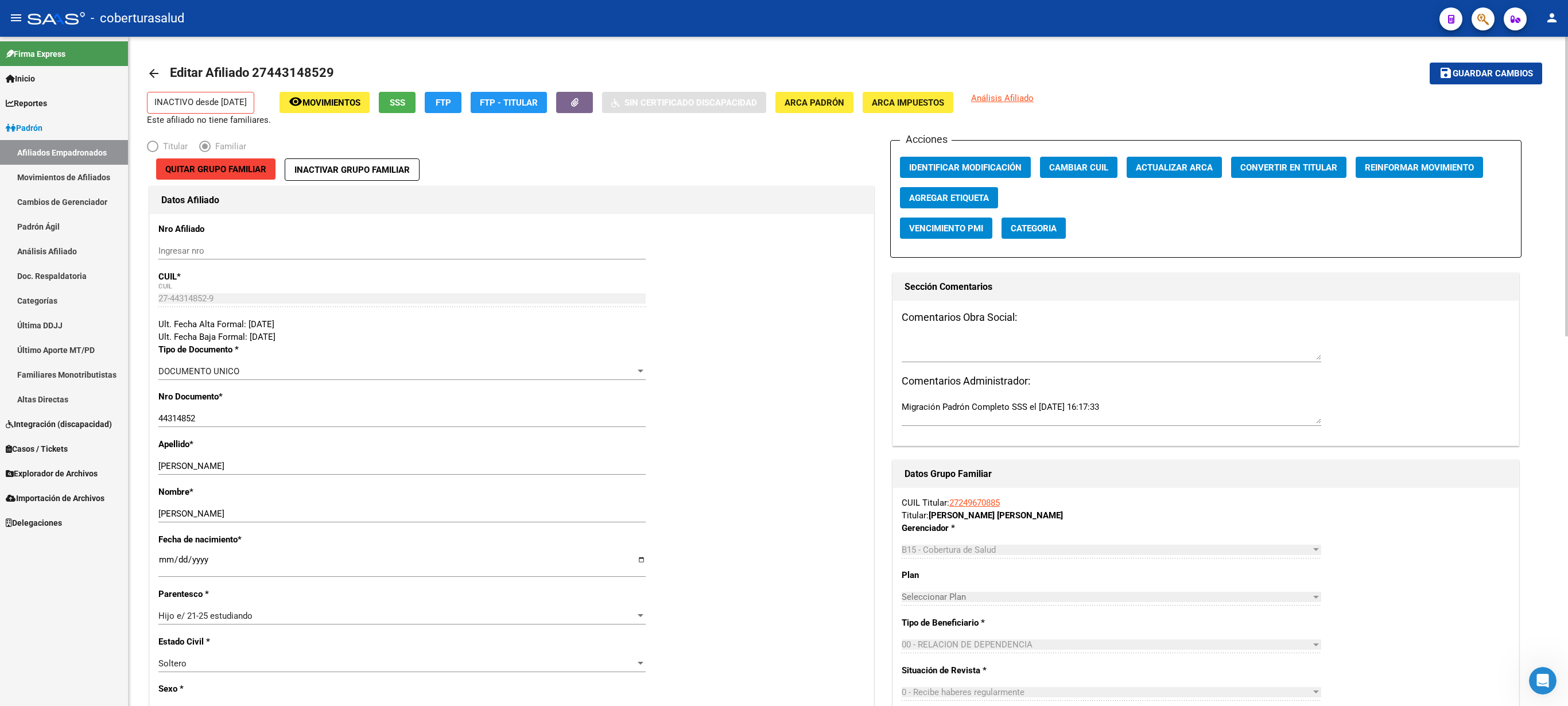
click at [784, 71] on span "Guardar cambios" at bounding box center [1493, 74] width 80 height 10
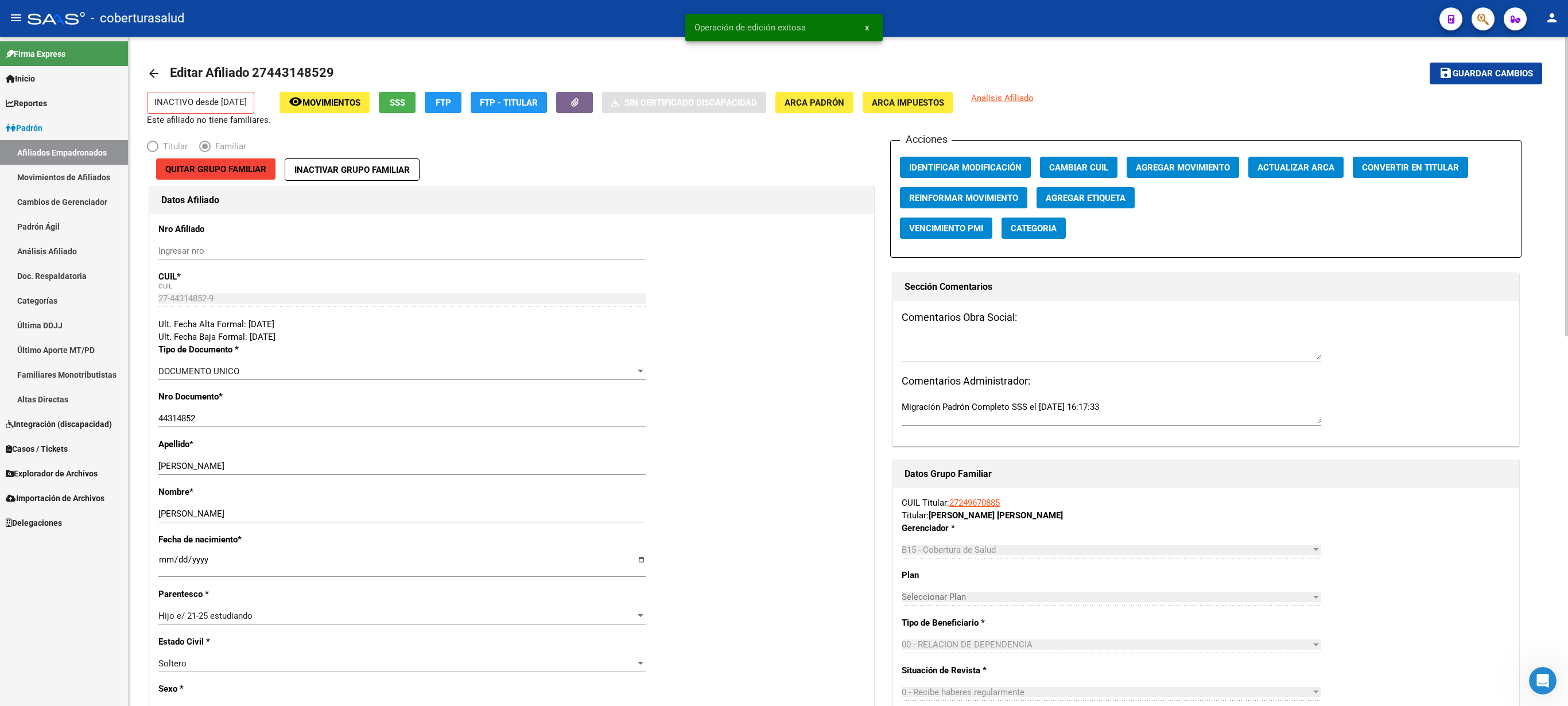
click at [784, 163] on button "Agregar Movimiento" at bounding box center [1183, 167] width 112 height 21
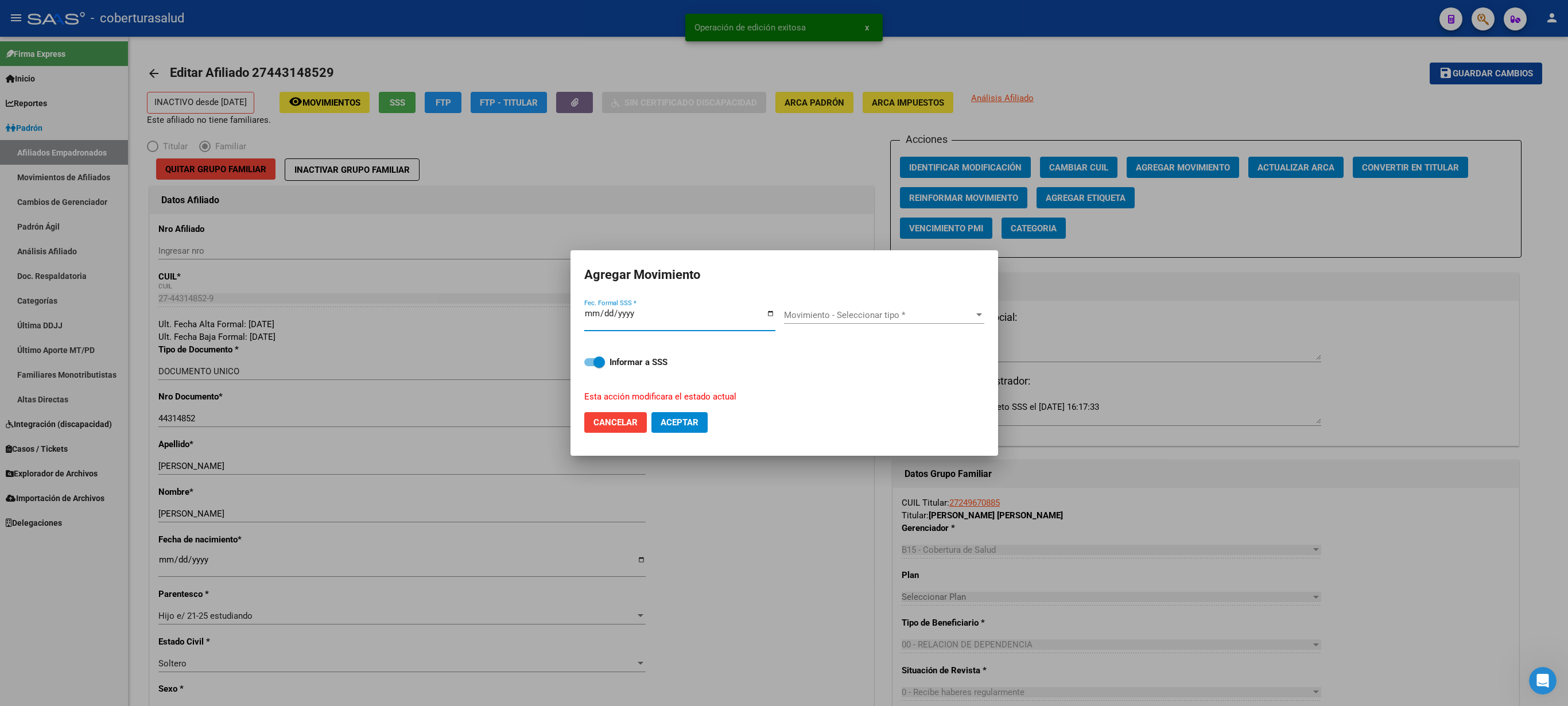
click at [784, 321] on span "Movimiento - Seleccionar tipo *" at bounding box center [879, 315] width 190 height 10
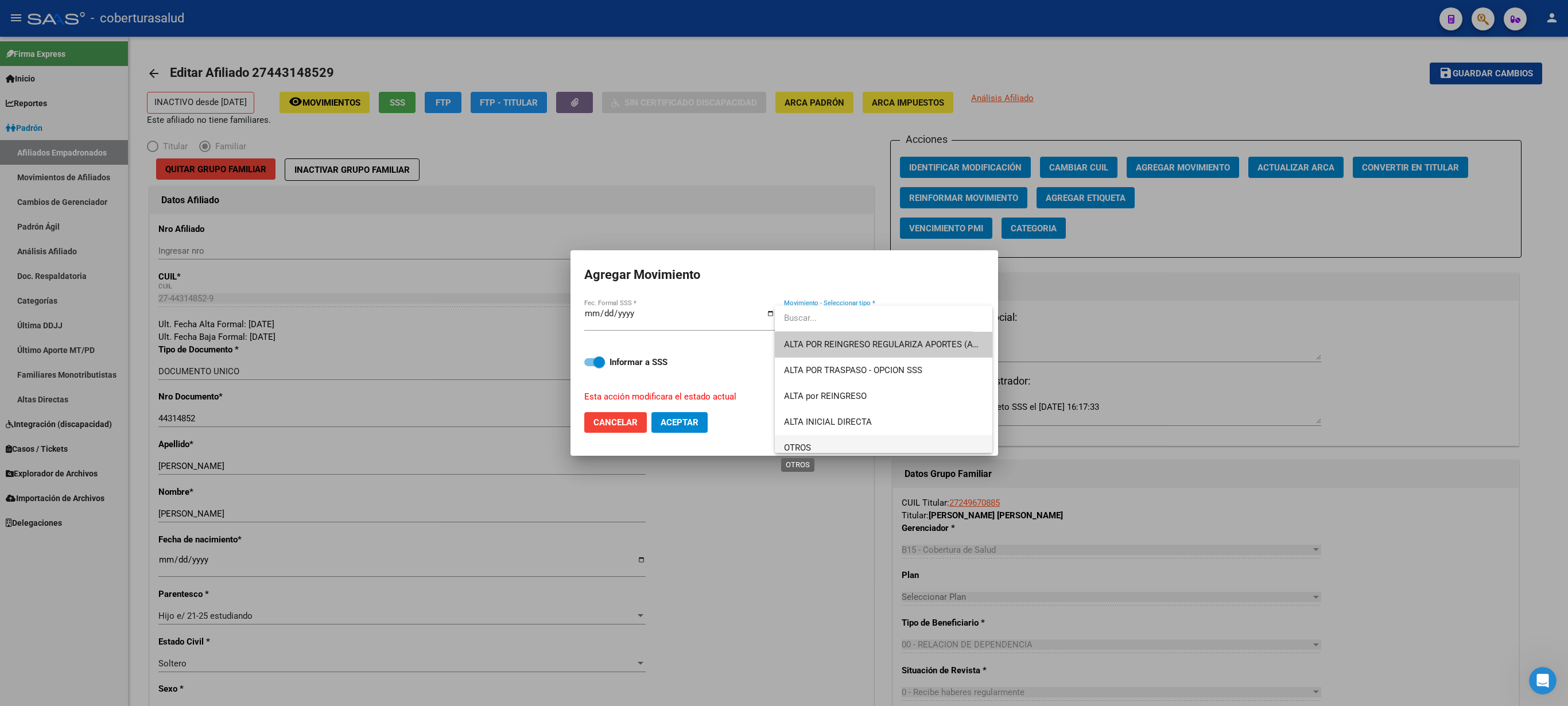
click at [784, 353] on span "OTROS" at bounding box center [798, 448] width 27 height 10
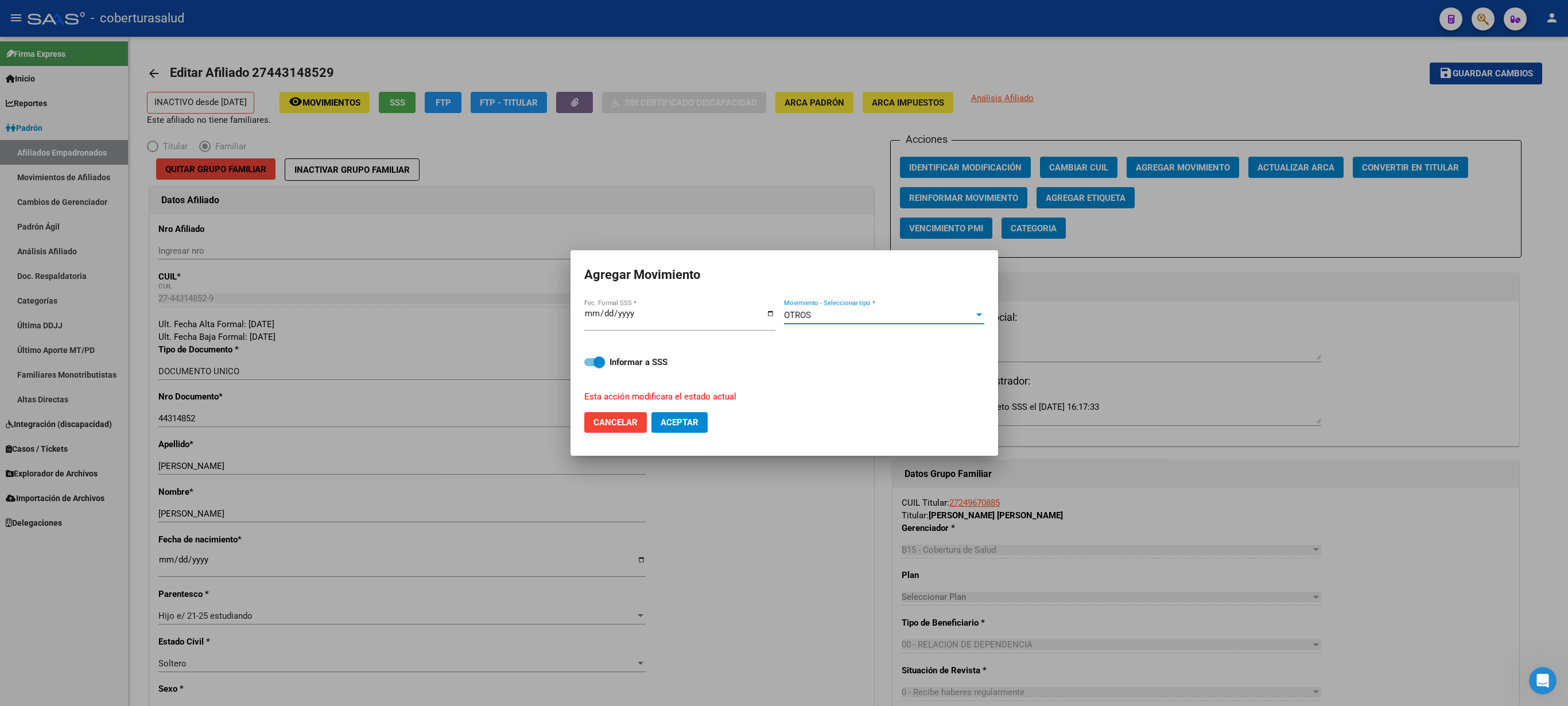
click at [674, 353] on button "Aceptar" at bounding box center [680, 422] width 57 height 21
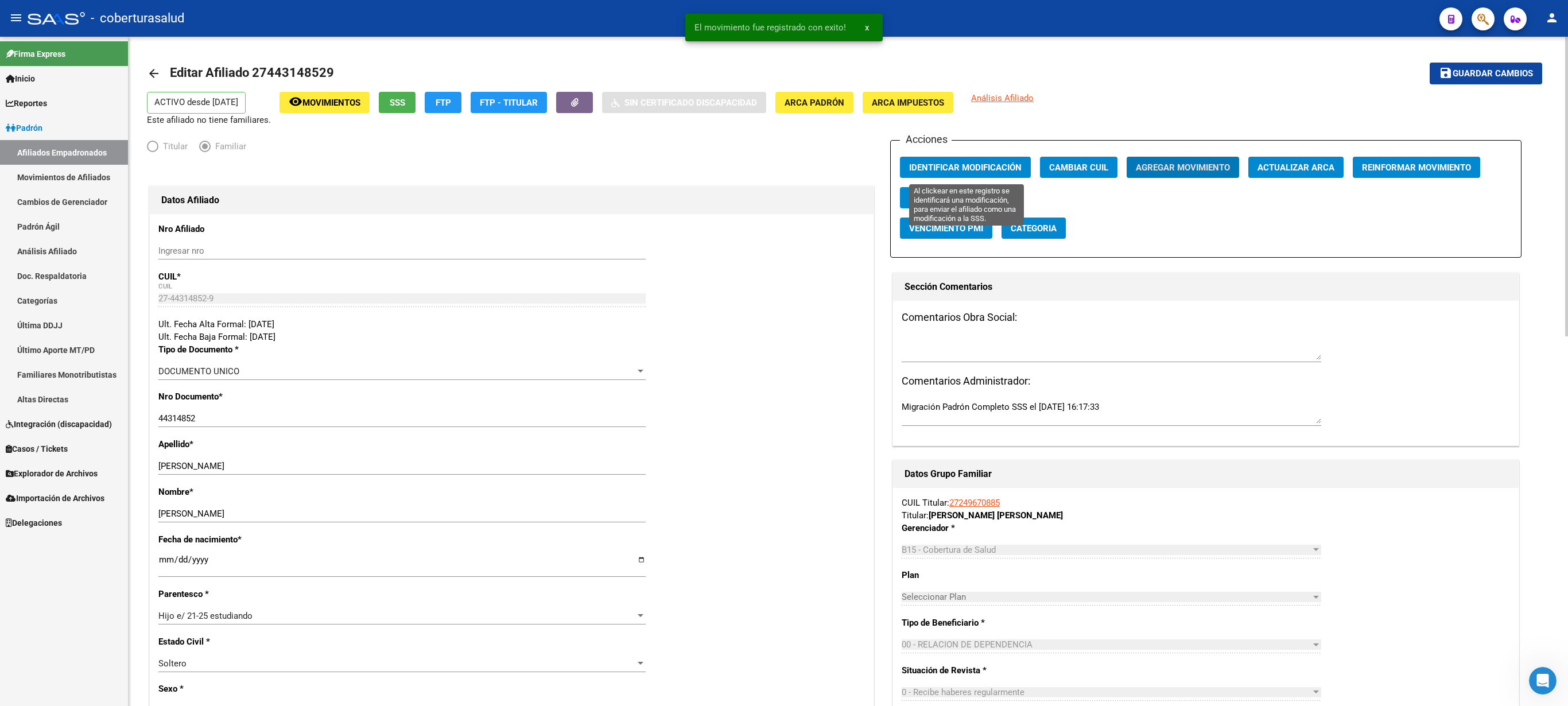
click at [784, 160] on button "Identificar Modificación" at bounding box center [965, 167] width 131 height 21
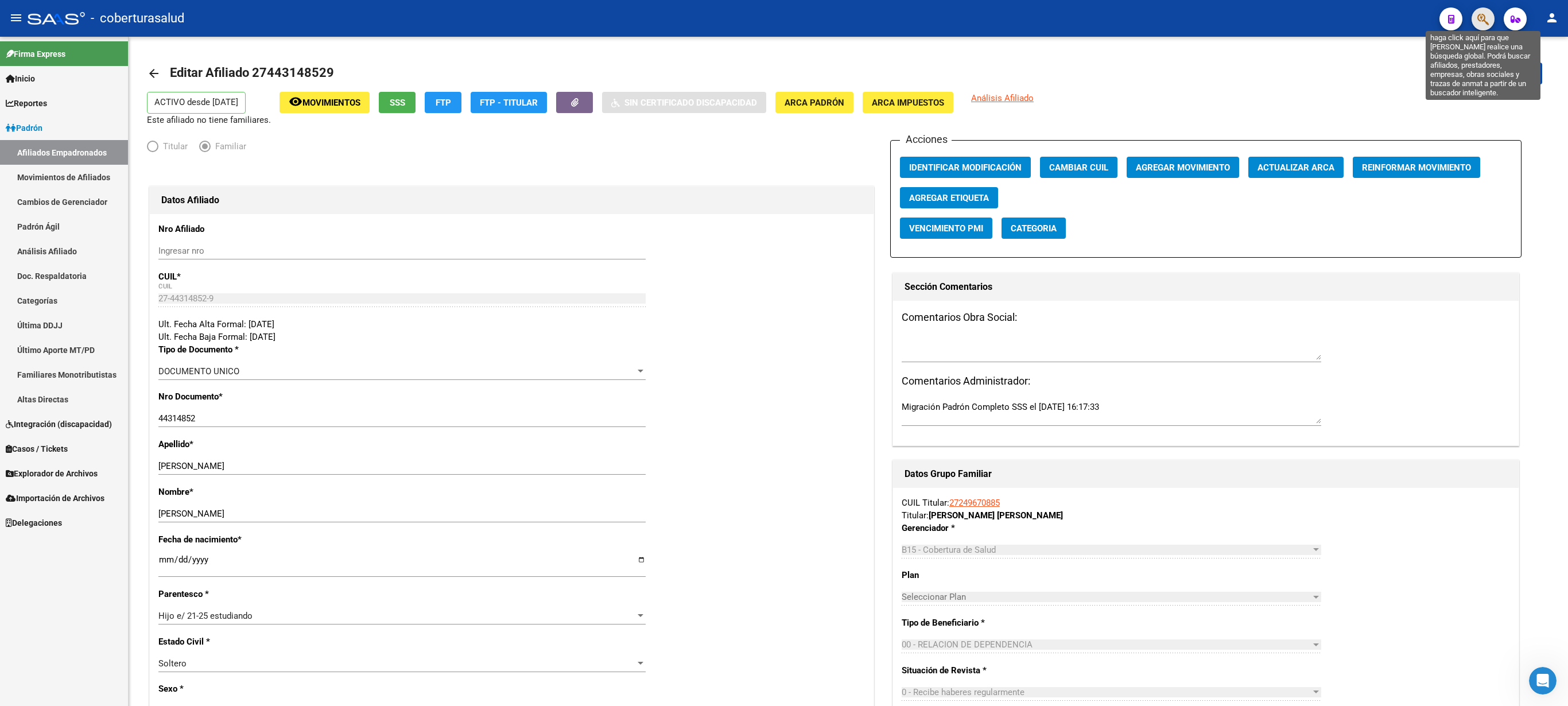
click at [784, 17] on icon "button" at bounding box center [1483, 19] width 11 height 13
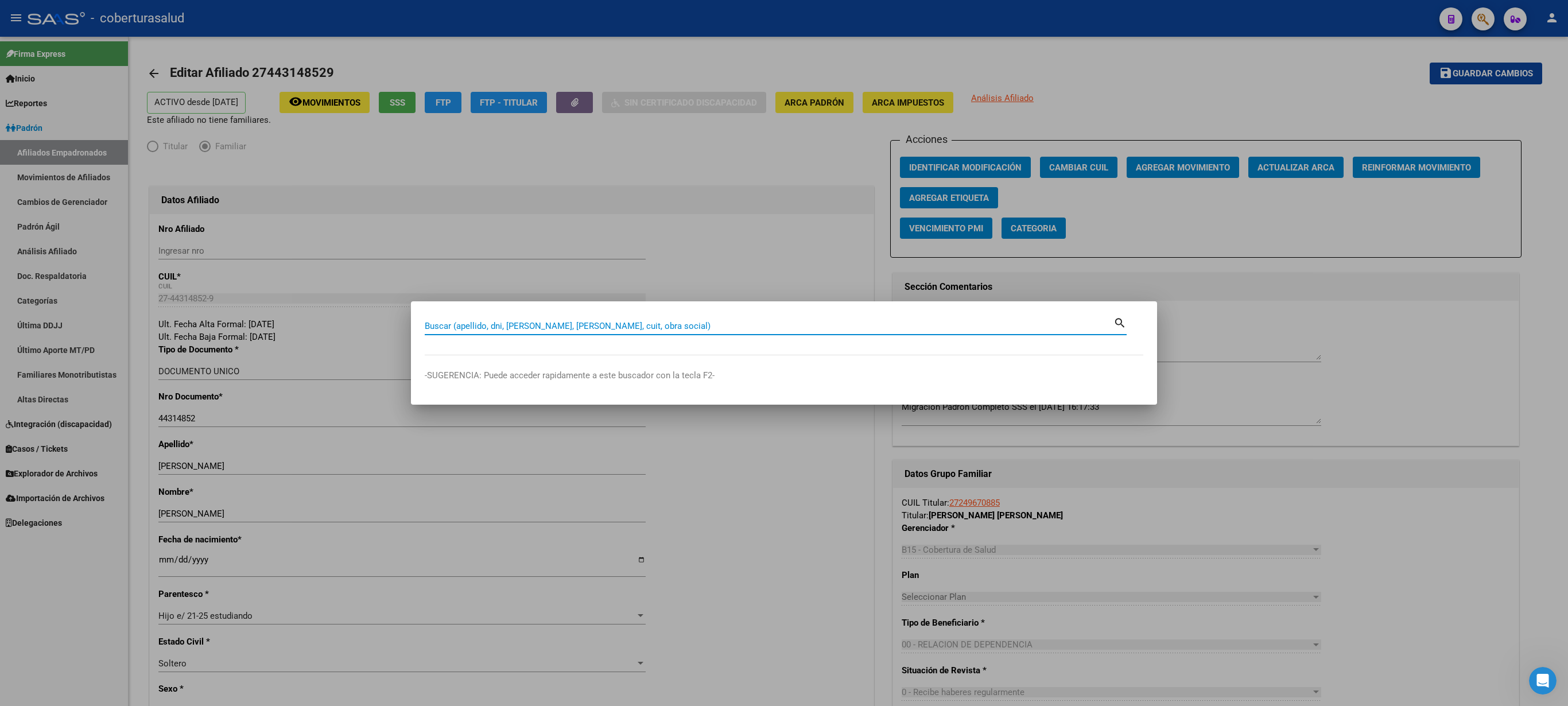
paste input "27443148529"
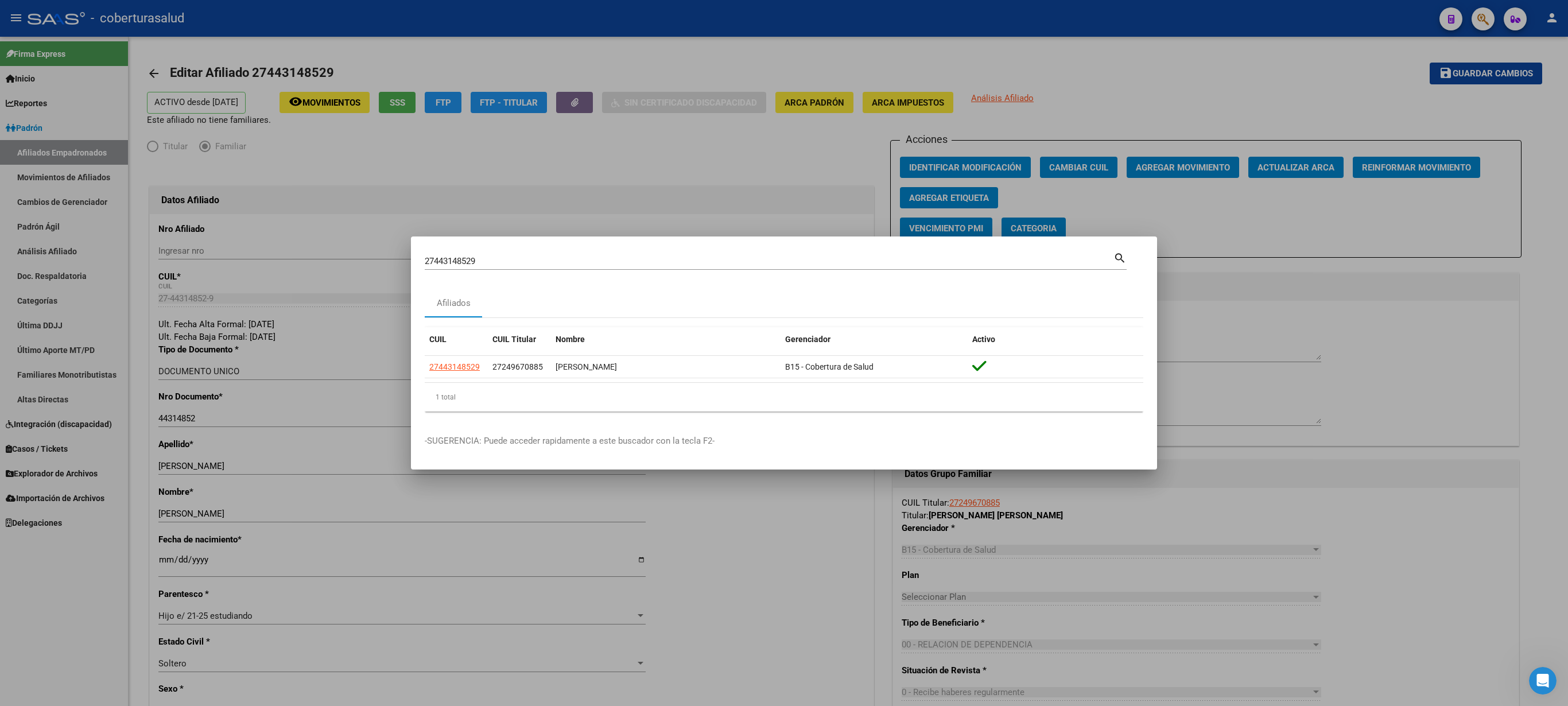
click at [784, 250] on div at bounding box center [784, 353] width 1568 height 706
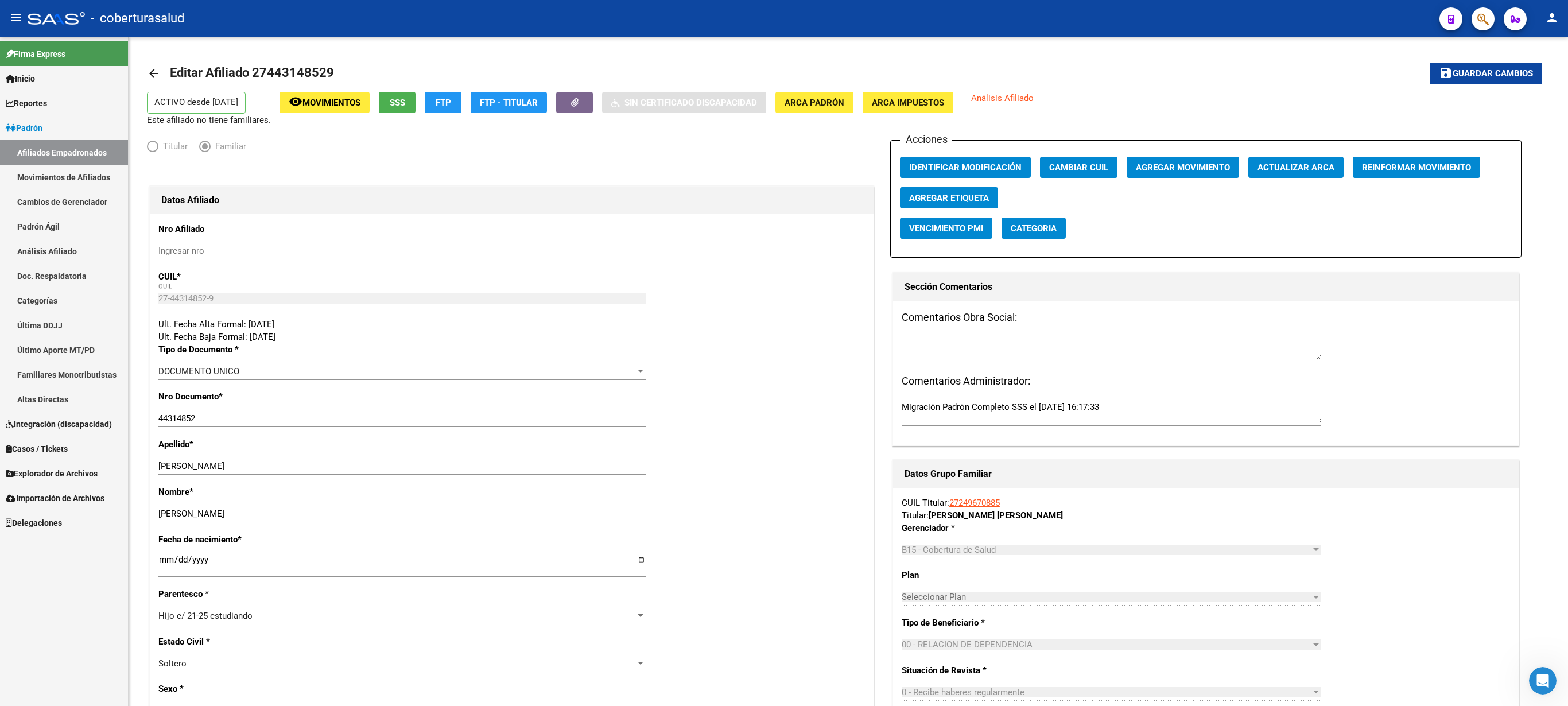
click at [784, 15] on icon "button" at bounding box center [1483, 19] width 11 height 13
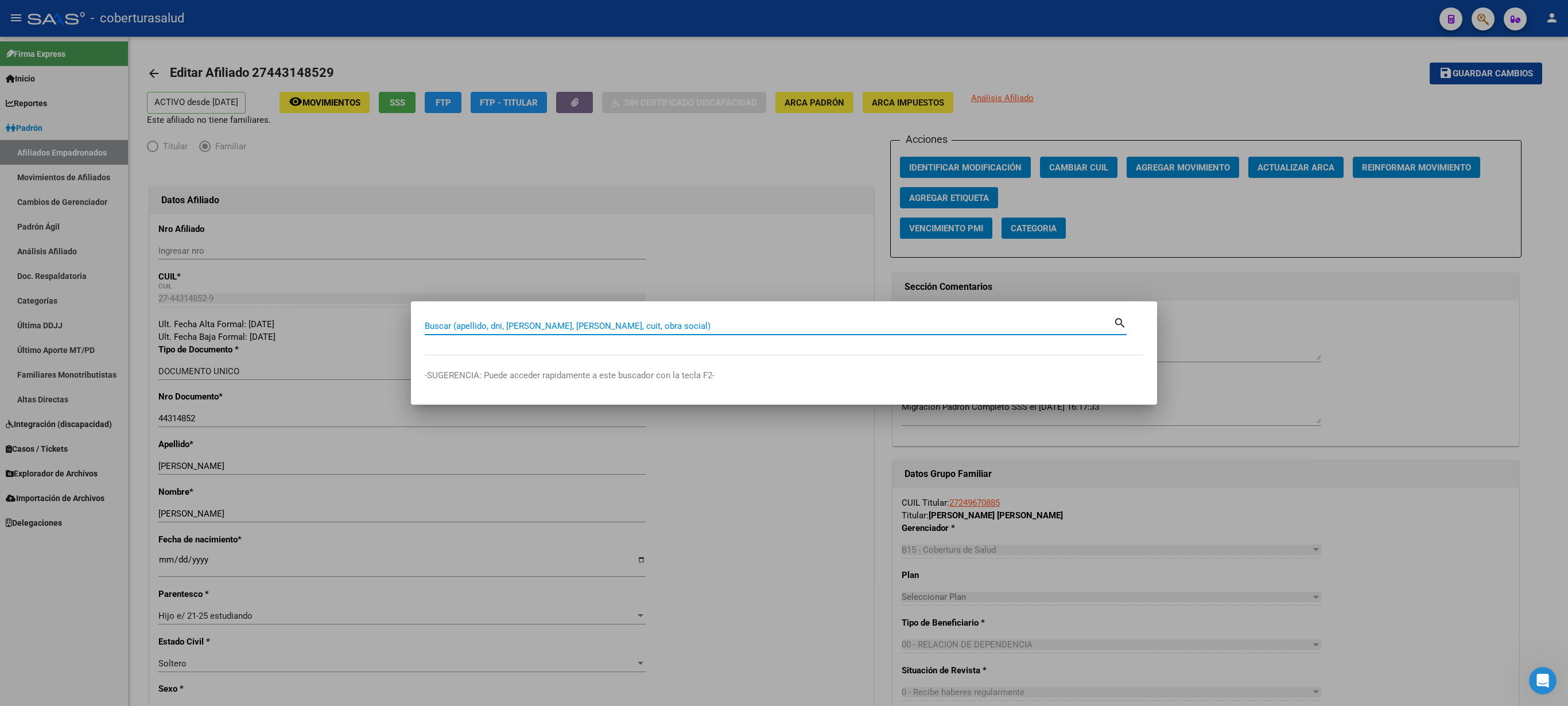
paste input "20443170481"
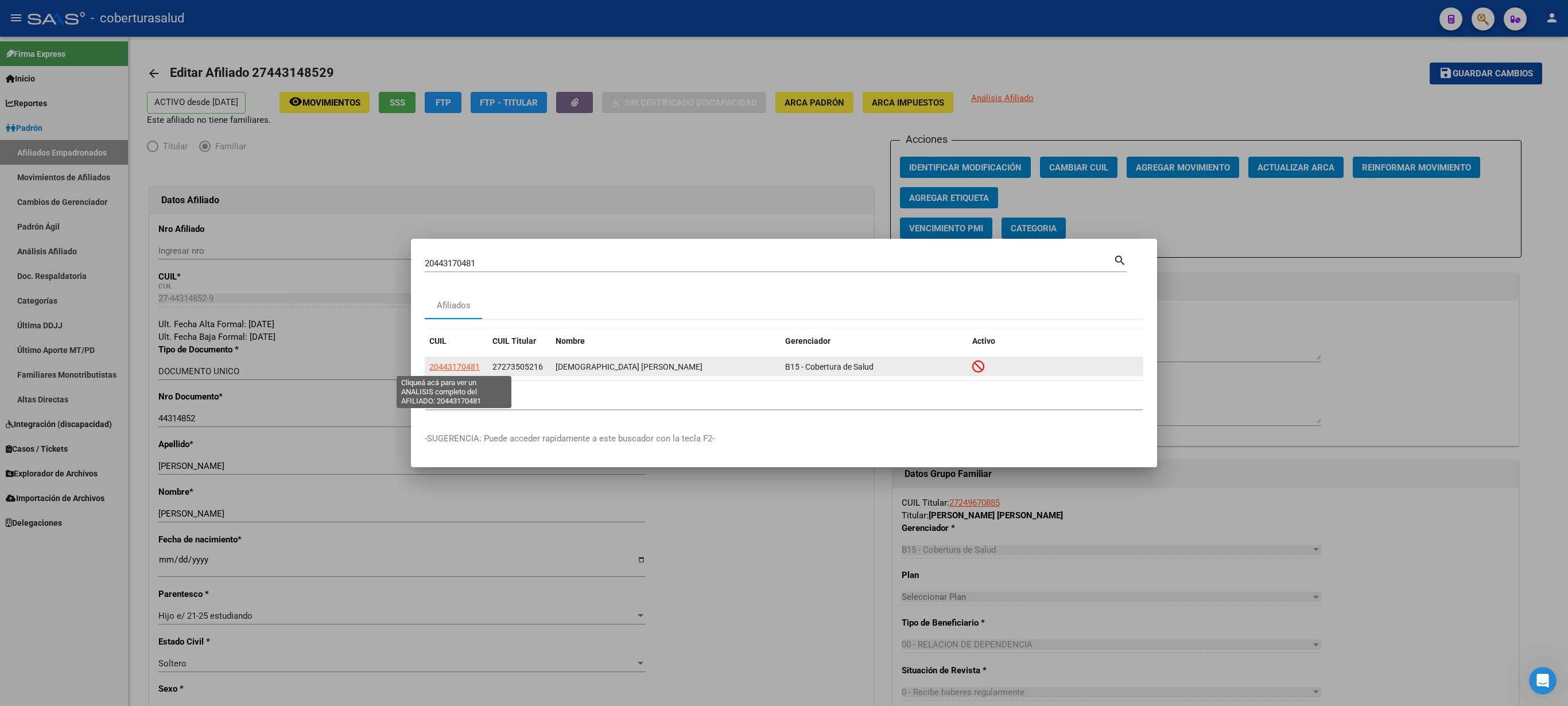
click at [456, 353] on span "20443170481" at bounding box center [454, 367] width 50 height 9
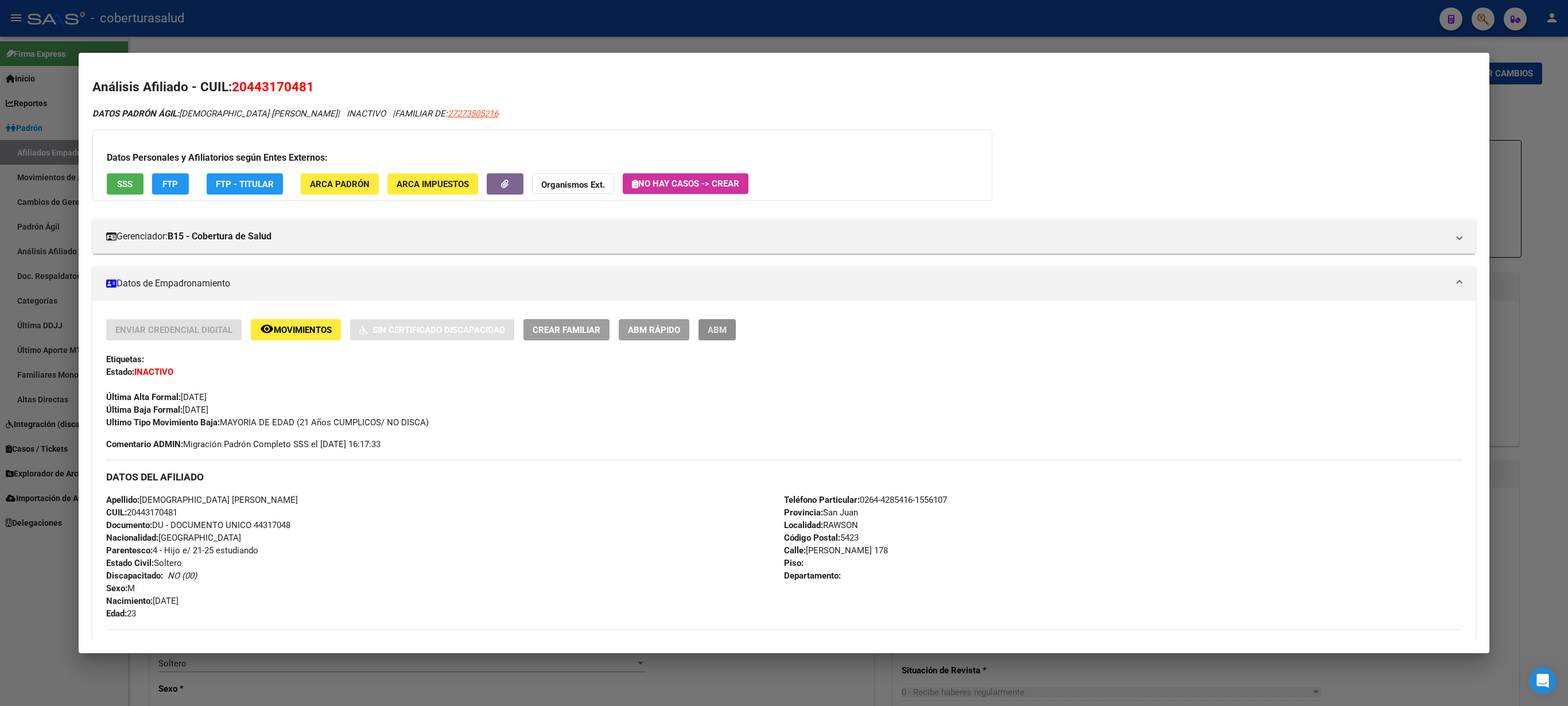
click at [720, 328] on span "ABM" at bounding box center [717, 330] width 19 height 10
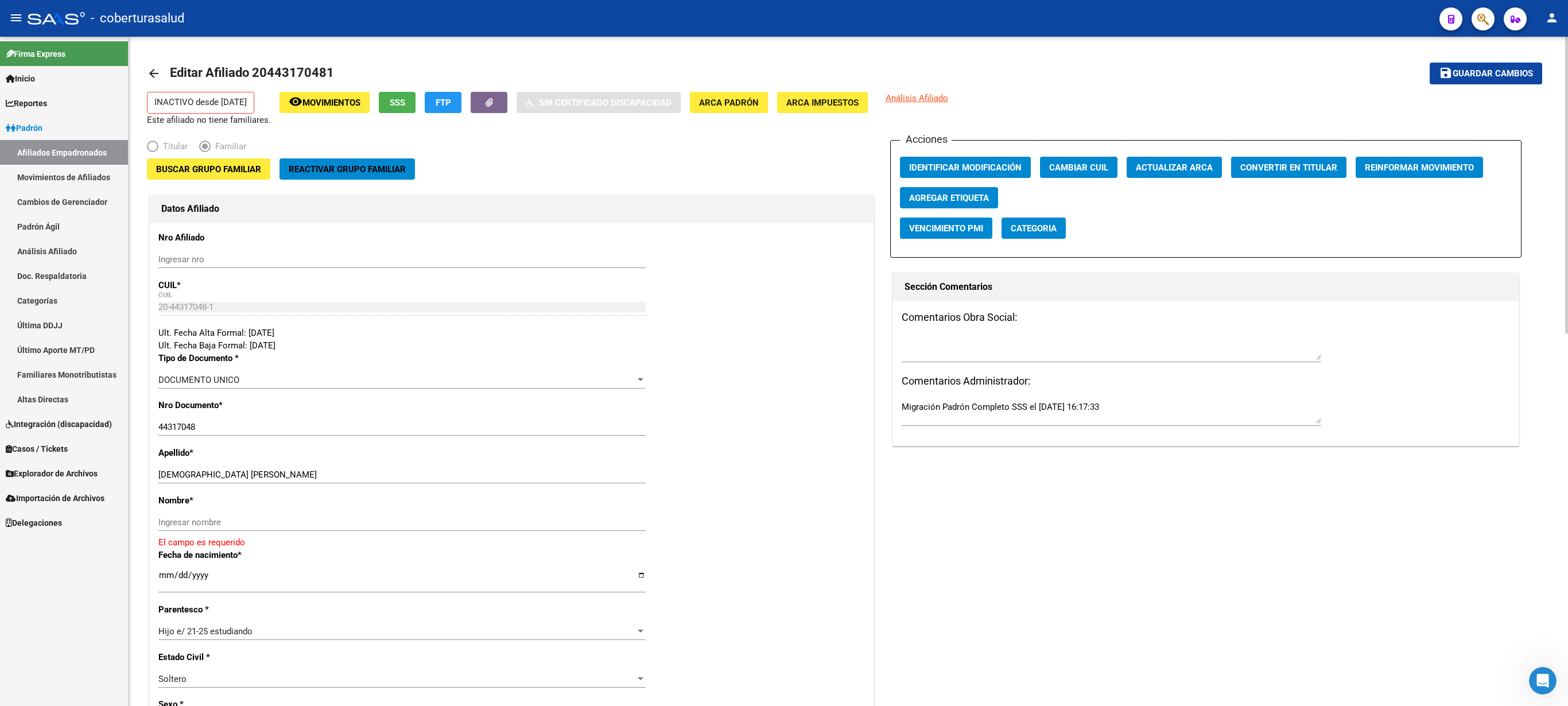
click at [225, 168] on span "Buscar Grupo Familiar" at bounding box center [208, 169] width 105 height 10
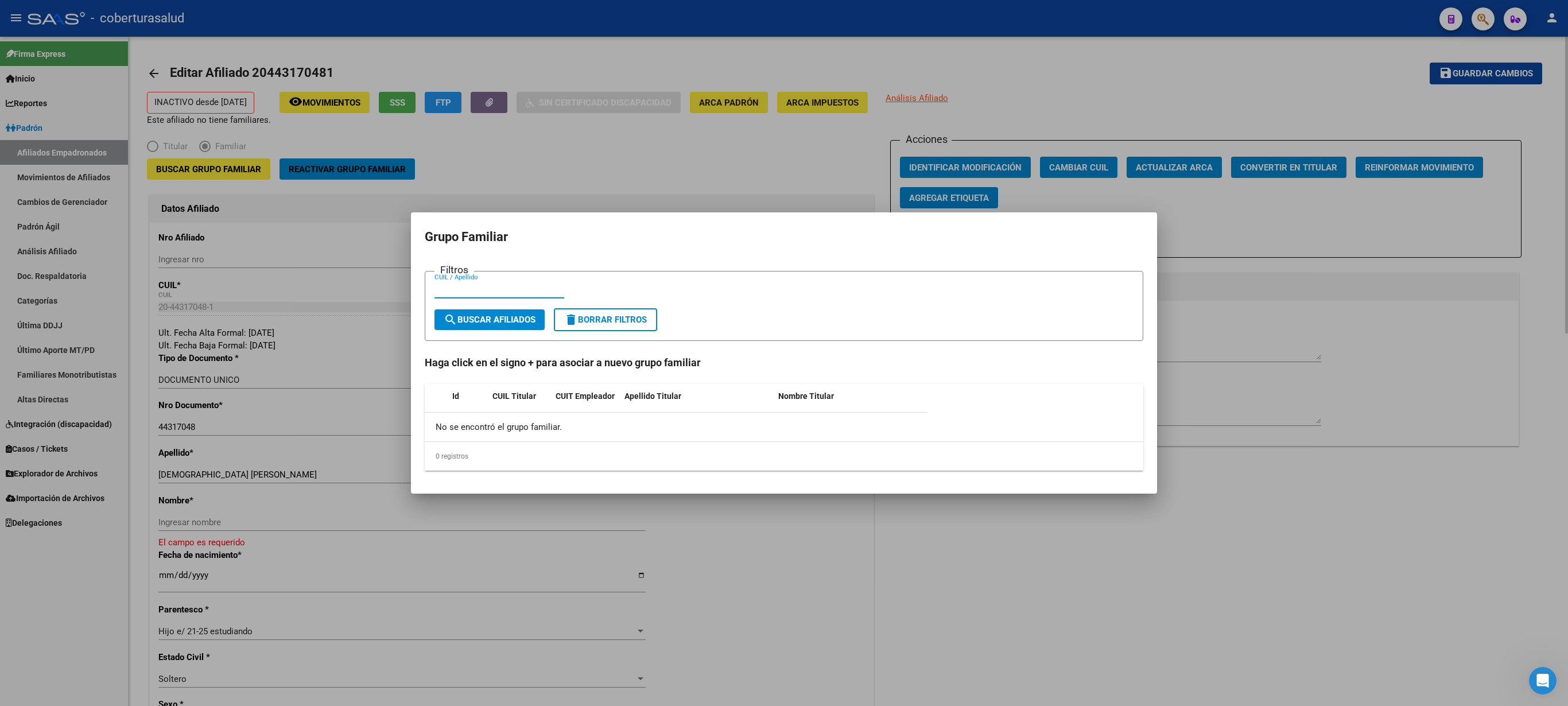
paste input "27350521"
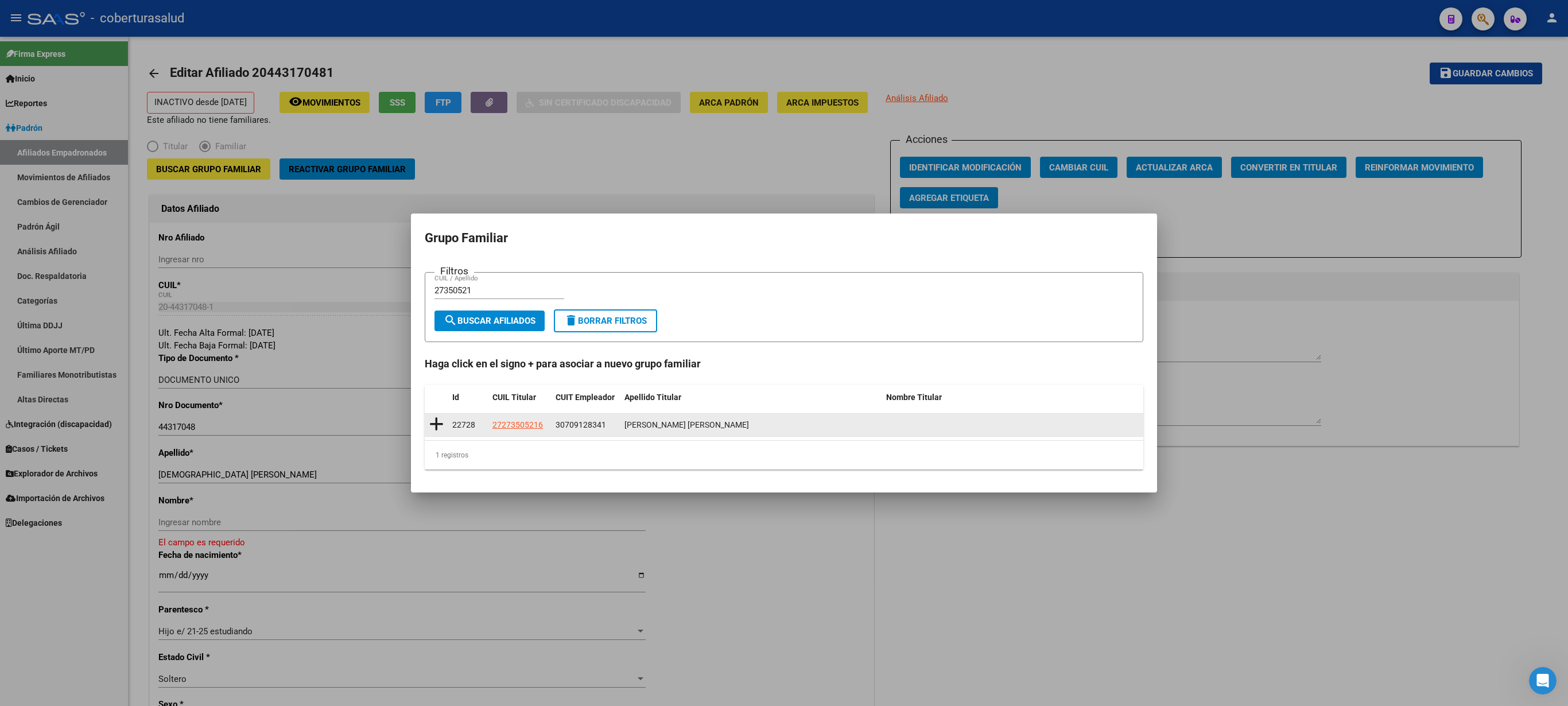
click at [436, 353] on icon at bounding box center [436, 424] width 14 height 16
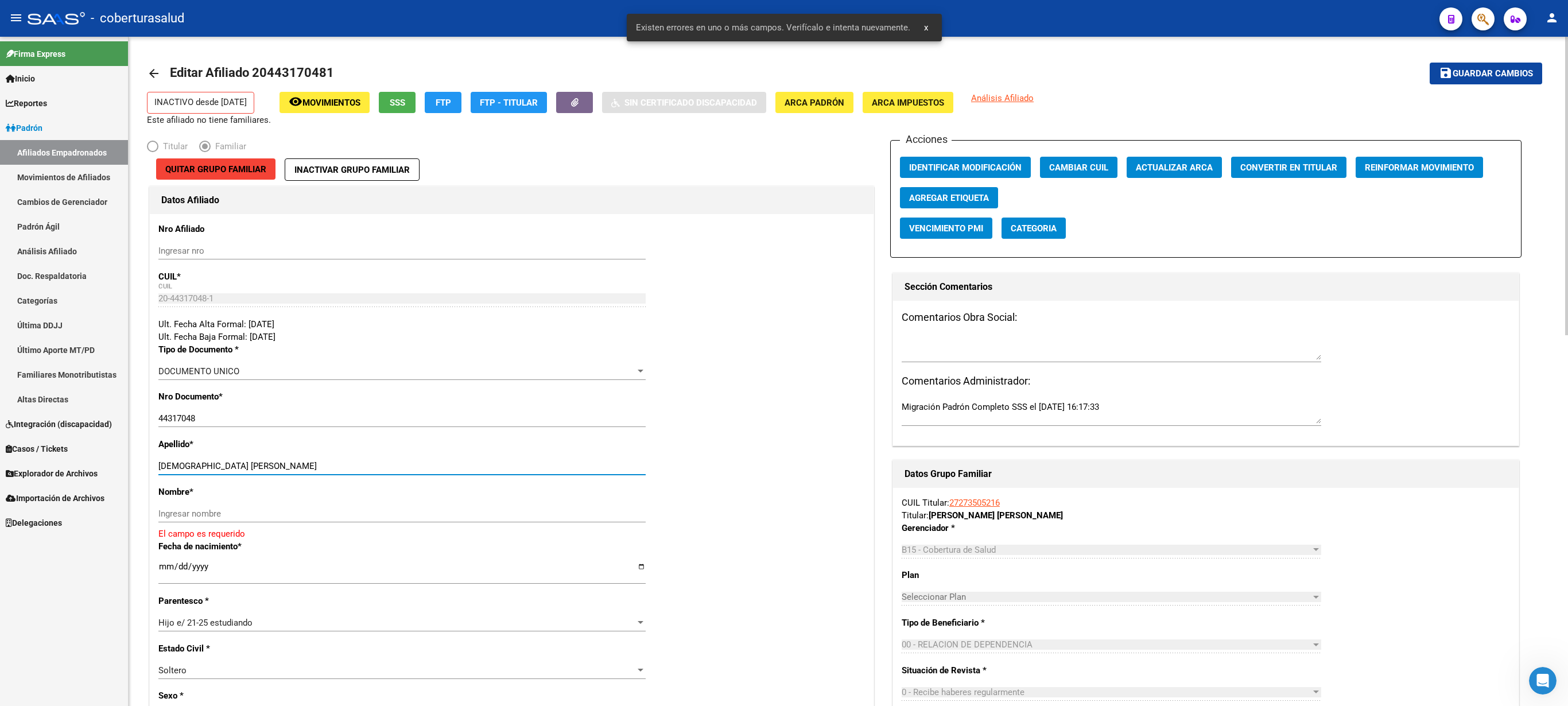
drag, startPoint x: 201, startPoint y: 467, endPoint x: 270, endPoint y: 471, distance: 69.1
click at [270, 353] on input "[DEMOGRAPHIC_DATA] [PERSON_NAME]" at bounding box center [402, 466] width 487 height 10
paste input "[PERSON_NAME]"
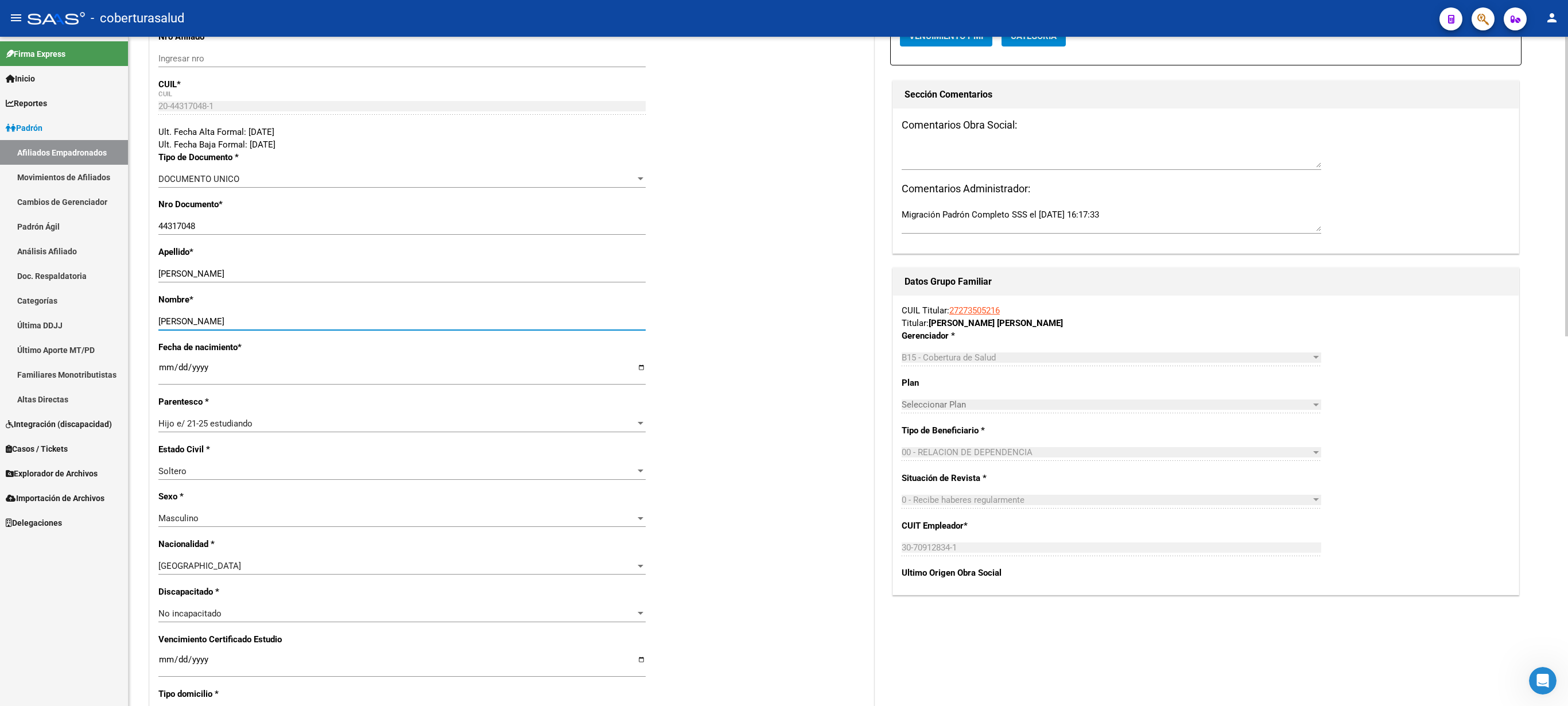
scroll to position [197, 0]
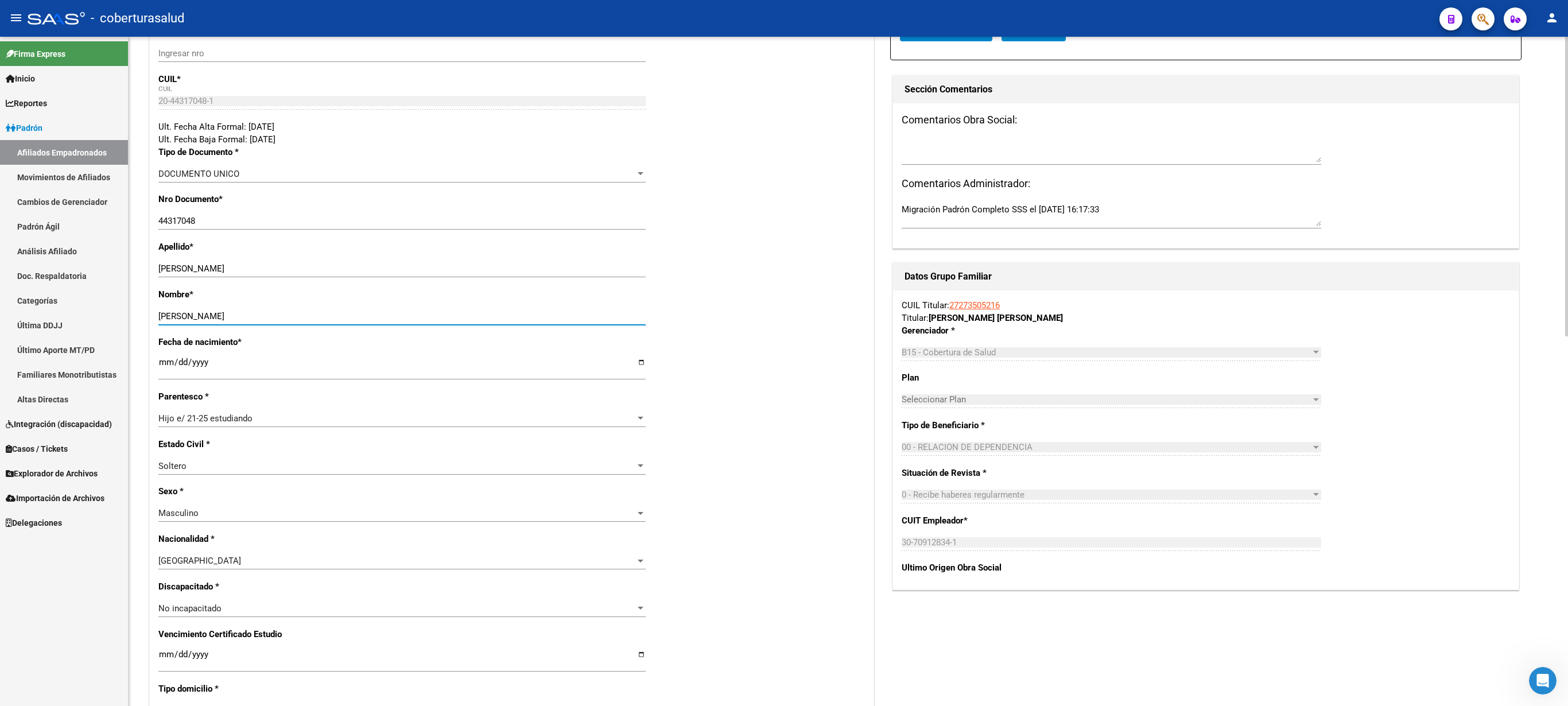
click at [784, 336] on div at bounding box center [1567, 186] width 3 height 300
click at [164, 353] on input "Ingresar fecha" at bounding box center [402, 659] width 487 height 18
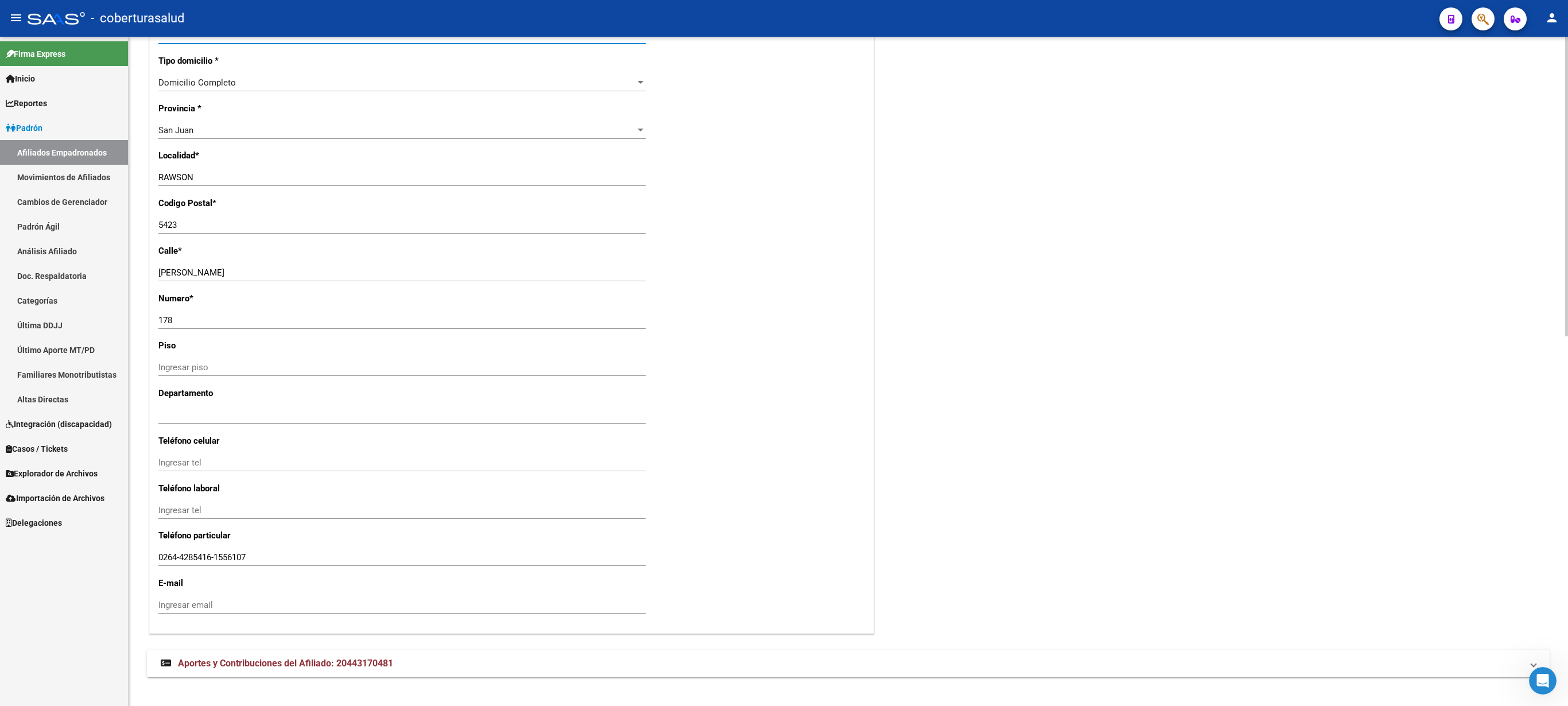
click at [784, 353] on div at bounding box center [1567, 371] width 3 height 670
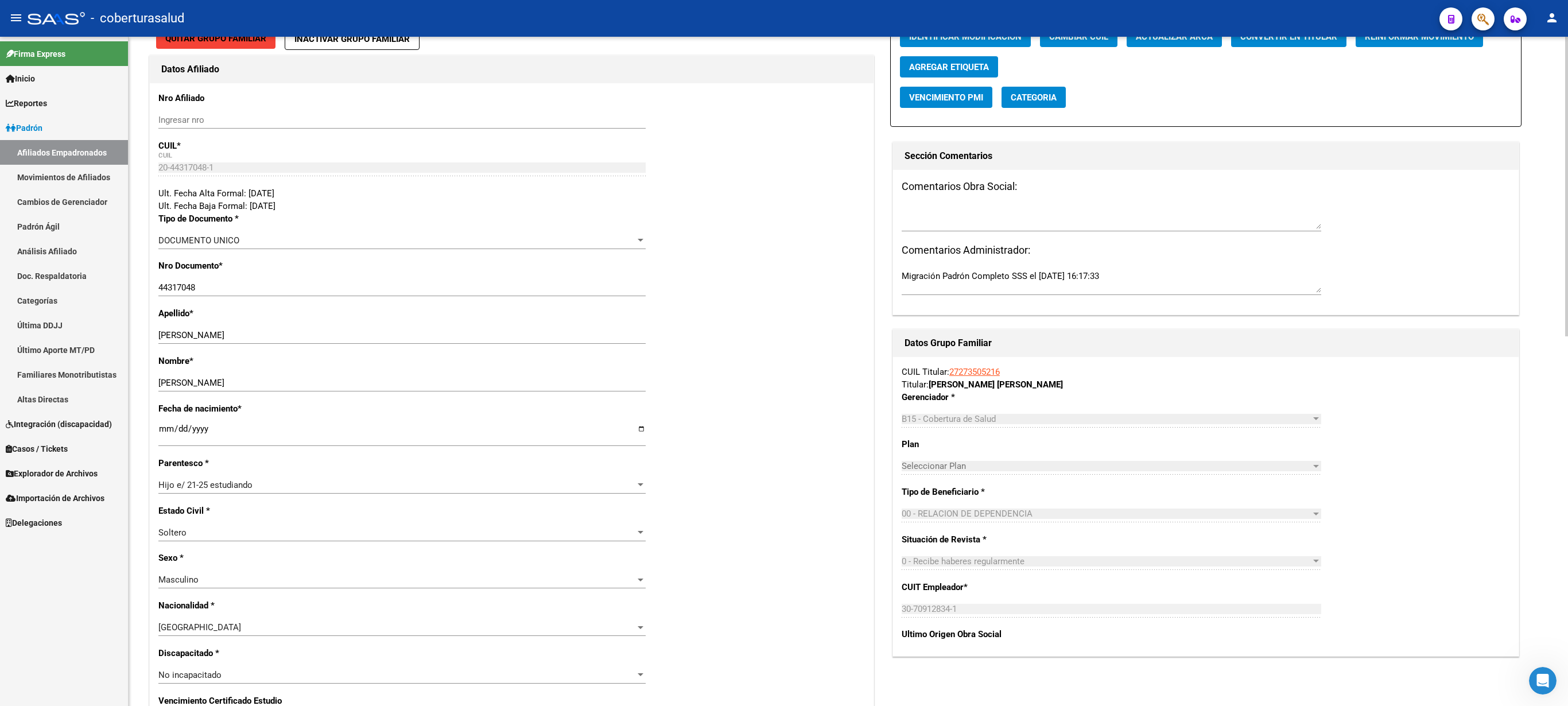
scroll to position [0, 0]
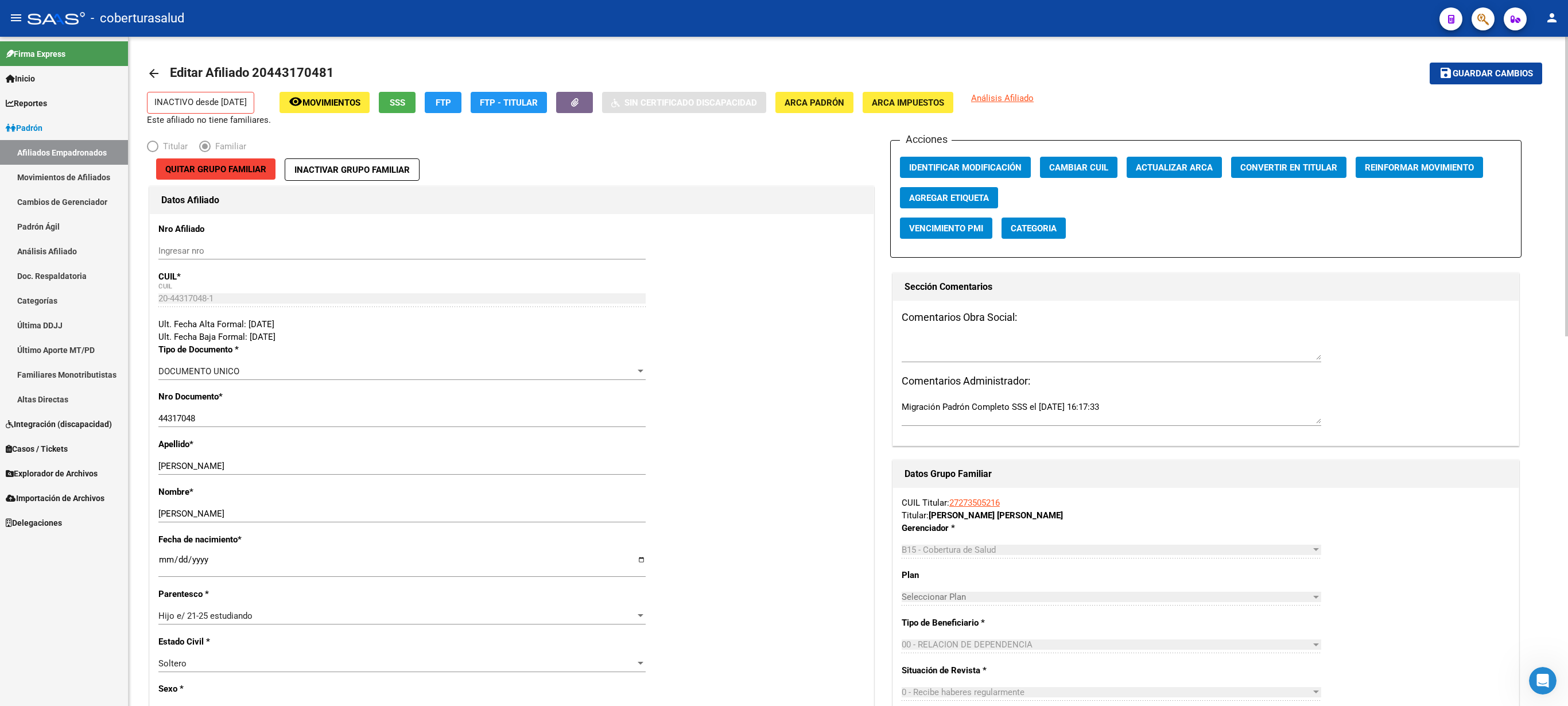
click at [784, 23] on div "menu - coberturasalud person Firma Express Inicio Calendario SSS Instructivos C…" at bounding box center [784, 353] width 1568 height 706
click at [784, 72] on span "Guardar cambios" at bounding box center [1493, 74] width 80 height 10
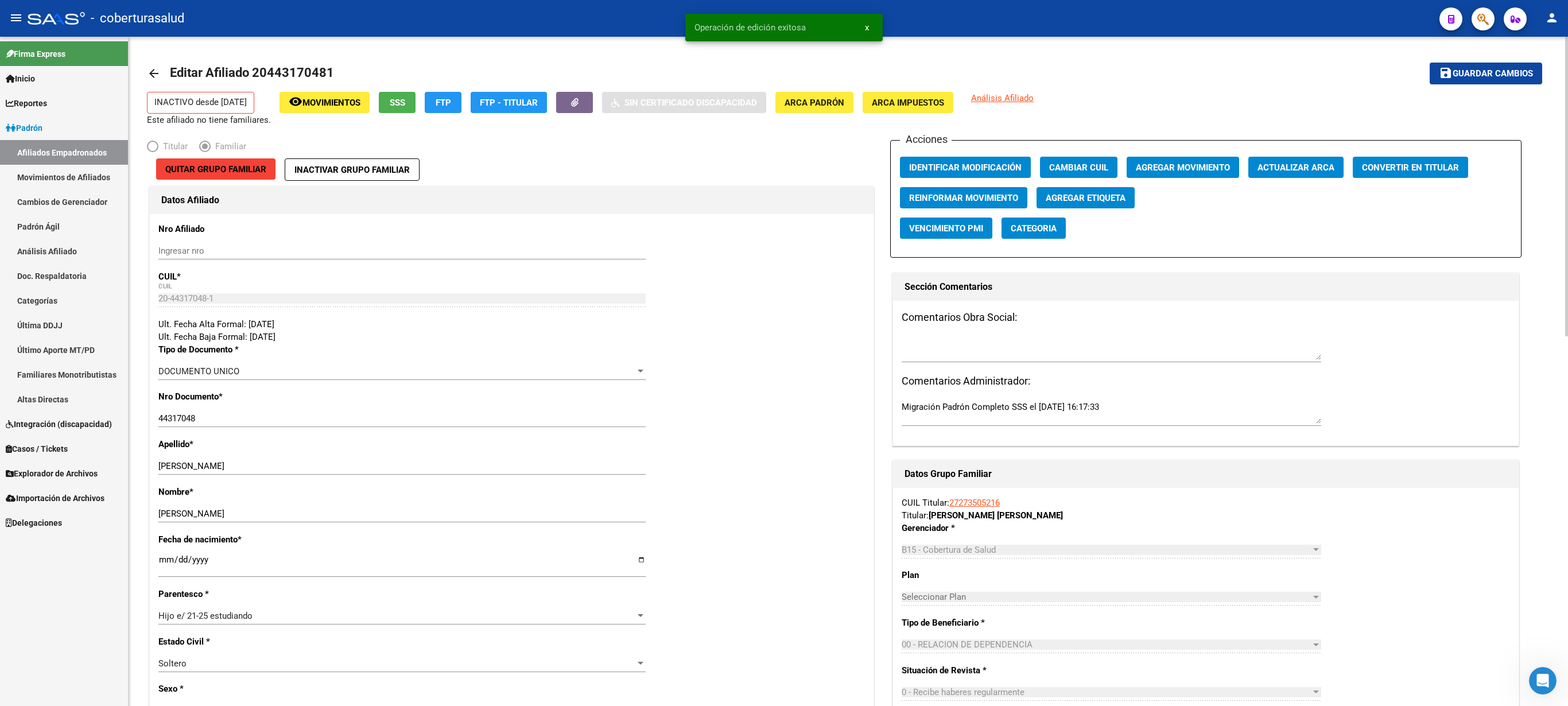
click at [784, 164] on span "Agregar Movimiento" at bounding box center [1183, 167] width 94 height 10
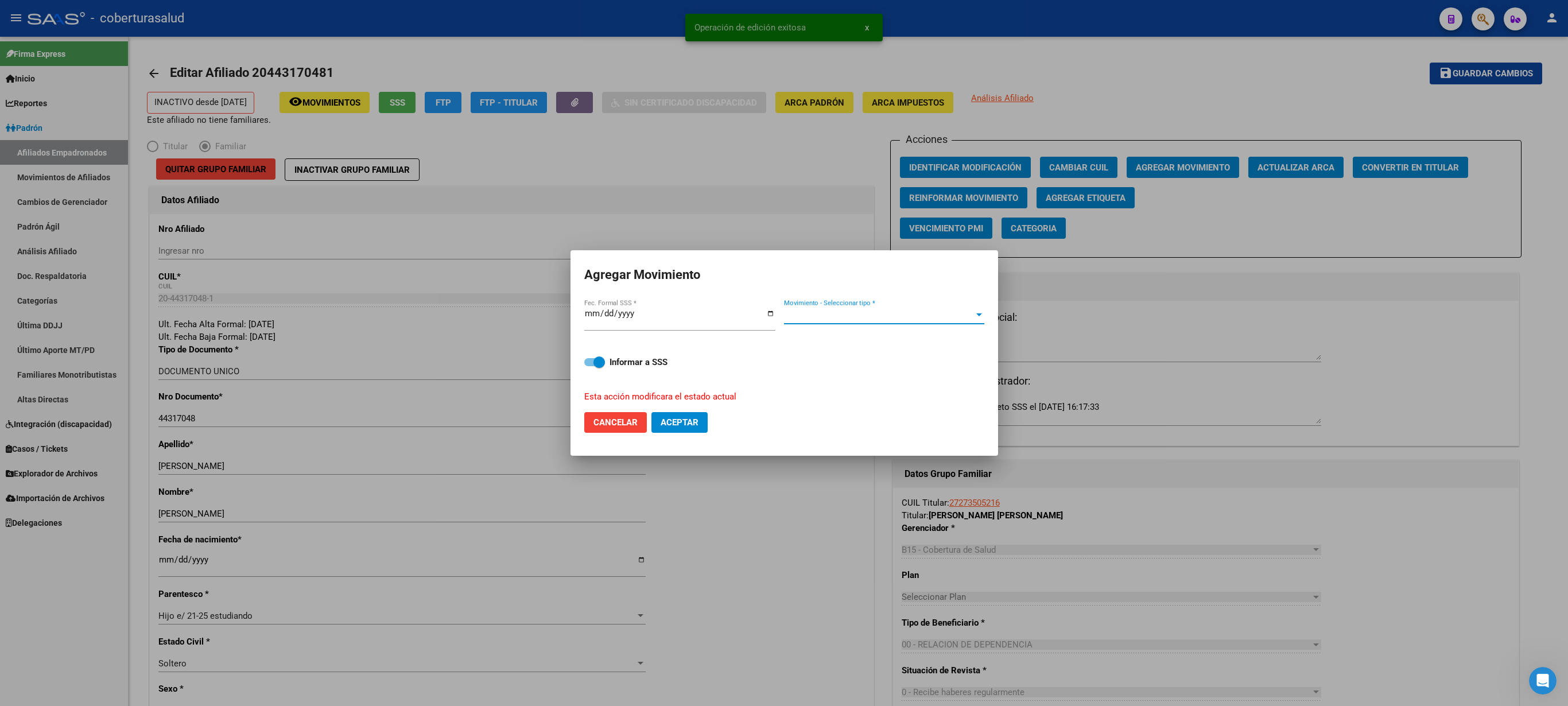
click at [784, 321] on span "Movimiento - Seleccionar tipo *" at bounding box center [879, 315] width 190 height 10
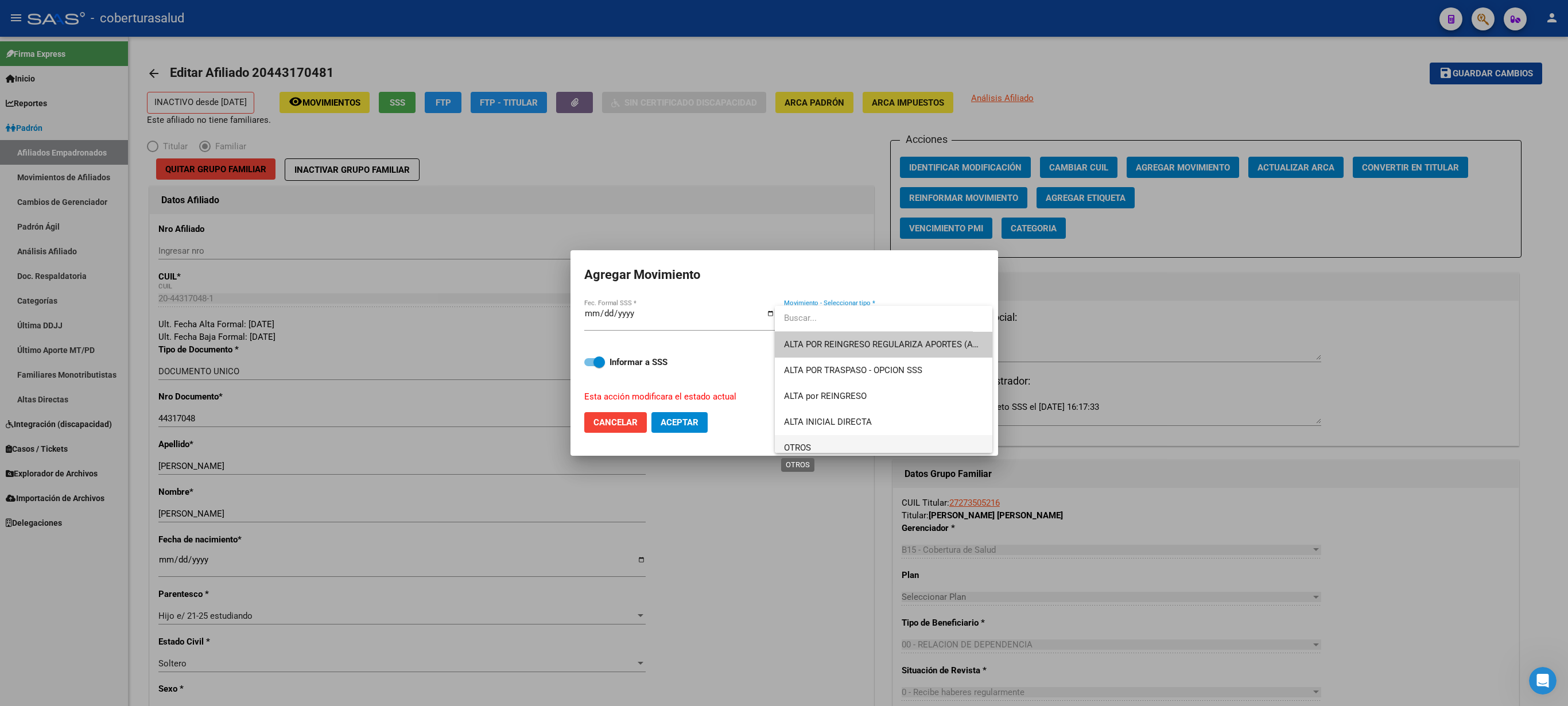
click at [784, 353] on span "OTROS" at bounding box center [798, 448] width 27 height 10
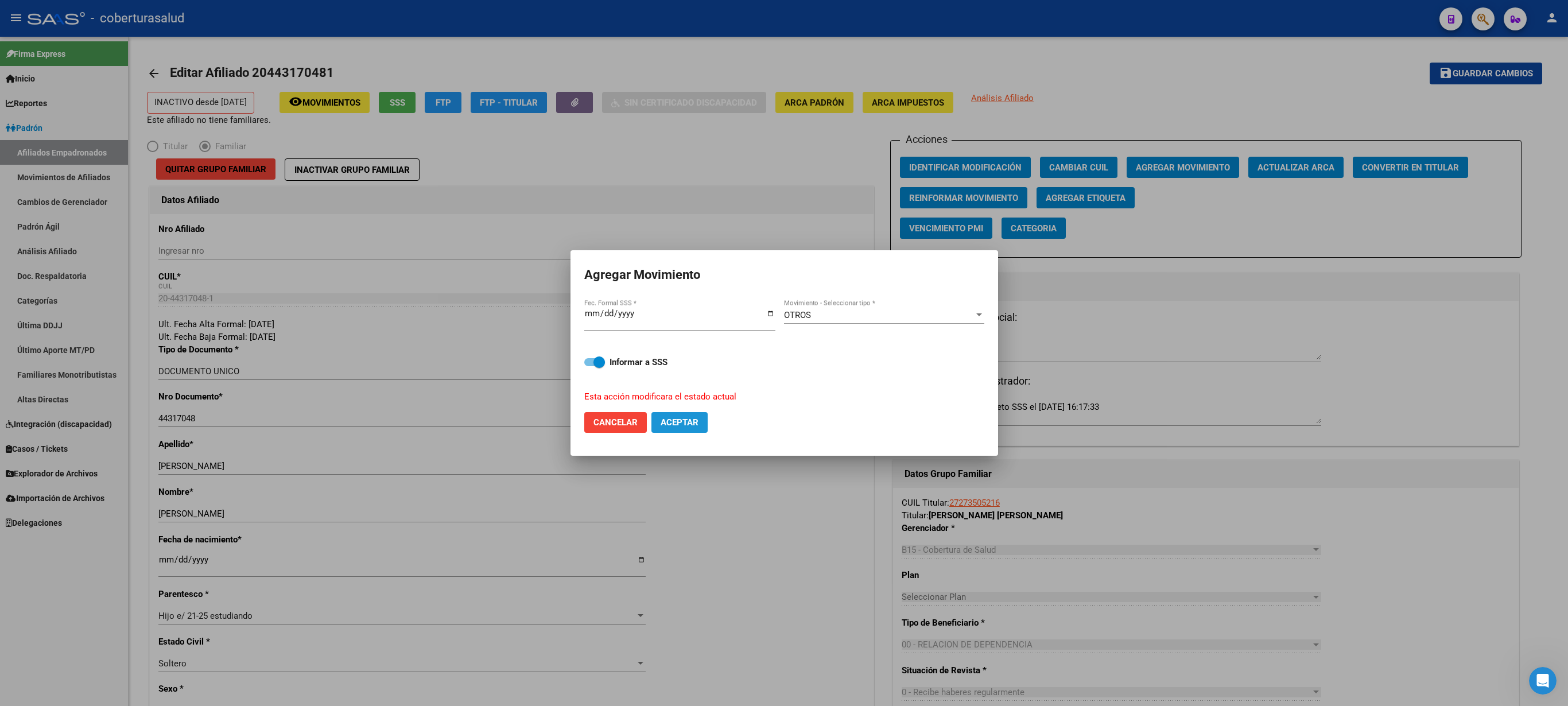
click at [671, 353] on span "Aceptar" at bounding box center [679, 422] width 38 height 10
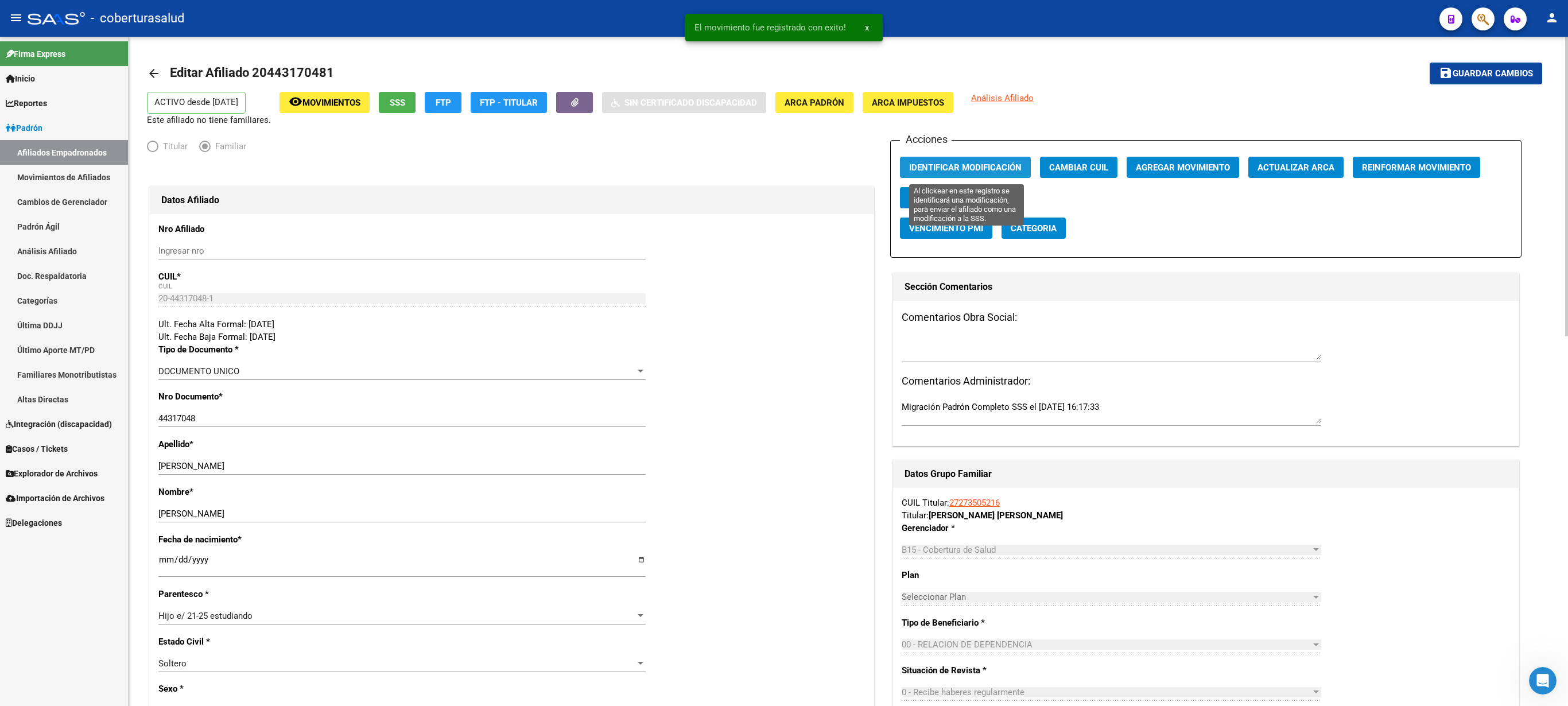
click at [784, 162] on button "Identificar Modificación" at bounding box center [965, 167] width 131 height 21
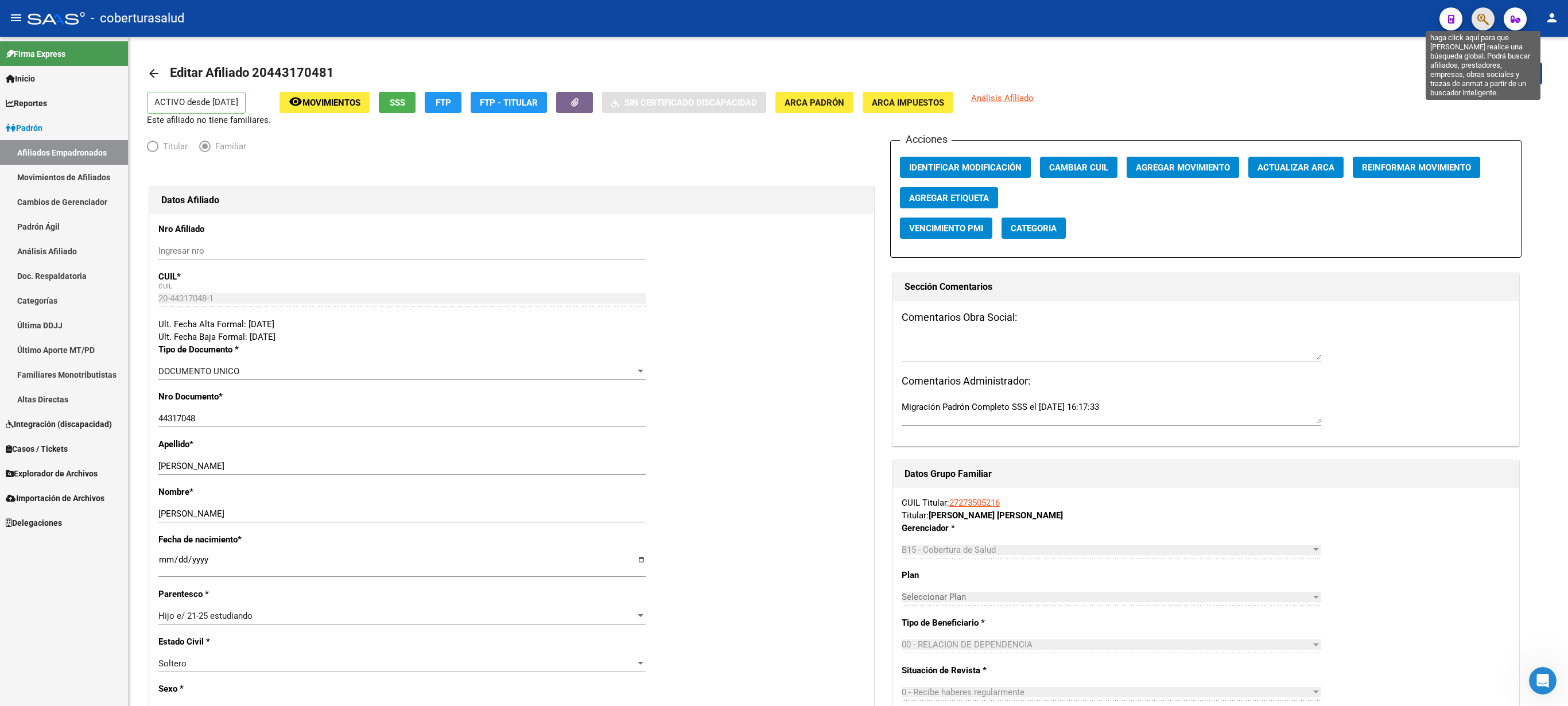
click at [784, 17] on icon "button" at bounding box center [1483, 19] width 11 height 13
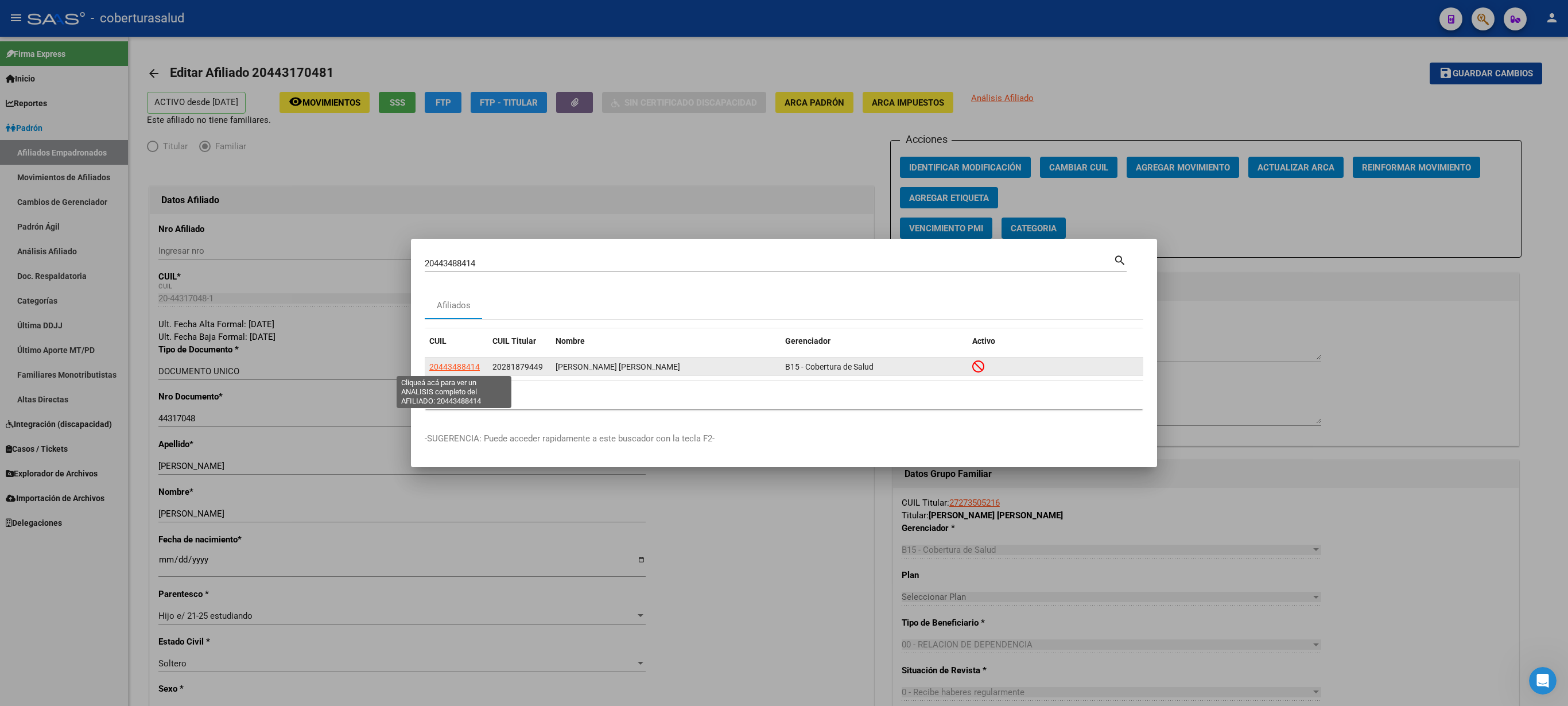
click at [444, 353] on span "20443488414" at bounding box center [454, 367] width 50 height 9
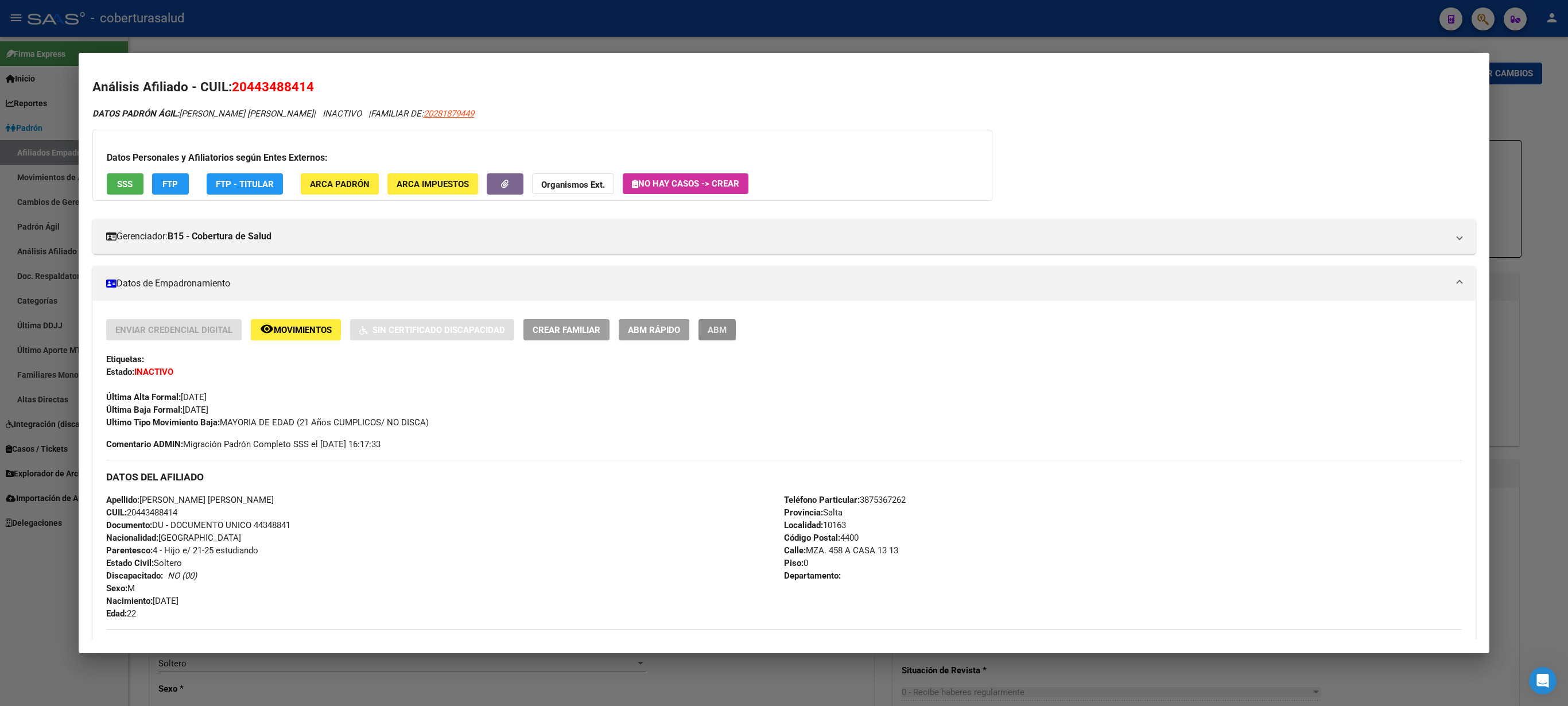
click at [711, 331] on span "ABM" at bounding box center [717, 330] width 19 height 10
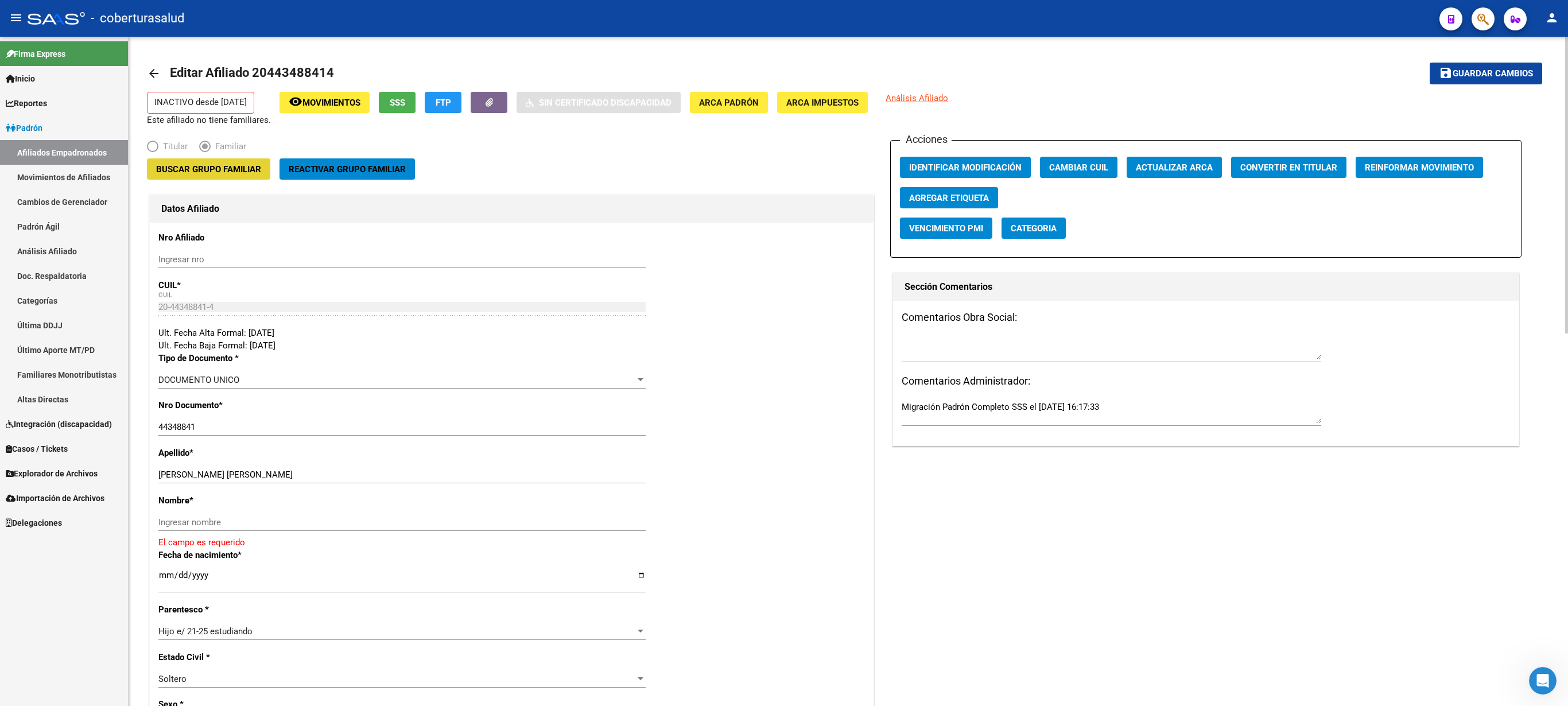
click at [222, 171] on span "Buscar Grupo Familiar" at bounding box center [208, 169] width 105 height 10
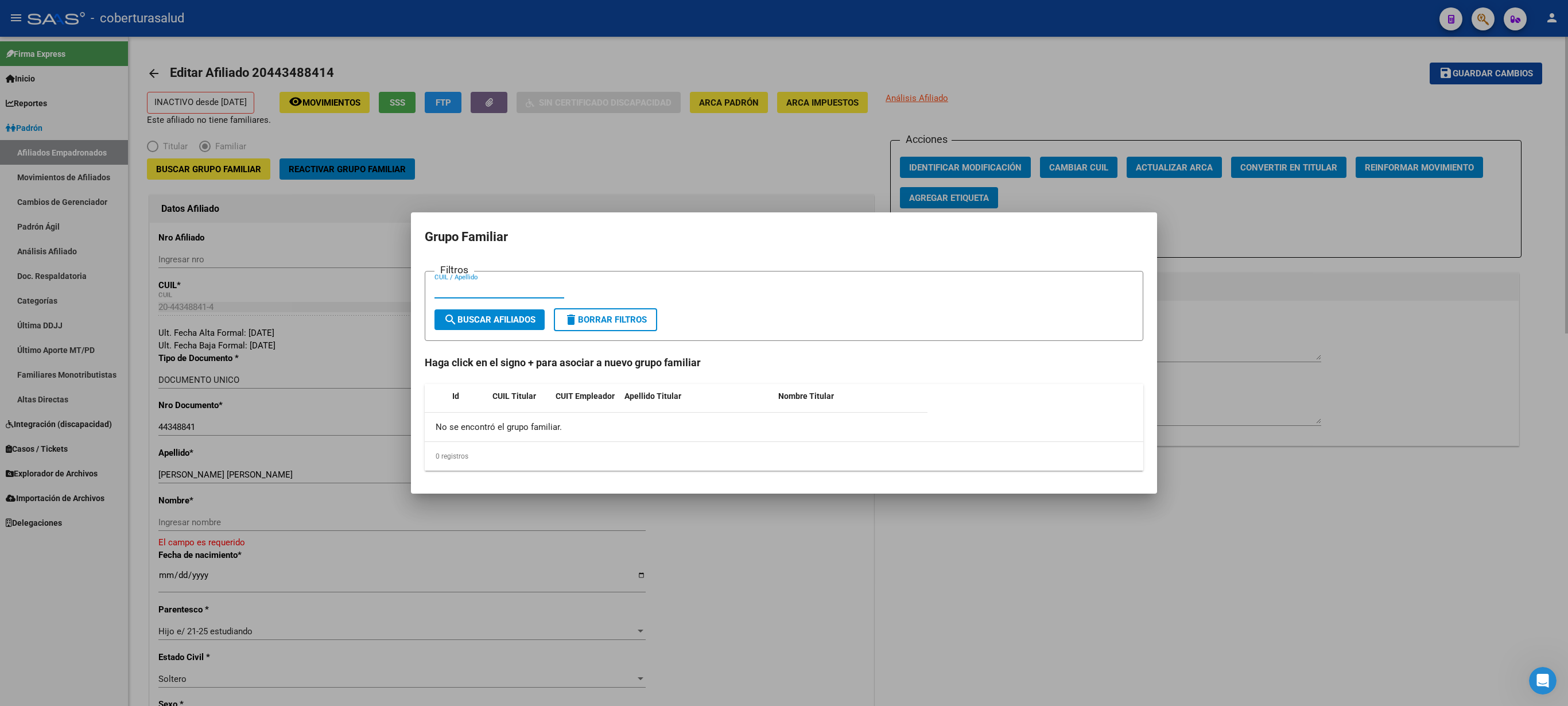
paste input "28187944"
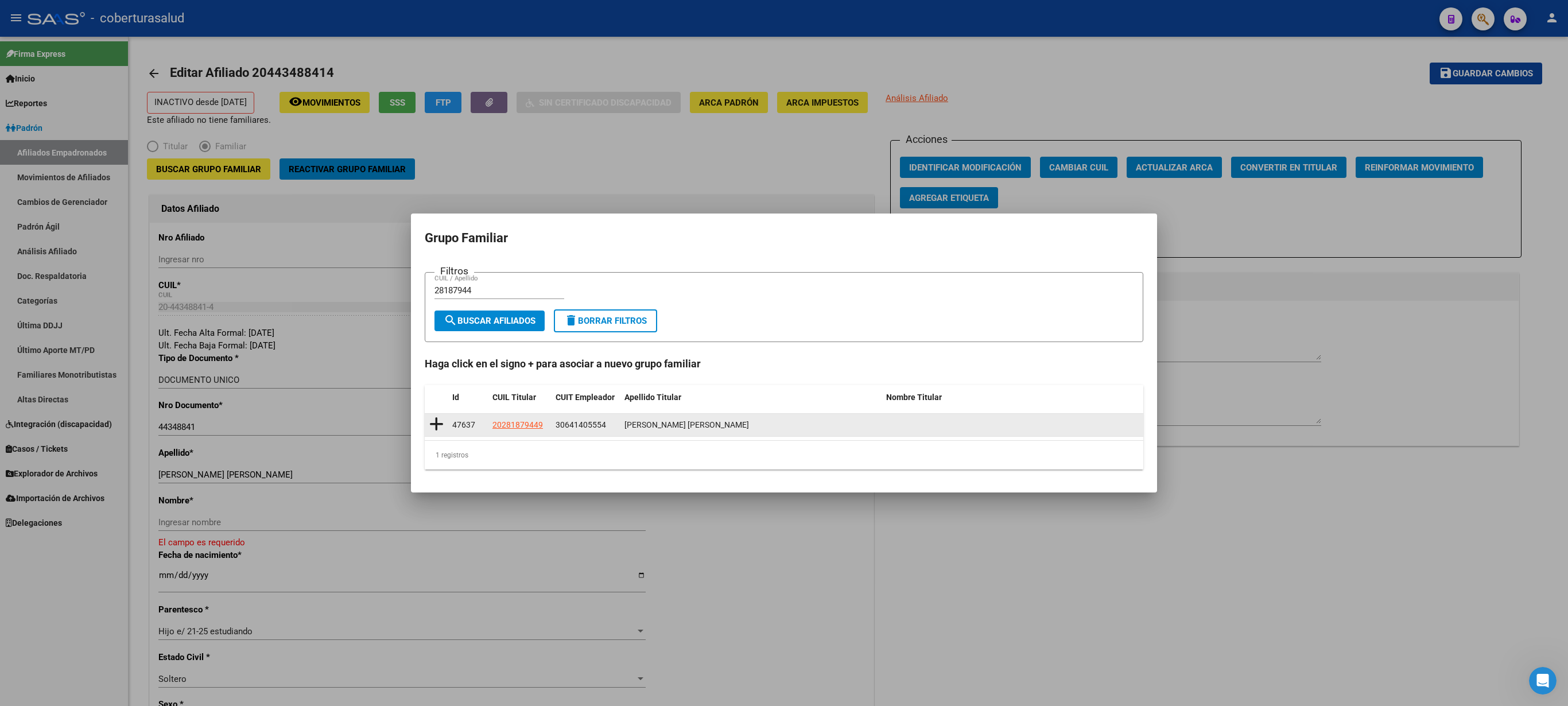
click at [434, 353] on icon at bounding box center [436, 424] width 14 height 16
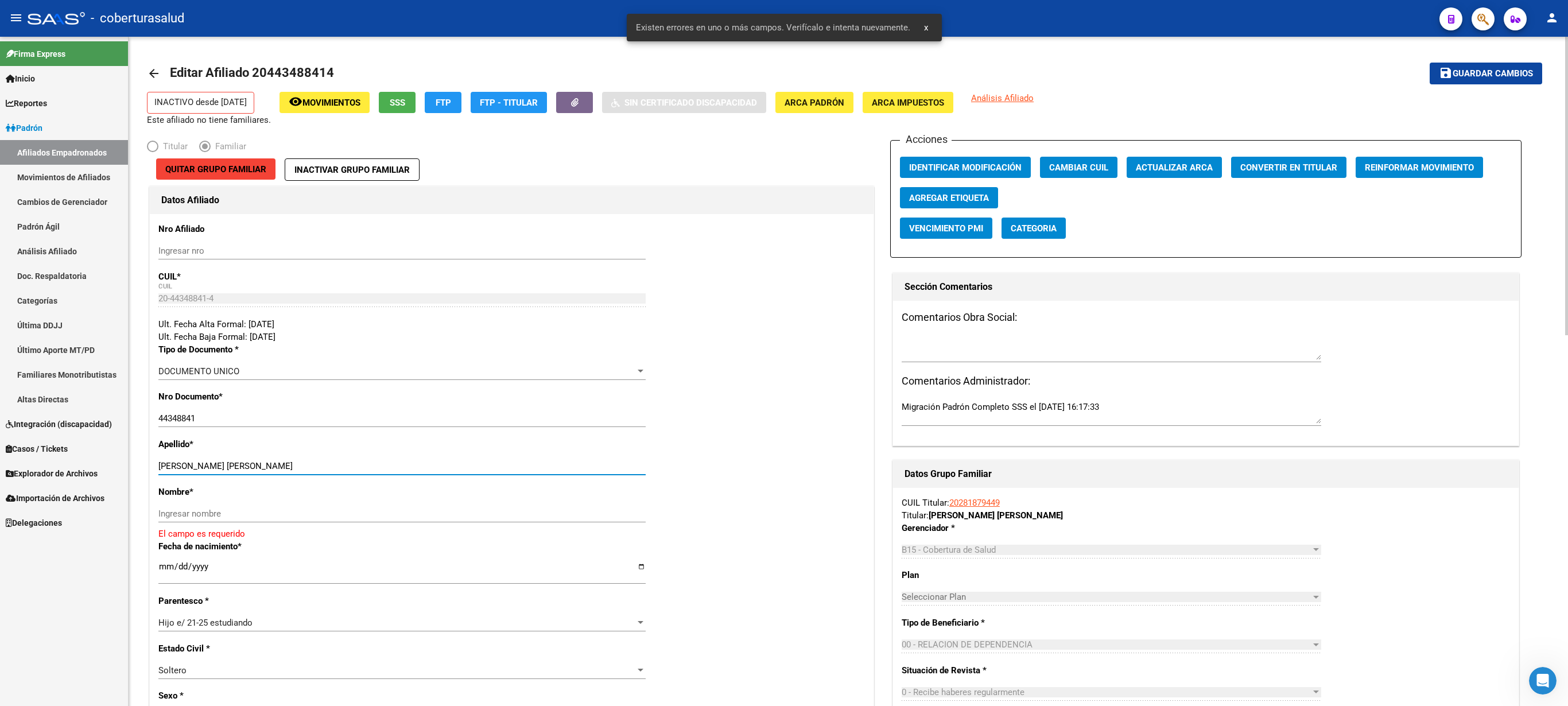
drag, startPoint x: 197, startPoint y: 464, endPoint x: 277, endPoint y: 471, distance: 80.3
click at [277, 353] on input "[PERSON_NAME] [PERSON_NAME]" at bounding box center [402, 466] width 487 height 10
paste input "[PERSON_NAME]"
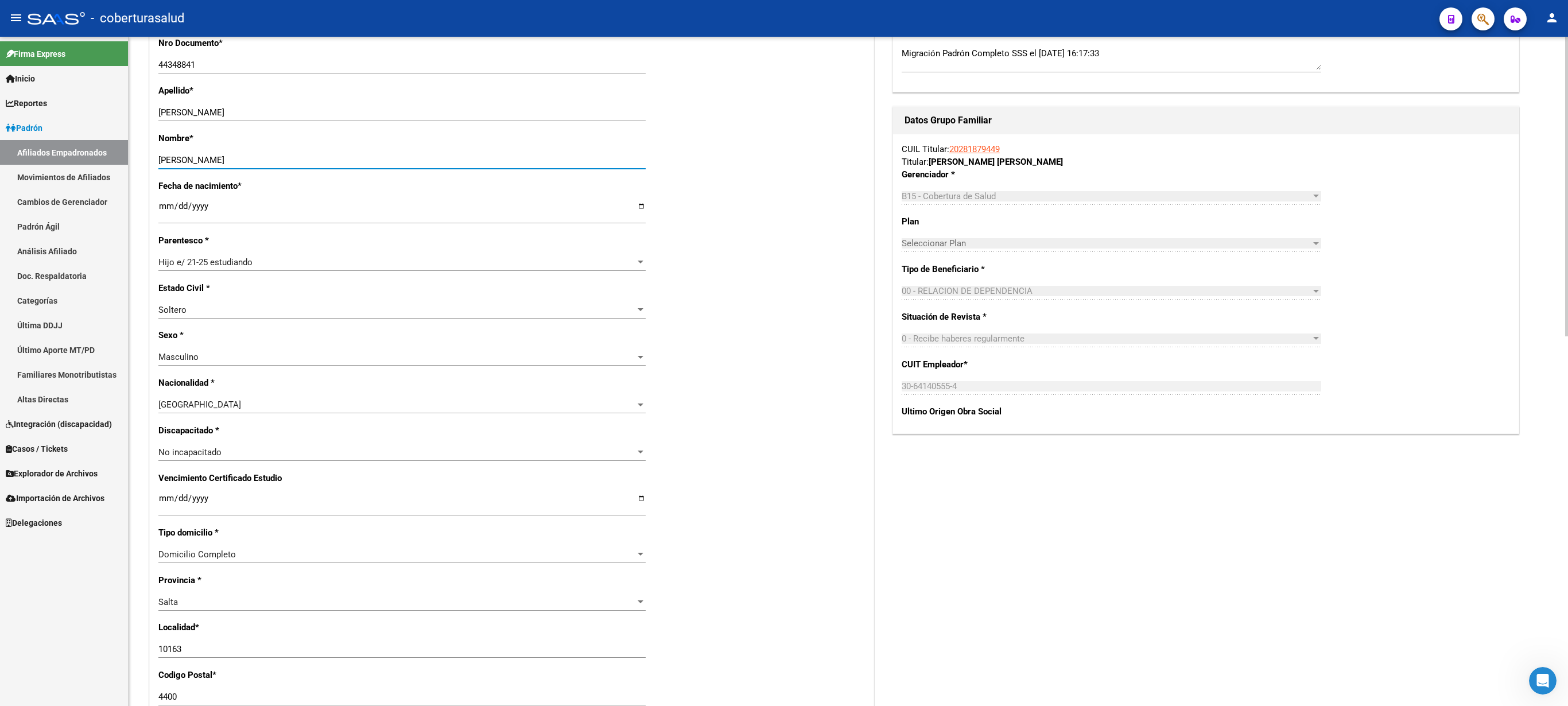
scroll to position [372, 0]
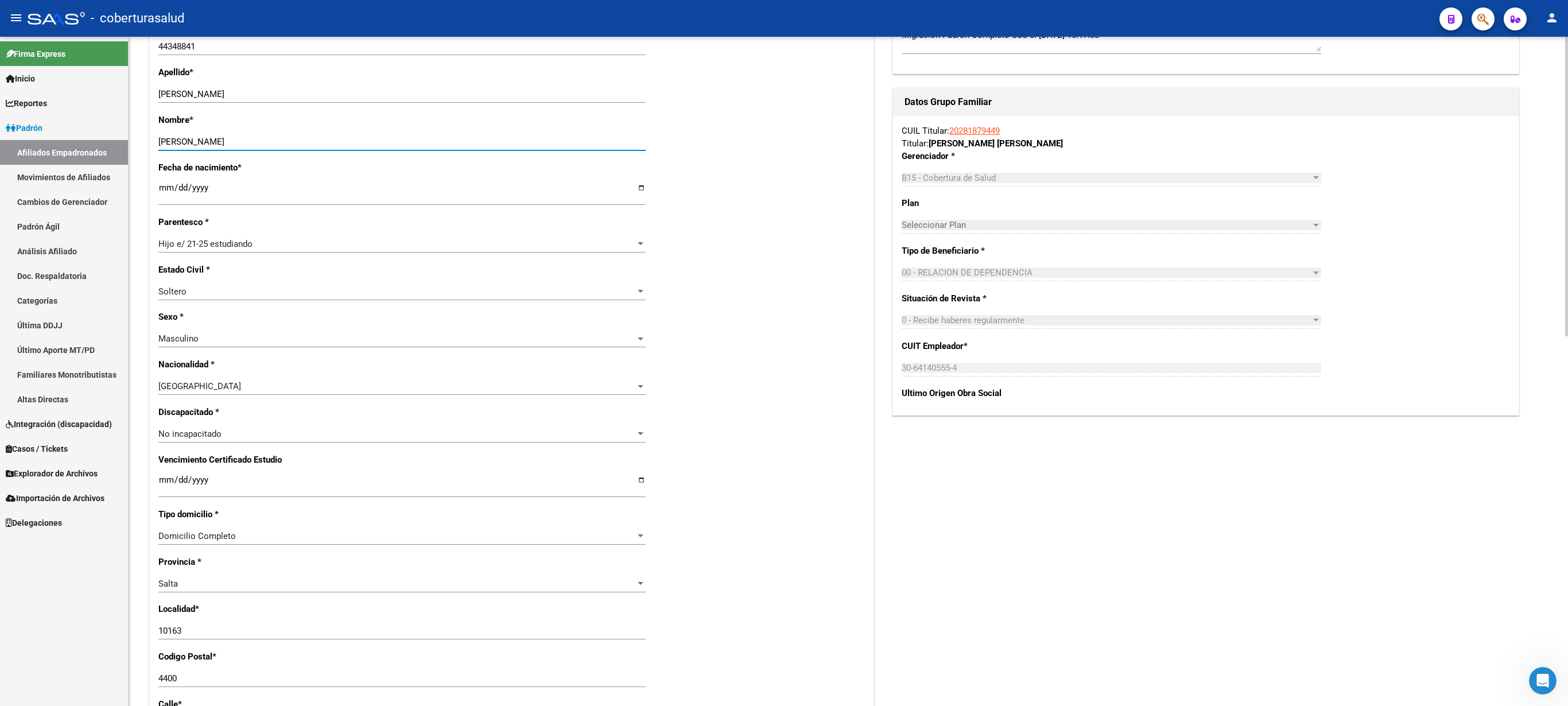
click at [784, 336] on div at bounding box center [1567, 186] width 3 height 300
click at [158, 353] on div "Nro Afiliado Ingresar nro CUIL * 20-44348841-4 CUIL ARCA Padrón Ult. Fecha Alta…" at bounding box center [512, 465] width 724 height 1245
click at [164, 353] on input "Ingresar fecha" at bounding box center [402, 484] width 487 height 18
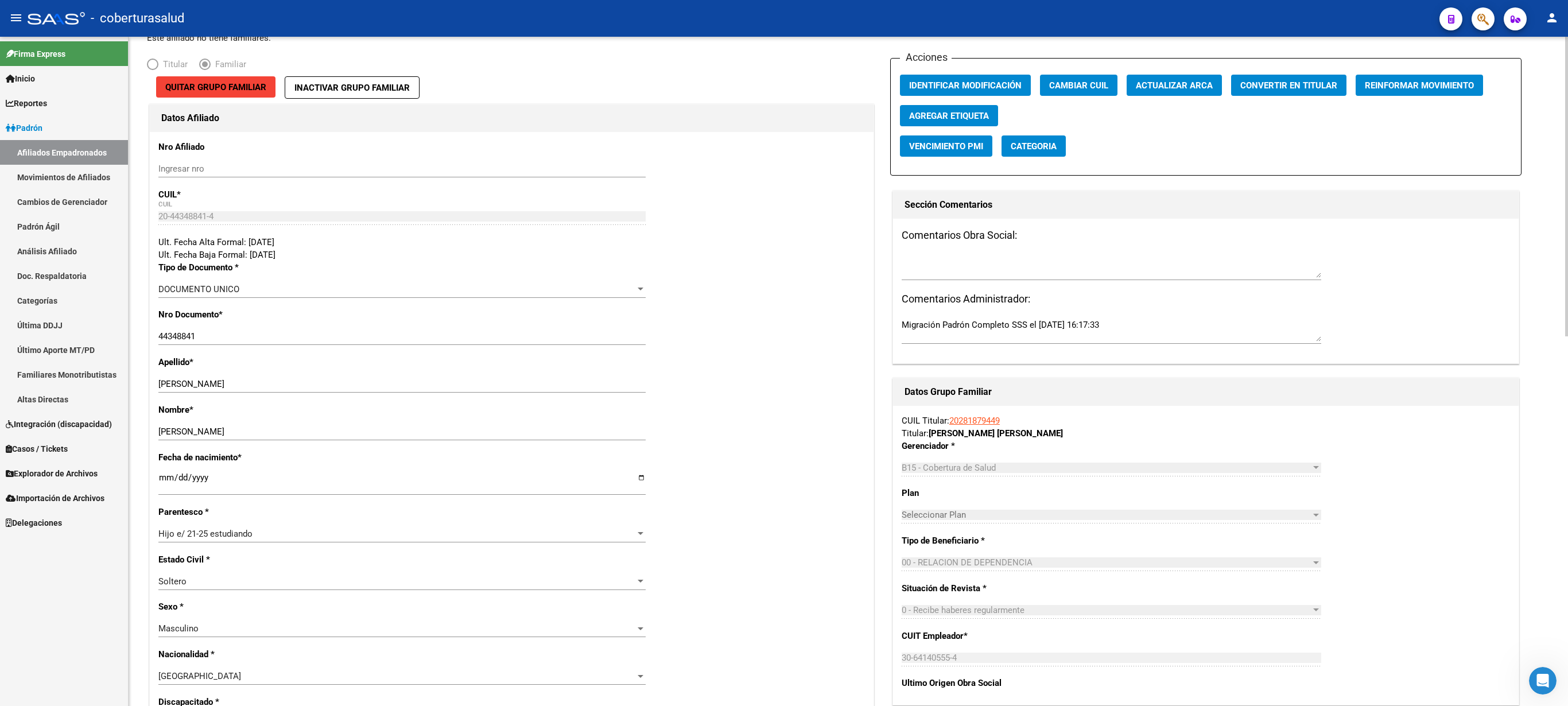
scroll to position [0, 0]
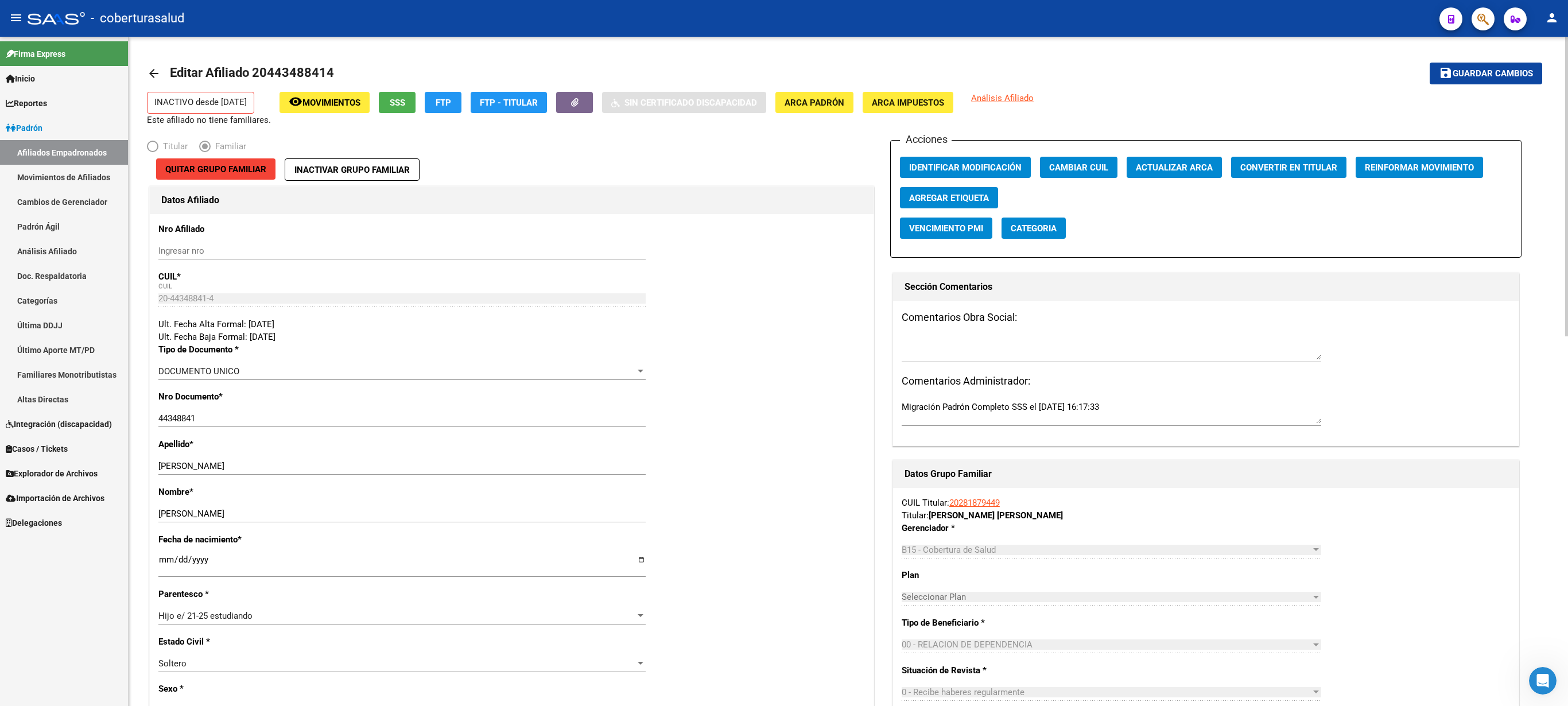
click at [784, 74] on span "Guardar cambios" at bounding box center [1493, 74] width 80 height 10
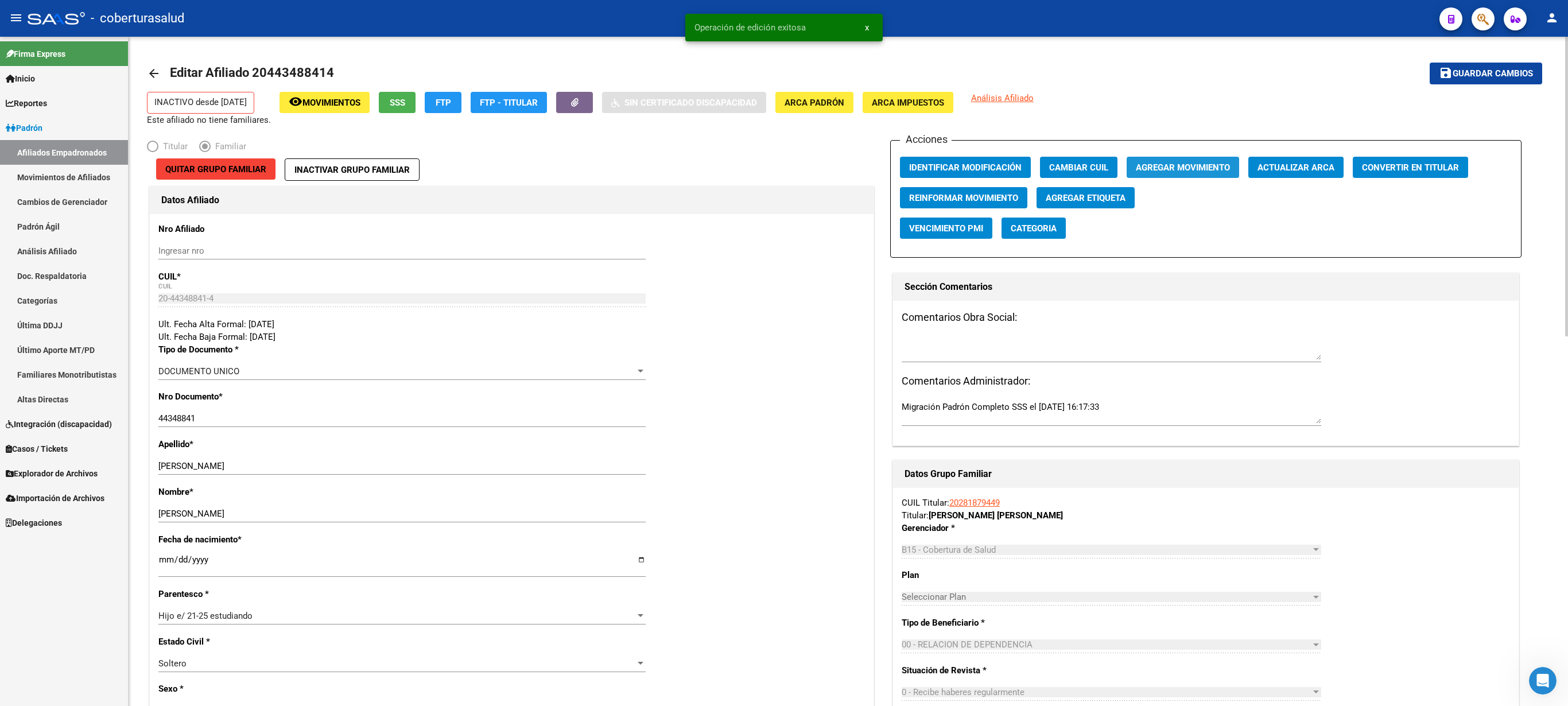
click at [784, 160] on button "Agregar Movimiento" at bounding box center [1183, 167] width 112 height 21
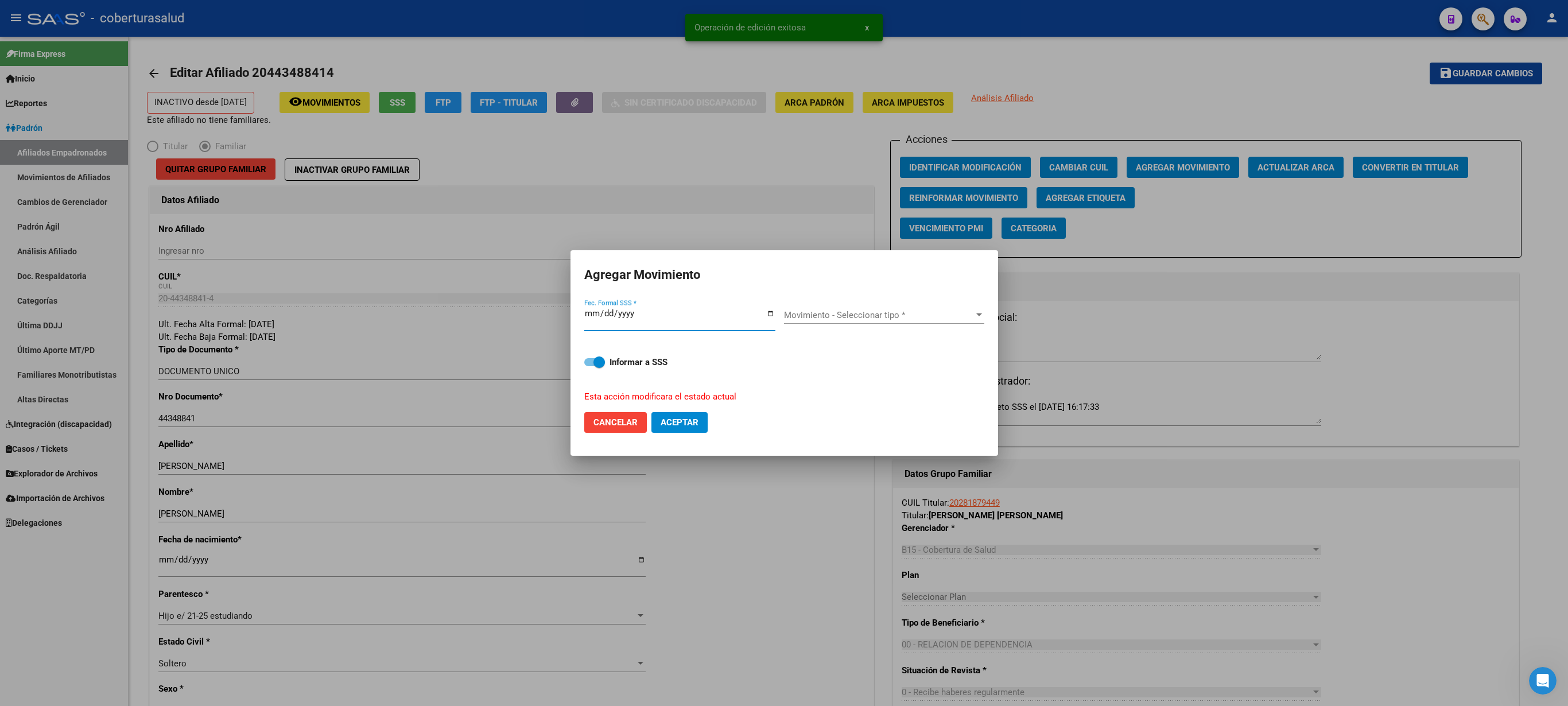
click at [784, 311] on div "Movimiento - Seleccionar tipo * Movimiento - Seleccionar tipo *" at bounding box center [884, 315] width 200 height 17
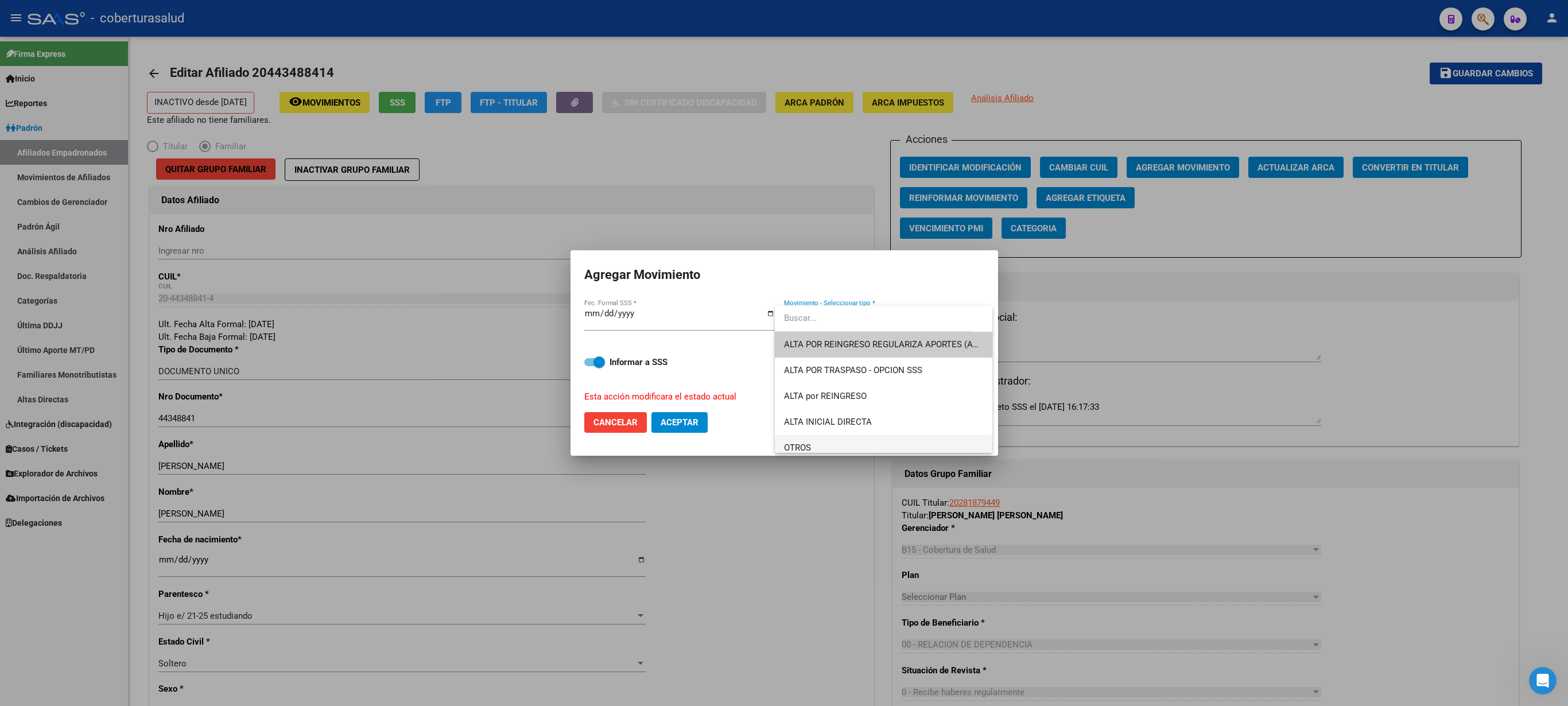
click at [784, 353] on span "OTROS" at bounding box center [798, 448] width 27 height 10
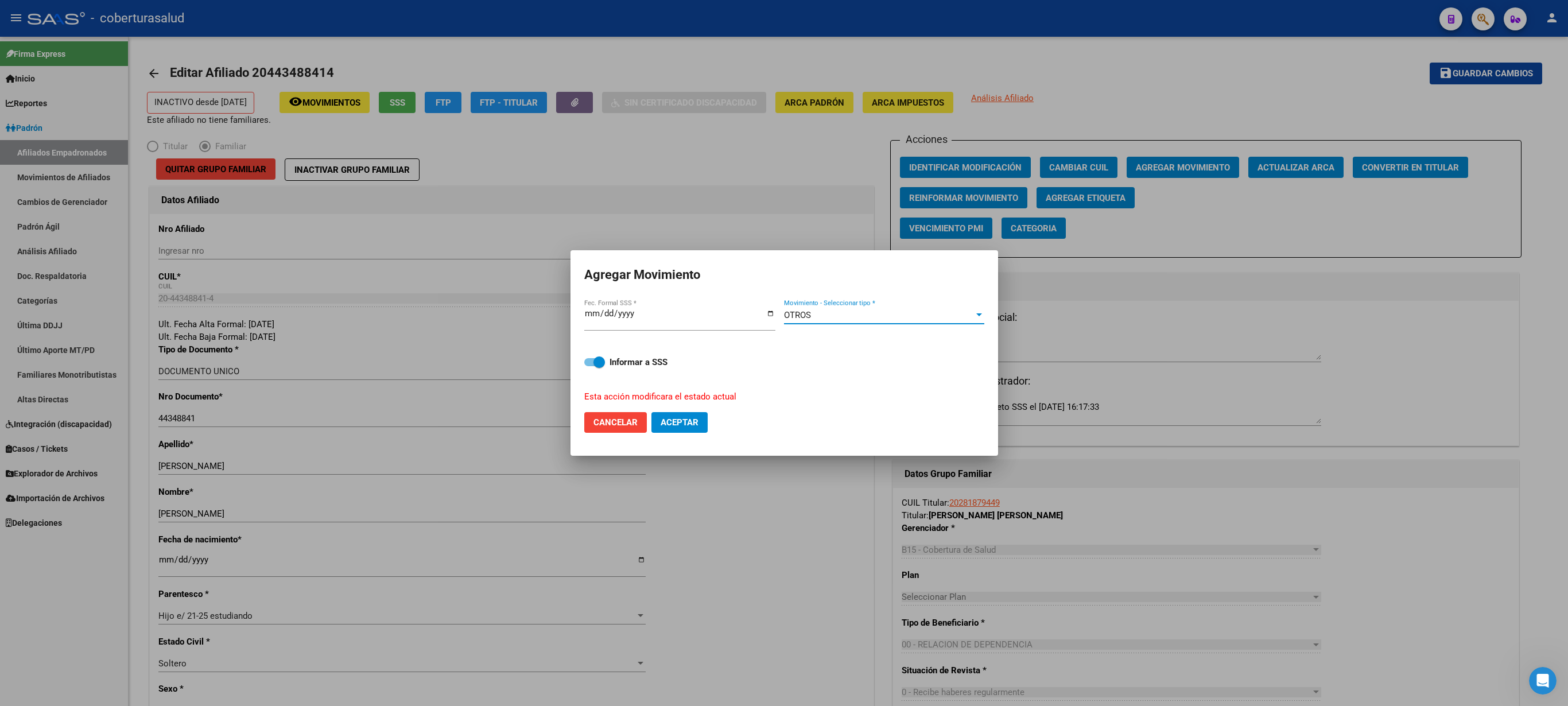
click at [671, 353] on span "Aceptar" at bounding box center [679, 422] width 38 height 10
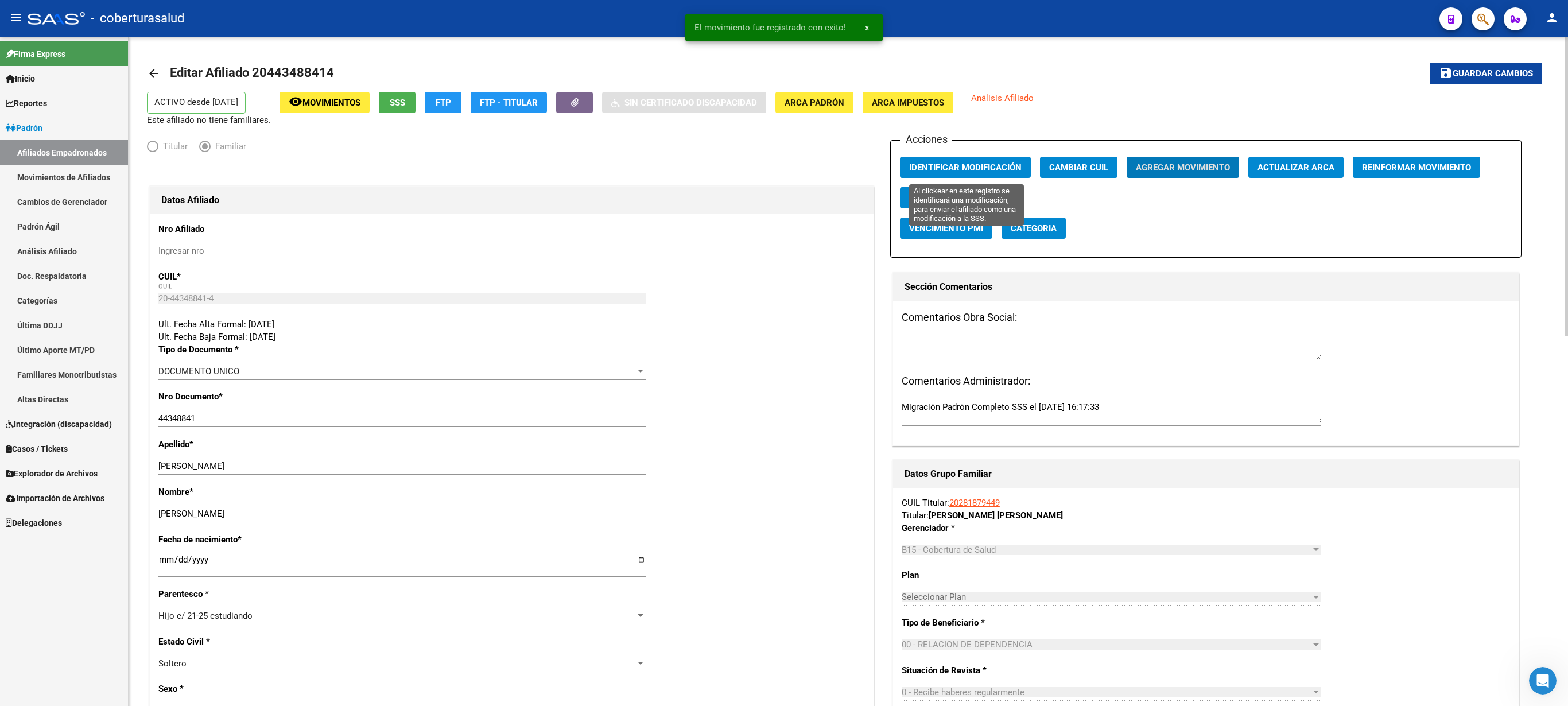
click at [784, 164] on span "Identificar Modificación" at bounding box center [965, 167] width 112 height 10
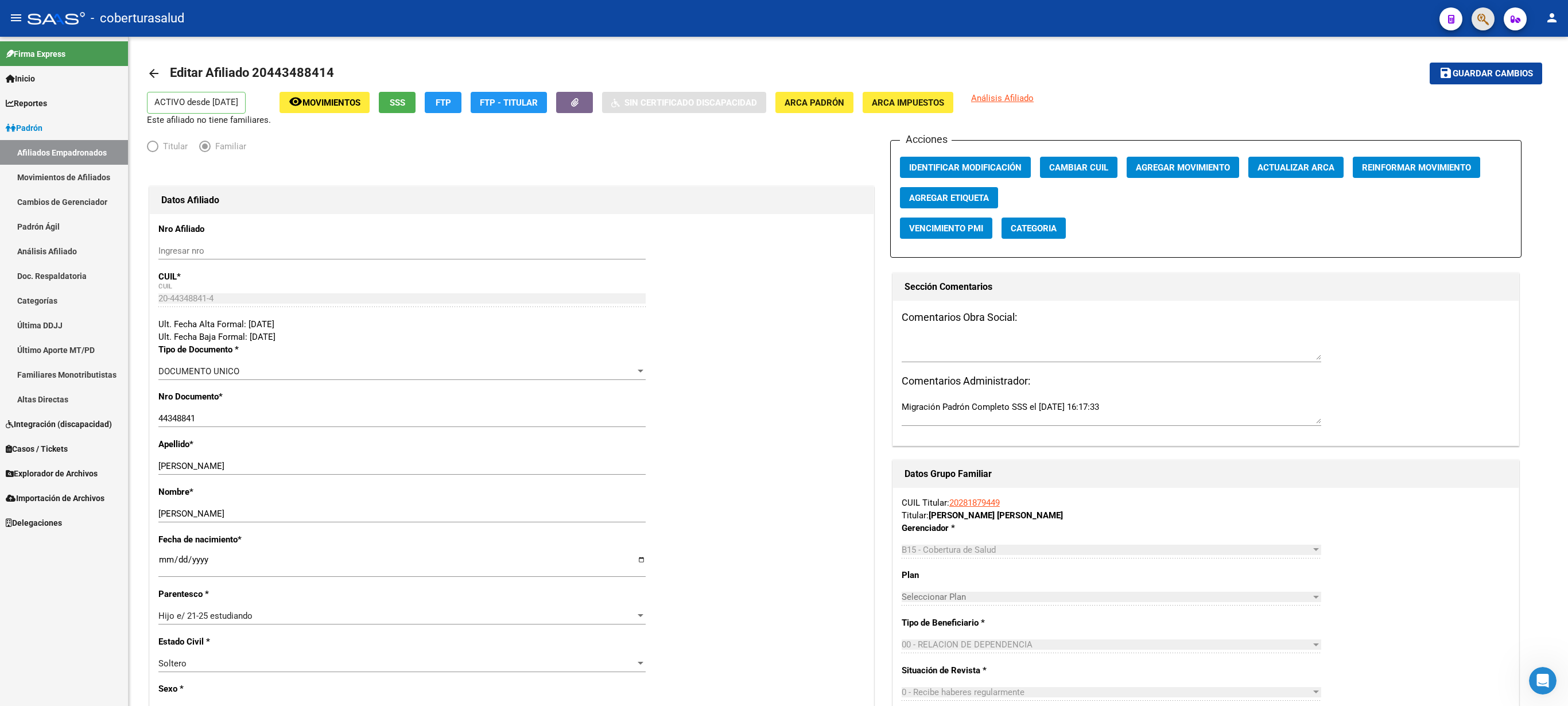
click at [784, 19] on button "button" at bounding box center [1483, 19] width 23 height 23
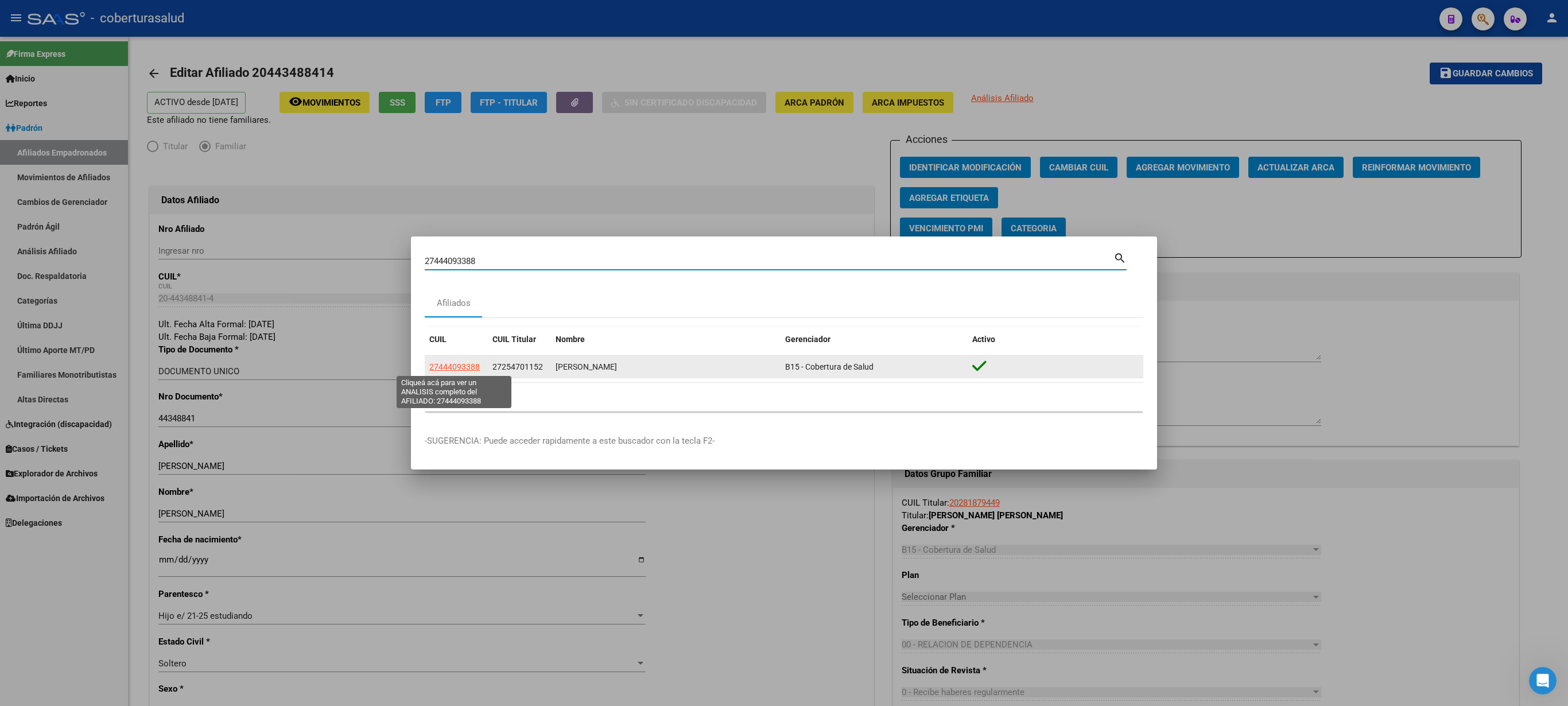
click at [458, 353] on span "27444093388" at bounding box center [454, 367] width 50 height 9
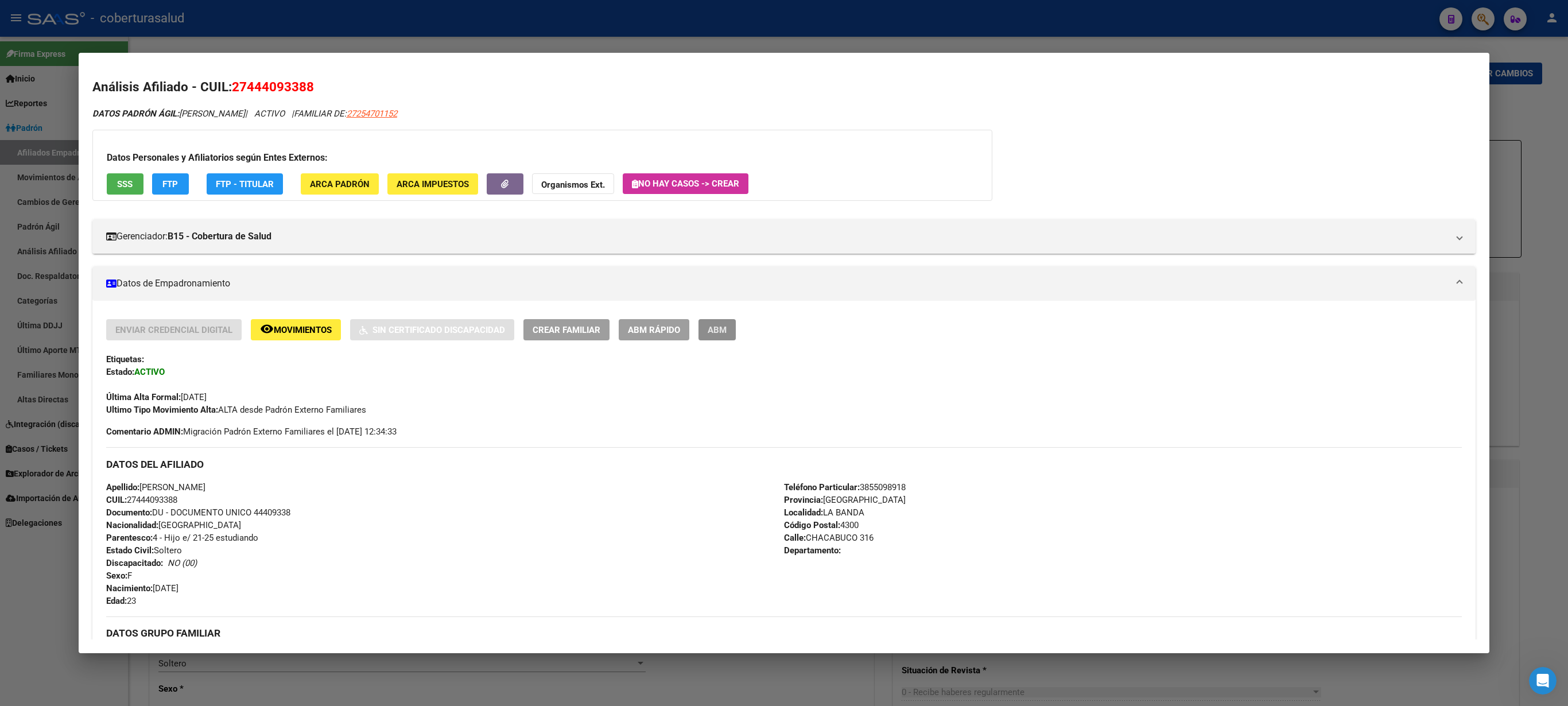
click at [718, 328] on span "ABM" at bounding box center [717, 330] width 19 height 10
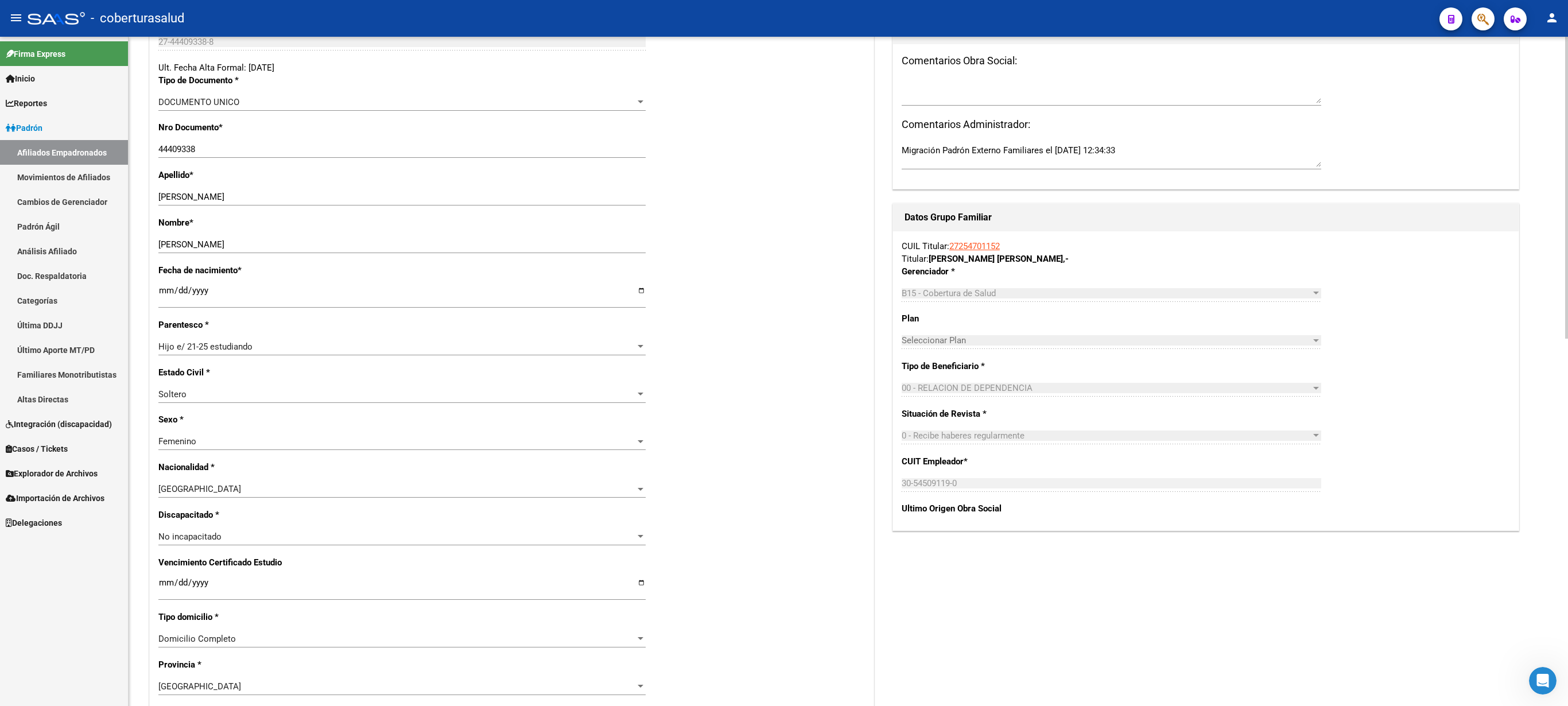
scroll to position [242, 0]
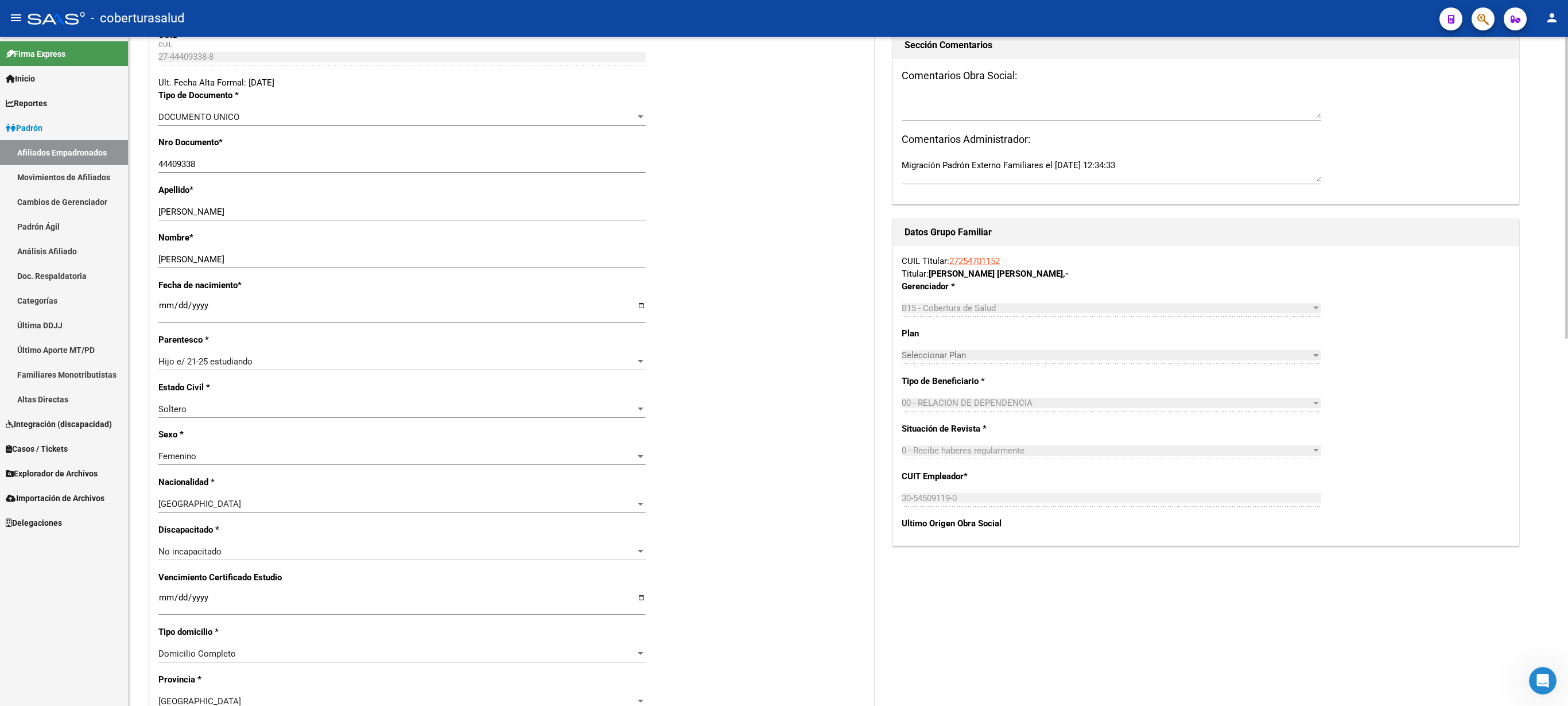
click at [784, 353] on div "arrow_back Editar Afiliado 27444093388 save Guardar cambios ACTIVO desde [DATE]…" at bounding box center [850, 543] width 1442 height 1495
click at [169, 353] on input "Ingresar fecha" at bounding box center [402, 602] width 487 height 18
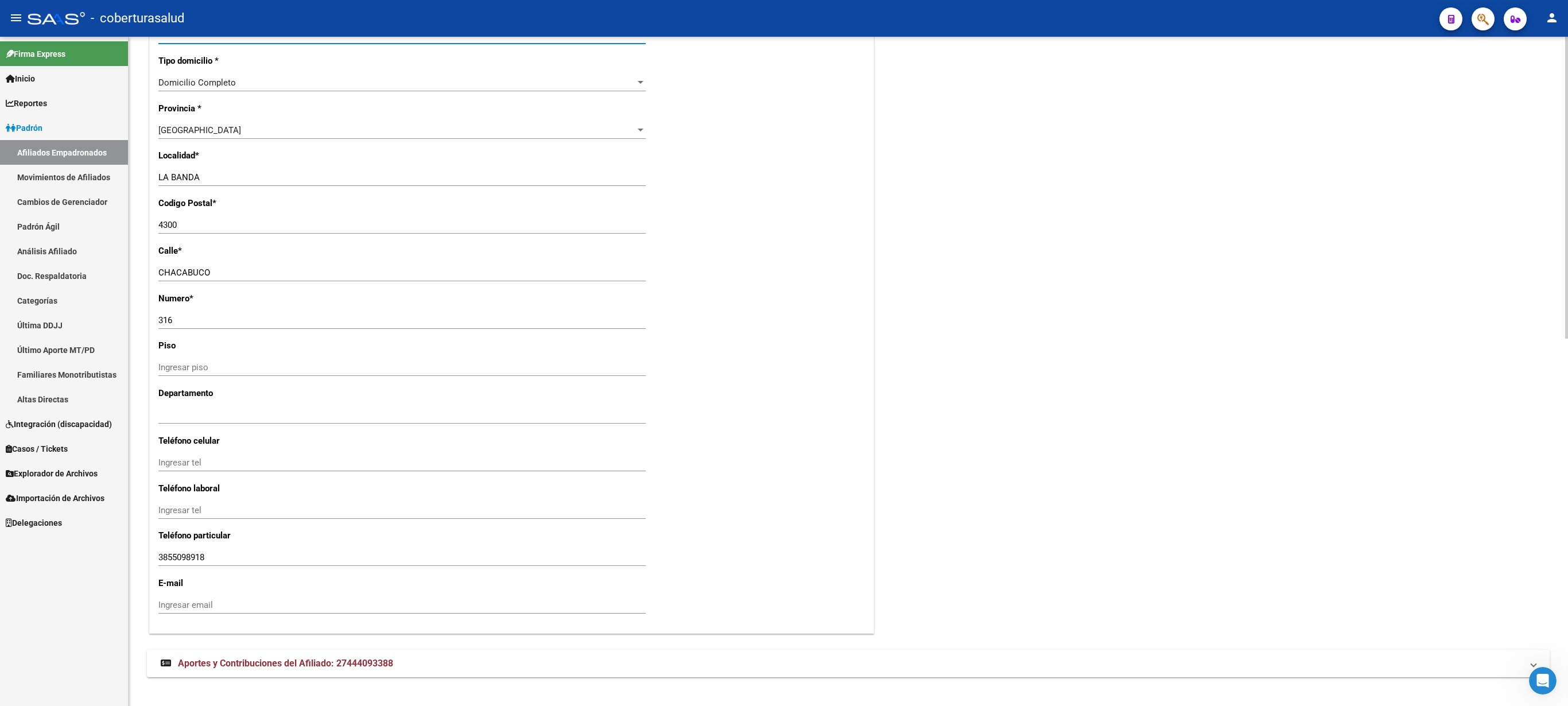
click at [784, 353] on div at bounding box center [1567, 371] width 3 height 670
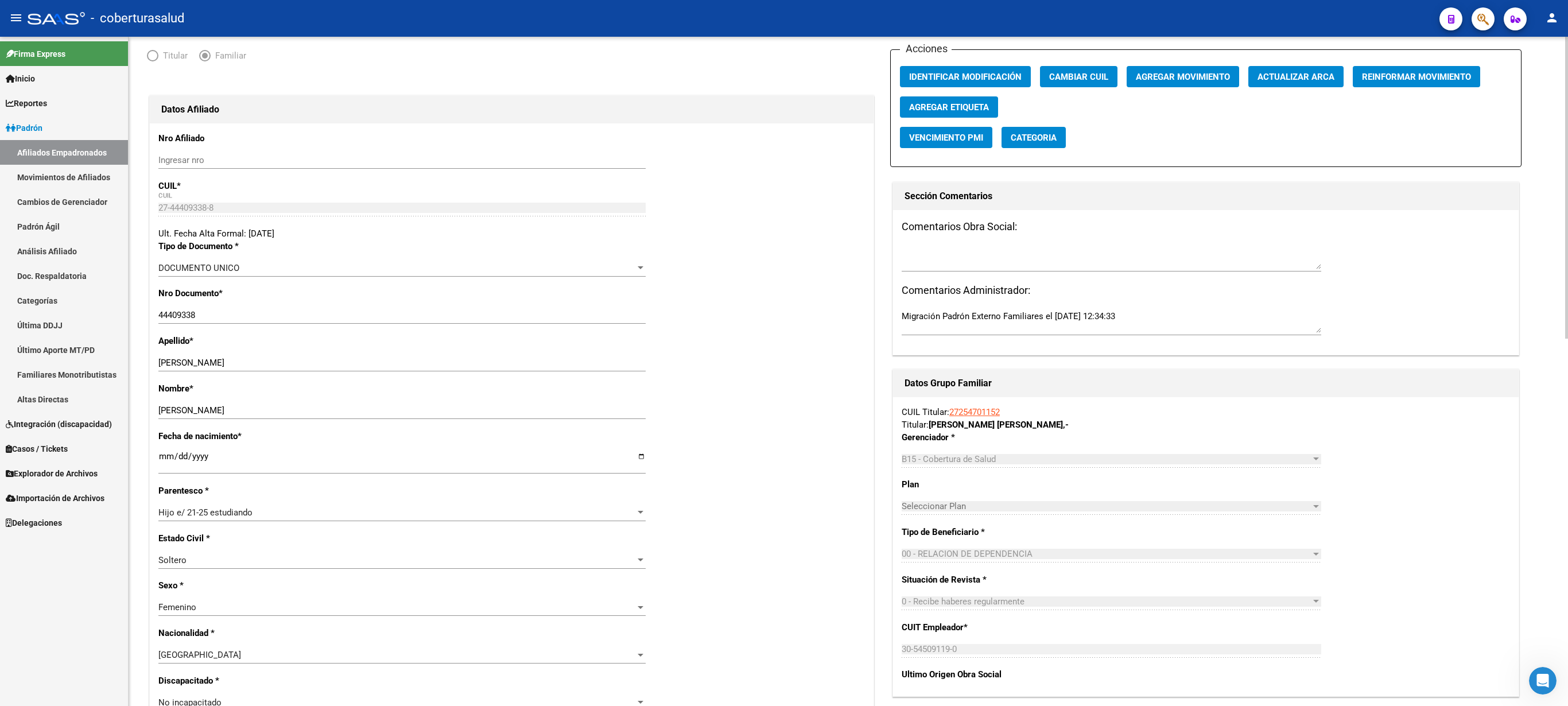
scroll to position [76, 0]
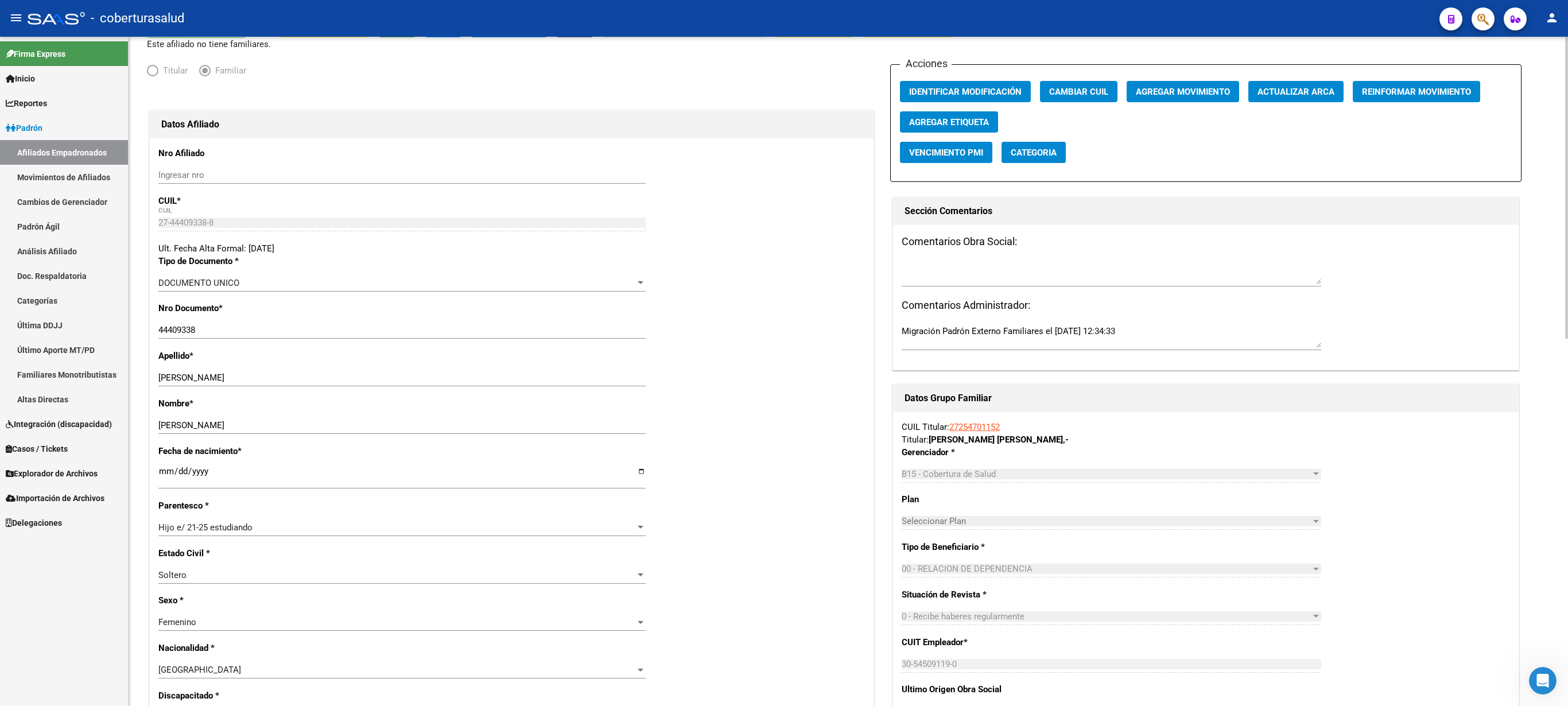
click at [784, 206] on div at bounding box center [1567, 187] width 3 height 302
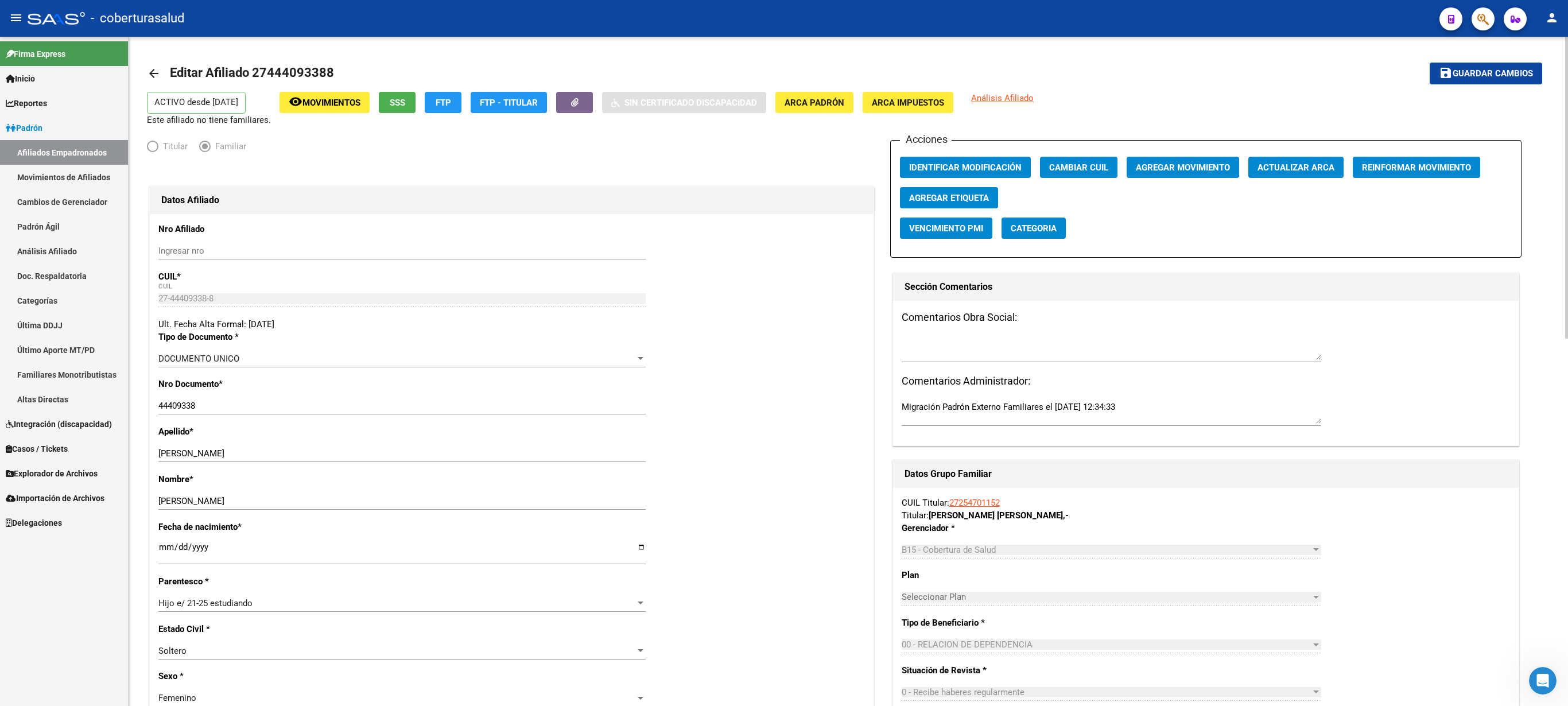
click at [784, 255] on div at bounding box center [1567, 187] width 3 height 302
click at [784, 71] on span "Guardar cambios" at bounding box center [1493, 74] width 80 height 10
click at [784, 169] on span "Agregar Movimiento" at bounding box center [1183, 167] width 94 height 10
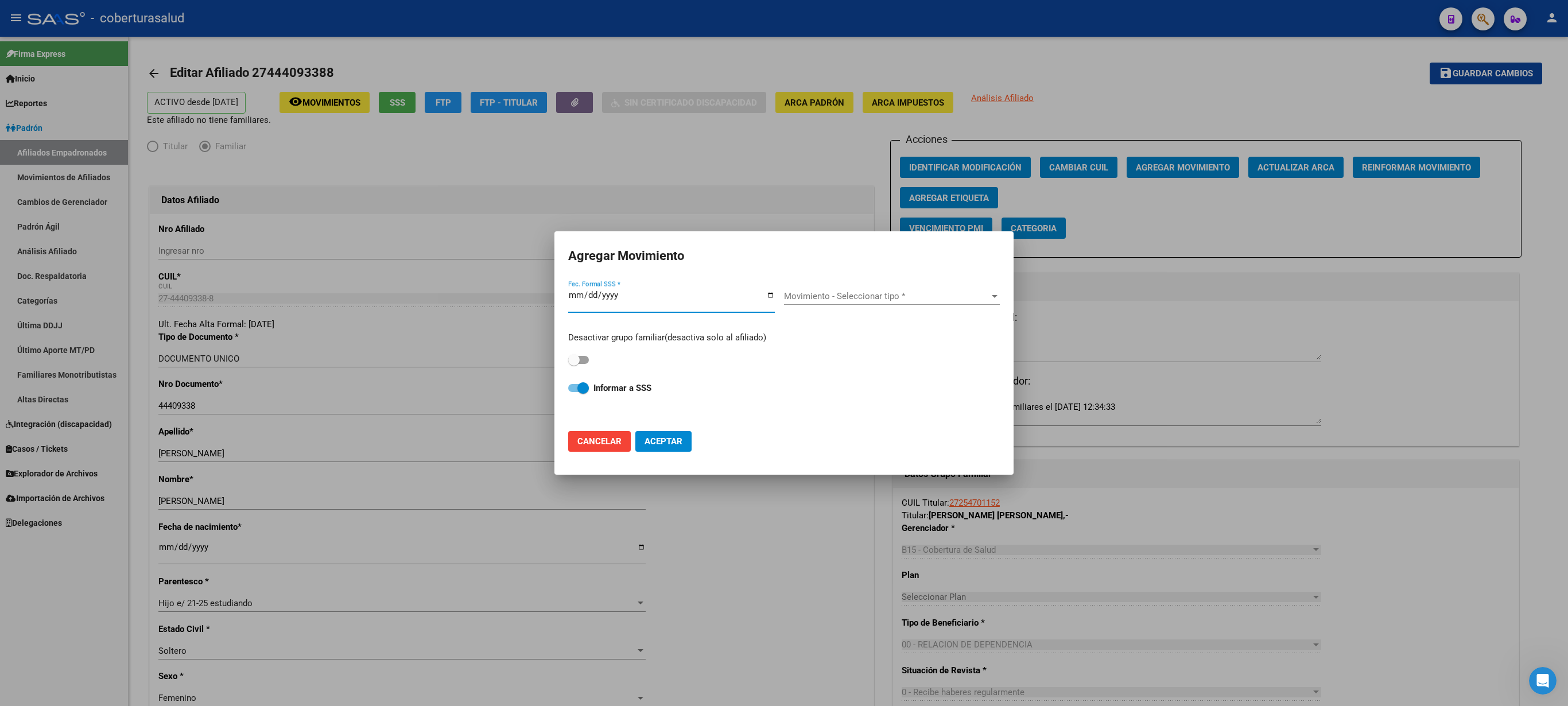
click at [784, 110] on div at bounding box center [784, 353] width 1568 height 706
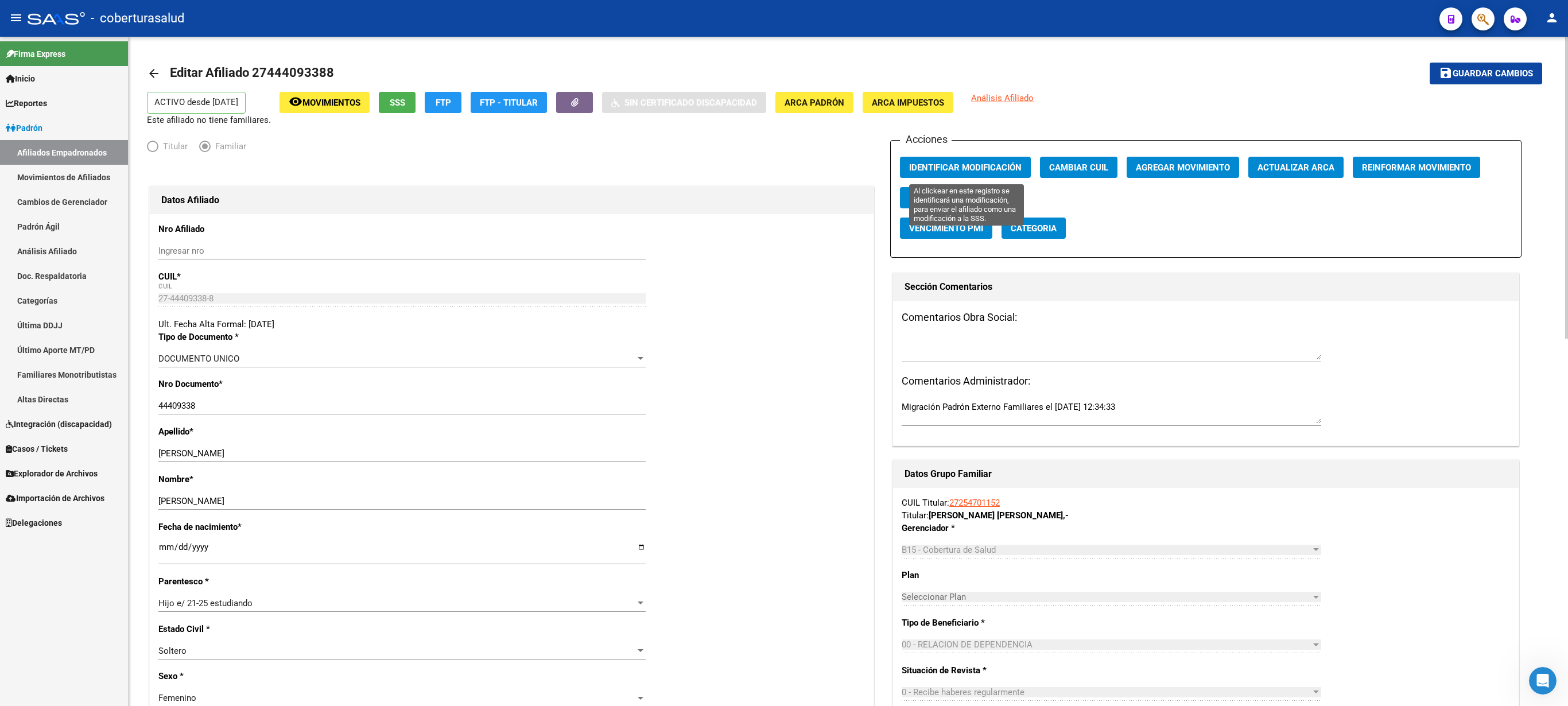
click at [784, 167] on span "Identificar Modificación" at bounding box center [965, 167] width 112 height 10
click at [784, 18] on icon "button" at bounding box center [1483, 19] width 11 height 13
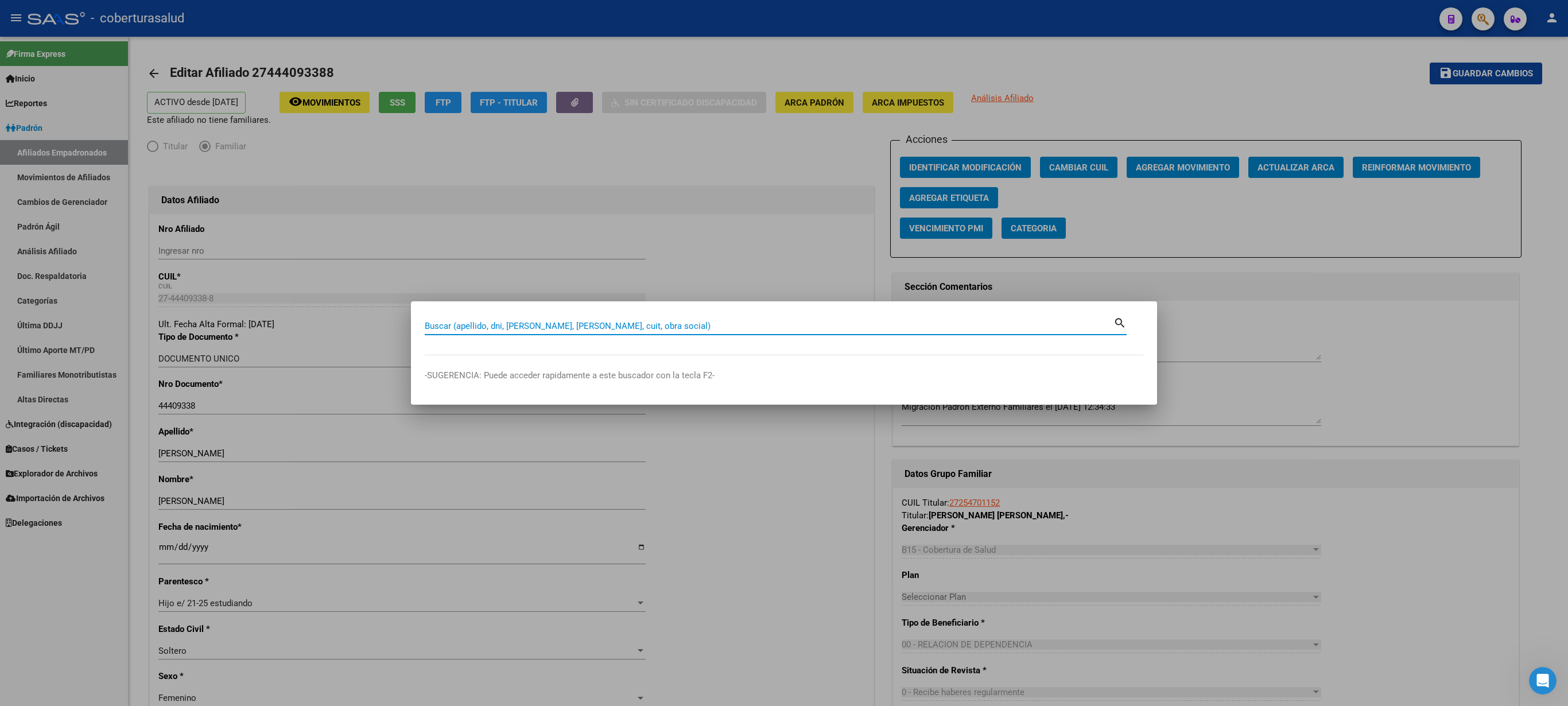
paste input "27444093388"
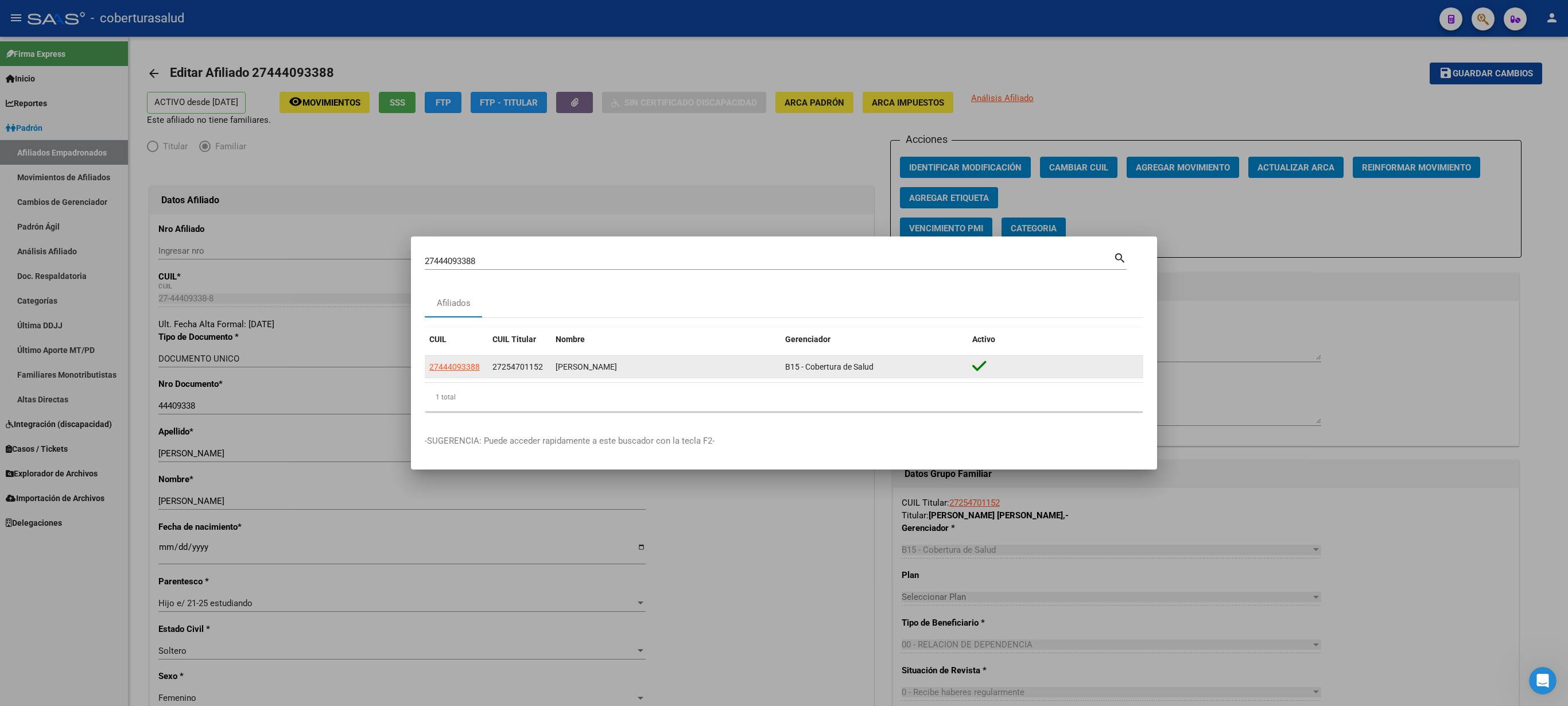
click at [459, 353] on app-link-go-to "27444093388" at bounding box center [454, 367] width 50 height 13
click at [458, 353] on span "27444093388" at bounding box center [454, 367] width 50 height 9
copy span "27444093388"
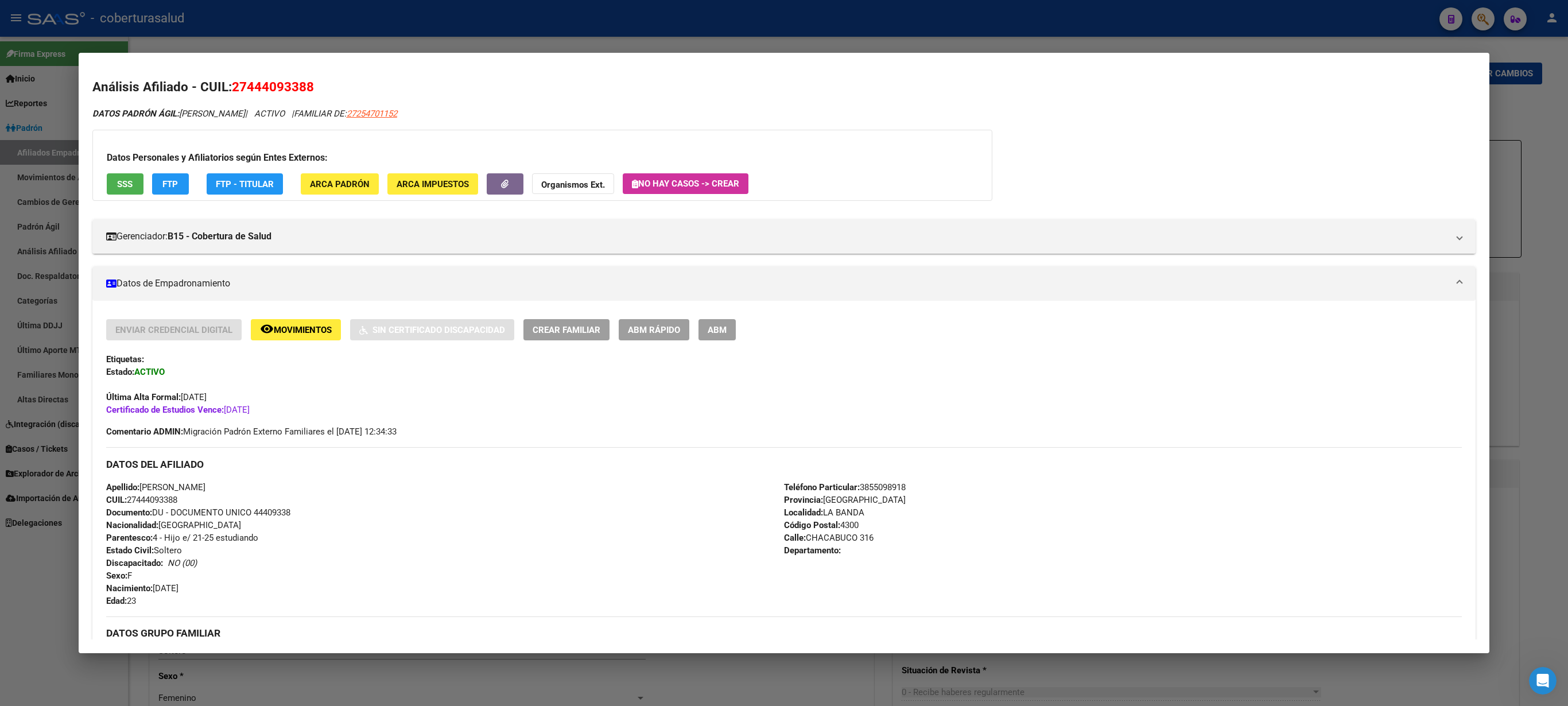
click at [723, 329] on span "ABM" at bounding box center [717, 330] width 19 height 10
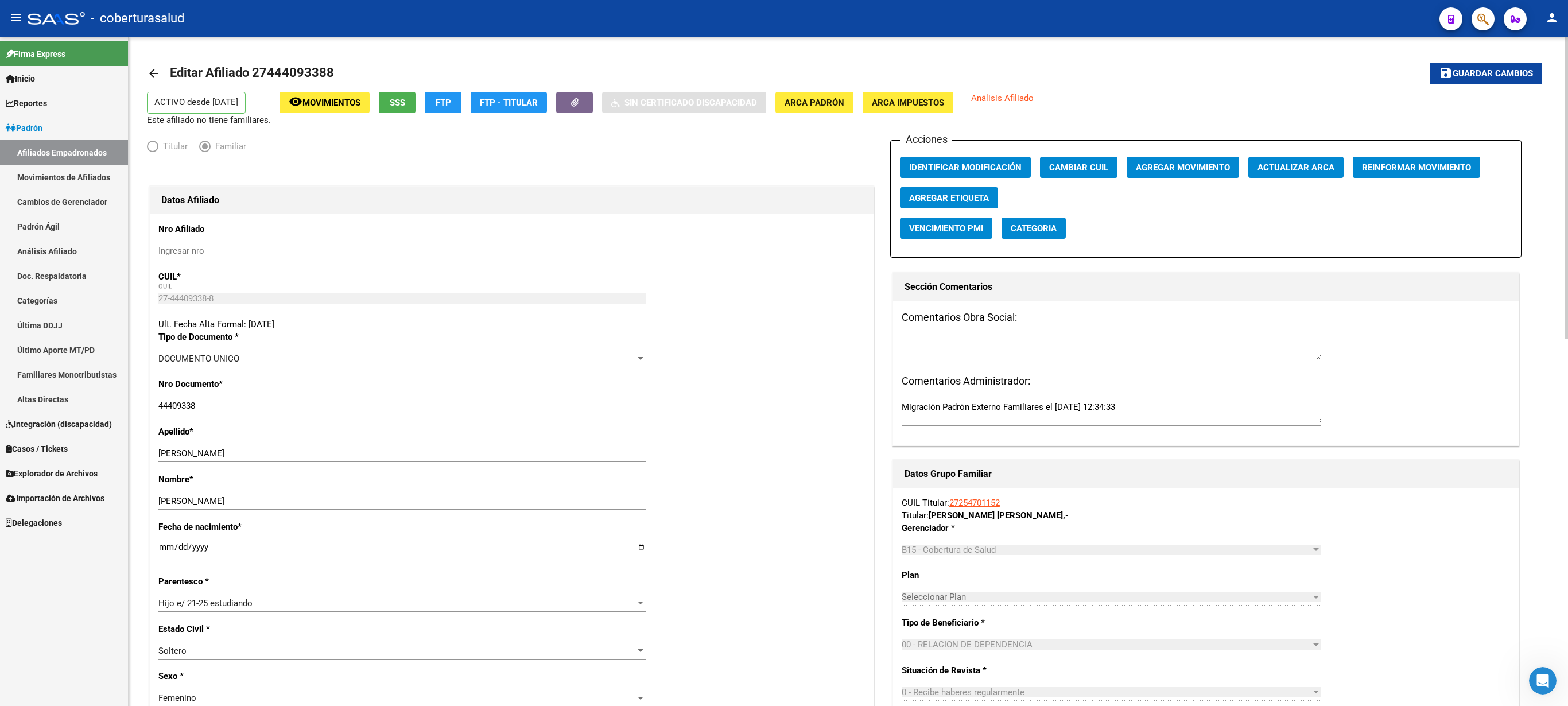
click at [784, 100] on div at bounding box center [1567, 187] width 3 height 302
click at [784, 68] on mat-toolbar-row "arrow_back Editar Afiliado 27444093388" at bounding box center [694, 74] width 1094 height 36
click at [784, 10] on span "button" at bounding box center [1483, 19] width 11 height 23
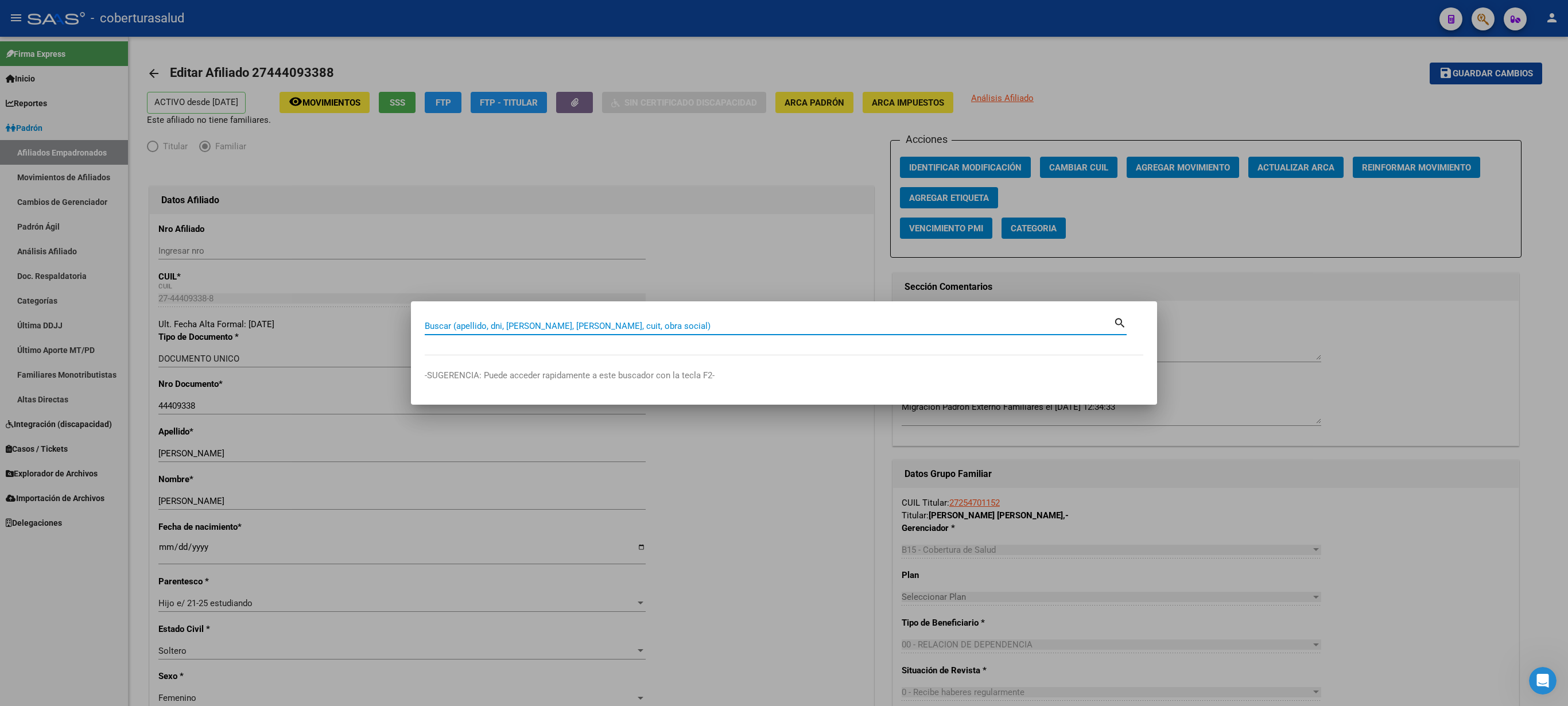
paste input "27445819528"
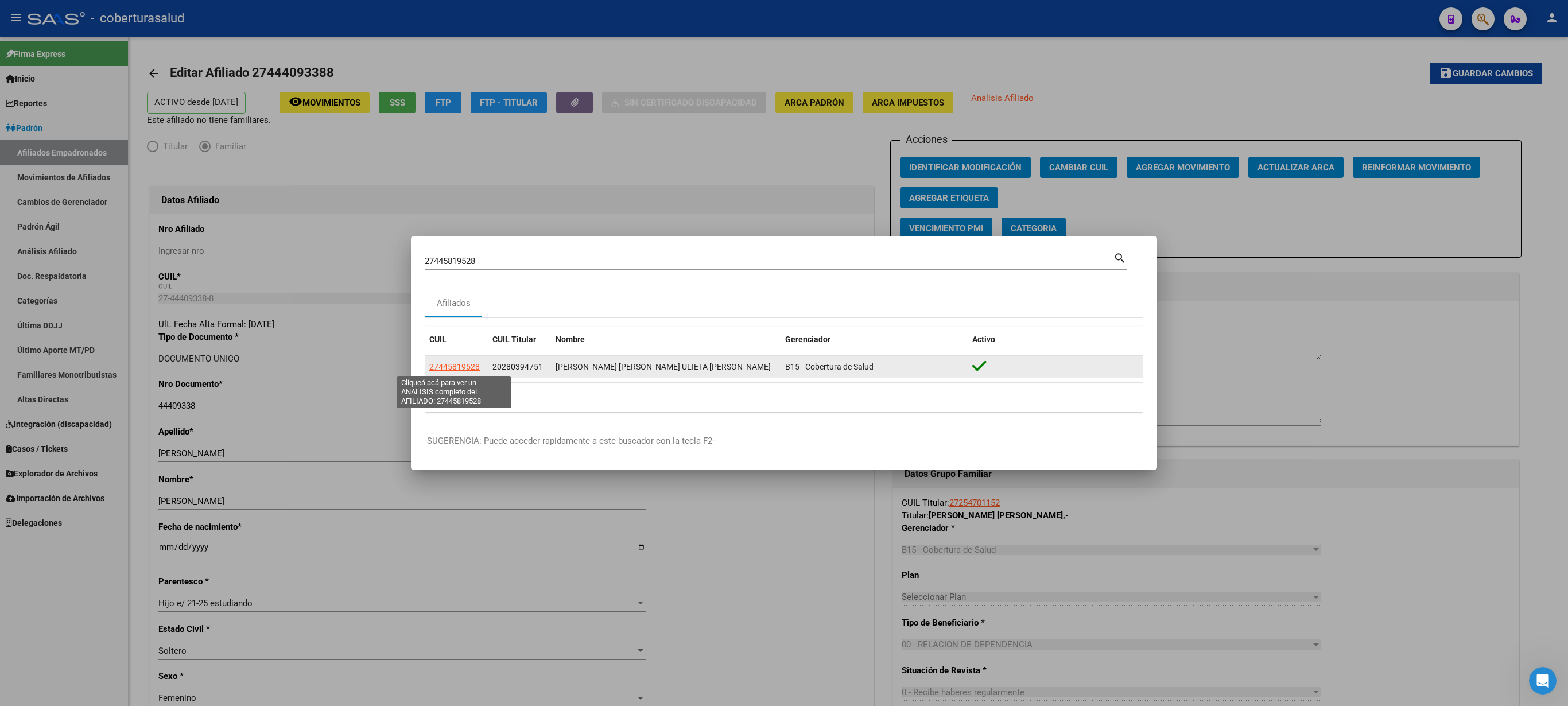
click at [444, 353] on span "27445819528" at bounding box center [454, 367] width 50 height 9
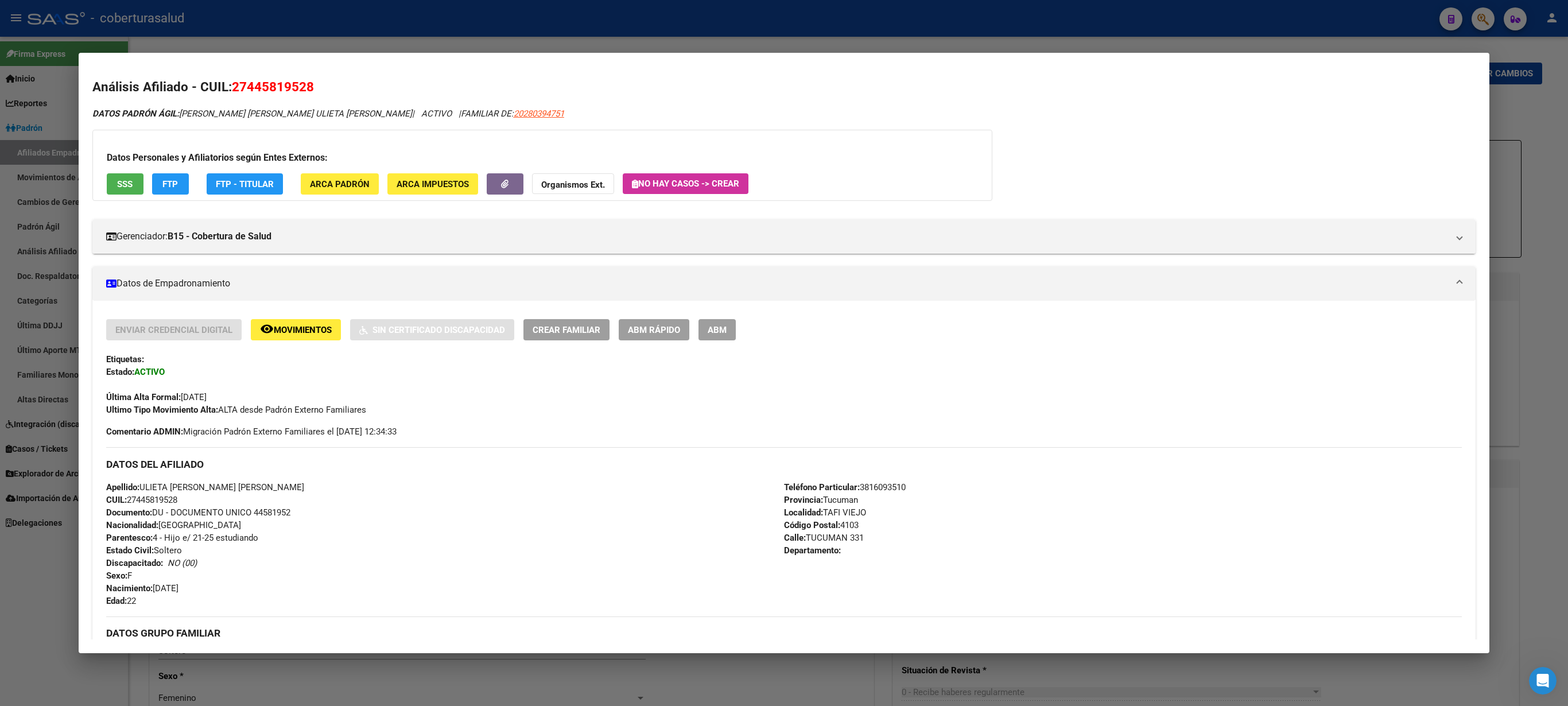
click at [712, 333] on span "ABM" at bounding box center [717, 330] width 19 height 10
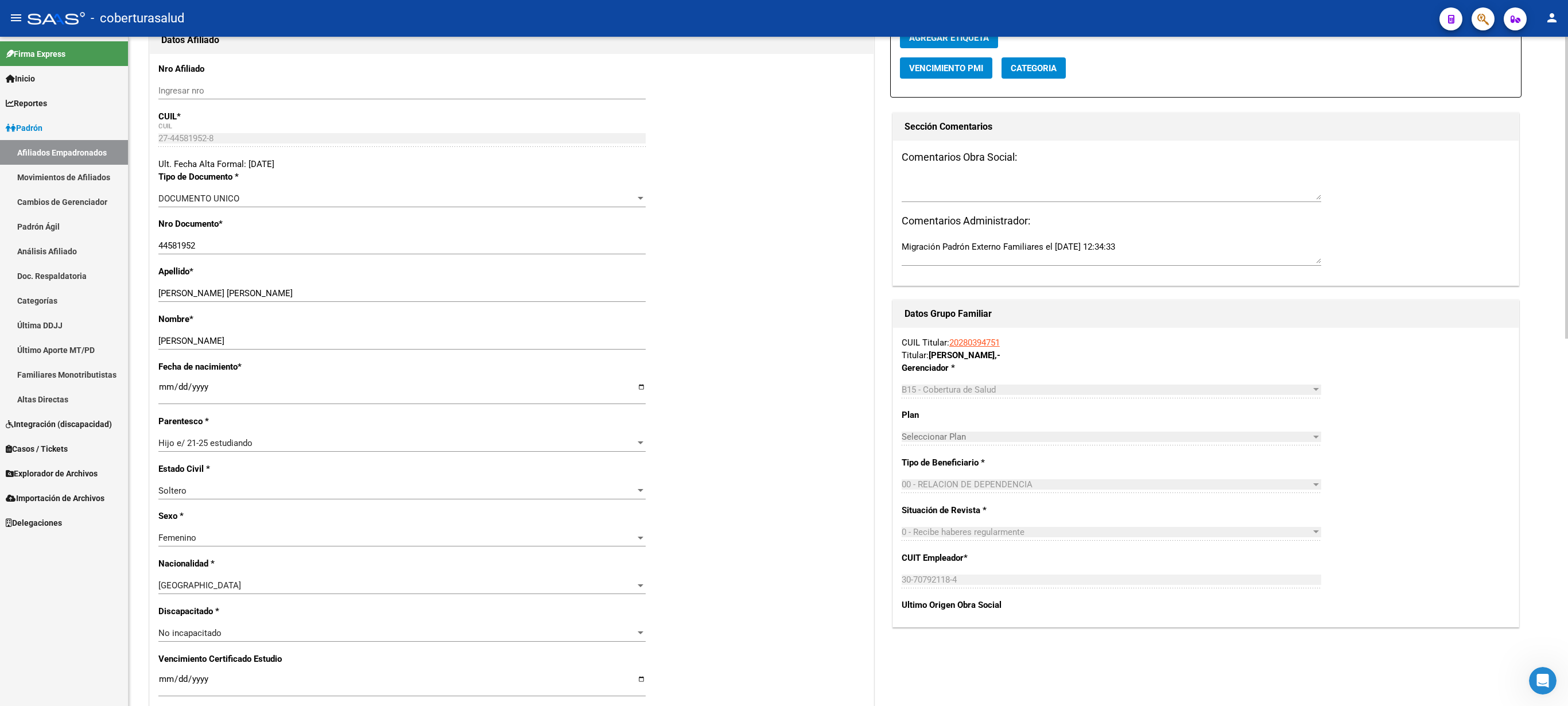
scroll to position [175, 0]
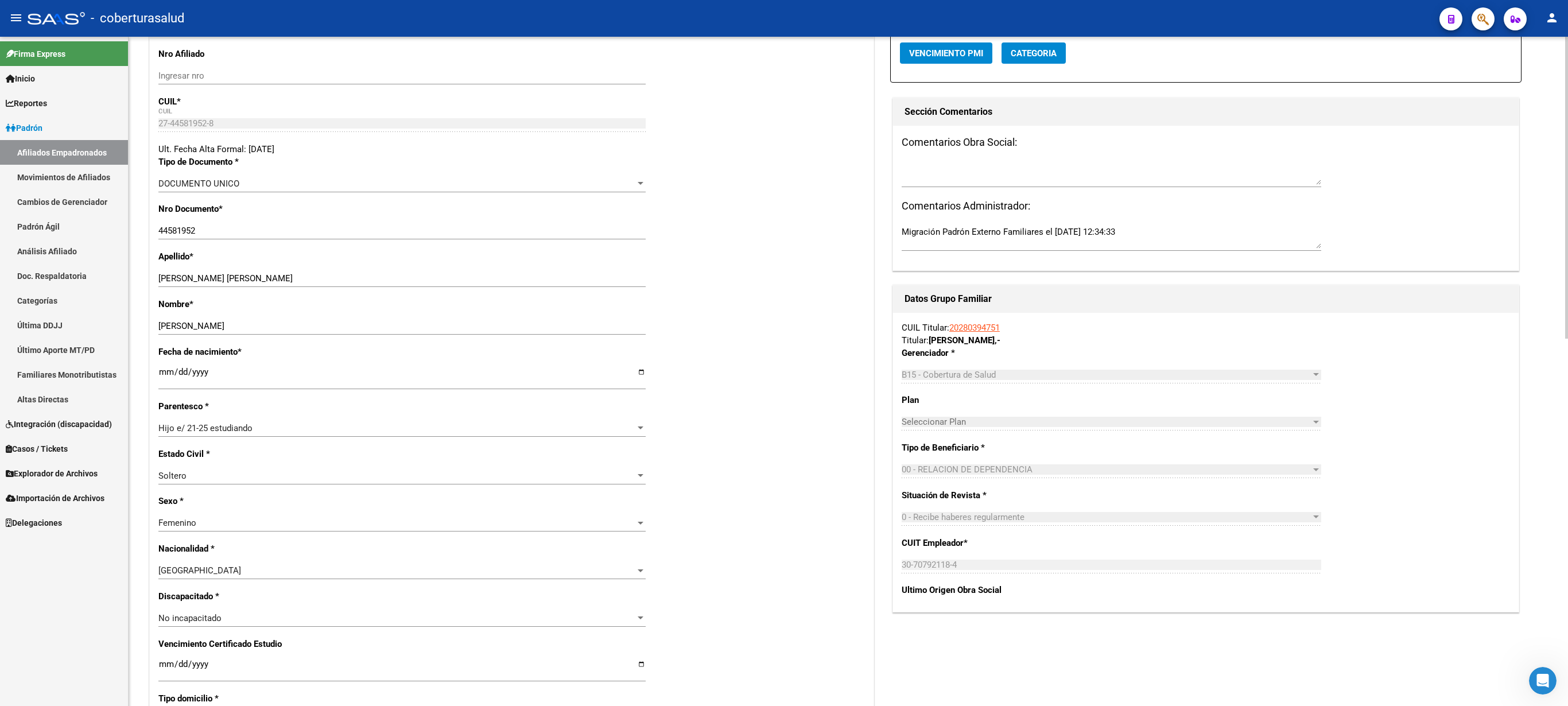
click at [784, 339] on div at bounding box center [1567, 187] width 3 height 302
drag, startPoint x: 185, startPoint y: 280, endPoint x: 296, endPoint y: 284, distance: 111.1
click at [296, 284] on input "[PERSON_NAME] [PERSON_NAME]" at bounding box center [402, 279] width 487 height 10
paste input "J"
click at [164, 353] on input "Ingresar fecha" at bounding box center [402, 668] width 487 height 18
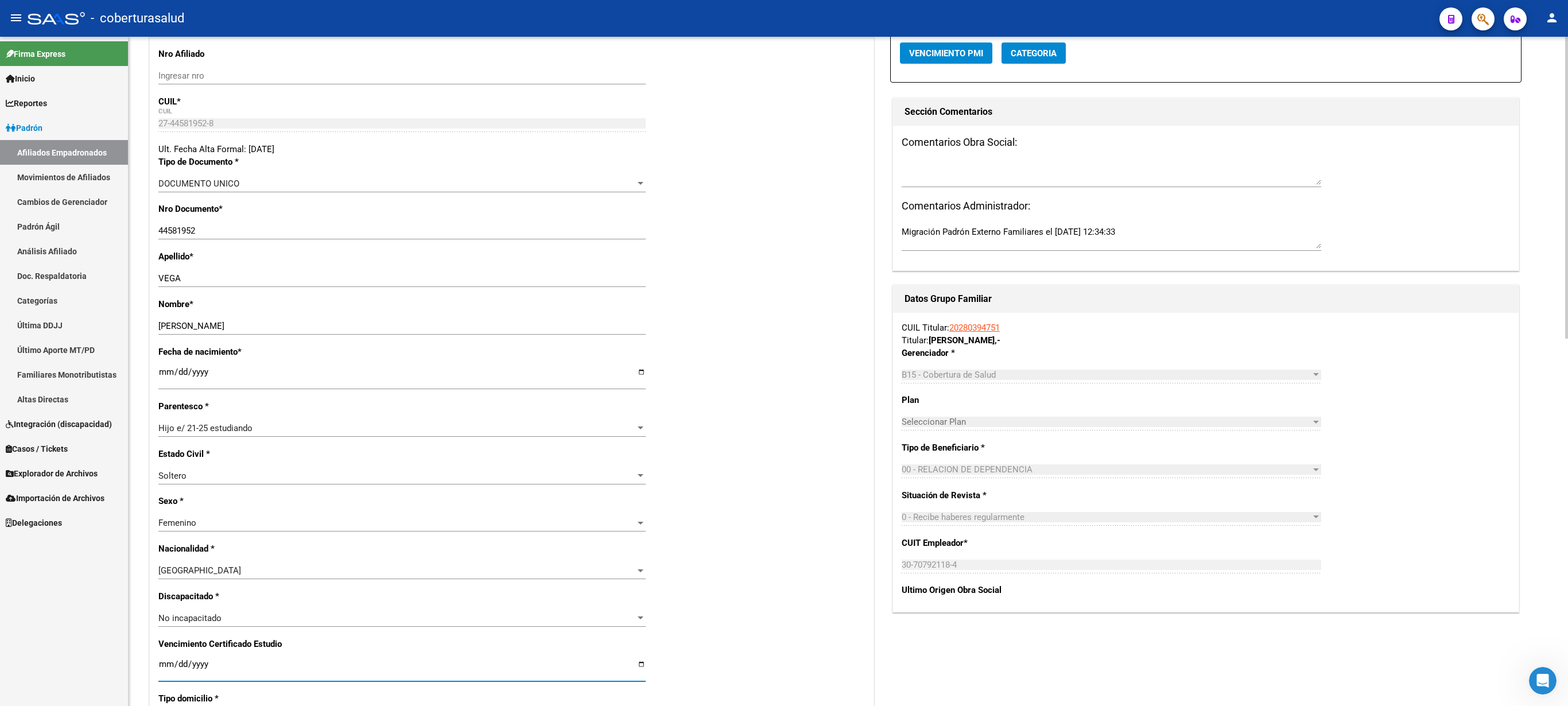
scroll to position [813, 0]
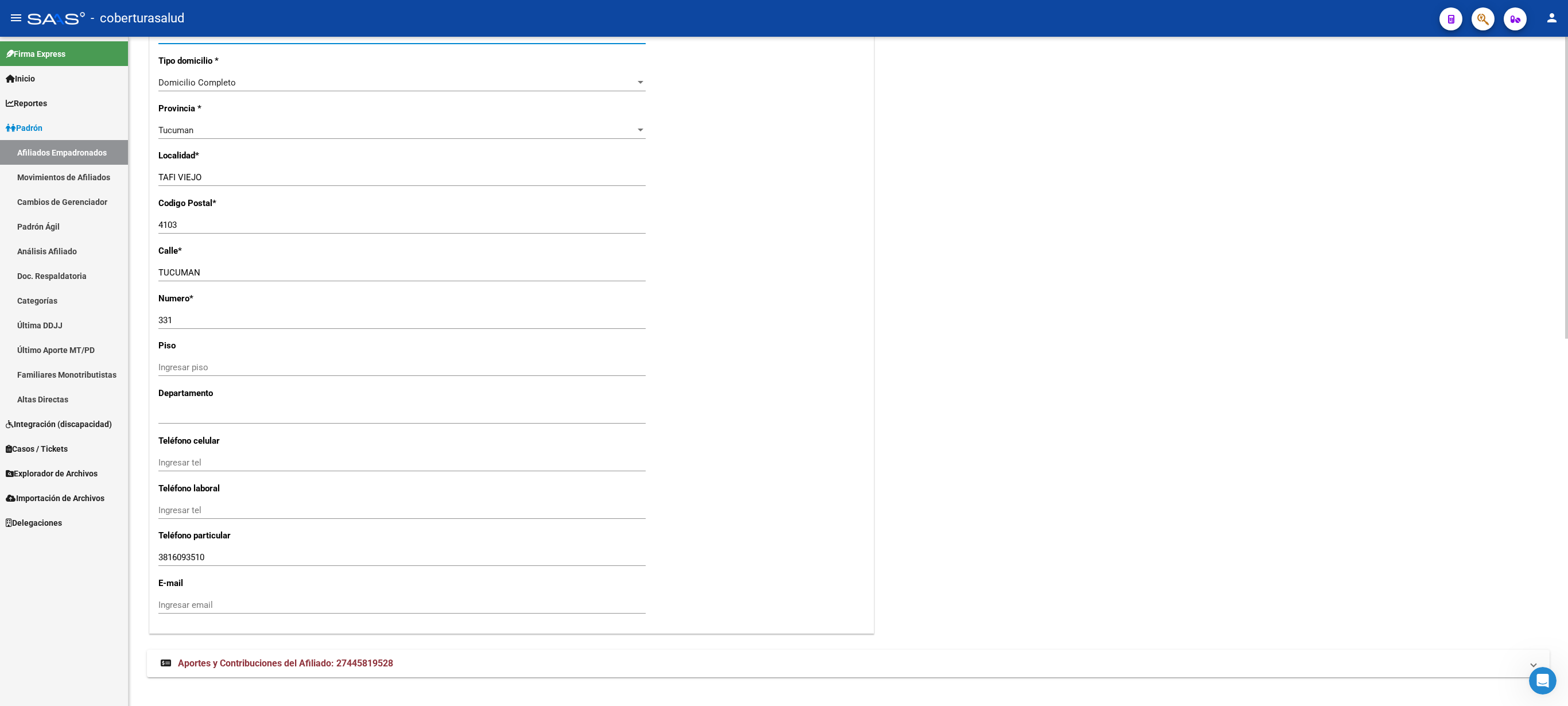
drag, startPoint x: 1564, startPoint y: 448, endPoint x: 1566, endPoint y: 353, distance: 95.0
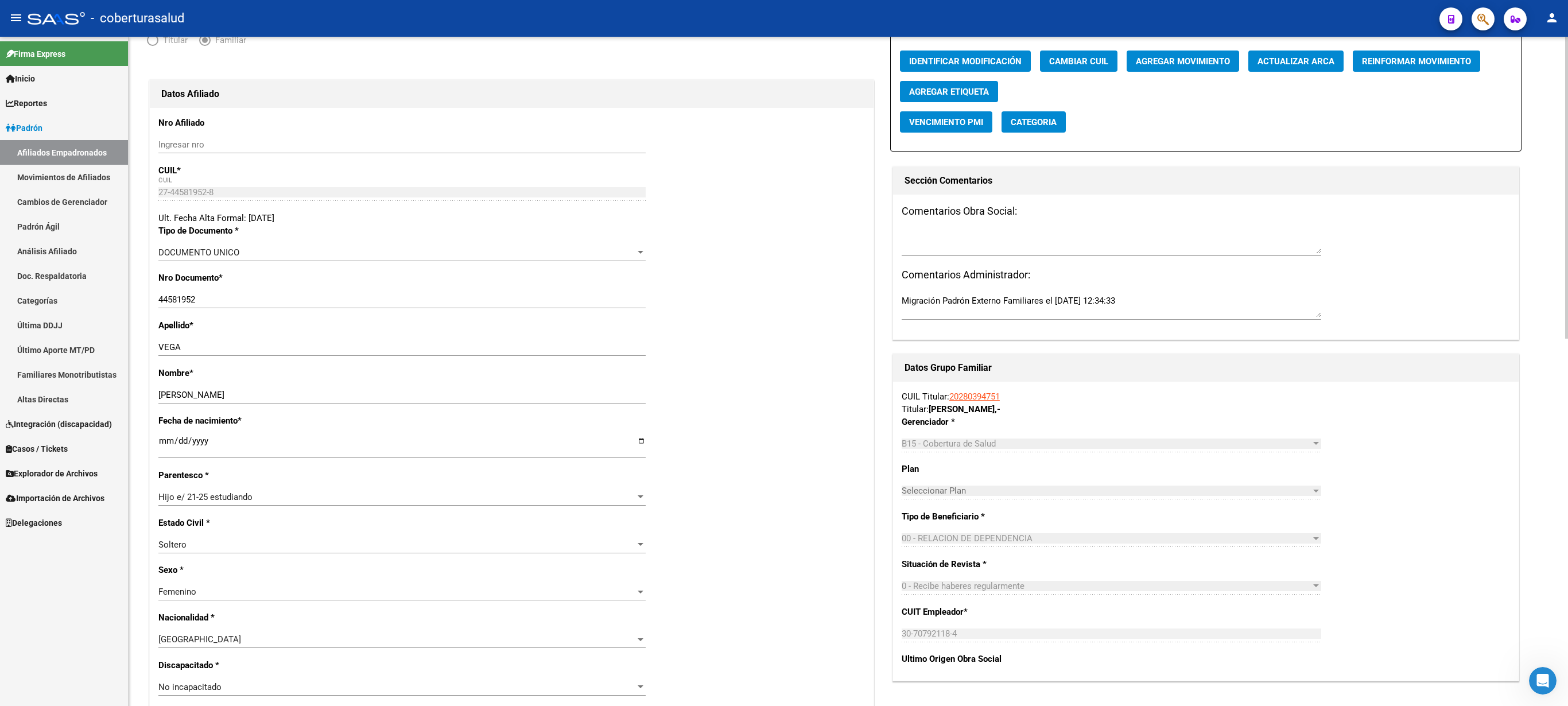
scroll to position [0, 0]
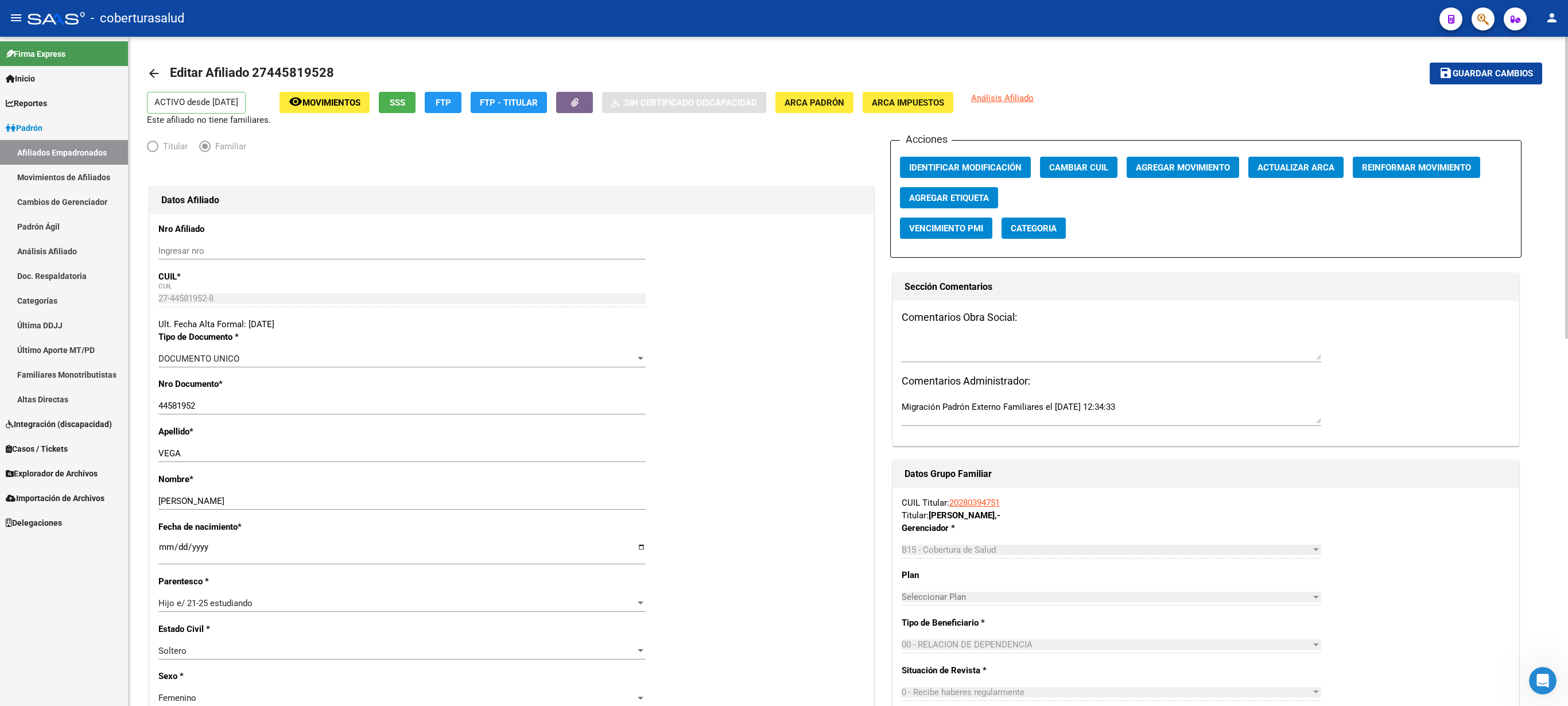
click at [784, 75] on span "Guardar cambios" at bounding box center [1493, 74] width 80 height 10
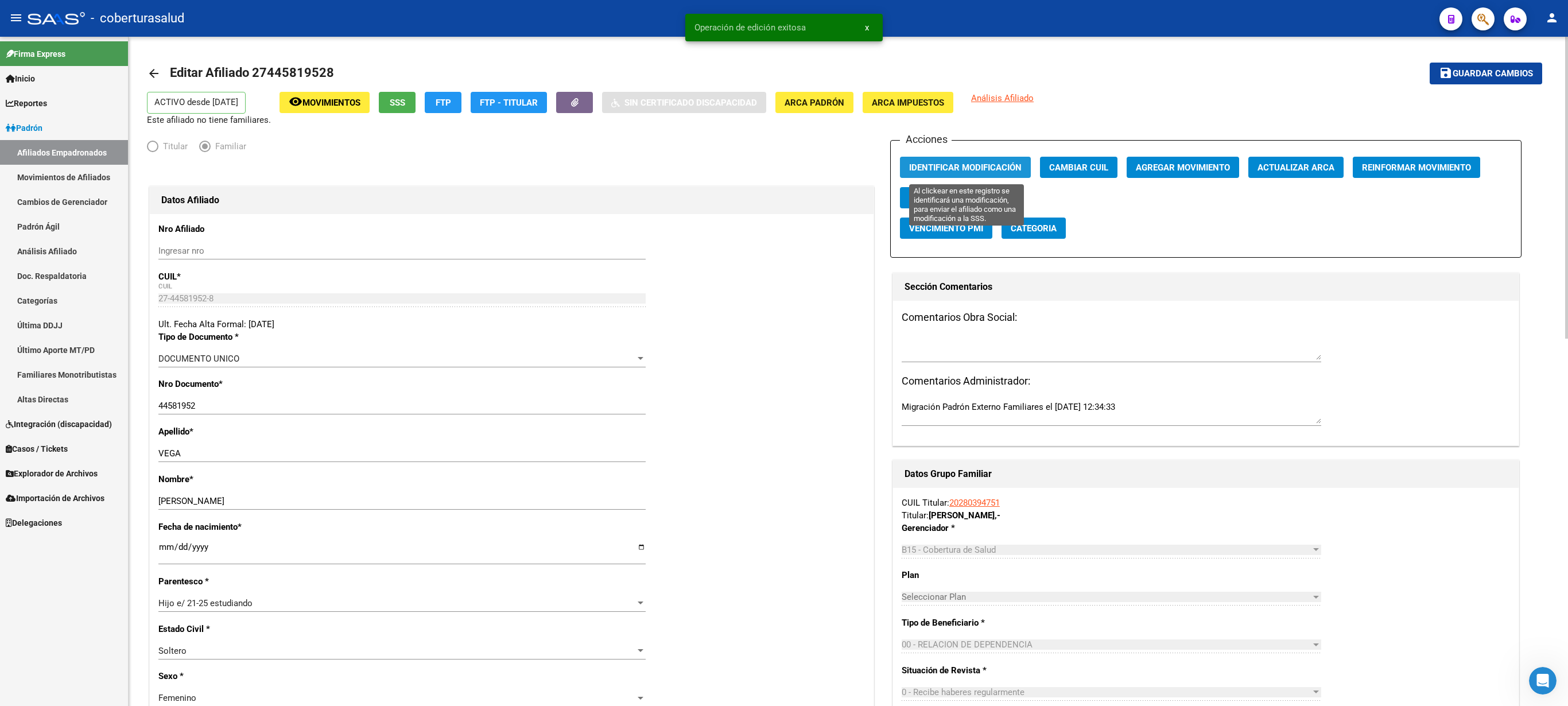
click at [784, 168] on span "Identificar Modificación" at bounding box center [965, 167] width 112 height 10
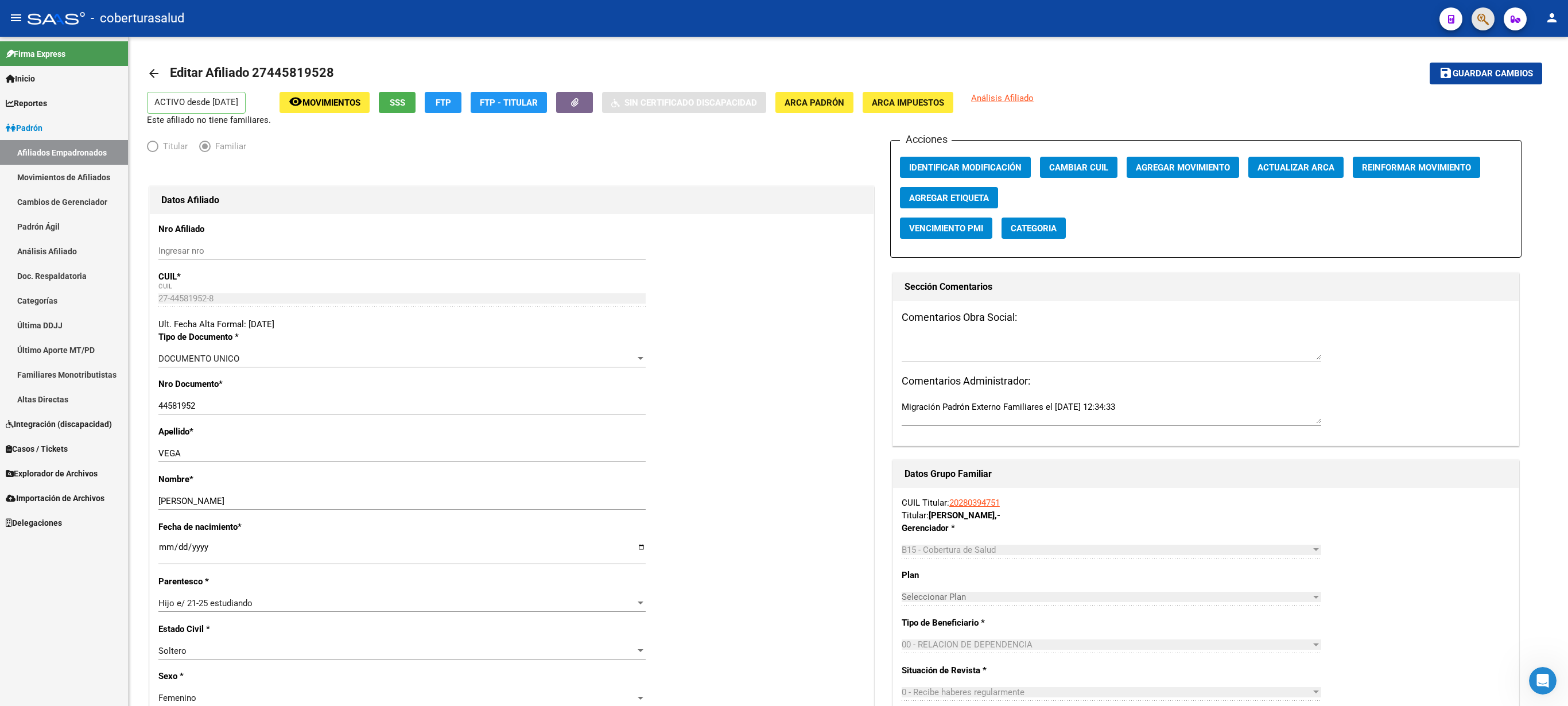
click at [784, 19] on button "button" at bounding box center [1483, 19] width 23 height 23
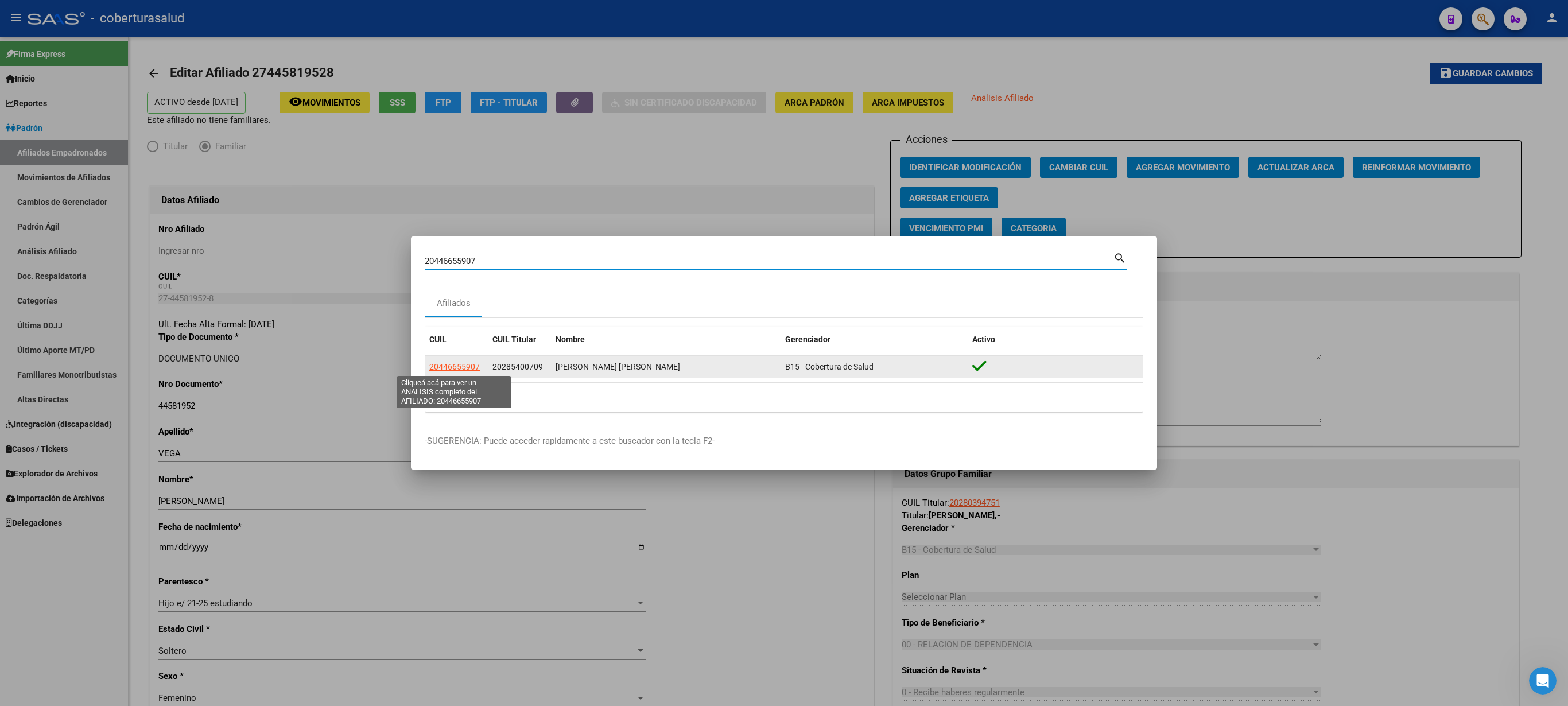
click at [449, 353] on span "20446655907" at bounding box center [454, 367] width 50 height 9
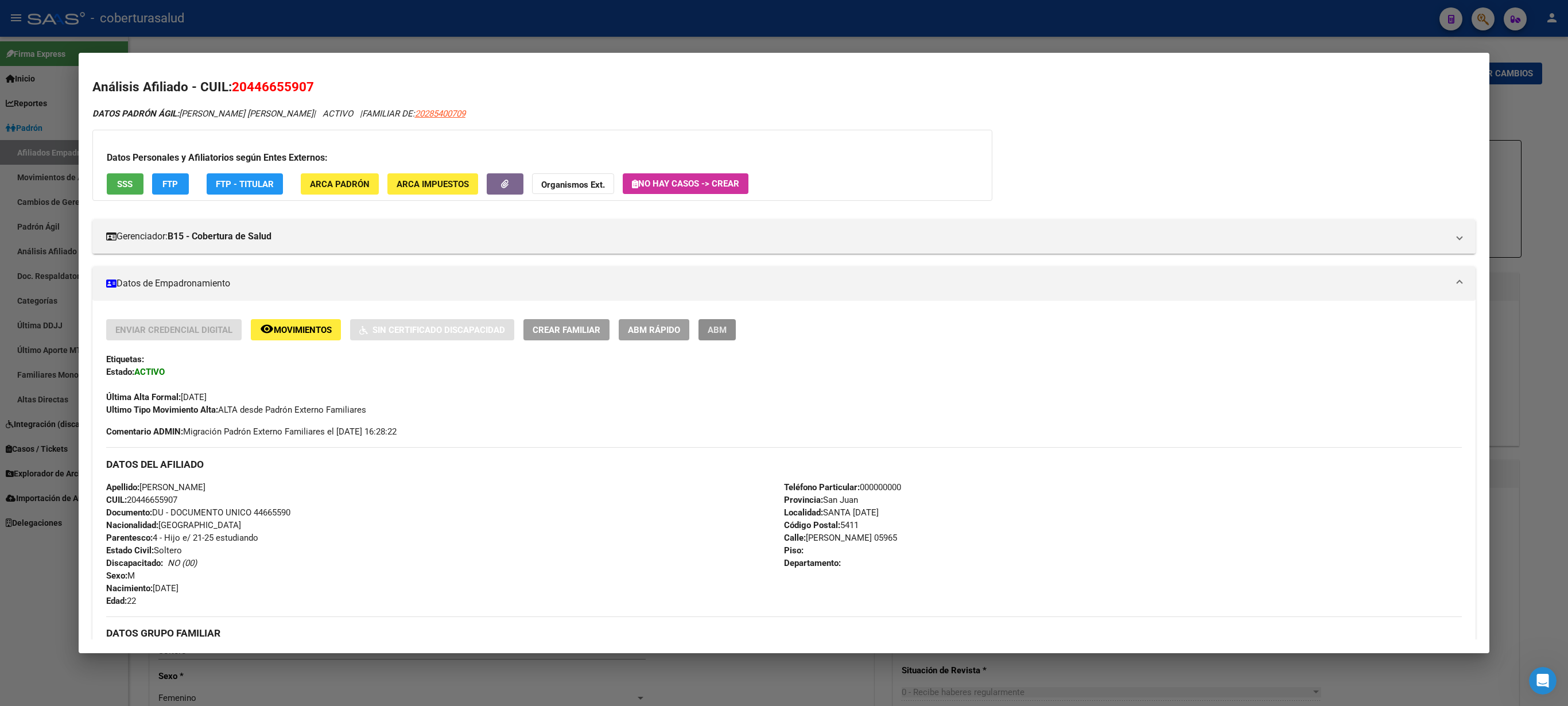
click at [716, 323] on button "ABM" at bounding box center [716, 330] width 37 height 21
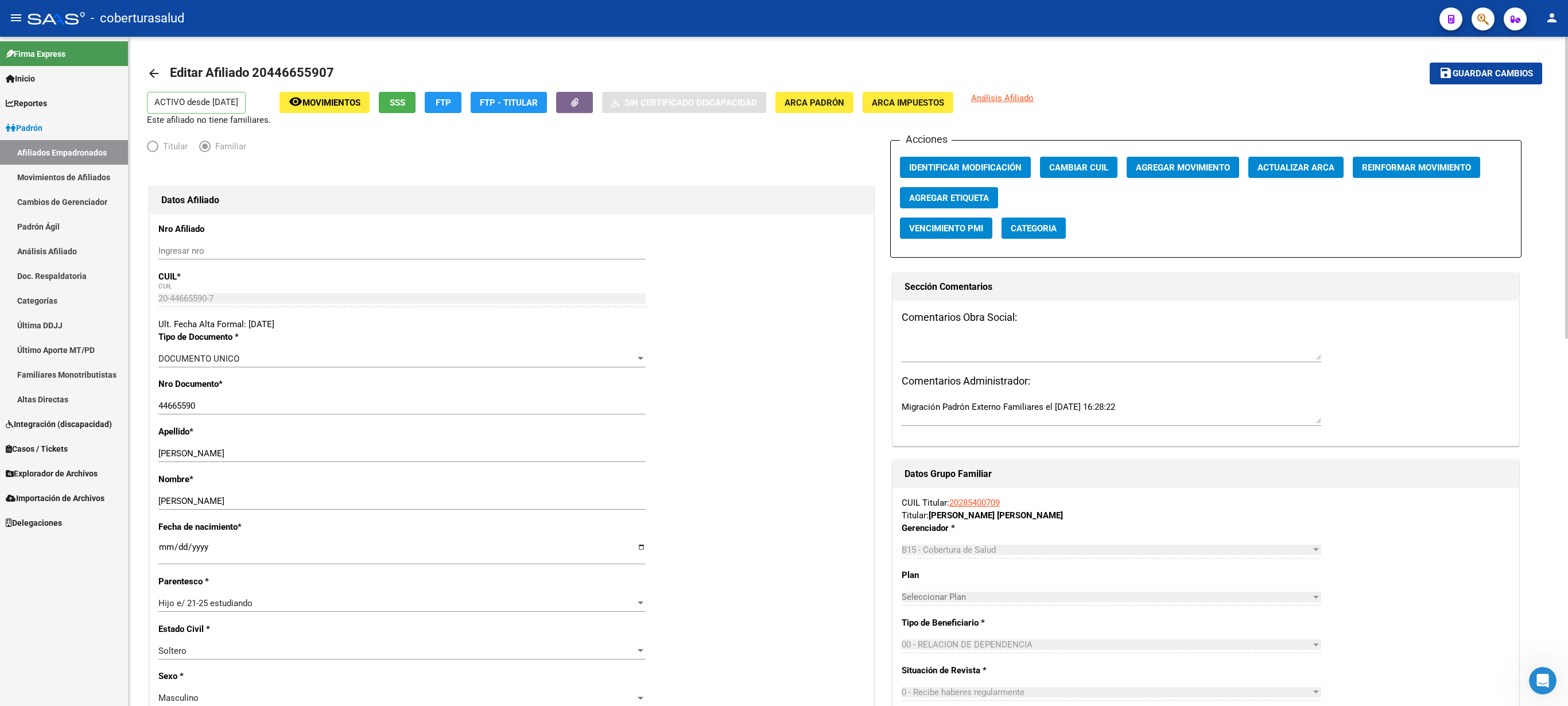
scroll to position [670, 0]
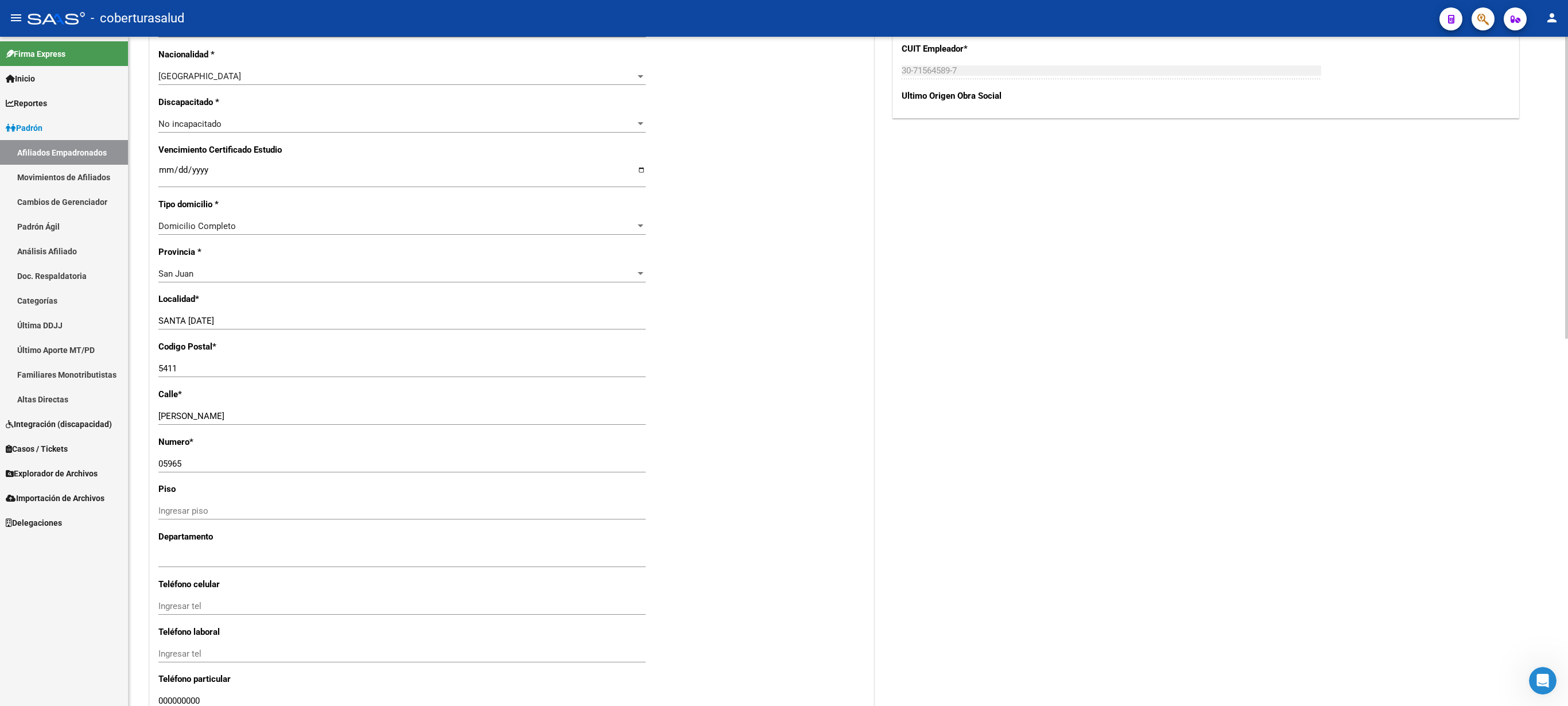
click at [784, 353] on div at bounding box center [1567, 371] width 3 height 670
click at [163, 167] on input "Ingresar fecha" at bounding box center [402, 174] width 487 height 18
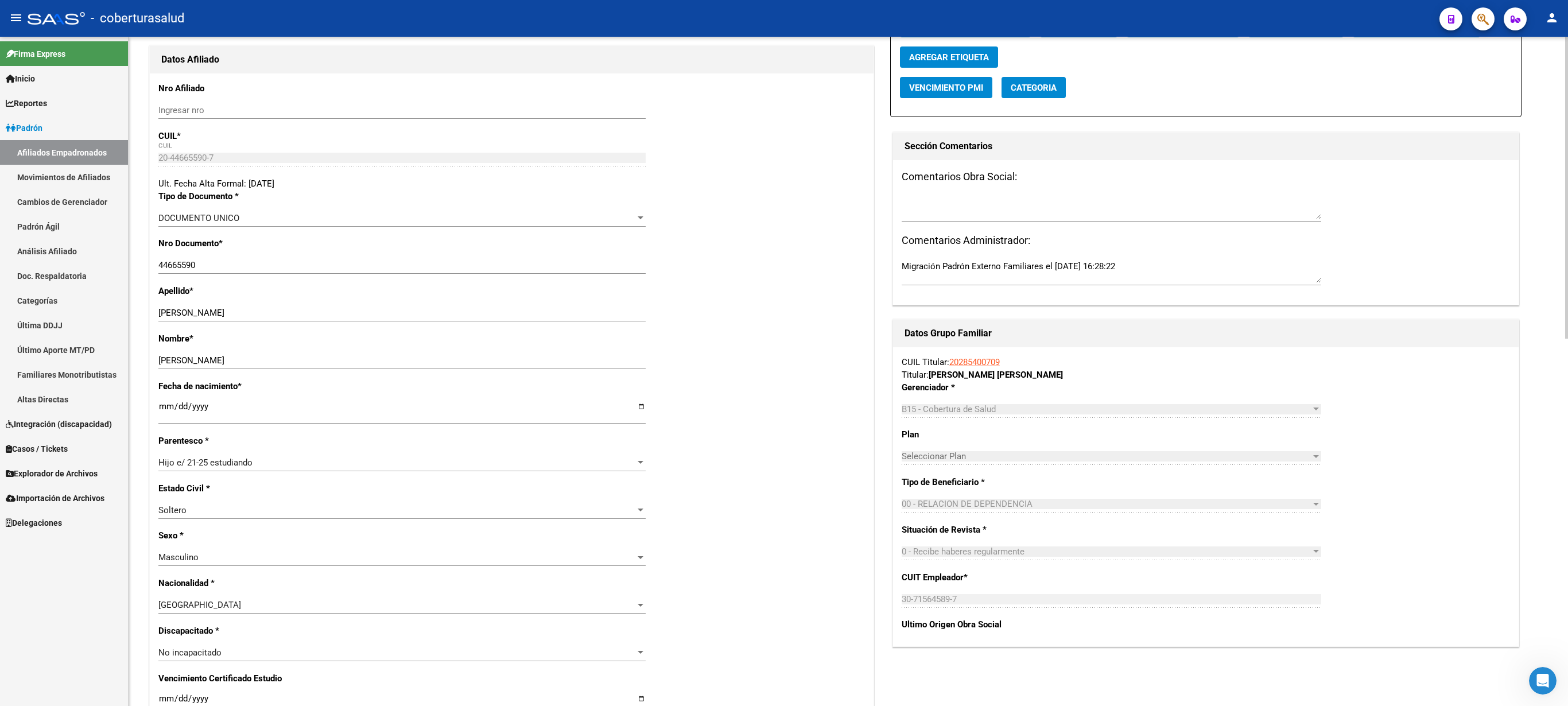
scroll to position [0, 0]
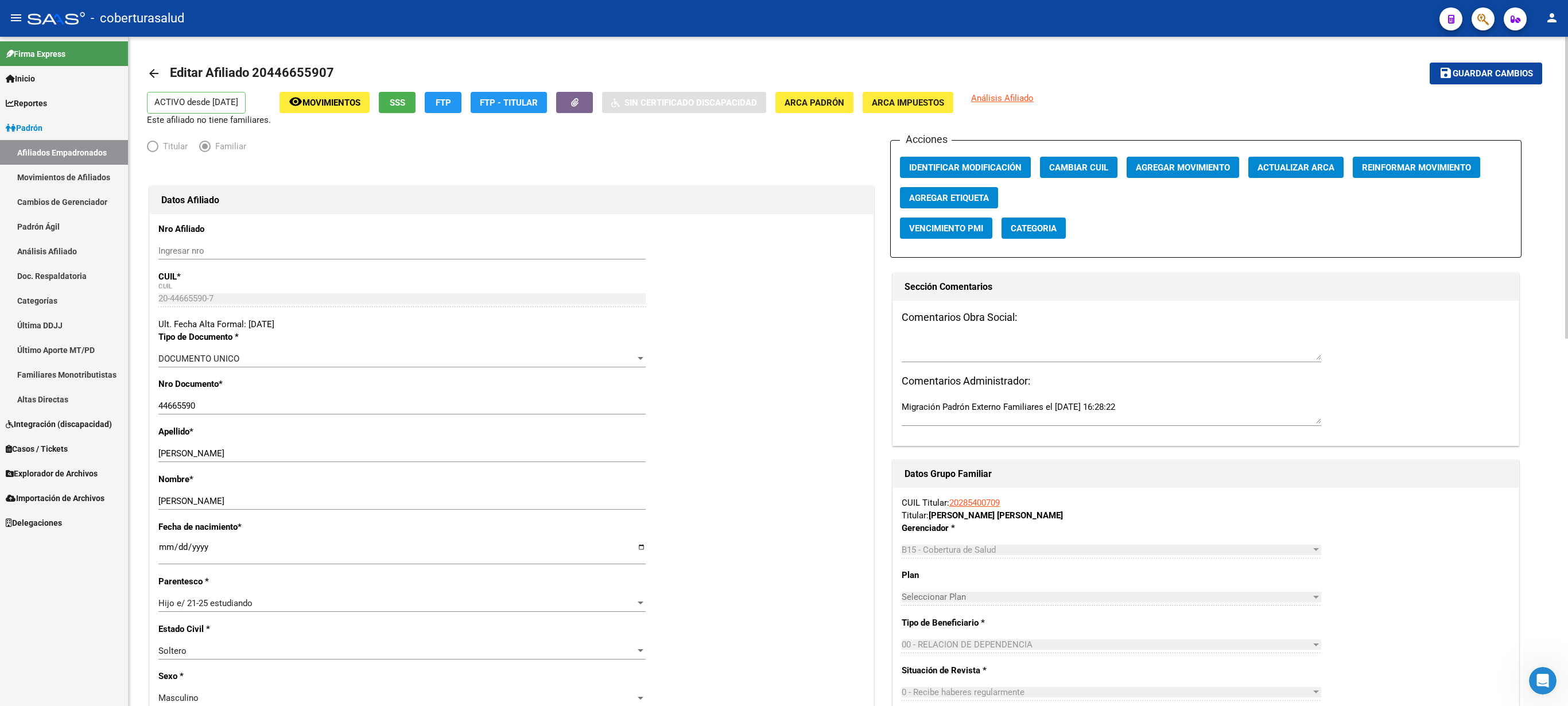
click at [784, 153] on div at bounding box center [1567, 187] width 3 height 302
click at [784, 69] on span "save Guardar cambios" at bounding box center [1486, 73] width 94 height 10
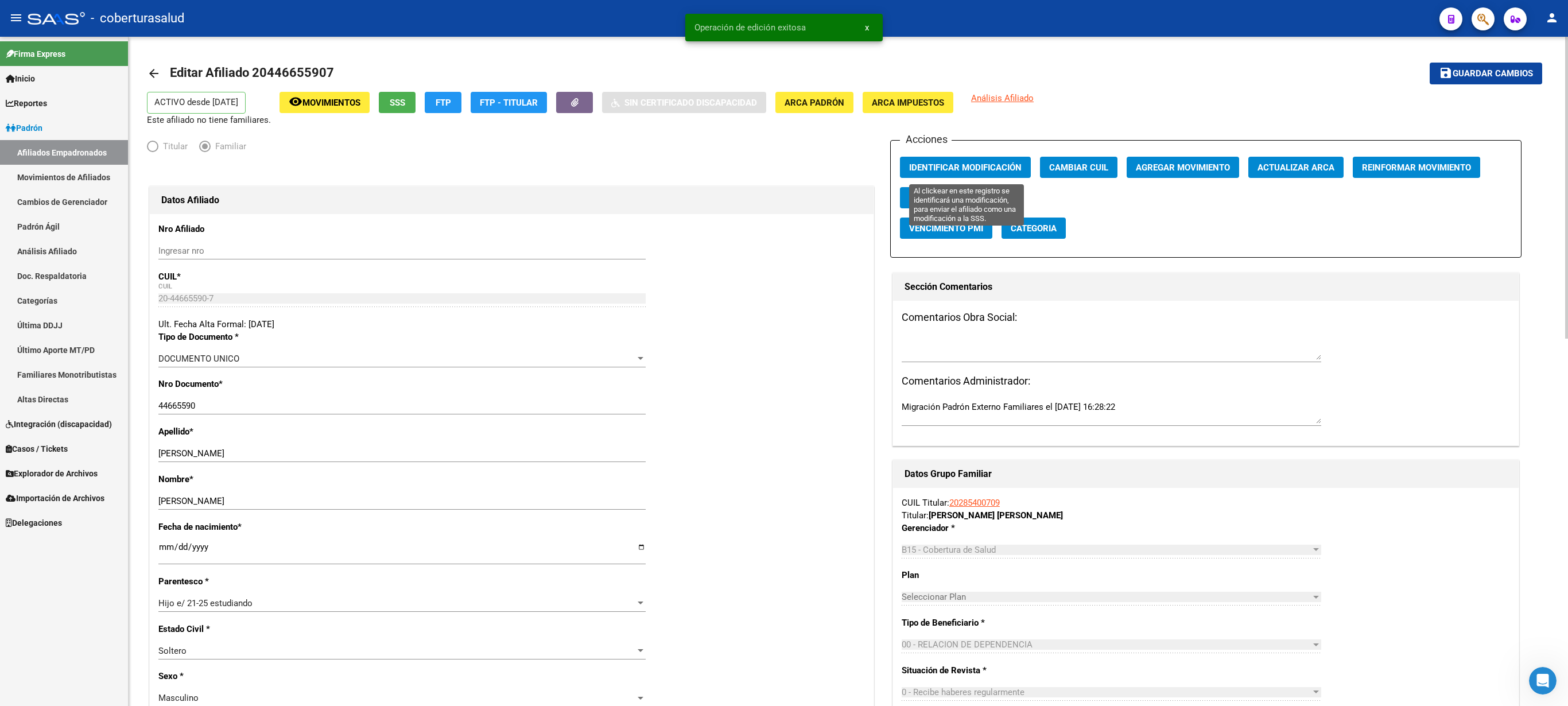
click at [784, 164] on span "Identificar Modificación" at bounding box center [965, 167] width 112 height 10
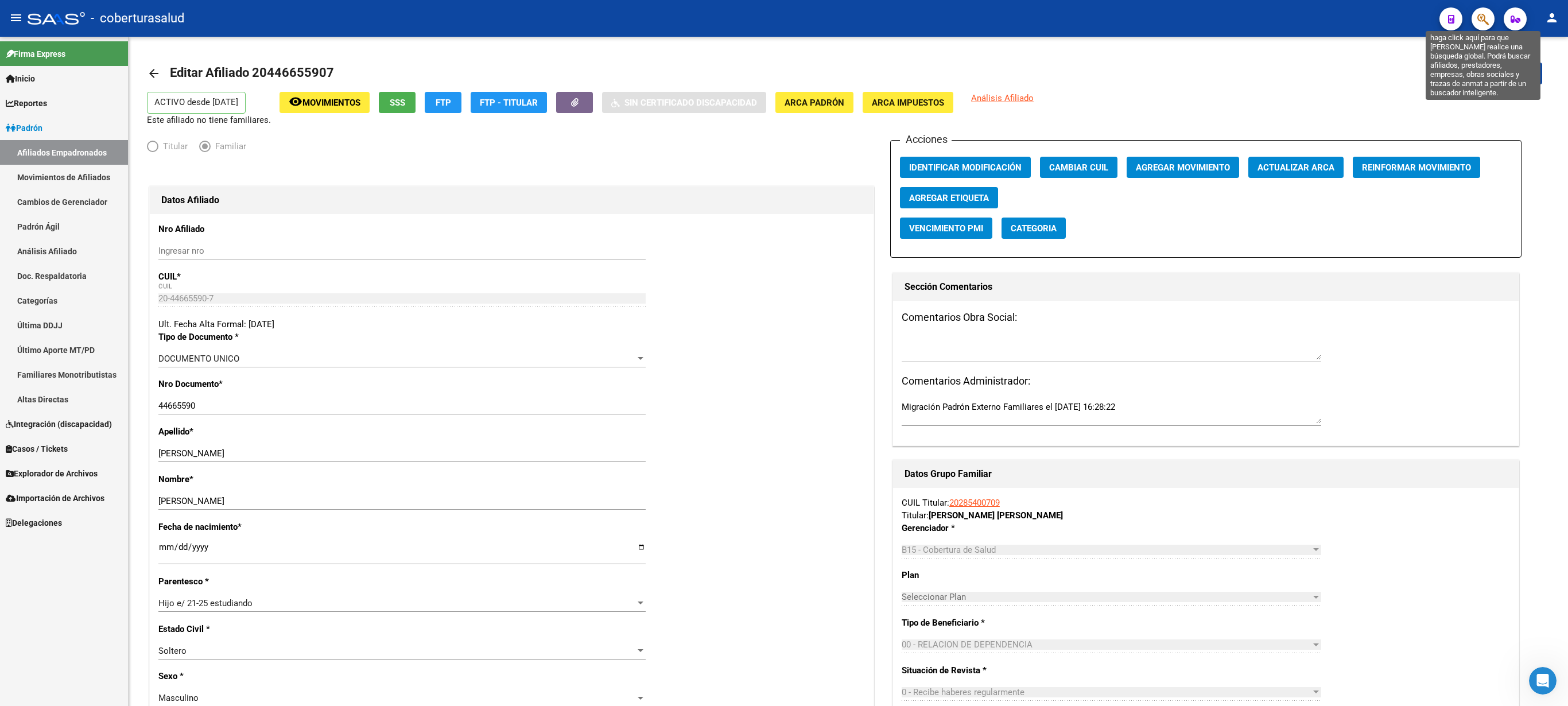
click at [784, 18] on icon "button" at bounding box center [1483, 19] width 11 height 13
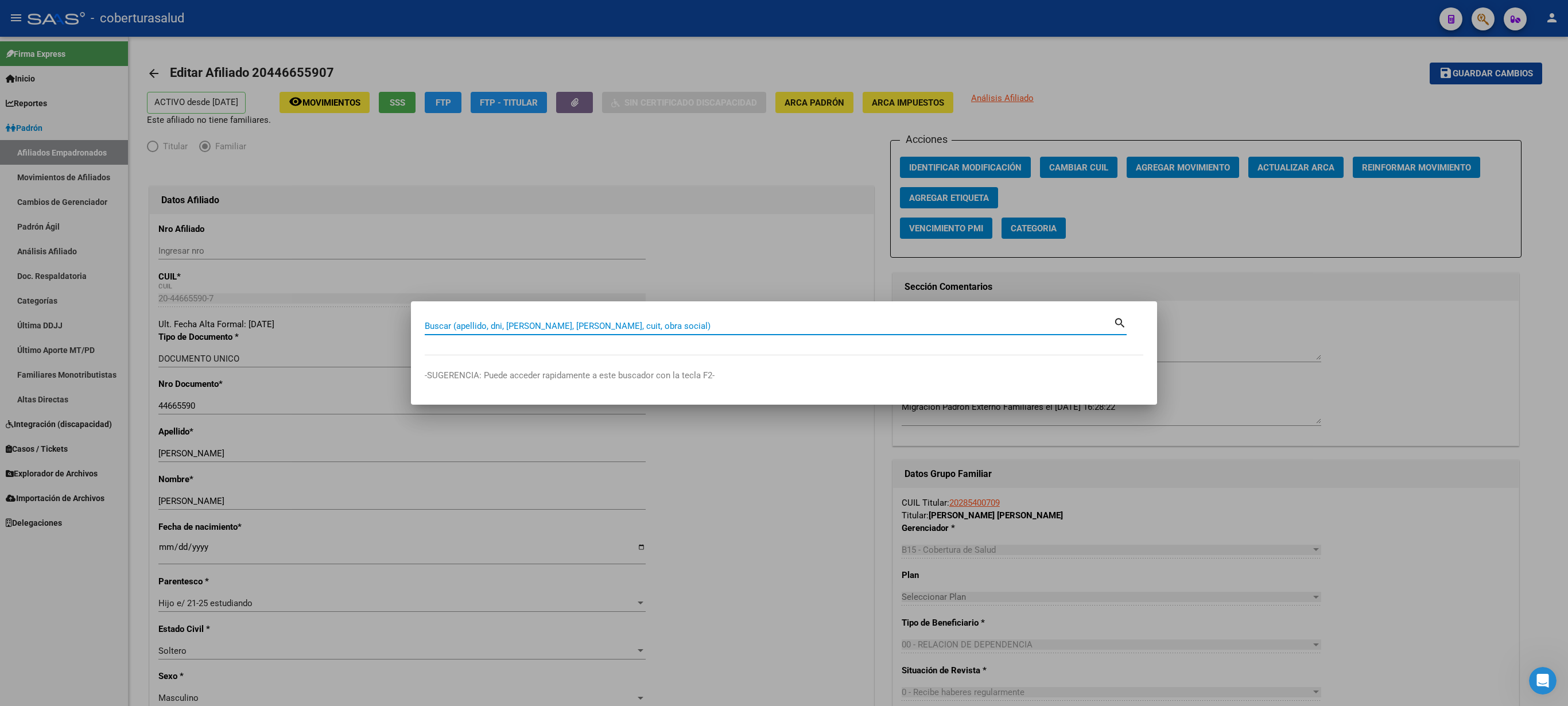
paste input "20450245071"
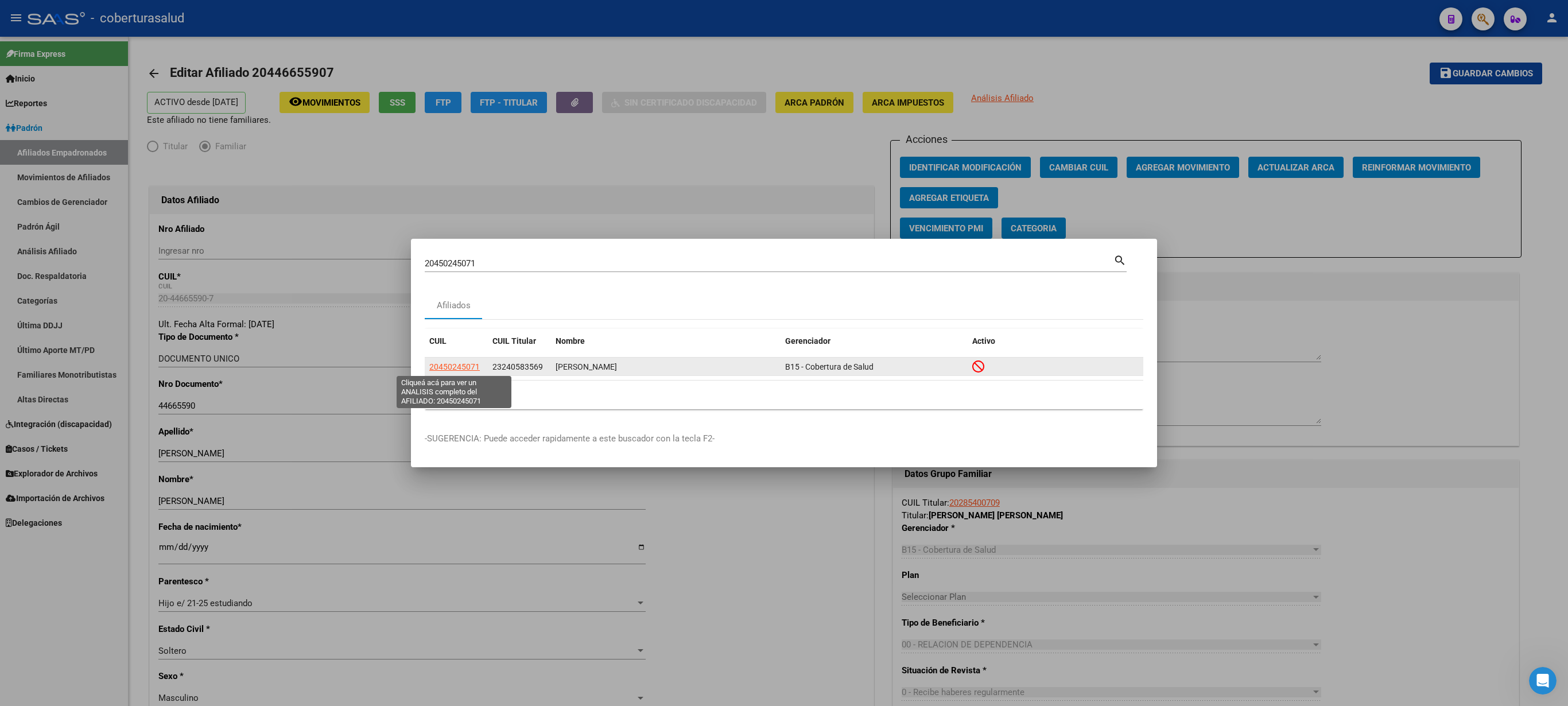
click at [454, 353] on span "20450245071" at bounding box center [454, 367] width 50 height 9
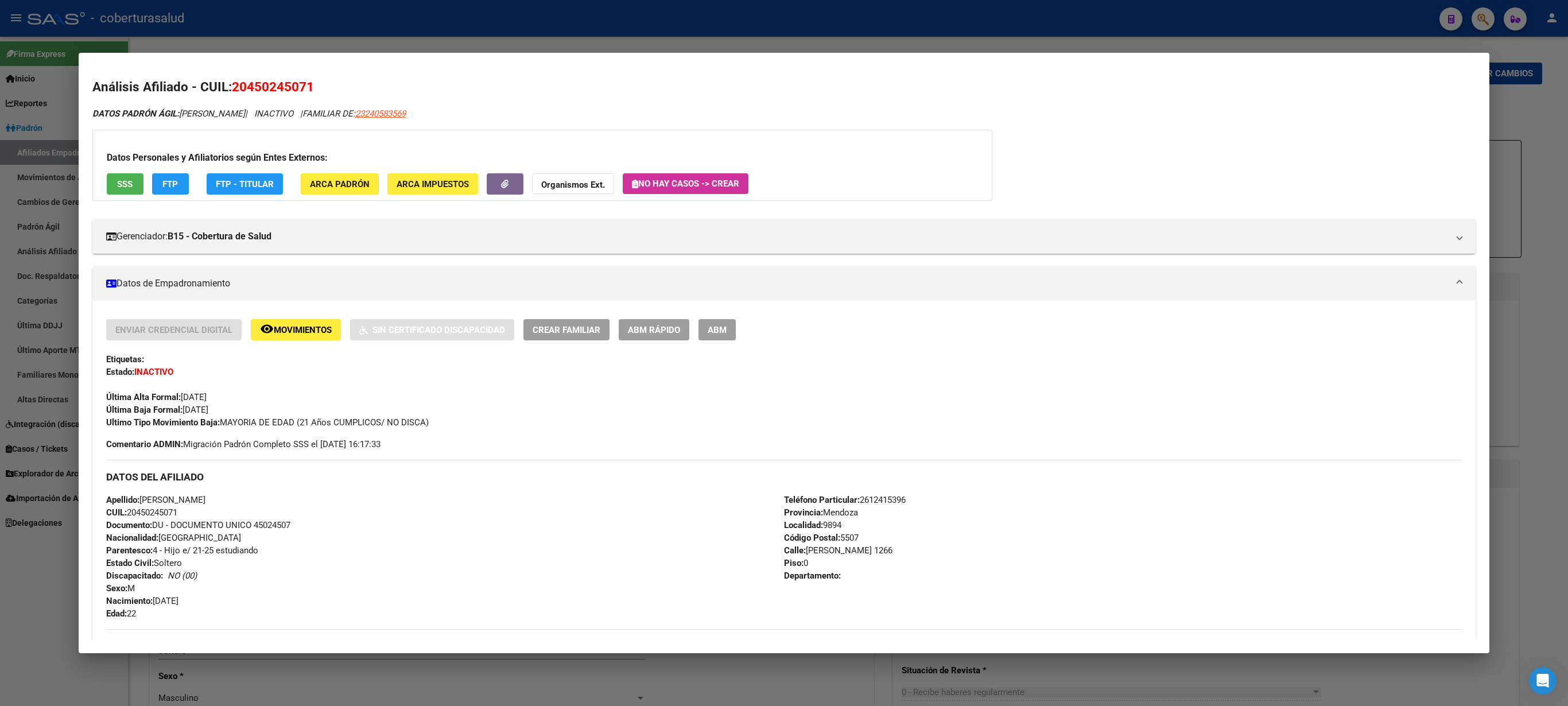
click at [716, 331] on span "ABM" at bounding box center [717, 330] width 19 height 10
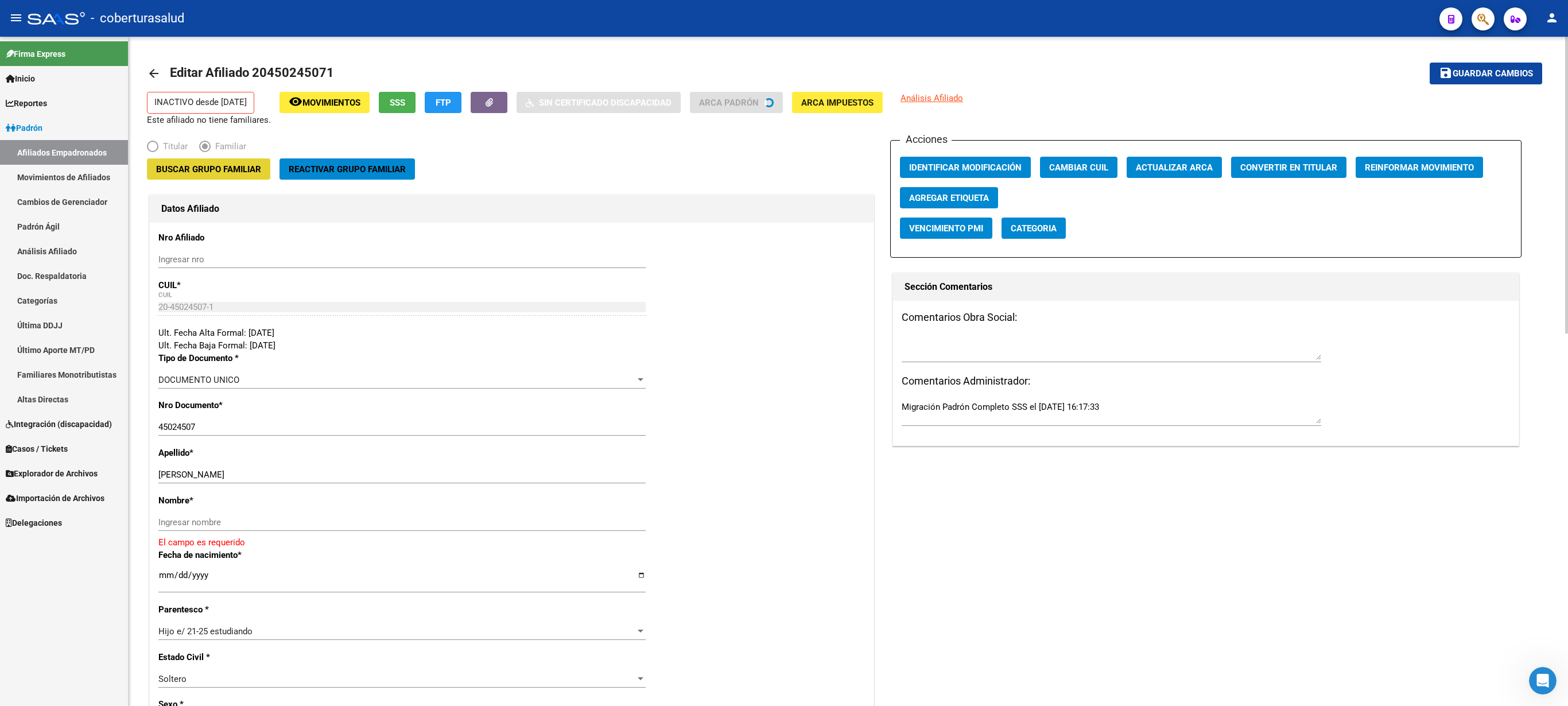
click at [229, 175] on span "Buscar Grupo Familiar" at bounding box center [208, 169] width 105 height 10
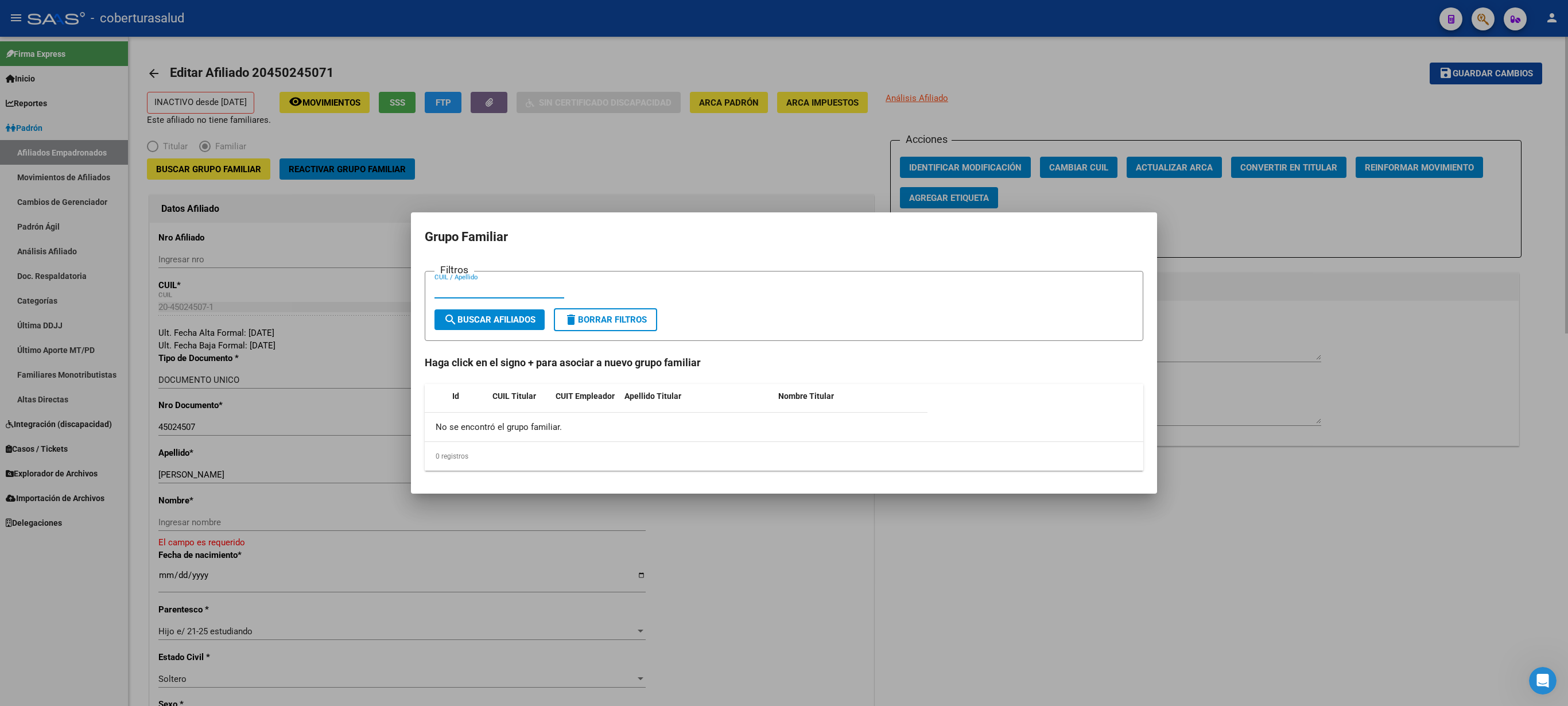
paste input "24058356"
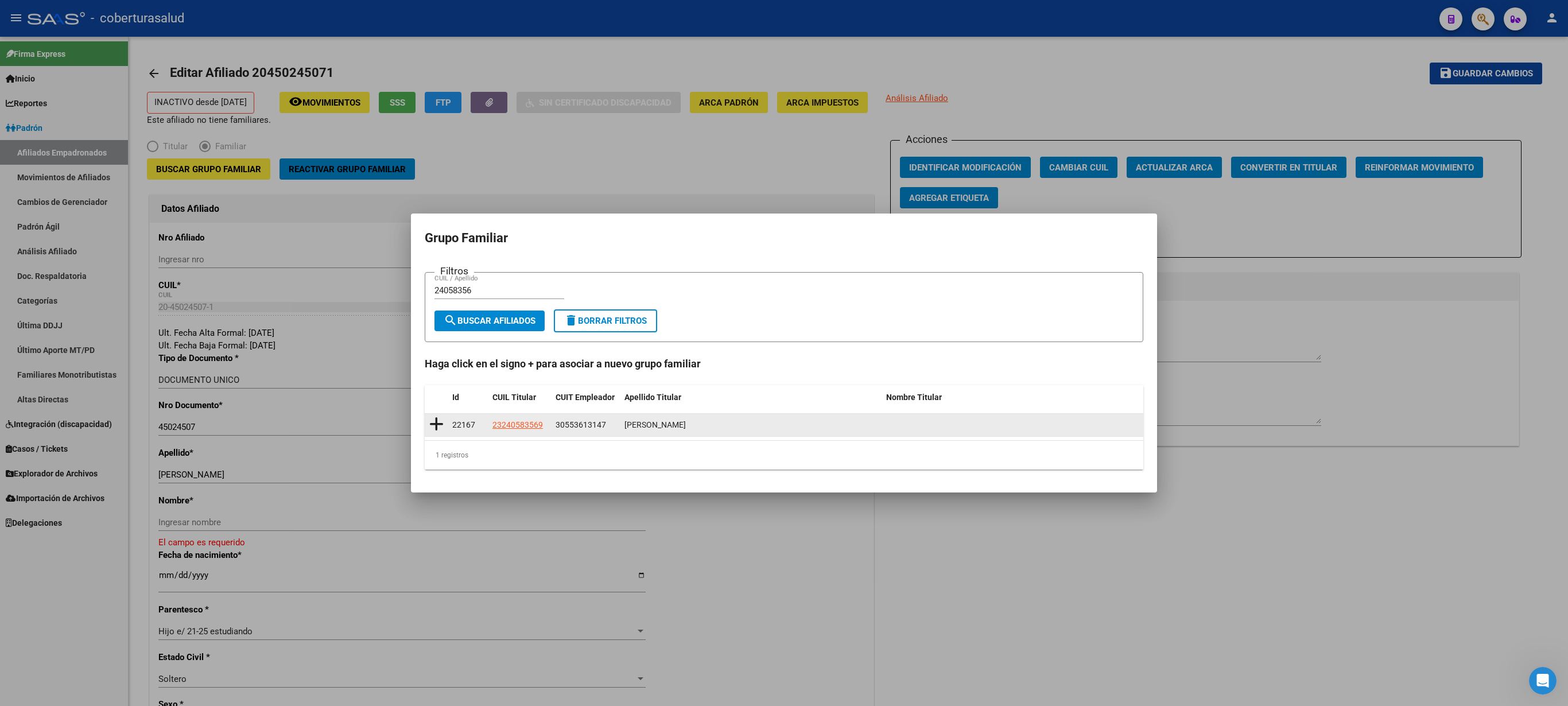
click at [434, 353] on icon at bounding box center [436, 424] width 14 height 16
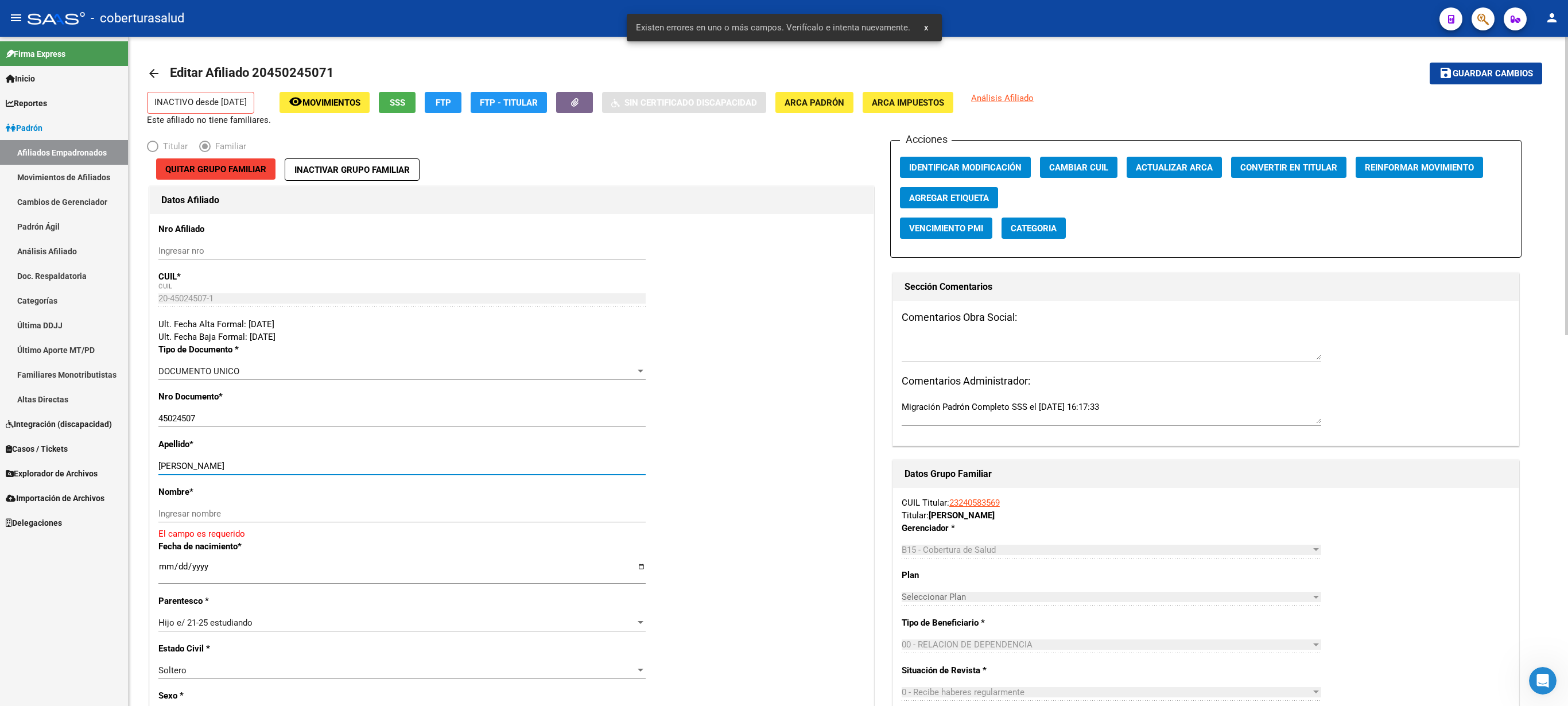
drag, startPoint x: 199, startPoint y: 466, endPoint x: 277, endPoint y: 466, distance: 78.0
click at [277, 353] on input "[PERSON_NAME]" at bounding box center [402, 466] width 487 height 10
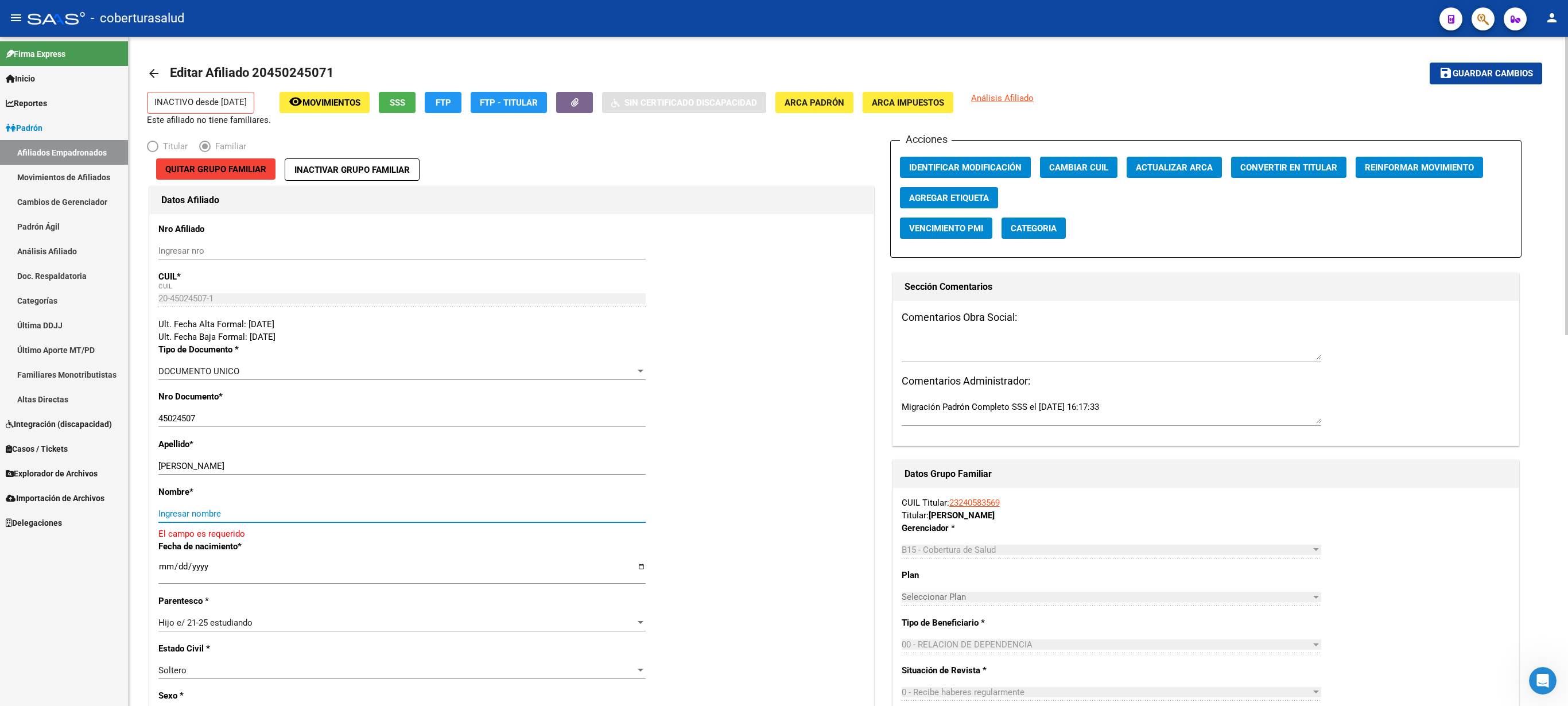
paste input "[PERSON_NAME]"
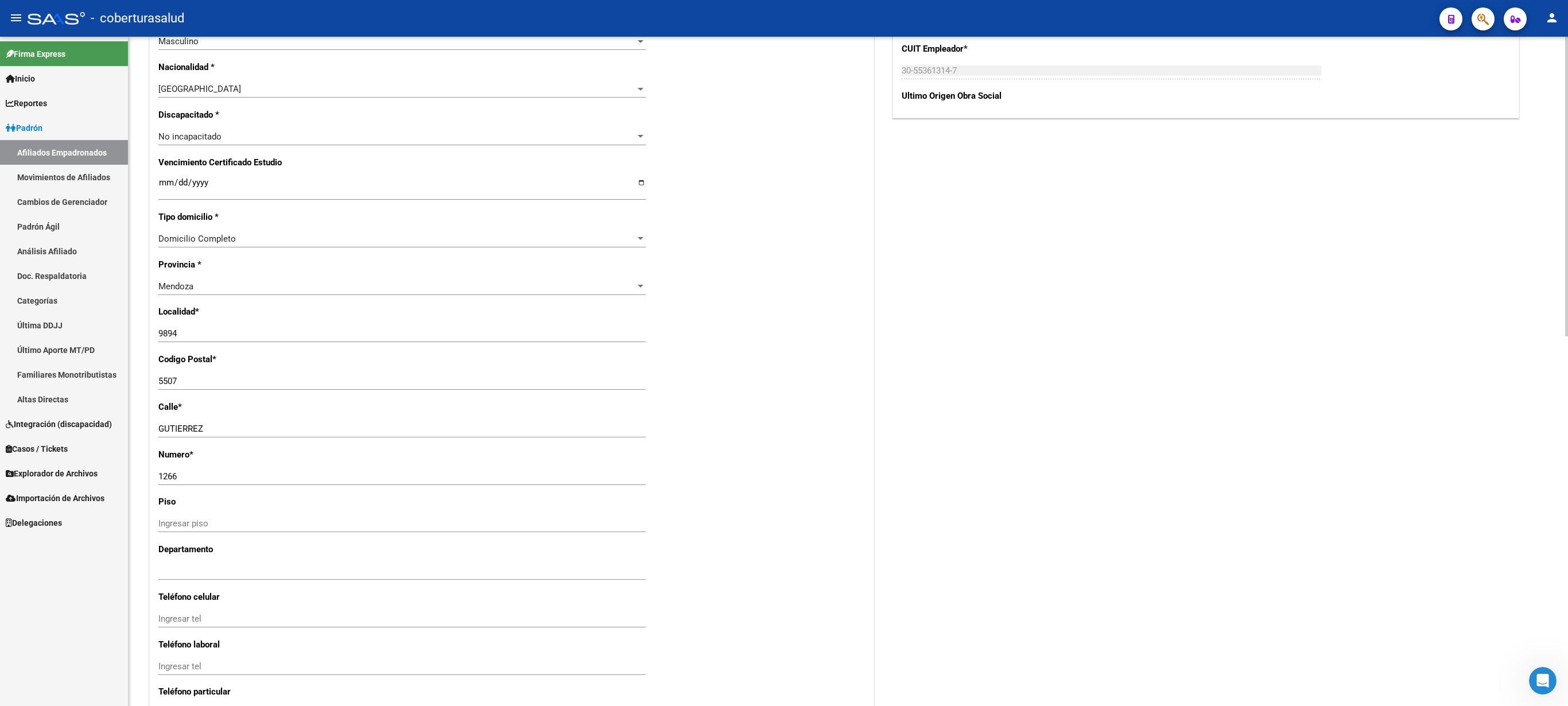
click at [784, 353] on div at bounding box center [1567, 371] width 3 height 670
click at [163, 178] on input "Ingresar fecha" at bounding box center [402, 187] width 487 height 18
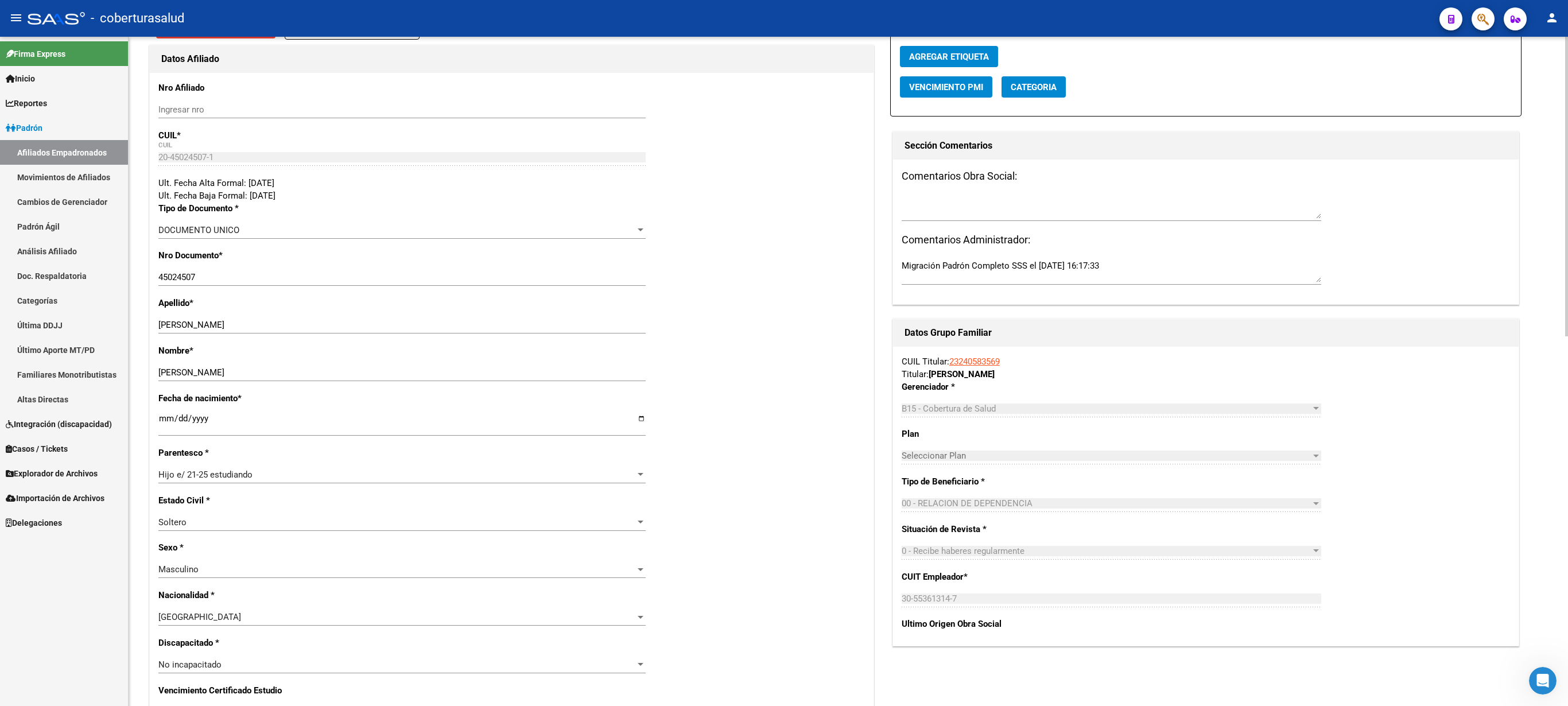
scroll to position [0, 0]
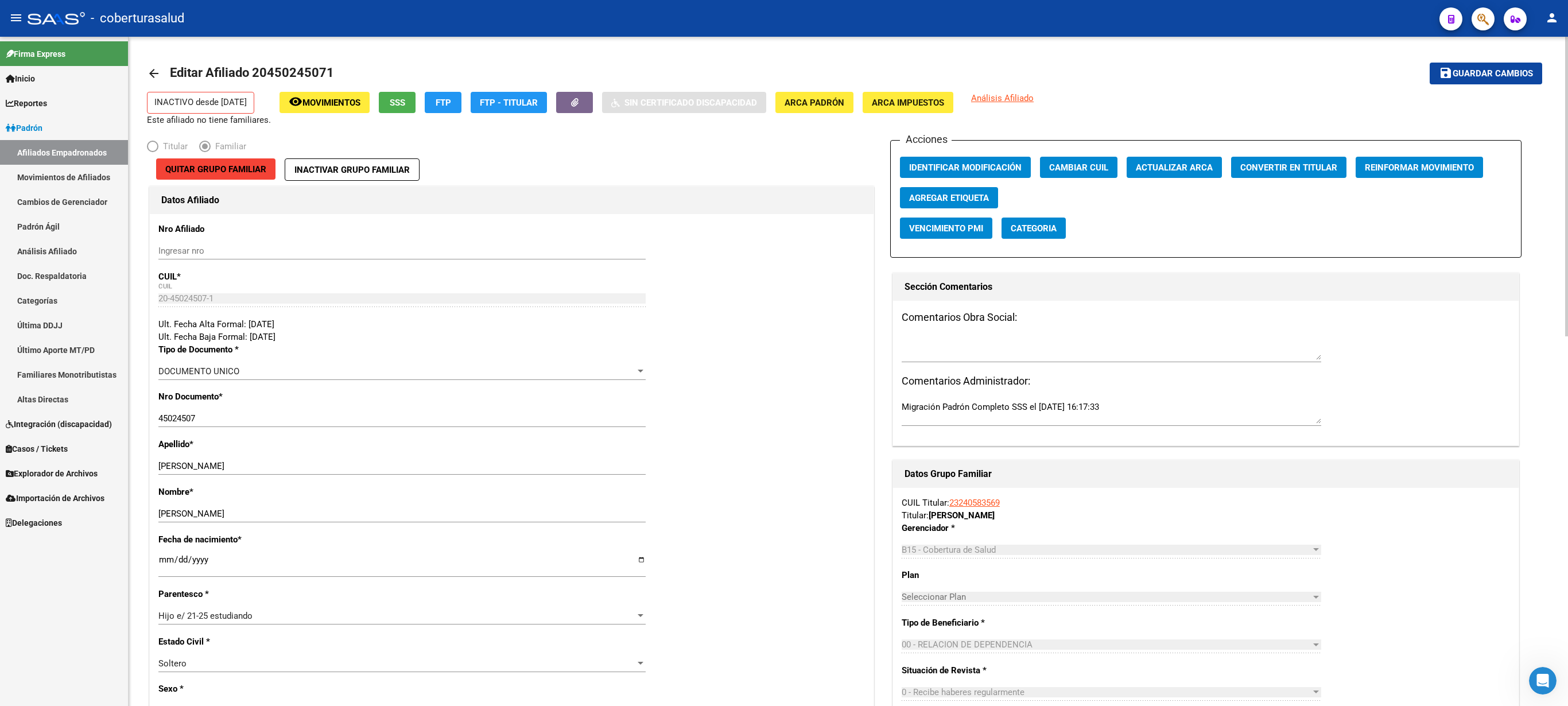
click at [784, 165] on div at bounding box center [1567, 186] width 3 height 300
click at [784, 72] on span "Guardar cambios" at bounding box center [1493, 74] width 80 height 10
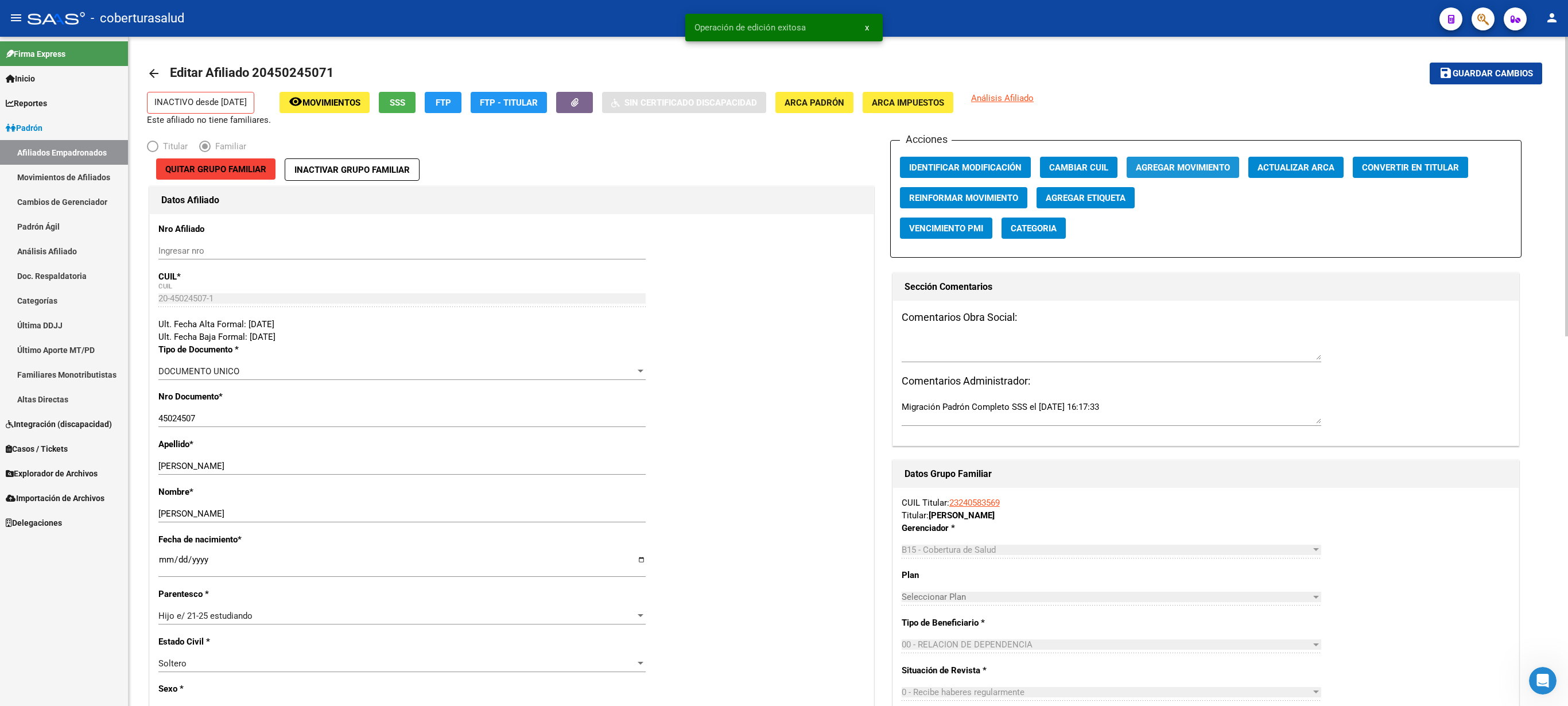
click at [784, 172] on span "Agregar Movimiento" at bounding box center [1183, 167] width 94 height 10
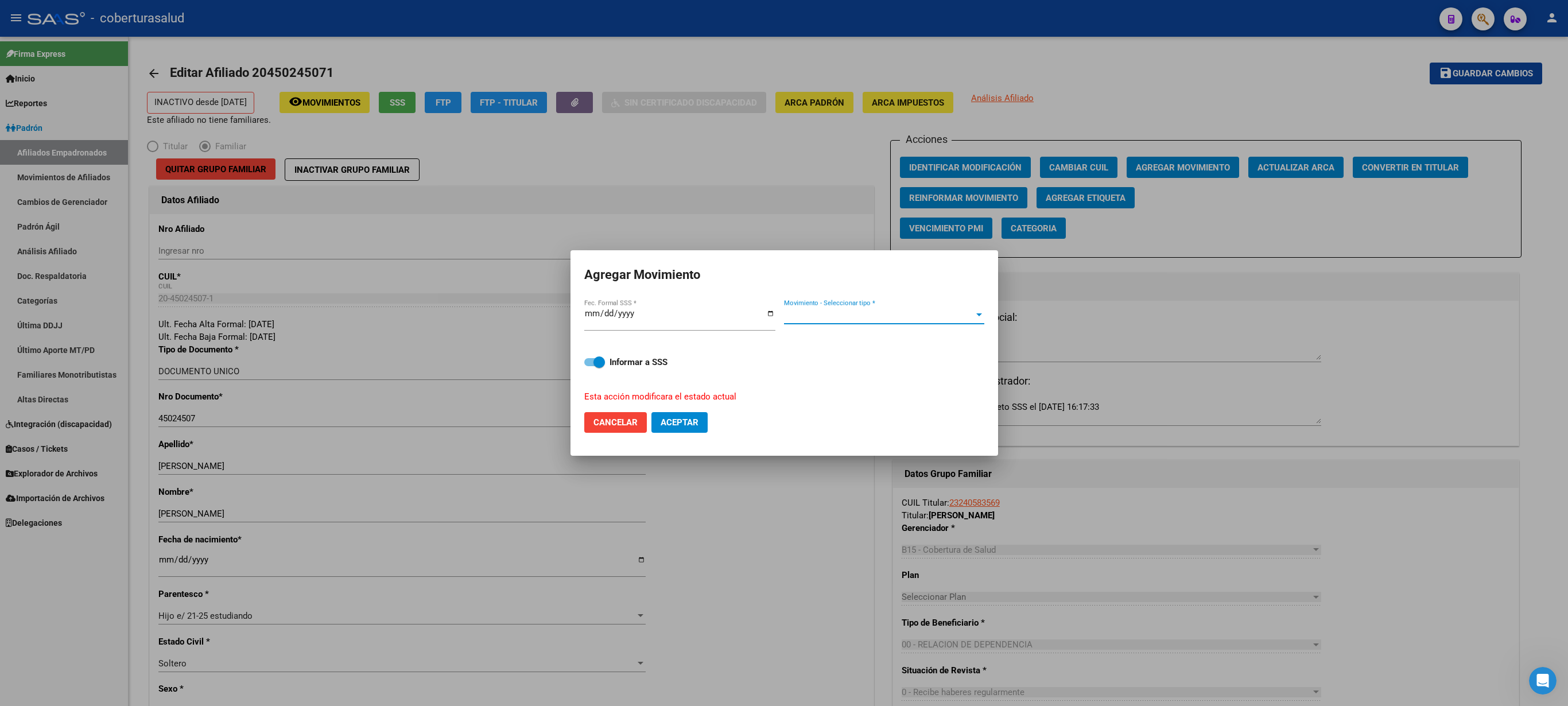
click at [784, 318] on span "Movimiento - Seleccionar tipo *" at bounding box center [879, 315] width 190 height 10
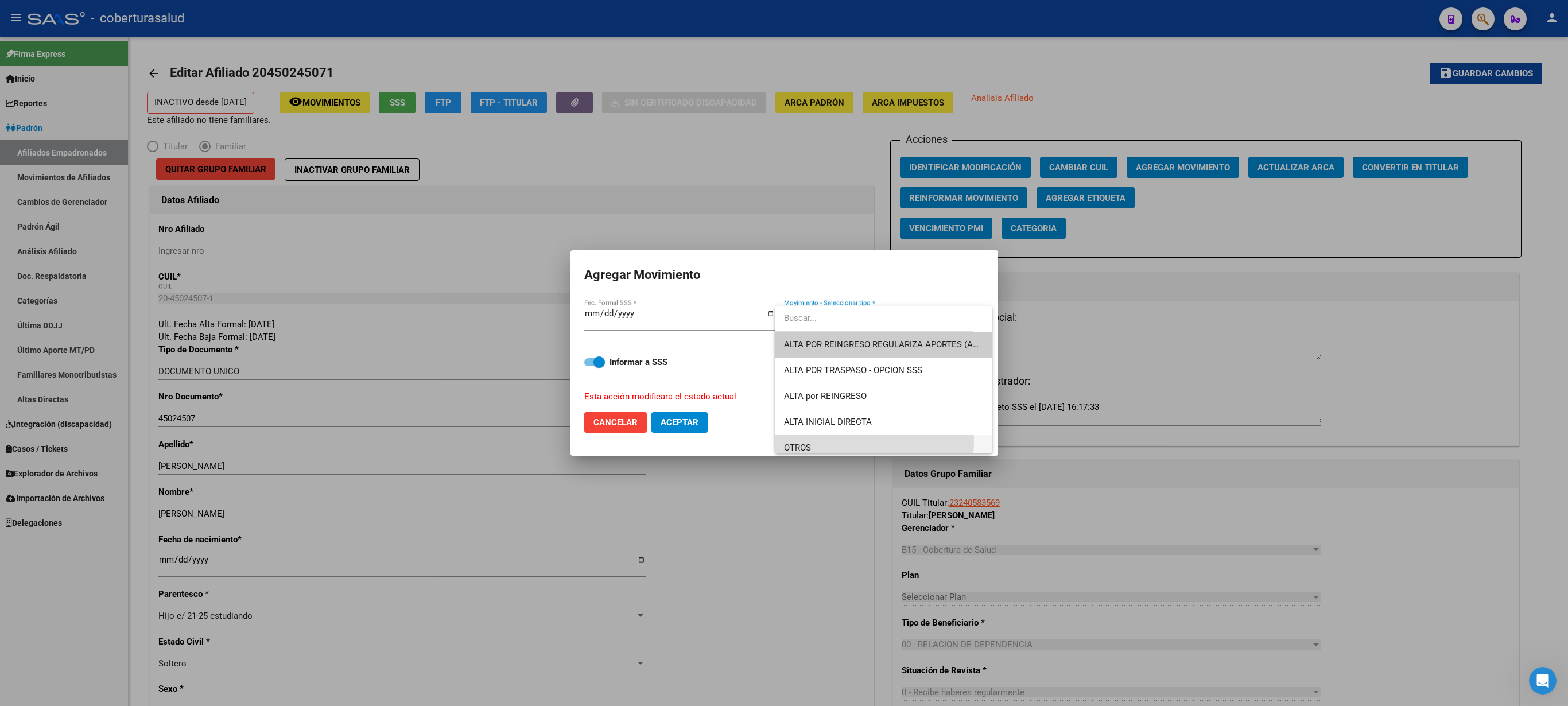
click at [784, 353] on span "OTROS" at bounding box center [884, 448] width 199 height 26
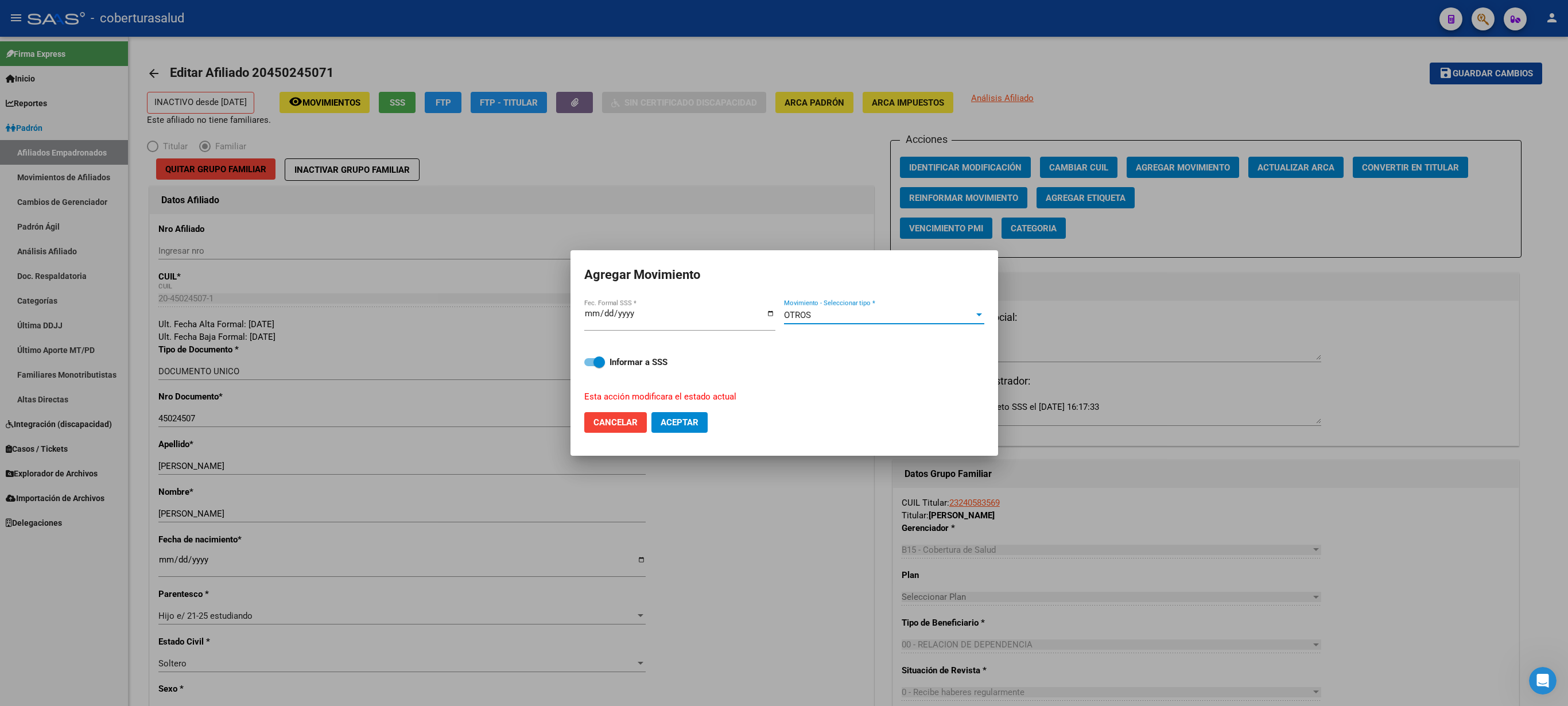
click at [692, 353] on span "Aceptar" at bounding box center [679, 422] width 38 height 10
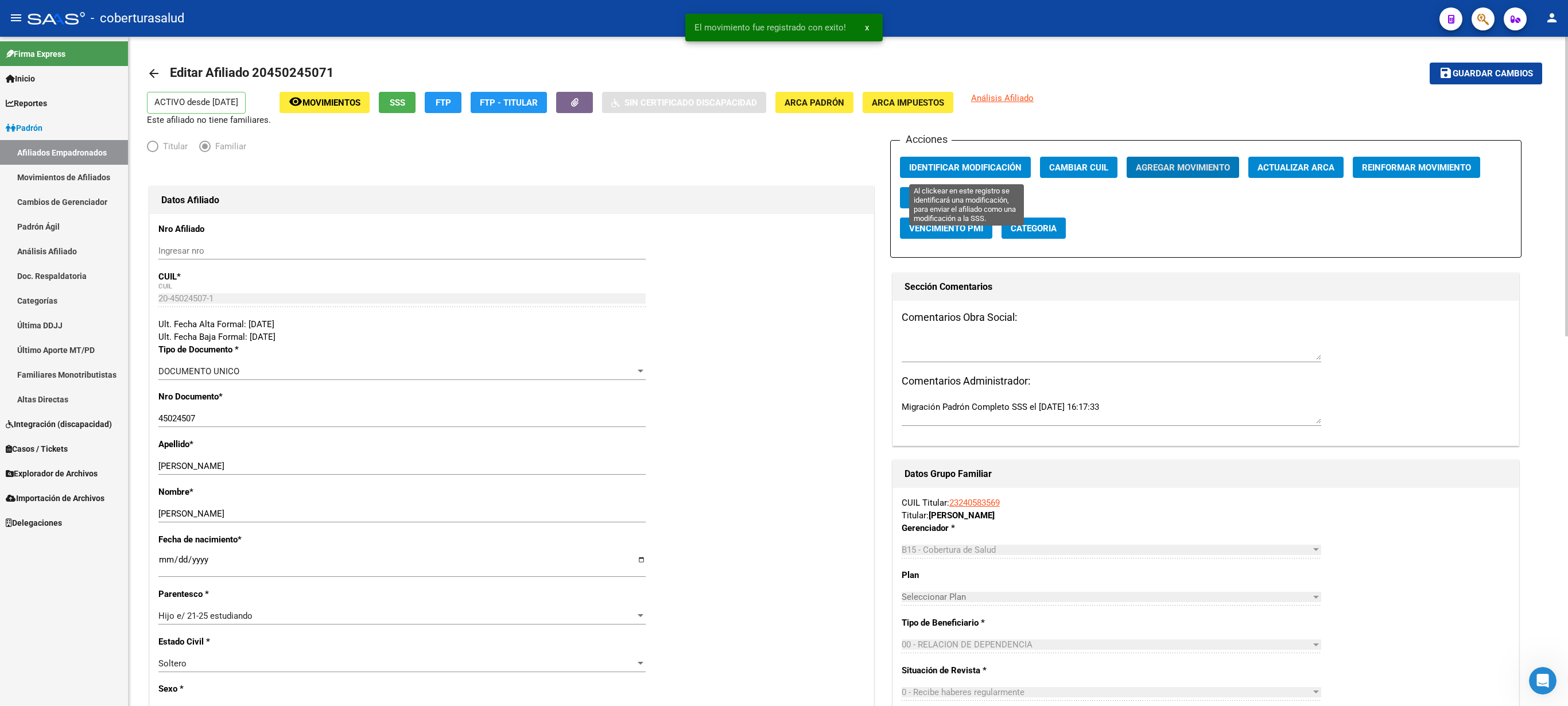
click at [784, 163] on button "Identificar Modificación" at bounding box center [965, 167] width 131 height 21
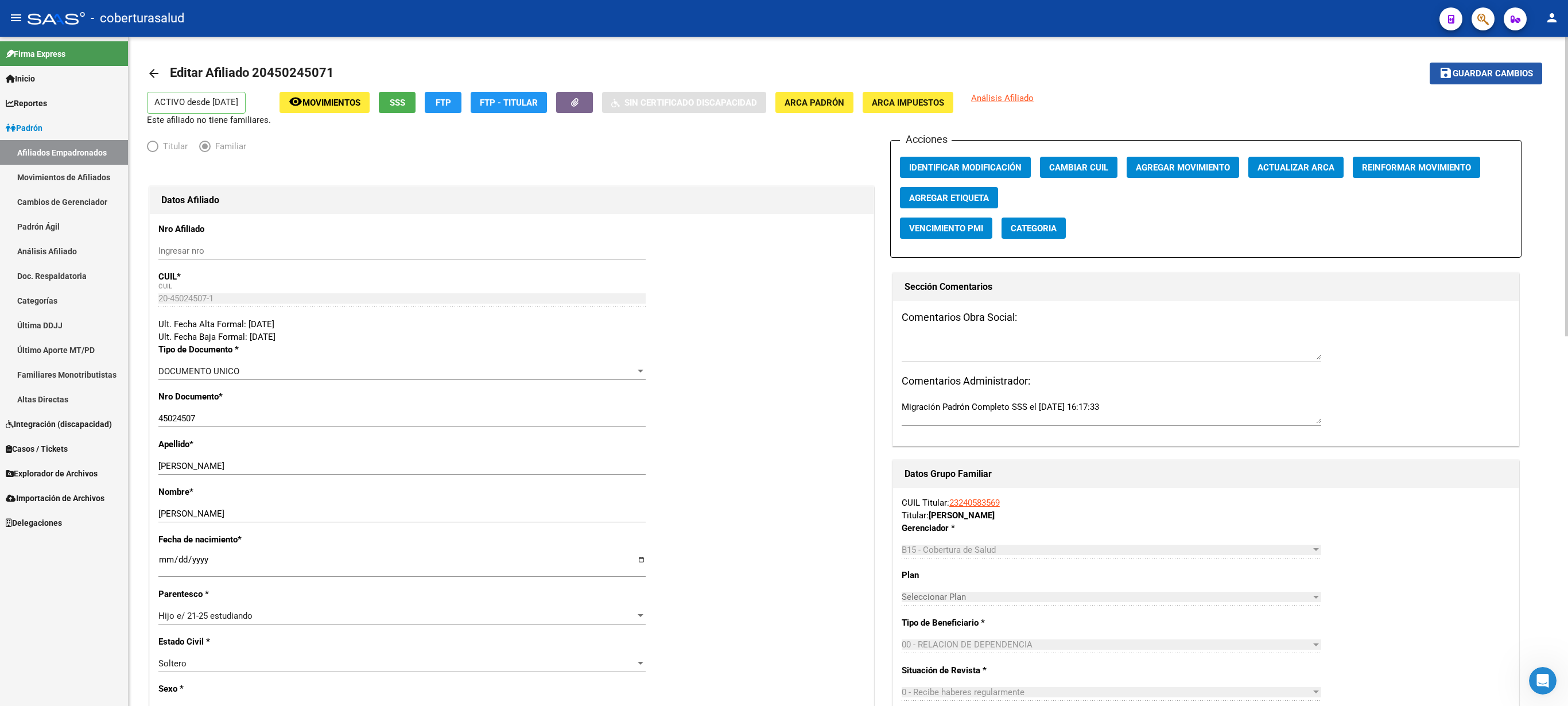
click at [784, 79] on button "save Guardar cambios" at bounding box center [1486, 74] width 112 height 21
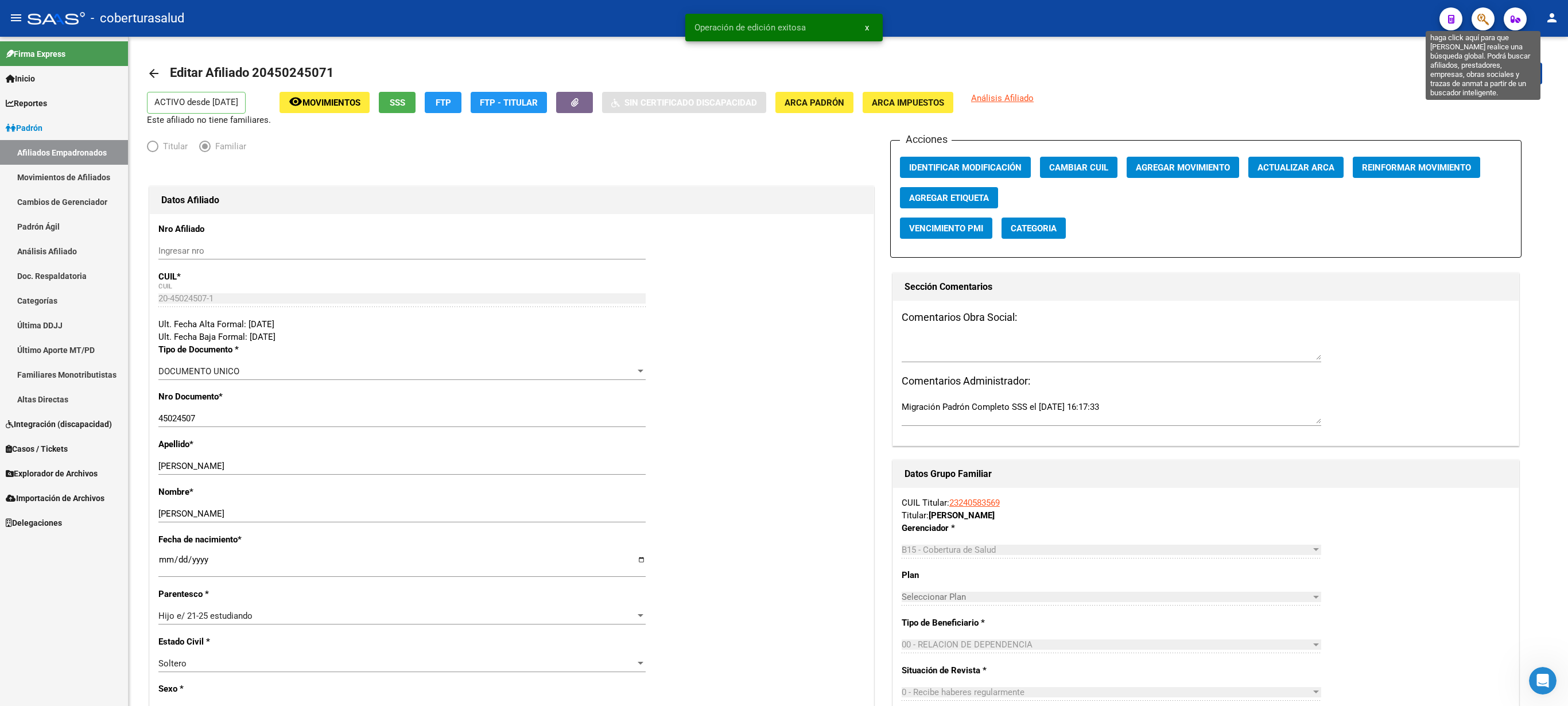
click at [784, 15] on icon "button" at bounding box center [1483, 19] width 11 height 13
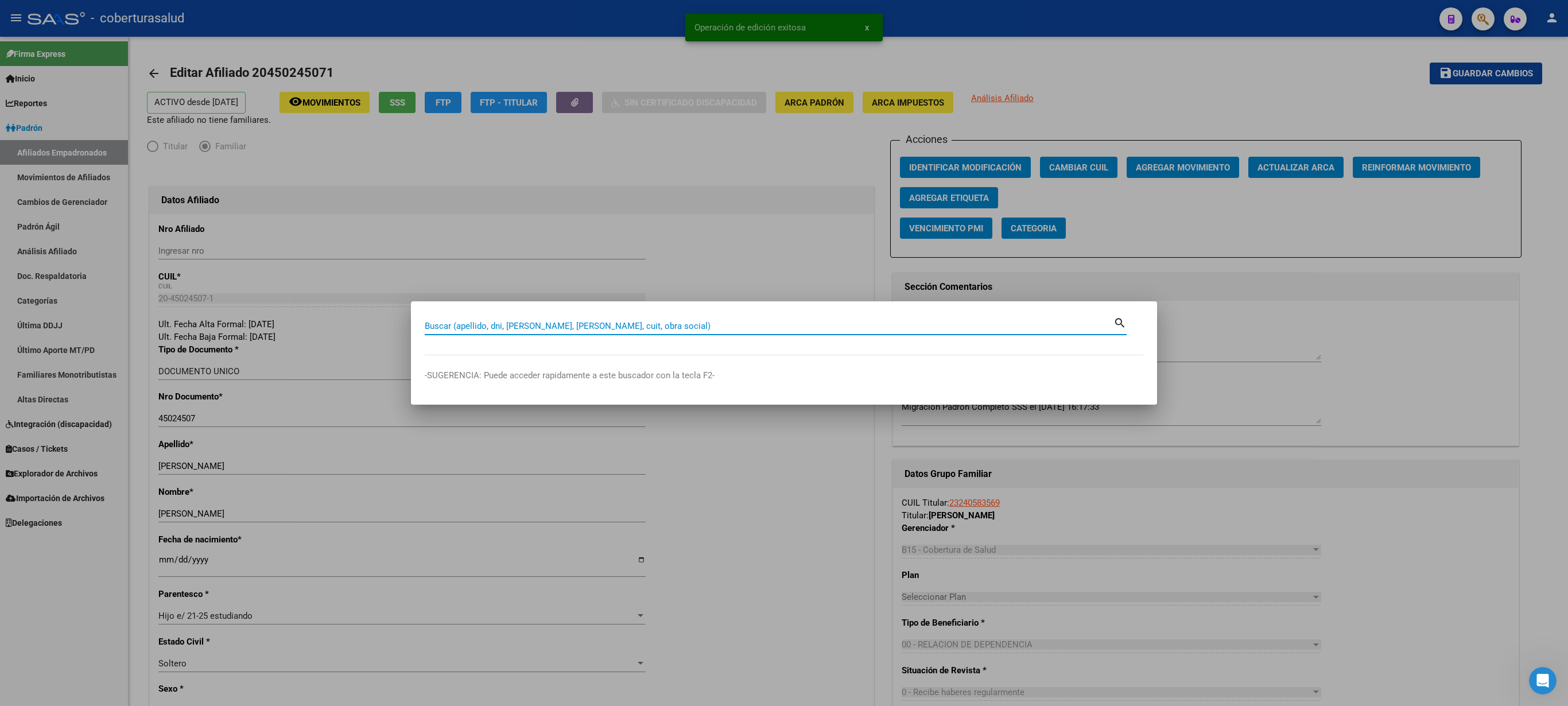
paste input "23450631124"
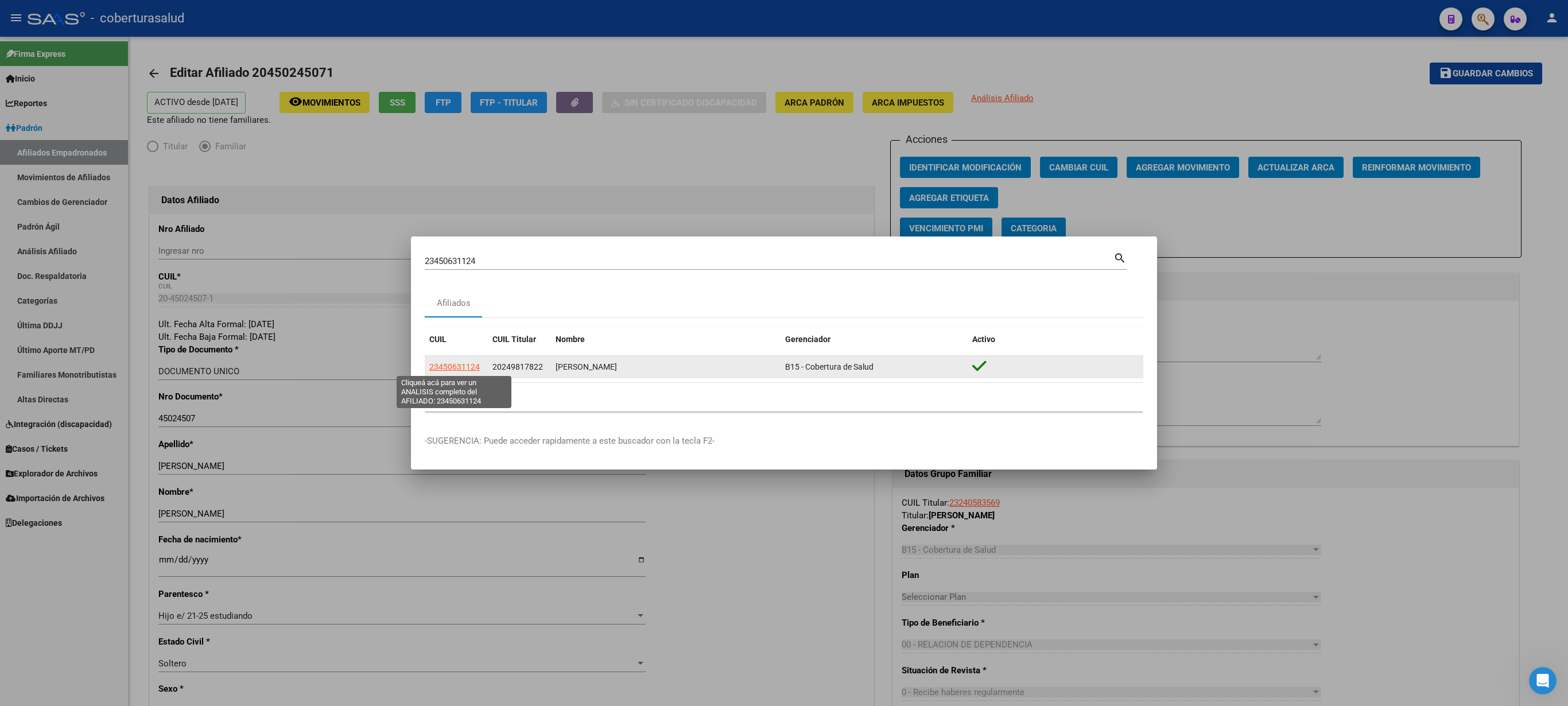
click at [458, 353] on span "23450631124" at bounding box center [454, 367] width 50 height 9
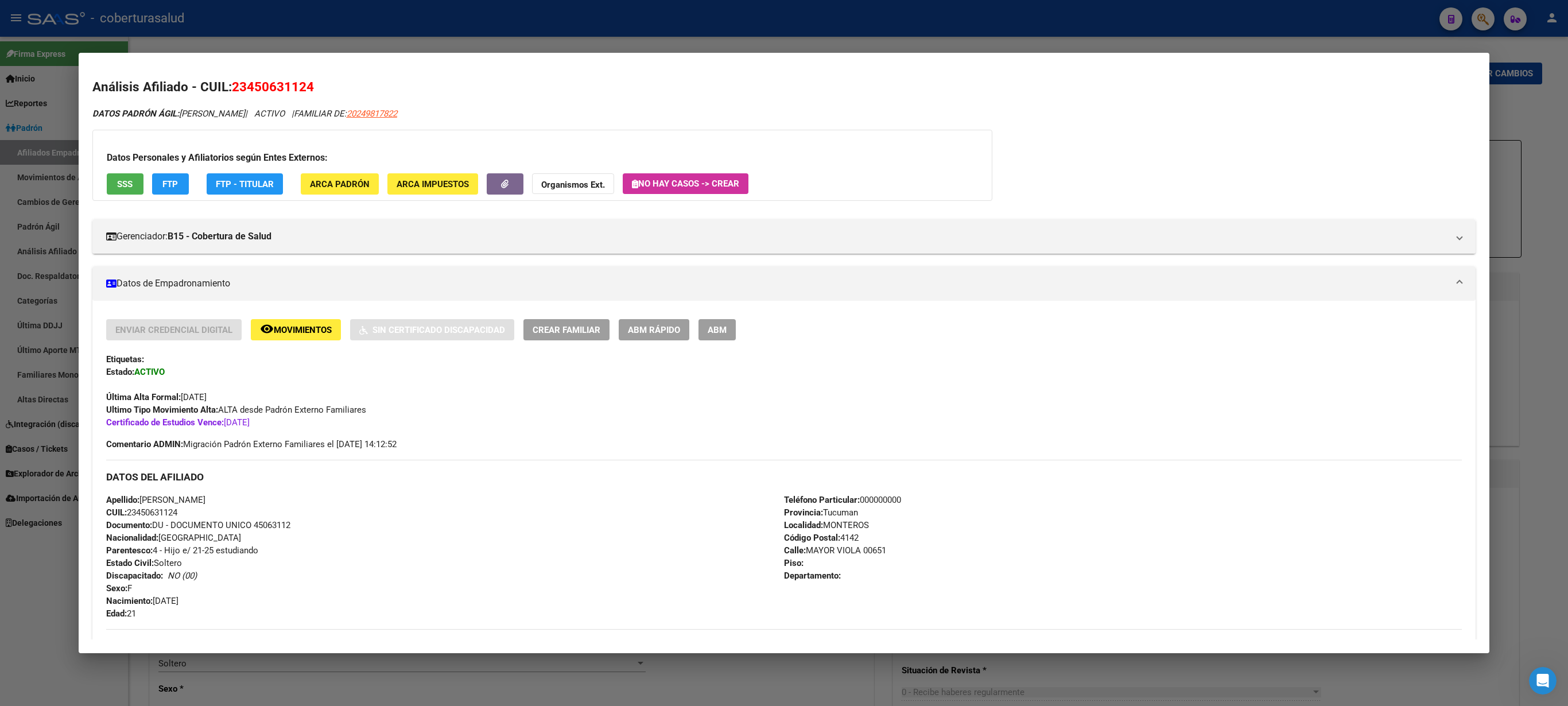
click at [718, 324] on button "ABM" at bounding box center [716, 330] width 37 height 21
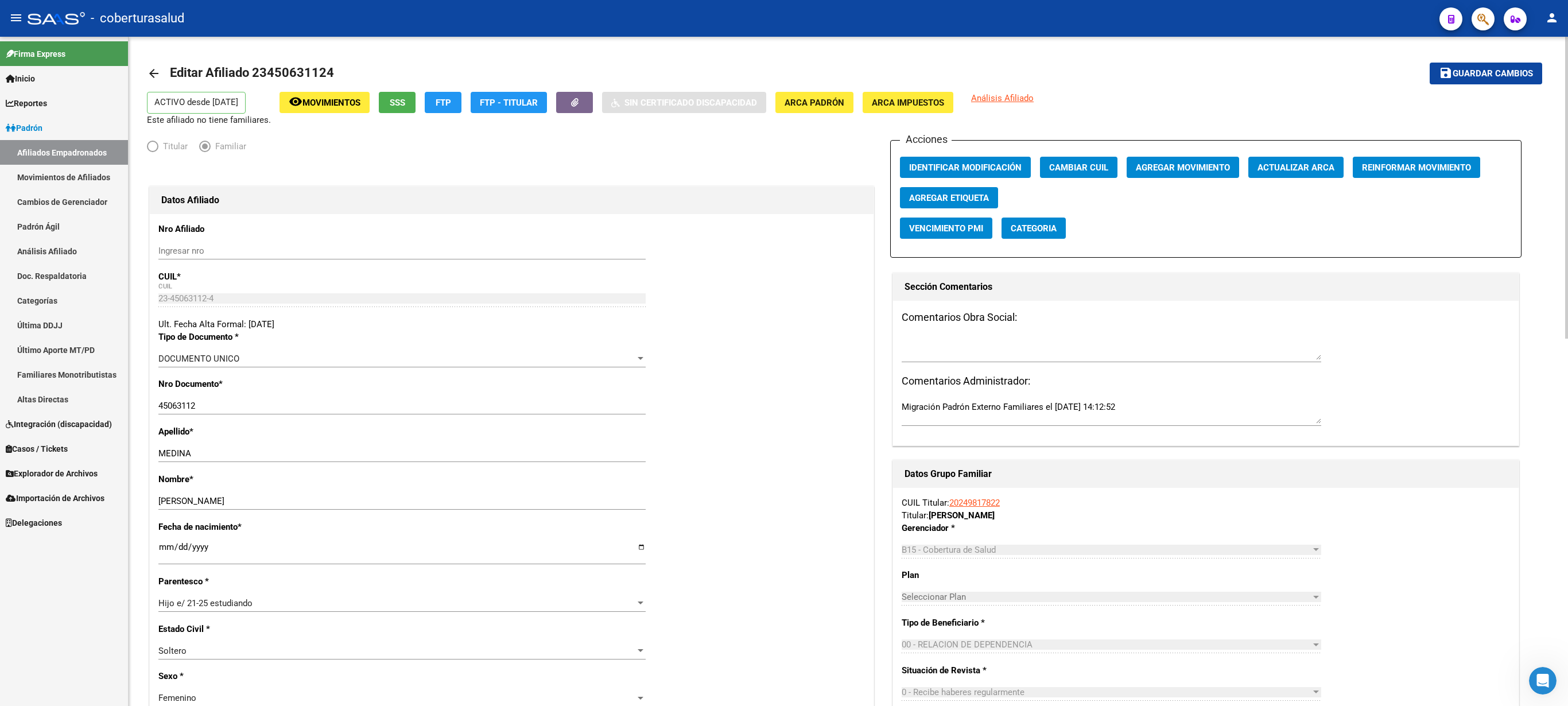
click at [784, 74] on span "Guardar cambios" at bounding box center [1493, 74] width 80 height 10
click at [784, 160] on button "Identificar Modificación" at bounding box center [965, 167] width 131 height 21
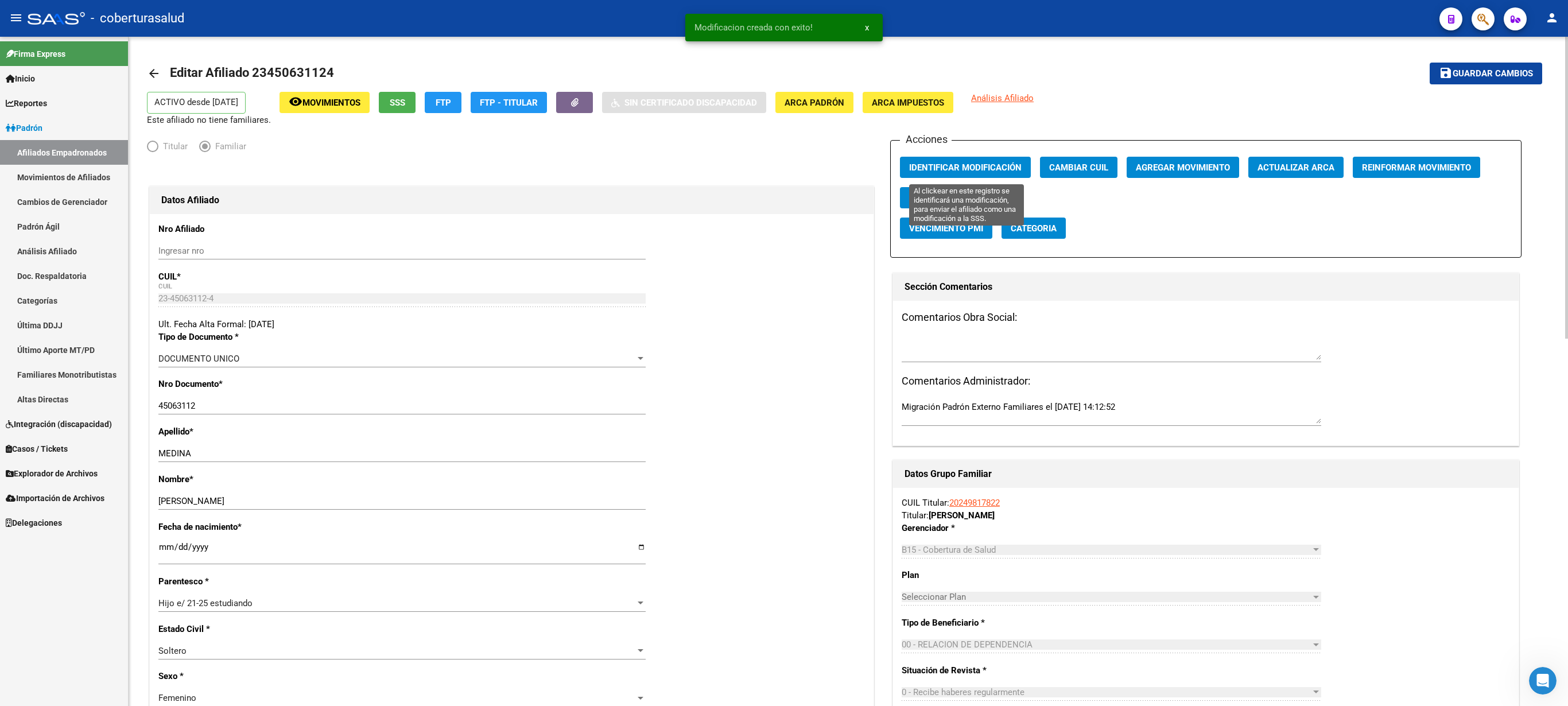
click at [784, 163] on button "Identificar Modificación" at bounding box center [965, 167] width 131 height 21
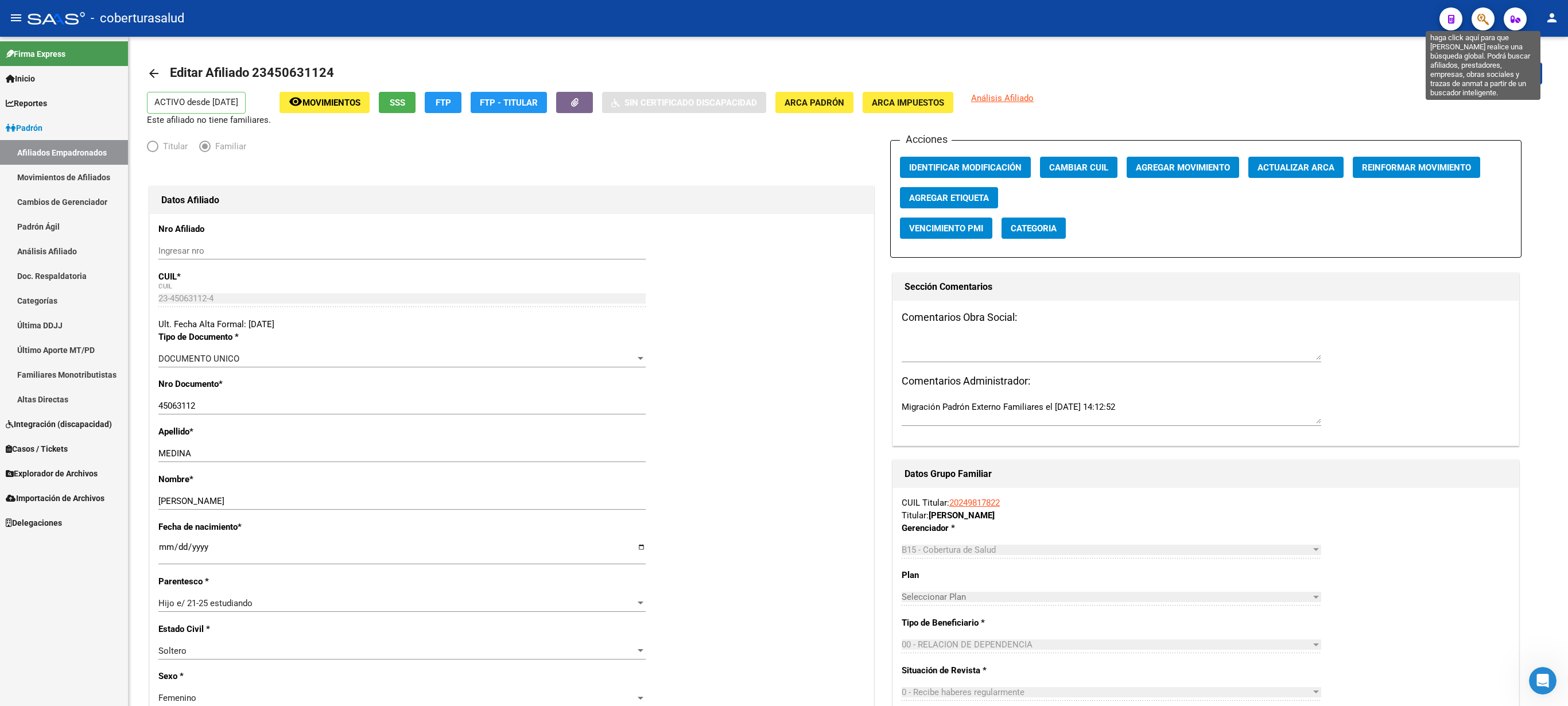
click at [784, 21] on icon "button" at bounding box center [1483, 19] width 11 height 13
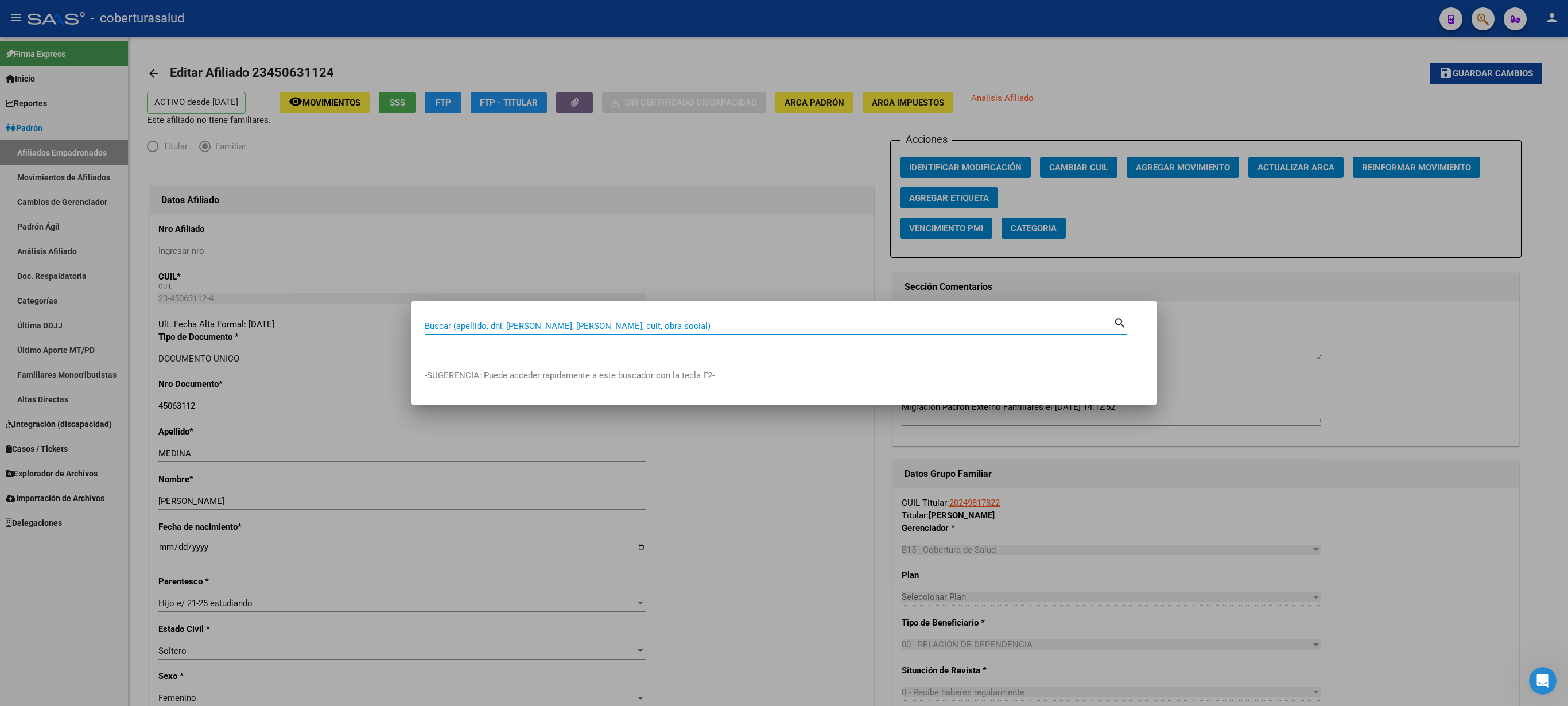
paste input "23450631124"
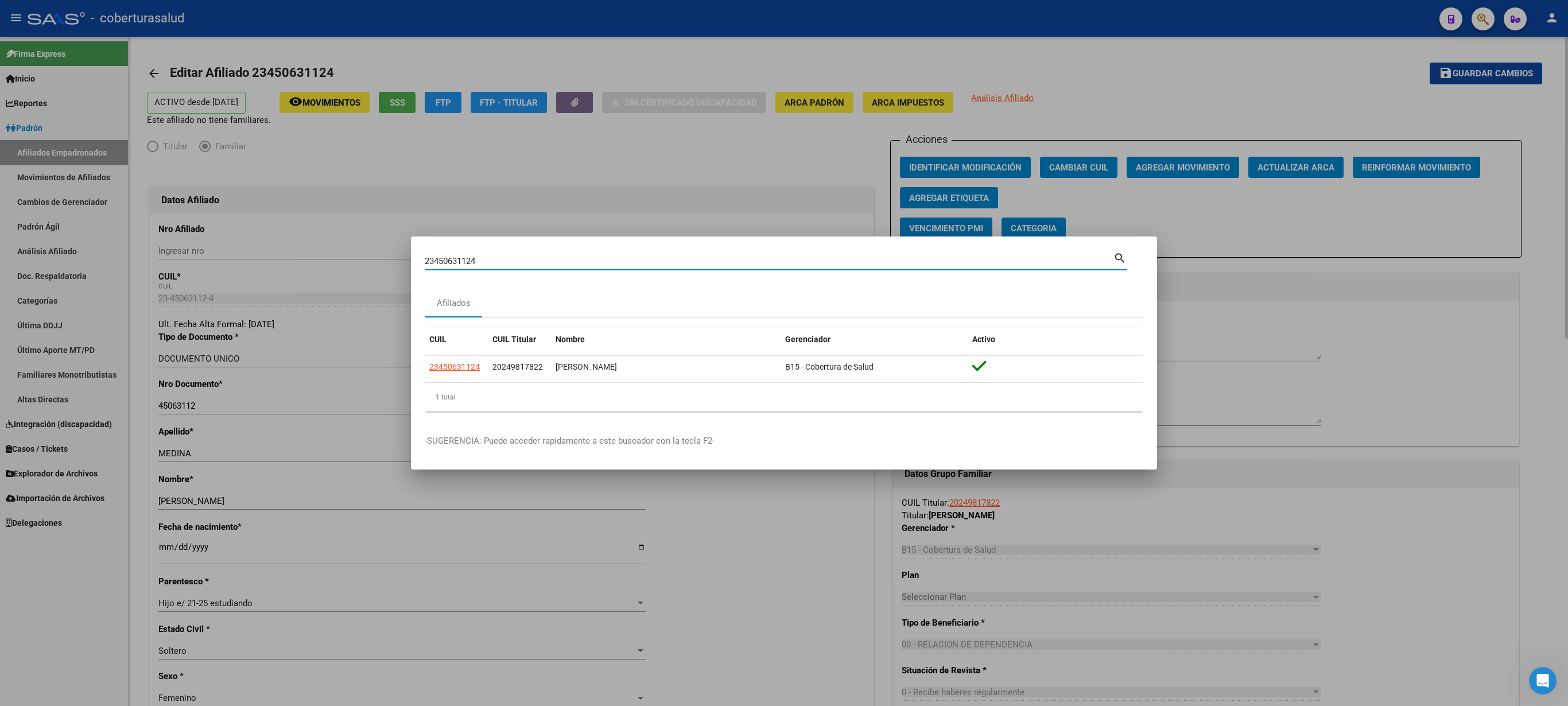
click at [784, 149] on div at bounding box center [784, 353] width 1568 height 706
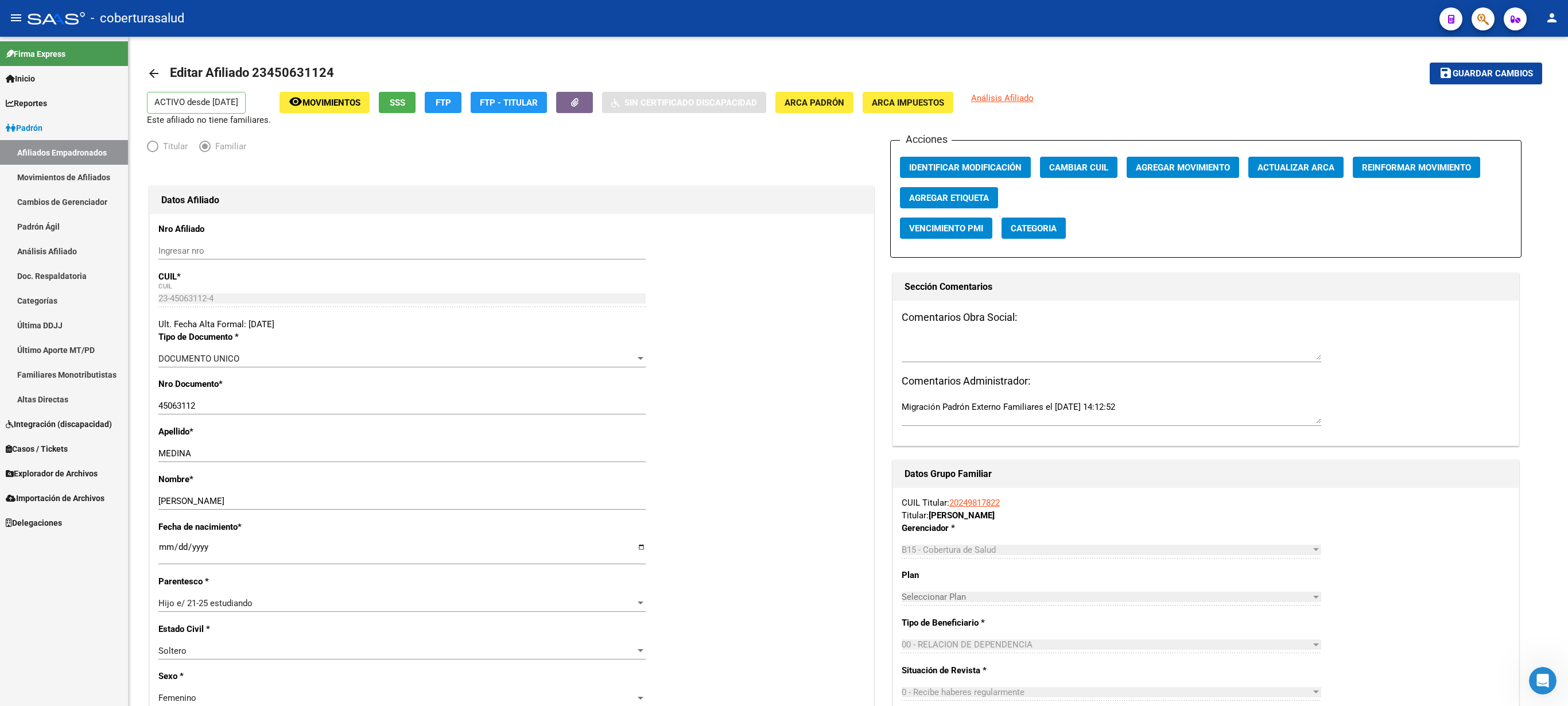
click at [784, 22] on button "button" at bounding box center [1483, 19] width 23 height 23
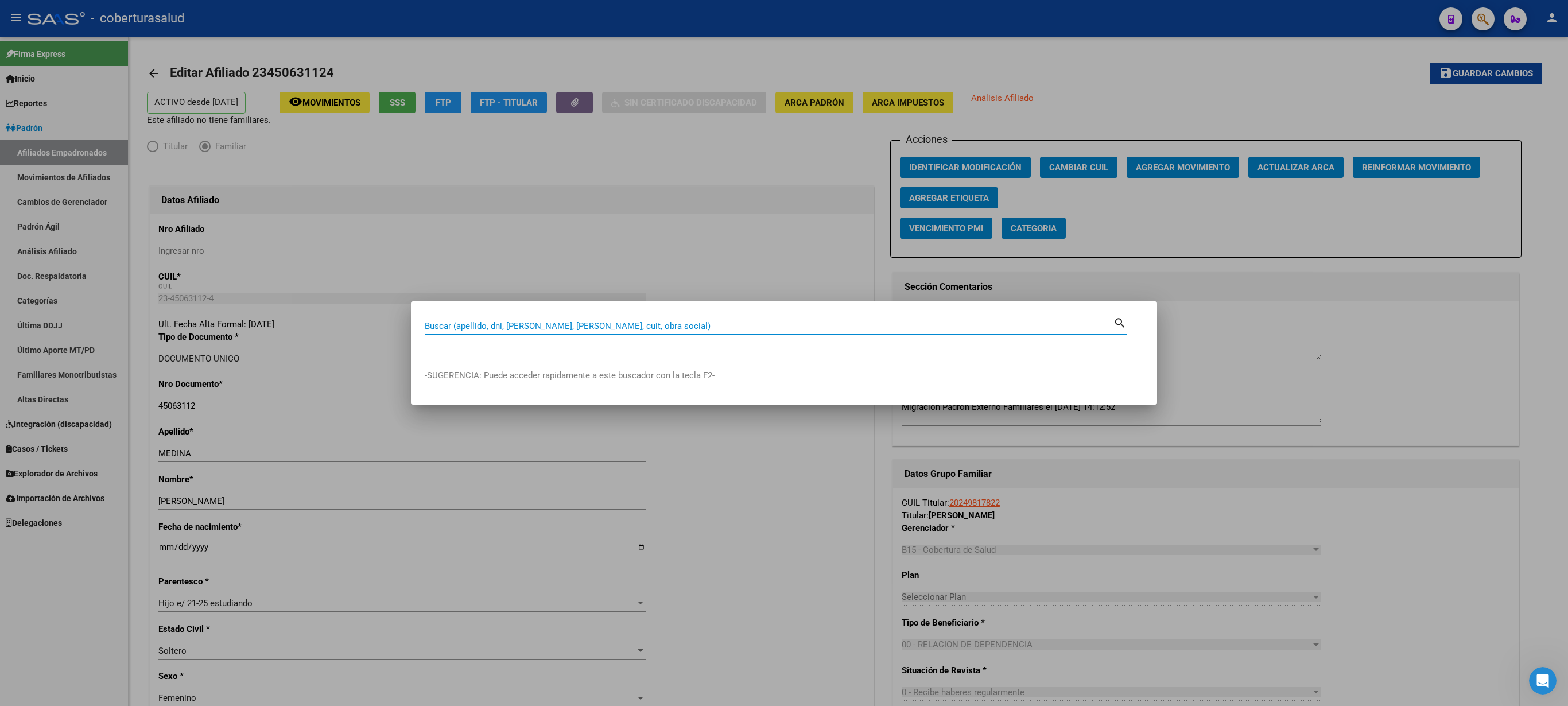
paste input "27428048984"
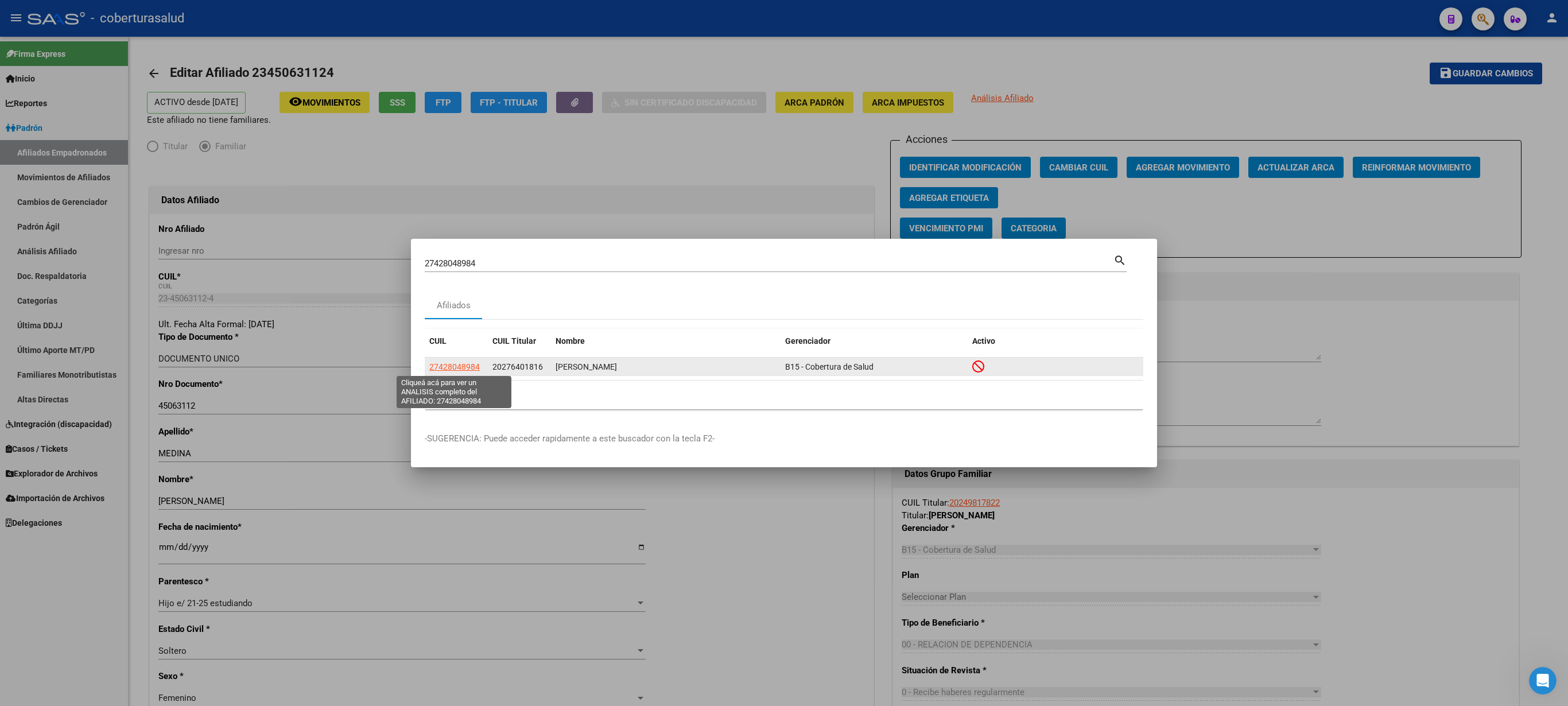
click at [446, 353] on span "27428048984" at bounding box center [454, 367] width 50 height 9
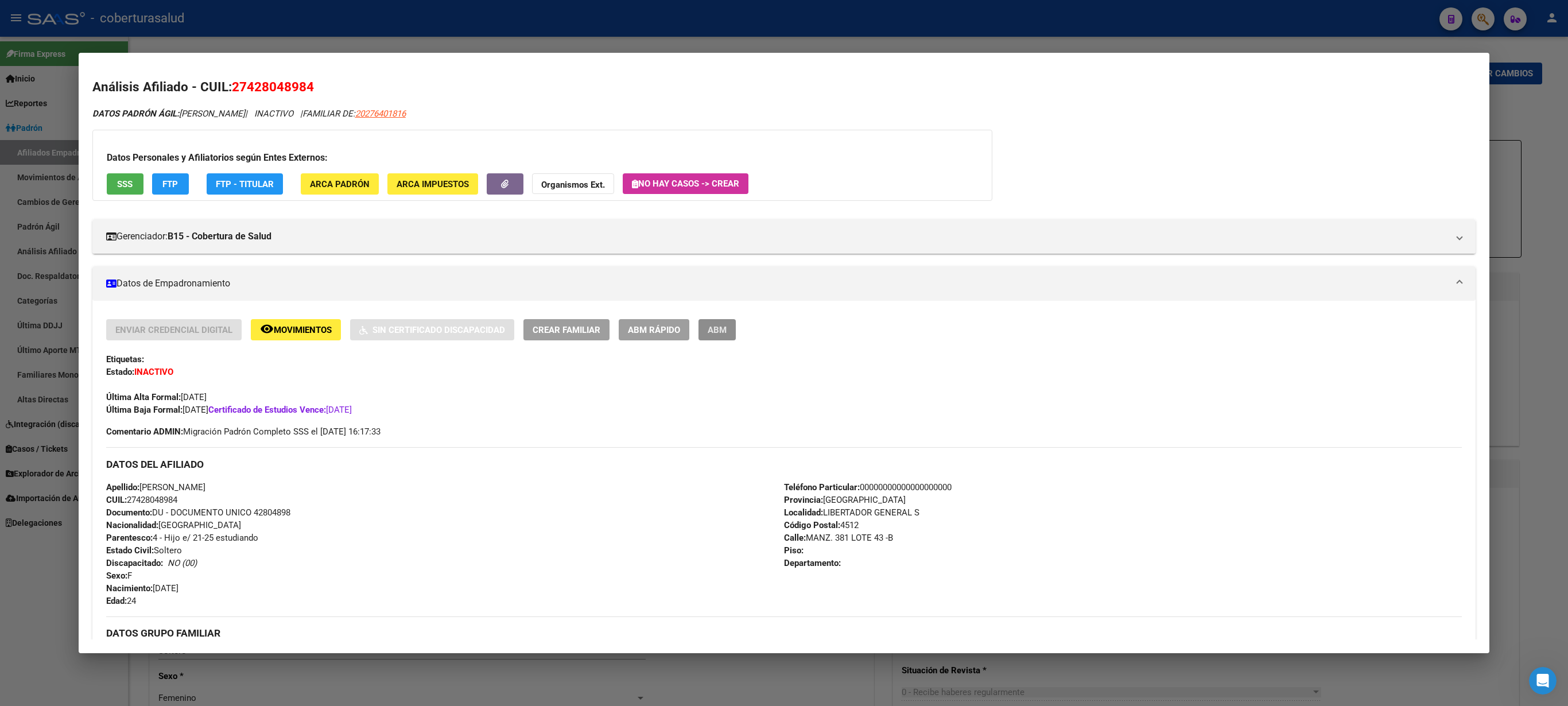
click at [711, 332] on span "ABM" at bounding box center [717, 330] width 19 height 10
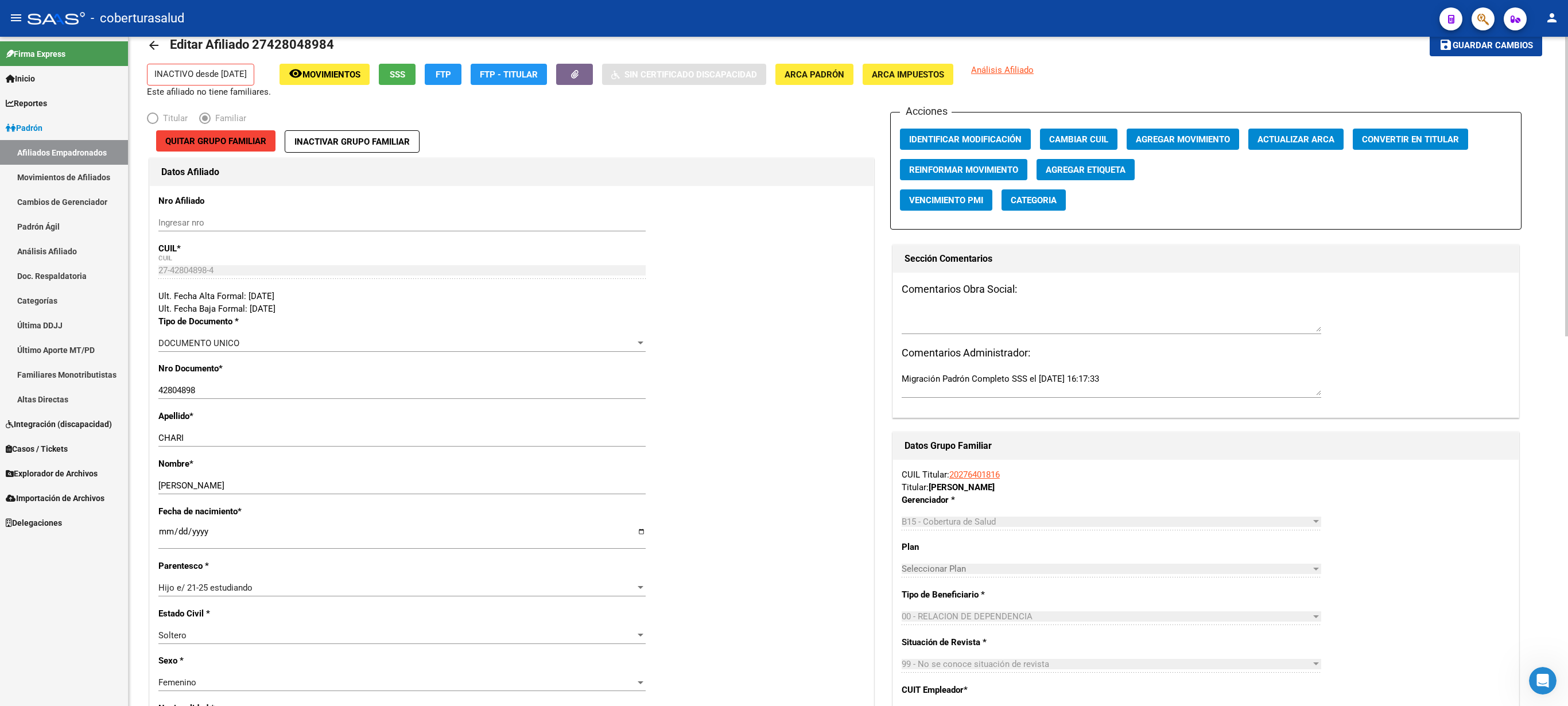
scroll to position [30, 0]
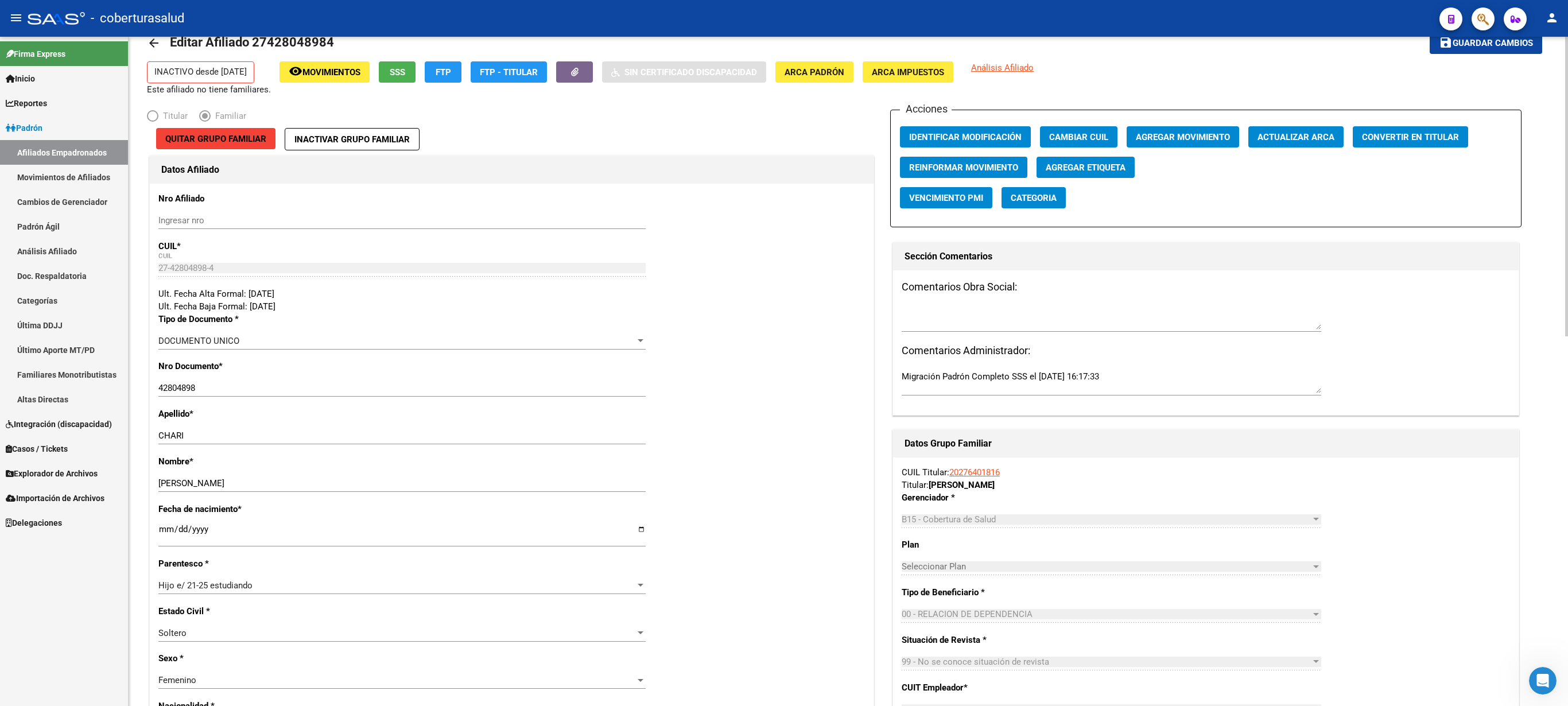
drag, startPoint x: 1565, startPoint y: 363, endPoint x: 1561, endPoint y: 325, distance: 38.2
click at [186, 353] on input "42804898" at bounding box center [402, 388] width 487 height 10
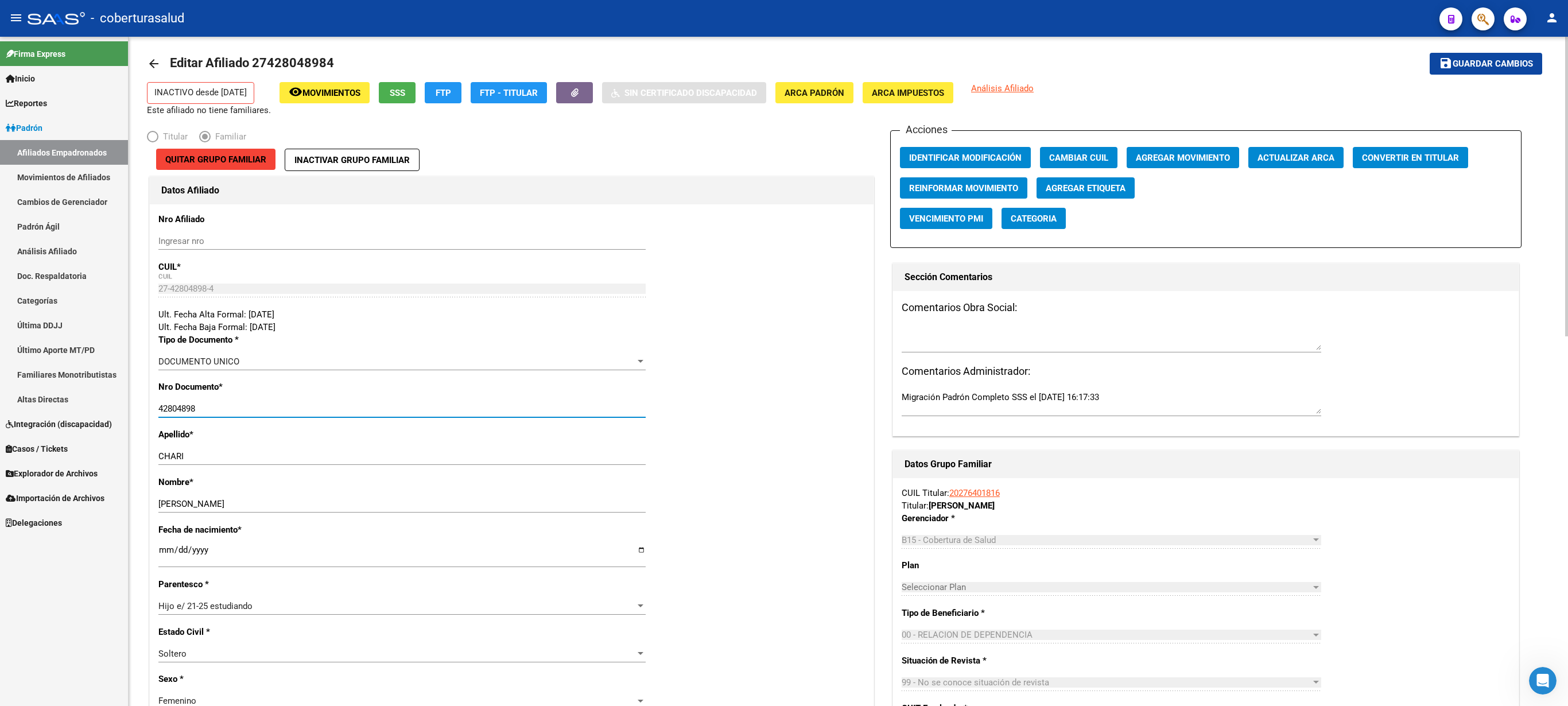
scroll to position [0, 0]
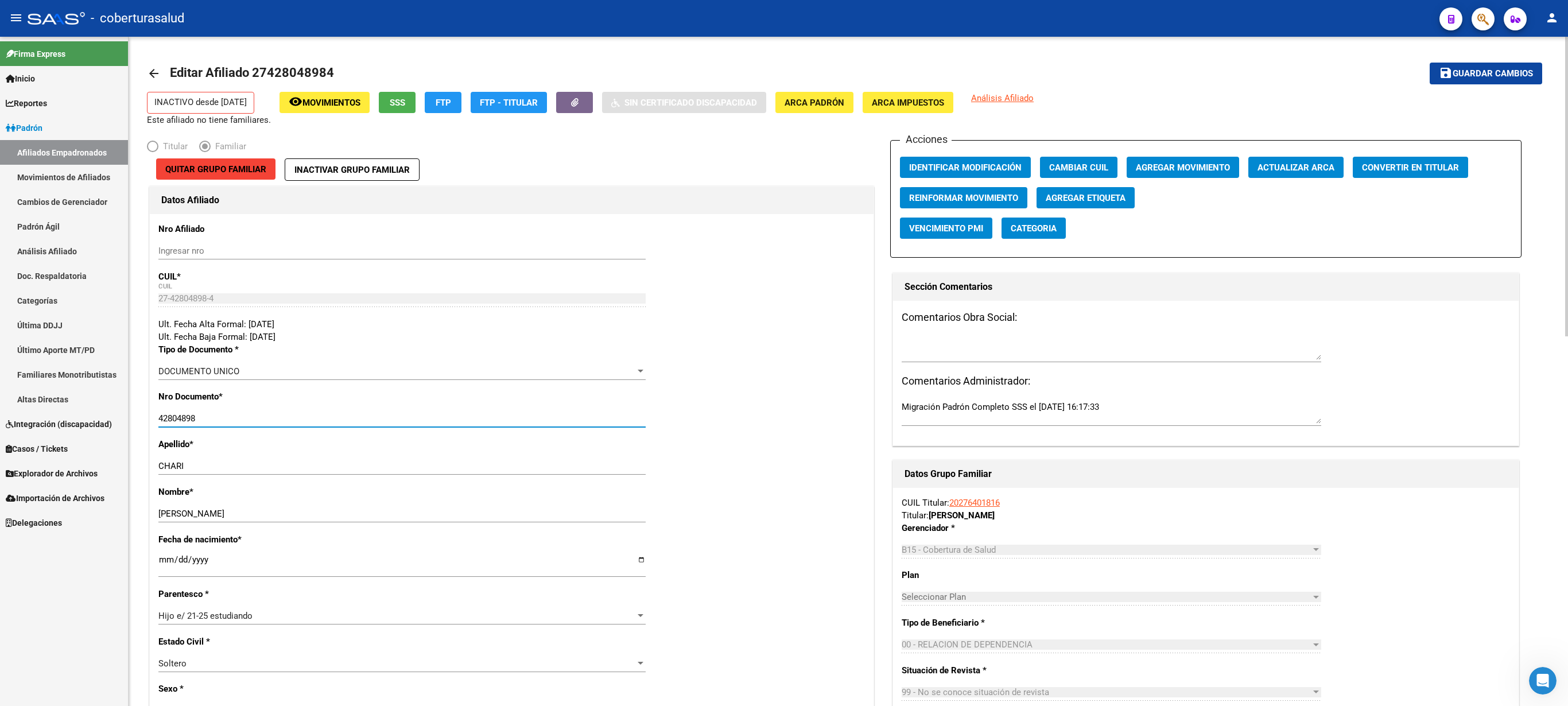
click at [784, 232] on div at bounding box center [1567, 186] width 3 height 300
click at [784, 76] on span "Guardar cambios" at bounding box center [1493, 74] width 80 height 10
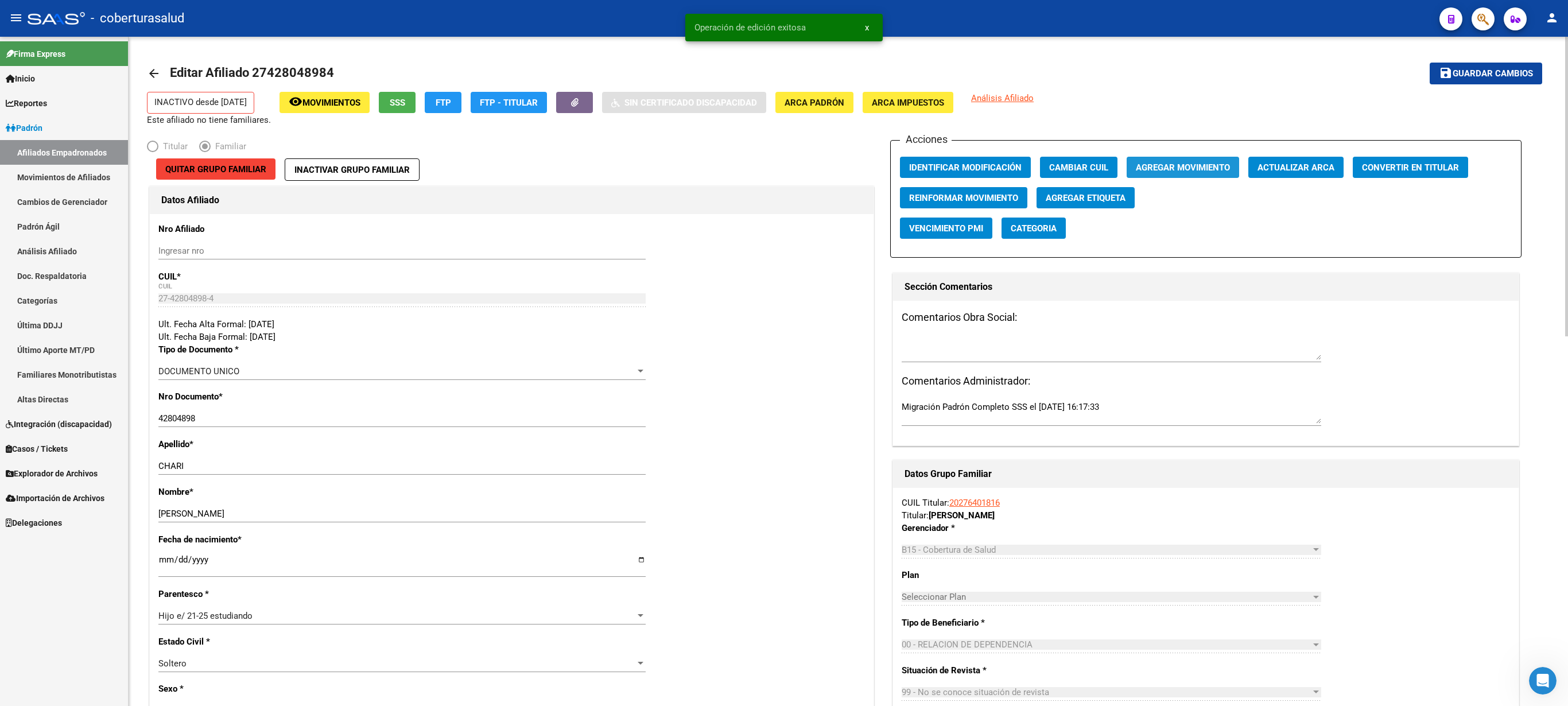
click at [784, 165] on span "Agregar Movimiento" at bounding box center [1183, 167] width 94 height 10
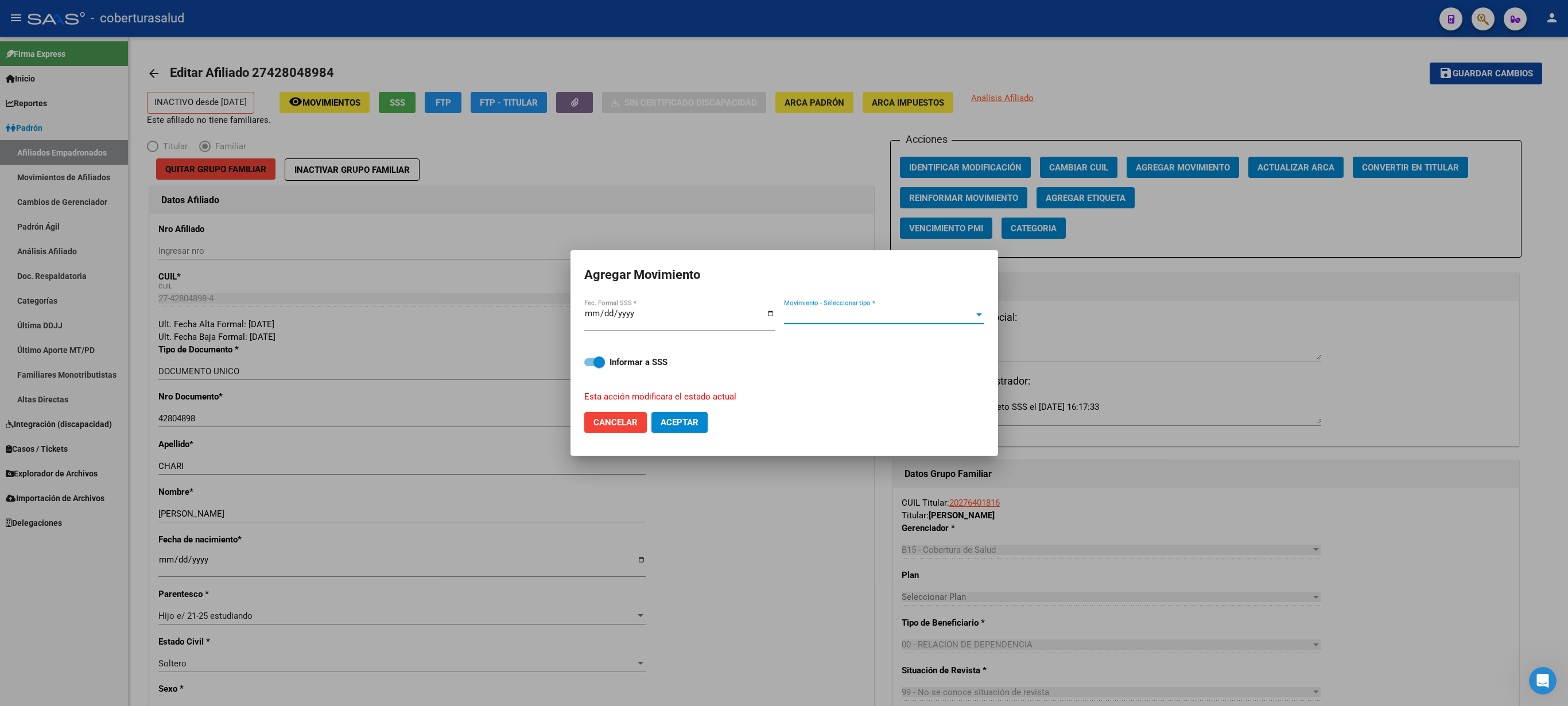
click at [784, 317] on span "Movimiento - Seleccionar tipo *" at bounding box center [879, 315] width 190 height 10
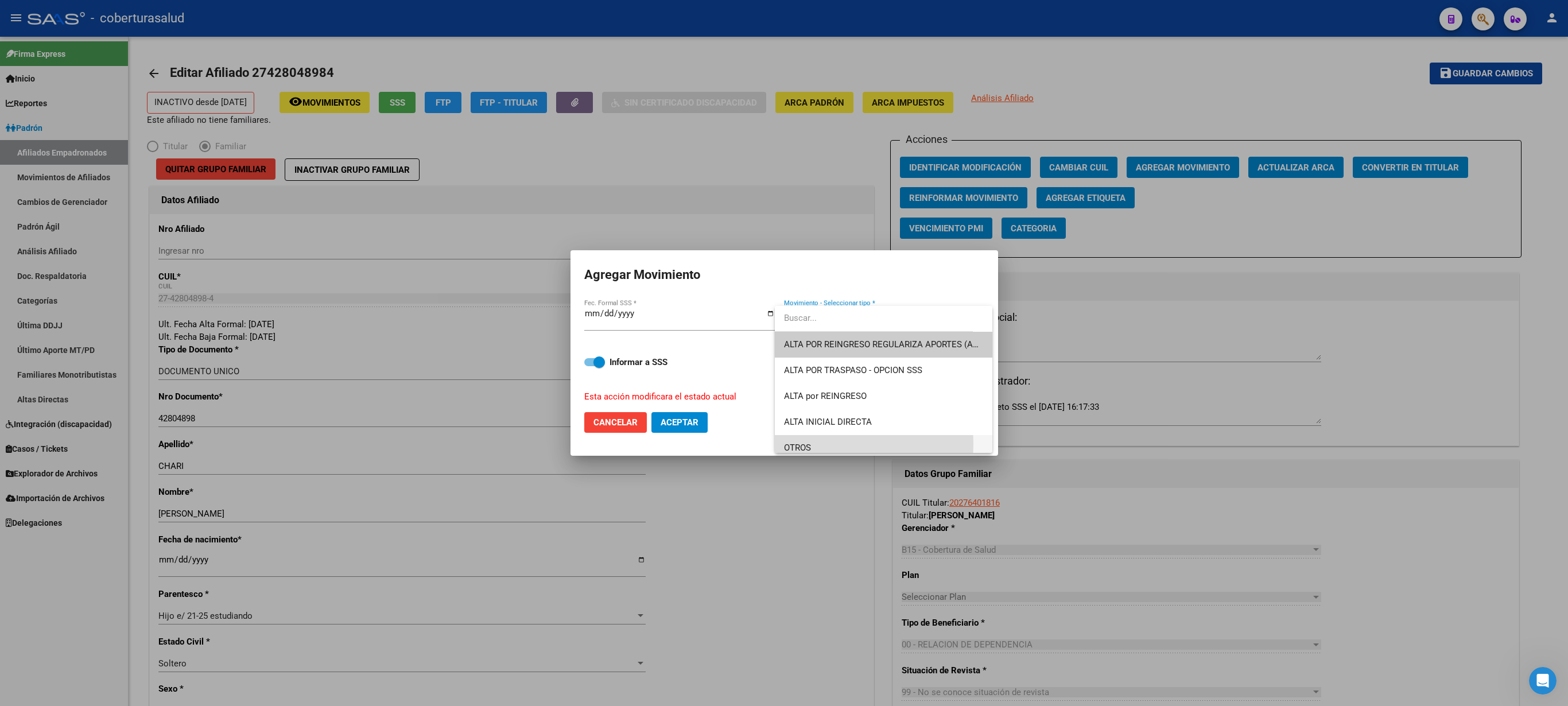
click at [784, 353] on span "OTROS" at bounding box center [884, 448] width 199 height 26
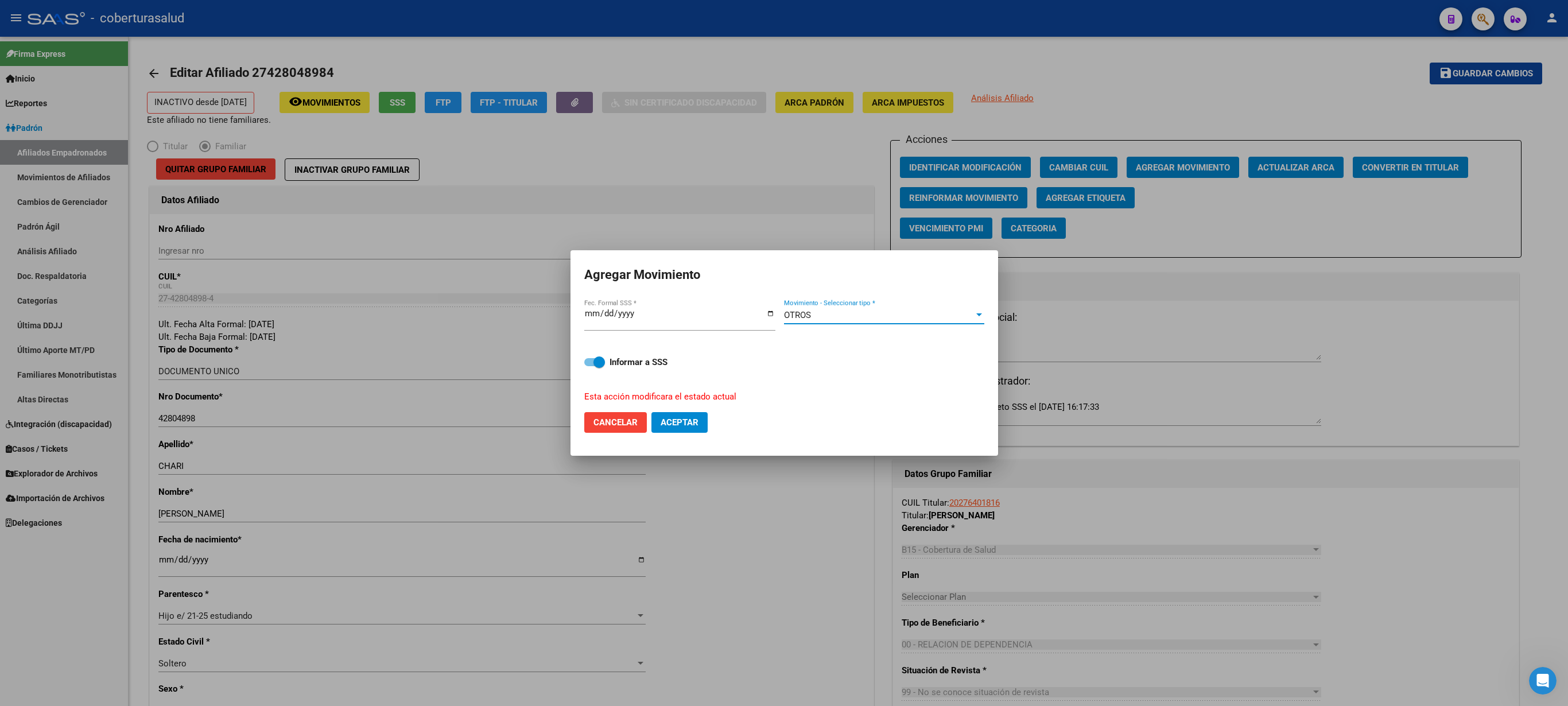
click at [685, 353] on button "Aceptar" at bounding box center [680, 422] width 57 height 21
click at [735, 196] on div at bounding box center [784, 353] width 1568 height 706
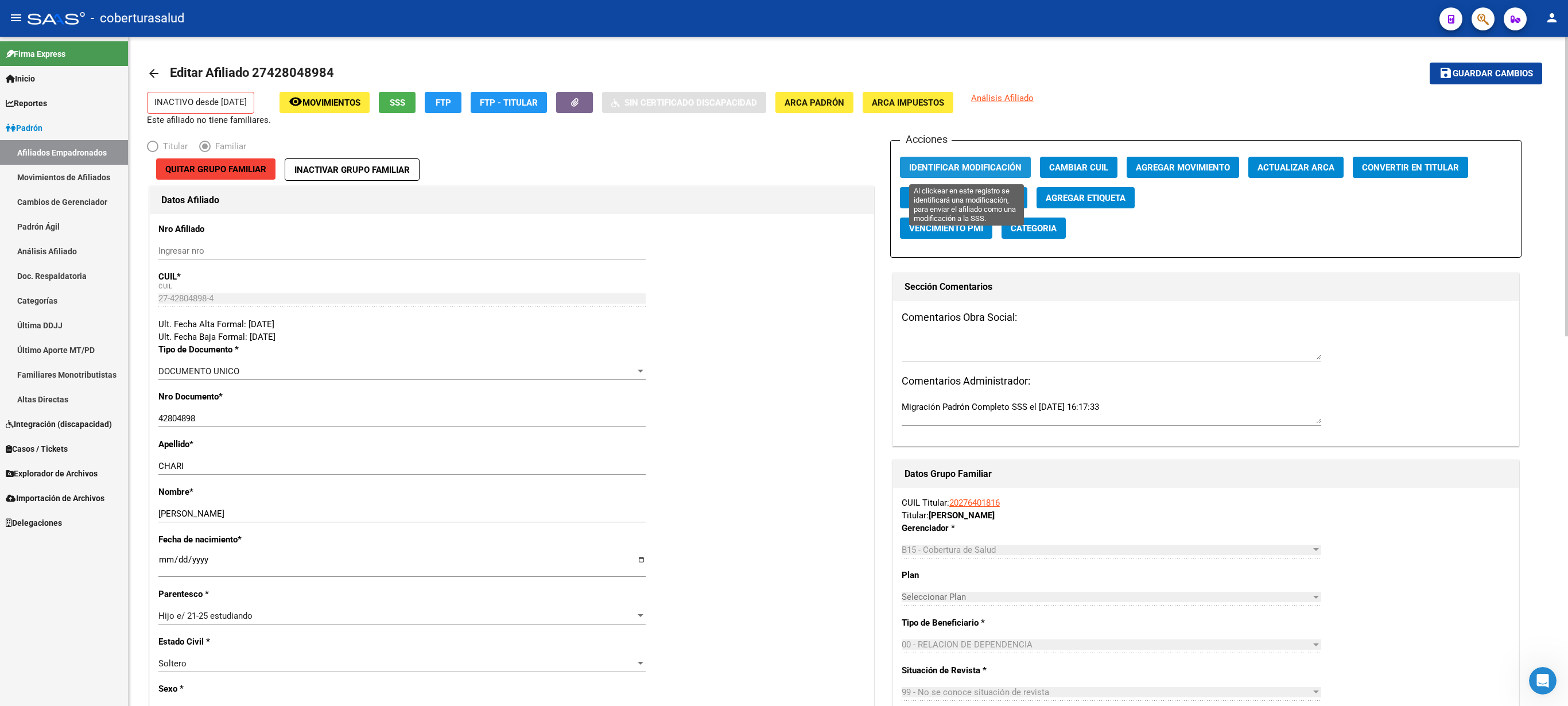
click at [784, 165] on span "Identificar Modificación" at bounding box center [965, 167] width 112 height 10
click at [784, 14] on icon "button" at bounding box center [1483, 19] width 11 height 13
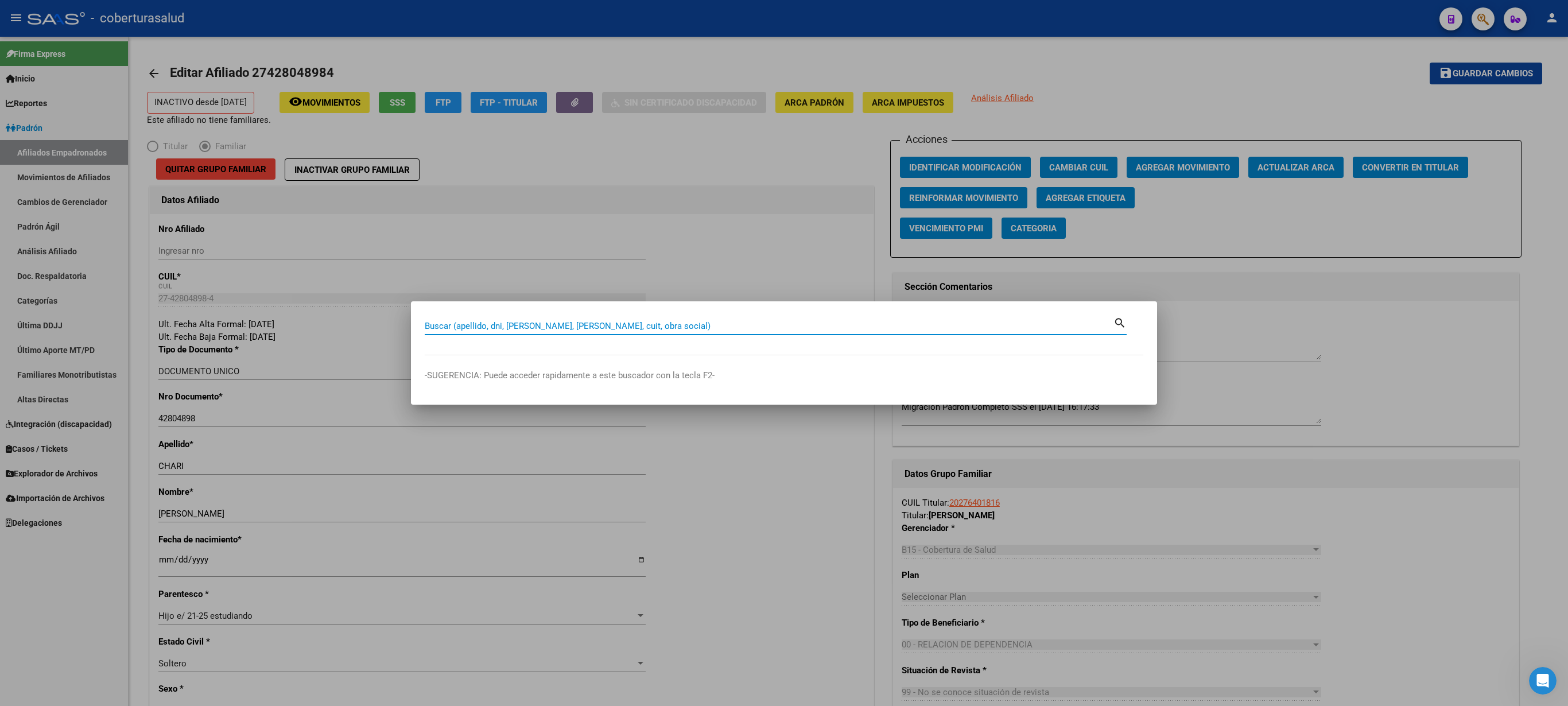
paste input "27428048984"
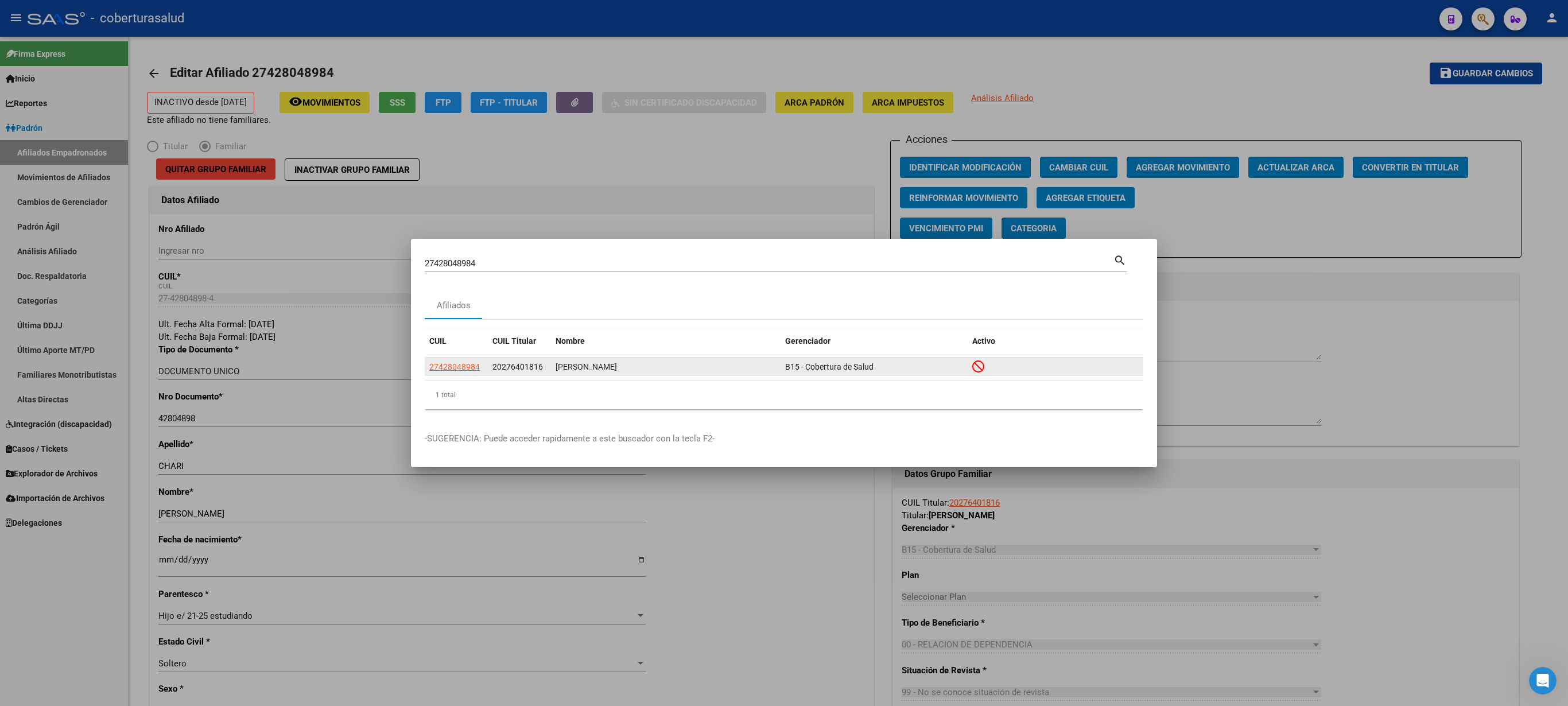
drag, startPoint x: 425, startPoint y: 370, endPoint x: 491, endPoint y: 374, distance: 66.1
click at [488, 353] on datatable-body-cell "27428048984" at bounding box center [456, 367] width 63 height 18
copy span "27428048984"
click at [466, 353] on span "27428048984" at bounding box center [454, 367] width 50 height 9
copy span "27428048984"
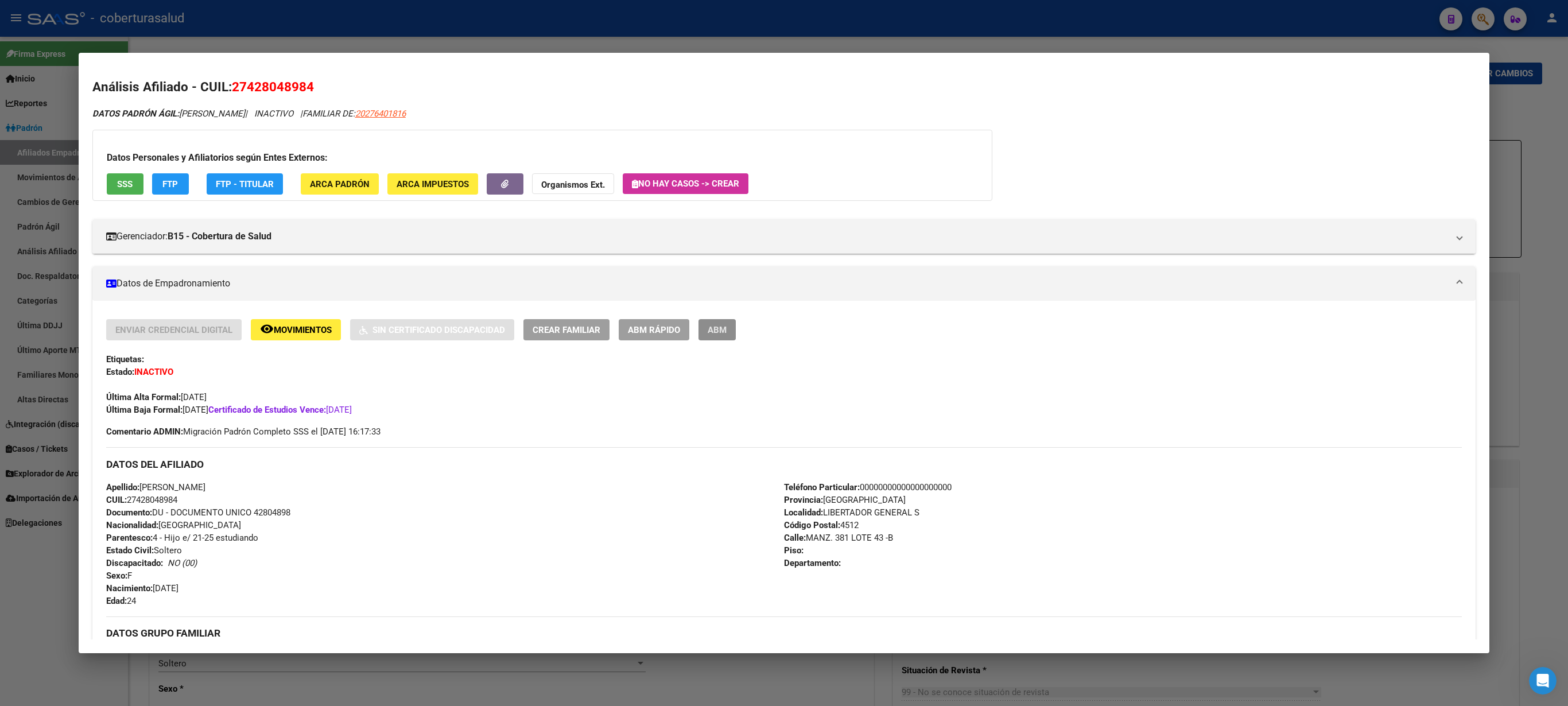
click at [728, 335] on button "ABM" at bounding box center [716, 330] width 37 height 21
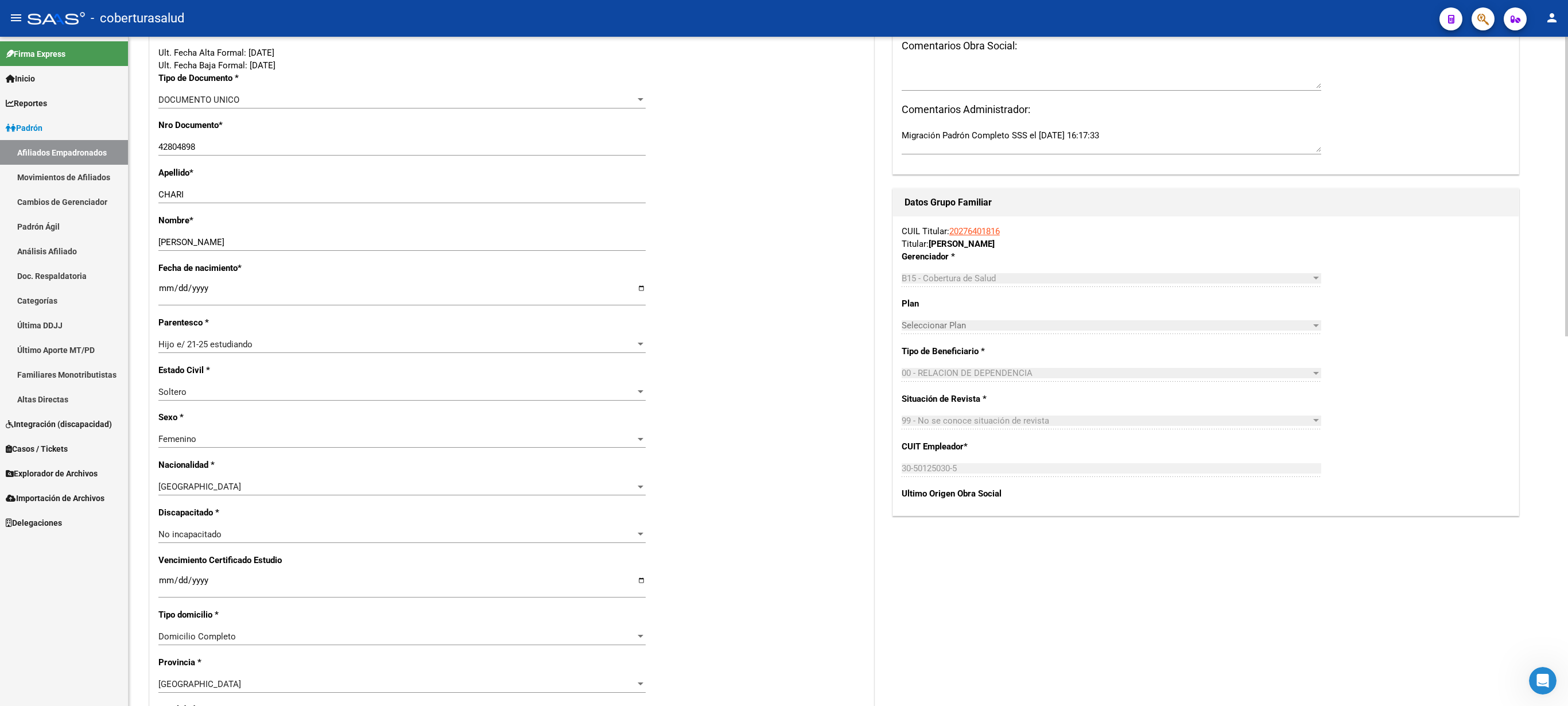
scroll to position [269, 0]
click at [784, 292] on div at bounding box center [1567, 186] width 3 height 300
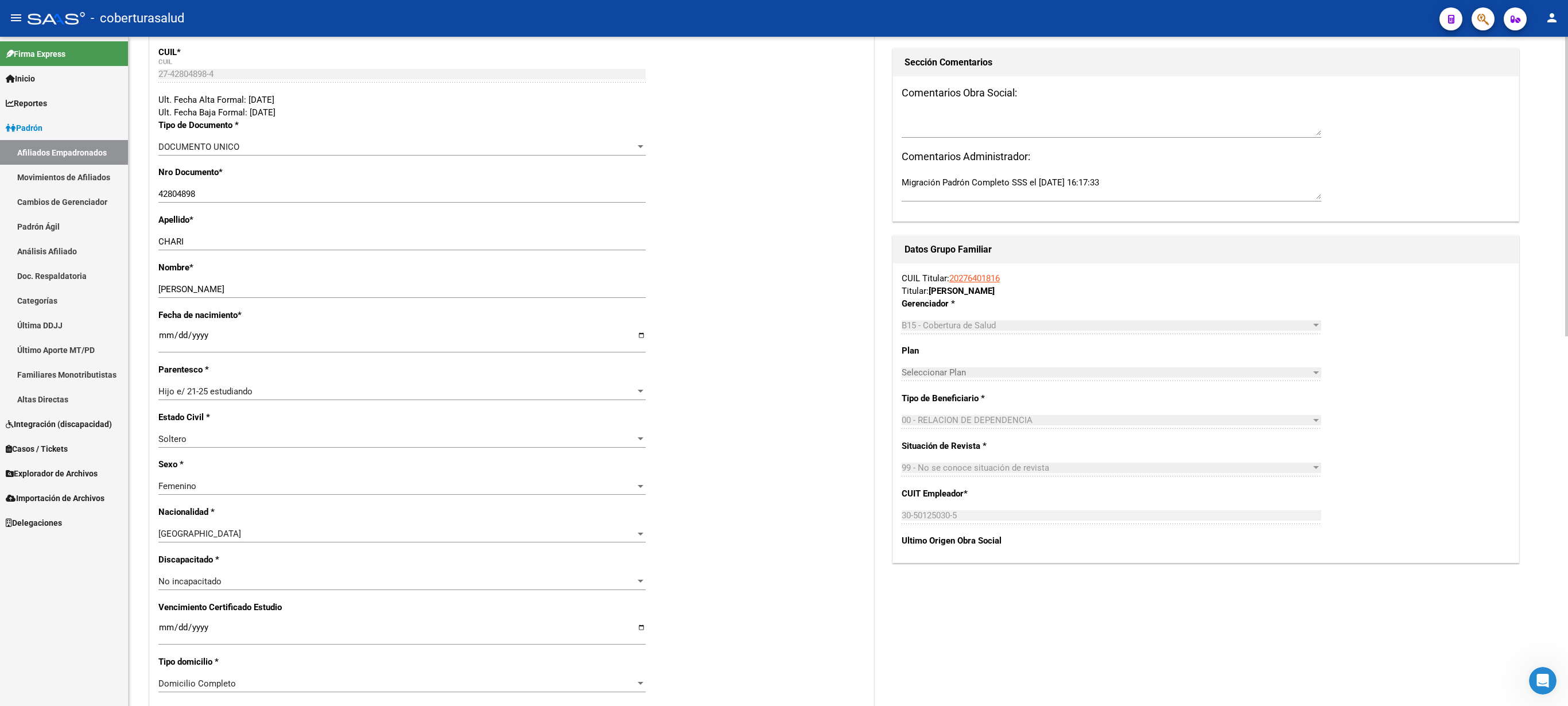
scroll to position [207, 0]
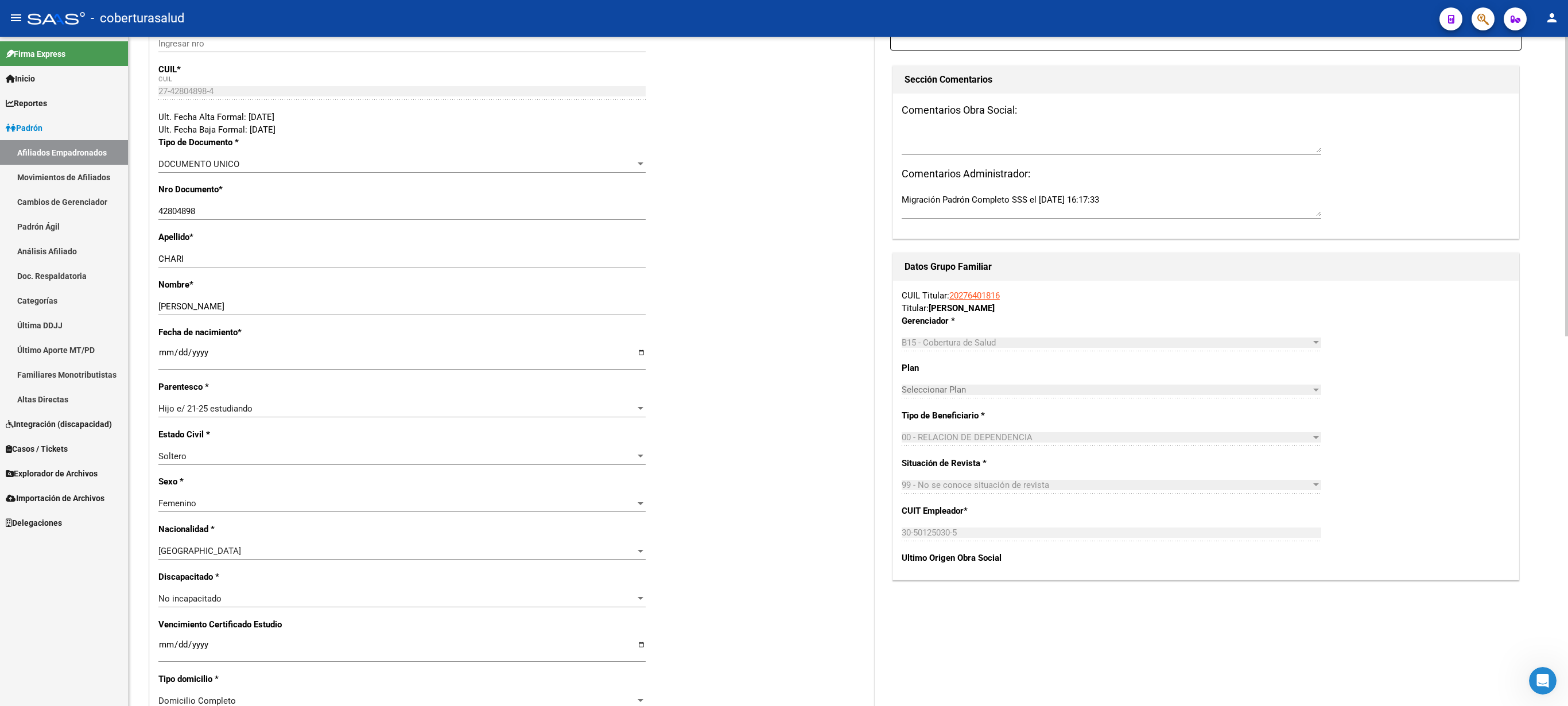
click at [668, 119] on div "Ult. Fecha Alta Formal: [DATE]" at bounding box center [512, 117] width 706 height 13
click at [784, 79] on div "arrow_back Editar Afiliado 27428048984 save Guardar cambios INACTIVO desde [DAT…" at bounding box center [848, 583] width 1440 height 1508
click at [590, 148] on div "Nro Afiliado Ingresar nro CUIL * 27-42804898-4 CUIL ARCA Padrón Ult. Fecha Alta…" at bounding box center [512, 629] width 724 height 1245
click at [714, 28] on div "- coberturasalud" at bounding box center [729, 18] width 1403 height 25
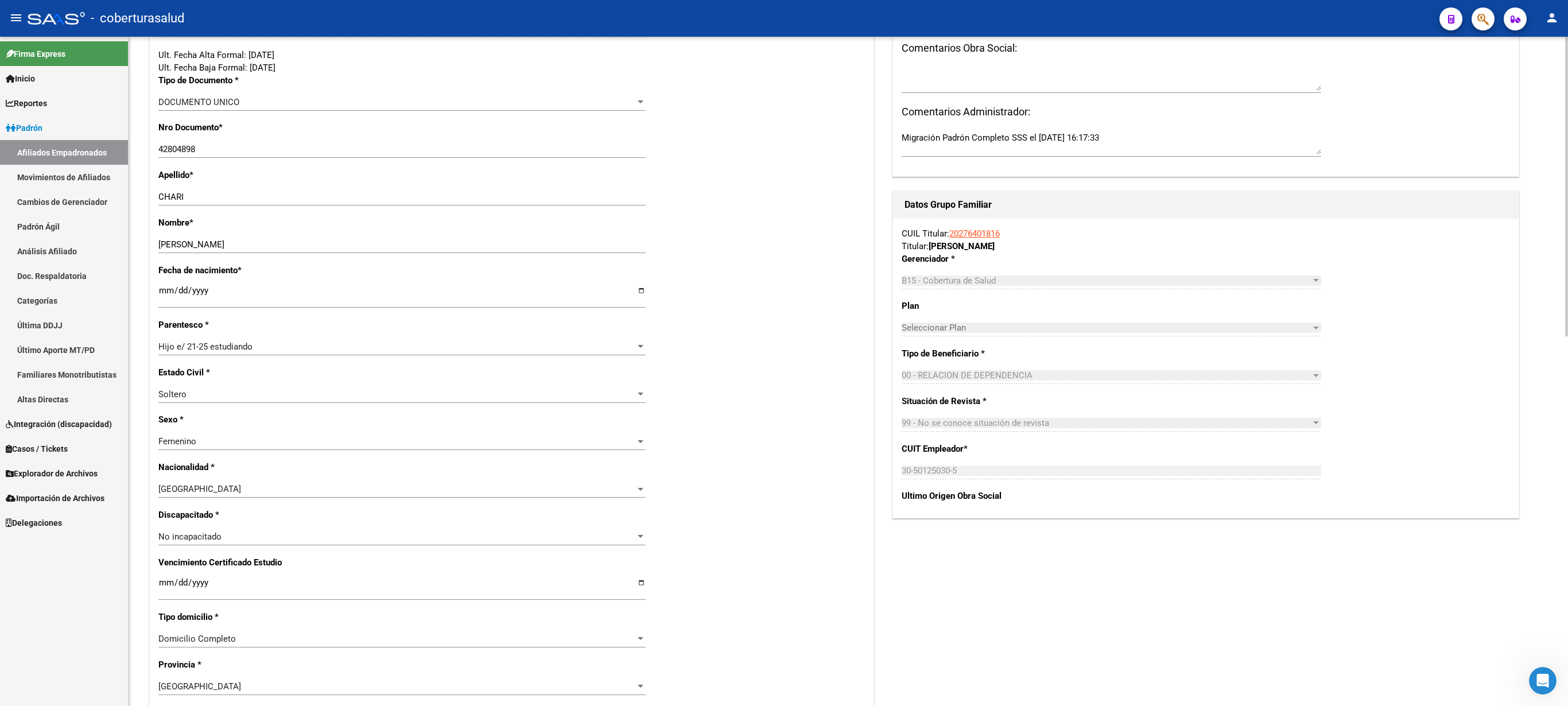
scroll to position [825, 0]
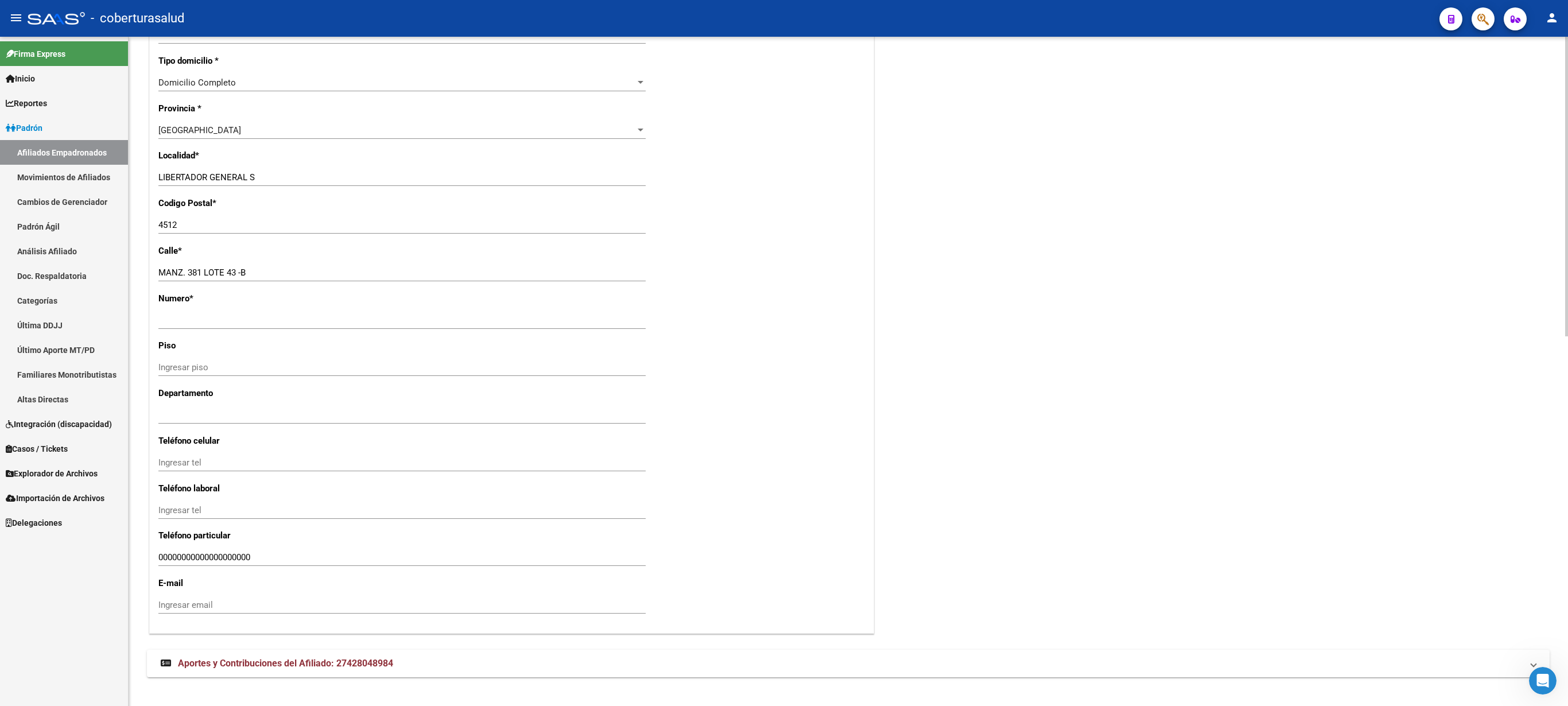
drag, startPoint x: 679, startPoint y: 194, endPoint x: 737, endPoint y: 206, distance: 59.2
click at [681, 194] on div "Nro Afiliado Ingresar nro CUIL * 27-42804898-4 CUIL ARCA Padrón Ult. Fecha Alta…" at bounding box center [512, 11] width 724 height 1245
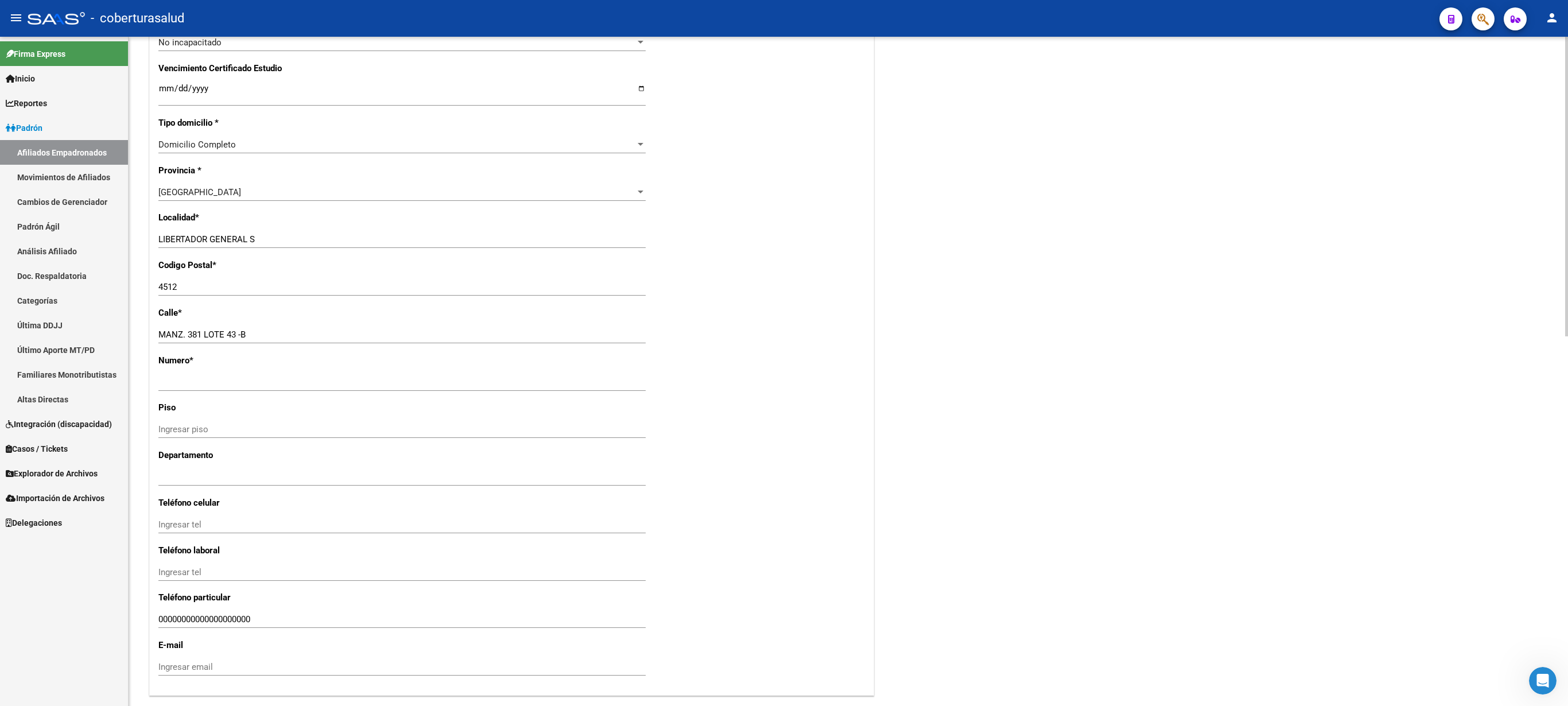
scroll to position [94, 0]
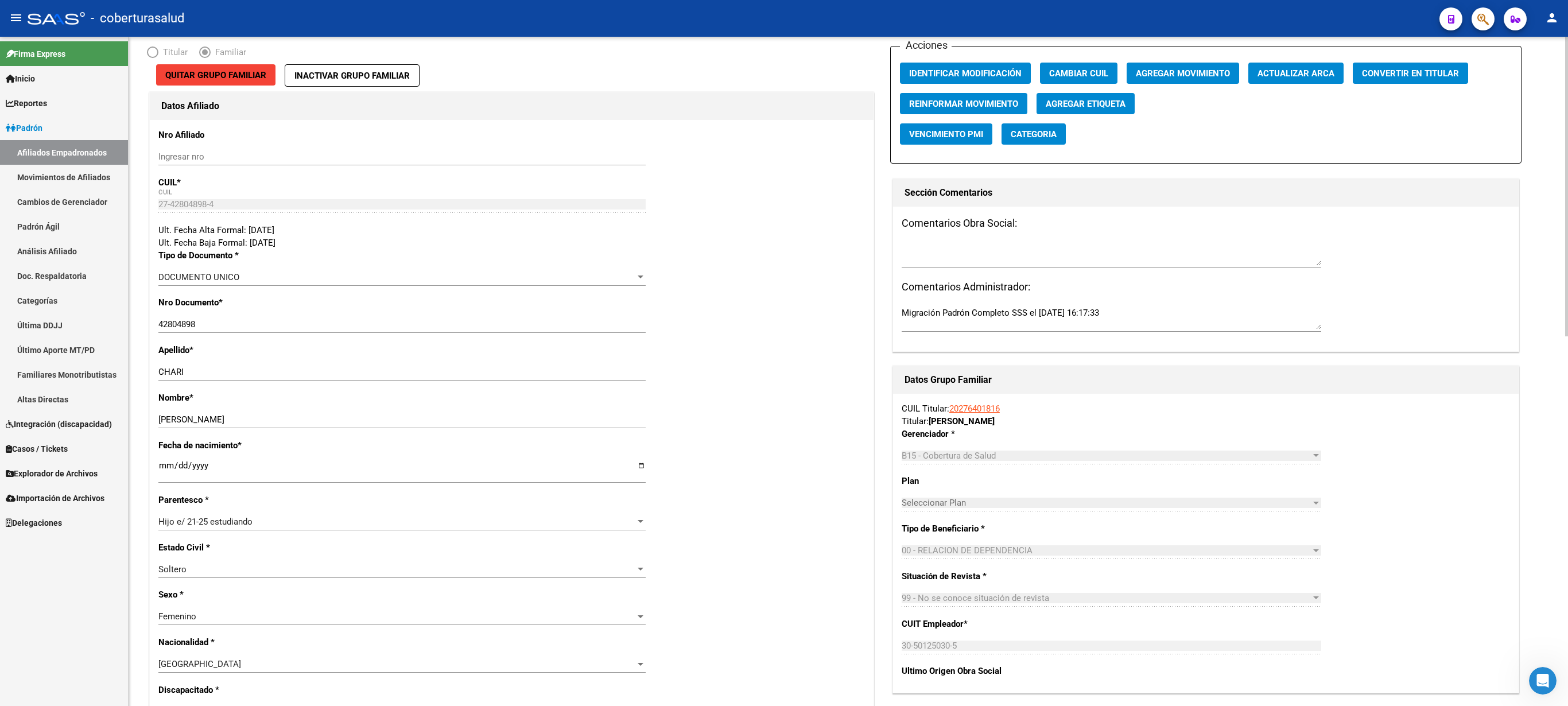
click at [784, 156] on div at bounding box center [1567, 371] width 3 height 670
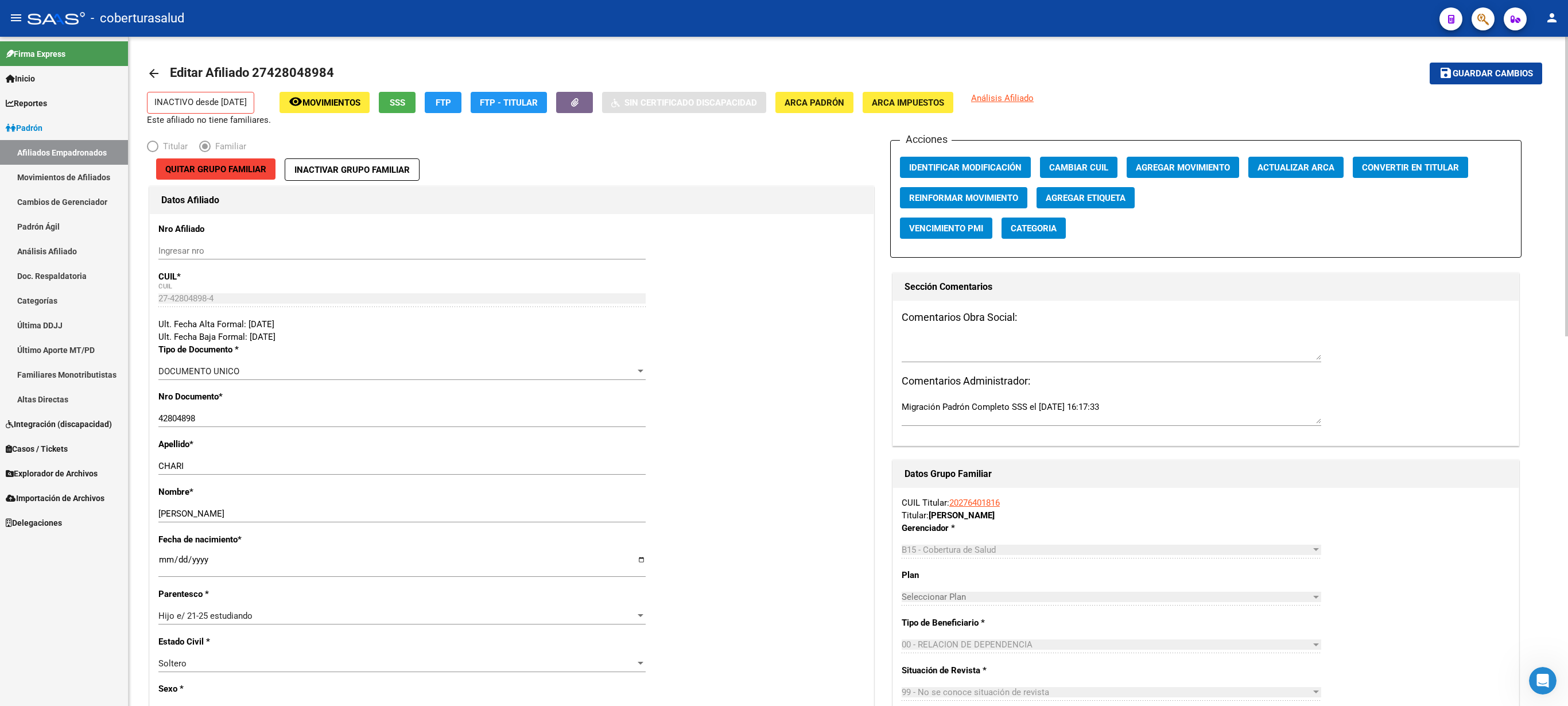
click at [784, 65] on div at bounding box center [1567, 371] width 3 height 670
click at [342, 106] on span "Movimientos" at bounding box center [331, 102] width 58 height 10
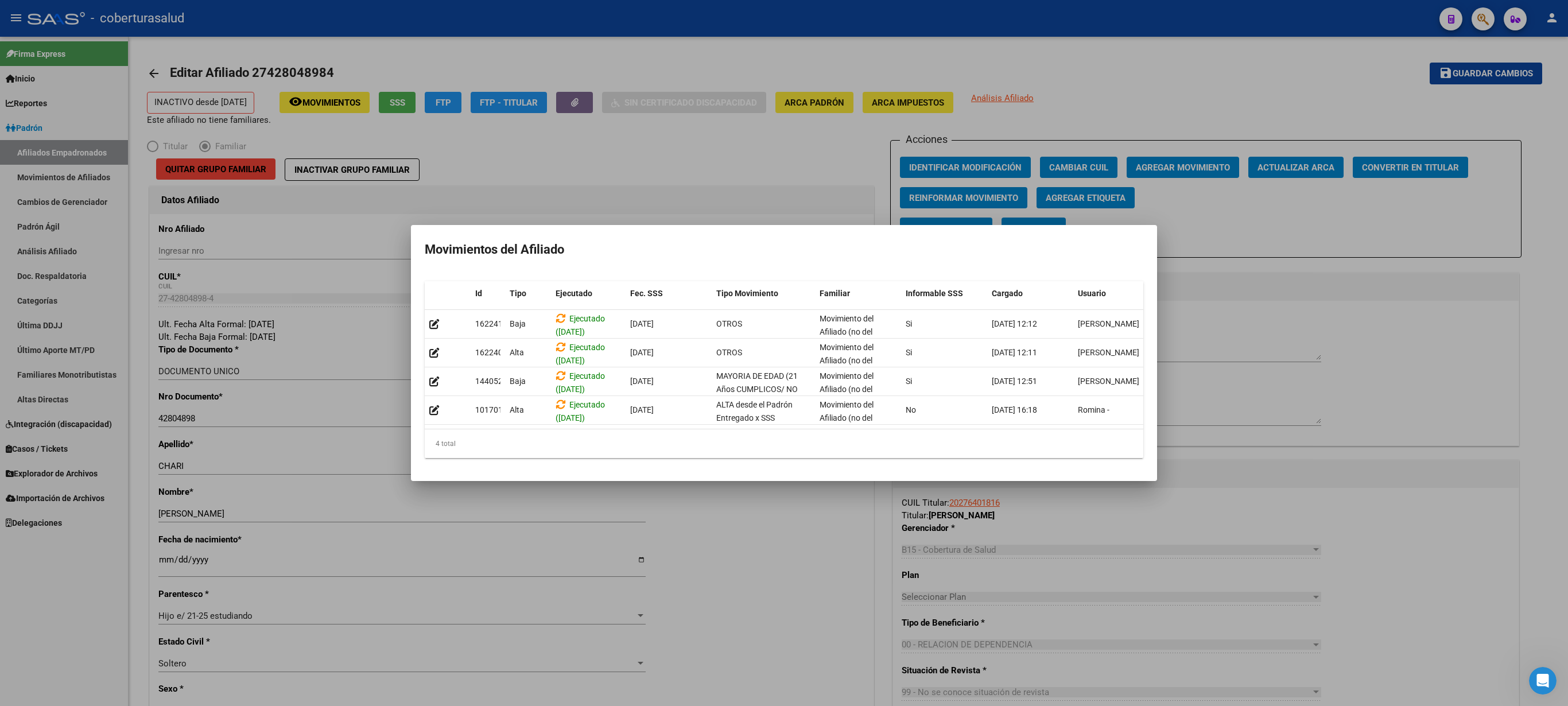
click at [747, 182] on div at bounding box center [784, 353] width 1568 height 706
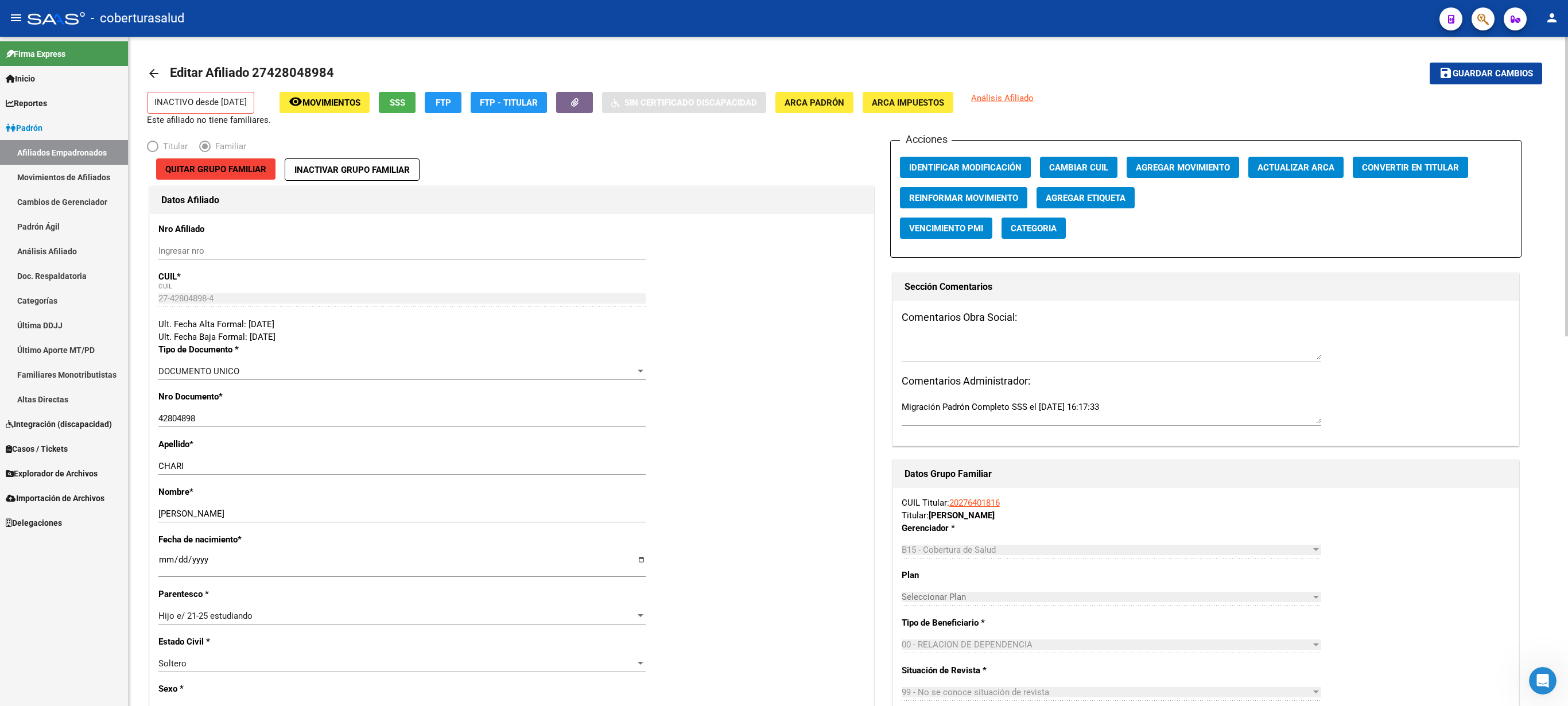
click at [784, 158] on button "Agregar Movimiento" at bounding box center [1183, 167] width 112 height 21
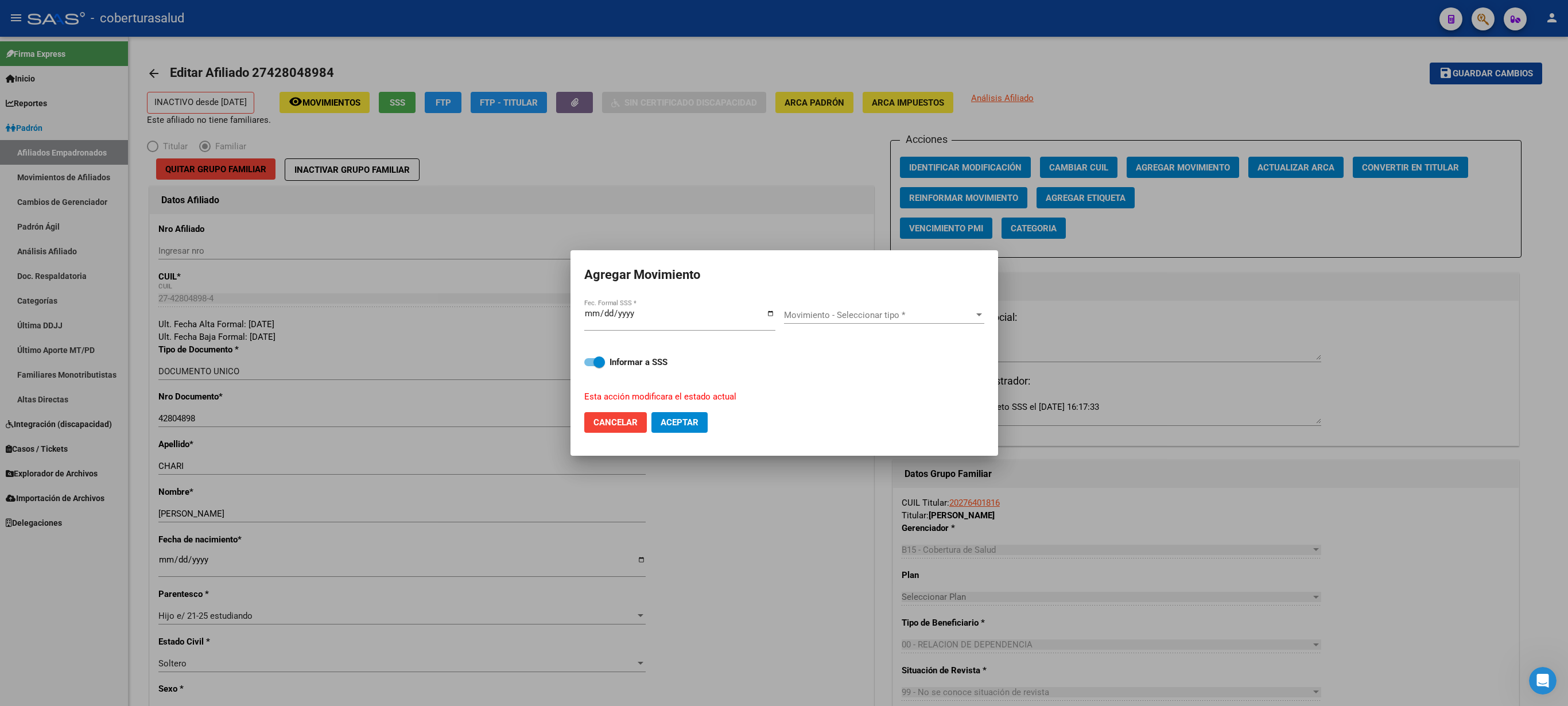
click at [784, 324] on div "Movimiento - Seleccionar tipo * Movimiento - Seleccionar tipo *" at bounding box center [884, 315] width 200 height 17
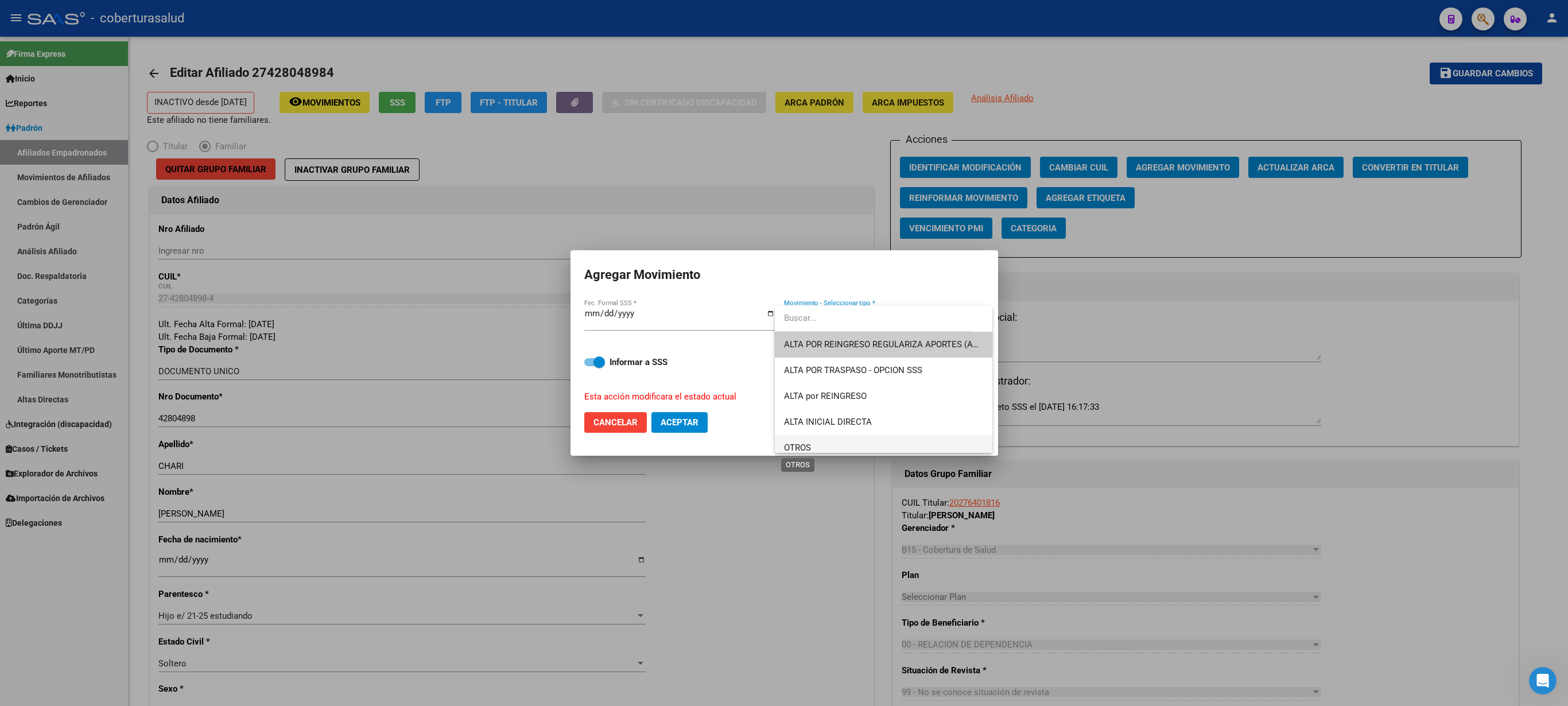
click at [784, 353] on span "OTROS" at bounding box center [798, 448] width 27 height 10
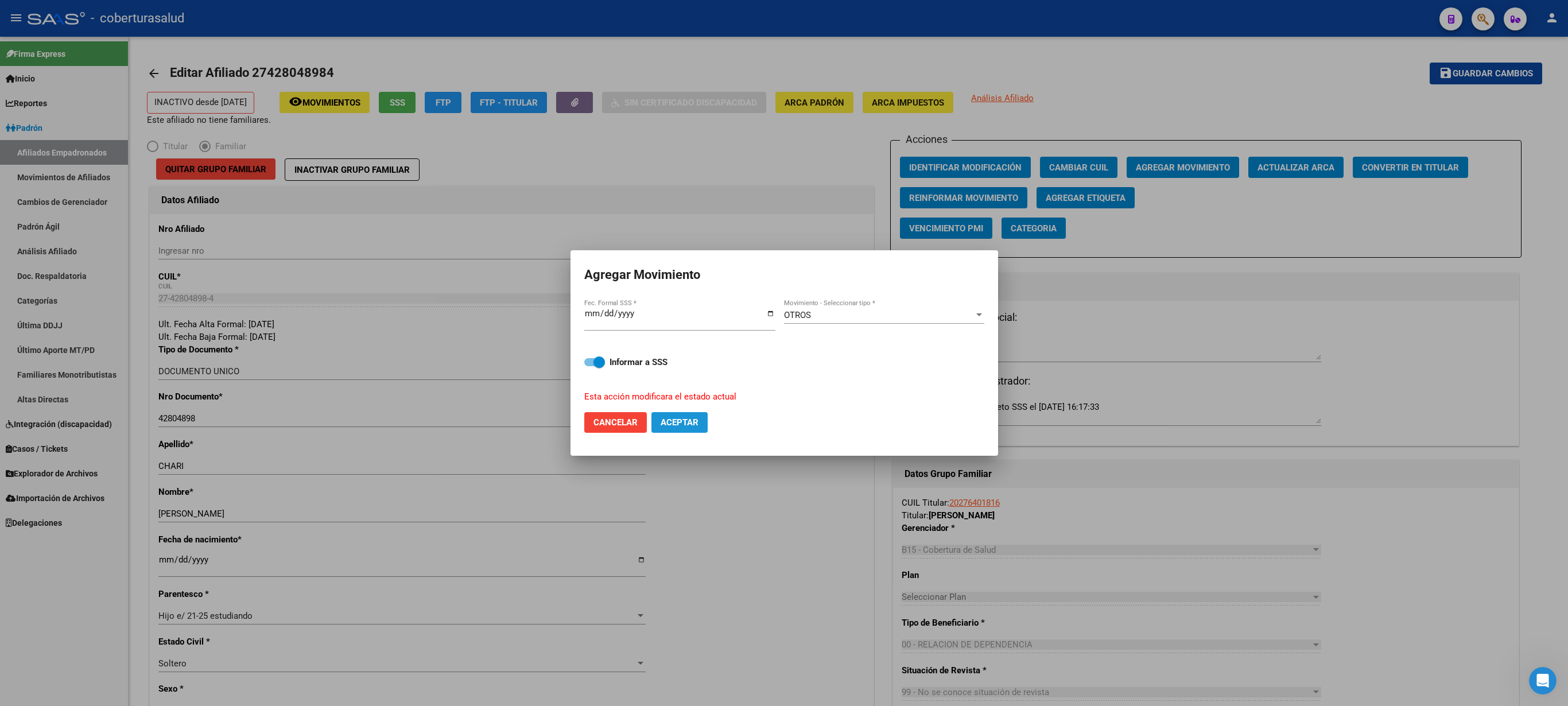
click at [693, 353] on button "Aceptar" at bounding box center [680, 422] width 57 height 21
click at [770, 353] on div at bounding box center [784, 353] width 1568 height 706
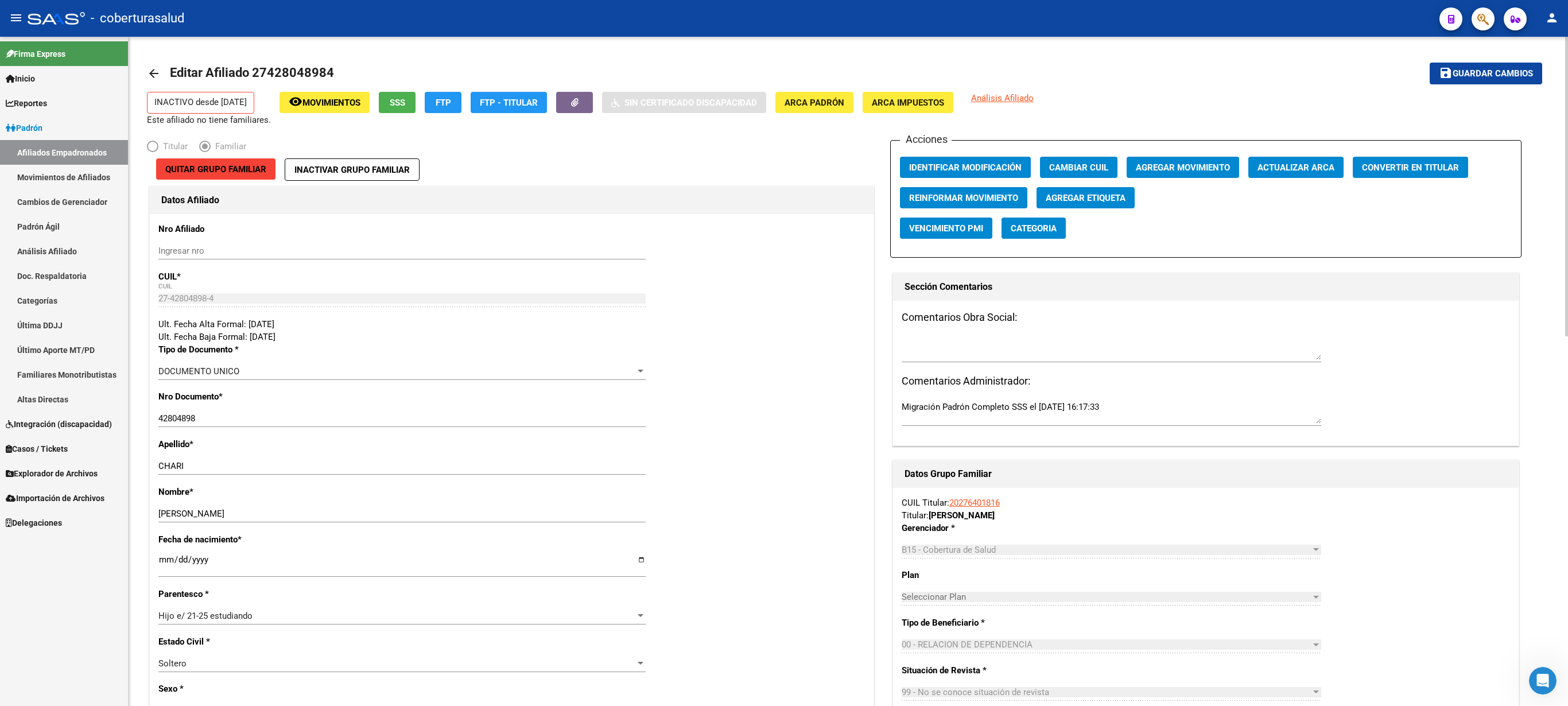
click at [315, 104] on span "Movimientos" at bounding box center [331, 102] width 58 height 10
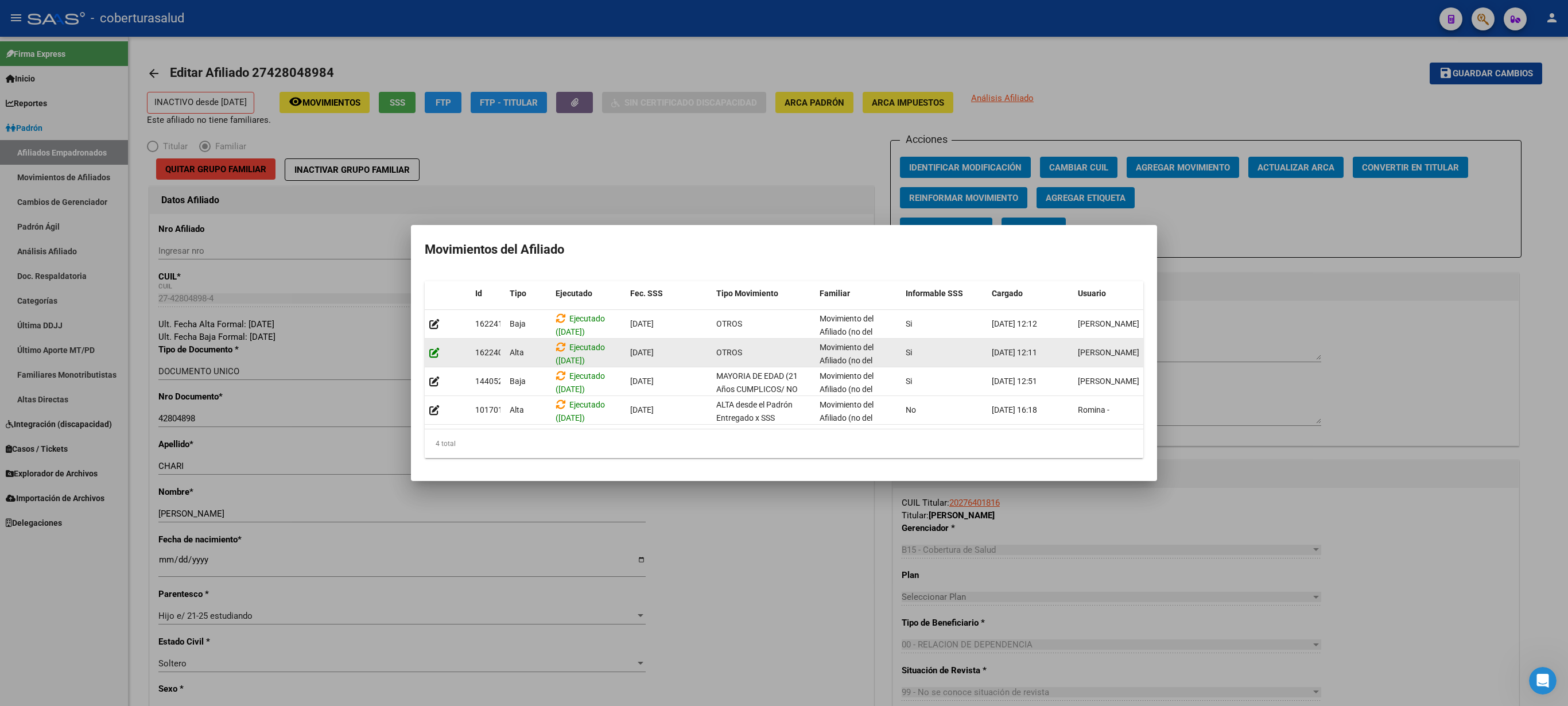
click at [429, 348] on icon at bounding box center [434, 353] width 10 height 11
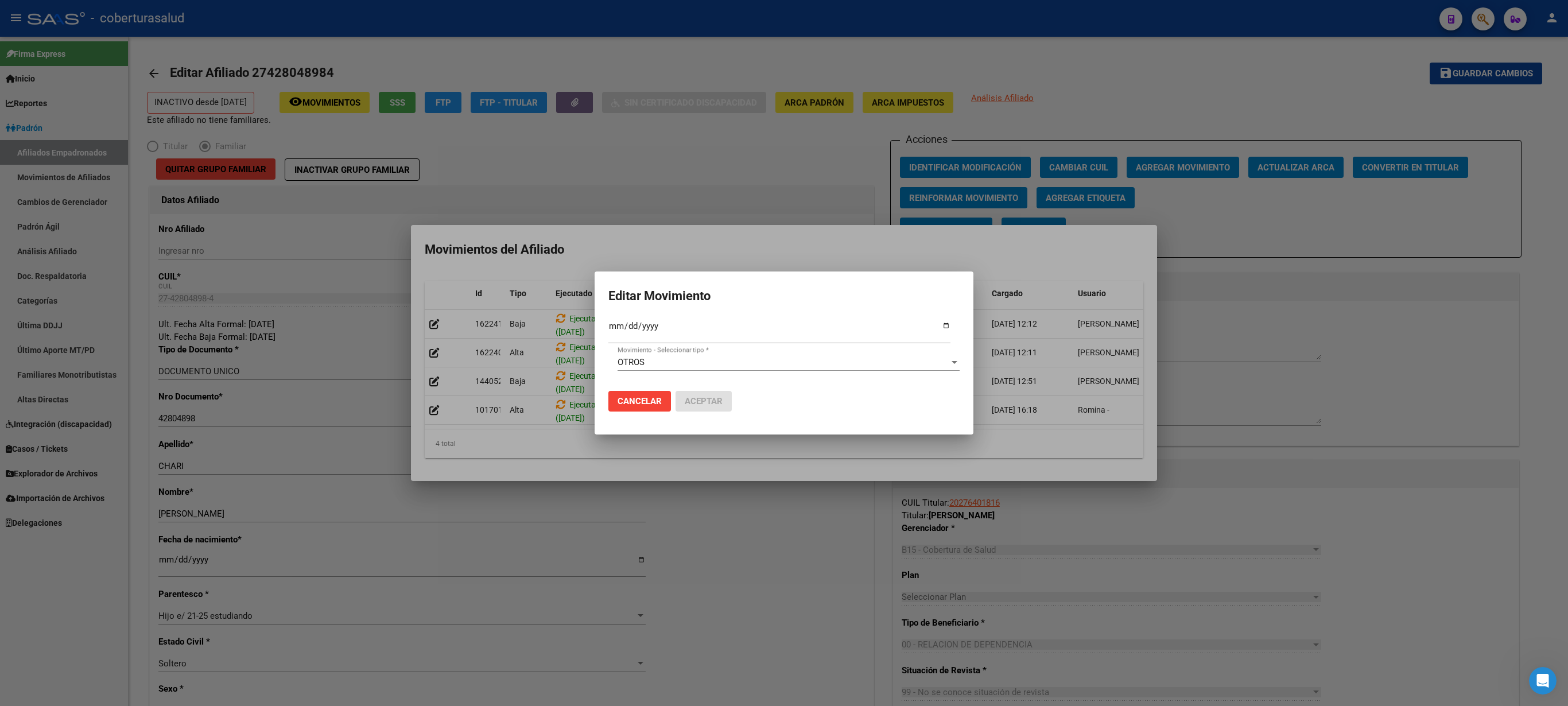
click at [765, 353] on div "OTROS Movimiento - Seleccionar tipo *" at bounding box center [789, 368] width 342 height 28
click at [767, 353] on div "OTROS" at bounding box center [784, 362] width 332 height 10
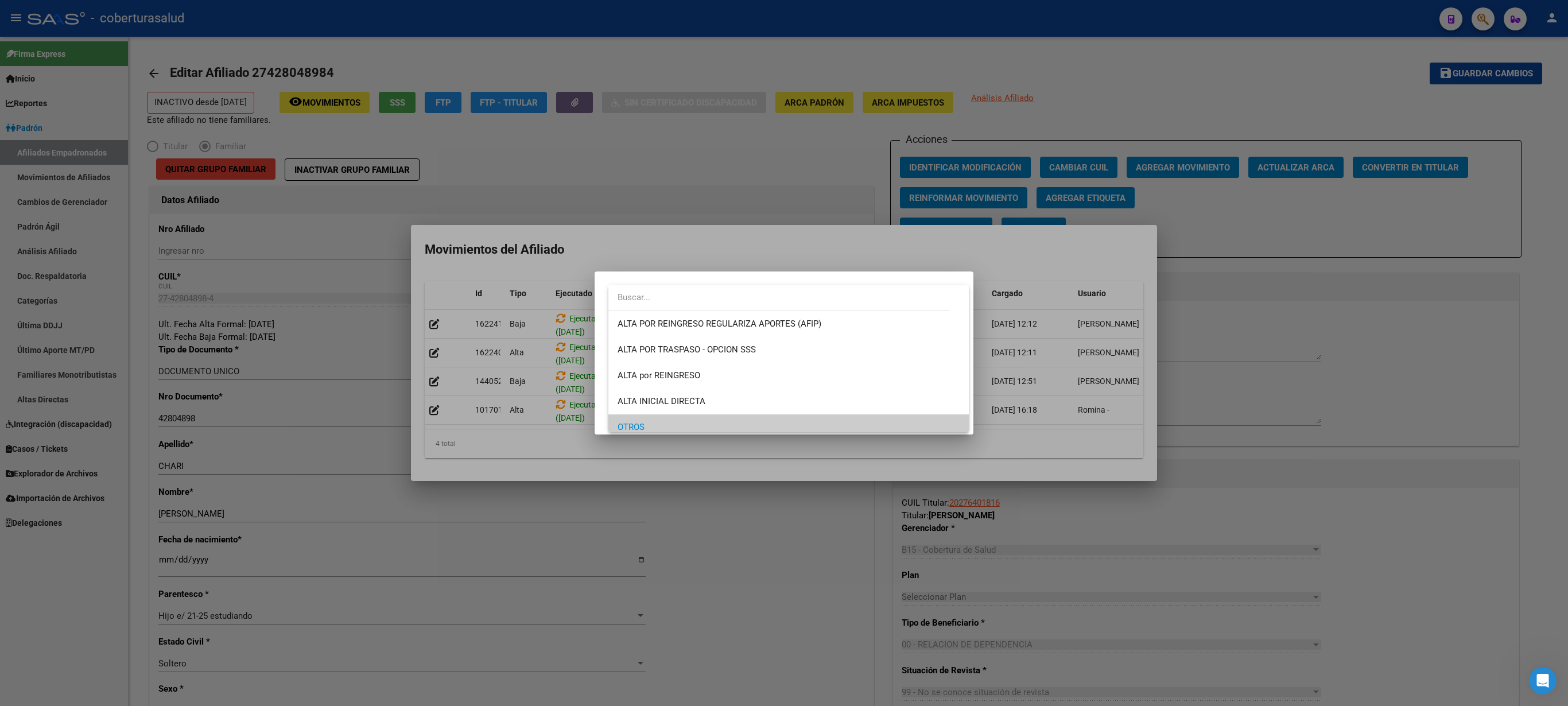
scroll to position [69, 0]
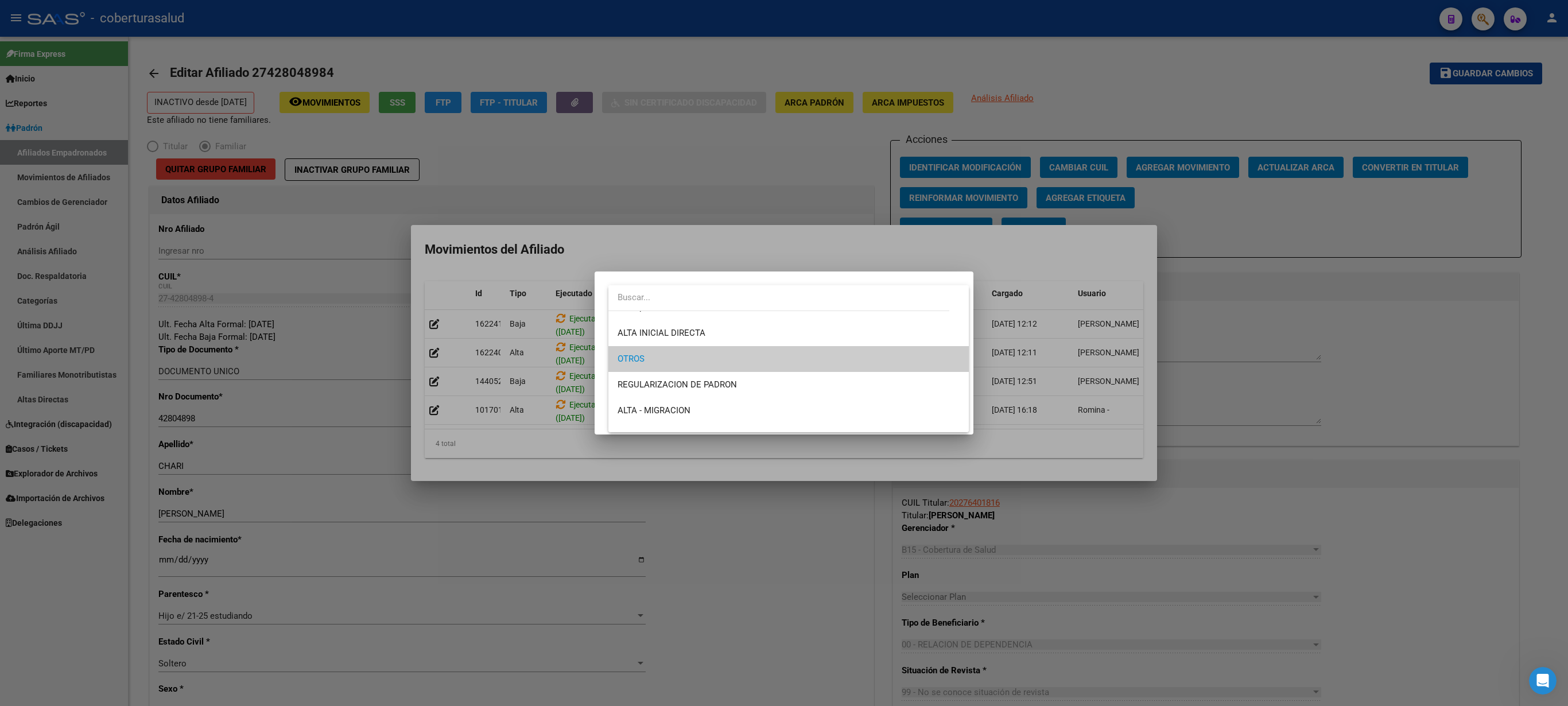
click at [654, 246] on div at bounding box center [784, 353] width 1568 height 706
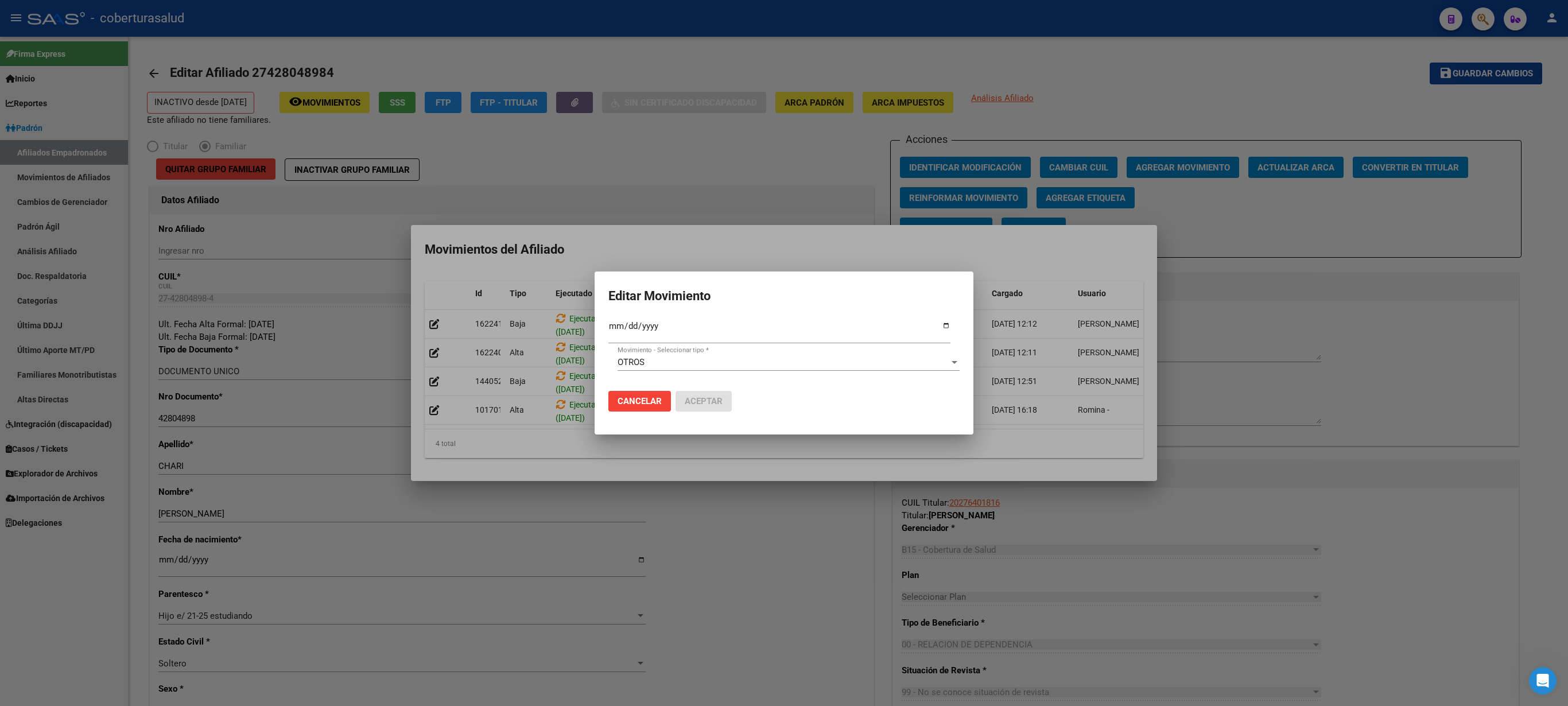
click at [661, 353] on span "Cancelar" at bounding box center [640, 401] width 44 height 10
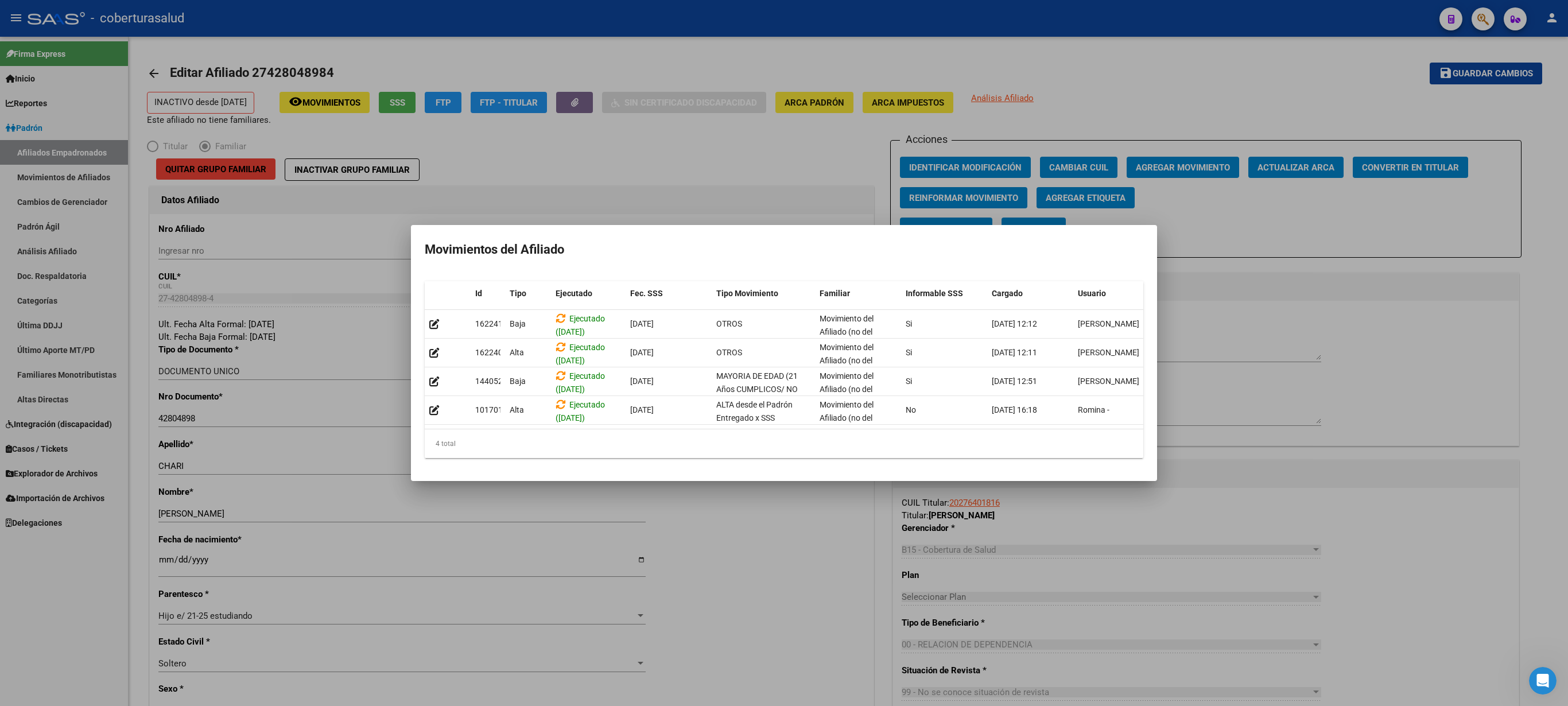
click at [784, 221] on div at bounding box center [784, 353] width 1568 height 706
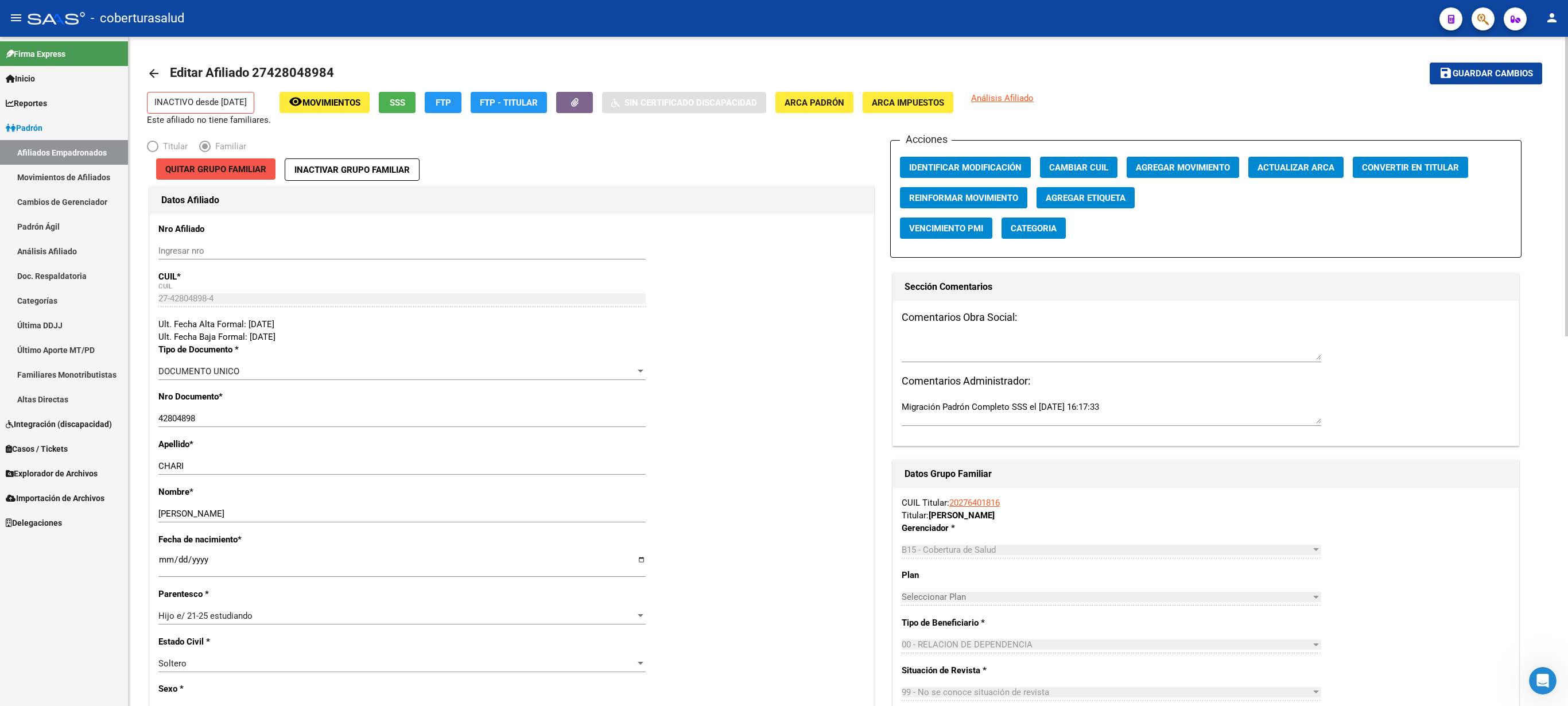
click at [218, 169] on span "Quitar Grupo Familiar" at bounding box center [216, 169] width 101 height 10
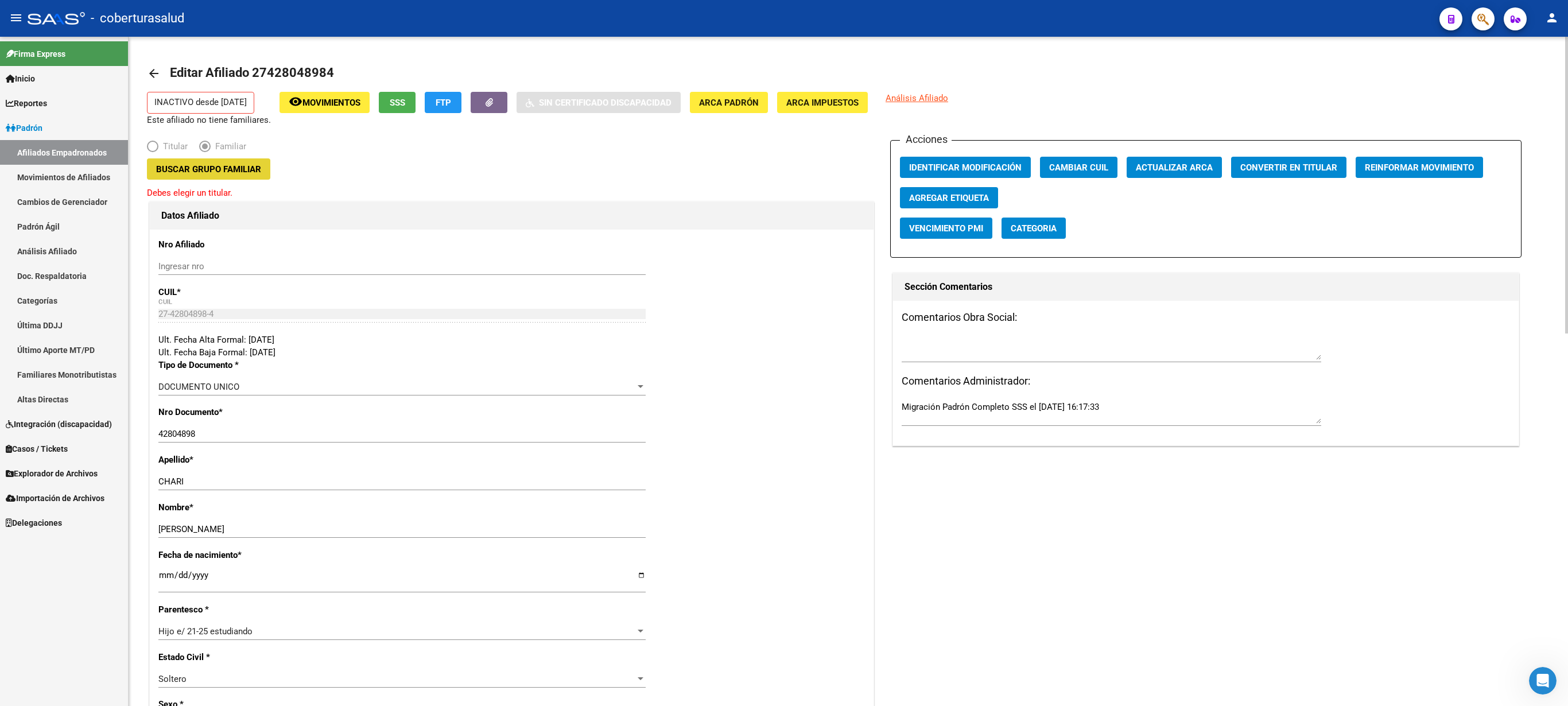
click at [225, 163] on button "Buscar Grupo Familiar" at bounding box center [209, 169] width 123 height 21
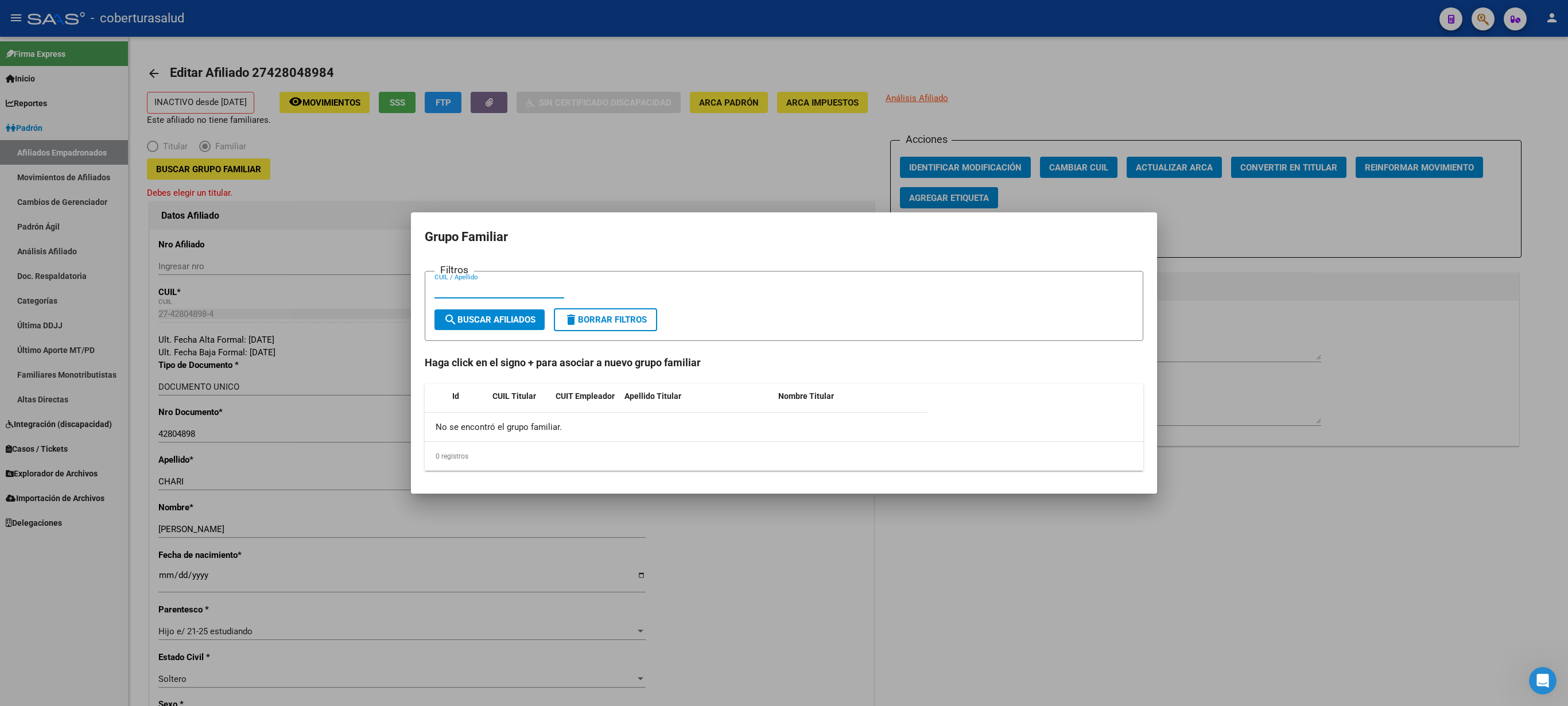
paste input "27640181"
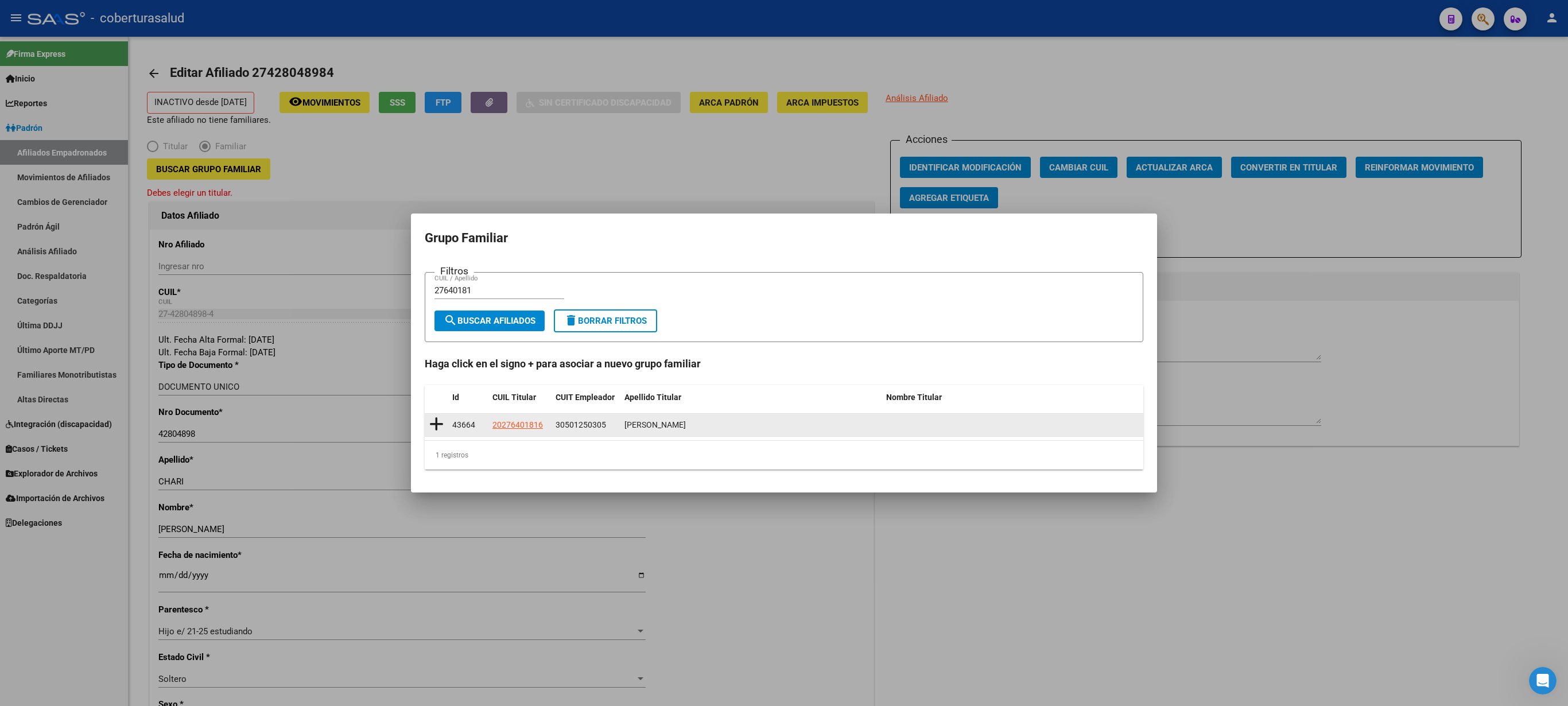
click at [456, 353] on span "43664" at bounding box center [464, 425] width 23 height 9
click at [433, 353] on icon at bounding box center [436, 424] width 14 height 16
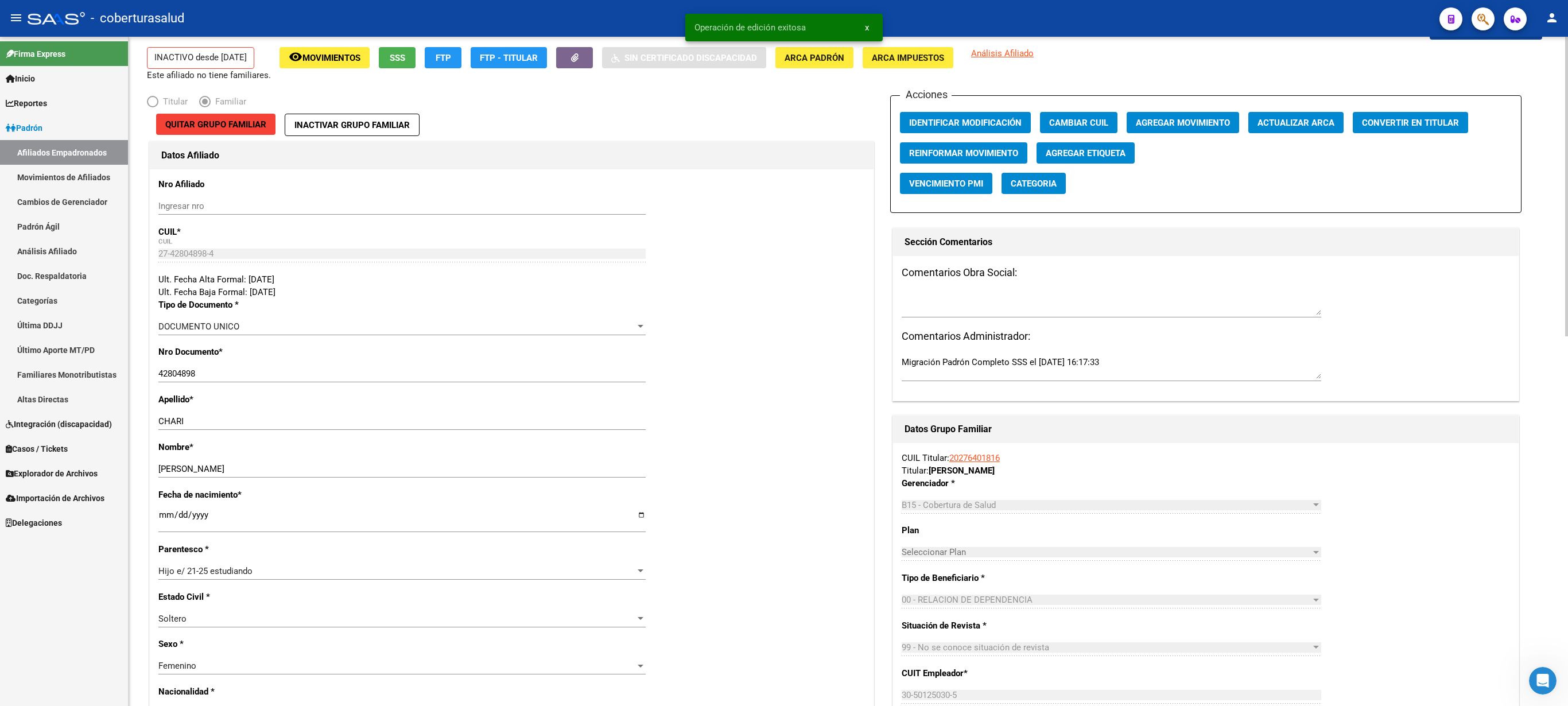
scroll to position [62, 0]
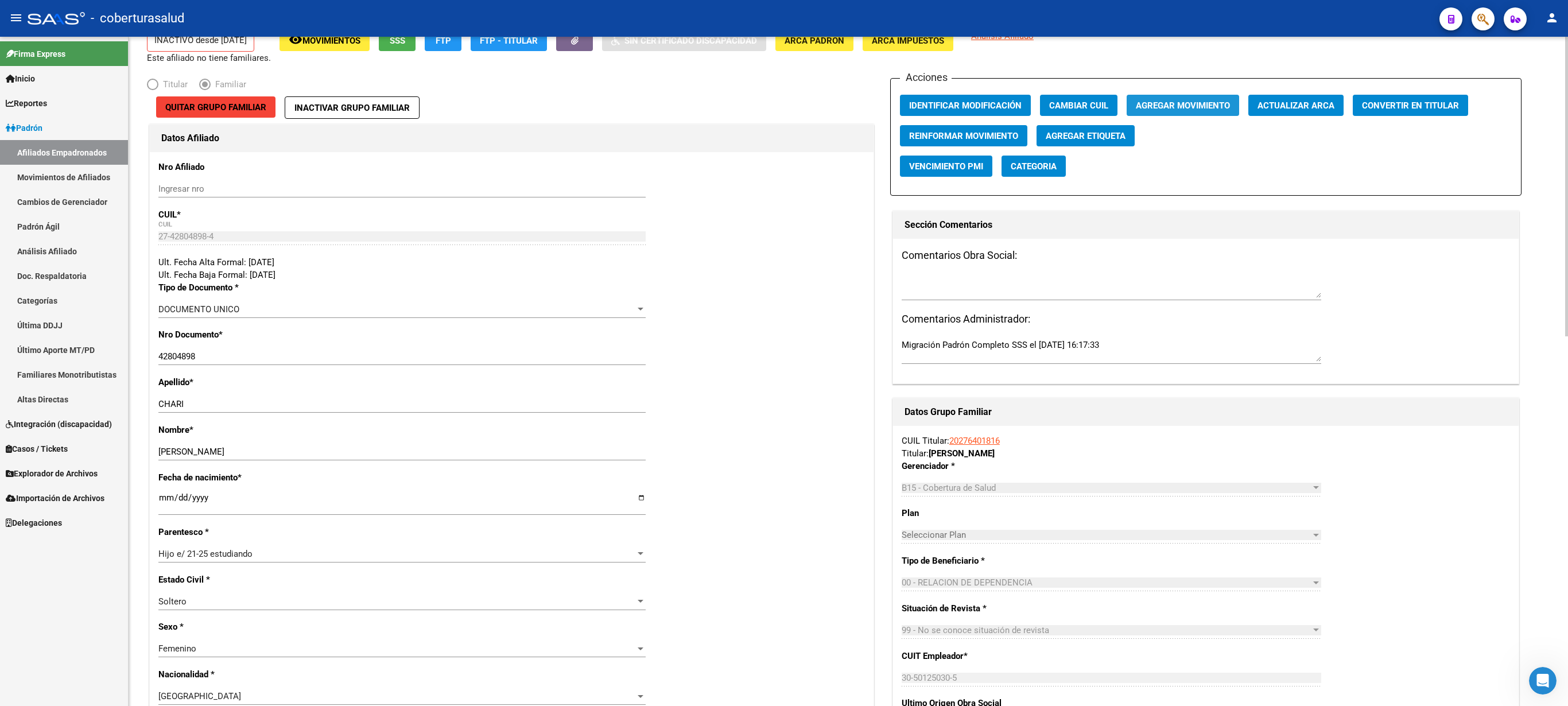
click at [784, 104] on span "Agregar Movimiento" at bounding box center [1183, 106] width 94 height 10
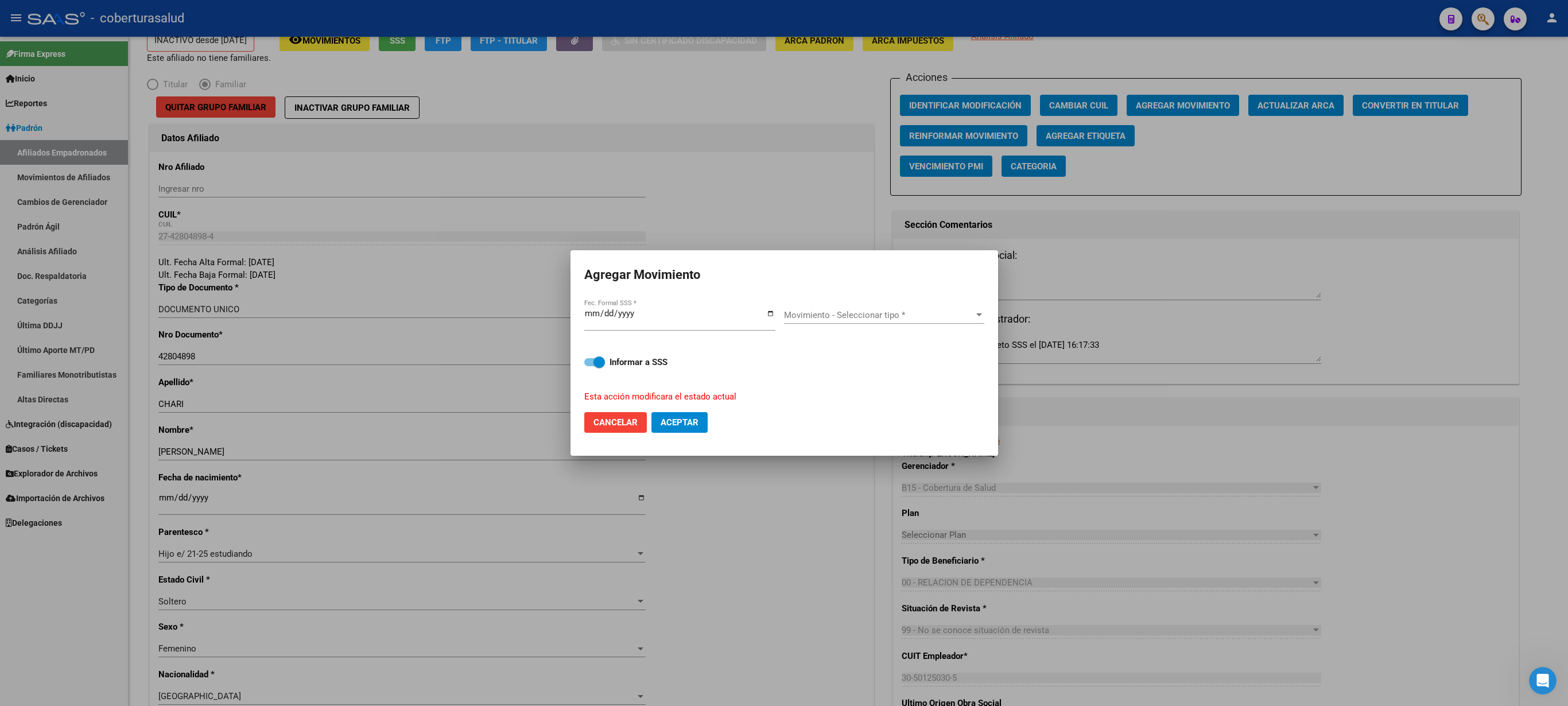
drag, startPoint x: 808, startPoint y: 304, endPoint x: 811, endPoint y: 314, distance: 10.4
click at [784, 308] on div "Movimiento - Seleccionar tipo * Movimiento - Seleccionar tipo *" at bounding box center [884, 319] width 200 height 44
click at [784, 316] on span "Movimiento - Seleccionar tipo *" at bounding box center [879, 315] width 190 height 10
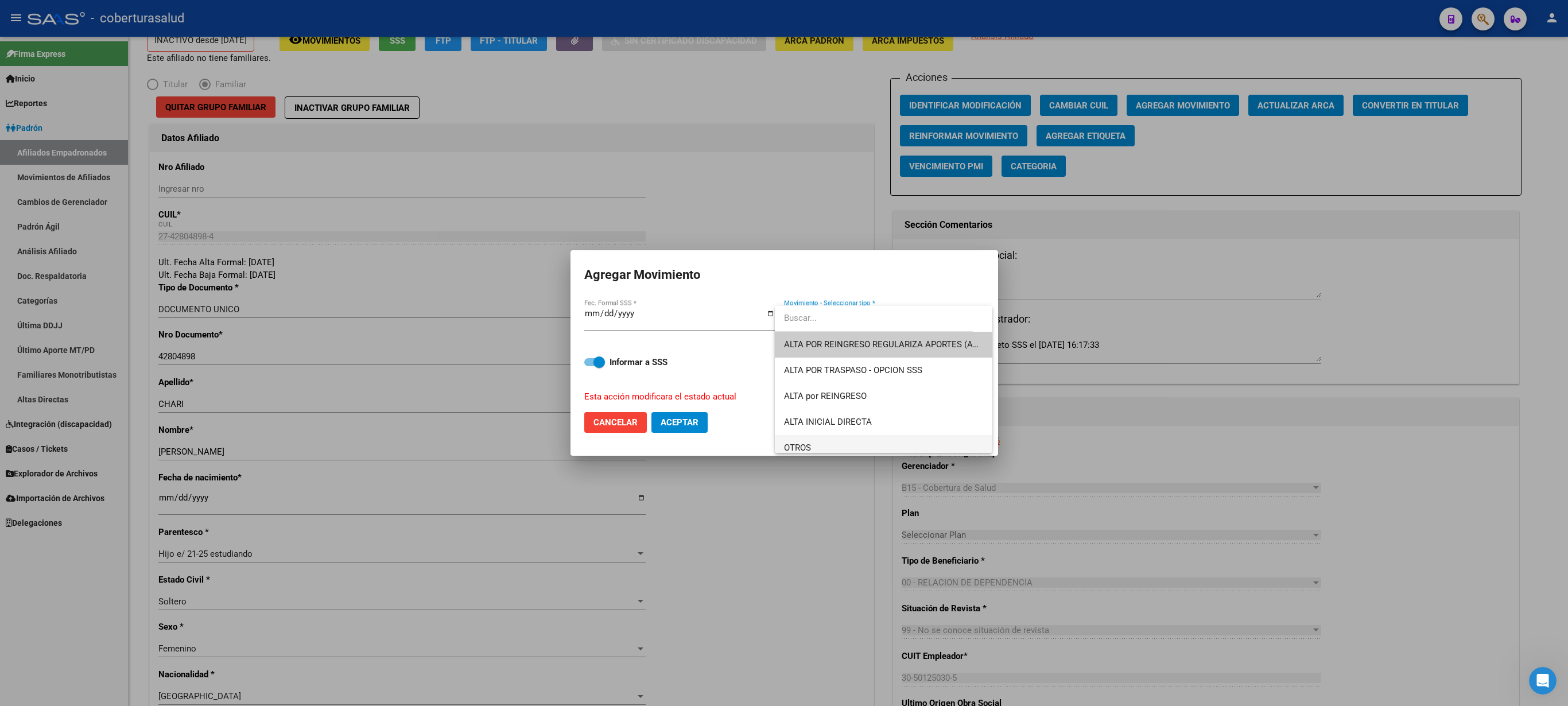
click at [784, 353] on span "OTROS" at bounding box center [884, 448] width 199 height 26
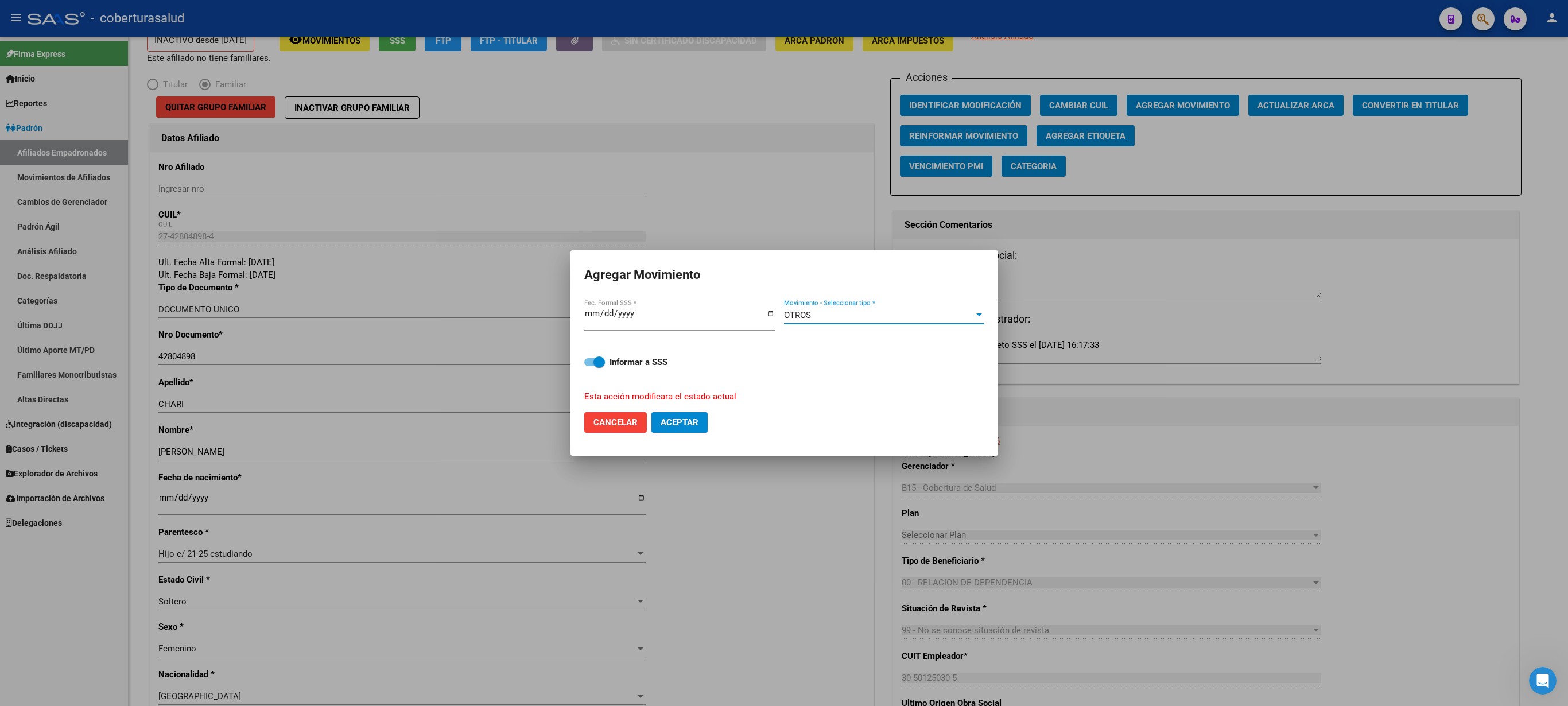
click at [693, 353] on button "Aceptar" at bounding box center [680, 422] width 57 height 21
click at [784, 353] on div at bounding box center [784, 353] width 1568 height 706
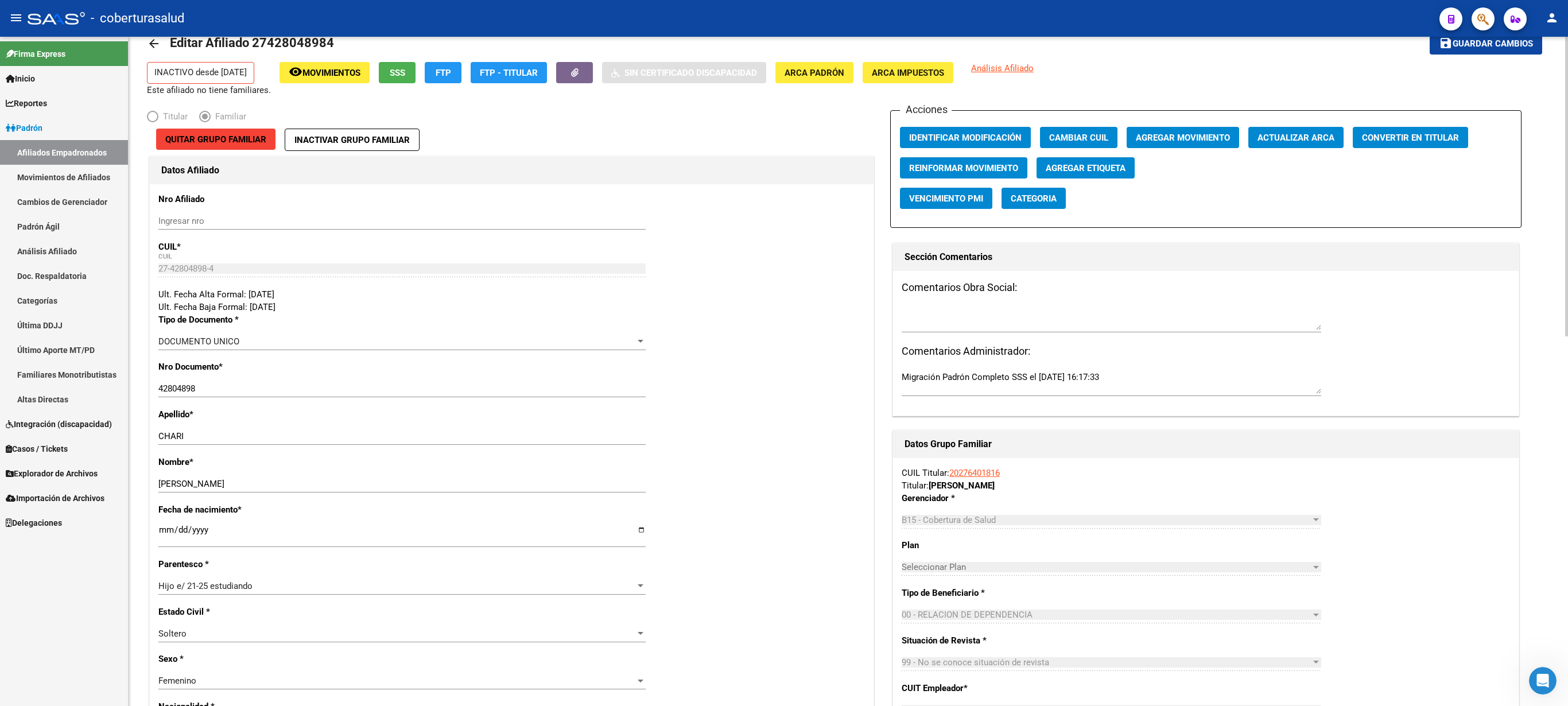
scroll to position [0, 0]
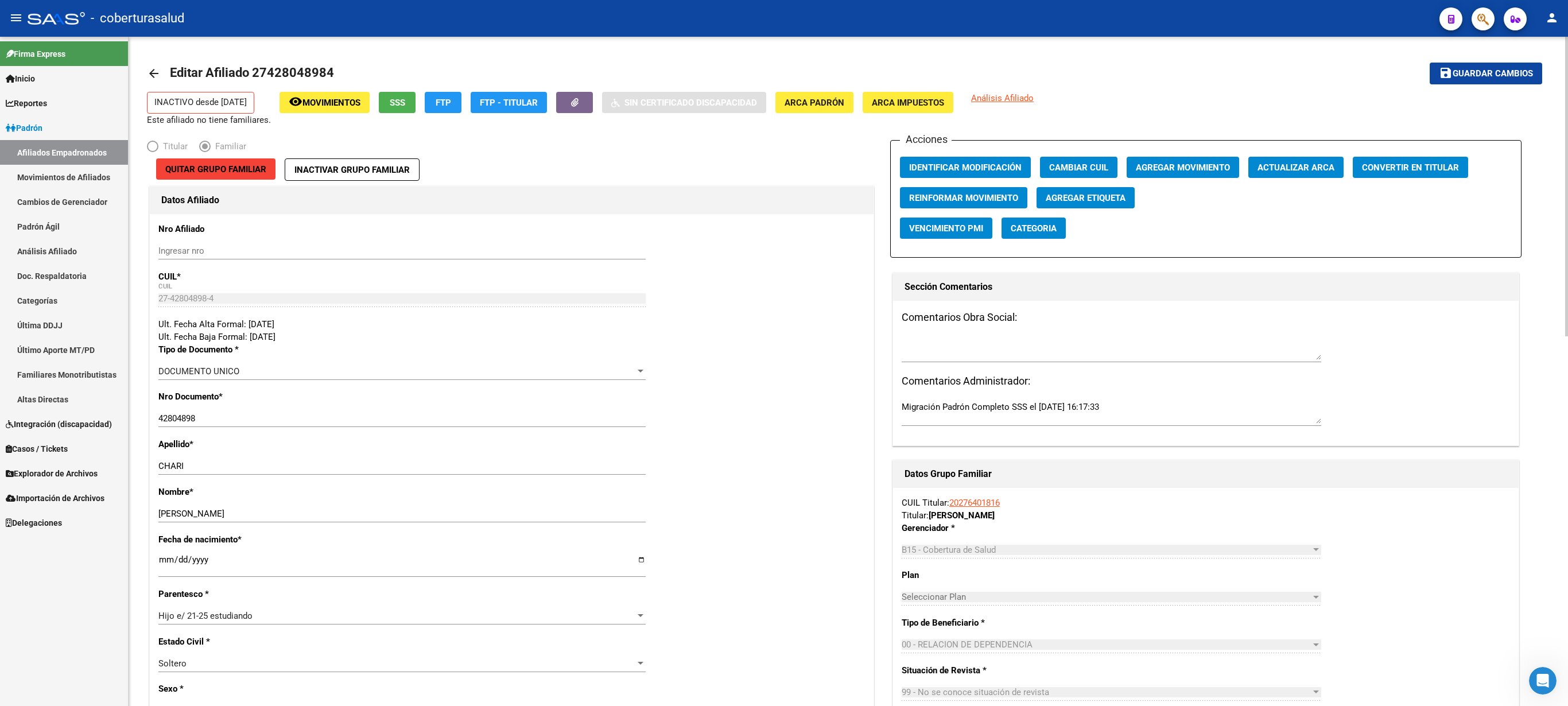
drag, startPoint x: 1561, startPoint y: 262, endPoint x: 1562, endPoint y: 414, distance: 152.0
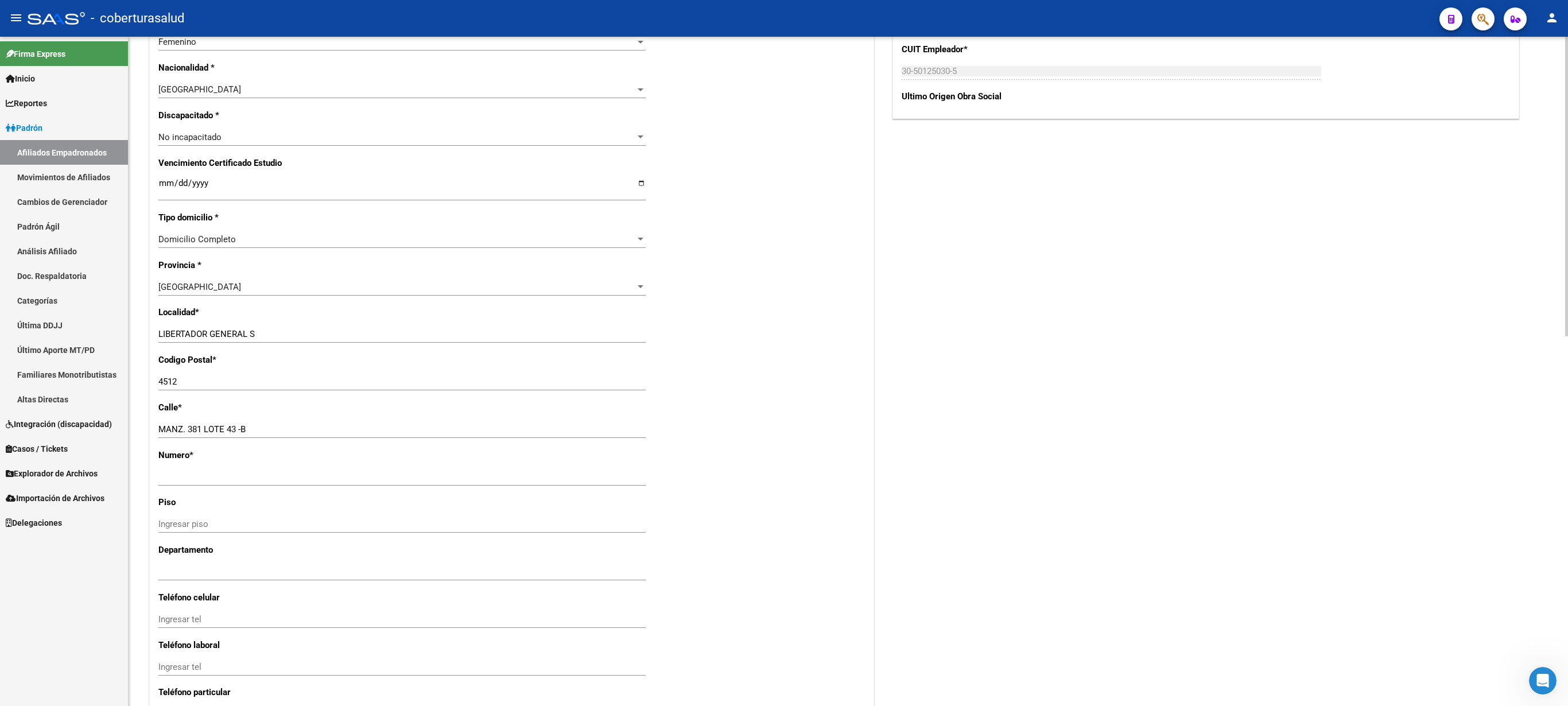
click at [784, 353] on div at bounding box center [1567, 371] width 3 height 670
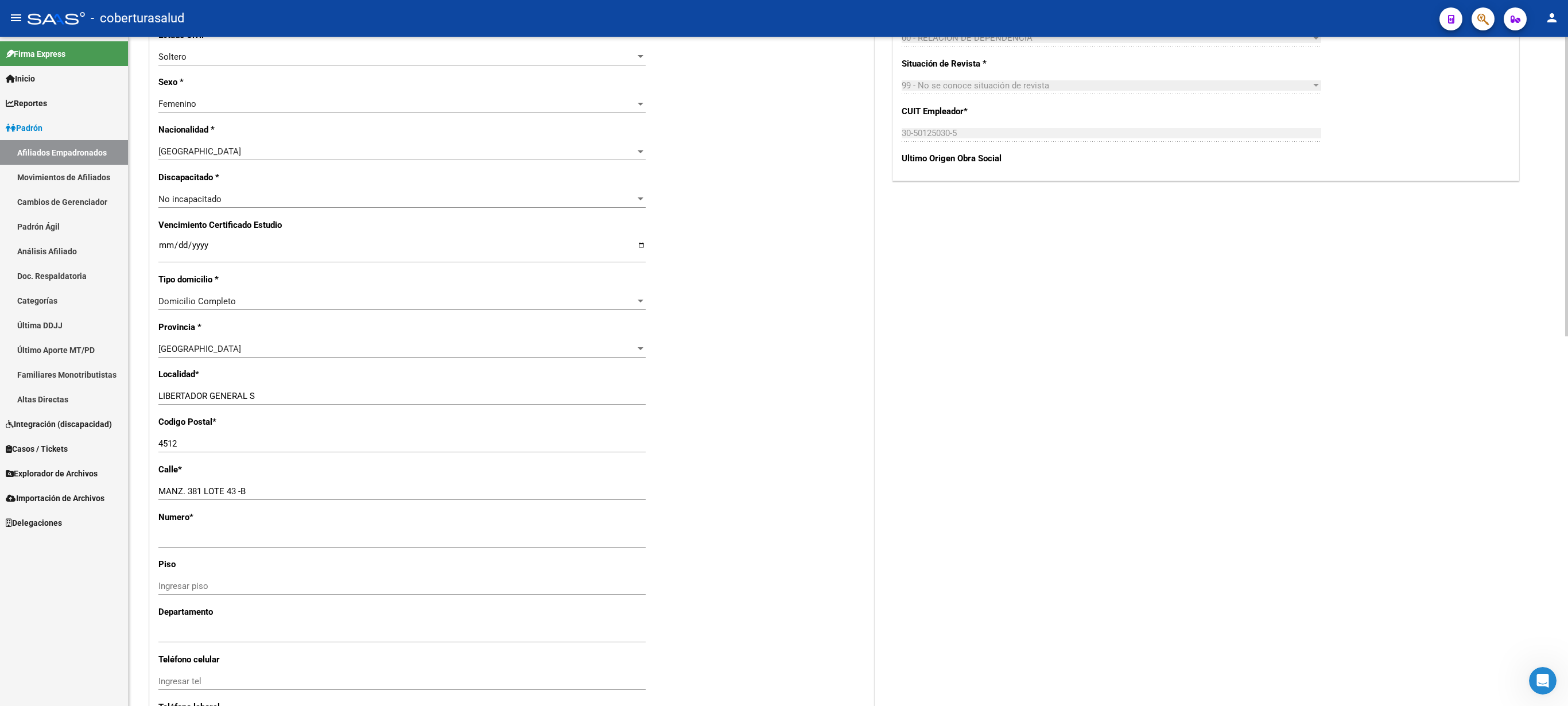
scroll to position [0, 0]
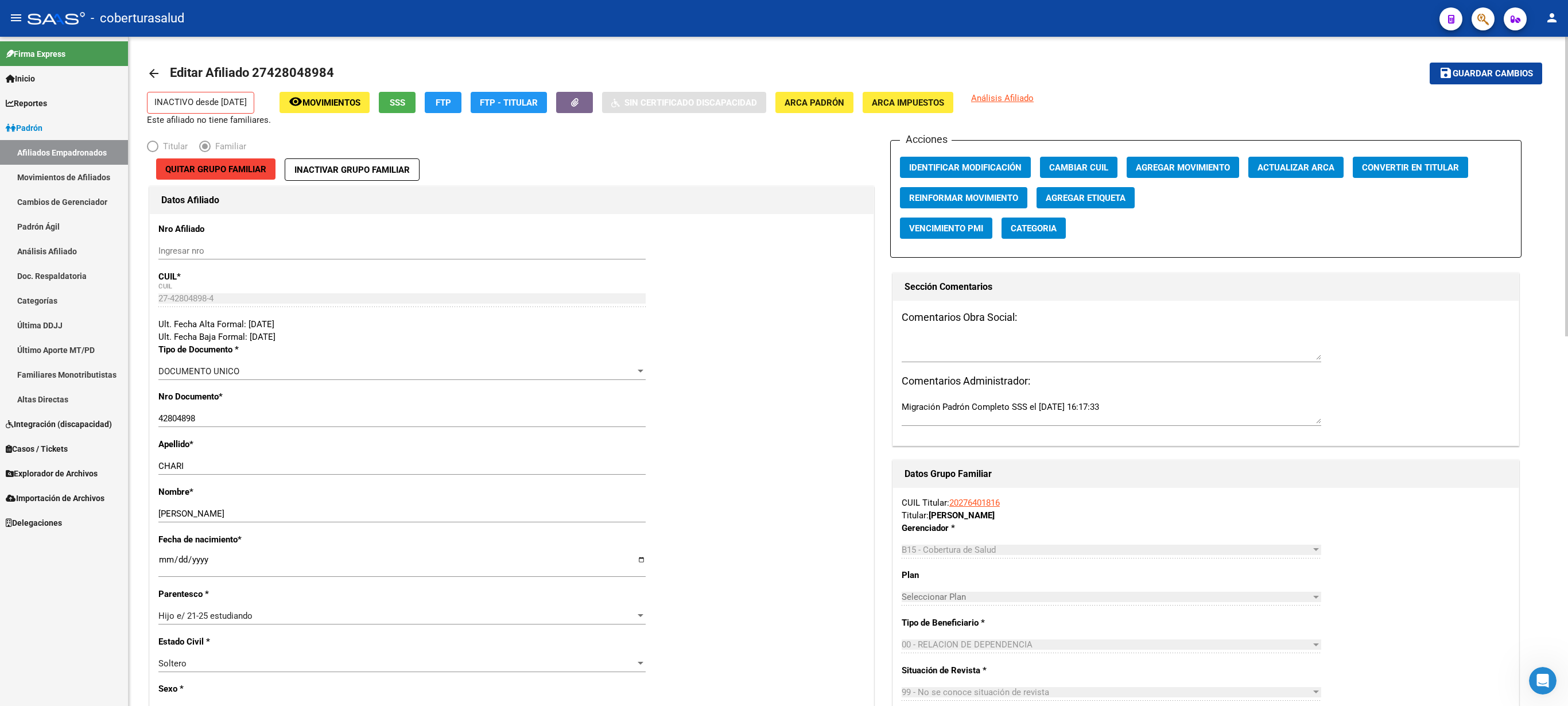
click at [784, 76] on span "Guardar cambios" at bounding box center [1493, 74] width 80 height 10
click at [784, 158] on button "Agregar Movimiento" at bounding box center [1183, 167] width 112 height 21
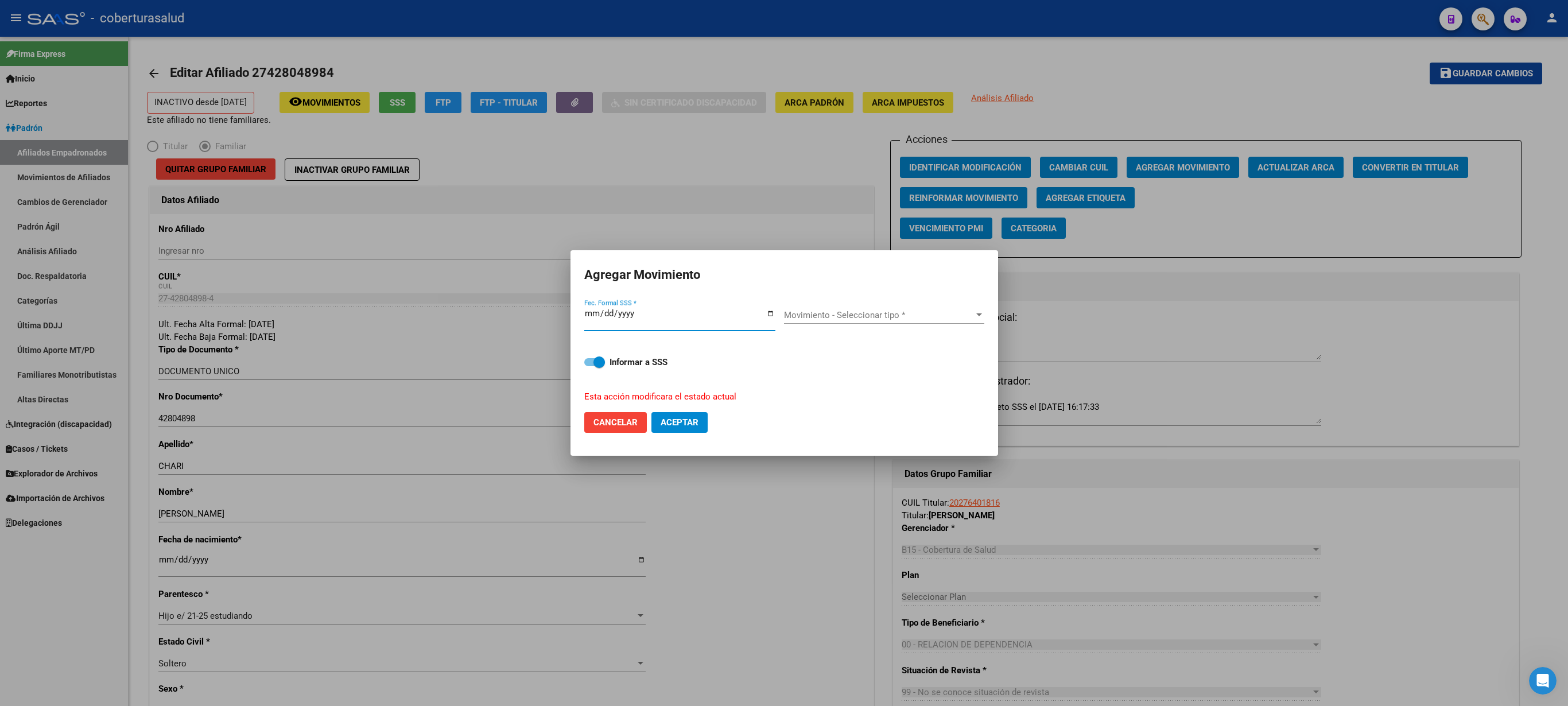
click at [784, 324] on div "Movimiento - Seleccionar tipo * Movimiento - Seleccionar tipo *" at bounding box center [884, 315] width 200 height 17
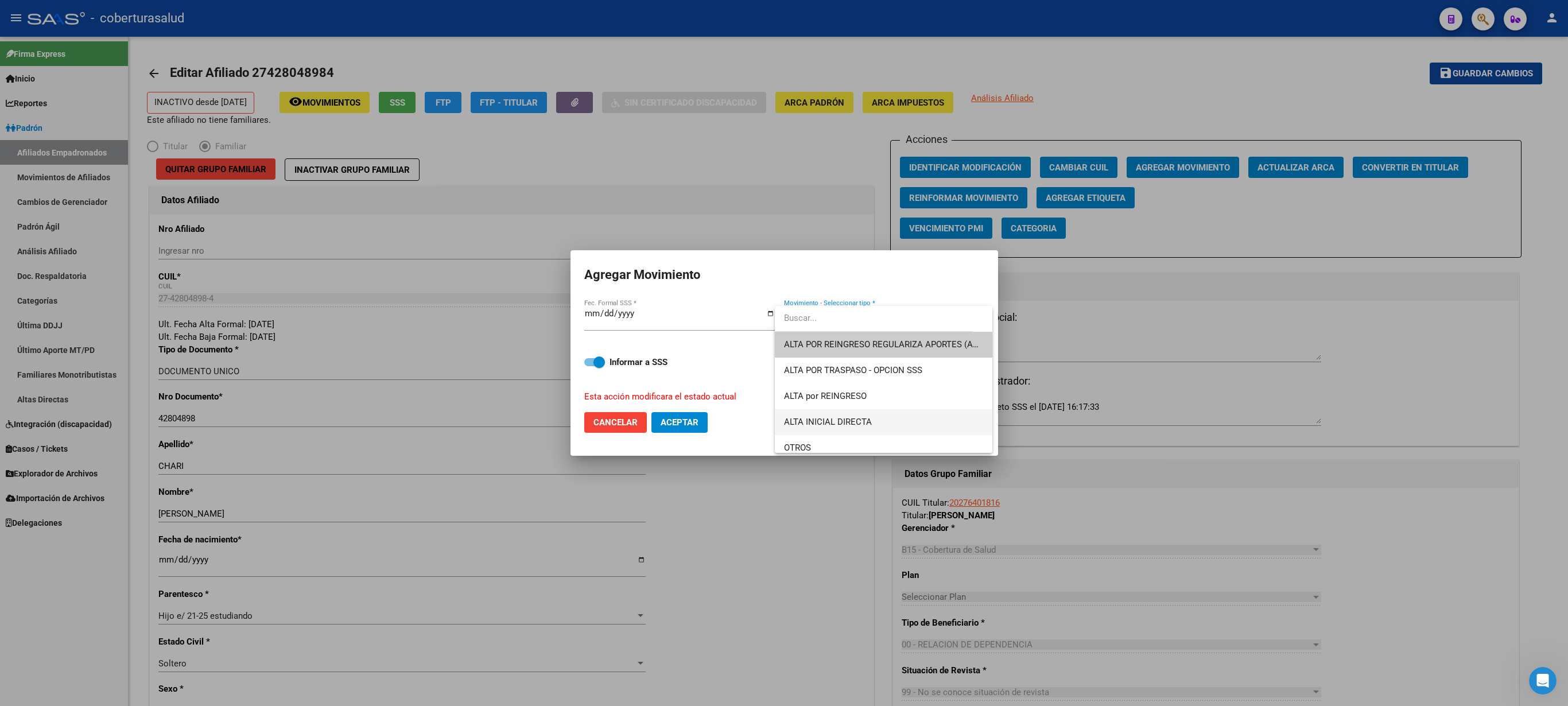
click at [784, 353] on span "ALTA INICIAL DIRECTA" at bounding box center [884, 422] width 199 height 26
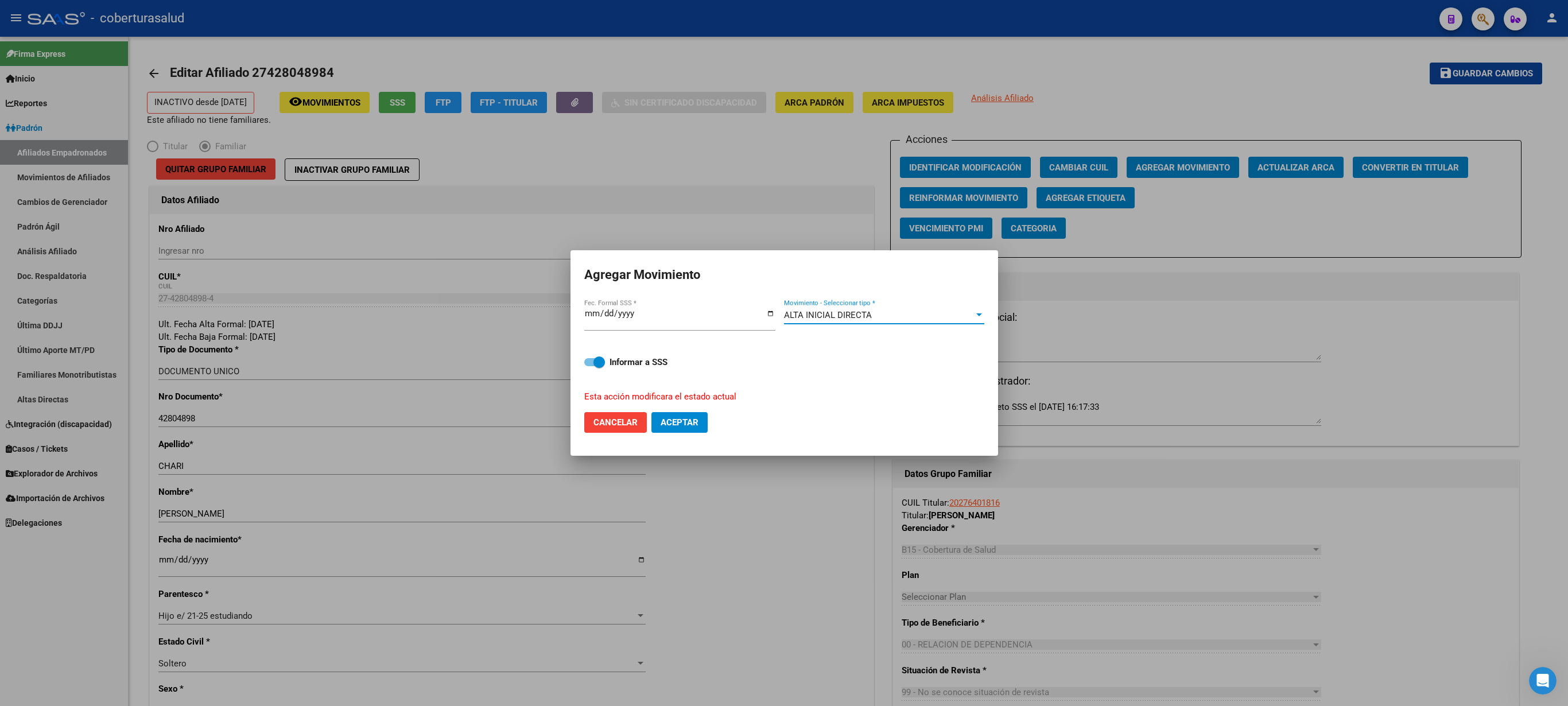
click at [784, 324] on div "ALTA INICIAL DIRECTA Movimiento - Seleccionar tipo *" at bounding box center [884, 315] width 200 height 17
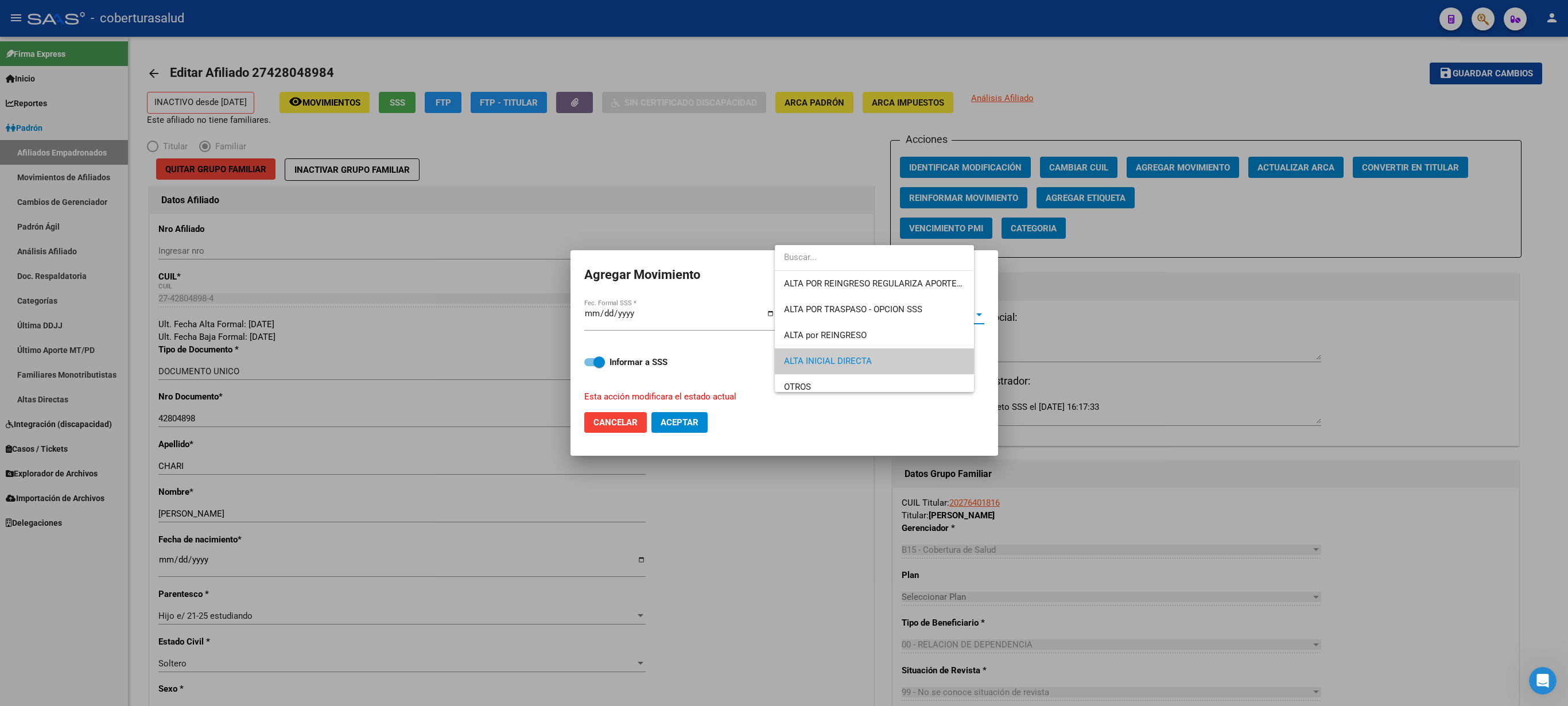
scroll to position [43, 0]
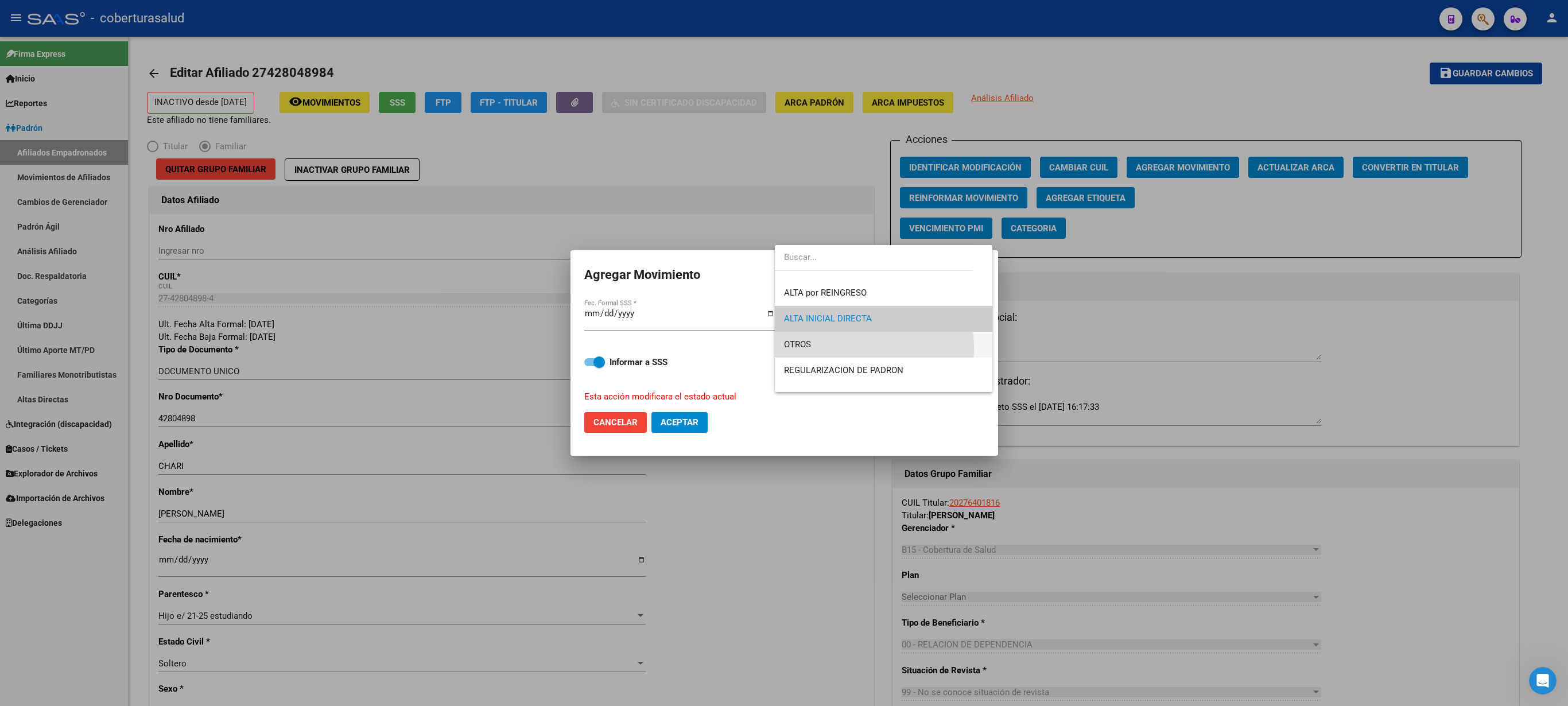
click at [784, 348] on span "OTROS" at bounding box center [884, 345] width 199 height 26
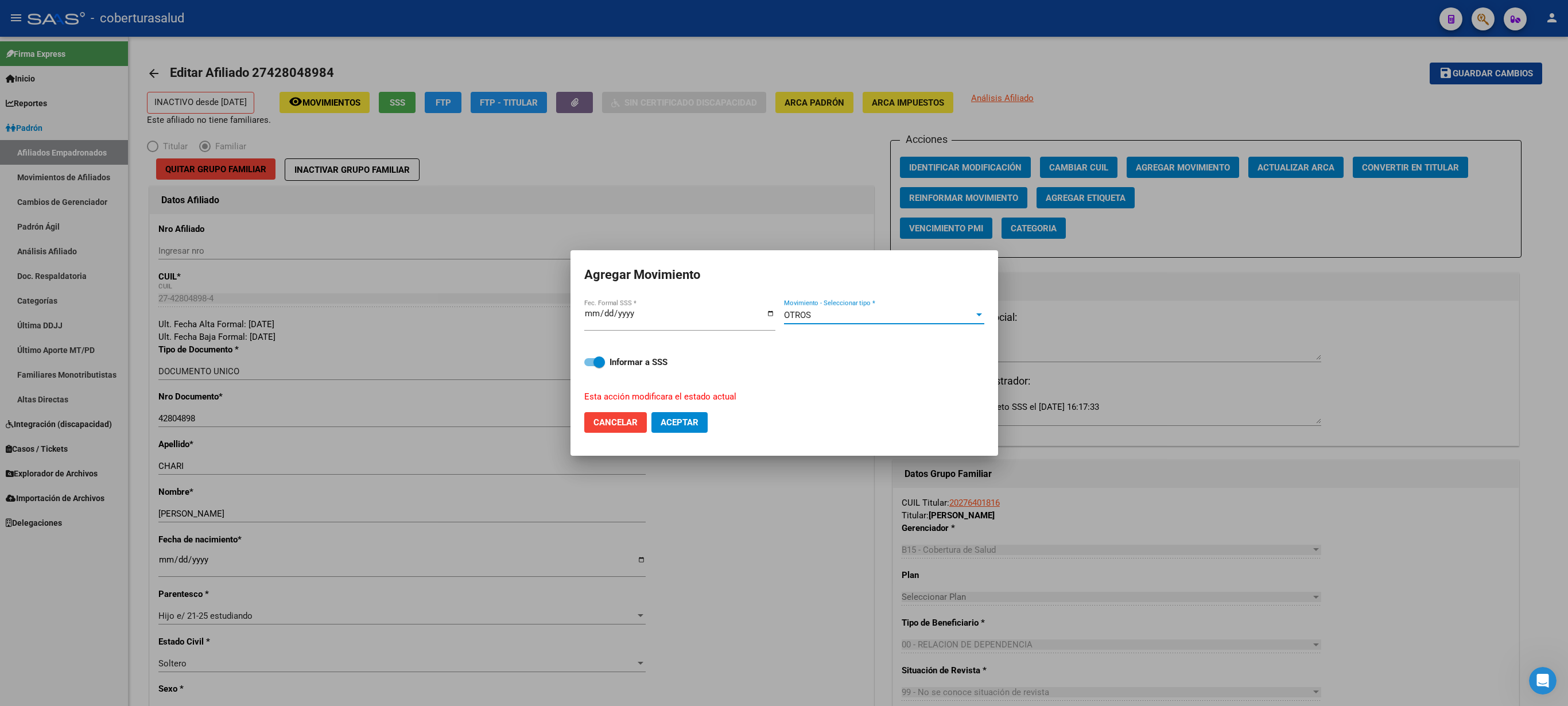
click at [665, 353] on span "Aceptar" at bounding box center [679, 422] width 38 height 10
click at [593, 353] on mat-dialog-actions "Cancelar Aceptar" at bounding box center [784, 422] width 400 height 39
click at [606, 353] on span "Cancelar" at bounding box center [615, 422] width 44 height 10
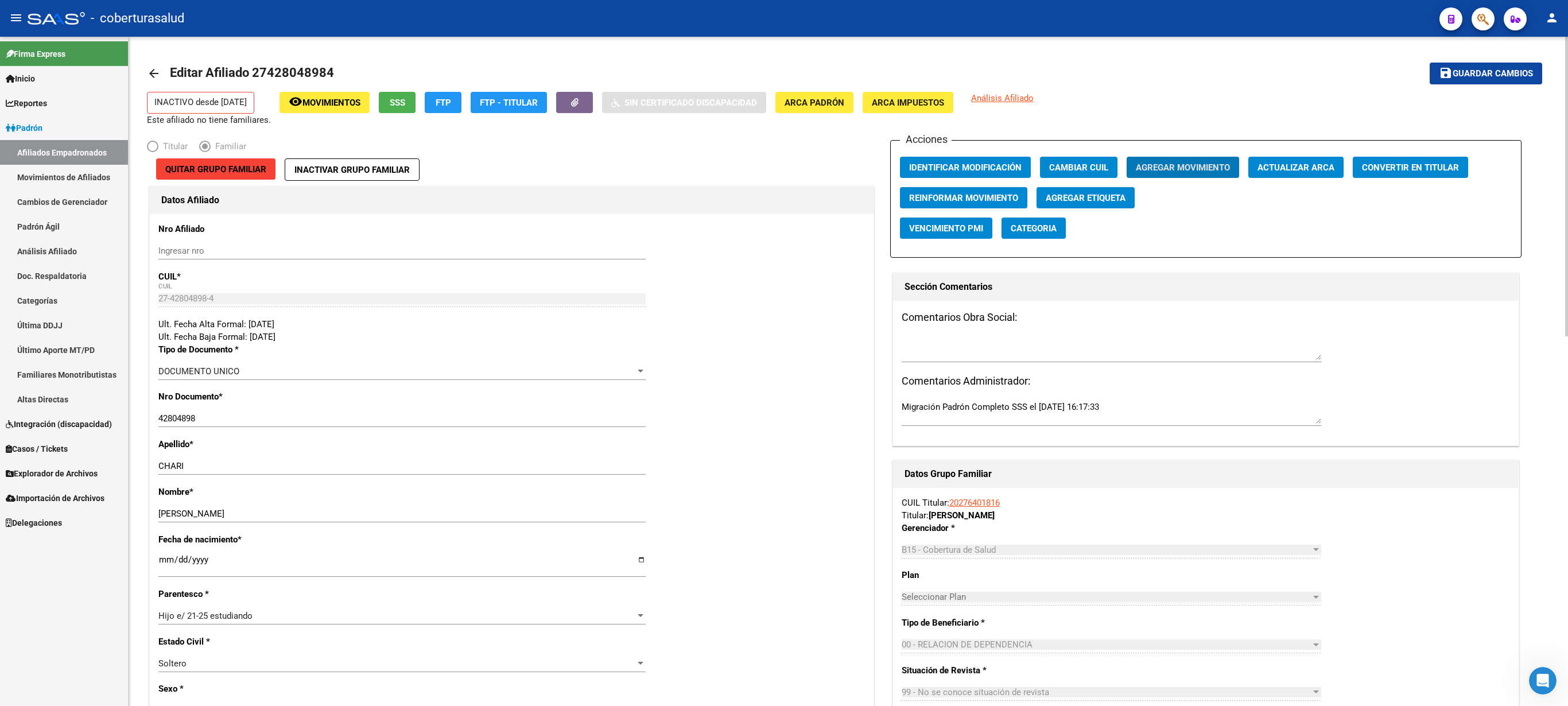
click at [326, 72] on span "Editar Afiliado 27428048984" at bounding box center [251, 72] width 164 height 14
copy h1 "27428048984"
click at [85, 168] on link "Movimientos de Afiliados" at bounding box center [64, 177] width 128 height 25
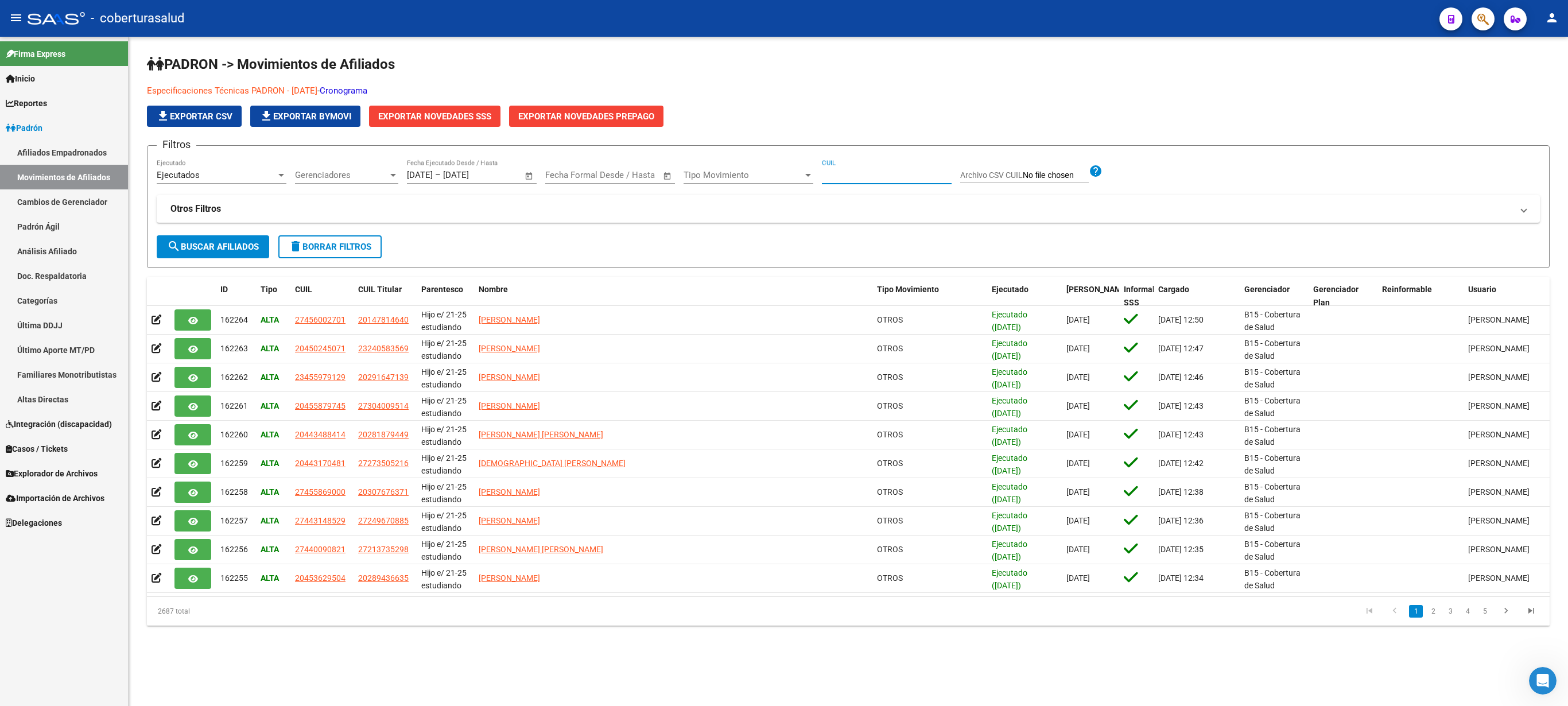
paste input "27428048984"
click at [194, 240] on button "search Buscar Afiliados" at bounding box center [212, 246] width 112 height 23
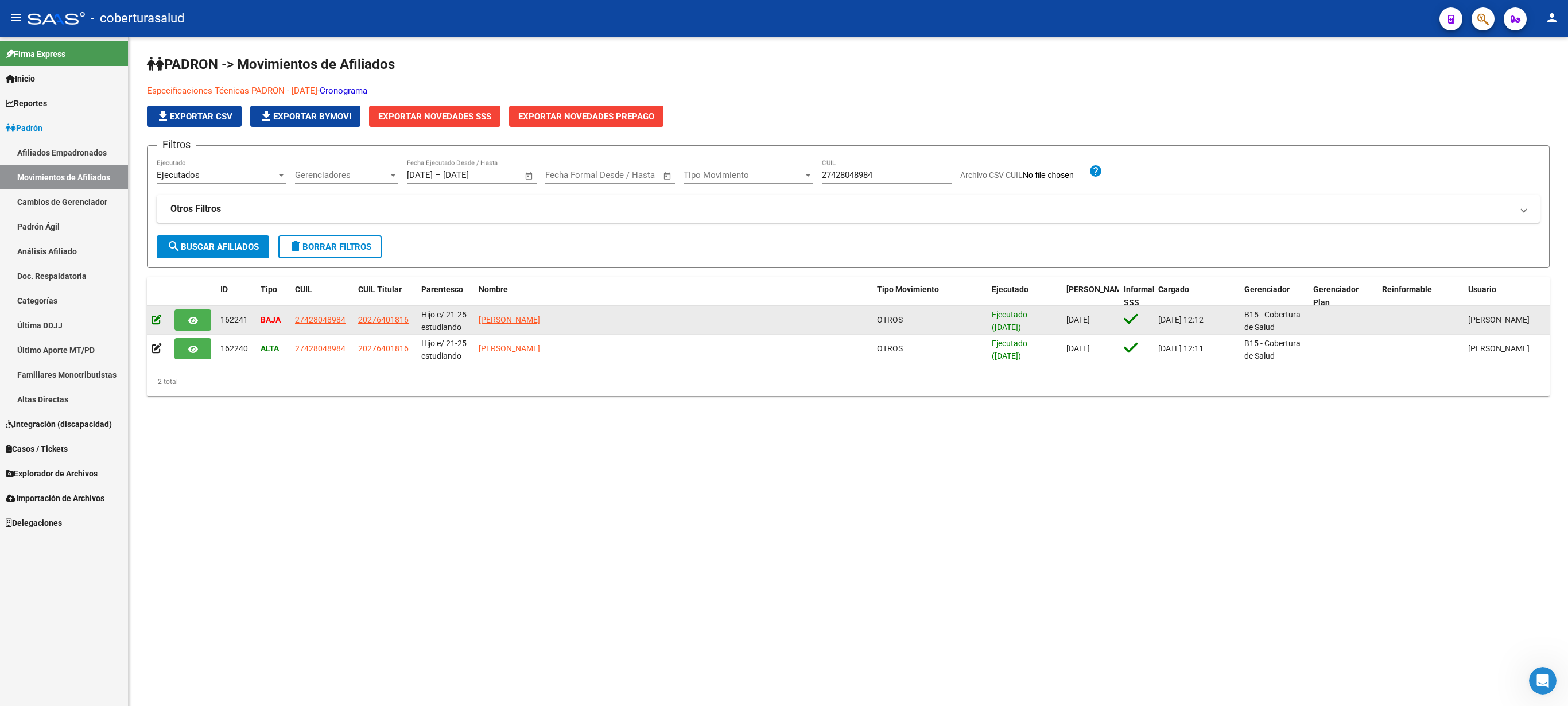
click at [156, 321] on icon at bounding box center [156, 319] width 10 height 11
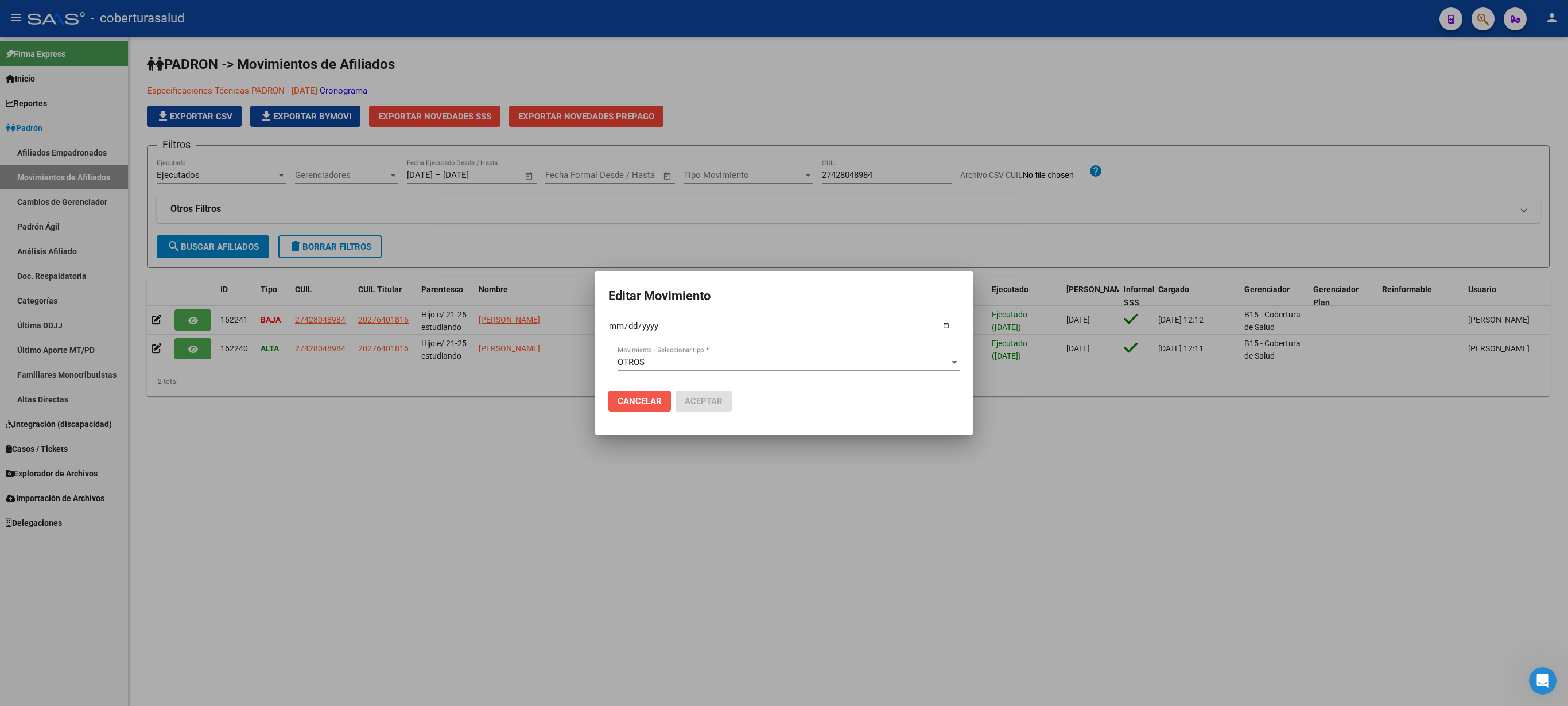
click at [639, 353] on span "Cancelar" at bounding box center [640, 401] width 44 height 10
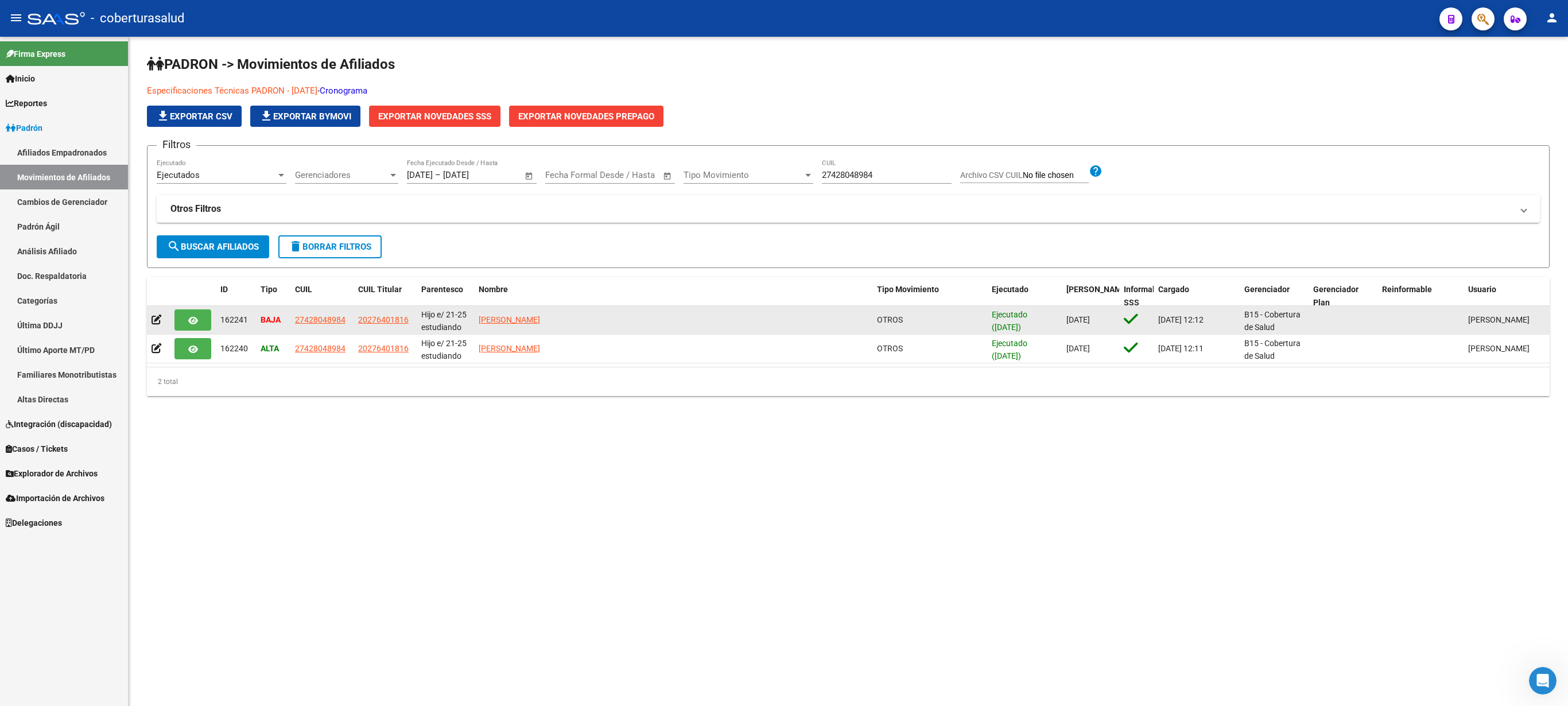
click at [199, 317] on button "button" at bounding box center [193, 320] width 36 height 21
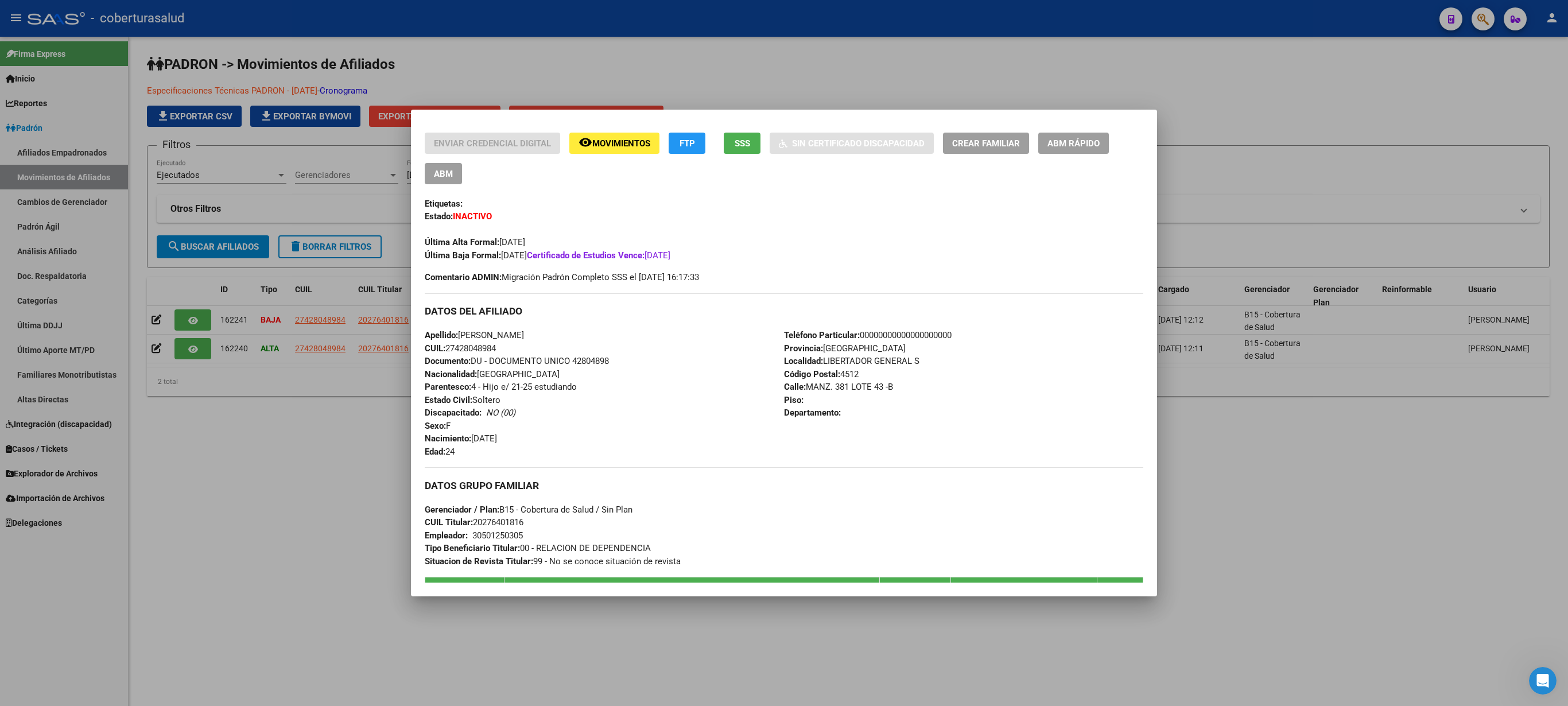
click at [784, 102] on div at bounding box center [784, 353] width 1568 height 706
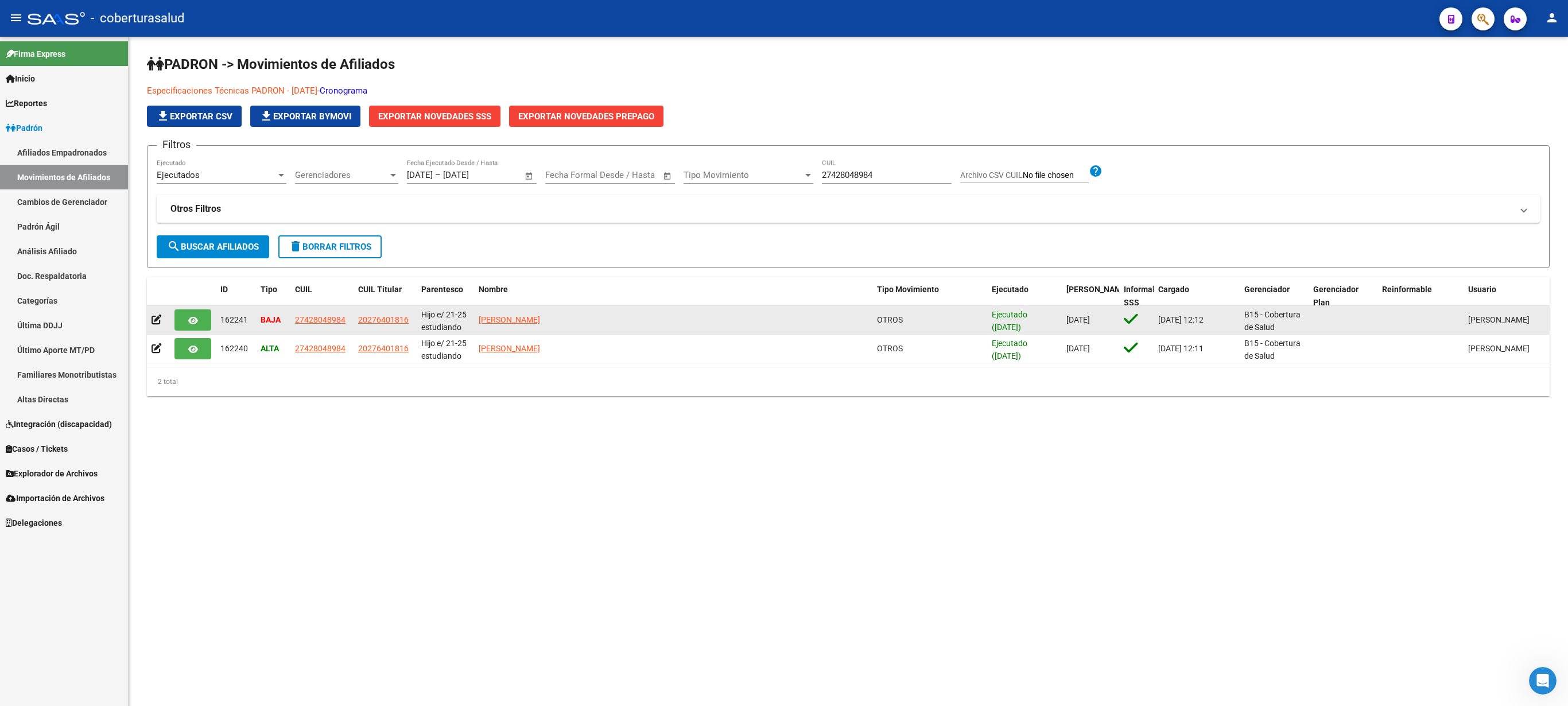
click at [265, 316] on strong "BAJA" at bounding box center [271, 319] width 20 height 9
click at [157, 324] on icon at bounding box center [156, 319] width 10 height 11
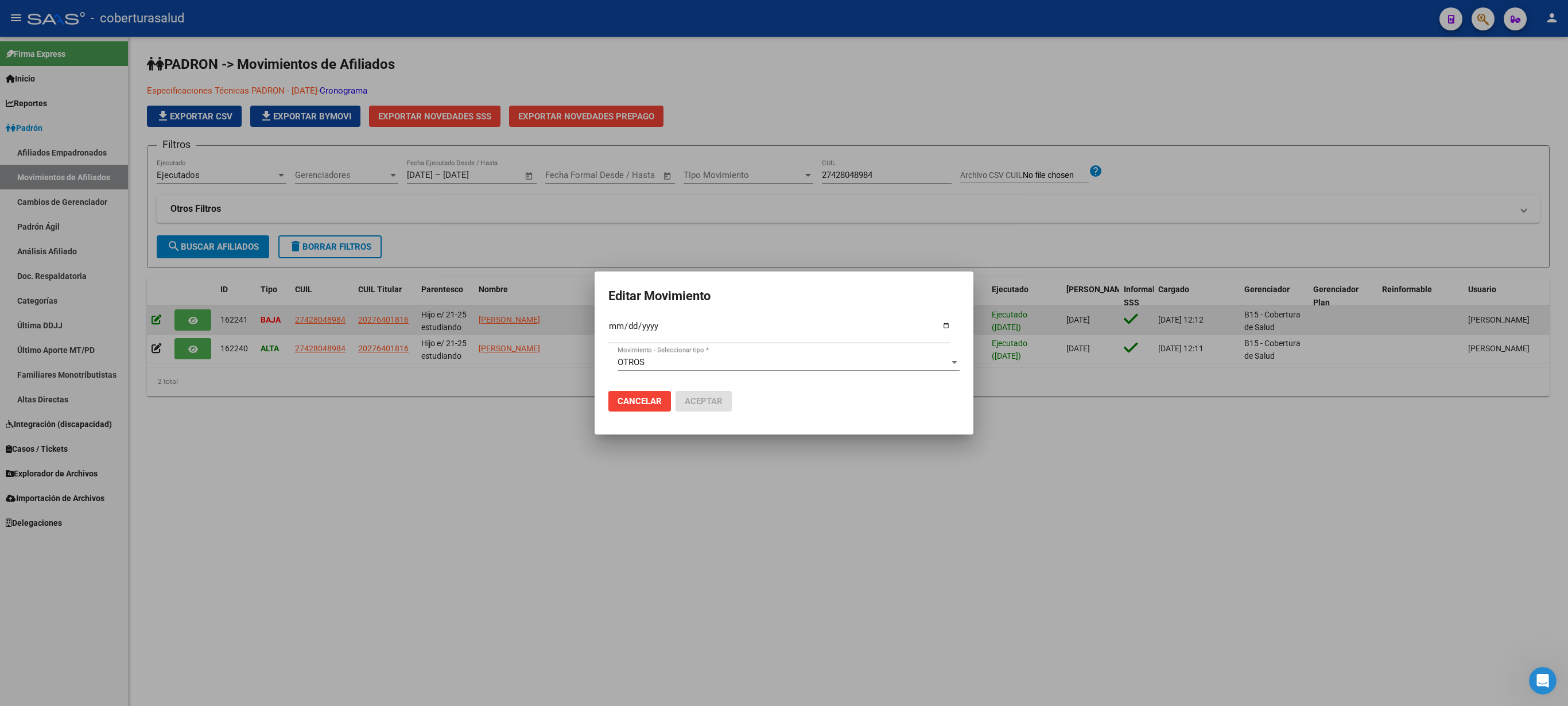
click at [157, 324] on div at bounding box center [784, 353] width 1568 height 706
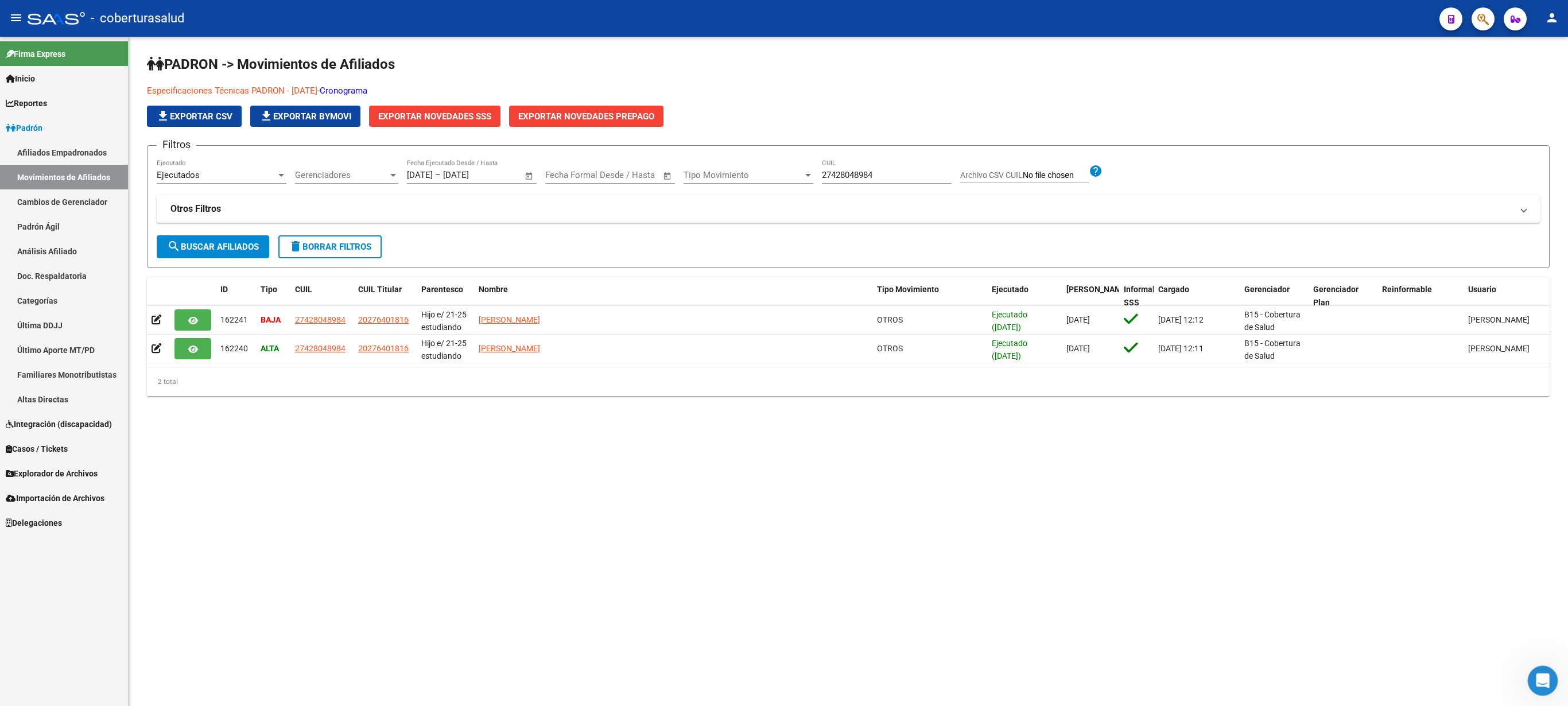
click at [784, 353] on icon "Abrir Intercom Messenger" at bounding box center [1542, 680] width 19 height 19
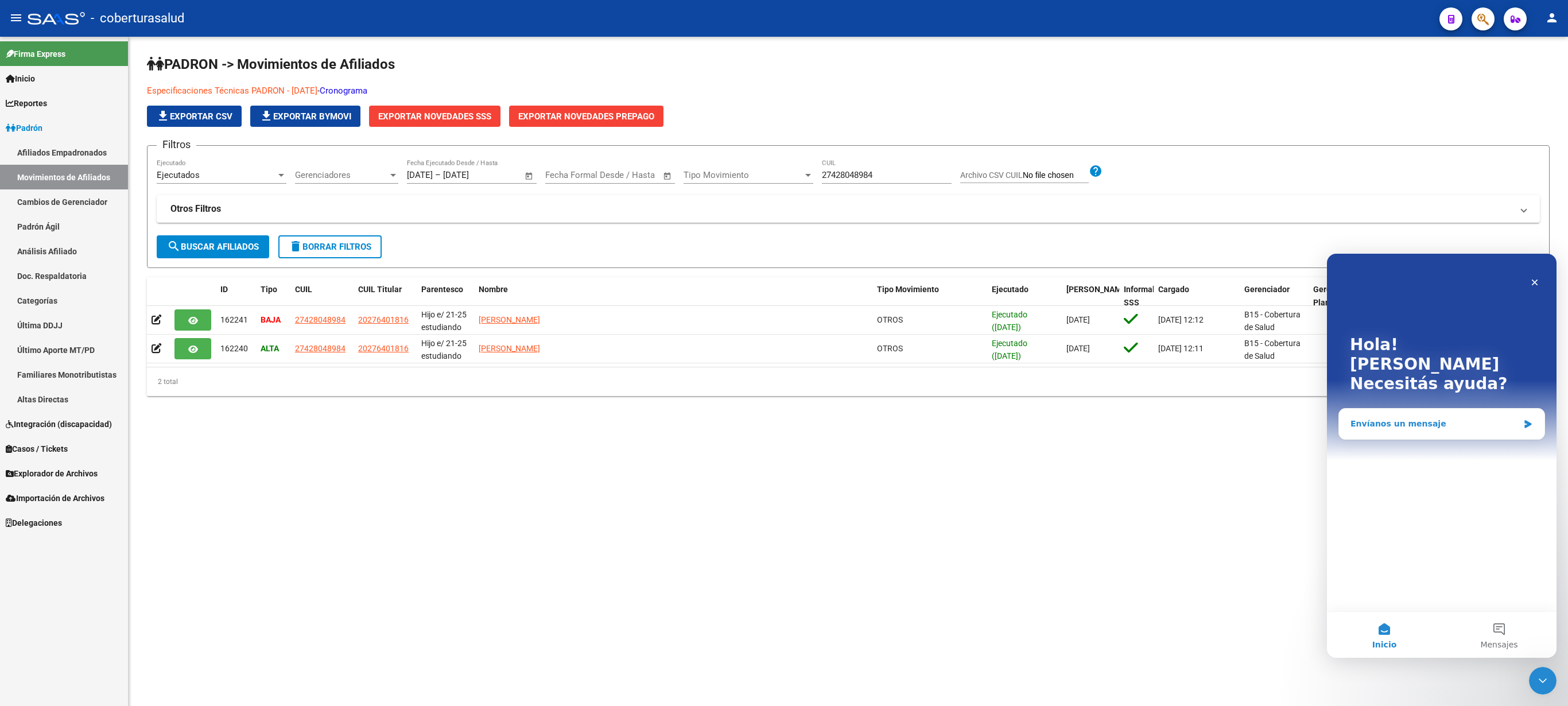
click at [1397, 418] on div "Envíanos un mensaje" at bounding box center [1435, 424] width 168 height 12
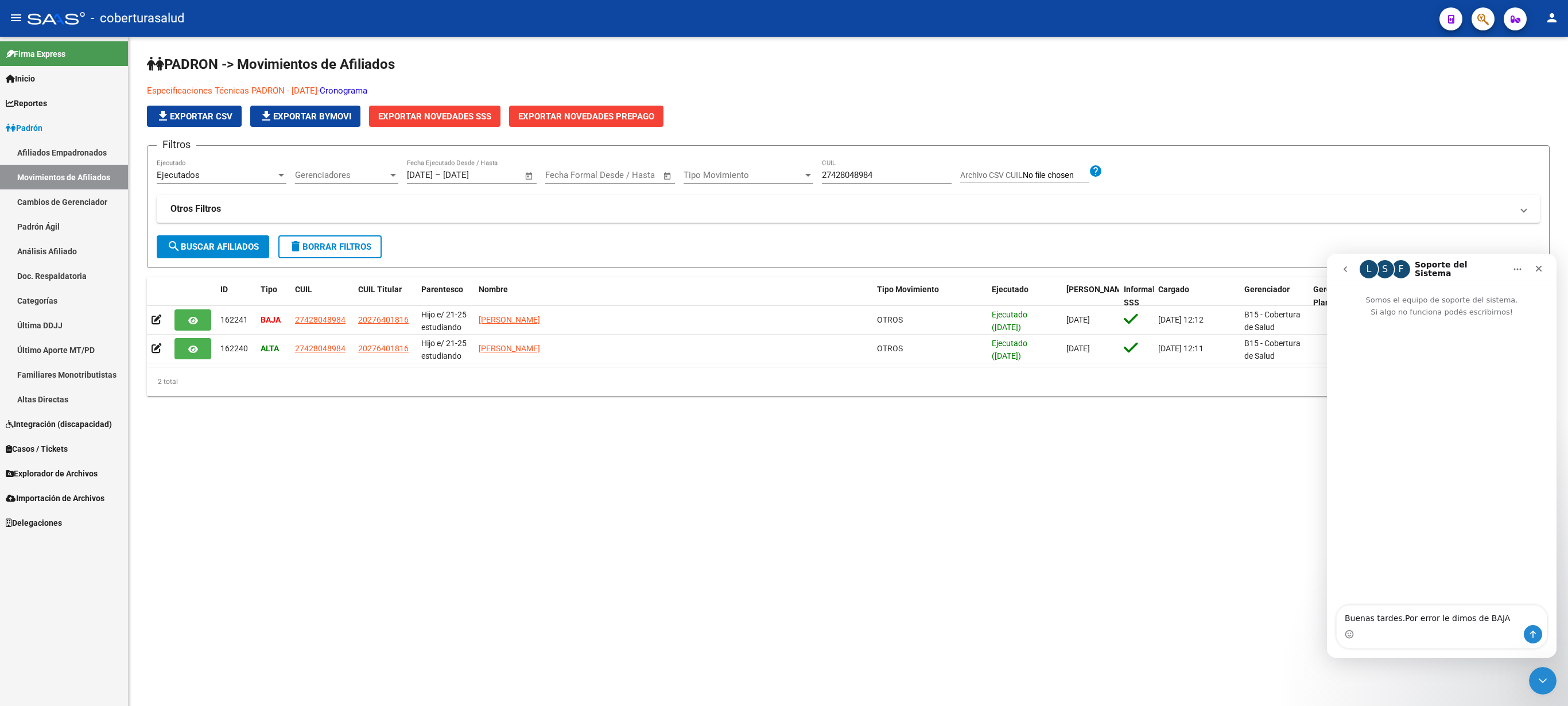
type textarea "Buenas tardes. Por error le dimos de BAJA"
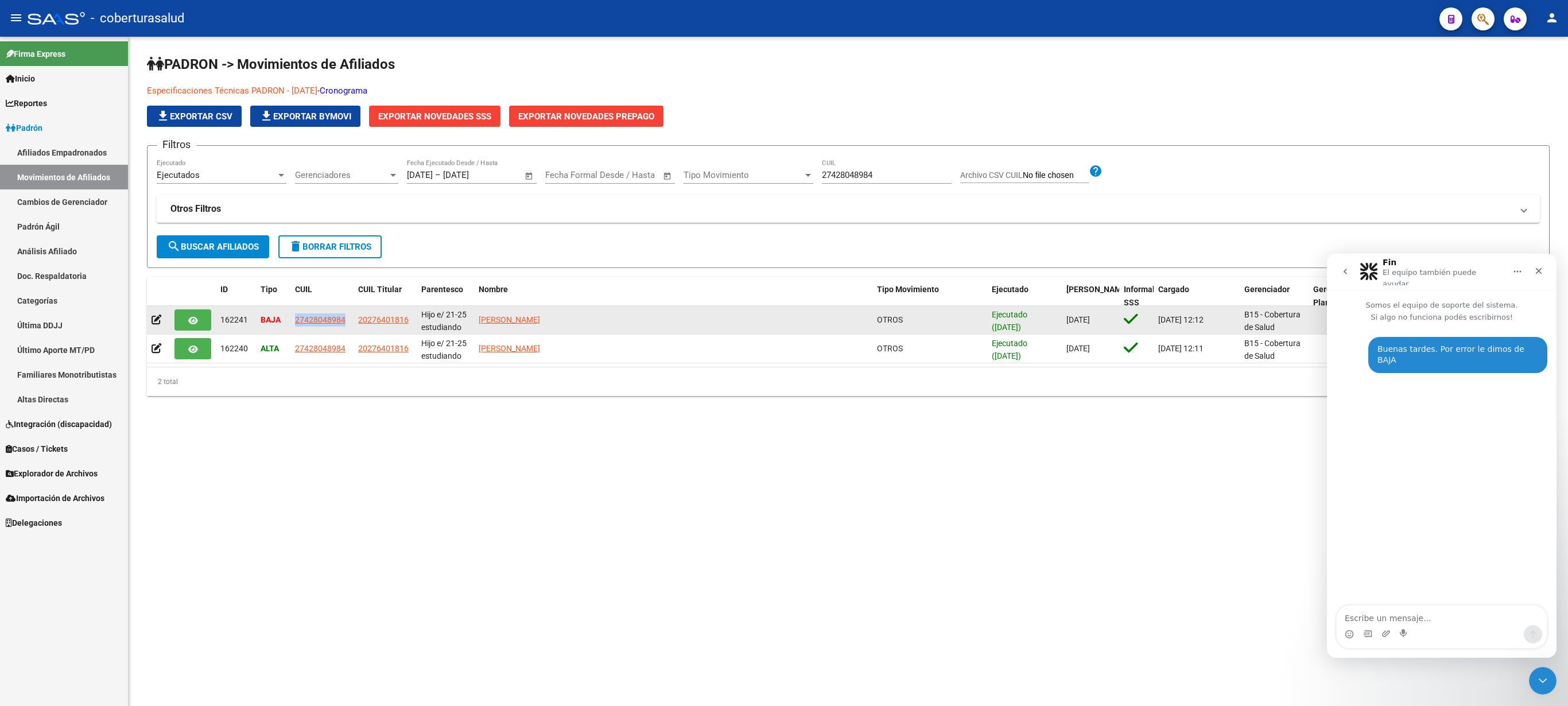
drag, startPoint x: 289, startPoint y: 323, endPoint x: 347, endPoint y: 331, distance: 58.5
click at [290, 331] on datatable-body-cell "BAJA" at bounding box center [273, 320] width 35 height 28
copy div "27428048984"
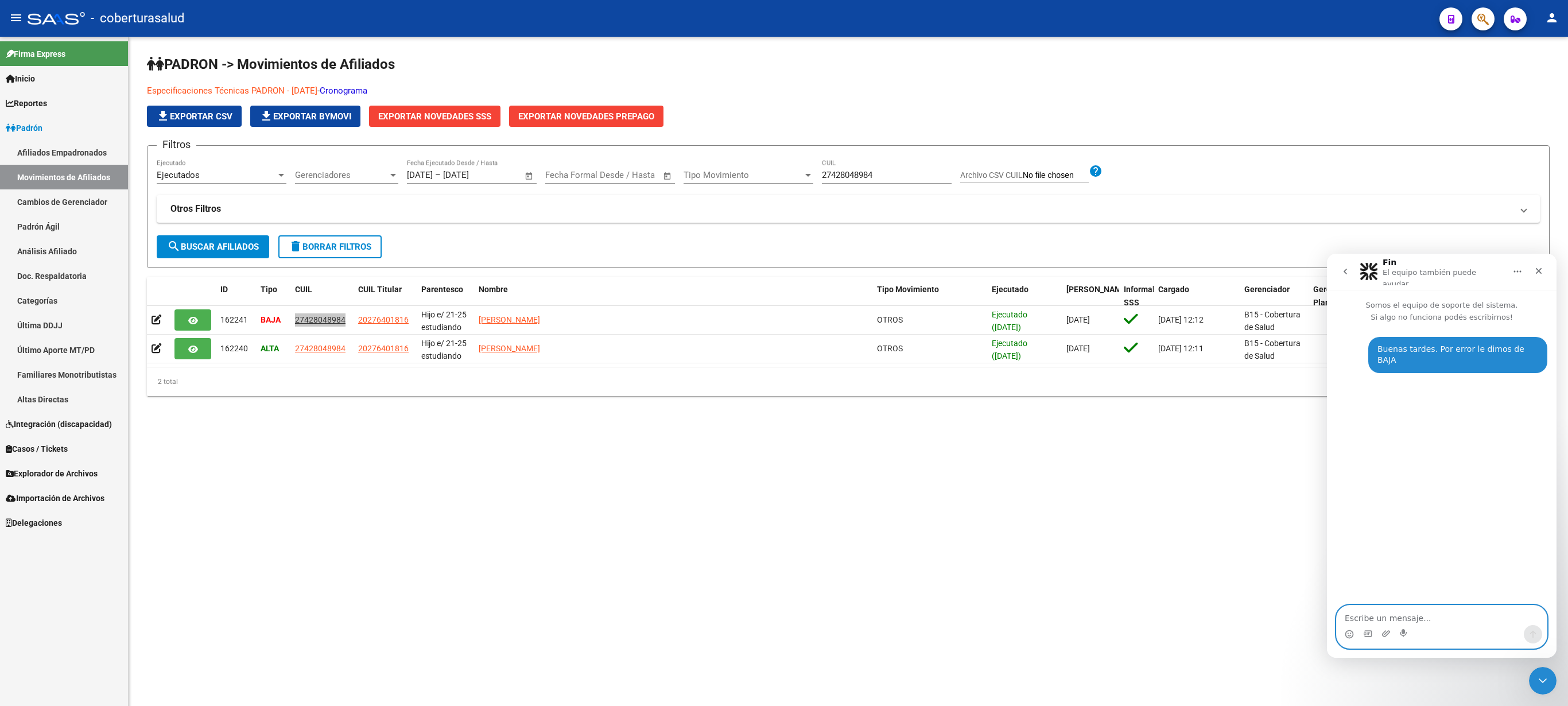
click at [1393, 617] on textarea "Escribe un mensaje..." at bounding box center [1442, 615] width 210 height 19
type textarea "27428048984"
type textarea "Queremos darle de ALTA y no podemos"
type textarea "Como se puede hacer?"
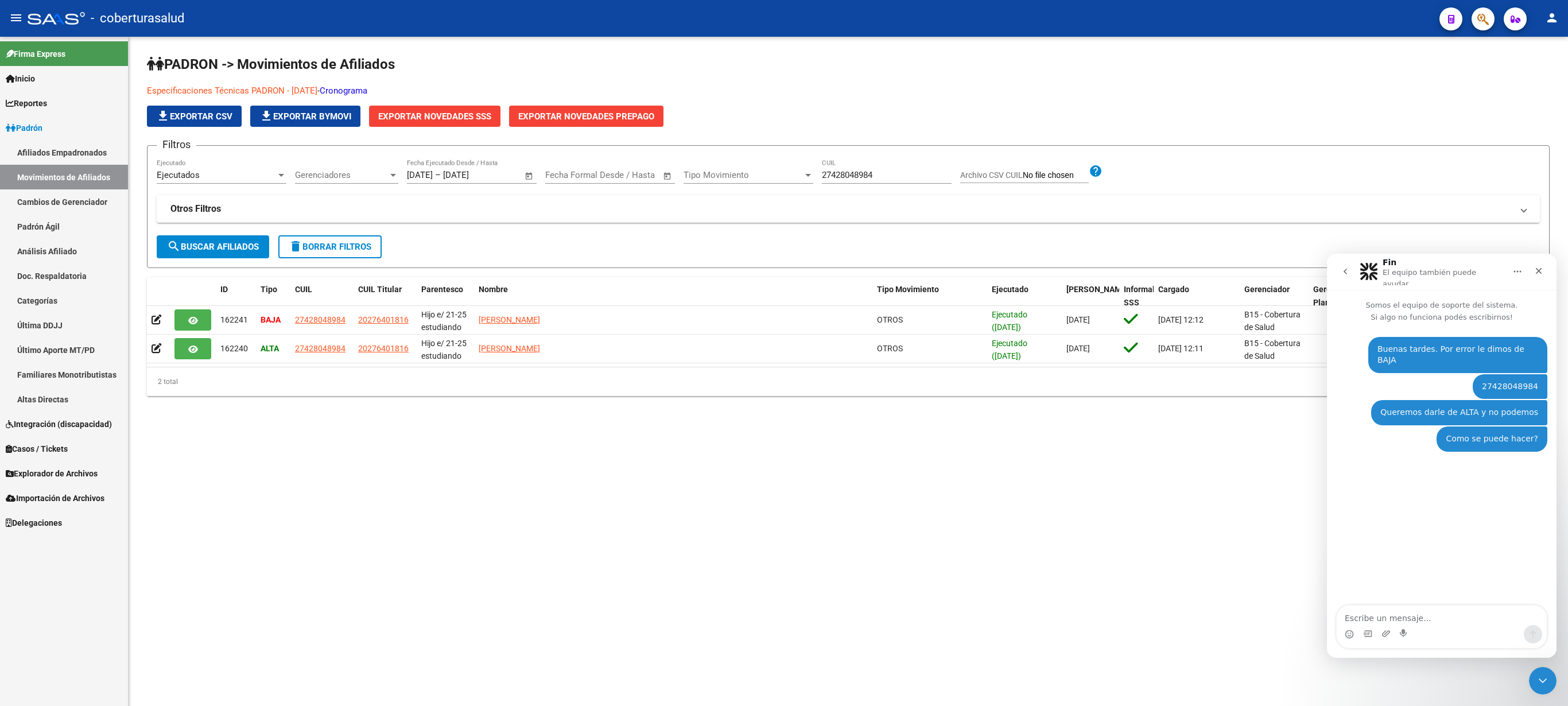
click at [1430, 103] on div "Especificaciones Técnicas PADRON - Agosto 2024 - Cronograma file_download Expor…" at bounding box center [848, 106] width 1403 height 43
click at [1227, 570] on mat-sidenav-content "PADRON -> Movimientos de Afiliados Especificaciones Técnicas PADRON - Agosto 20…" at bounding box center [848, 371] width 1440 height 670
click at [1543, 681] on icon "Cerrar Intercom Messenger" at bounding box center [1541, 679] width 14 height 14
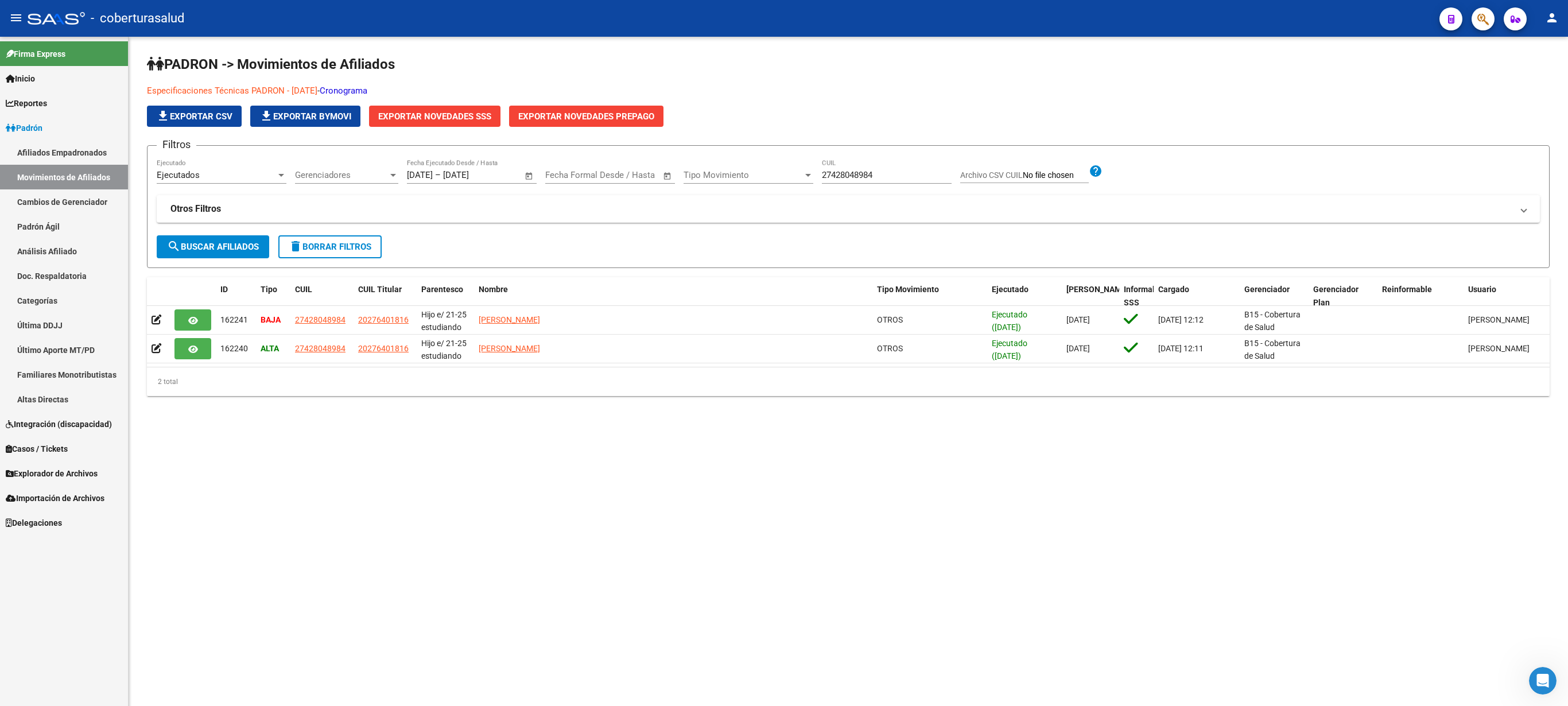
click at [1480, 15] on icon "button" at bounding box center [1483, 19] width 11 height 13
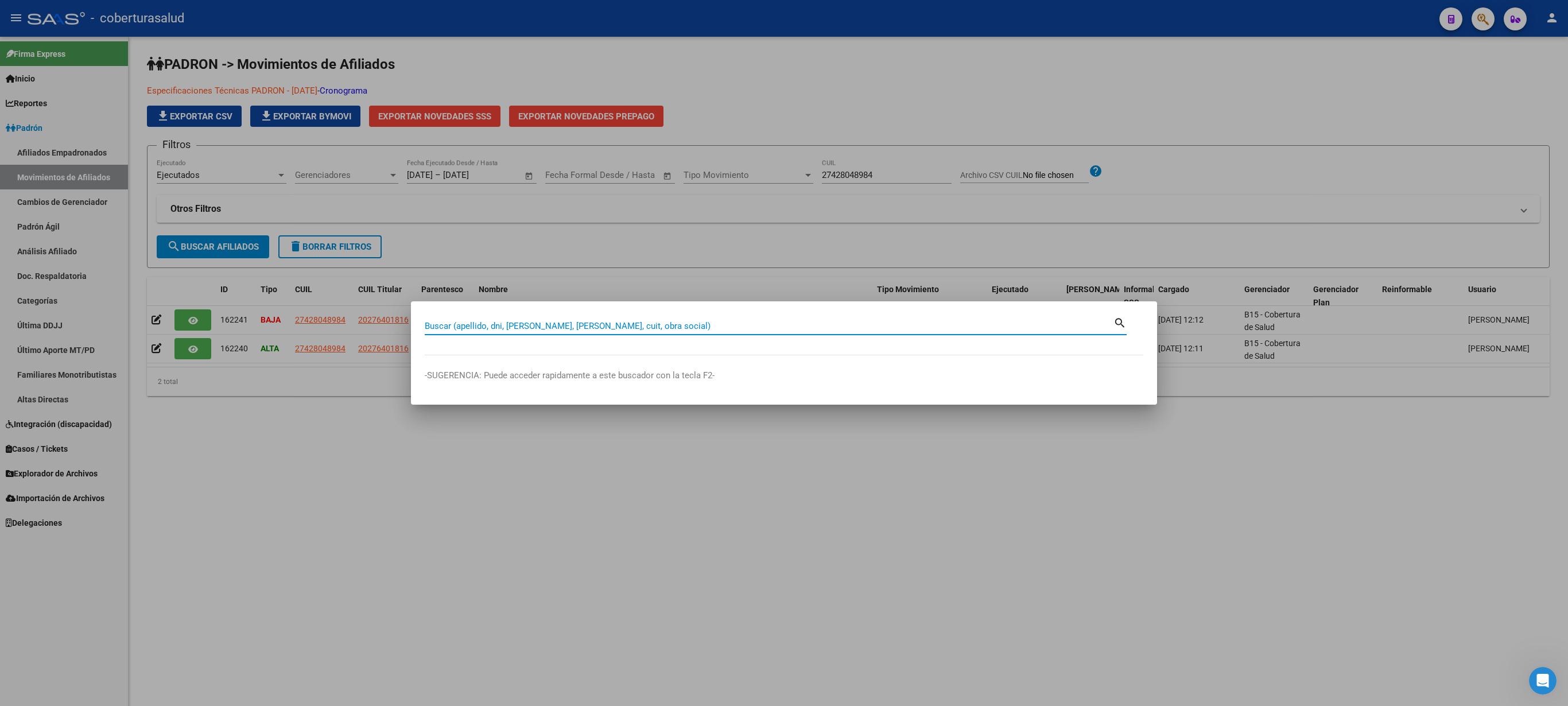
paste input "27432256982"
type input "27432256982"
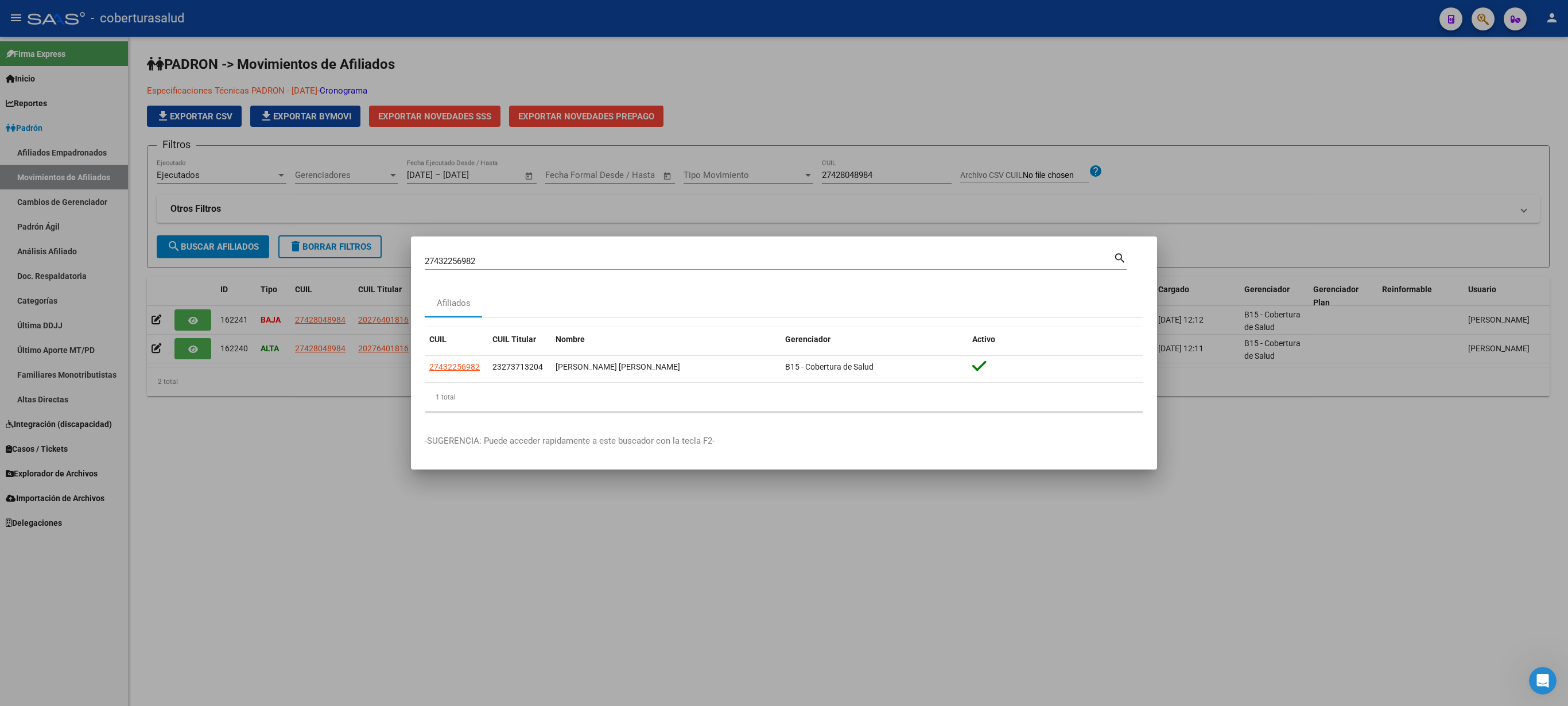
click at [1224, 35] on div at bounding box center [784, 353] width 1568 height 706
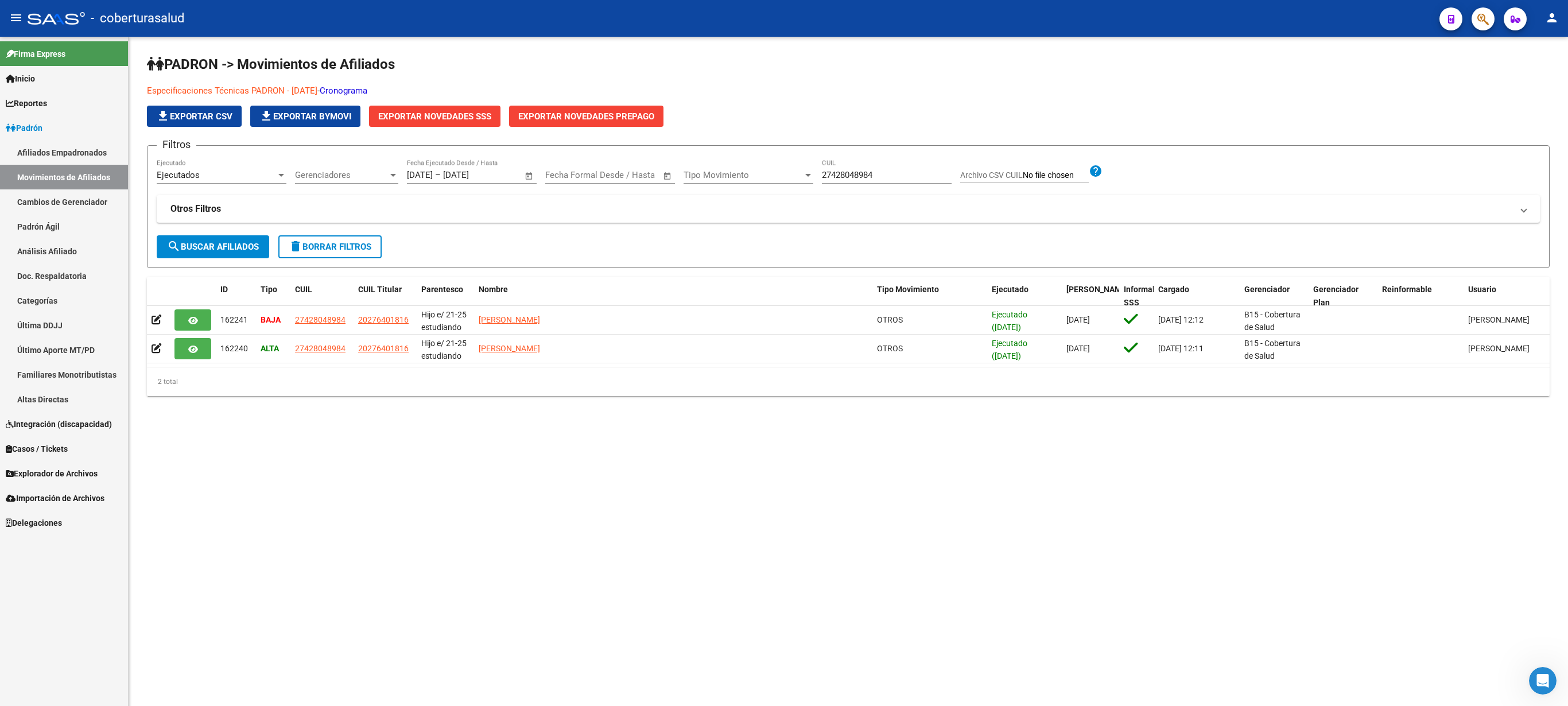
click at [1489, 23] on button "button" at bounding box center [1483, 19] width 23 height 23
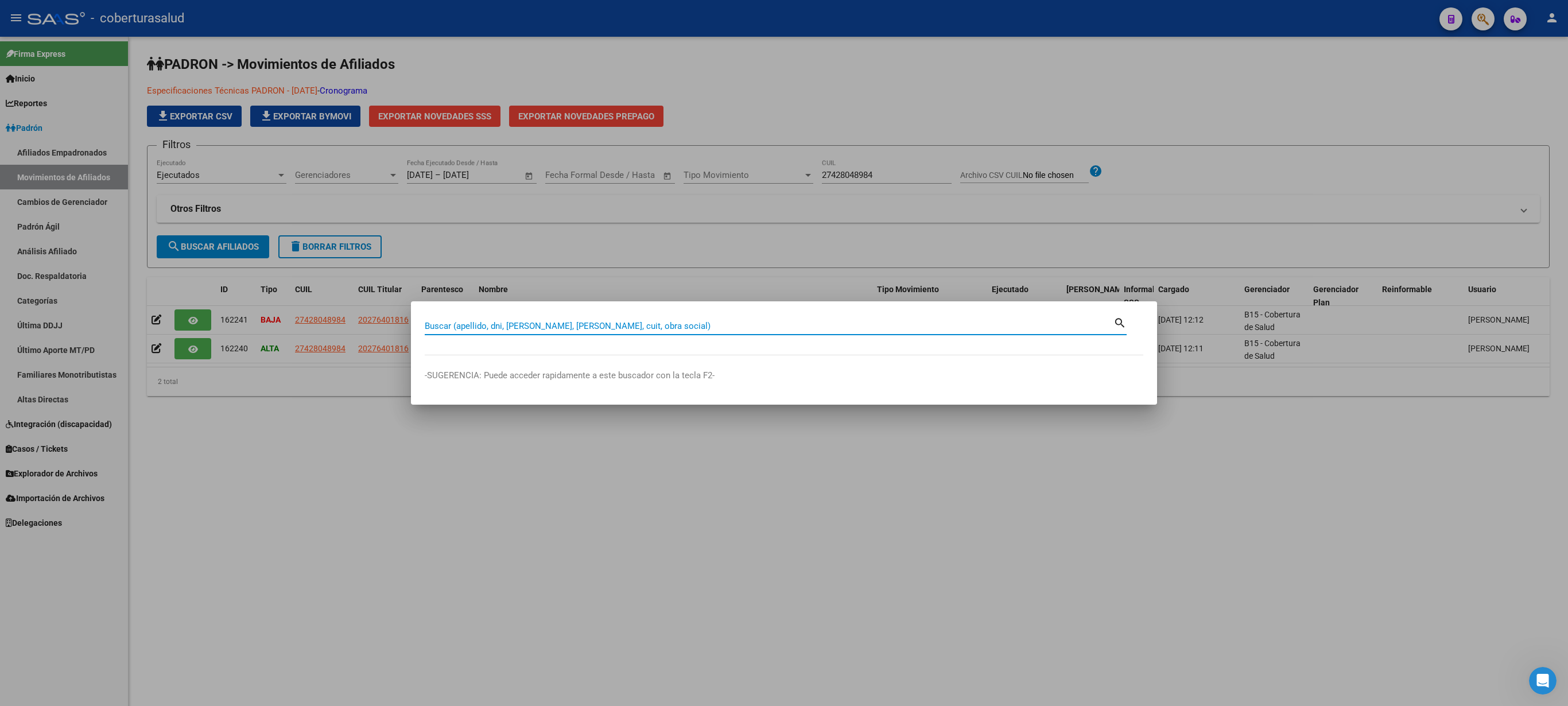
paste input "27432782218"
type input "27432782218"
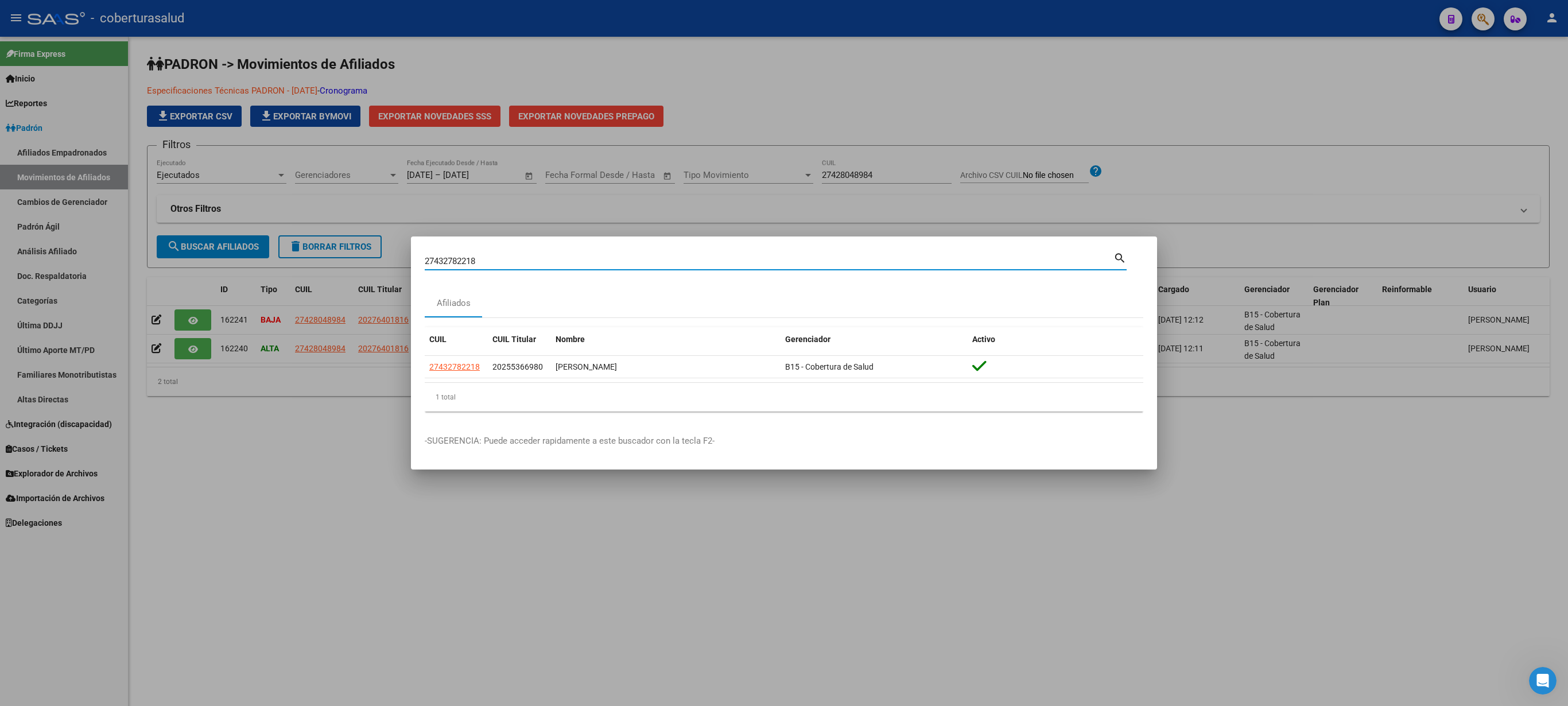
click at [1226, 58] on div at bounding box center [784, 353] width 1568 height 706
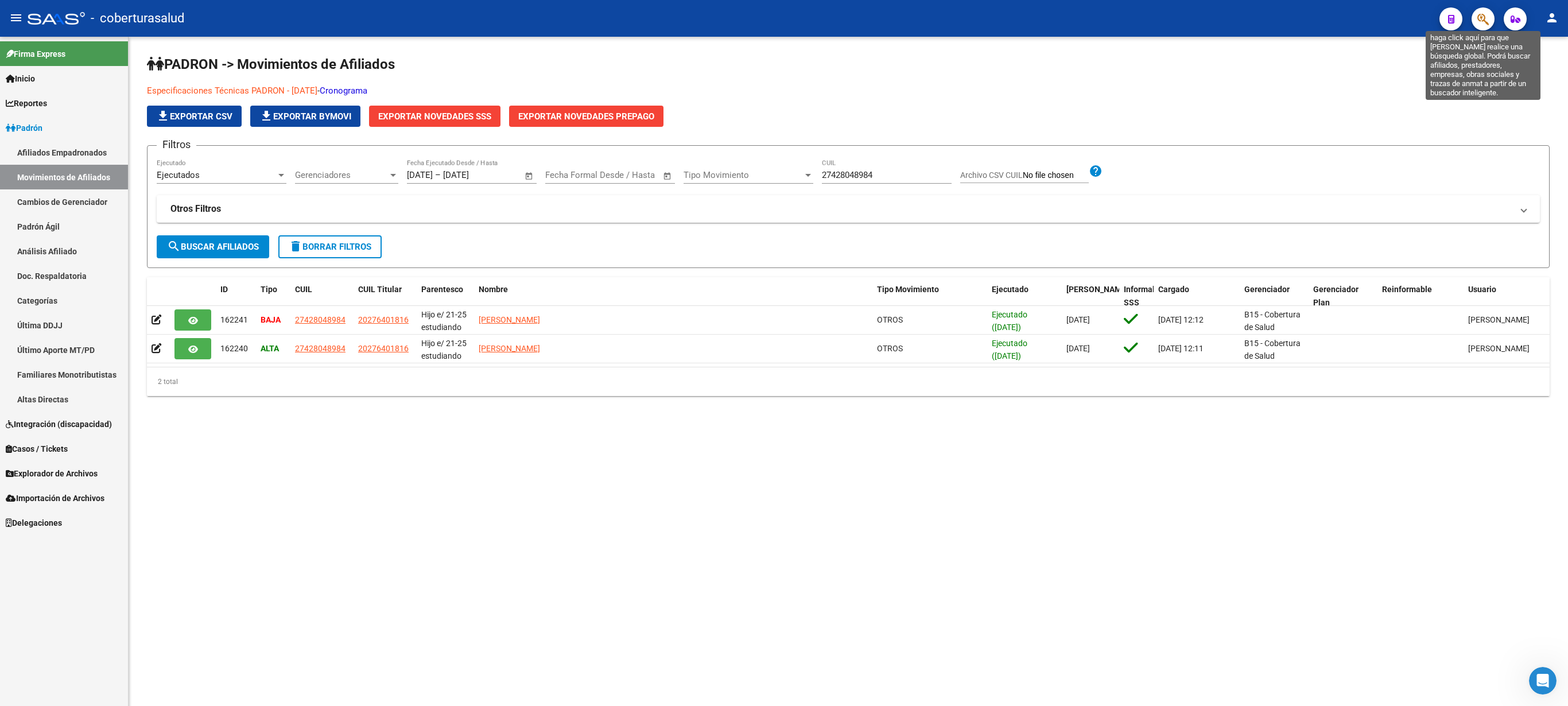
click at [1484, 21] on icon "button" at bounding box center [1483, 19] width 11 height 13
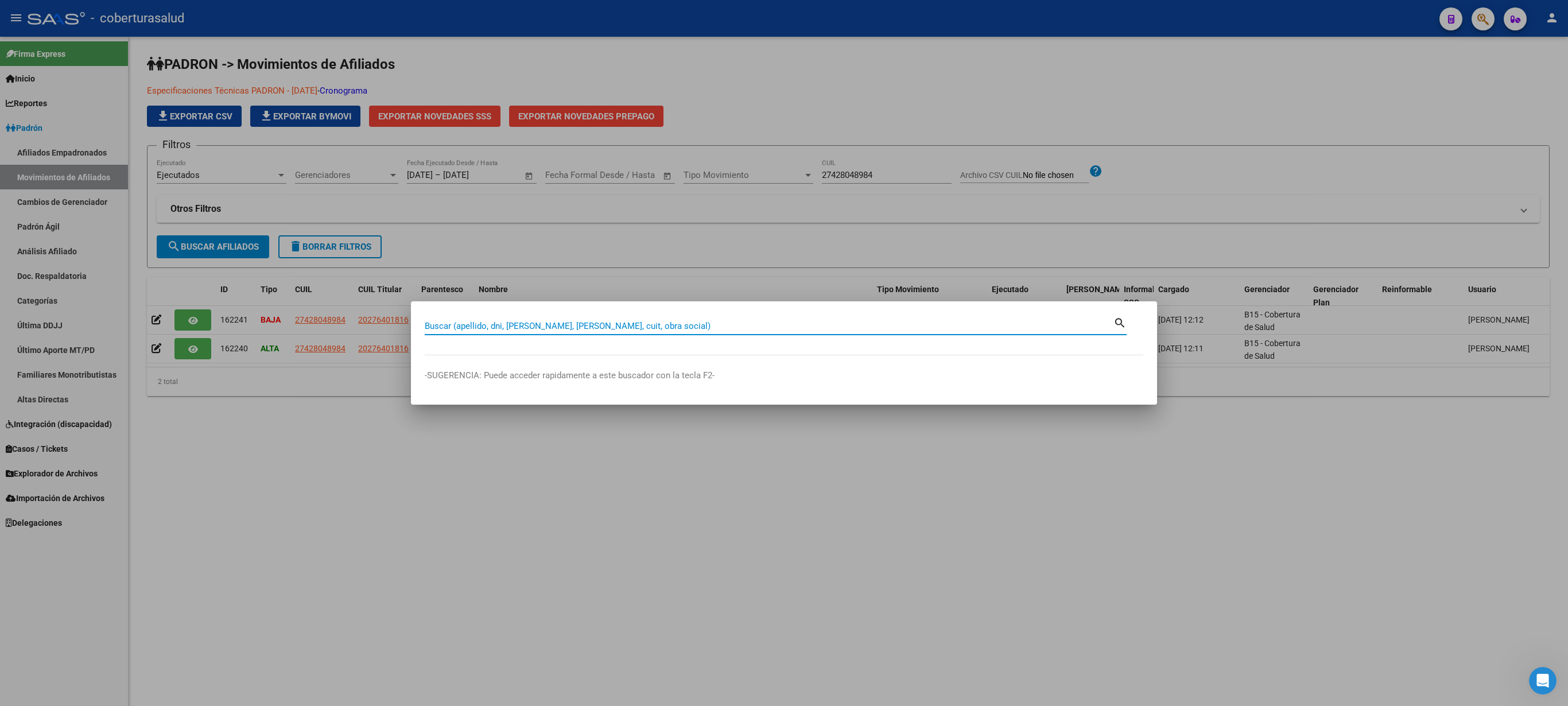
paste input "27439424295"
type input "27439424295"
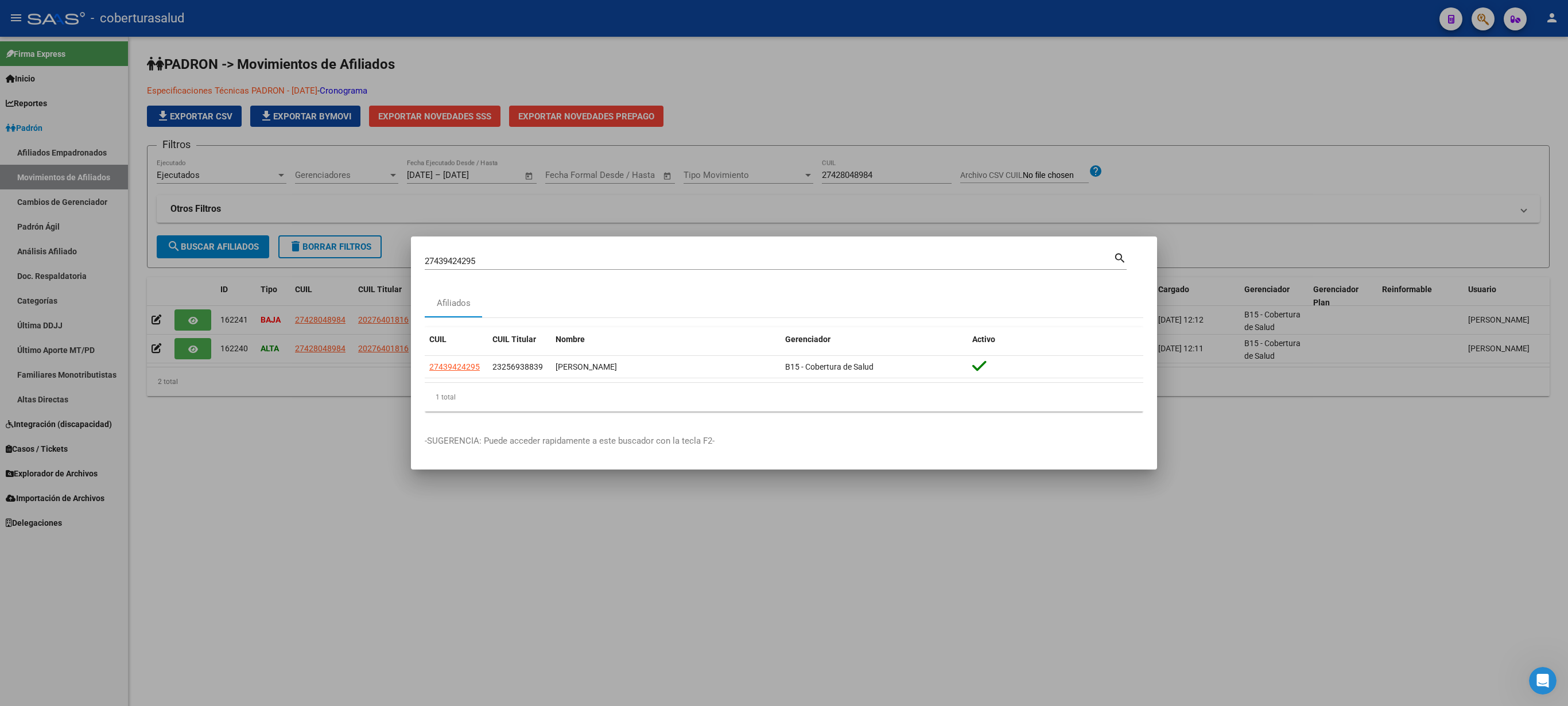
click at [1226, 87] on div at bounding box center [784, 353] width 1568 height 706
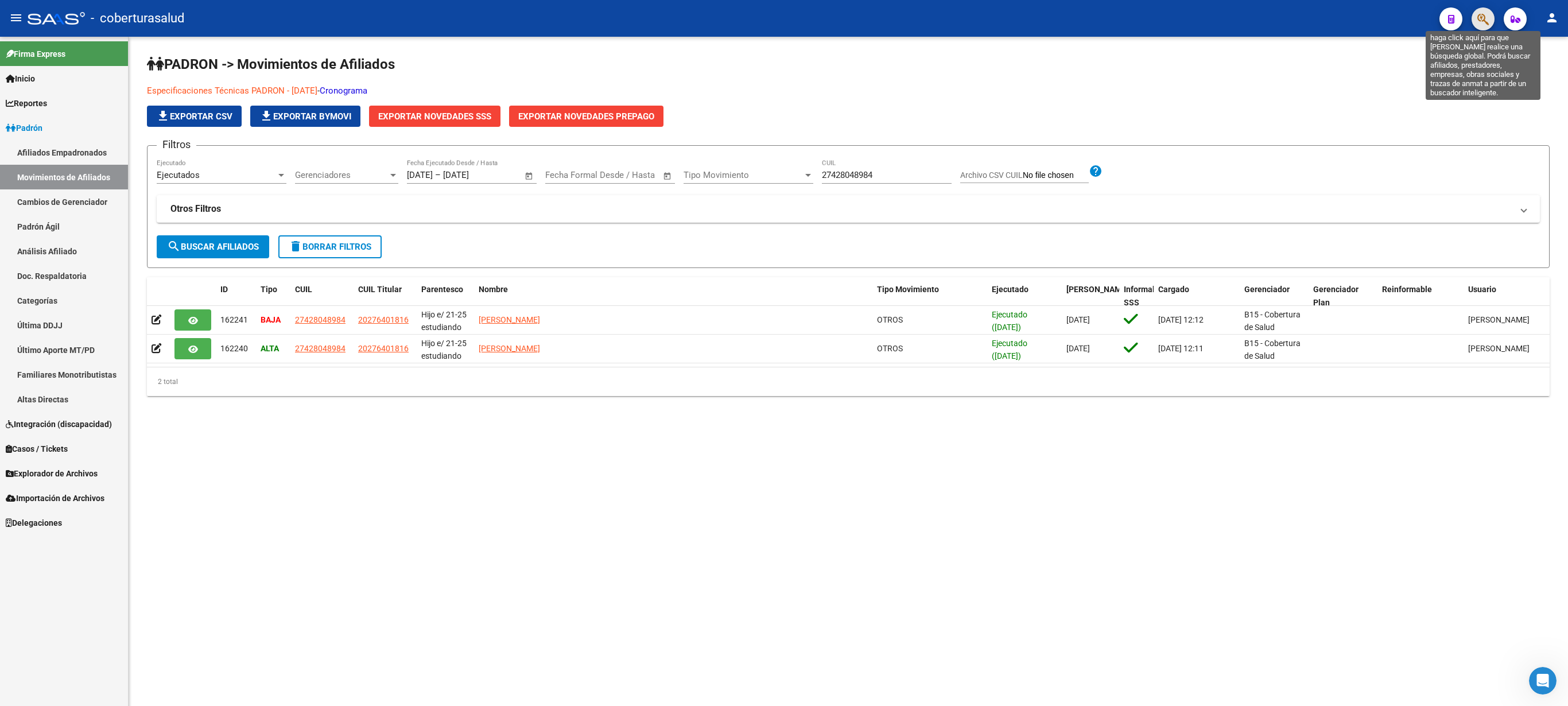
click at [1479, 21] on icon "button" at bounding box center [1483, 19] width 11 height 13
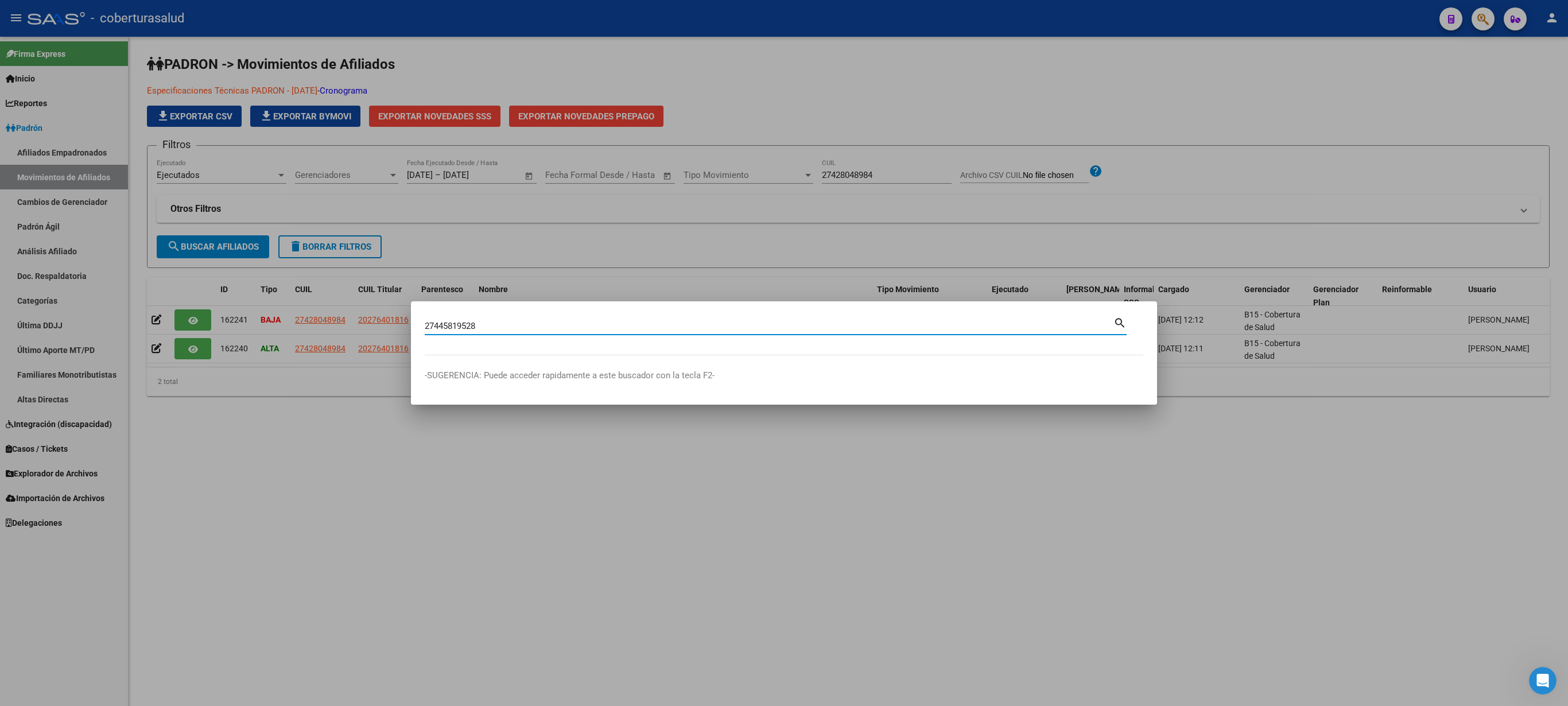
type input "27445819528"
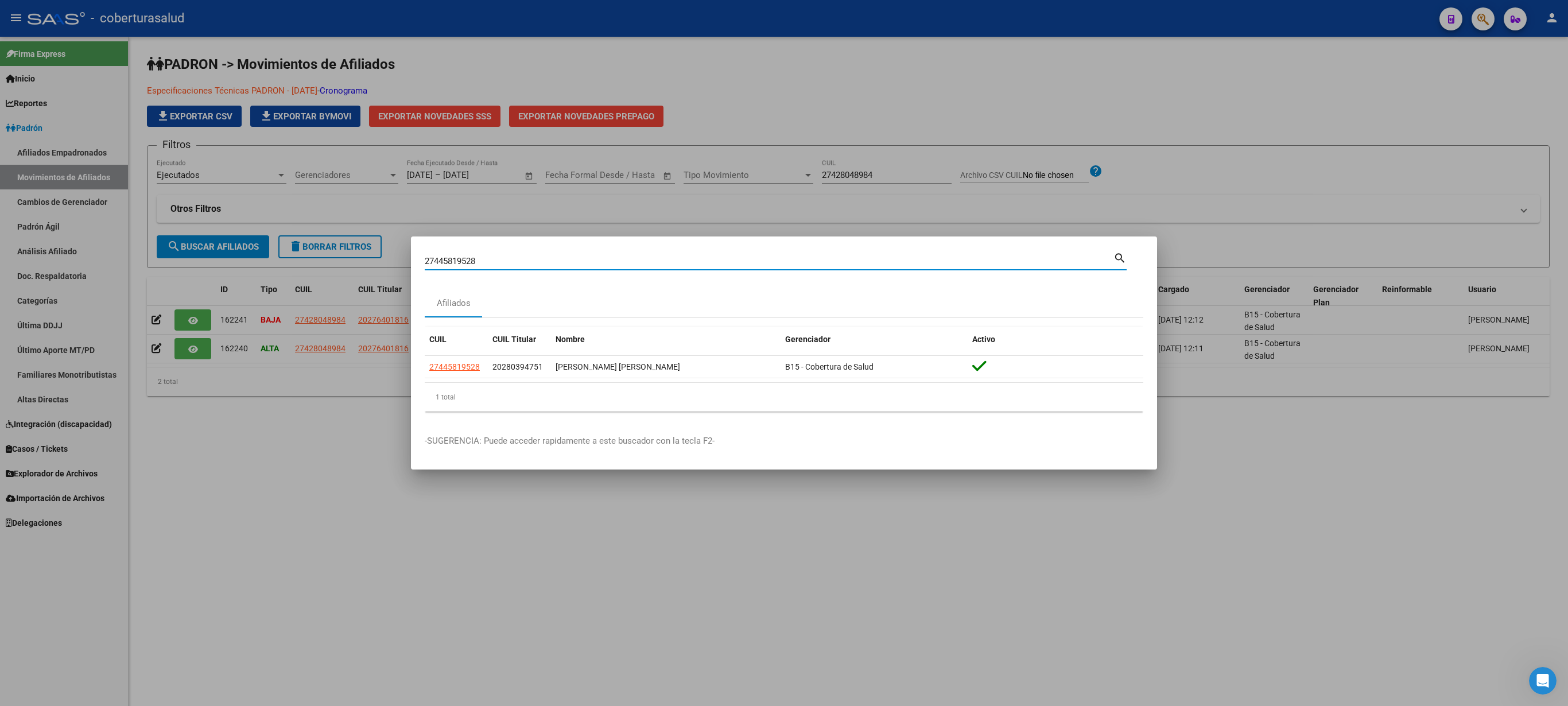
click at [1083, 123] on div at bounding box center [784, 353] width 1568 height 706
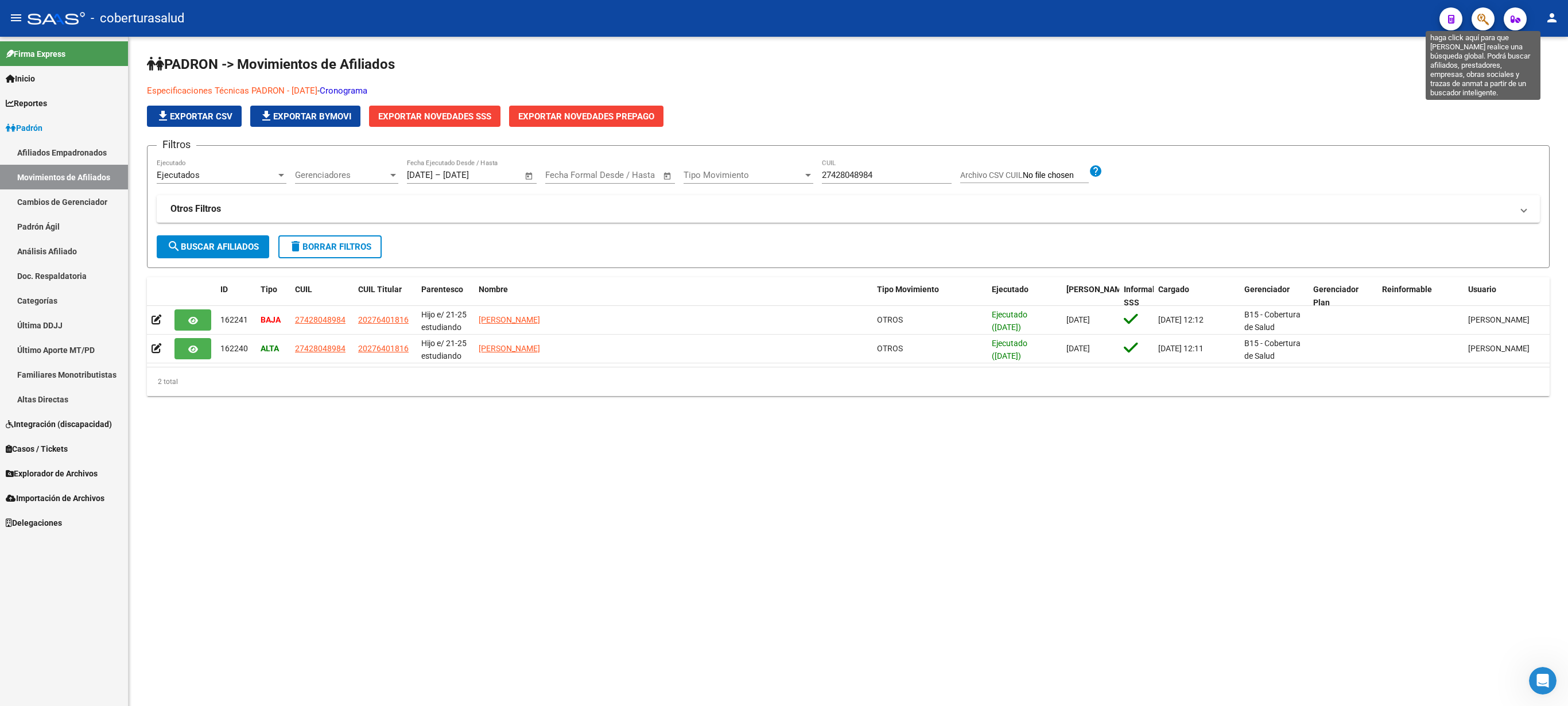
click at [1484, 16] on icon "button" at bounding box center [1483, 19] width 11 height 13
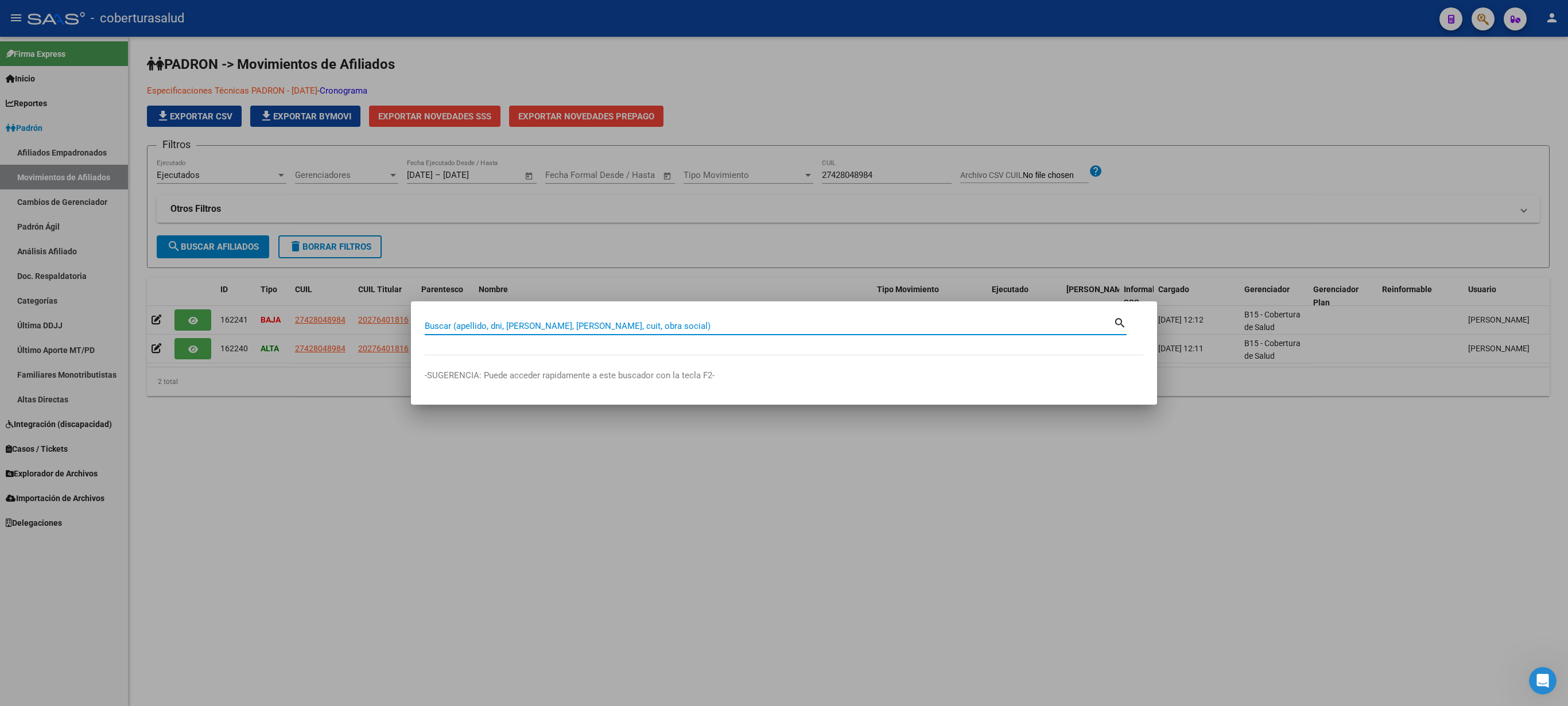
paste input "20424536246"
type input "20424536246"
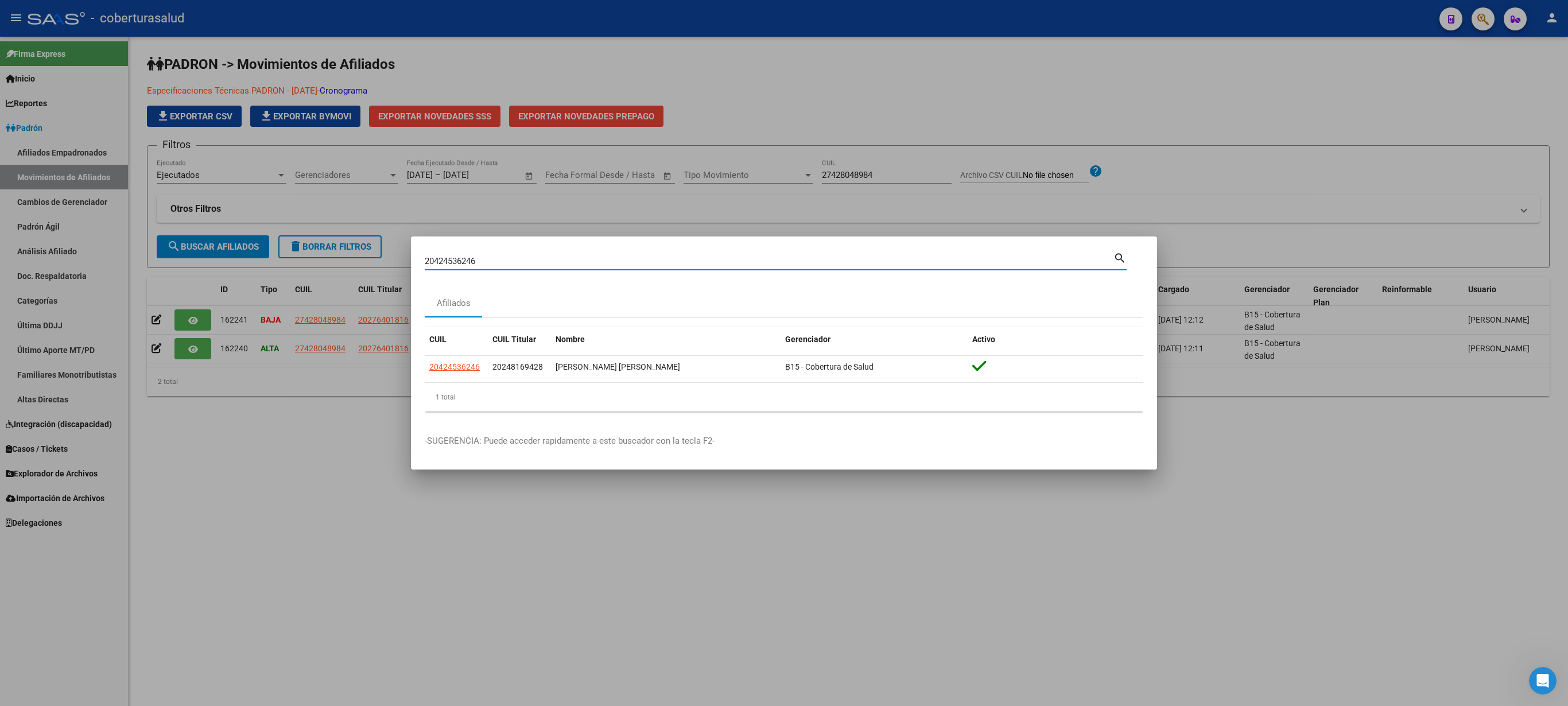
click at [1153, 50] on div at bounding box center [784, 353] width 1568 height 706
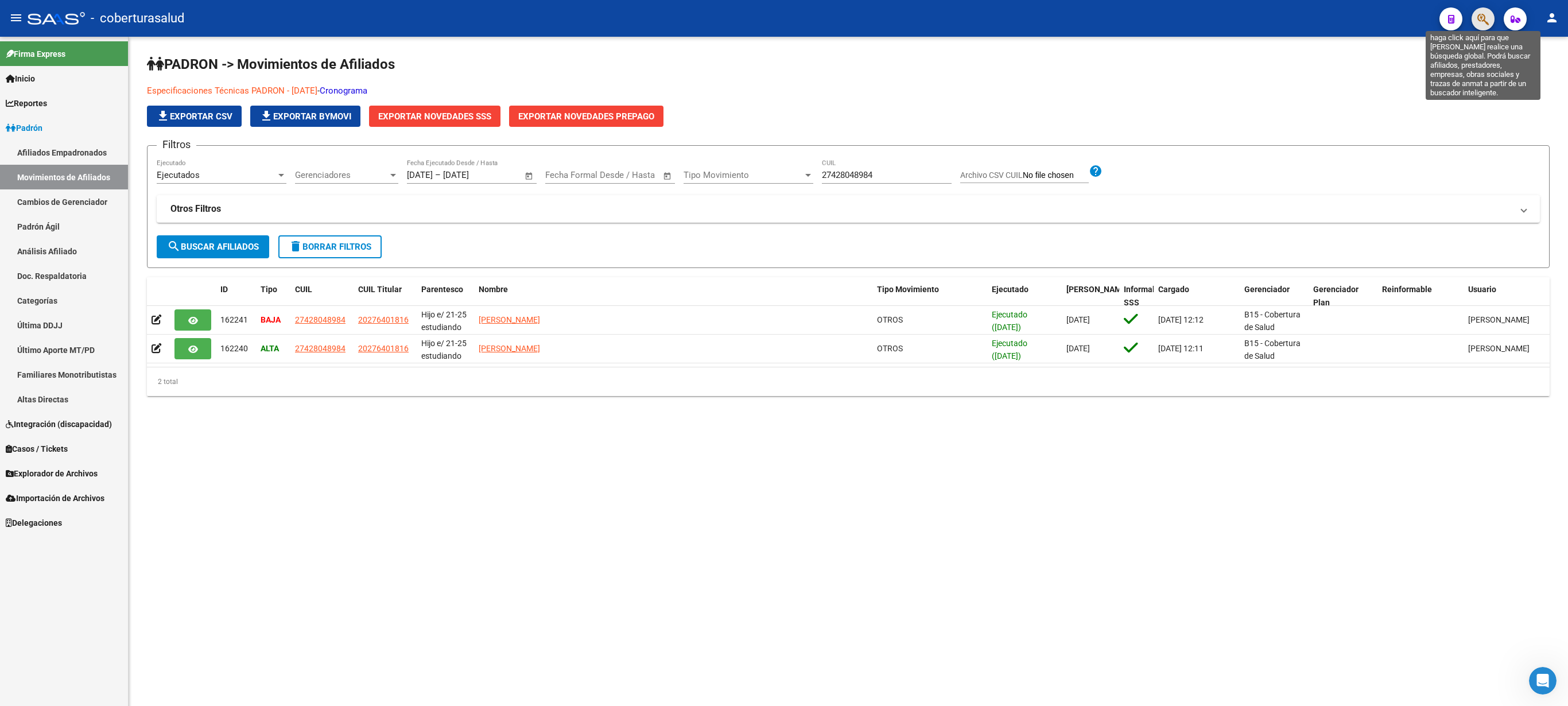
click at [1486, 18] on icon "button" at bounding box center [1483, 19] width 11 height 13
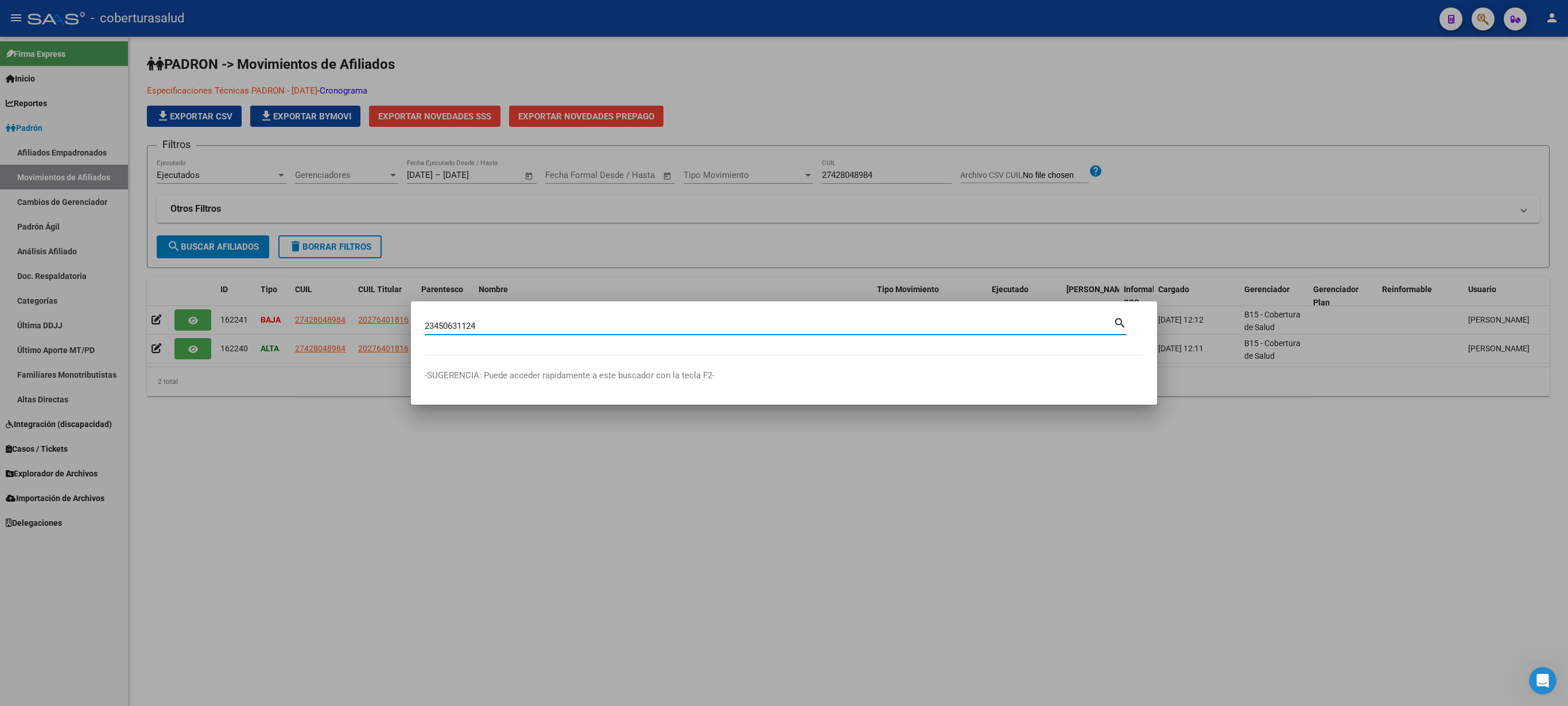
type input "23450631124"
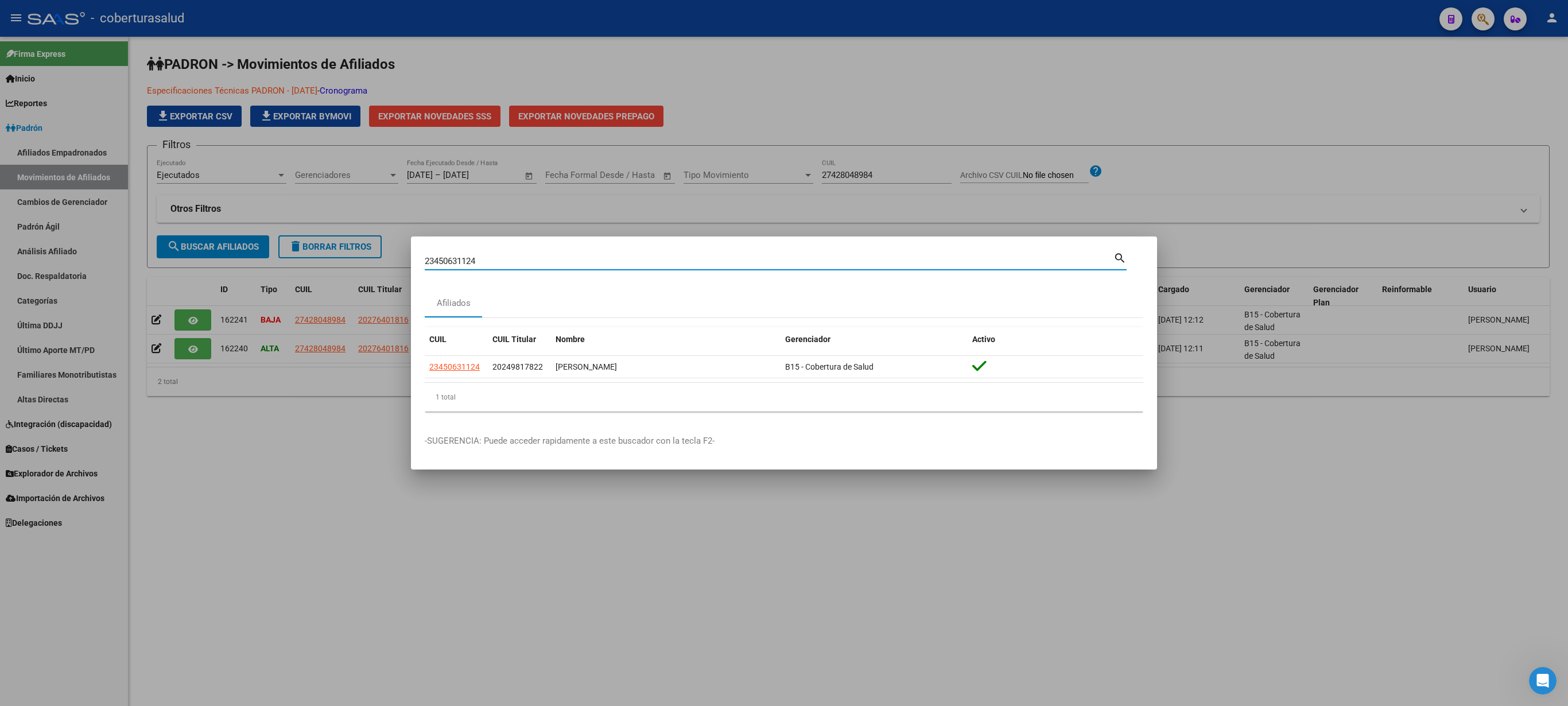
drag, startPoint x: 1404, startPoint y: 78, endPoint x: 1405, endPoint y: 70, distance: 8.1
click at [1404, 77] on div at bounding box center [784, 353] width 1568 height 706
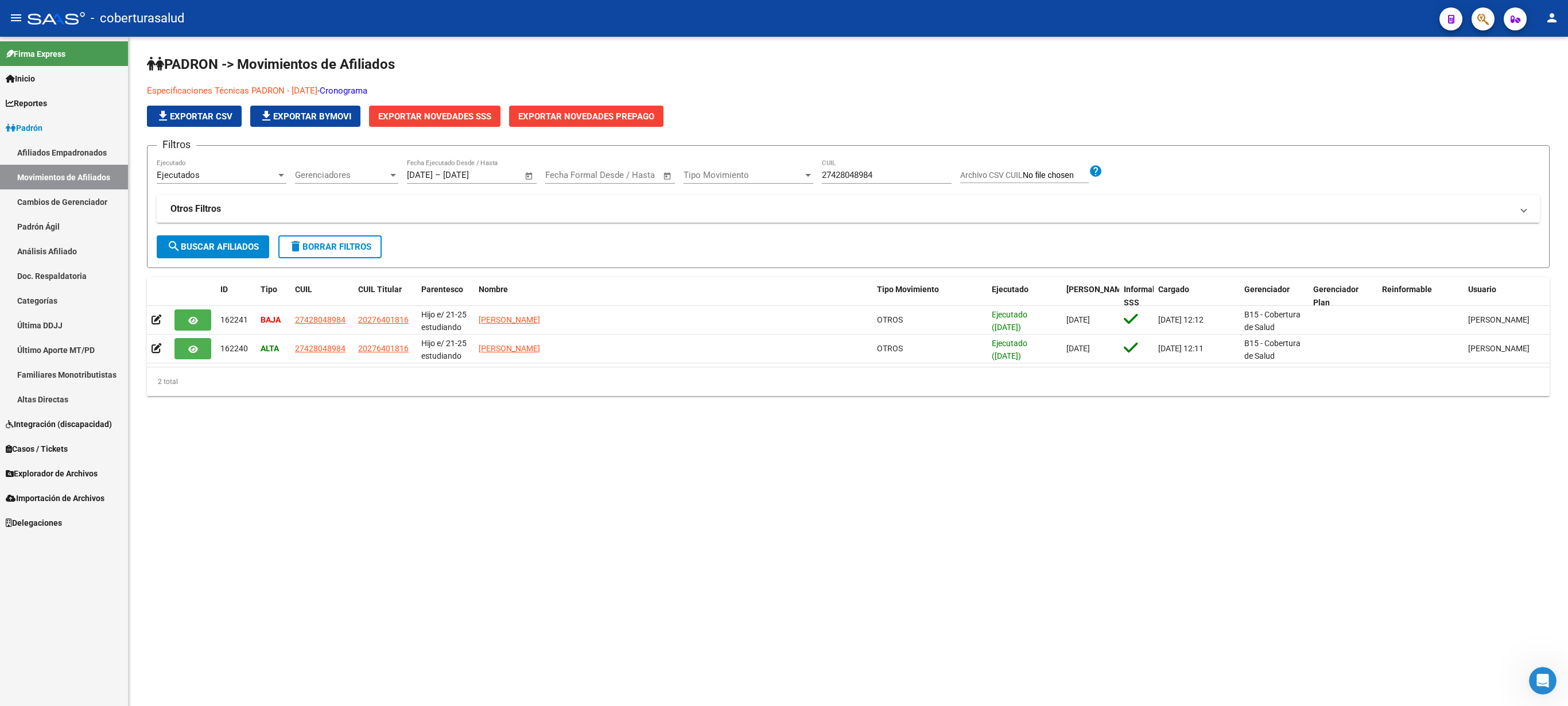
click at [1481, 18] on icon "button" at bounding box center [1483, 19] width 11 height 13
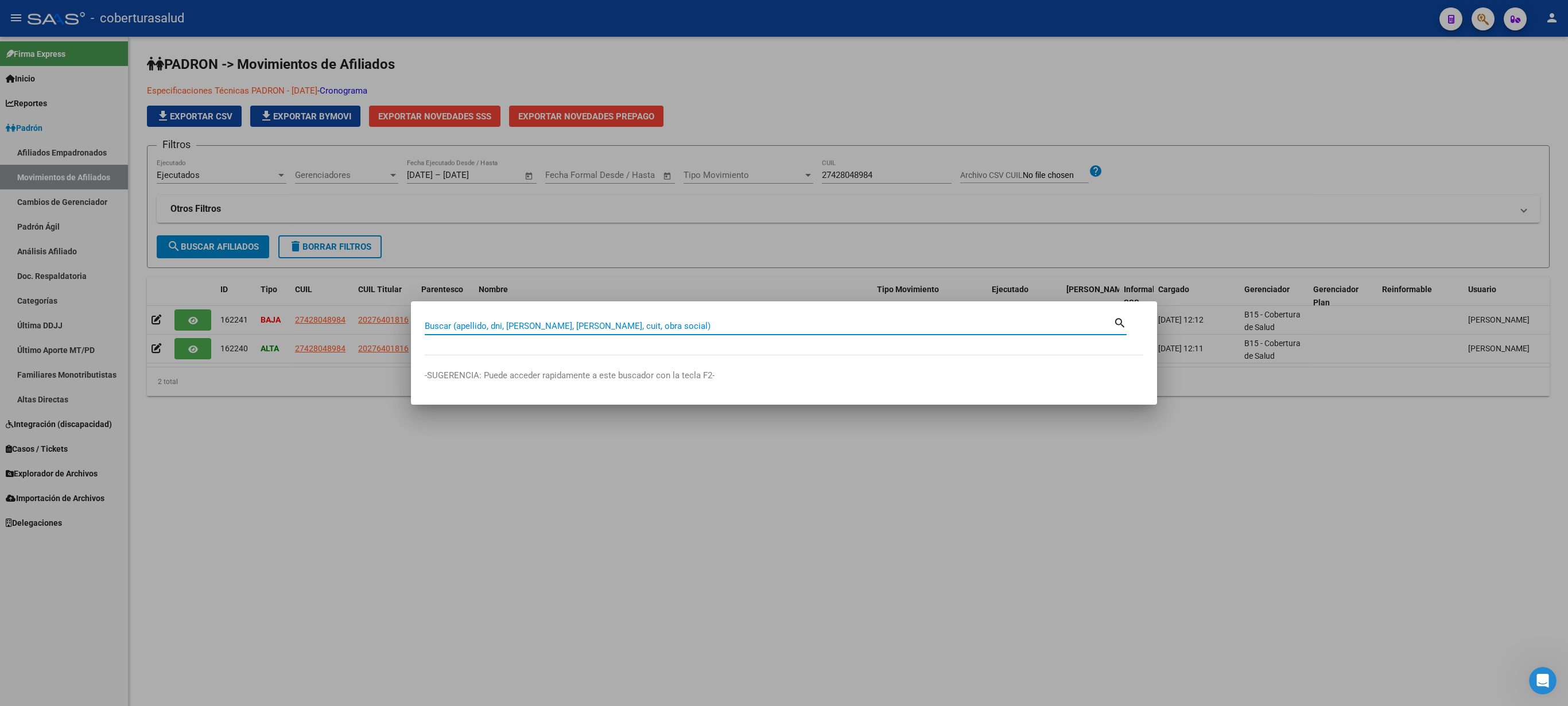
paste input "27445819528"
type input "27445819528"
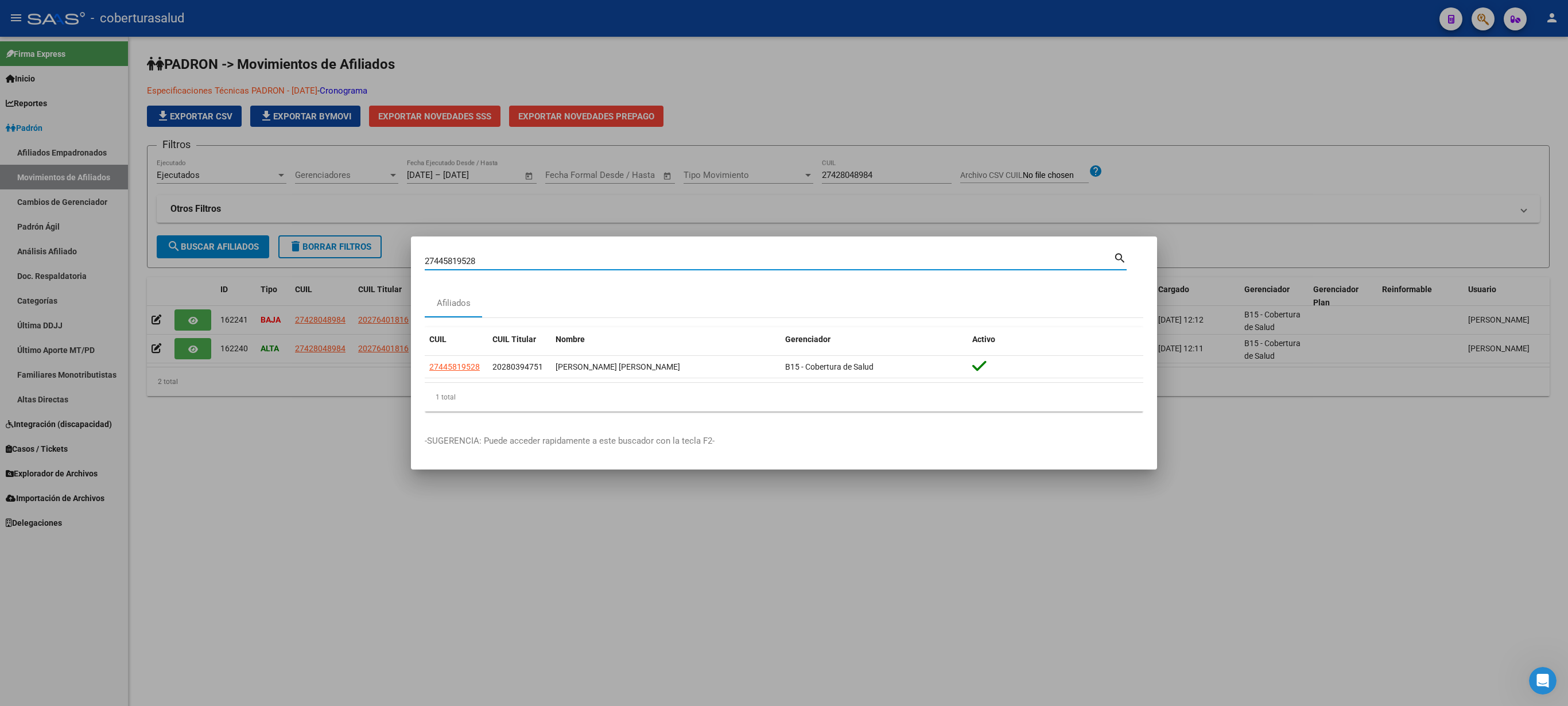
click at [897, 94] on div at bounding box center [784, 353] width 1568 height 706
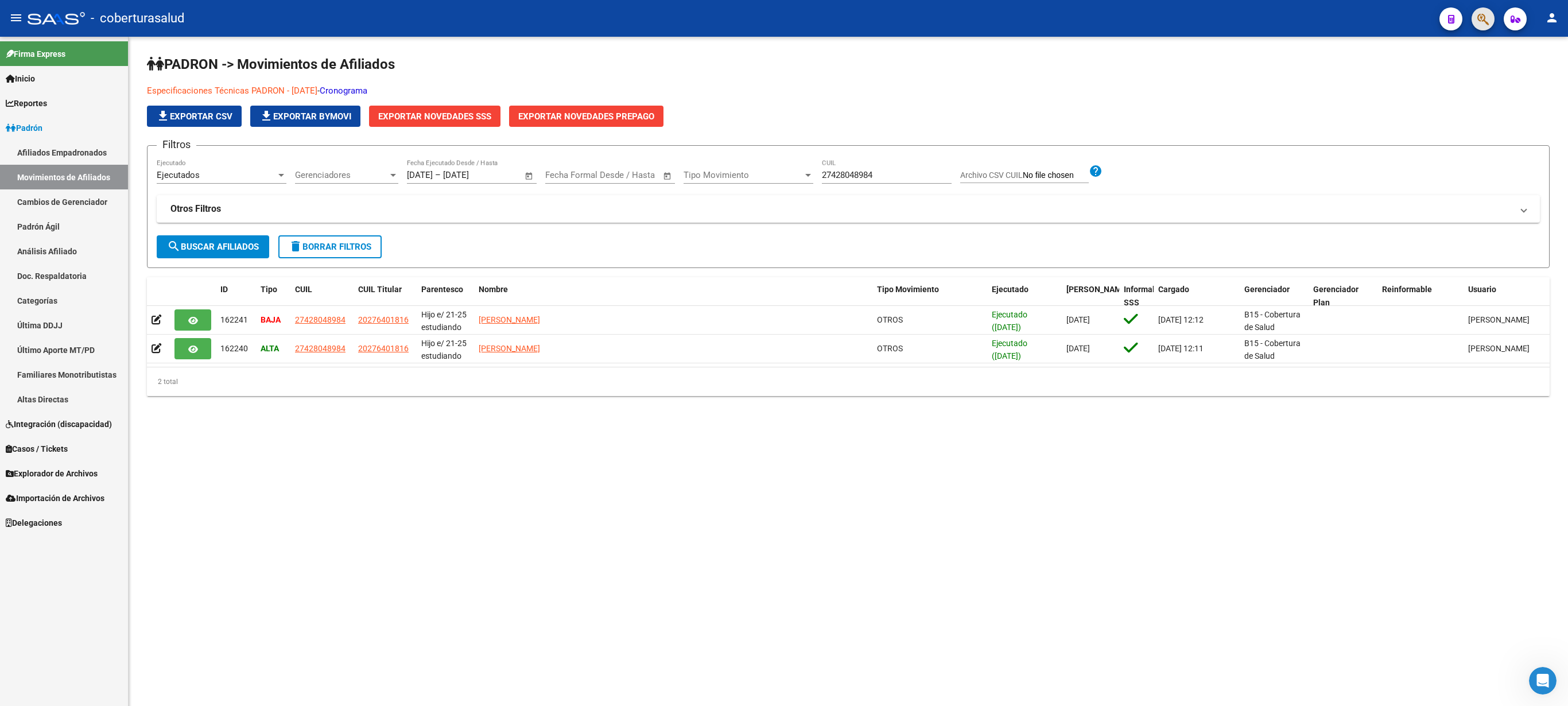
click at [1480, 11] on span "button" at bounding box center [1483, 19] width 11 height 23
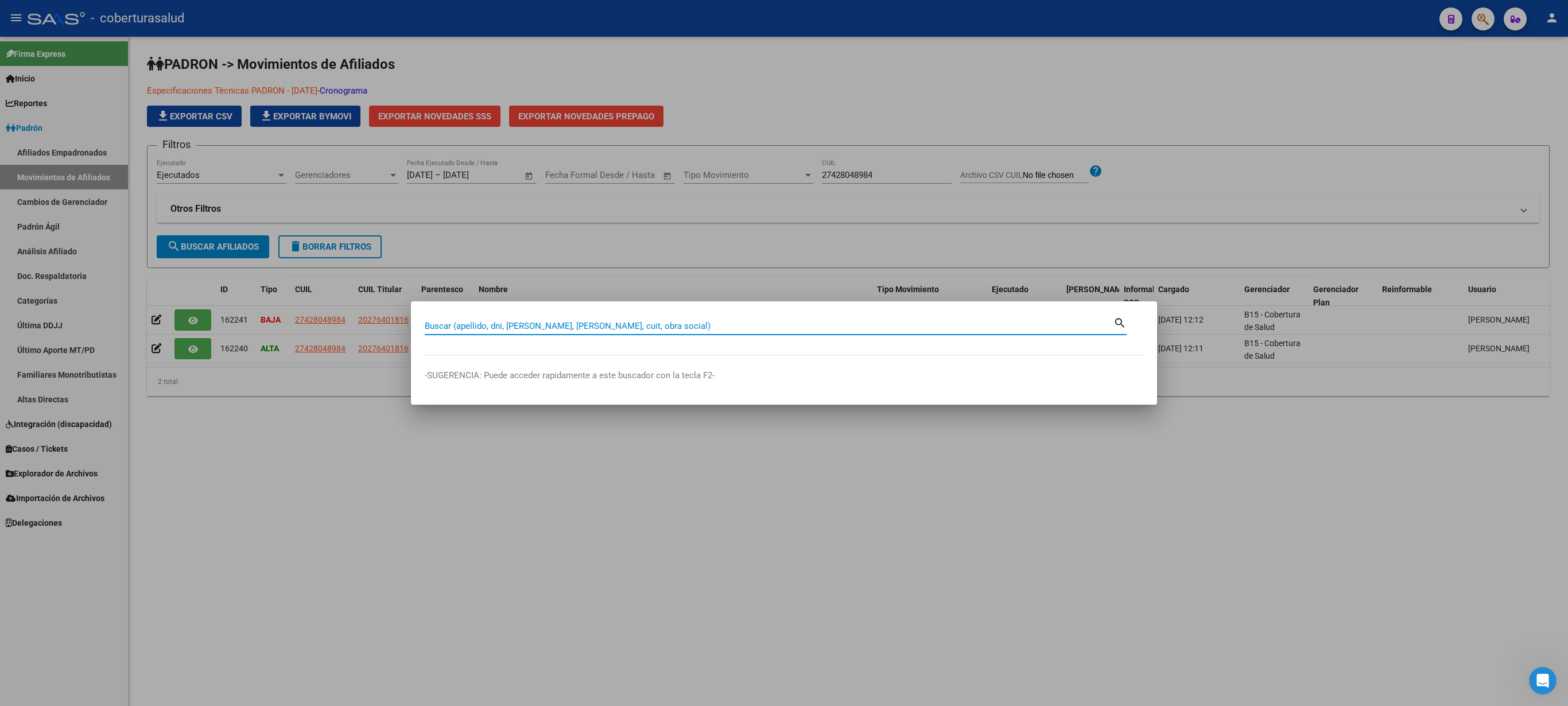
paste input "20443488414"
type input "20443488414"
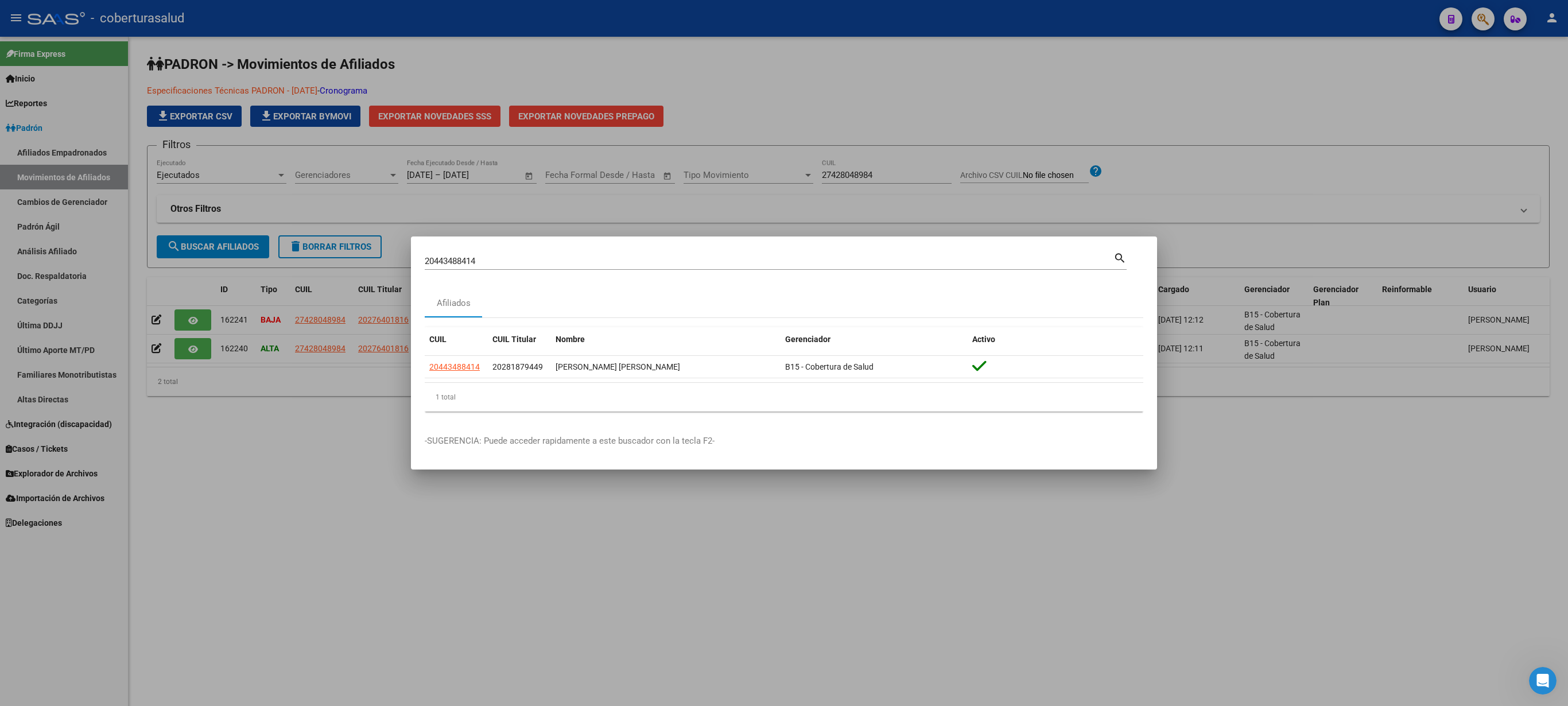
click at [250, 487] on div at bounding box center [784, 353] width 1568 height 706
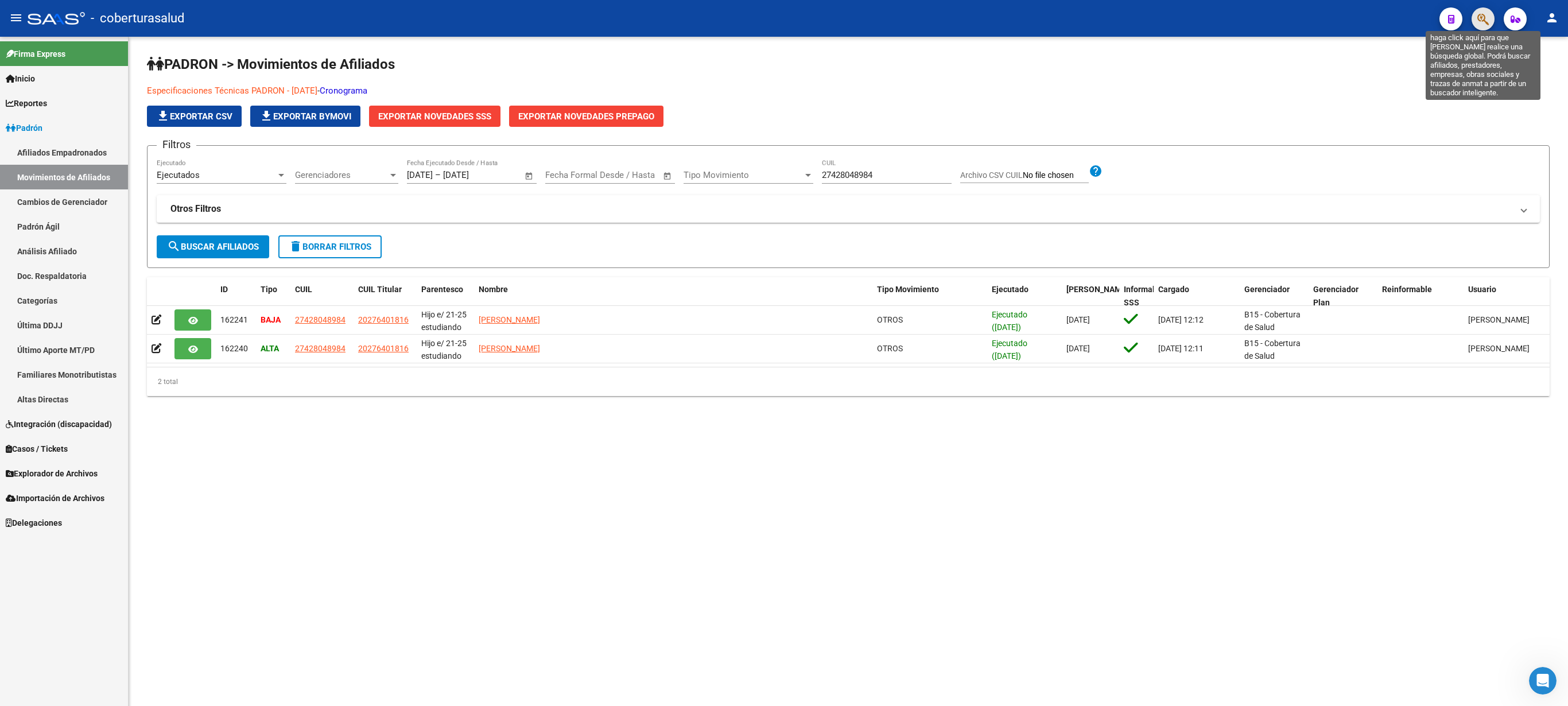
click at [1486, 16] on icon "button" at bounding box center [1483, 19] width 11 height 13
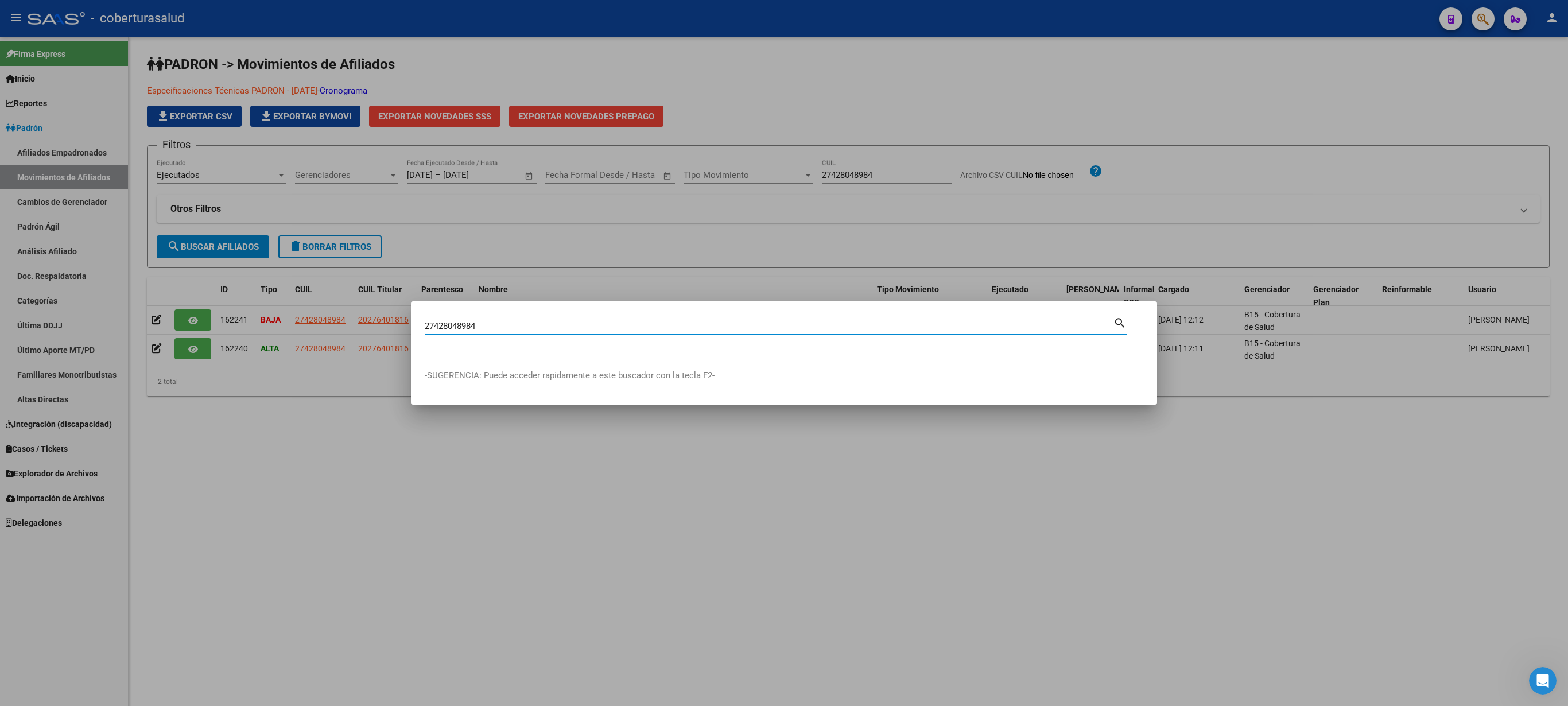
type input "27428048984"
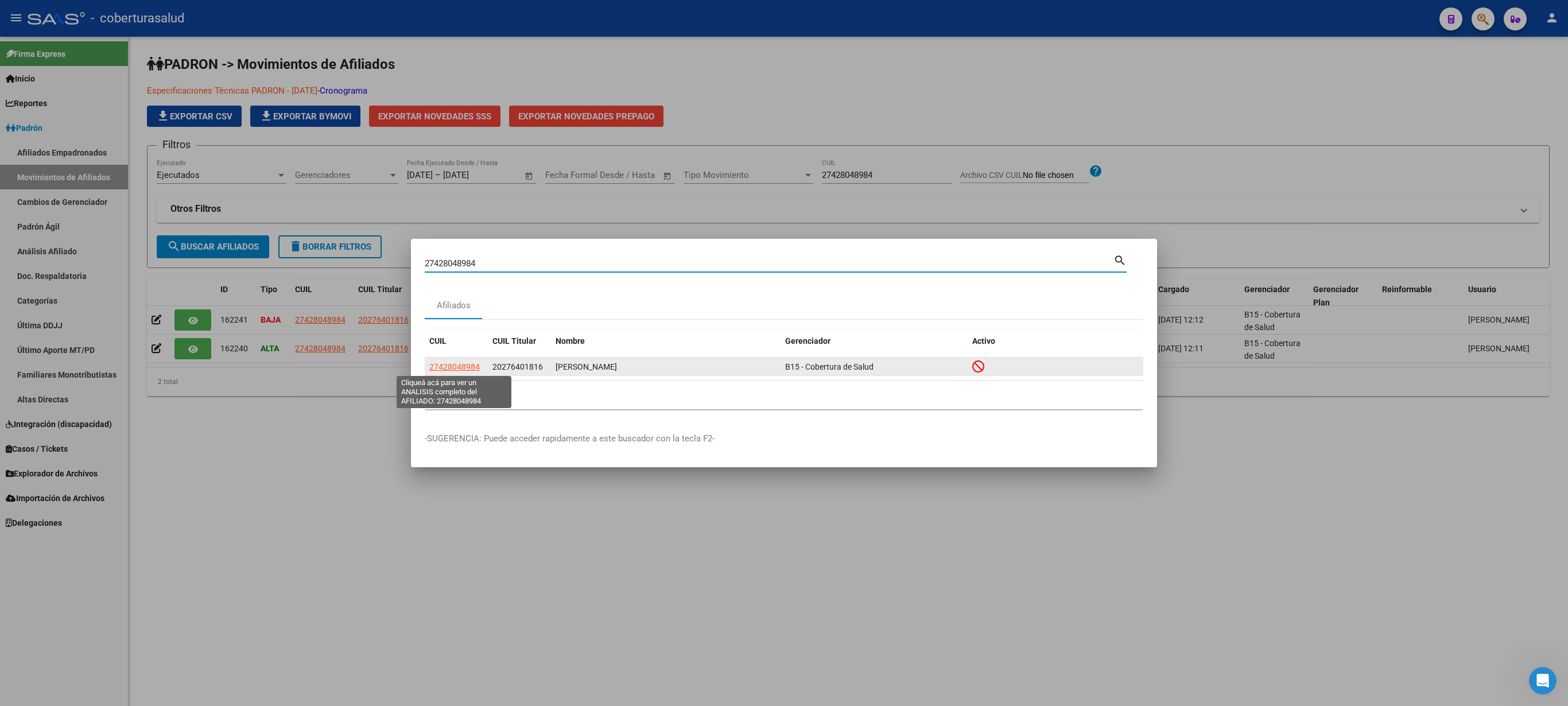
click at [460, 365] on span "27428048984" at bounding box center [454, 367] width 50 height 9
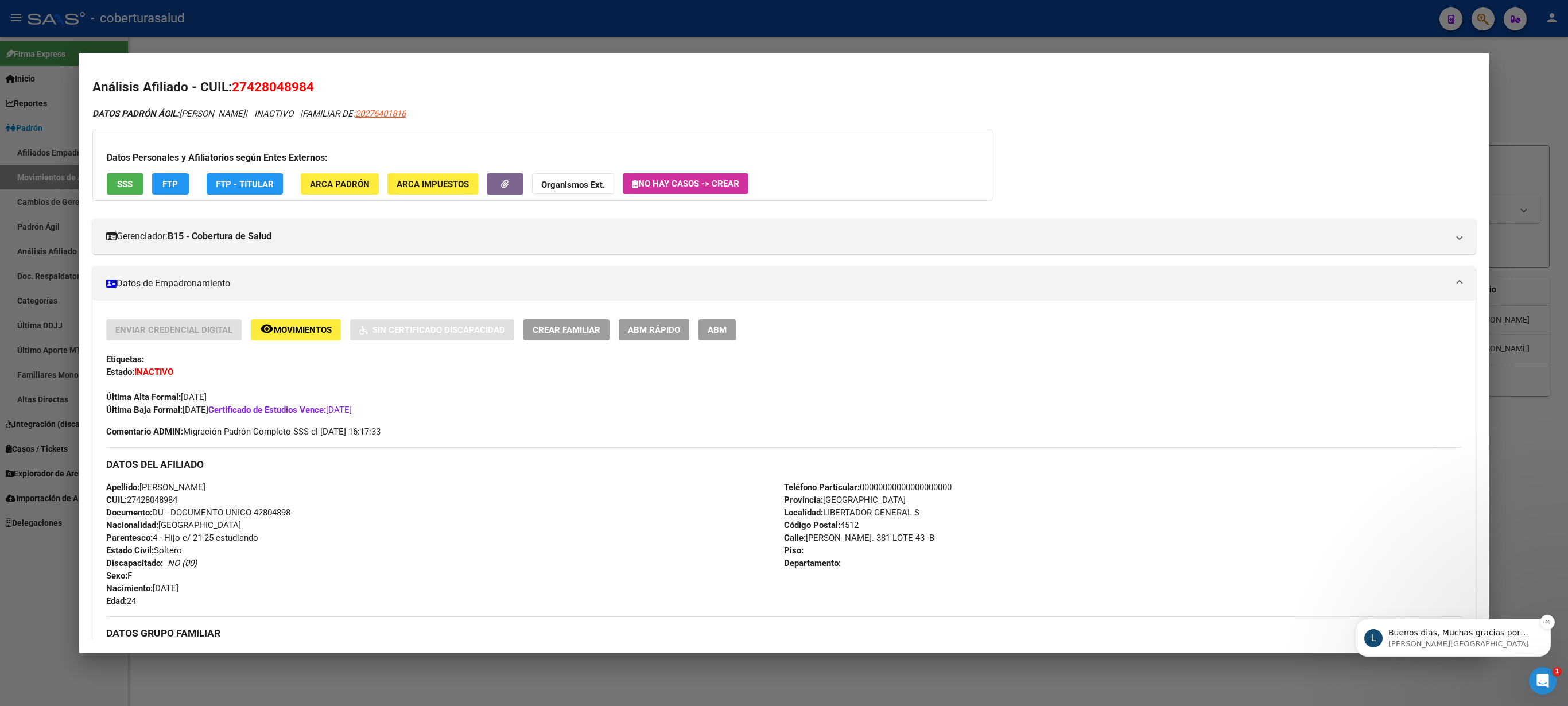
click at [1447, 636] on p "Buenos dias, Muchas gracias por comunicarse con el soporte técnico de la plataf…" at bounding box center [1462, 633] width 148 height 11
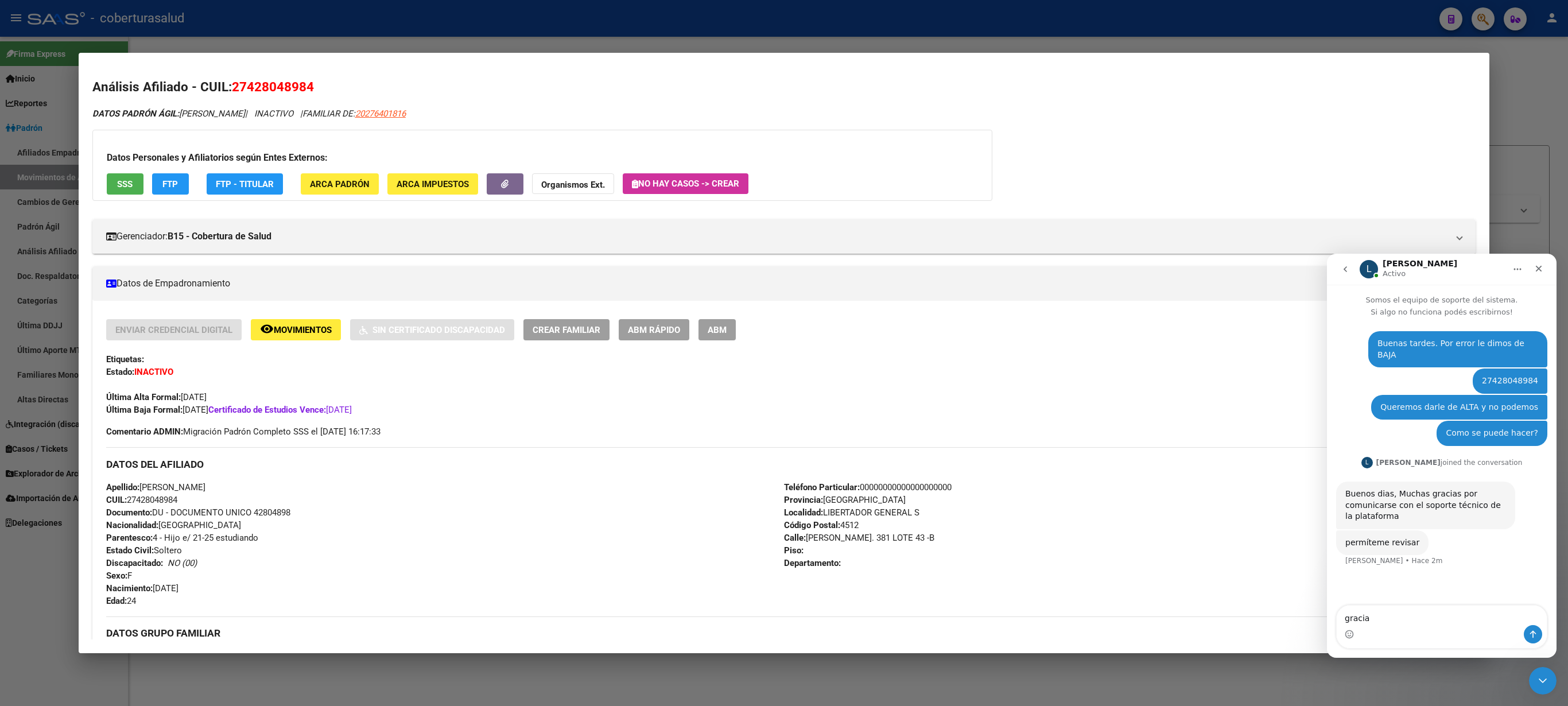
type textarea "gracias"
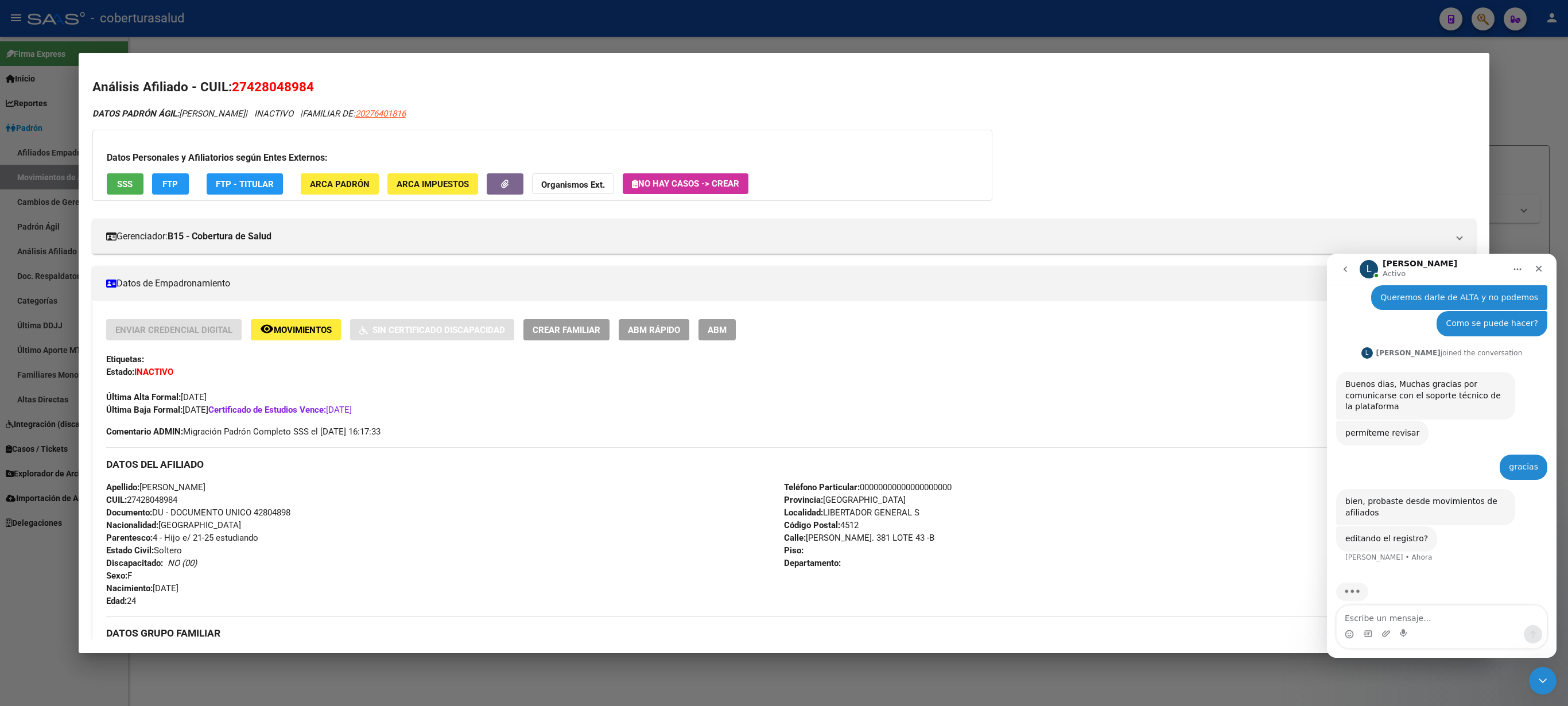
scroll to position [115, 0]
click at [309, 328] on span "Movimientos" at bounding box center [303, 330] width 58 height 10
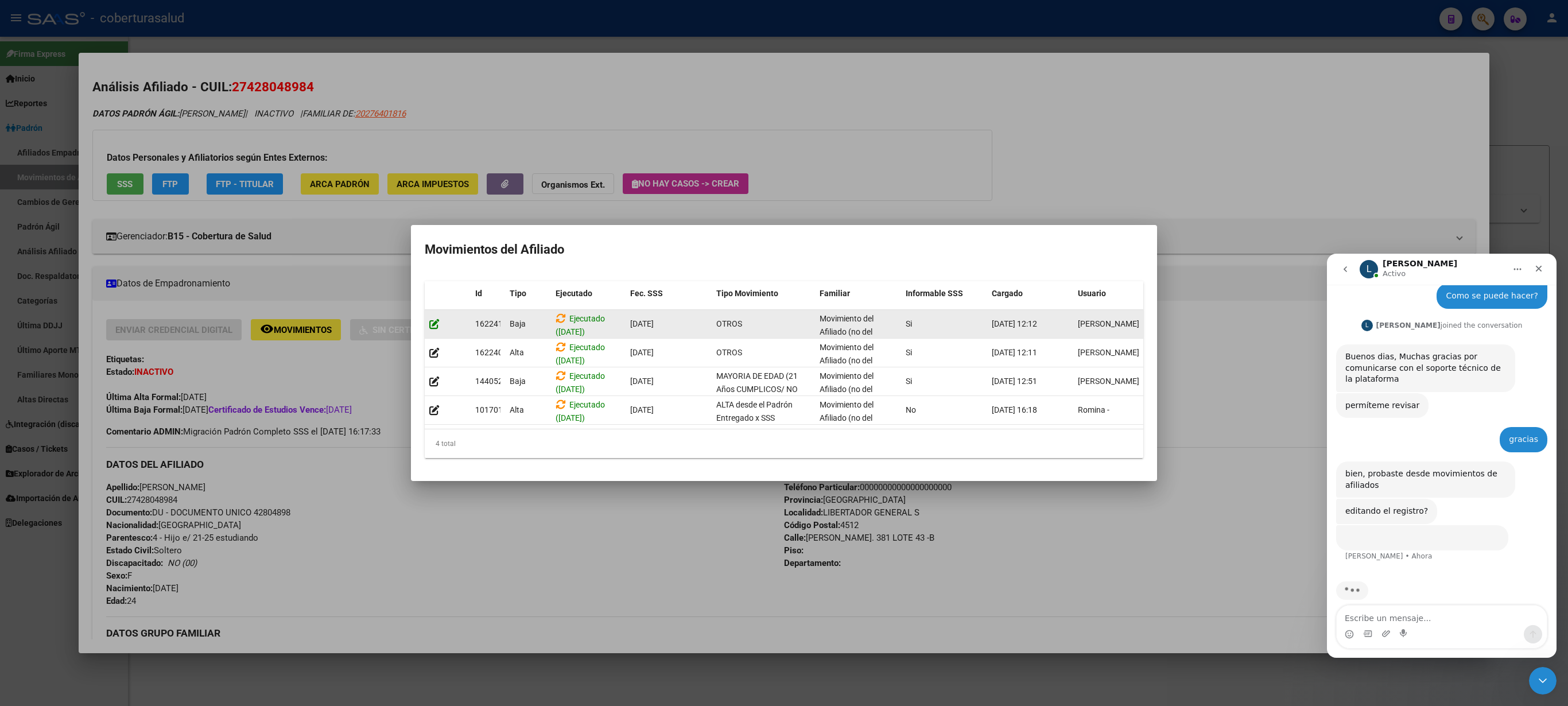
scroll to position [141, 0]
click at [433, 319] on icon at bounding box center [434, 324] width 10 height 11
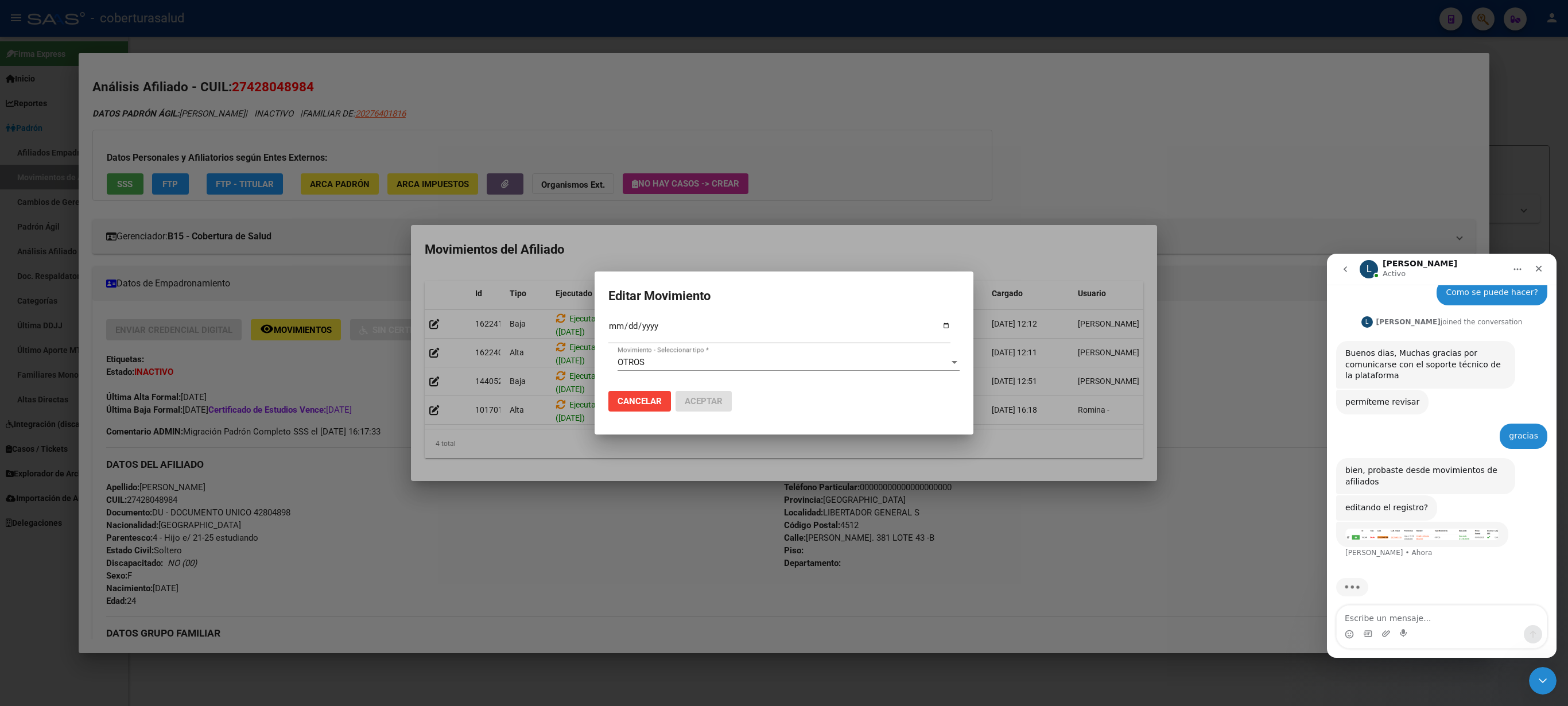
click at [1383, 529] on img "Ludmila dice…" at bounding box center [1422, 534] width 154 height 11
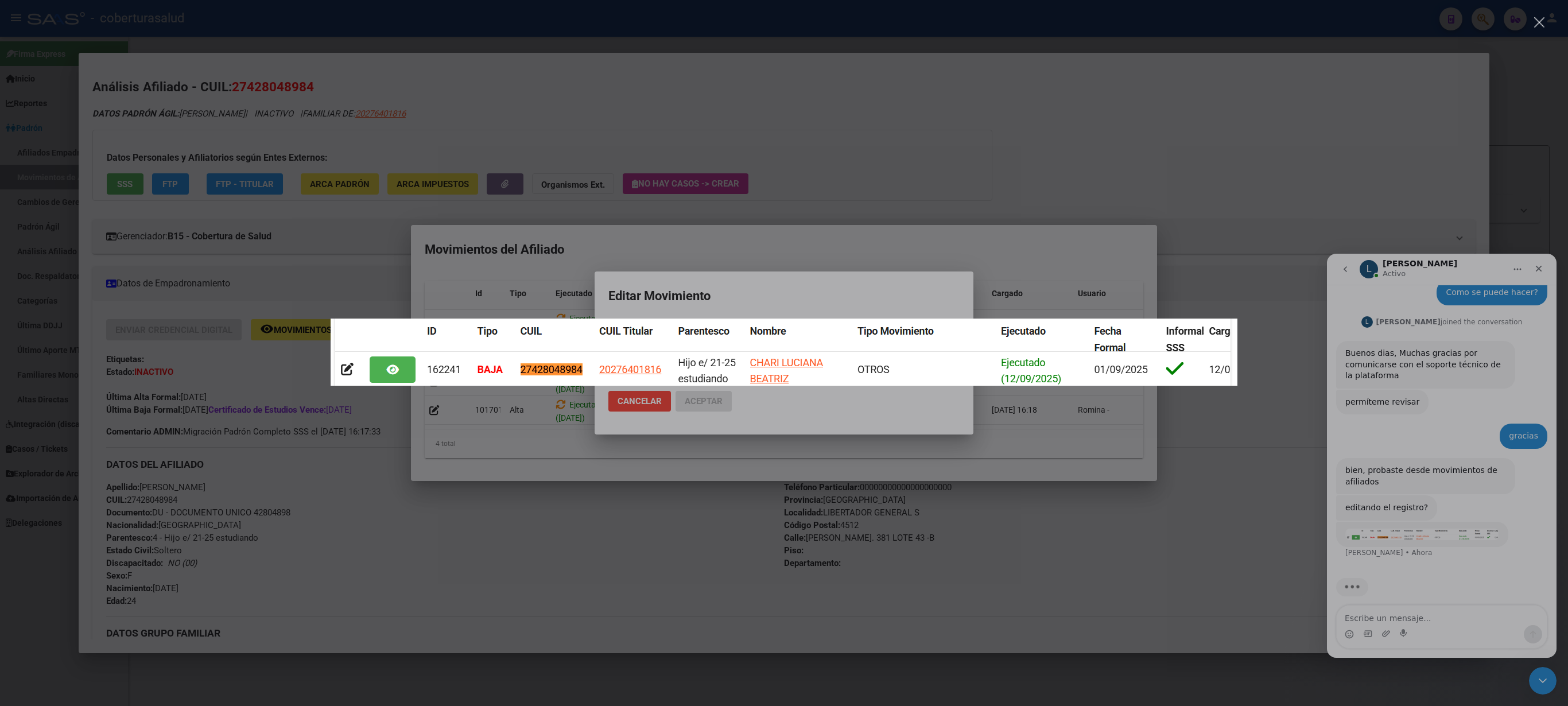
scroll to position [0, 0]
click at [1435, 110] on div "Intercom Messenger" at bounding box center [784, 353] width 1568 height 706
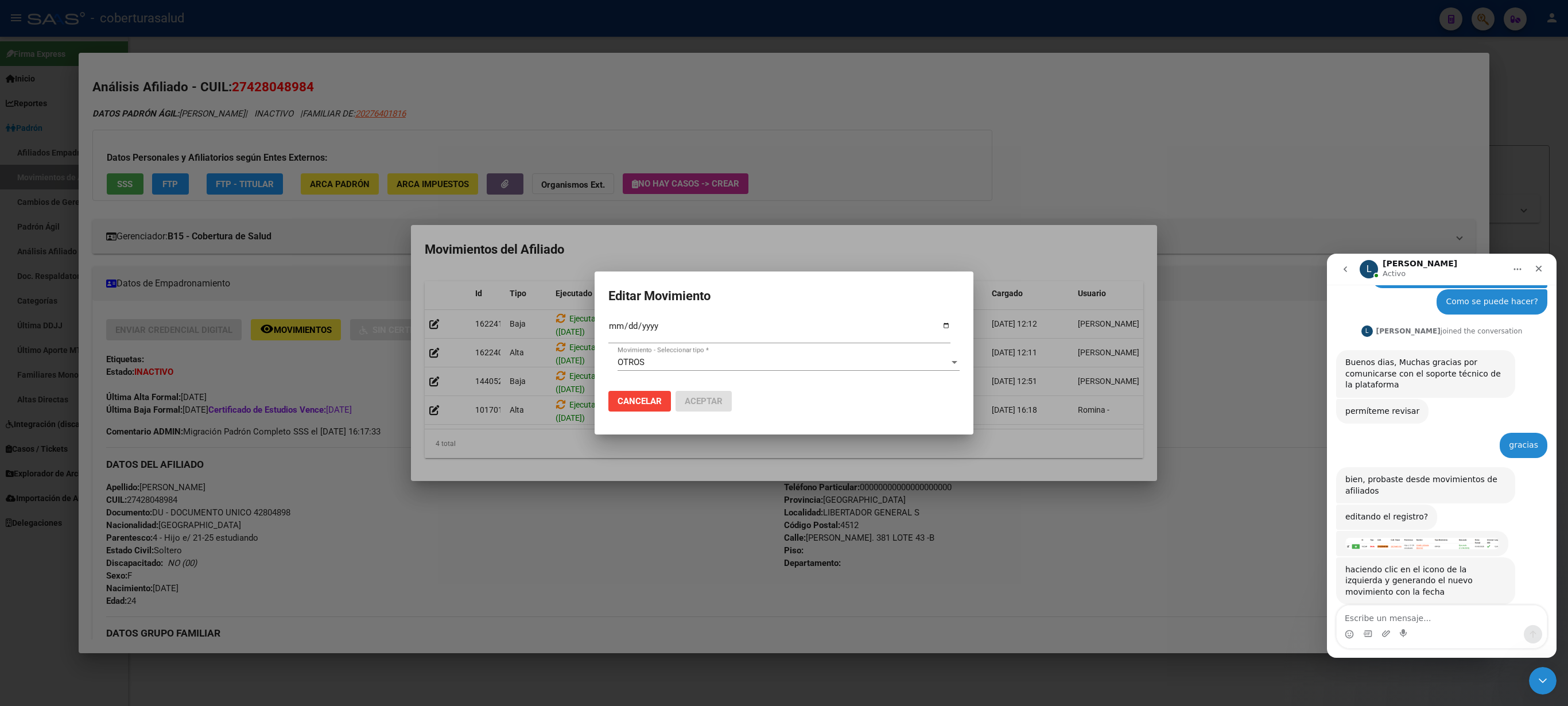
scroll to position [135, 0]
click at [691, 328] on input "[DATE]" at bounding box center [779, 330] width 342 height 18
click at [765, 240] on div at bounding box center [784, 353] width 1568 height 706
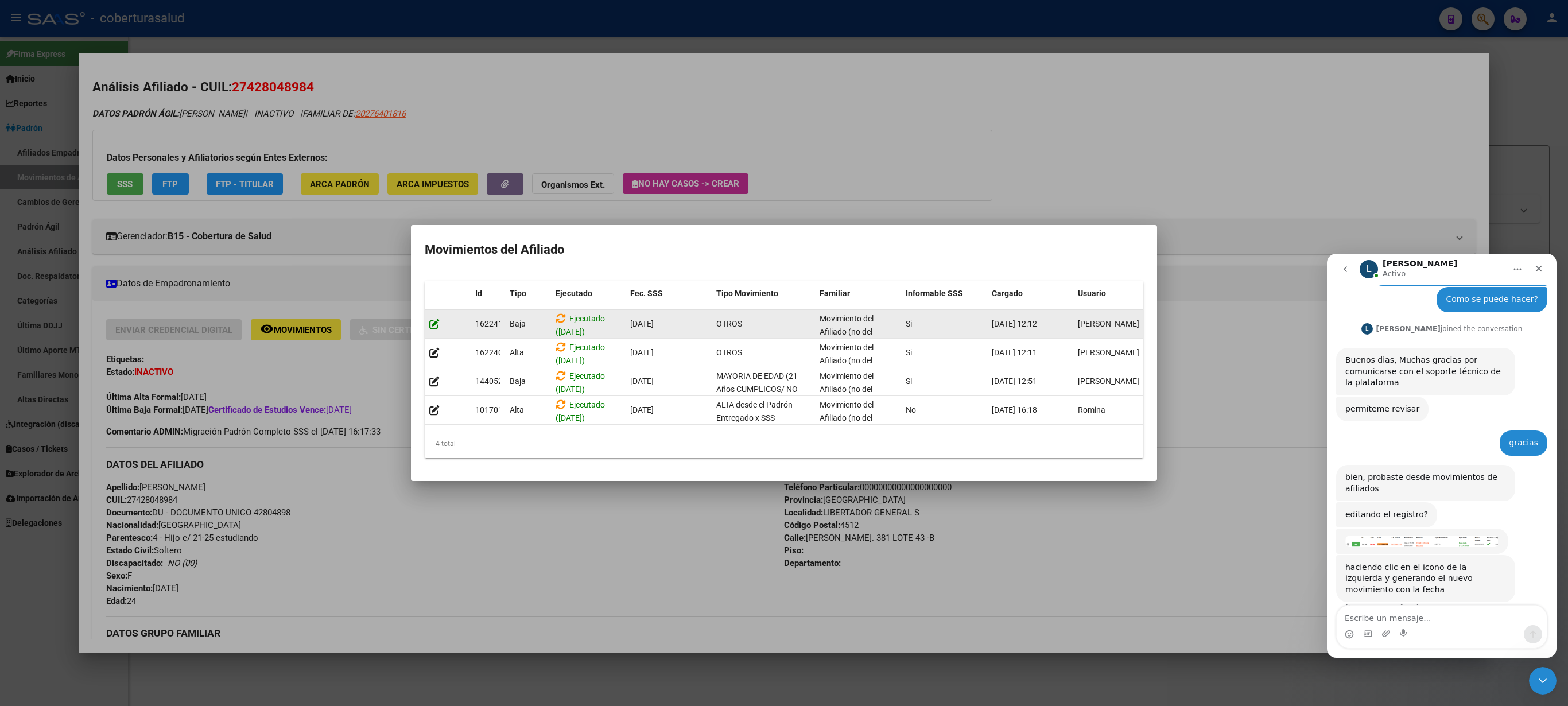
click at [430, 319] on icon at bounding box center [434, 324] width 10 height 11
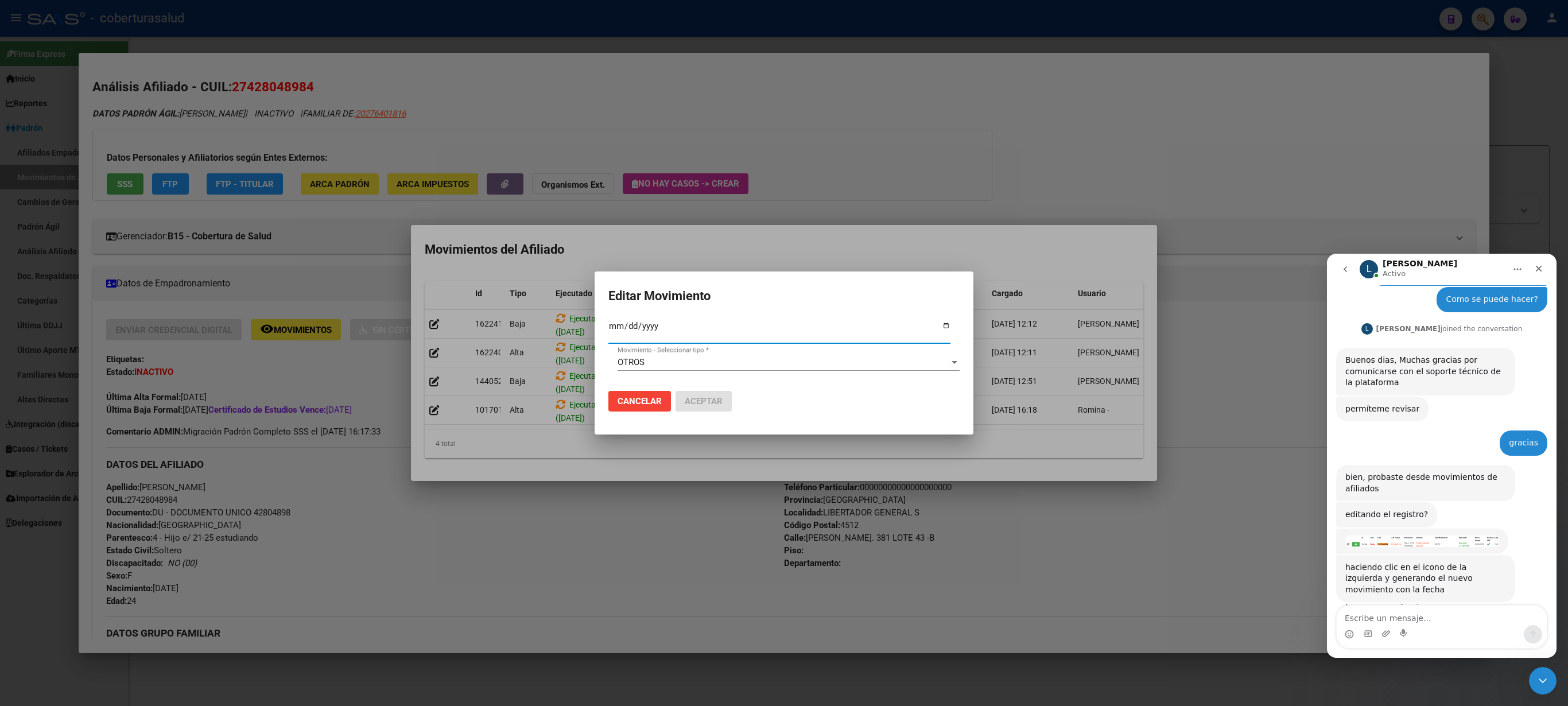
click at [685, 332] on input "[DATE]" at bounding box center [779, 330] width 342 height 18
click at [688, 324] on div "2025-09-01 Fec. Formal SSS *" at bounding box center [779, 331] width 342 height 25
click at [674, 361] on div "OTROS" at bounding box center [784, 362] width 332 height 10
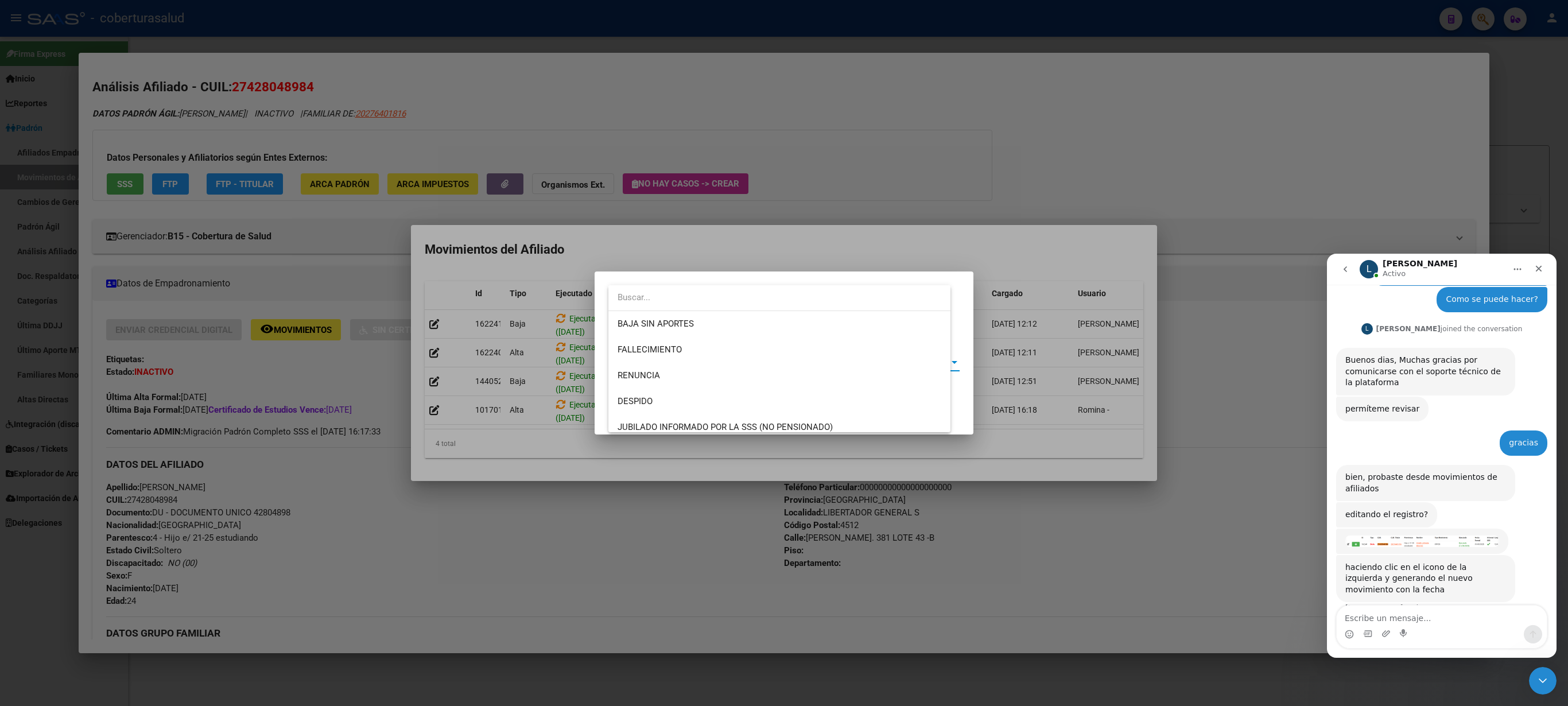
scroll to position [818, 0]
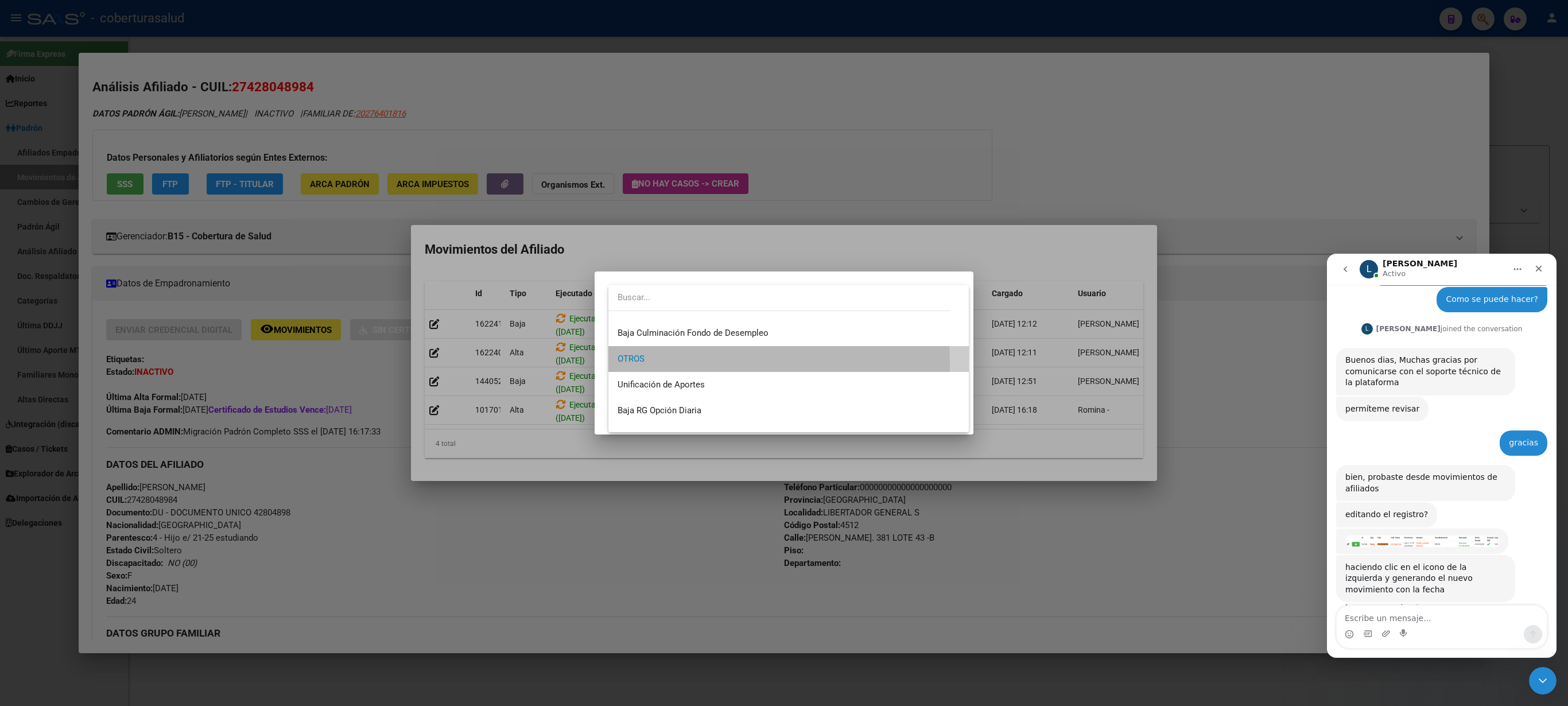
click at [674, 361] on span "OTROS" at bounding box center [789, 359] width 342 height 26
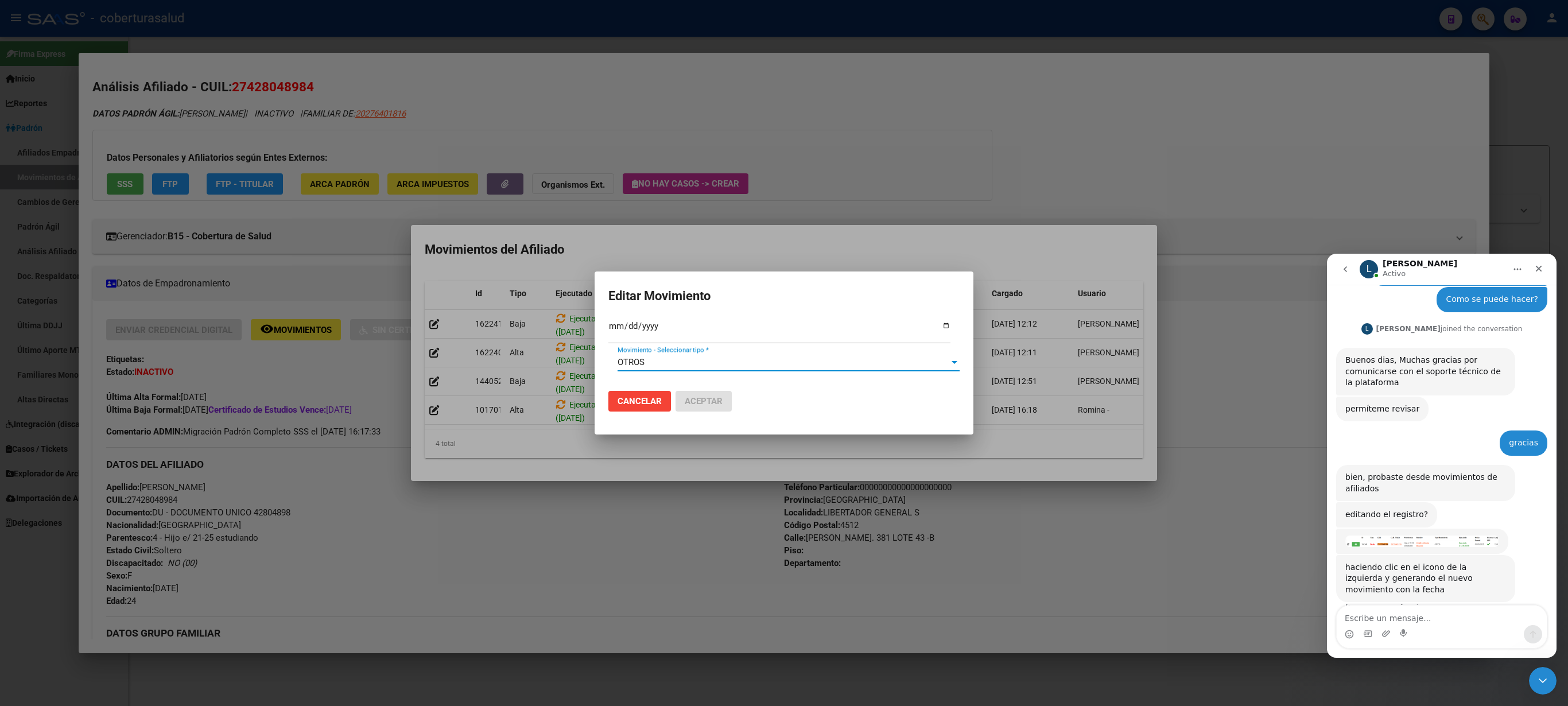
click at [833, 200] on div at bounding box center [784, 353] width 1568 height 706
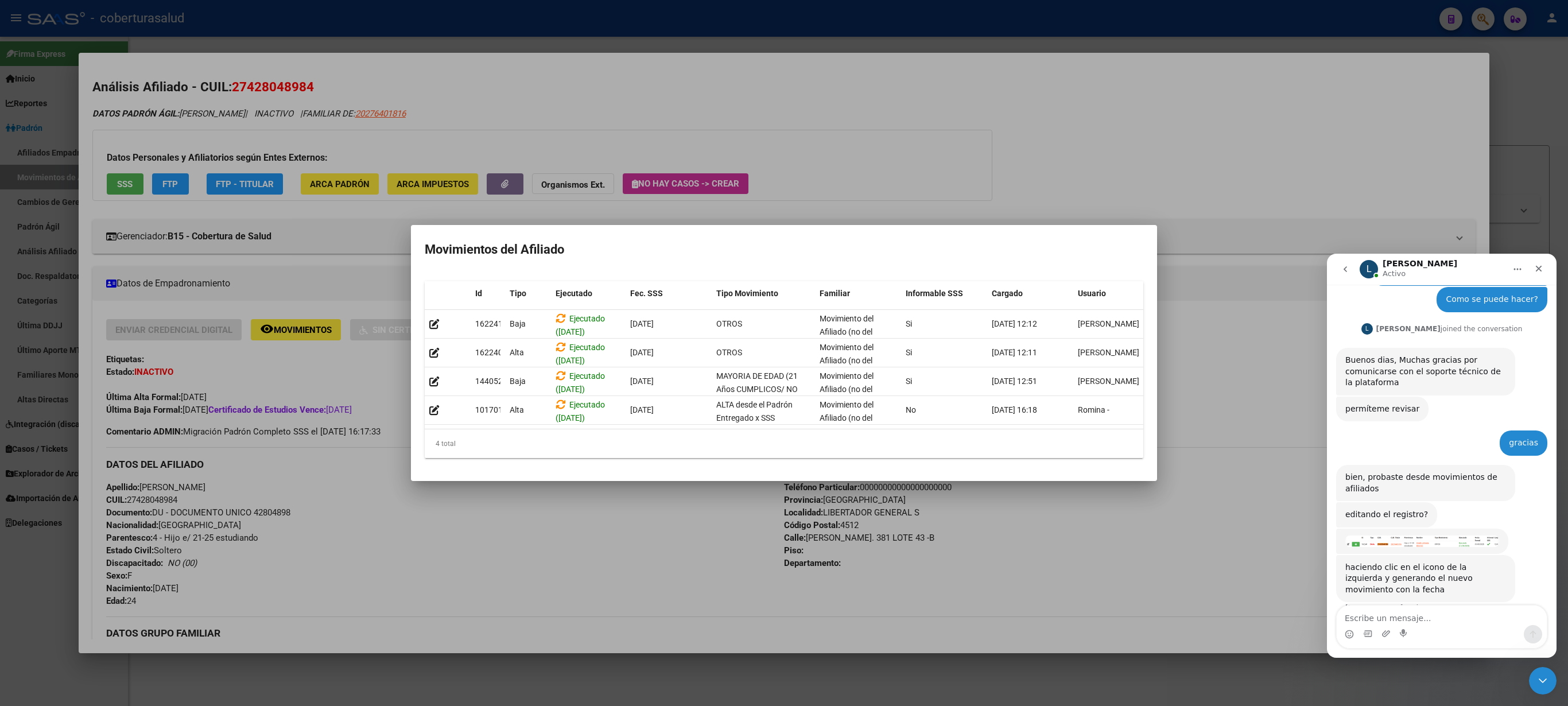
click at [1447, 536] on img "Ludmila dice…" at bounding box center [1422, 541] width 154 height 11
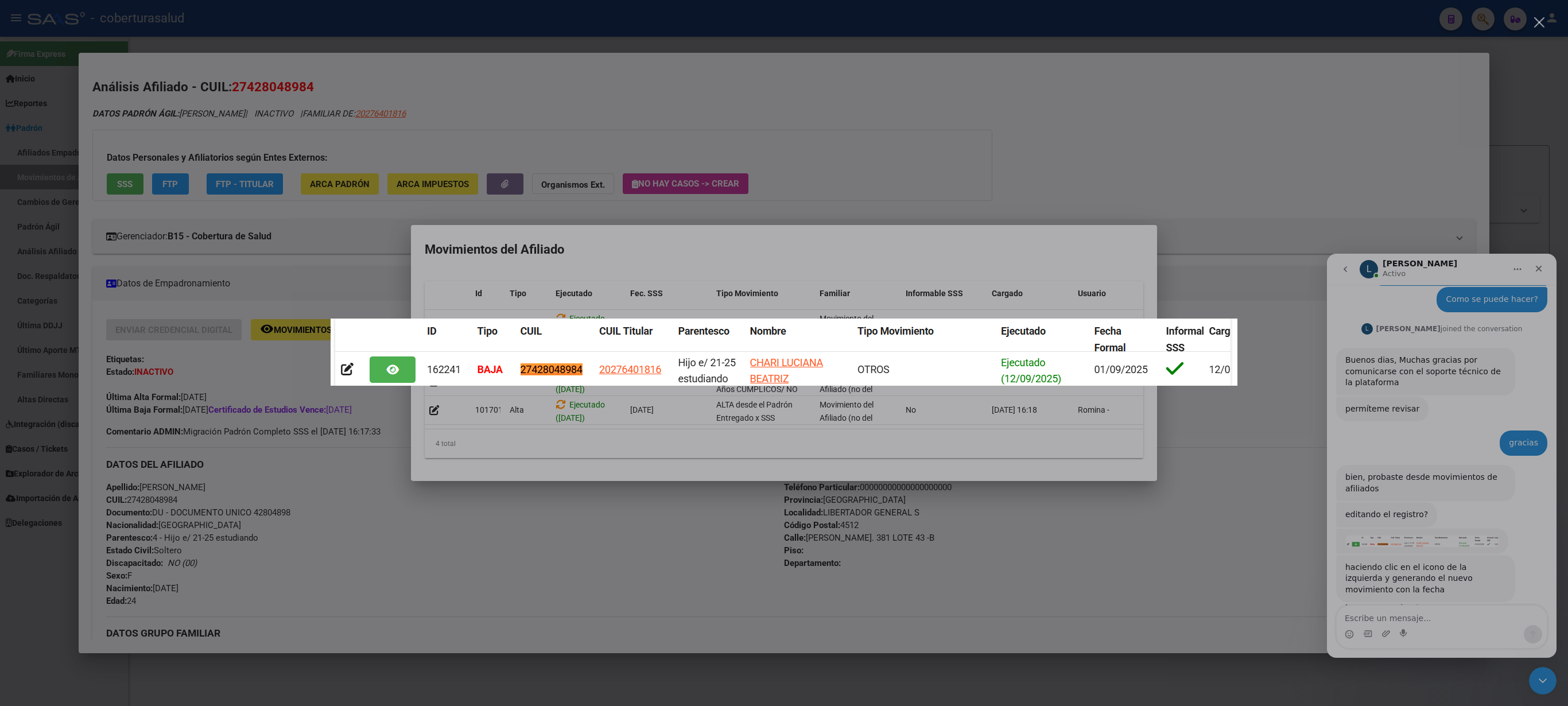
click at [1194, 110] on div "Intercom Messenger" at bounding box center [784, 353] width 1568 height 706
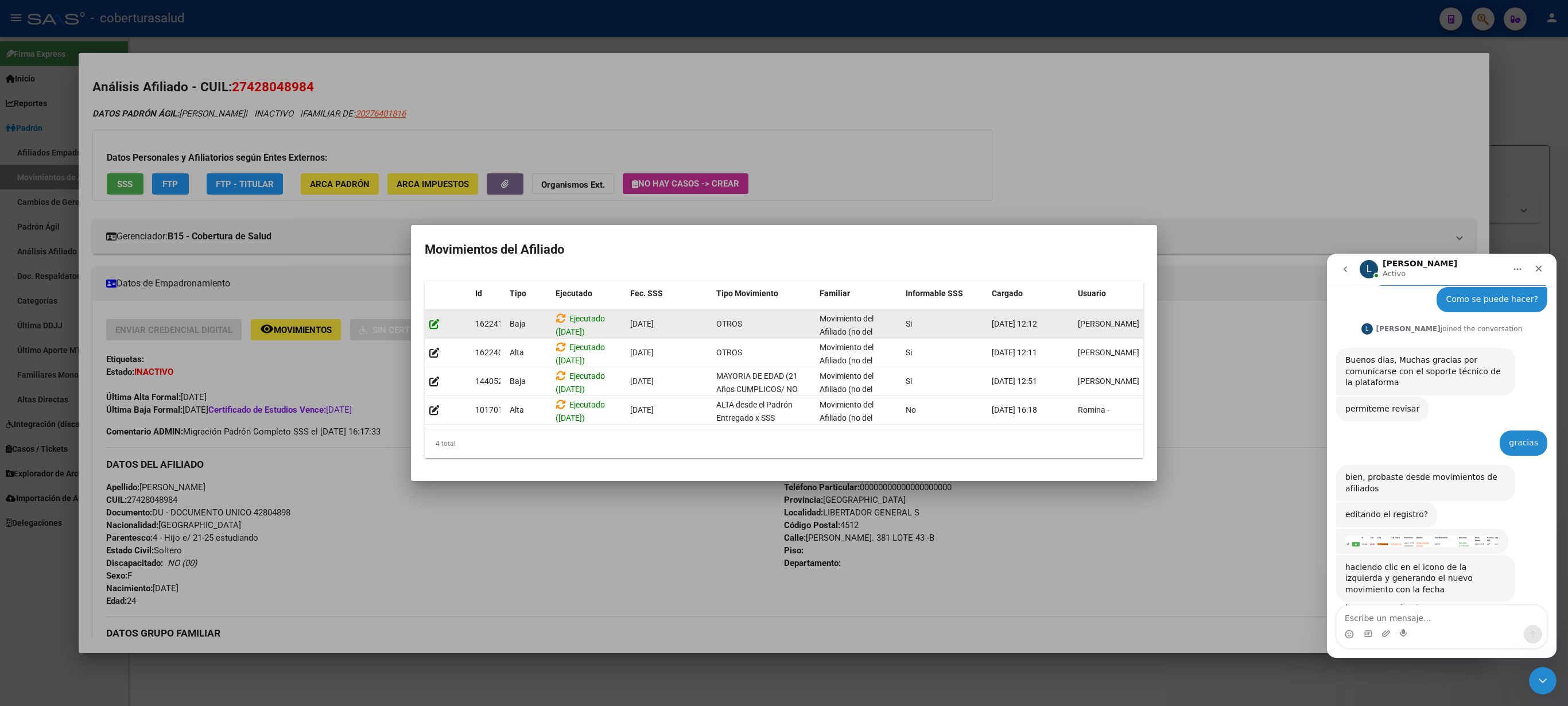
click at [436, 319] on icon at bounding box center [434, 324] width 10 height 11
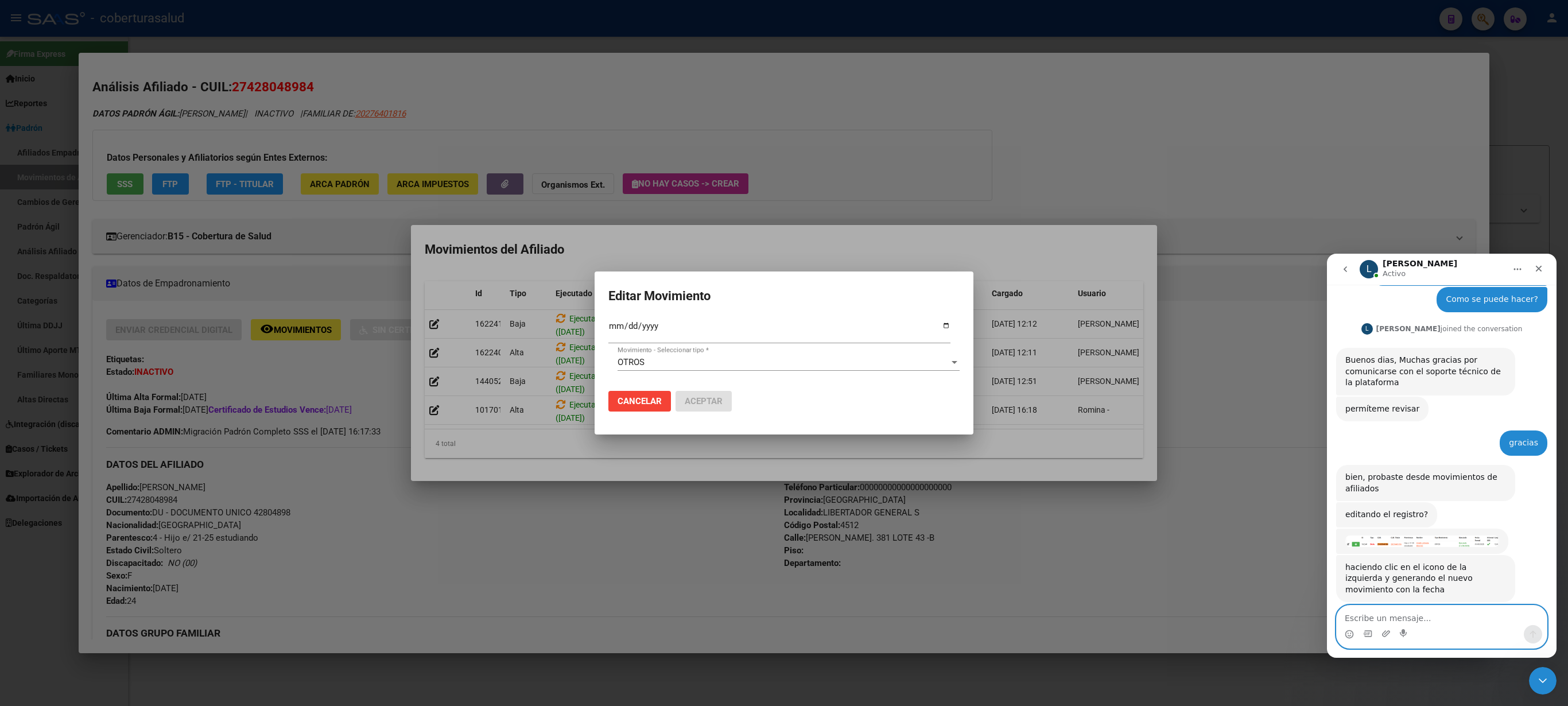
click at [1400, 620] on textarea "Escribe un mensaje..." at bounding box center [1442, 615] width 210 height 19
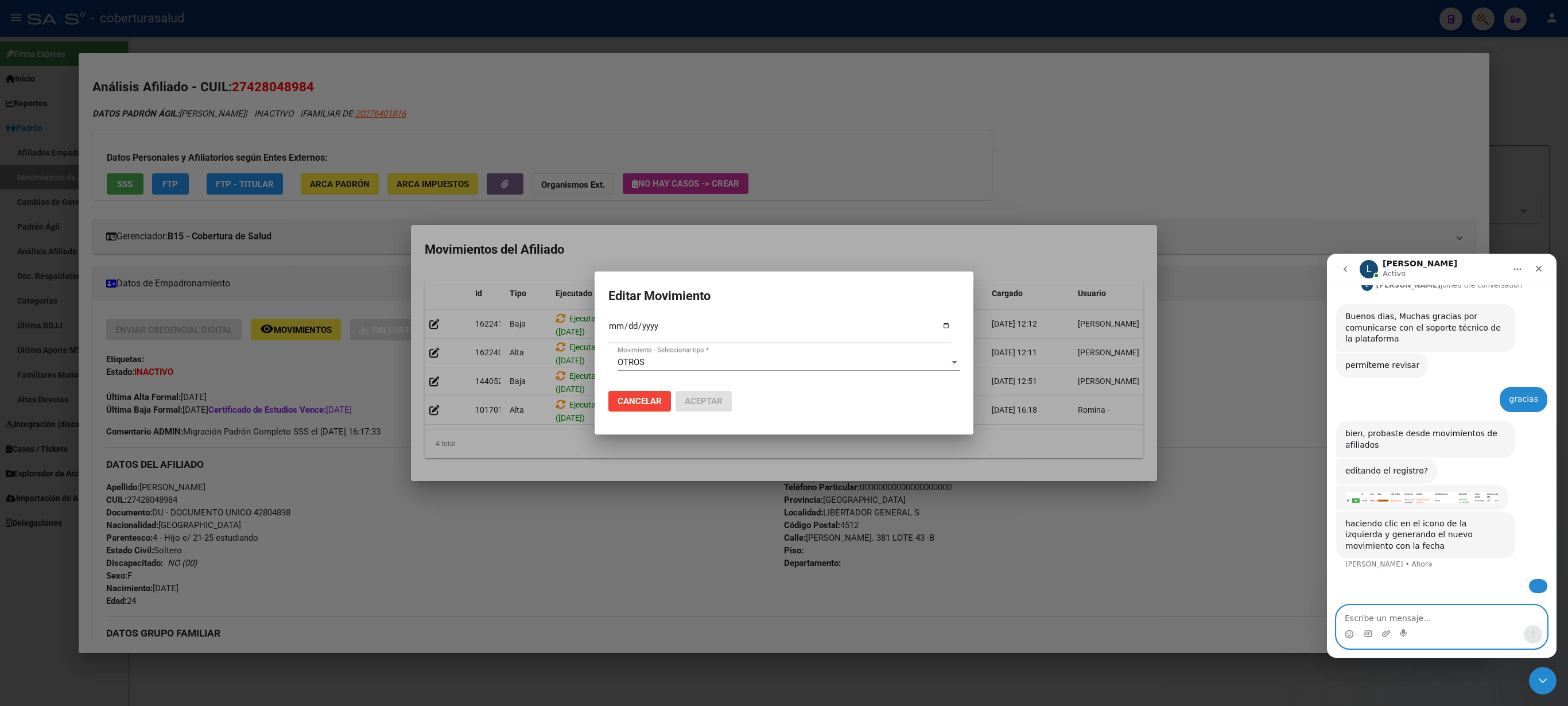
scroll to position [243, 0]
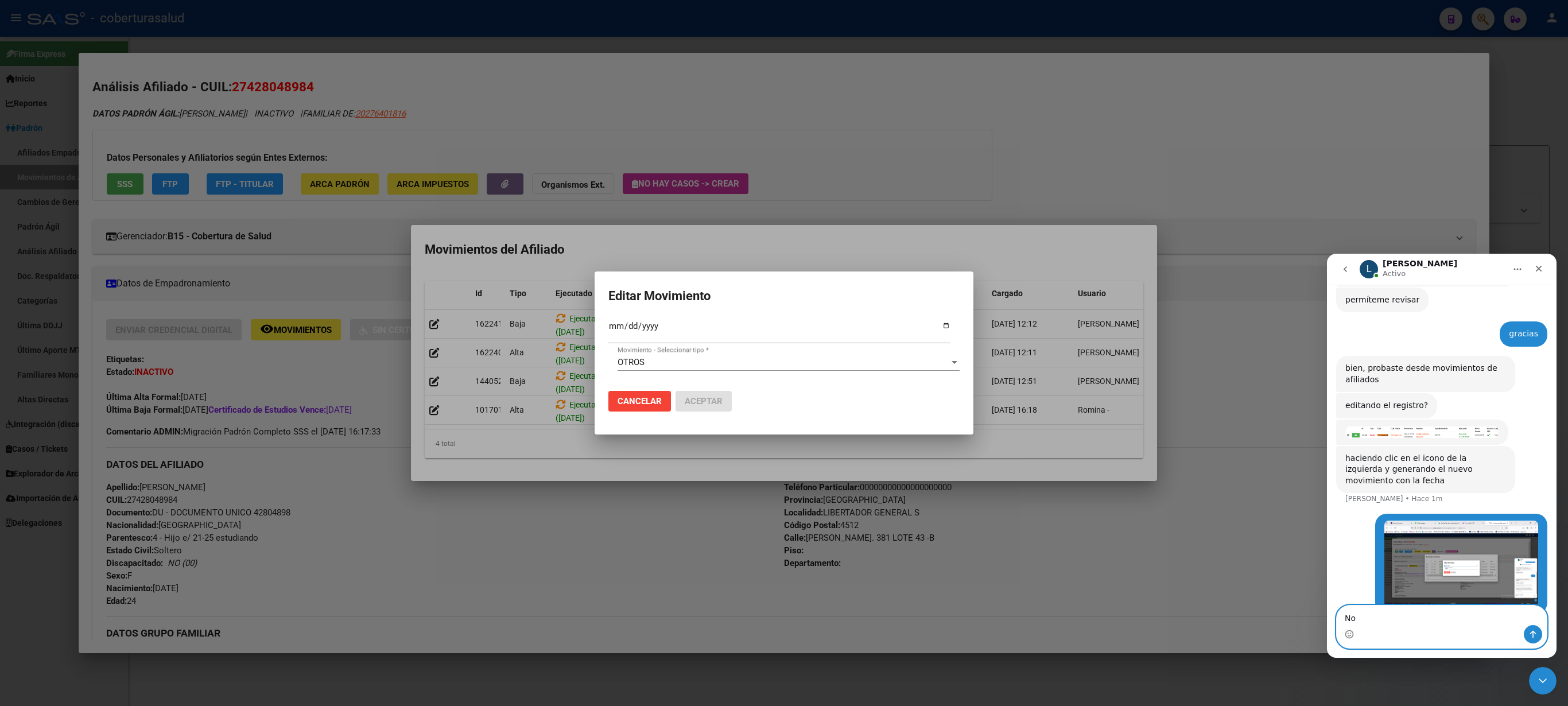
type textarea "N"
type textarea "No me permite poner aceptar"
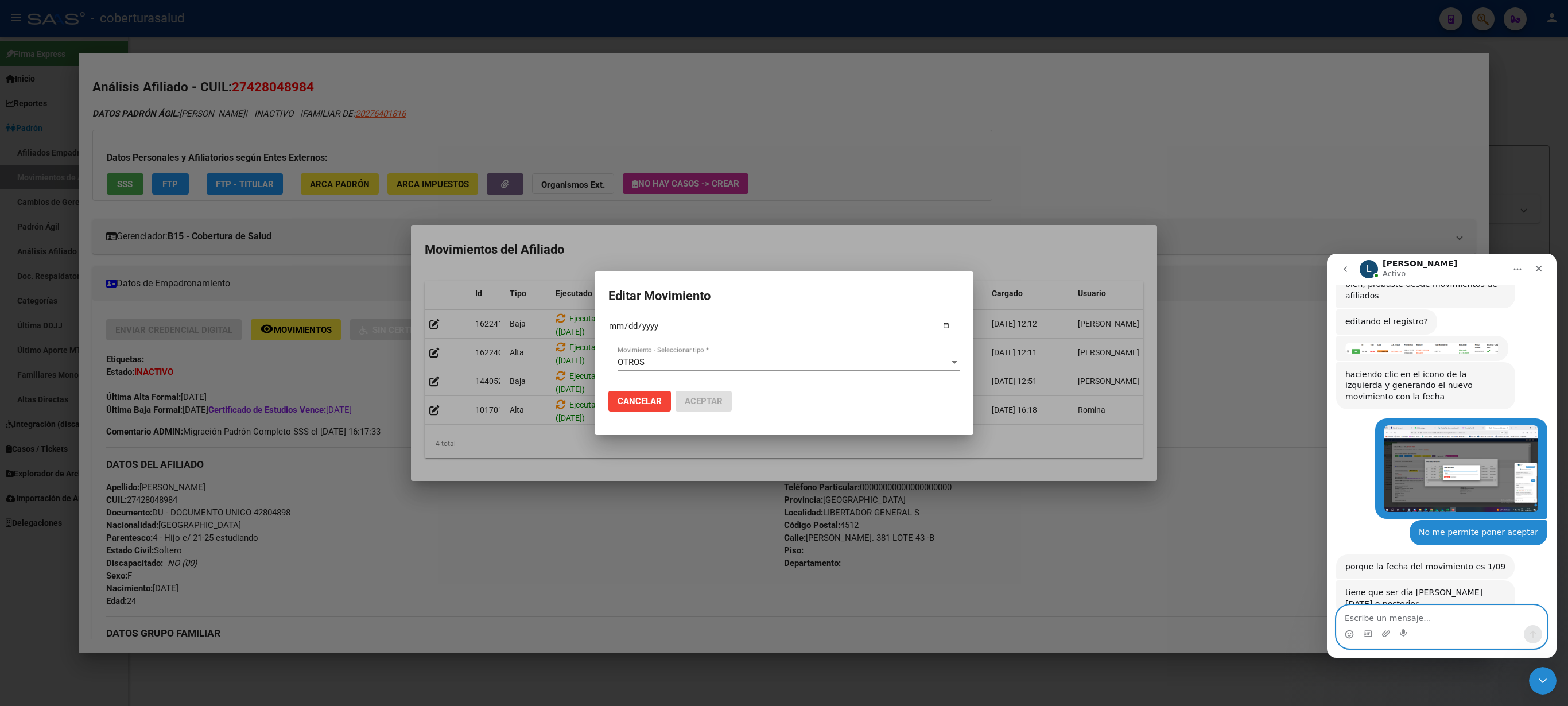
scroll to position [329, 0]
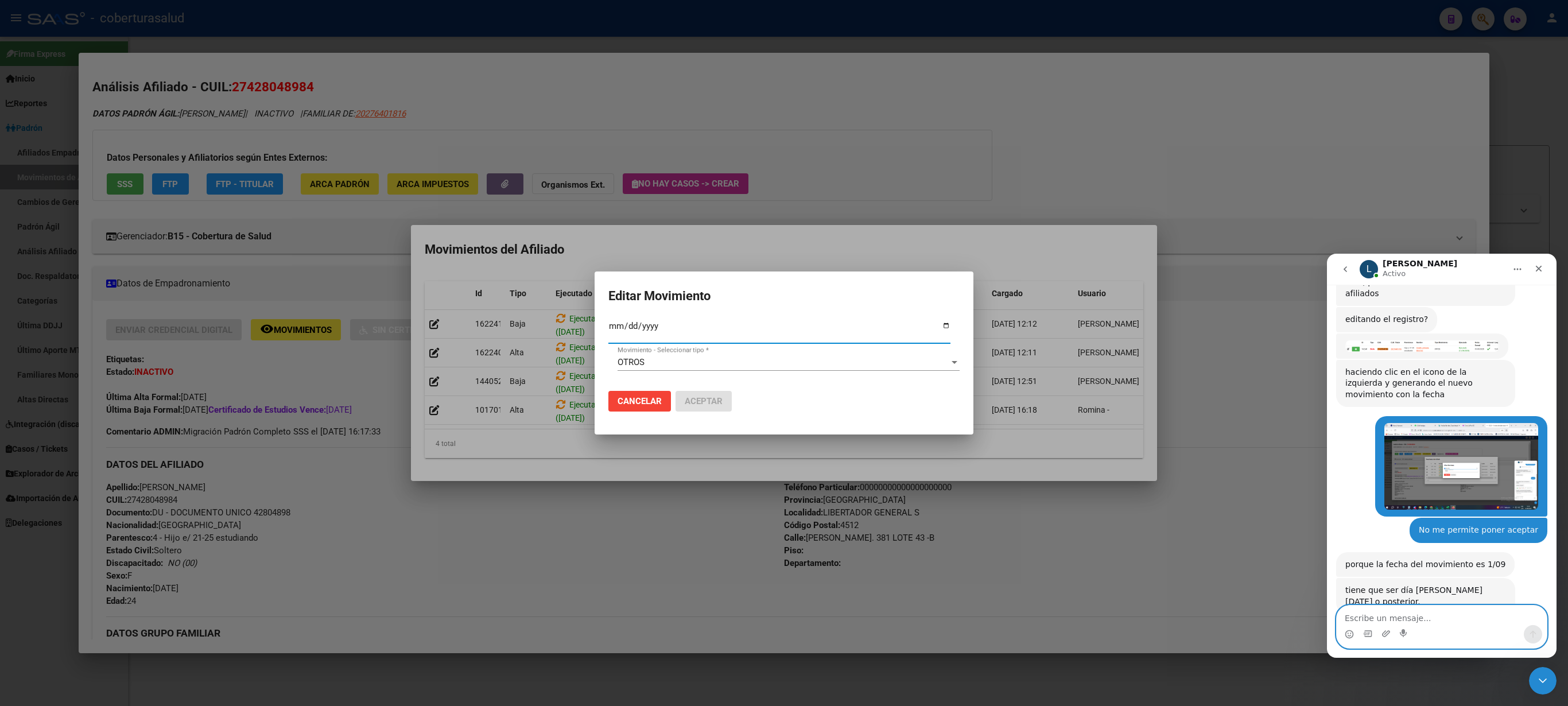
click at [679, 329] on input "[DATE]" at bounding box center [779, 330] width 342 height 18
type input "2025-09-12"
click at [718, 396] on span "Aceptar" at bounding box center [704, 401] width 38 height 10
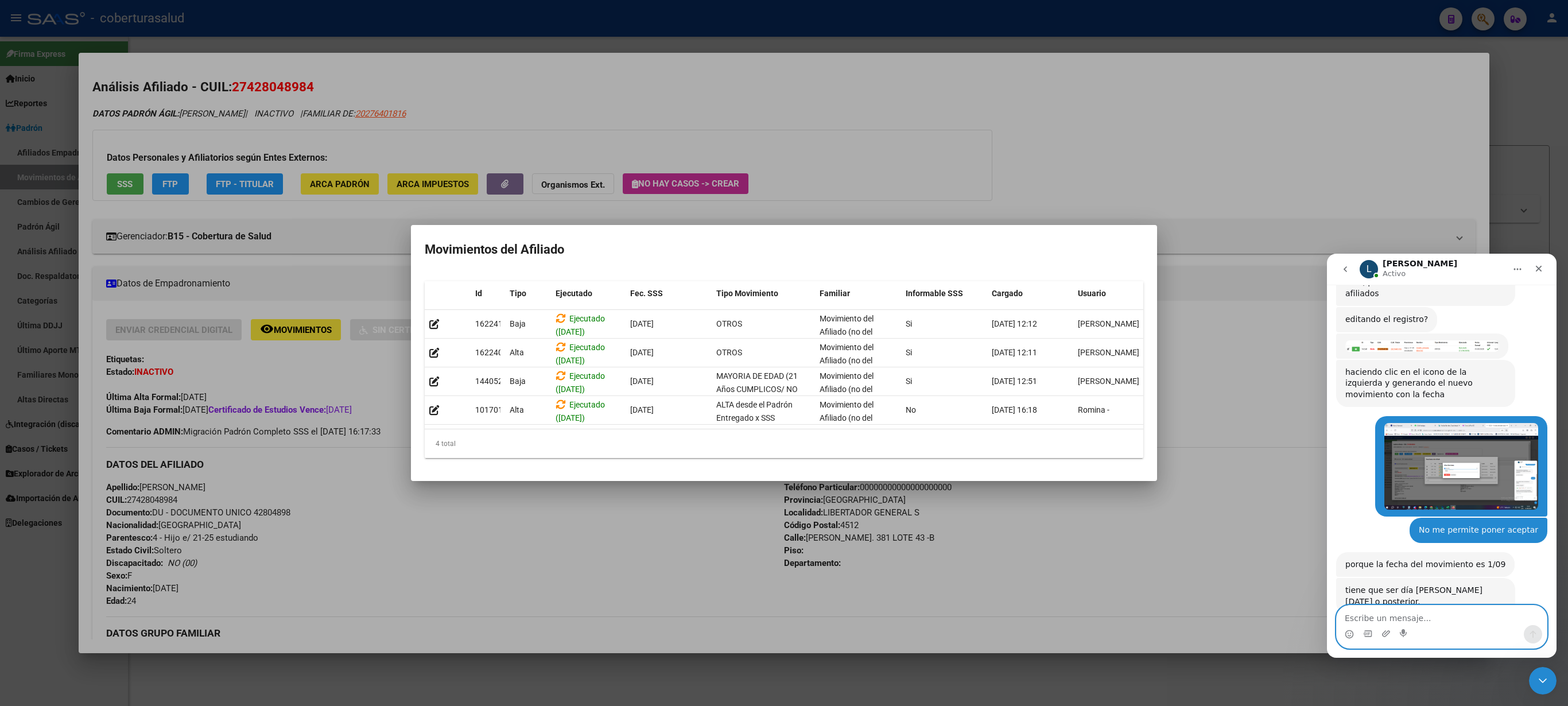
click at [1028, 147] on div at bounding box center [784, 353] width 1568 height 706
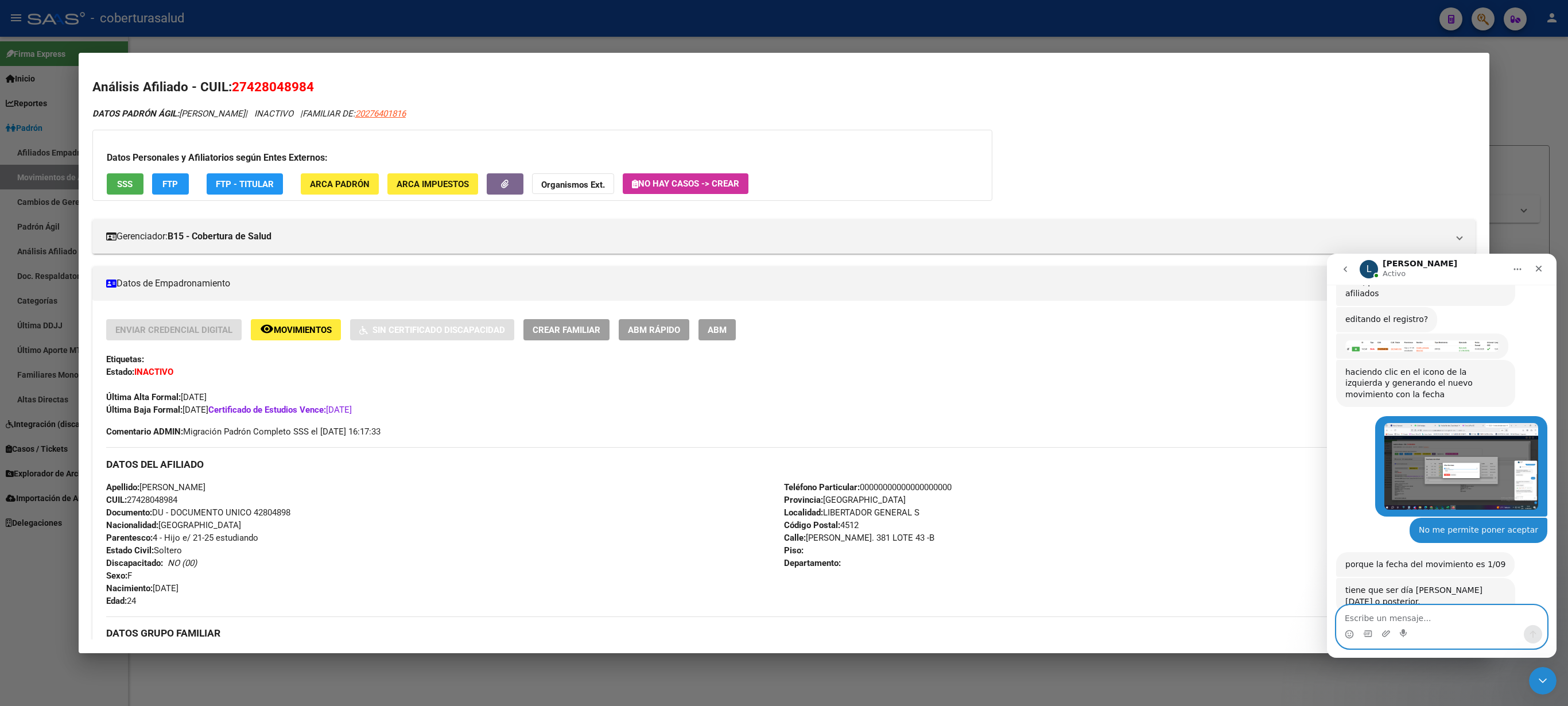
click at [1527, 104] on div at bounding box center [784, 353] width 1568 height 706
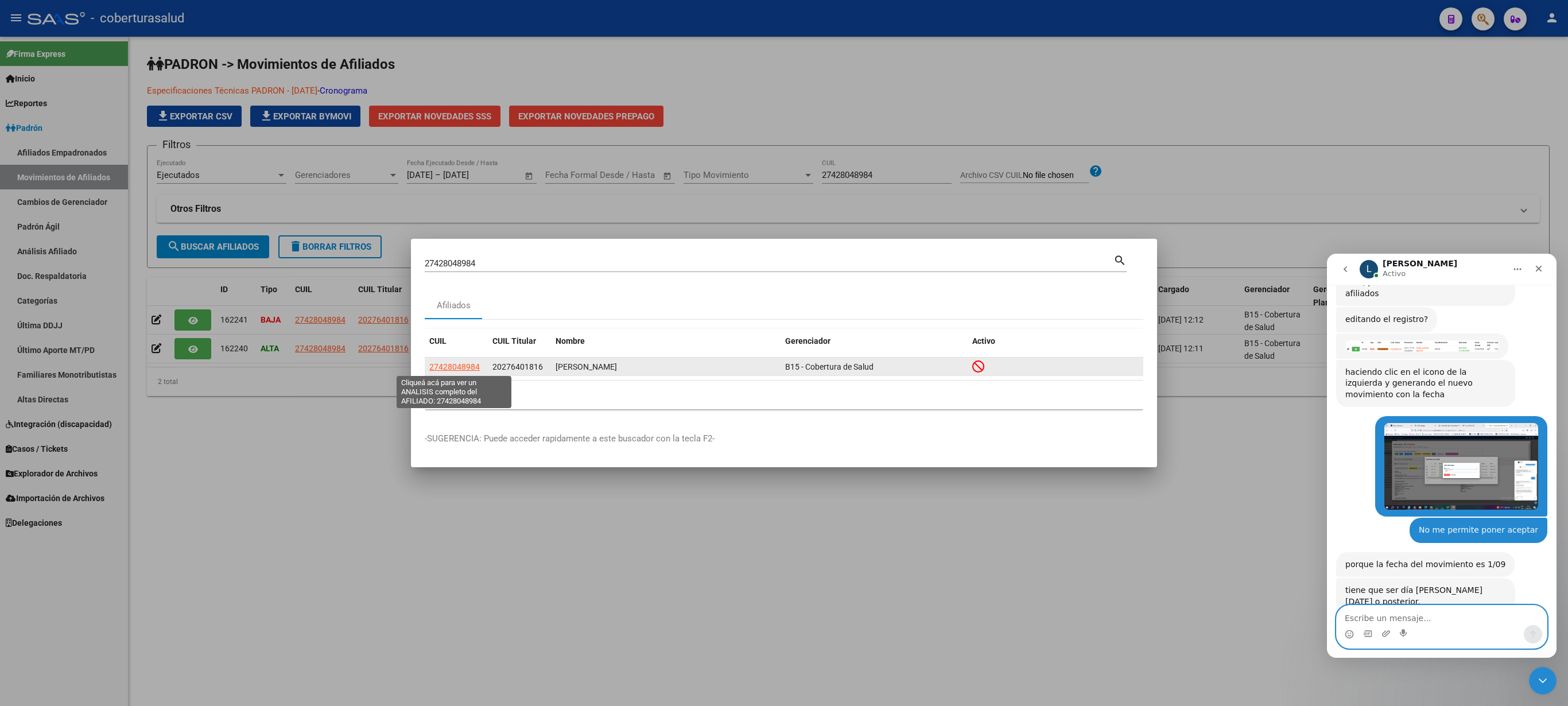
click at [435, 365] on span "27428048984" at bounding box center [454, 367] width 50 height 9
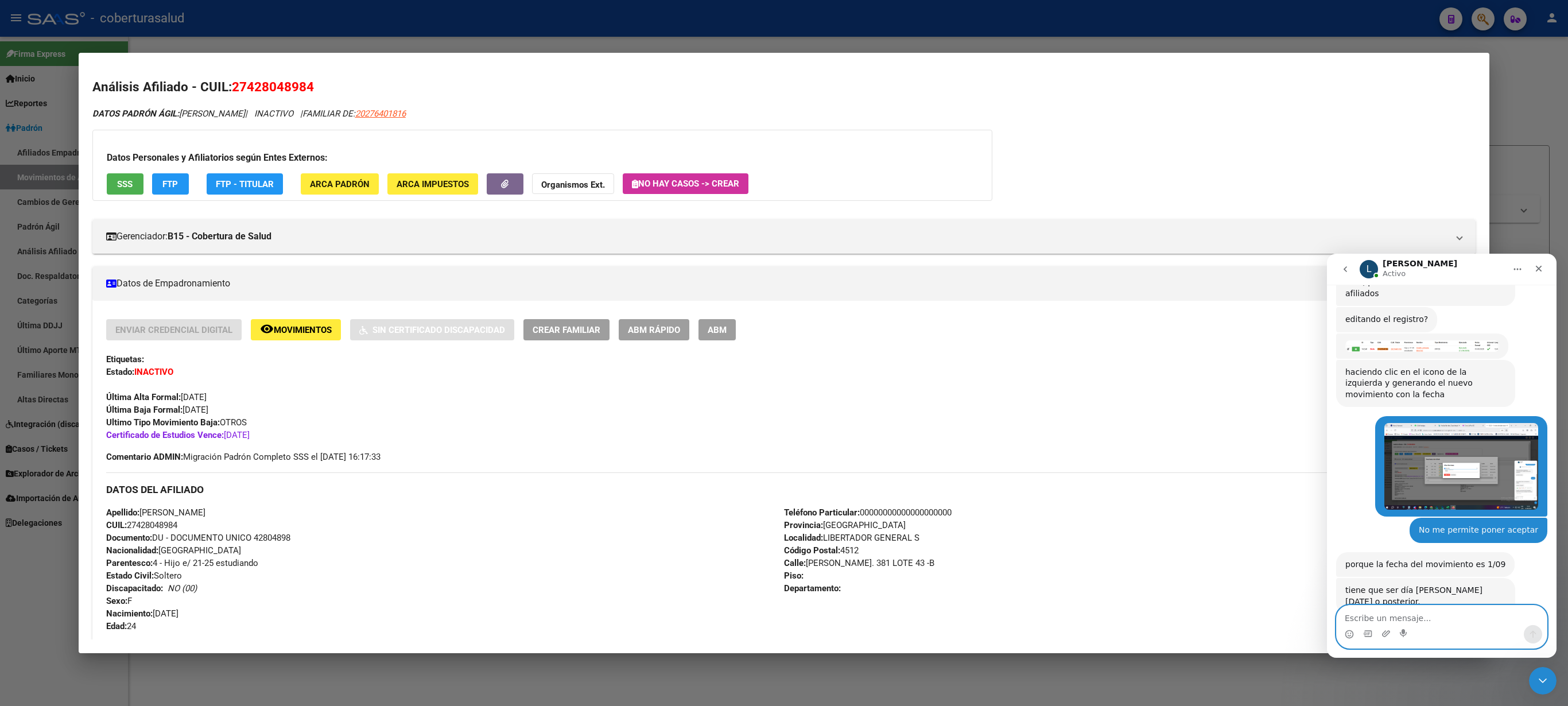
click at [279, 339] on button "remove_red_eye Movimientos" at bounding box center [295, 330] width 90 height 21
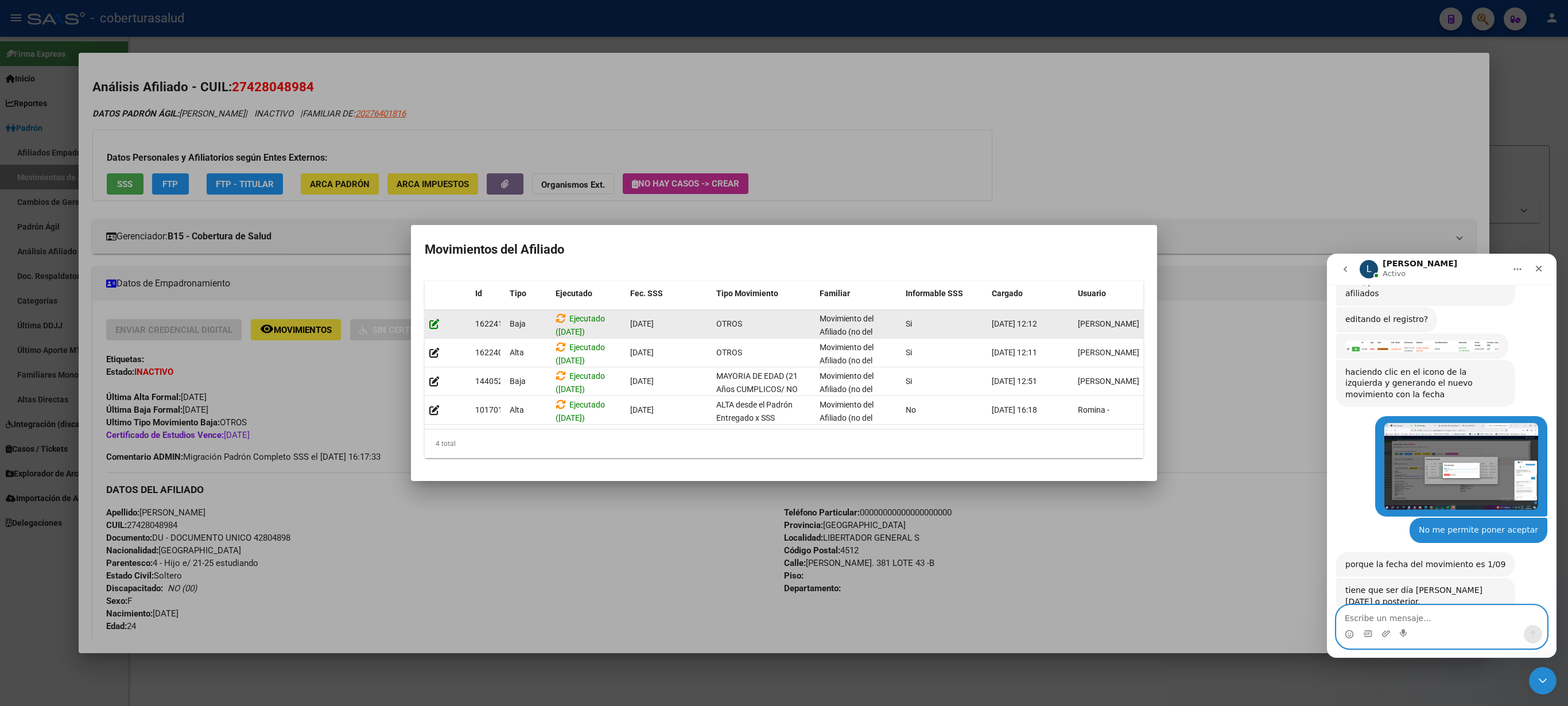
click at [429, 319] on icon at bounding box center [434, 324] width 10 height 11
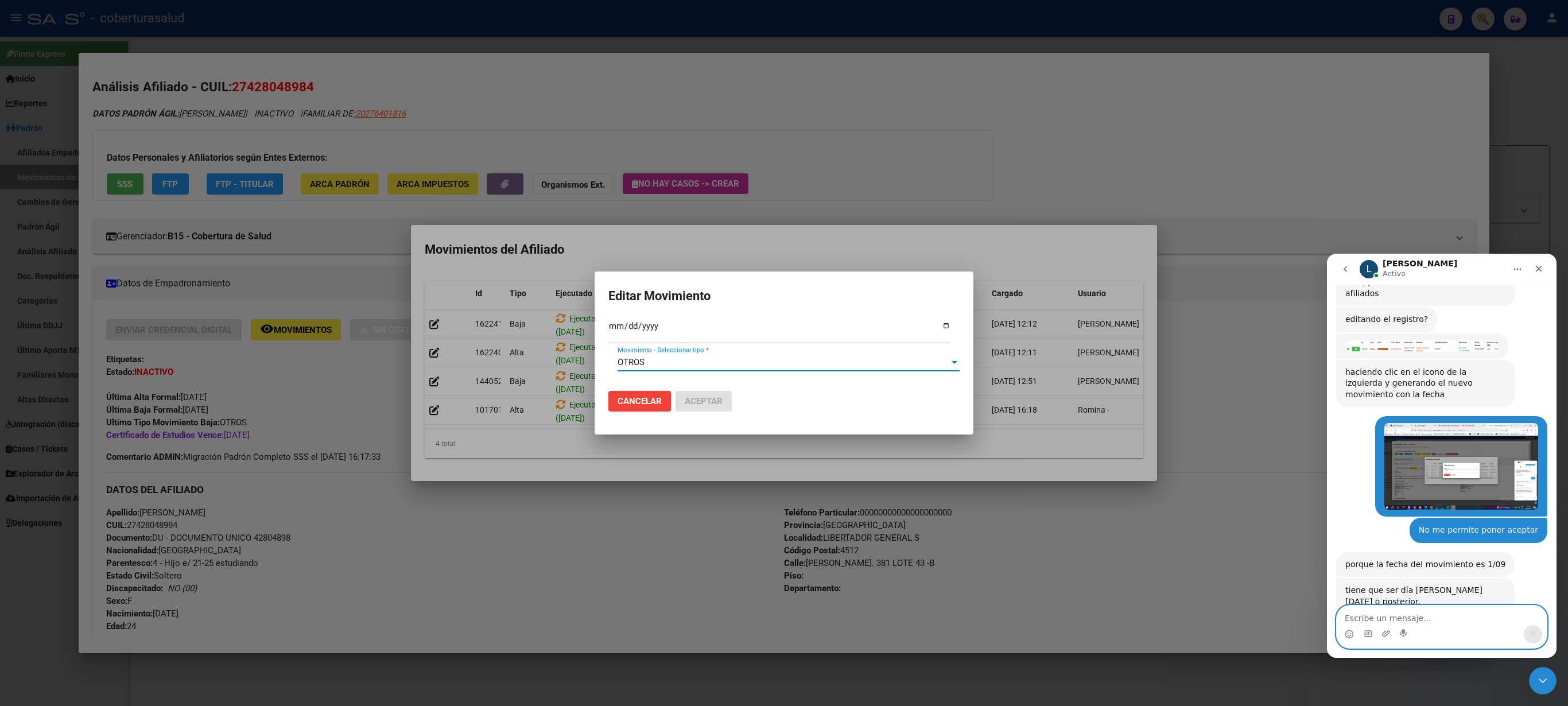
click at [764, 363] on div "OTROS" at bounding box center [784, 362] width 332 height 10
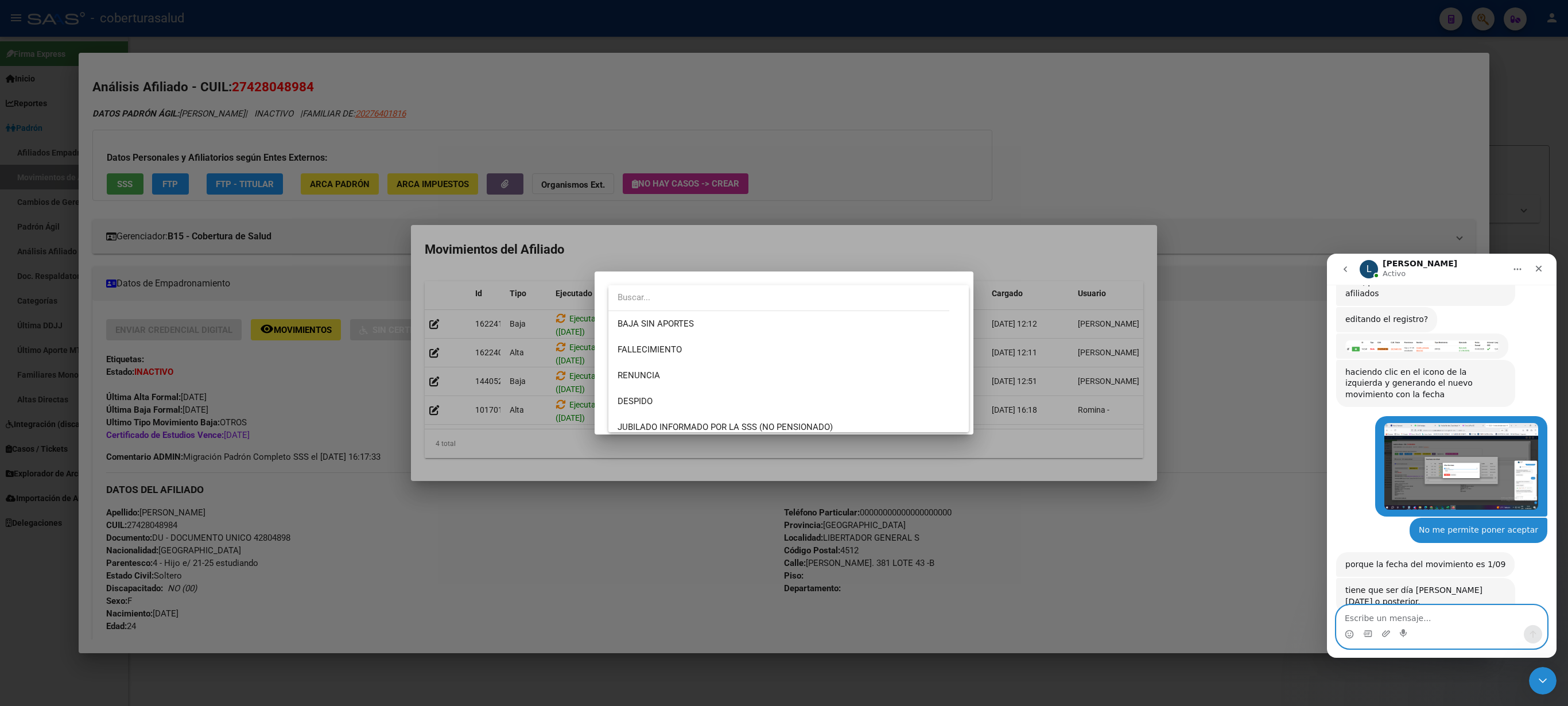
scroll to position [818, 0]
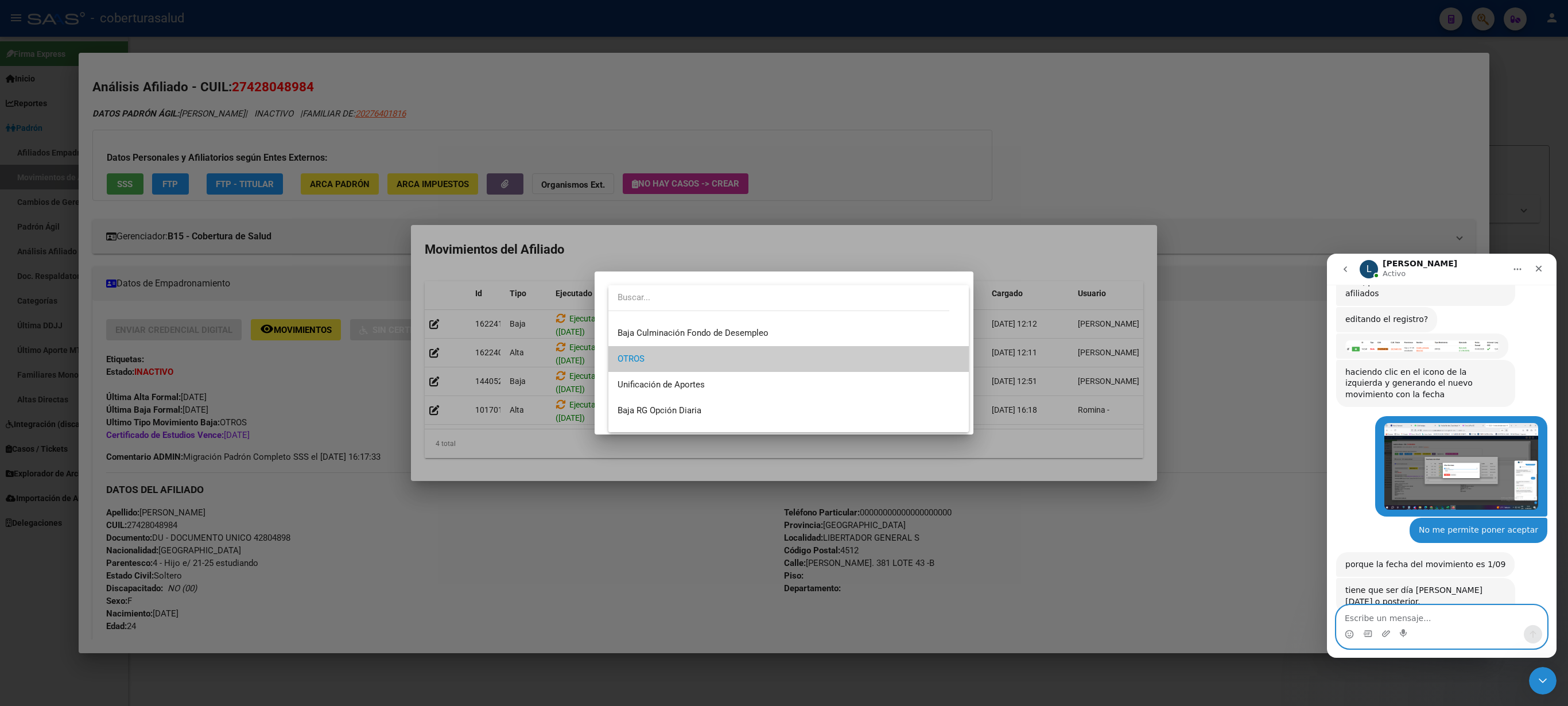
click at [764, 363] on span "OTROS" at bounding box center [789, 359] width 342 height 26
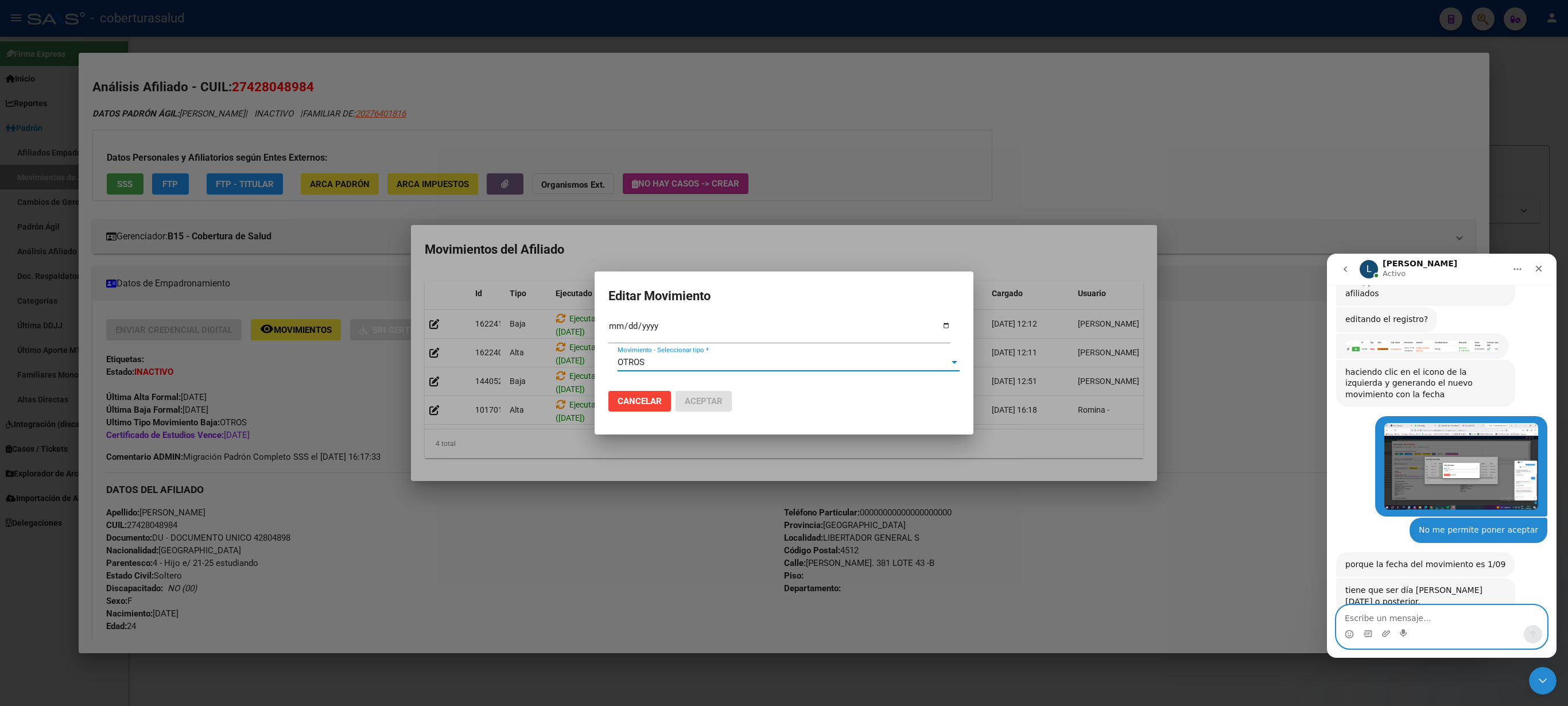
click at [662, 338] on div "2025-09-12 Fec. Formal SSS *" at bounding box center [779, 331] width 342 height 25
click at [664, 328] on input "2025-09-12" at bounding box center [779, 330] width 342 height 18
click at [941, 136] on div at bounding box center [784, 353] width 1568 height 706
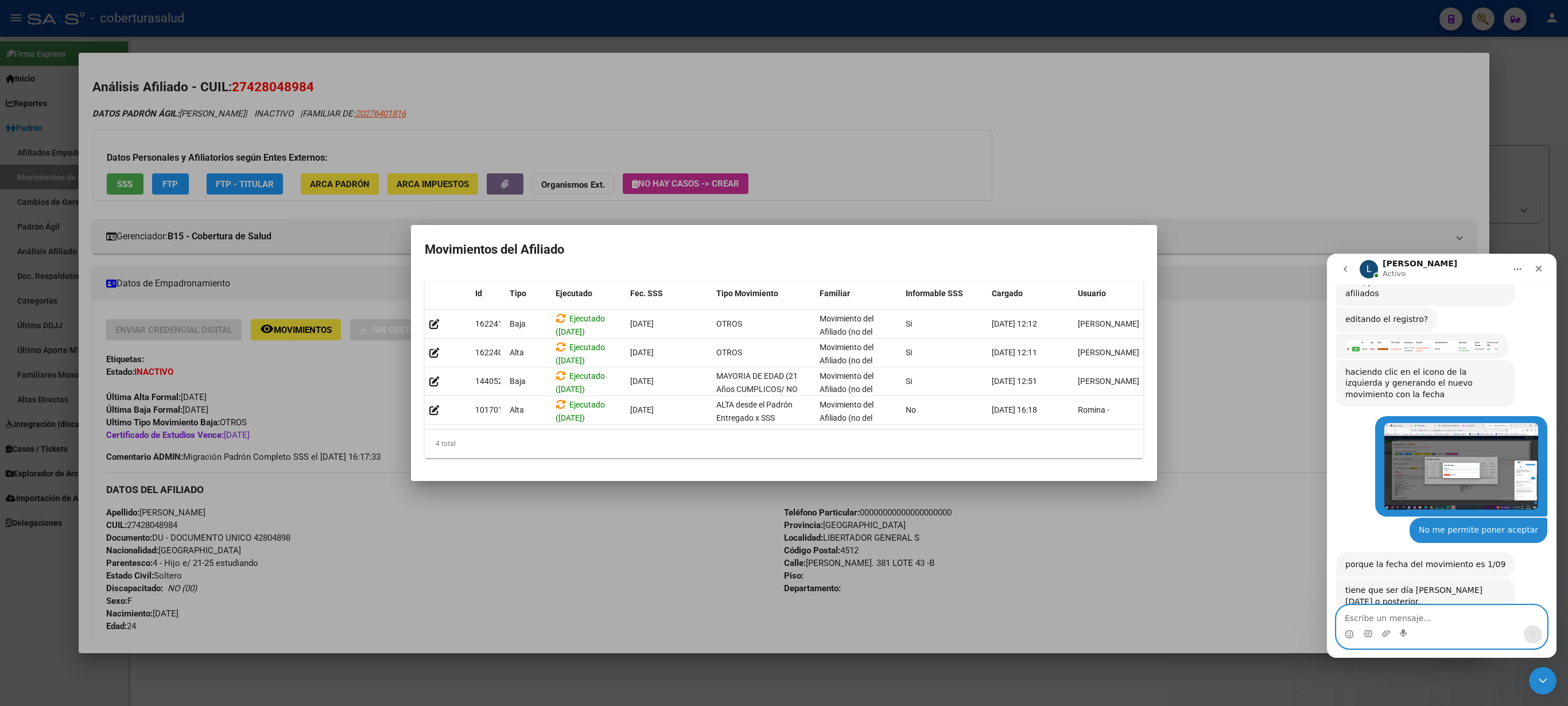
click at [1365, 621] on textarea "Escribe un mensaje..." at bounding box center [1442, 615] width 210 height 19
type textarea "Puse fecha de hoy y sigue en BAJA"
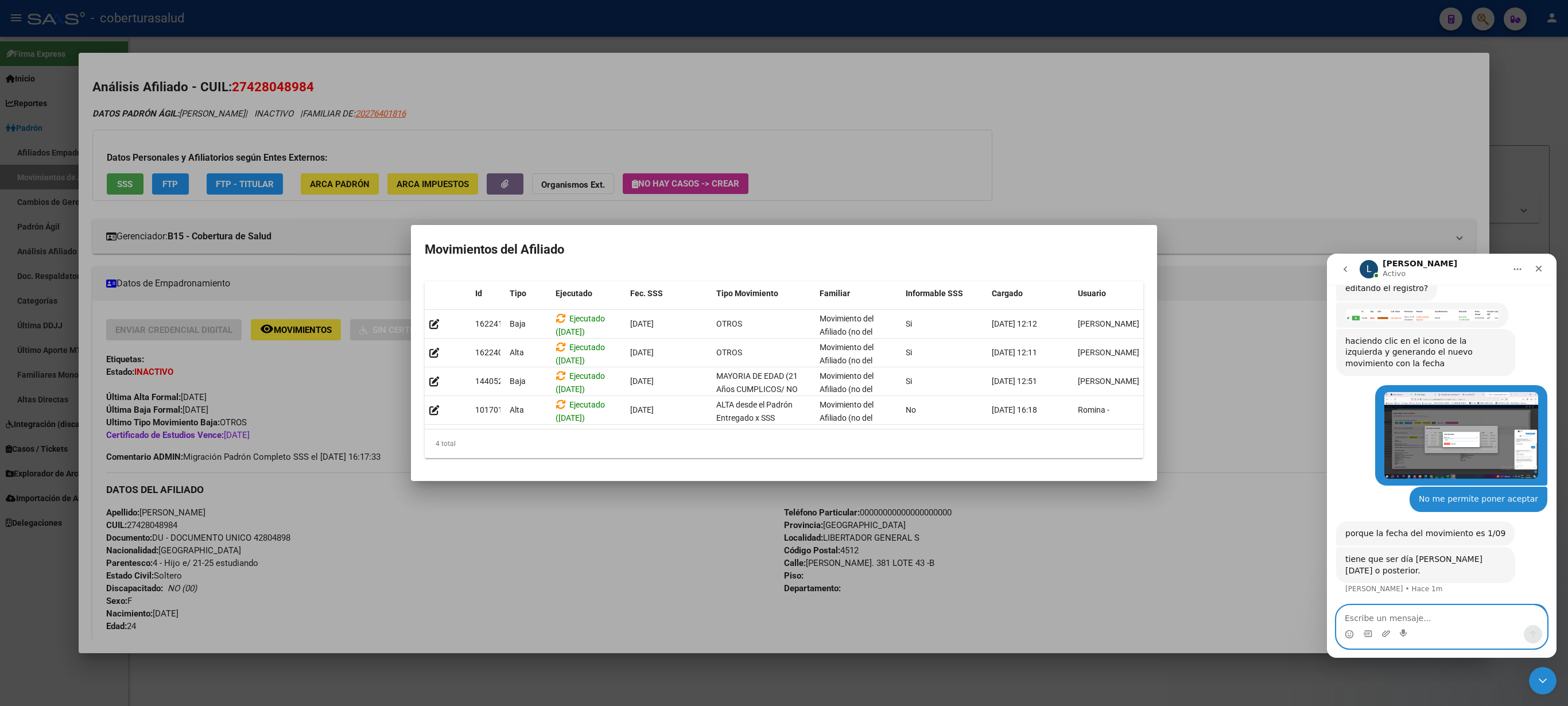
scroll to position [364, 0]
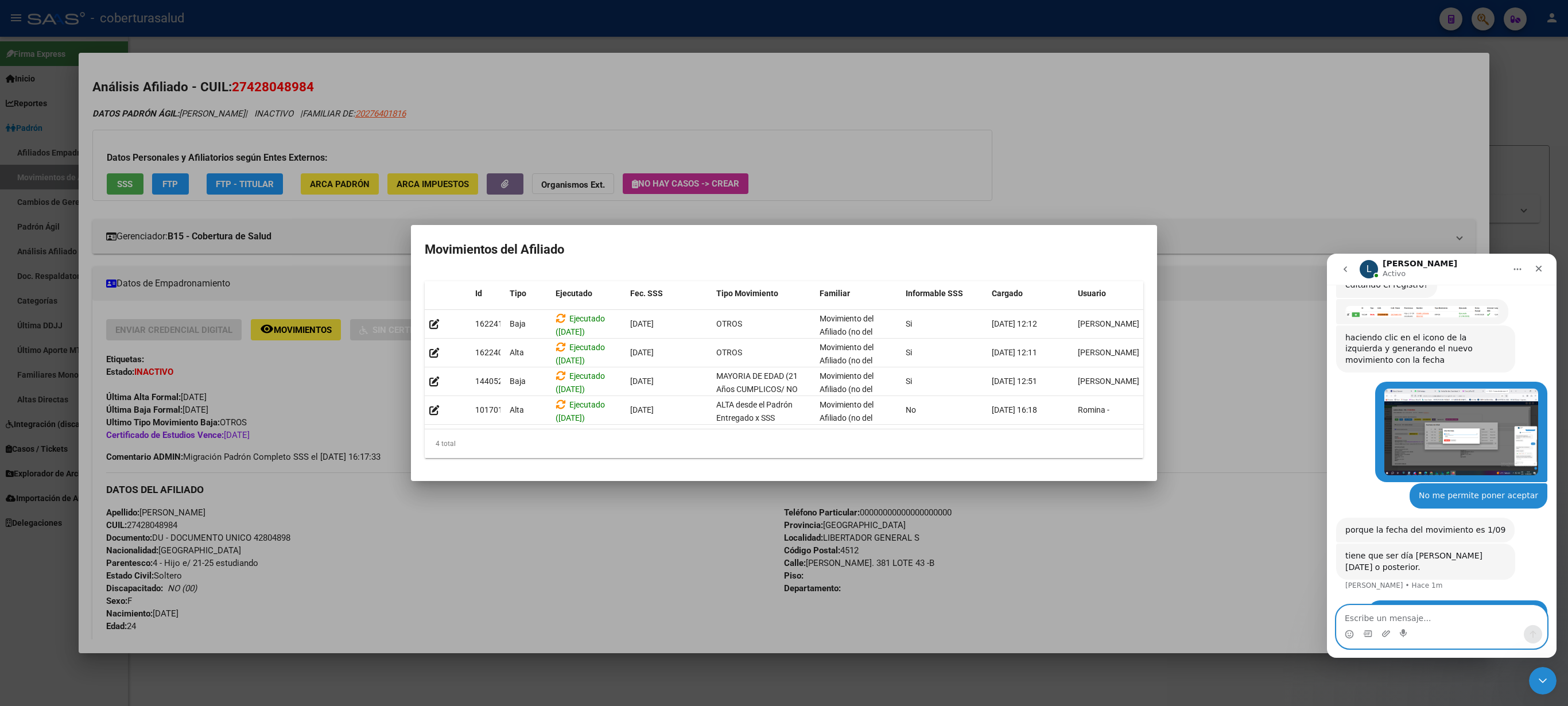
type textarea "n"
type textarea "No le da el ALTA"
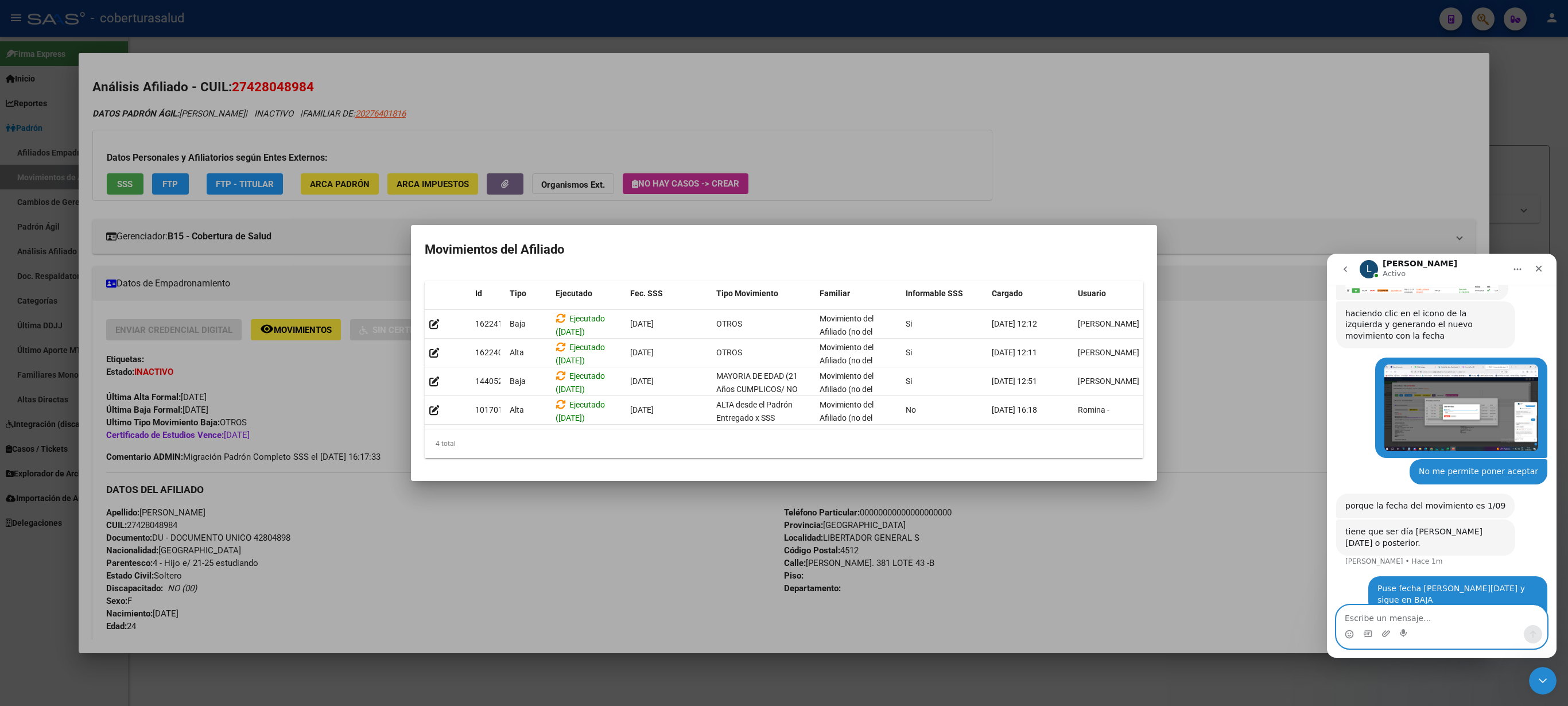
scroll to position [390, 0]
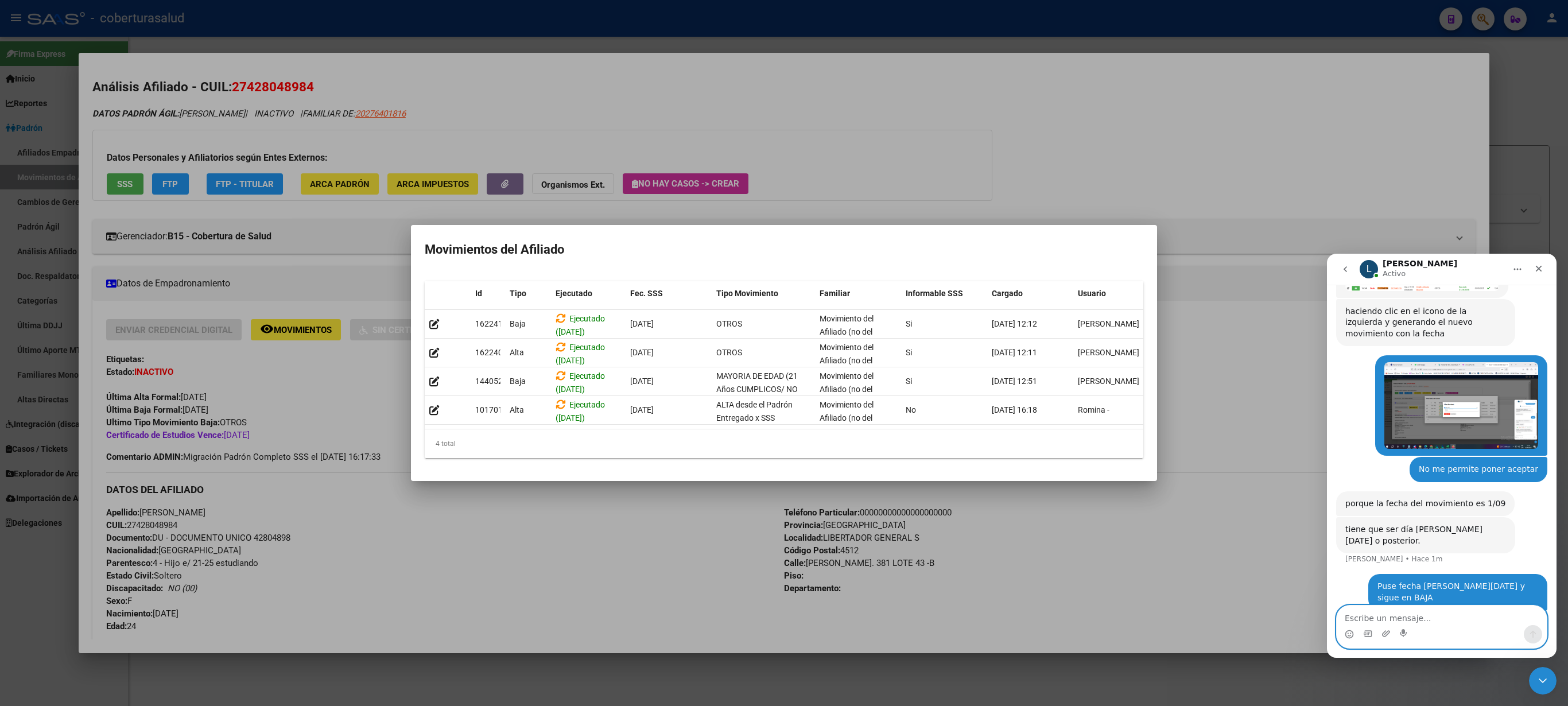
click at [1357, 620] on textarea "Escribe un mensaje..." at bounding box center [1442, 615] width 210 height 19
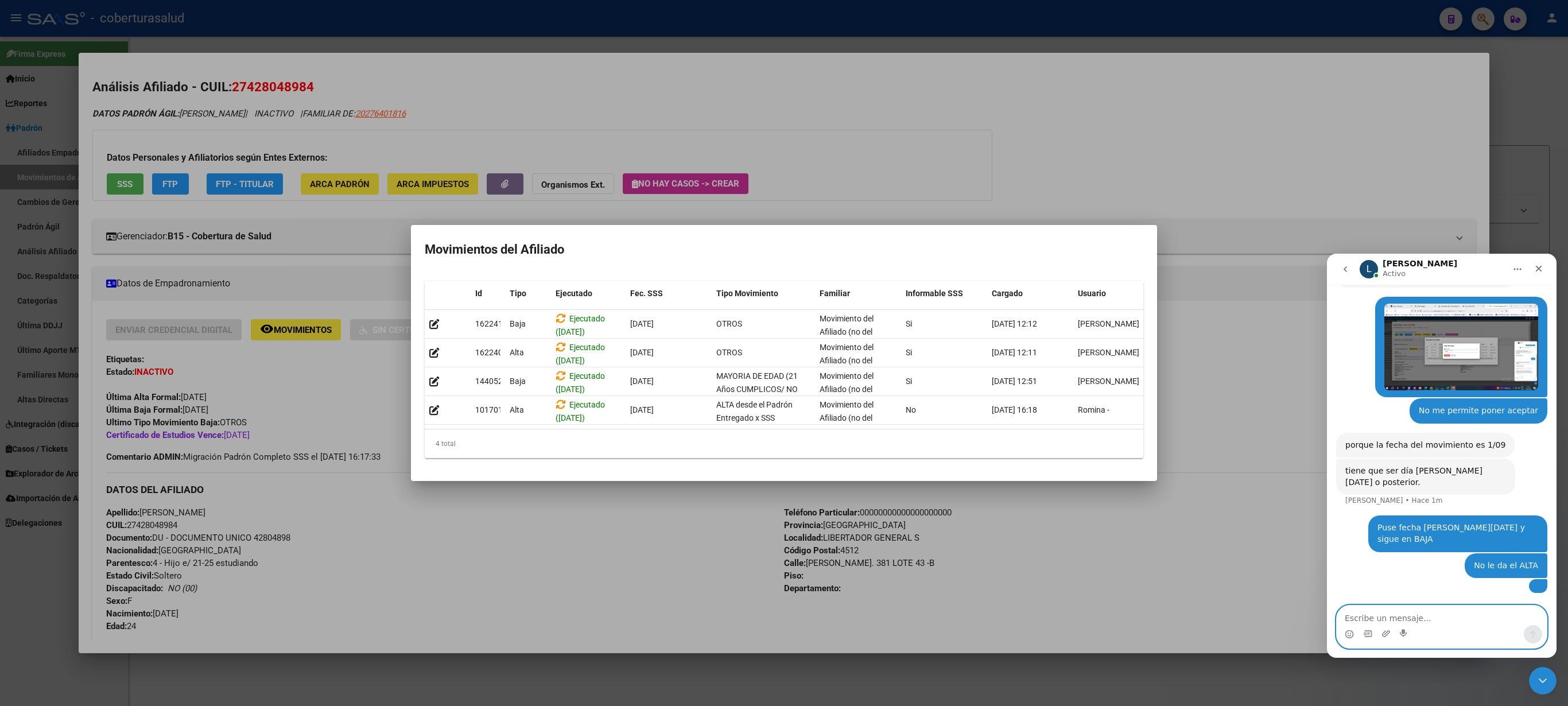
scroll to position [463, 0]
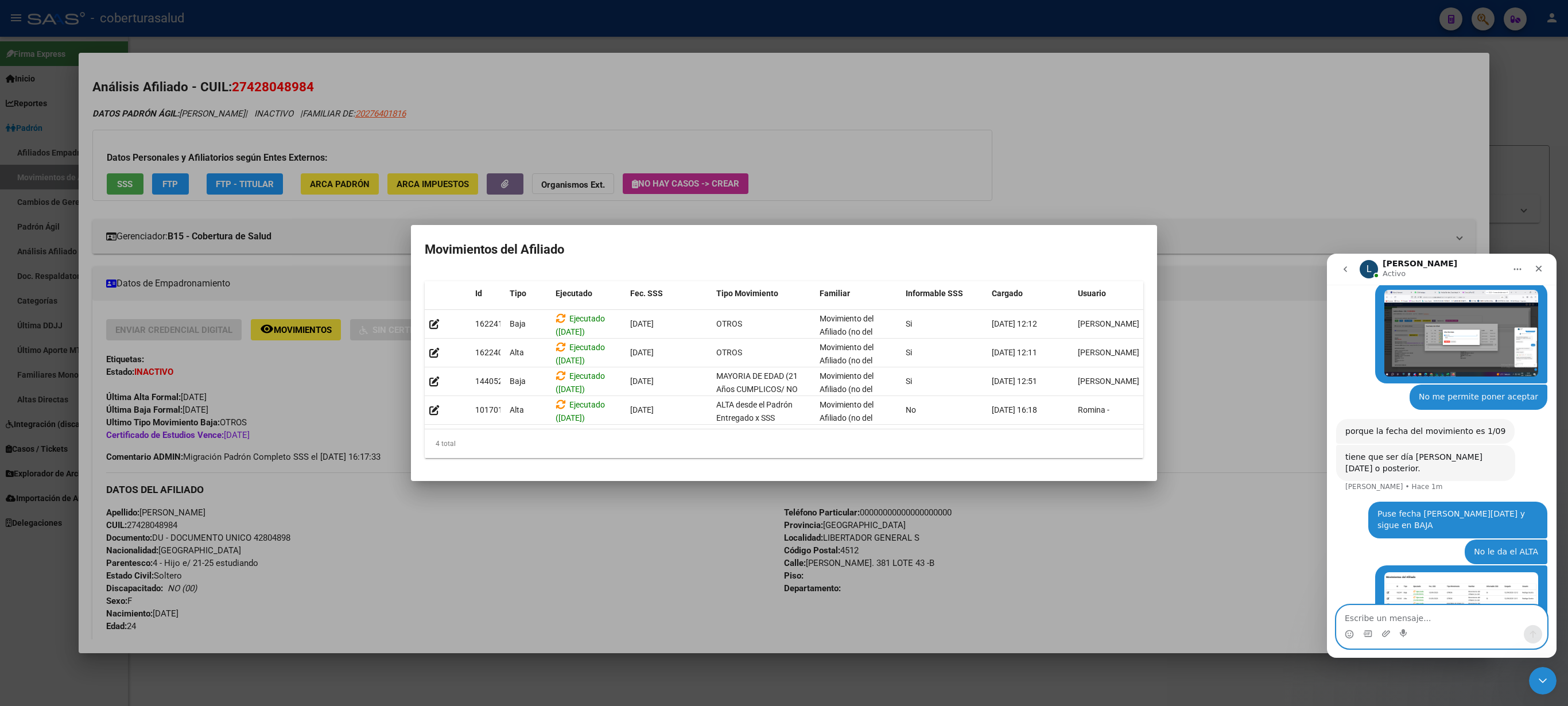
click at [1034, 93] on div at bounding box center [784, 353] width 1568 height 706
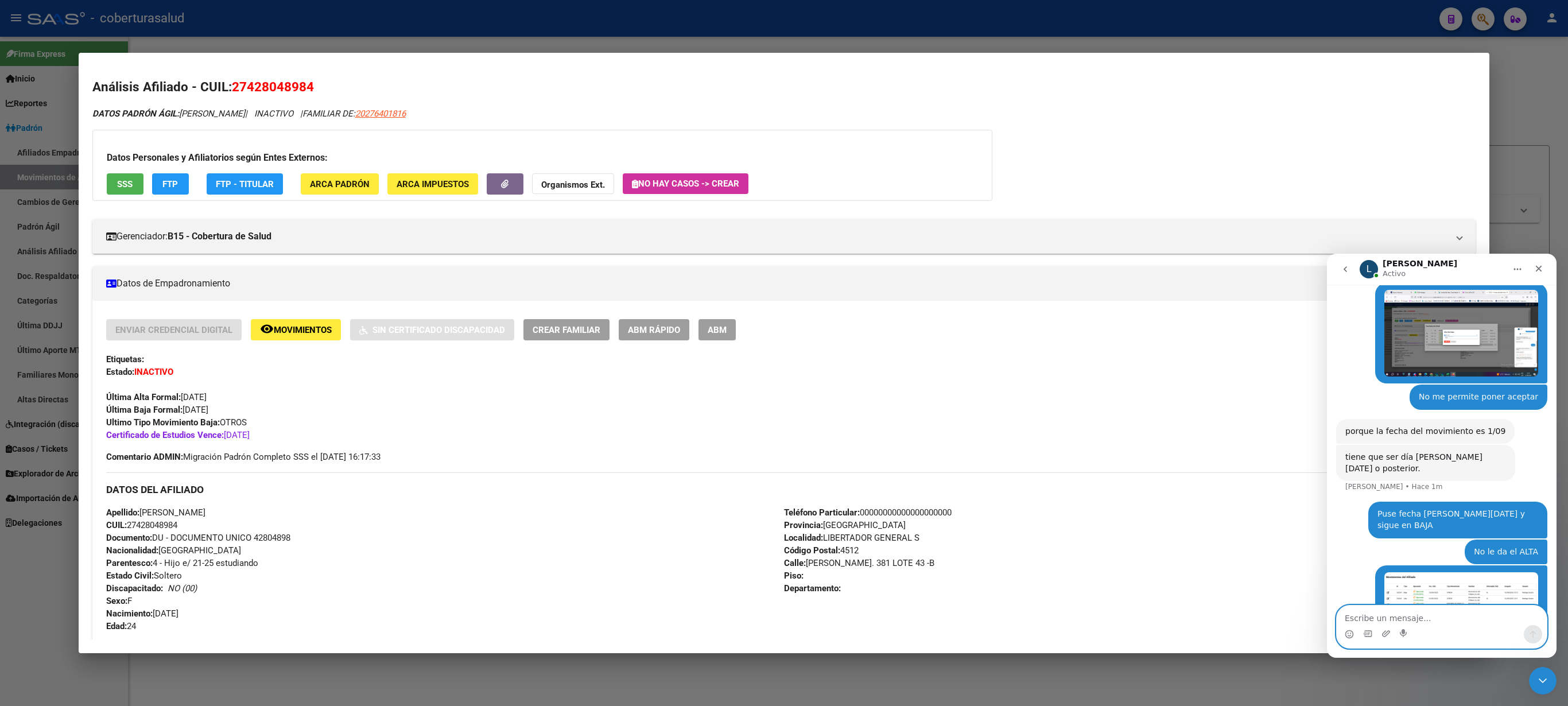
click at [1543, 136] on div at bounding box center [784, 353] width 1568 height 706
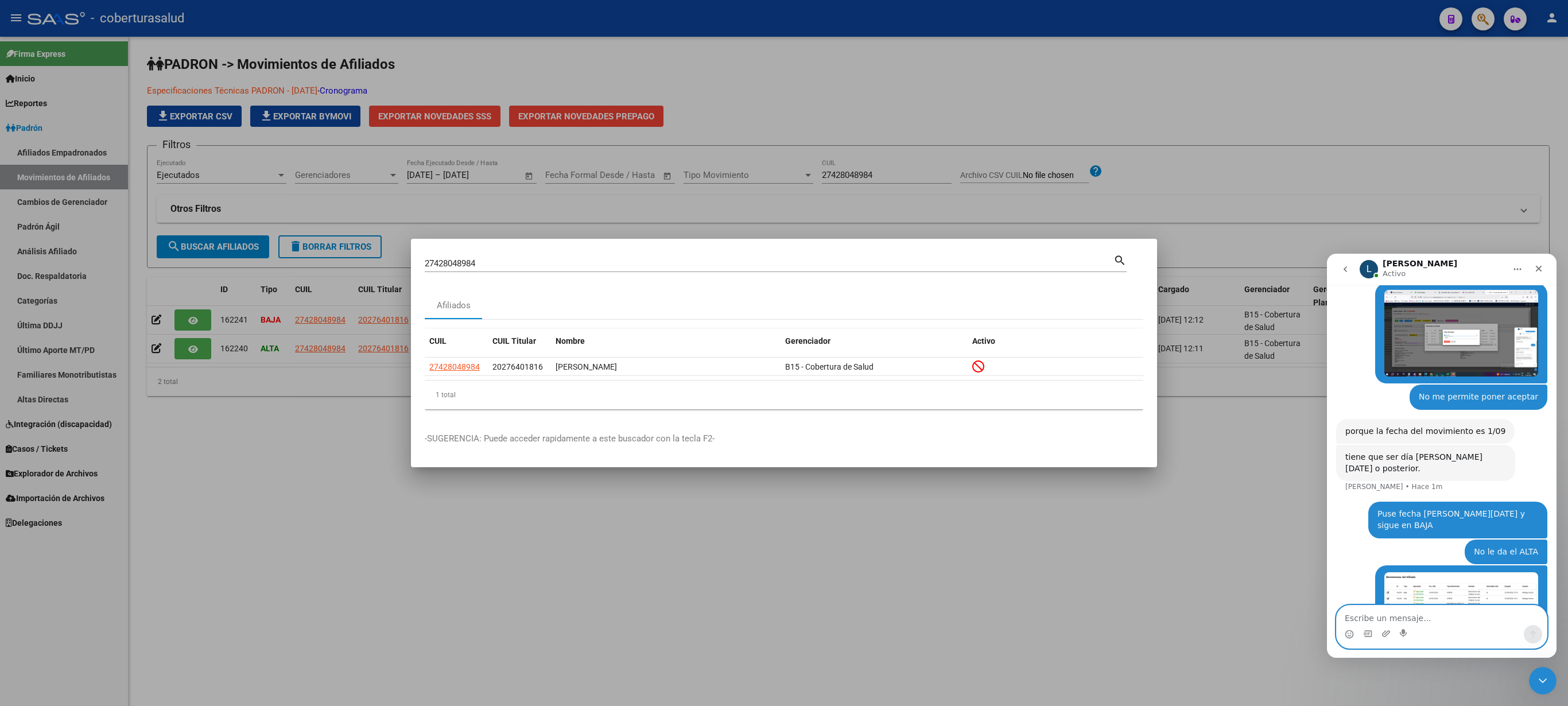
click at [1336, 270] on button "go back" at bounding box center [1345, 269] width 22 height 22
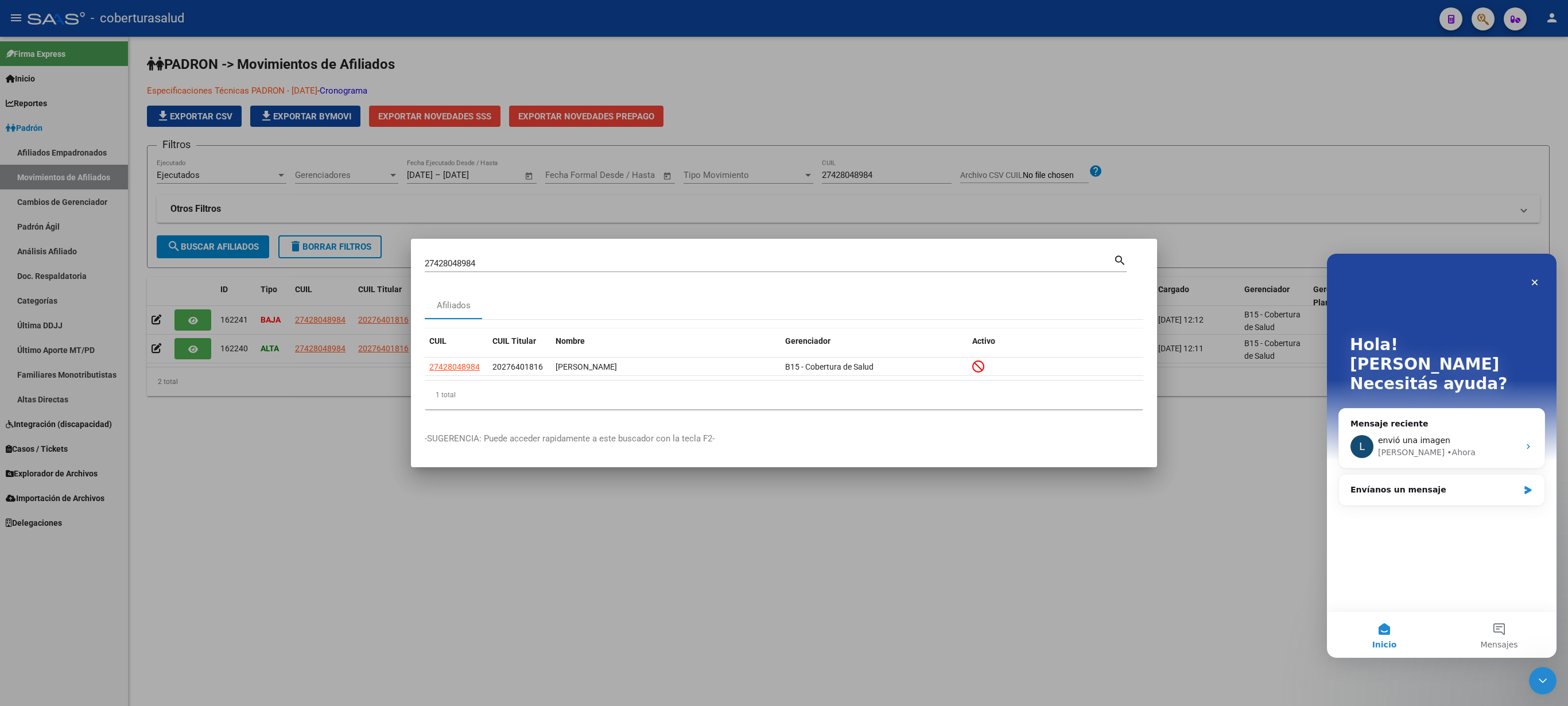
scroll to position [0, 0]
click at [1425, 436] on span "envió una imagen" at bounding box center [1414, 440] width 72 height 9
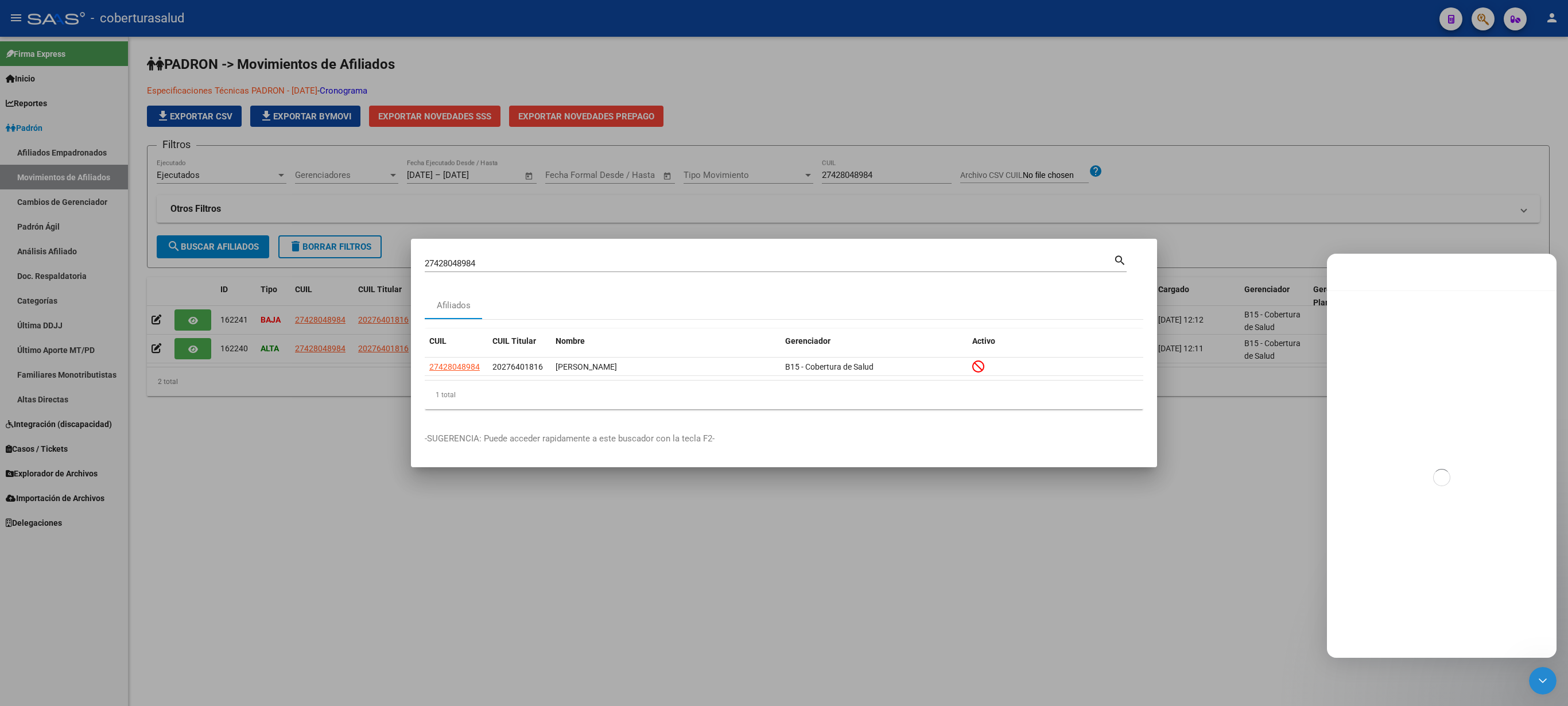
scroll to position [463, 0]
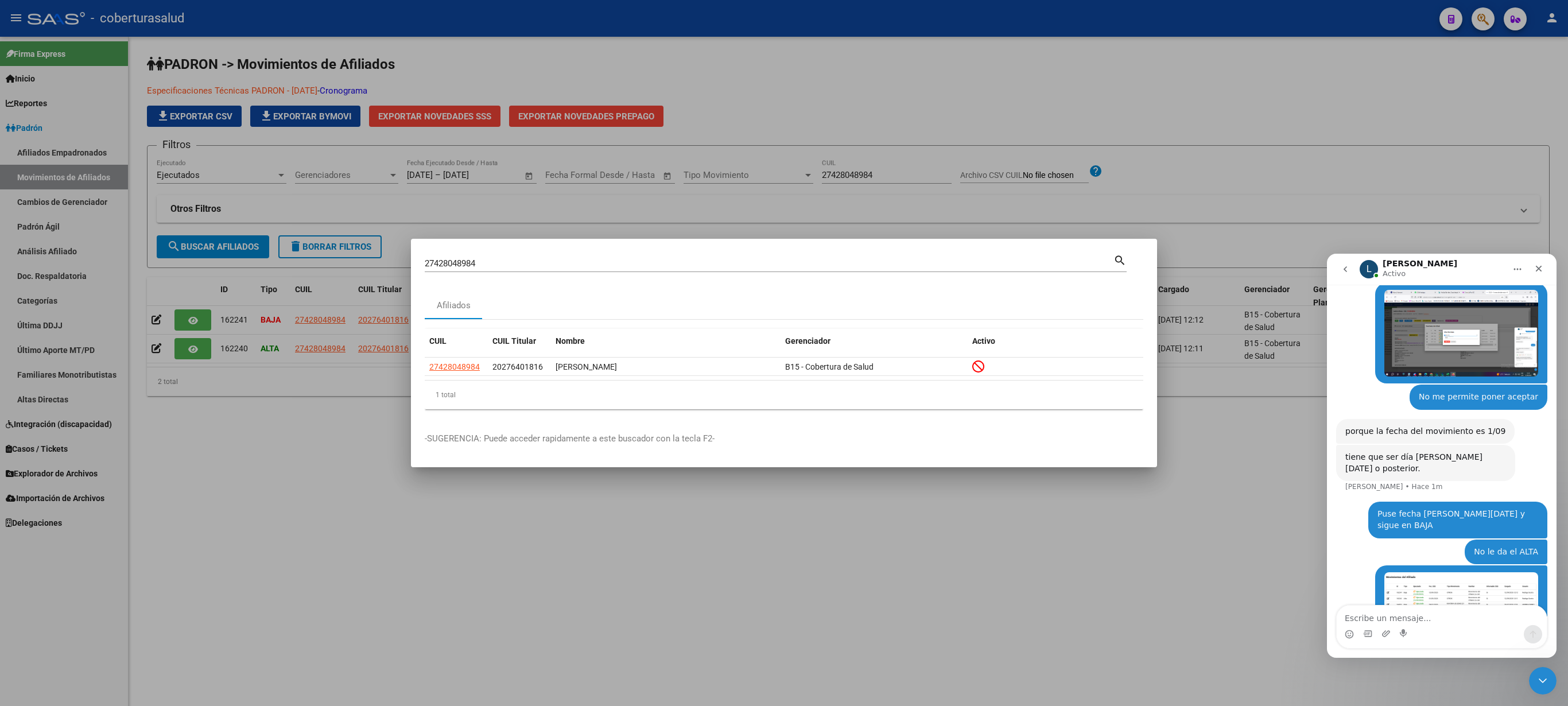
click at [1237, 136] on div at bounding box center [784, 353] width 1568 height 706
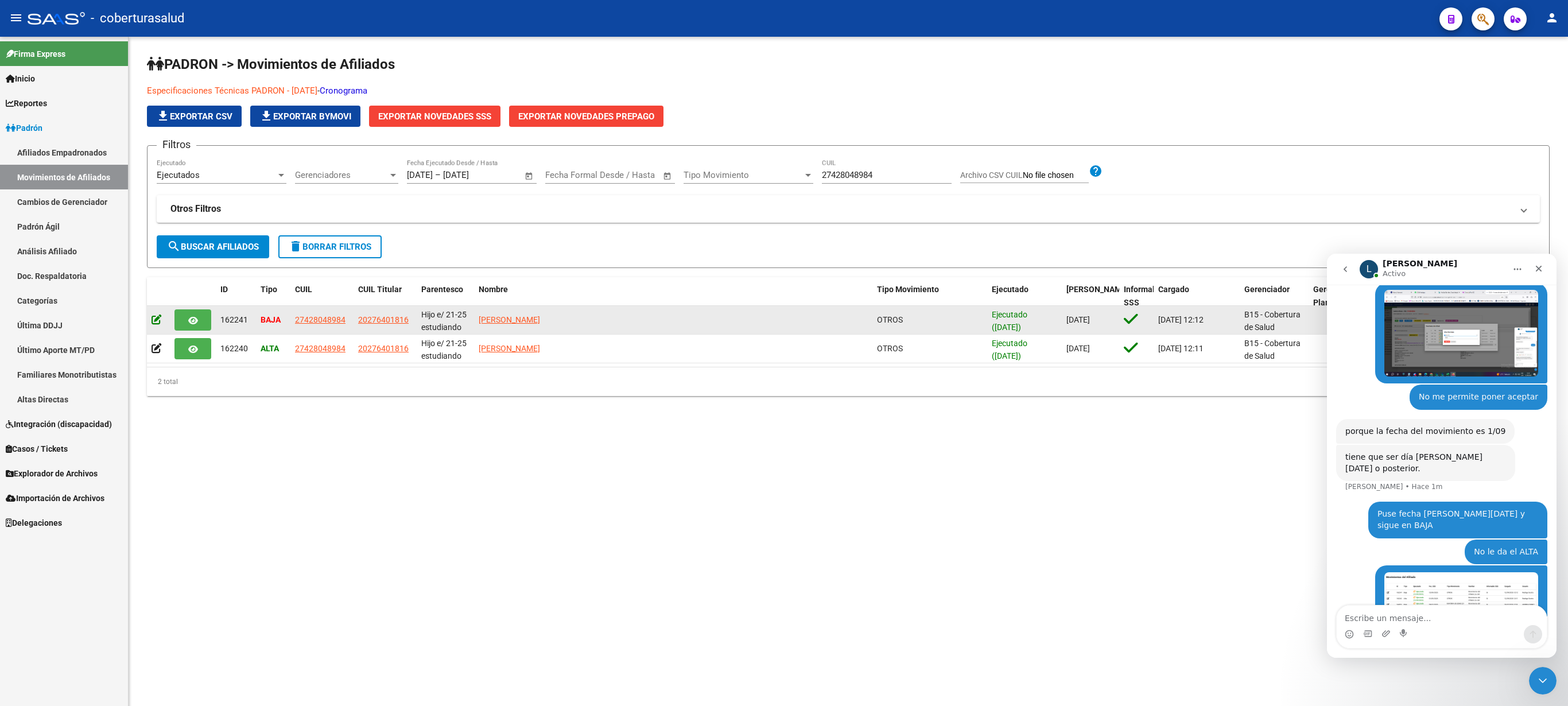
click at [157, 323] on icon at bounding box center [156, 319] width 10 height 11
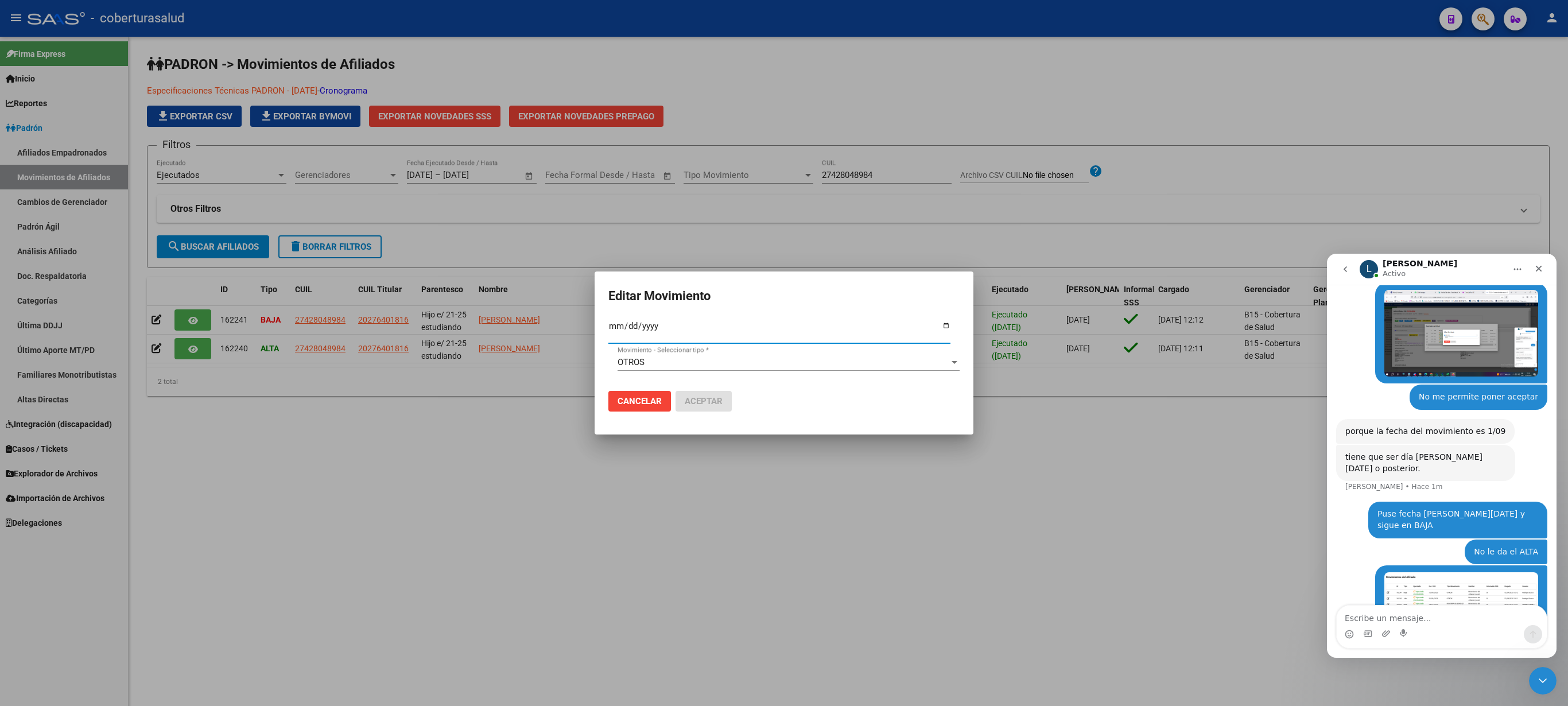
click at [650, 357] on div "OTROS" at bounding box center [784, 362] width 332 height 10
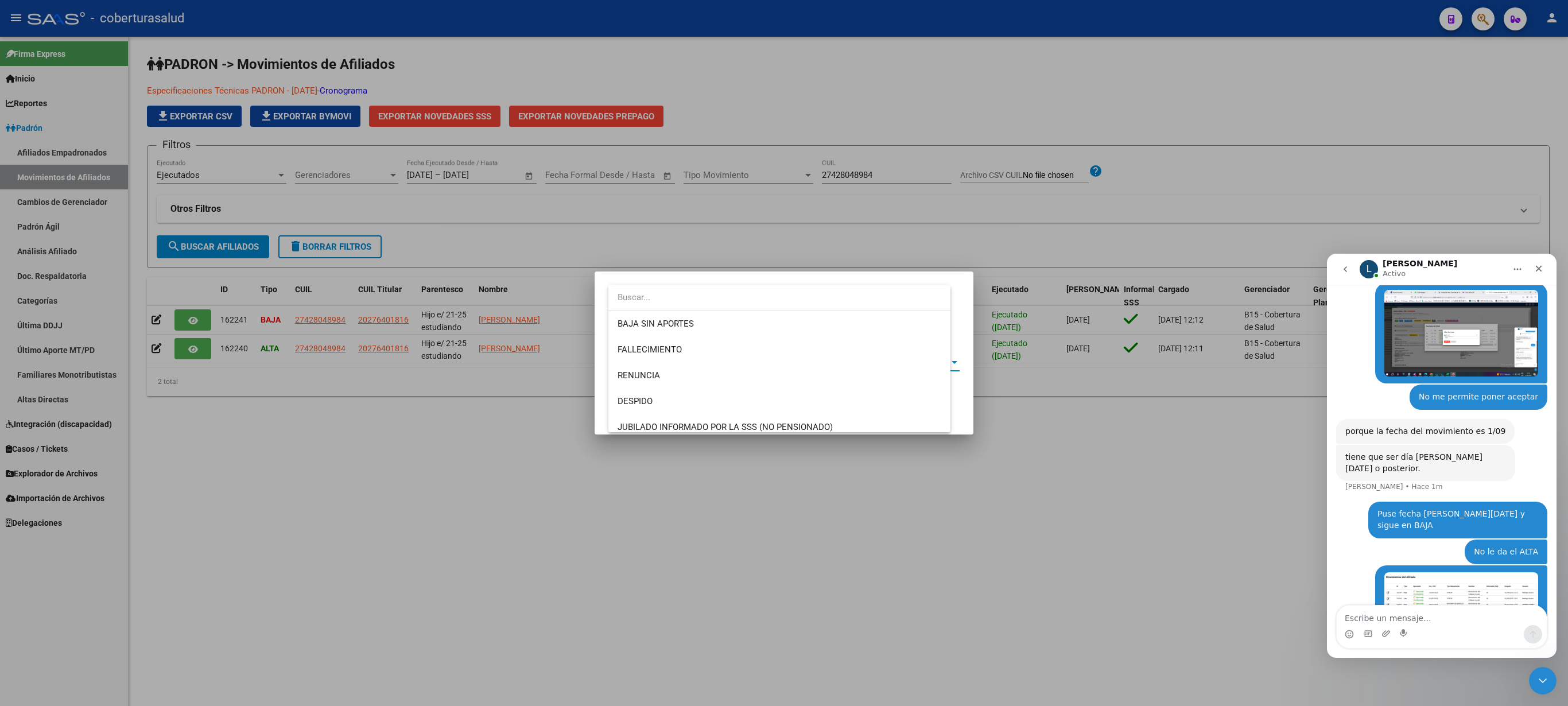
scroll to position [818, 0]
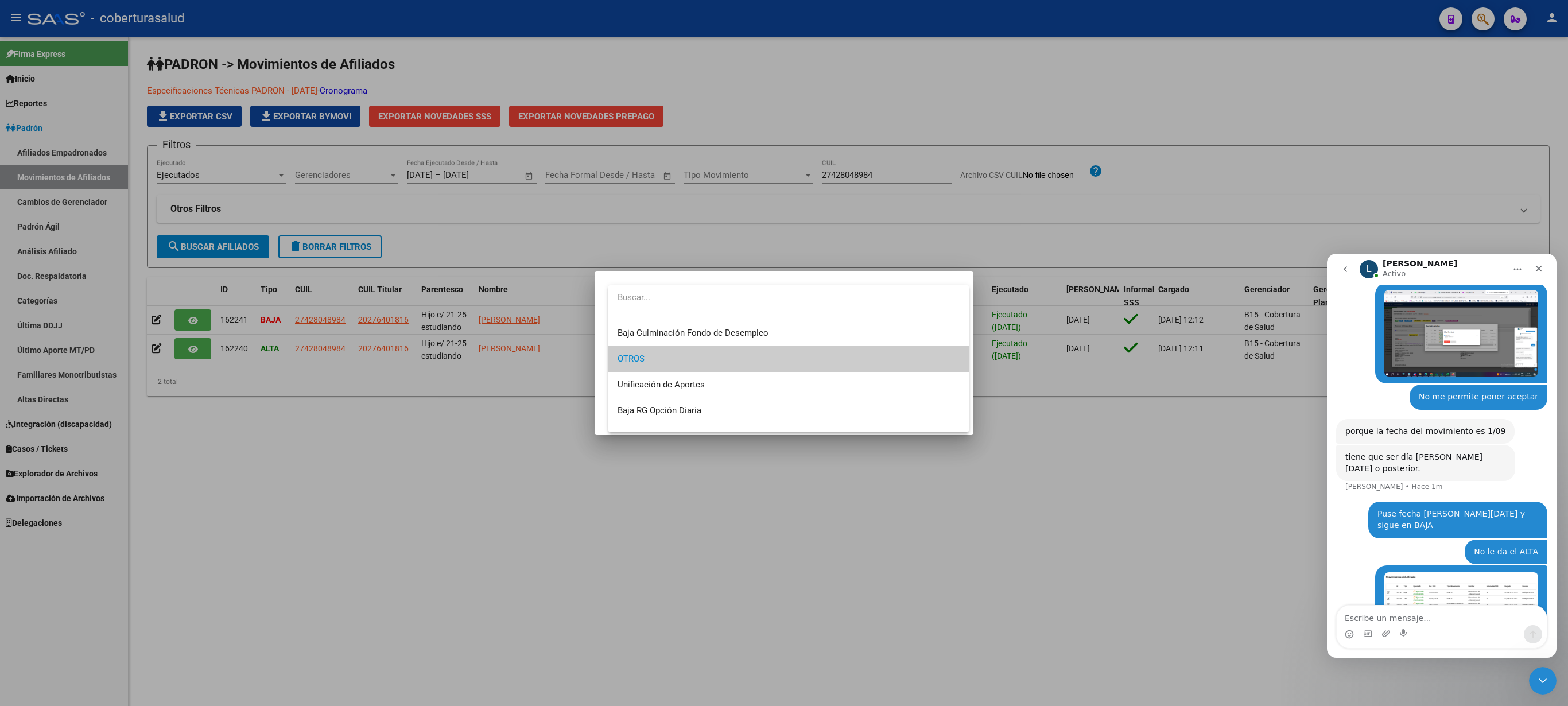
click at [650, 356] on span "OTROS" at bounding box center [789, 359] width 342 height 26
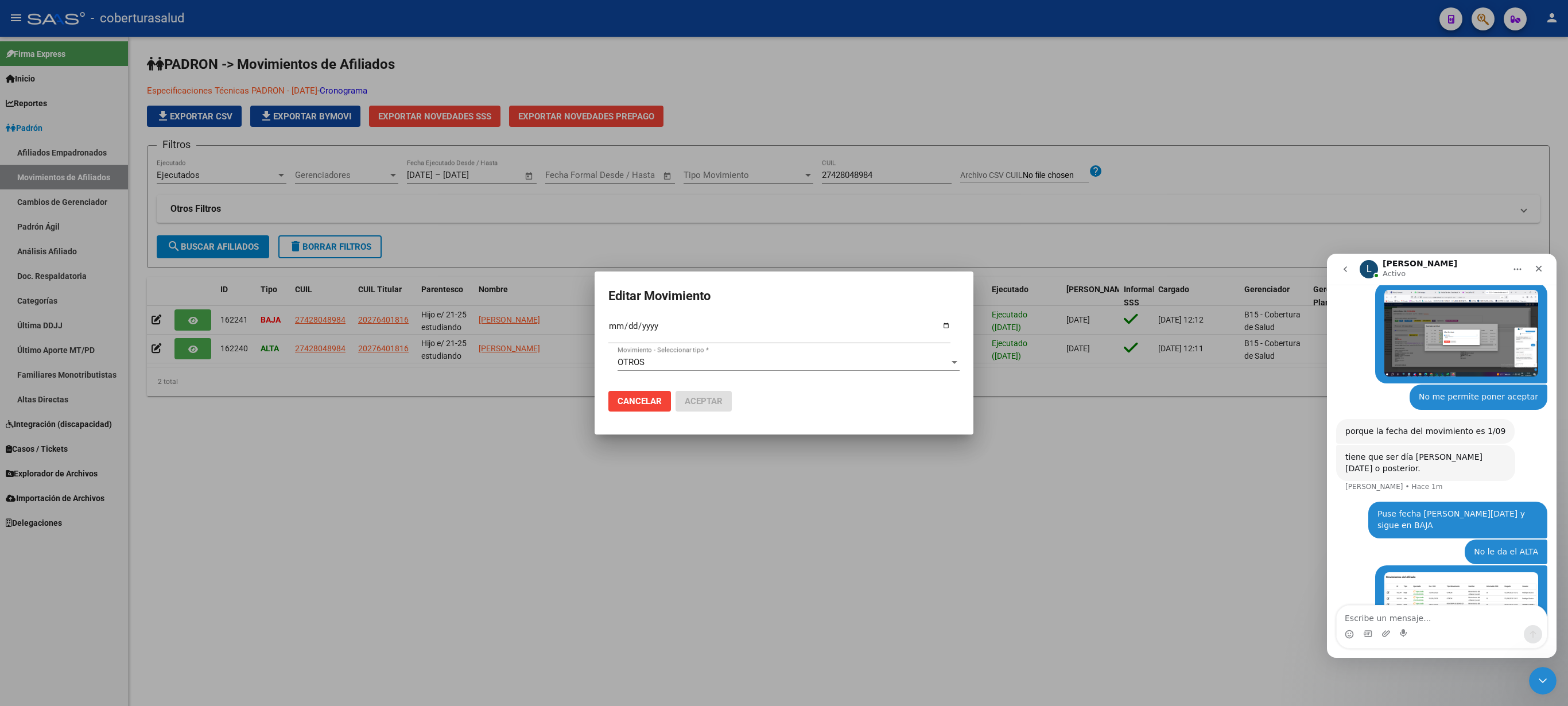
click at [463, 489] on div at bounding box center [784, 353] width 1568 height 706
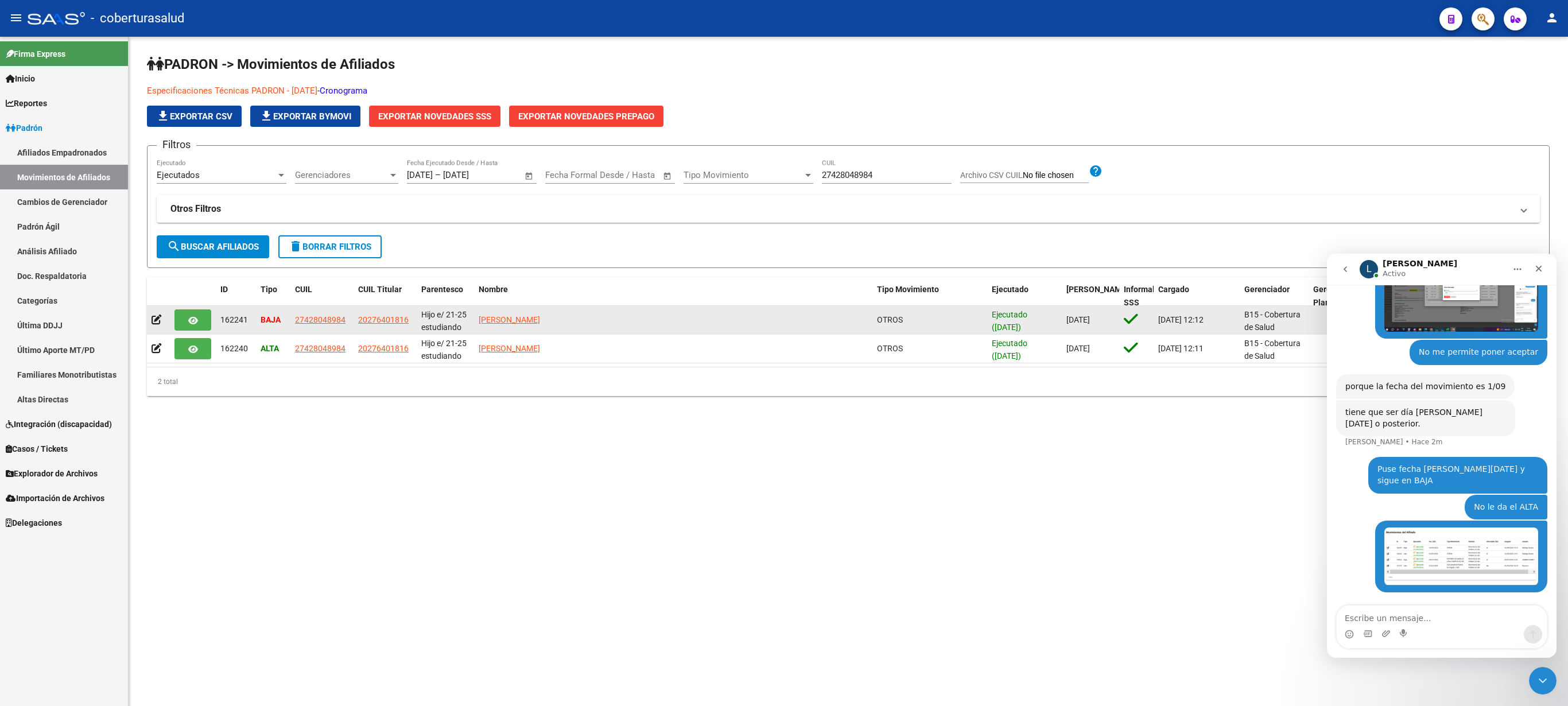
scroll to position [463, 0]
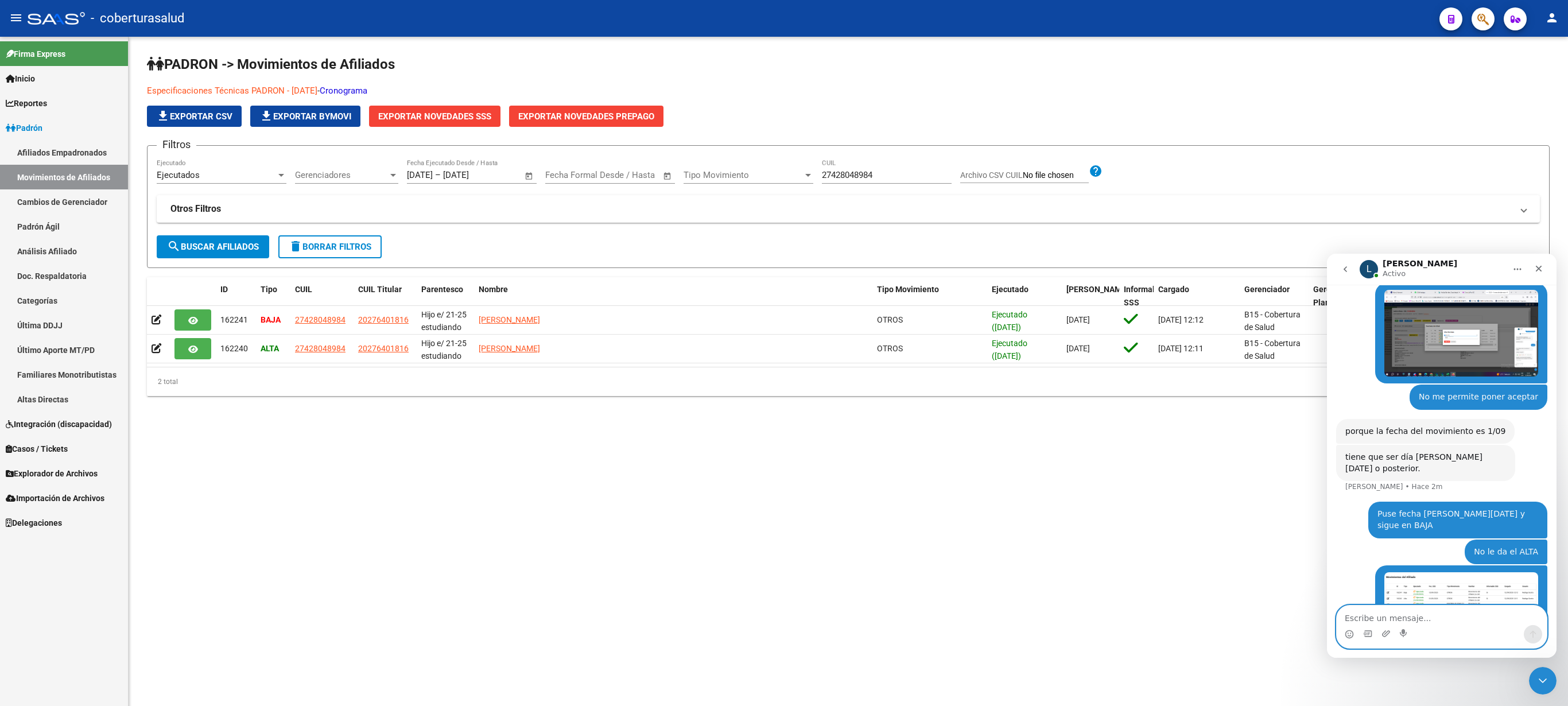
click at [1378, 618] on textarea "Escribe un mensaje..." at bounding box center [1442, 615] width 210 height 19
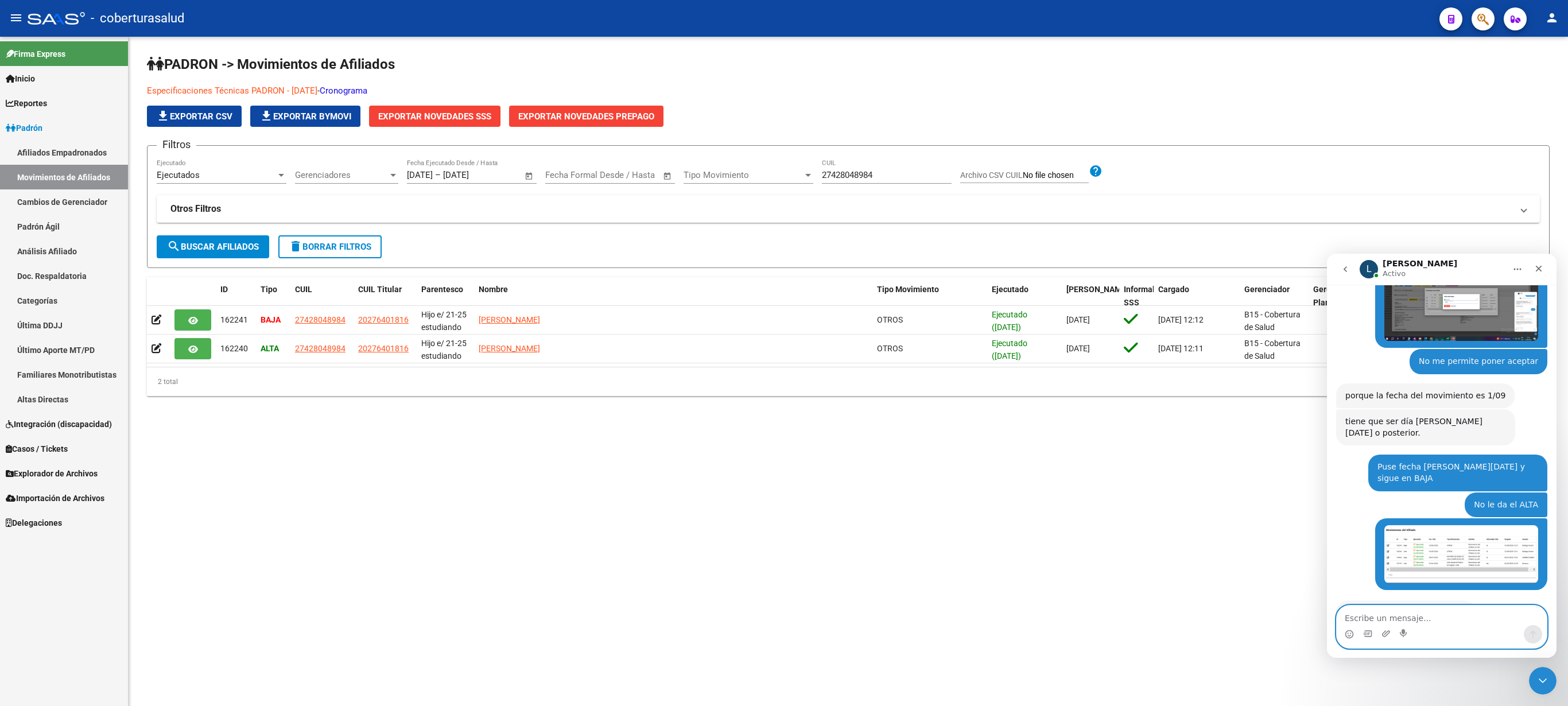
scroll to position [497, 0]
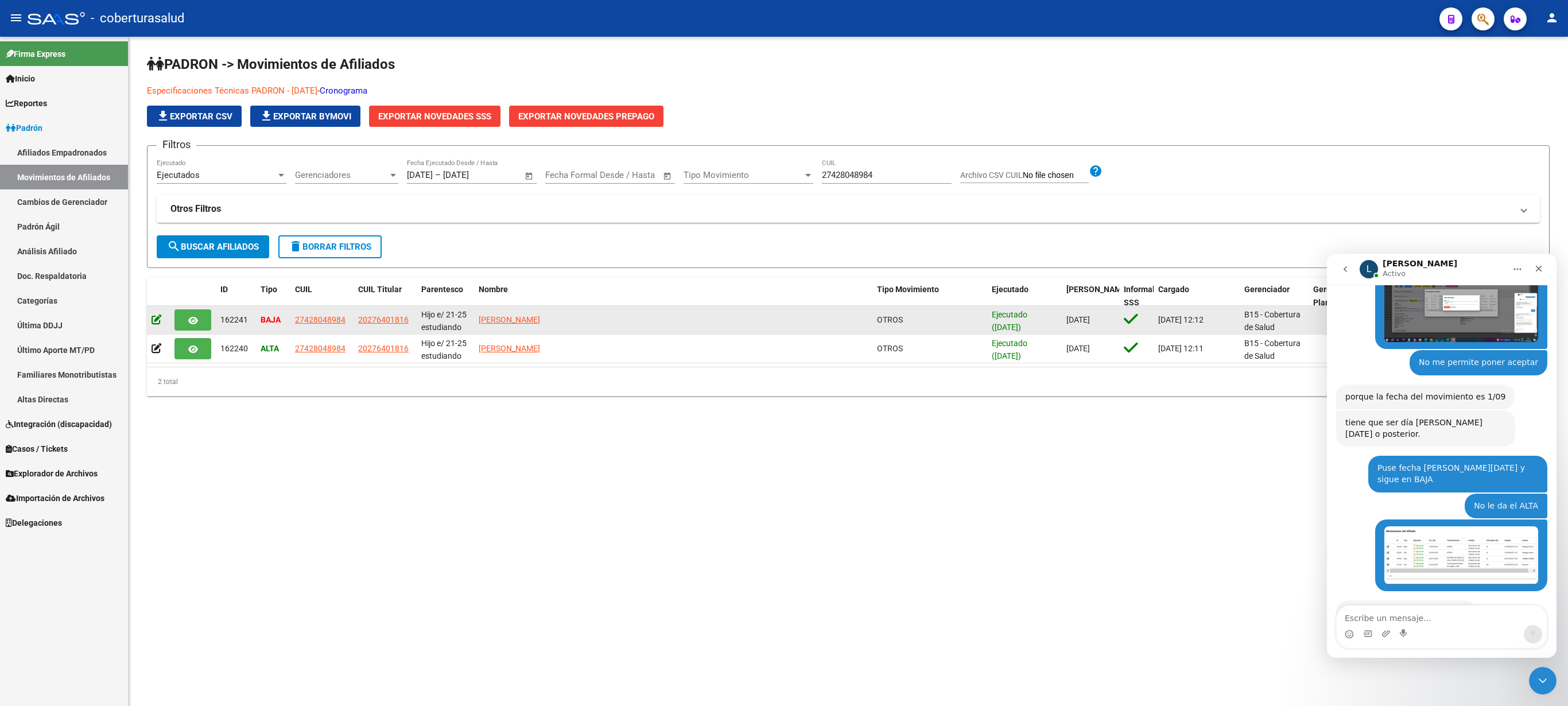
click at [154, 319] on icon at bounding box center [156, 319] width 10 height 11
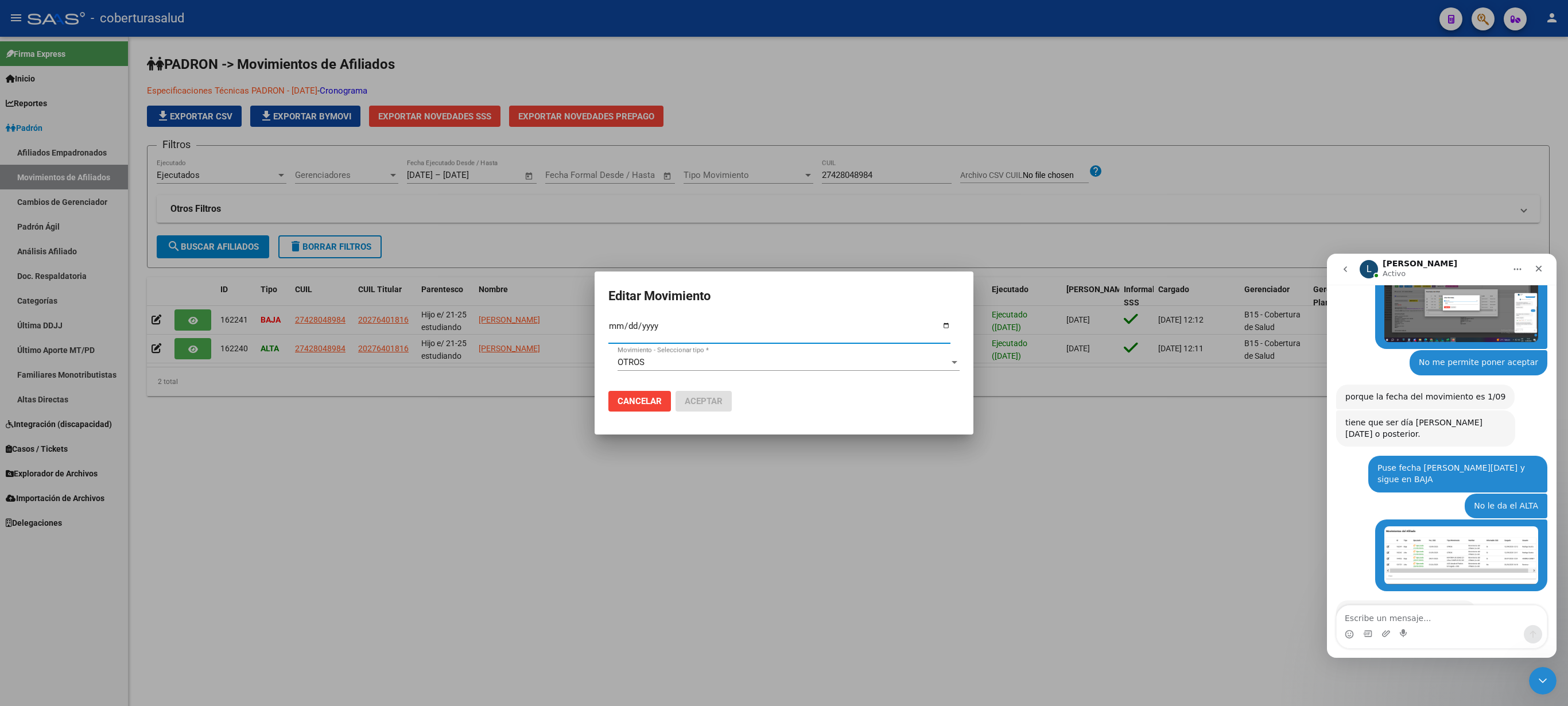
type input "2025-09-02"
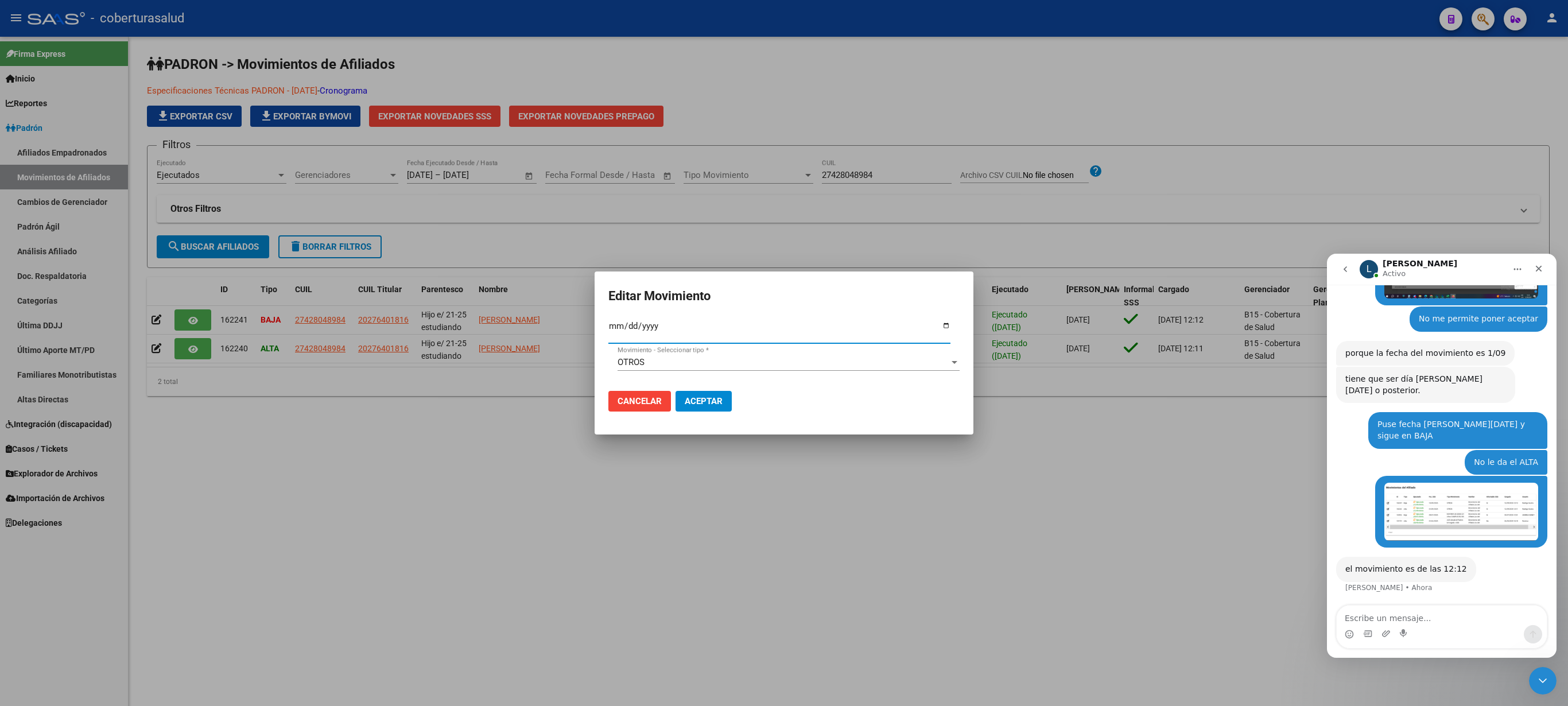
scroll to position [542, 0]
click at [571, 468] on div at bounding box center [784, 353] width 1568 height 706
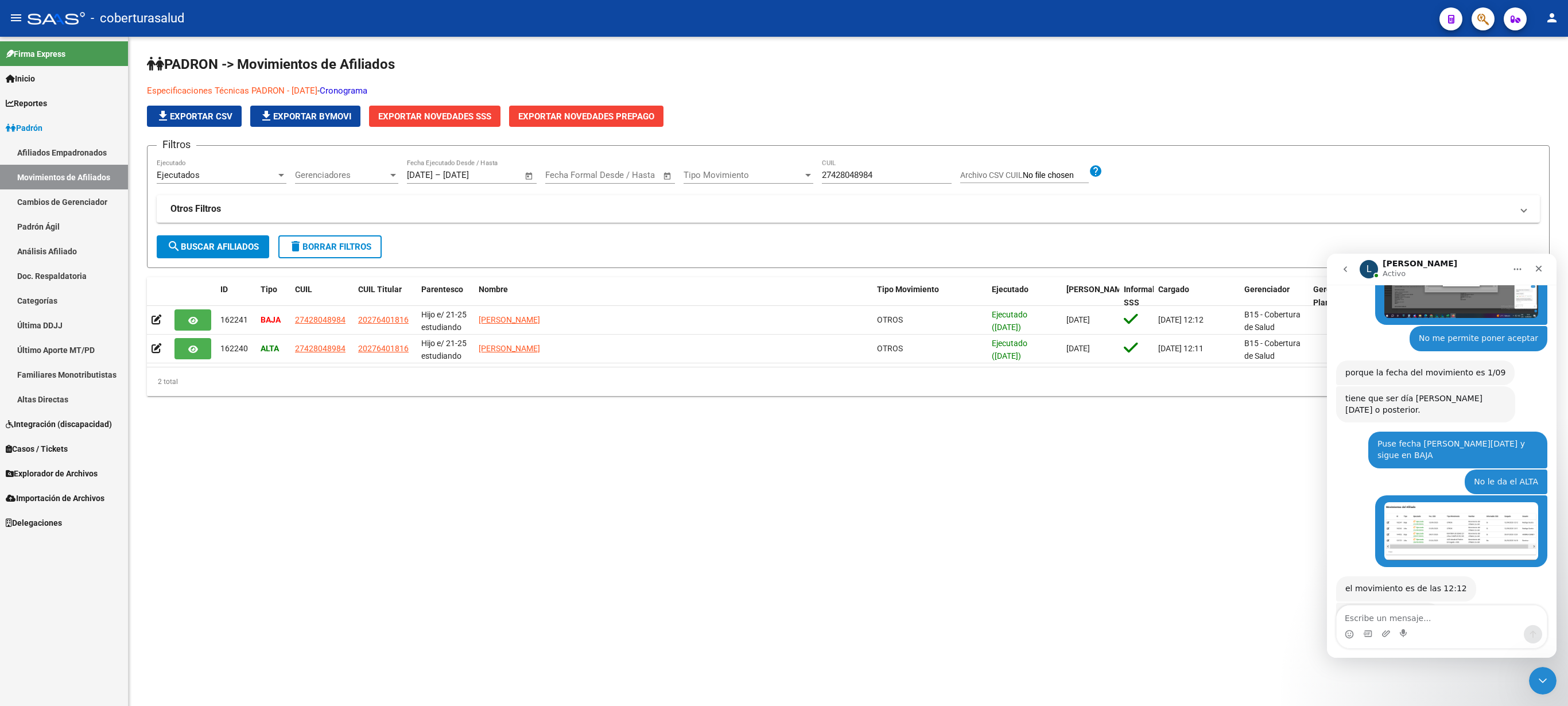
scroll to position [524, 0]
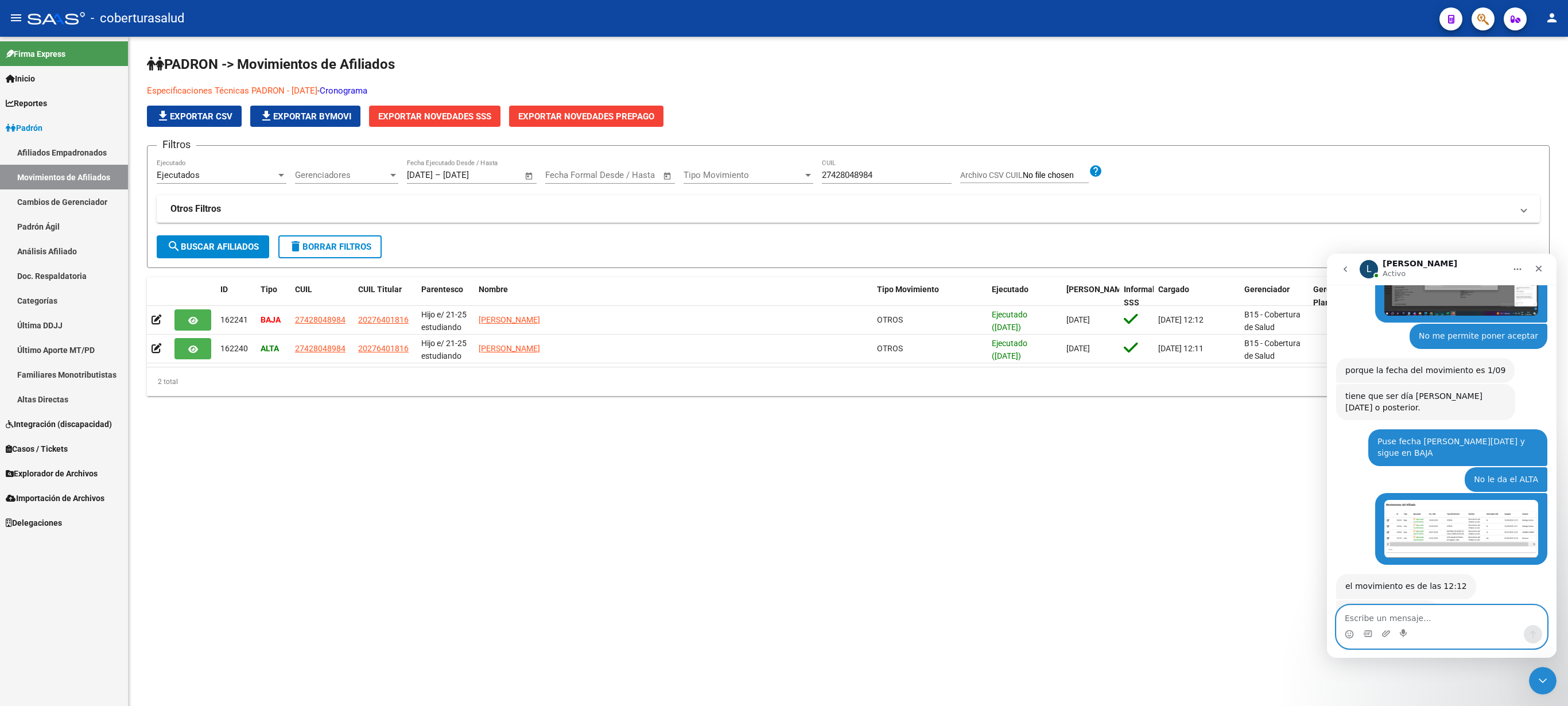
click at [1415, 613] on textarea "Escribe un mensaje..." at bounding box center [1442, 615] width 210 height 19
type textarea "n"
type textarea "No arroja error! Pusew fecha de hoy, aceptar"
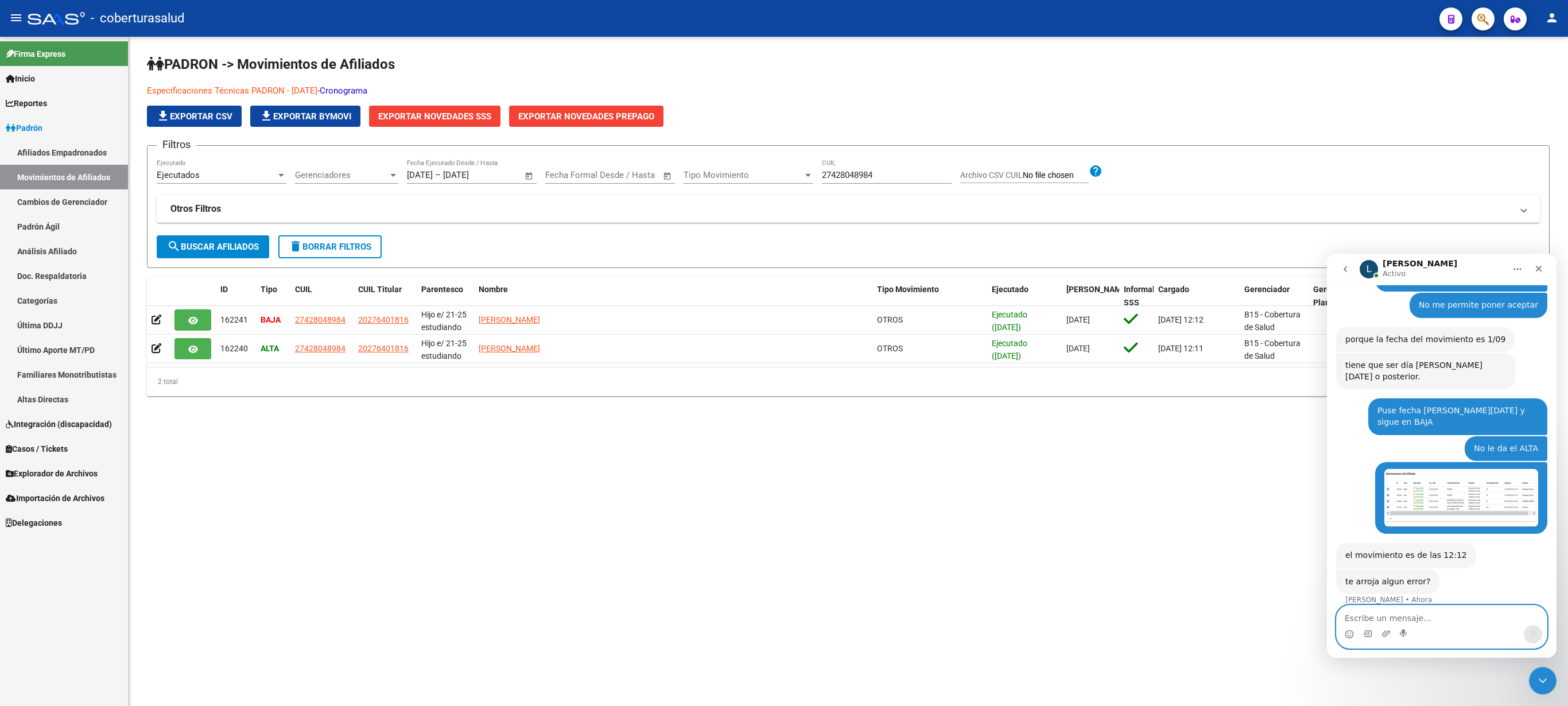
scroll to position [558, 0]
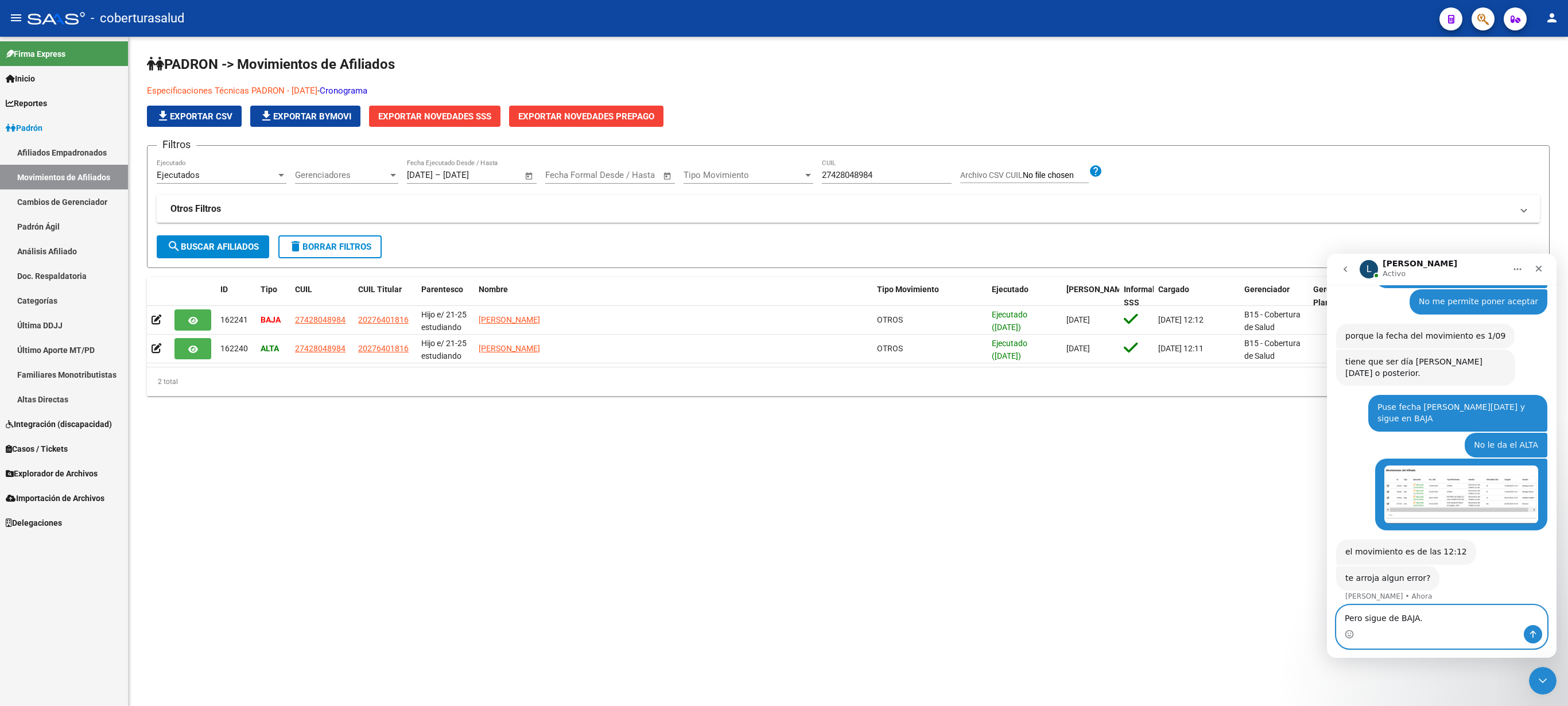
type textarea "Pero sigue de BAJA."
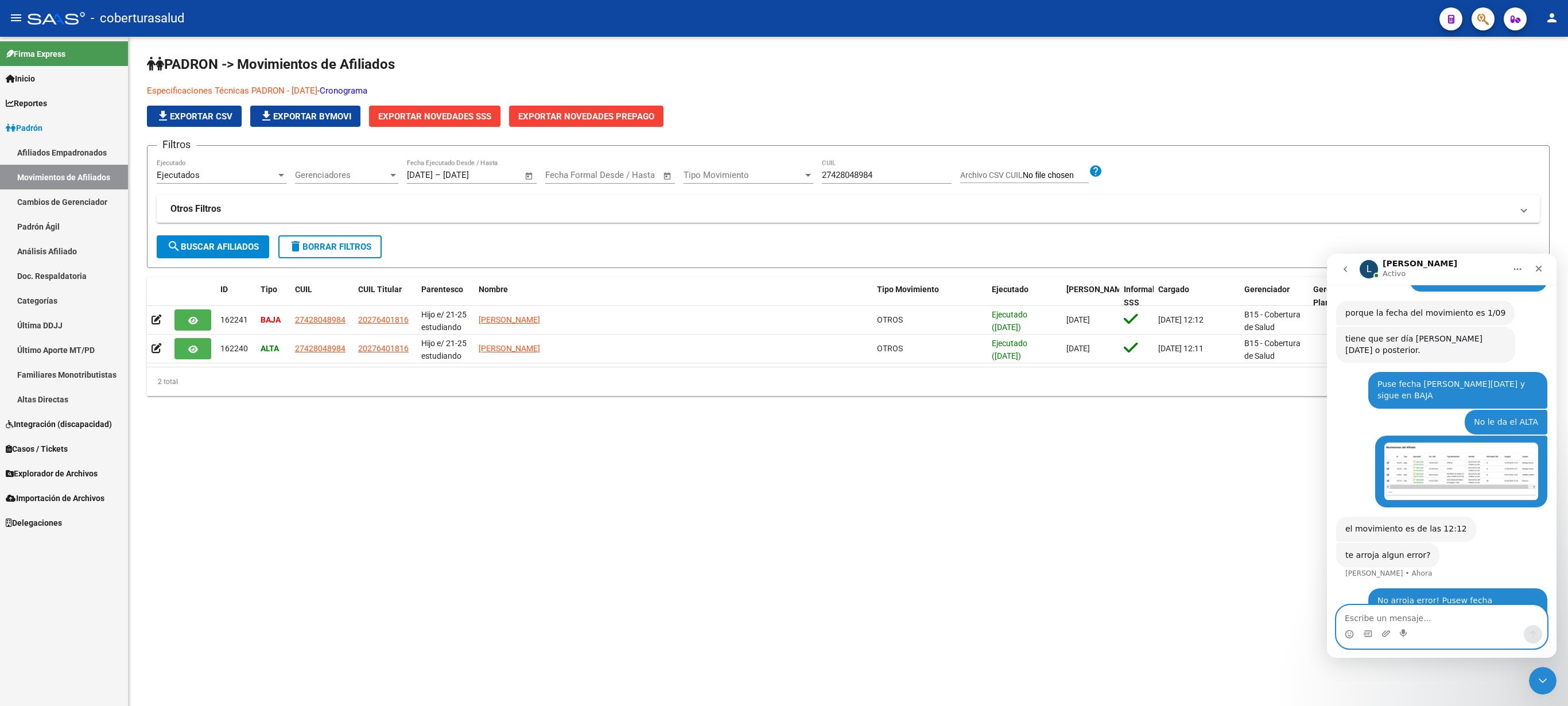
scroll to position [585, 0]
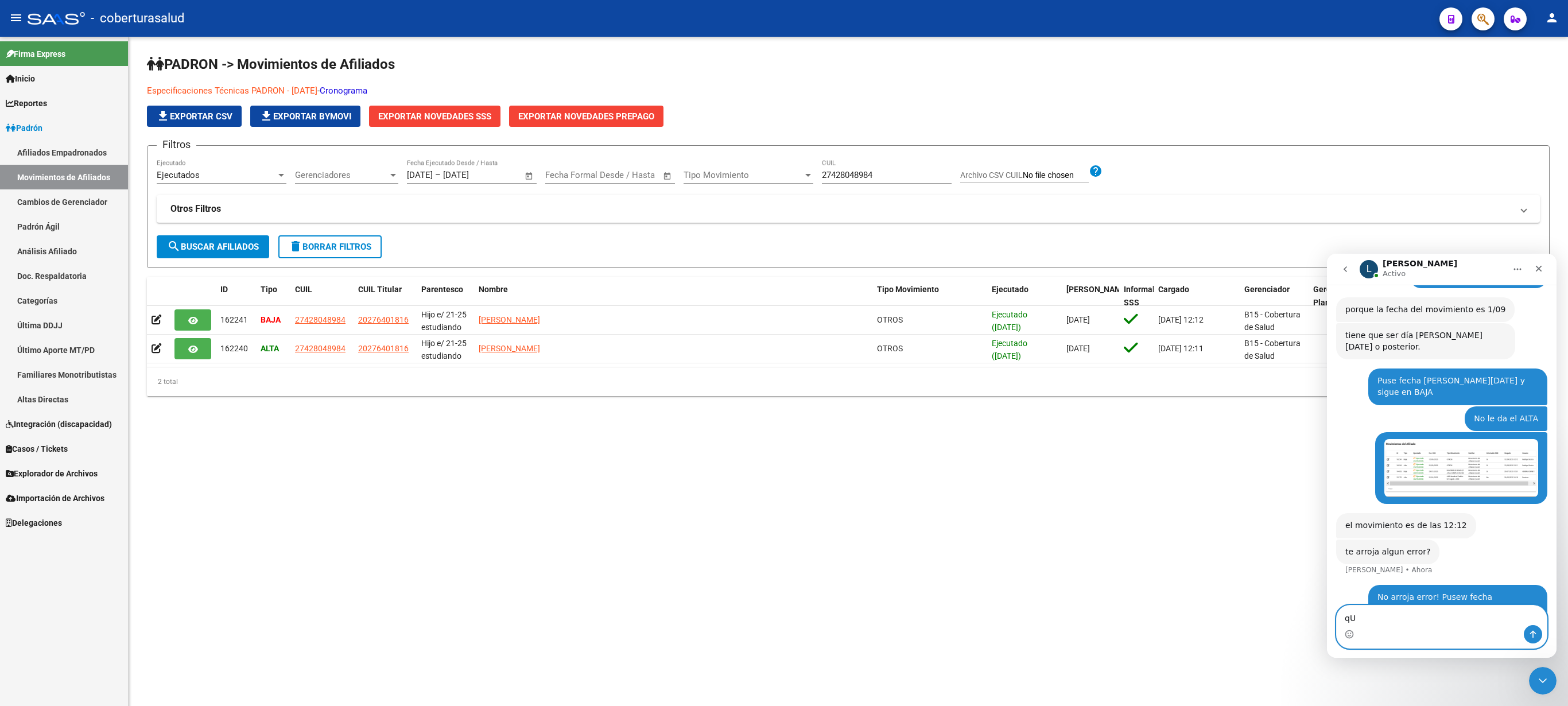
type textarea "q"
type textarea "Quiero que quede en ALTA"
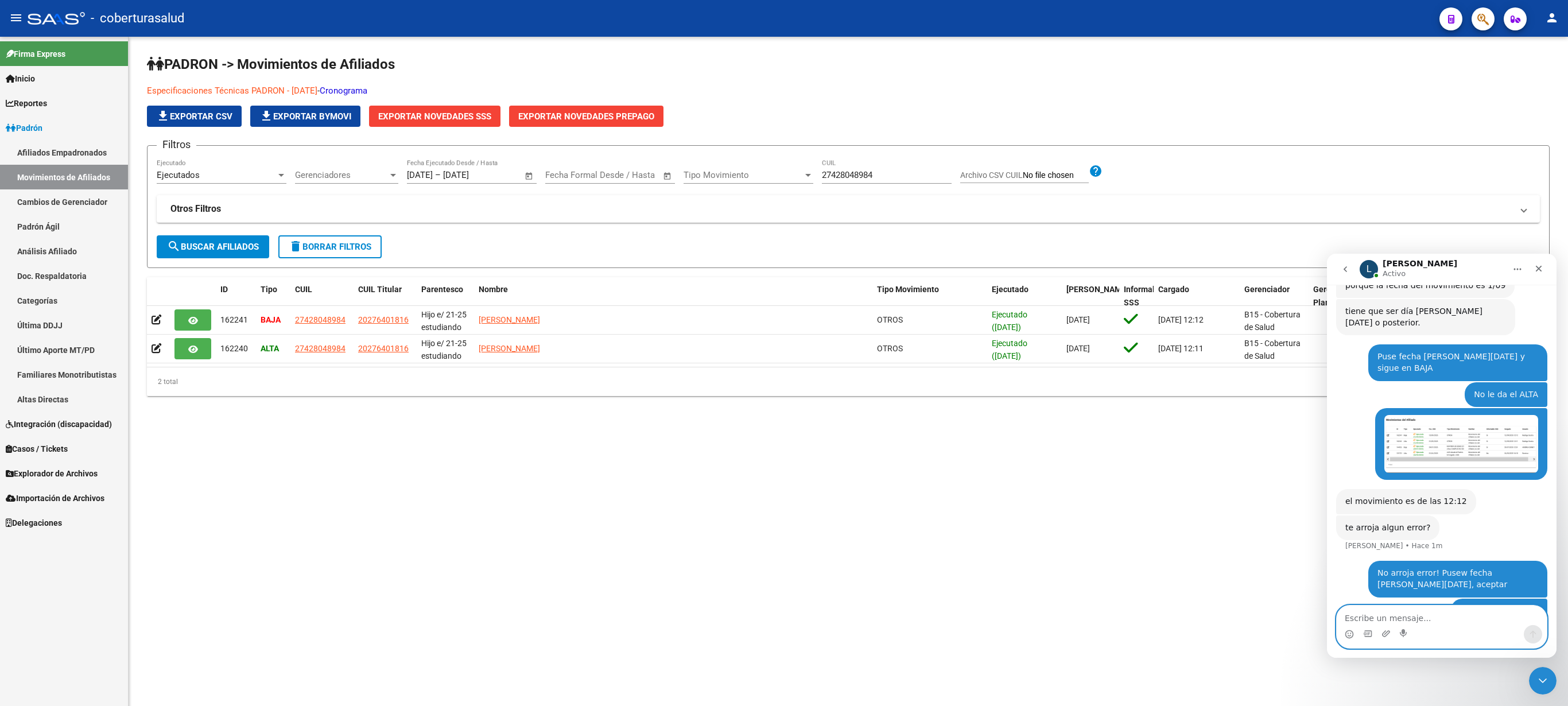
scroll to position [610, 0]
type textarea "Pero no sale una opcion ALTA"
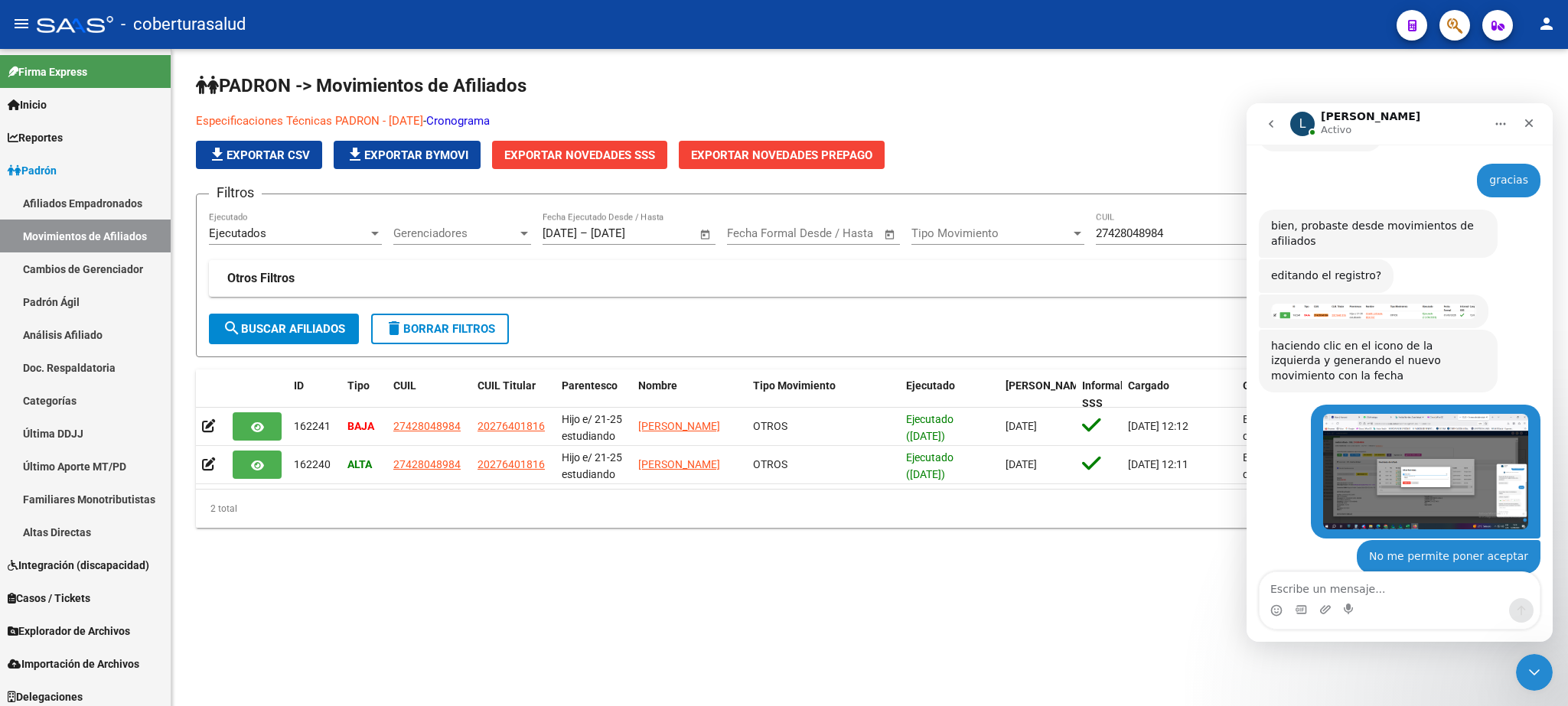
scroll to position [324, 0]
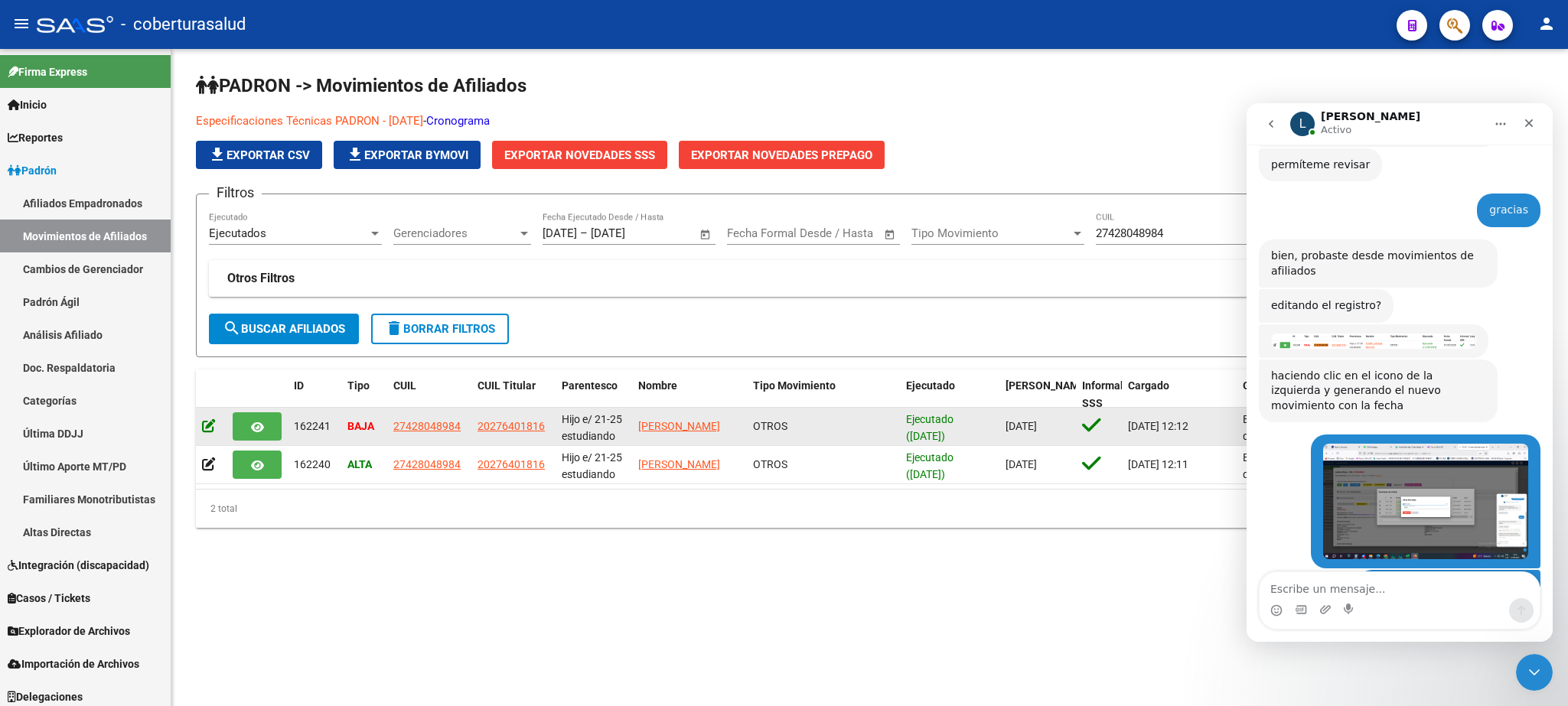
click at [204, 422] on icon at bounding box center [209, 425] width 13 height 14
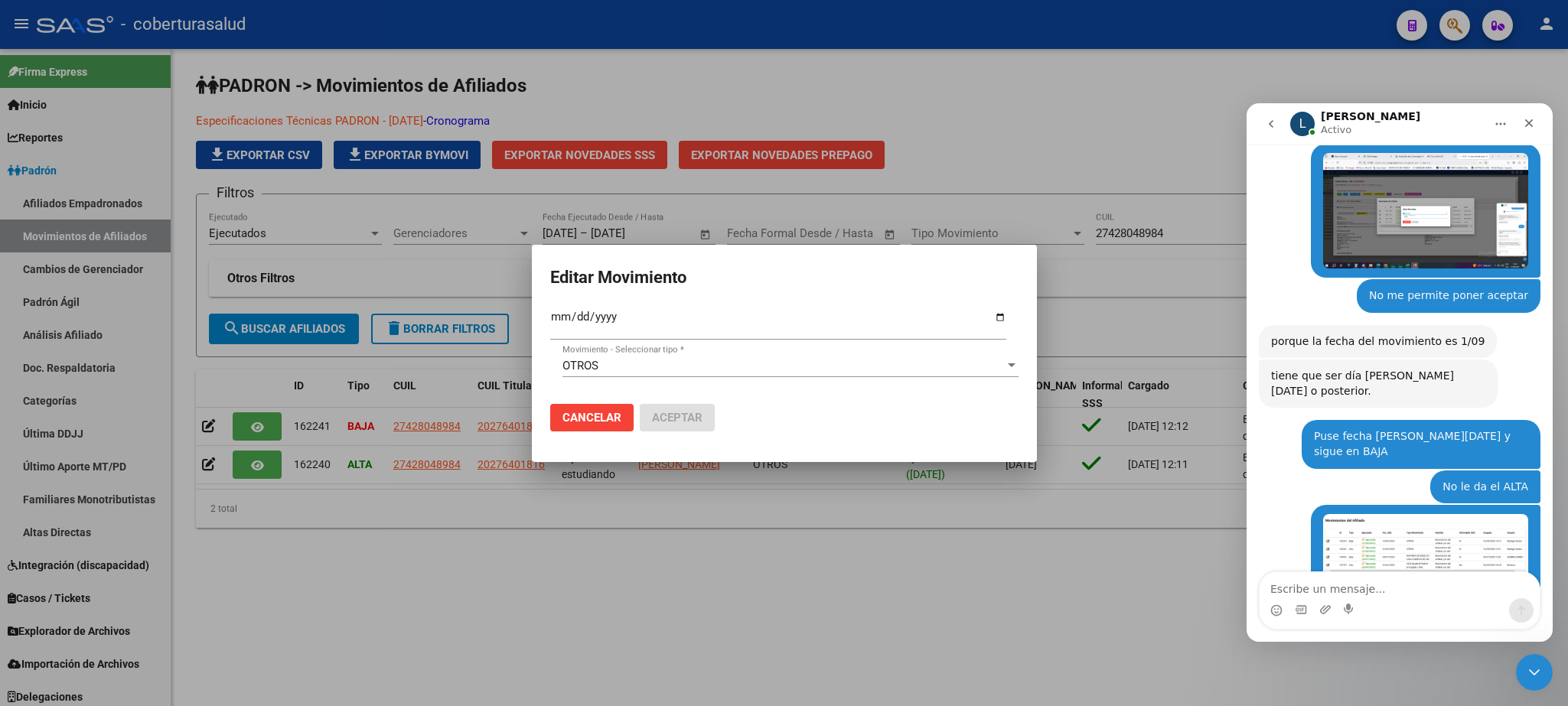
scroll to position [599, 0]
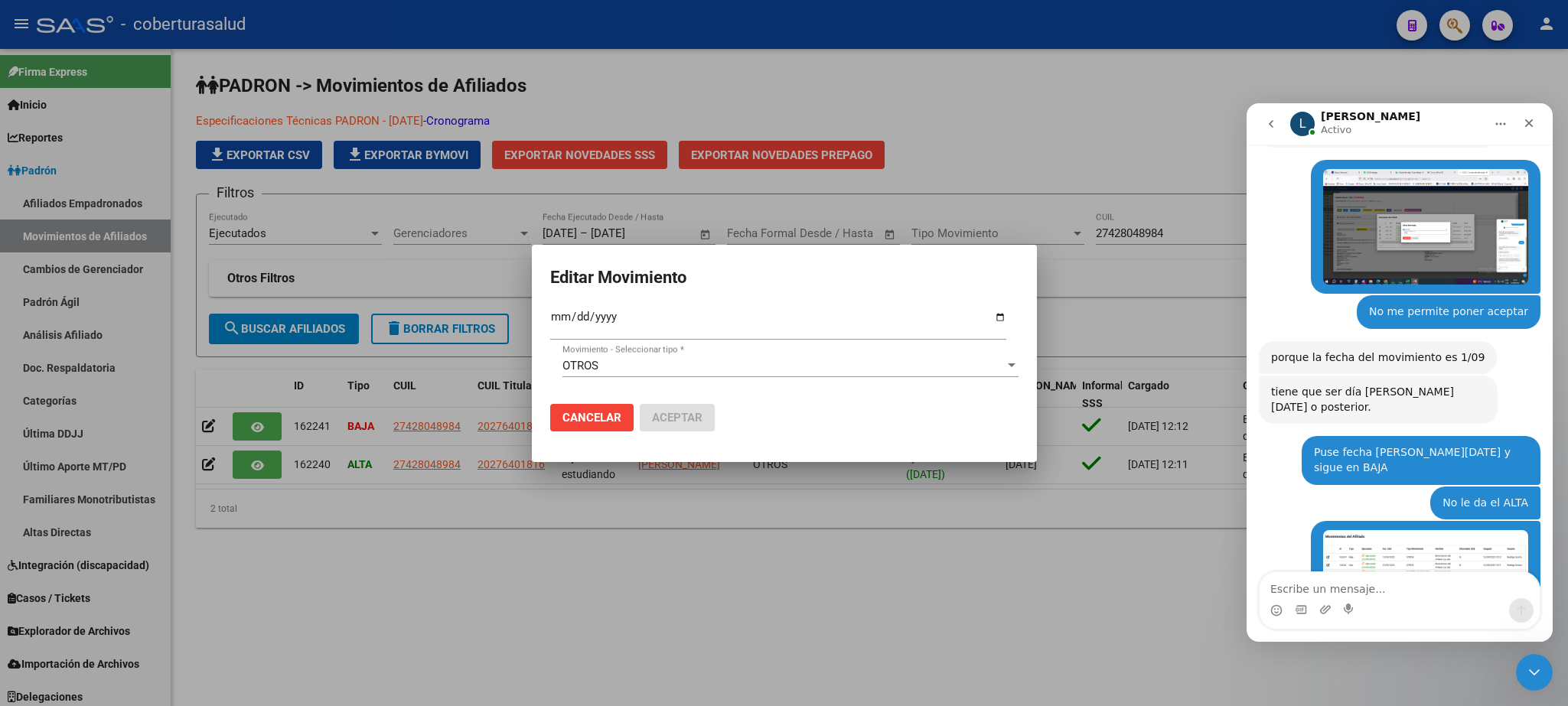
click at [562, 325] on input "[DATE]" at bounding box center [779, 322] width 456 height 24
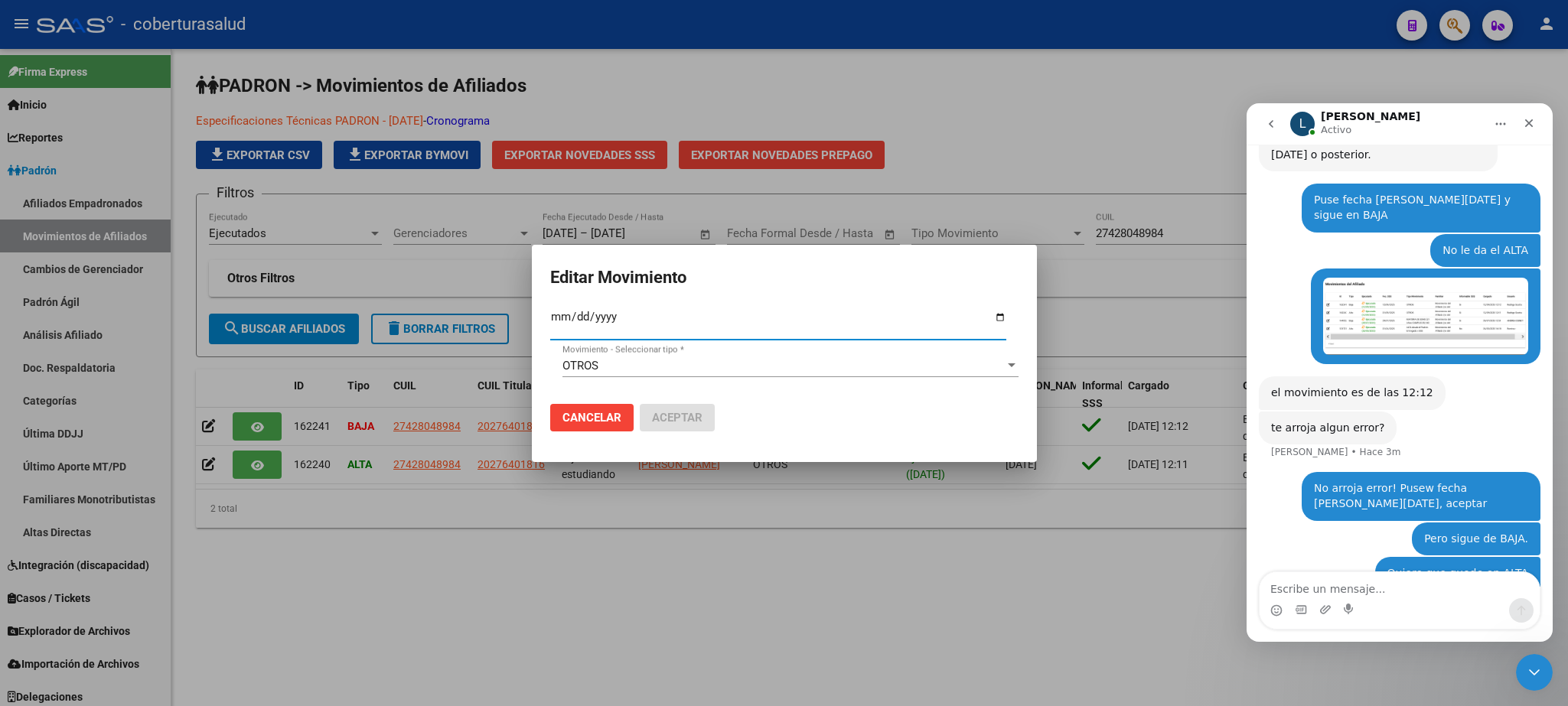
type input "2025-09-12"
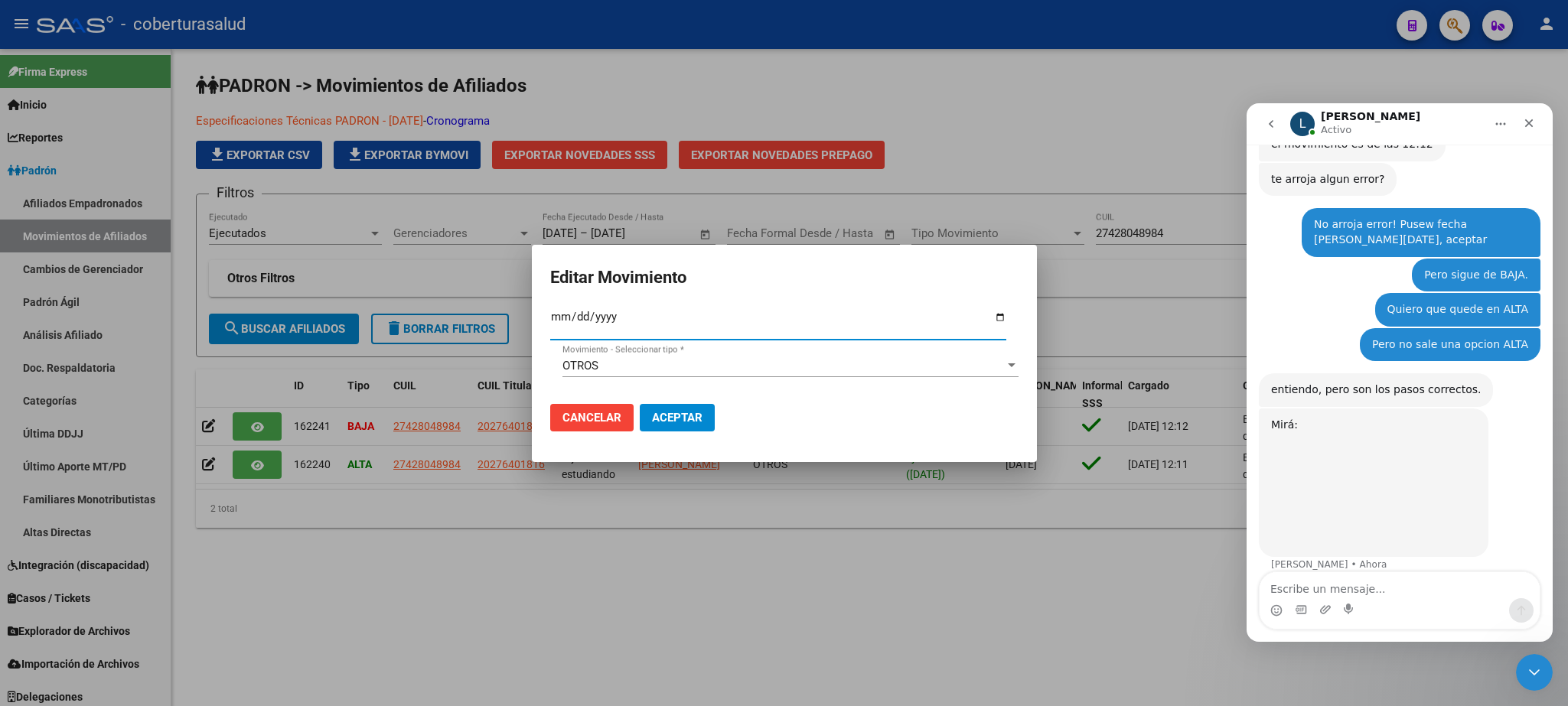
scroll to position [1101, 0]
click at [661, 415] on span "Aceptar" at bounding box center [677, 417] width 50 height 13
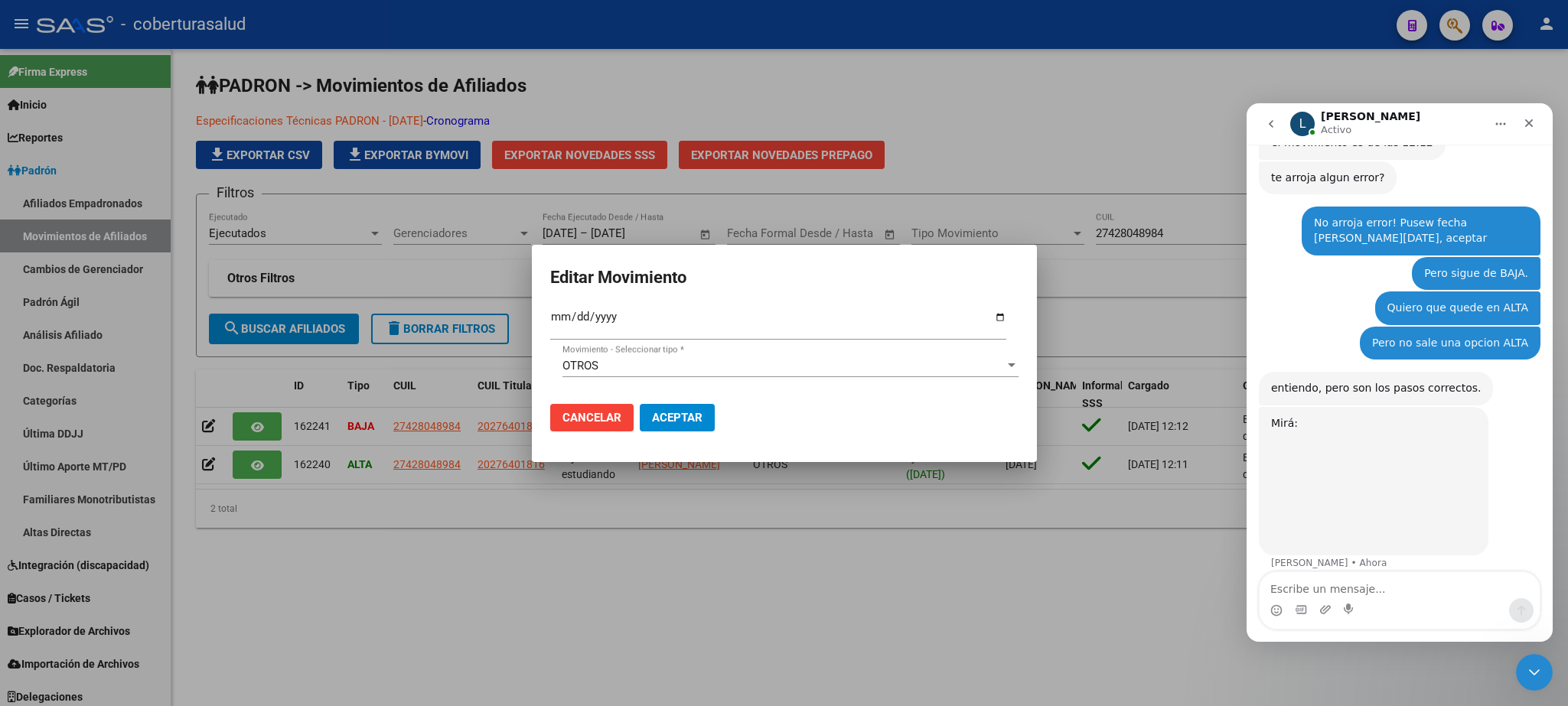
click at [604, 410] on span "Cancelar" at bounding box center [592, 417] width 59 height 13
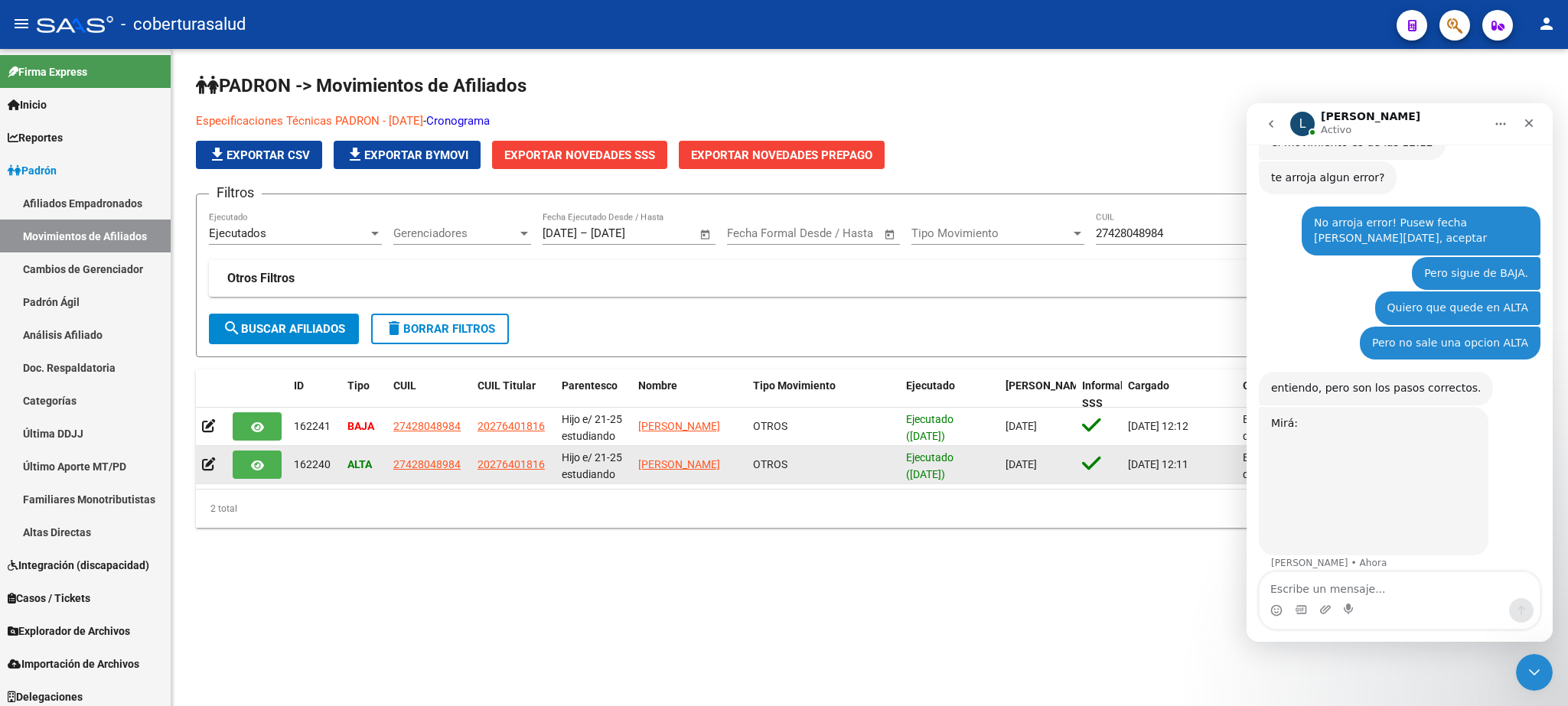
click at [268, 467] on button "button" at bounding box center [257, 465] width 49 height 28
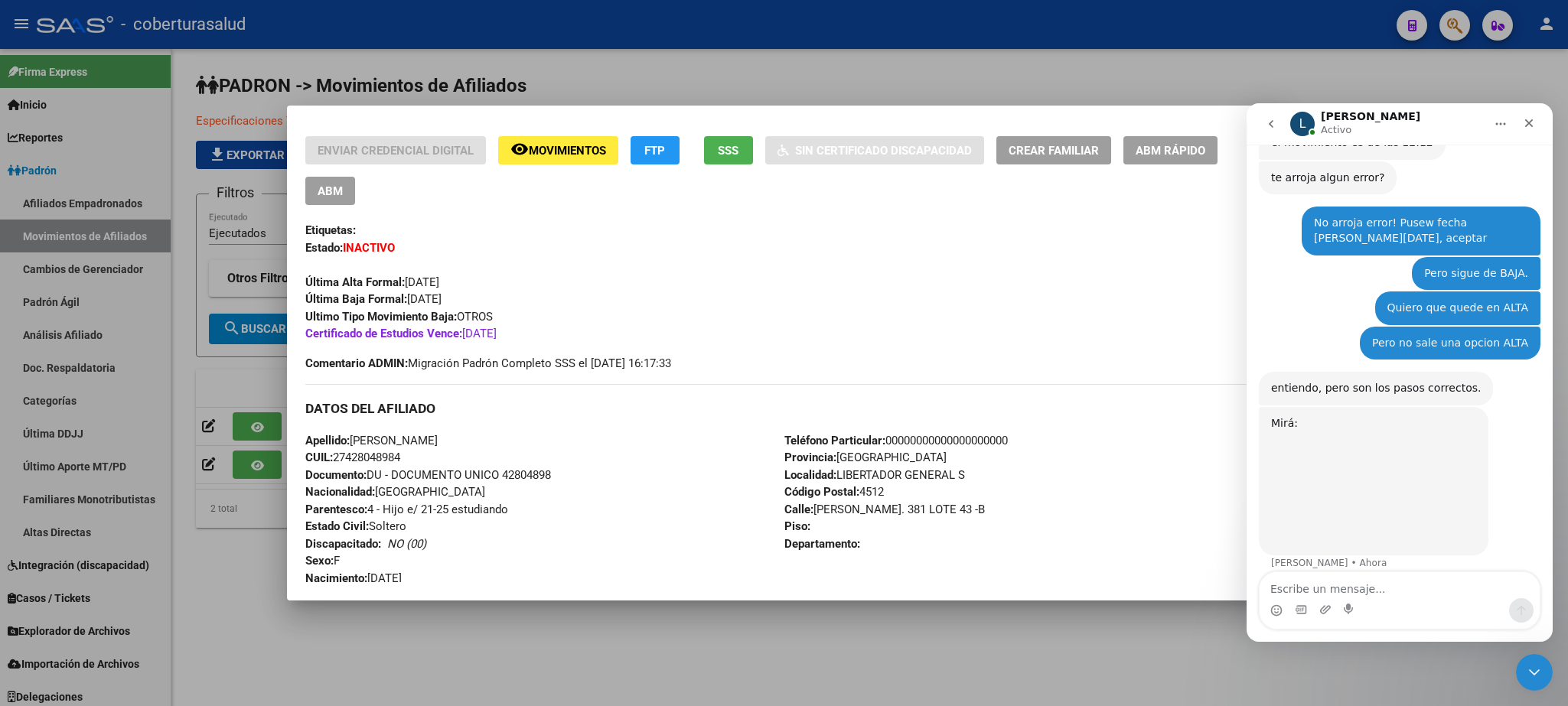
click at [208, 381] on div at bounding box center [784, 353] width 1568 height 706
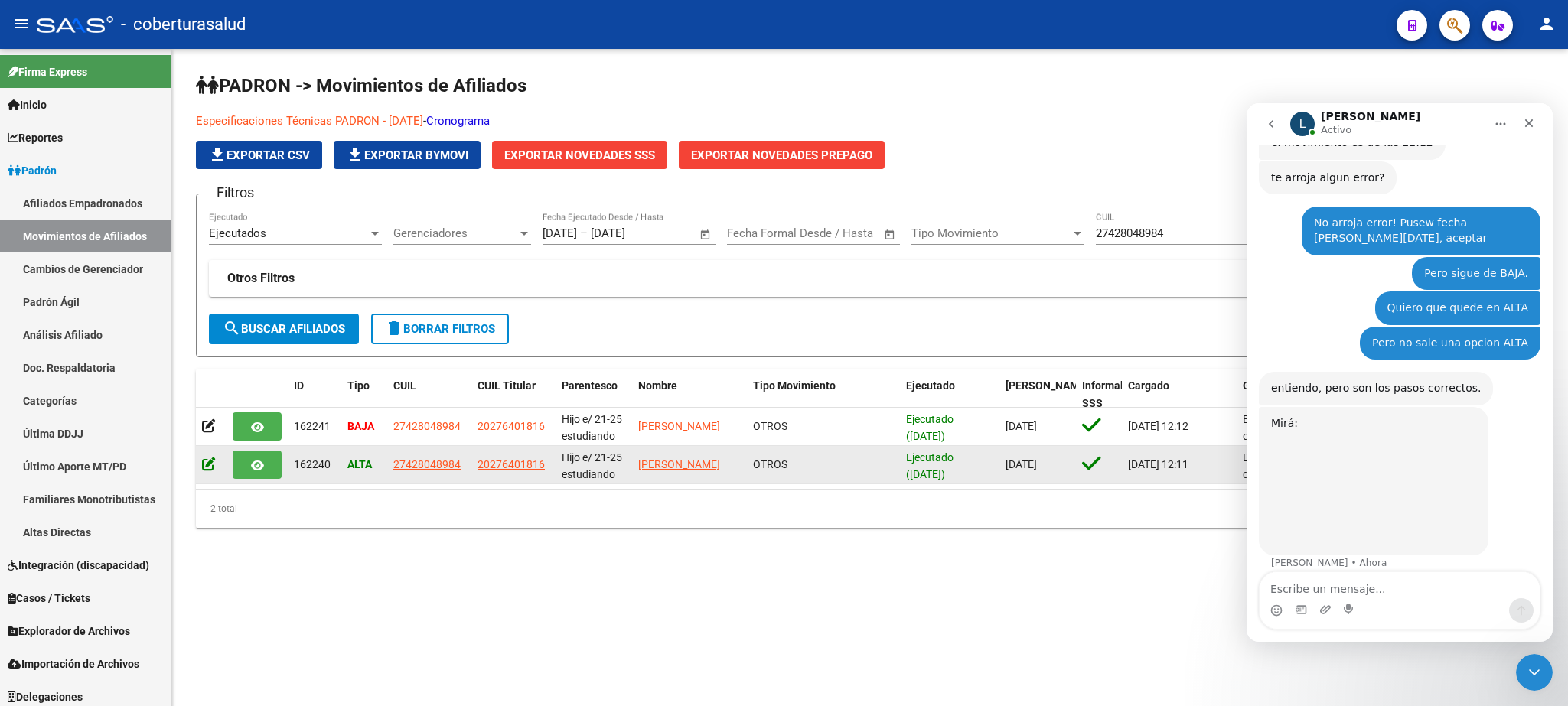
click at [207, 461] on icon at bounding box center [209, 463] width 13 height 14
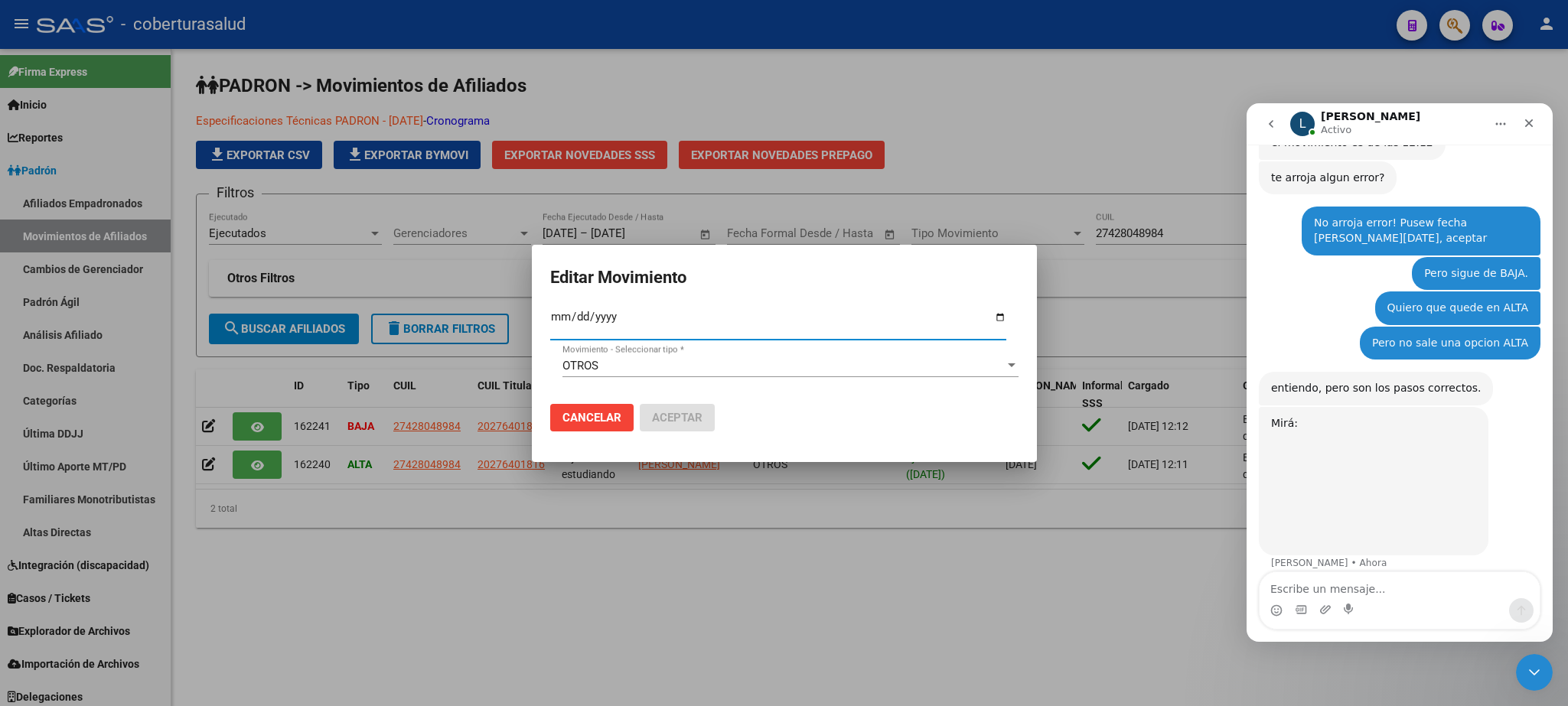
type input "2025-09-12"
click at [682, 410] on span "Aceptar" at bounding box center [677, 417] width 50 height 13
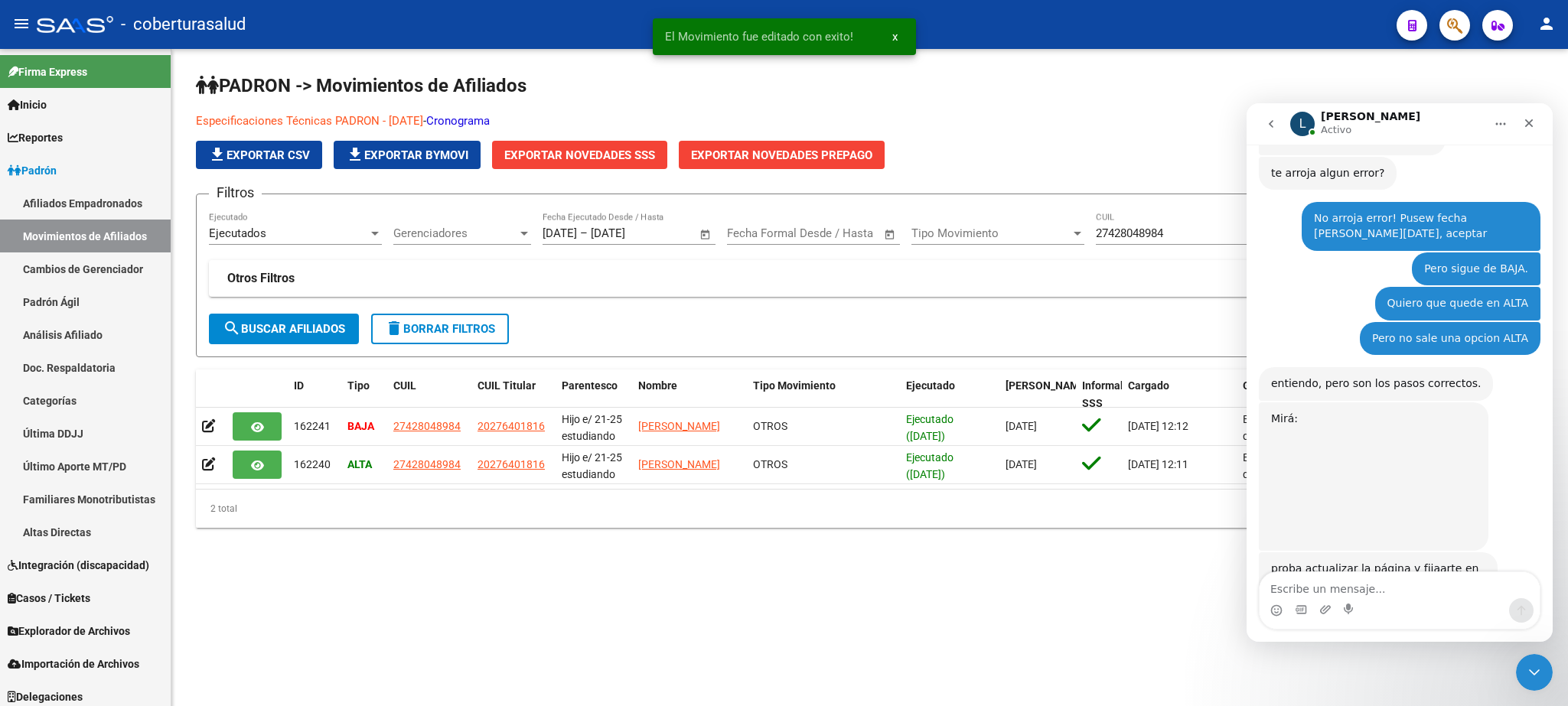
scroll to position [1107, 0]
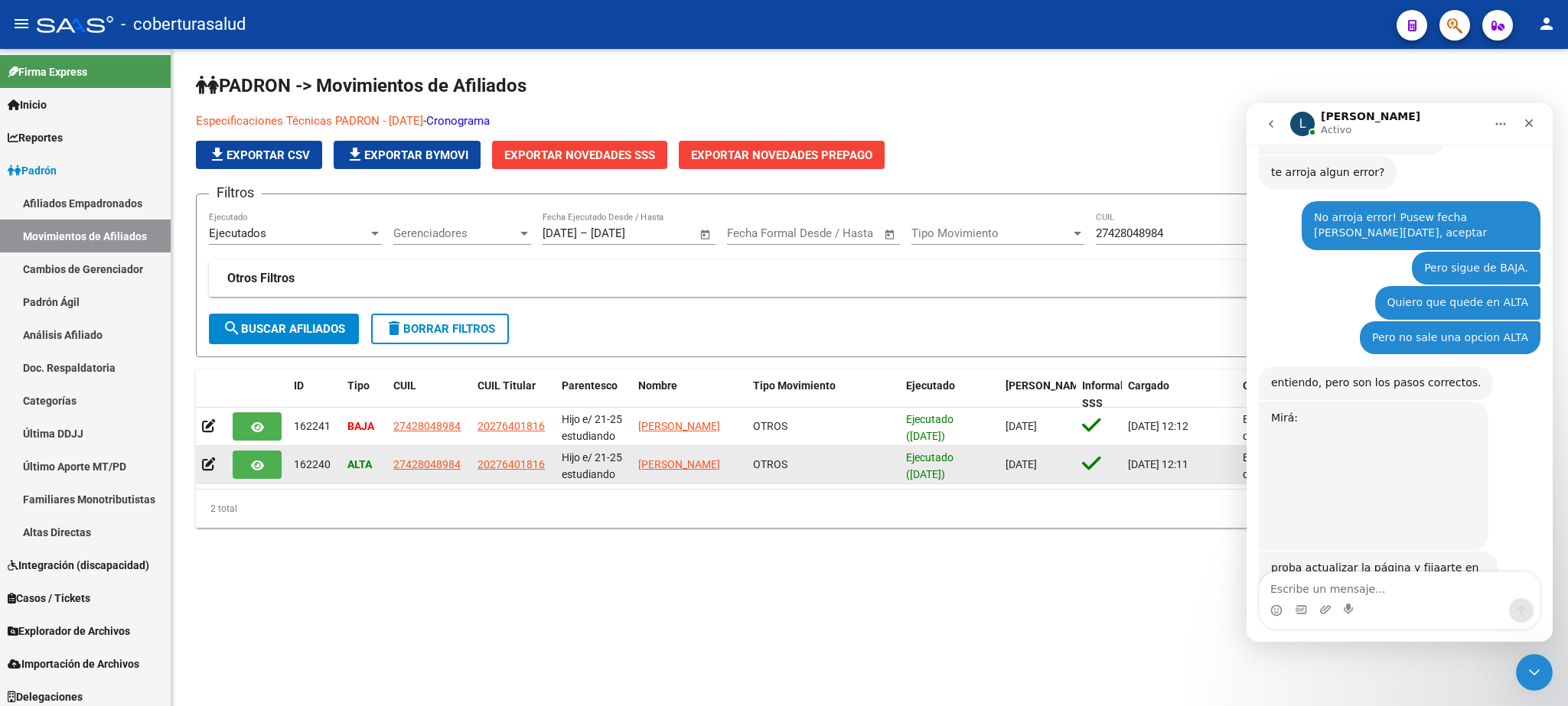
drag, startPoint x: 463, startPoint y: 468, endPoint x: 392, endPoint y: 480, distance: 72.0
click at [393, 473] on div "27428048984" at bounding box center [429, 464] width 72 height 18
click at [263, 472] on button "button" at bounding box center [257, 465] width 49 height 28
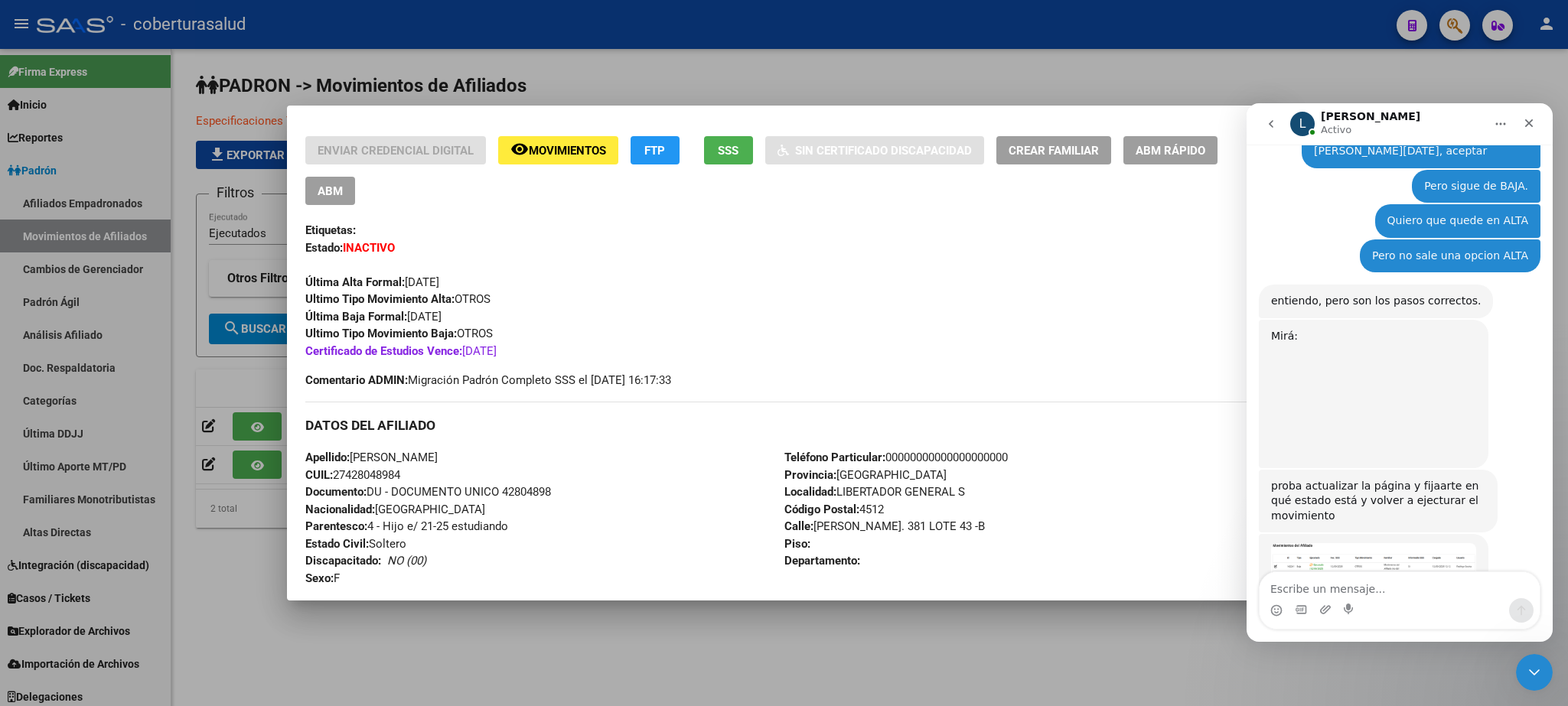
scroll to position [1189, 0]
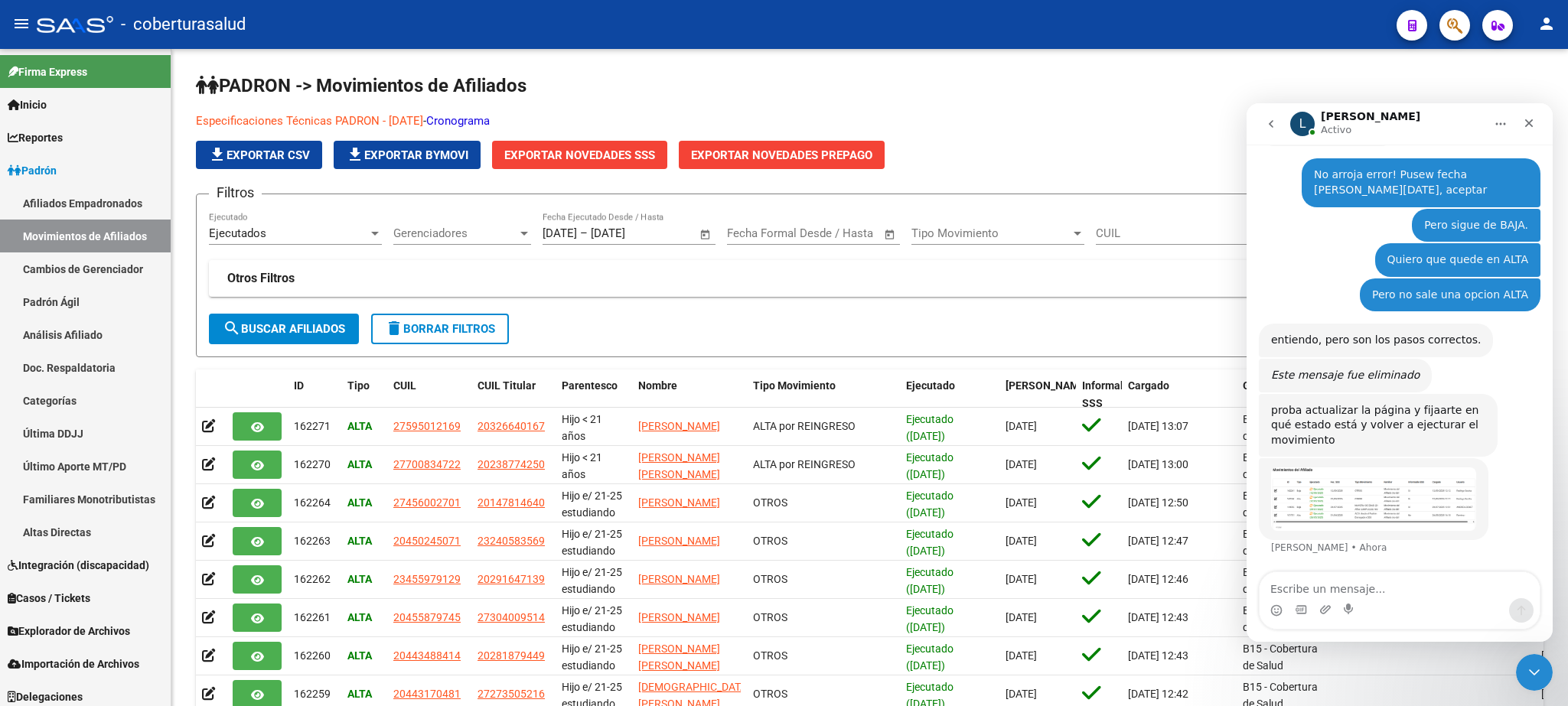
scroll to position [1074, 0]
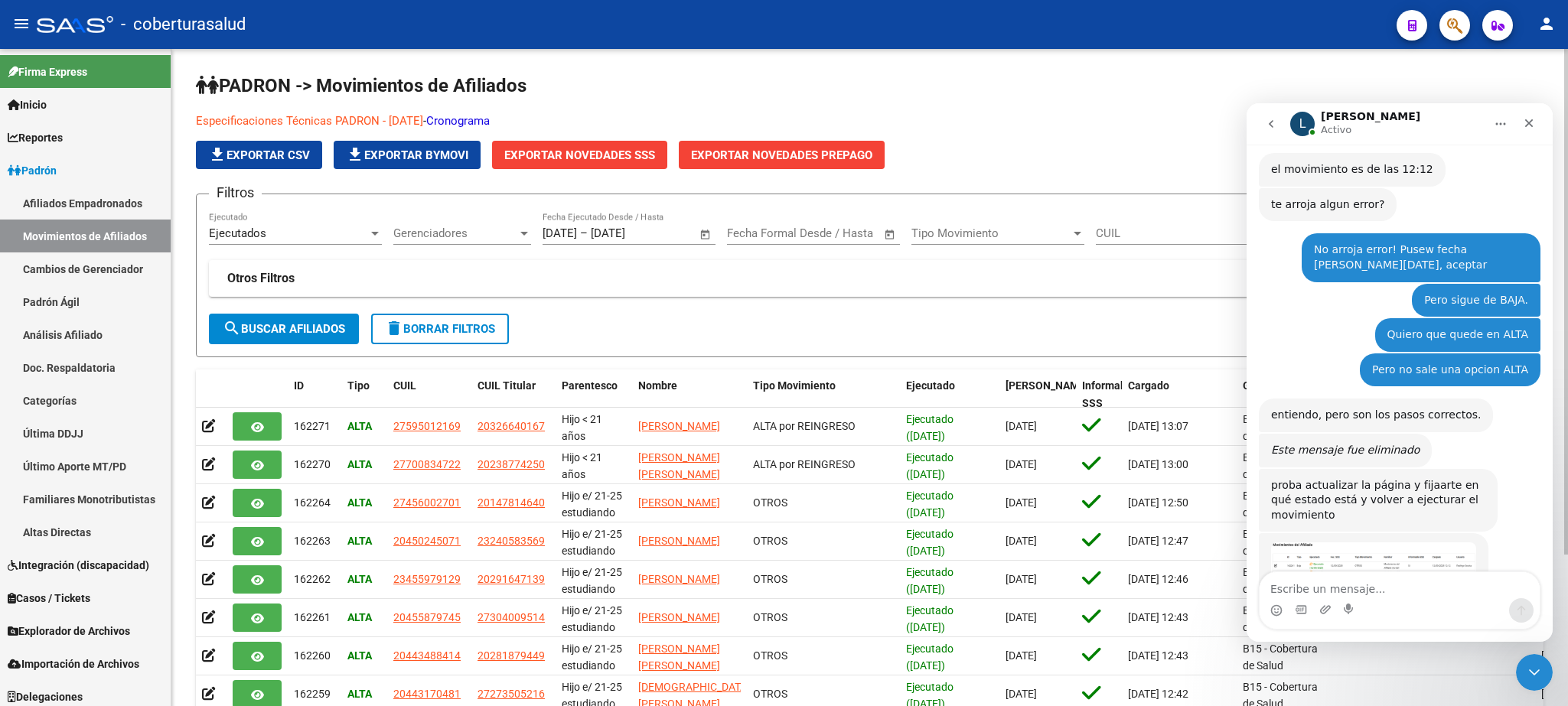
drag, startPoint x: 1106, startPoint y: 245, endPoint x: 1116, endPoint y: 240, distance: 11.2
click at [1109, 245] on div "CUIL" at bounding box center [1182, 228] width 173 height 33
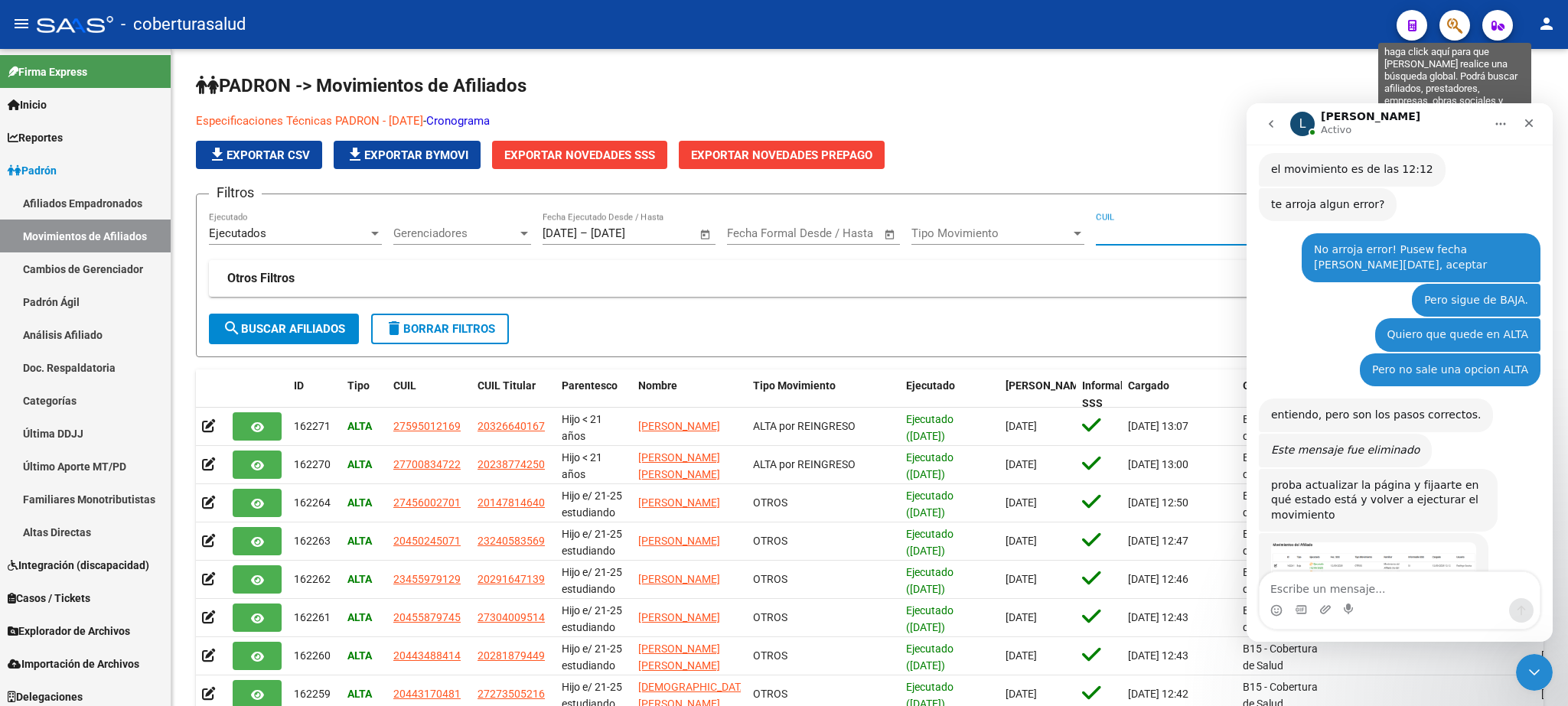
click at [1461, 18] on icon "button" at bounding box center [1455, 25] width 15 height 18
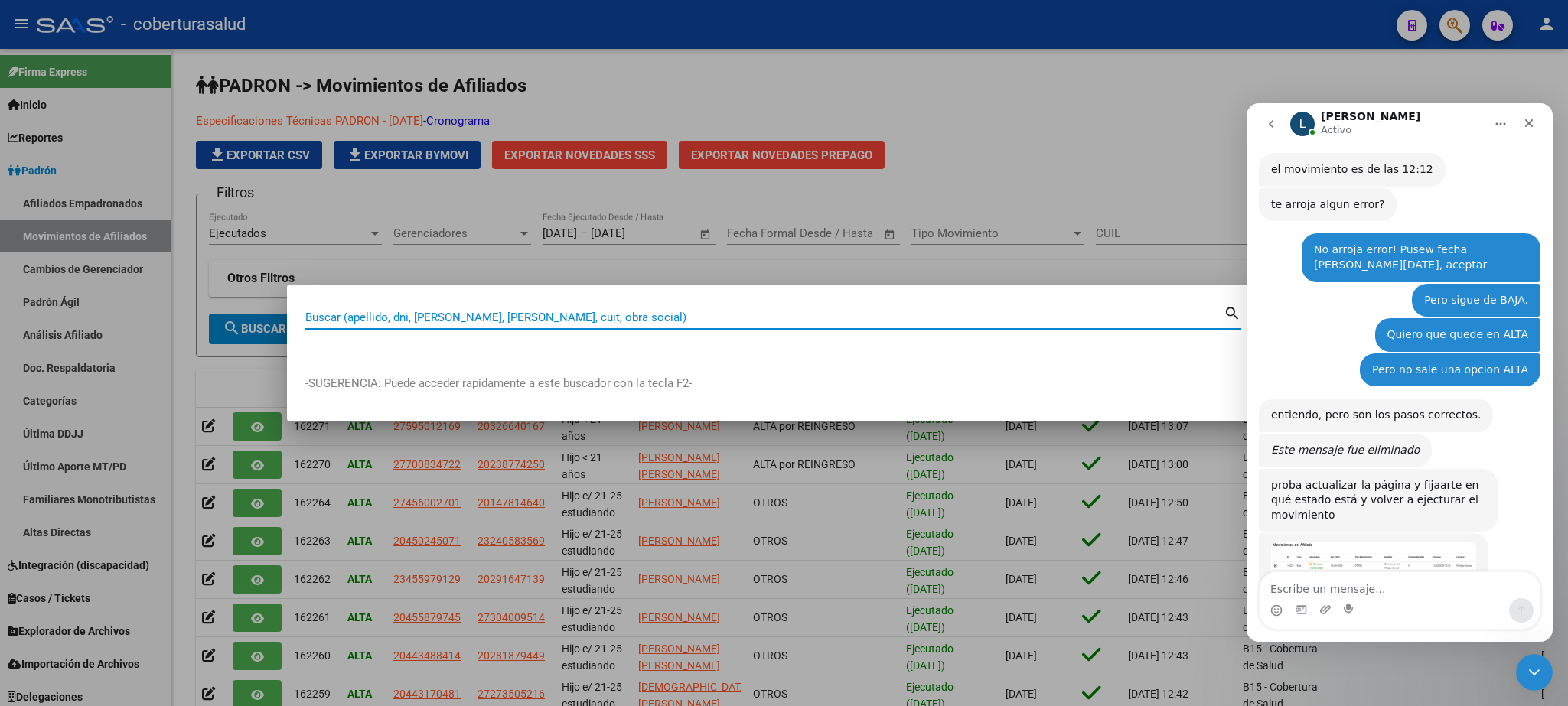
paste input "27428048984"
type input "27428048984"
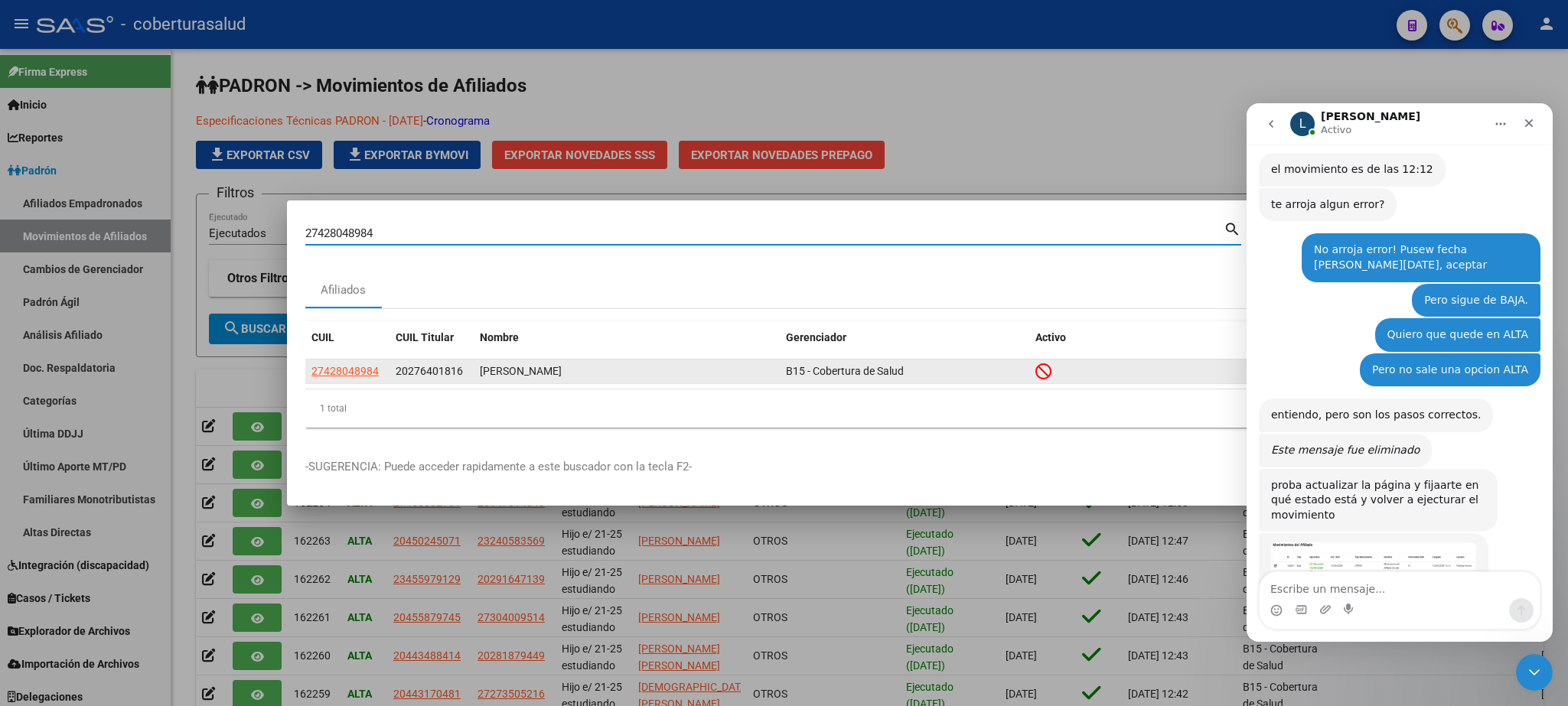
click at [346, 378] on app-link-go-to "27428048984" at bounding box center [345, 371] width 67 height 18
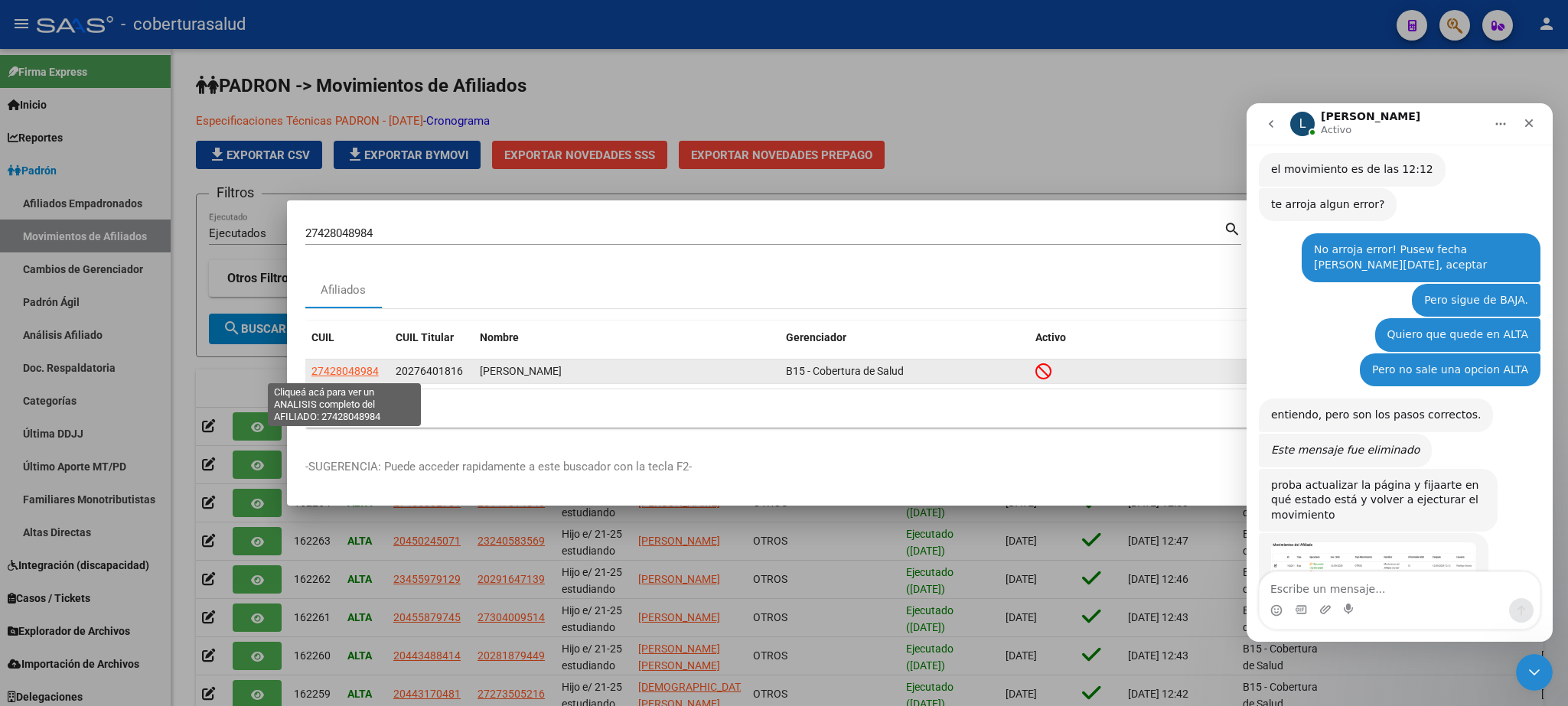
click at [344, 371] on span "27428048984" at bounding box center [345, 371] width 67 height 13
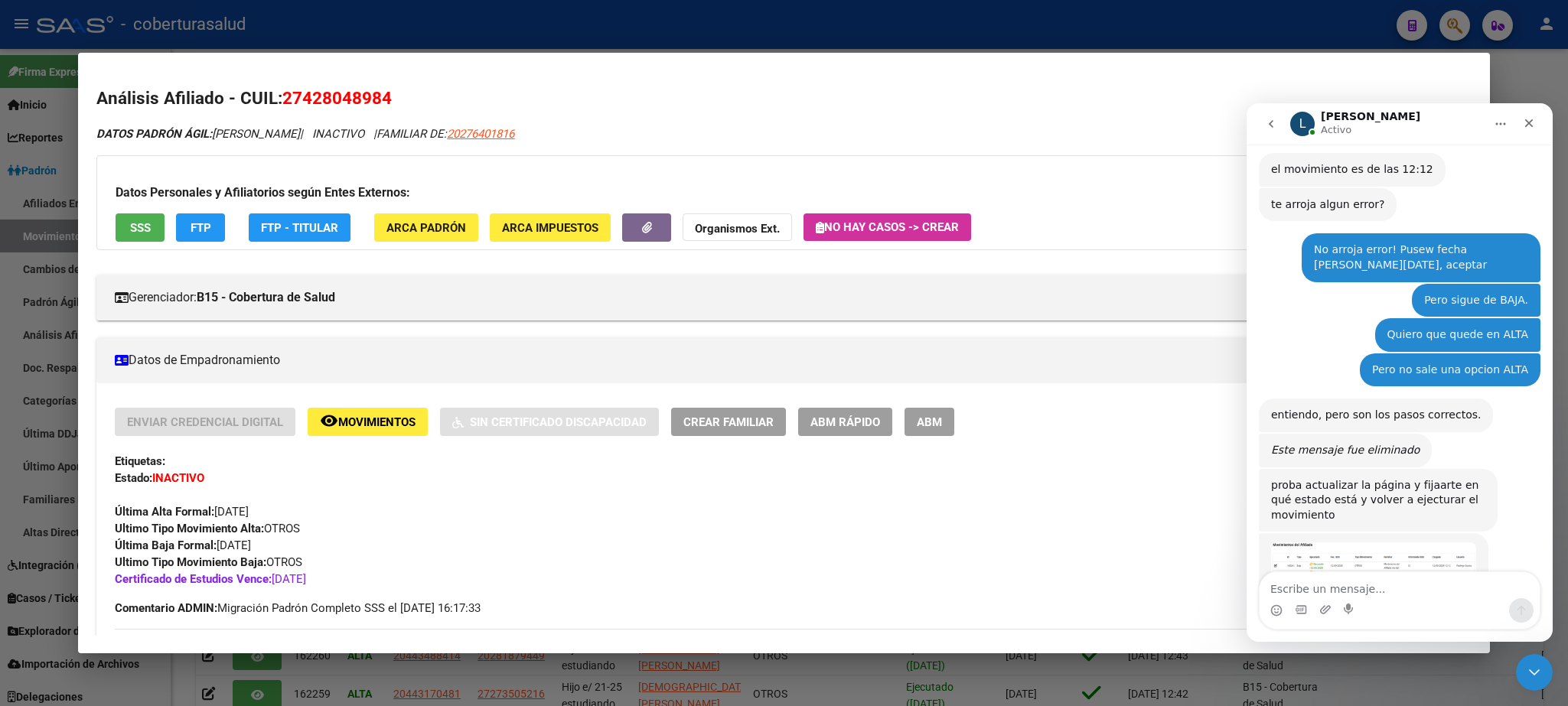
click at [1336, 543] on img "Ludmila dice…" at bounding box center [1374, 574] width 205 height 63
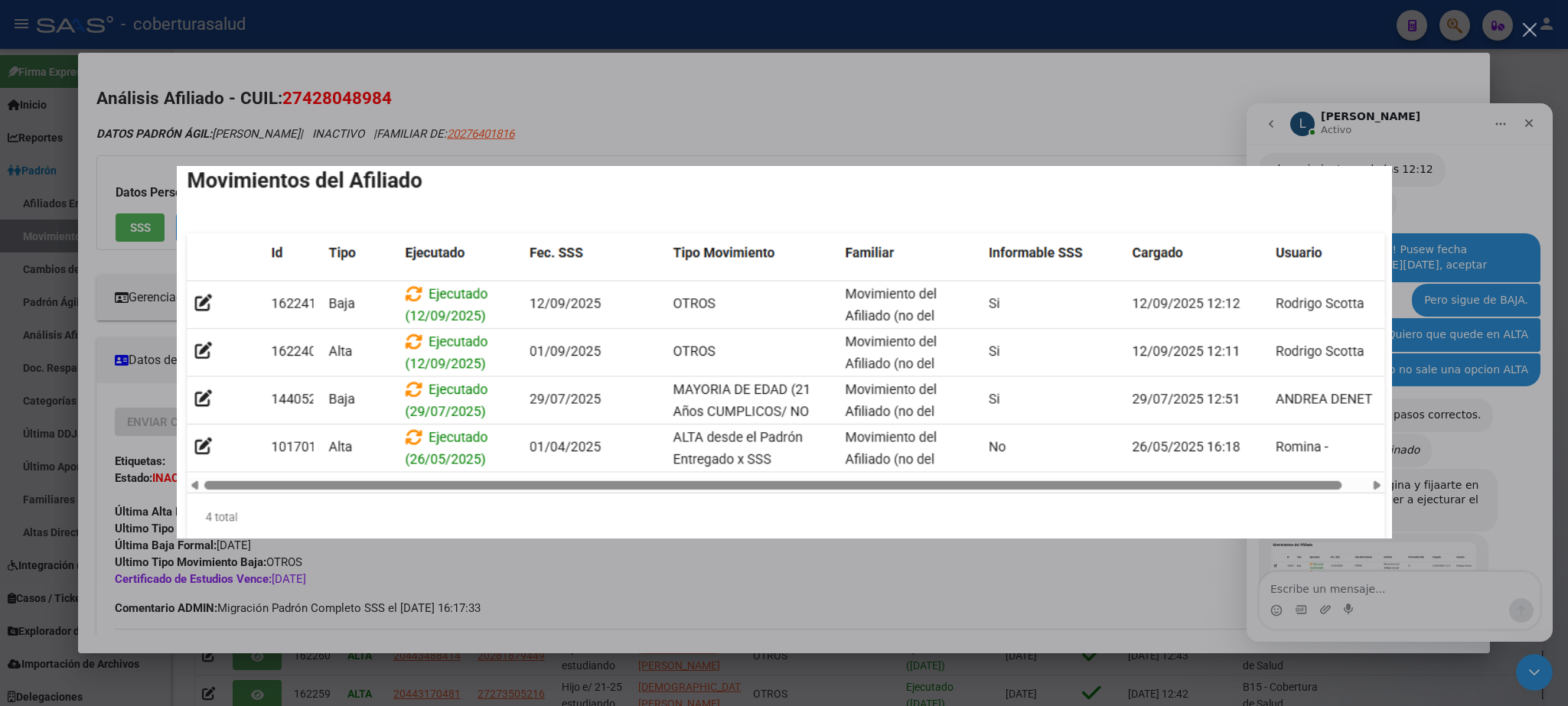
click at [778, 61] on div "Intercom Messenger" at bounding box center [784, 353] width 1568 height 706
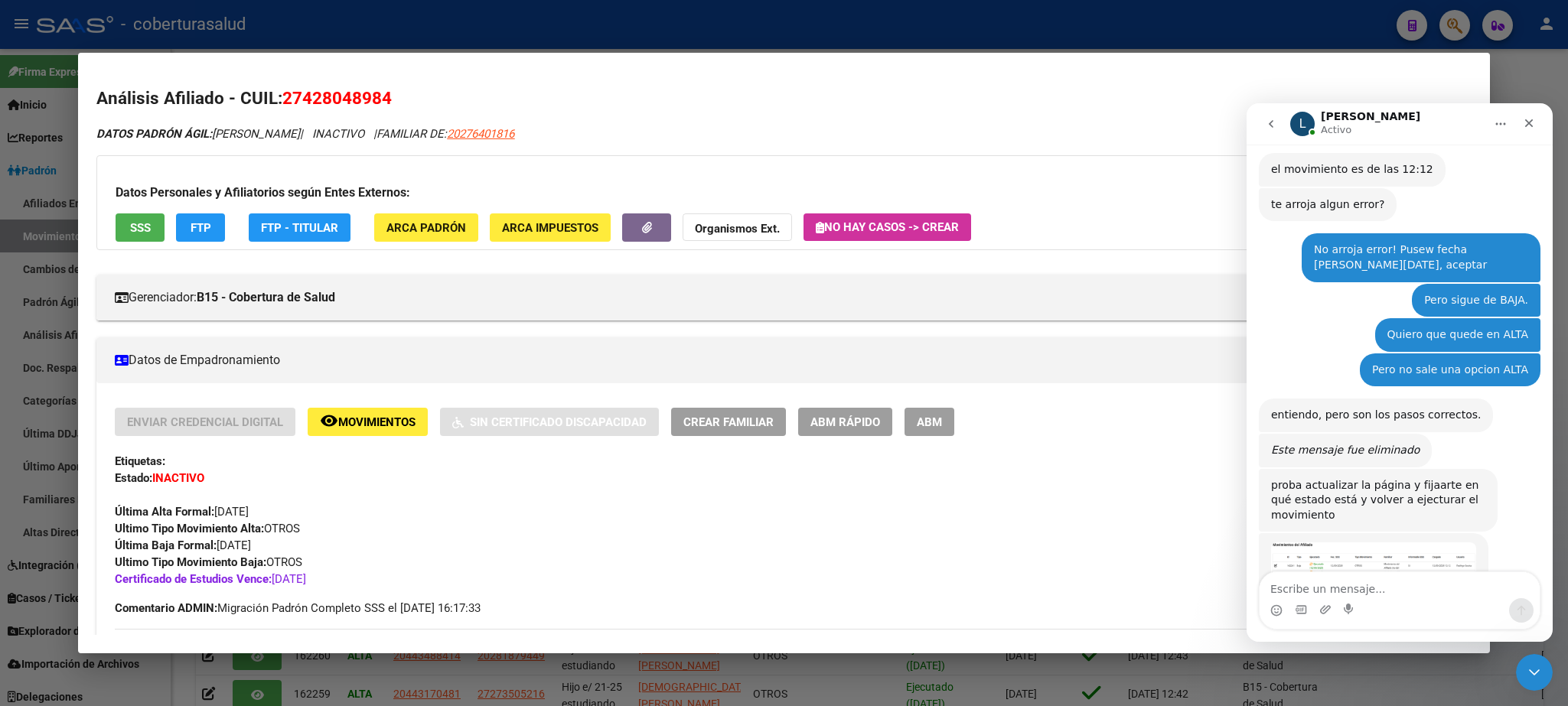
click at [358, 418] on span "Movimientos" at bounding box center [377, 422] width 77 height 13
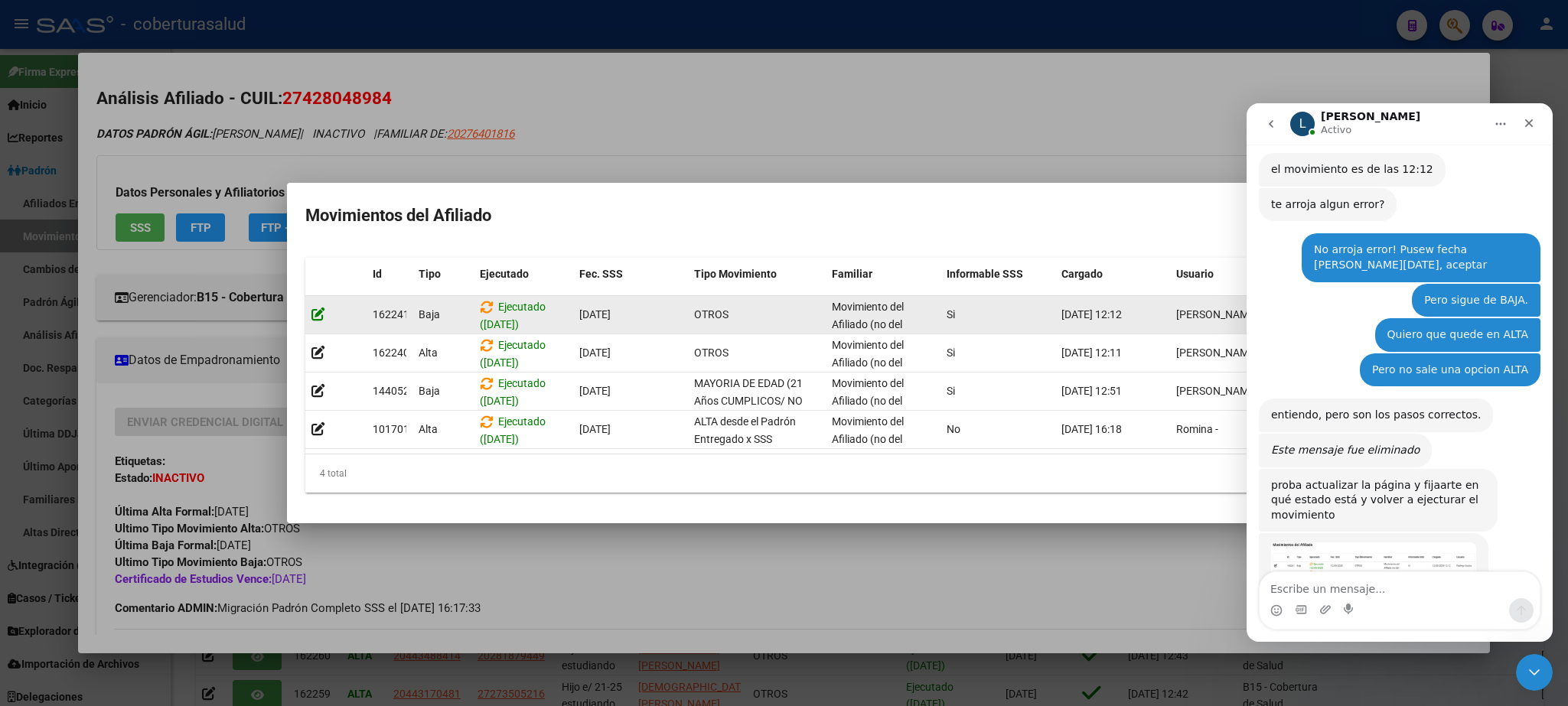
click at [318, 307] on icon at bounding box center [318, 313] width 13 height 14
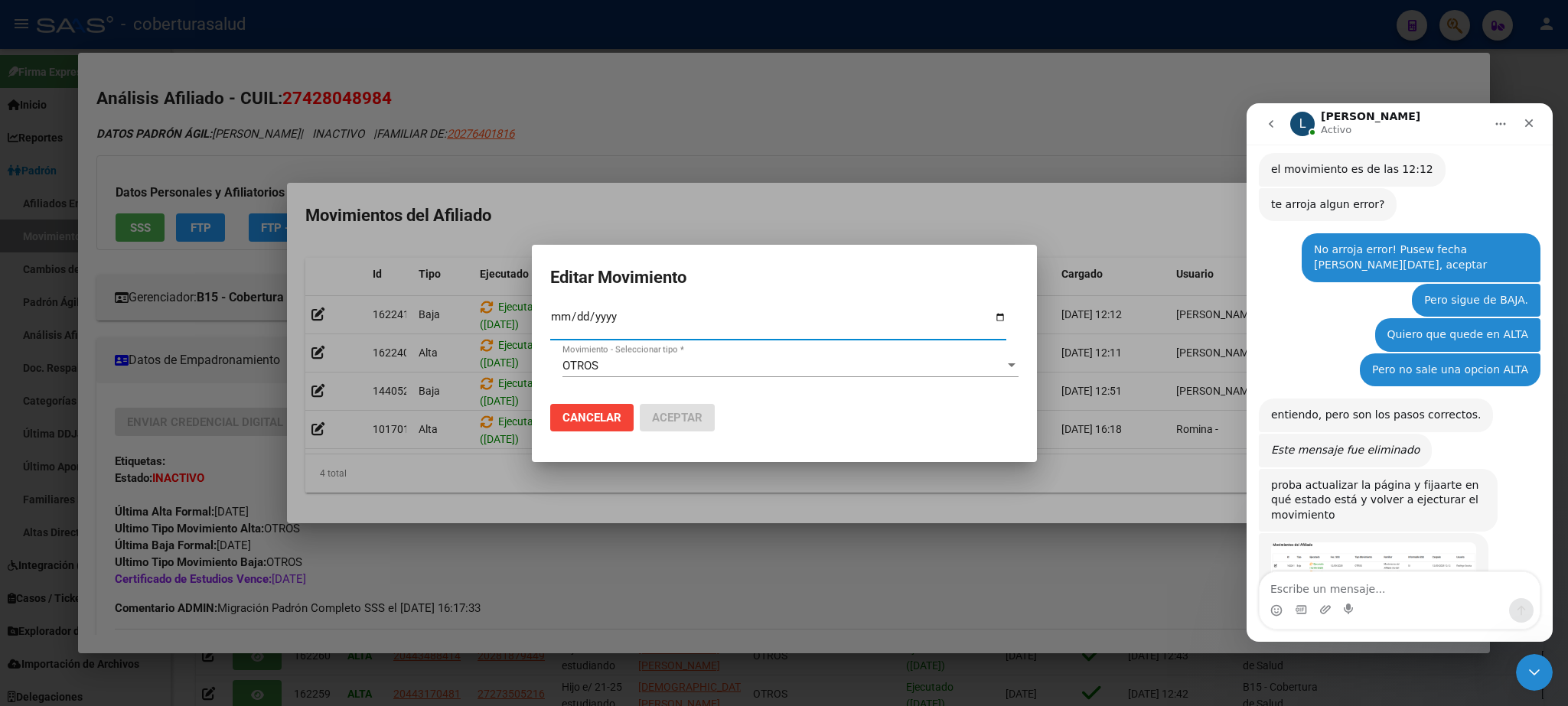
click at [644, 111] on div at bounding box center [784, 353] width 1568 height 706
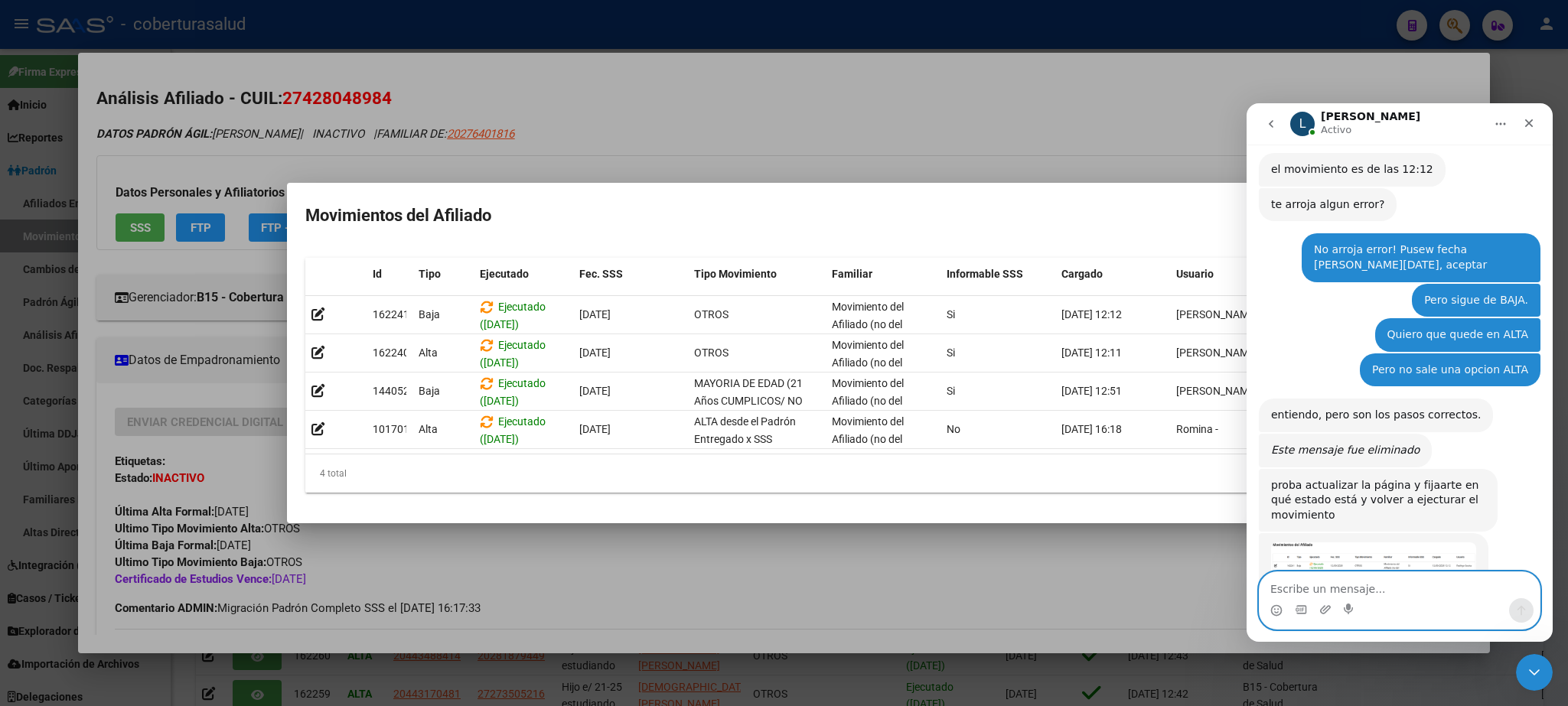
click at [1324, 591] on textarea "Escribe un mensaje..." at bounding box center [1400, 585] width 280 height 26
type textarea "Ok"
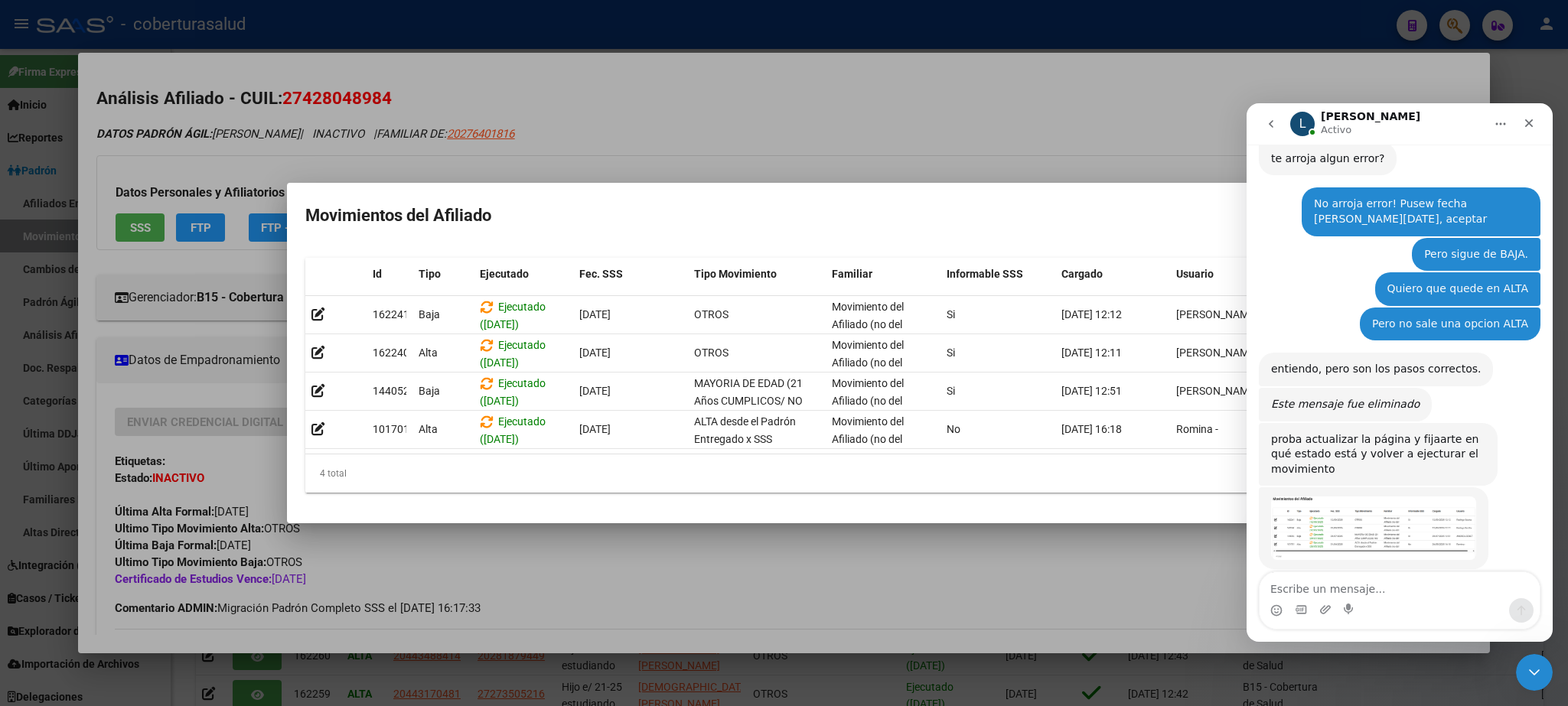
click at [1070, 75] on div at bounding box center [784, 353] width 1568 height 706
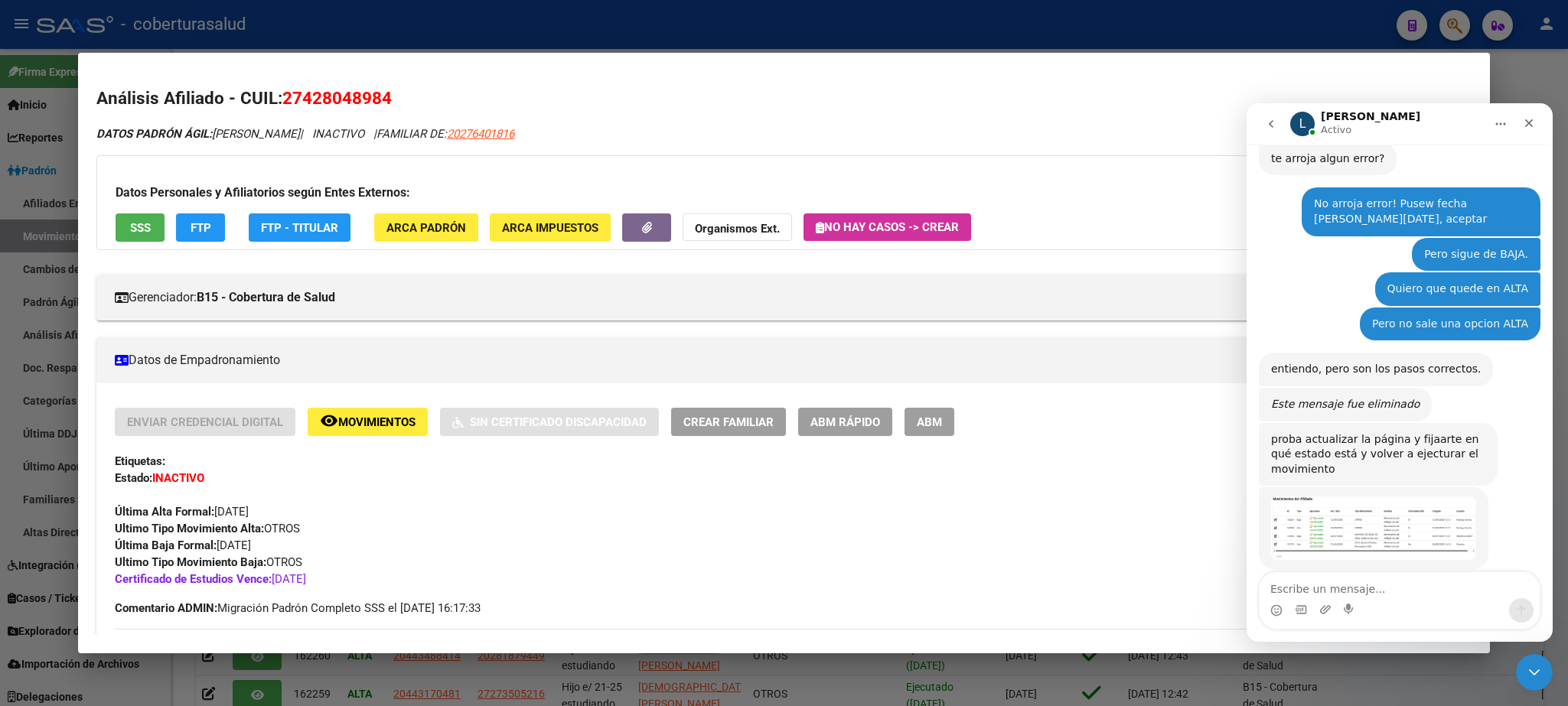
click at [1039, 108] on h2 "Análisis Afiliado - CUIL: 27428048984" at bounding box center [784, 98] width 1374 height 26
click at [1127, 85] on mat-dialog-content "Análisis Afiliado - CUIL: 27428048984 DATOS PADRÓN ÁGIL: CHARI LUCIANA BEATRIZ …" at bounding box center [784, 353] width 1411 height 564
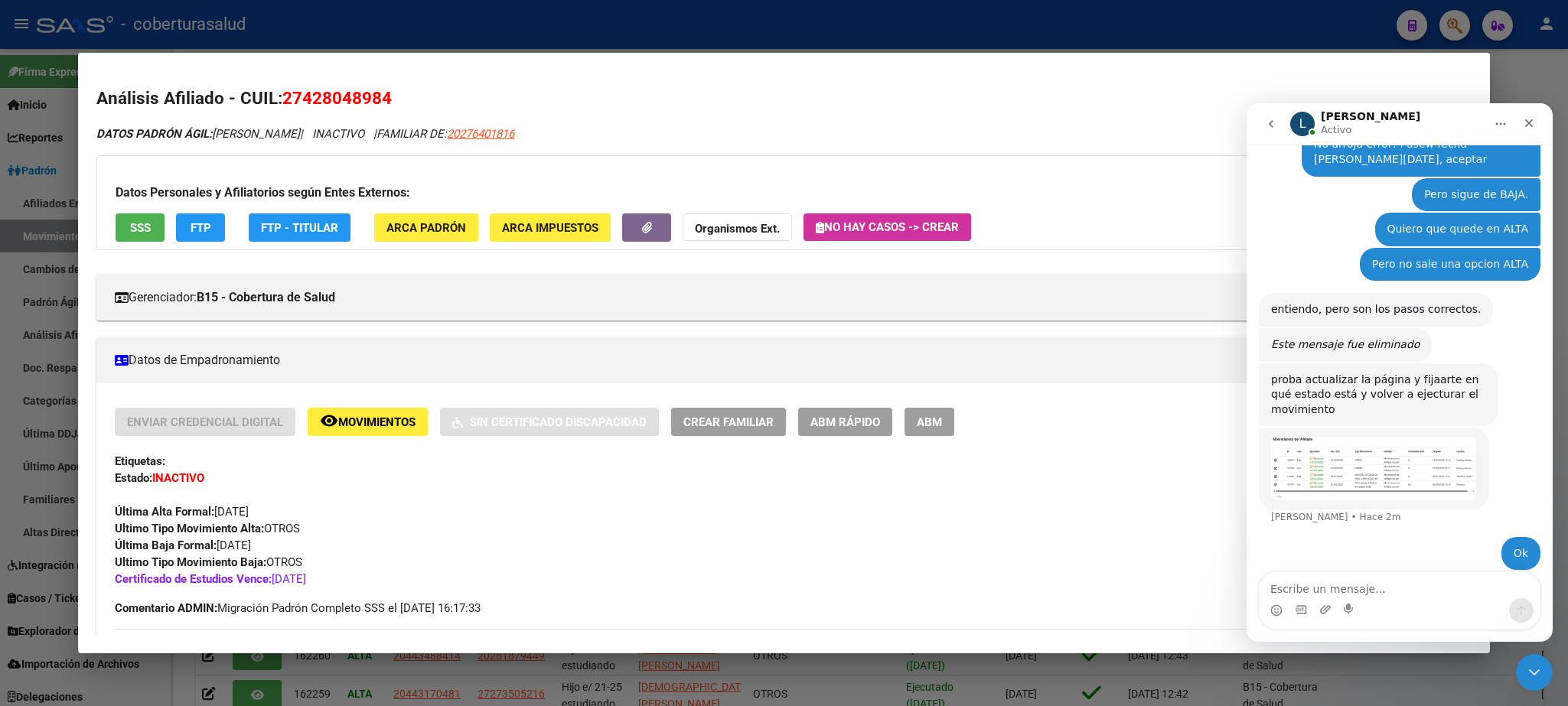
click at [1127, 85] on mat-dialog-content "Análisis Afiliado - CUIL: 27428048984 DATOS PADRÓN ÁGIL: CHARI LUCIANA BEATRIZ …" at bounding box center [784, 353] width 1411 height 564
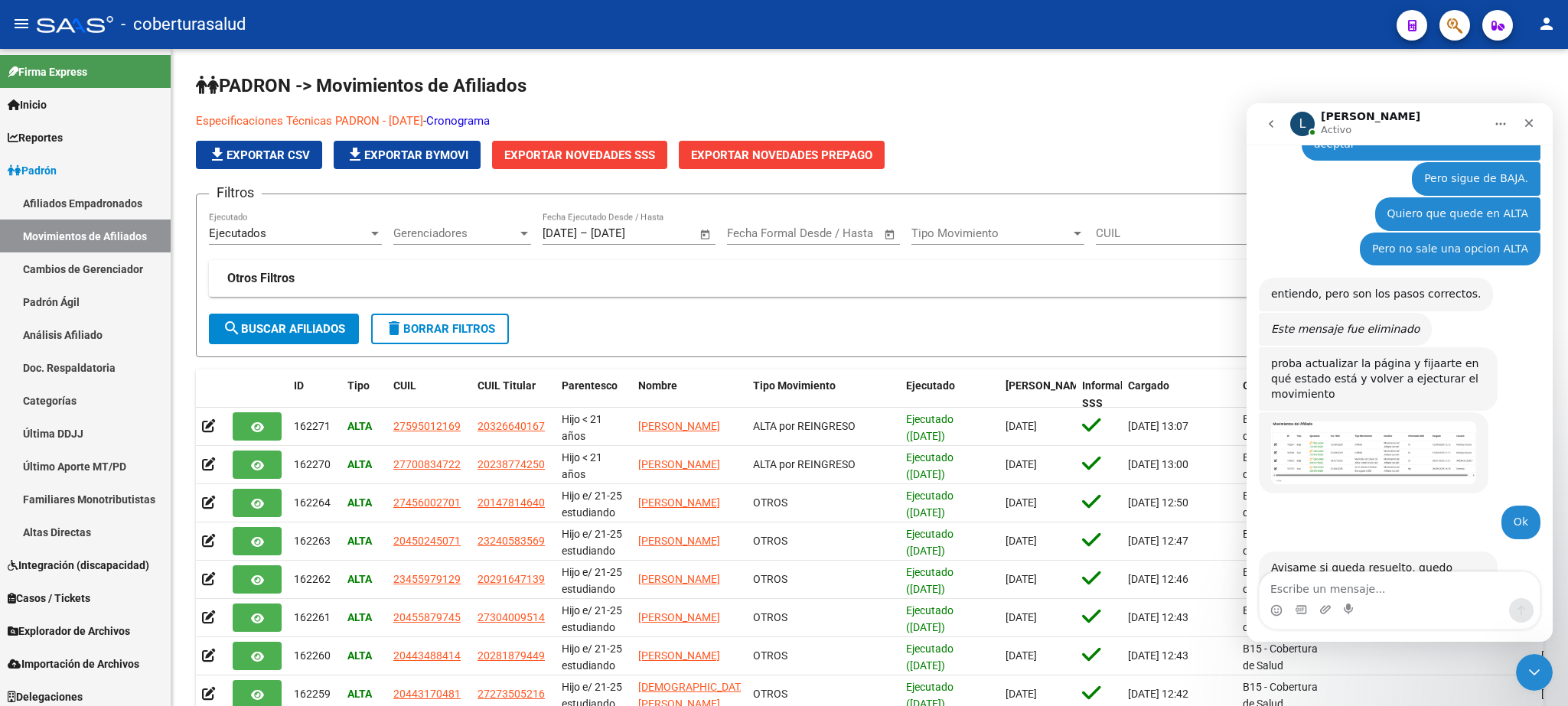
scroll to position [1167, 0]
click at [43, 105] on span "Inicio" at bounding box center [27, 105] width 39 height 17
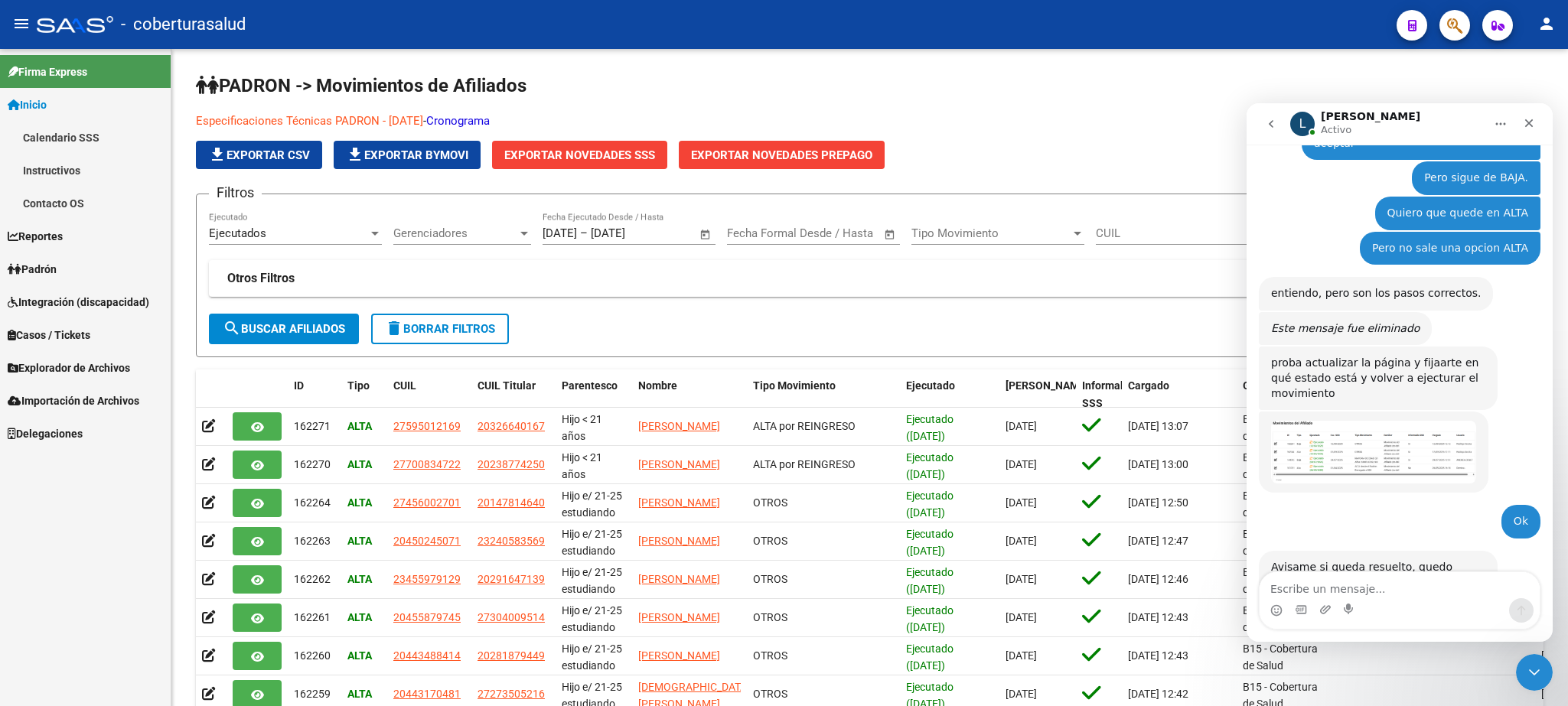
click at [1457, 20] on icon "button" at bounding box center [1455, 25] width 15 height 18
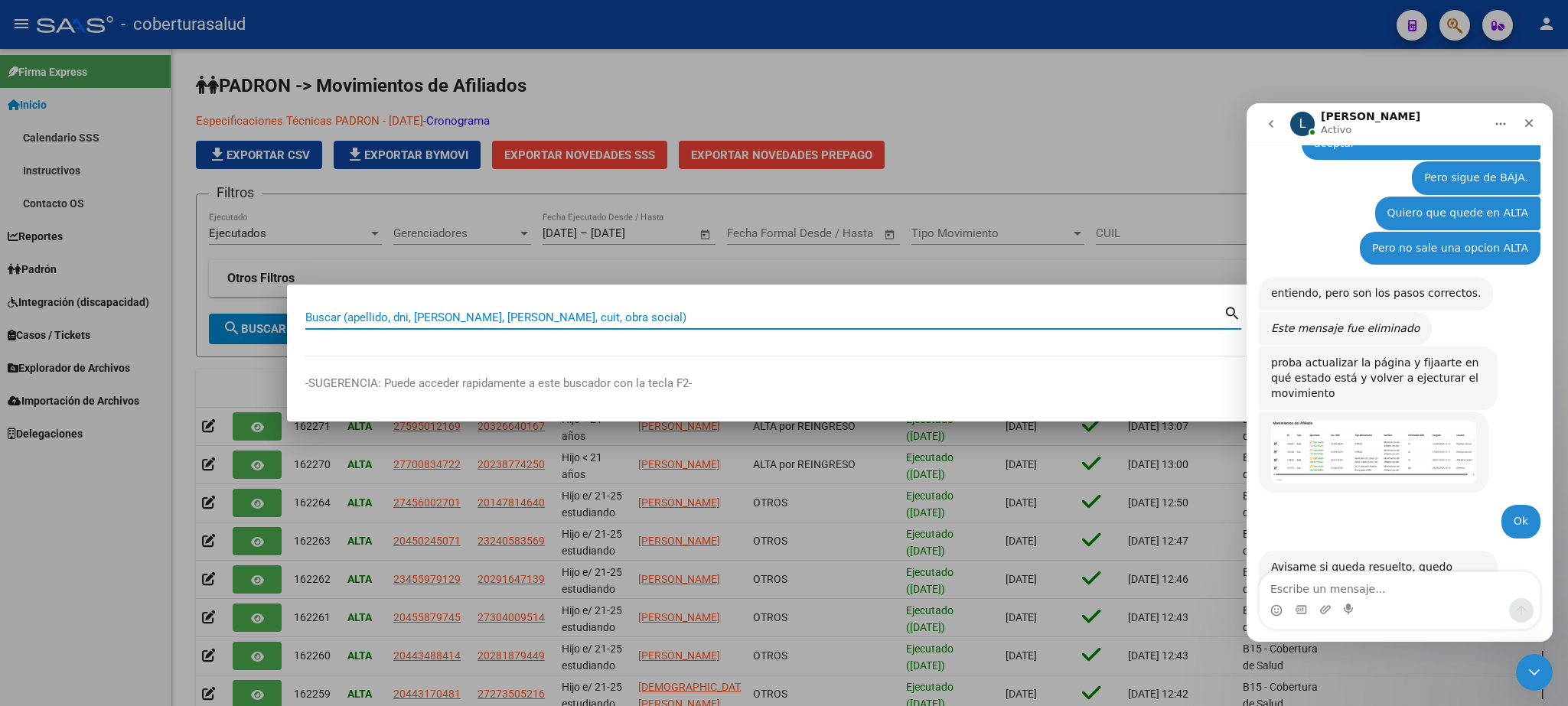
paste input "27428048984"
type input "27428048984"
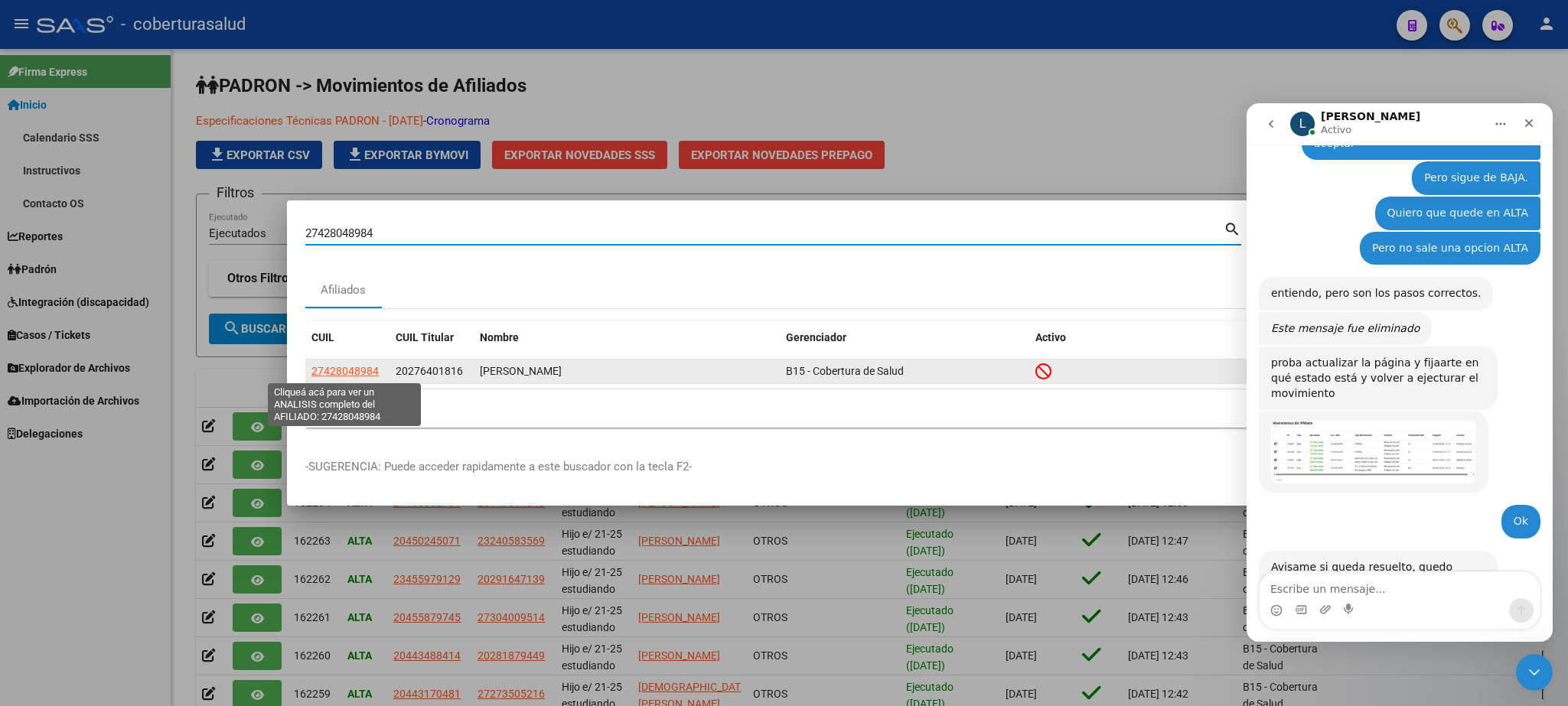
click at [341, 374] on span "27428048984" at bounding box center [345, 371] width 67 height 13
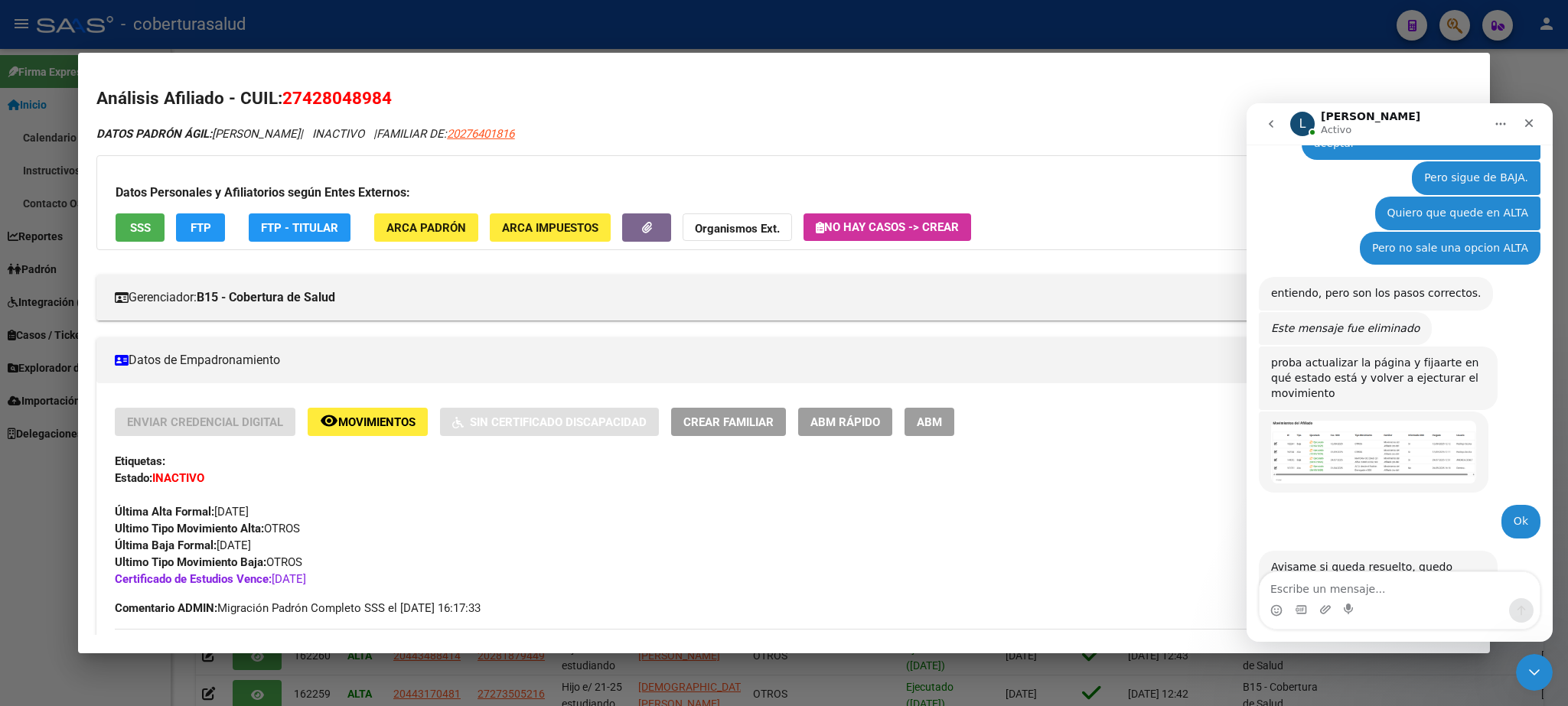
click at [370, 420] on span "Movimientos" at bounding box center [377, 422] width 77 height 13
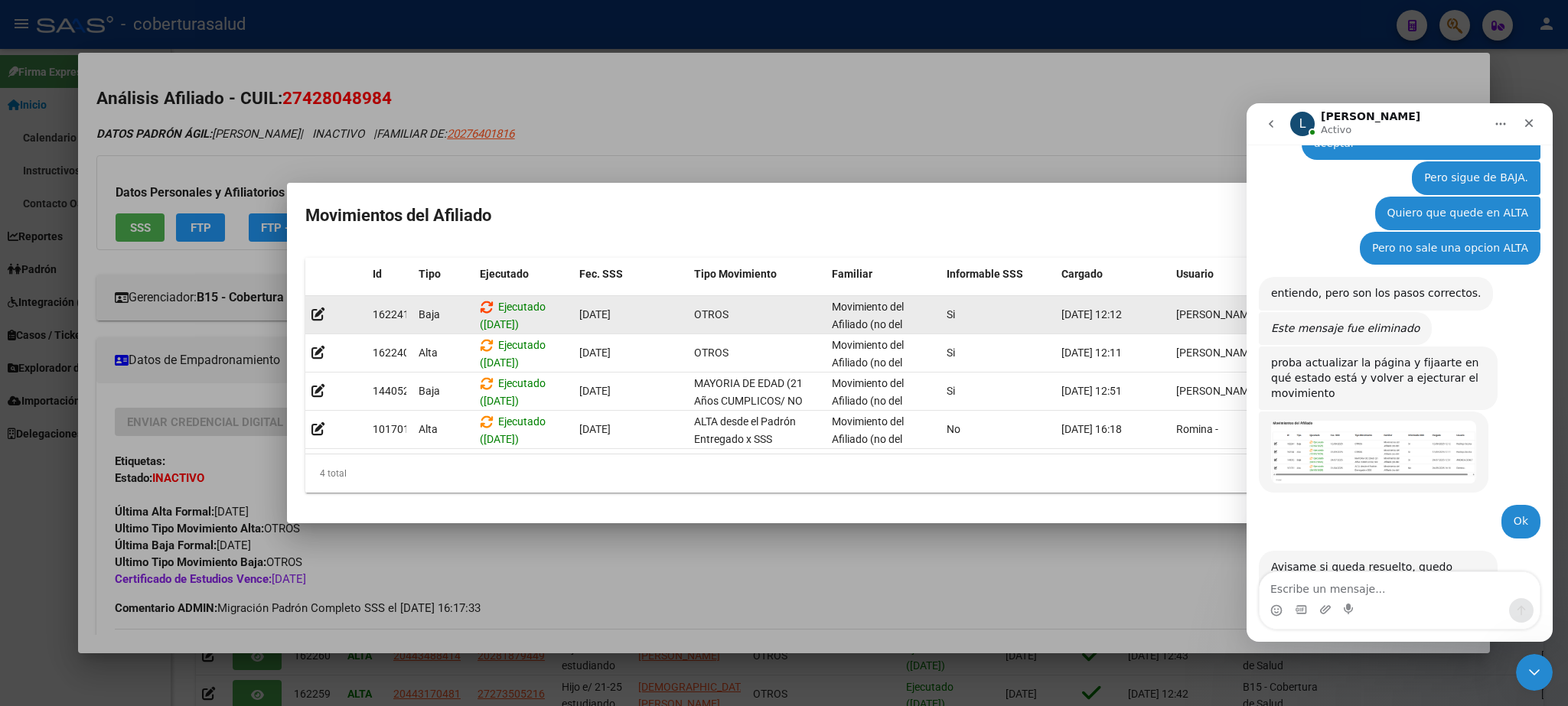
click at [484, 300] on icon at bounding box center [487, 307] width 13 height 14
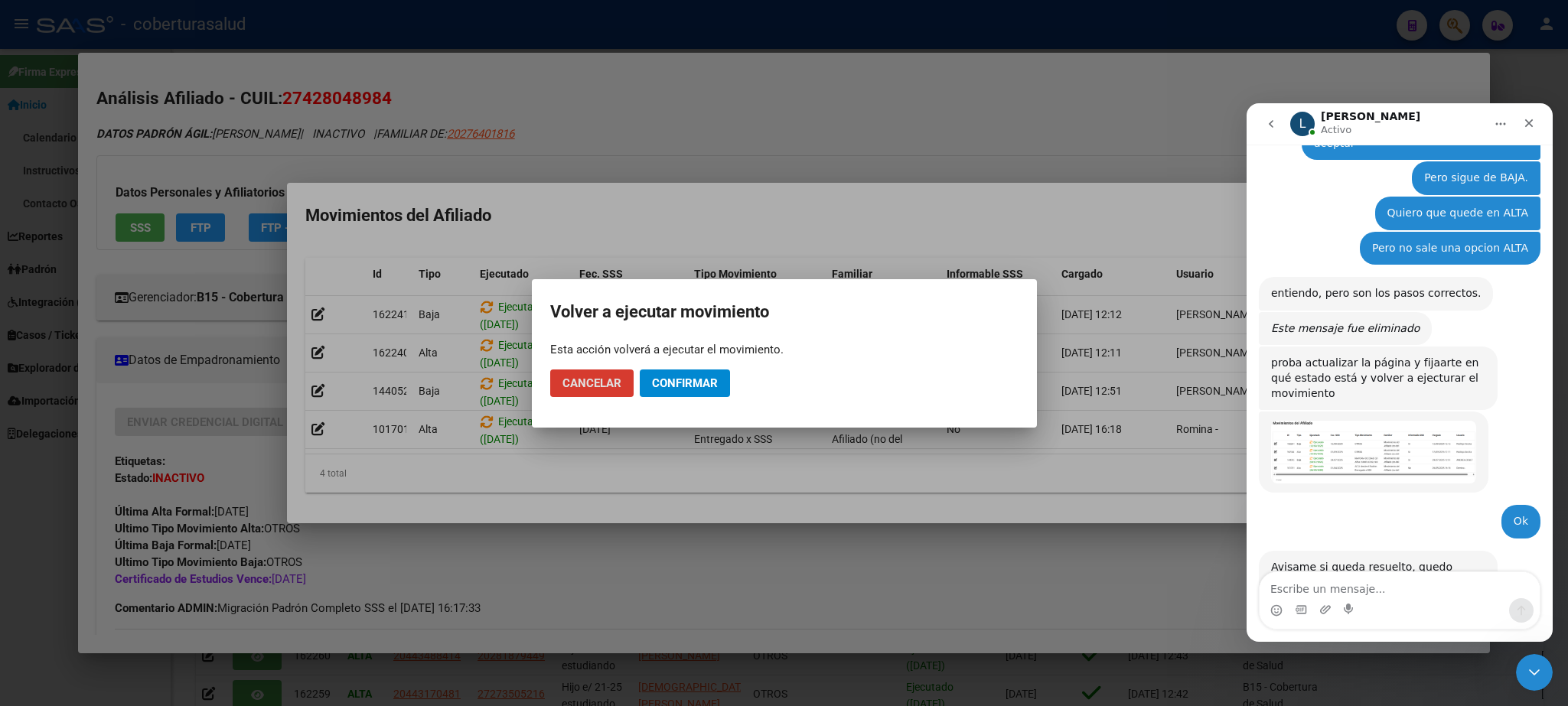
click at [484, 332] on div at bounding box center [784, 353] width 1568 height 706
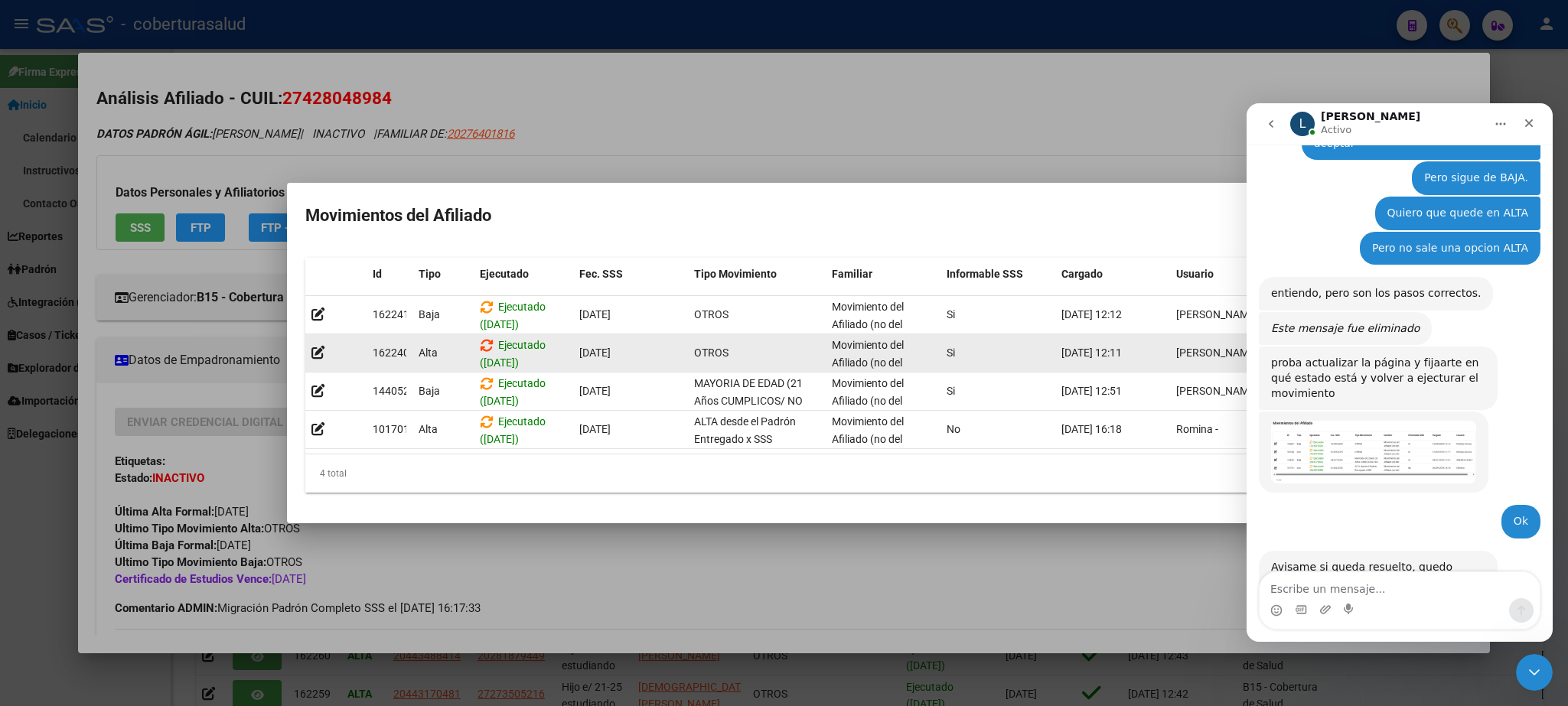
click at [482, 338] on icon at bounding box center [487, 345] width 13 height 14
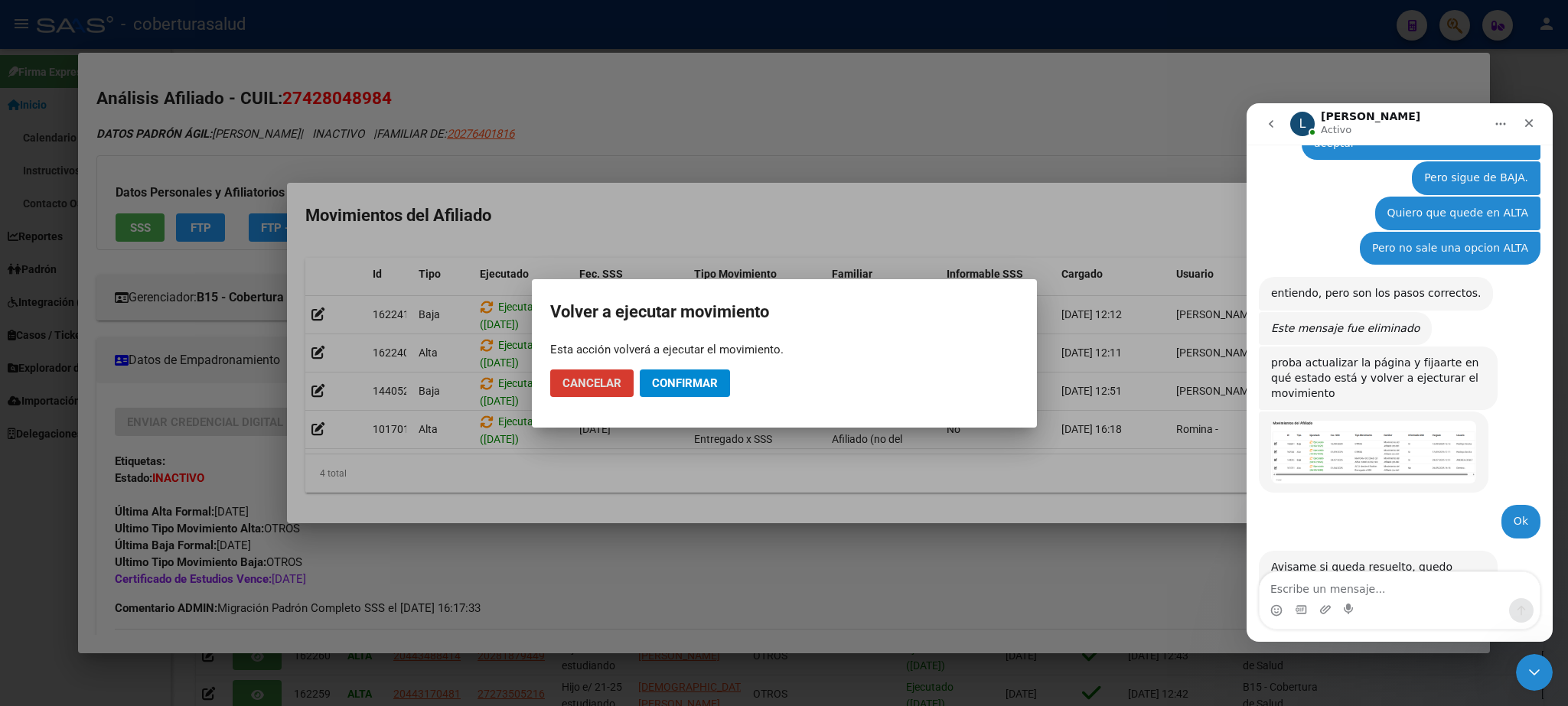
click at [689, 388] on span "Confirmar" at bounding box center [685, 383] width 66 height 13
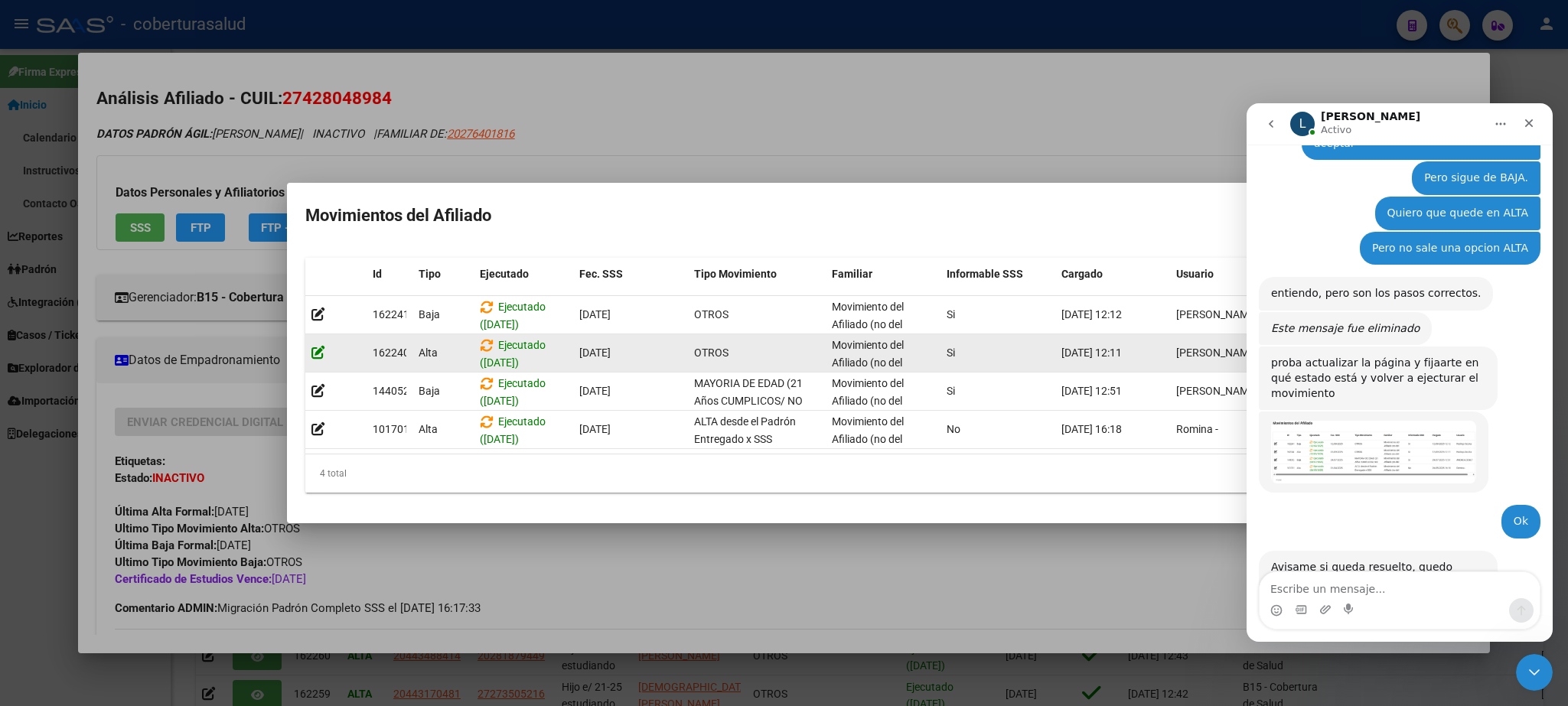
click at [322, 345] on icon at bounding box center [318, 352] width 13 height 14
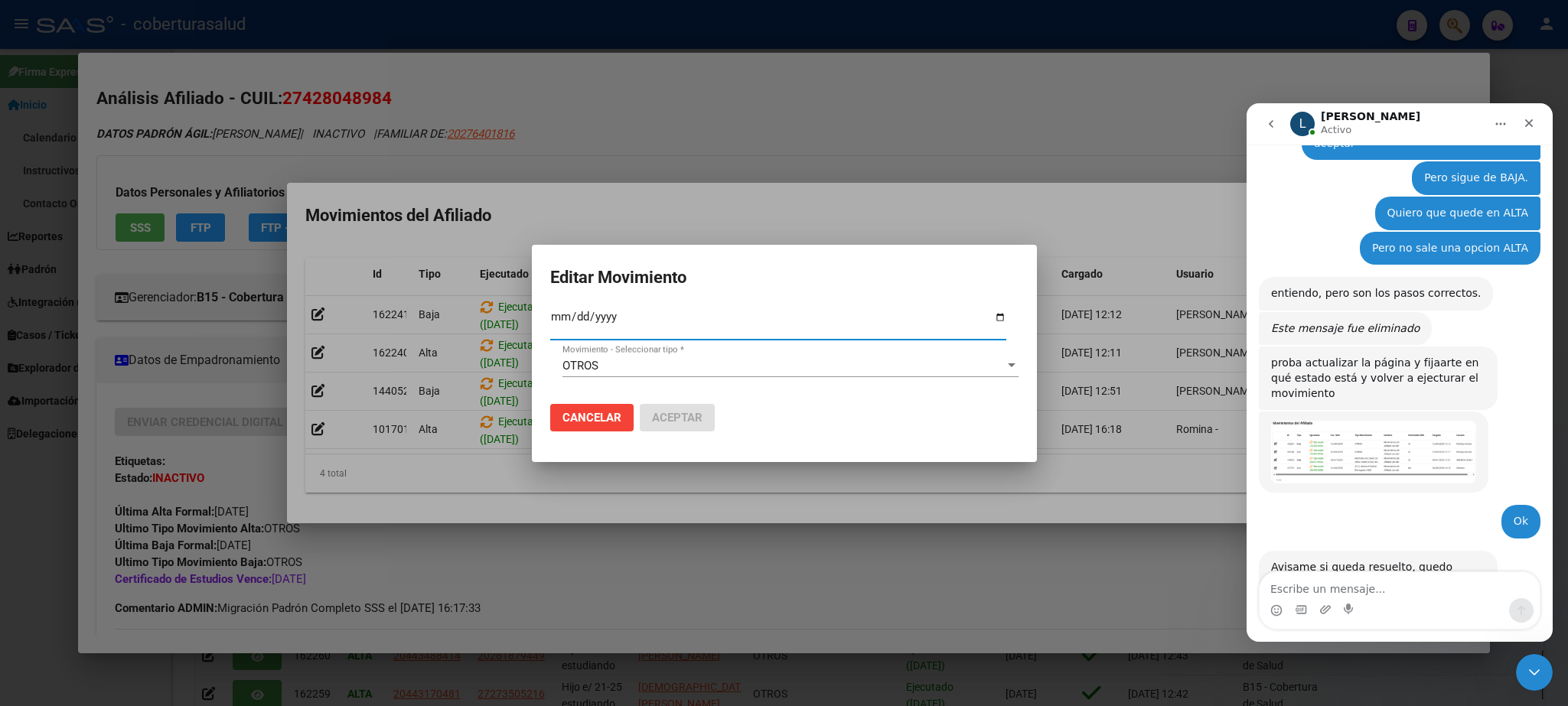
type input "2025-09-13"
click at [561, 322] on input "2025-09-13" at bounding box center [779, 322] width 456 height 24
click at [666, 158] on div at bounding box center [784, 353] width 1568 height 706
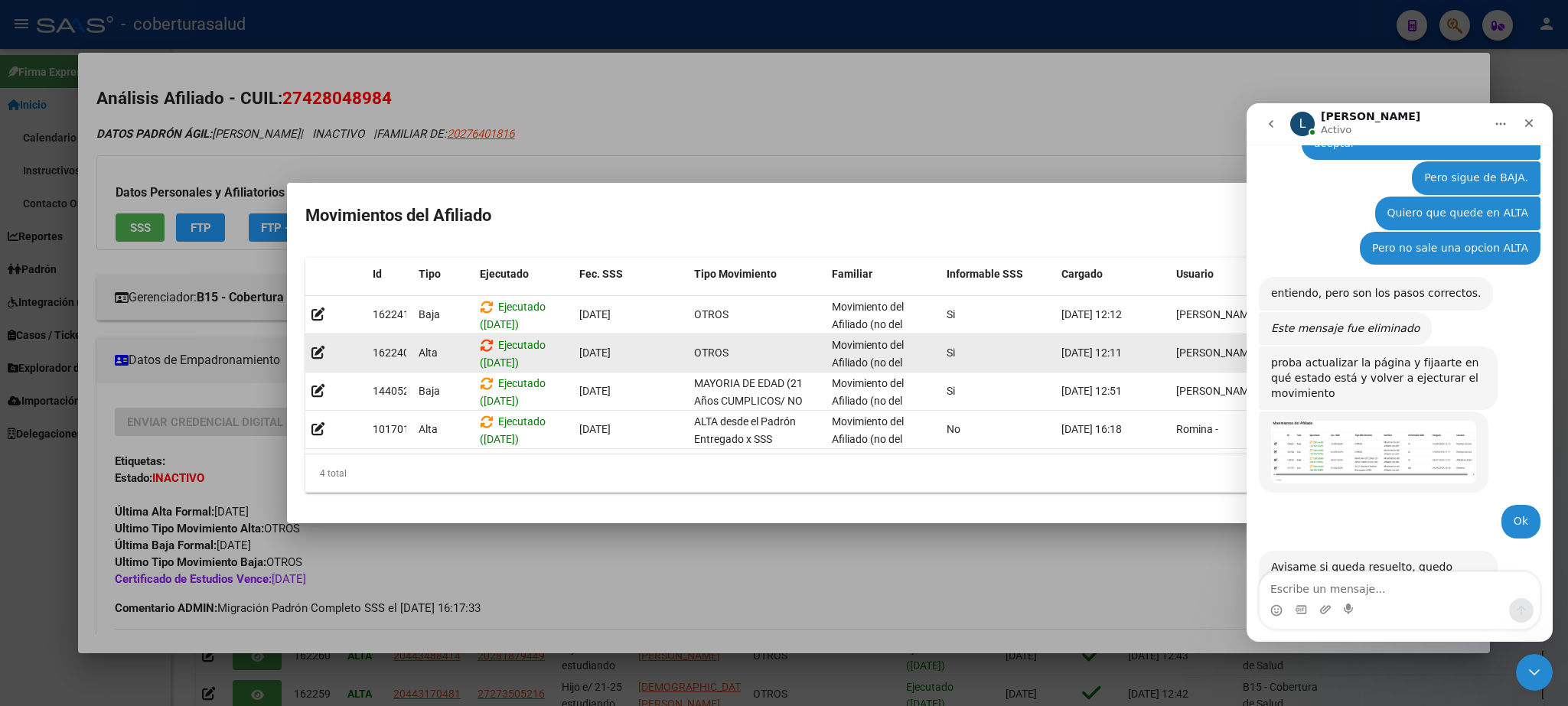
click at [486, 338] on icon at bounding box center [487, 345] width 13 height 14
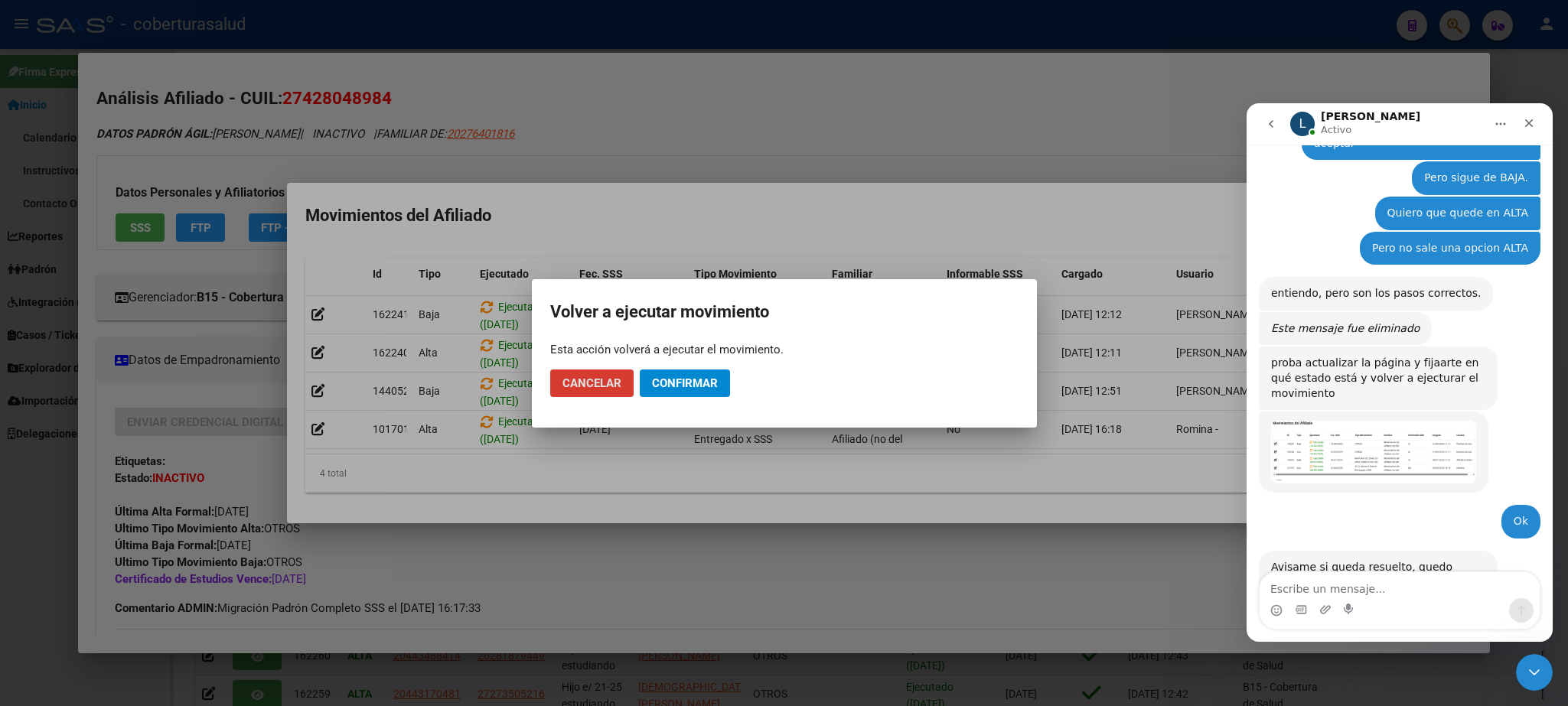
click at [689, 384] on span "Confirmar" at bounding box center [685, 383] width 66 height 13
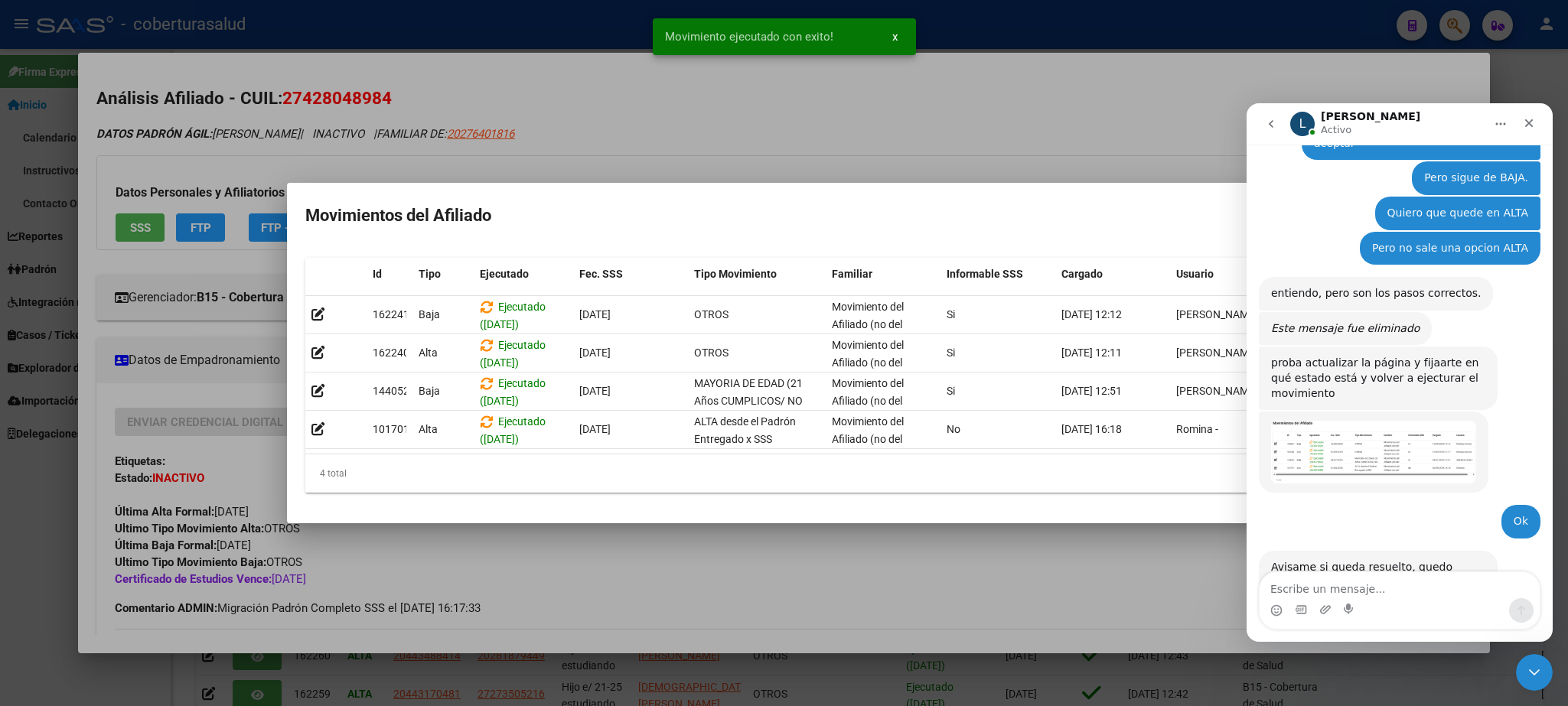
click at [902, 89] on div at bounding box center [784, 353] width 1568 height 706
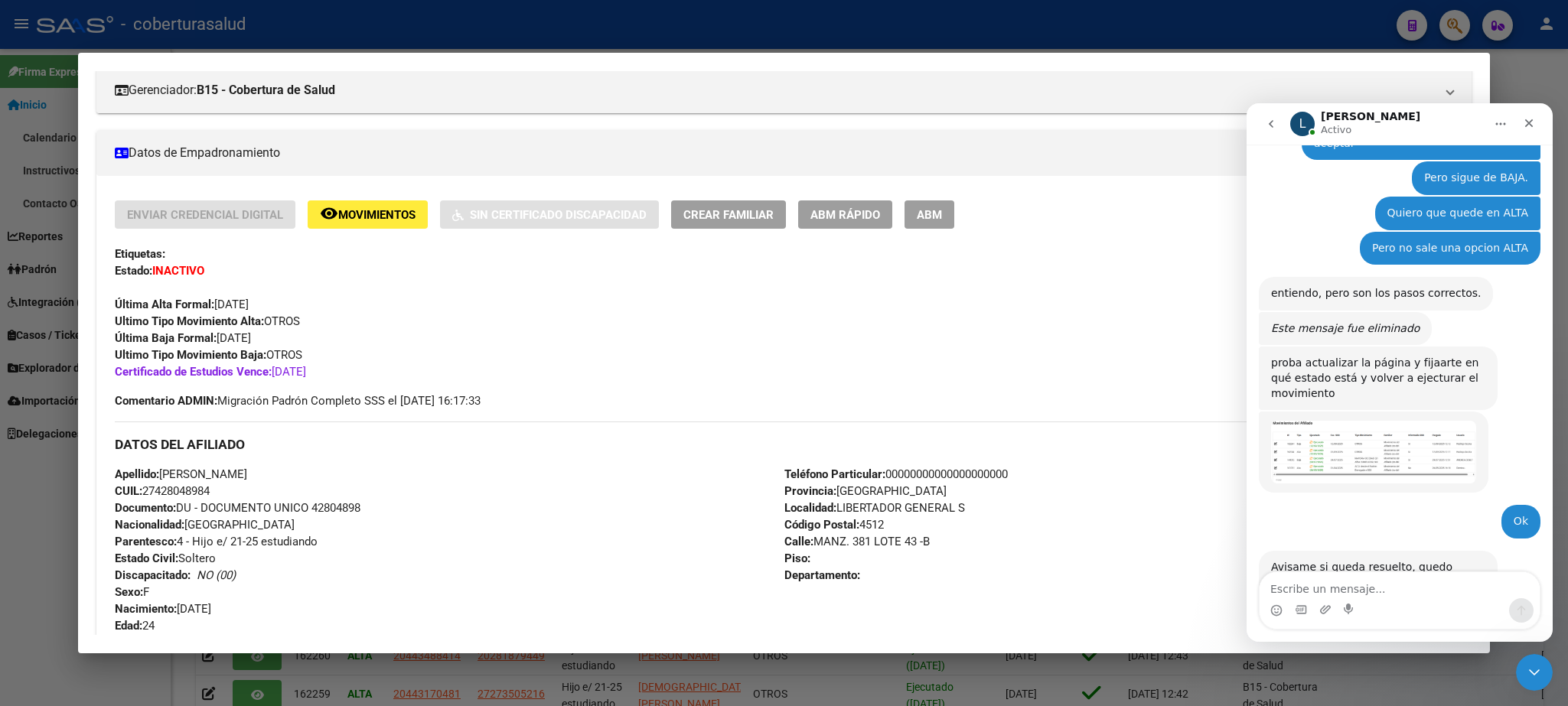
scroll to position [0, 0]
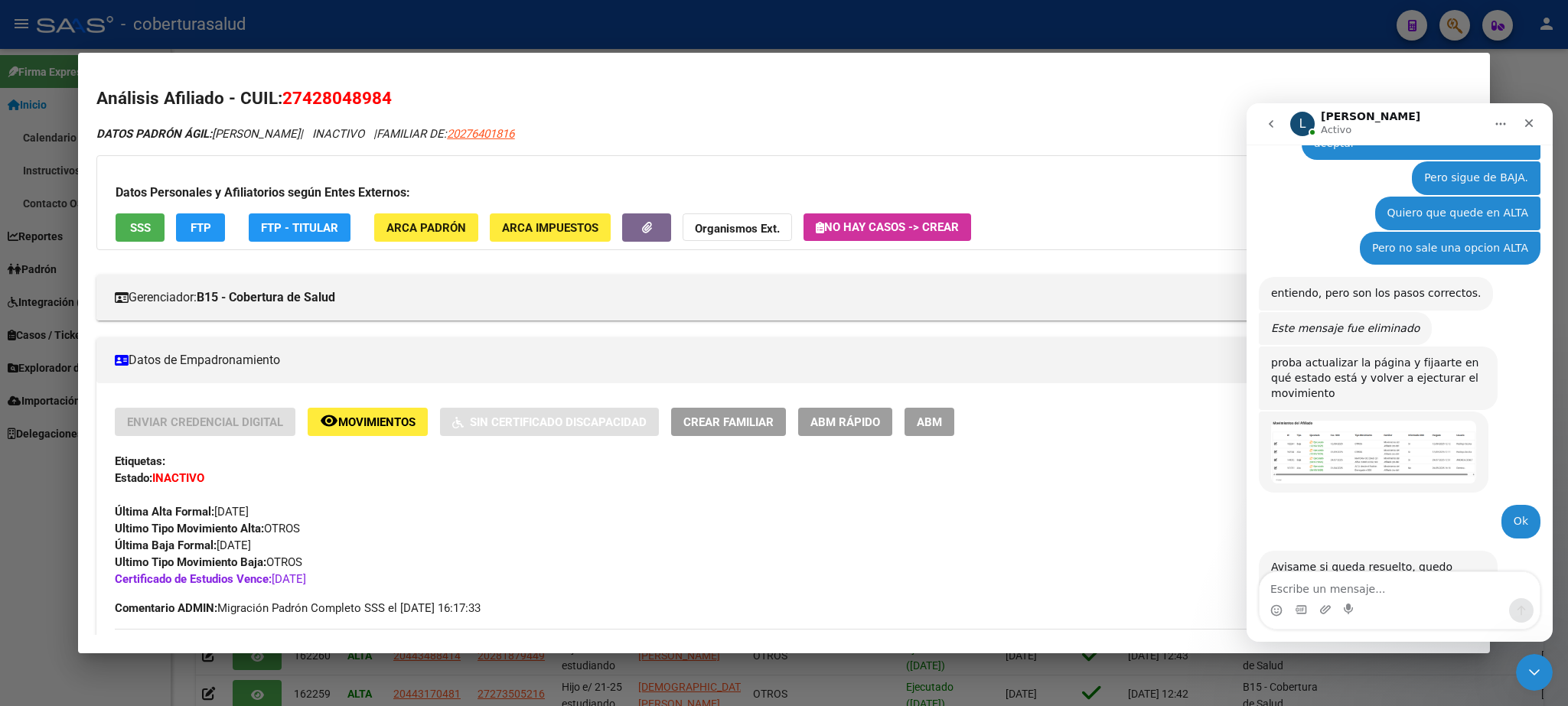
click at [923, 425] on span "ABM" at bounding box center [929, 422] width 25 height 13
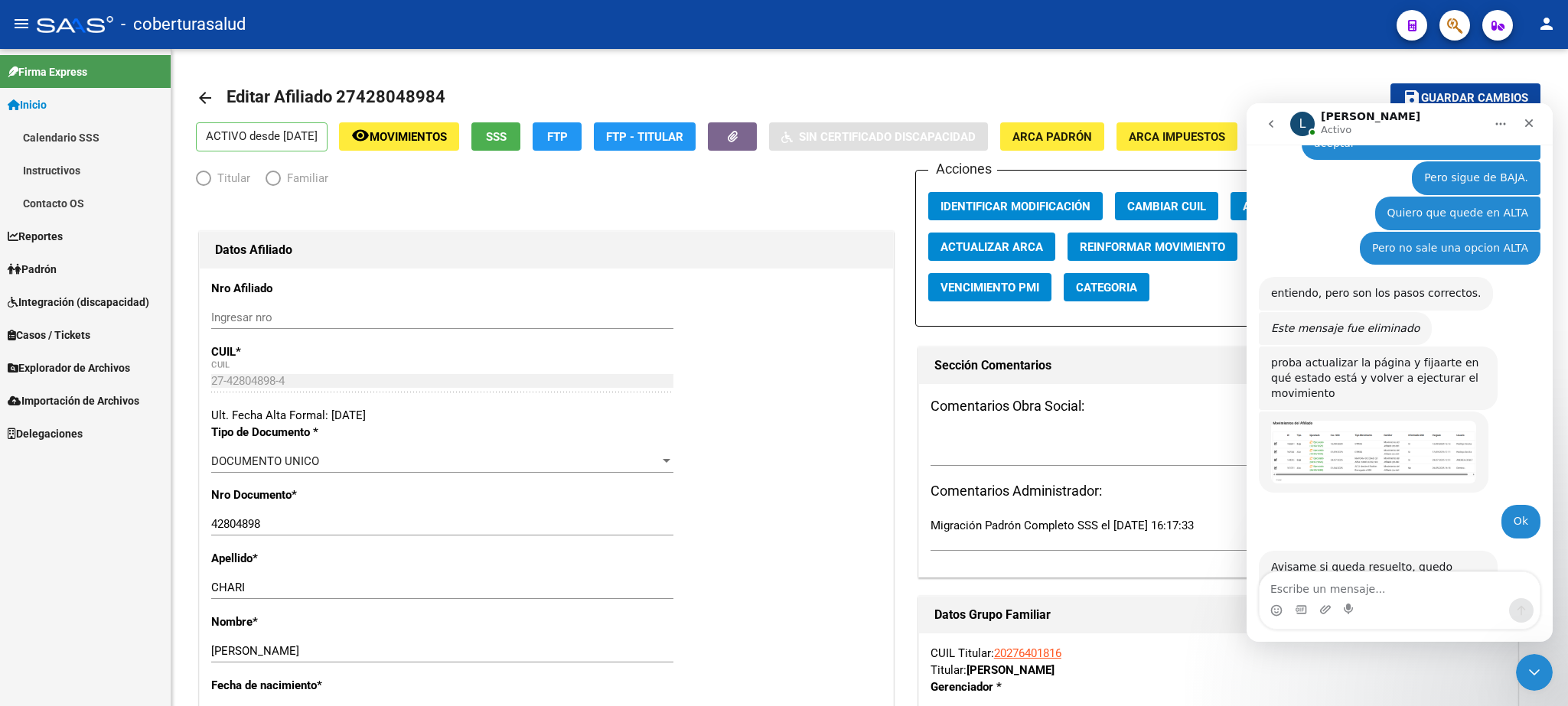
radio input "true"
type input "30-50125030-5"
click at [1567, 100] on div at bounding box center [1566, 158] width 4 height 220
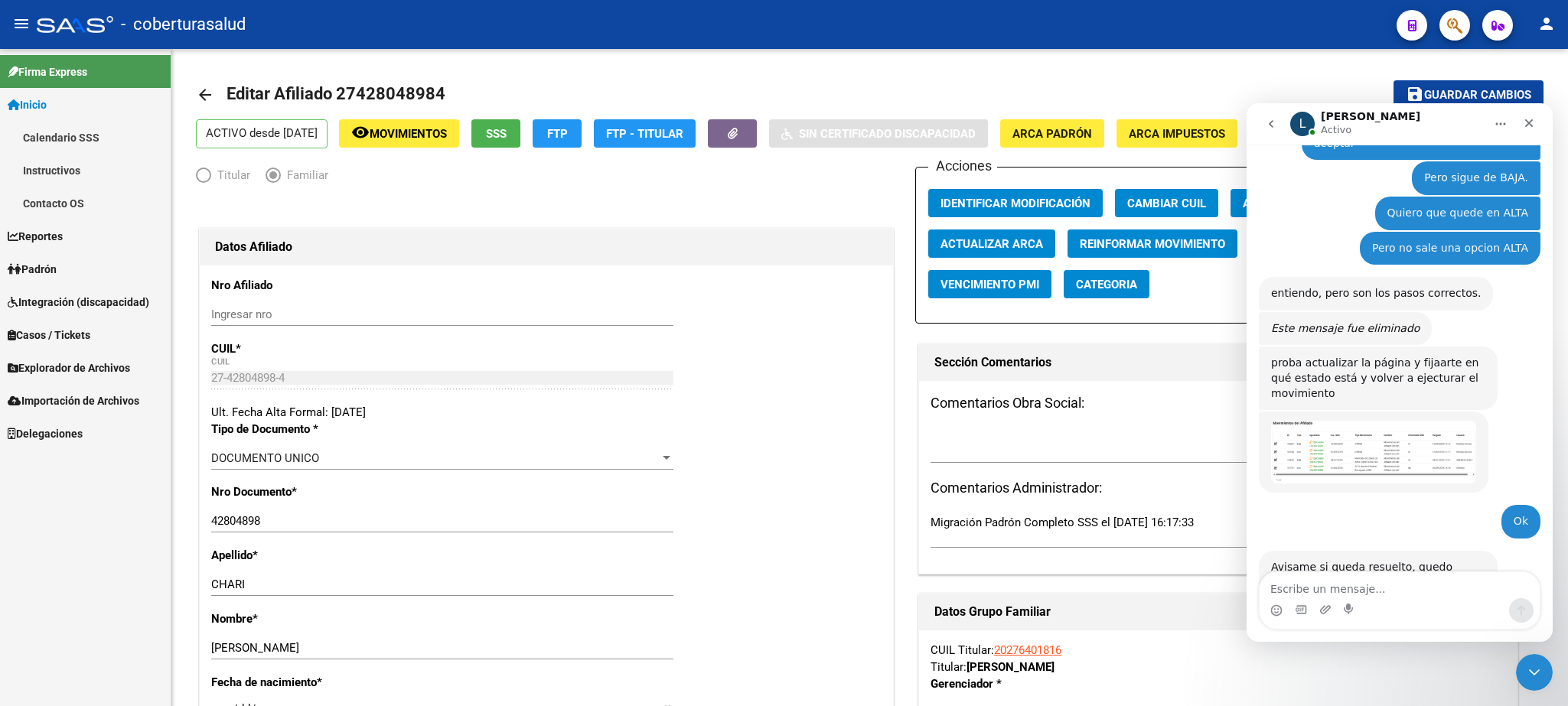
click at [1503, 127] on icon "Inicio" at bounding box center [1501, 124] width 13 height 13
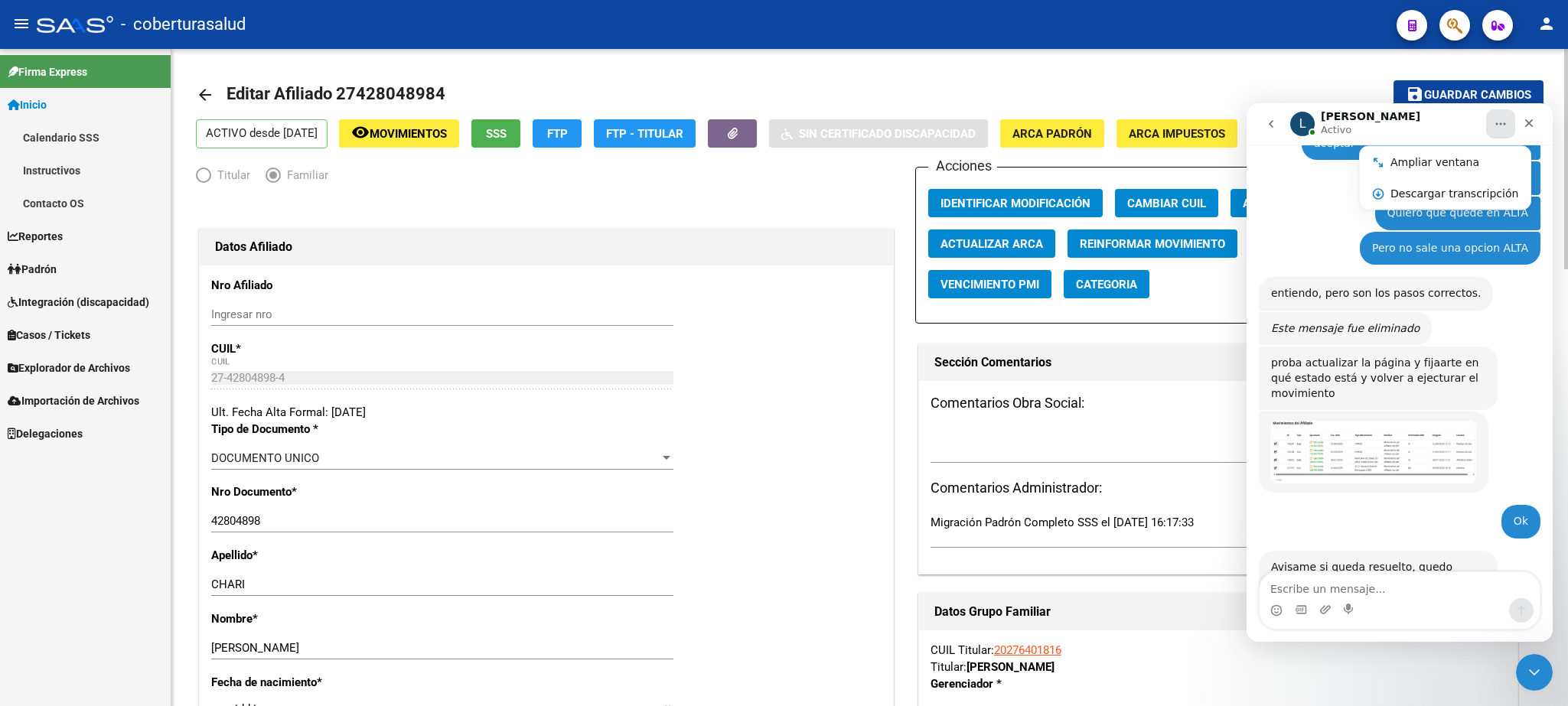
click at [1567, 123] on div at bounding box center [1566, 158] width 4 height 220
click at [1532, 120] on icon "Cerrar" at bounding box center [1529, 123] width 13 height 13
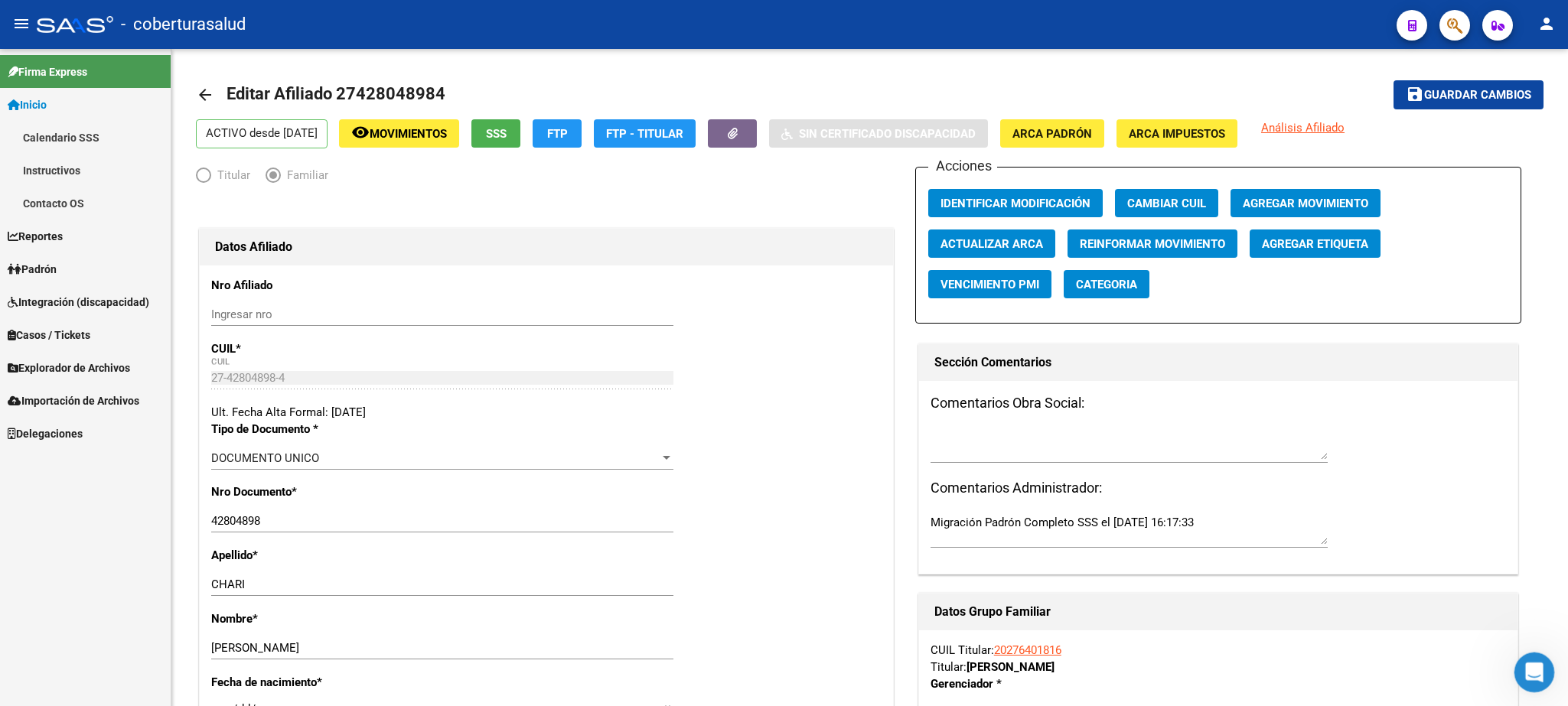
click at [1540, 675] on div "Abrir Intercom Messenger" at bounding box center [1532, 670] width 50 height 50
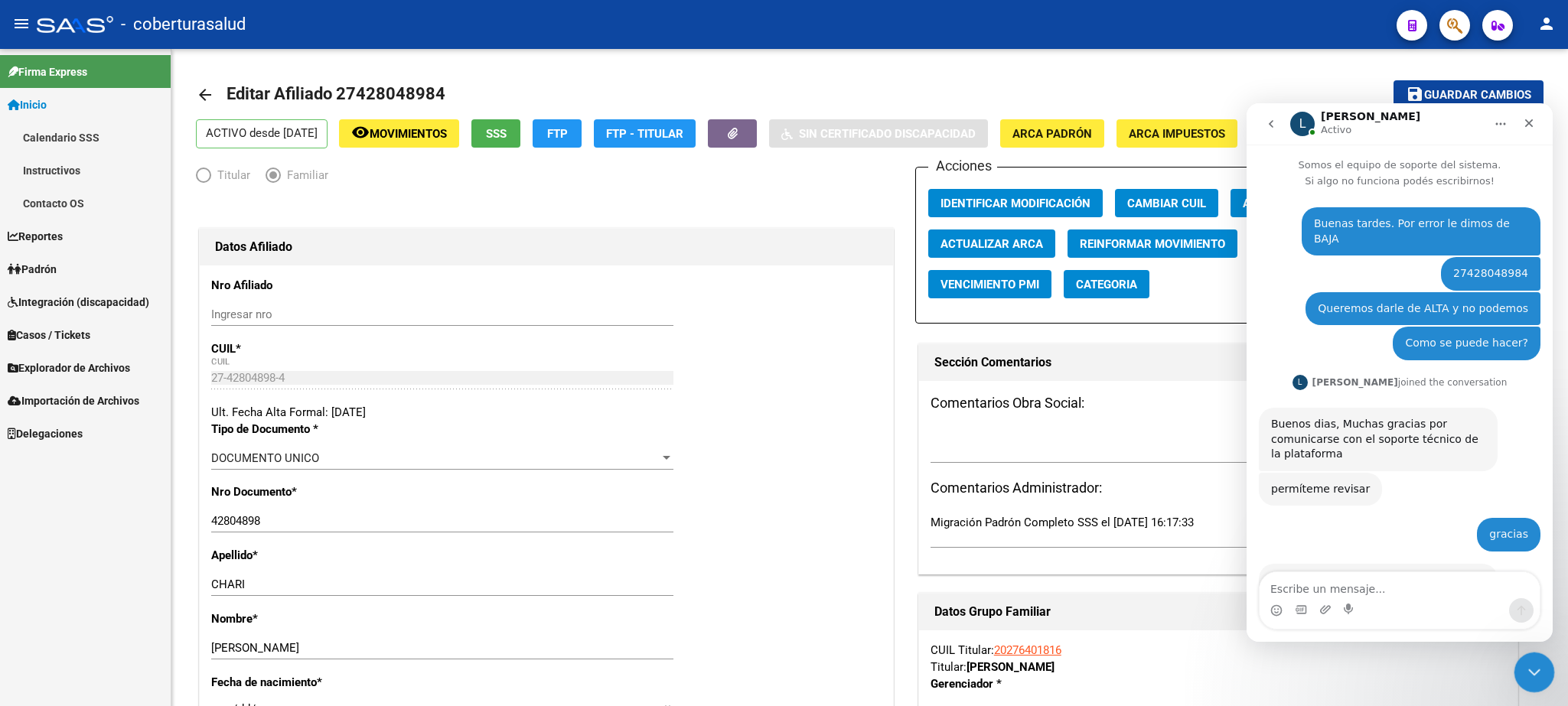
scroll to position [1167, 0]
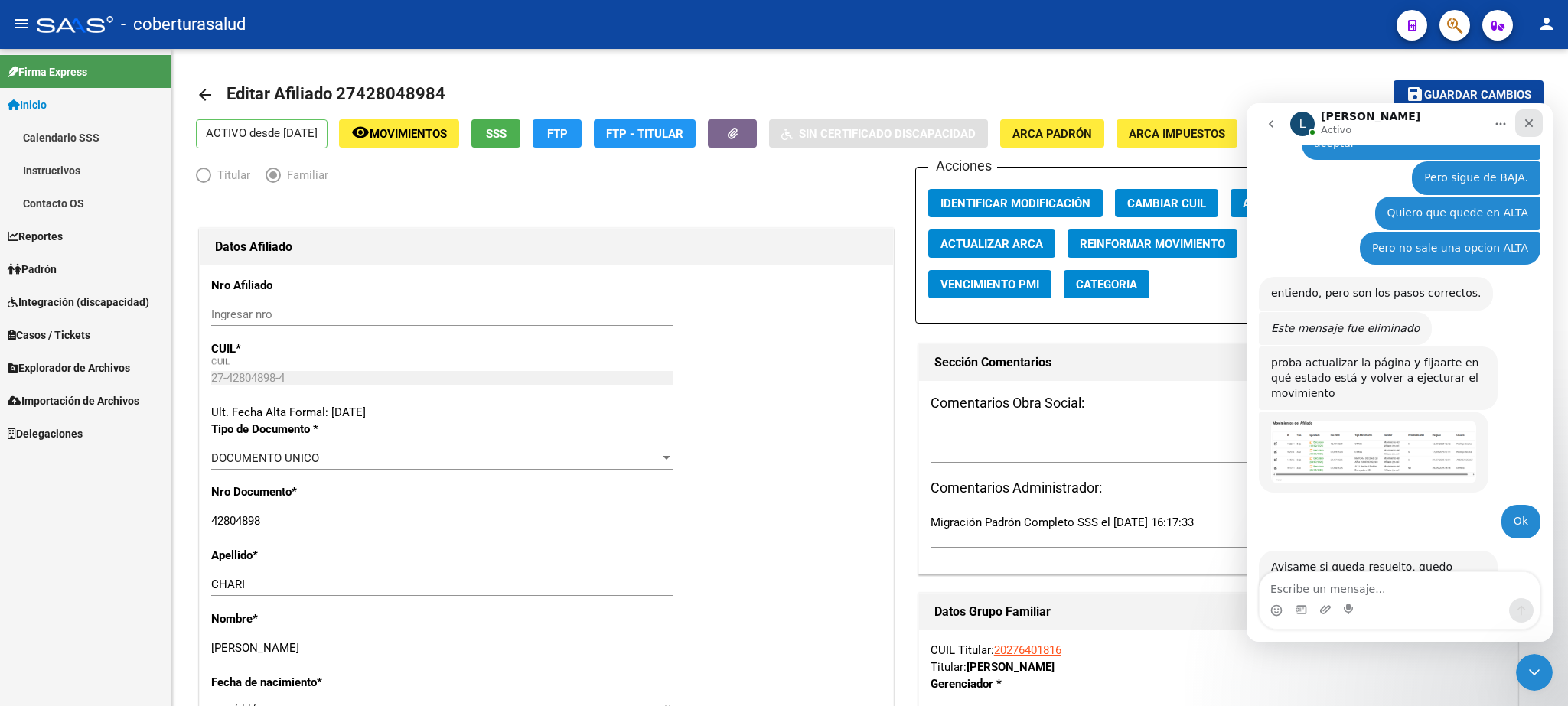
click at [1529, 122] on icon "Cerrar" at bounding box center [1529, 123] width 13 height 13
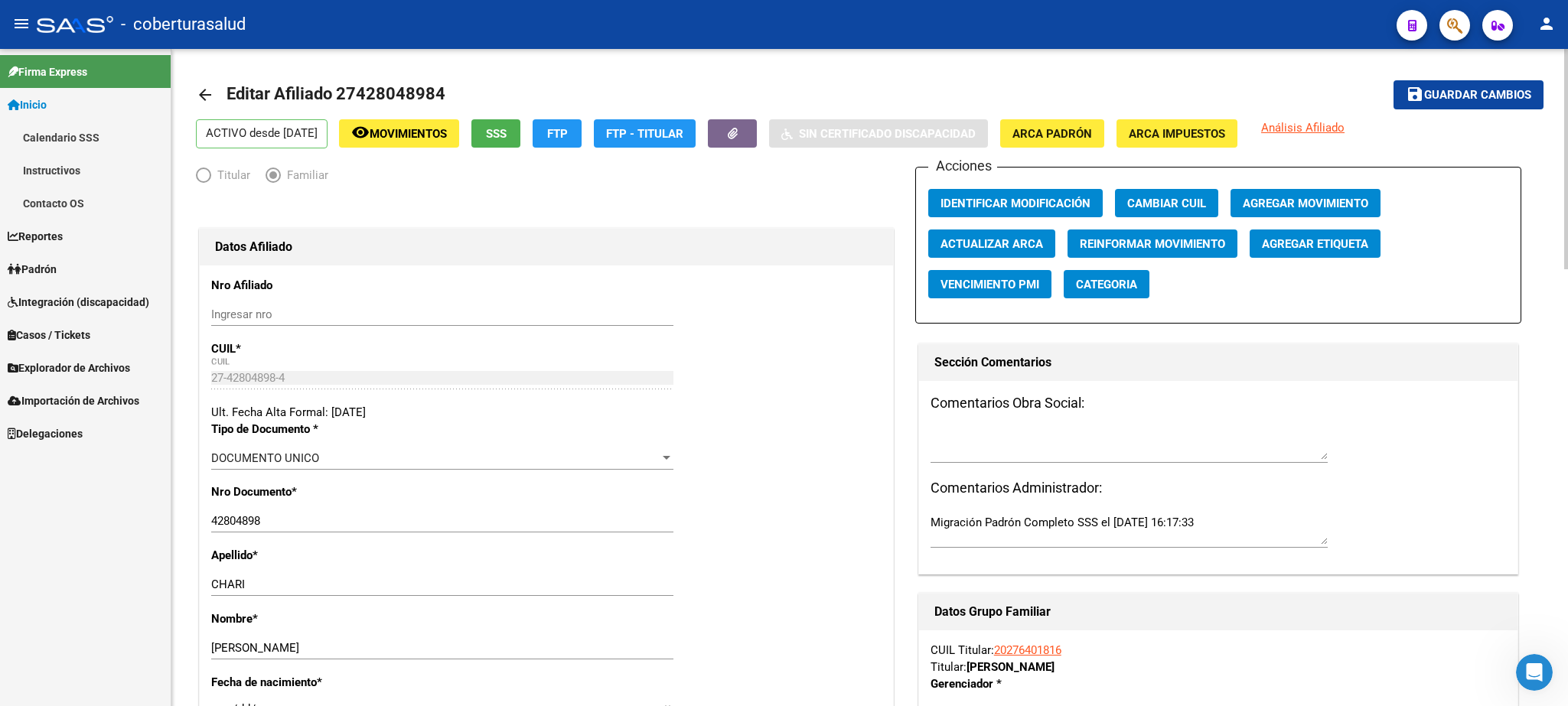
drag, startPoint x: 1563, startPoint y: 273, endPoint x: 1567, endPoint y: 335, distance: 62.1
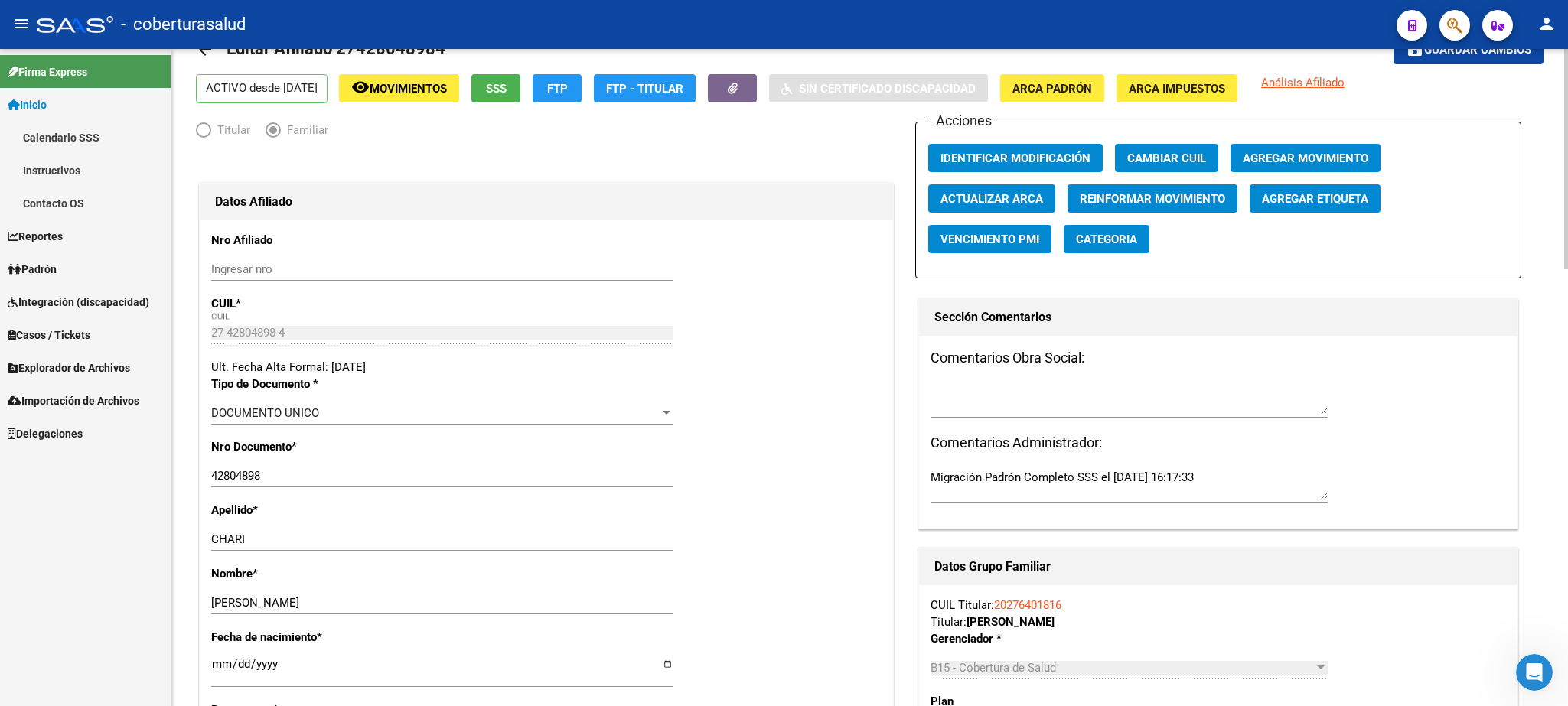
click at [1567, 235] on div at bounding box center [1566, 158] width 4 height 220
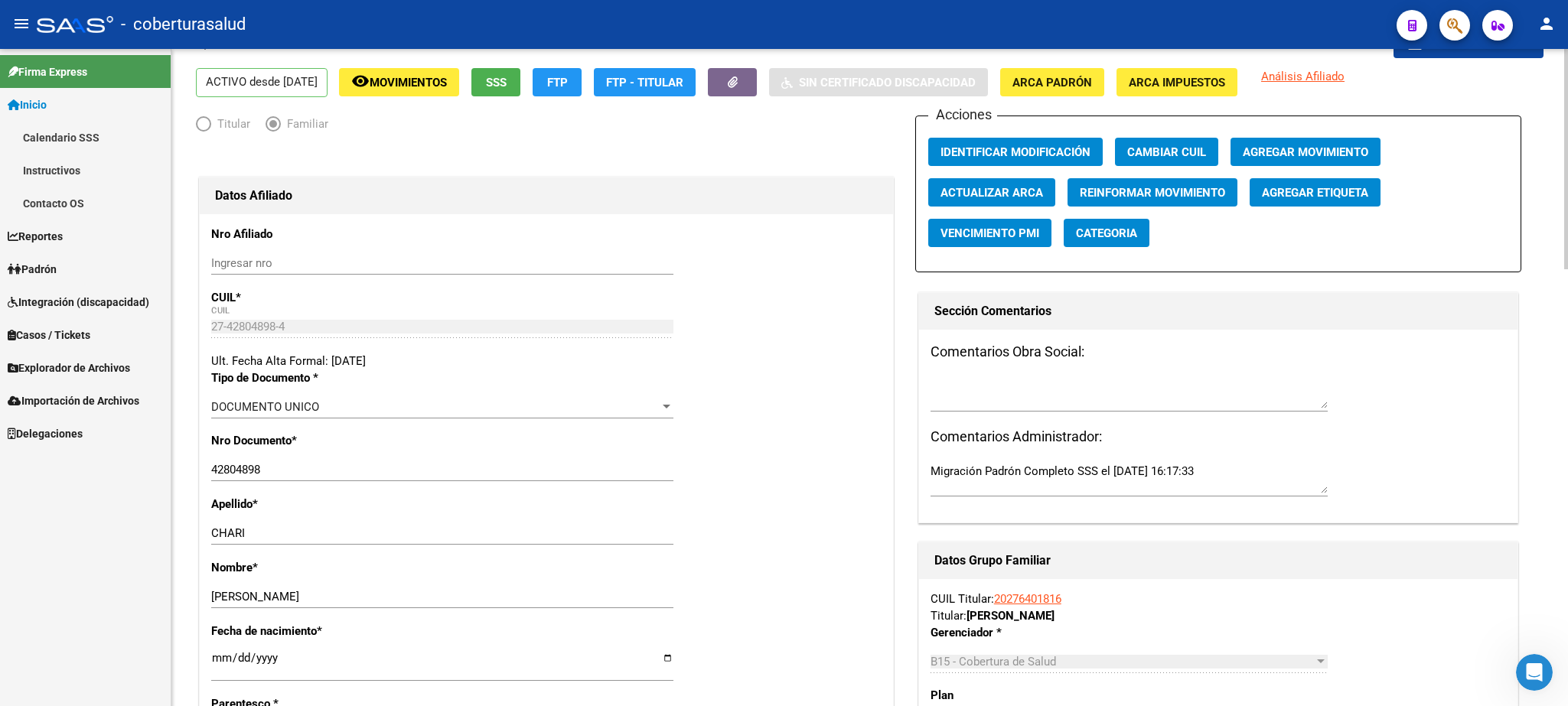
scroll to position [0, 0]
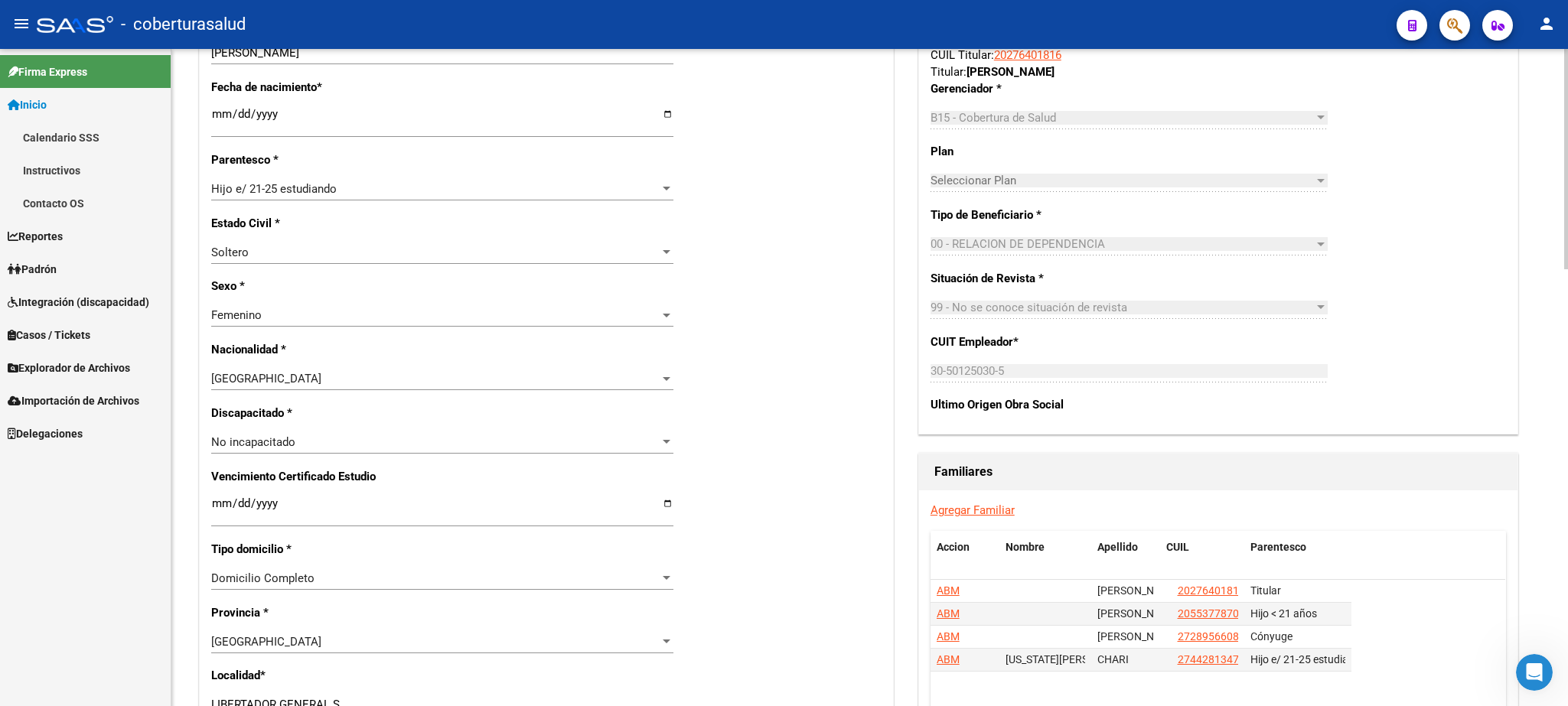
scroll to position [697, 0]
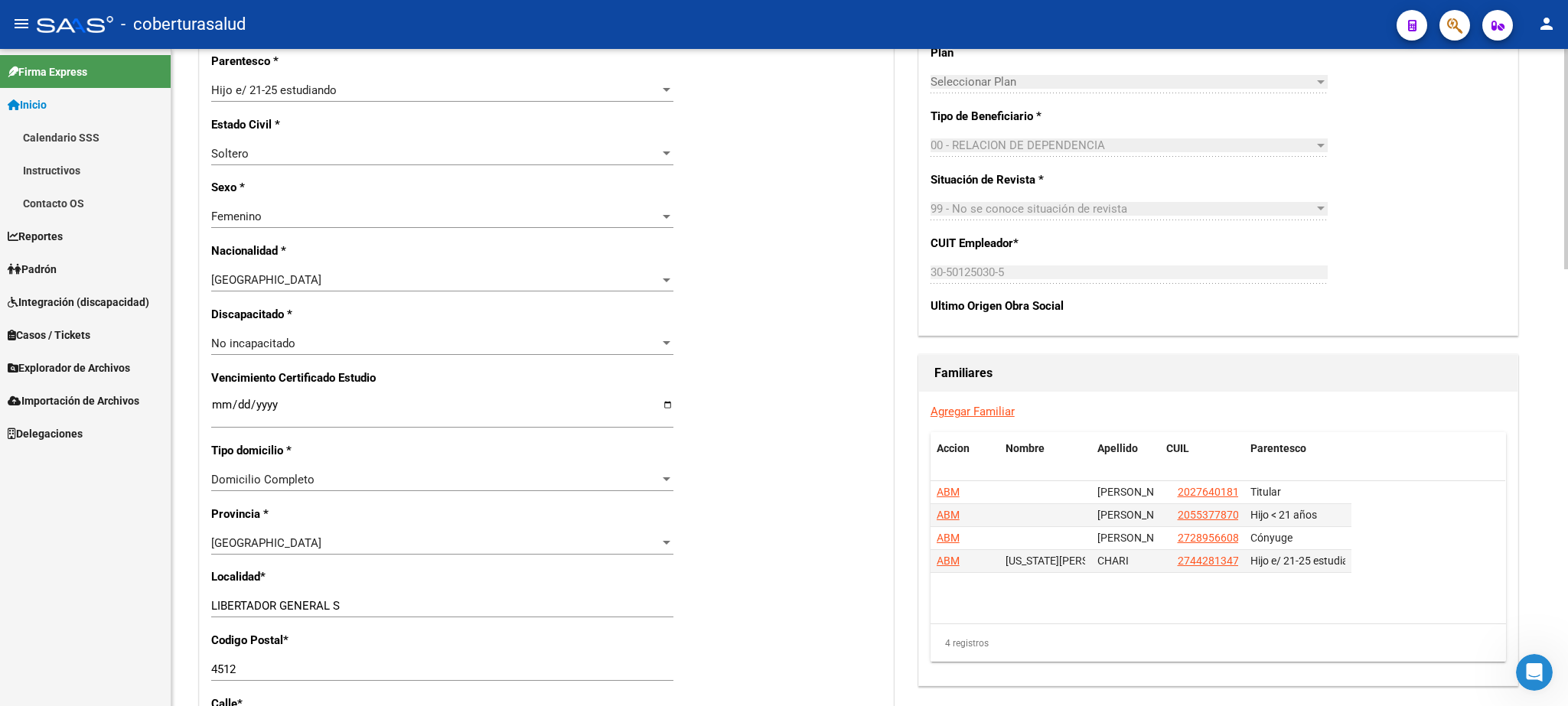
click at [1567, 269] on div at bounding box center [1566, 158] width 4 height 220
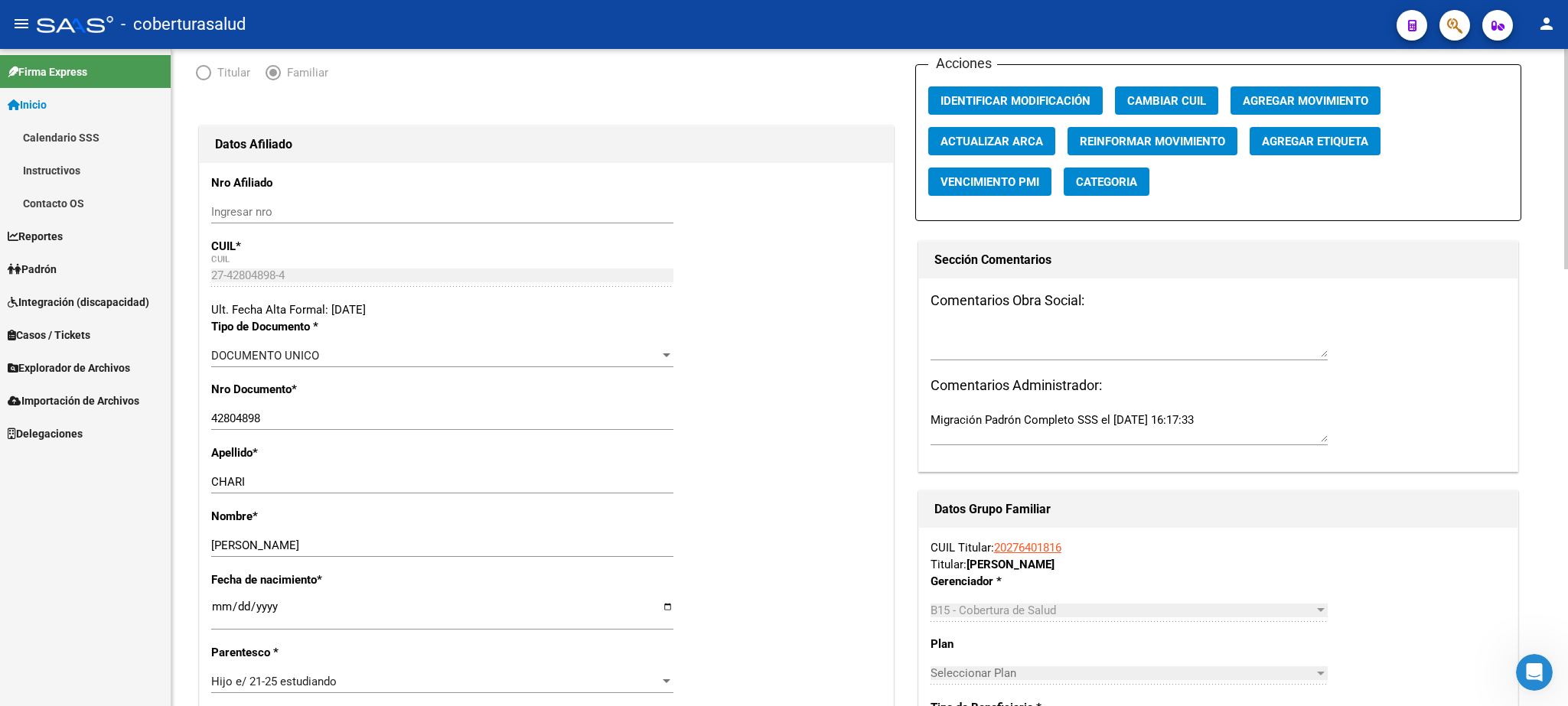
scroll to position [0, 0]
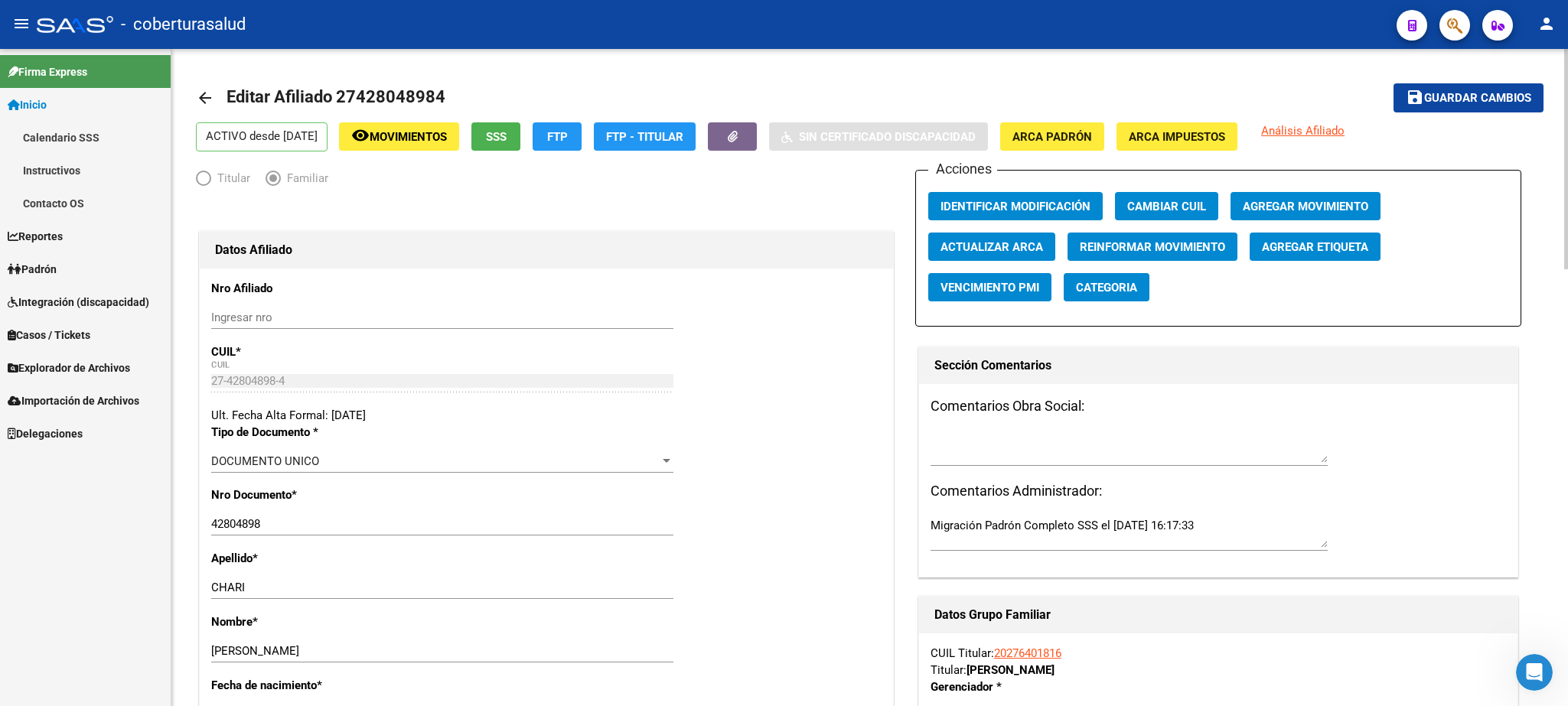
click at [1567, 3] on div "menu - coberturasalud person Firma Express Inicio Calendario SSS Instructivos C…" at bounding box center [784, 353] width 1568 height 706
click at [1452, 94] on span "Guardar cambios" at bounding box center [1478, 99] width 107 height 13
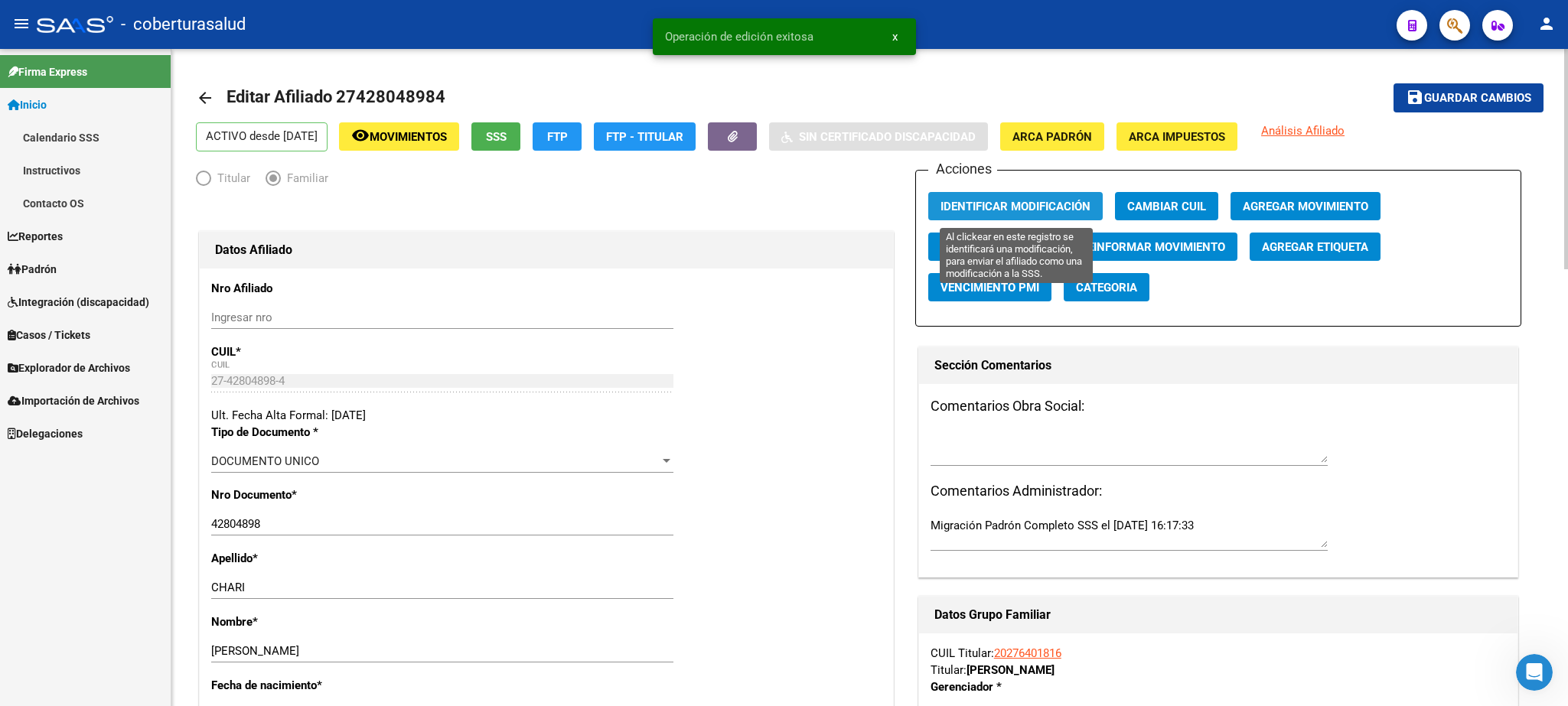
click at [990, 204] on span "Identificar Modificación" at bounding box center [1015, 206] width 150 height 13
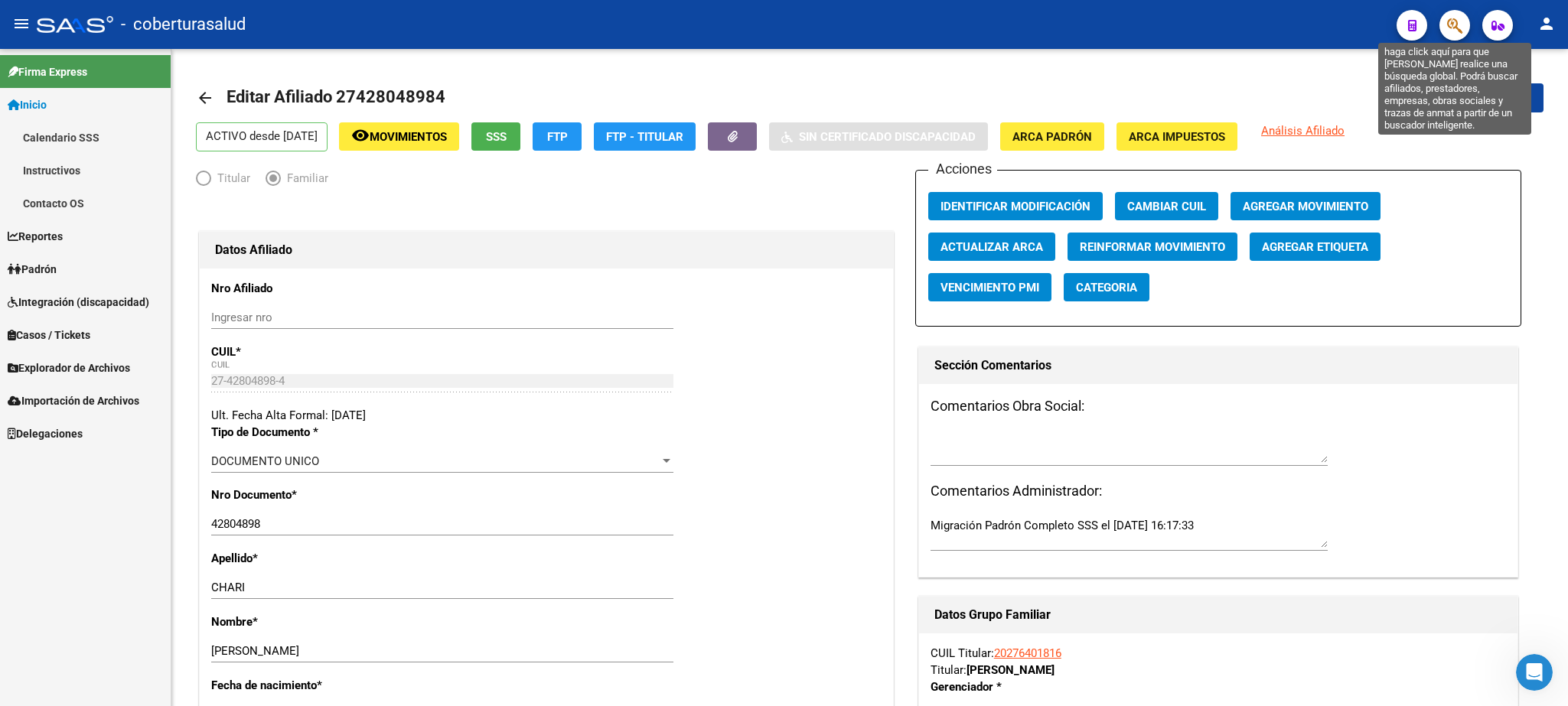
click at [1451, 27] on icon "button" at bounding box center [1455, 25] width 15 height 18
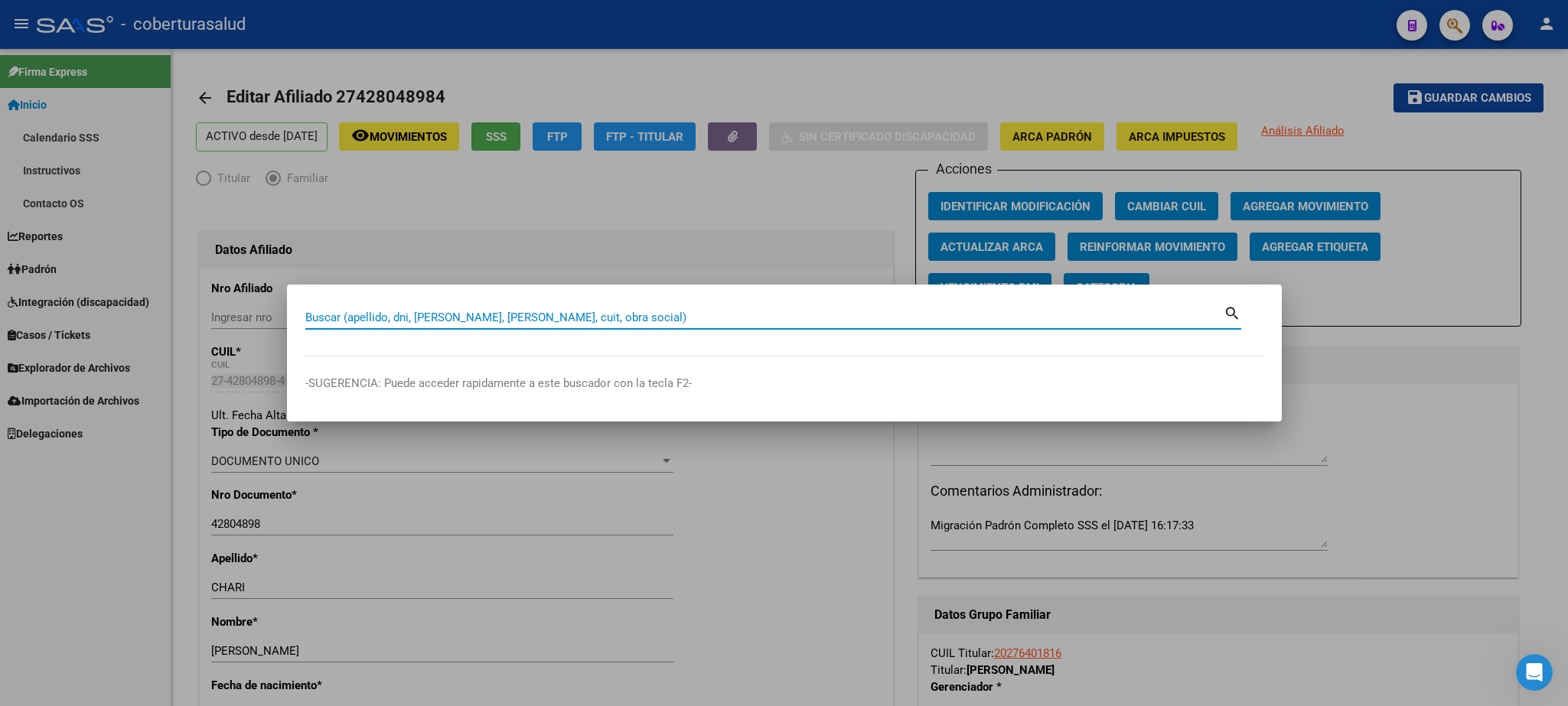
paste input "27428048984"
type input "27428048984"
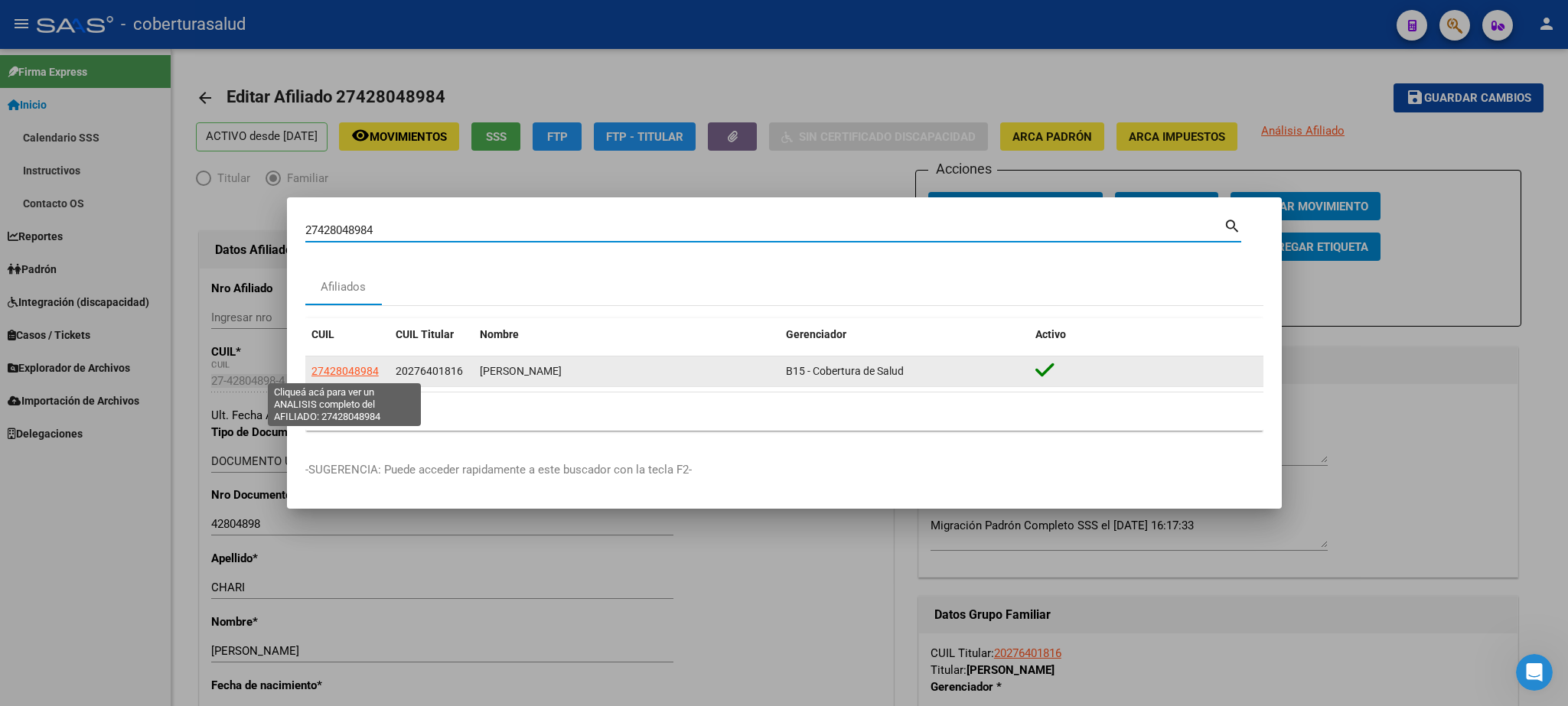
click at [338, 372] on span "27428048984" at bounding box center [345, 371] width 67 height 13
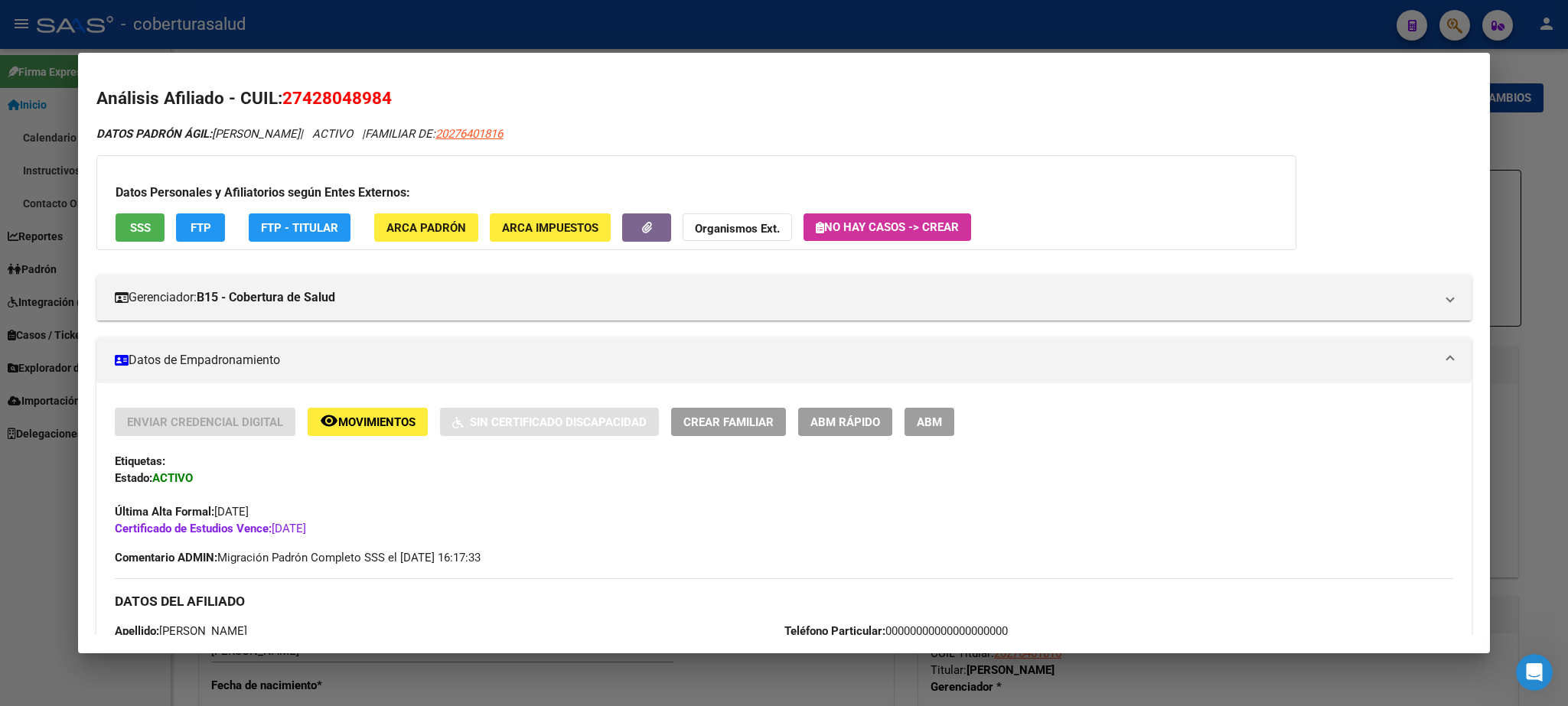
click at [1534, 145] on div at bounding box center [784, 353] width 1568 height 706
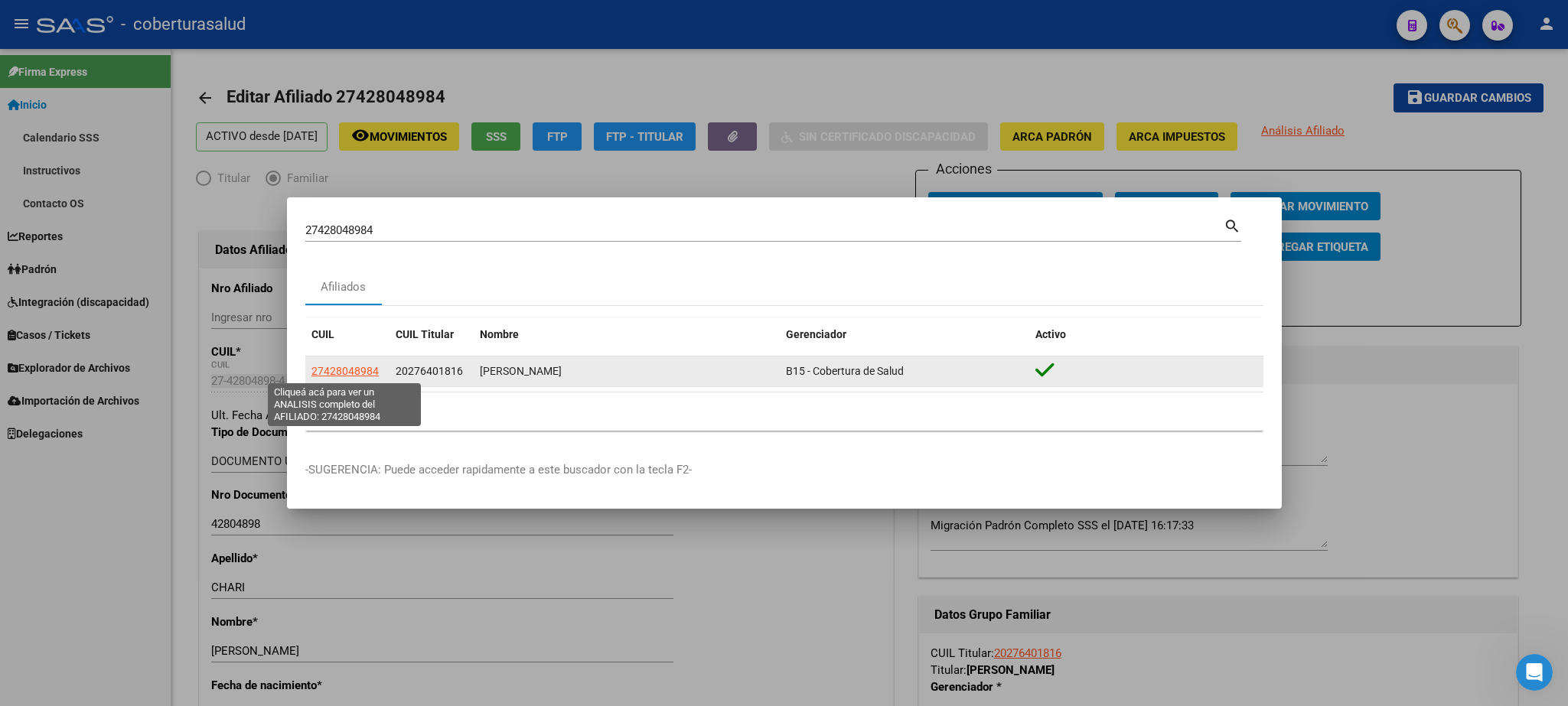
click at [360, 369] on span "27428048984" at bounding box center [345, 371] width 67 height 13
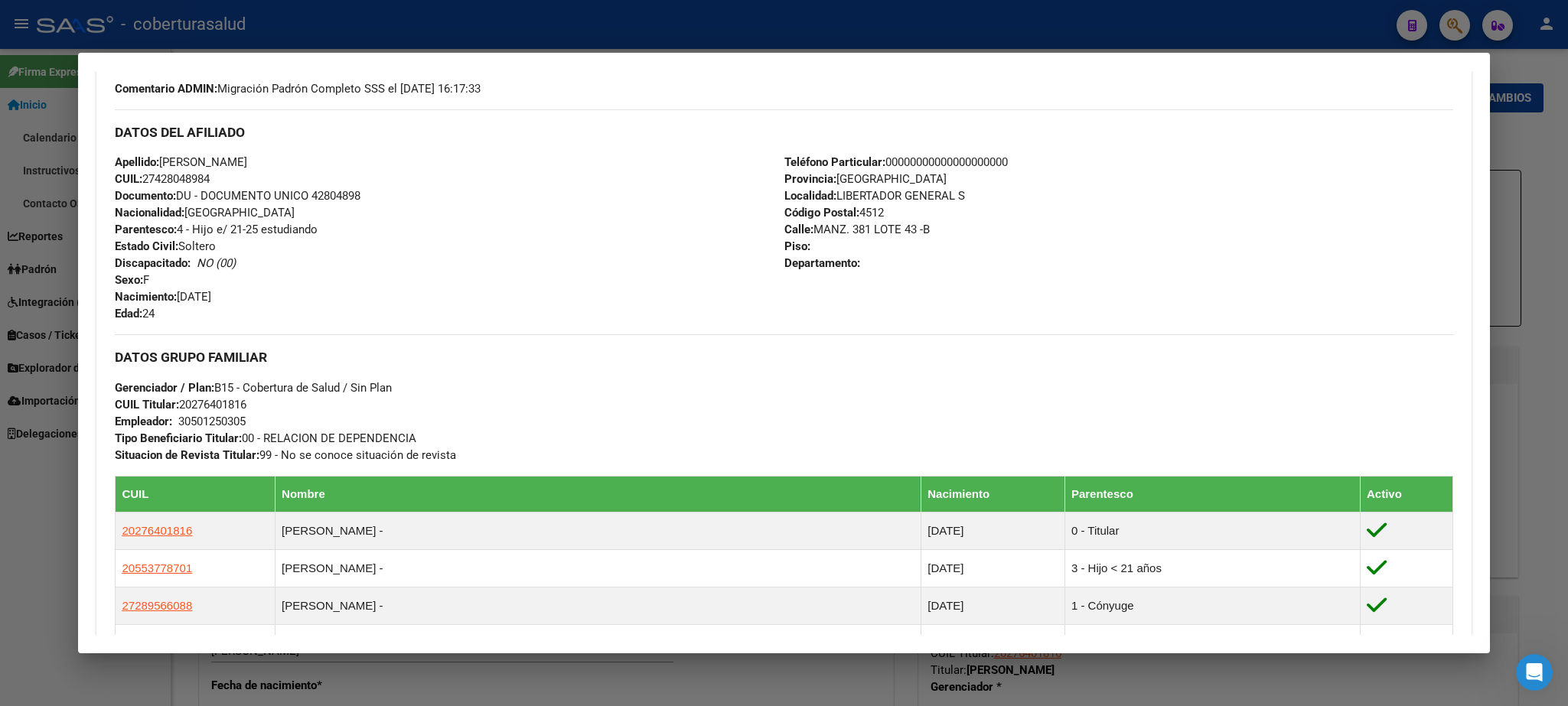
scroll to position [919, 0]
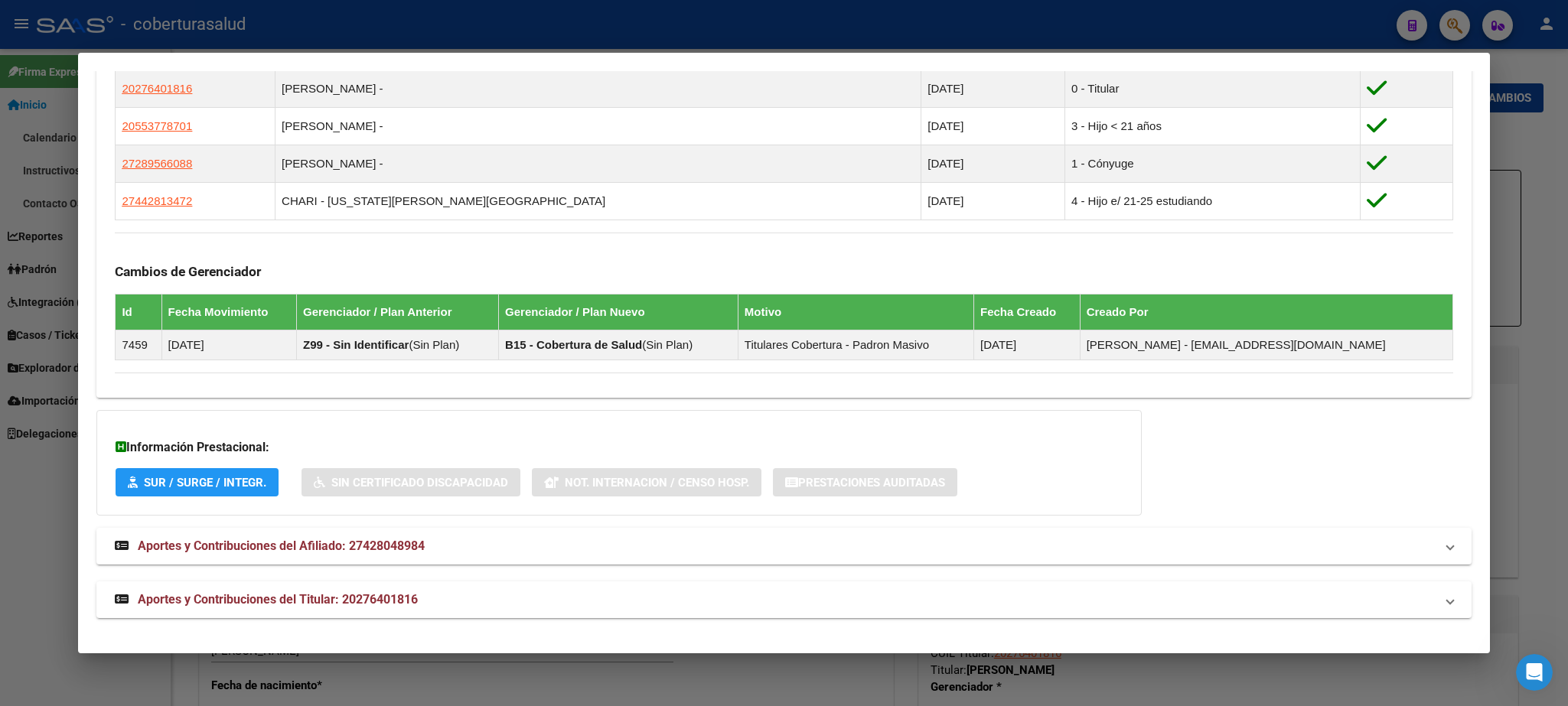
click at [1564, 222] on div at bounding box center [784, 353] width 1568 height 706
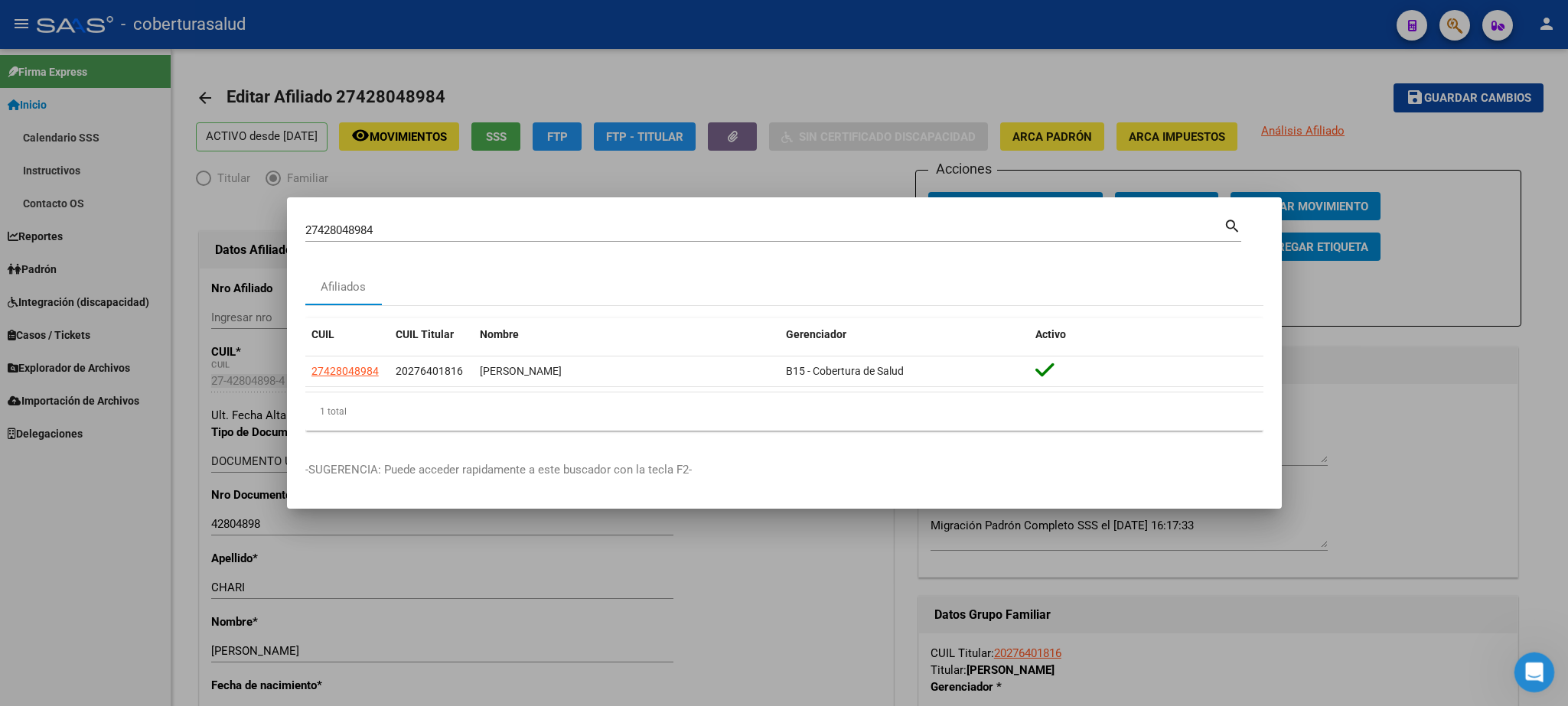
click at [1540, 678] on div "Abrir Intercom Messenger" at bounding box center [1532, 670] width 50 height 50
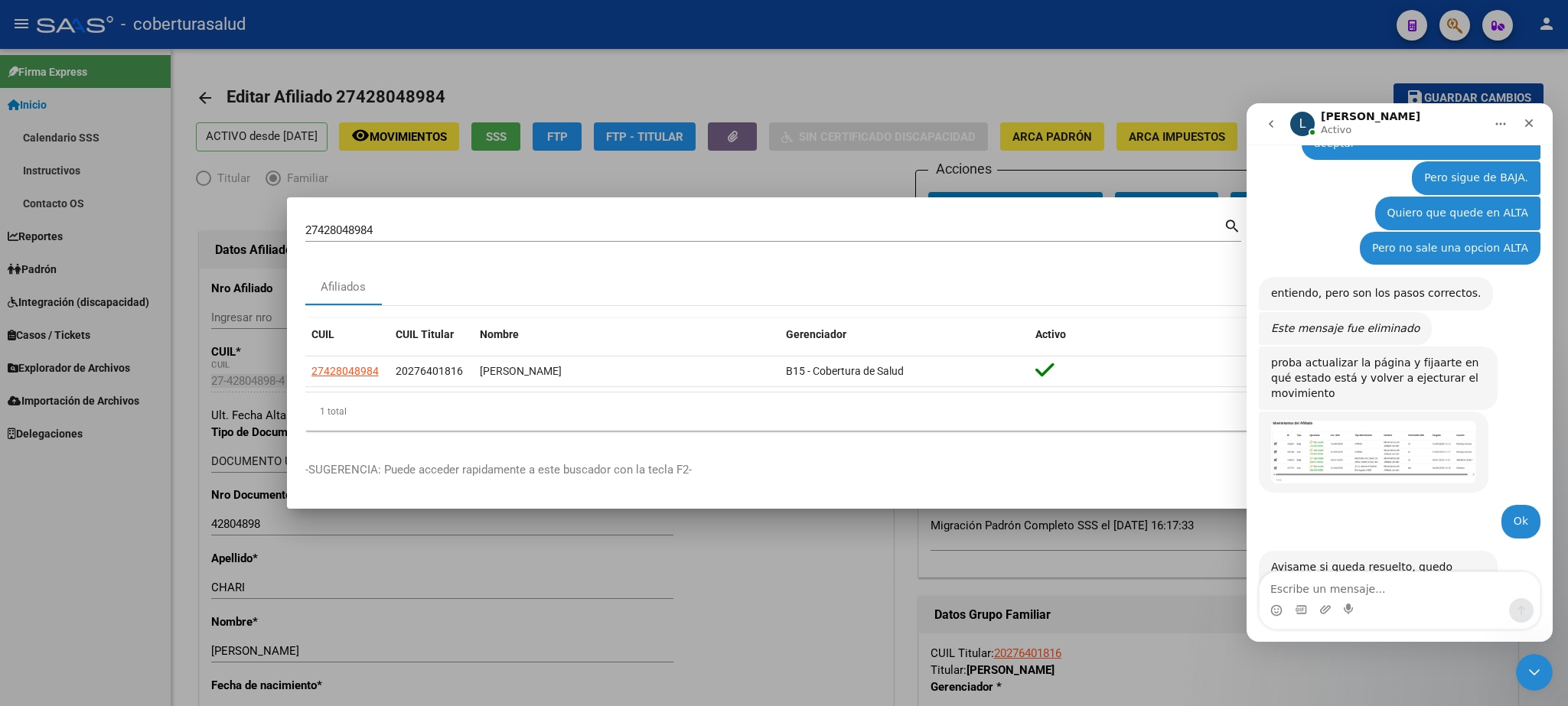
scroll to position [1167, 0]
click at [1312, 587] on textarea "Escribe un mensaje..." at bounding box center [1400, 585] width 280 height 26
type textarea "Listo, ya quedo activo"
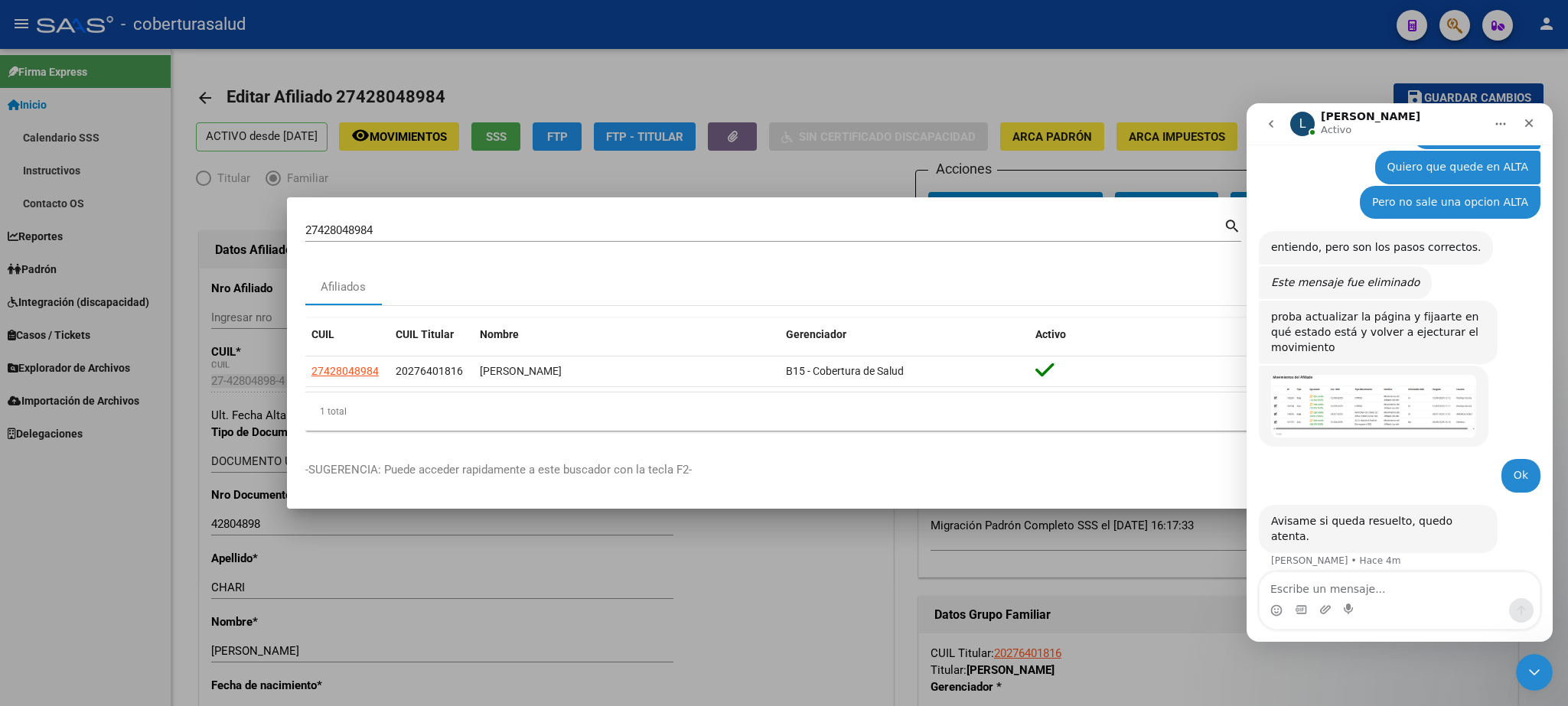
scroll to position [1213, 0]
type textarea "Muchas gracias"
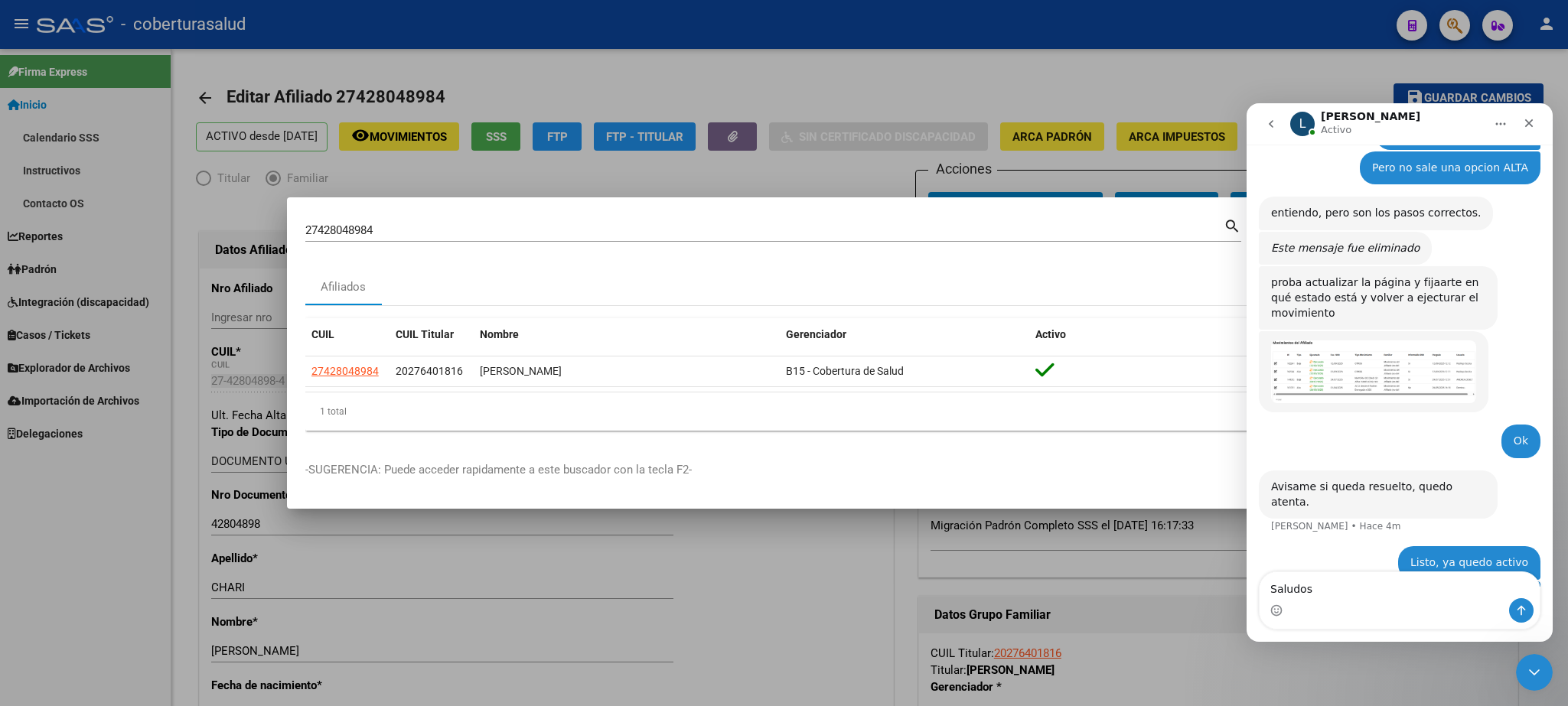
type textarea "Saludos."
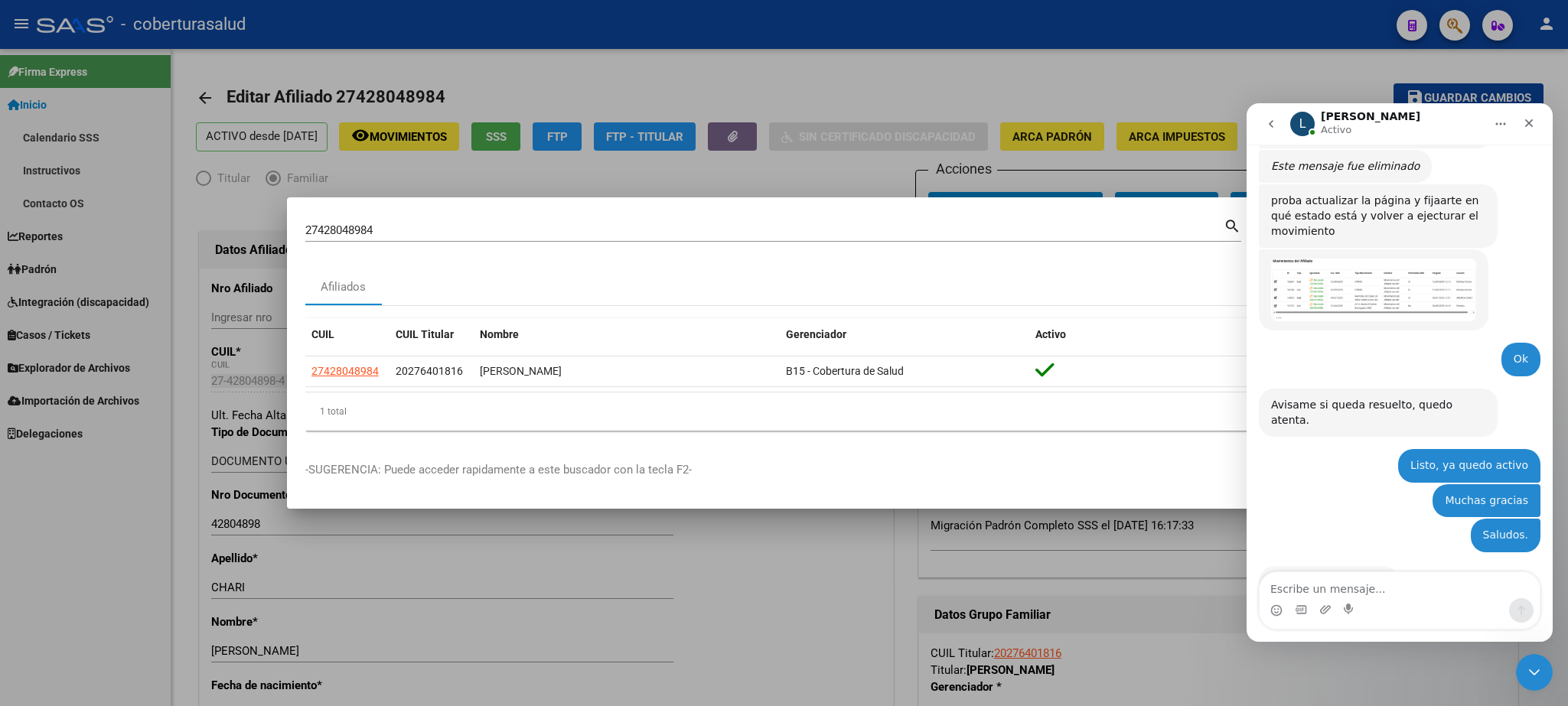
scroll to position [1327, 0]
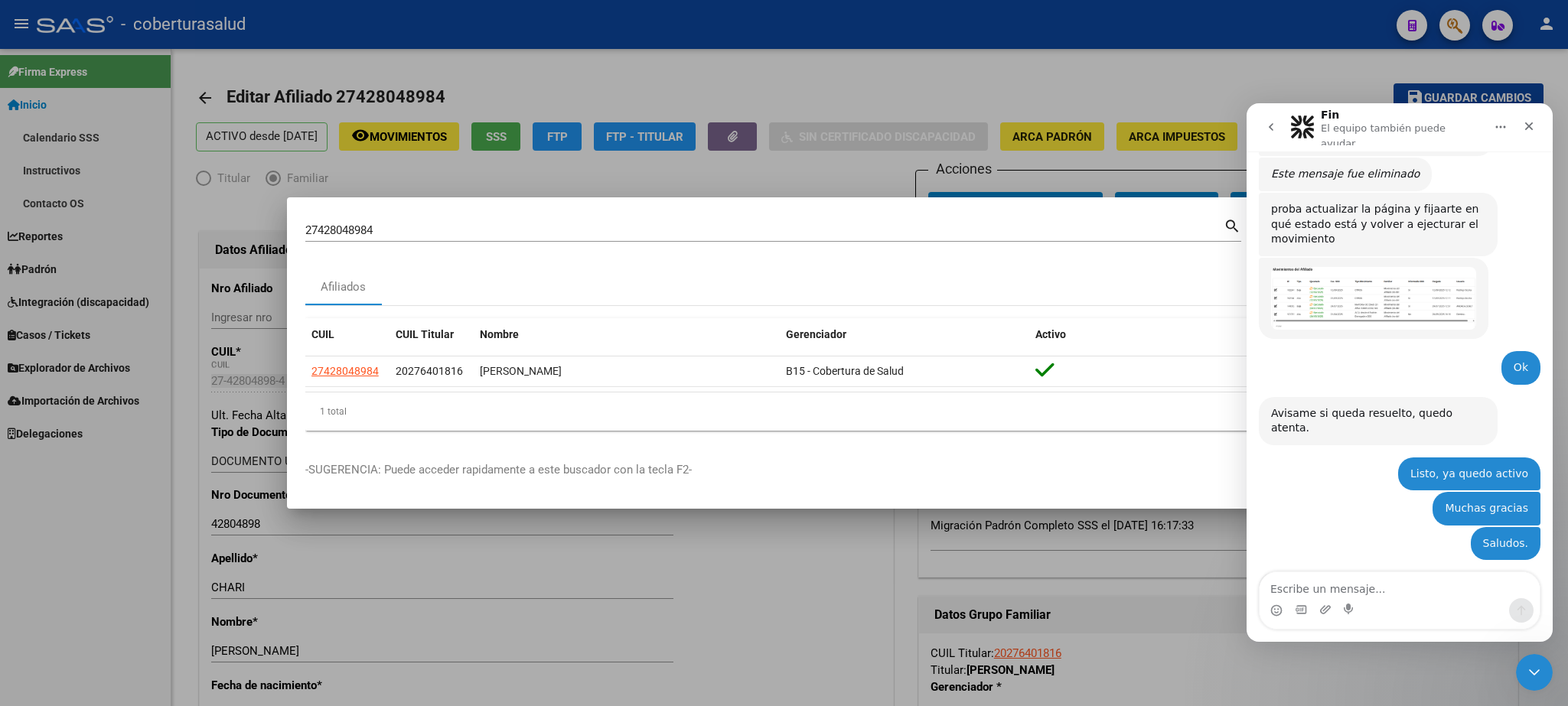
click at [872, 64] on div at bounding box center [784, 353] width 1568 height 706
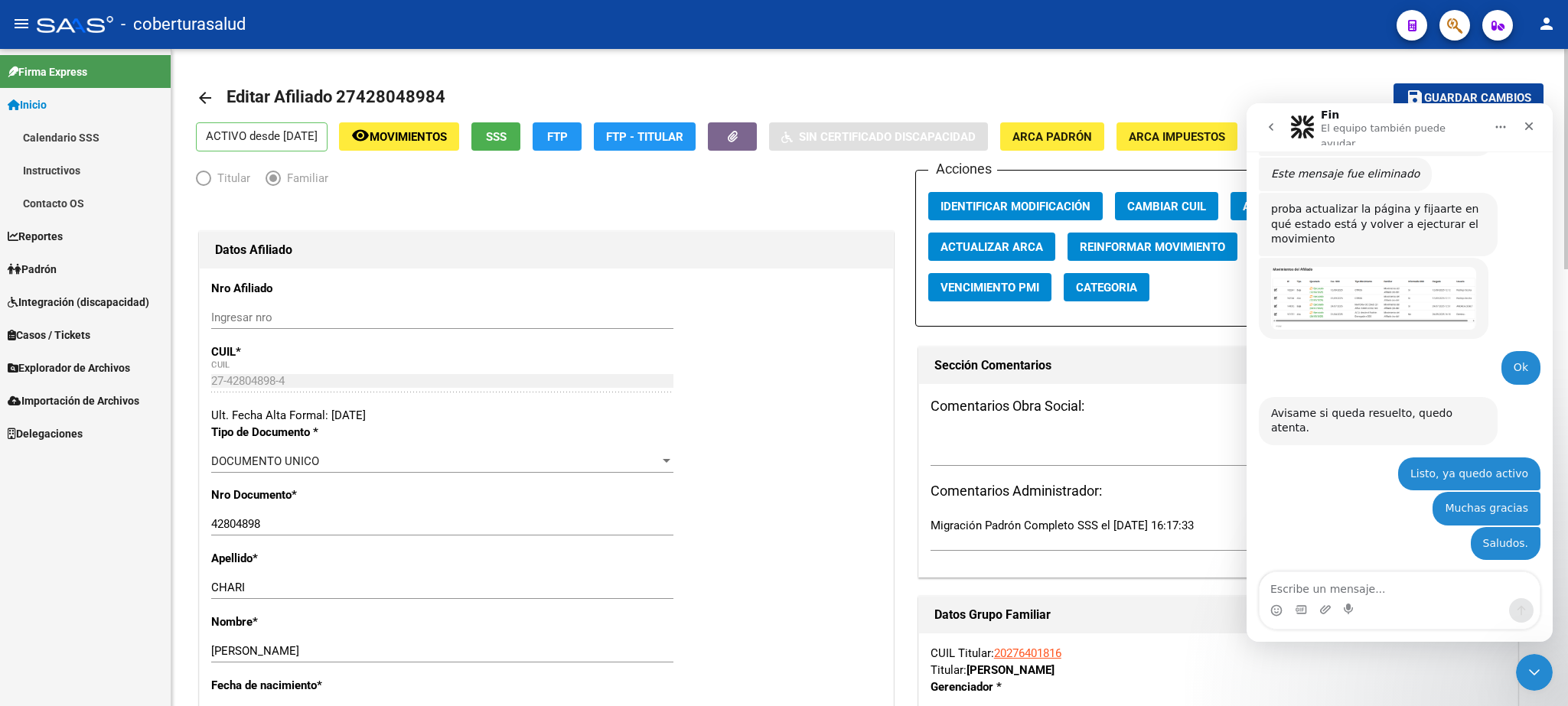
click at [1219, 84] on mat-toolbar-row "arrow_back Editar Afiliado 27428048984" at bounding box center [722, 98] width 1052 height 49
click at [1527, 126] on icon "Cerrar" at bounding box center [1529, 126] width 8 height 8
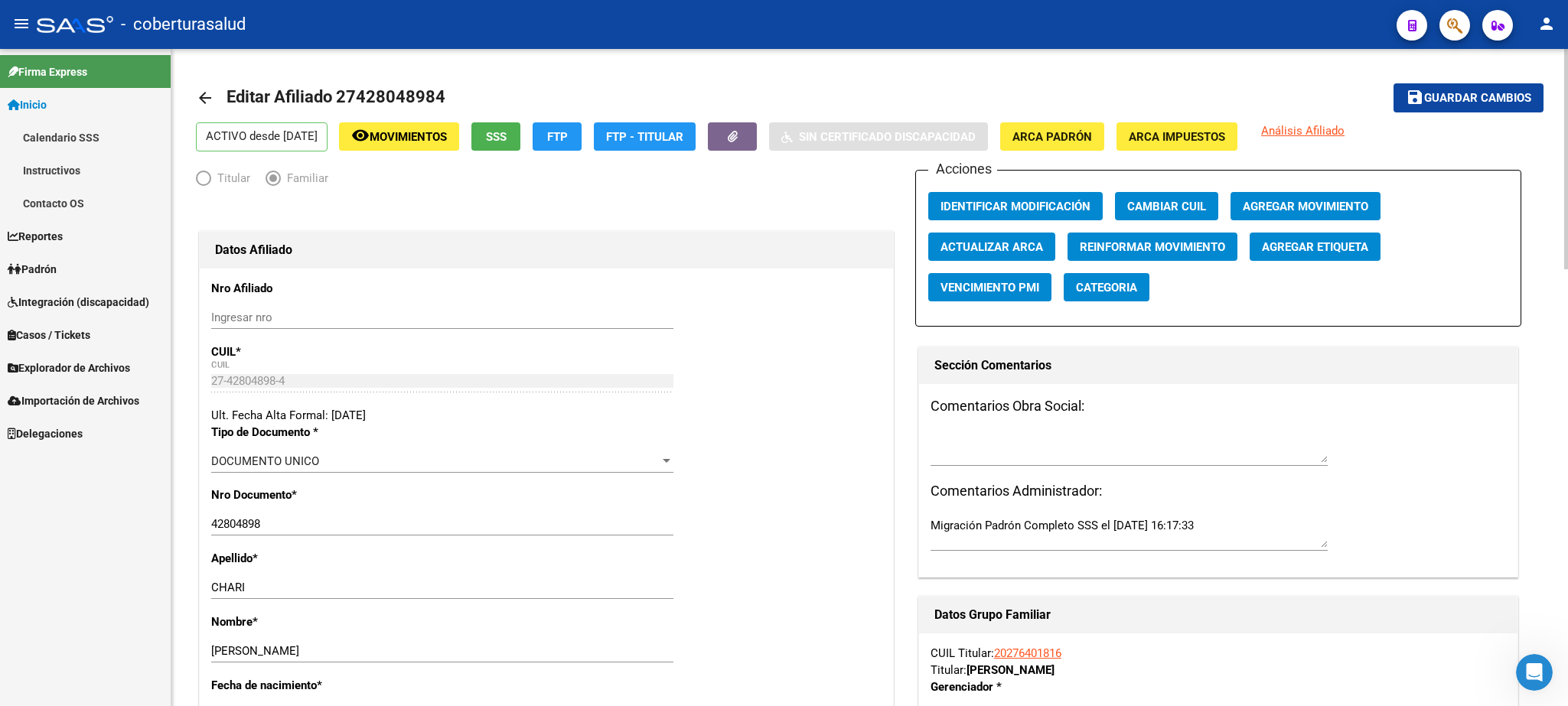
drag, startPoint x: 207, startPoint y: 523, endPoint x: 267, endPoint y: 523, distance: 60.0
drag, startPoint x: 213, startPoint y: 523, endPoint x: 272, endPoint y: 520, distance: 59.1
click at [272, 520] on input "42804898" at bounding box center [442, 523] width 463 height 13
click at [422, 140] on span "Movimientos" at bounding box center [408, 137] width 77 height 13
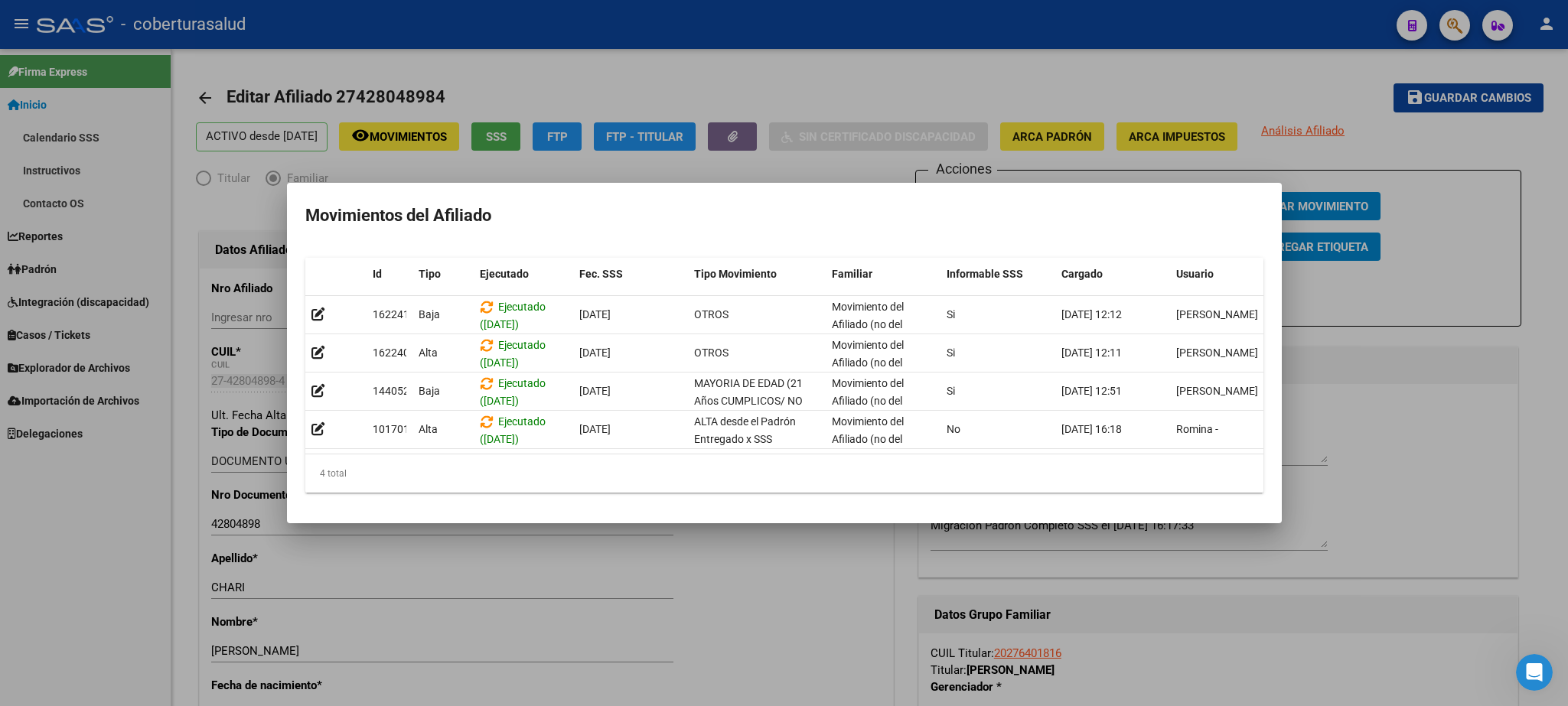
click at [741, 69] on div at bounding box center [784, 353] width 1568 height 706
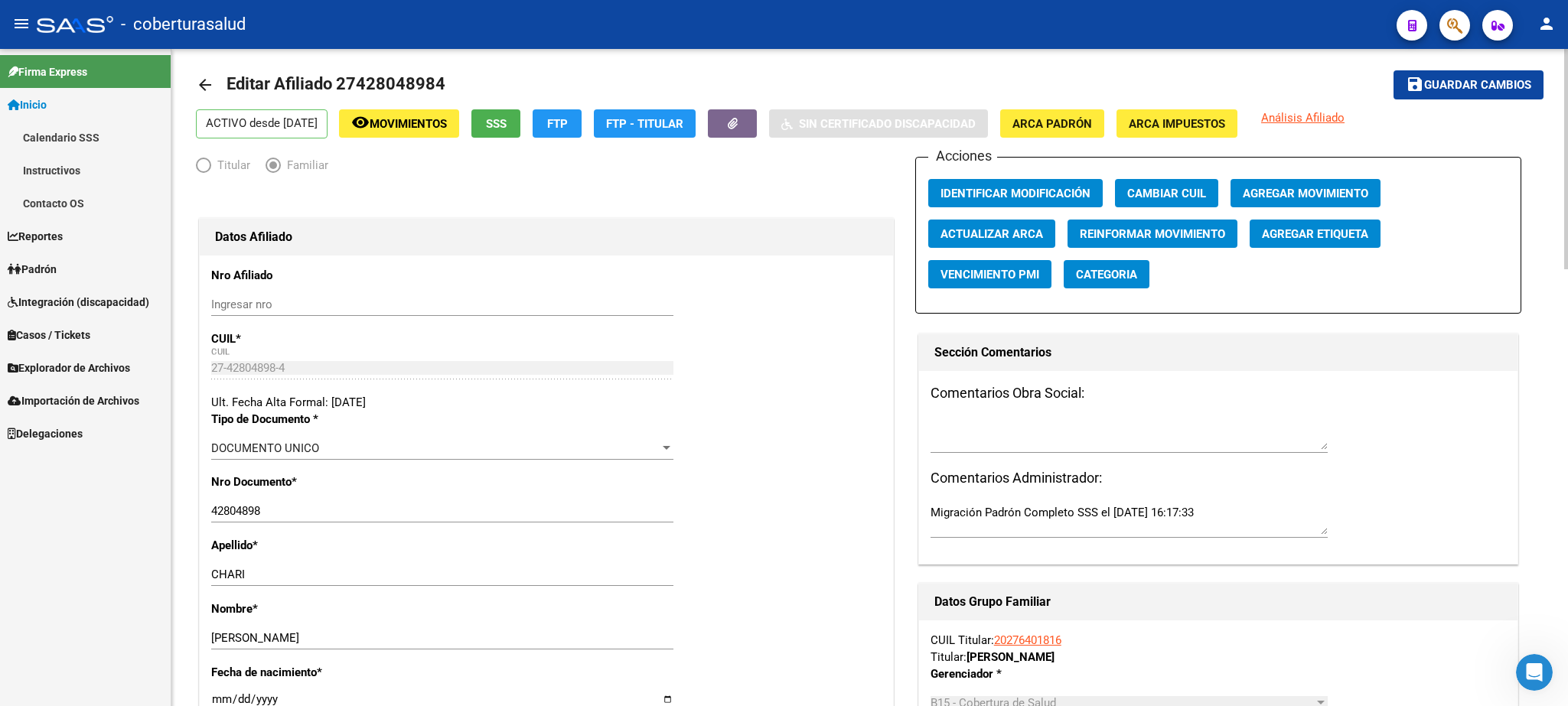
scroll to position [0, 0]
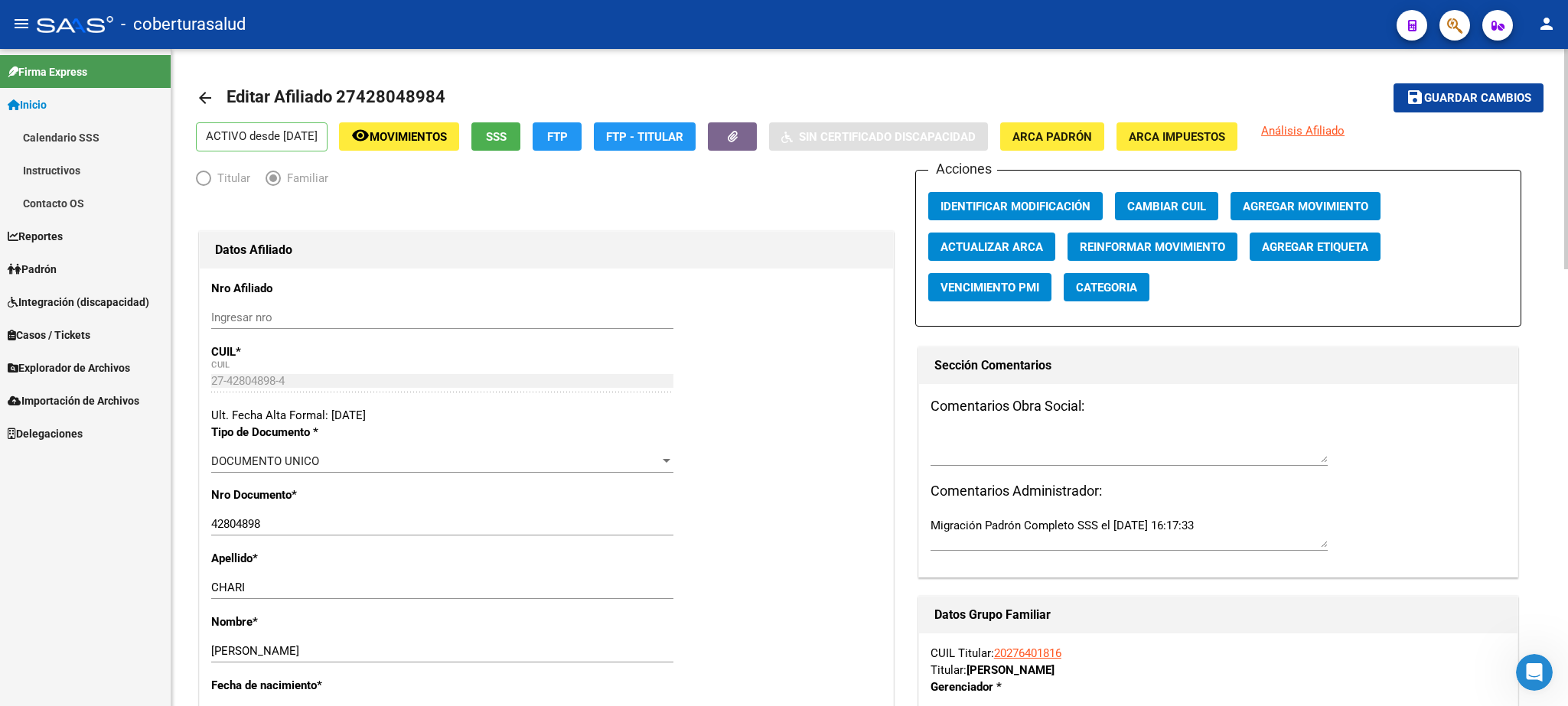
click at [235, 525] on input "42804898" at bounding box center [442, 523] width 463 height 13
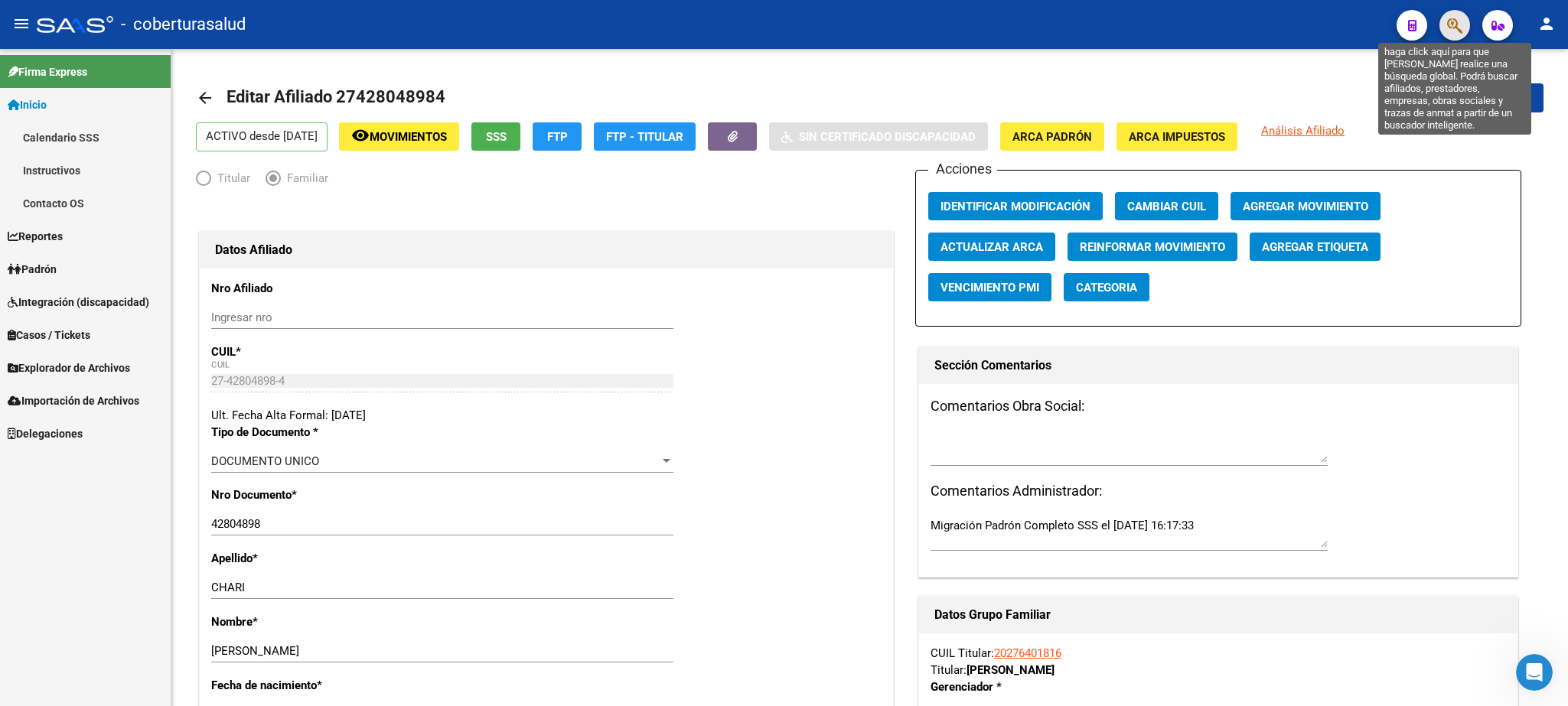
click at [1455, 25] on icon "button" at bounding box center [1455, 25] width 15 height 18
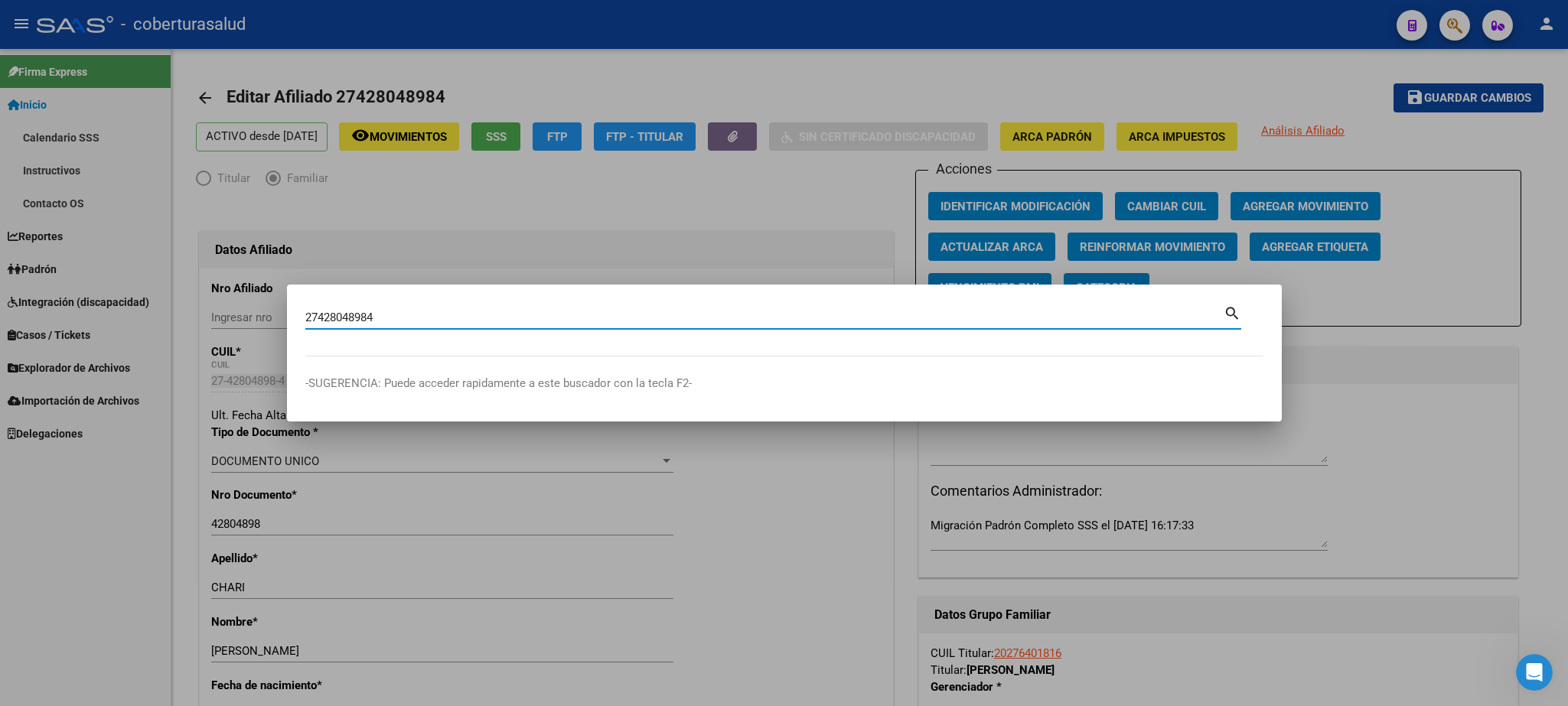
type input "27428048984"
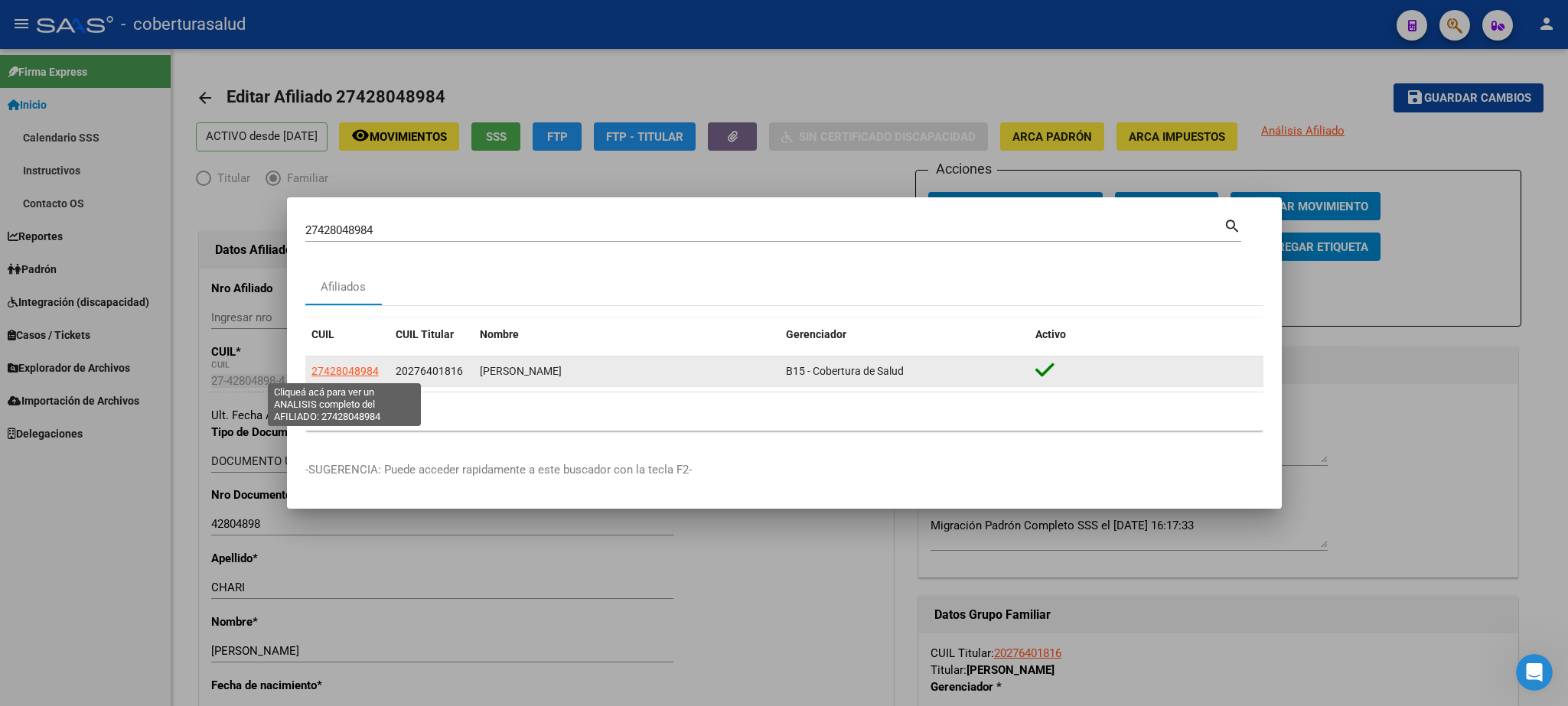
click at [326, 366] on span "27428048984" at bounding box center [345, 371] width 67 height 13
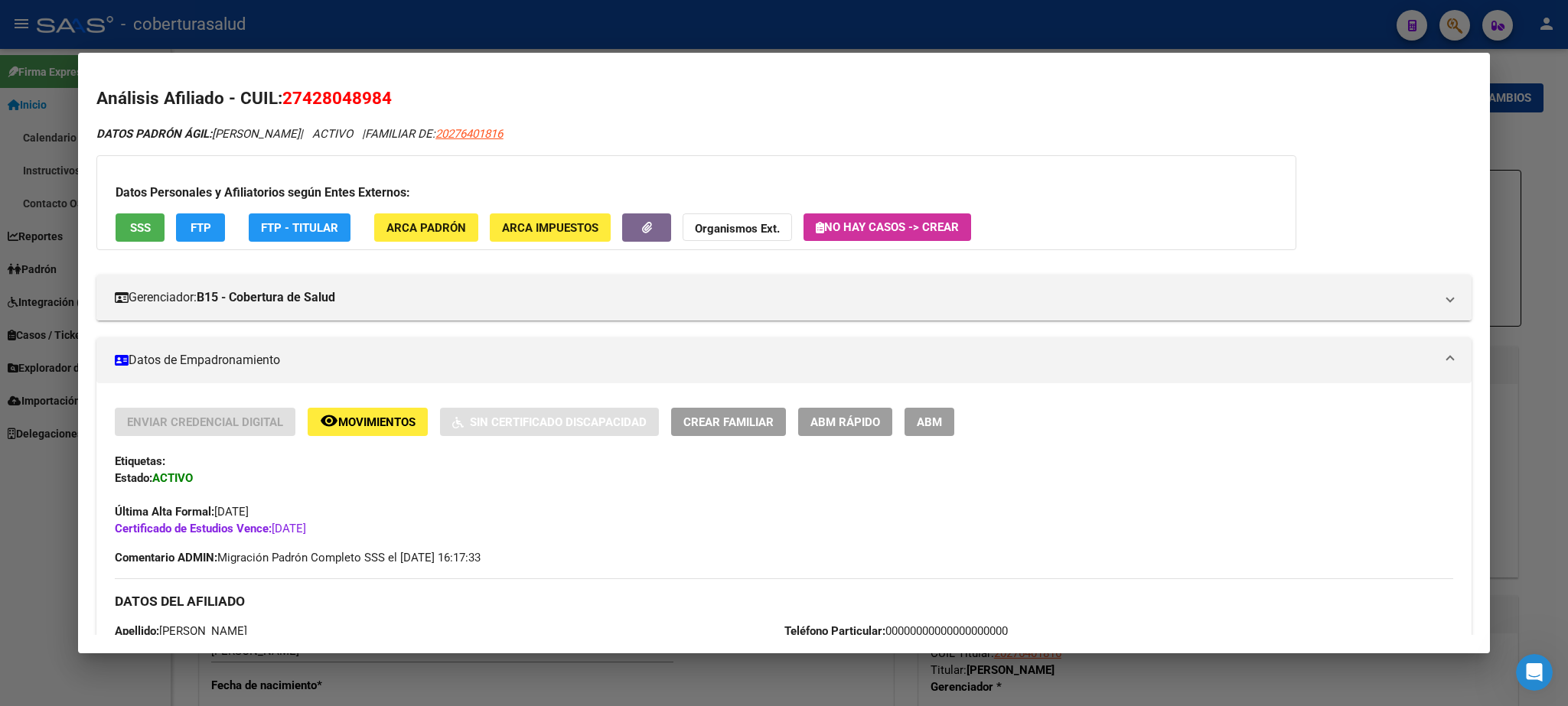
click at [924, 429] on span "ABM" at bounding box center [929, 422] width 25 height 13
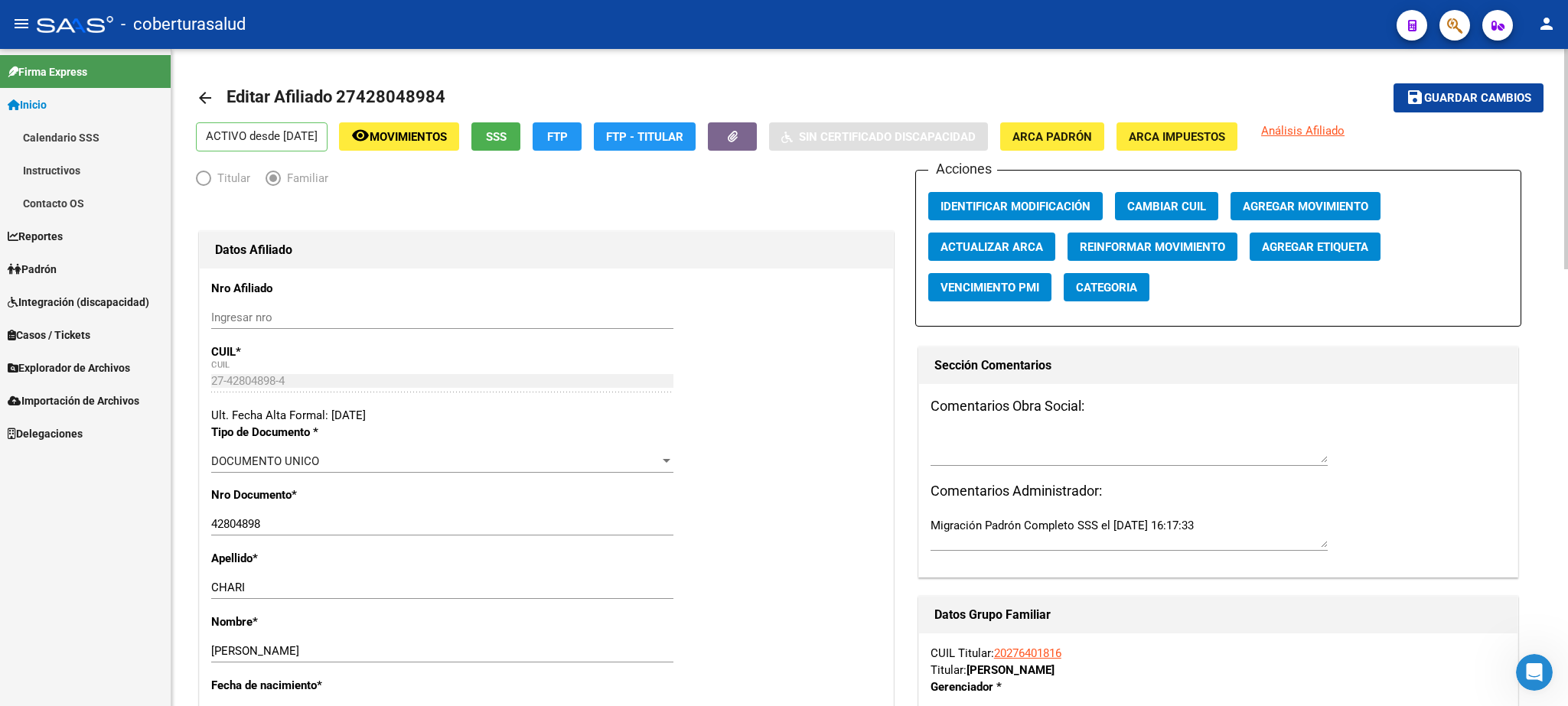
click at [447, 130] on span "remove_red_eye Movimientos" at bounding box center [399, 136] width 96 height 13
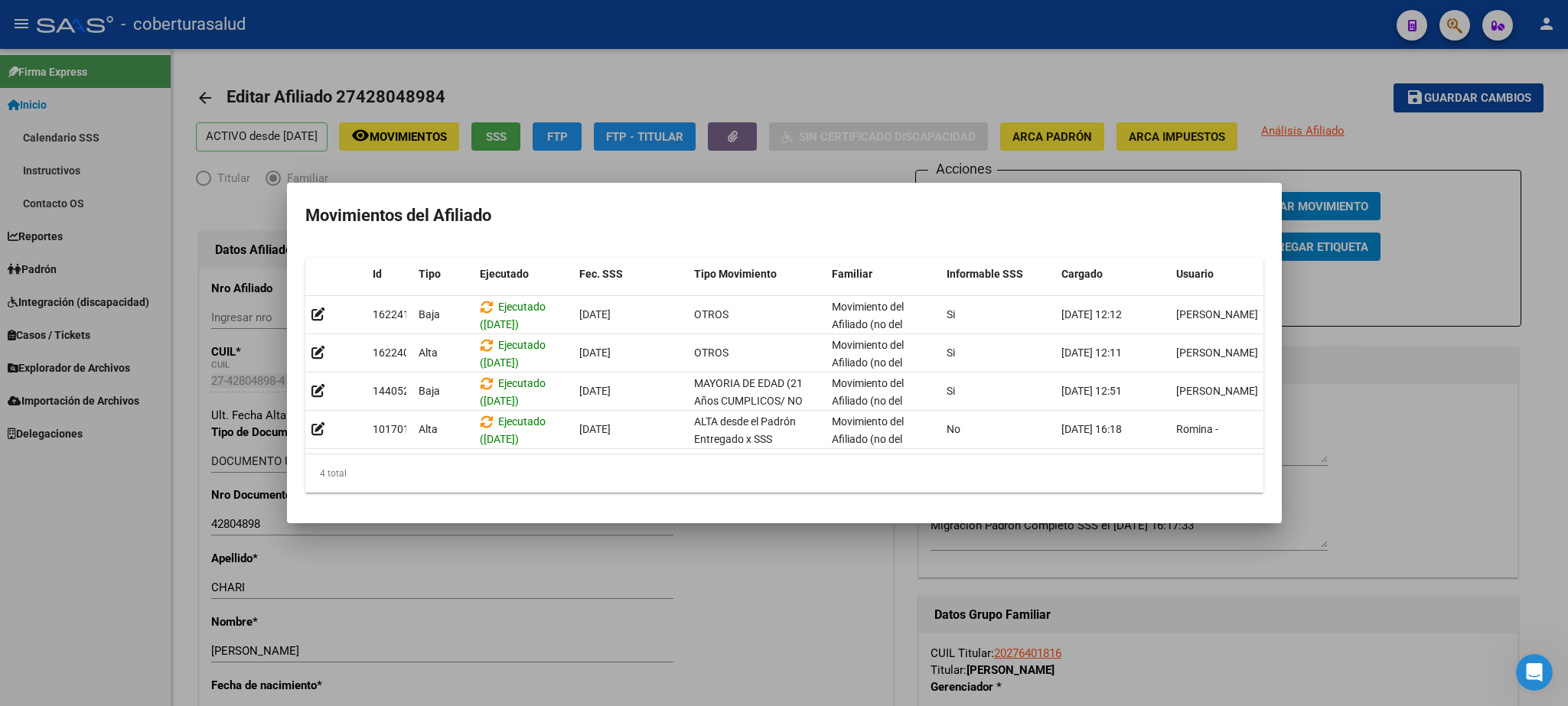
click at [872, 62] on div at bounding box center [784, 353] width 1568 height 706
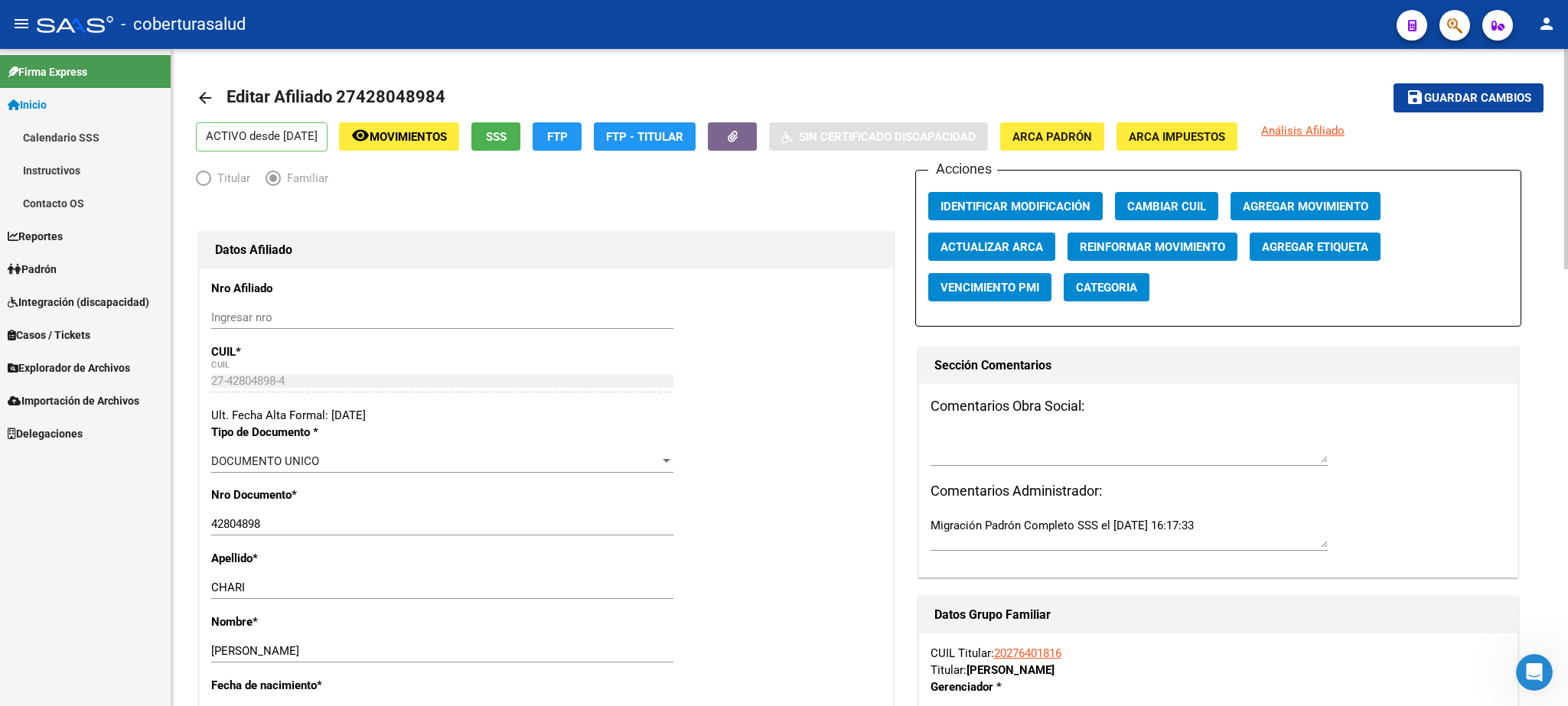
click at [201, 100] on mat-icon "arrow_back" at bounding box center [205, 98] width 18 height 18
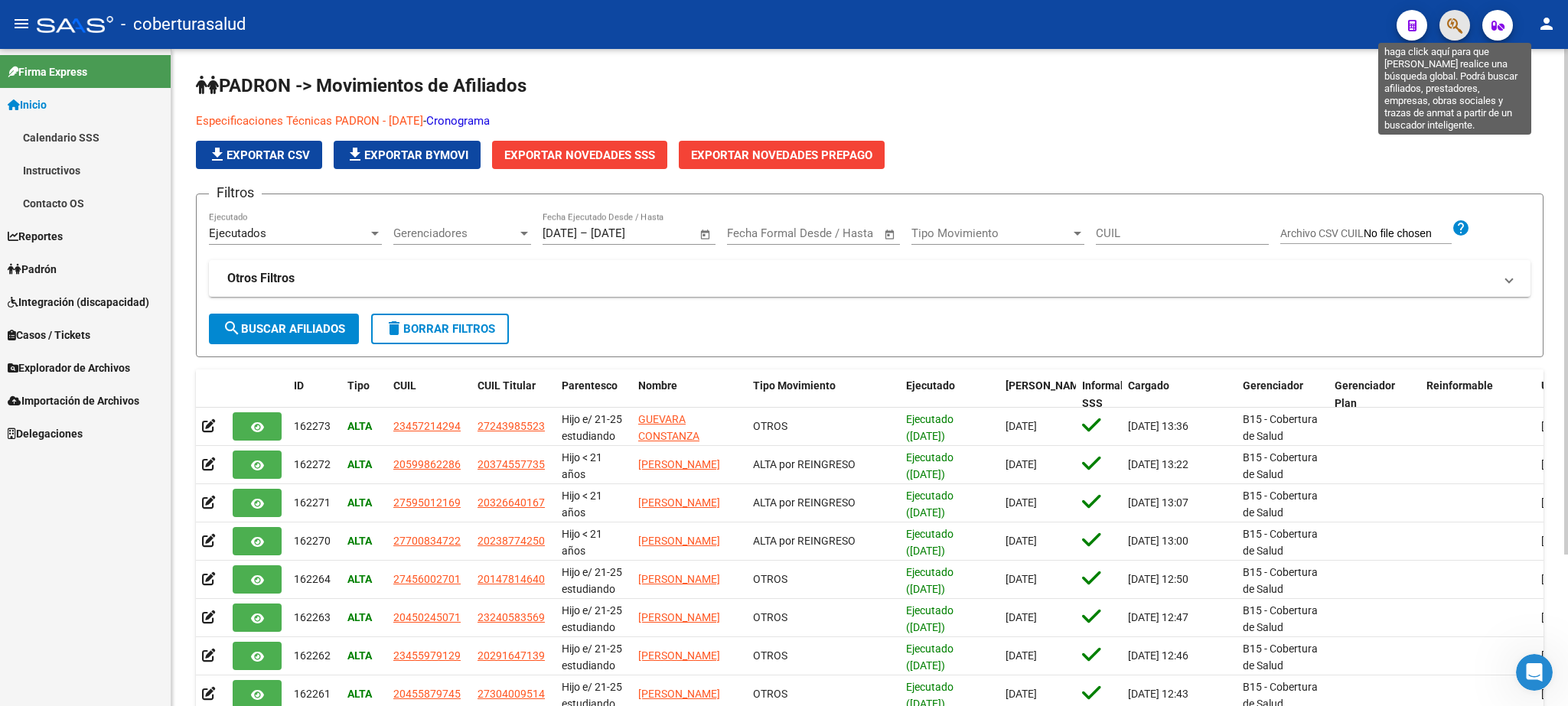
click at [1448, 22] on icon "button" at bounding box center [1455, 25] width 15 height 18
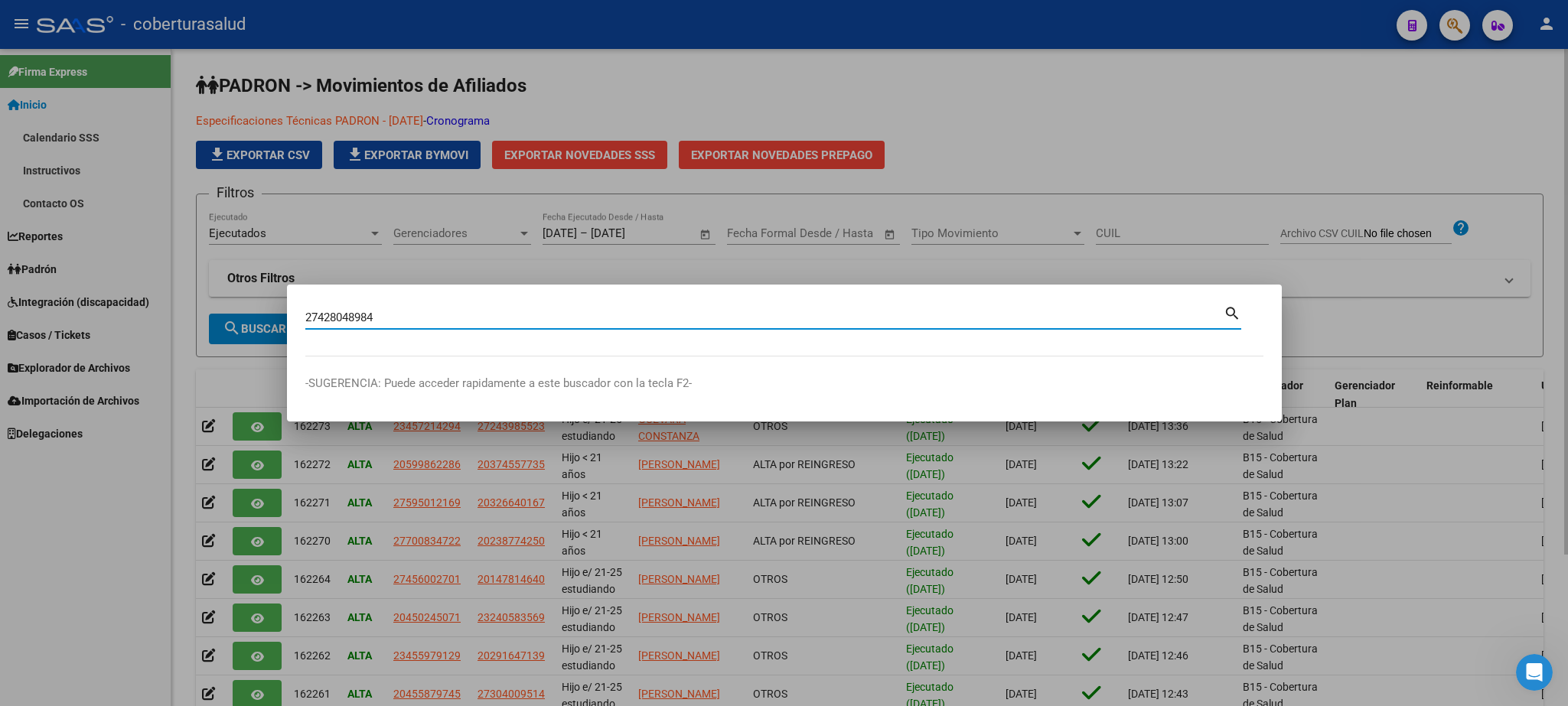
type input "27428048984"
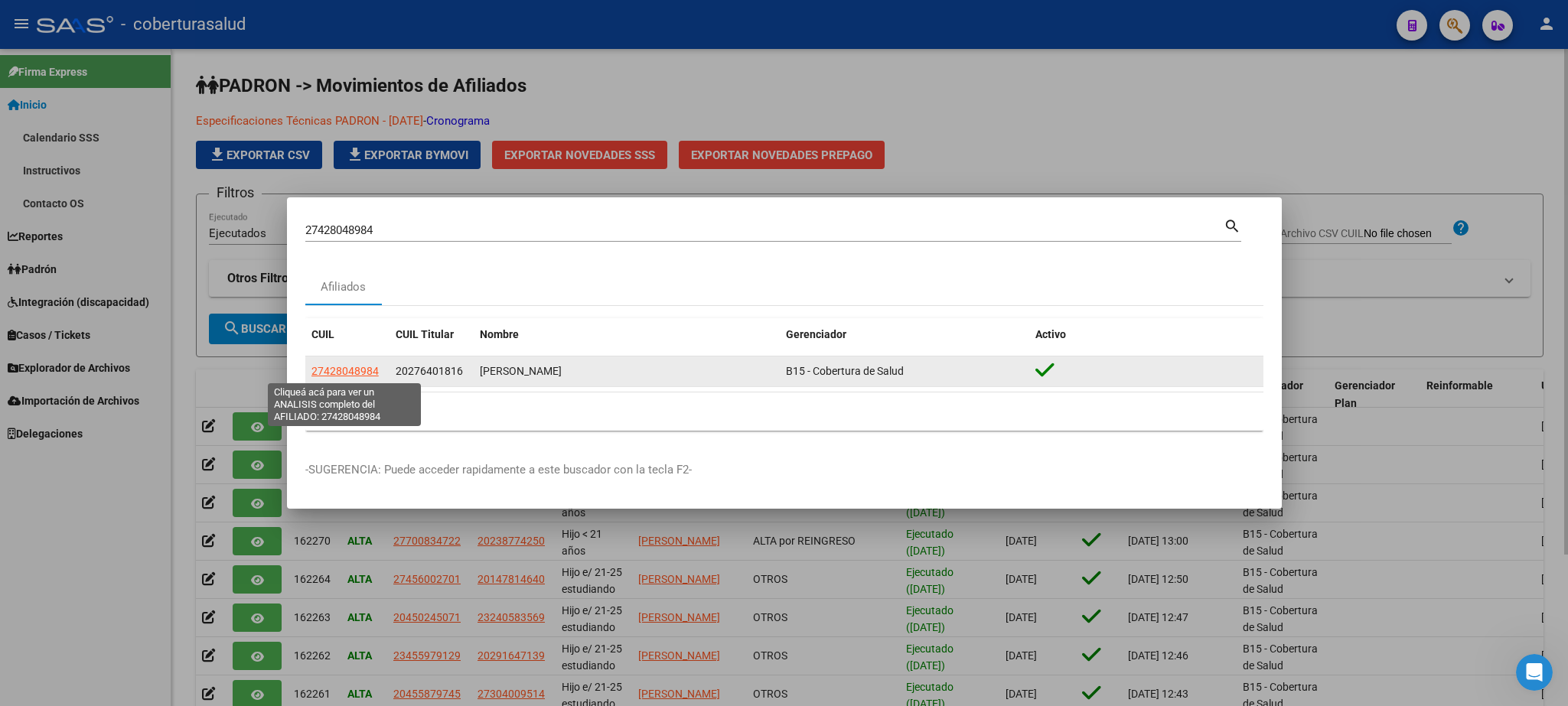
click at [353, 375] on span "27428048984" at bounding box center [345, 371] width 67 height 13
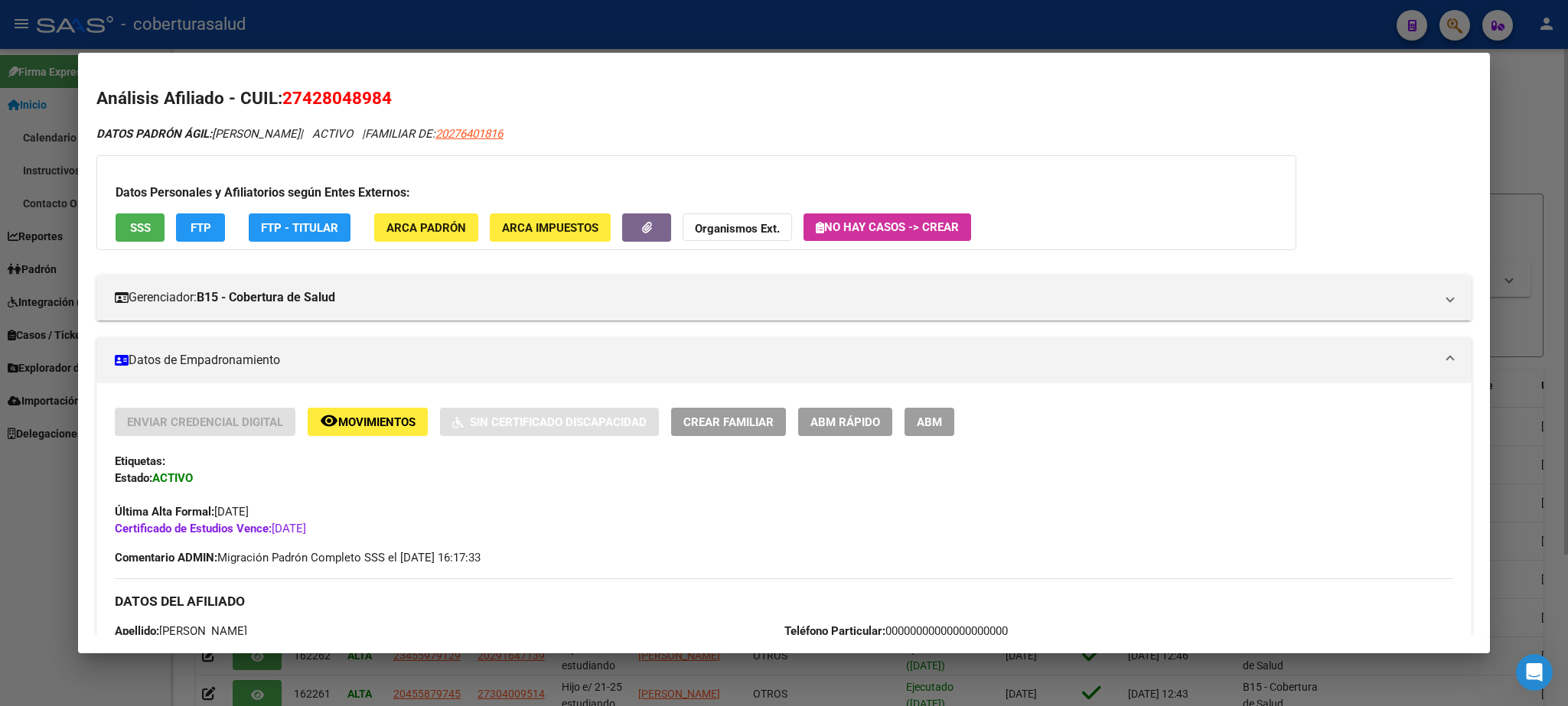
click at [353, 417] on span "Movimientos" at bounding box center [377, 422] width 77 height 13
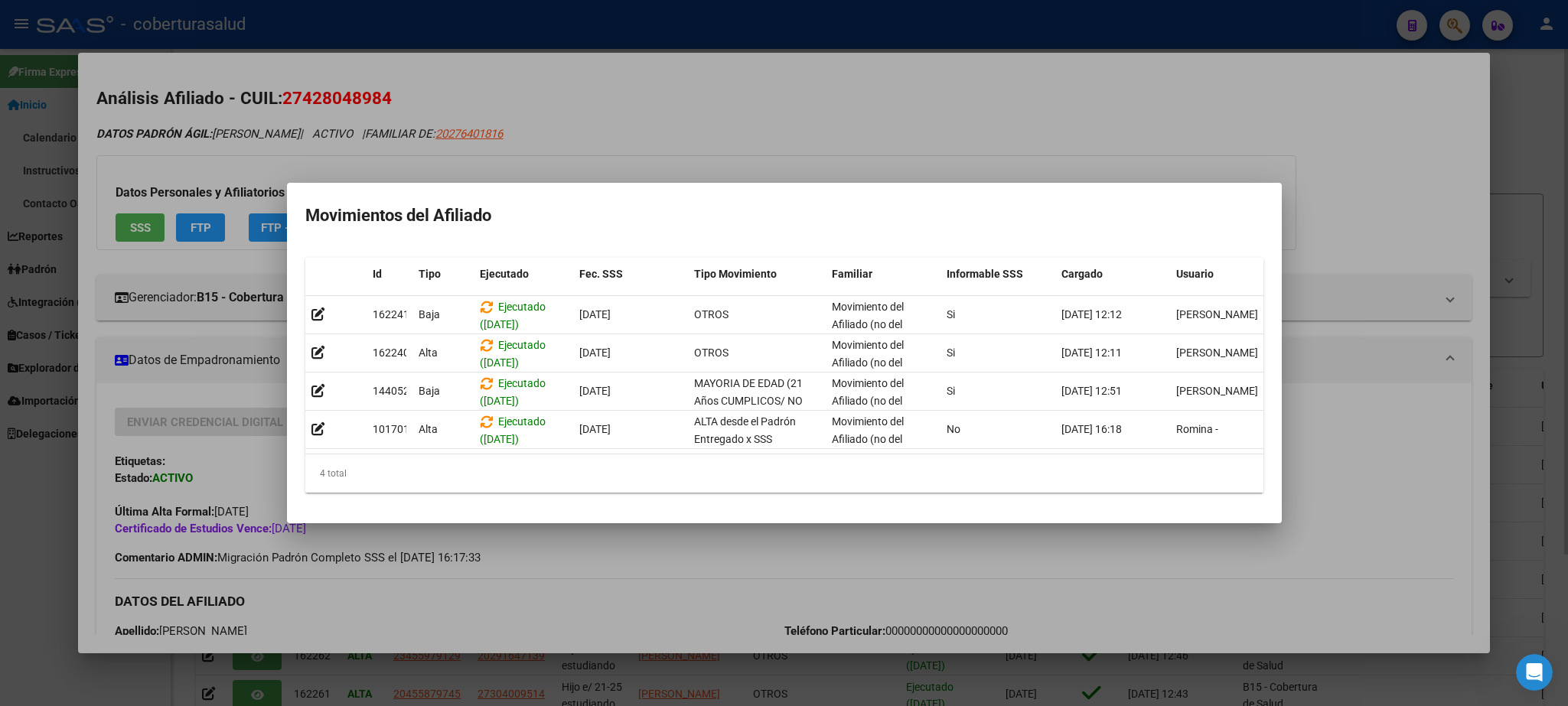
click at [1047, 121] on div at bounding box center [784, 353] width 1568 height 706
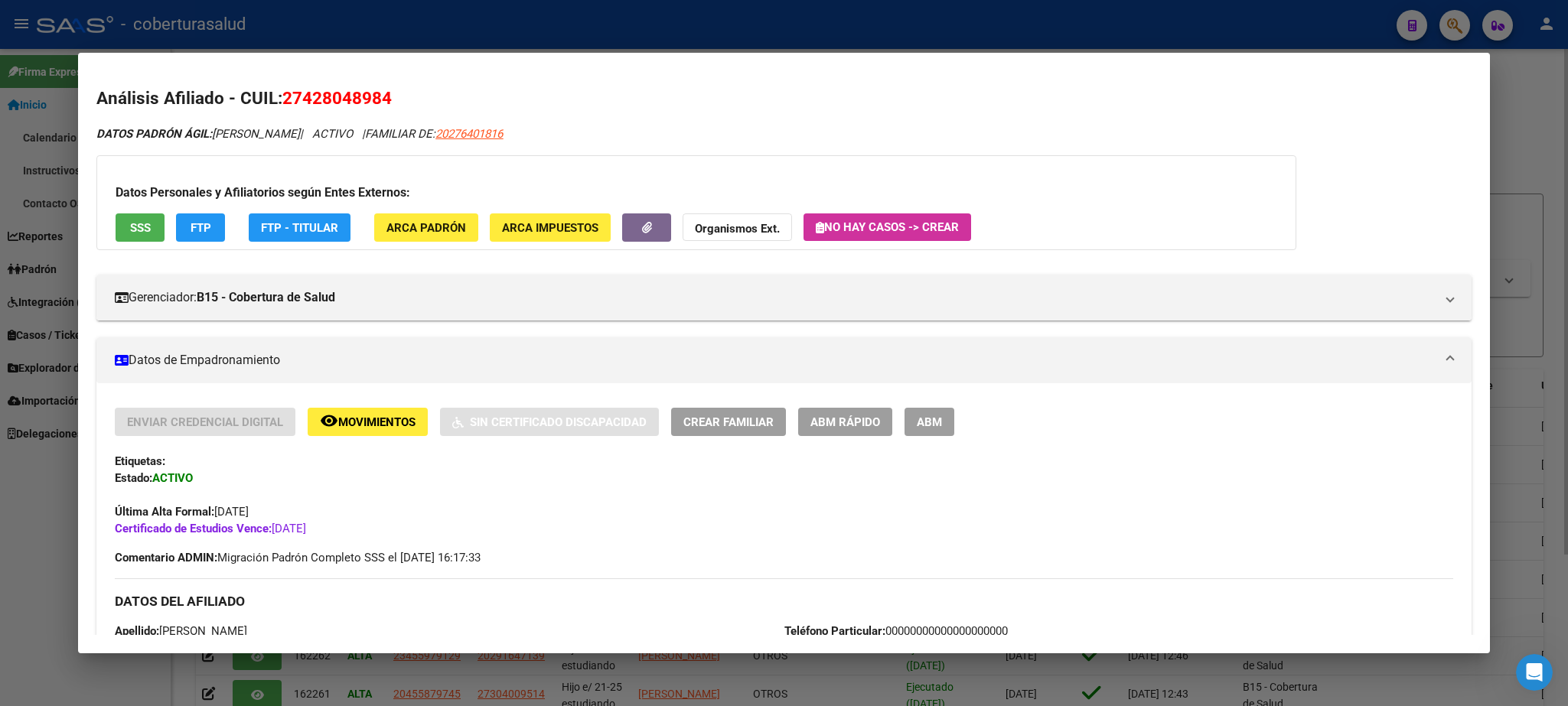
click at [1540, 98] on div at bounding box center [784, 353] width 1568 height 706
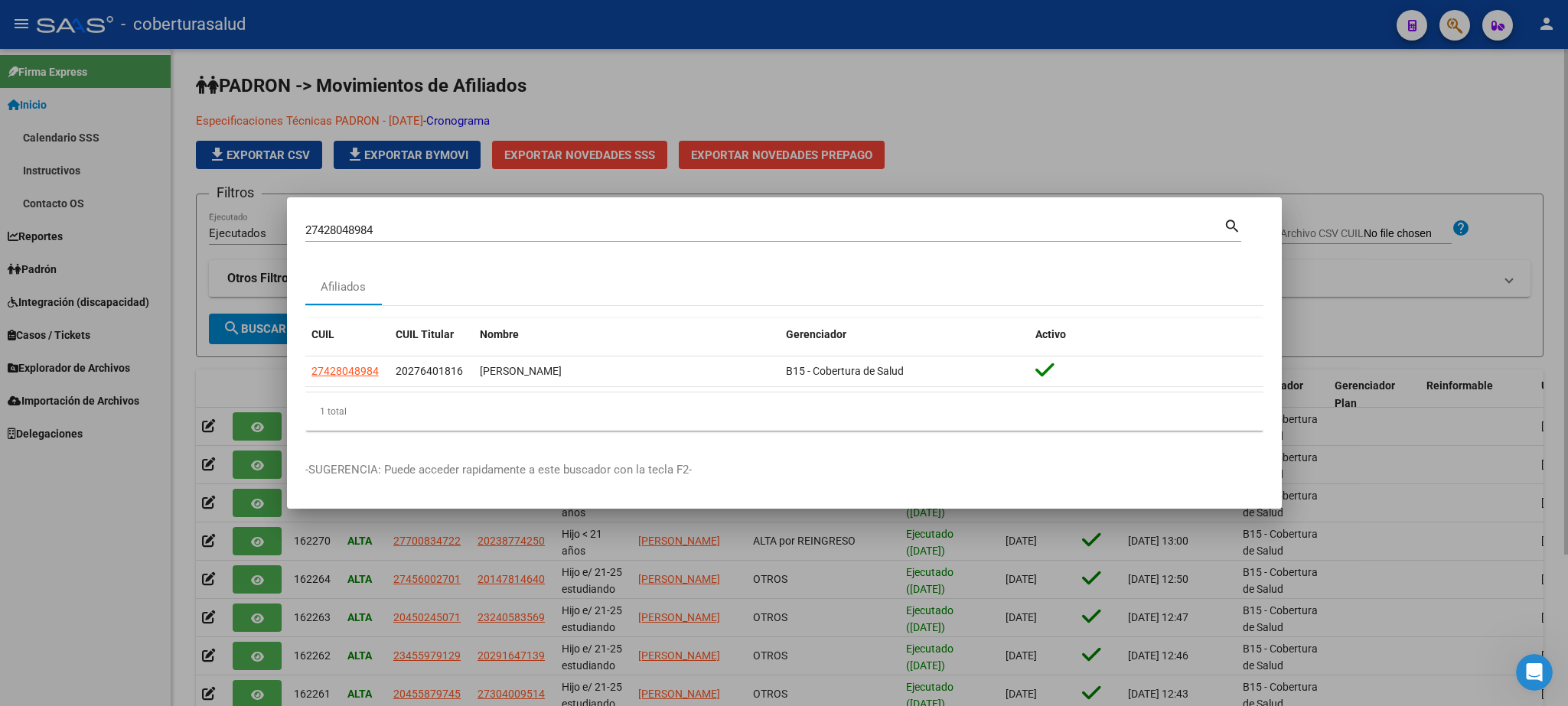
click at [1084, 66] on div at bounding box center [784, 353] width 1568 height 706
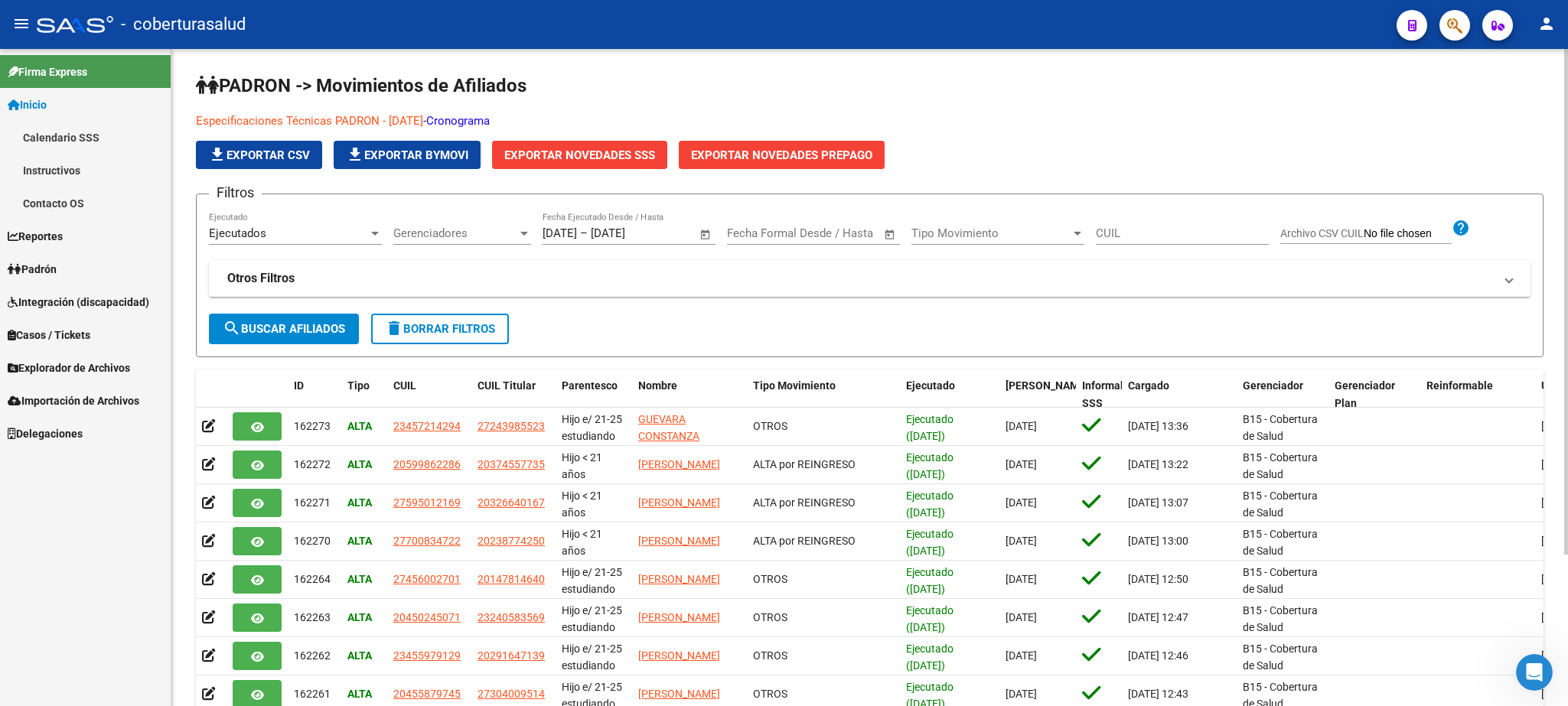
scroll to position [198, 0]
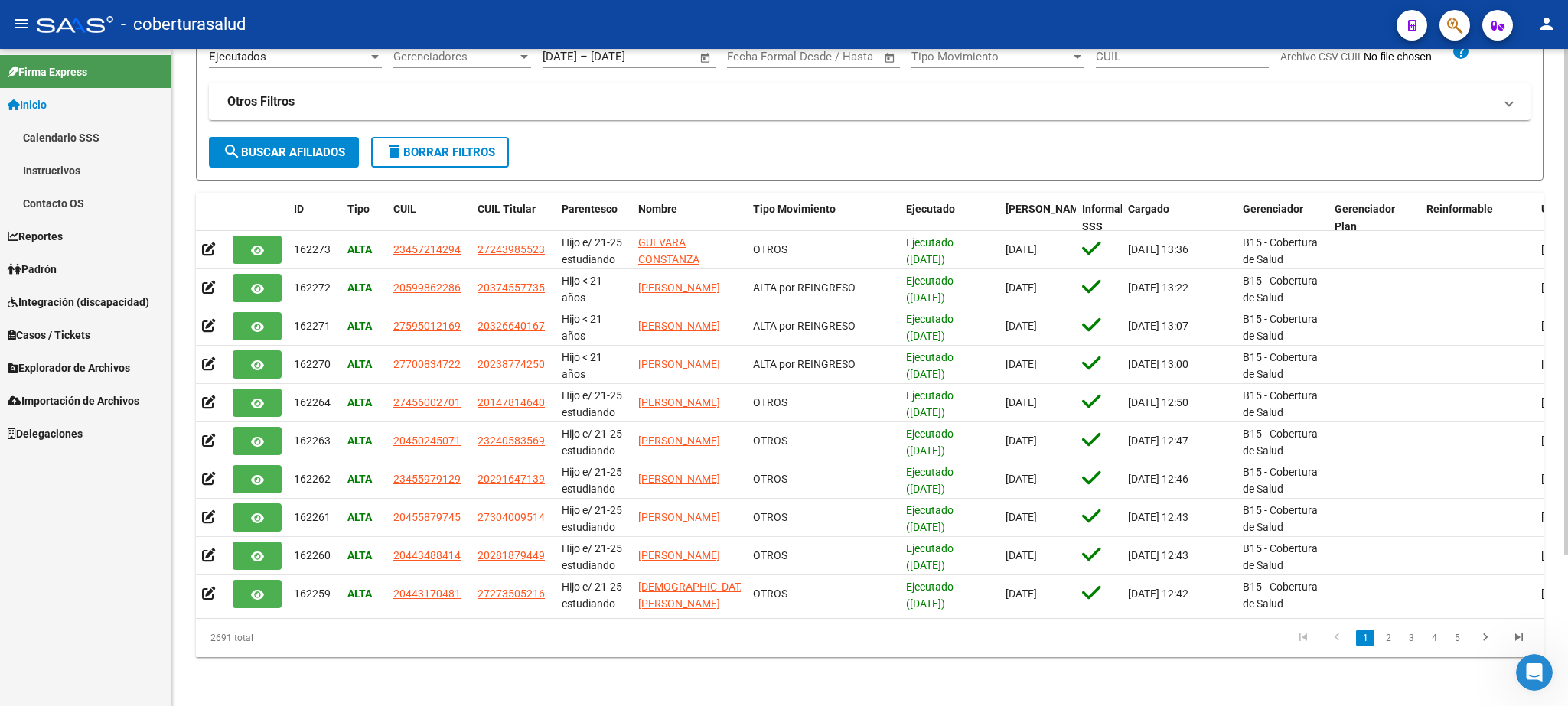
click at [1567, 548] on div at bounding box center [1566, 301] width 4 height 506
click at [1384, 640] on link "2" at bounding box center [1389, 638] width 18 height 17
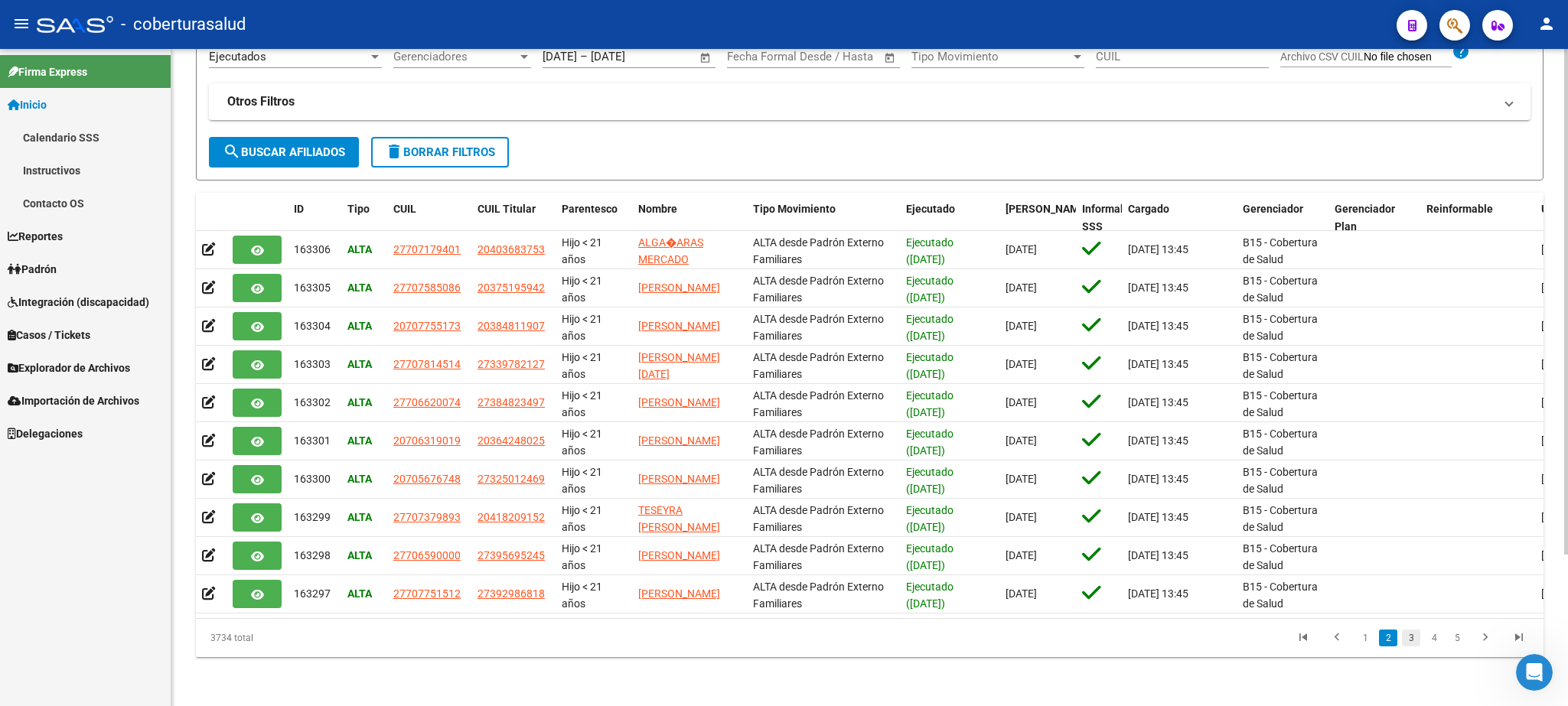
click at [1416, 640] on link "3" at bounding box center [1411, 638] width 18 height 17
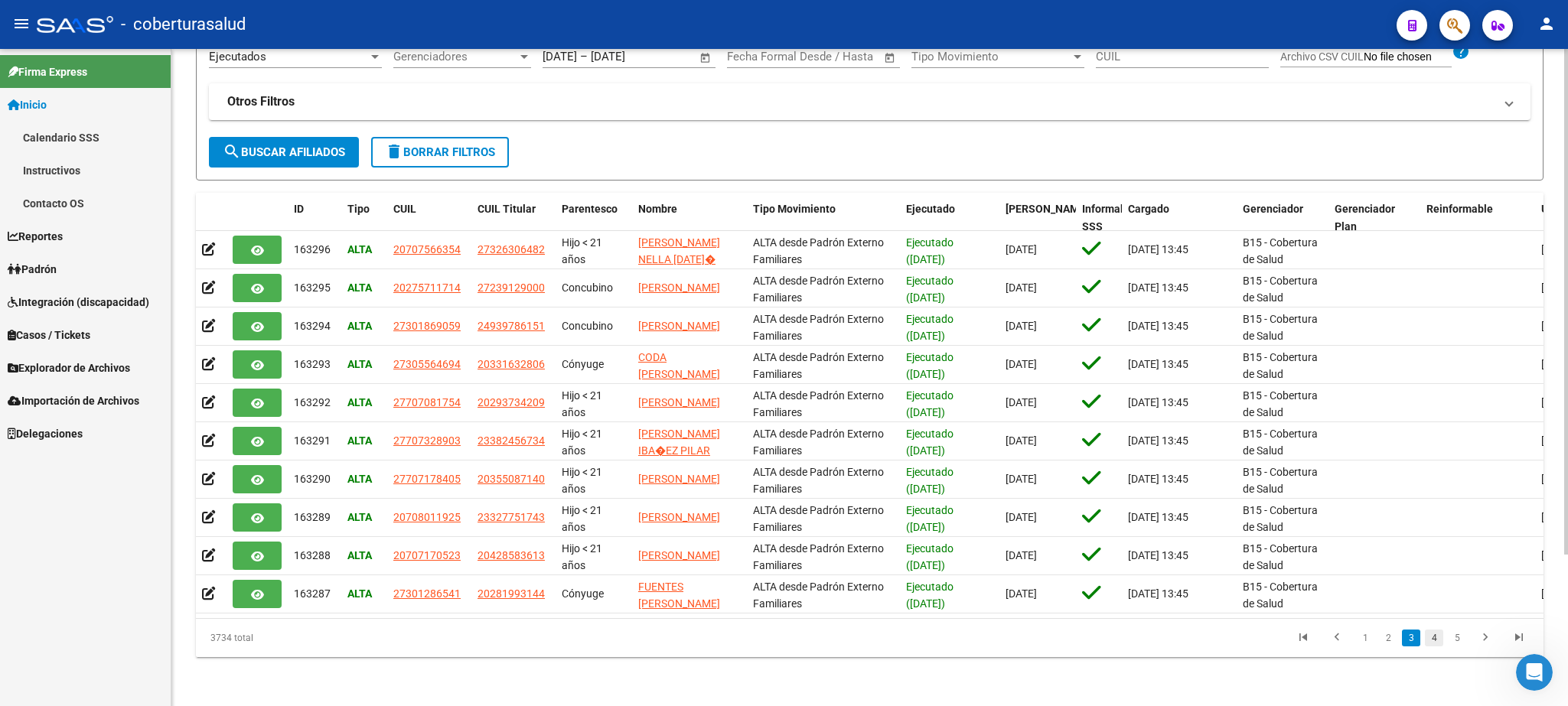
click at [1433, 638] on link "4" at bounding box center [1435, 638] width 18 height 17
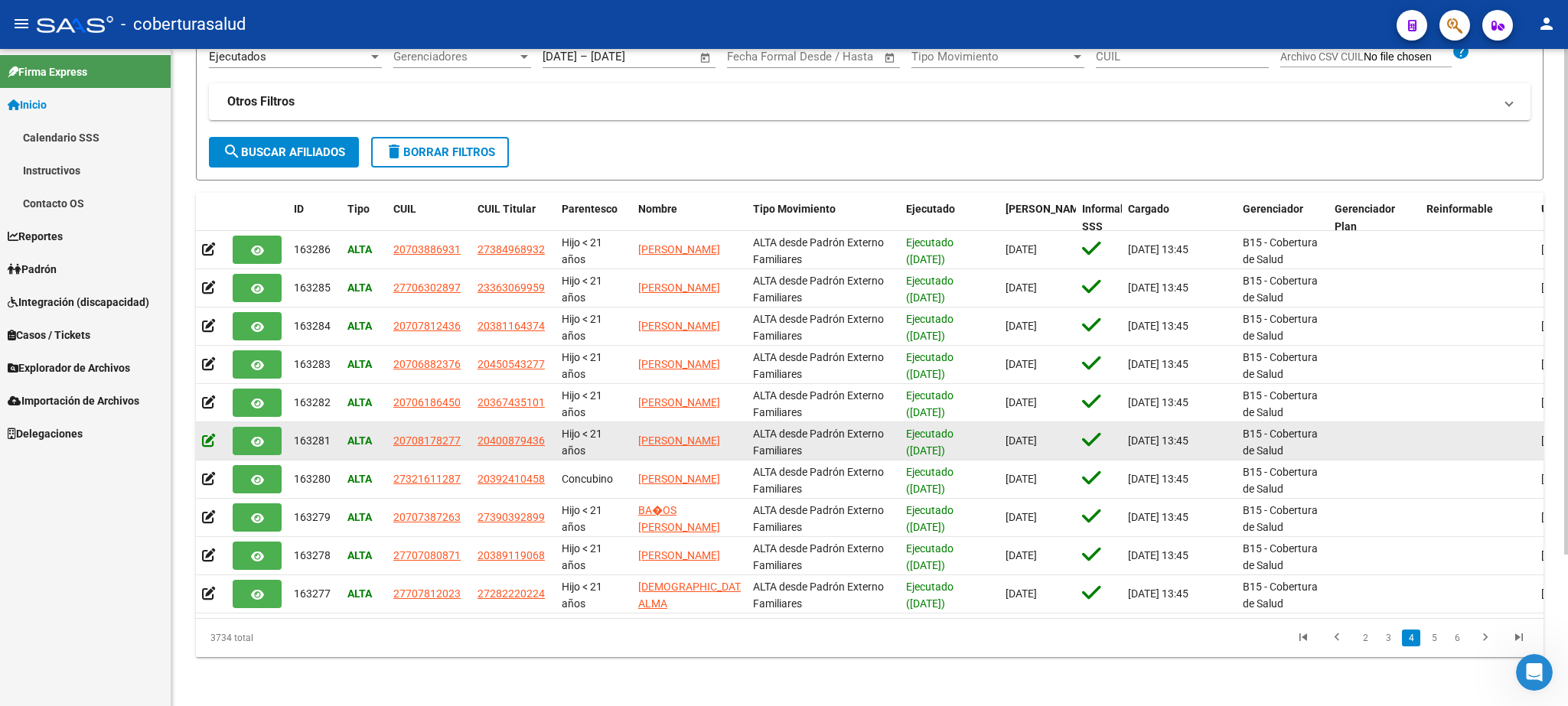
click at [209, 433] on icon at bounding box center [209, 440] width 13 height 14
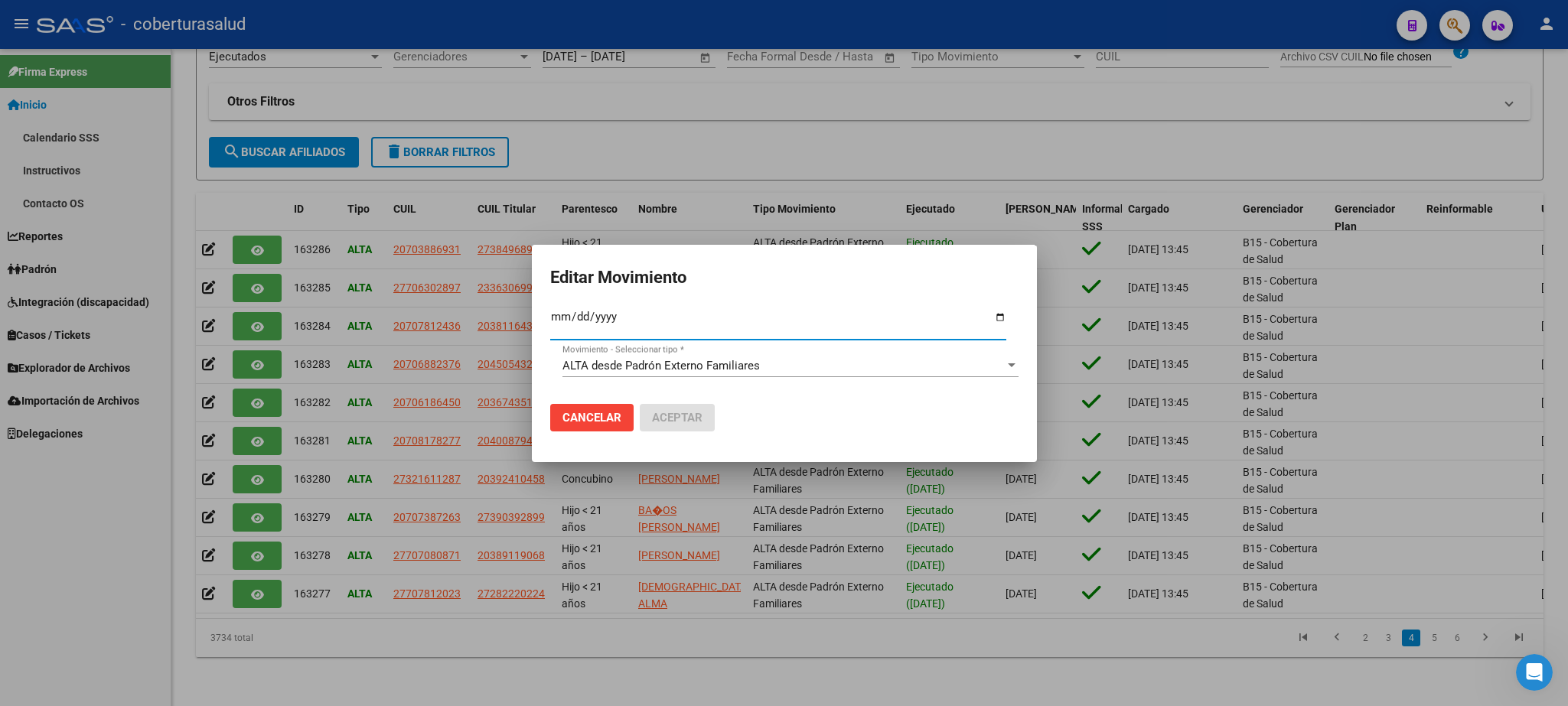
click at [1441, 218] on div at bounding box center [784, 353] width 1568 height 706
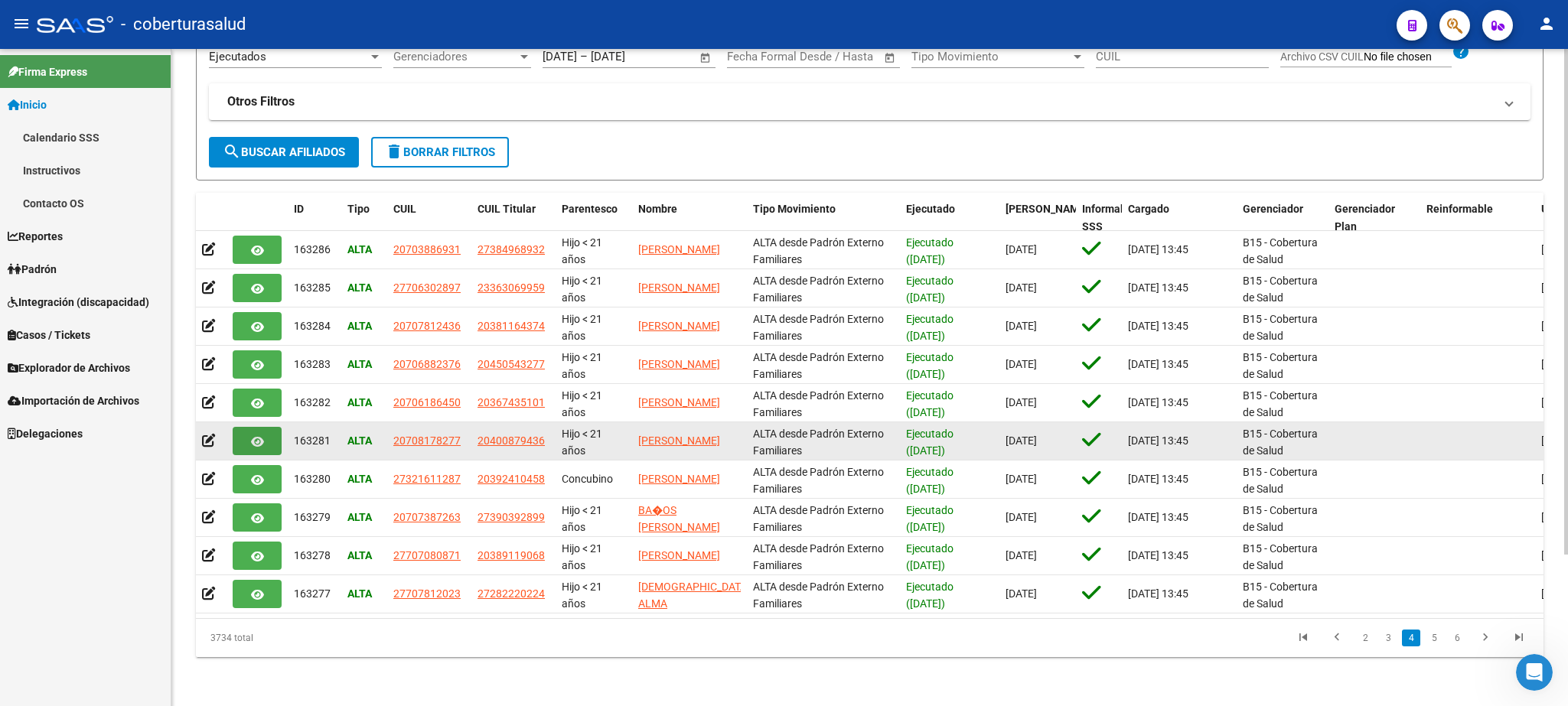
click at [261, 436] on icon "button" at bounding box center [258, 442] width 13 height 12
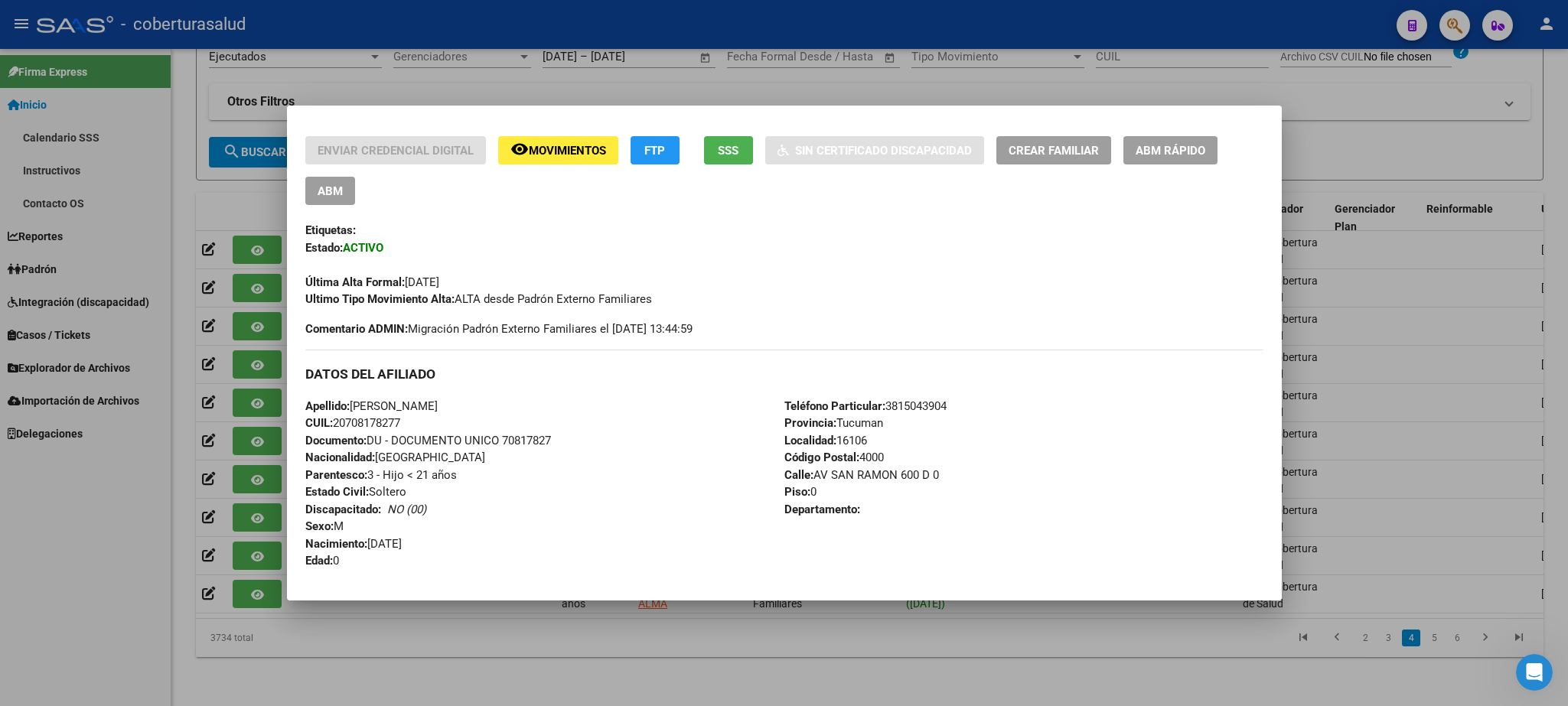
drag, startPoint x: 1283, startPoint y: 260, endPoint x: 1281, endPoint y: 376, distance: 116.0
click at [1281, 376] on div "Enviar Credencial Digital remove_red_eye Movimientos FTP SSS Sin Certificado Di…" at bounding box center [784, 353] width 1568 height 706
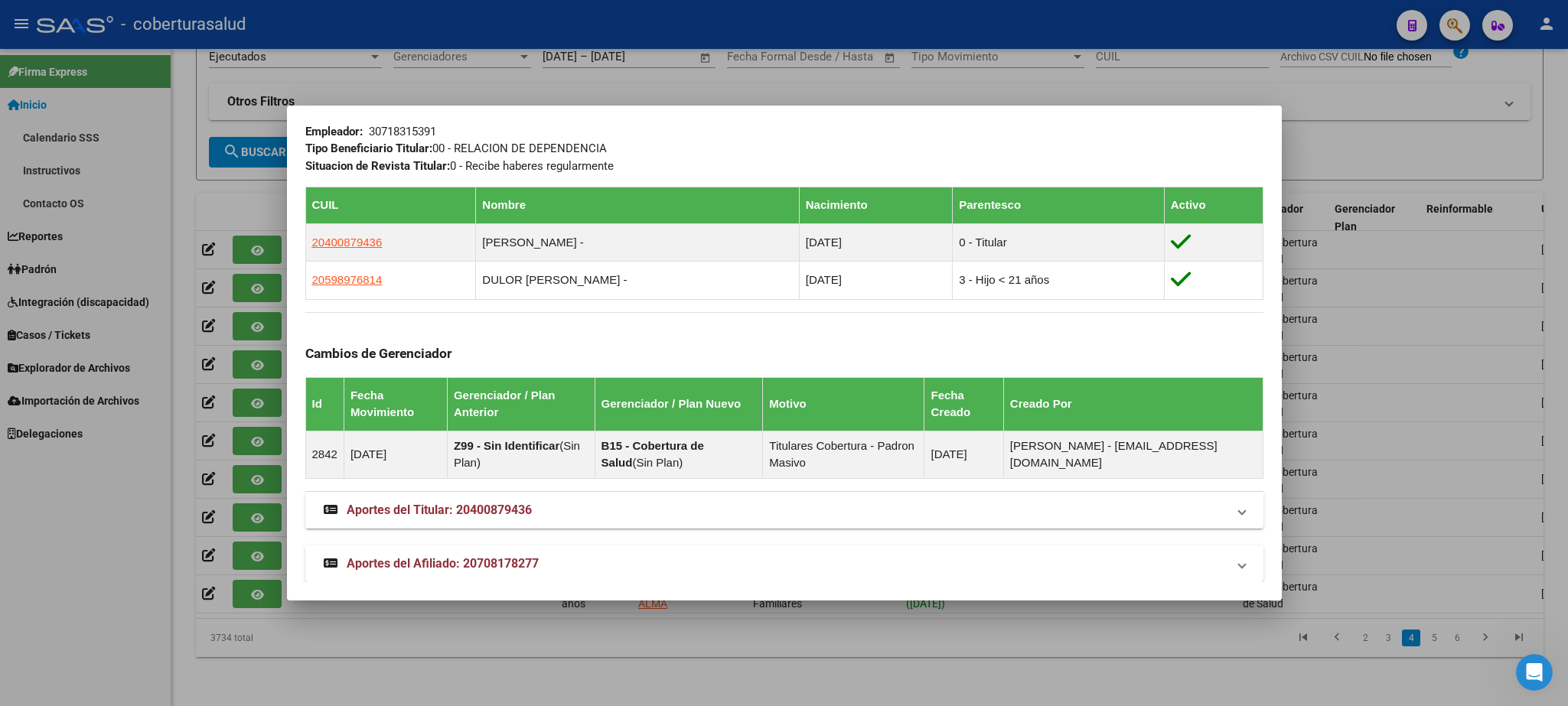
scroll to position [0, 0]
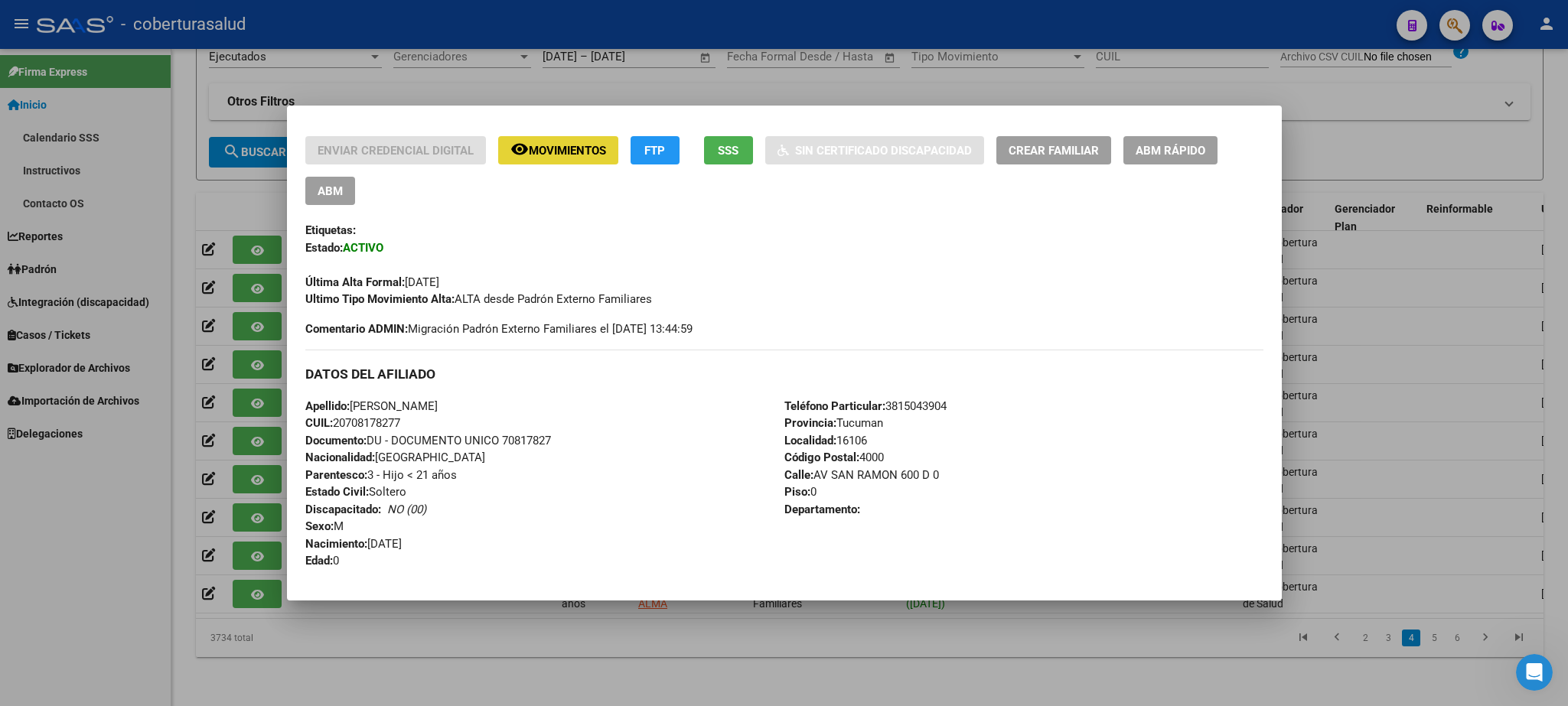
click at [577, 149] on span "Movimientos" at bounding box center [567, 151] width 77 height 13
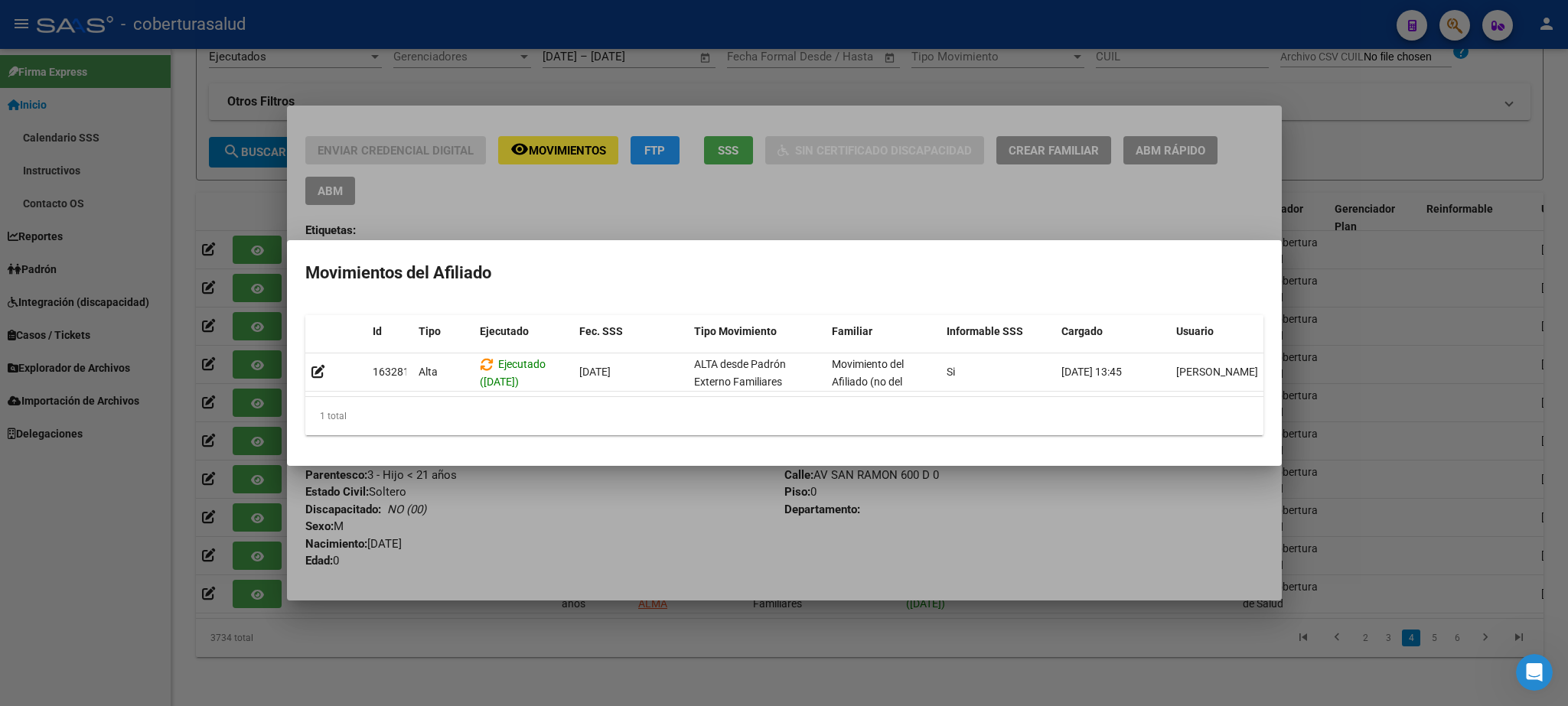
click at [1395, 86] on div at bounding box center [784, 353] width 1568 height 706
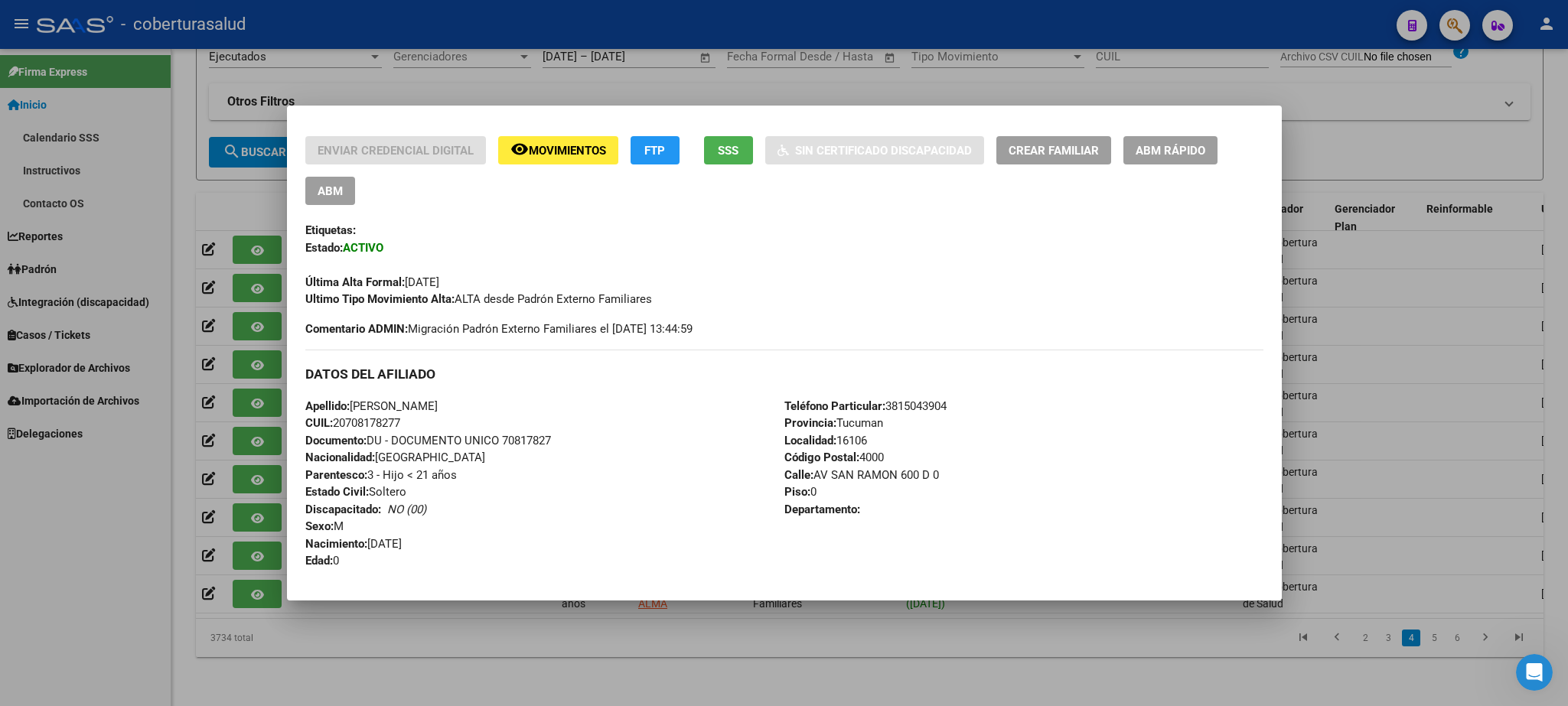
click at [1327, 64] on div at bounding box center [784, 353] width 1568 height 706
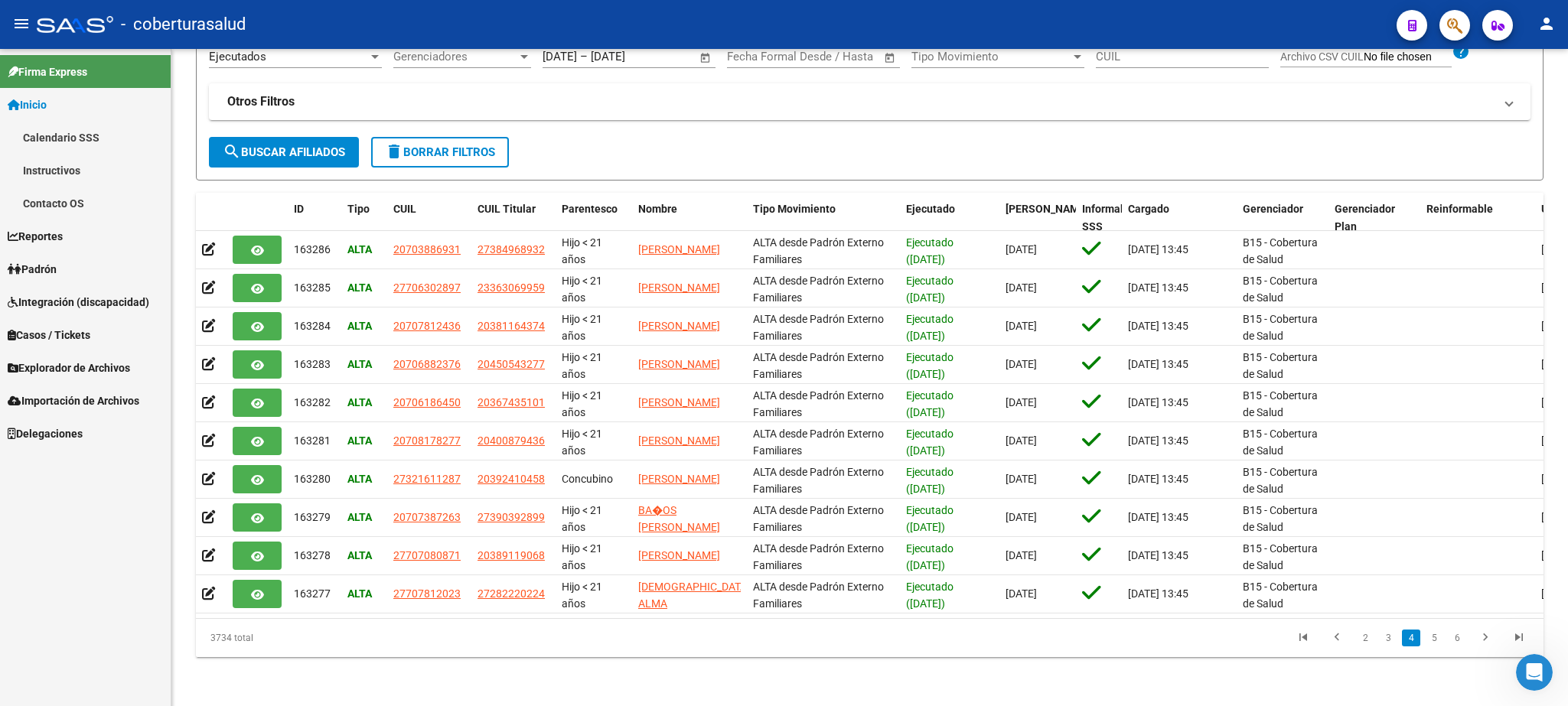
click at [43, 100] on span "Inicio" at bounding box center [27, 105] width 39 height 17
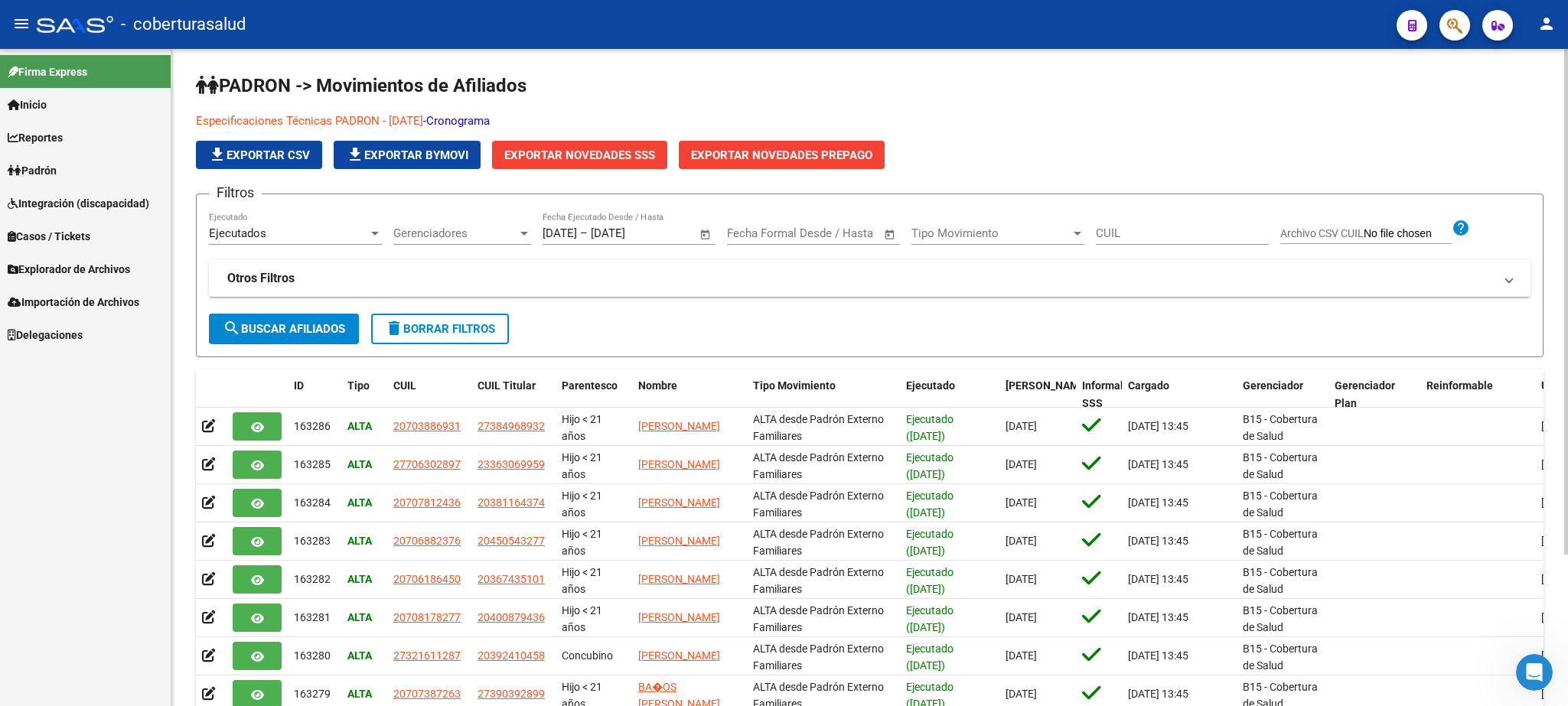
click at [1554, 114] on div "PADRON -> Movimientos de Afiliados Especificaciones Técnicas PADRON - Agosto 20…" at bounding box center [872, 466] width 1400 height 834
click at [452, 346] on form "Filtros Ejecutados Ejecutado Gerenciadores Gerenciadores 01/09/2025 01/09/2025 …" at bounding box center [870, 275] width 1348 height 163
click at [458, 338] on button "delete Borrar Filtros" at bounding box center [440, 328] width 137 height 31
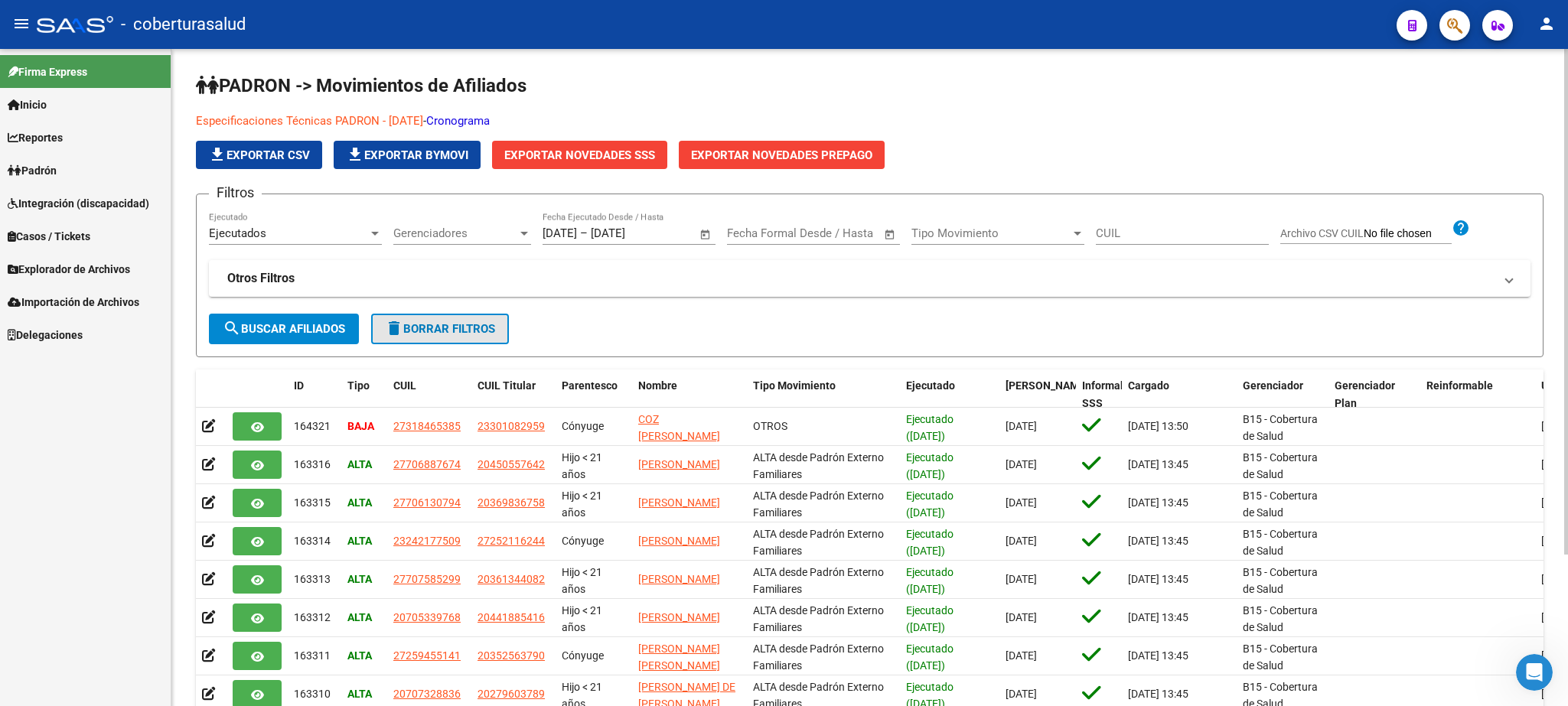
click at [418, 328] on span "delete Borrar Filtros" at bounding box center [440, 329] width 111 height 13
